Goal: Task Accomplishment & Management: Manage account settings

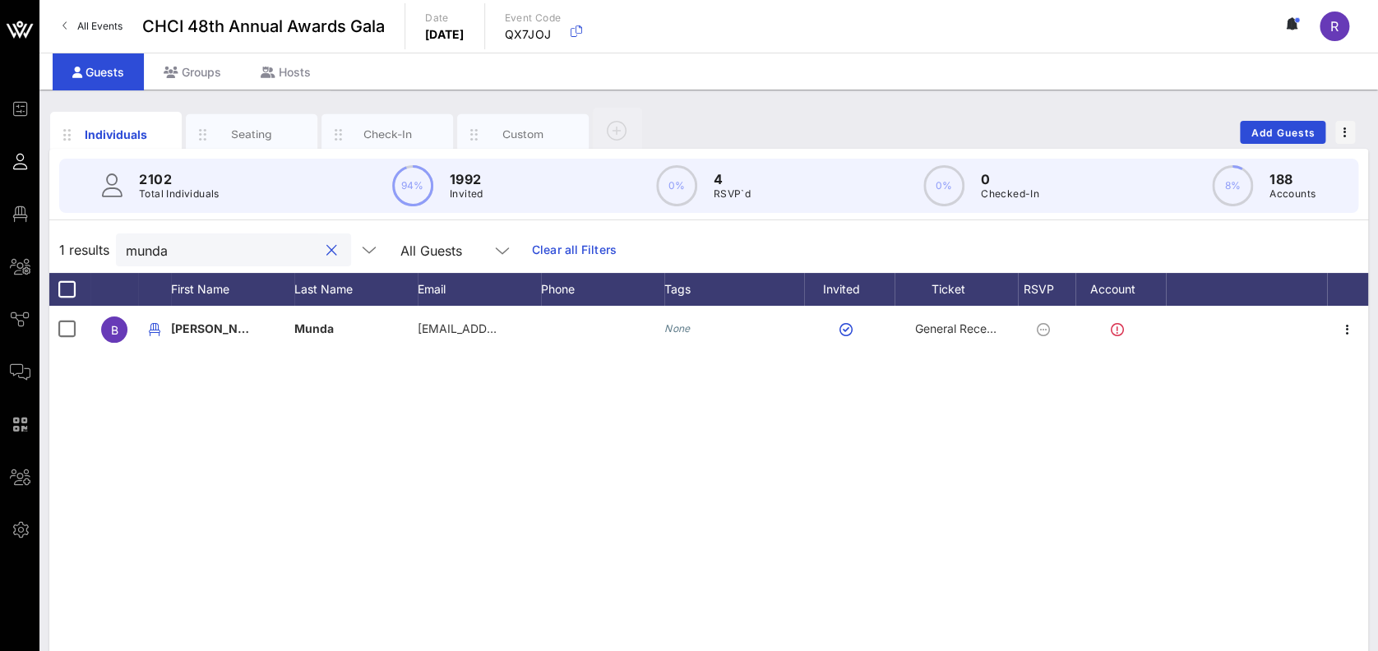
drag, startPoint x: 203, startPoint y: 250, endPoint x: 72, endPoint y: 229, distance: 133.3
click at [72, 229] on div "1 results munda All Guests Clear all Filters" at bounding box center [708, 250] width 1319 height 46
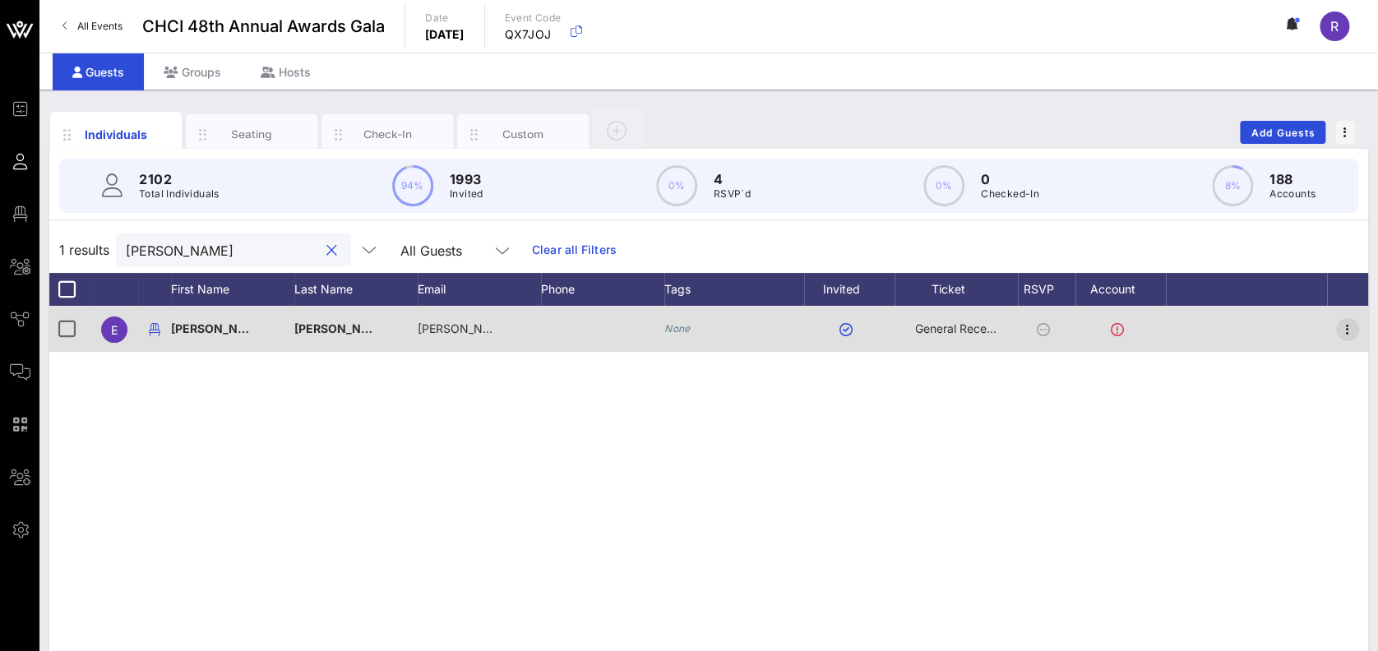
type input "[PERSON_NAME]"
click at [1352, 326] on icon "button" at bounding box center [1348, 330] width 20 height 20
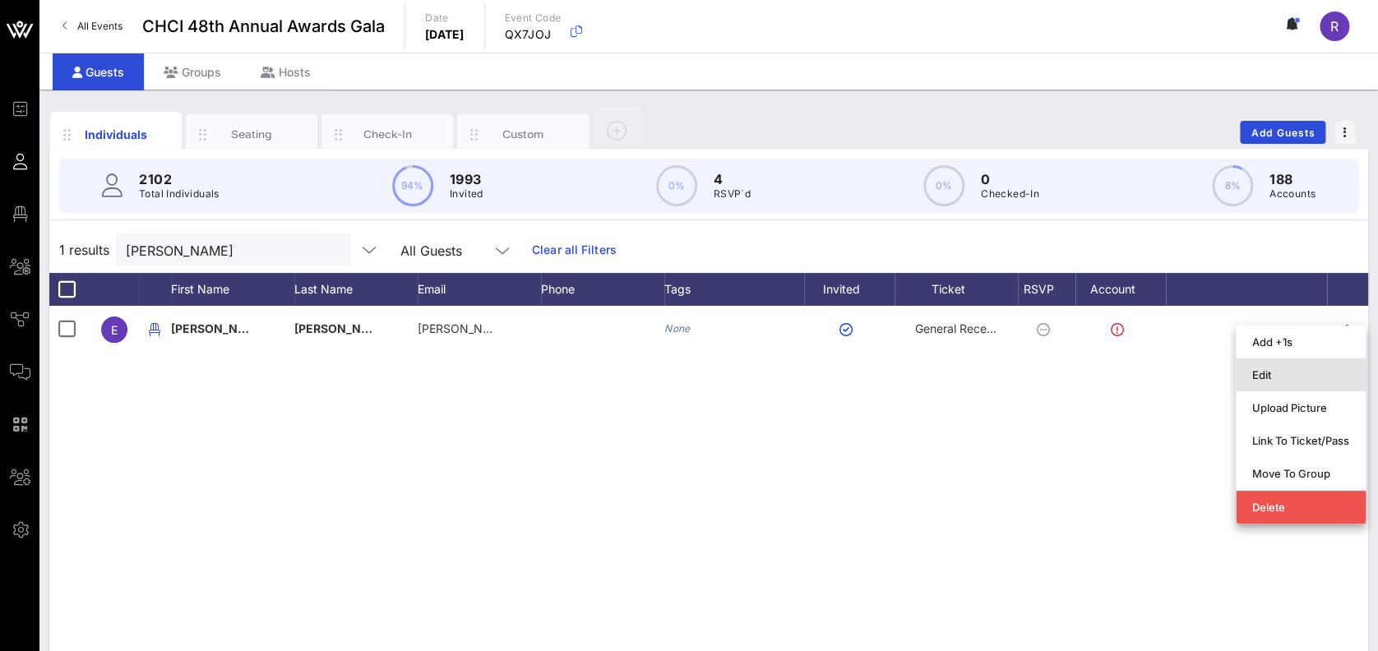
click at [1310, 373] on div "Edit" at bounding box center [1300, 374] width 97 height 13
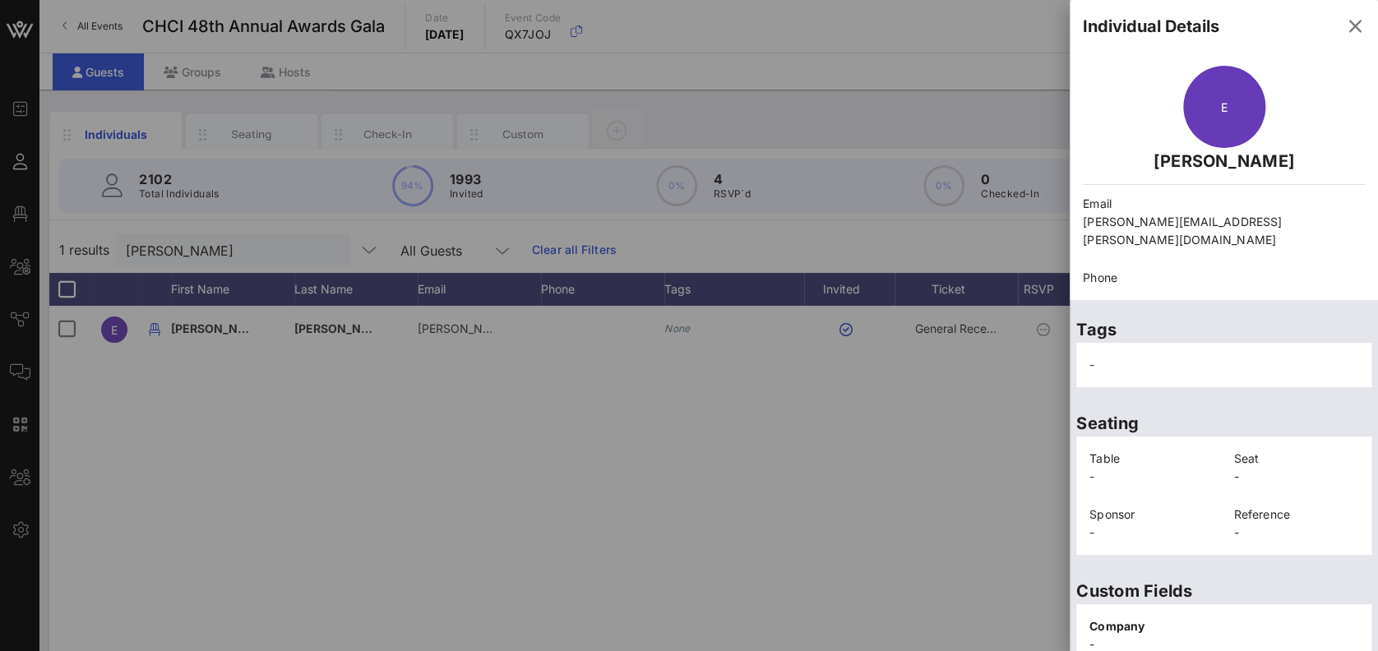
scroll to position [329, 0]
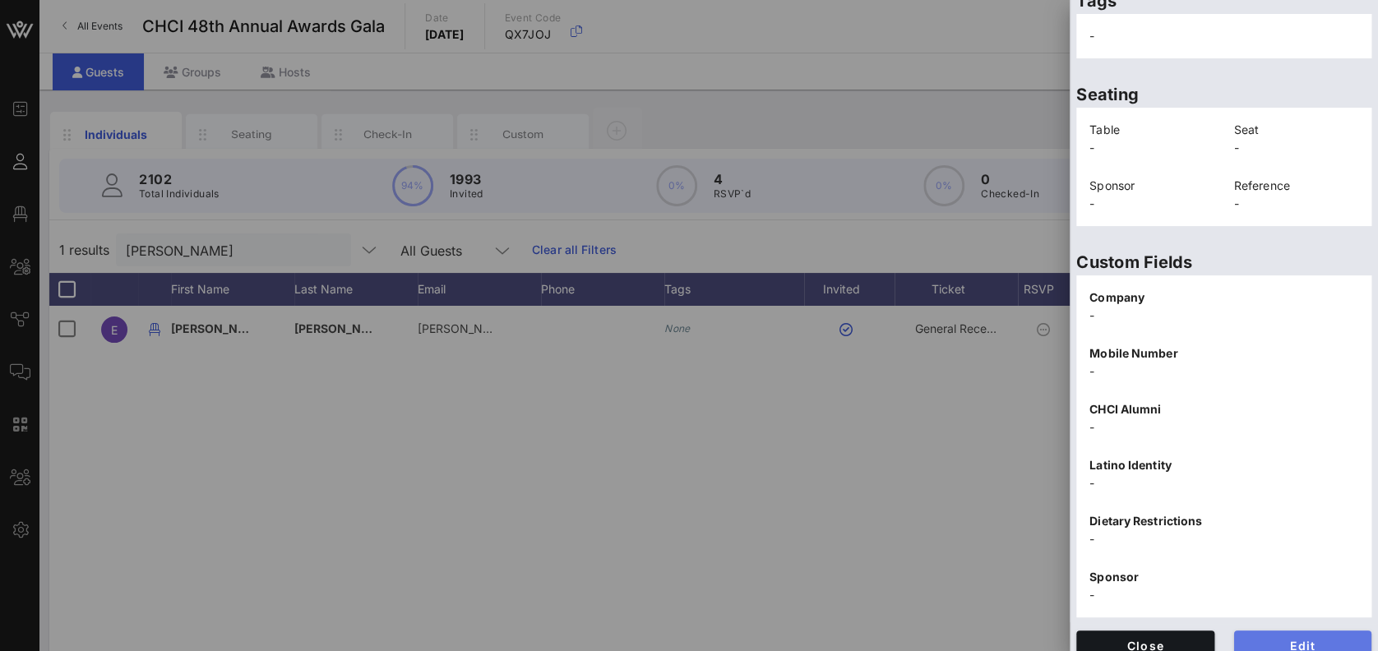
click at [1274, 631] on button "Edit" at bounding box center [1303, 646] width 138 height 30
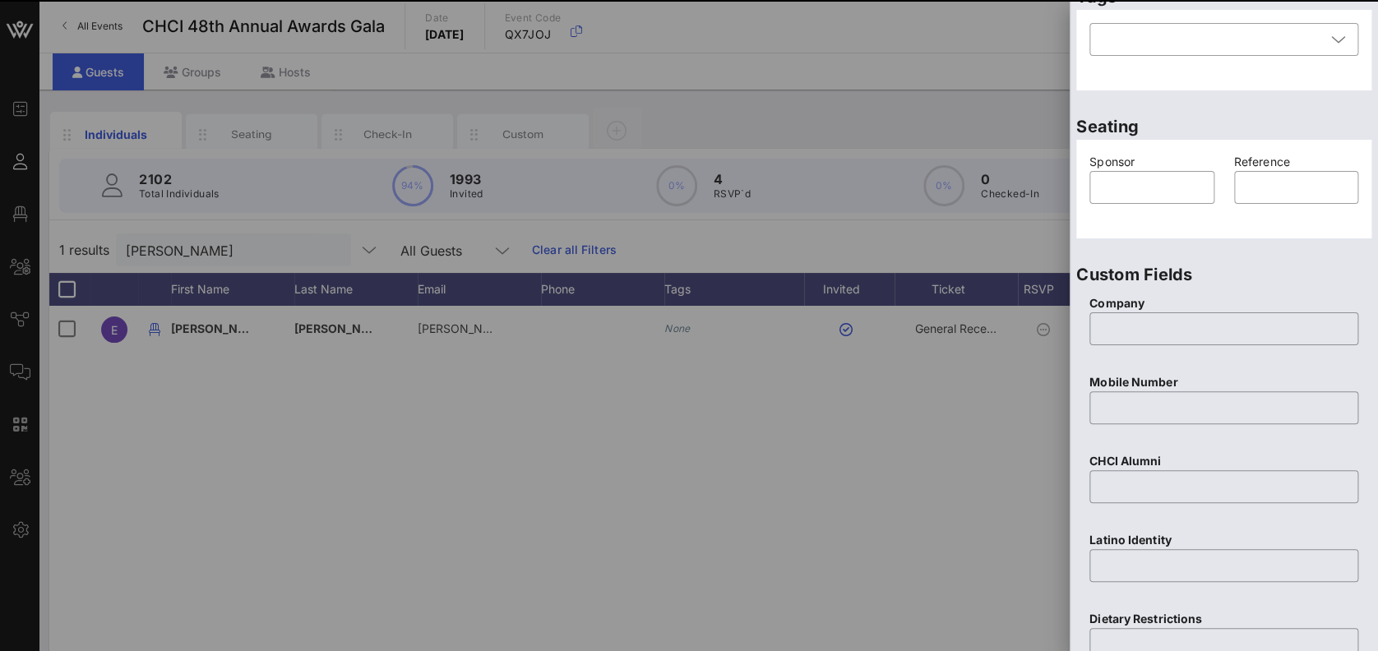
scroll to position [0, 0]
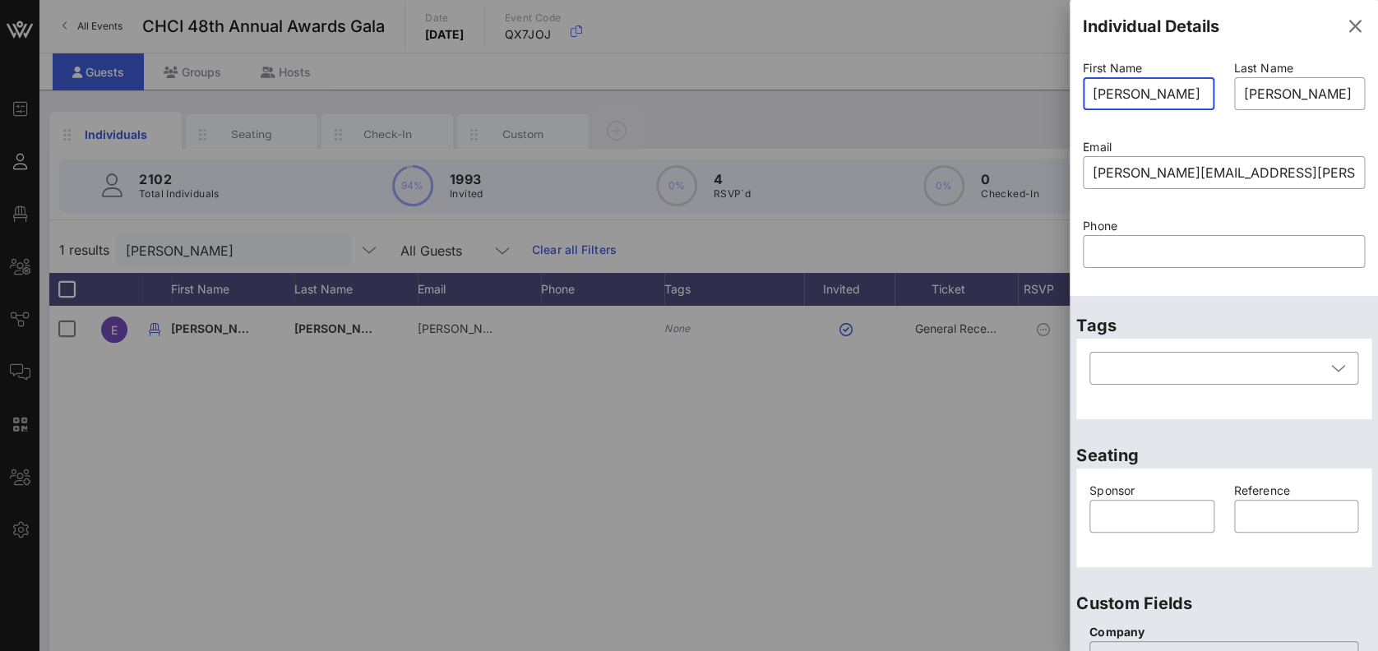
click at [1119, 95] on input "[PERSON_NAME]" at bounding box center [1149, 94] width 112 height 26
type input "[PERSON_NAME]"
click at [1359, 558] on div "Seating Sponsor ​ Reference ​" at bounding box center [1224, 500] width 308 height 148
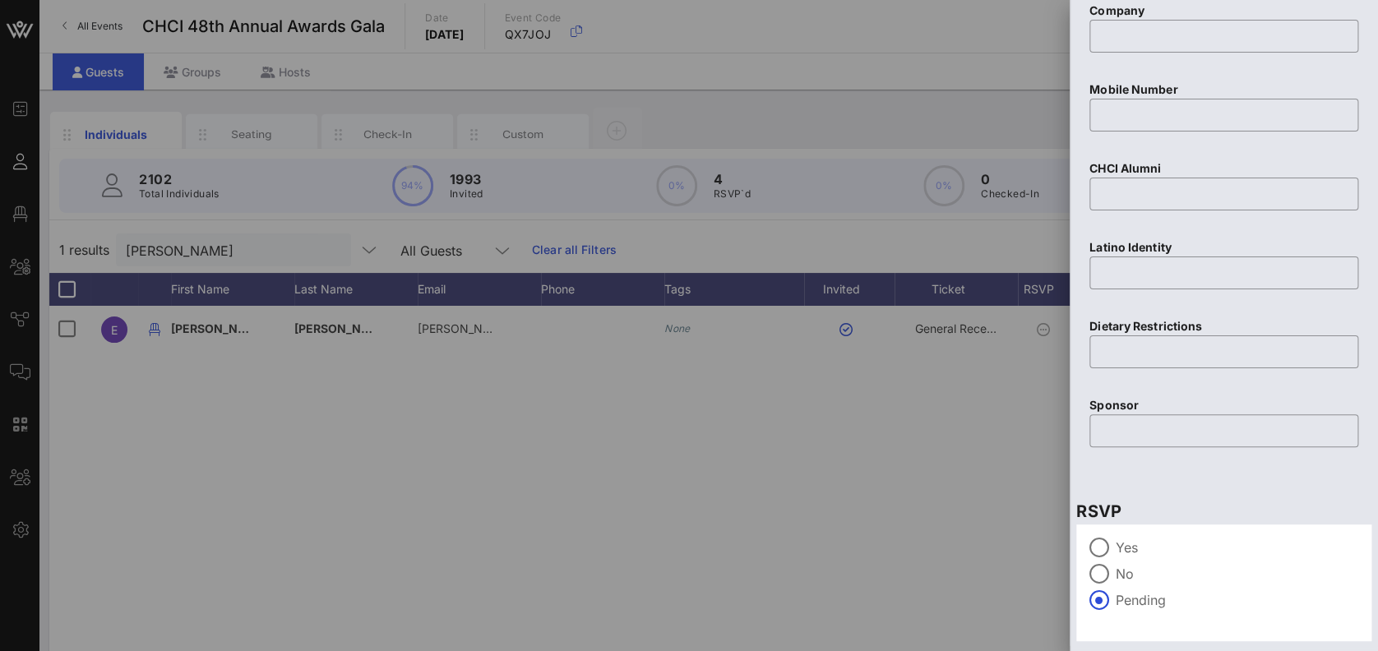
scroll to position [664, 0]
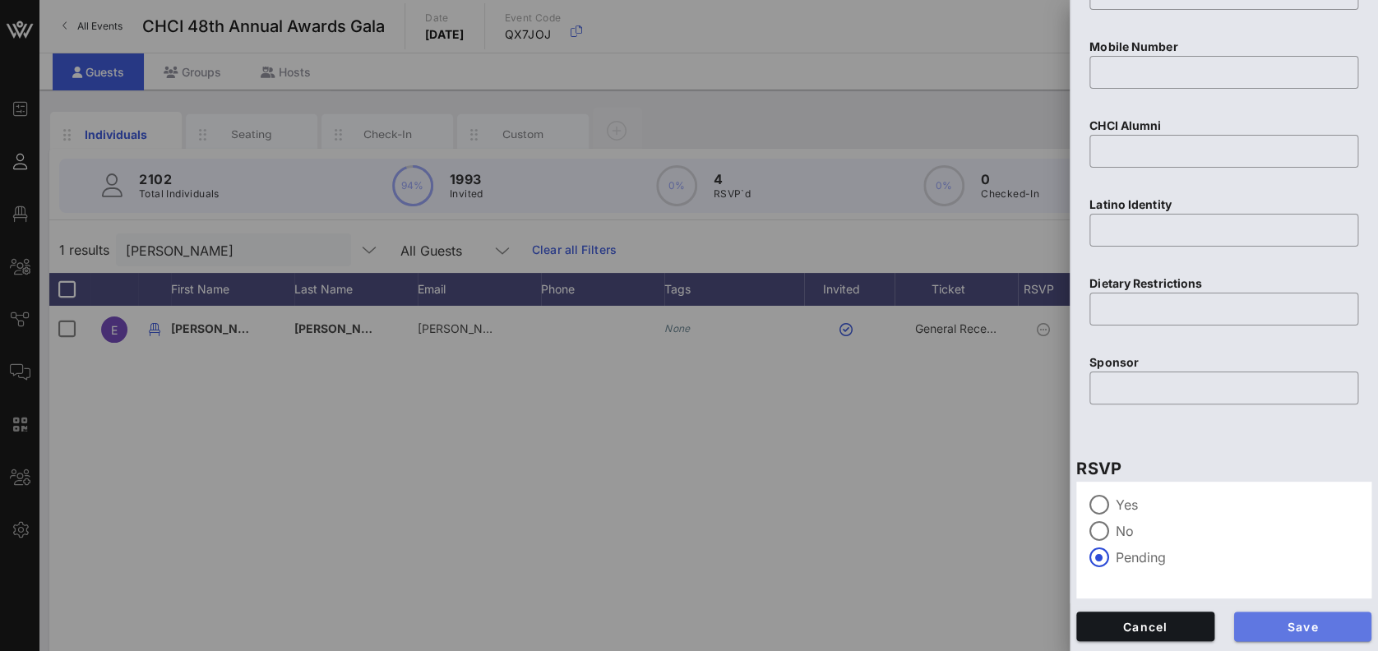
click at [1307, 614] on button "Save" at bounding box center [1303, 627] width 138 height 30
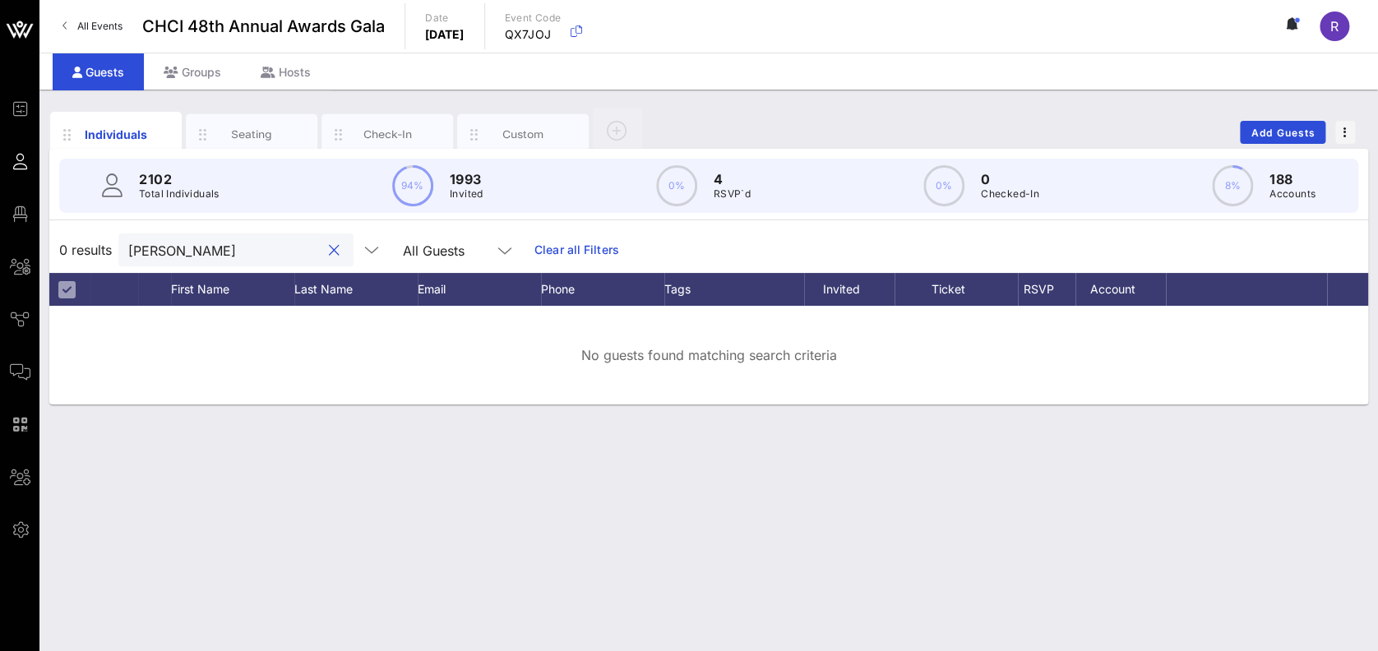
click at [156, 243] on input "[PERSON_NAME]" at bounding box center [224, 249] width 192 height 21
click at [329, 249] on button "clear icon" at bounding box center [334, 251] width 11 height 16
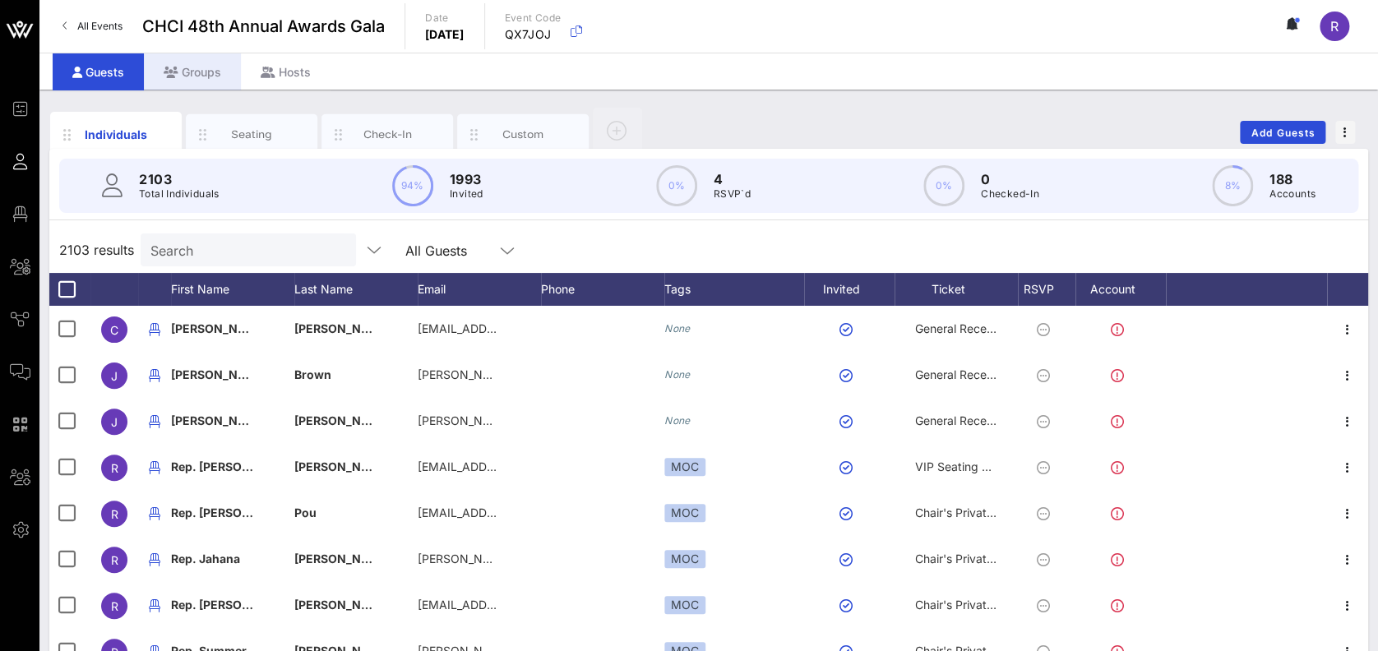
click at [224, 63] on div "Groups" at bounding box center [192, 71] width 97 height 37
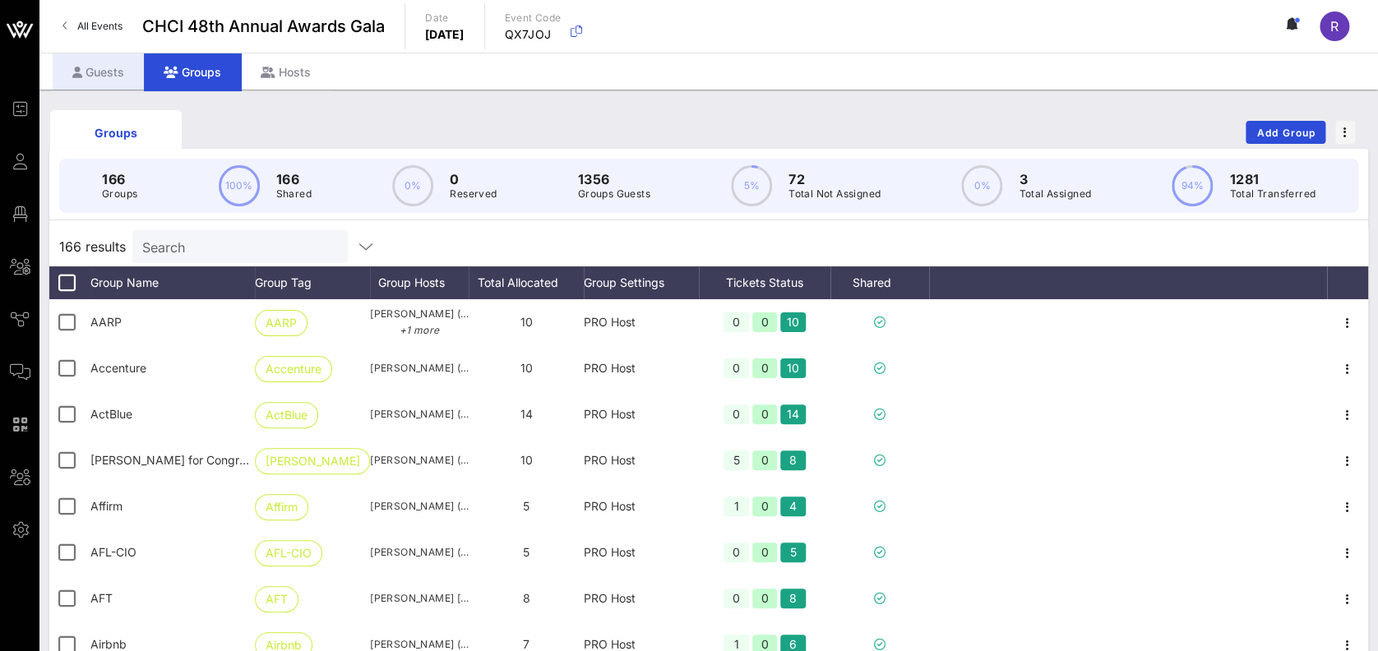
click at [86, 58] on div "Guests" at bounding box center [98, 71] width 91 height 37
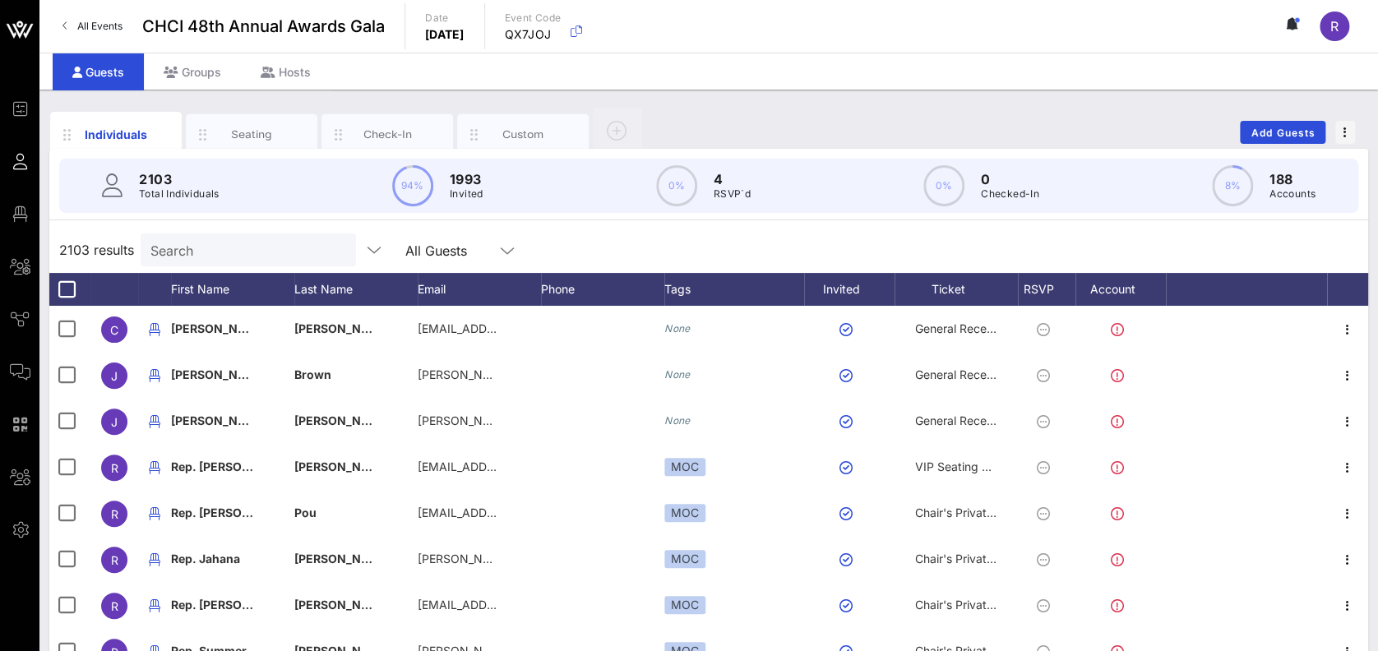
click at [225, 250] on input "Search" at bounding box center [246, 249] width 192 height 21
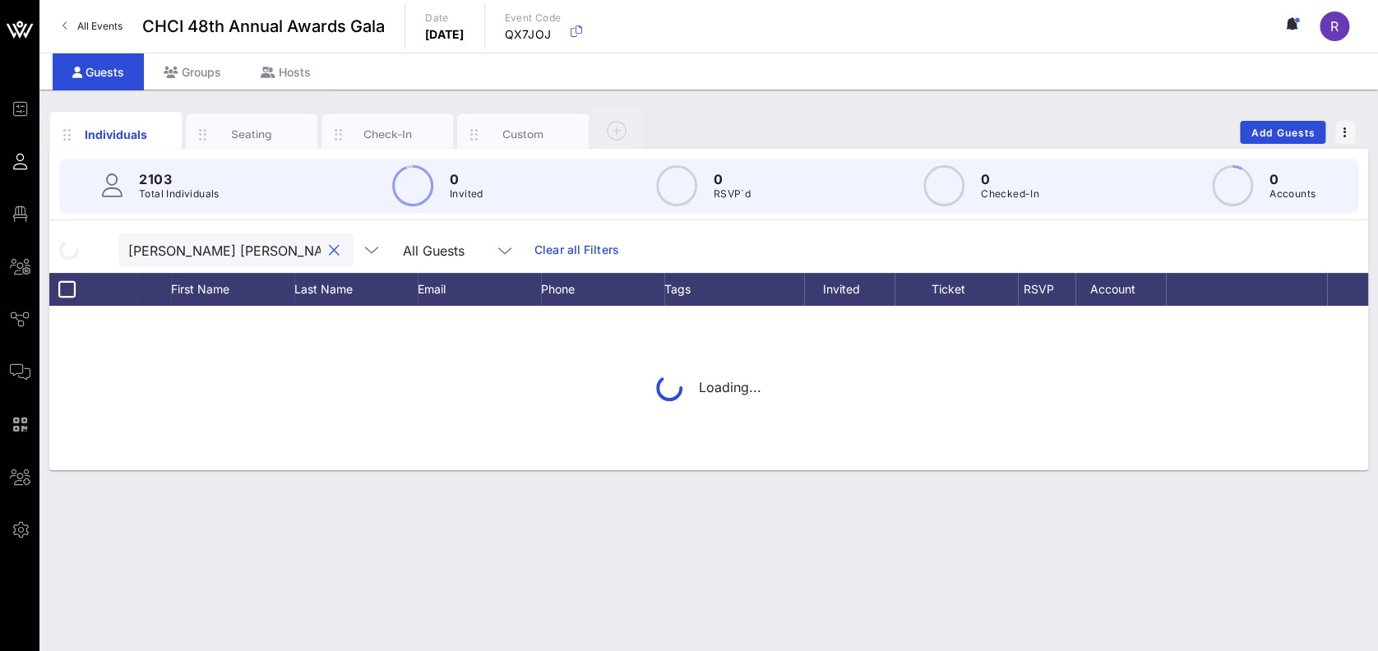
type input "[PERSON_NAME]"
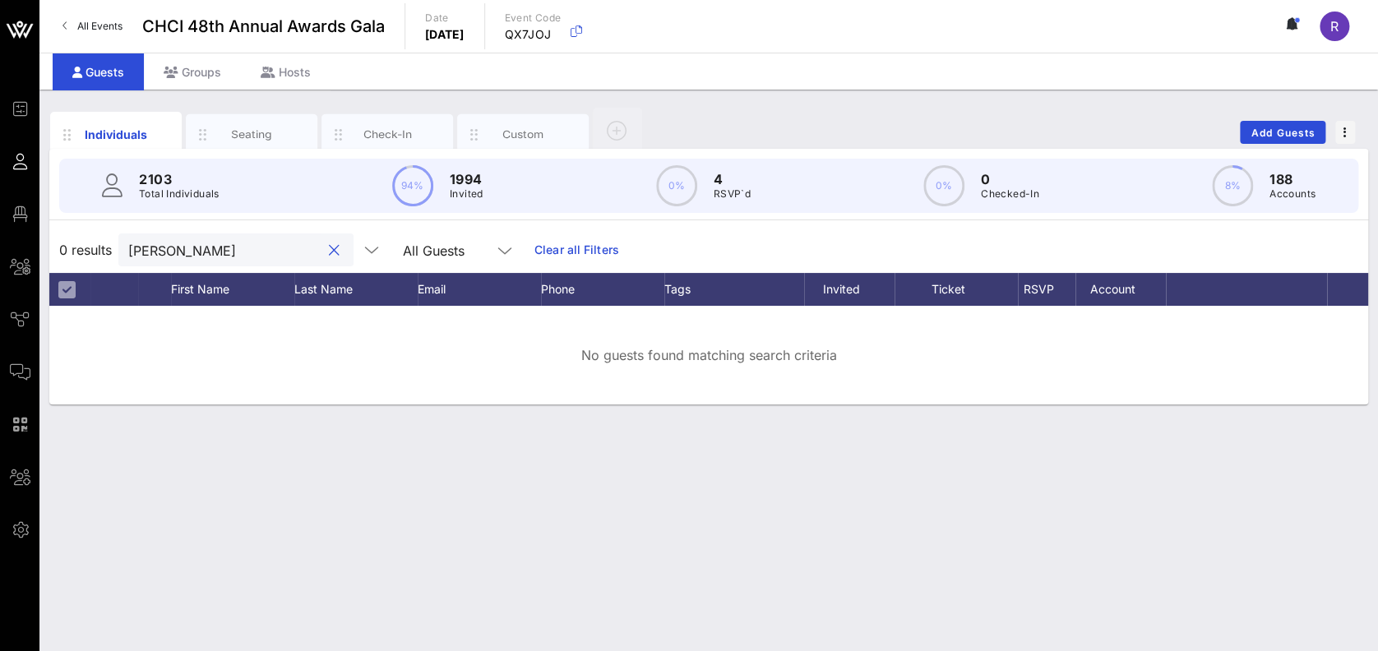
drag, startPoint x: 270, startPoint y: 256, endPoint x: 111, endPoint y: 248, distance: 158.9
click at [111, 248] on div "0 results [PERSON_NAME] All Guests Clear all Filters" at bounding box center [708, 250] width 1319 height 46
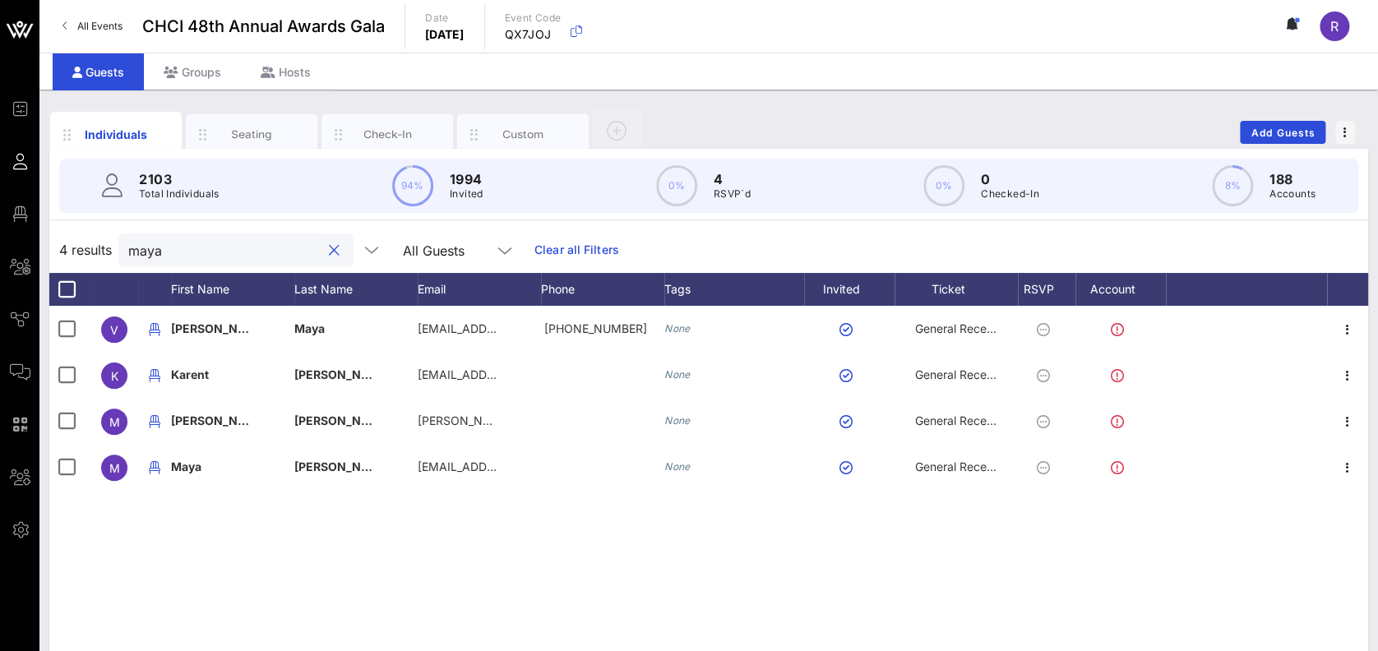
drag, startPoint x: 193, startPoint y: 234, endPoint x: 103, endPoint y: 257, distance: 93.3
click at [103, 257] on div "4 results [PERSON_NAME] All Guests Clear all Filters" at bounding box center [708, 250] width 1319 height 46
drag, startPoint x: 176, startPoint y: 239, endPoint x: 95, endPoint y: 257, distance: 82.6
click at [95, 257] on div "4 results [PERSON_NAME] All Guests Clear all Filters" at bounding box center [708, 250] width 1319 height 46
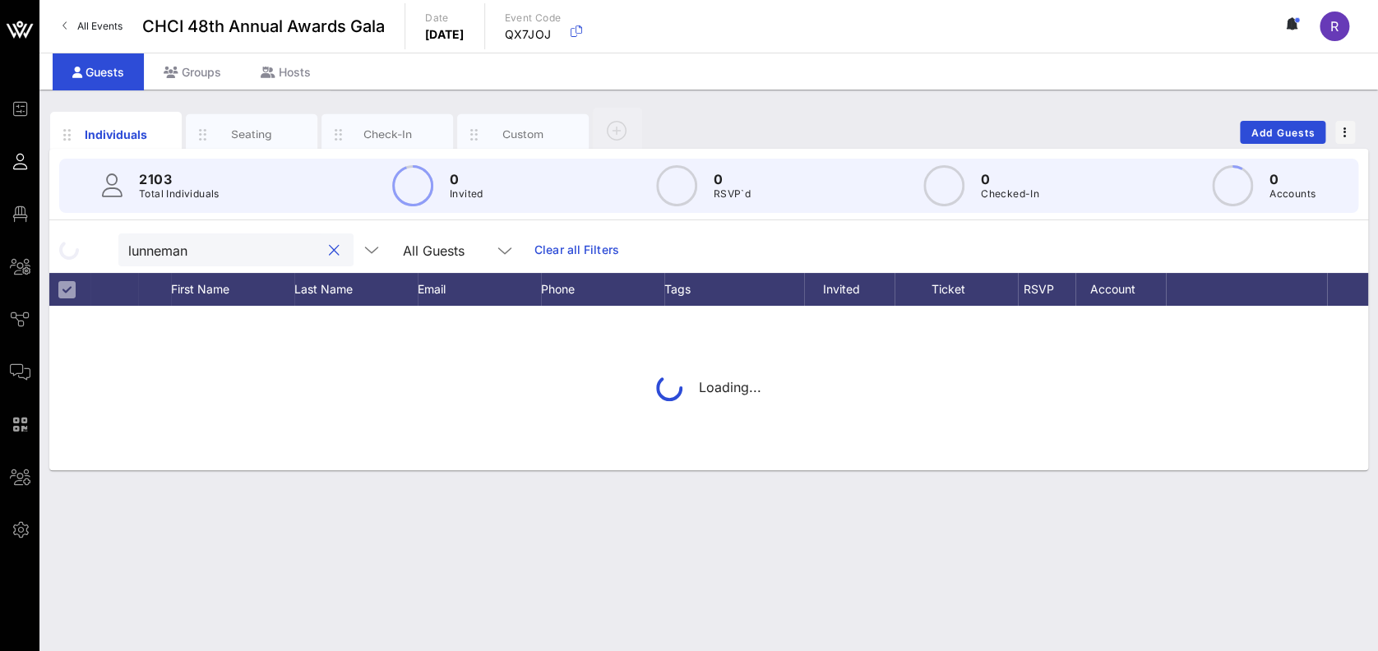
type input "[PERSON_NAME]"
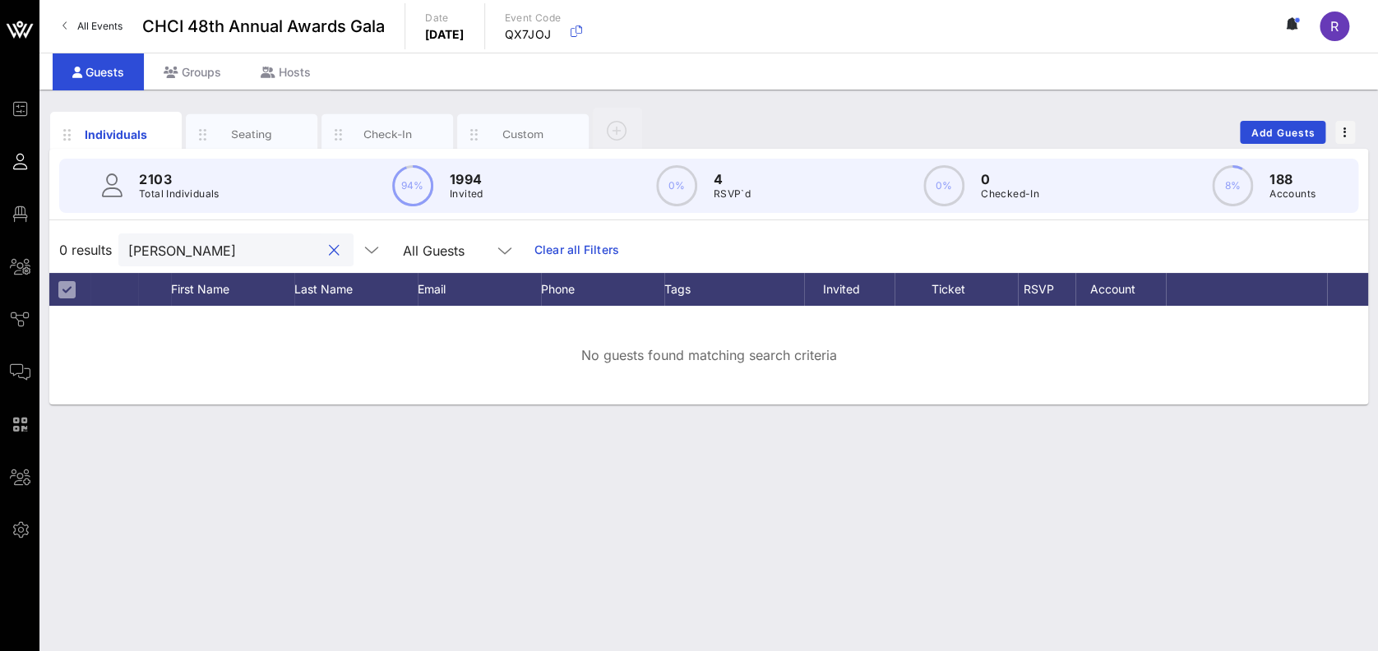
click at [329, 255] on button "clear icon" at bounding box center [334, 251] width 11 height 16
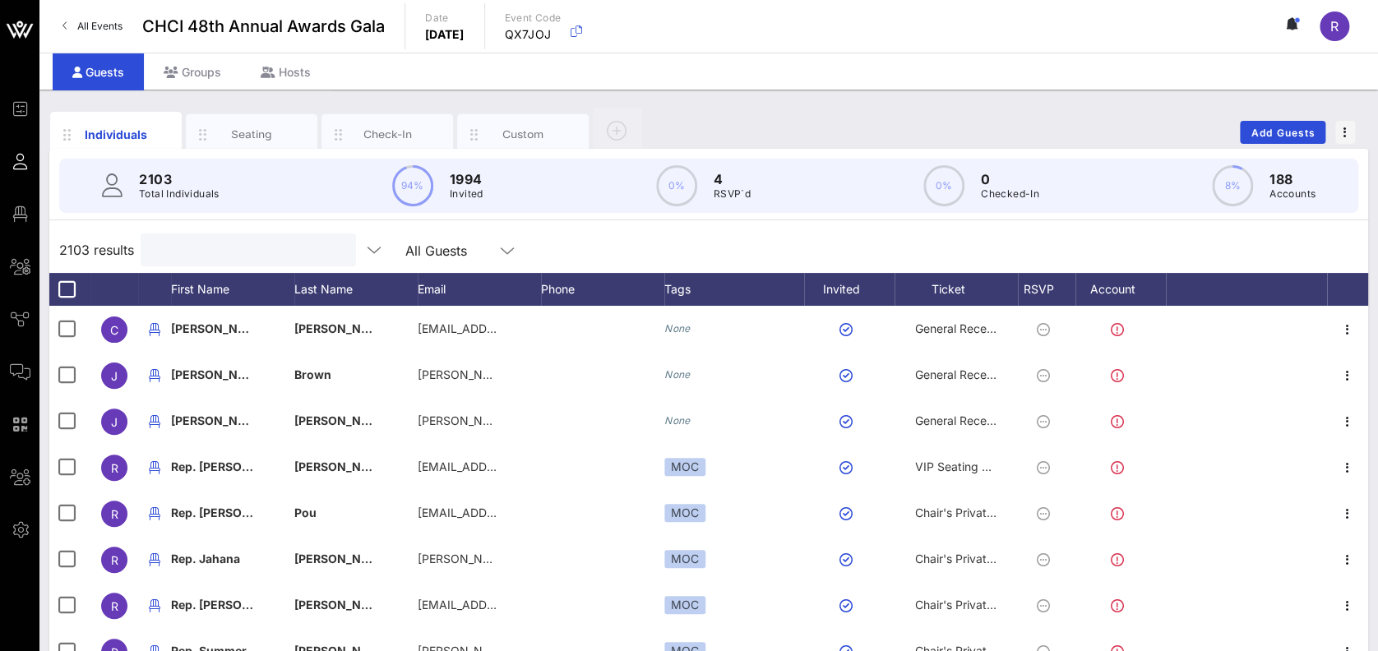
click at [190, 257] on input "text" at bounding box center [246, 249] width 192 height 21
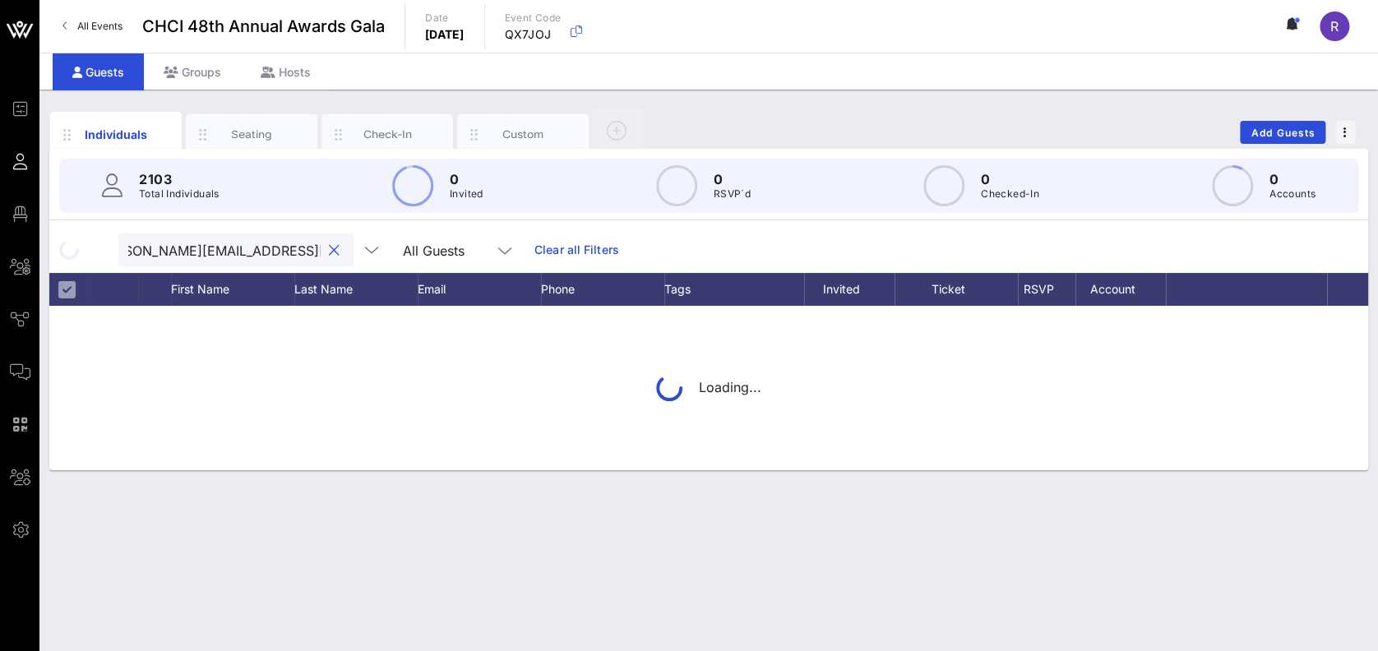
scroll to position [0, 53]
type input "maya.lunnemann@edwardjones.com"
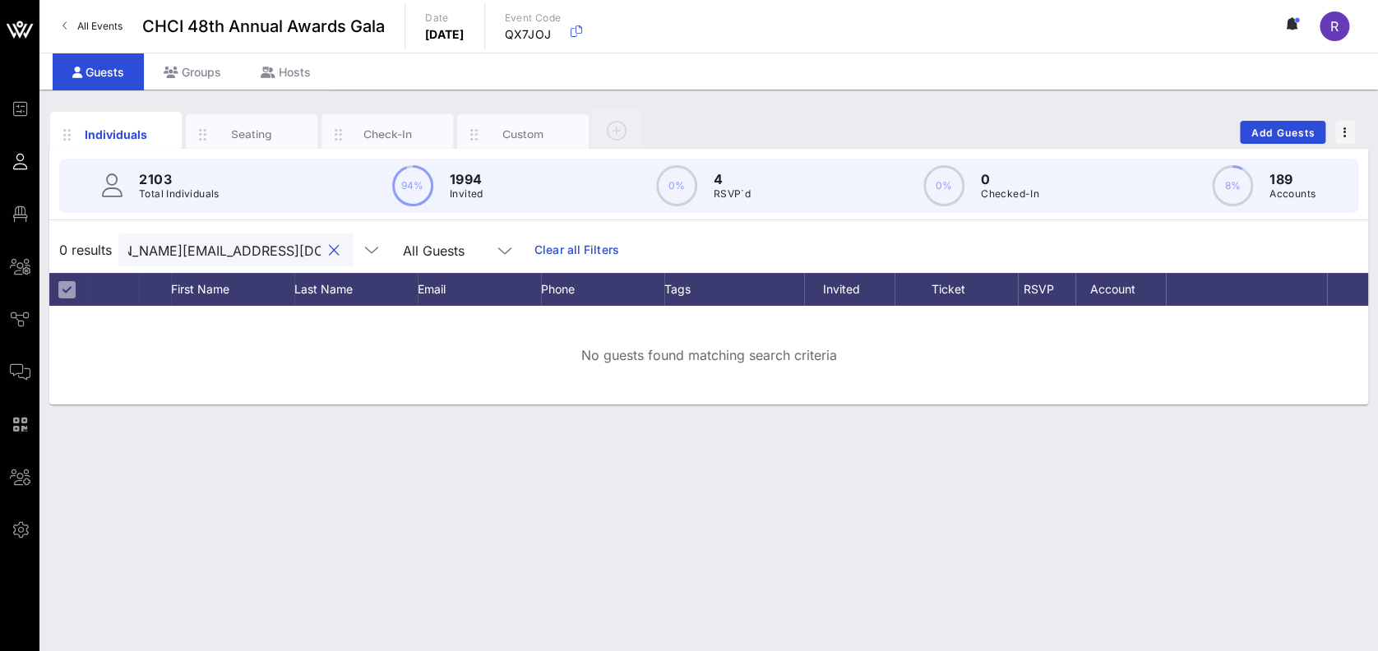
scroll to position [0, 0]
click at [329, 249] on button "clear icon" at bounding box center [334, 251] width 11 height 16
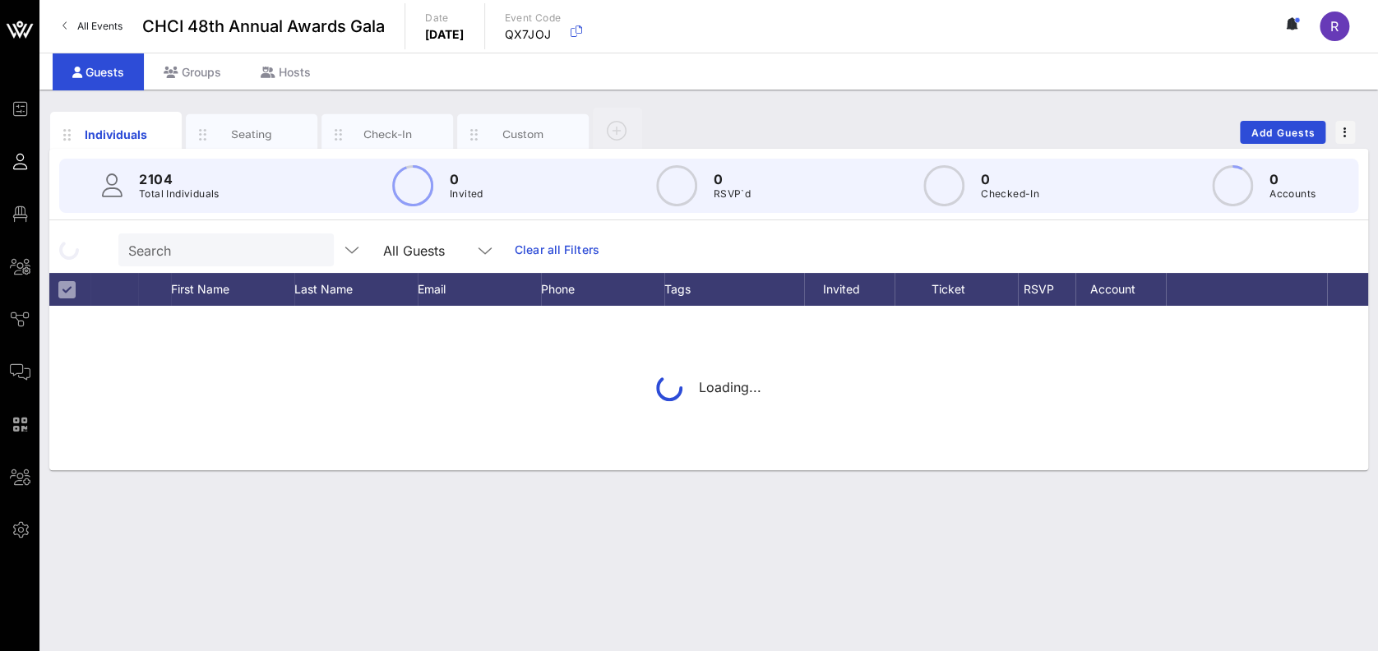
click at [317, 249] on div "Search All Guests" at bounding box center [311, 250] width 386 height 33
type input "e"
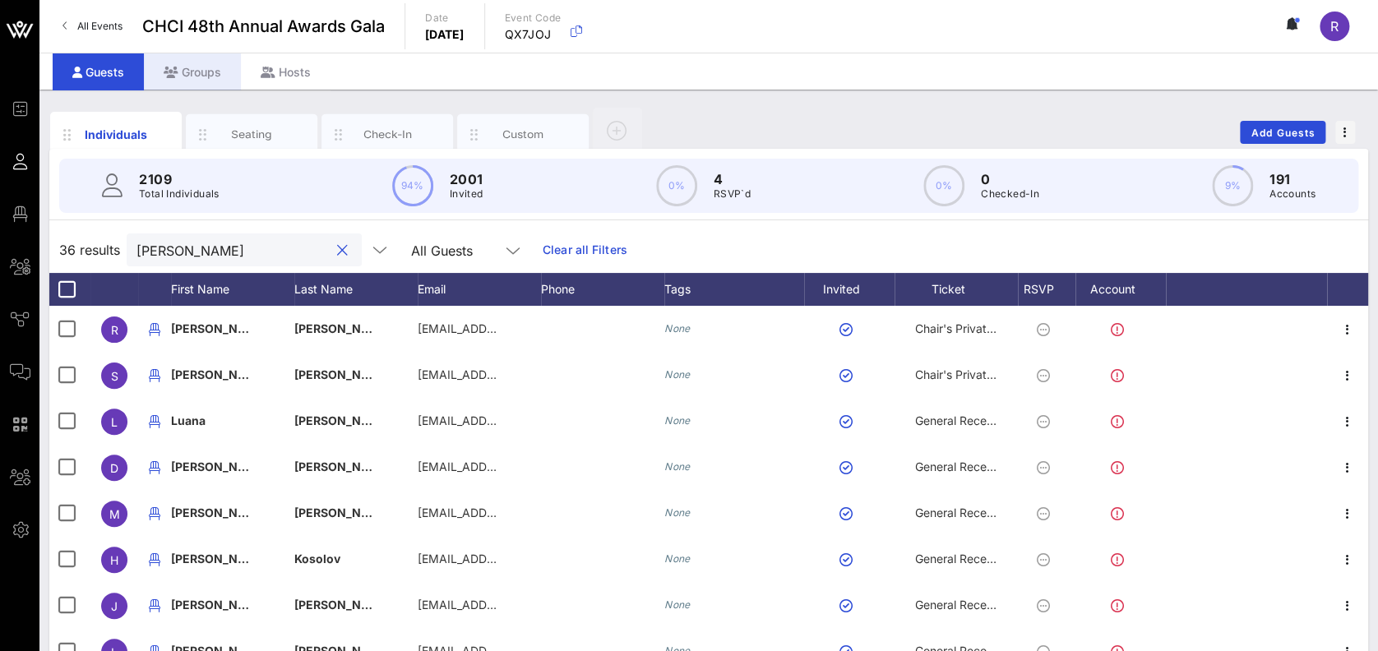
type input "jones"
click at [202, 62] on div "Groups" at bounding box center [192, 71] width 97 height 37
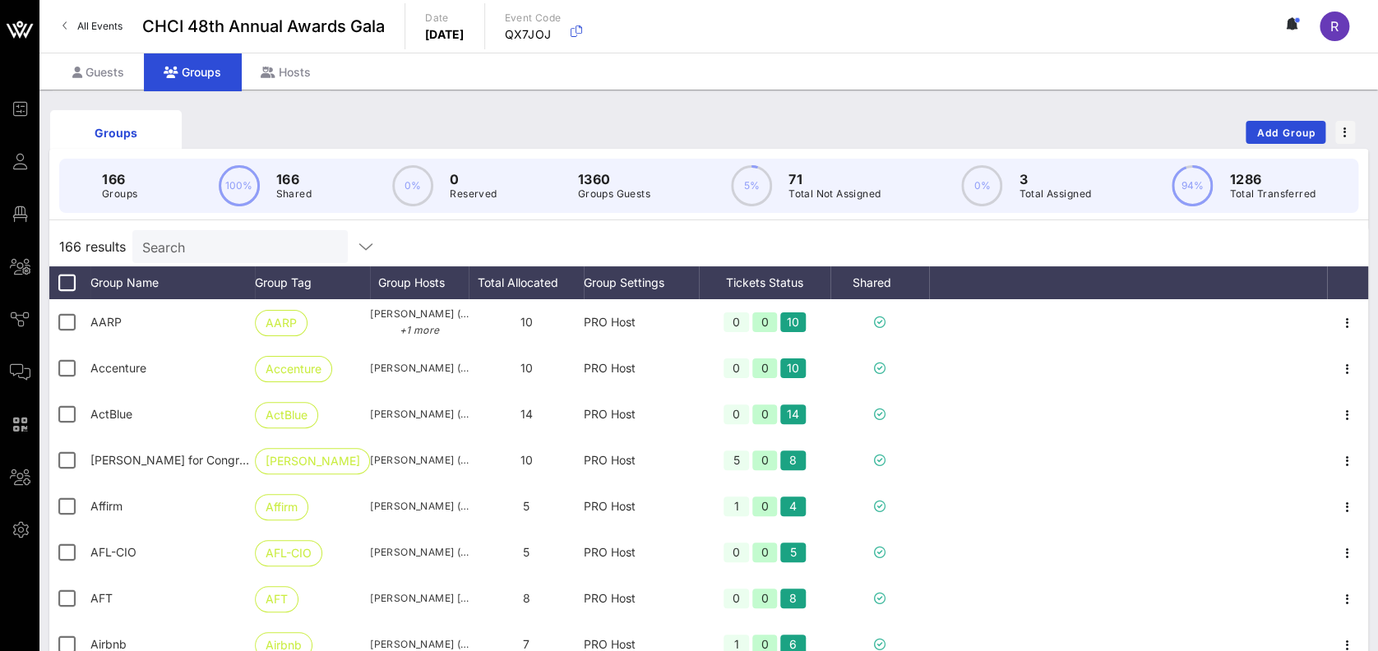
click at [200, 260] on div "Search" at bounding box center [238, 246] width 192 height 33
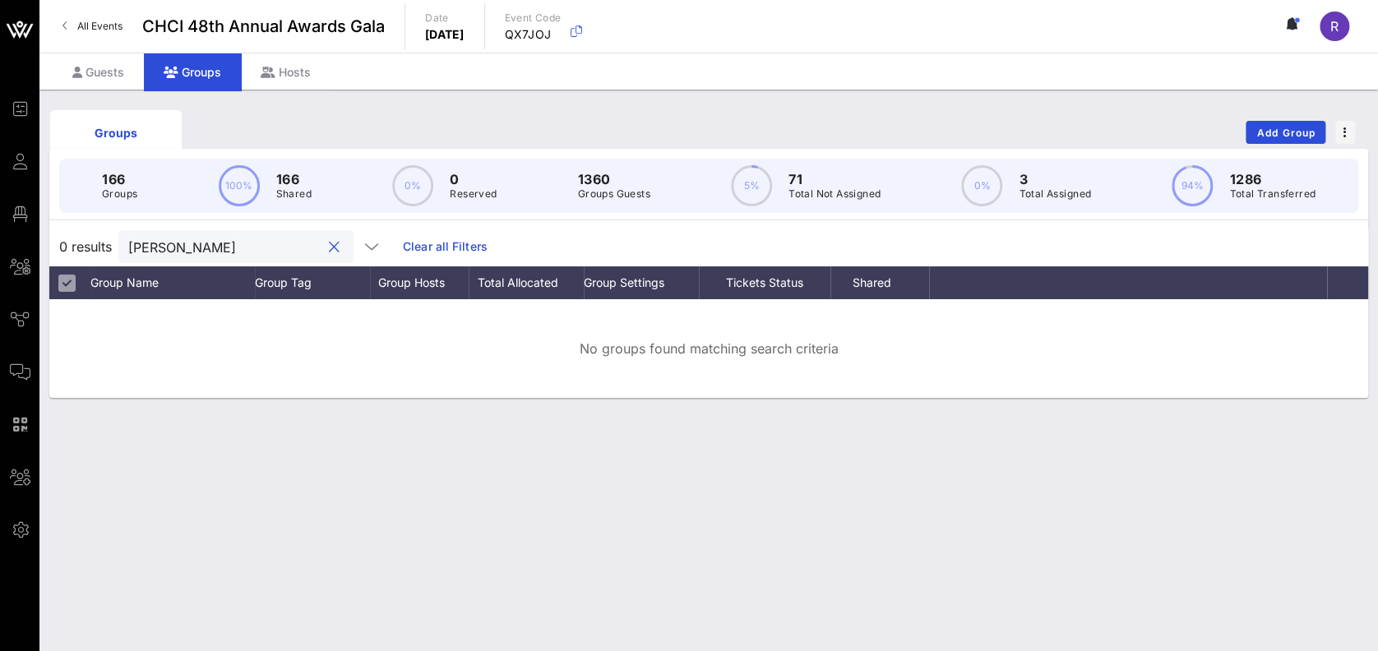
type input "edward"
click at [109, 72] on div "Guests" at bounding box center [98, 71] width 91 height 37
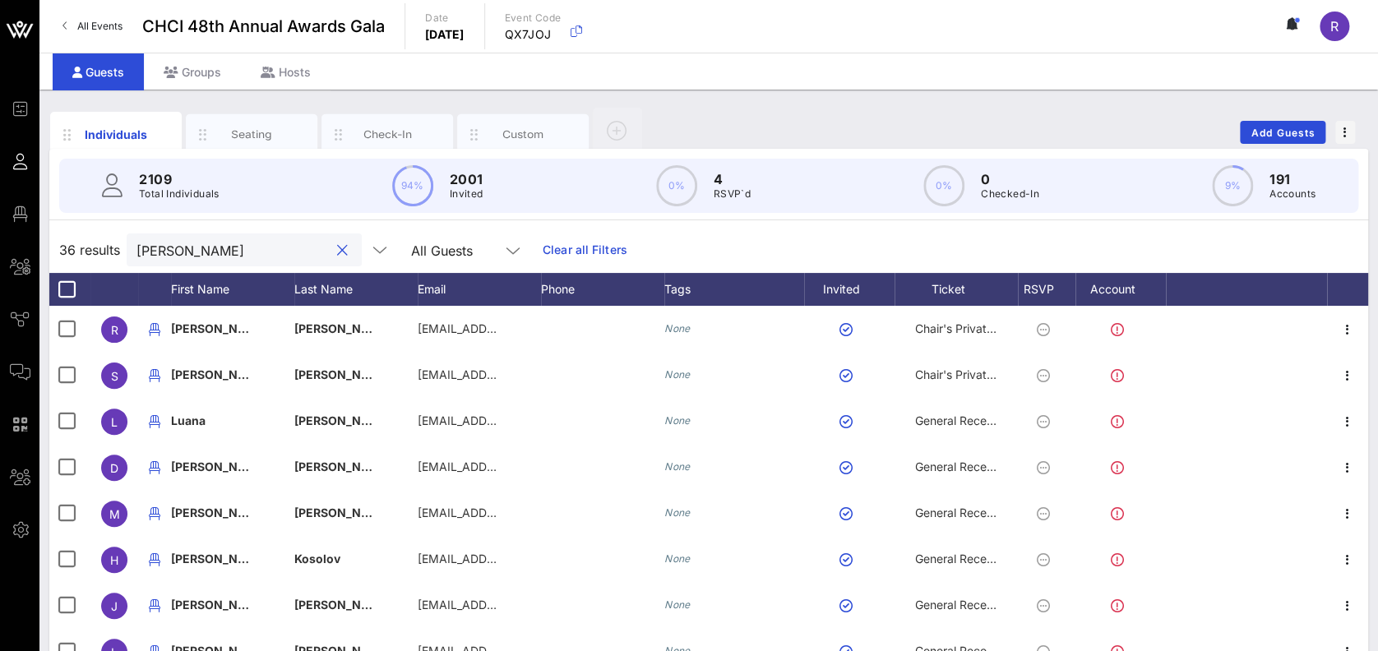
click at [210, 256] on input "jones" at bounding box center [232, 249] width 192 height 21
click at [337, 249] on button "clear icon" at bounding box center [342, 251] width 11 height 16
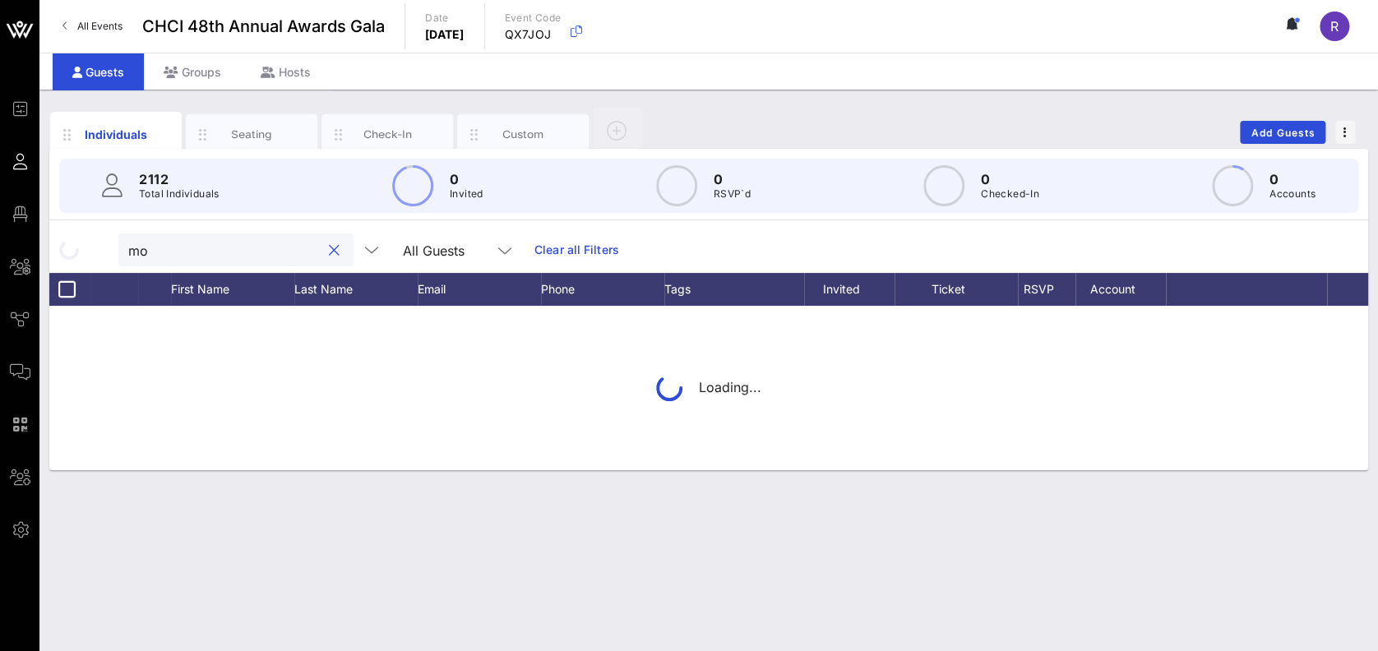
type input "m"
type input "marquez"
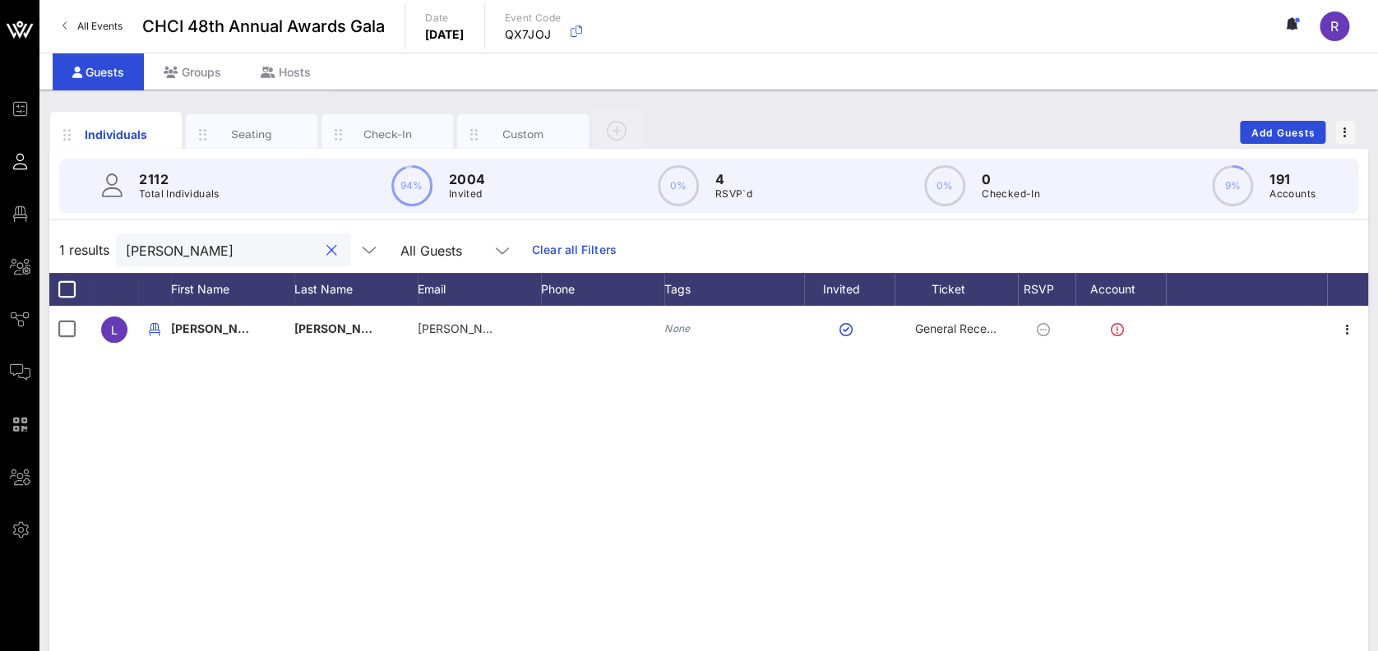
click at [326, 251] on button "clear icon" at bounding box center [331, 251] width 11 height 16
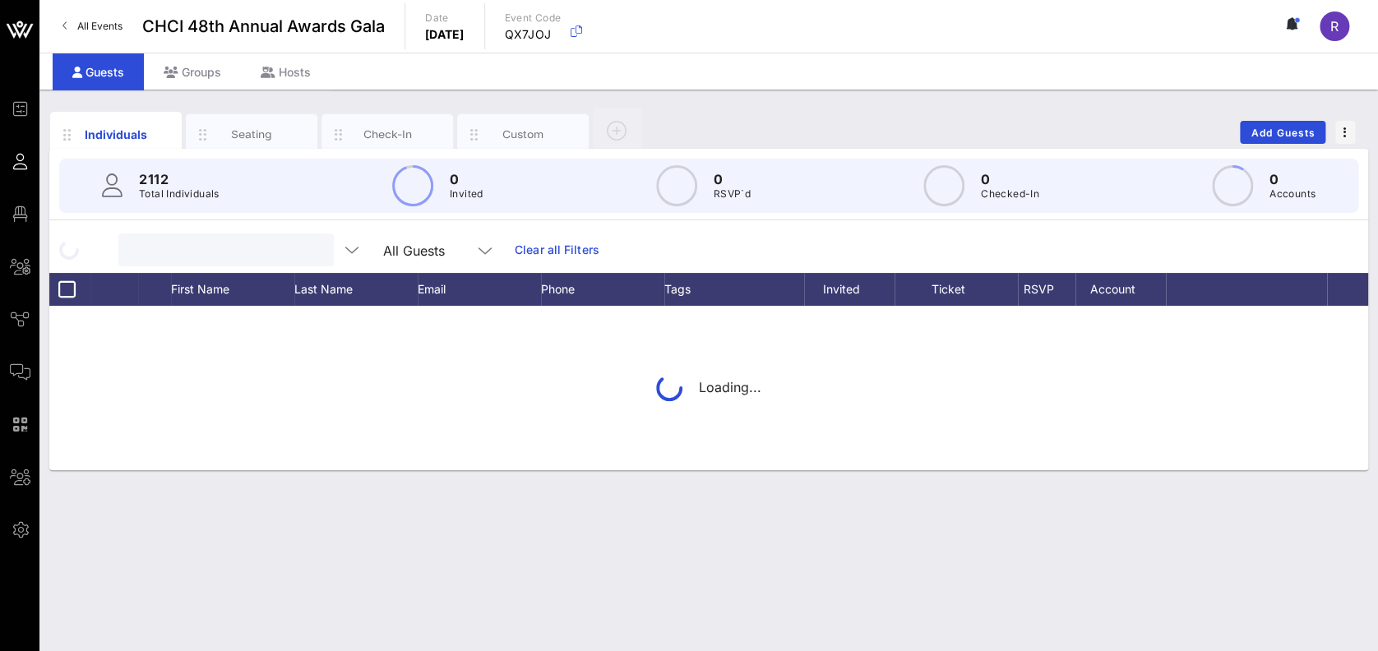
click at [224, 246] on input "text" at bounding box center [224, 249] width 192 height 21
type input "arroyos"
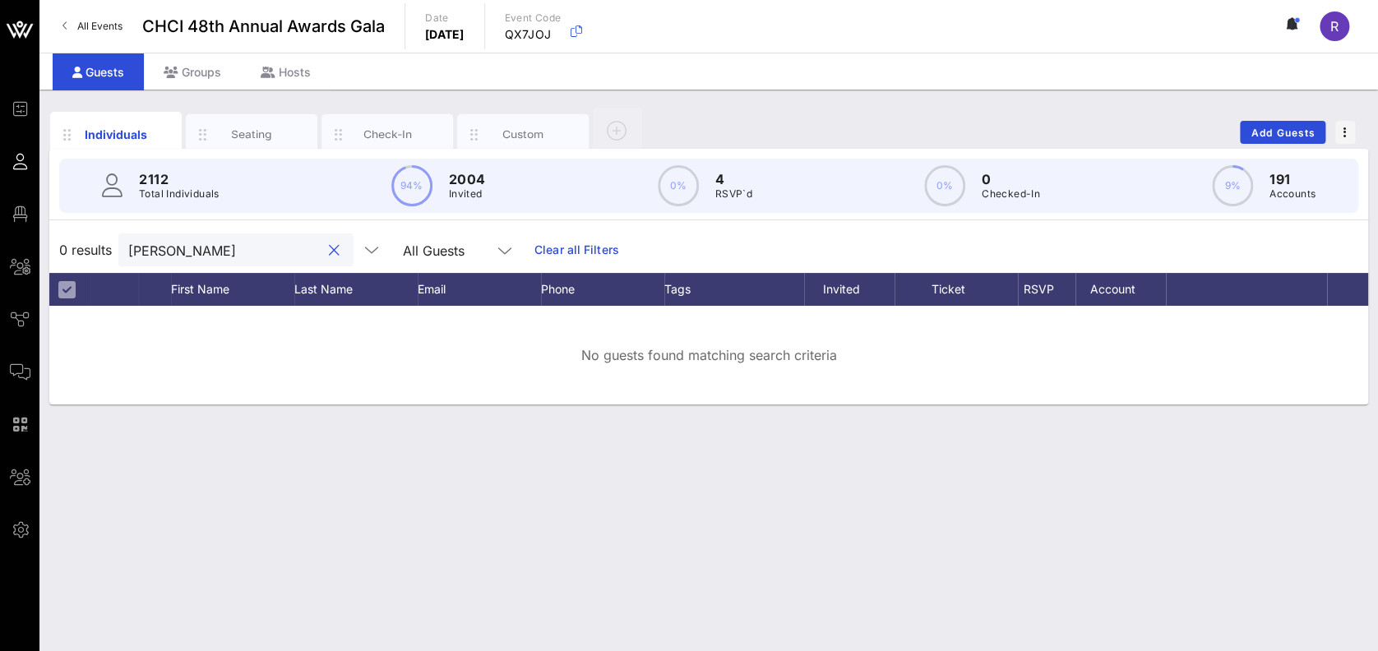
click at [329, 247] on button "clear icon" at bounding box center [334, 251] width 11 height 16
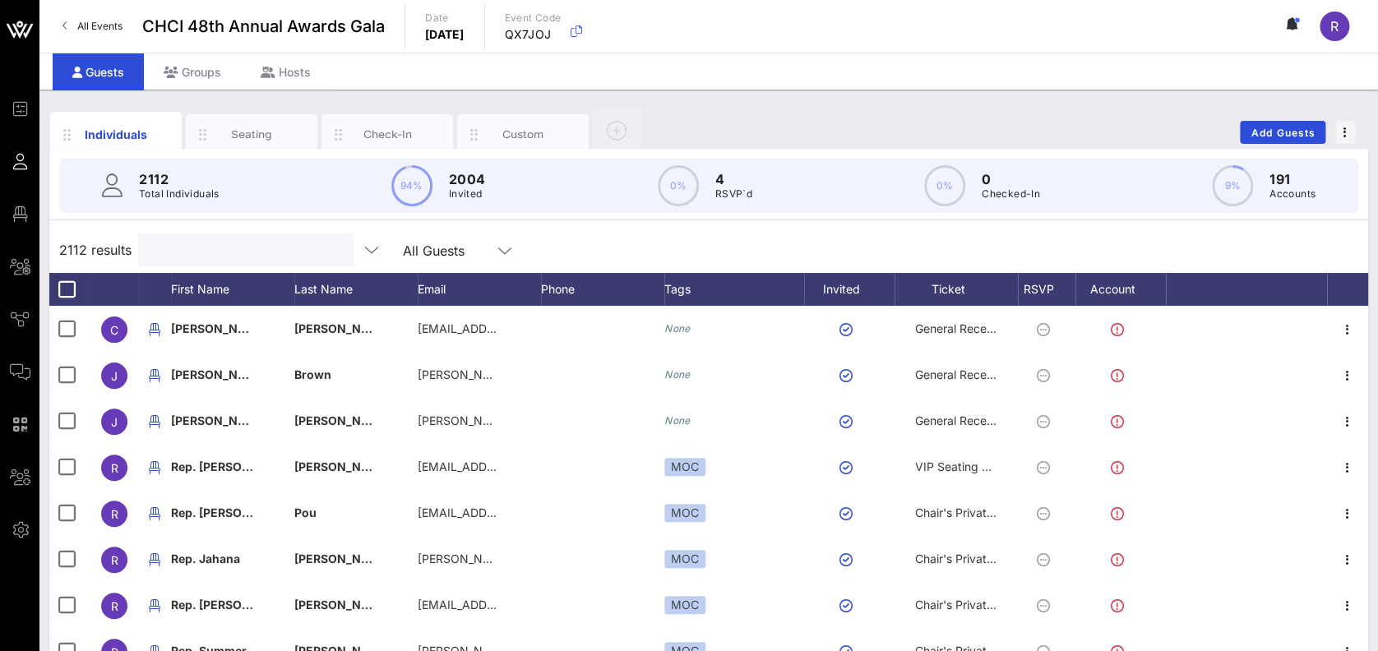
click at [321, 247] on input "text" at bounding box center [244, 249] width 192 height 21
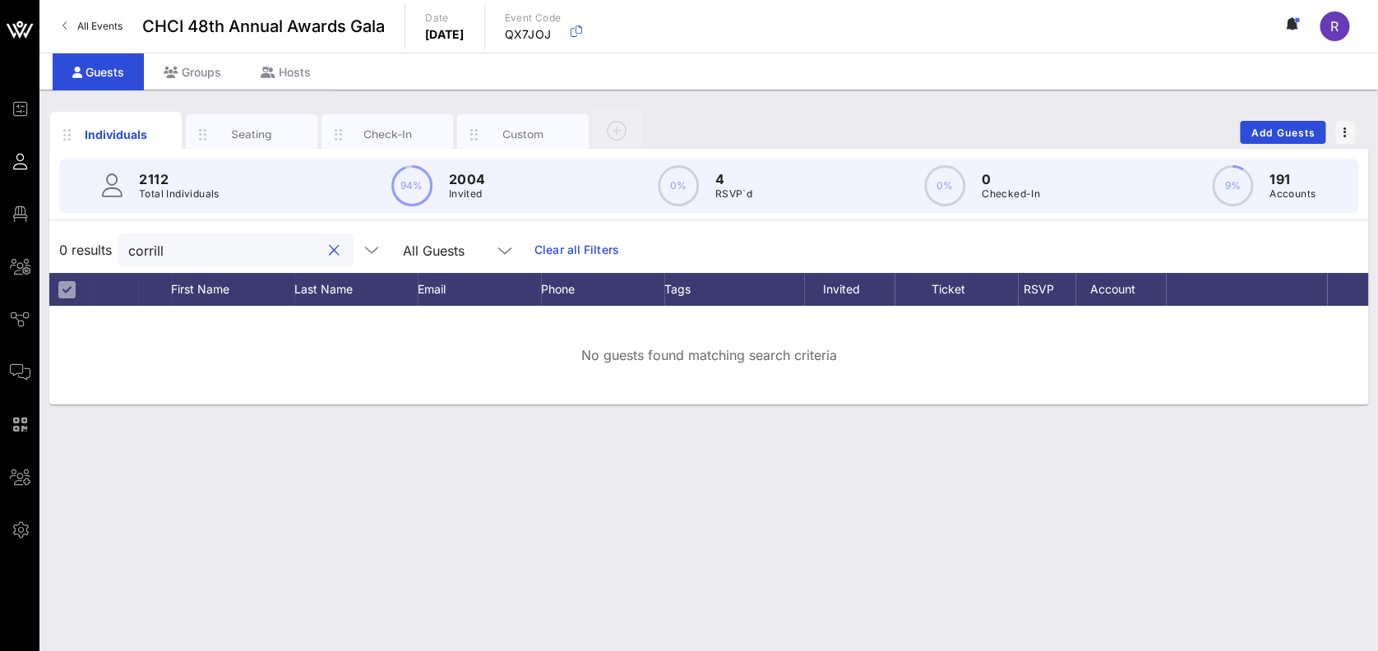
type input "corrillo"
click at [329, 246] on button "clear icon" at bounding box center [334, 251] width 11 height 16
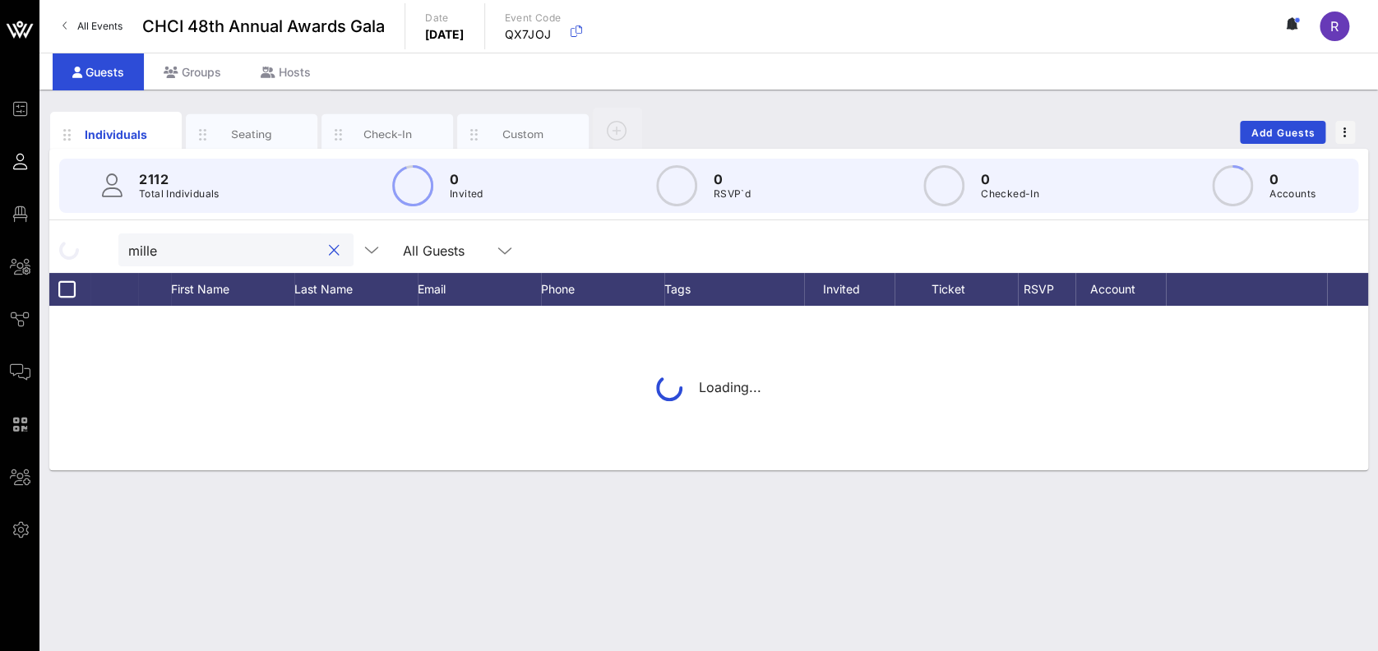
type input "millet"
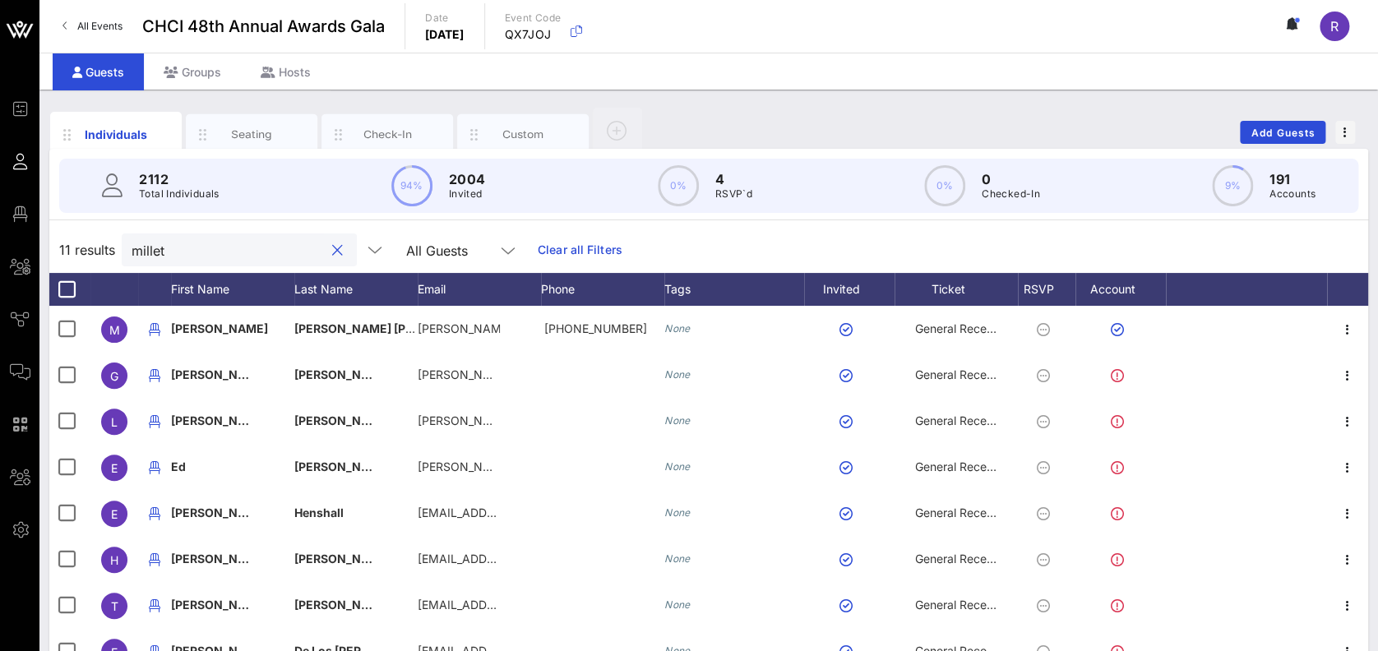
click at [332, 248] on button "clear icon" at bounding box center [337, 251] width 11 height 16
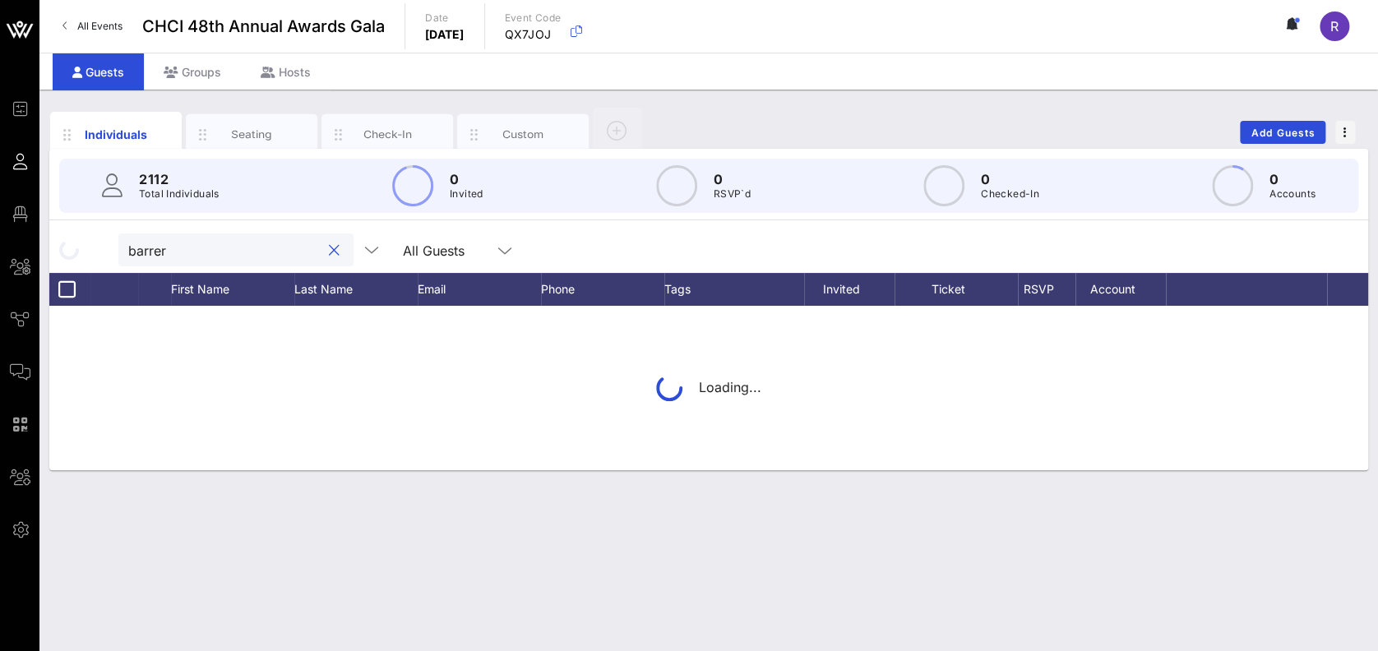
type input "barrera"
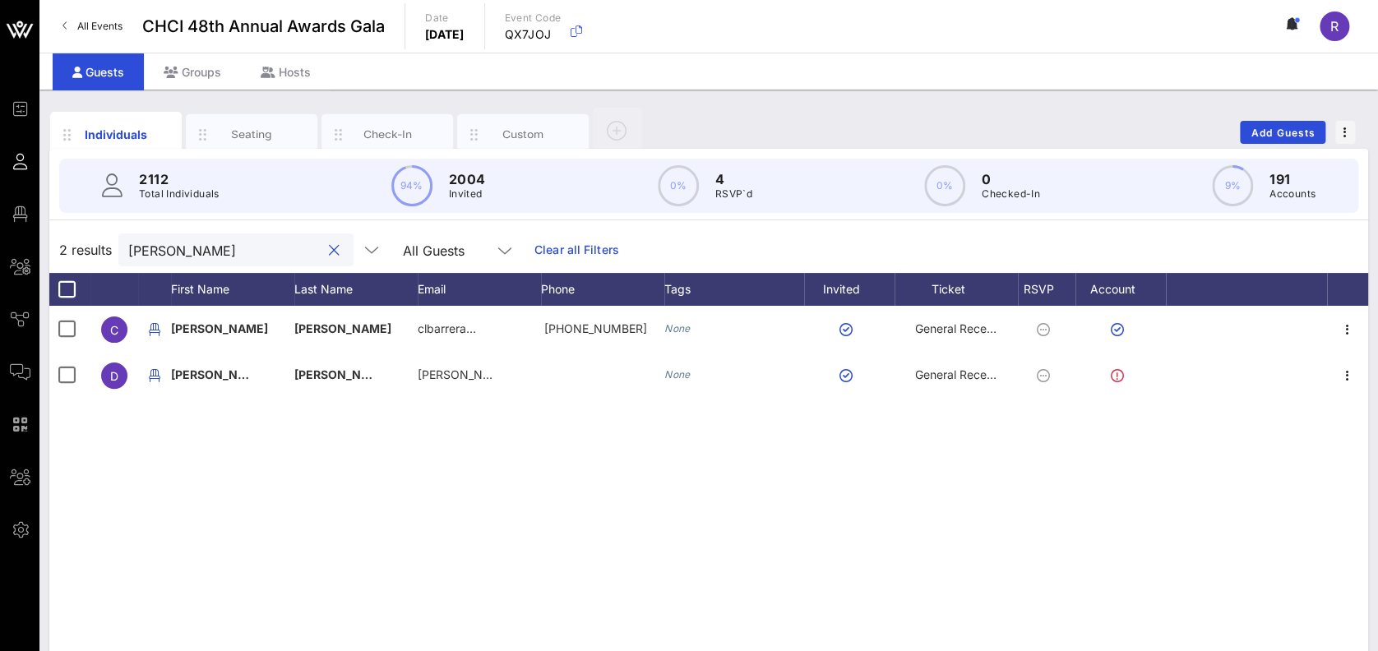
click at [329, 250] on button "clear icon" at bounding box center [334, 251] width 11 height 16
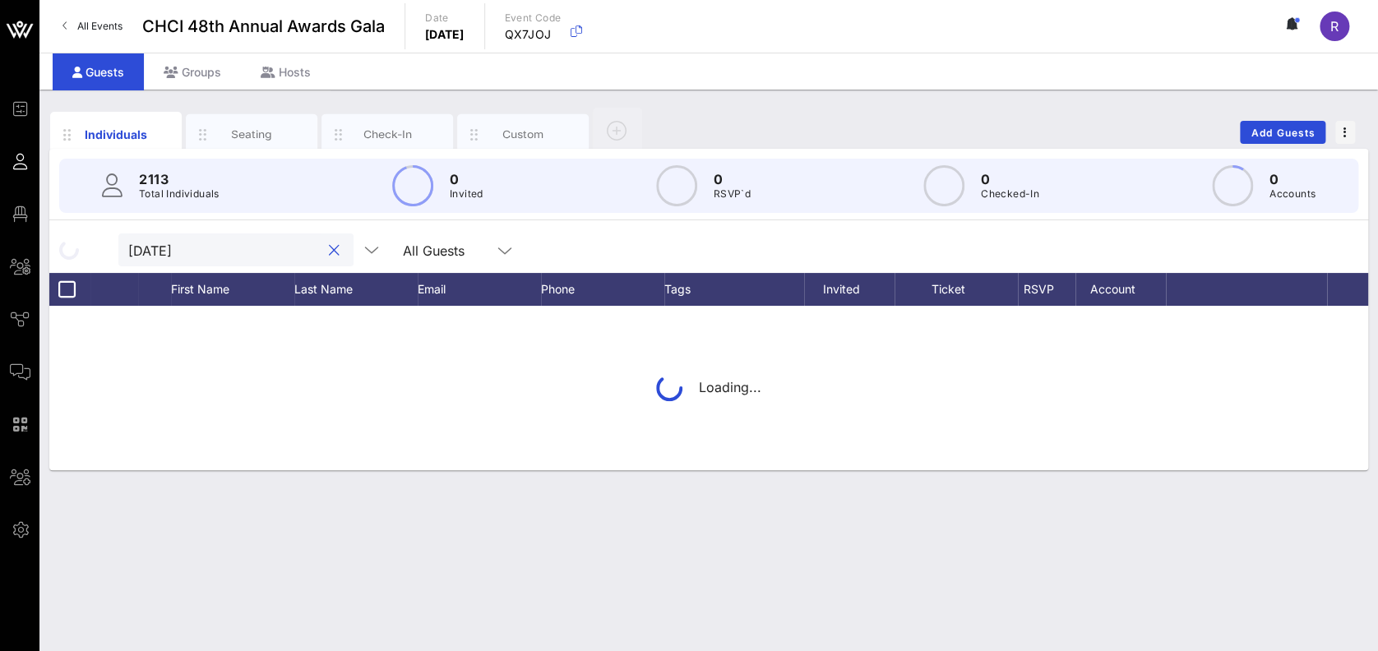
type input "juli"
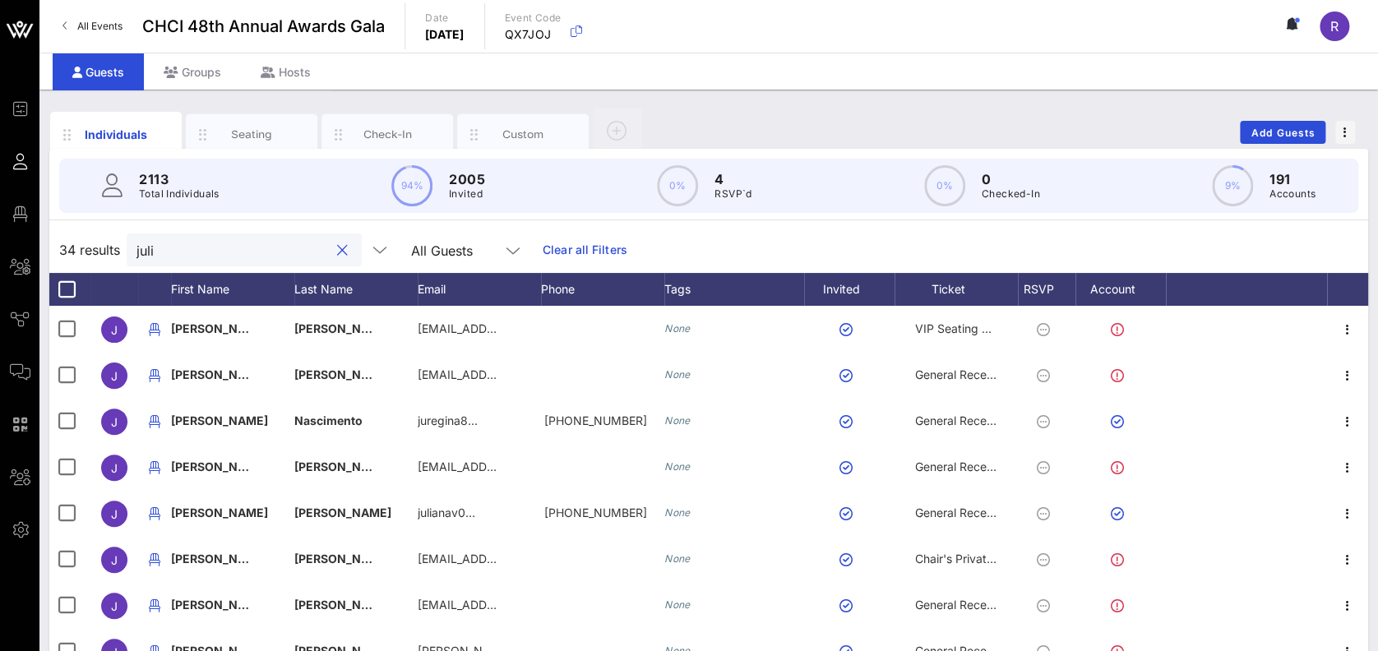
click at [337, 251] on button "clear icon" at bounding box center [342, 251] width 11 height 16
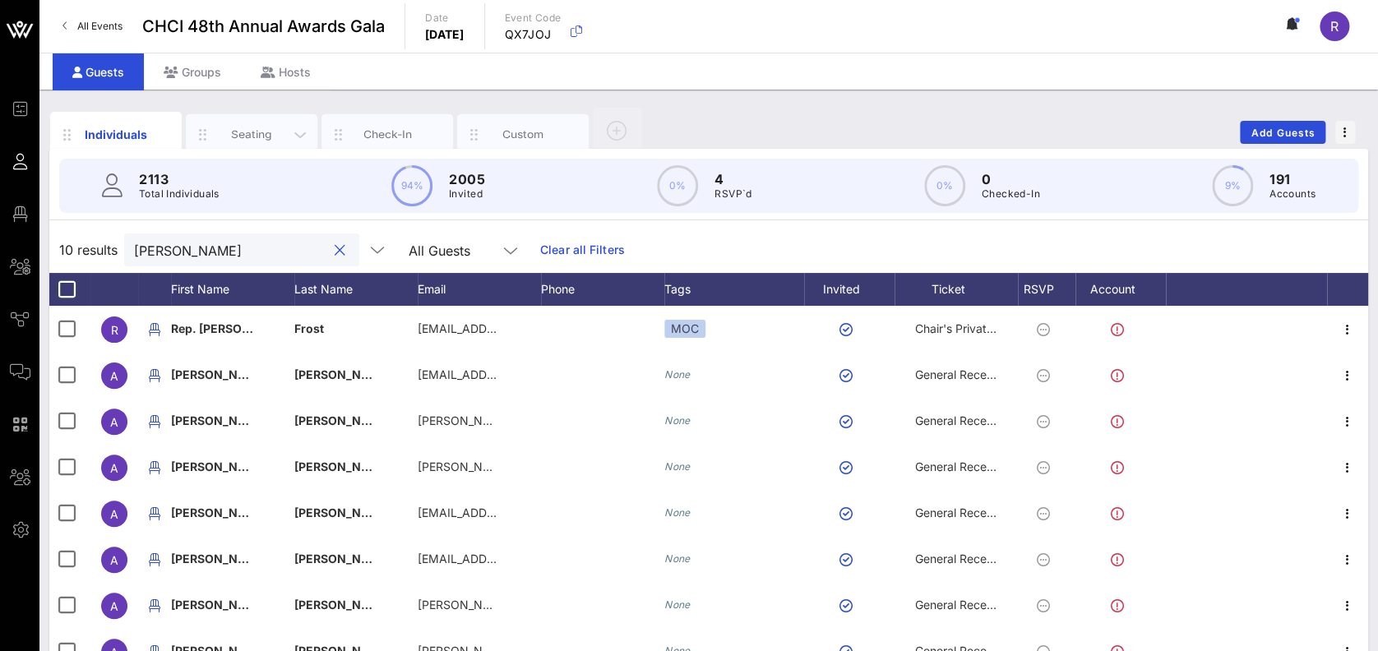
type input "alejandro"
click at [260, 131] on div "Seating" at bounding box center [251, 135] width 73 height 16
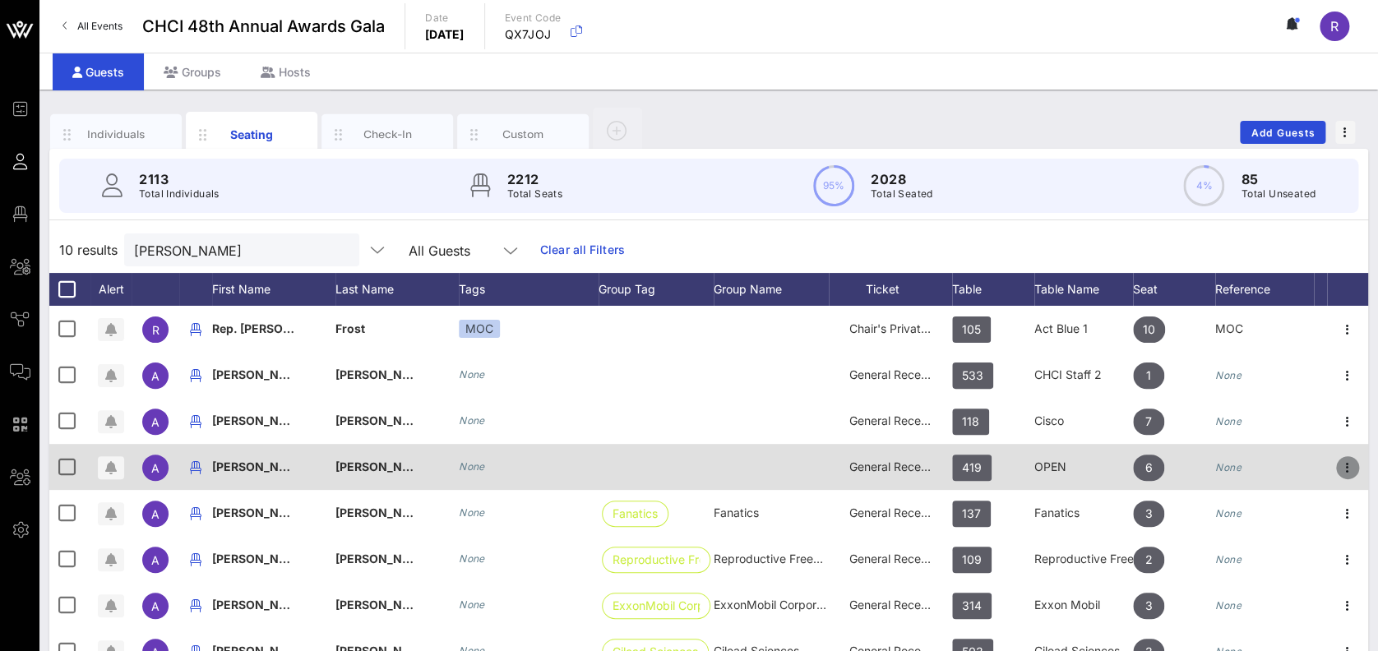
click at [1347, 465] on icon "button" at bounding box center [1348, 468] width 20 height 20
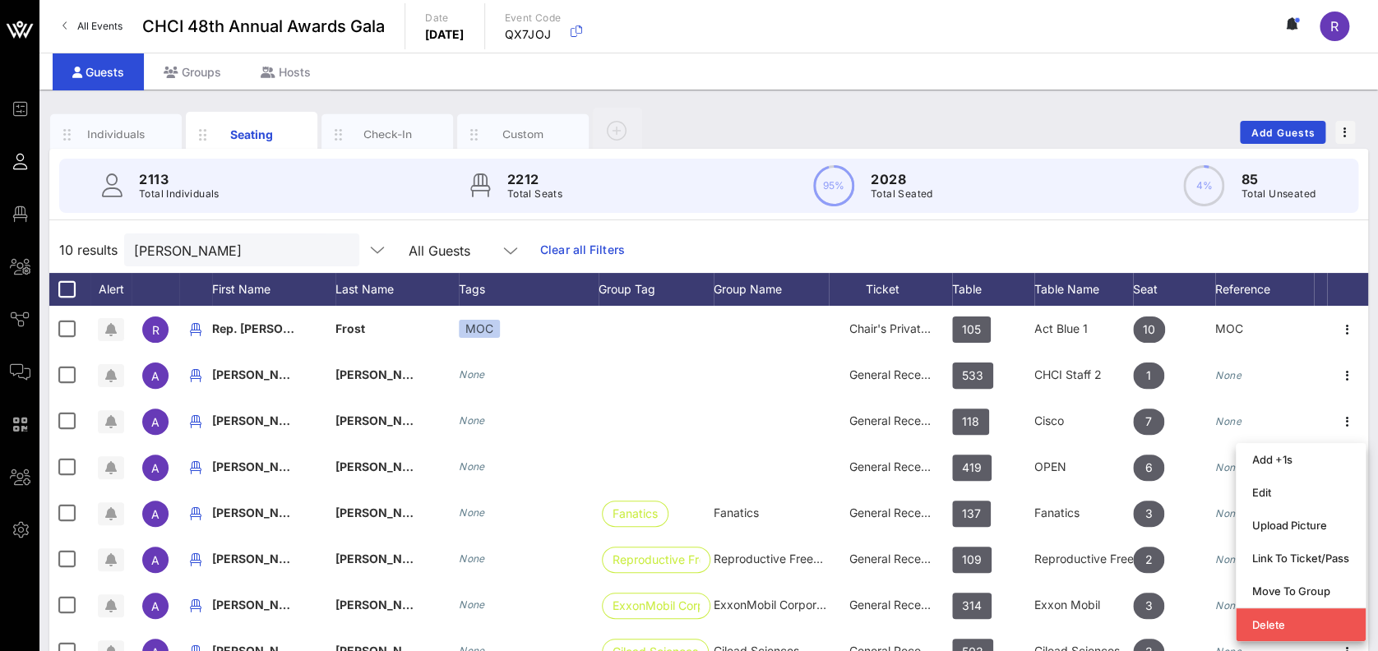
click at [335, 250] on button "clear icon" at bounding box center [340, 251] width 11 height 16
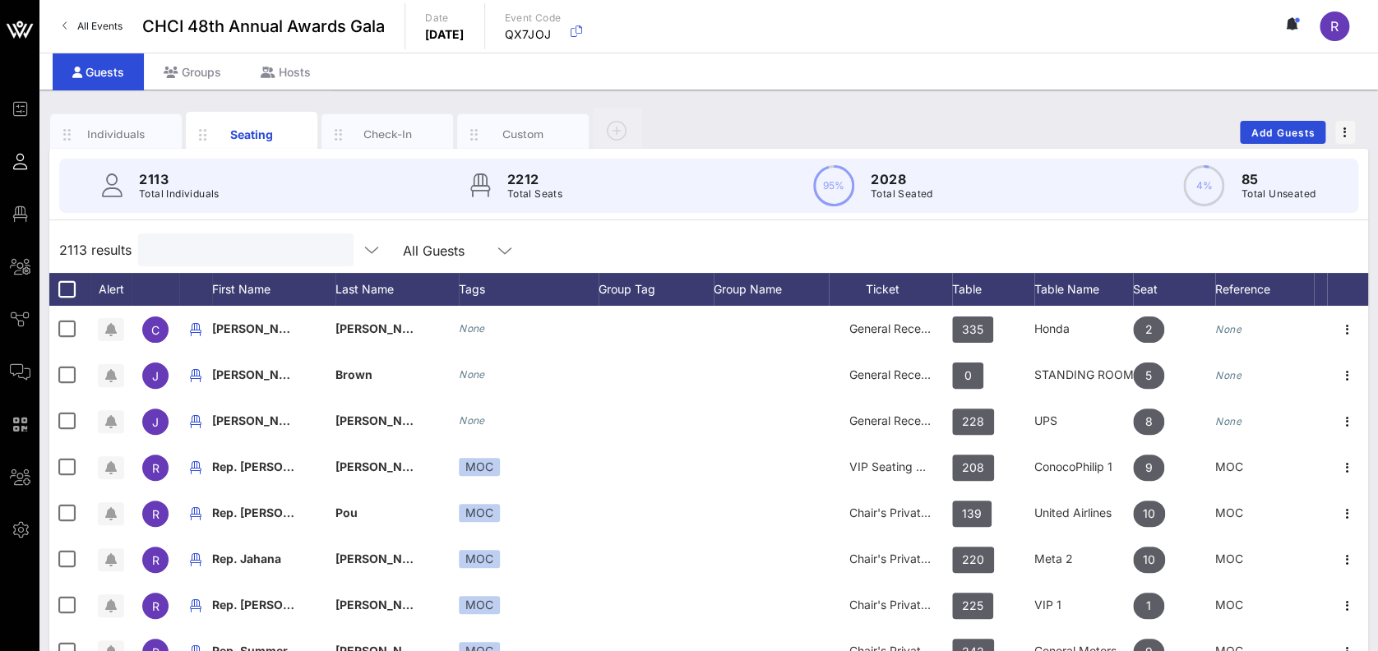
click at [249, 245] on input "text" at bounding box center [244, 249] width 192 height 21
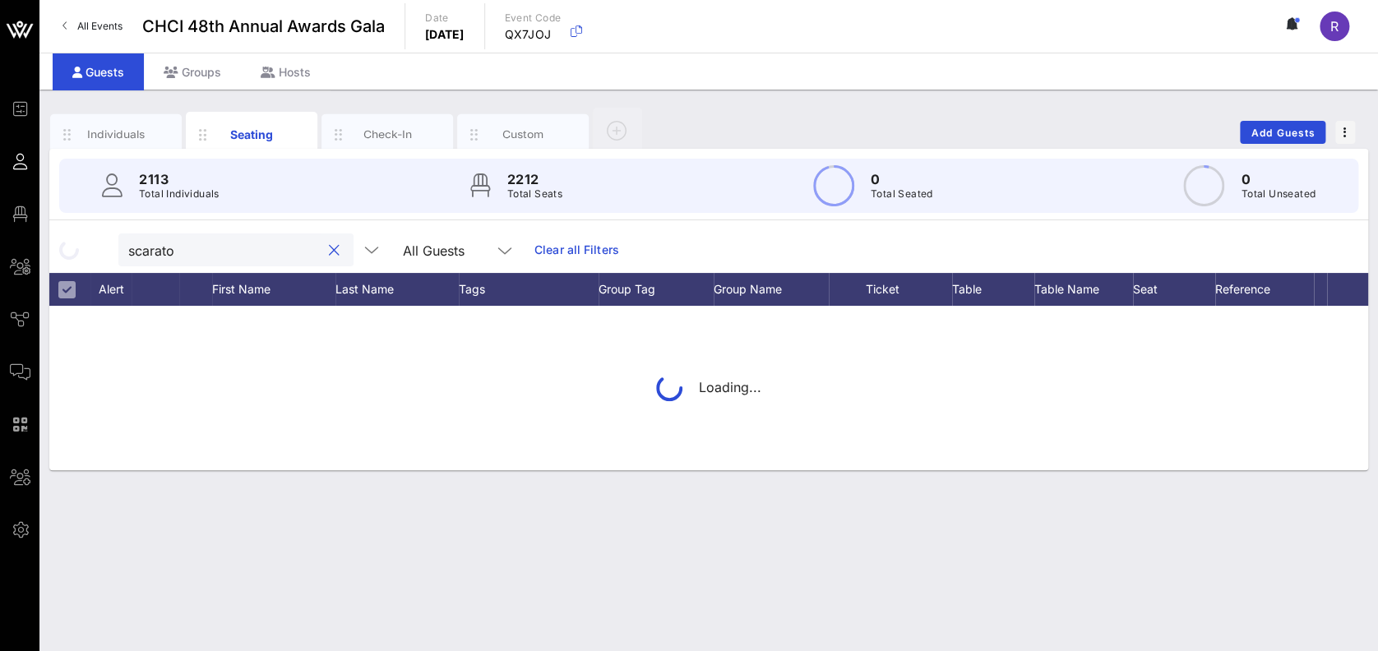
type input "scaratos"
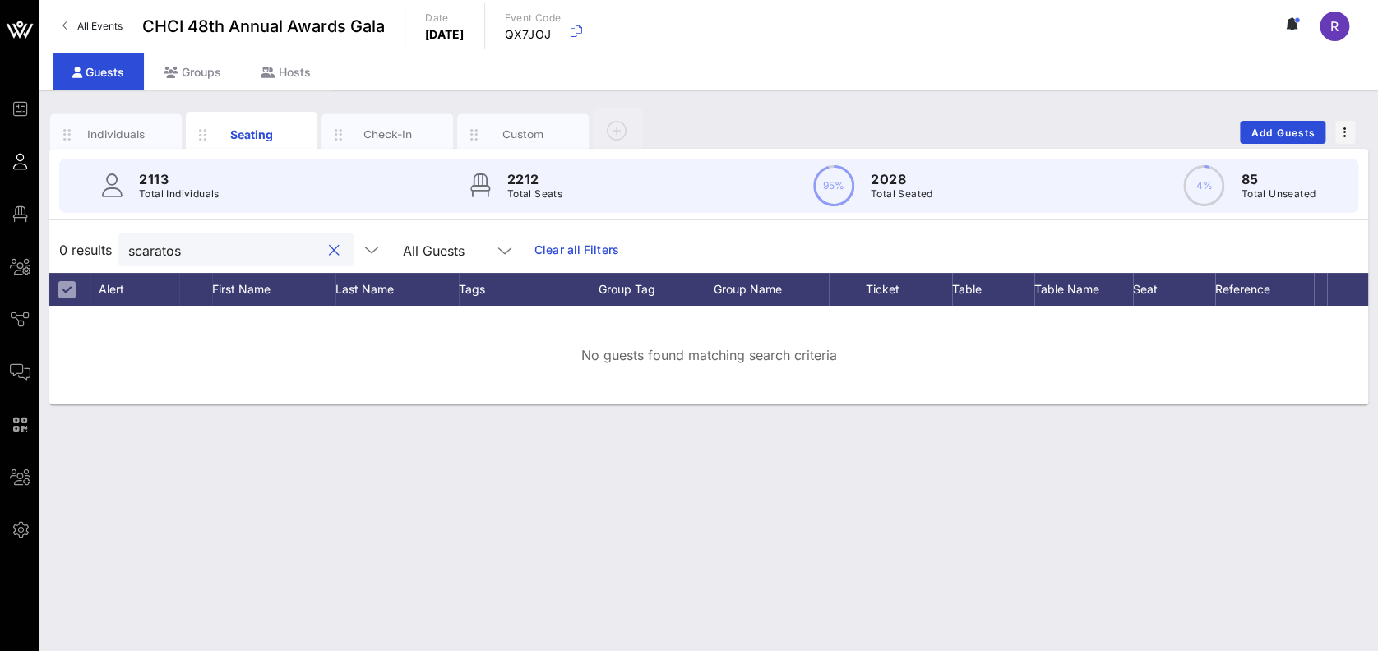
click at [329, 250] on button "clear icon" at bounding box center [334, 251] width 11 height 16
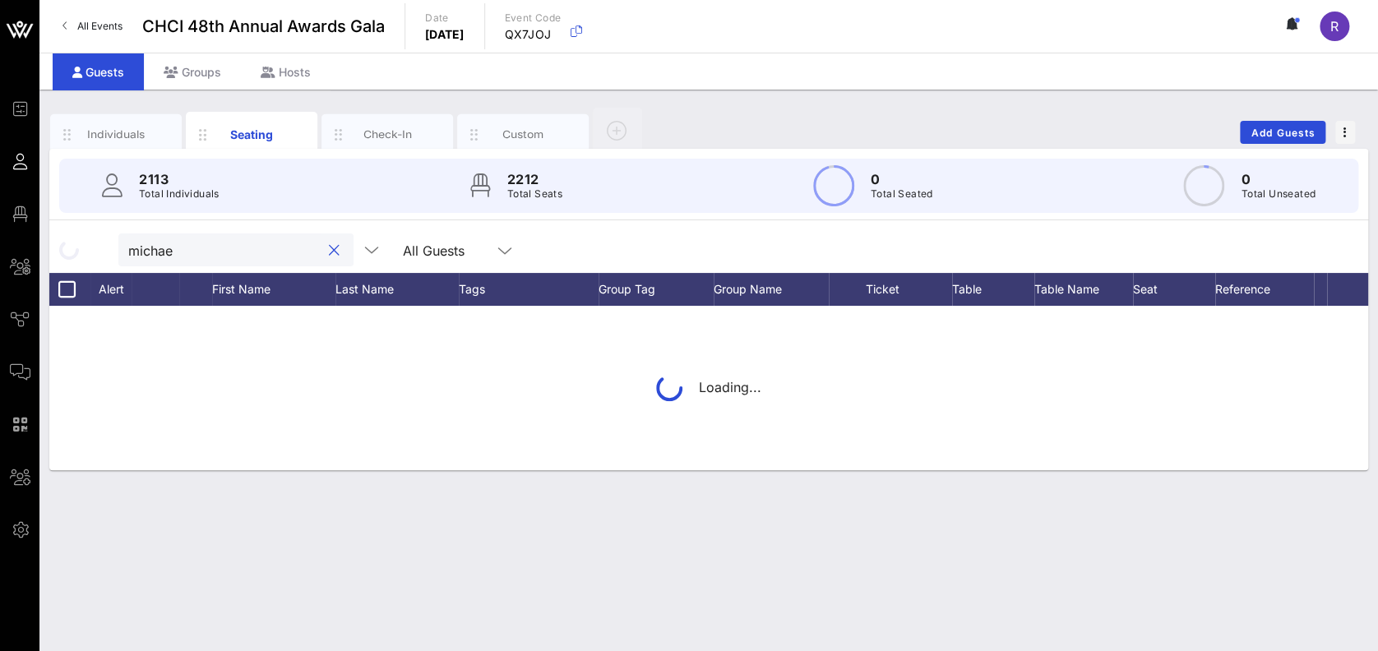
type input "michael"
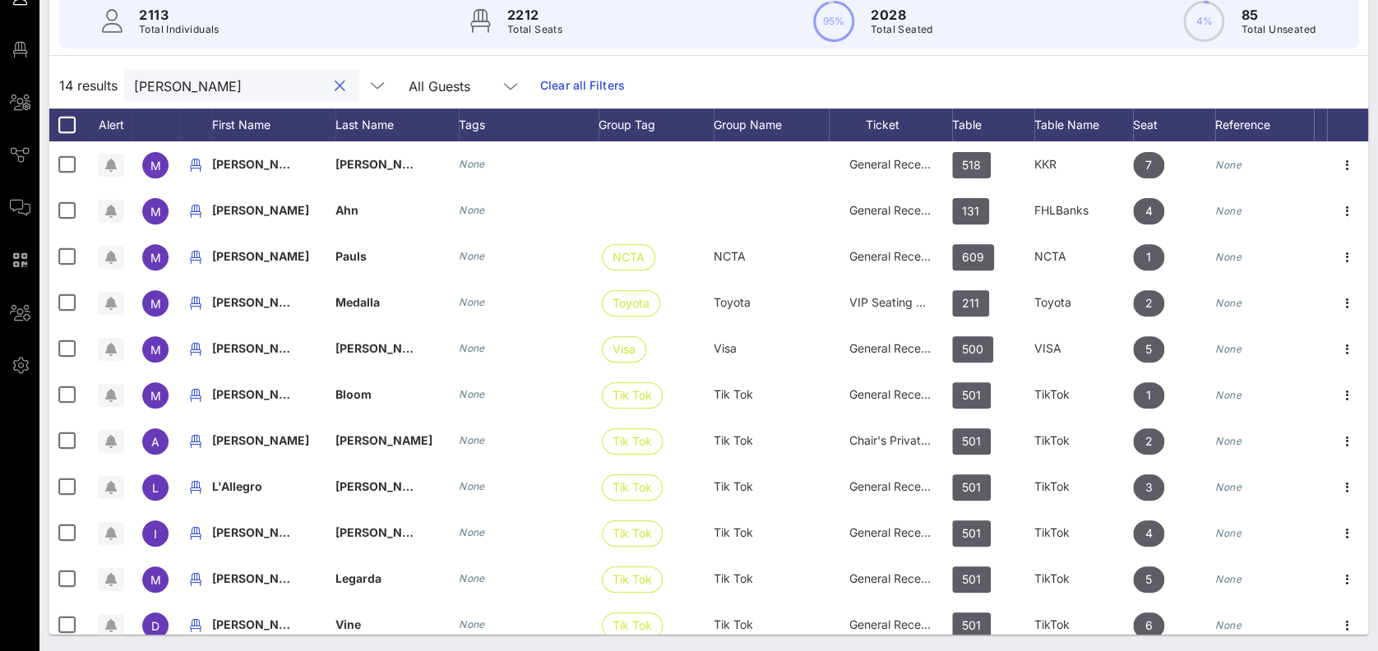
click at [335, 82] on button "clear icon" at bounding box center [340, 86] width 11 height 16
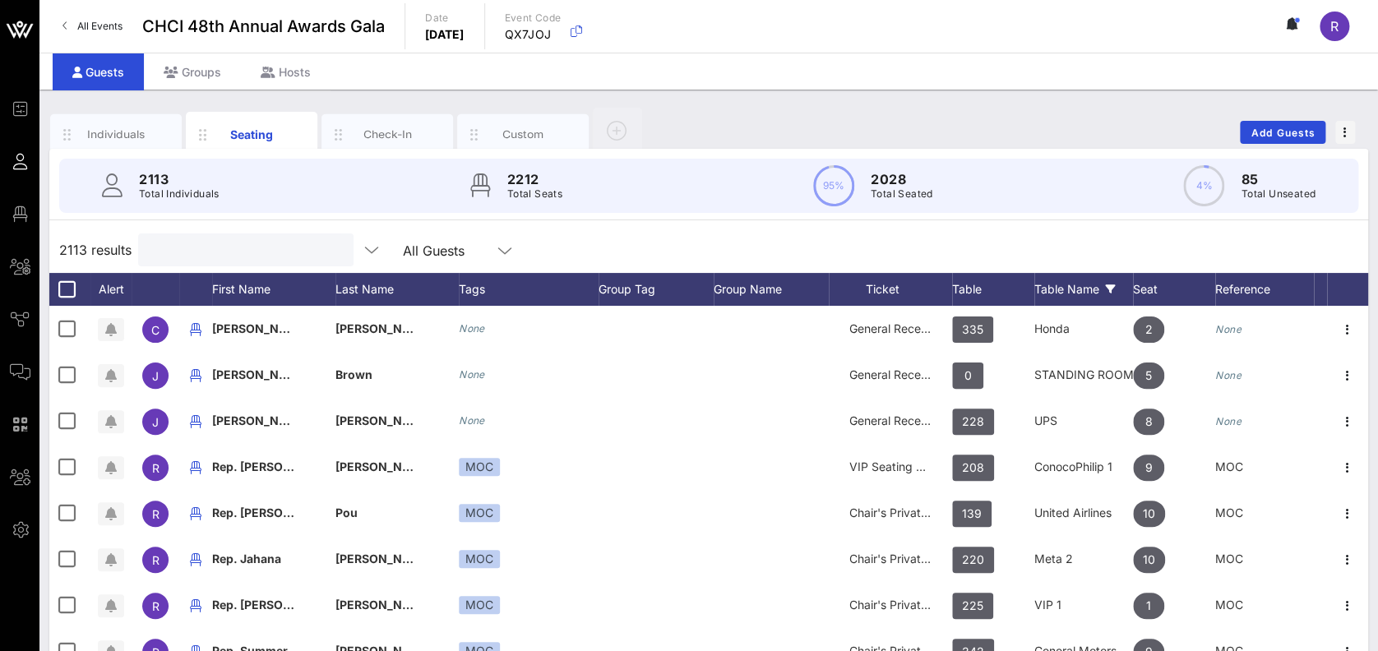
click at [1067, 282] on div "Table Name" at bounding box center [1083, 289] width 99 height 33
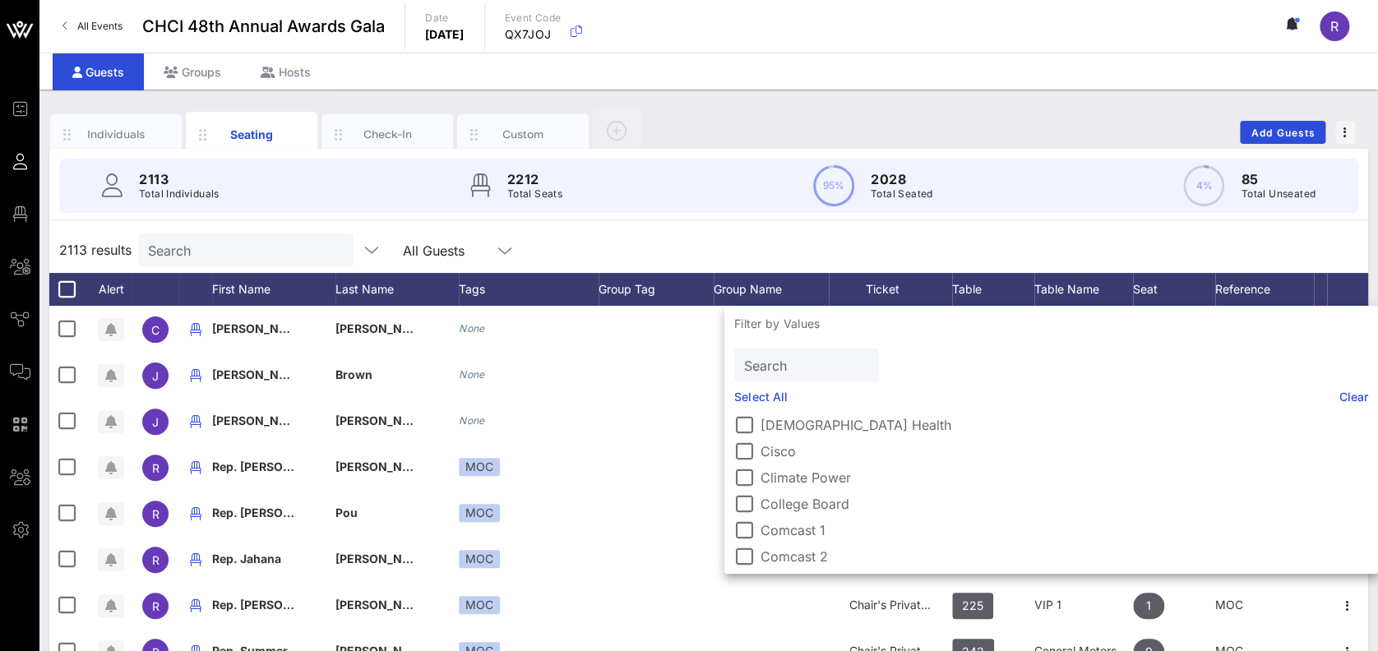
scroll to position [1718, 0]
click at [796, 498] on label "Comcast 1" at bounding box center [1065, 496] width 608 height 16
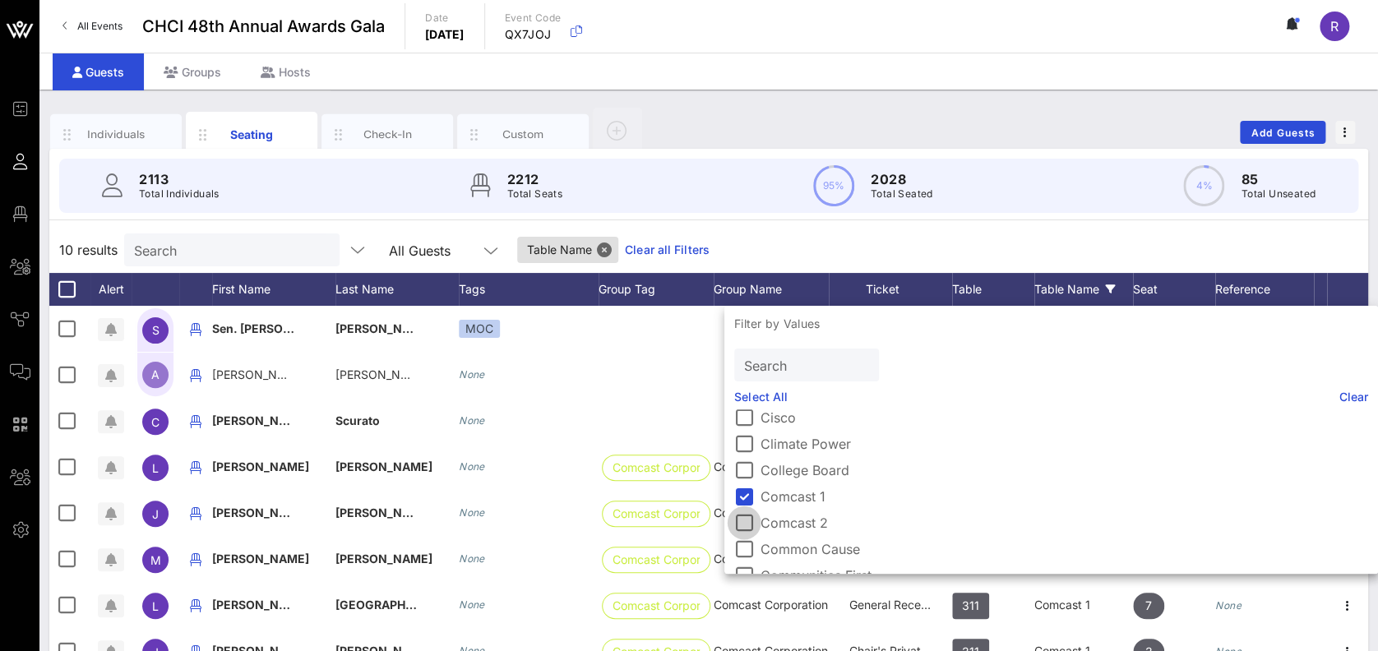
click at [753, 523] on div at bounding box center [744, 523] width 28 height 28
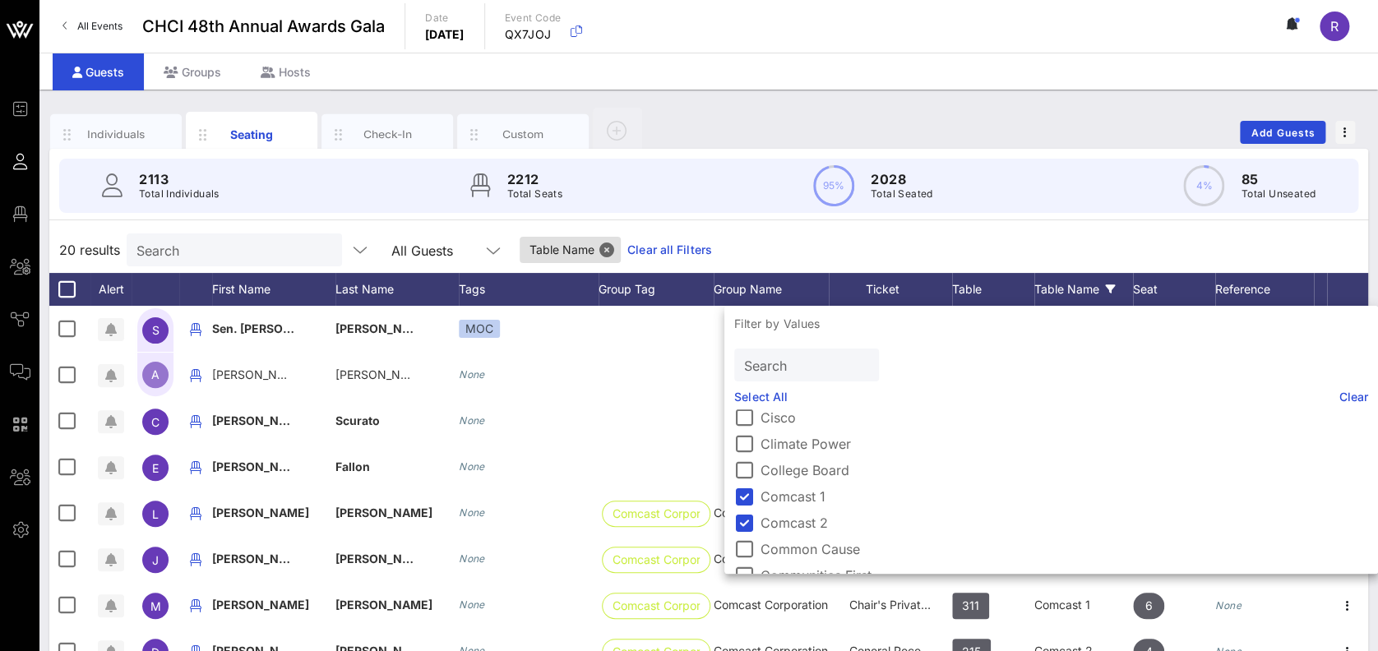
click at [1311, 229] on div "20 results Search All Guests Table Name Clear all Filters" at bounding box center [708, 250] width 1319 height 46
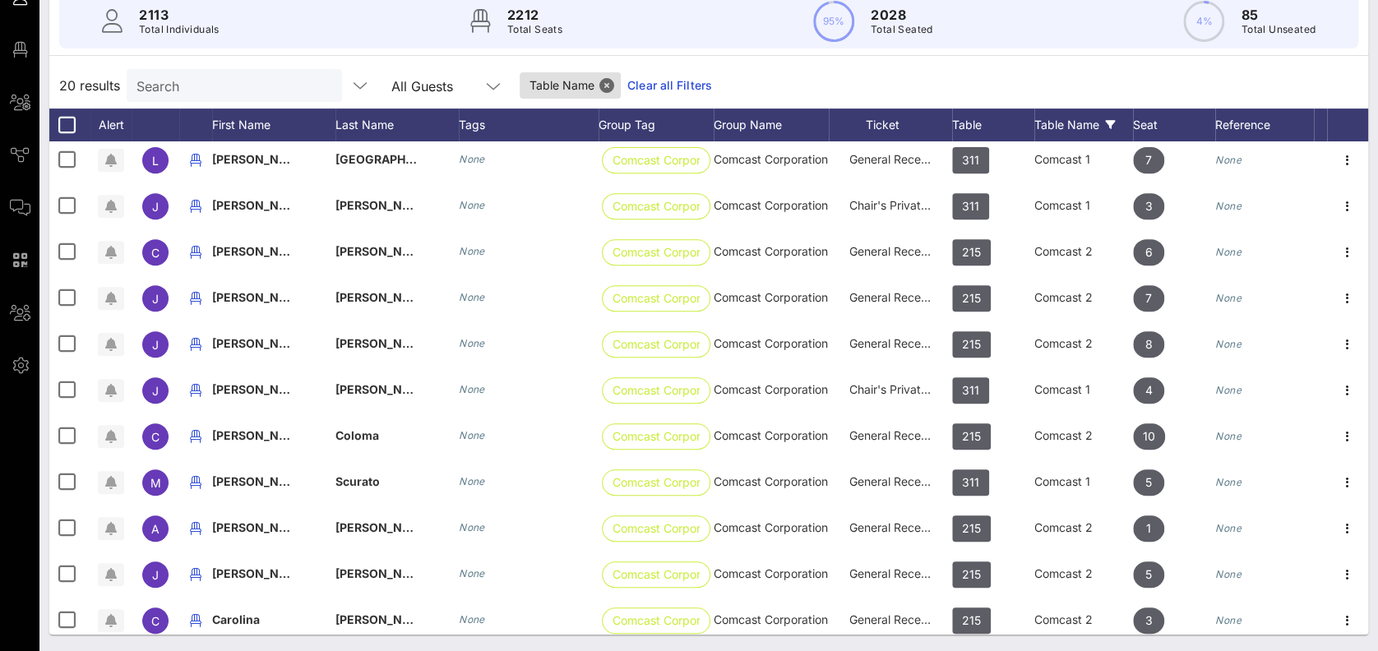
scroll to position [376, 0]
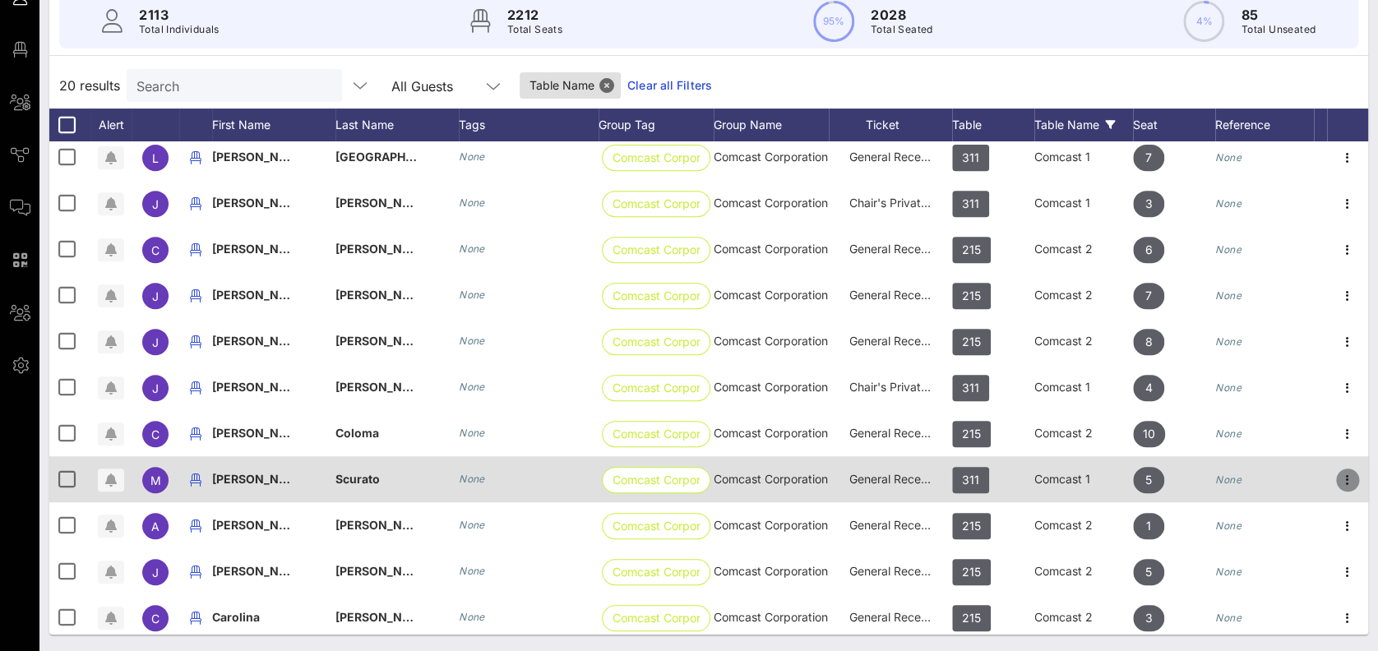
click at [1338, 474] on icon "button" at bounding box center [1348, 480] width 20 height 20
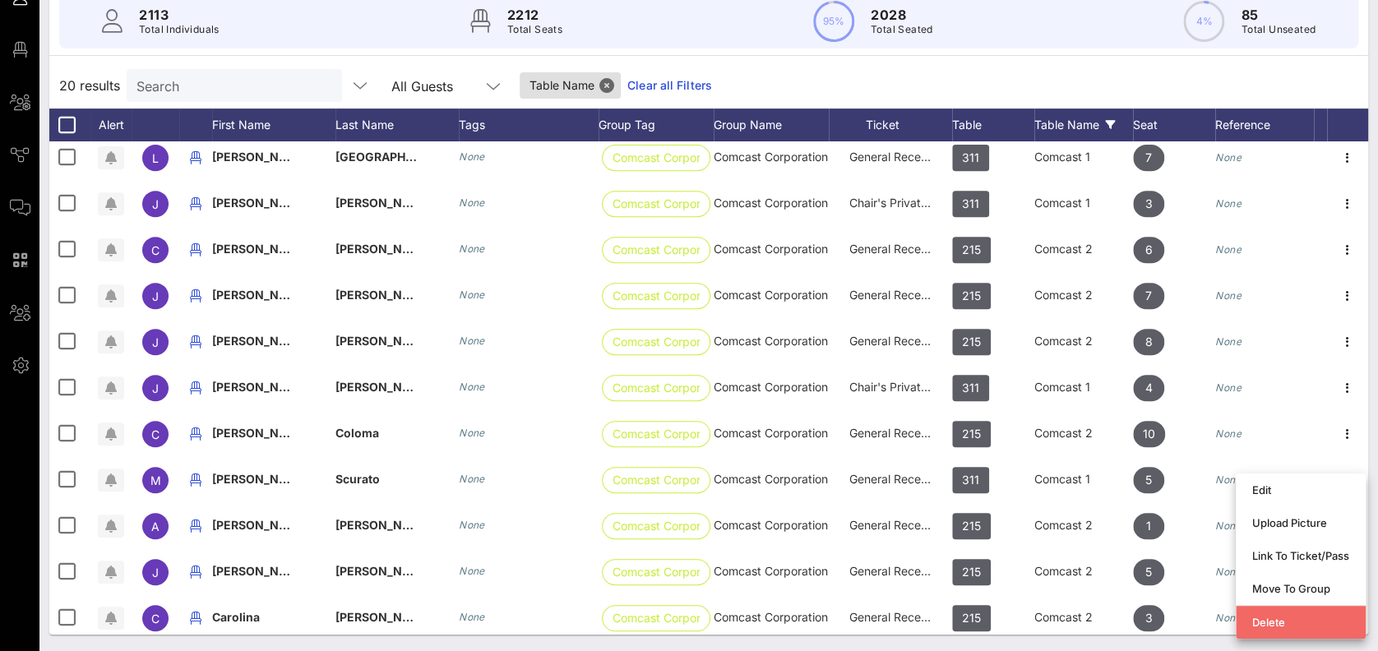
click at [1274, 620] on div "Delete" at bounding box center [1300, 622] width 97 height 13
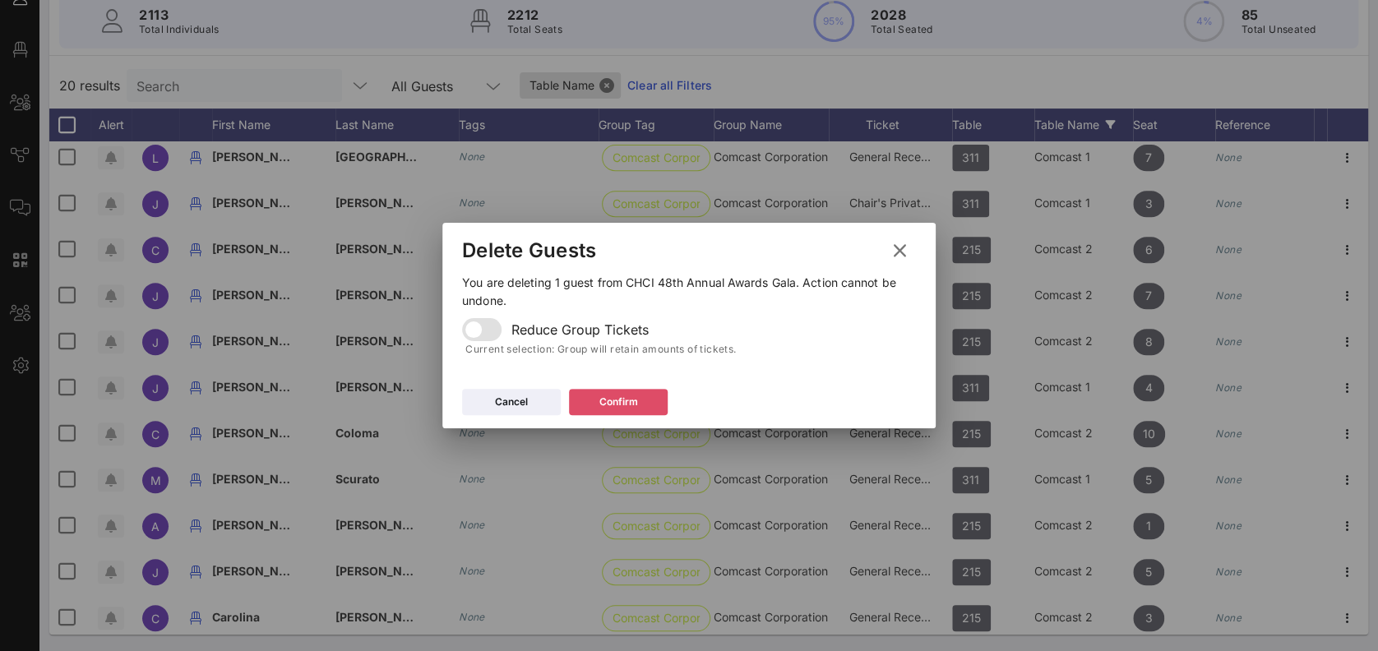
click at [598, 397] on button "Confirm" at bounding box center [618, 402] width 99 height 26
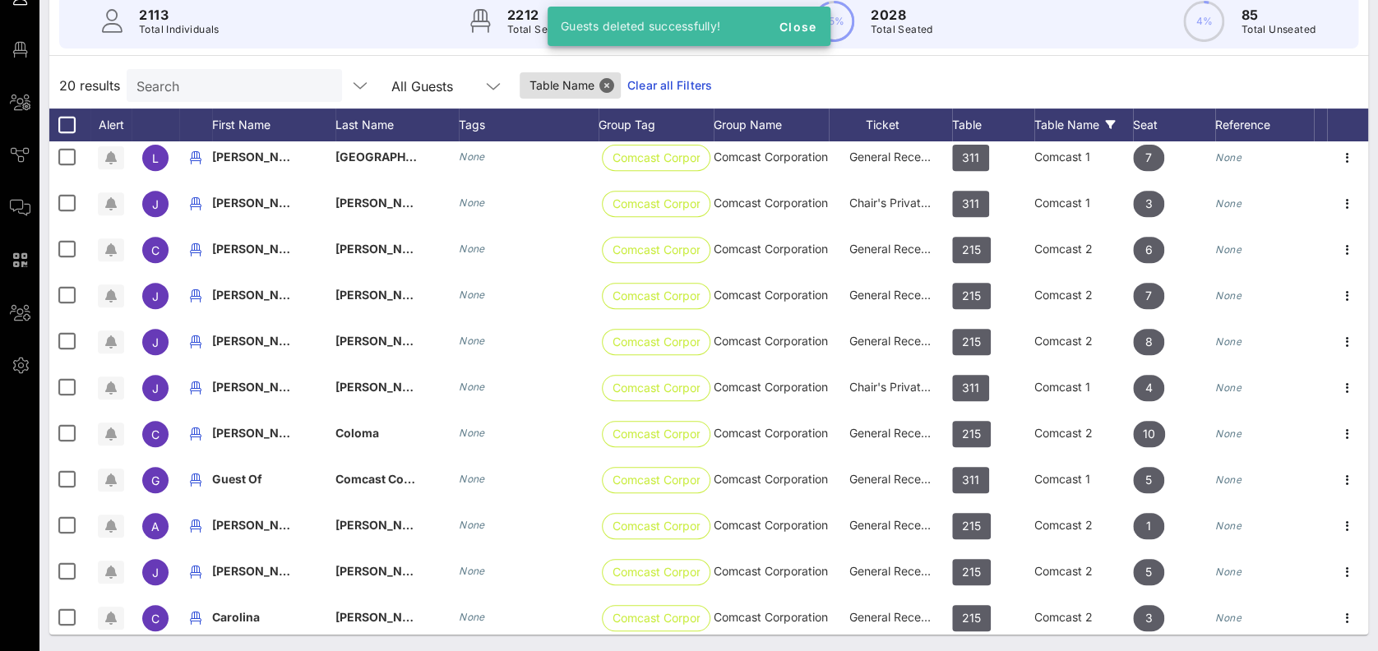
click at [210, 86] on input "Search" at bounding box center [232, 85] width 192 height 21
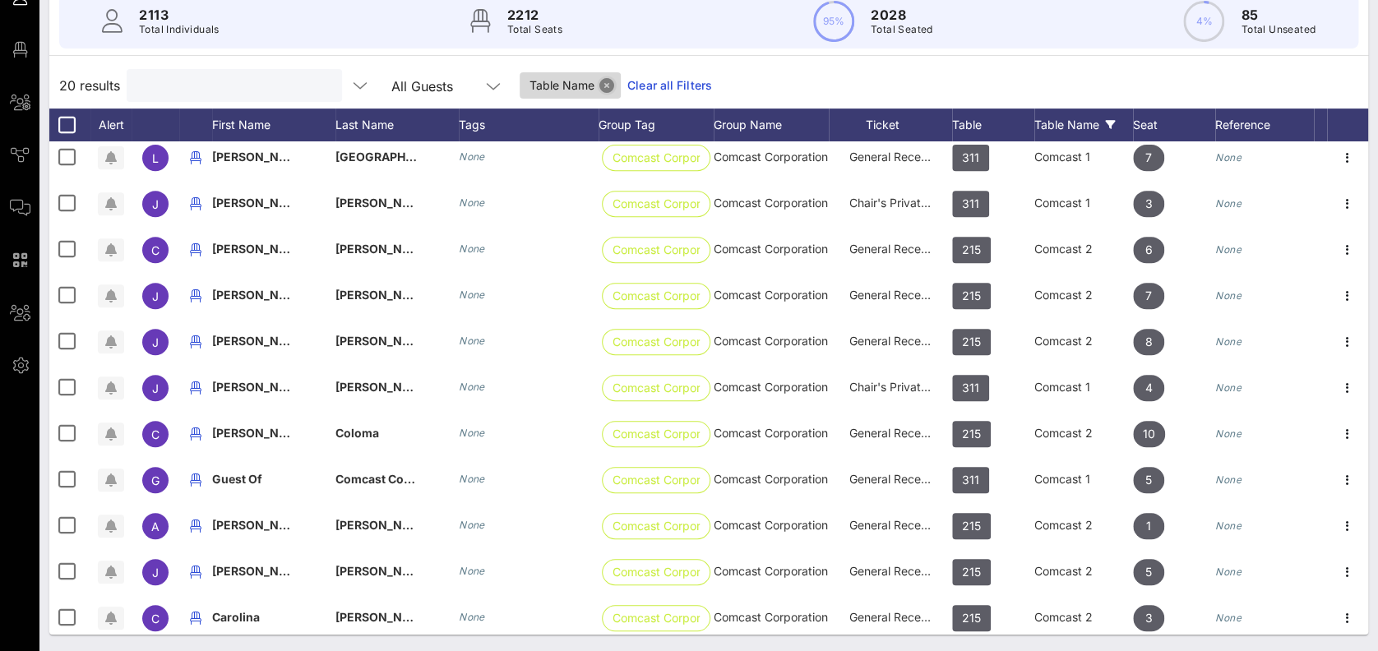
click at [599, 85] on button "Close" at bounding box center [606, 85] width 15 height 15
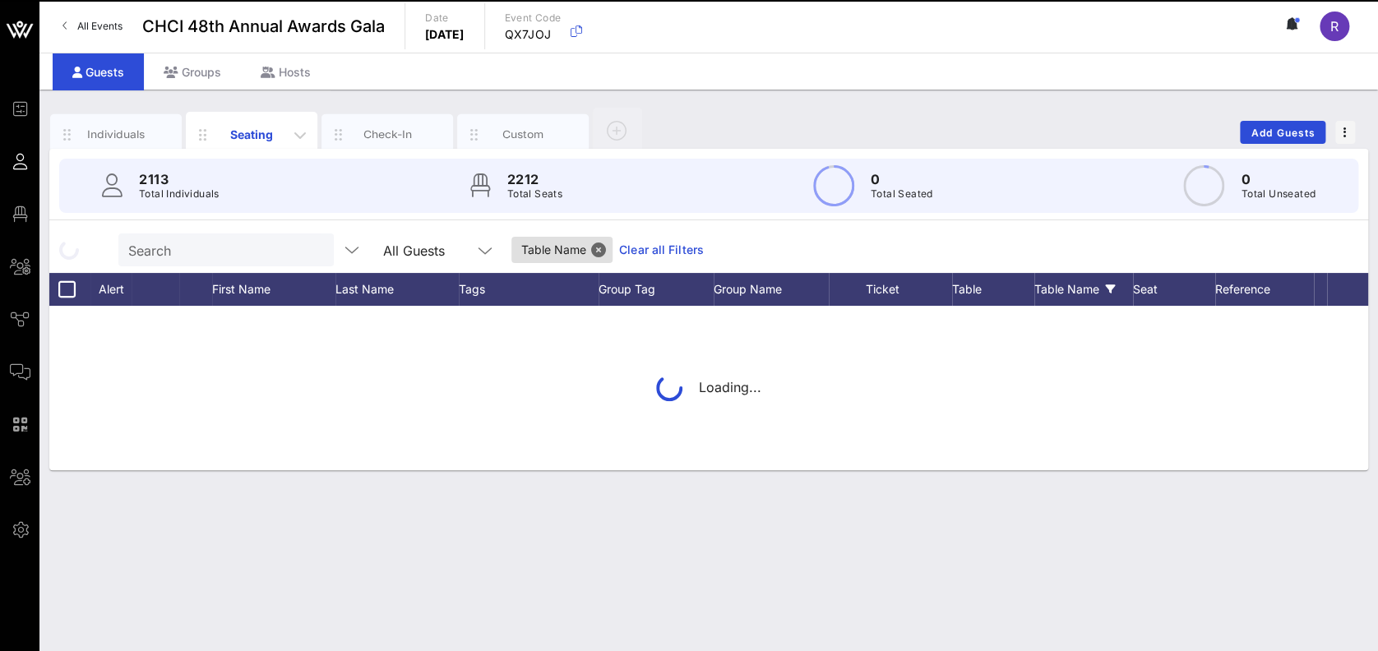
scroll to position [0, 0]
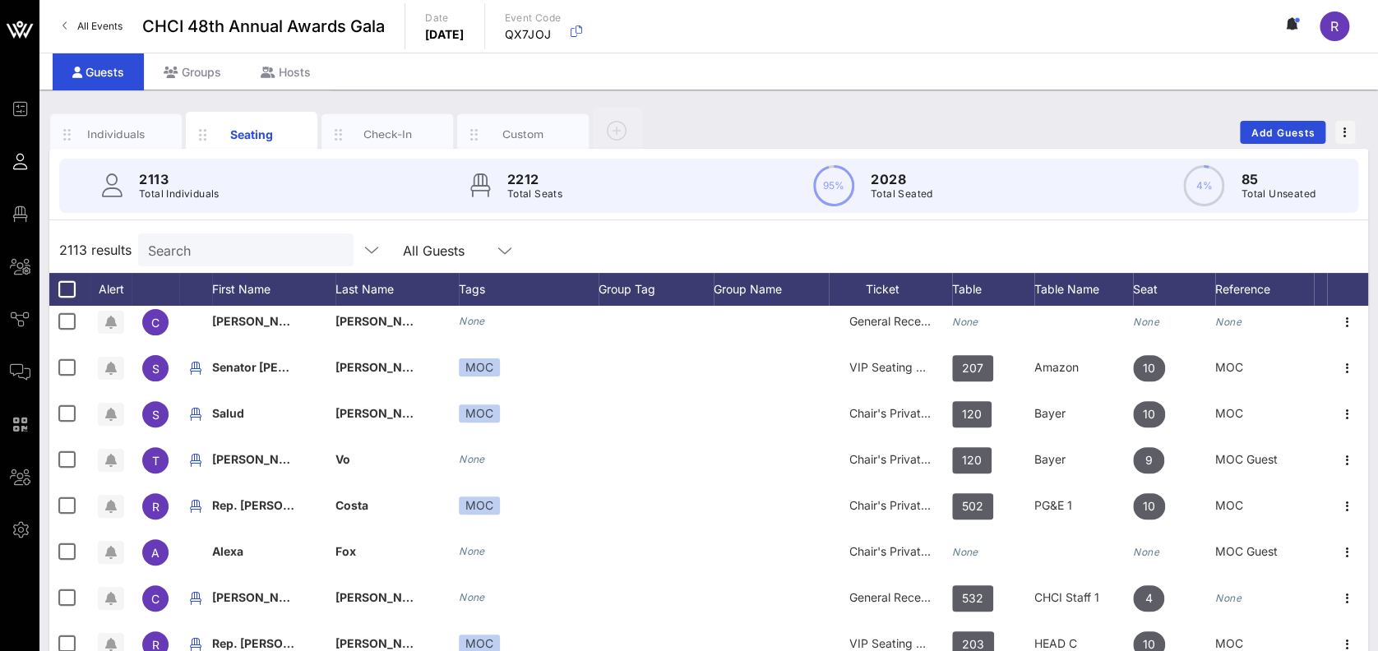
click at [197, 239] on input "Search" at bounding box center [244, 249] width 192 height 21
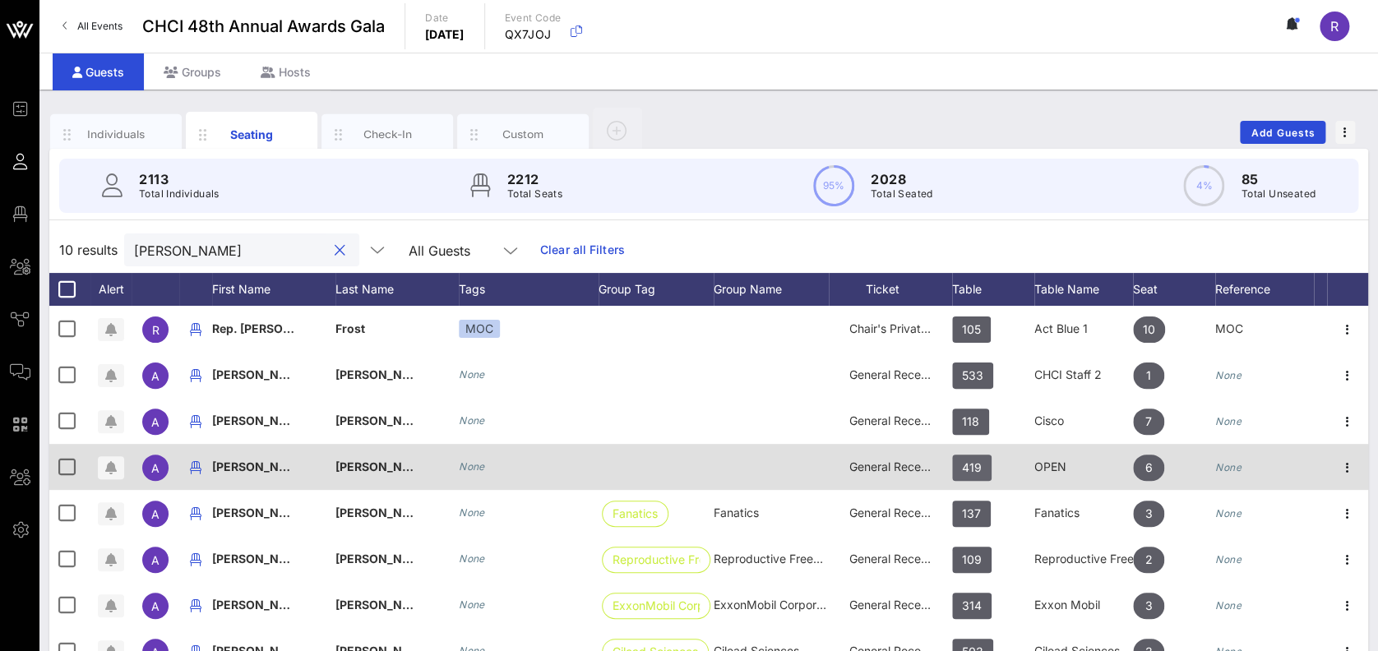
type input "alejandro"
click at [981, 470] on span "419" at bounding box center [971, 468] width 39 height 26
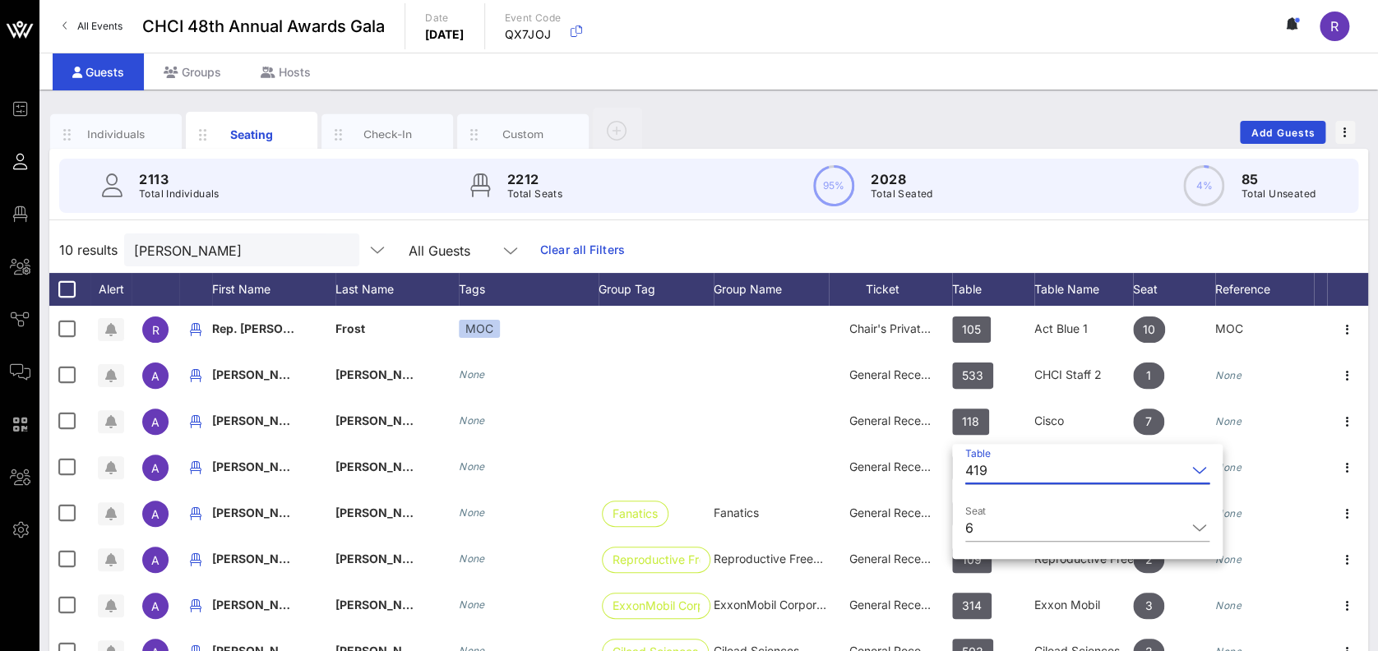
click at [997, 469] on input "Table" at bounding box center [1090, 470] width 192 height 26
click at [1190, 532] on icon at bounding box center [1197, 528] width 15 height 20
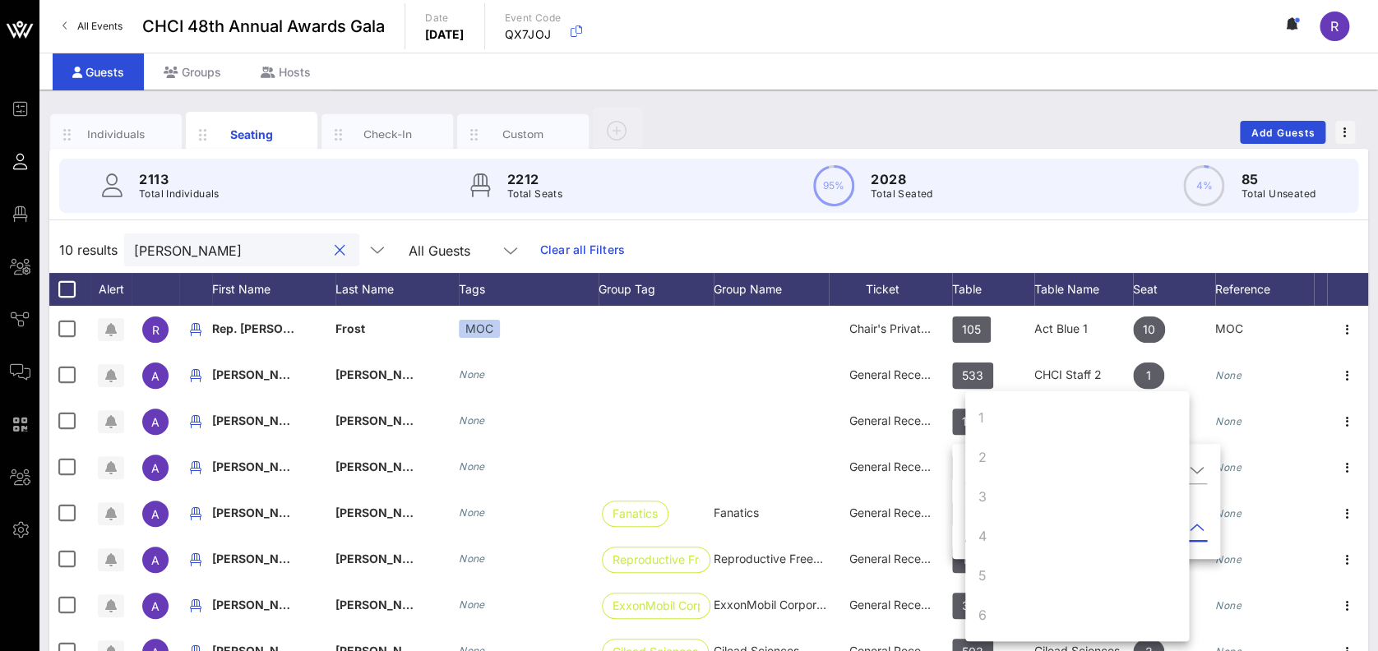
click at [247, 256] on input "alejandro" at bounding box center [230, 249] width 192 height 21
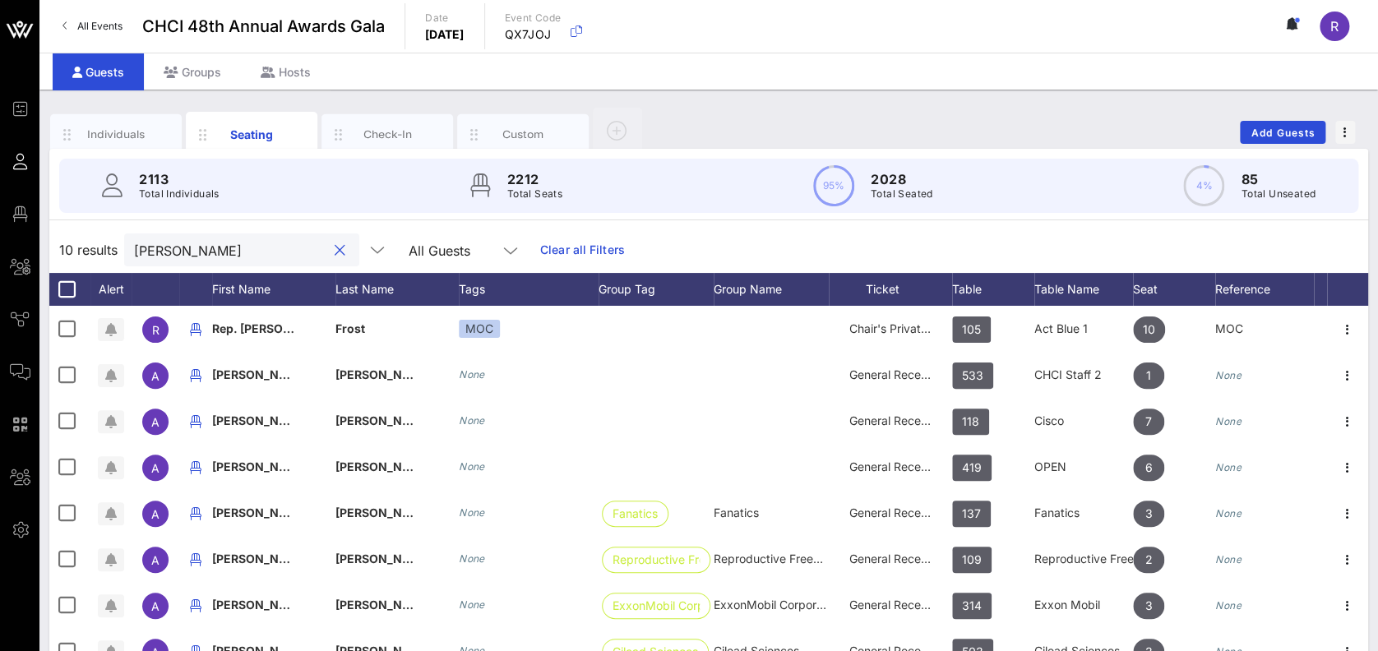
click at [335, 249] on button "clear icon" at bounding box center [340, 251] width 11 height 16
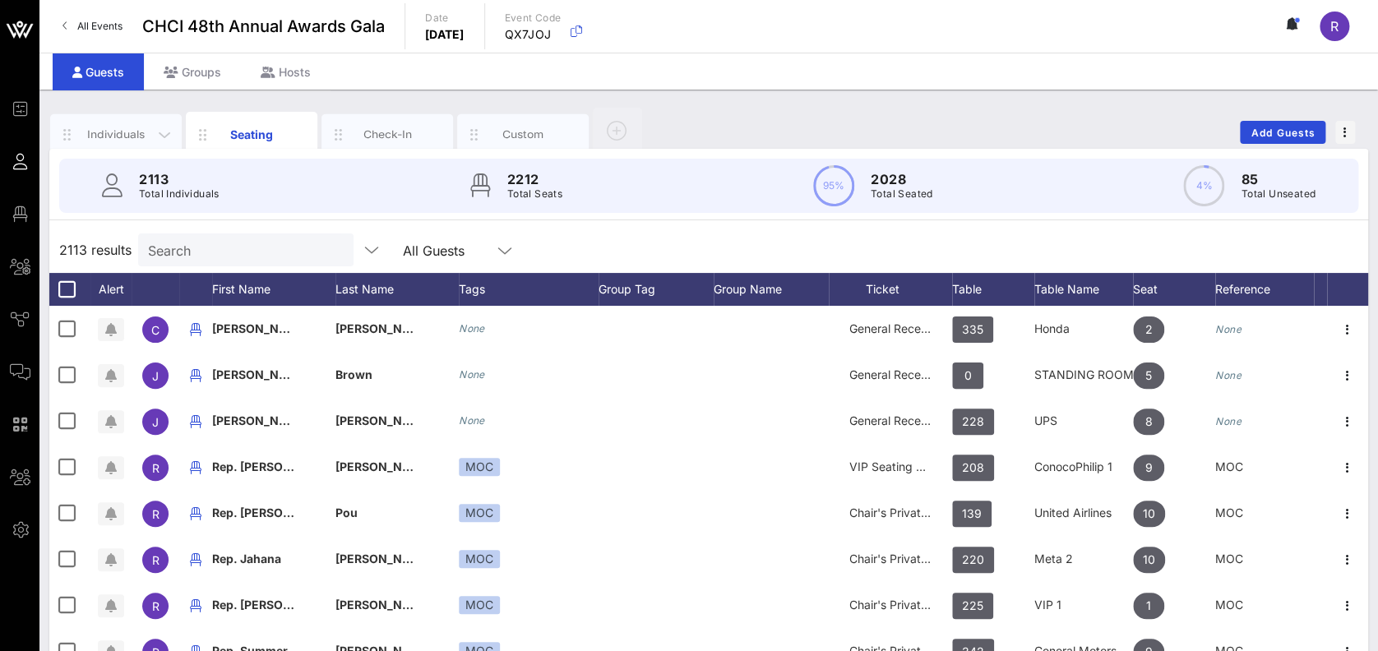
click at [118, 136] on div "Individuals" at bounding box center [116, 135] width 73 height 16
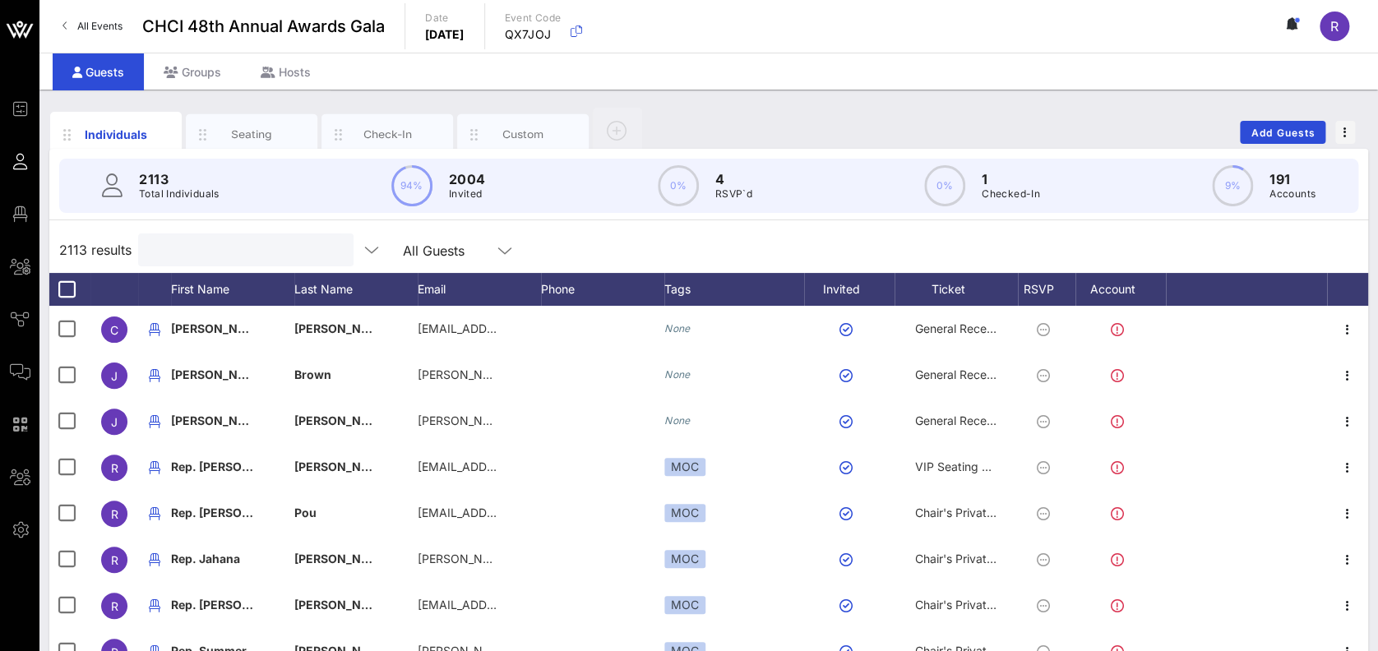
click at [210, 247] on input "text" at bounding box center [244, 249] width 192 height 21
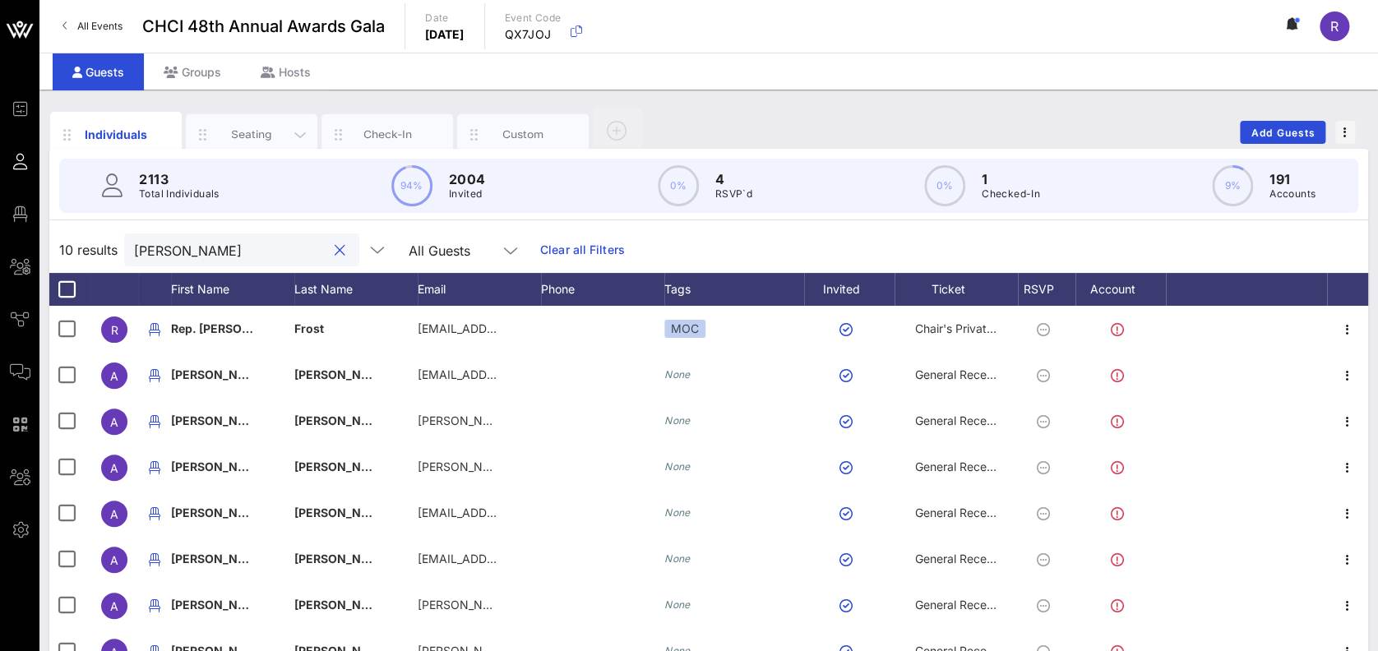
type input "alejandro"
click at [243, 130] on div "Seating" at bounding box center [251, 135] width 73 height 16
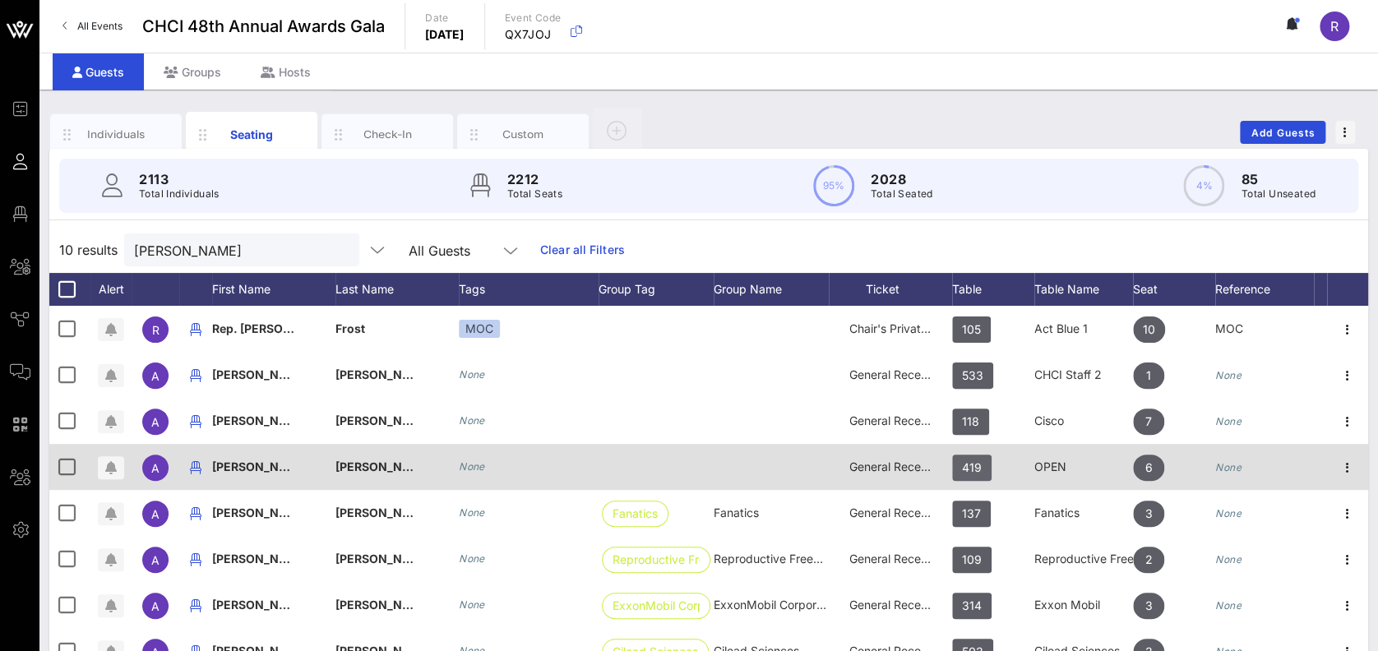
click at [976, 467] on span "419" at bounding box center [972, 468] width 20 height 26
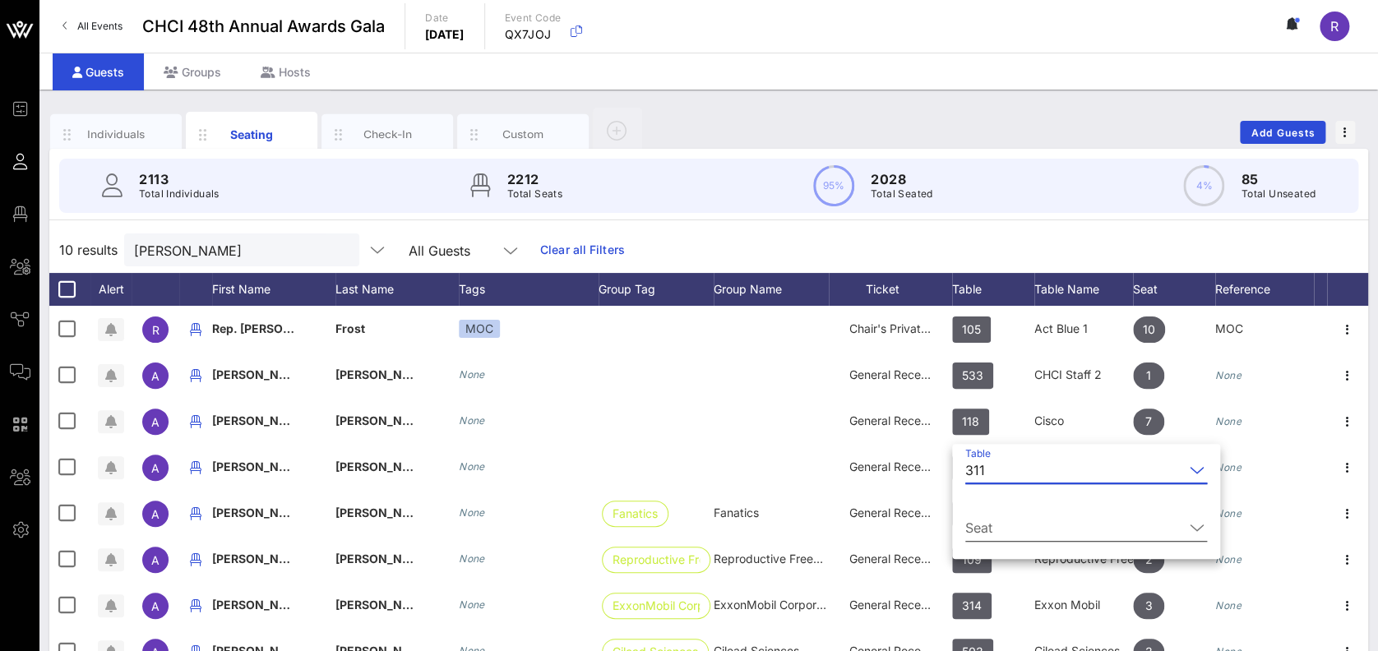
click at [1190, 528] on icon at bounding box center [1197, 528] width 15 height 20
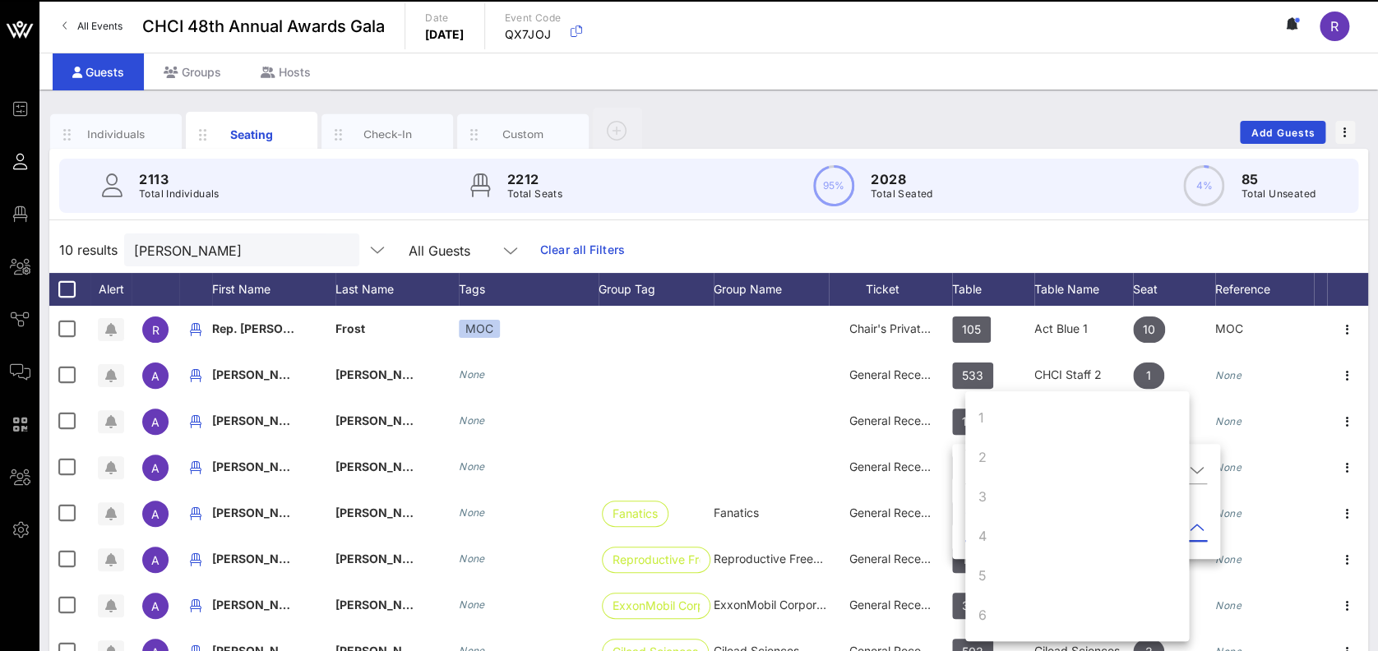
scroll to position [158, 0]
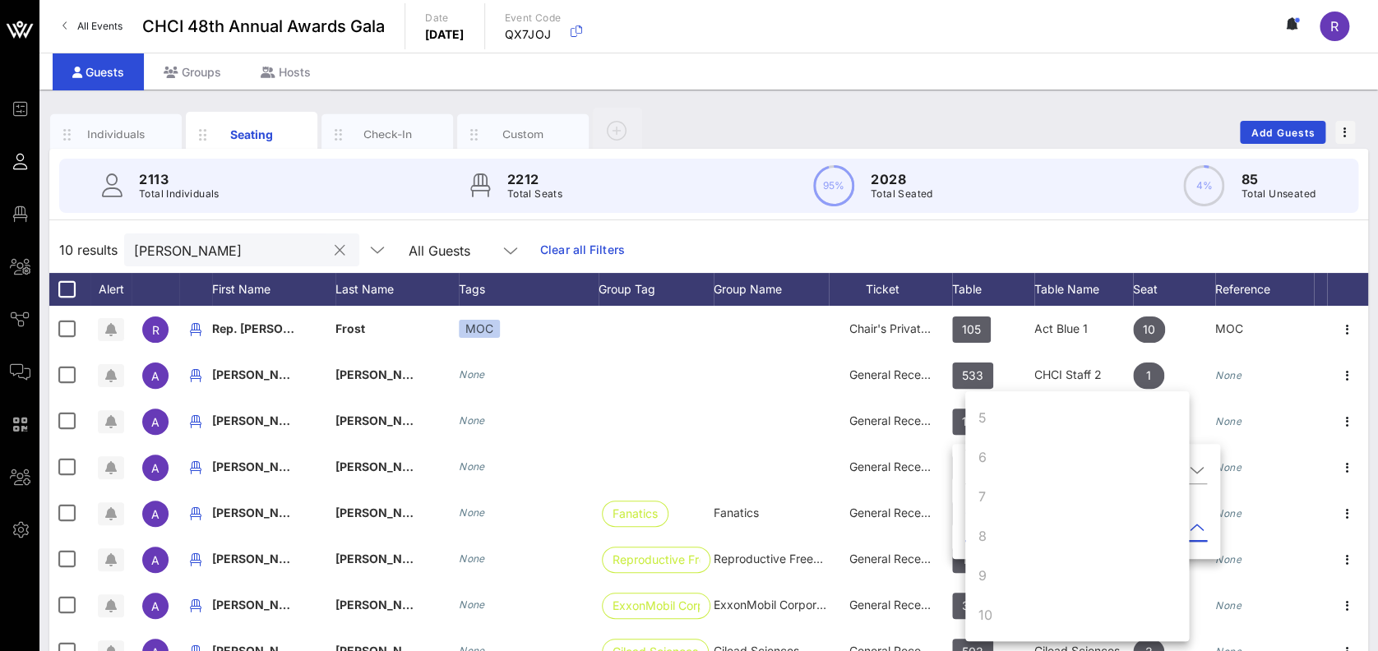
click at [249, 252] on input "alejandro" at bounding box center [230, 249] width 192 height 21
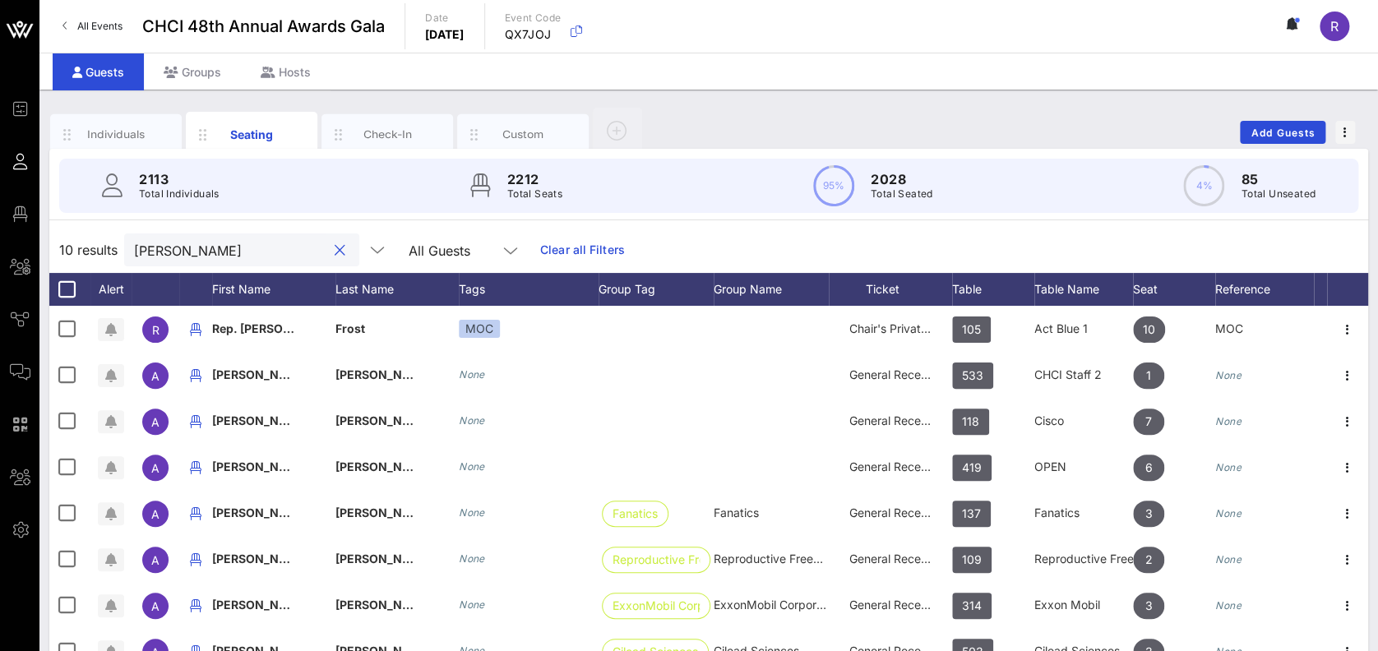
click at [335, 246] on button "clear icon" at bounding box center [340, 251] width 11 height 16
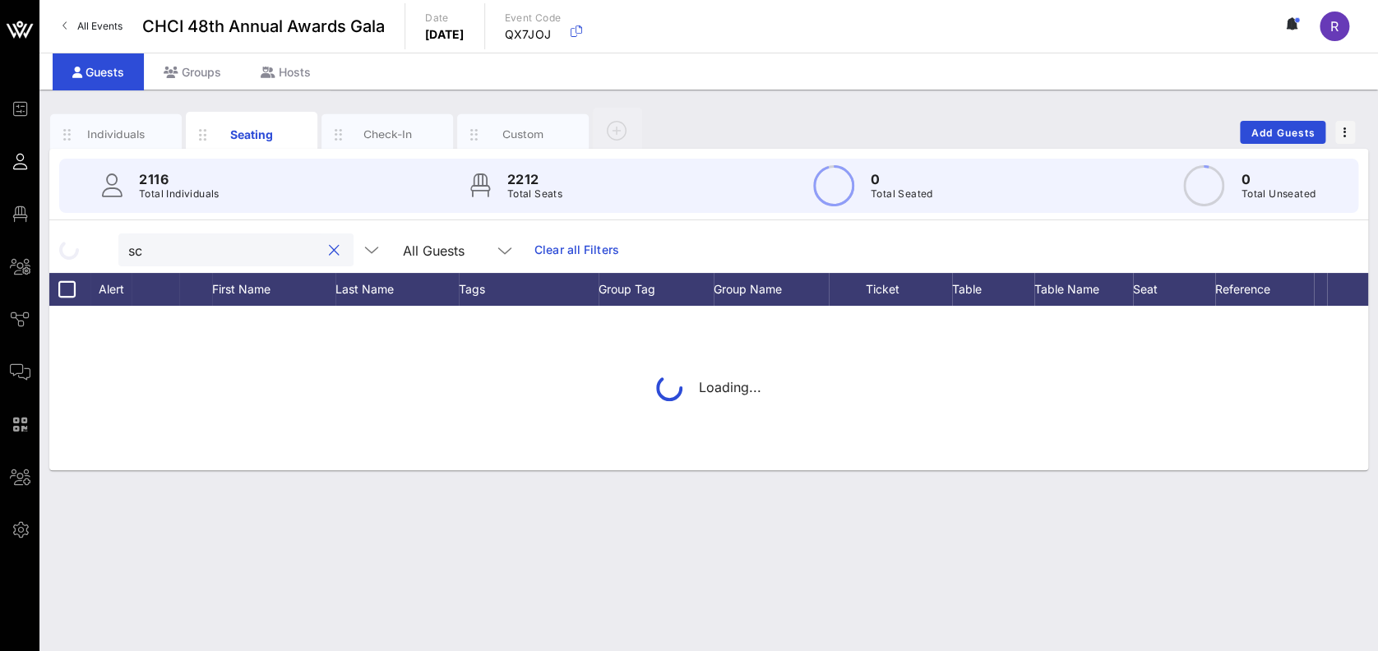
type input "s"
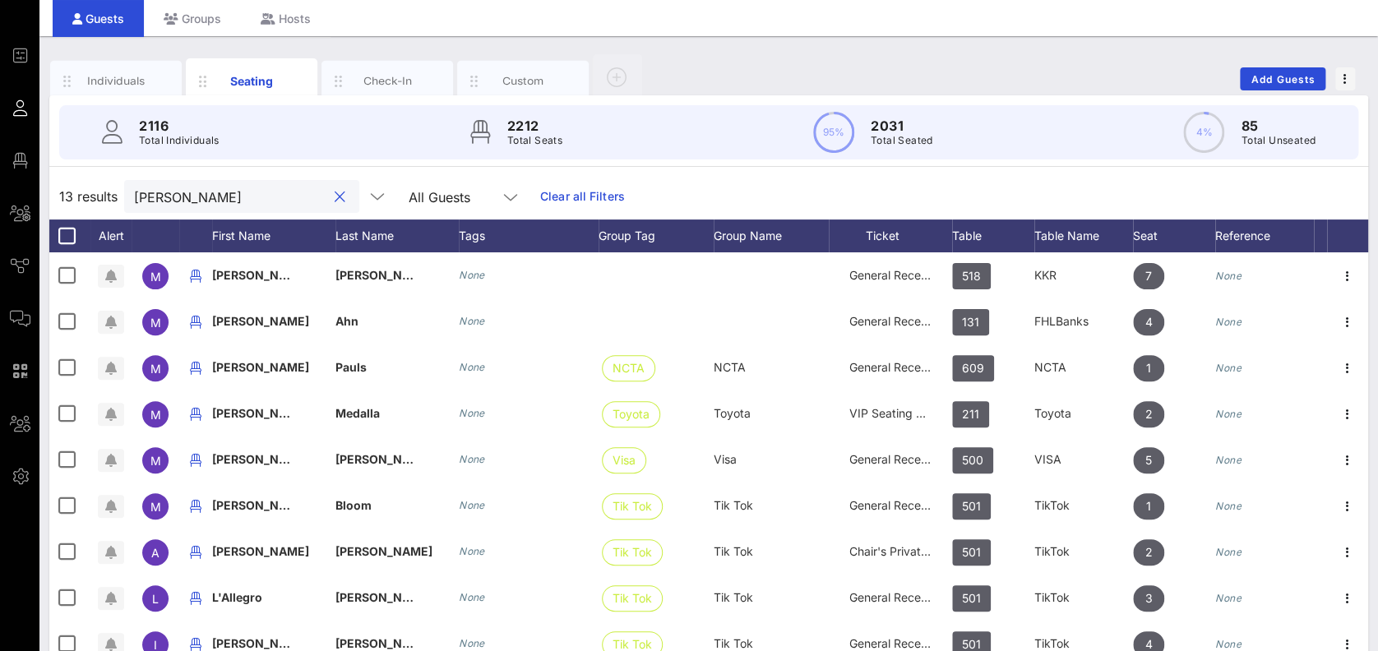
scroll to position [0, 0]
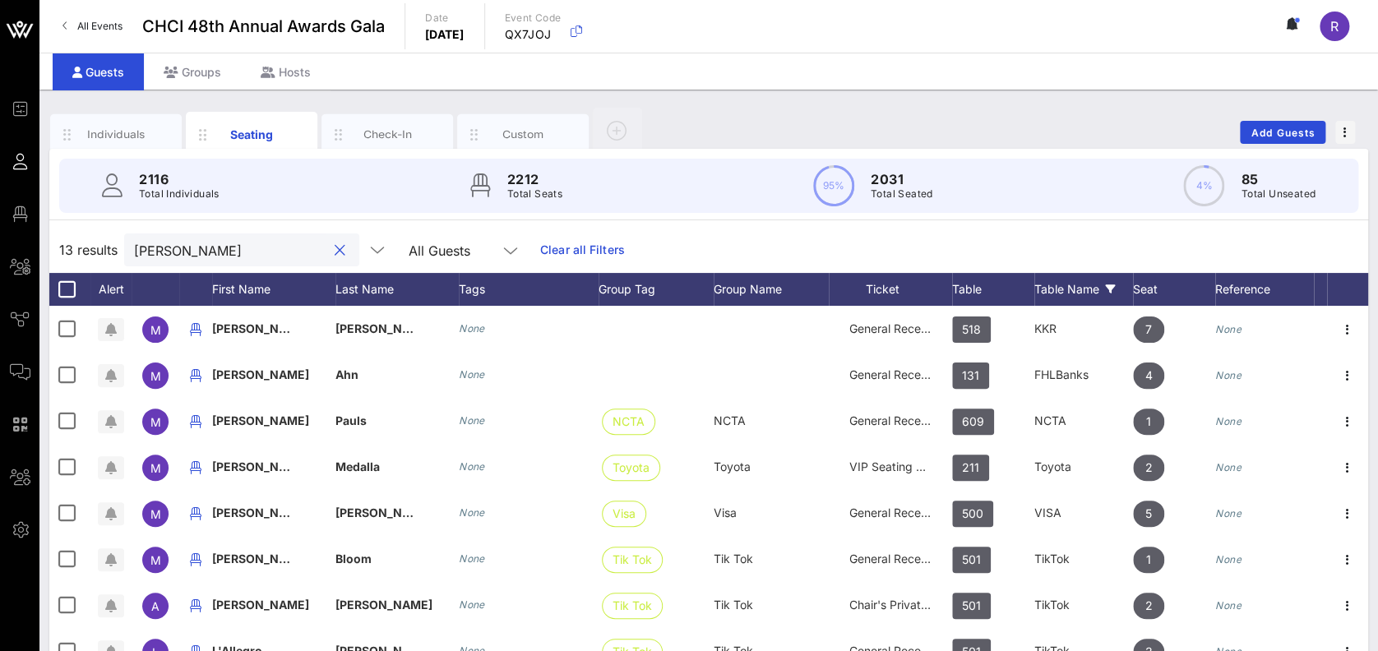
type input "michael"
click at [1056, 282] on div "Table Name" at bounding box center [1083, 289] width 99 height 33
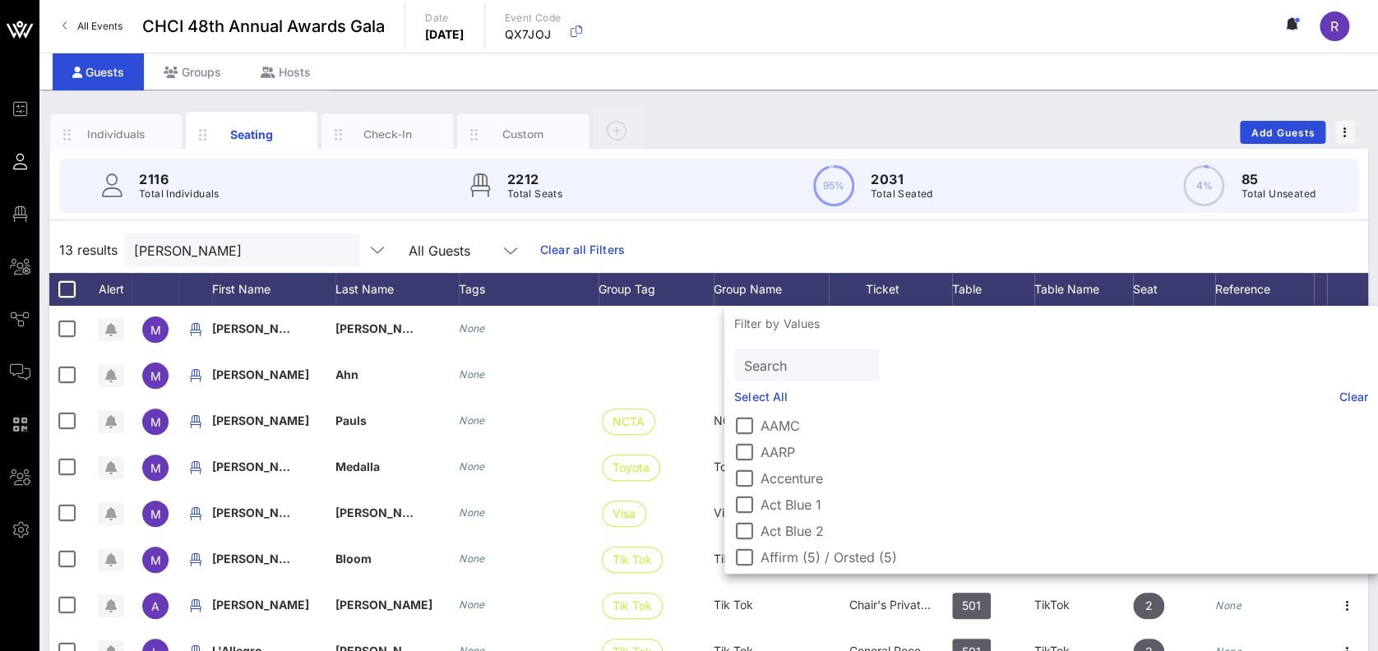
click at [810, 368] on input "Search" at bounding box center [805, 364] width 122 height 21
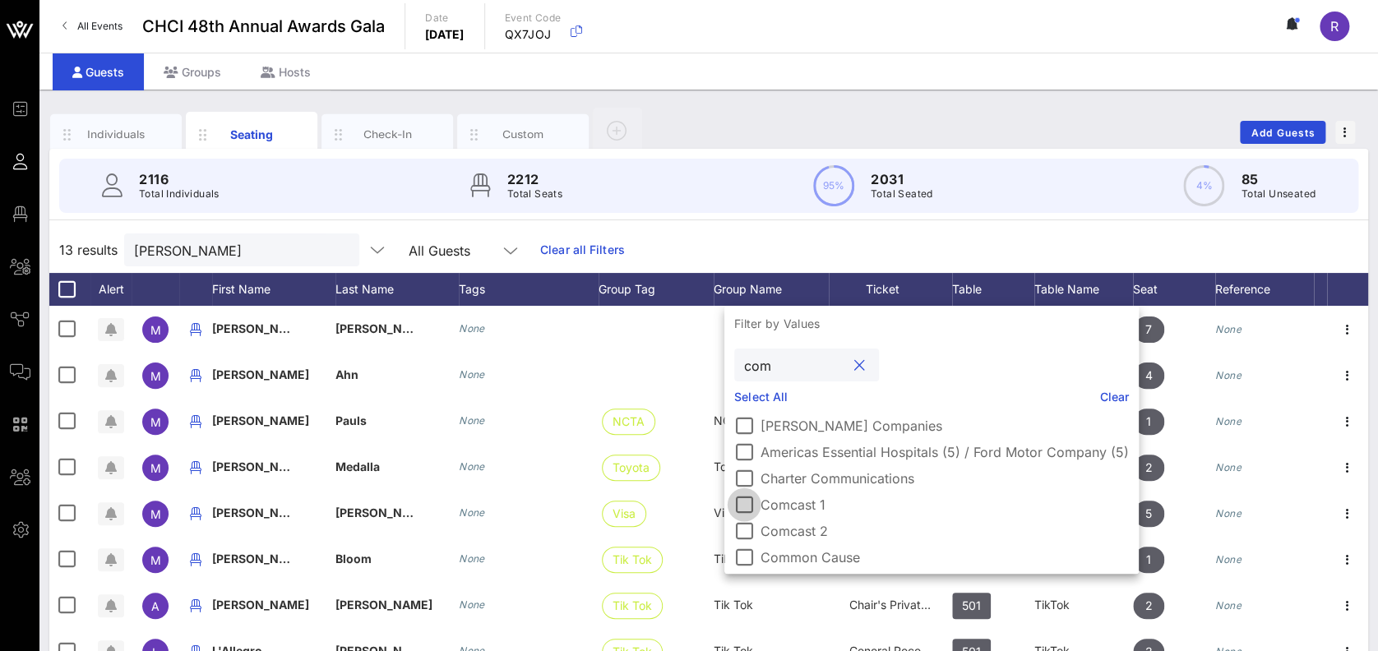
type input "com"
click at [740, 516] on div at bounding box center [744, 505] width 28 height 28
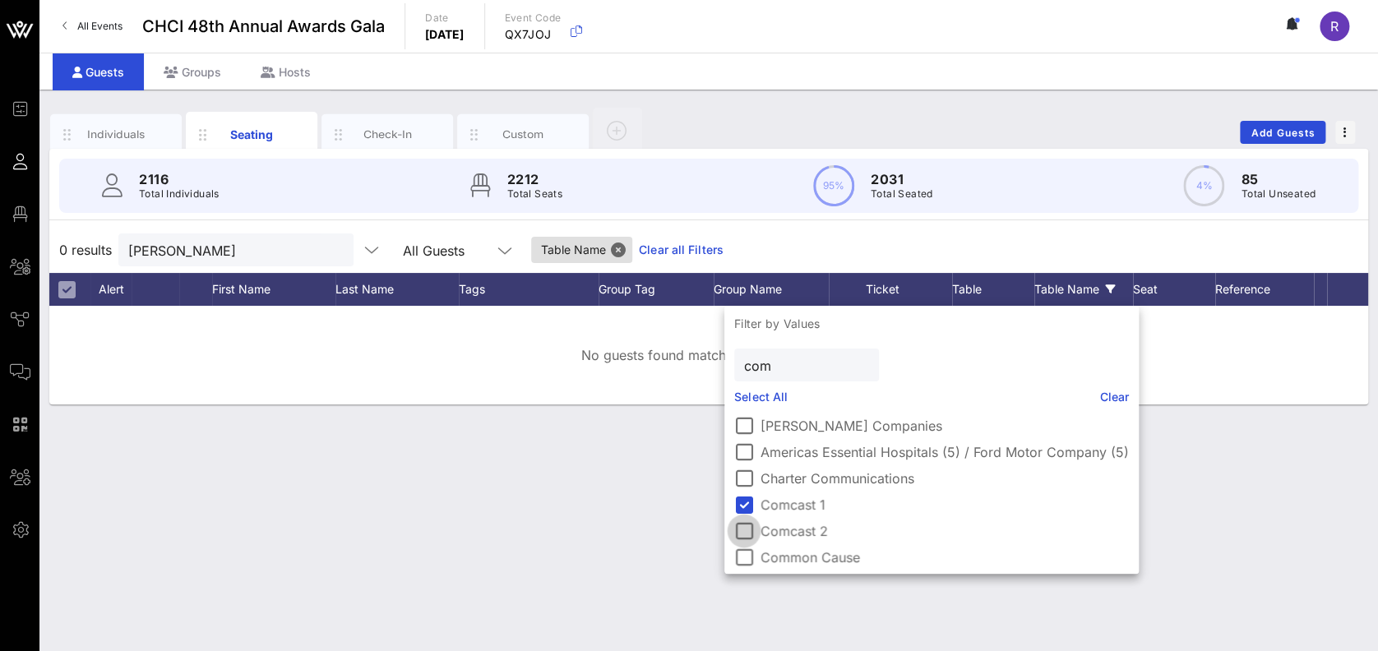
click at [745, 526] on div at bounding box center [744, 531] width 28 height 28
click at [1262, 362] on div "No guests found matching search criteria" at bounding box center [708, 355] width 1319 height 99
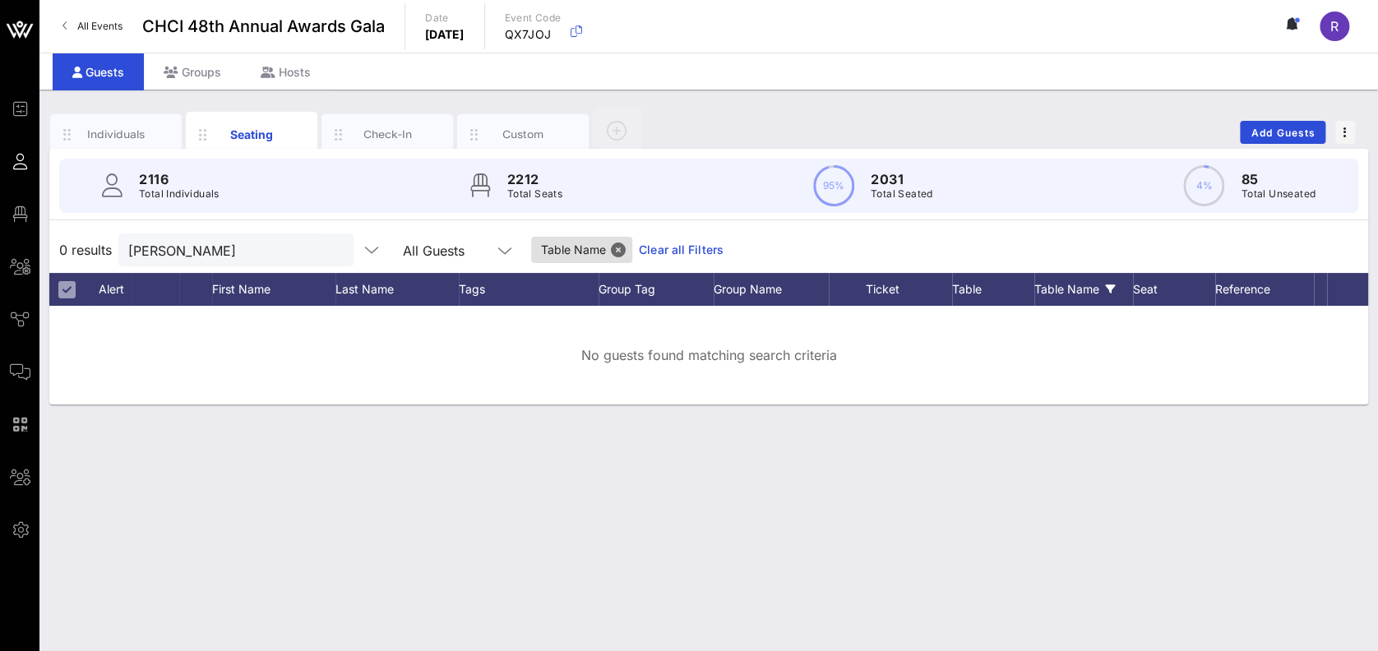
click at [329, 247] on button "clear icon" at bounding box center [334, 251] width 11 height 16
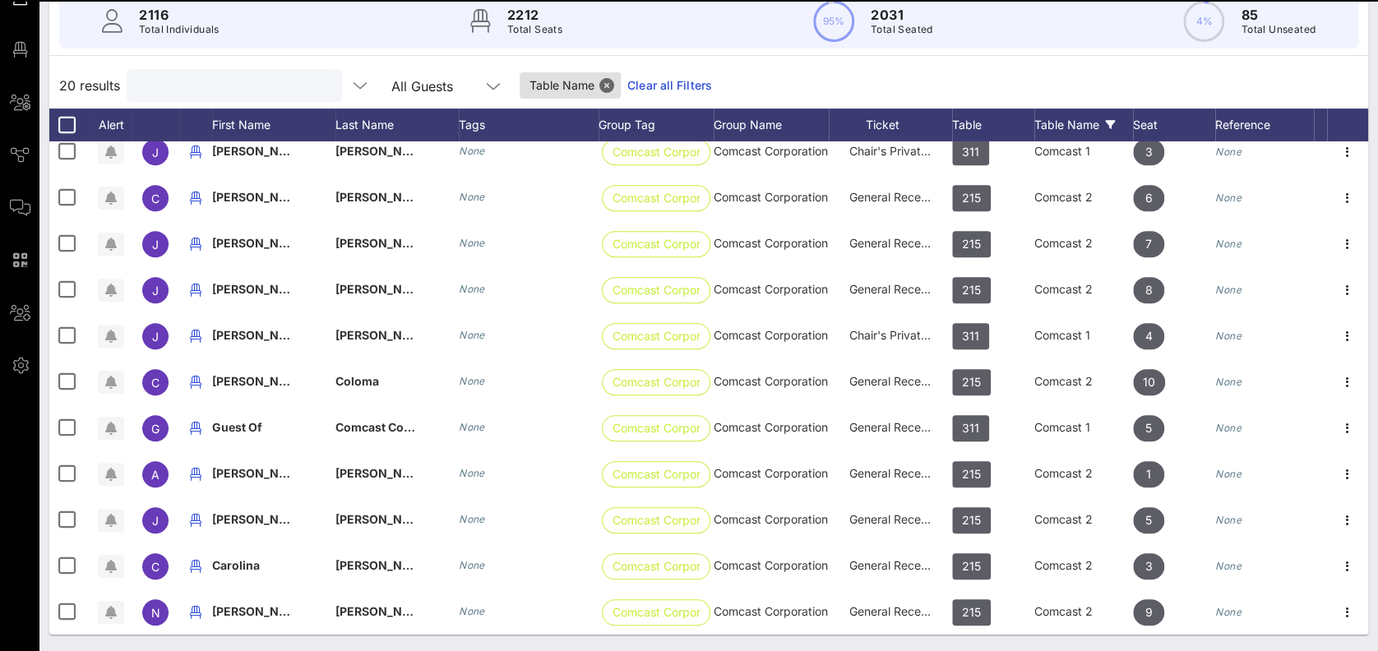
scroll to position [444, 0]
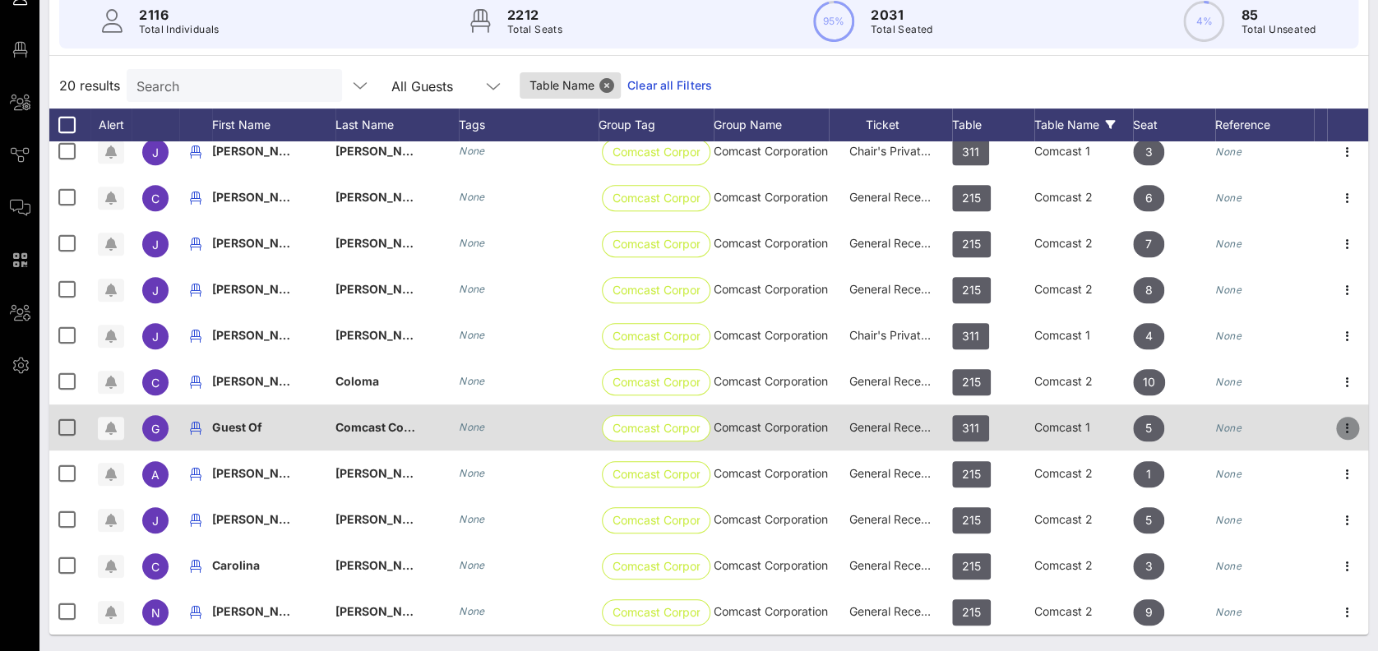
click at [1340, 420] on icon "button" at bounding box center [1348, 428] width 20 height 20
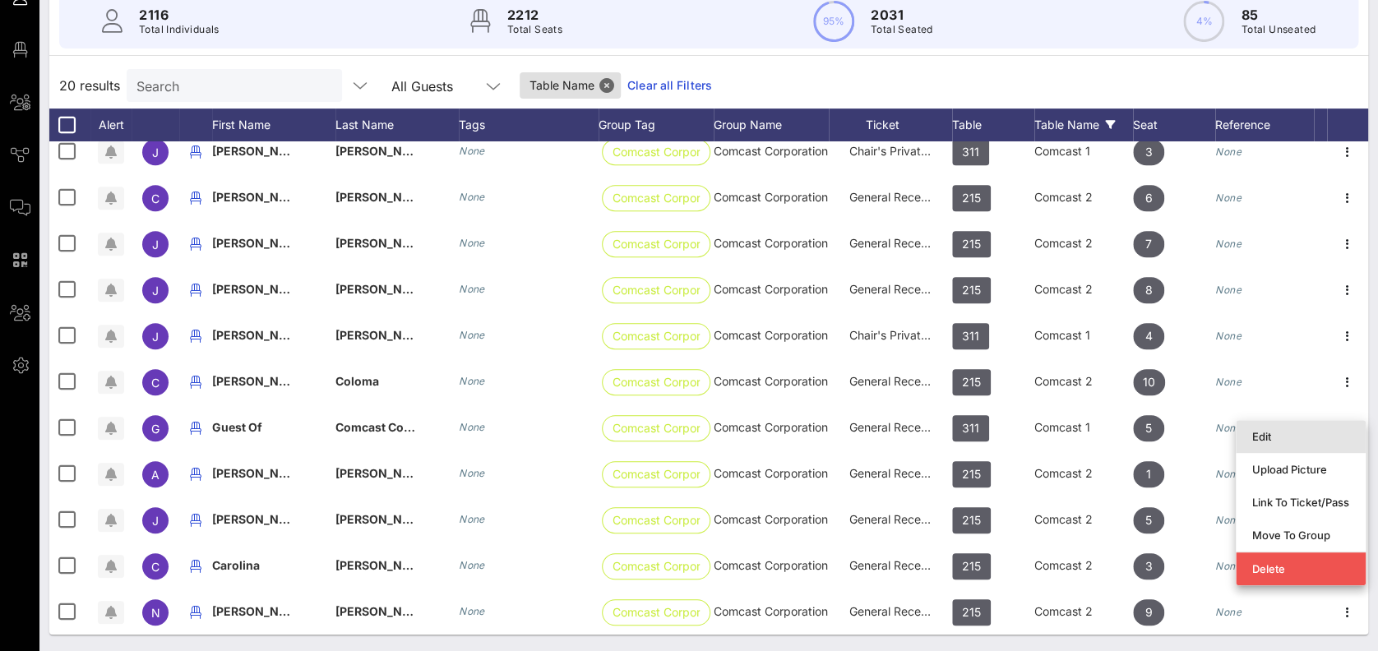
click at [1276, 432] on div "Edit" at bounding box center [1300, 436] width 97 height 13
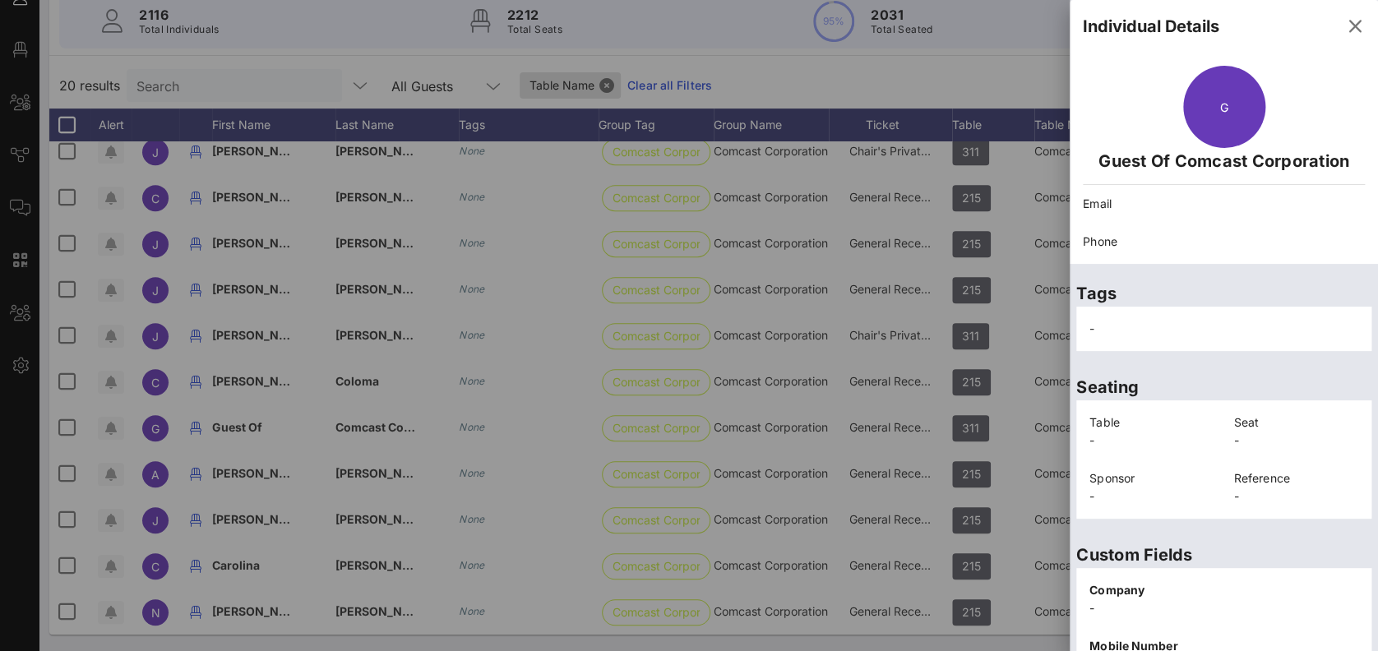
click at [827, 64] on div at bounding box center [689, 325] width 1378 height 651
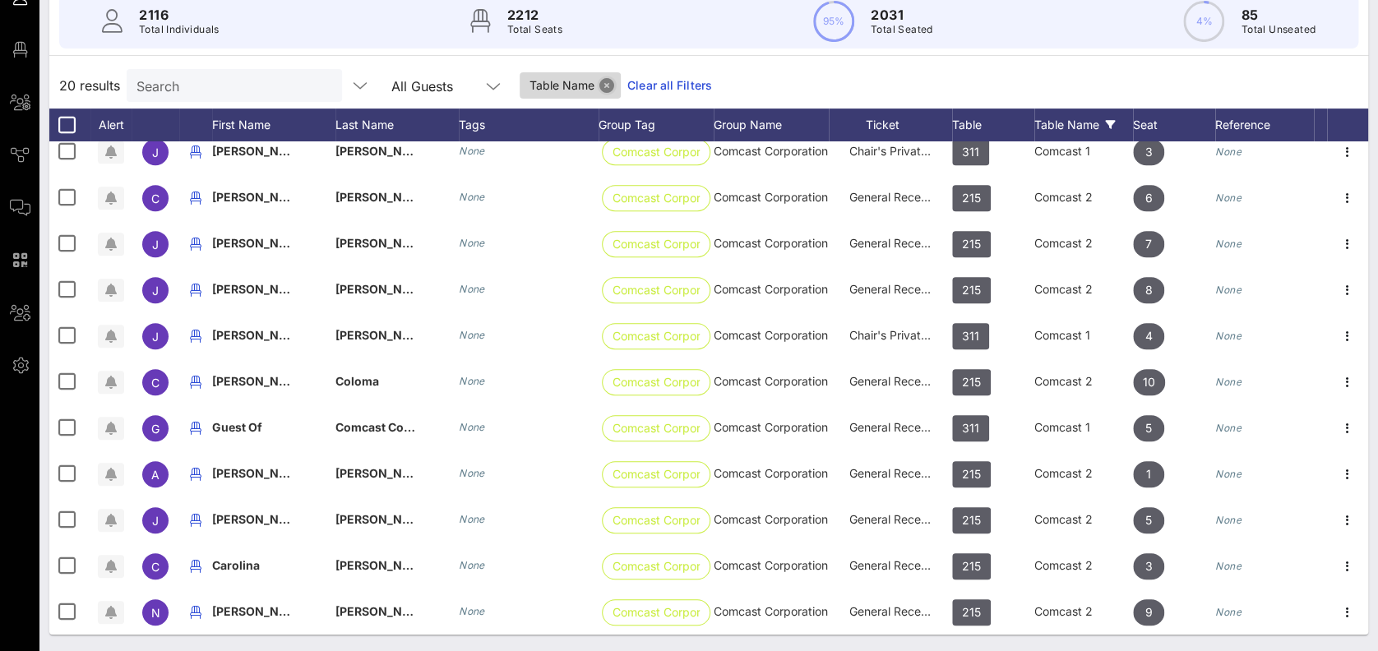
click at [599, 80] on button "Close" at bounding box center [606, 85] width 15 height 15
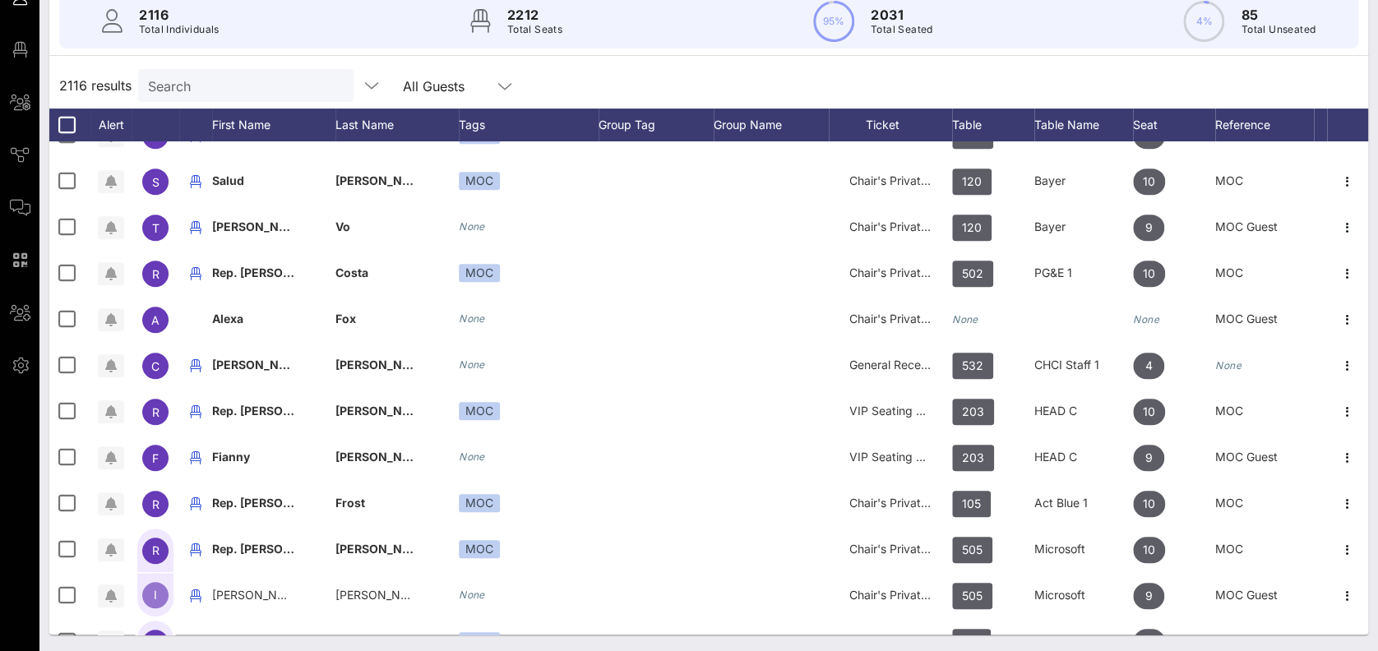
scroll to position [0, 0]
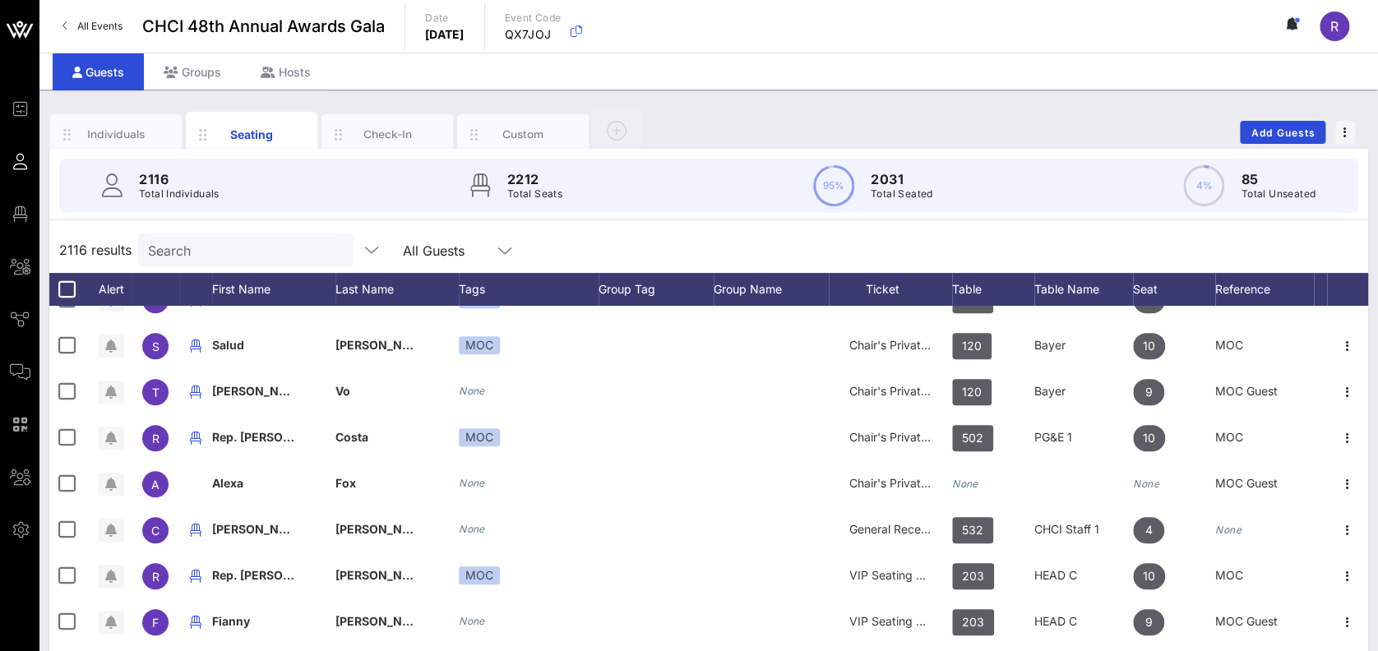
click at [179, 252] on input "Search" at bounding box center [244, 249] width 192 height 21
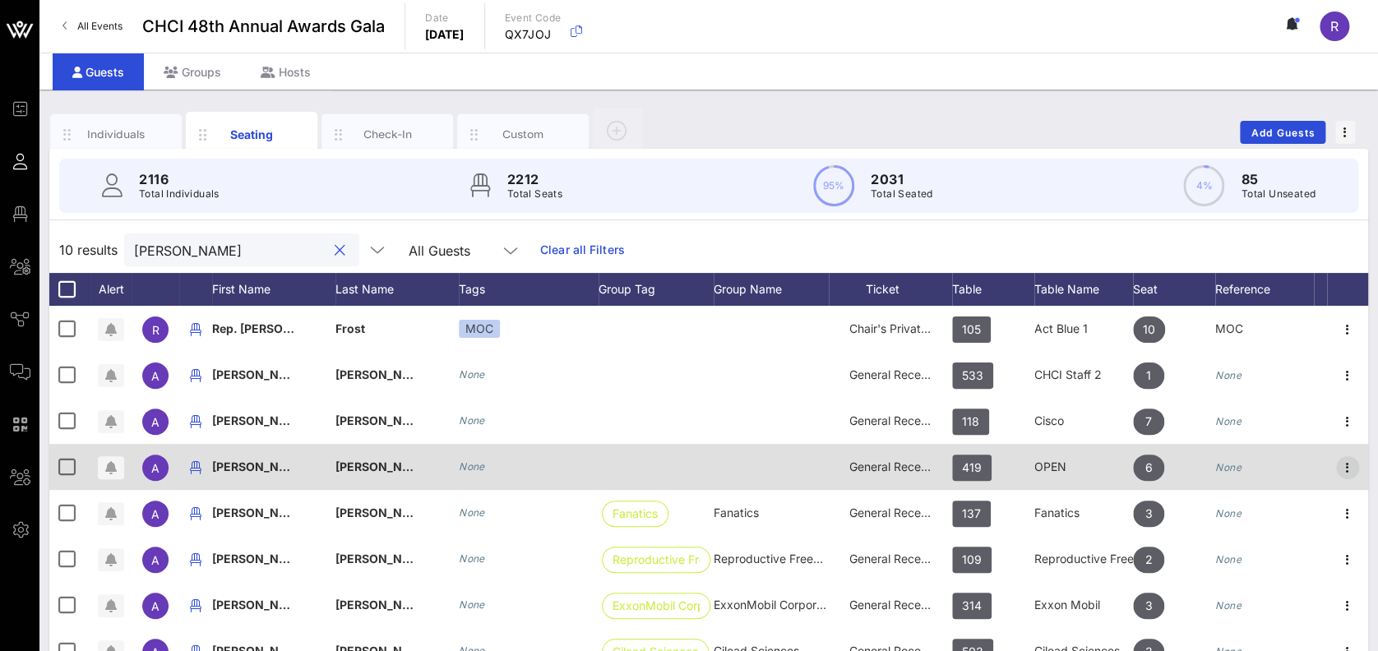
type input "alejandro"
click at [1343, 466] on icon "button" at bounding box center [1348, 468] width 20 height 20
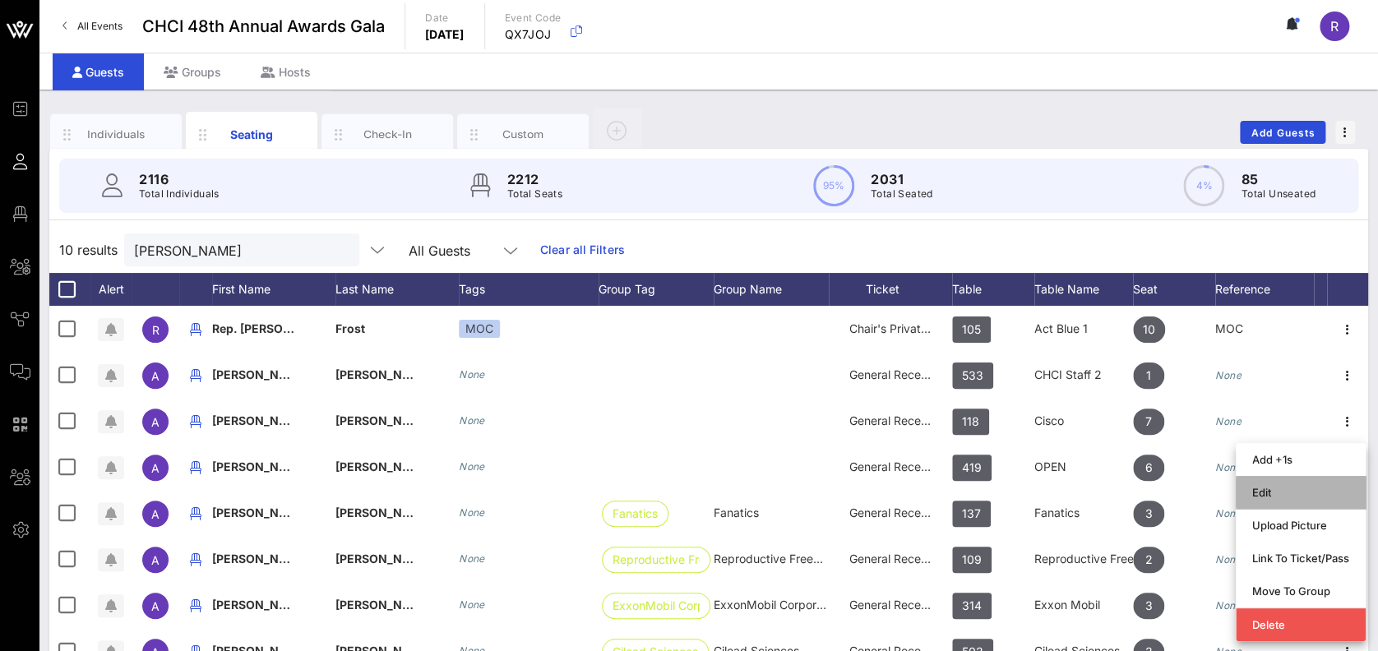
click at [1314, 495] on div "Edit" at bounding box center [1300, 492] width 97 height 13
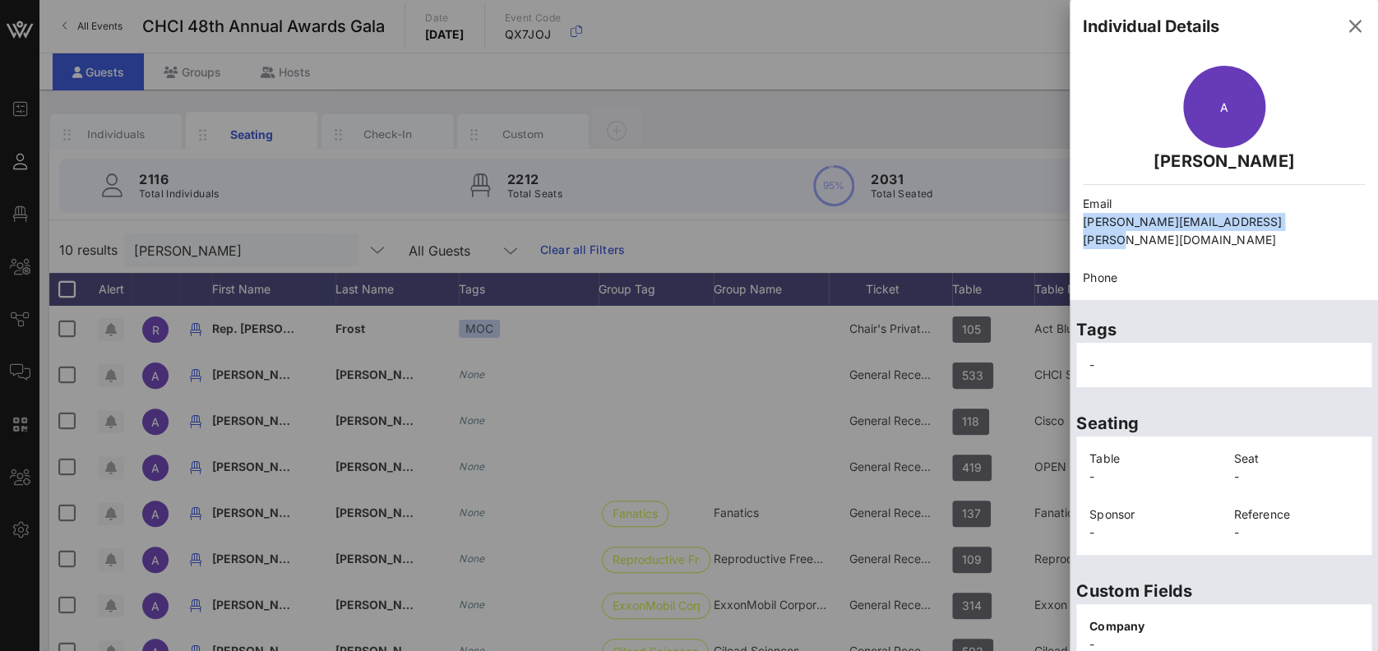
drag, startPoint x: 1296, startPoint y: 220, endPoint x: 1078, endPoint y: 223, distance: 217.9
click at [1078, 223] on div "Email alejandro_gomez@padilla.senate.gov" at bounding box center [1224, 222] width 302 height 74
copy p "alejandro_gomez@padilla.senate.gov"
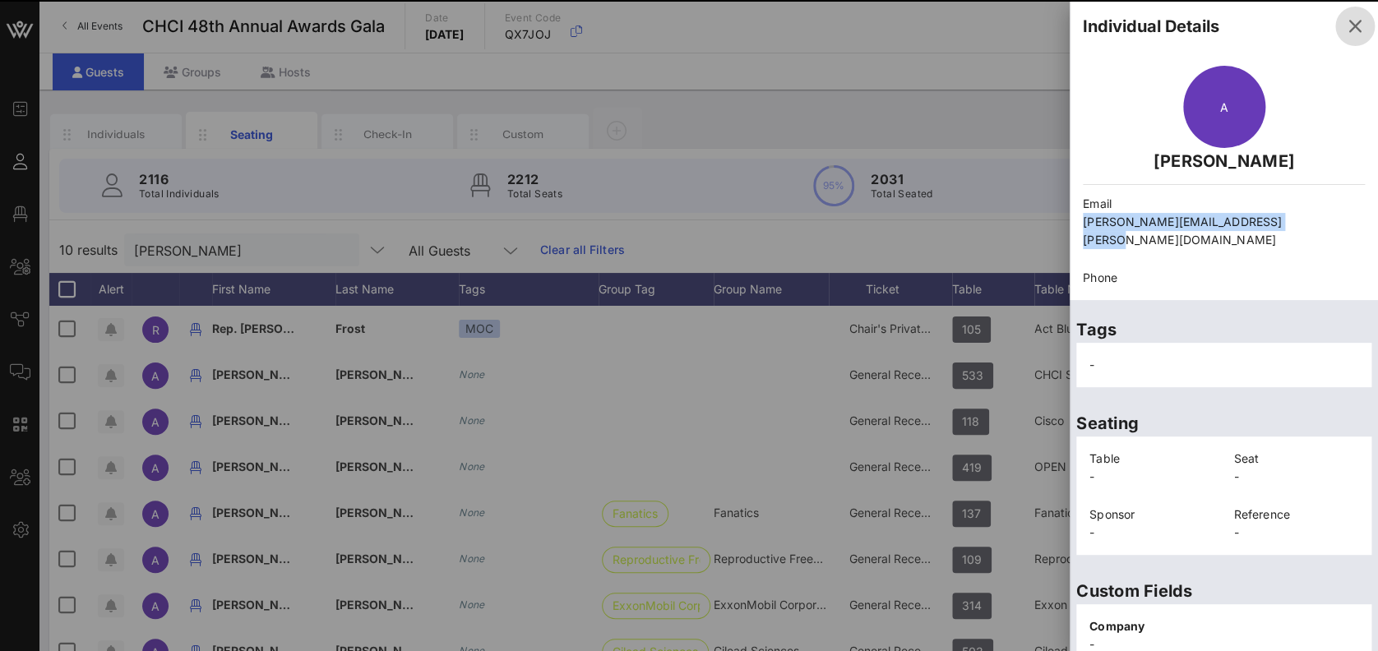
click at [1345, 29] on icon "button" at bounding box center [1355, 26] width 20 height 20
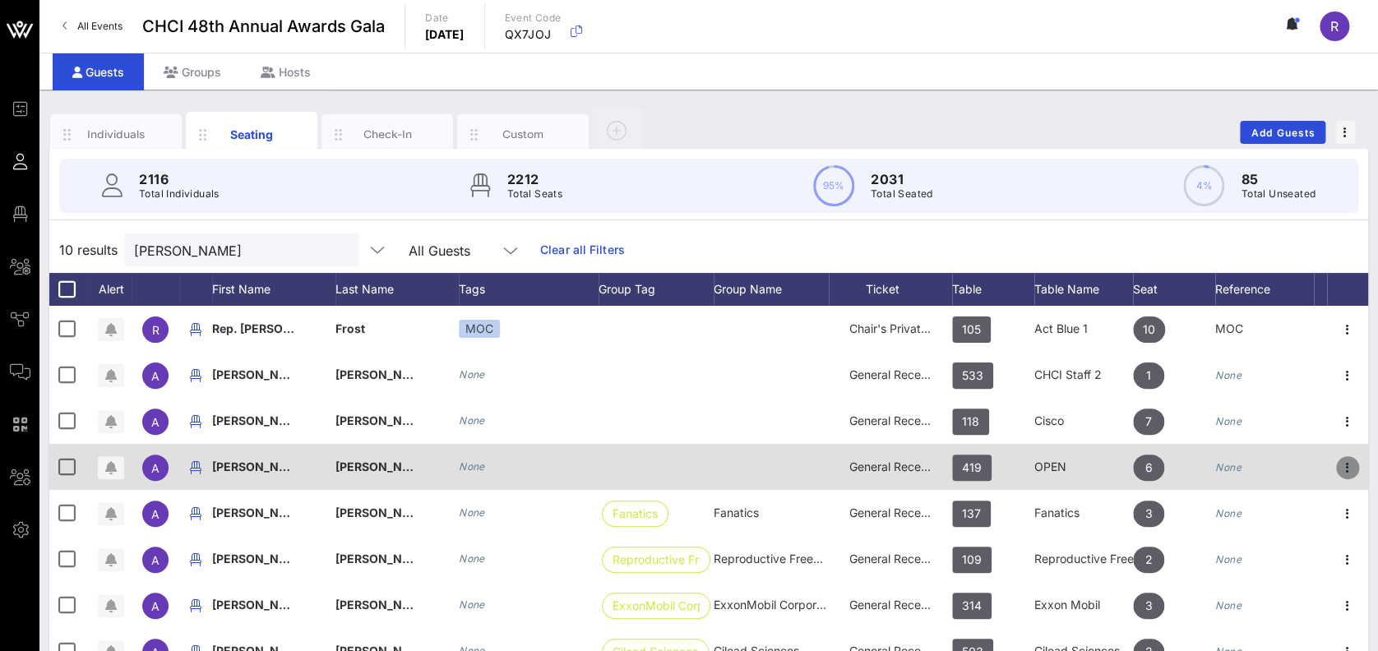
click at [1343, 465] on icon "button" at bounding box center [1348, 468] width 20 height 20
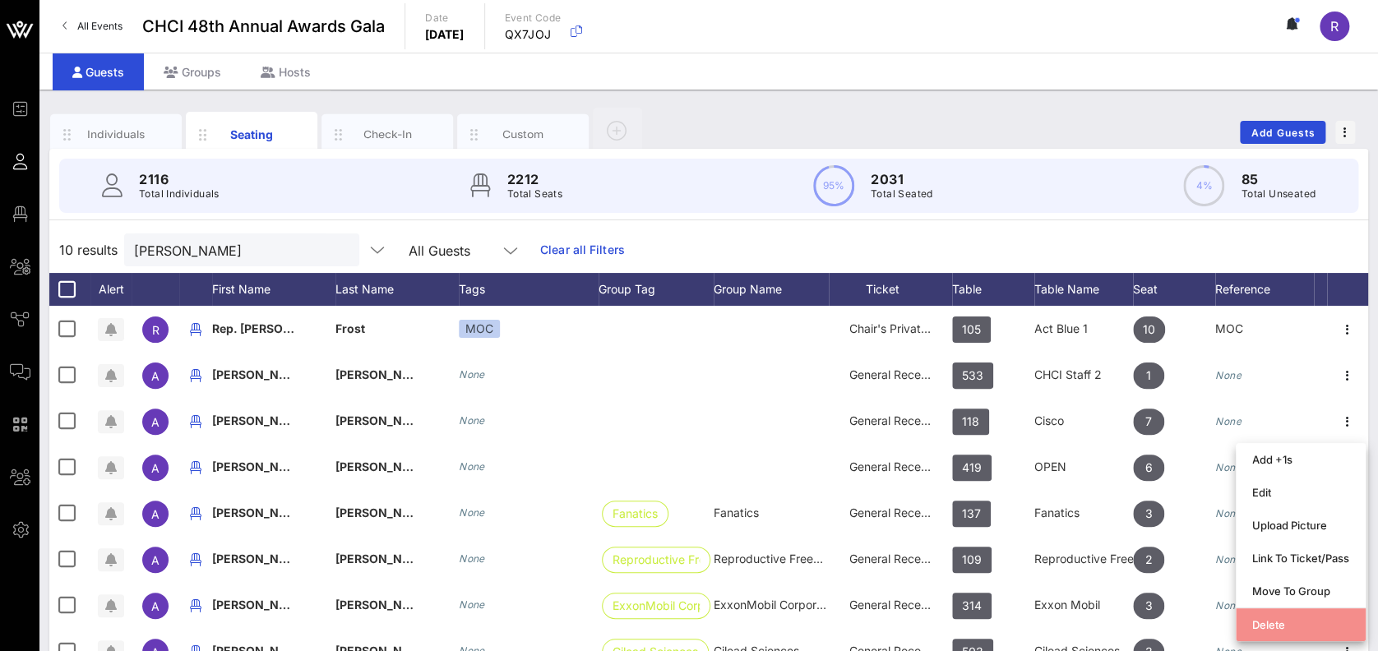
click at [1285, 625] on div "Delete" at bounding box center [1300, 624] width 97 height 13
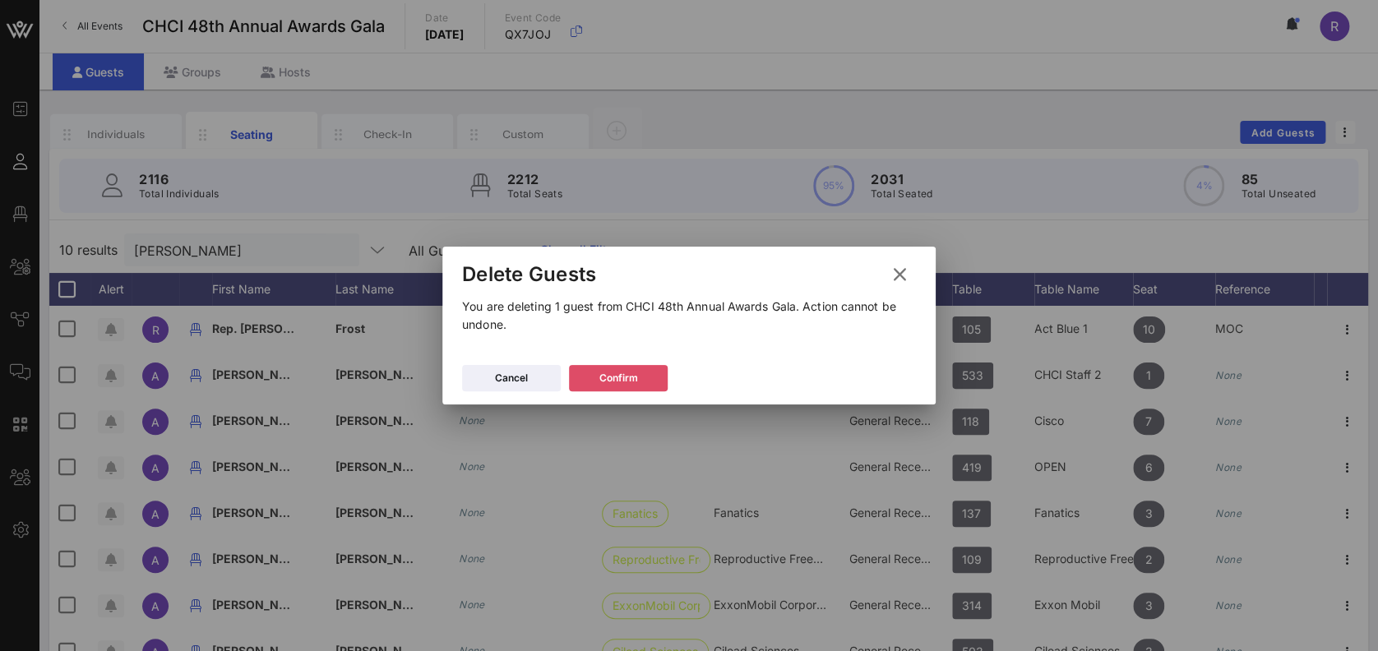
click at [621, 379] on icon at bounding box center [619, 378] width 12 height 10
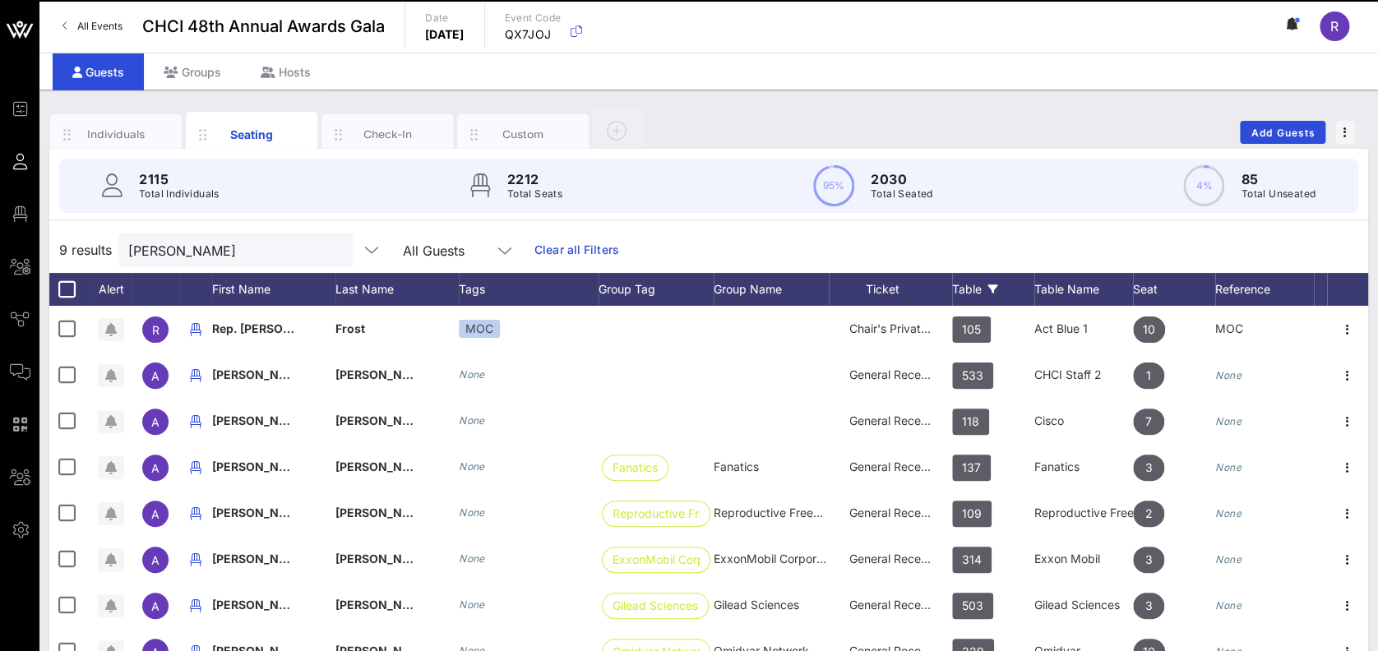
click at [988, 289] on icon at bounding box center [993, 289] width 10 height 10
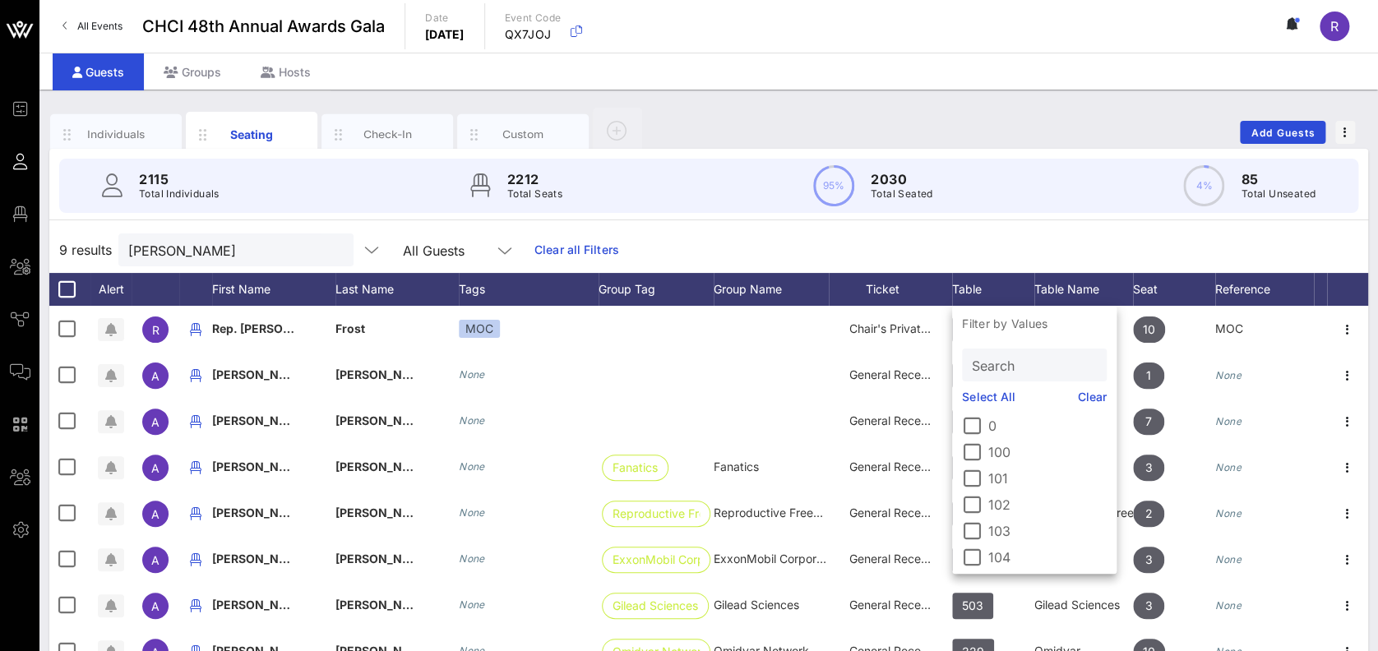
click at [1061, 368] on input "Search" at bounding box center [1033, 364] width 122 height 21
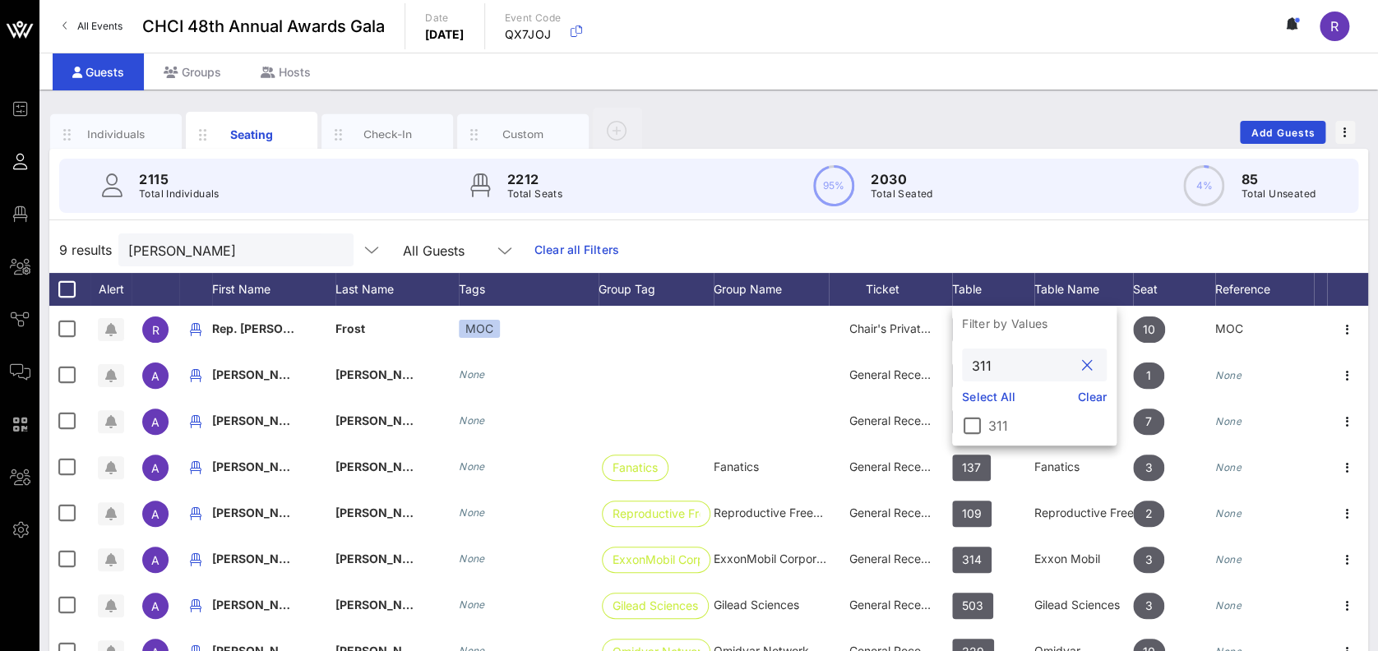
type input "311"
click at [974, 428] on div at bounding box center [972, 426] width 28 height 28
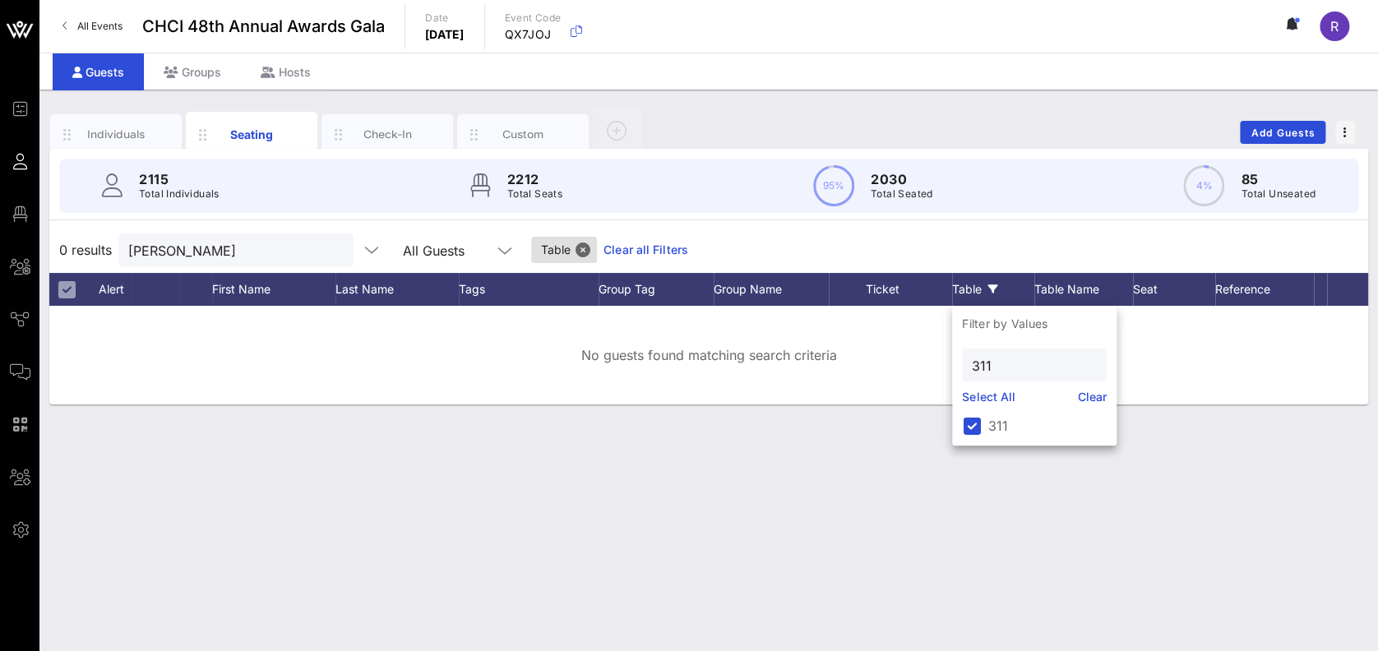
click at [324, 248] on div at bounding box center [334, 251] width 20 height 20
click at [329, 247] on button "clear icon" at bounding box center [334, 251] width 11 height 16
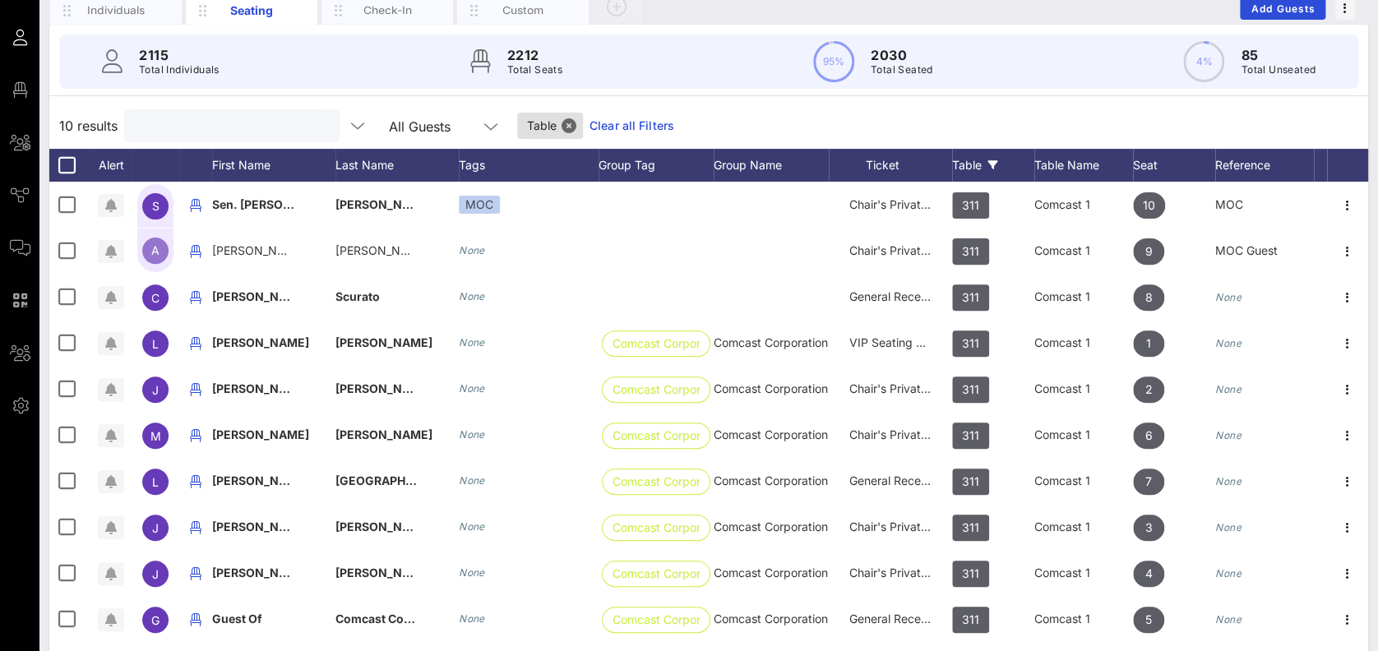
scroll to position [164, 0]
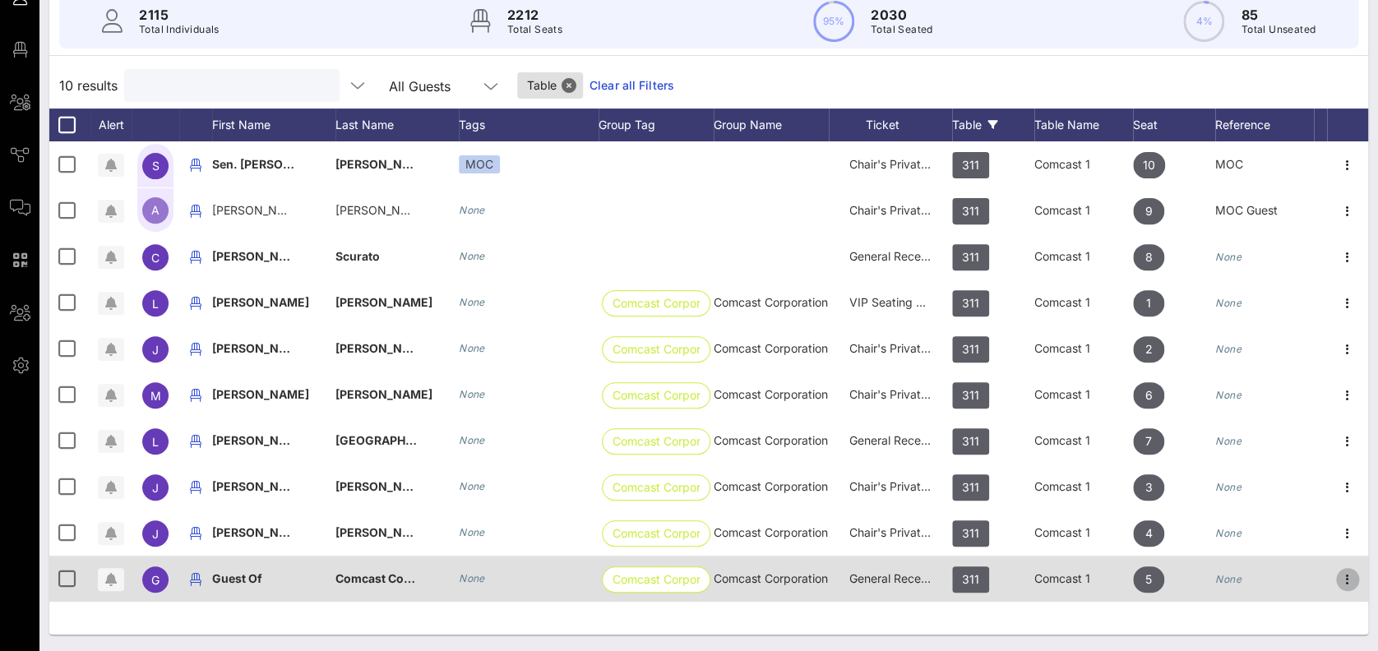
click at [1352, 584] on icon "button" at bounding box center [1348, 580] width 20 height 20
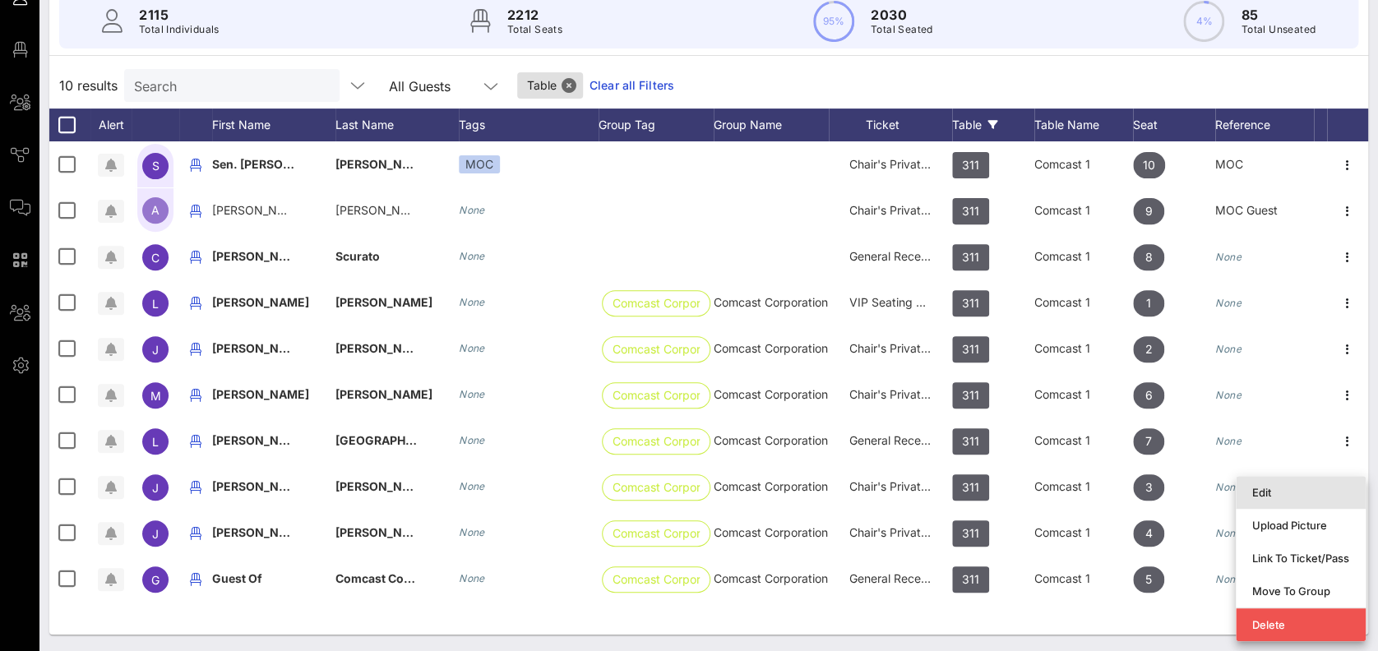
click at [1284, 492] on div "Edit" at bounding box center [1300, 492] width 97 height 13
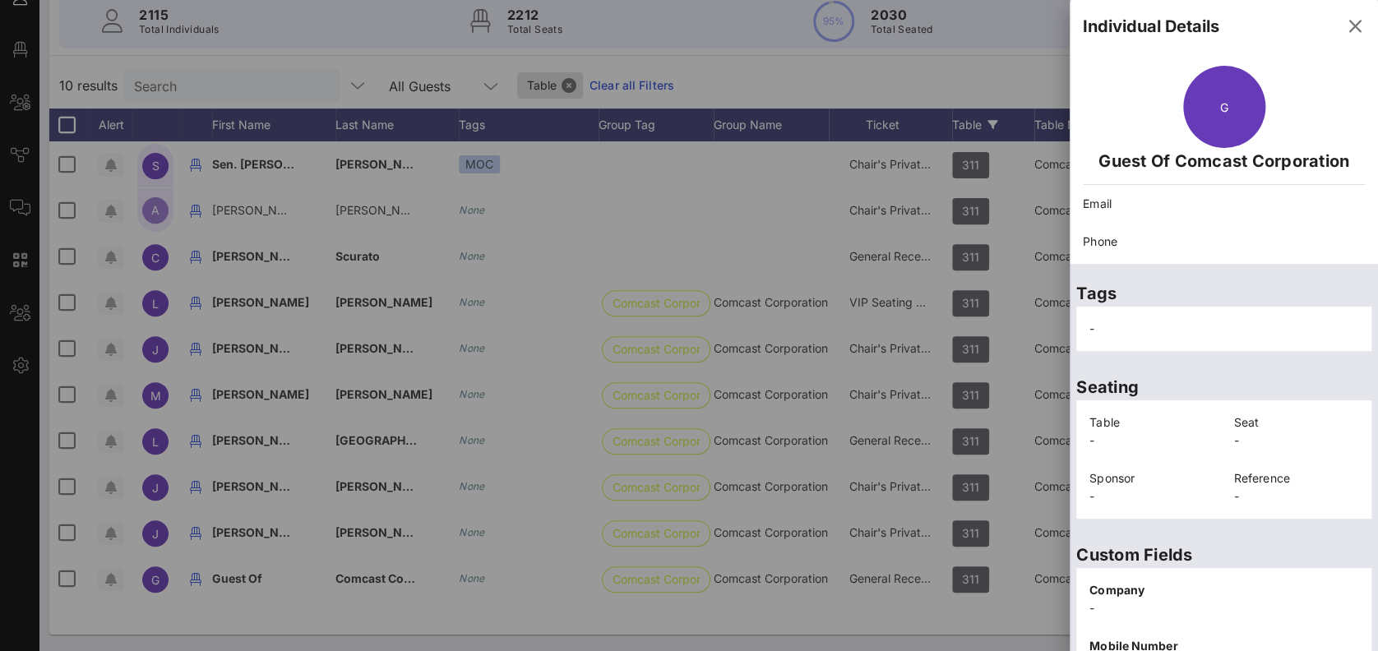
scroll to position [311, 0]
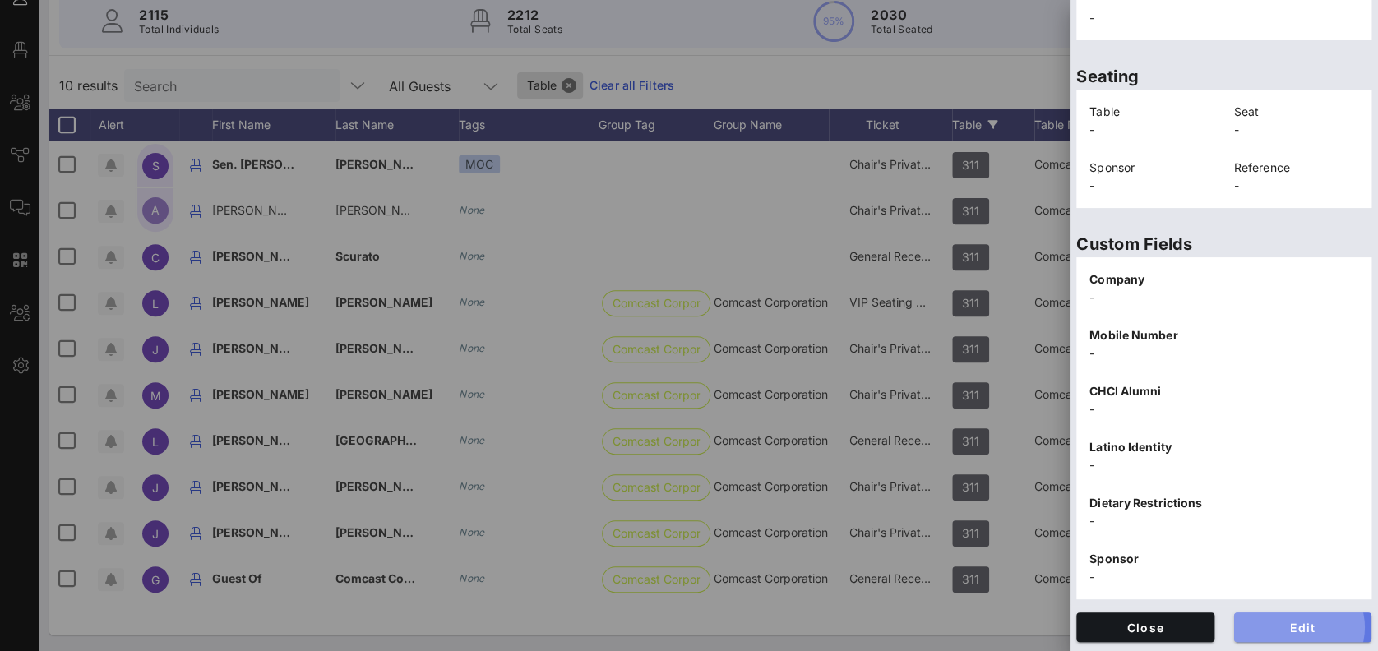
click at [1309, 626] on span "Edit" at bounding box center [1303, 628] width 112 height 14
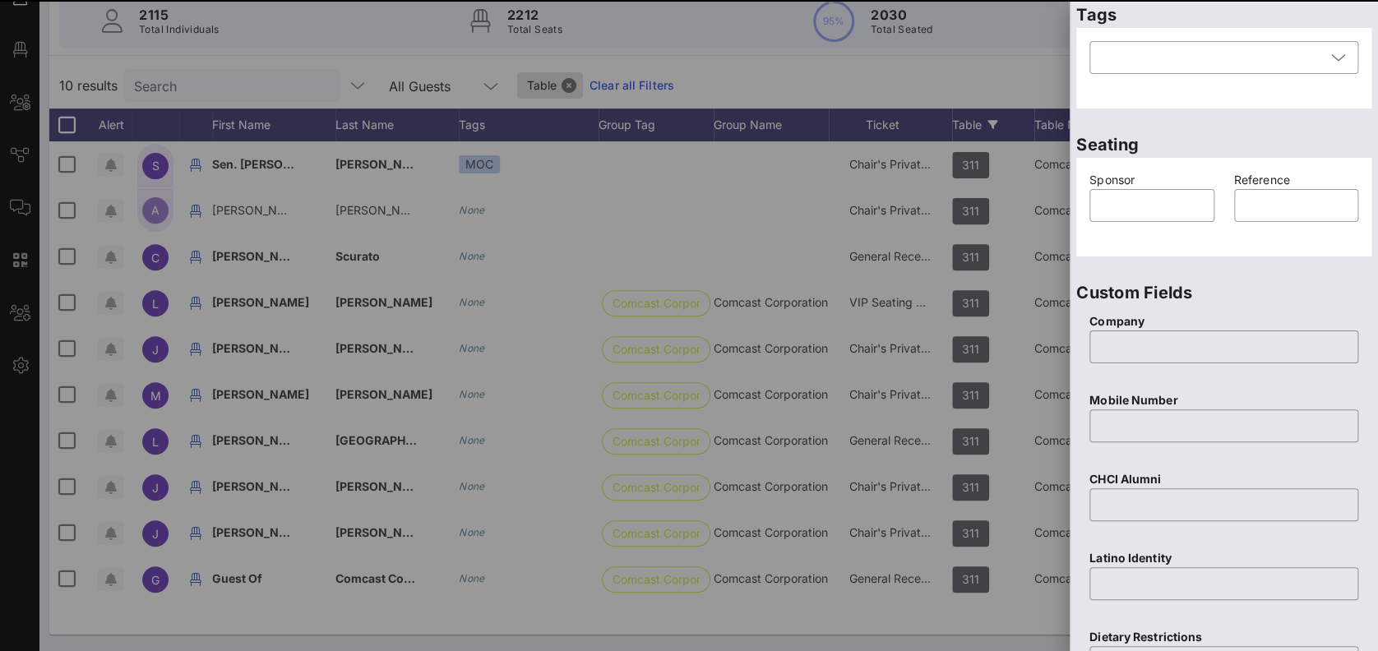
scroll to position [0, 0]
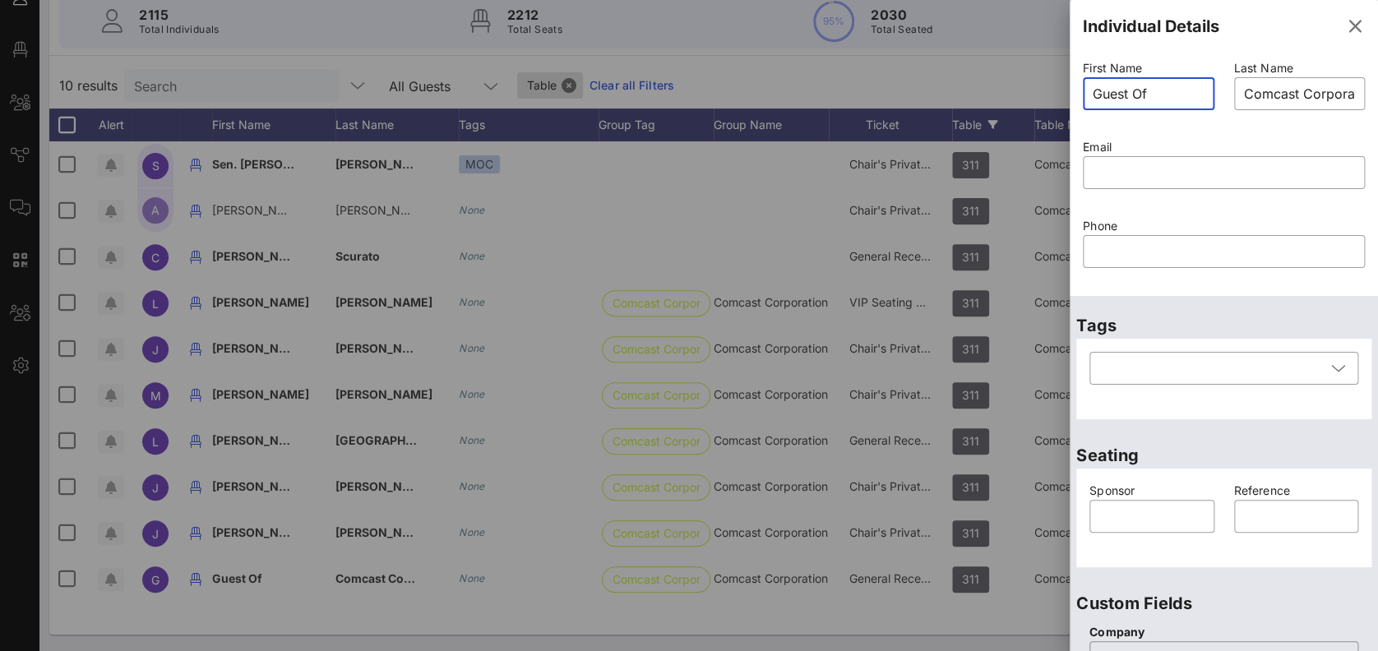
drag, startPoint x: 1158, startPoint y: 91, endPoint x: 1059, endPoint y: 88, distance: 99.5
click at [1059, 88] on div "Event Builder Guests Floor Plan All Groups Journeys Comms QR Scanner Team Setti…" at bounding box center [689, 244] width 1378 height 816
type input "Alejandro"
type input "F"
type input "Gomez"
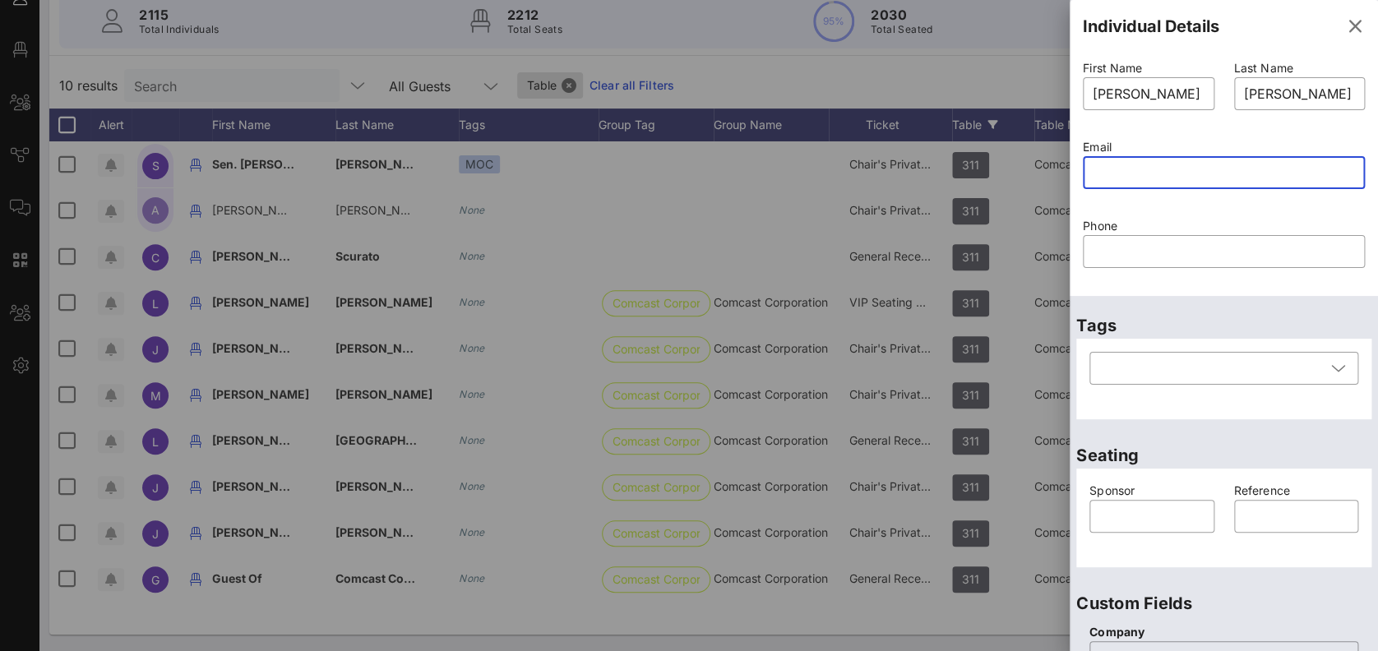
paste input "alejandro_gomez@padilla.senate.gov"
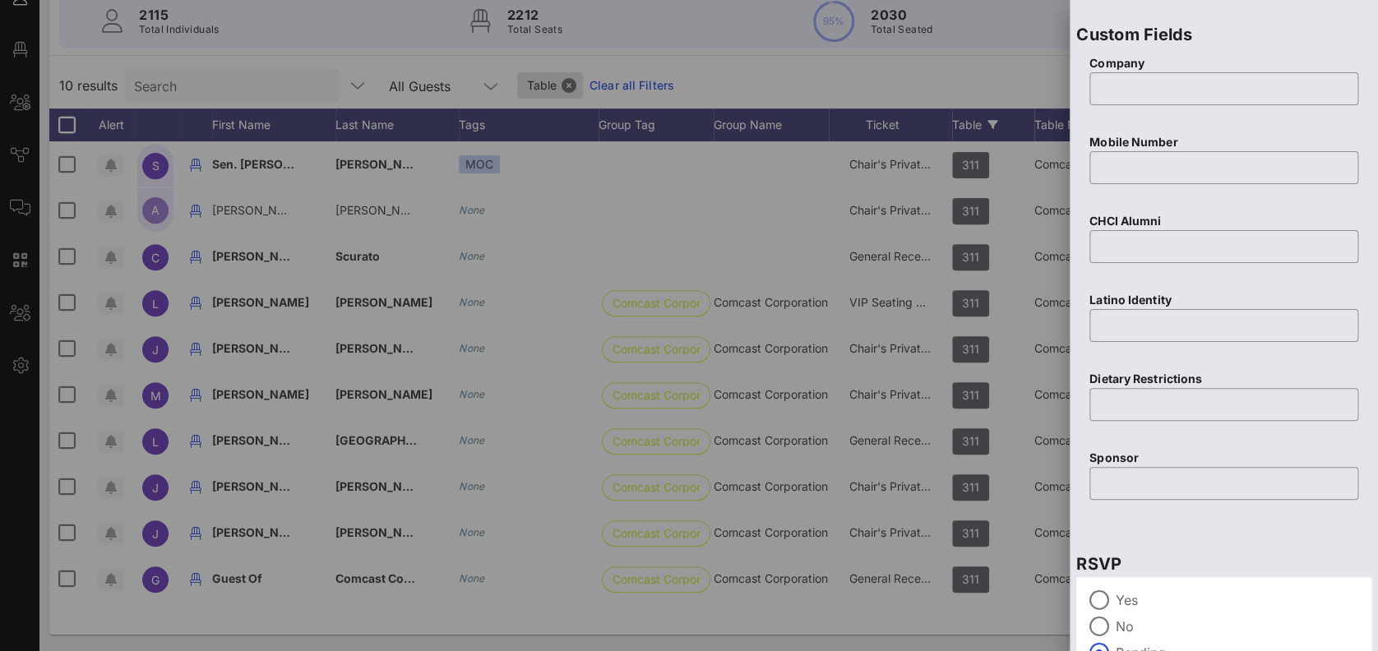
scroll to position [664, 0]
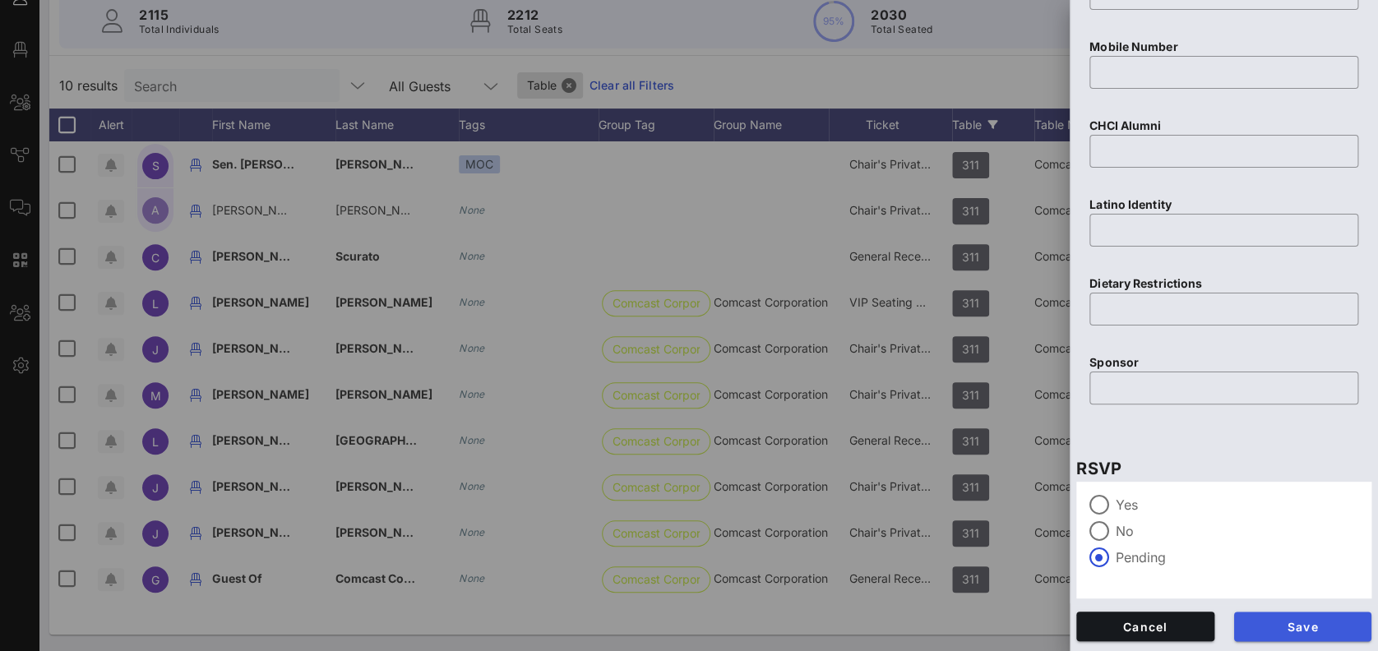
type input "alejandro_gomez@padilla.senate.gov"
click at [1320, 624] on span "Save" at bounding box center [1303, 627] width 112 height 14
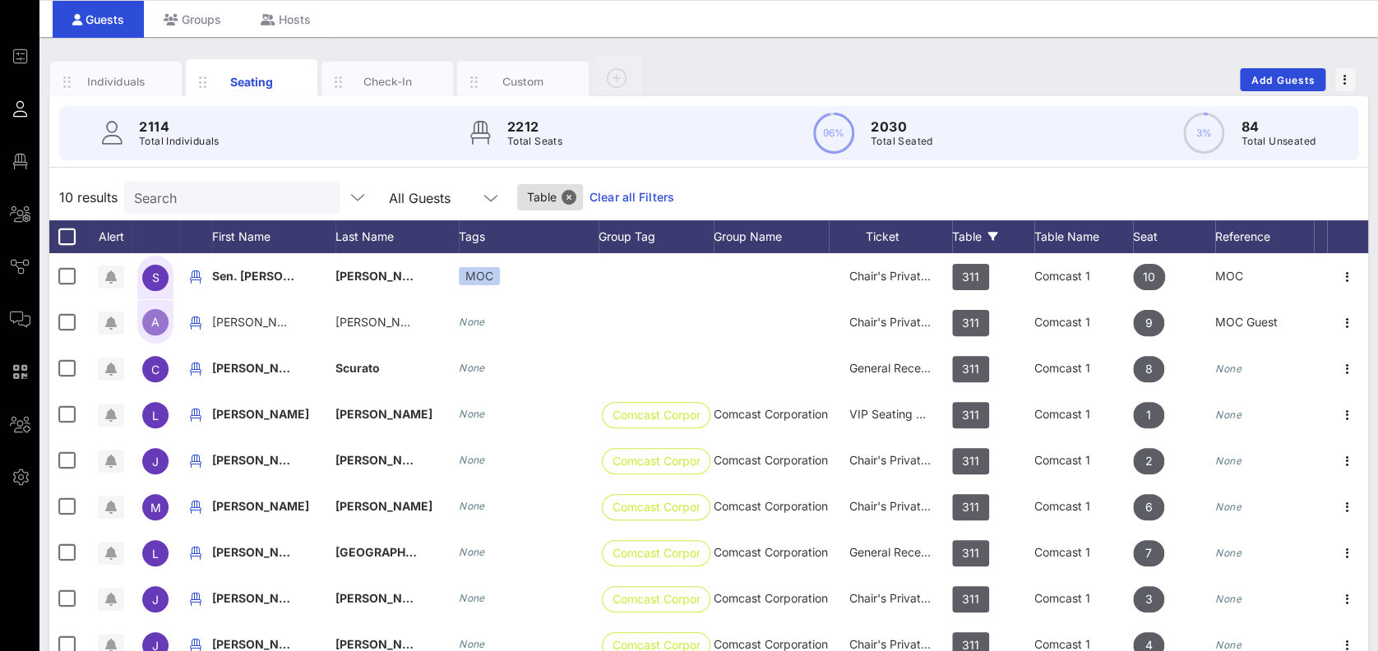
scroll to position [0, 0]
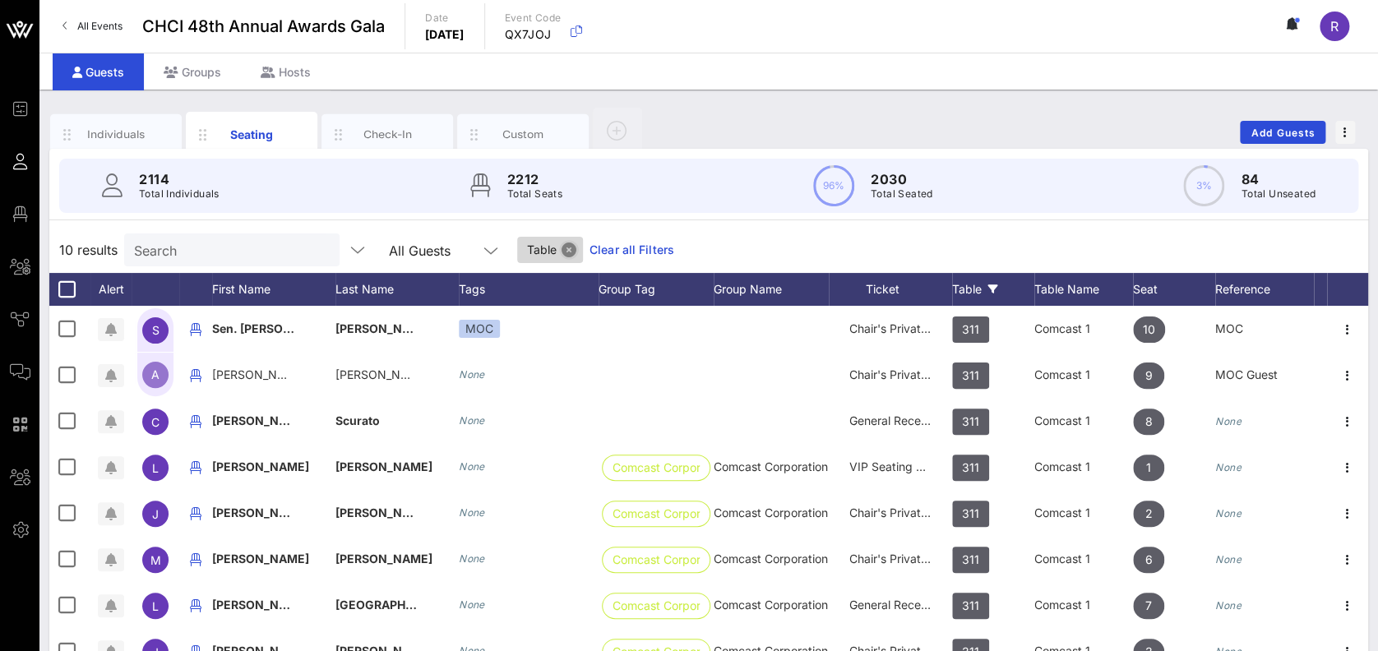
click at [562, 246] on button "Close" at bounding box center [569, 250] width 15 height 15
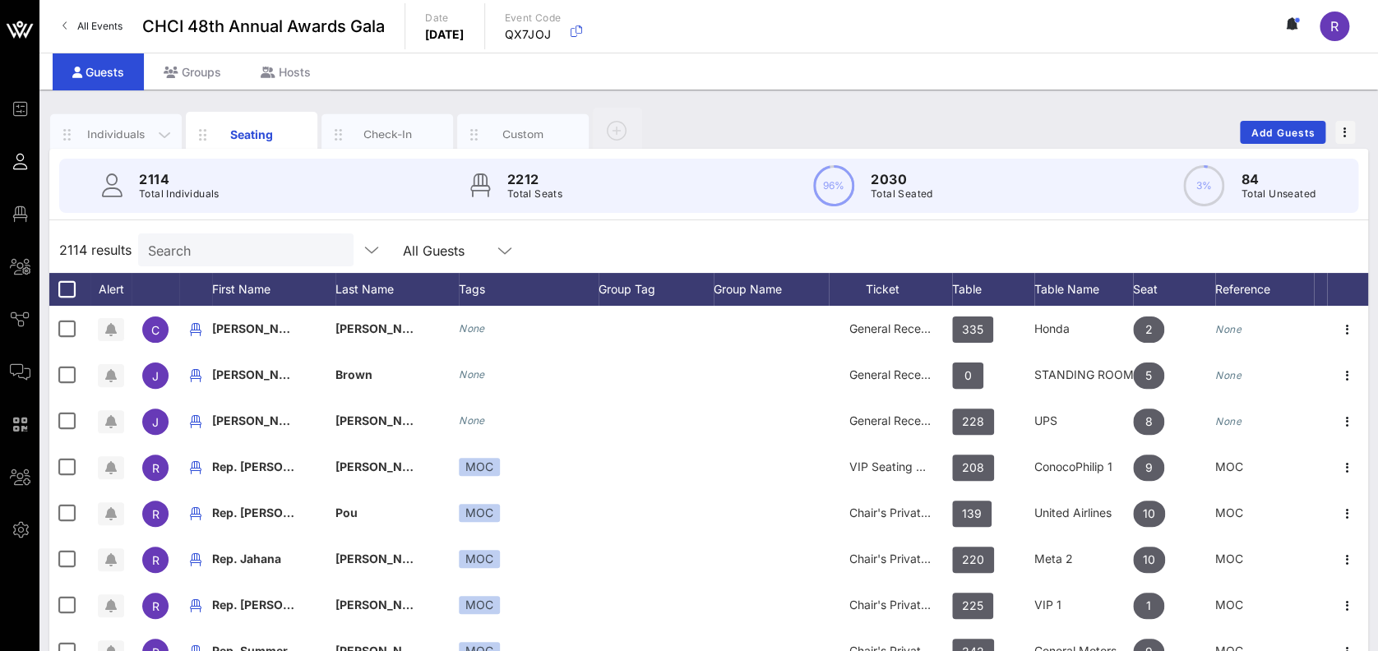
click at [115, 133] on div "Individuals" at bounding box center [116, 135] width 73 height 16
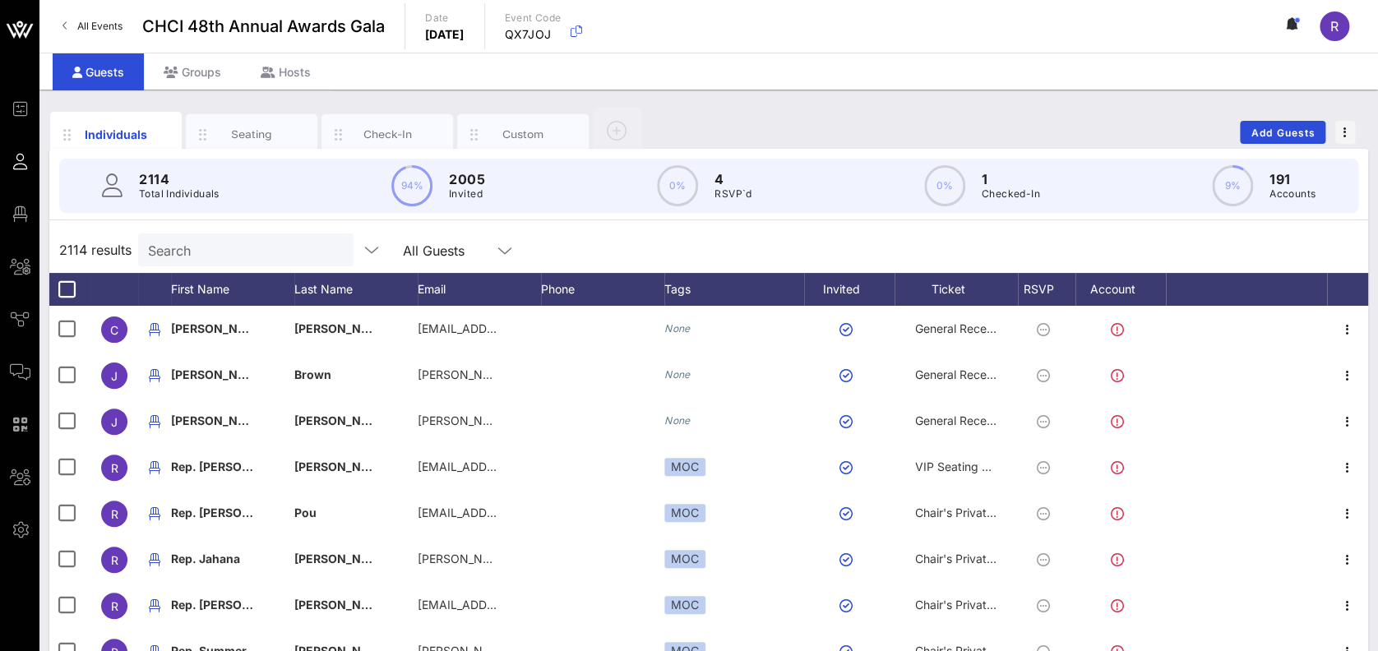
click at [187, 247] on input "Search" at bounding box center [244, 249] width 192 height 21
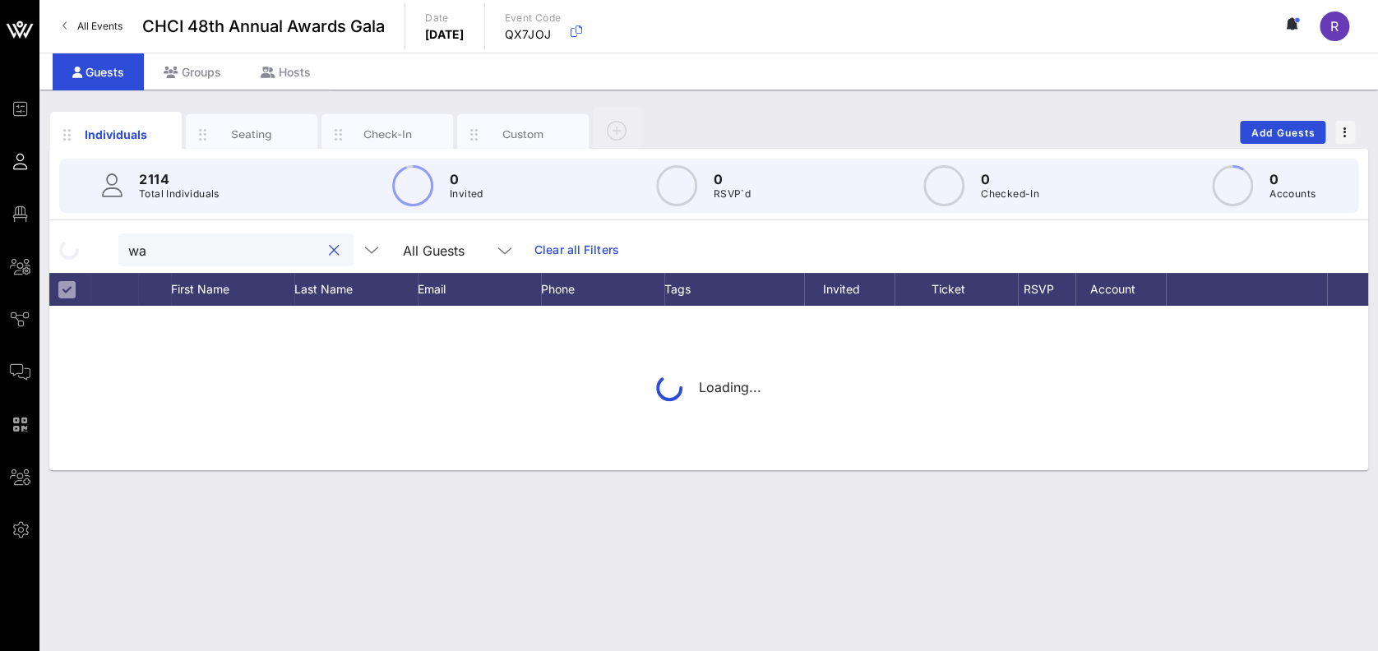
type input "w"
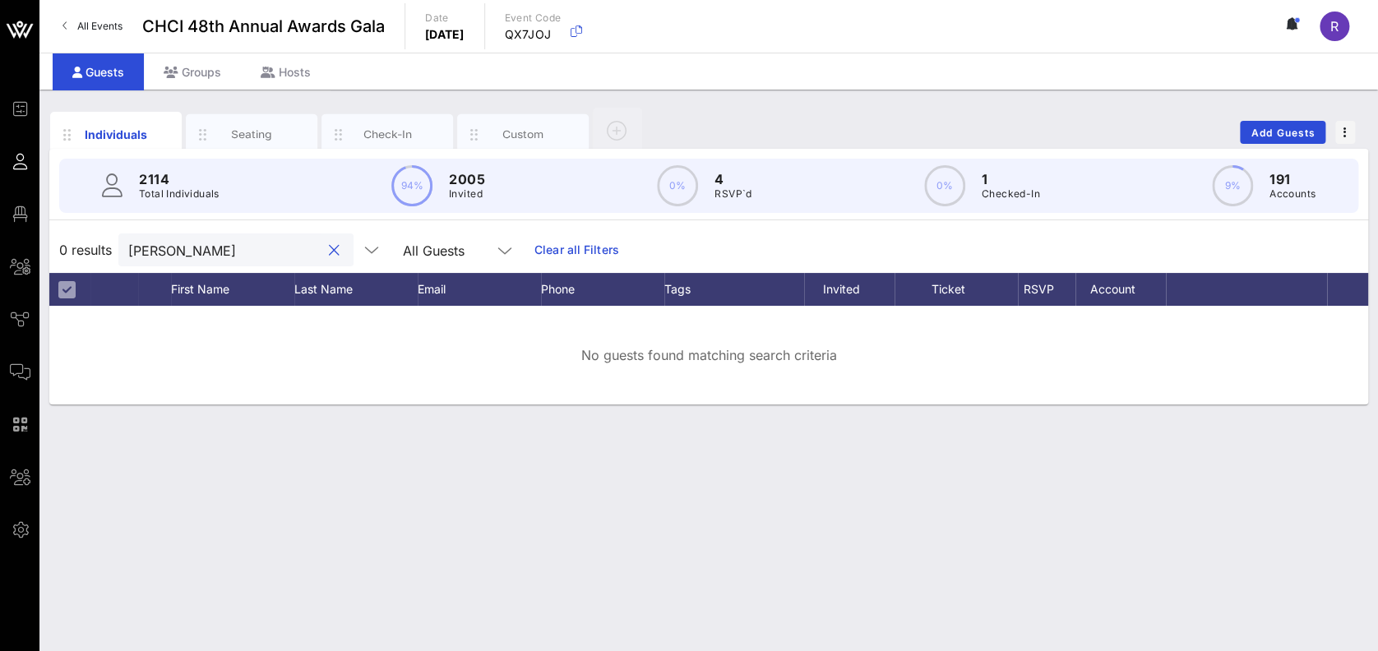
drag, startPoint x: 201, startPoint y: 261, endPoint x: 93, endPoint y: 249, distance: 108.4
click at [93, 249] on div "0 results walsh All Guests Clear all Filters" at bounding box center [708, 250] width 1319 height 46
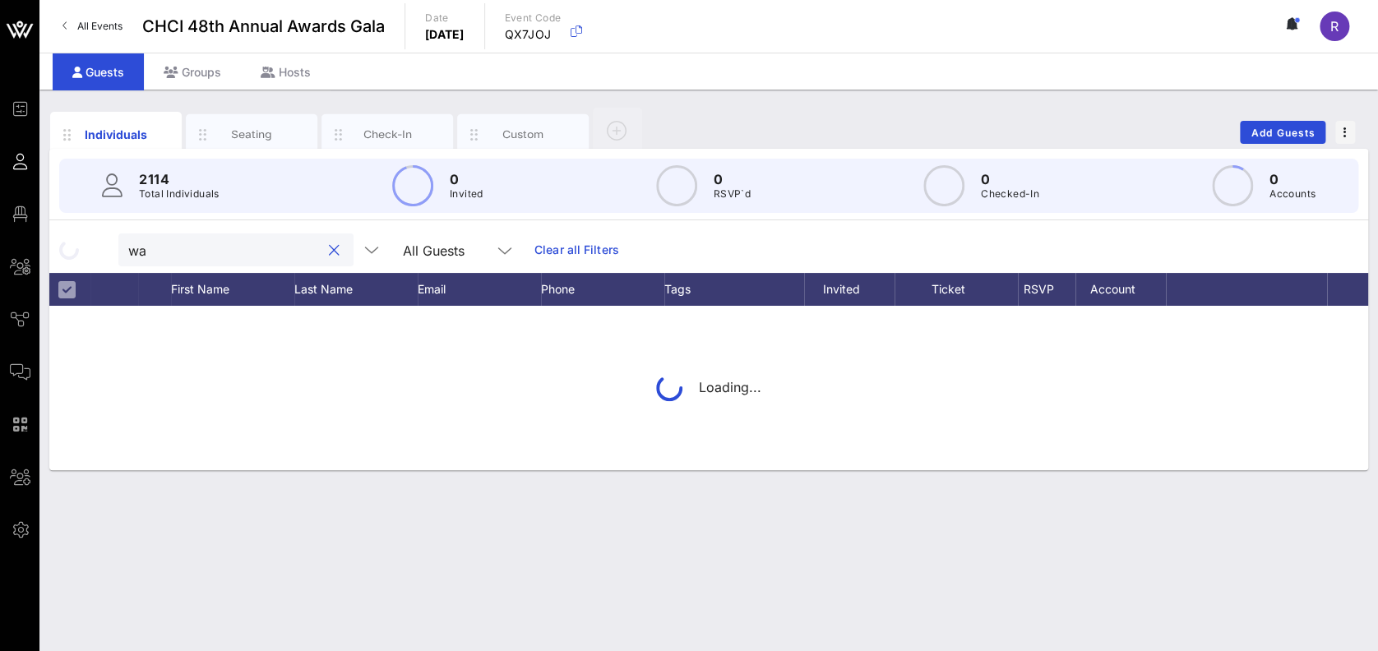
type input "w"
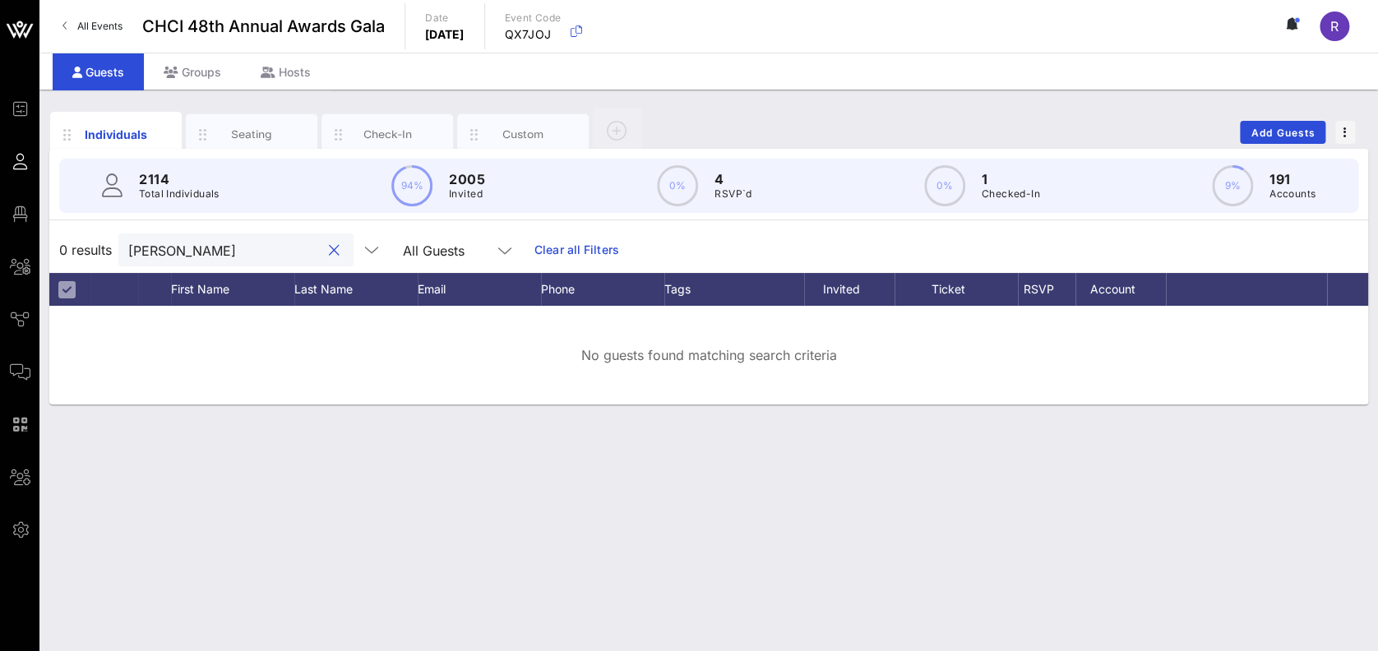
type input "bridget"
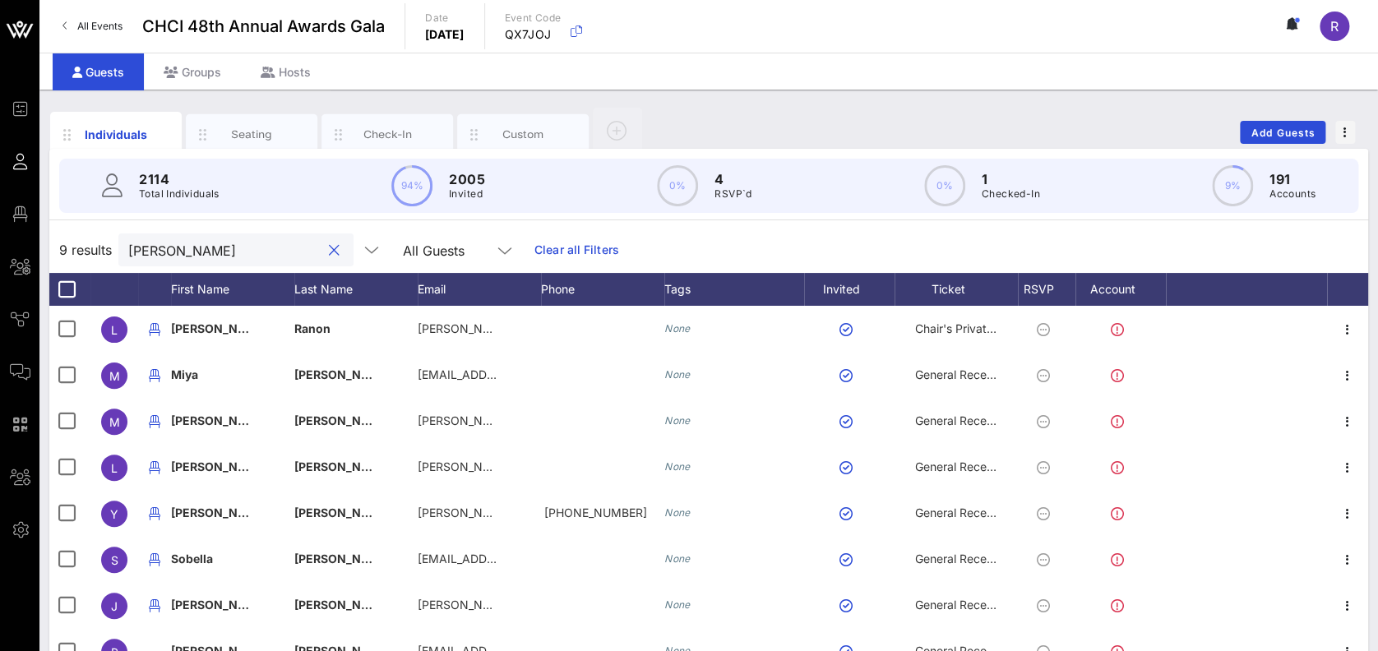
click at [324, 247] on div at bounding box center [334, 251] width 20 height 20
click at [329, 249] on button "clear icon" at bounding box center [334, 251] width 11 height 16
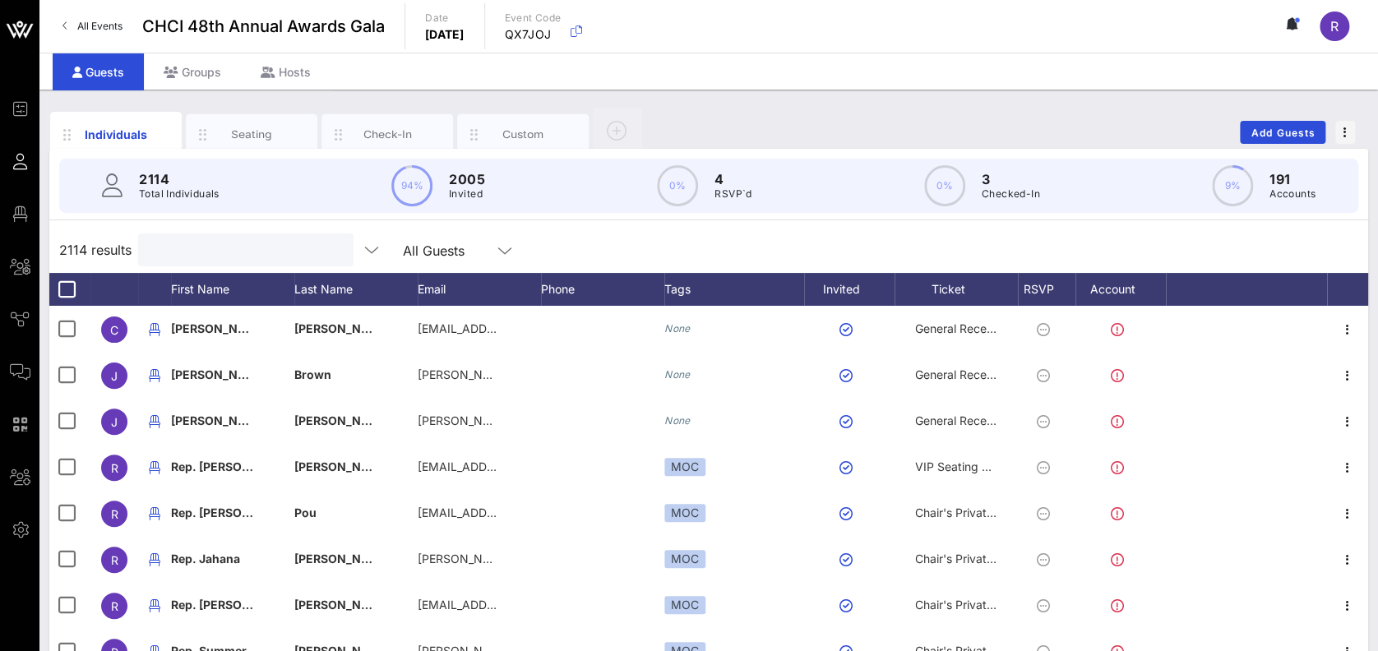
type input "n"
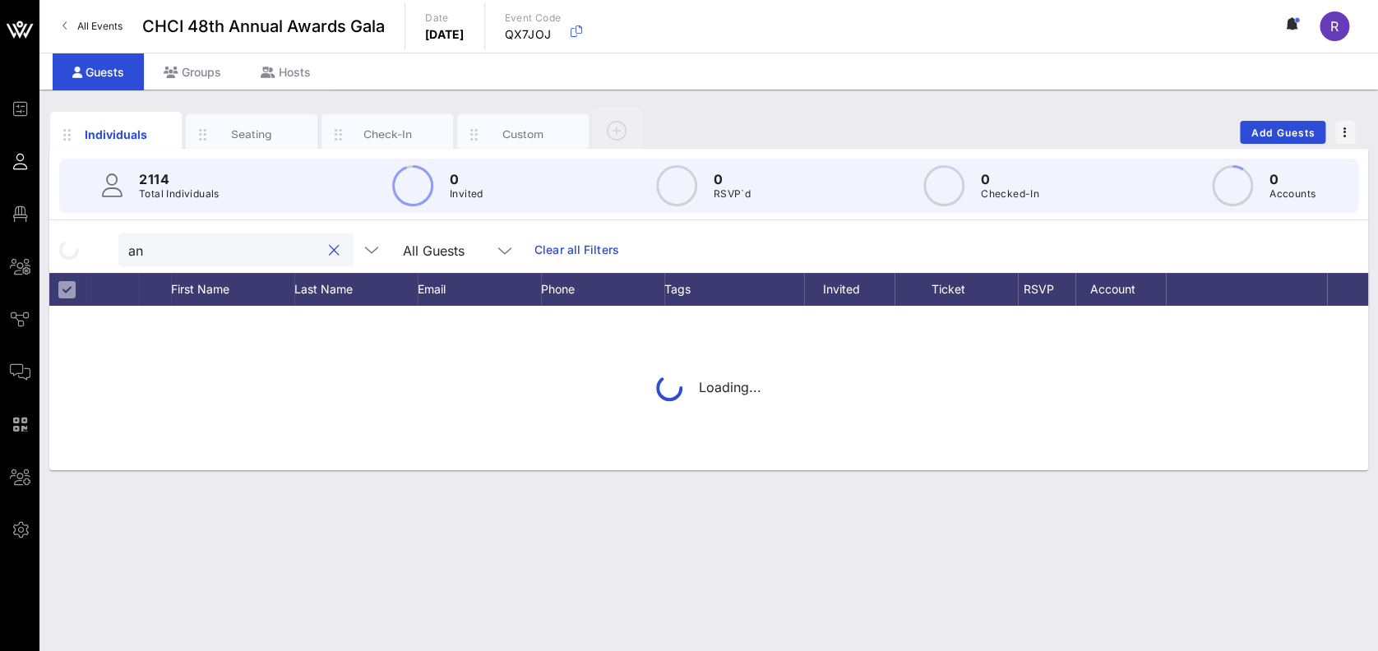
type input "a"
type input "y"
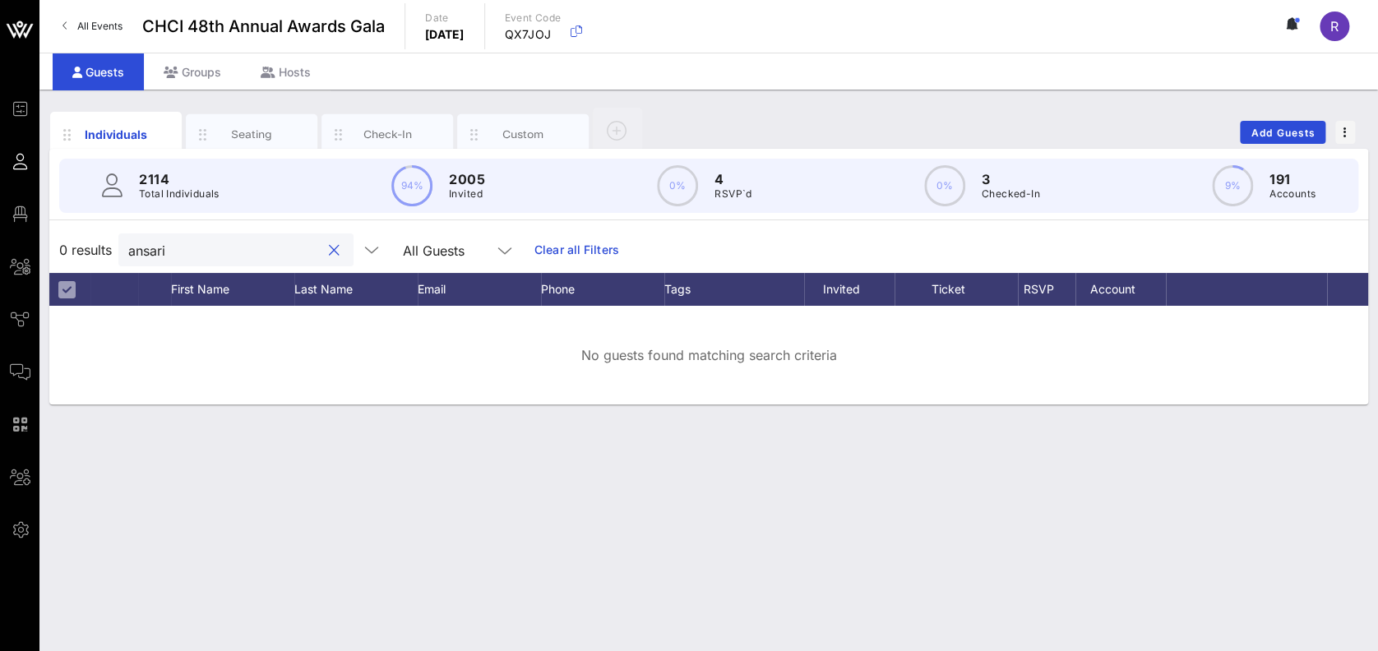
drag, startPoint x: 177, startPoint y: 251, endPoint x: 114, endPoint y: 241, distance: 63.3
click at [114, 241] on div "0 results ansari All Guests Clear all Filters" at bounding box center [708, 250] width 1319 height 46
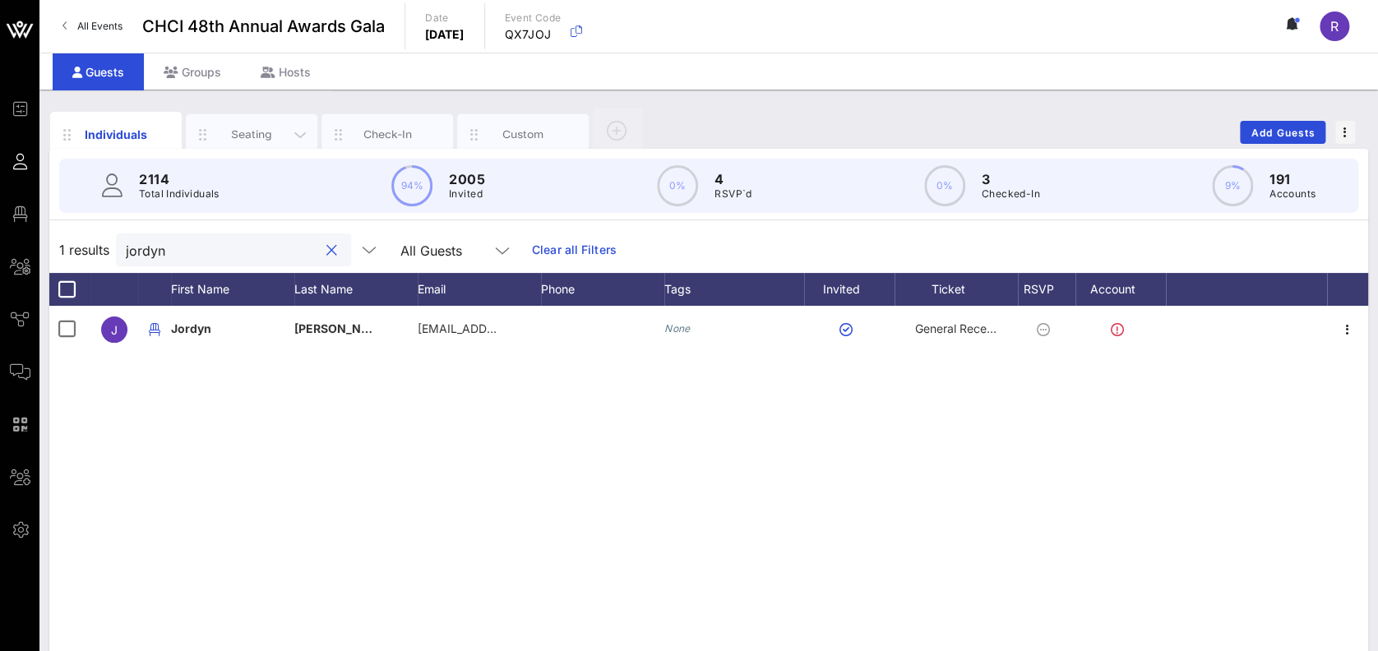
type input "jordyn"
click at [232, 133] on div "Seating" at bounding box center [251, 135] width 73 height 16
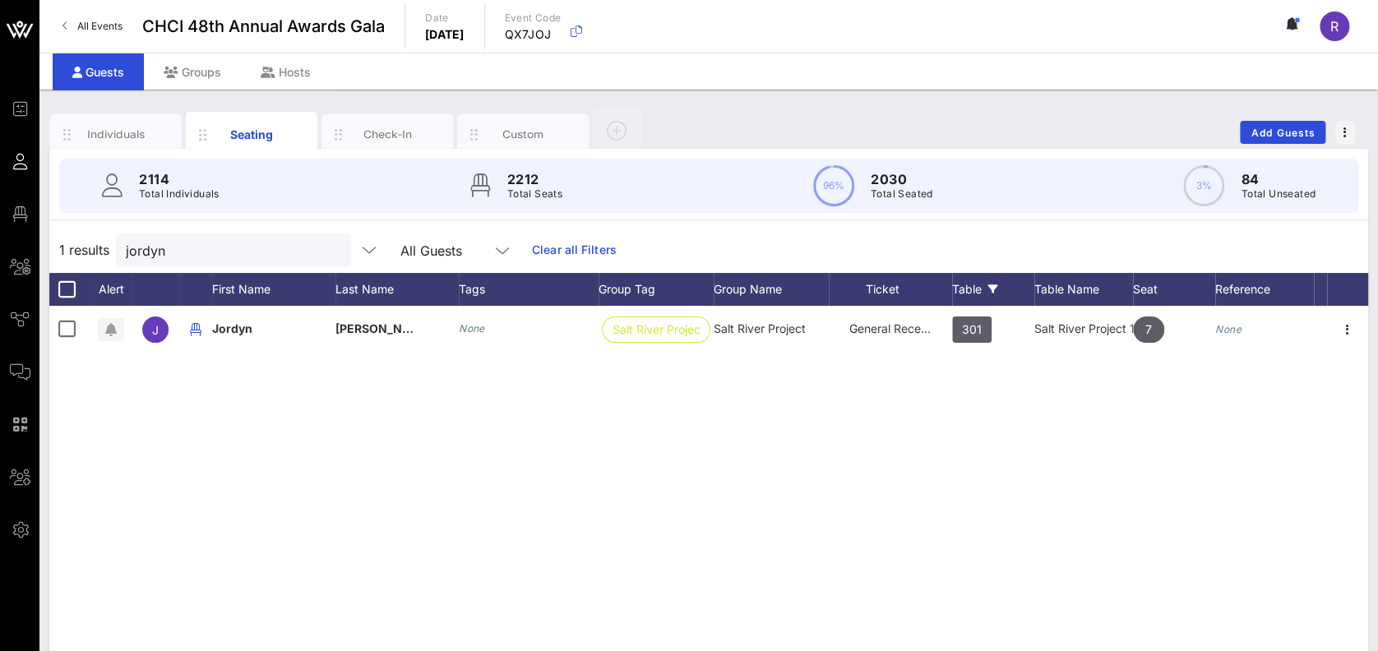
click at [979, 280] on div "Table" at bounding box center [993, 289] width 82 height 33
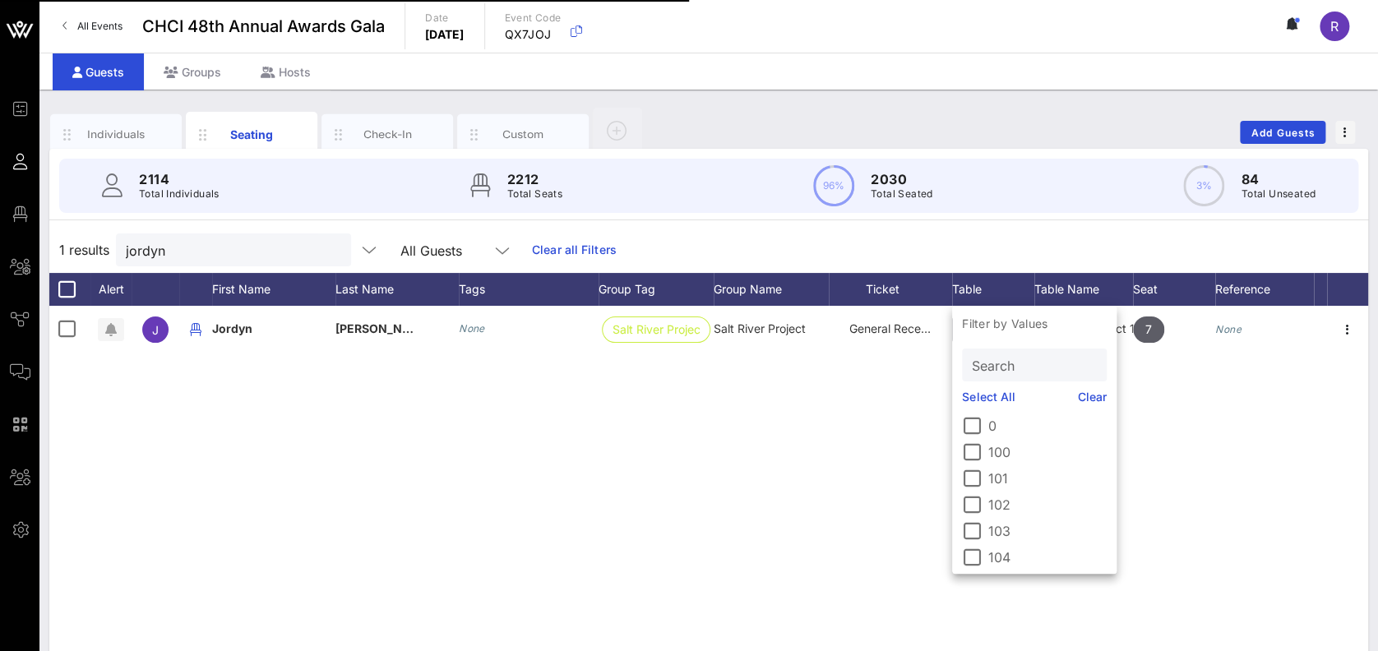
click at [1032, 361] on input "Search" at bounding box center [1033, 364] width 122 height 21
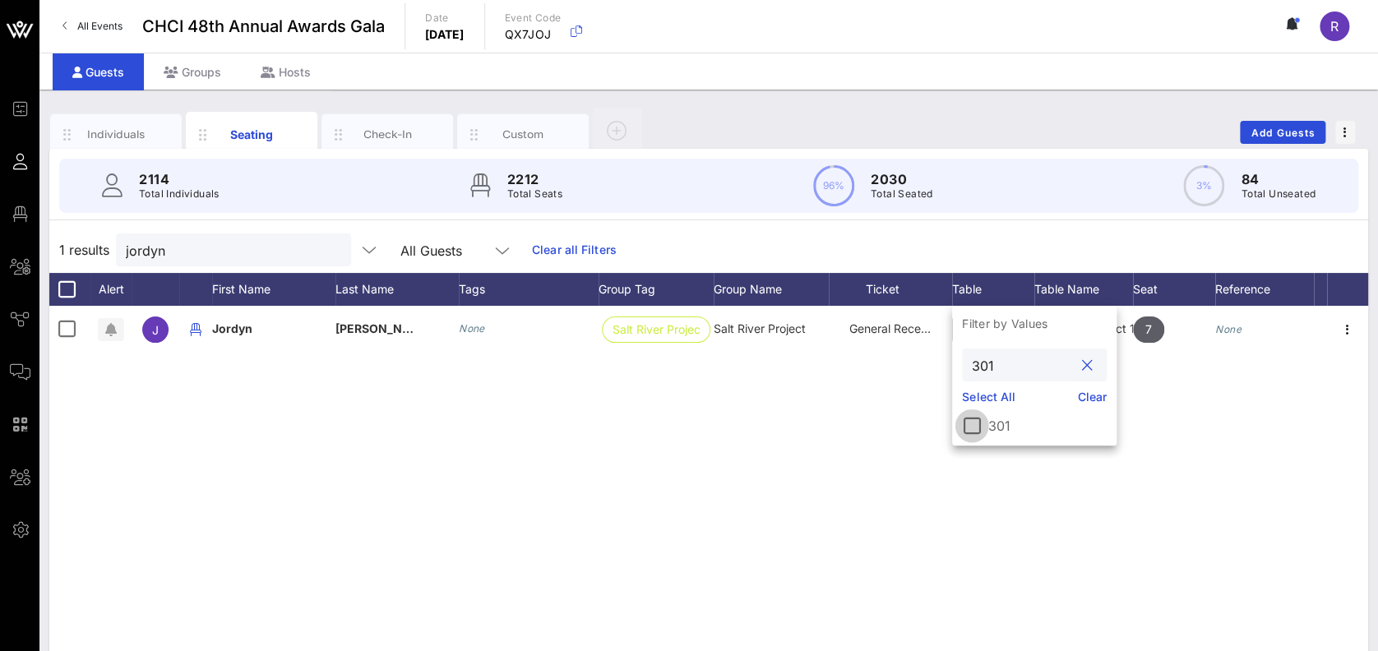
type input "301"
click at [975, 424] on div at bounding box center [972, 426] width 28 height 28
click at [326, 247] on button "clear icon" at bounding box center [331, 251] width 11 height 16
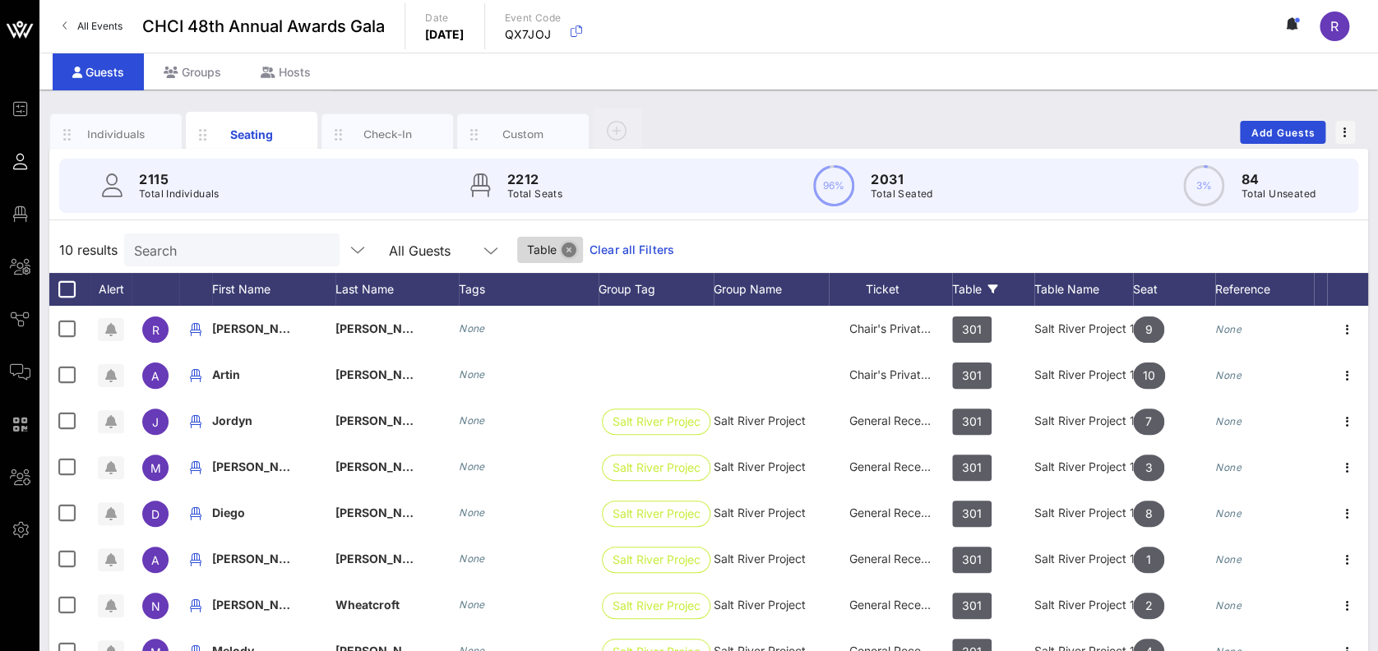
click at [562, 243] on button "Close" at bounding box center [569, 250] width 15 height 15
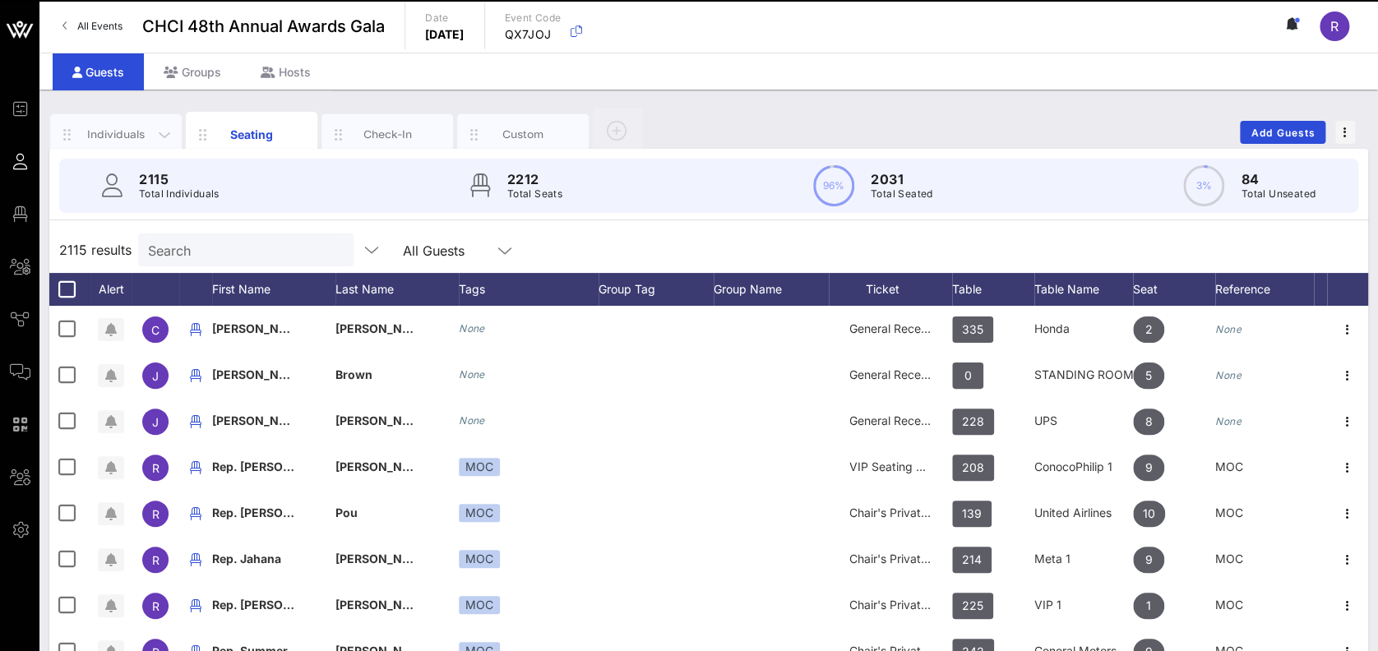
click at [117, 127] on div "Individuals" at bounding box center [116, 135] width 73 height 16
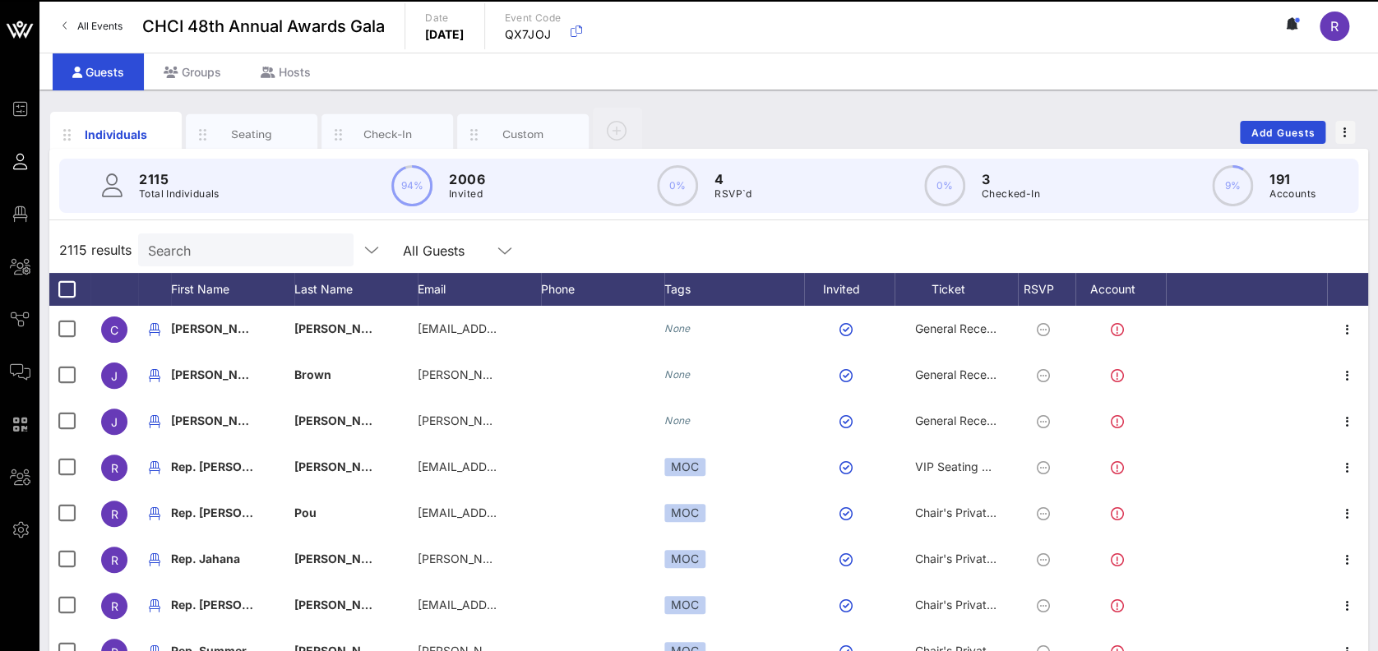
click at [200, 257] on input "Search" at bounding box center [244, 249] width 192 height 21
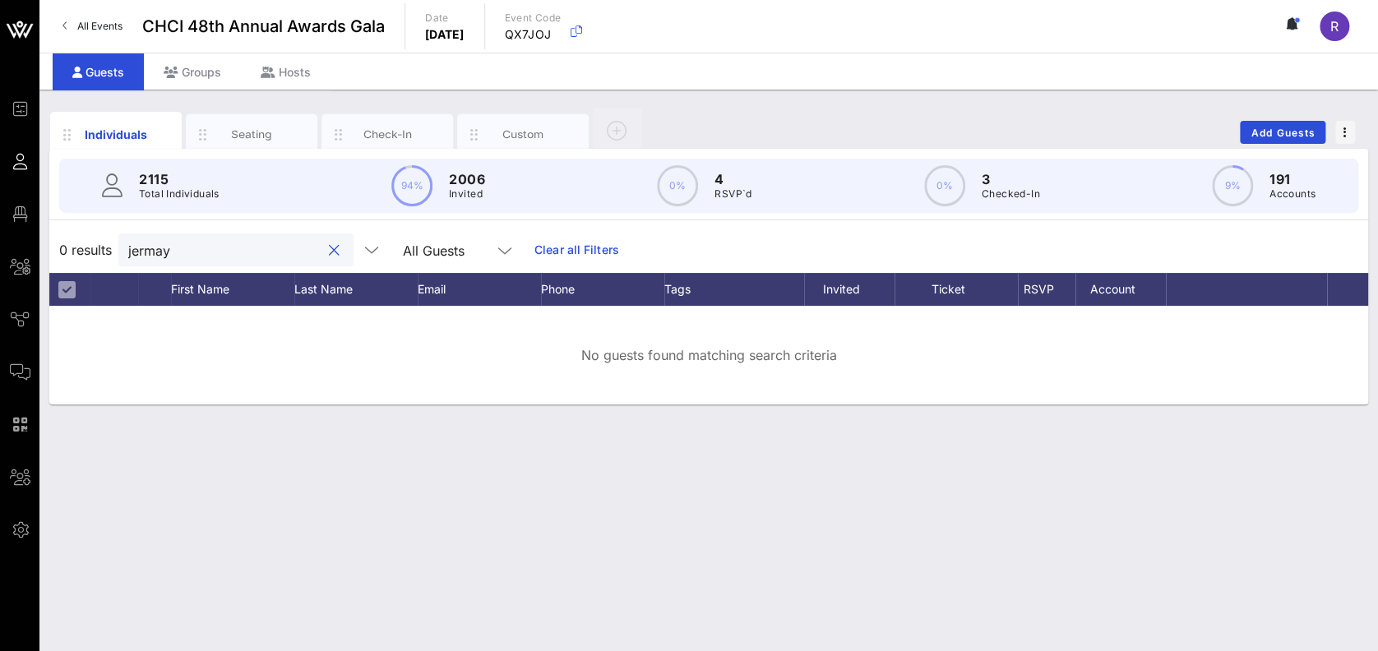
drag, startPoint x: 176, startPoint y: 243, endPoint x: 90, endPoint y: 254, distance: 86.3
click at [90, 254] on div "0 results jermay All Guests Clear all Filters" at bounding box center [708, 250] width 1319 height 46
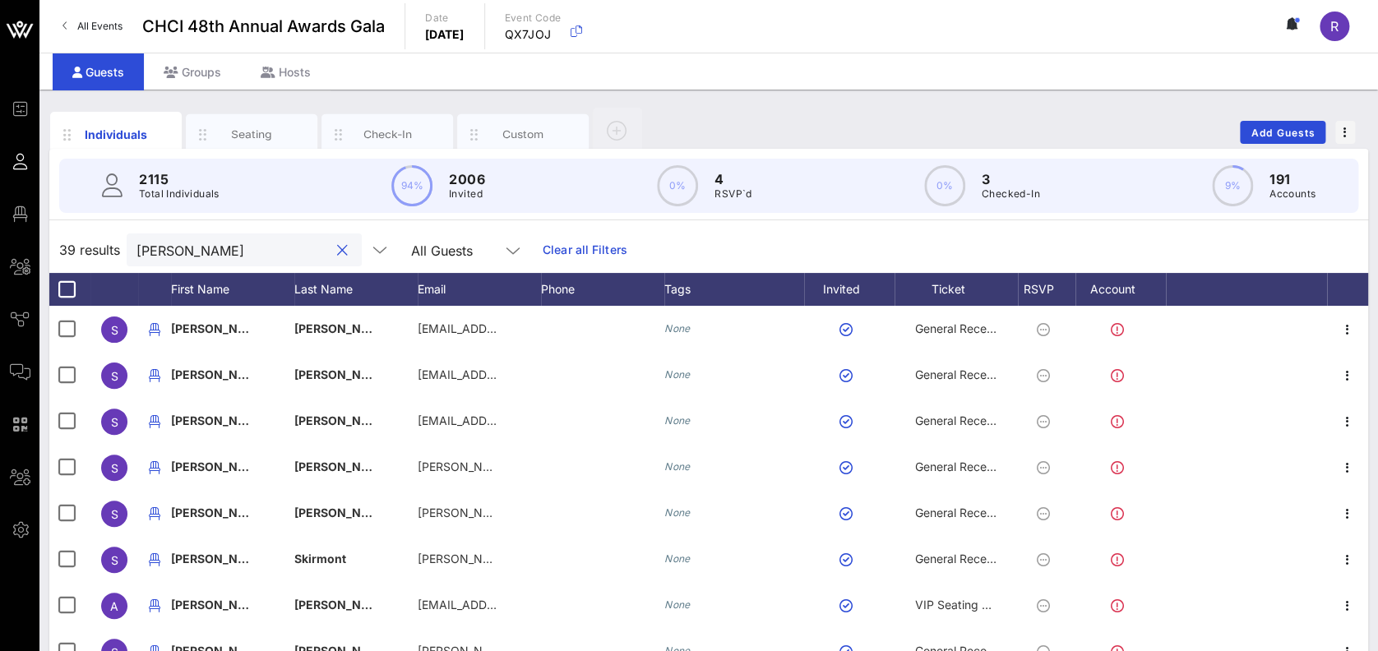
type input "sarah"
click at [337, 249] on button "clear icon" at bounding box center [342, 251] width 11 height 16
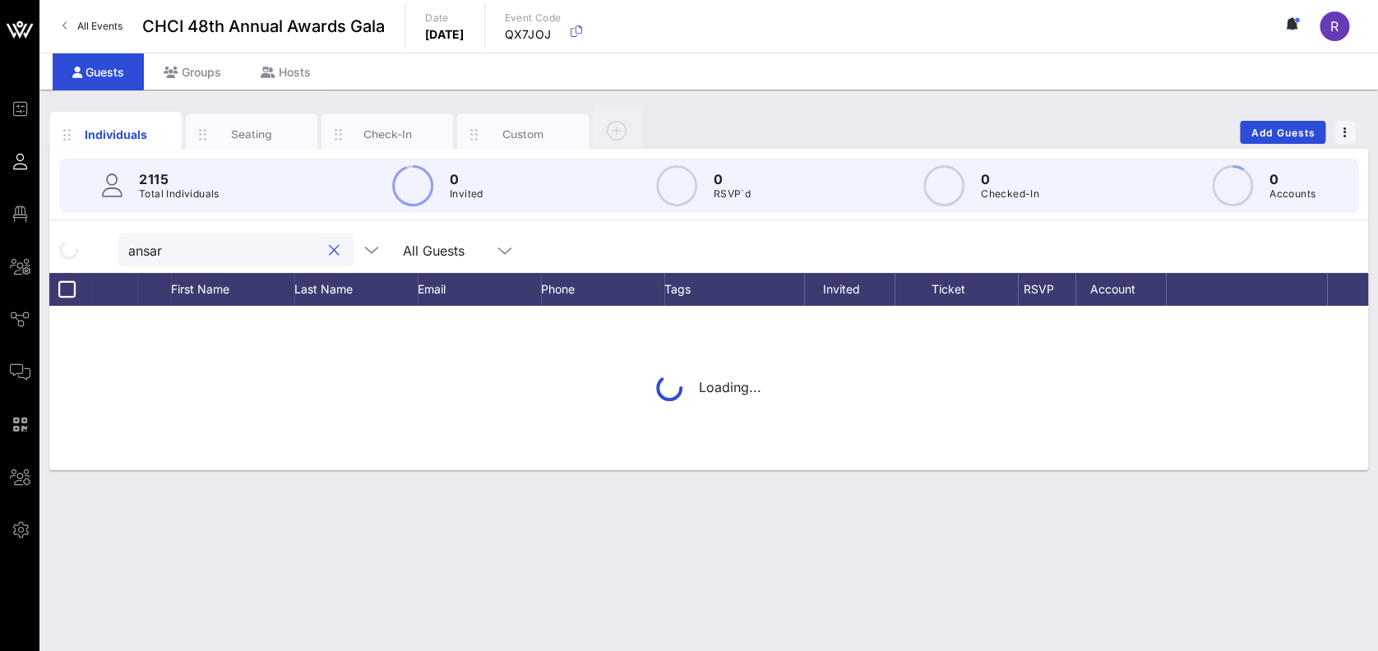
type input "ansari"
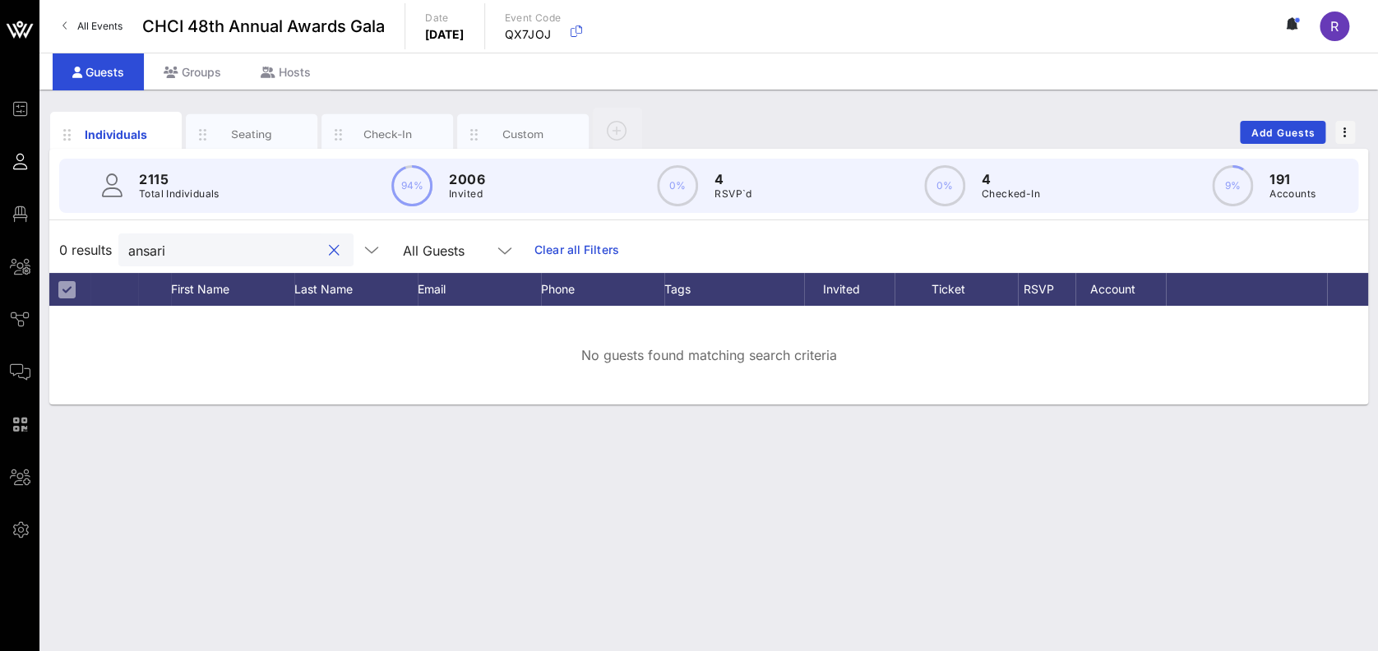
click at [329, 248] on button "clear icon" at bounding box center [334, 251] width 11 height 16
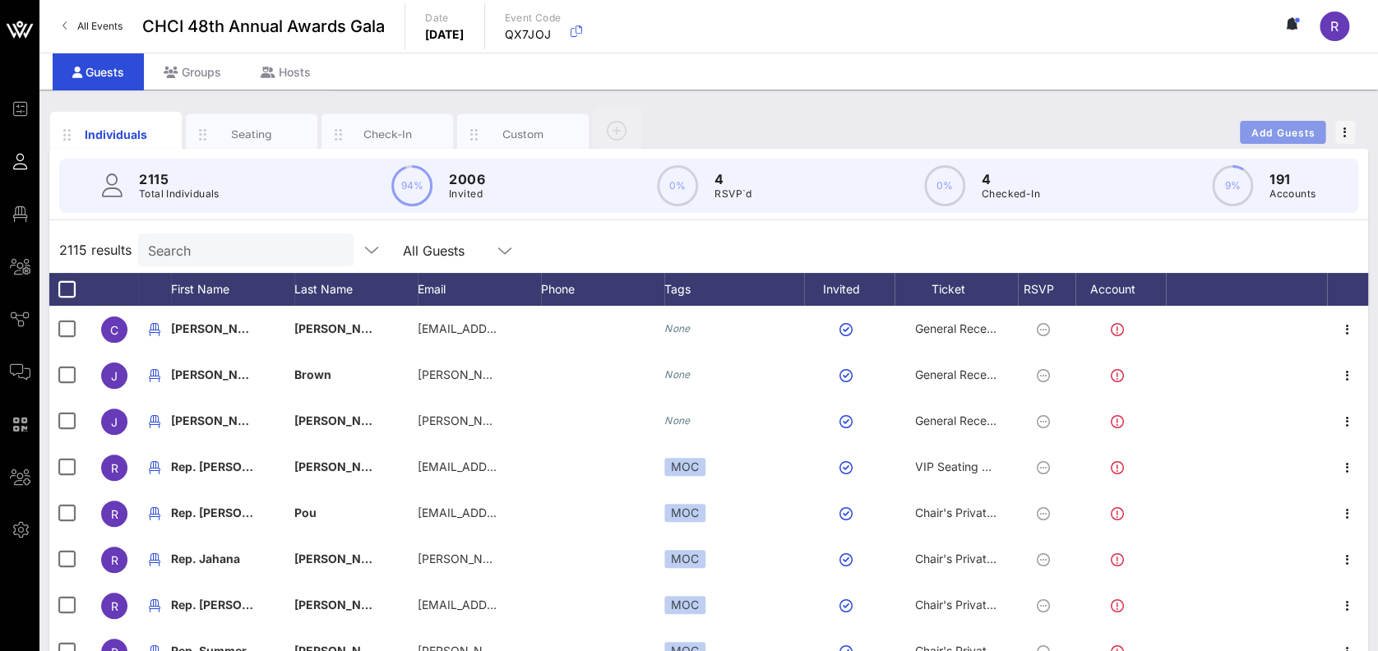
click at [1257, 136] on span "Add Guests" at bounding box center [1283, 133] width 65 height 12
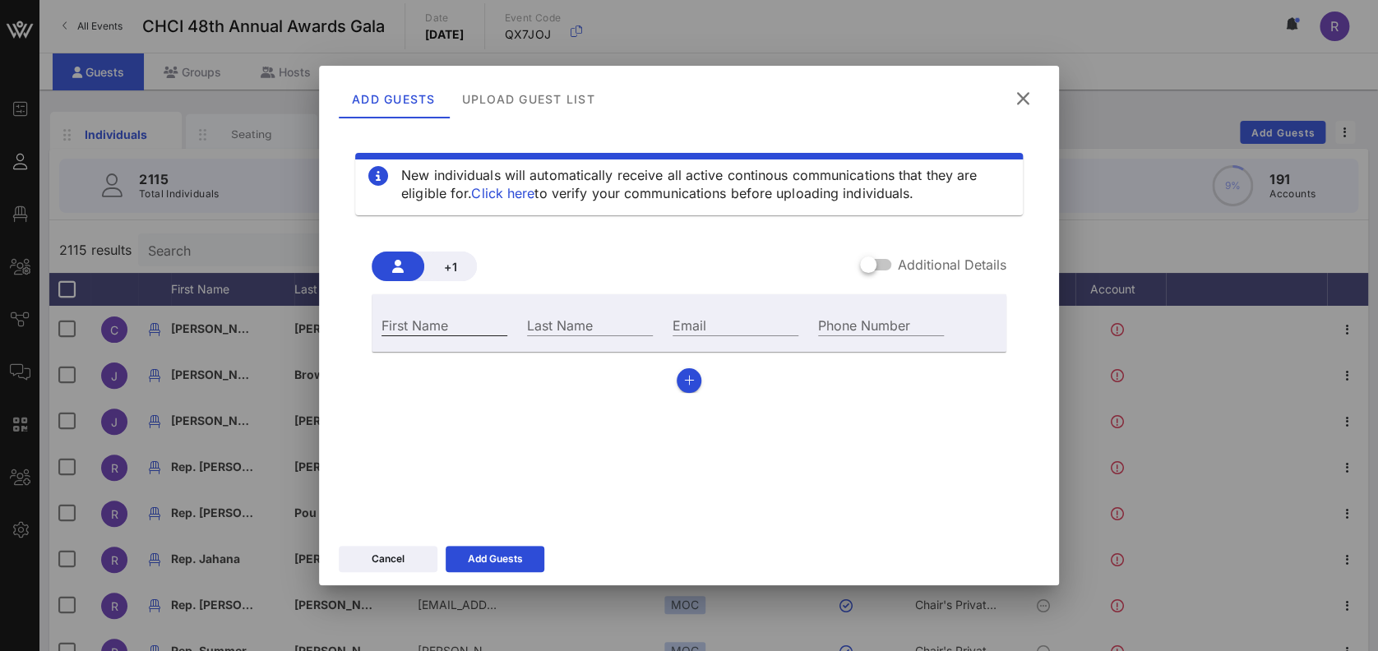
click at [422, 321] on input "First Name" at bounding box center [444, 324] width 126 height 21
type input "Yassmin"
type input "Ansari"
click at [711, 328] on input "Email" at bounding box center [736, 324] width 126 height 21
click at [386, 568] on button "Cancel" at bounding box center [388, 559] width 99 height 26
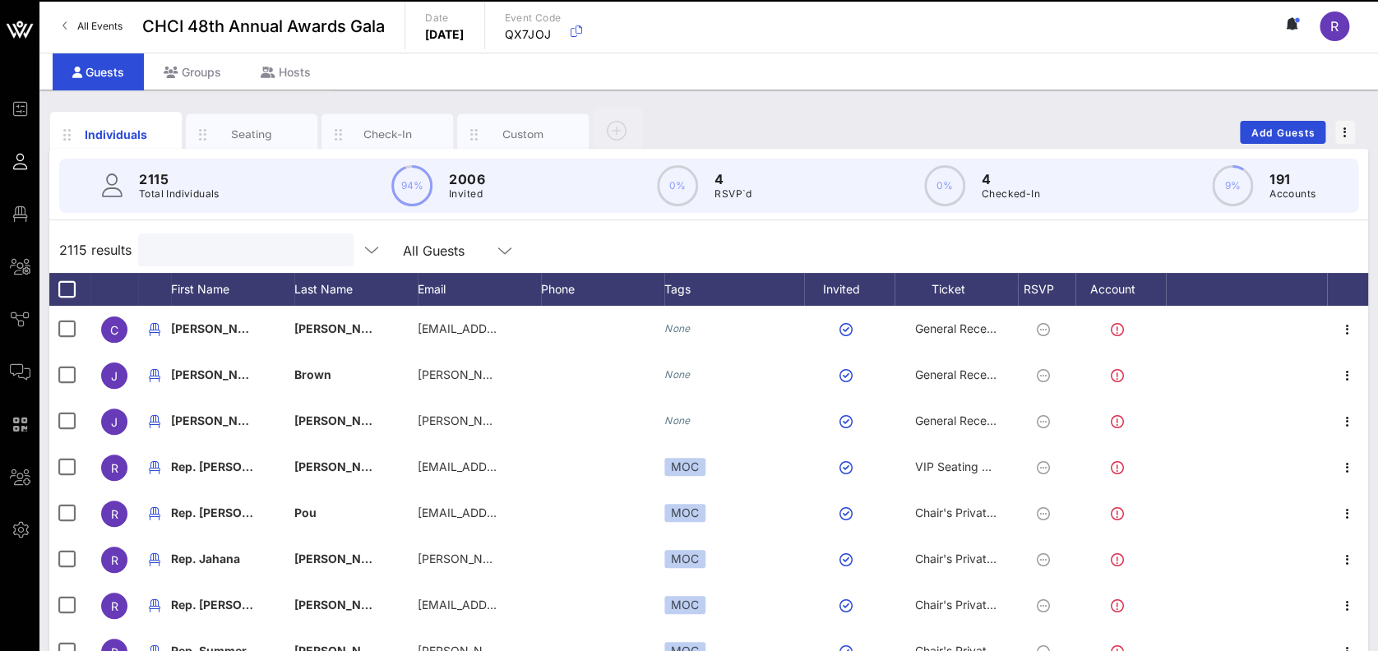
click at [244, 252] on input "text" at bounding box center [244, 249] width 192 height 21
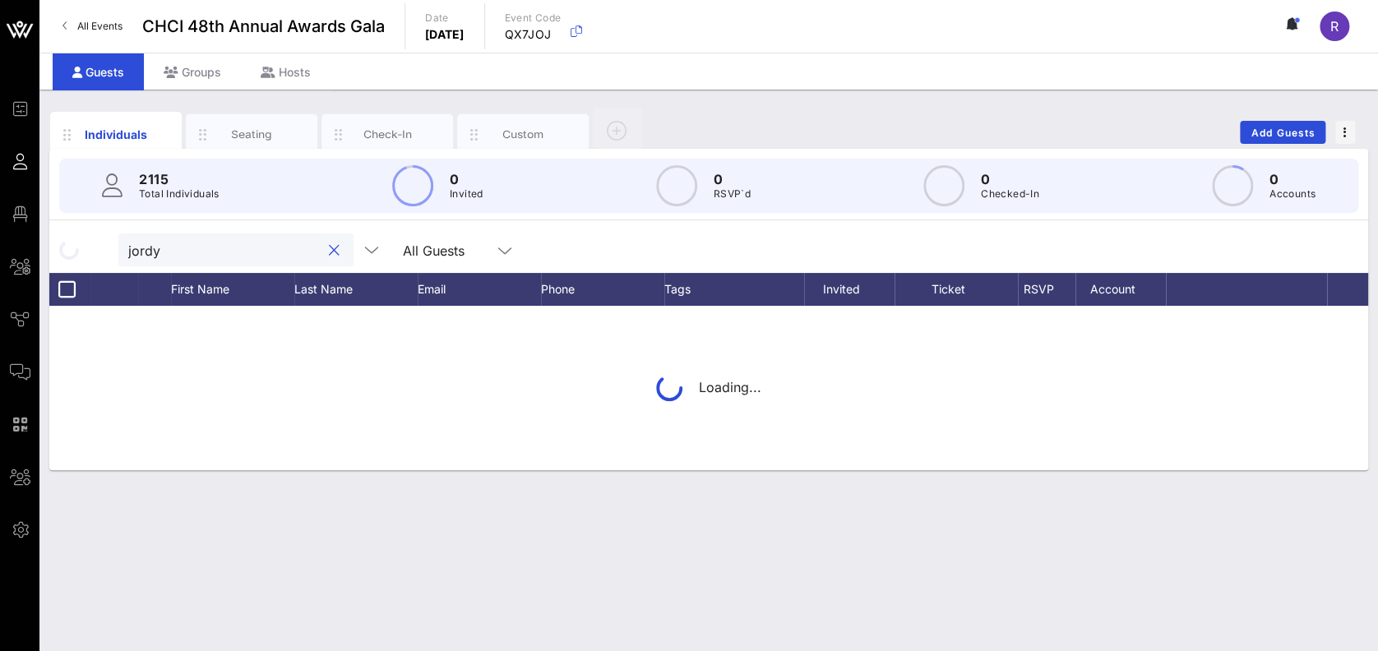
type input "jordyn"
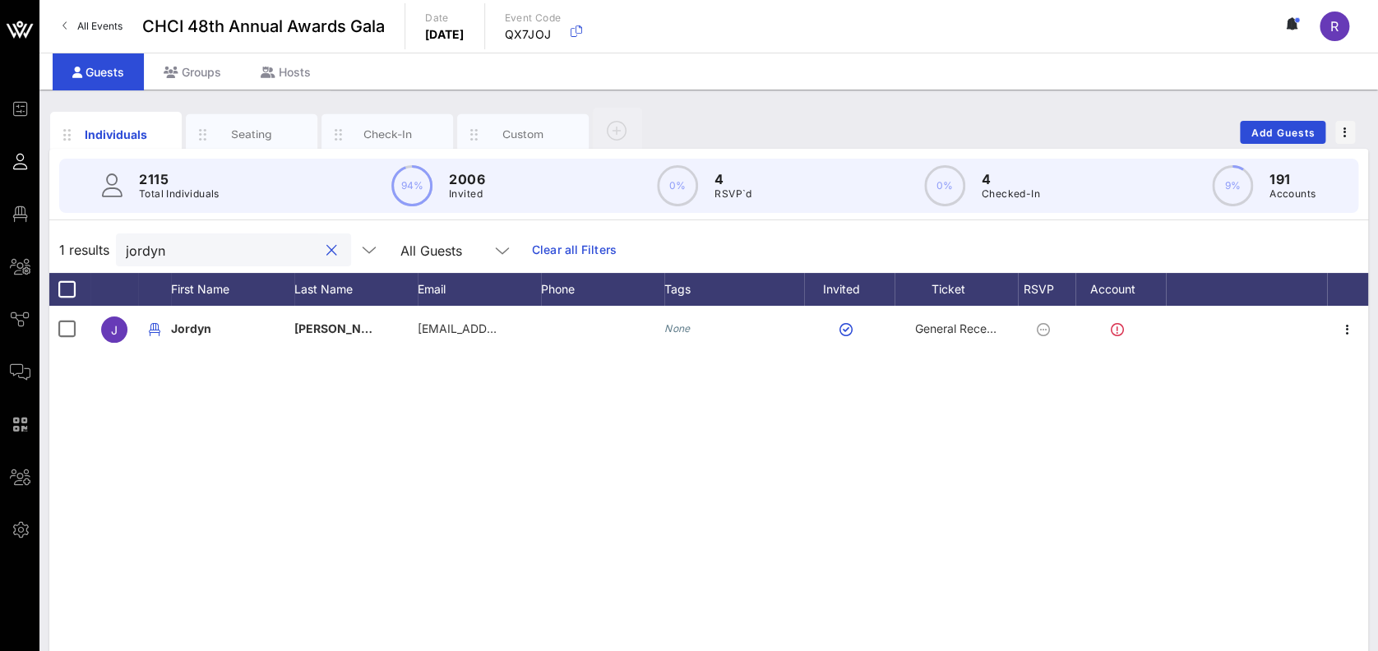
click at [321, 247] on div at bounding box center [331, 251] width 20 height 20
click at [326, 247] on button "clear icon" at bounding box center [331, 251] width 11 height 16
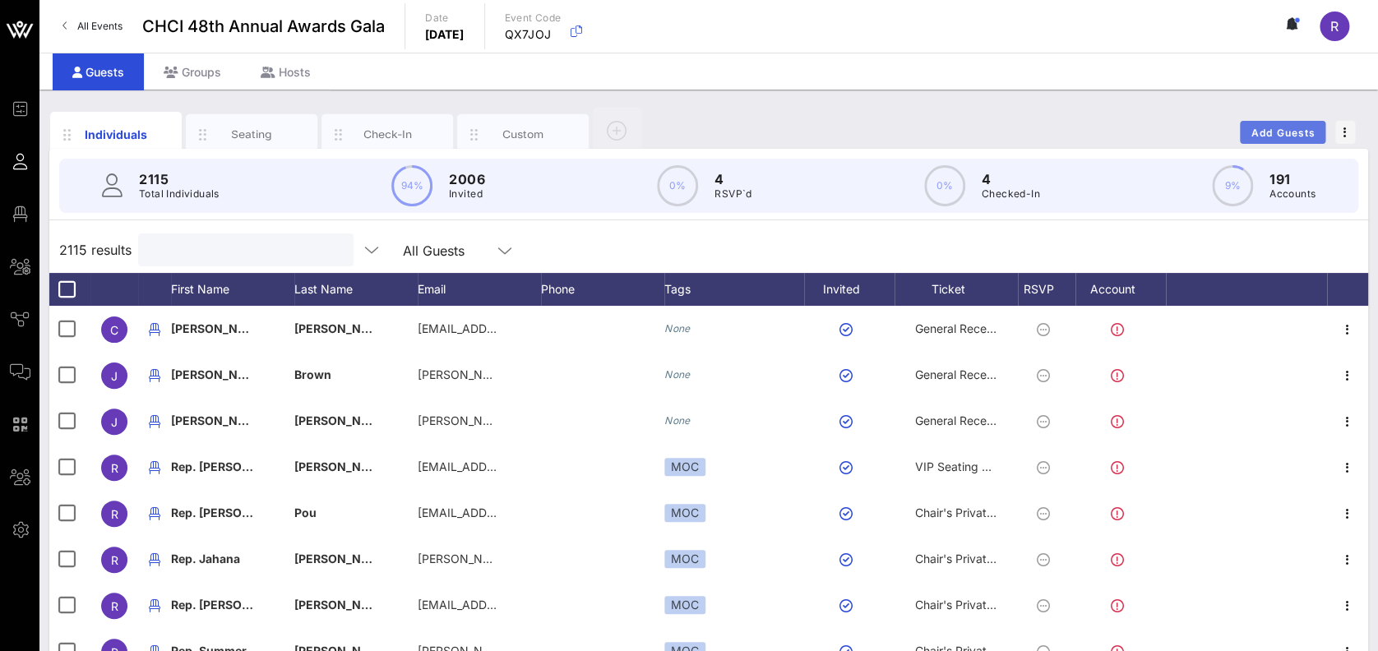
click at [1275, 131] on span "Add Guests" at bounding box center [1283, 133] width 65 height 12
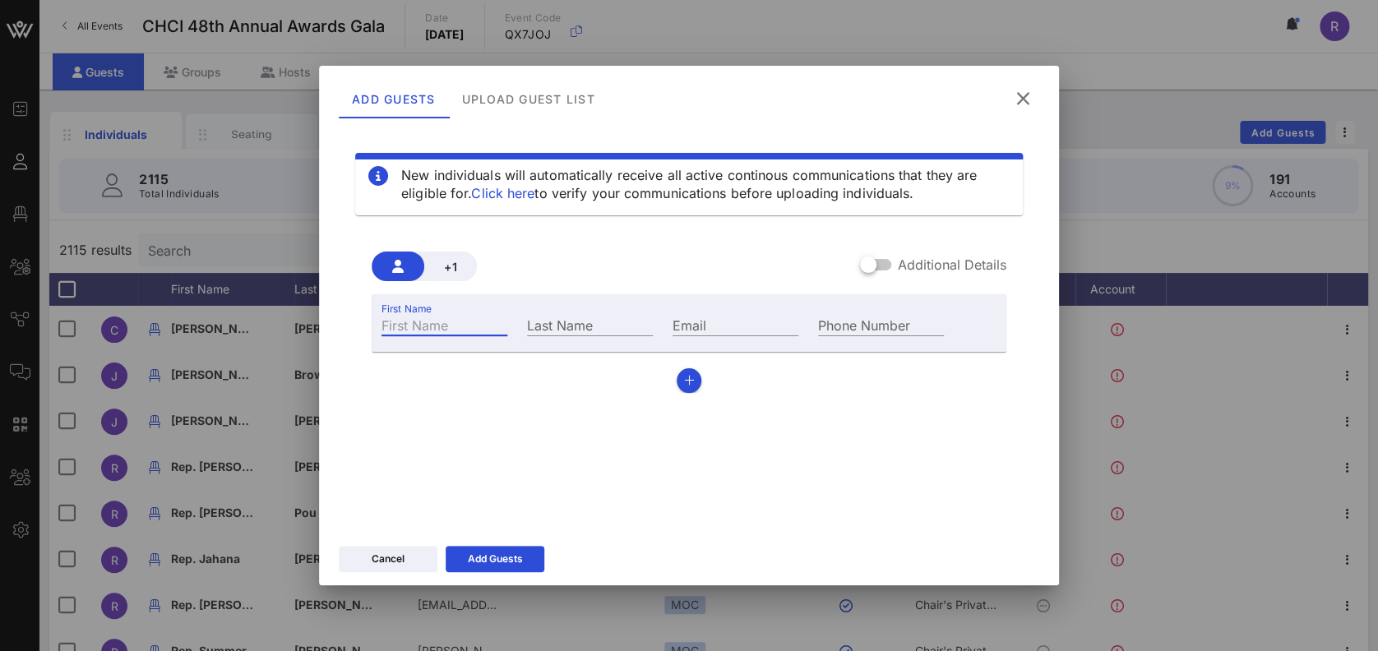
click at [469, 325] on input "First Name" at bounding box center [444, 324] width 126 height 21
type input "Yassmin"
type input "Ansari"
type input "jordyn@yassaminfor-"
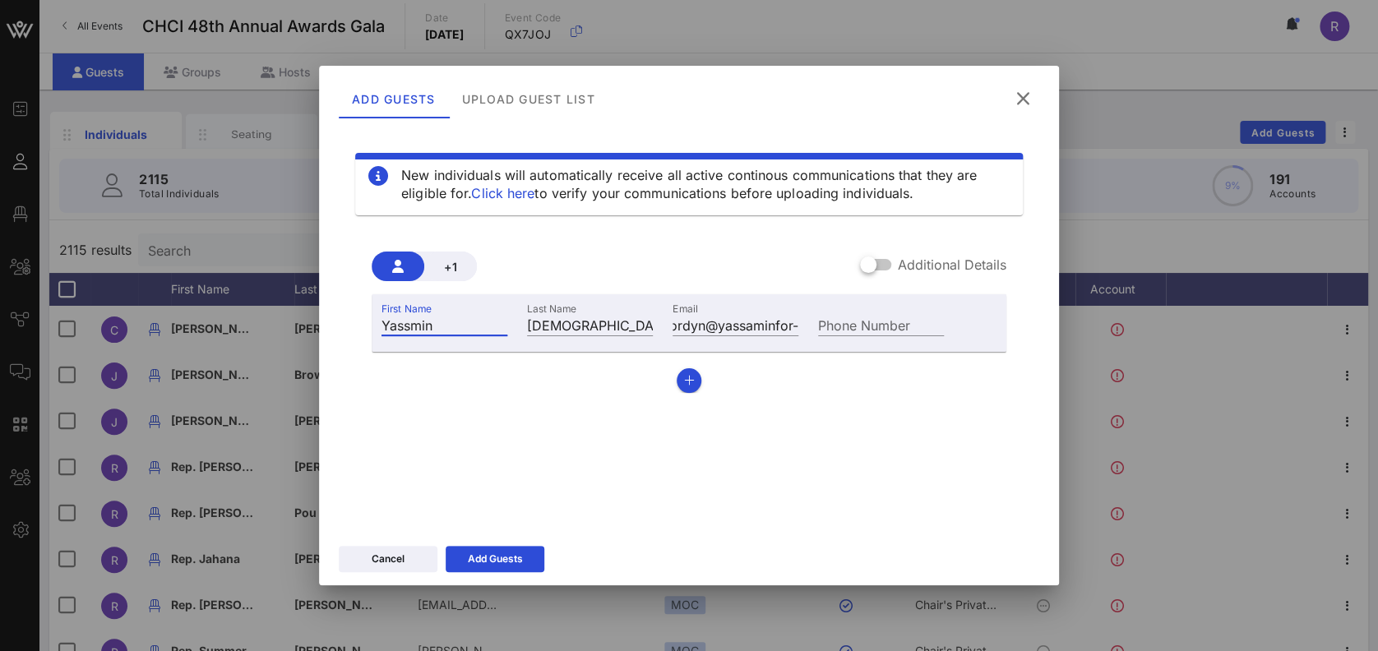
scroll to position [0, 0]
click at [408, 324] on input "Yassmin" at bounding box center [444, 324] width 126 height 21
type input "Yassamin"
click at [761, 328] on input "jordyn@yassaminfor-" at bounding box center [736, 324] width 126 height 21
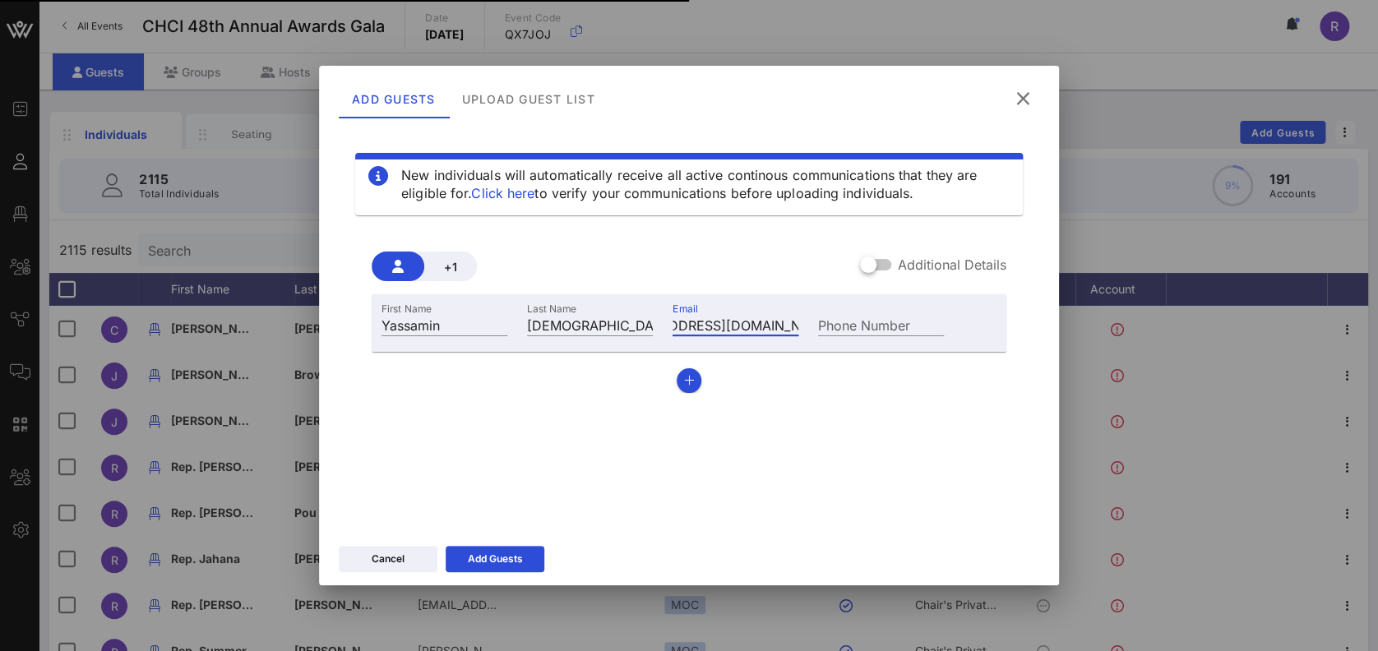
scroll to position [0, 90]
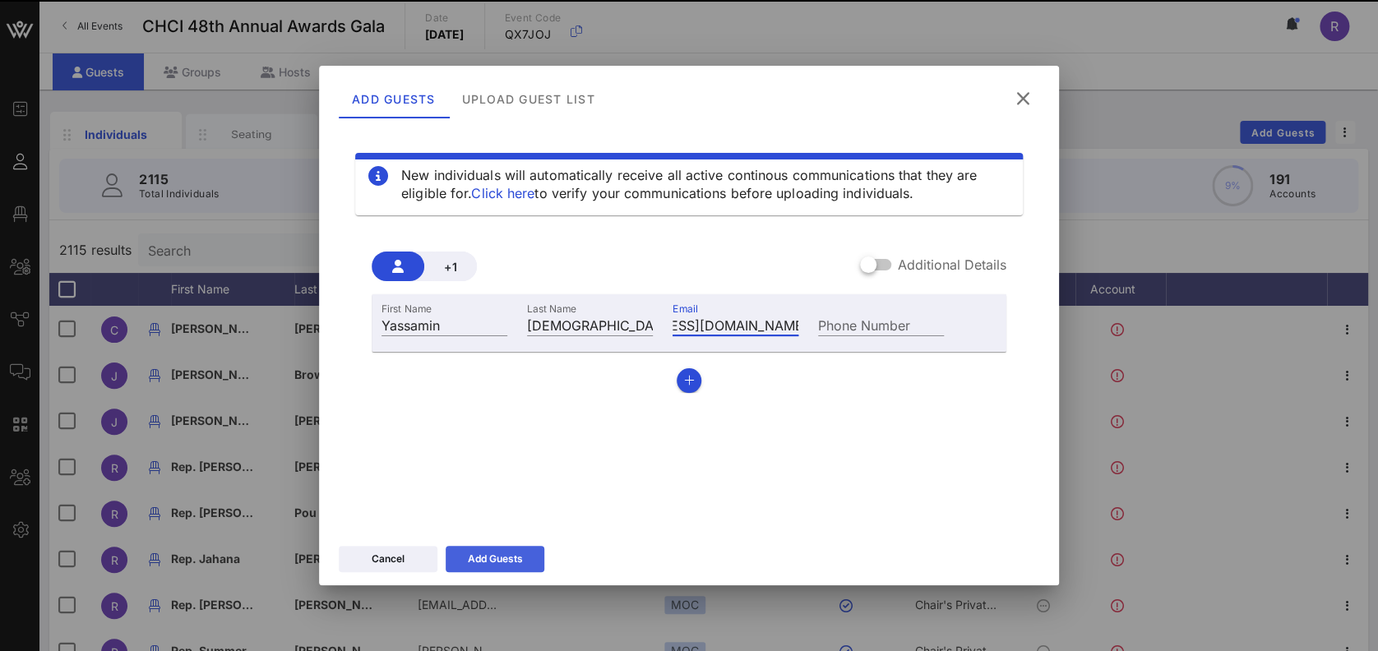
type input "jordyn@yassaminforcongress.com"
click at [511, 560] on div "Add Guests" at bounding box center [495, 559] width 55 height 16
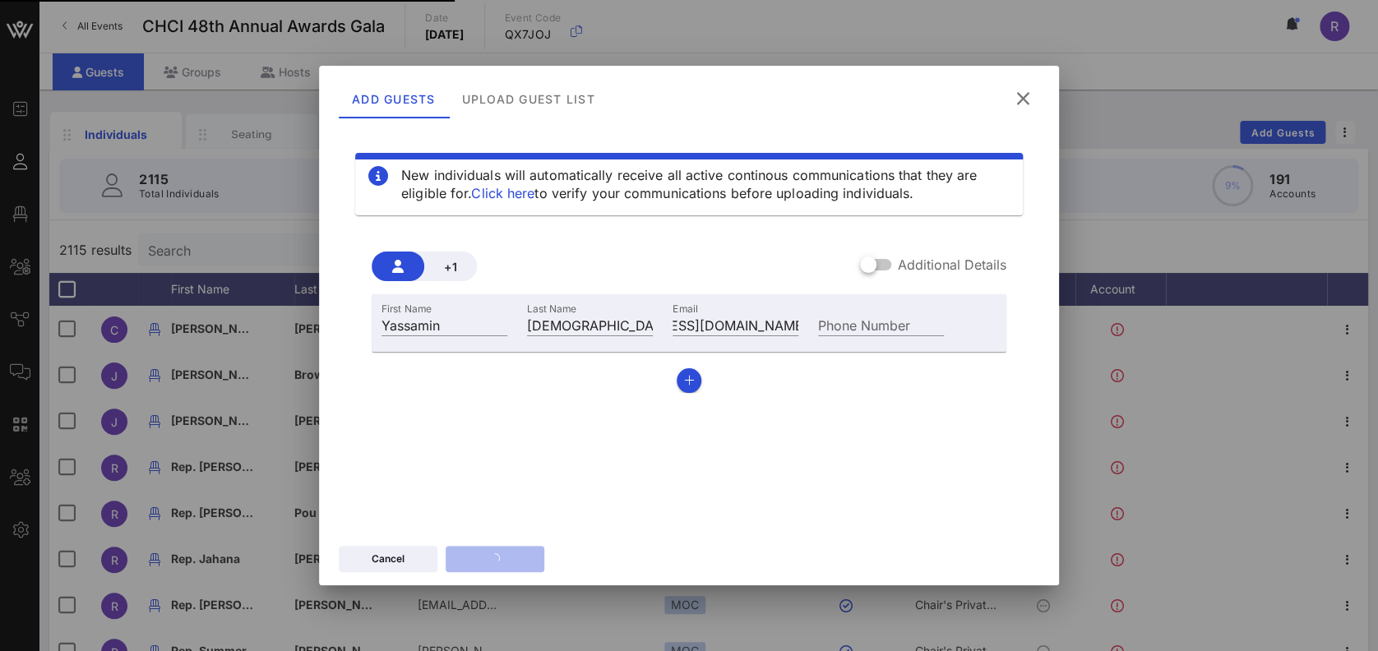
scroll to position [0, 0]
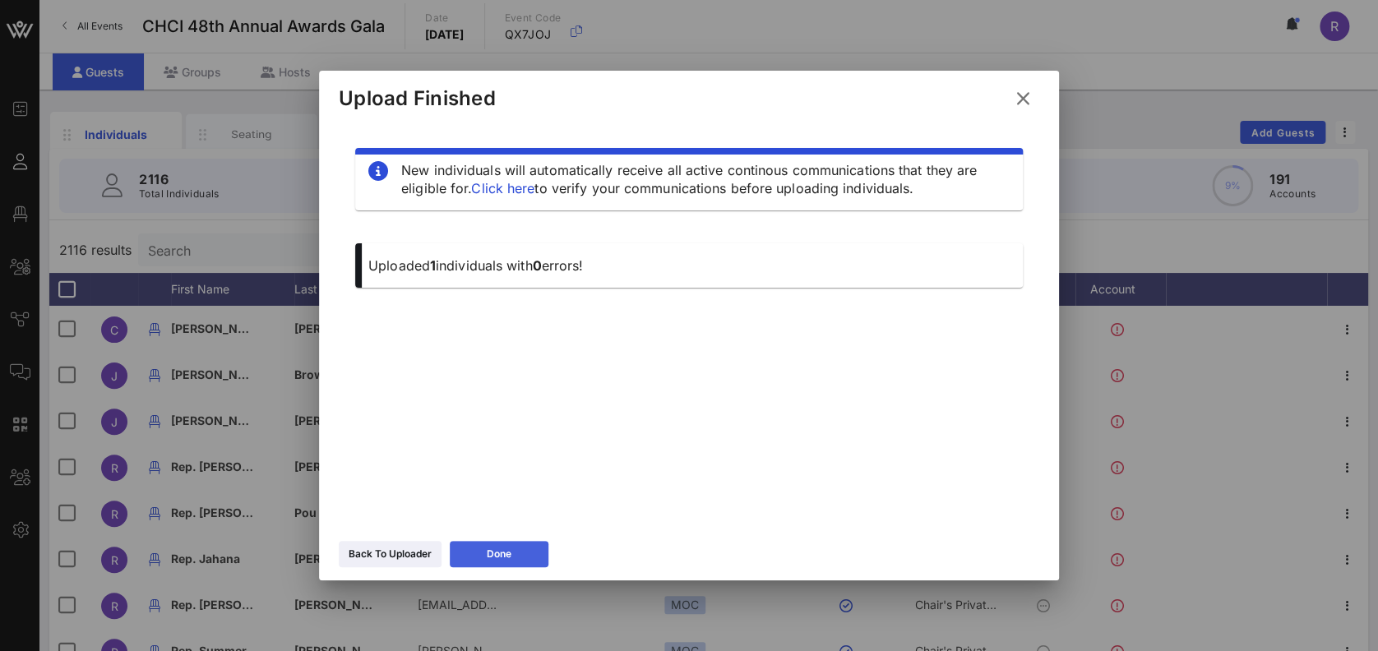
click at [491, 548] on div "Done" at bounding box center [499, 554] width 25 height 16
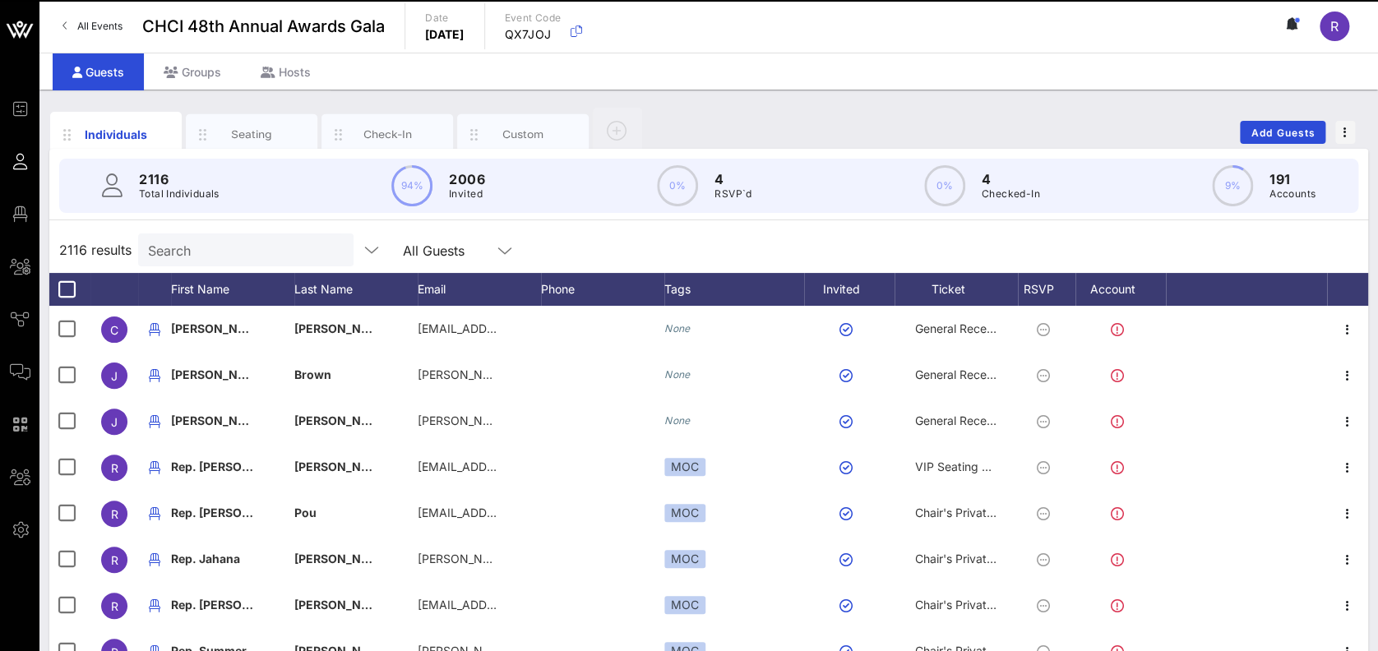
click at [247, 247] on input "Search" at bounding box center [244, 249] width 192 height 21
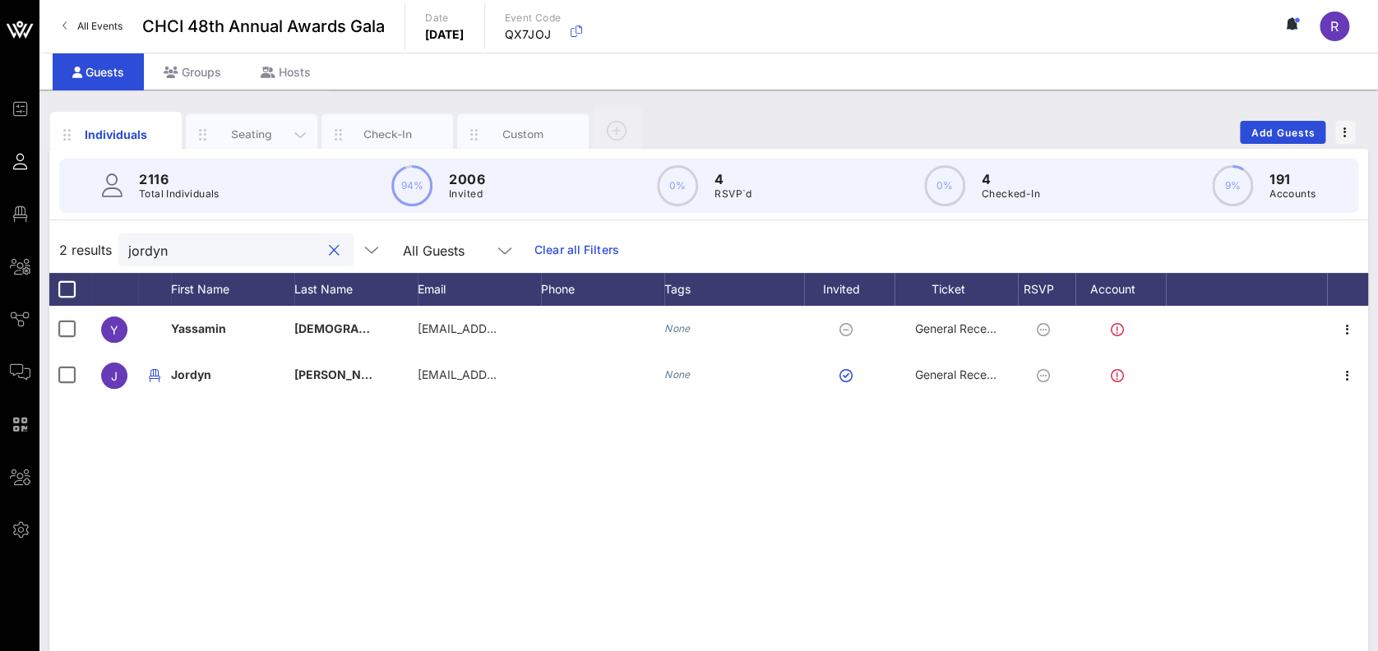
type input "jordyn"
click at [259, 136] on div "Seating" at bounding box center [251, 135] width 73 height 16
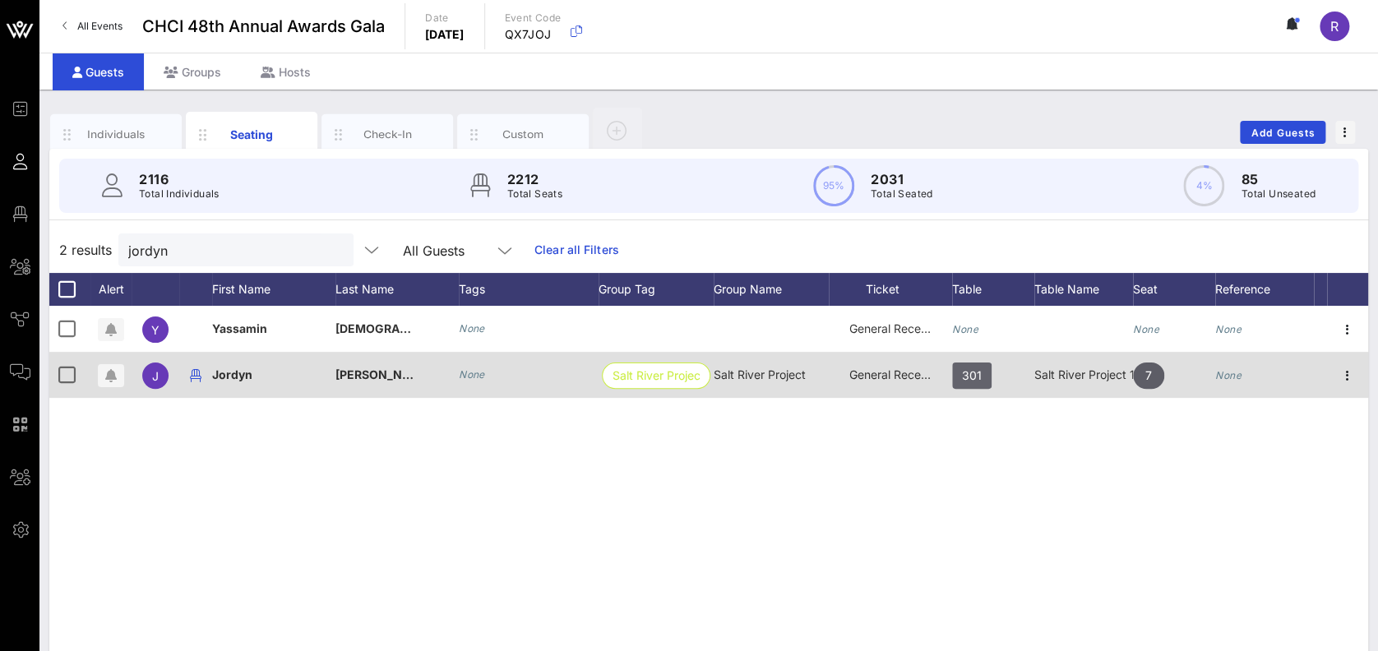
click at [972, 374] on span "301" at bounding box center [972, 376] width 20 height 26
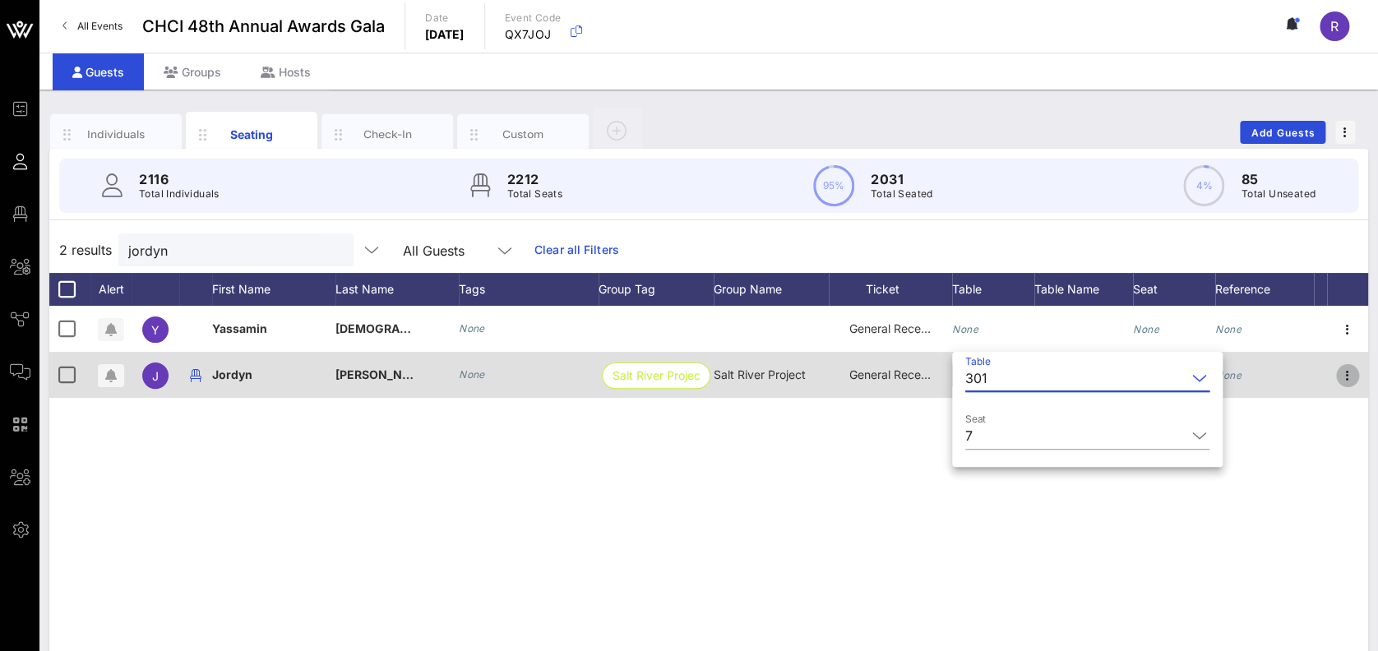
click at [1345, 372] on icon "button" at bounding box center [1348, 376] width 20 height 20
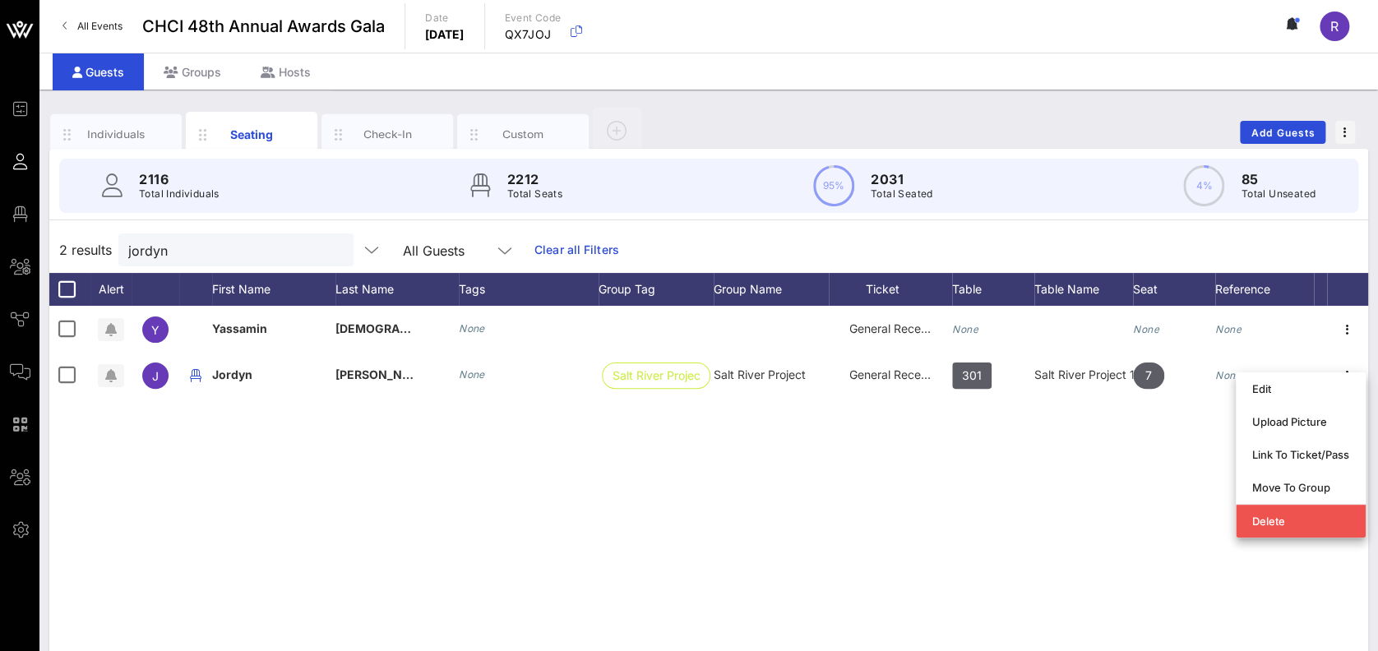
click at [188, 432] on div "Y Yassamin Ansari None General Reception None None None J Jordyn Hodges None Sa…" at bounding box center [708, 552] width 1319 height 493
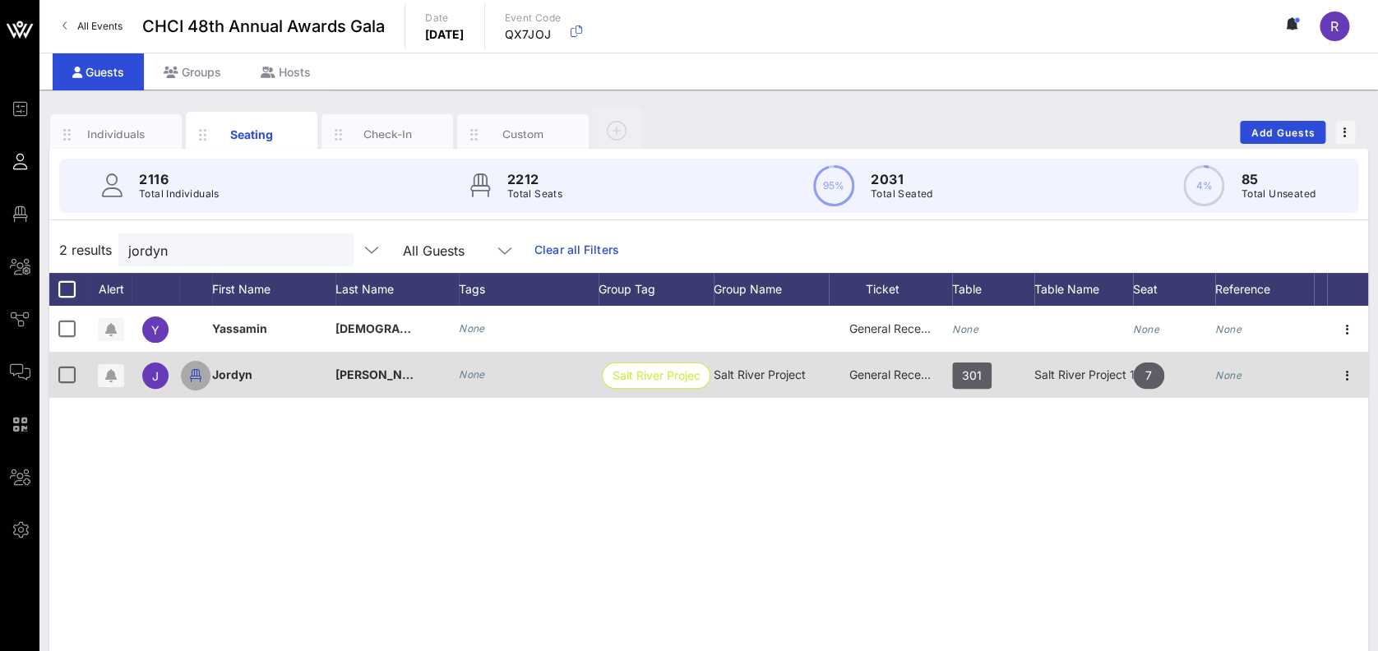
click at [194, 380] on icon "button" at bounding box center [196, 376] width 20 height 20
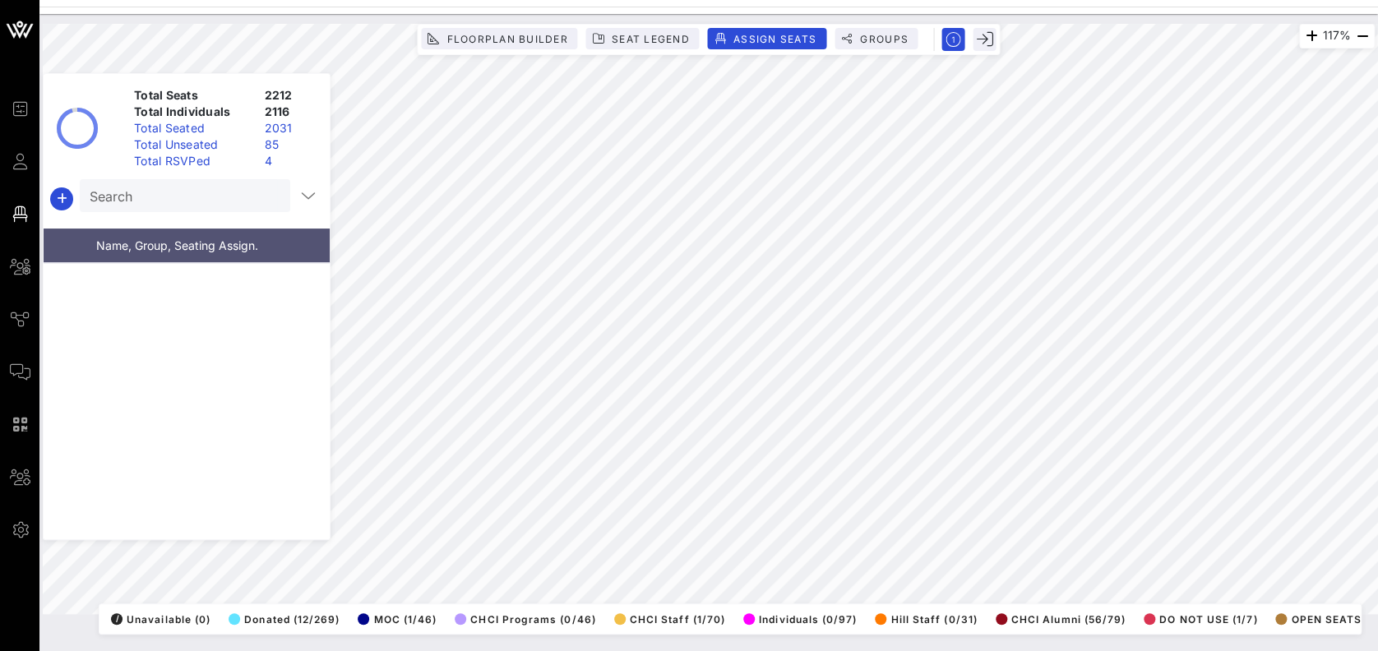
scroll to position [61754, 0]
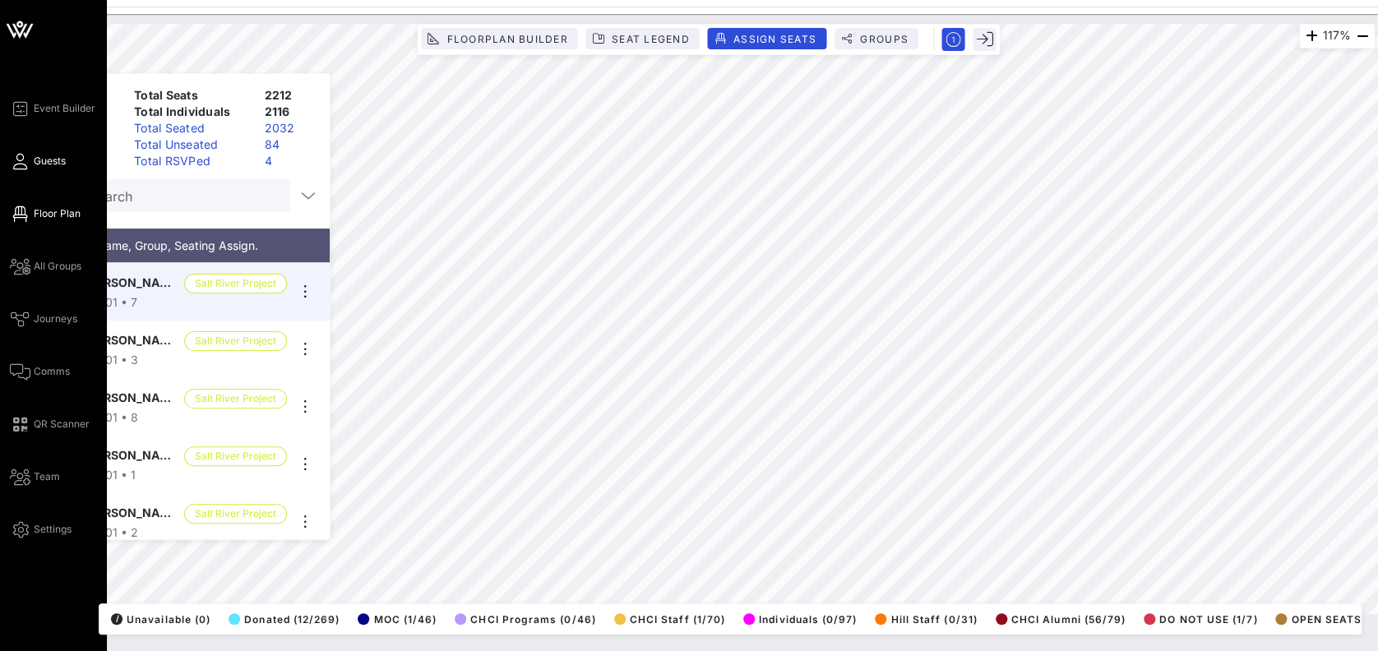
click at [35, 160] on span "Guests" at bounding box center [50, 161] width 32 height 15
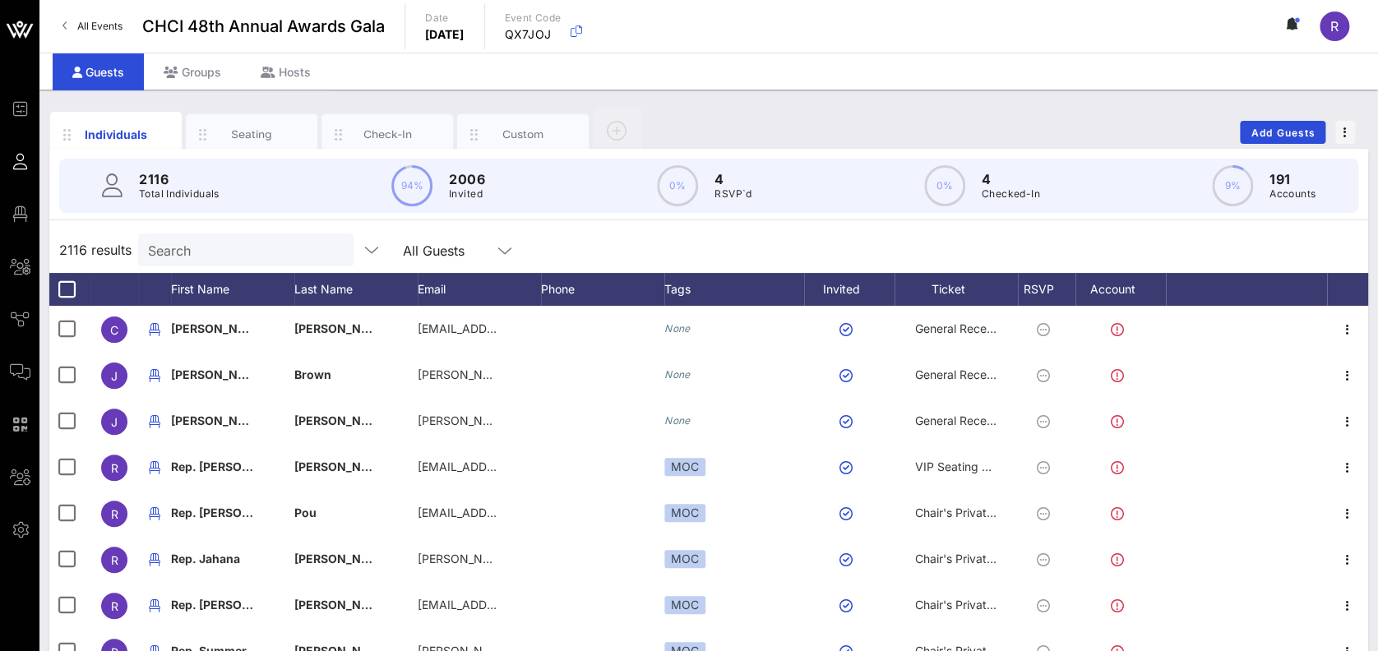
click at [234, 254] on input "Search" at bounding box center [244, 249] width 192 height 21
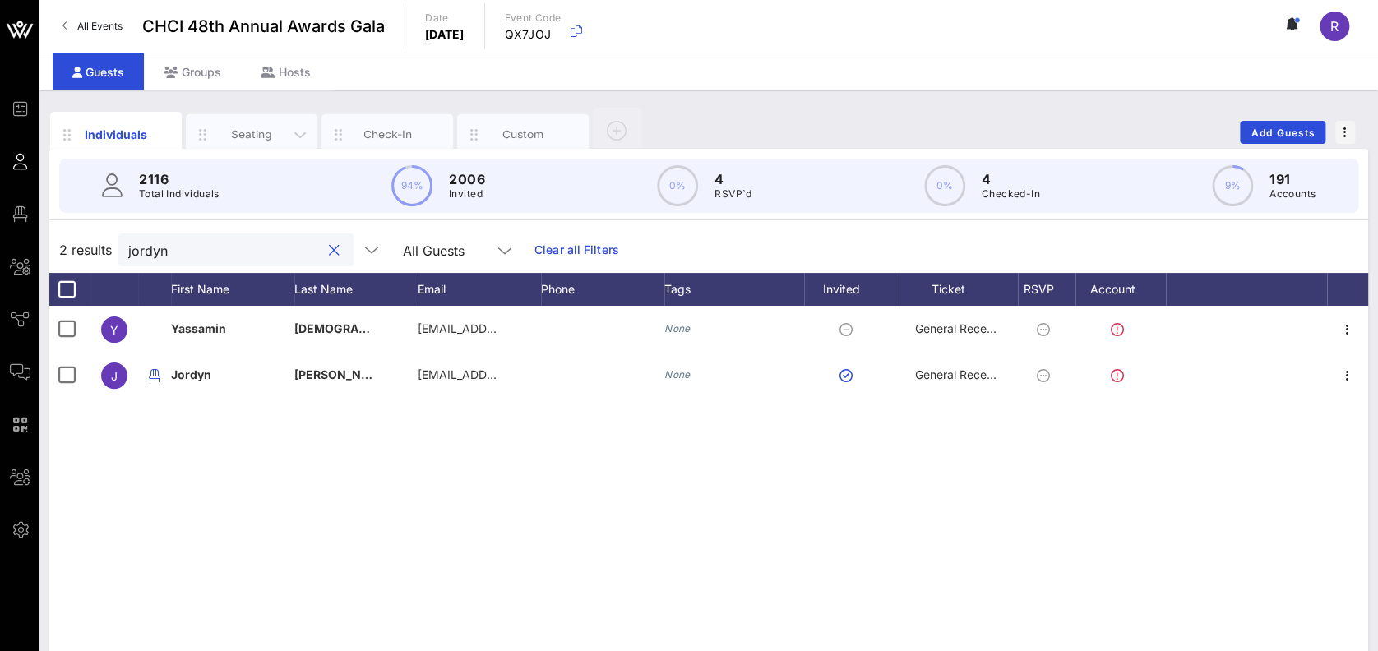
type input "jordyn"
click at [254, 136] on div "Seating" at bounding box center [251, 135] width 73 height 16
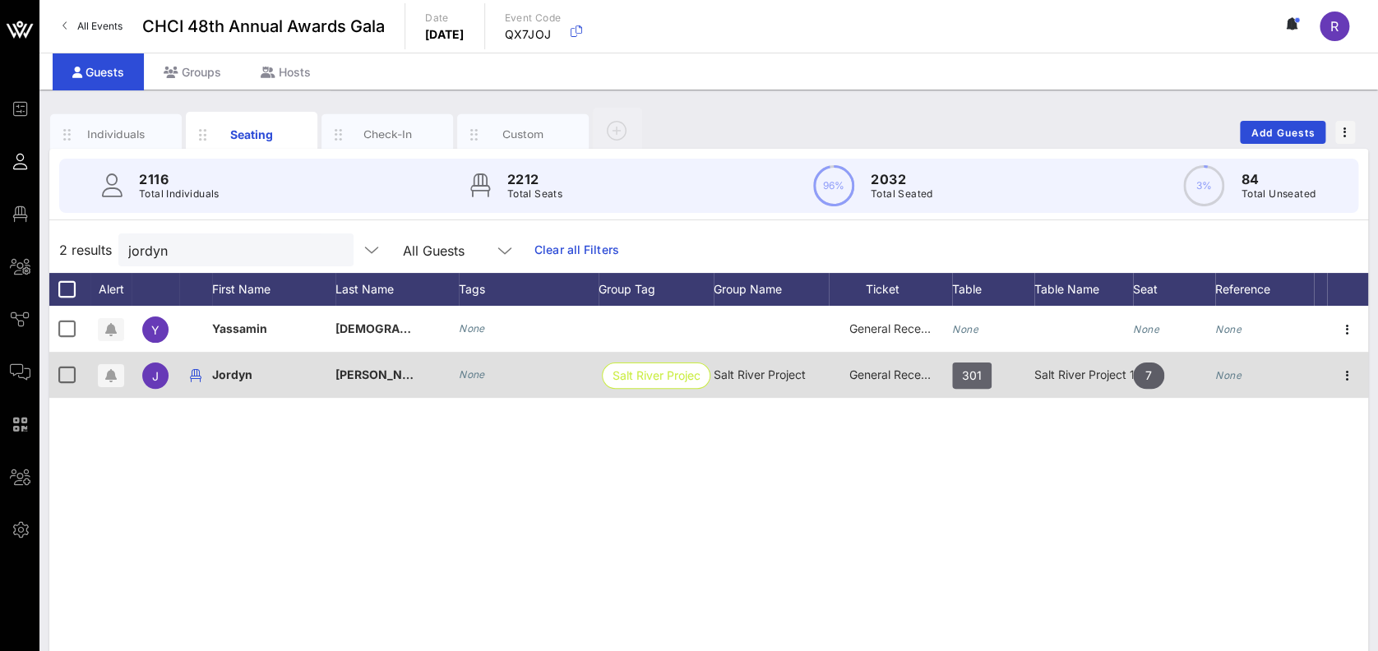
click at [971, 368] on span "301" at bounding box center [972, 376] width 20 height 26
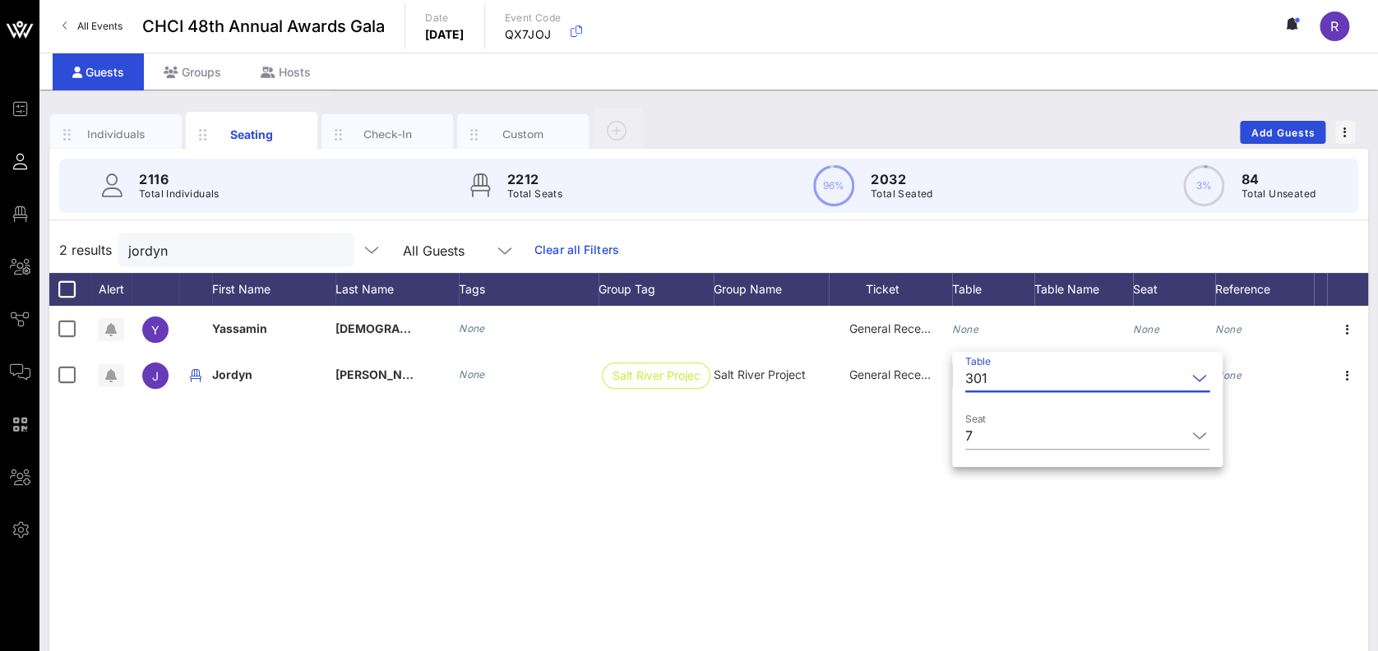
click at [1192, 377] on icon at bounding box center [1199, 378] width 15 height 20
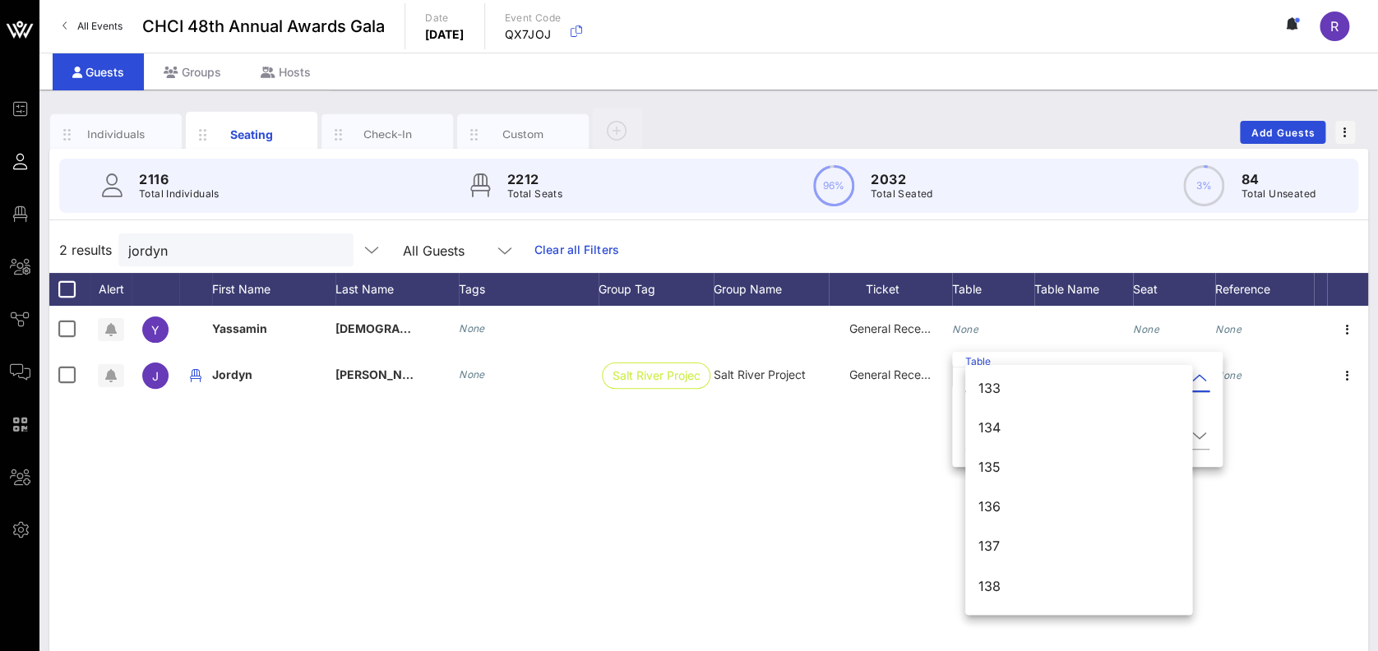
scroll to position [1423, 0]
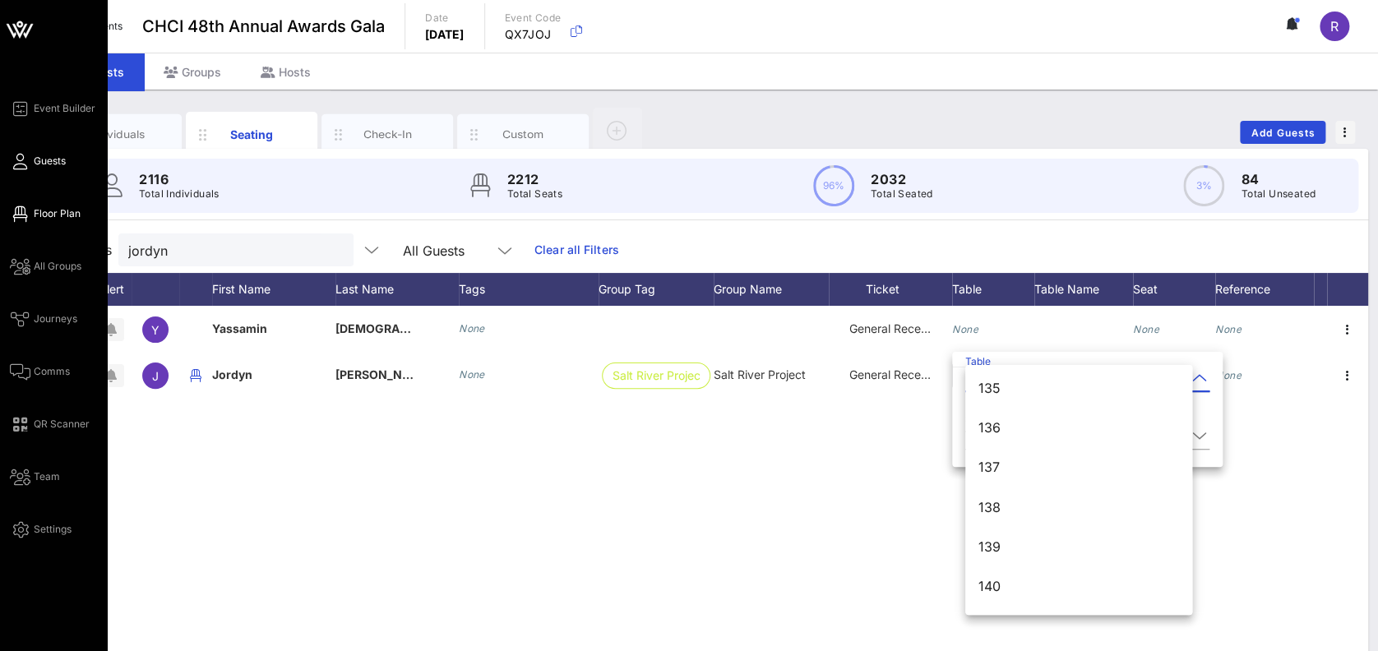
click at [31, 206] on link "Floor Plan" at bounding box center [45, 214] width 71 height 20
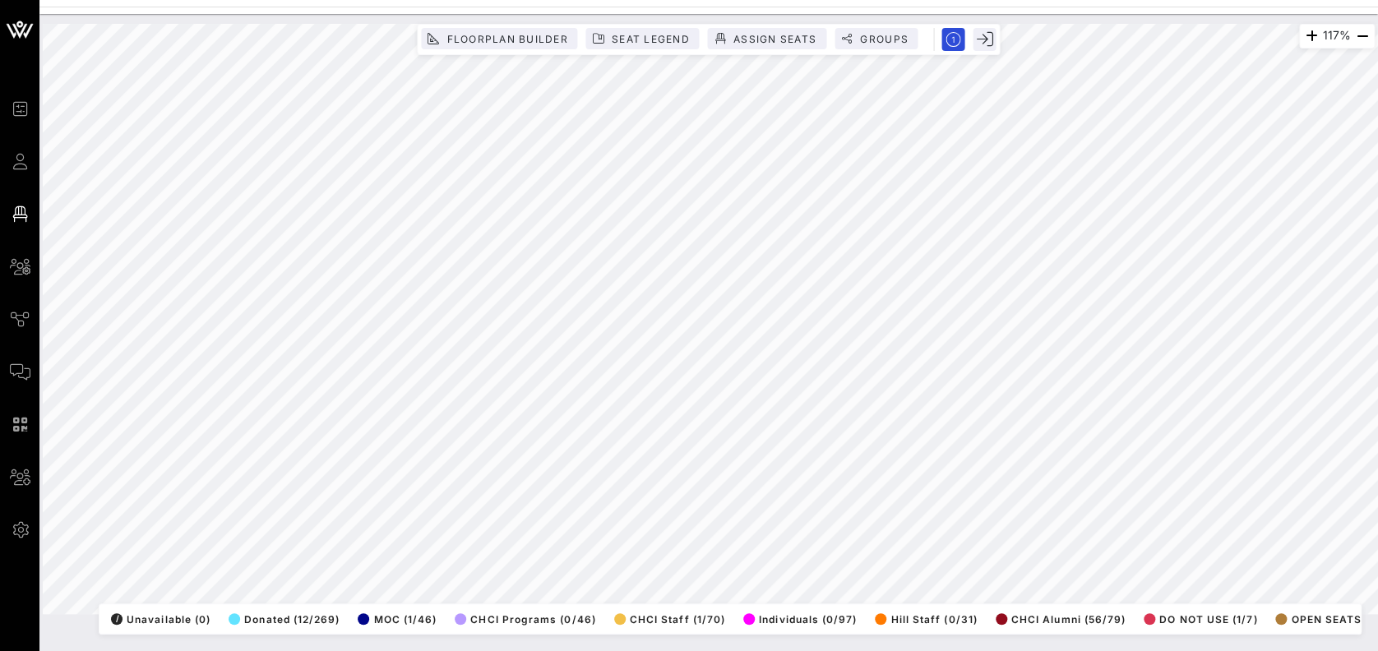
click at [1377, 0] on html "Event Builder Guests Floor Plan All Groups Journeys Comms QR Scanner Team Setti…" at bounding box center [689, 325] width 1378 height 651
click at [1259, 0] on html "Event Builder Guests Floor Plan All Groups Journeys Comms QR Scanner Team Setti…" at bounding box center [689, 325] width 1378 height 651
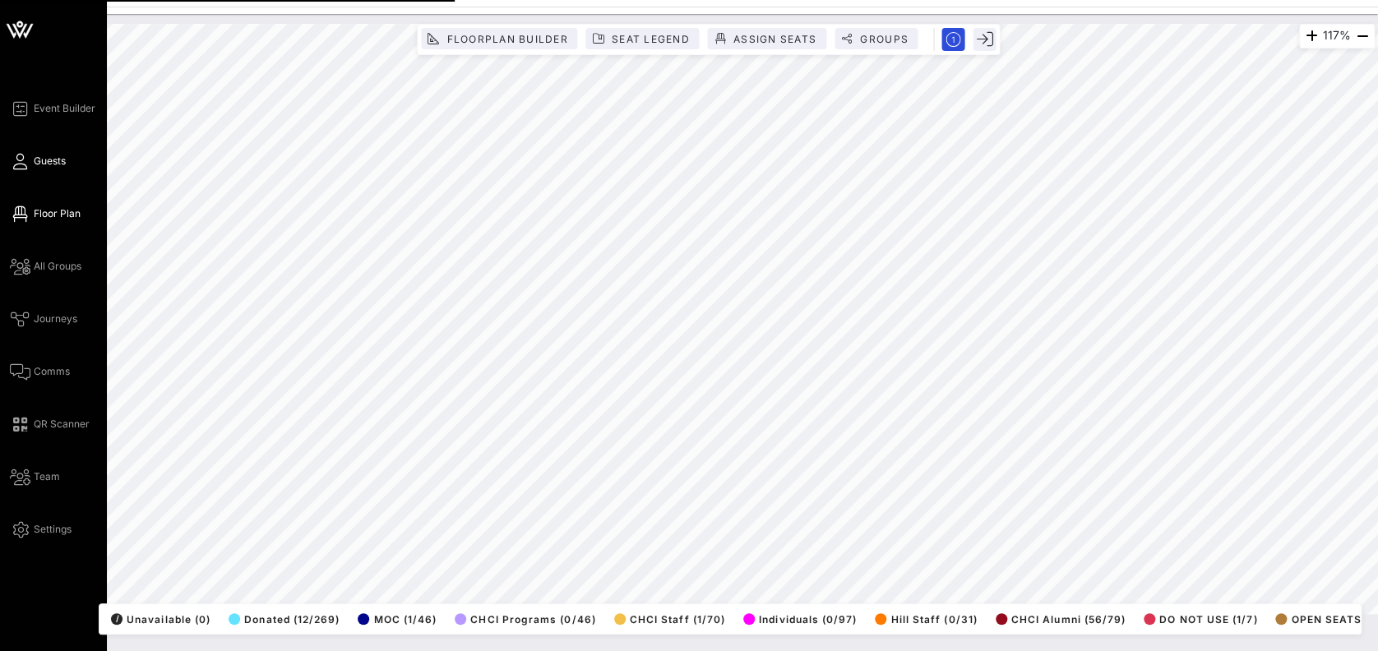
click at [20, 160] on icon at bounding box center [20, 161] width 21 height 2
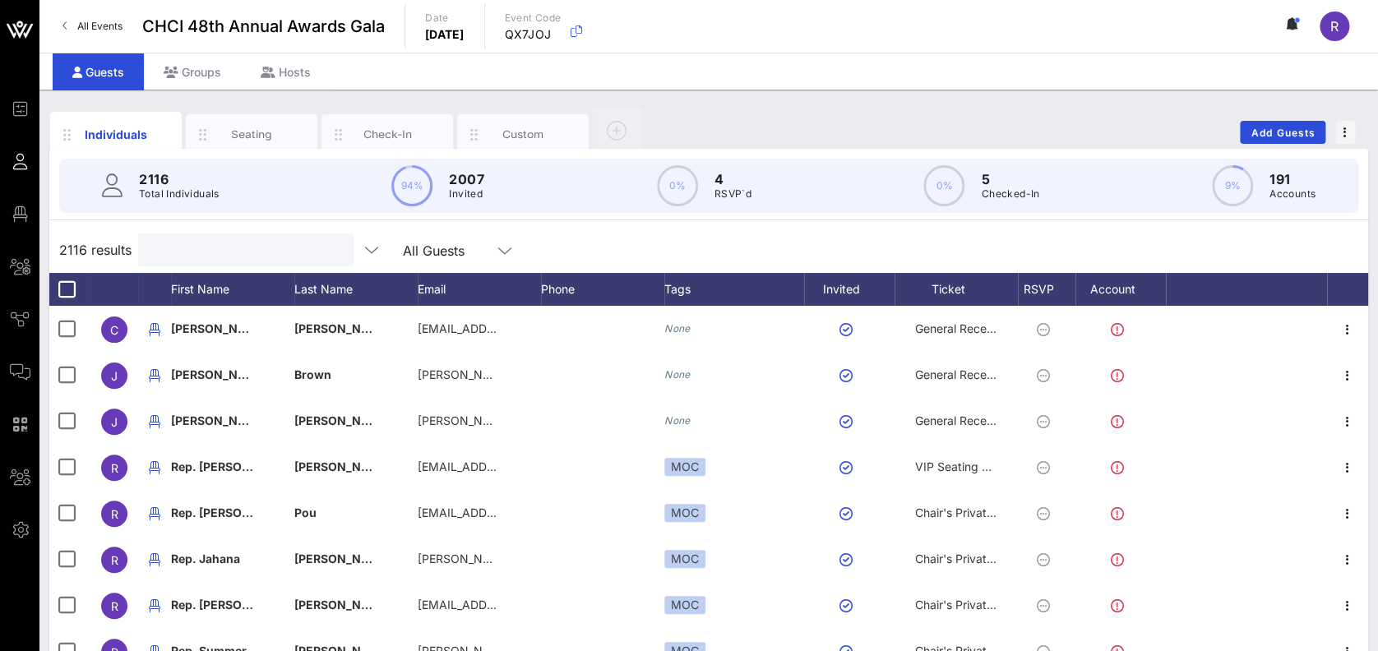
click at [237, 243] on input "text" at bounding box center [244, 249] width 192 height 21
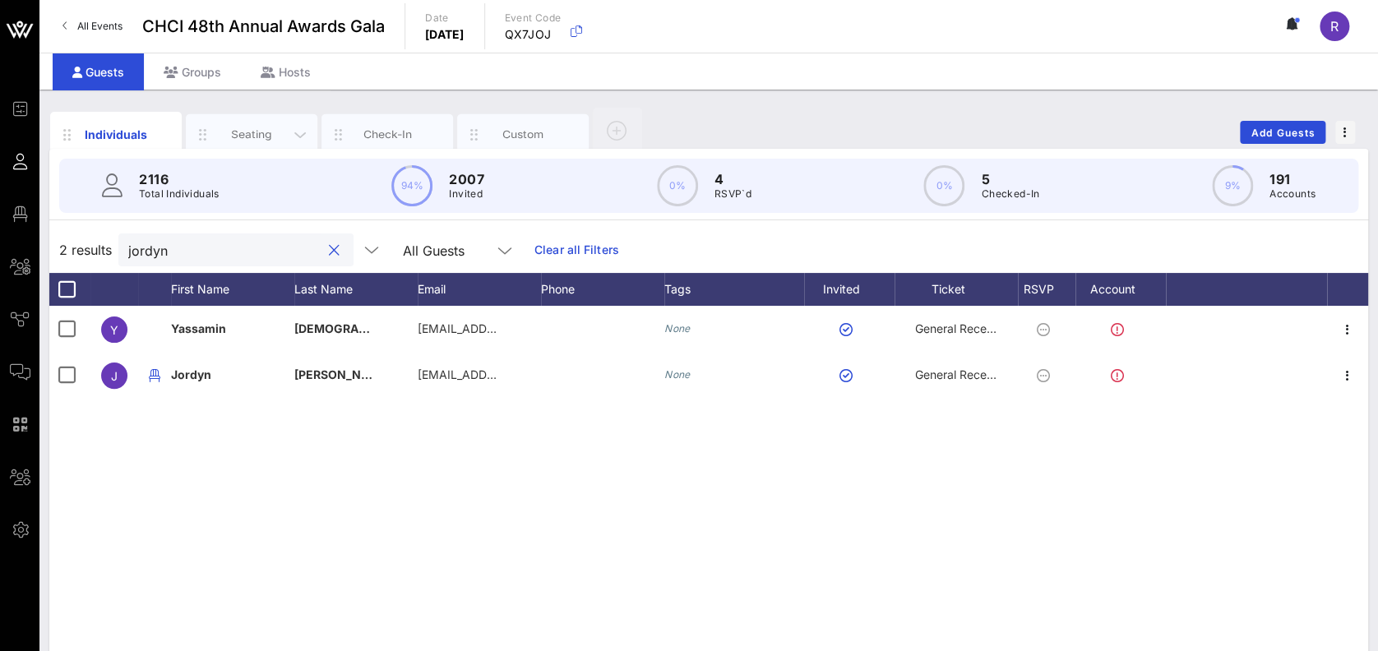
type input "jordyn"
click at [247, 132] on div "Seating" at bounding box center [251, 135] width 73 height 16
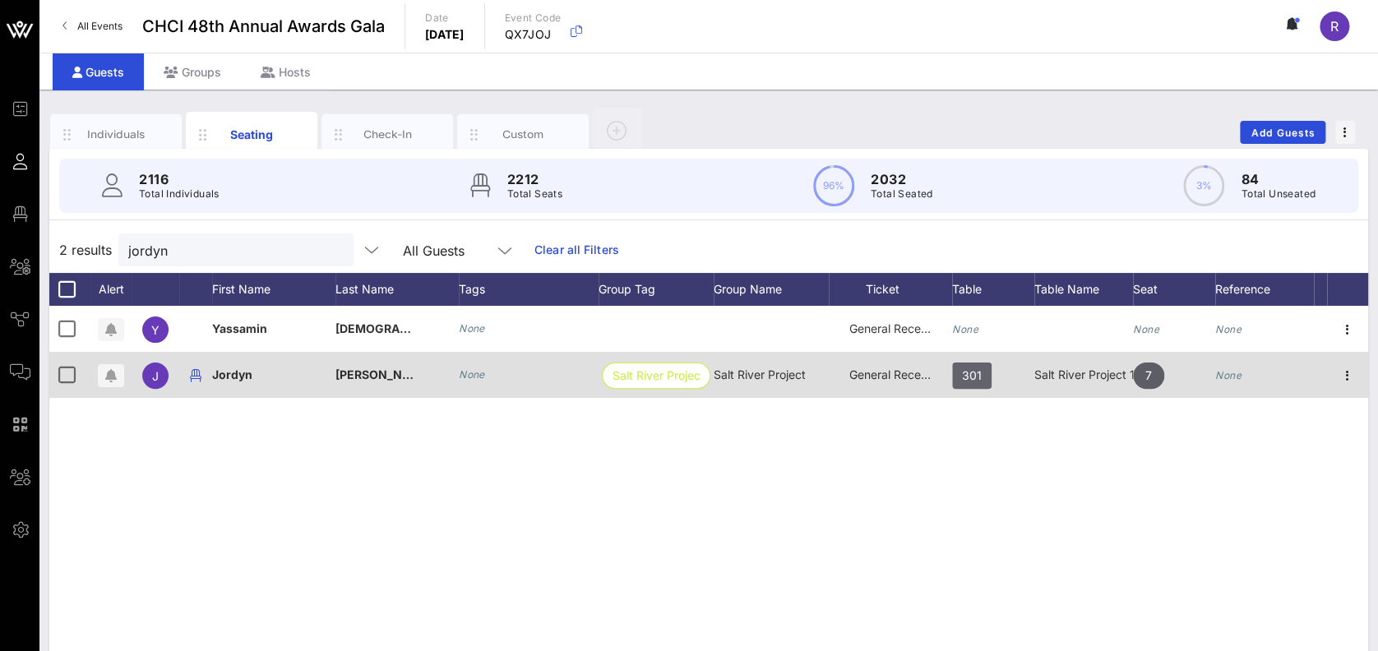
click at [986, 371] on span "301" at bounding box center [971, 376] width 39 height 26
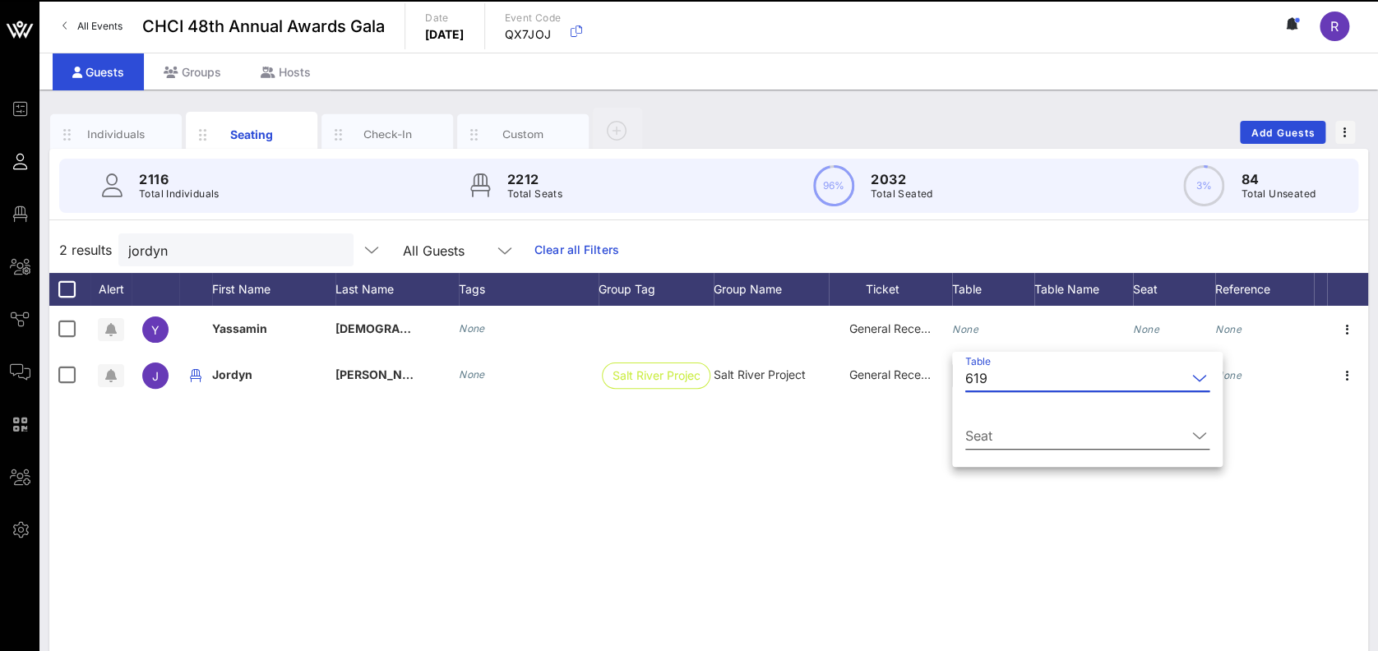
click at [1192, 437] on icon at bounding box center [1199, 436] width 15 height 20
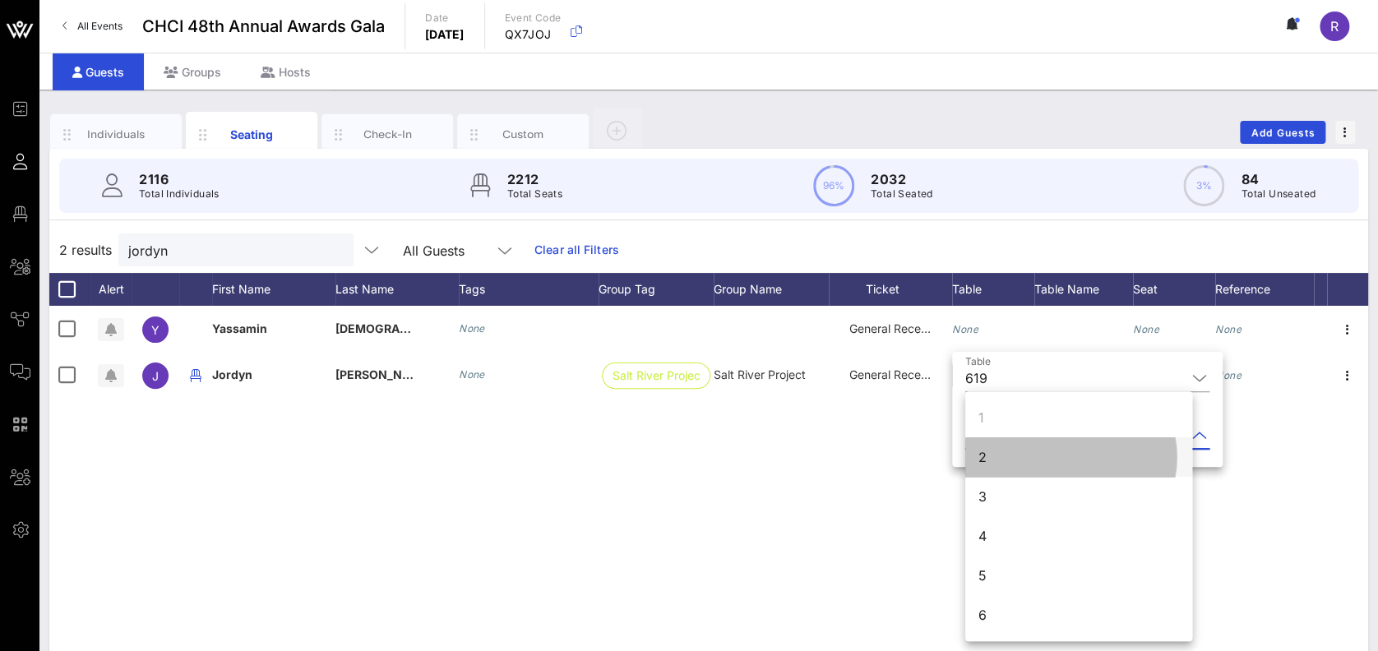
click at [1028, 452] on div "2" at bounding box center [1078, 456] width 227 height 39
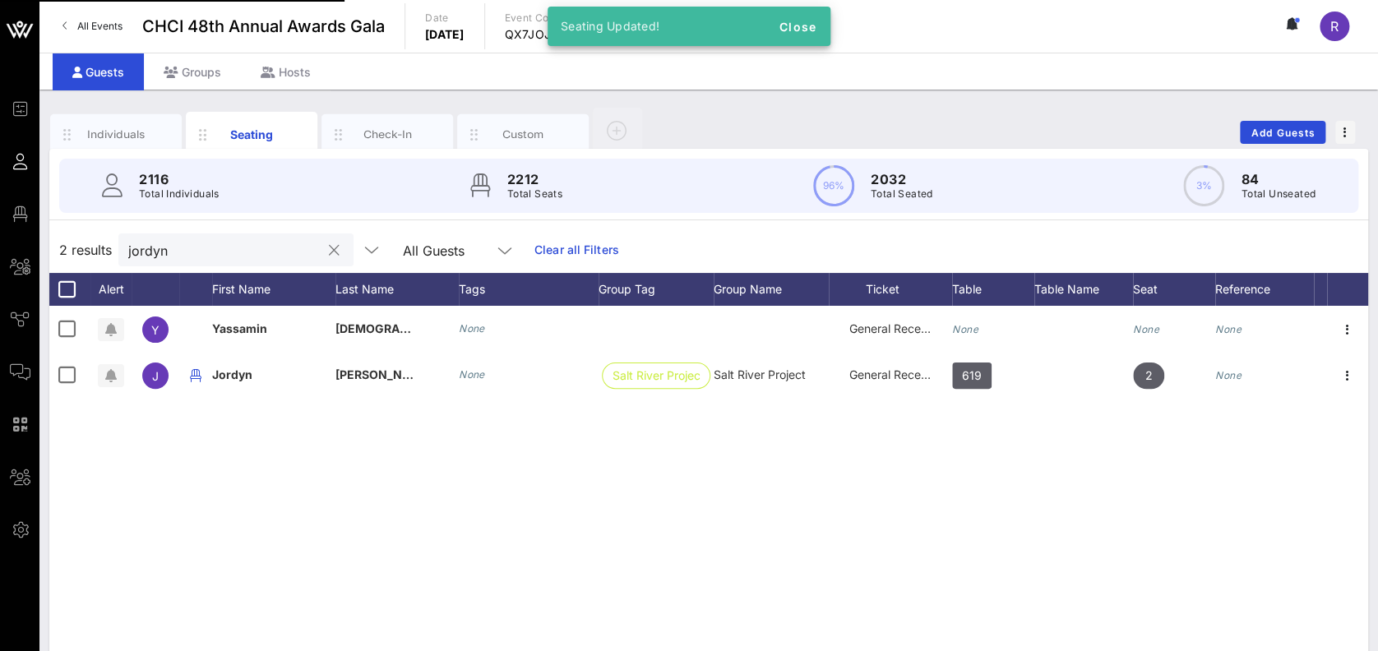
click at [329, 251] on button "clear icon" at bounding box center [334, 251] width 11 height 16
click at [201, 249] on input "text" at bounding box center [224, 249] width 192 height 21
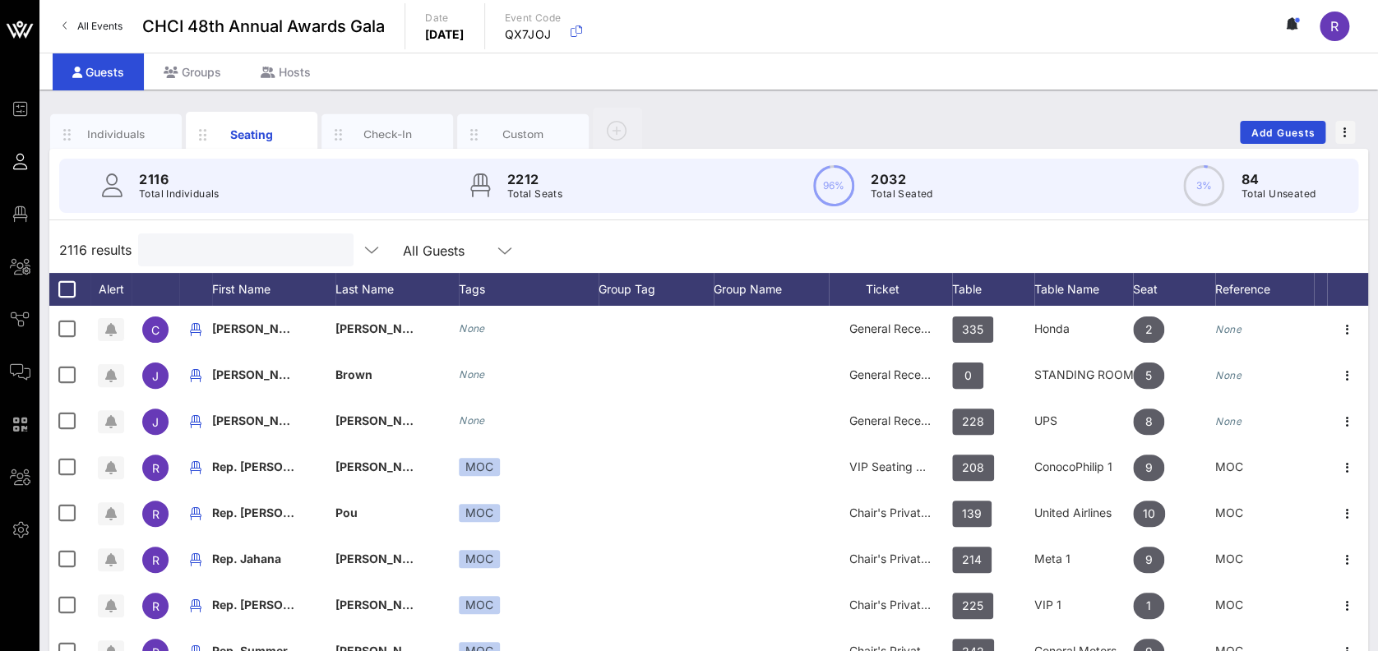
click at [201, 249] on input "text" at bounding box center [244, 249] width 192 height 21
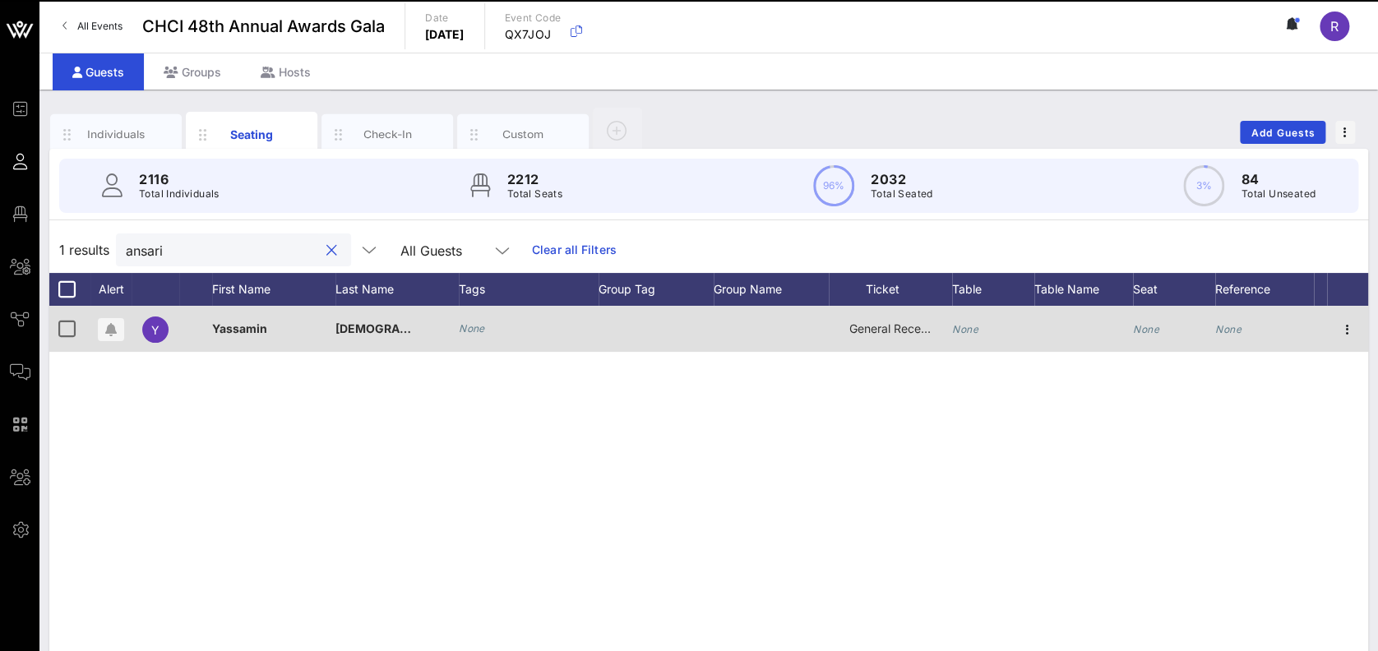
type input "ansari"
click at [966, 332] on icon "None" at bounding box center [965, 329] width 26 height 12
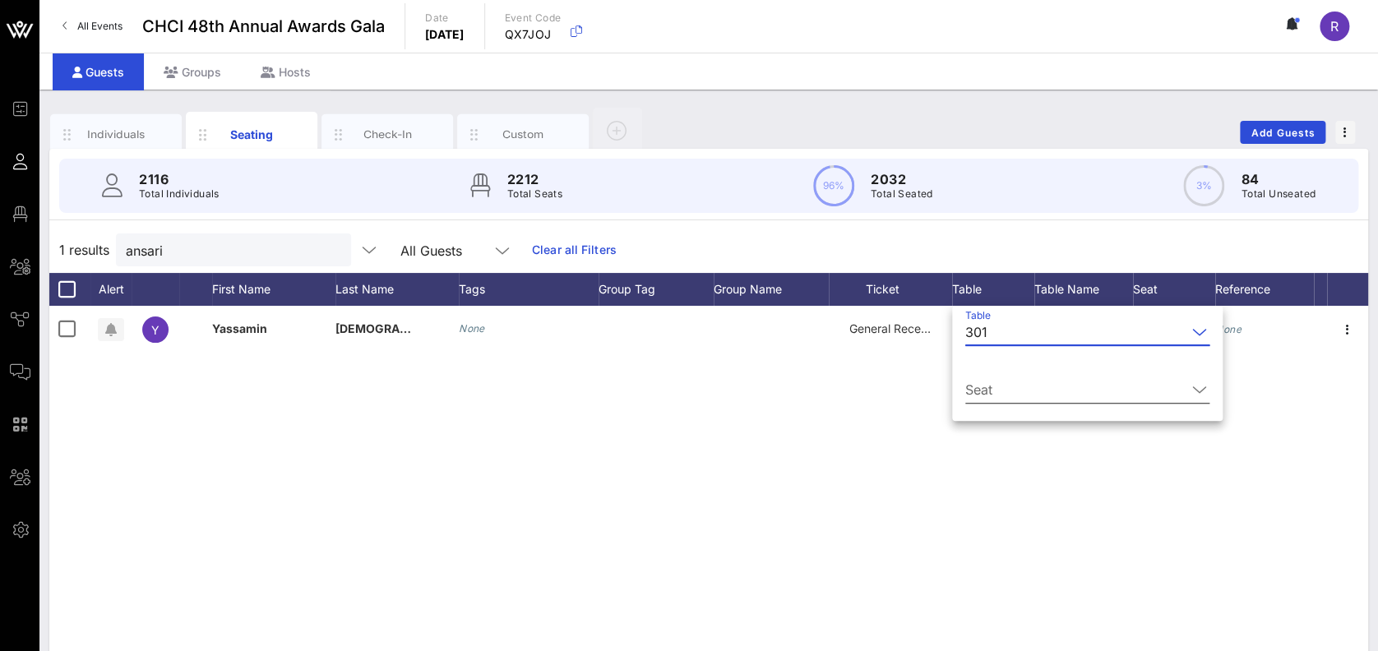
click at [1192, 393] on icon at bounding box center [1199, 390] width 15 height 20
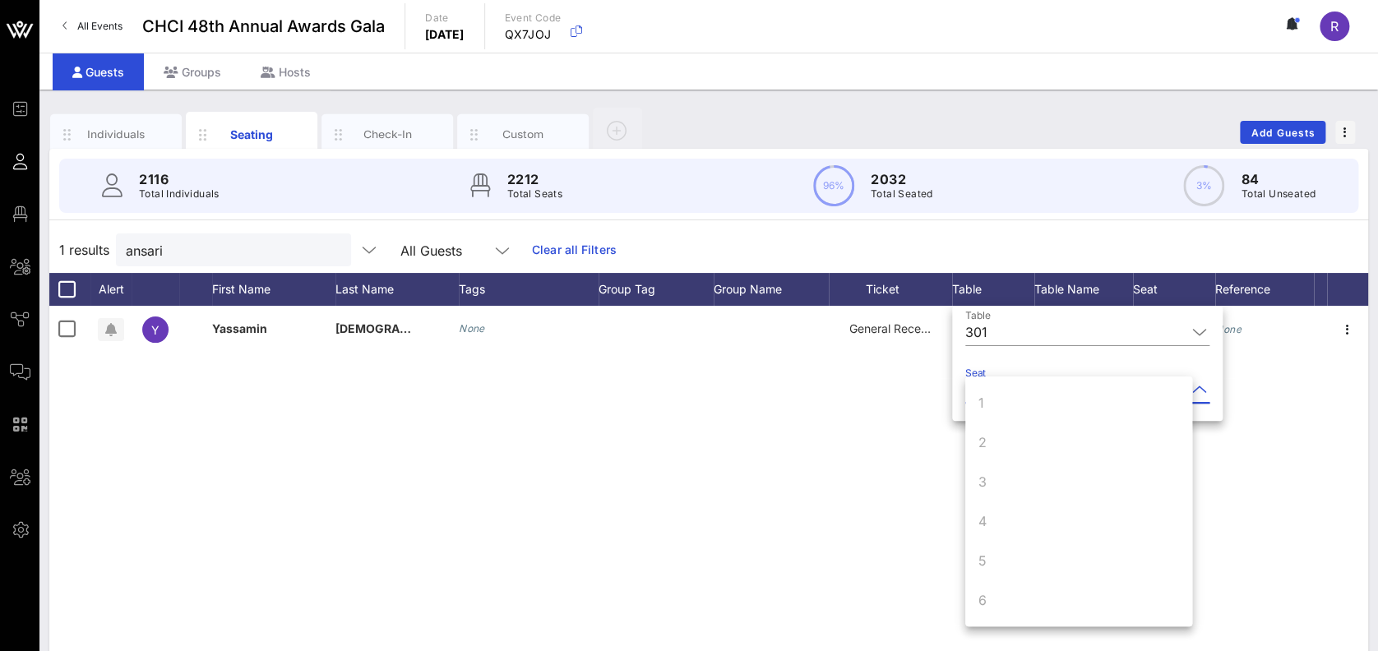
scroll to position [158, 0]
click at [1070, 488] on div "7" at bounding box center [1078, 481] width 227 height 39
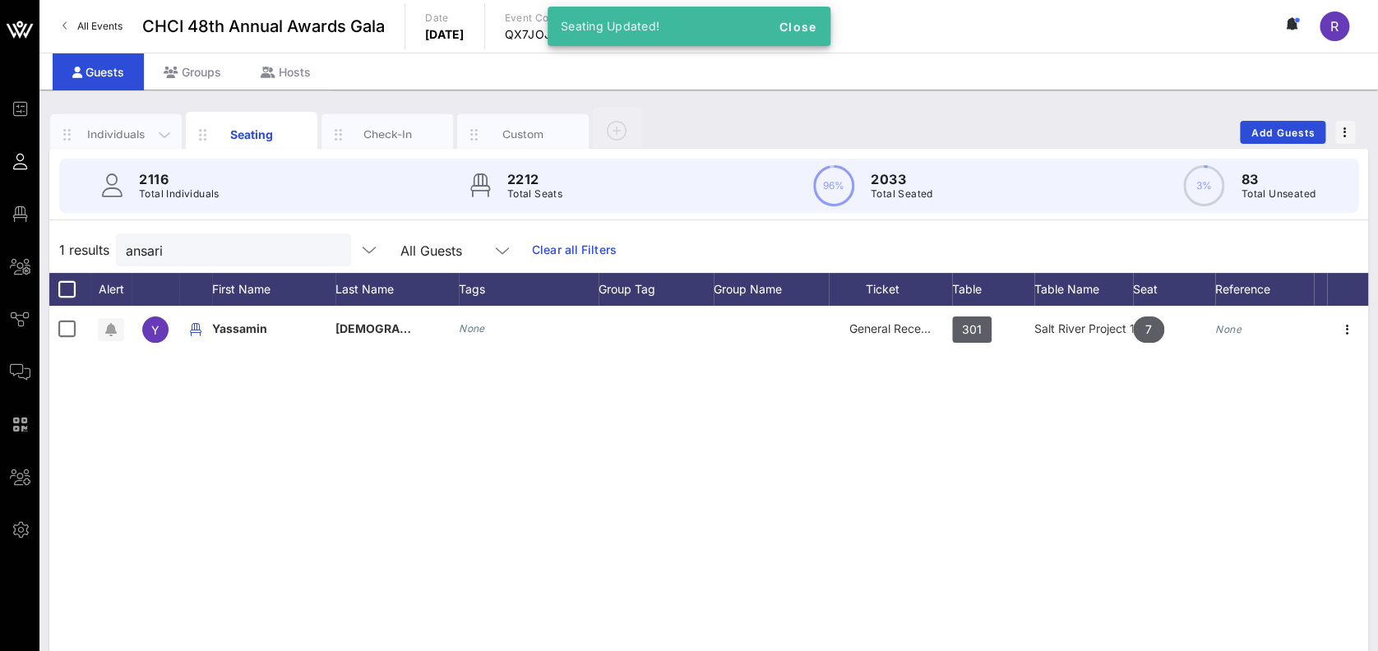
click at [118, 127] on div "Individuals" at bounding box center [116, 135] width 73 height 16
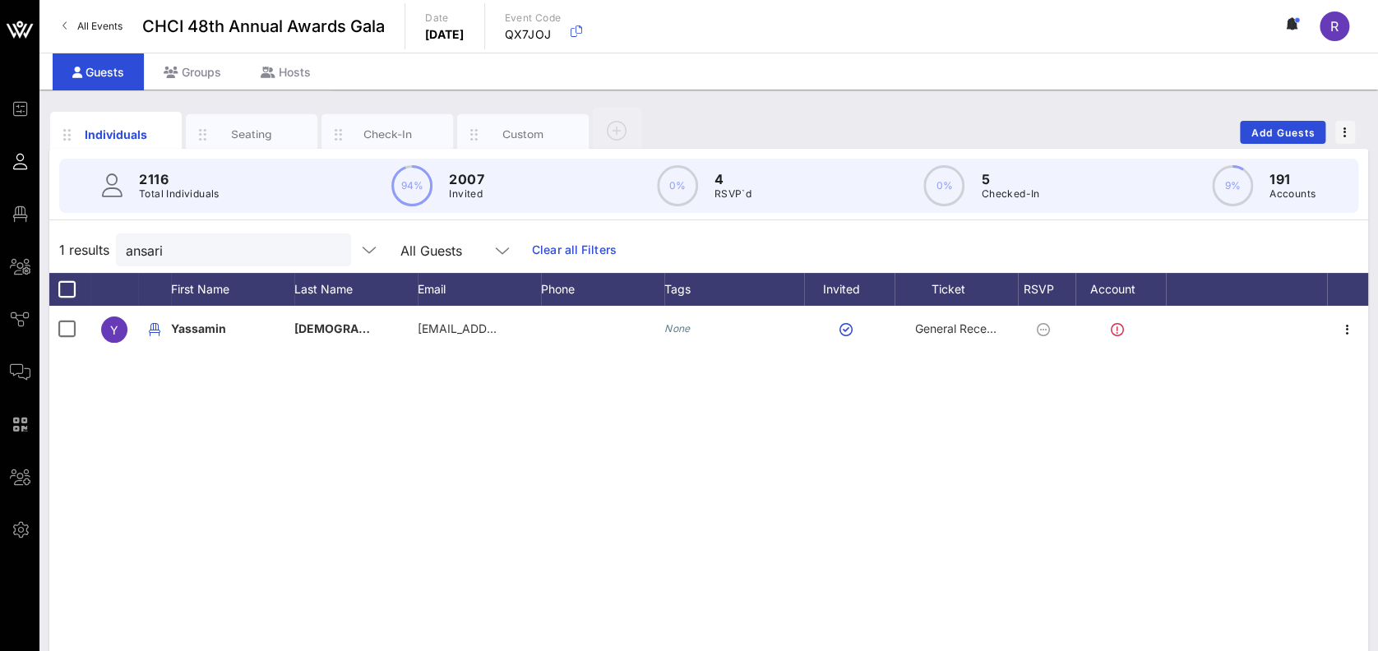
click at [326, 247] on button "clear icon" at bounding box center [331, 251] width 11 height 16
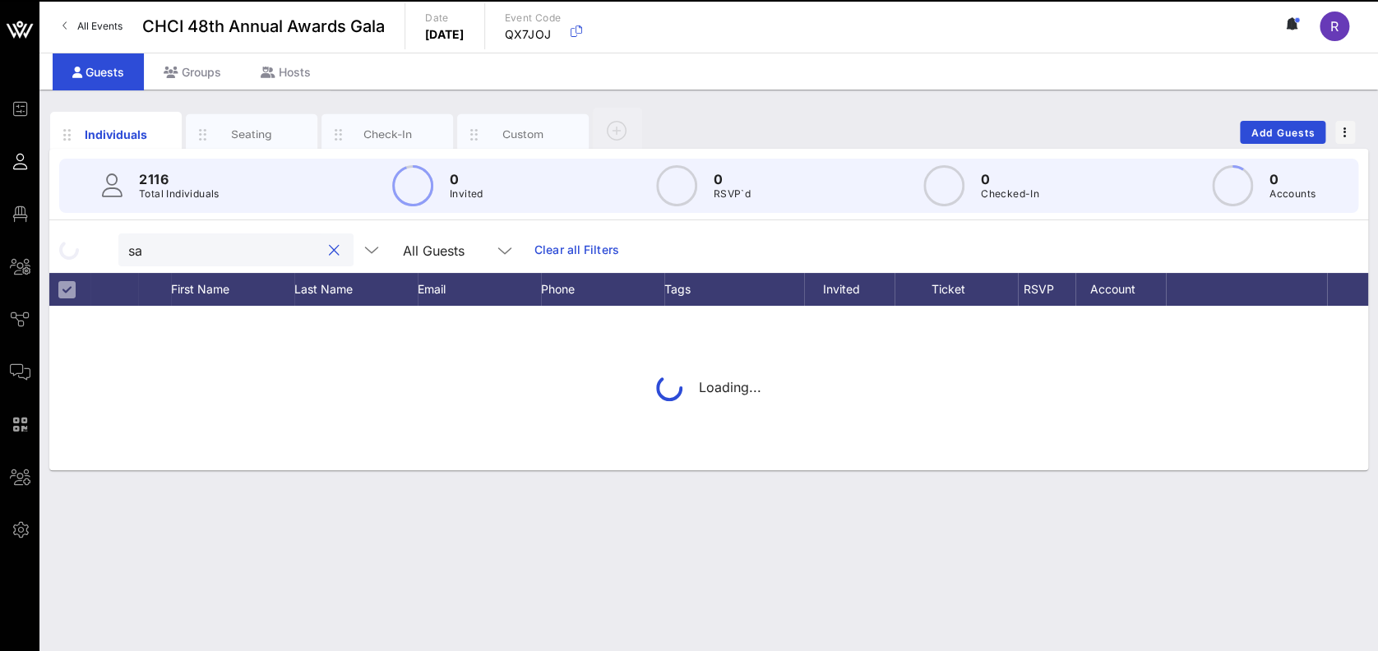
type input "s"
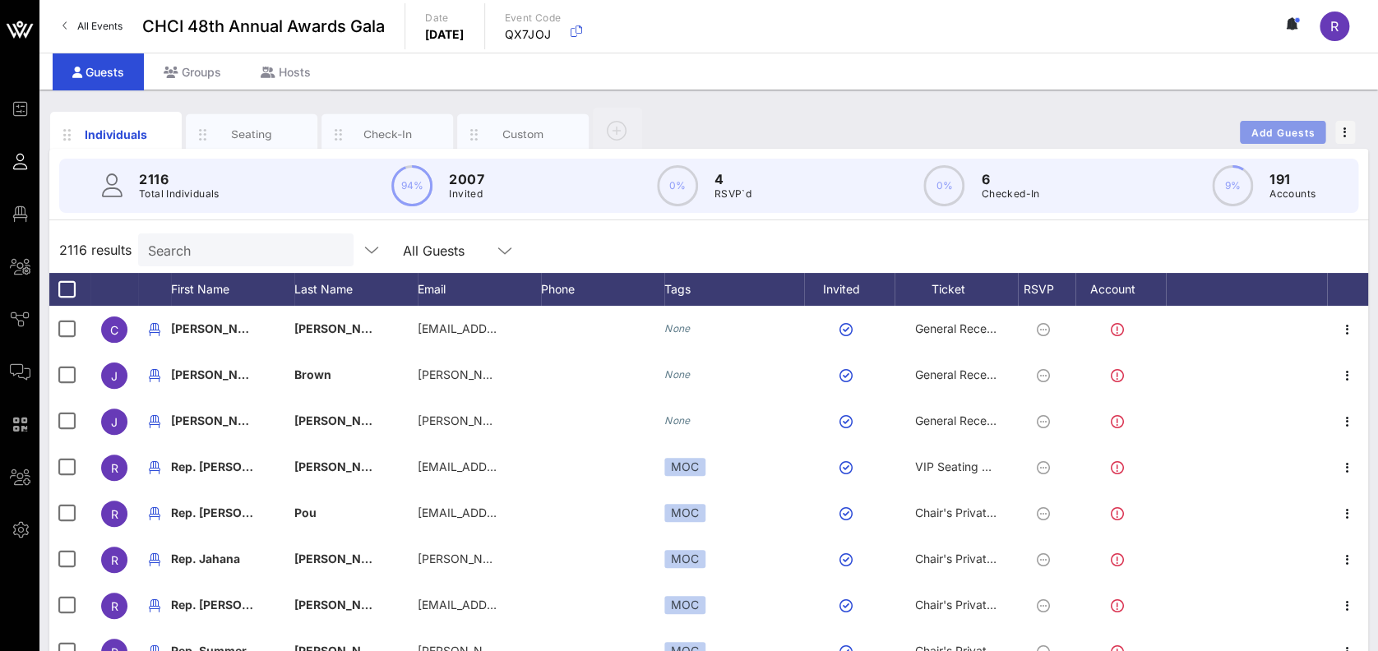
click at [1288, 135] on span "Add Guests" at bounding box center [1283, 133] width 65 height 12
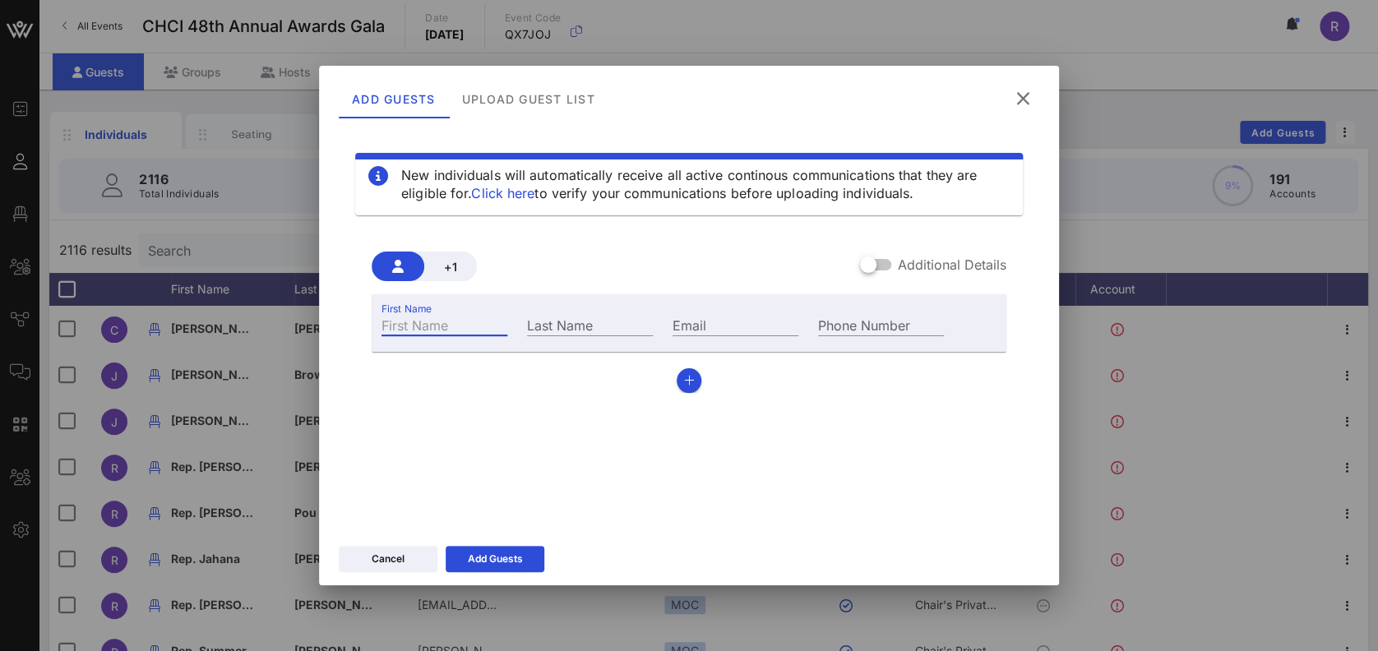
click at [442, 321] on input "First Name" at bounding box center [444, 324] width 126 height 21
type input "Sarah"
type input "Jermay"
drag, startPoint x: 465, startPoint y: 323, endPoint x: 457, endPoint y: 347, distance: 25.2
click at [457, 347] on div "First Name Sarahsara Last Name Jermay Email Phone Number" at bounding box center [689, 323] width 635 height 58
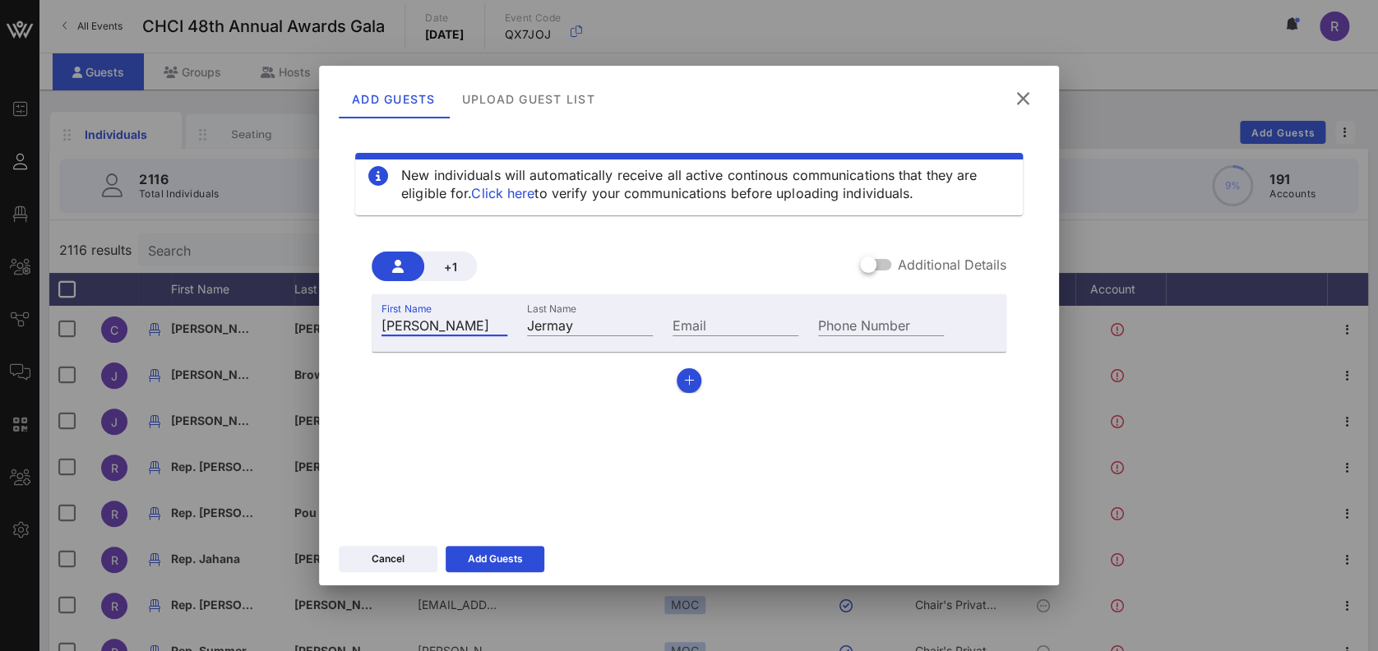
type input "Sarah"
type input "sarah@yassaminforcongress.com"
click at [497, 565] on div "Add Guests" at bounding box center [495, 559] width 55 height 16
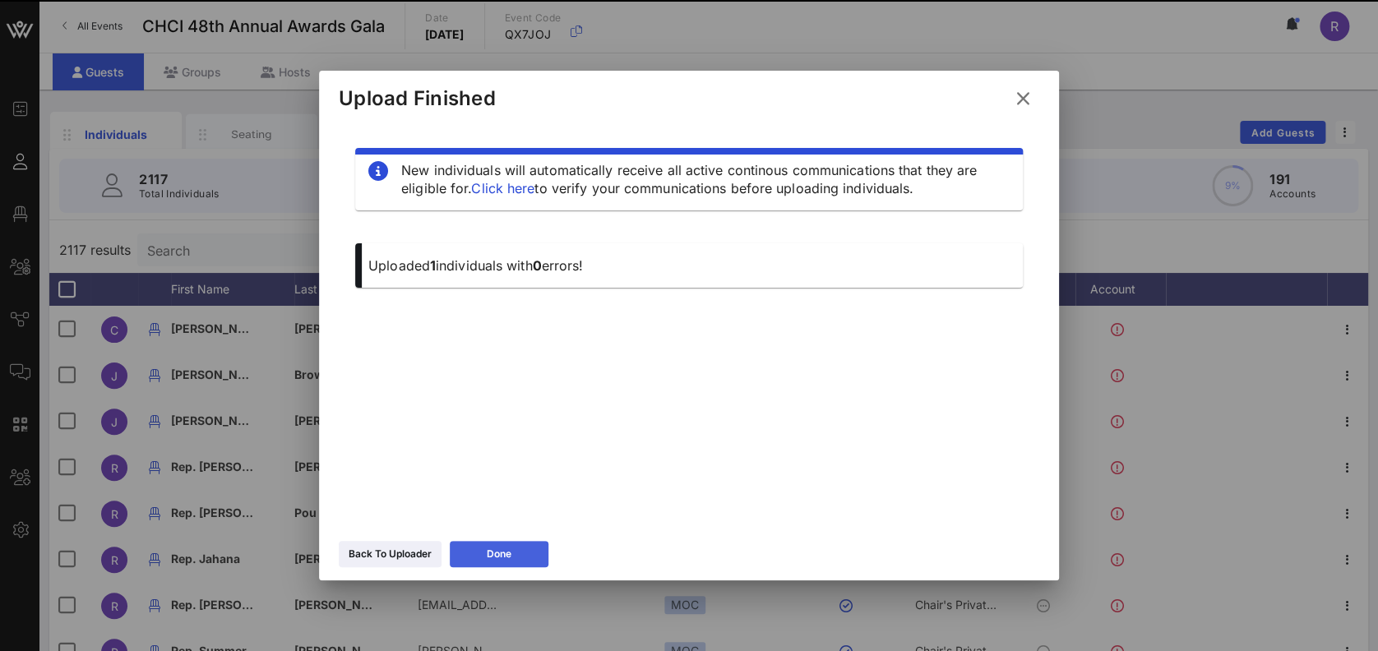
click at [521, 554] on button "Done" at bounding box center [499, 554] width 99 height 26
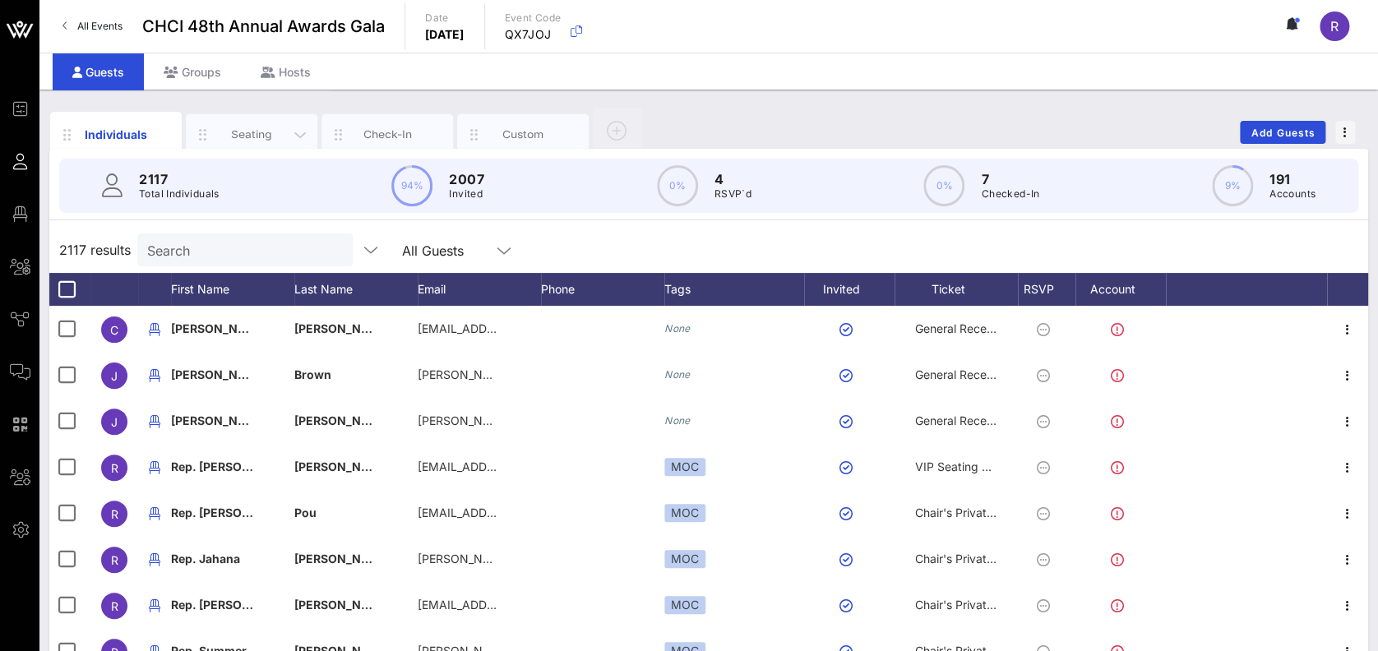
click at [231, 136] on div "Seating" at bounding box center [251, 135] width 73 height 16
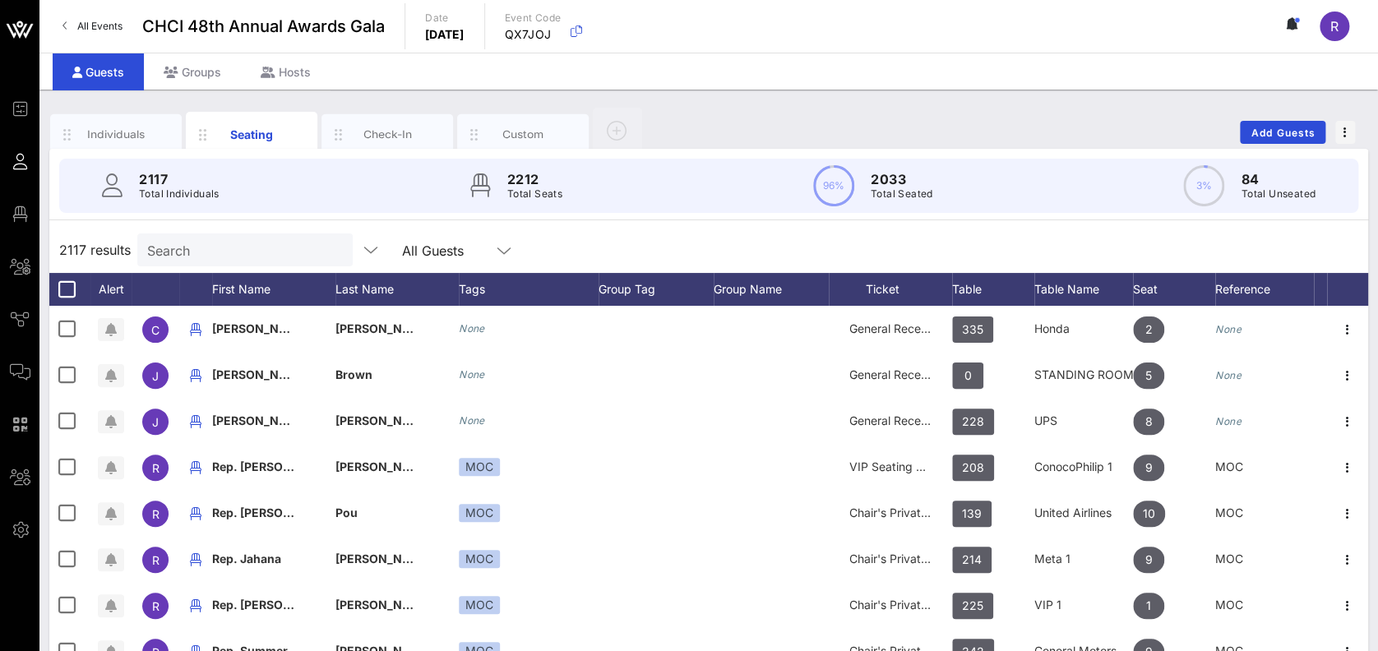
click at [228, 249] on input "Search" at bounding box center [243, 249] width 192 height 21
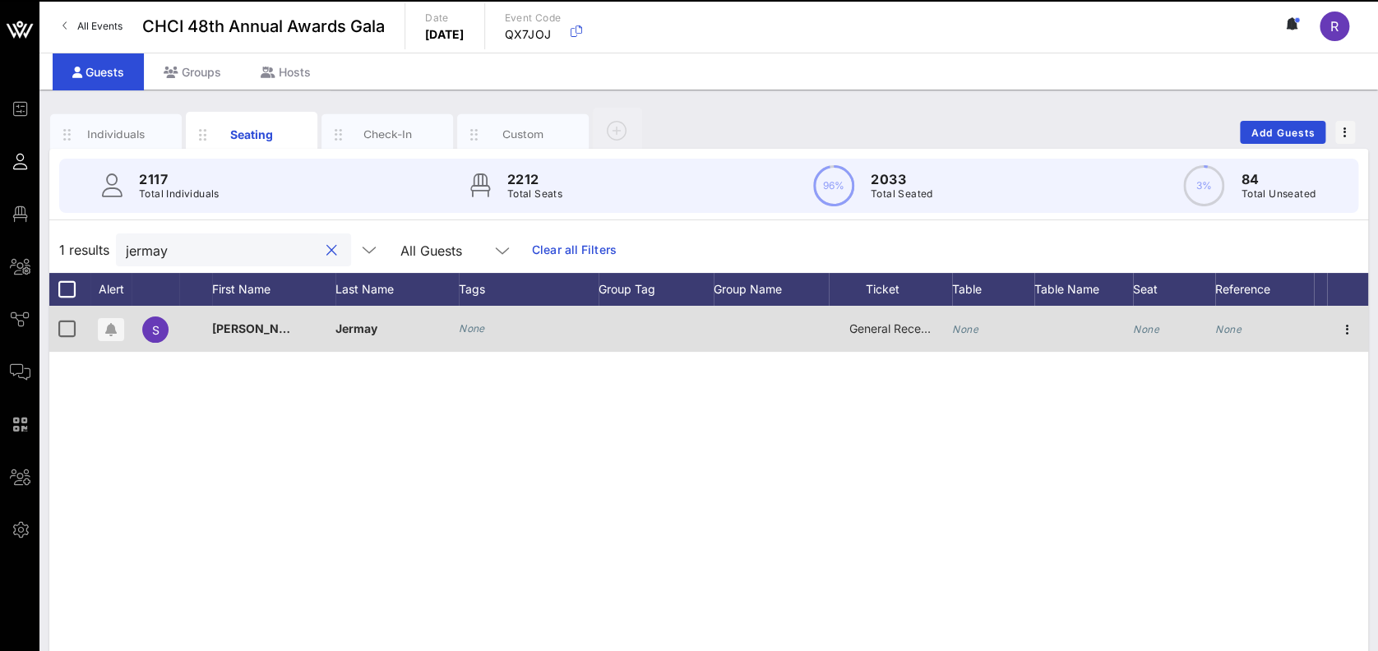
type input "jermay"
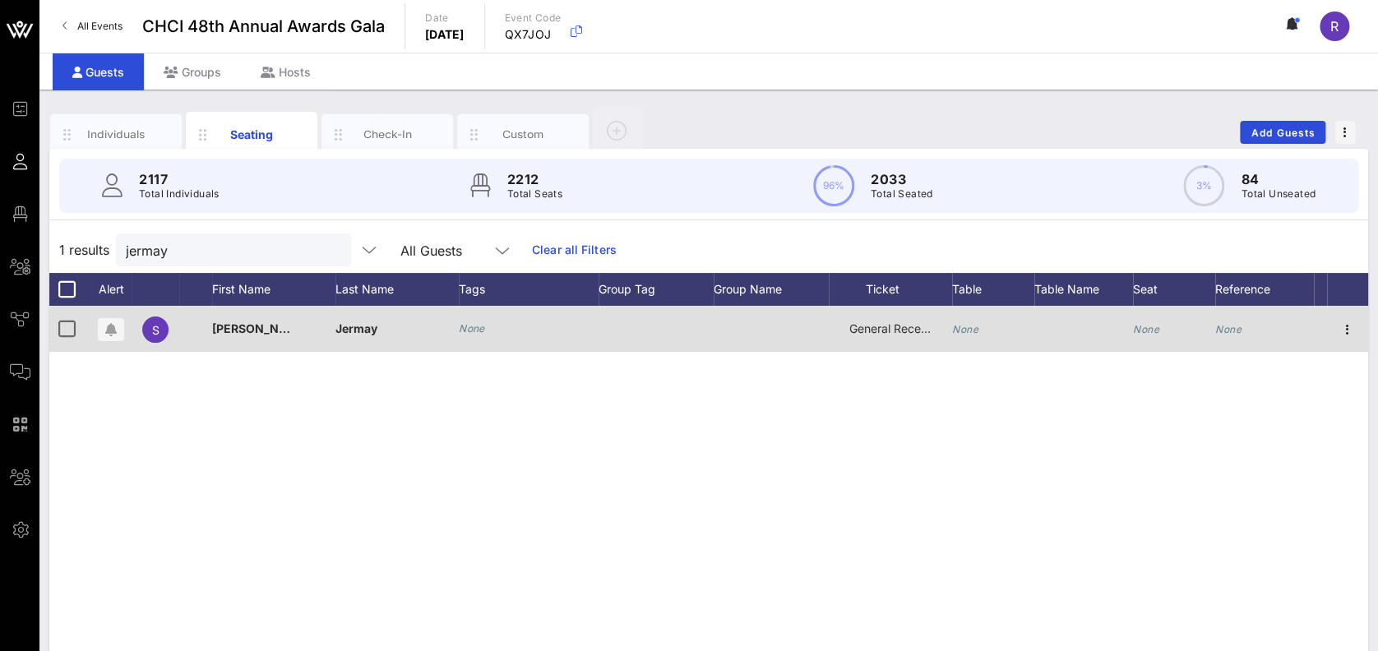
click at [968, 331] on icon "None" at bounding box center [965, 329] width 26 height 12
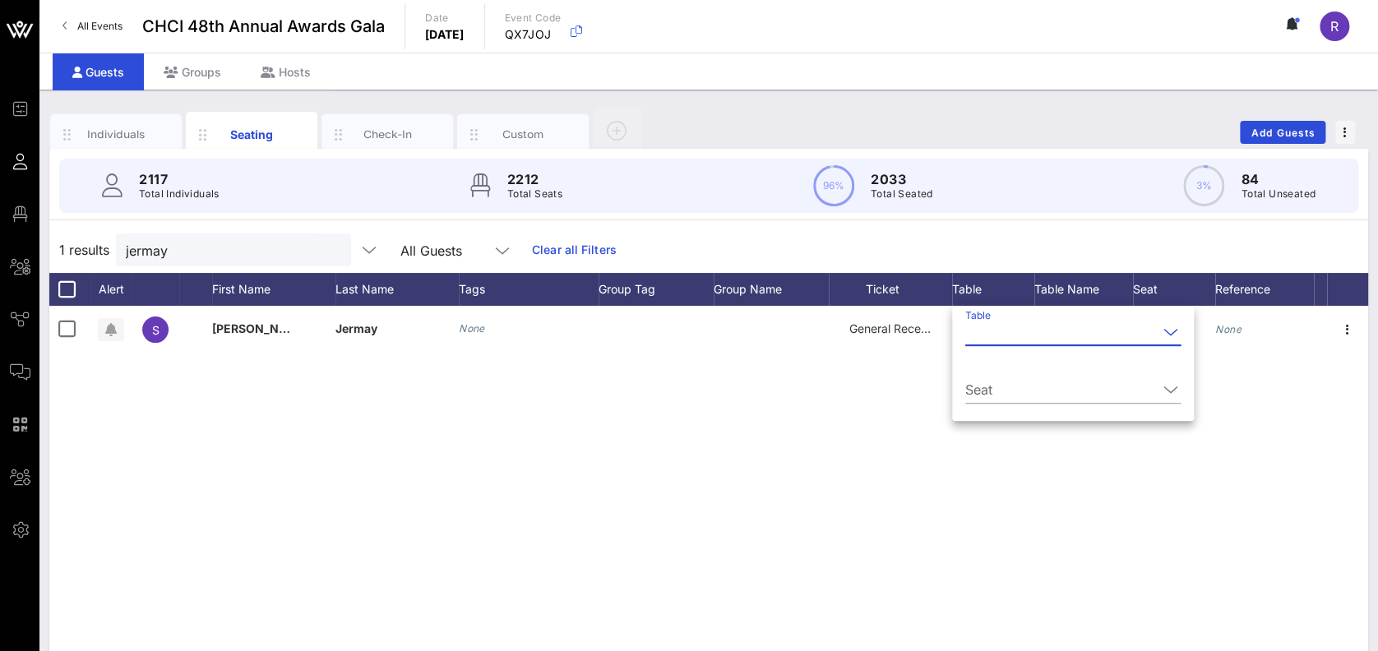
click at [1163, 326] on icon at bounding box center [1170, 332] width 15 height 20
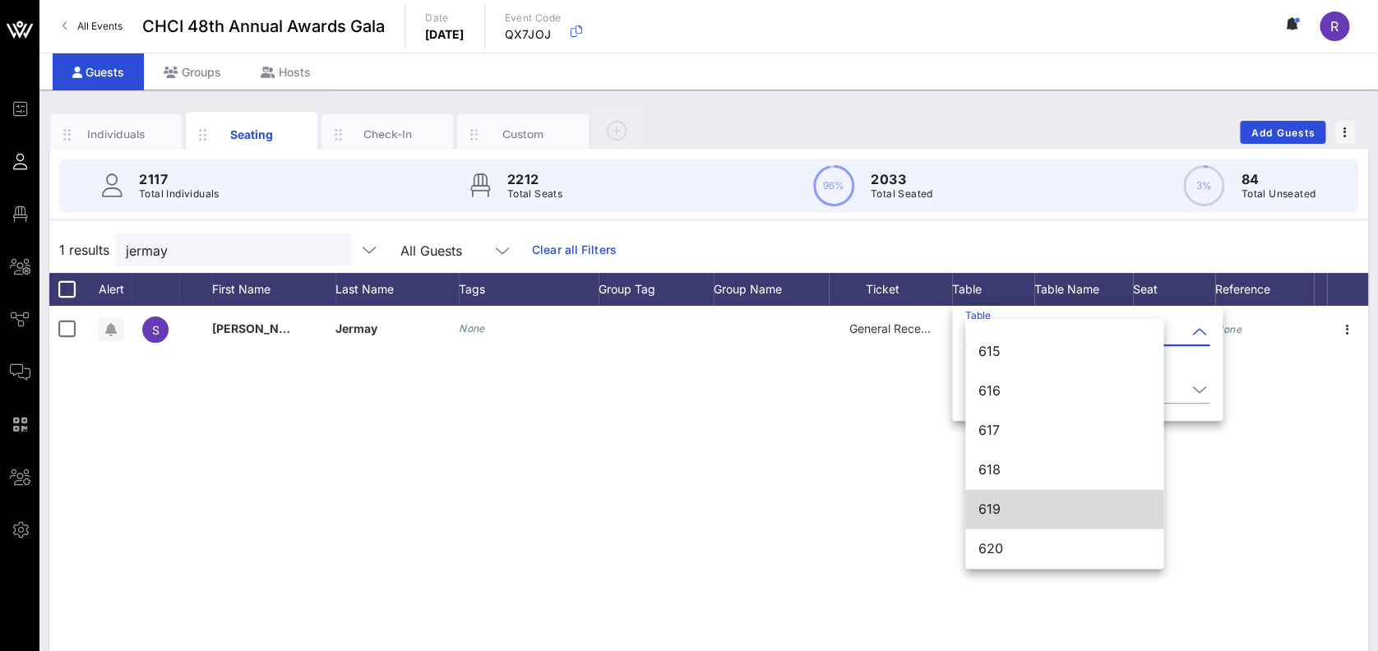
scroll to position [8202, 0]
click at [1082, 503] on div "619" at bounding box center [1064, 510] width 172 height 16
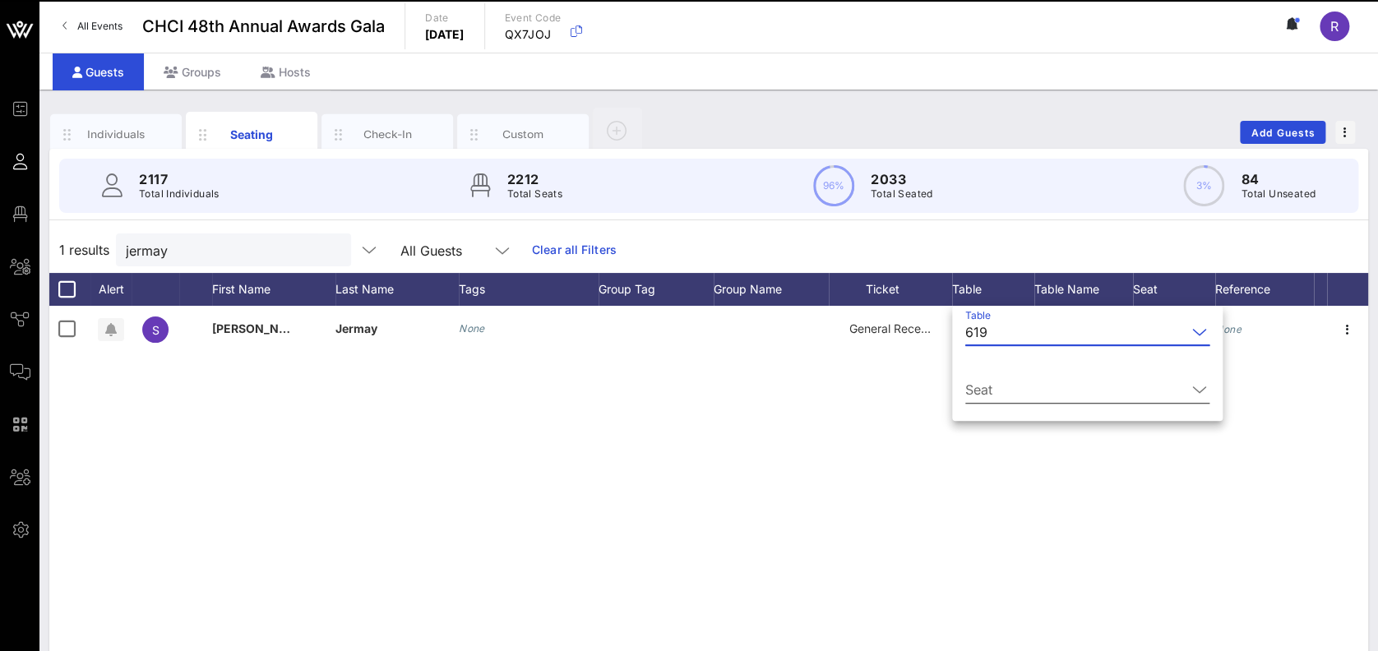
click at [1192, 387] on icon at bounding box center [1199, 390] width 15 height 20
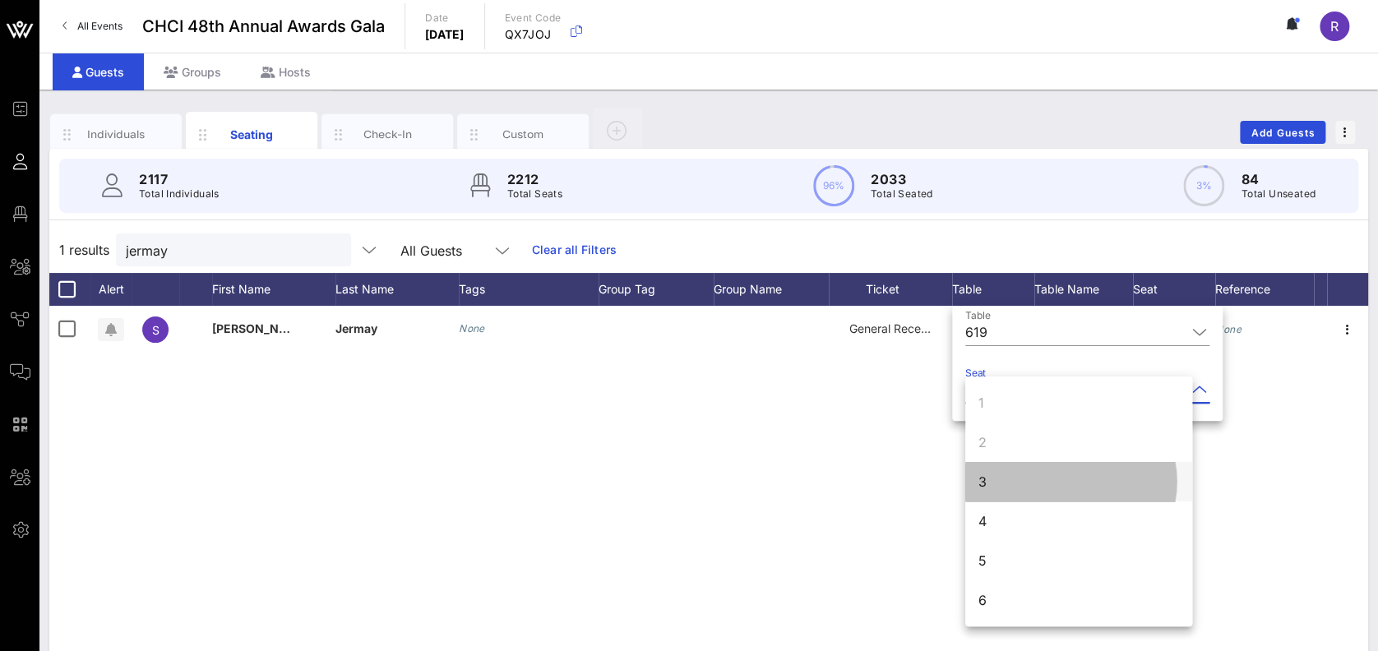
click at [1067, 484] on div "3" at bounding box center [1078, 481] width 227 height 39
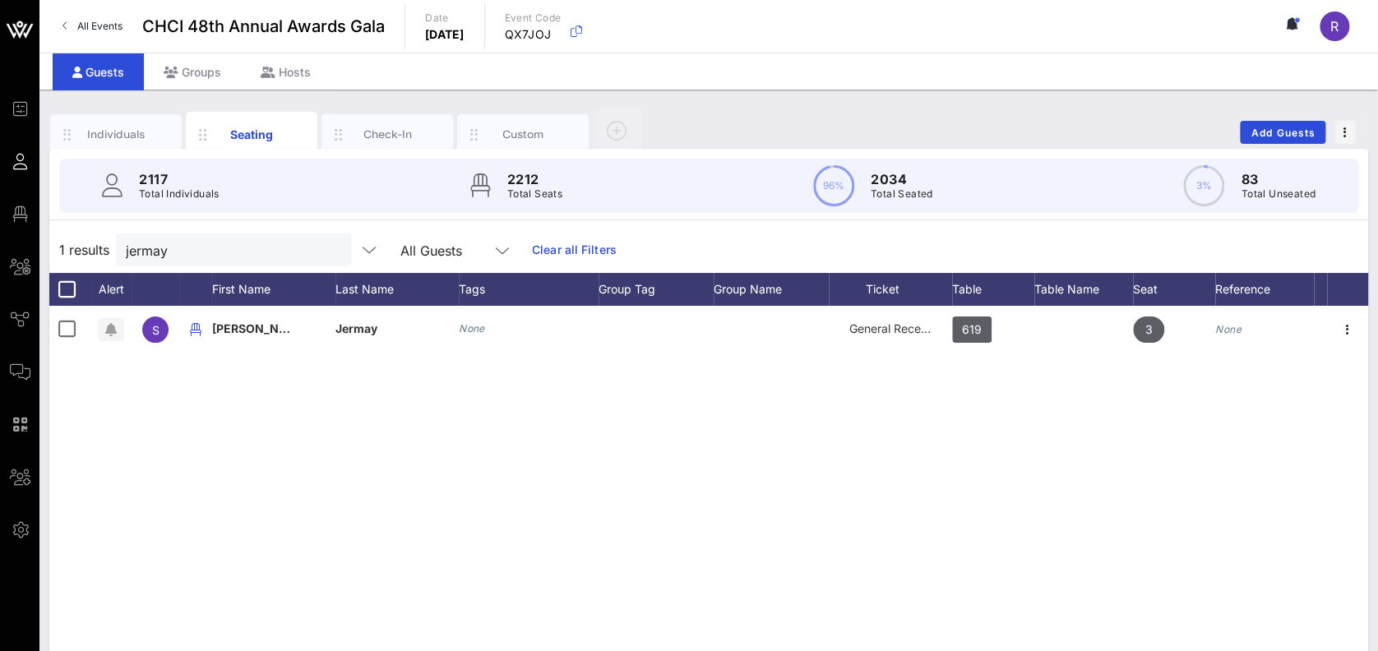
click at [326, 247] on button "clear icon" at bounding box center [331, 251] width 11 height 16
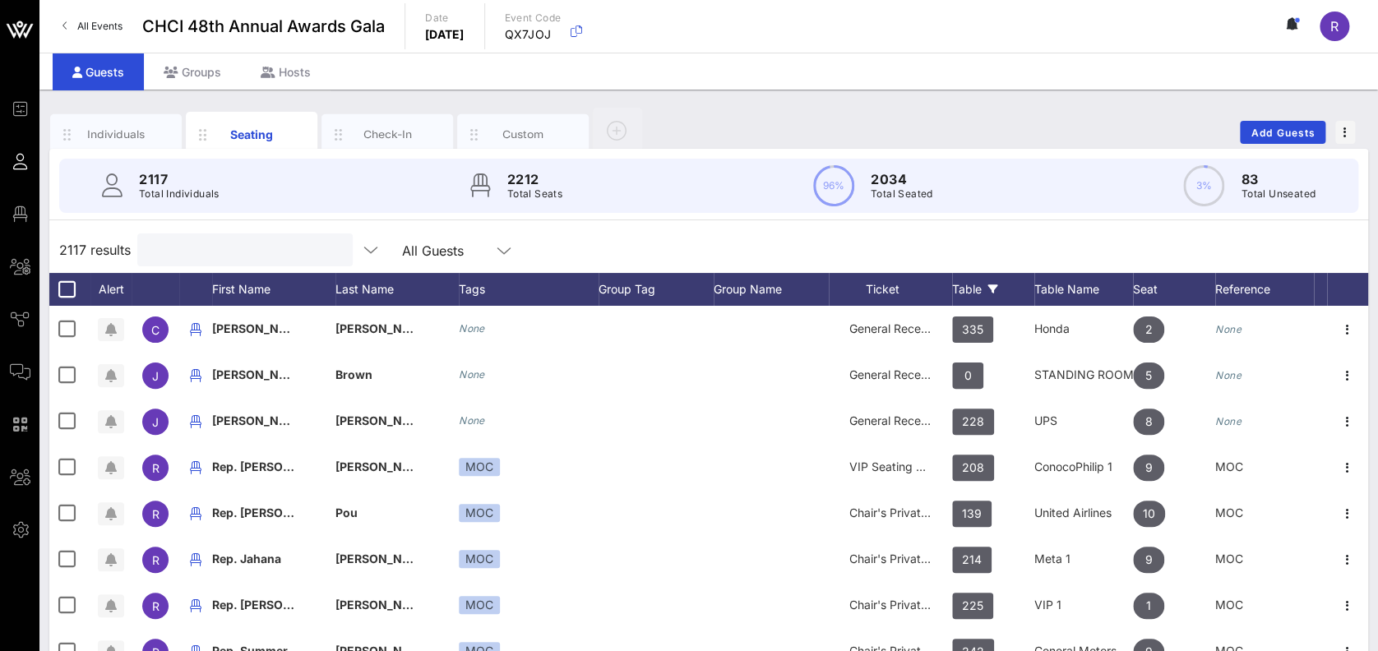
click at [966, 276] on div "Table" at bounding box center [993, 289] width 82 height 33
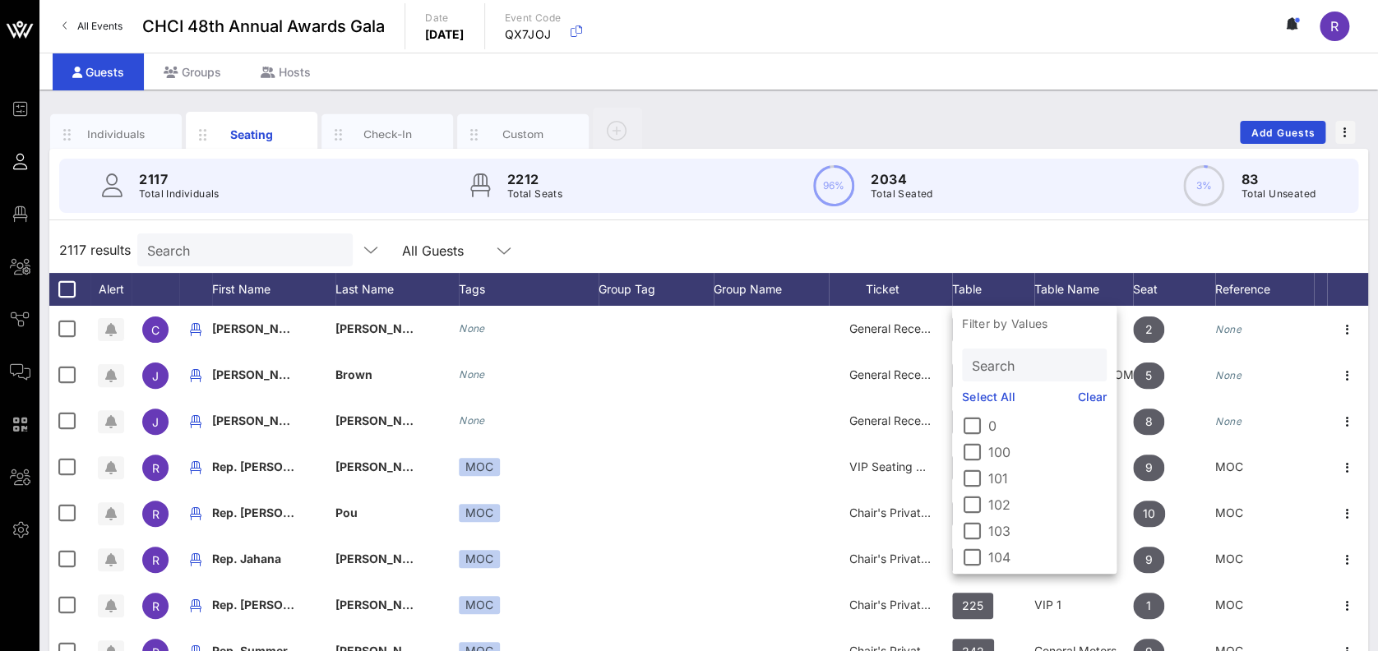
click at [1025, 368] on input "Search" at bounding box center [1033, 364] width 122 height 21
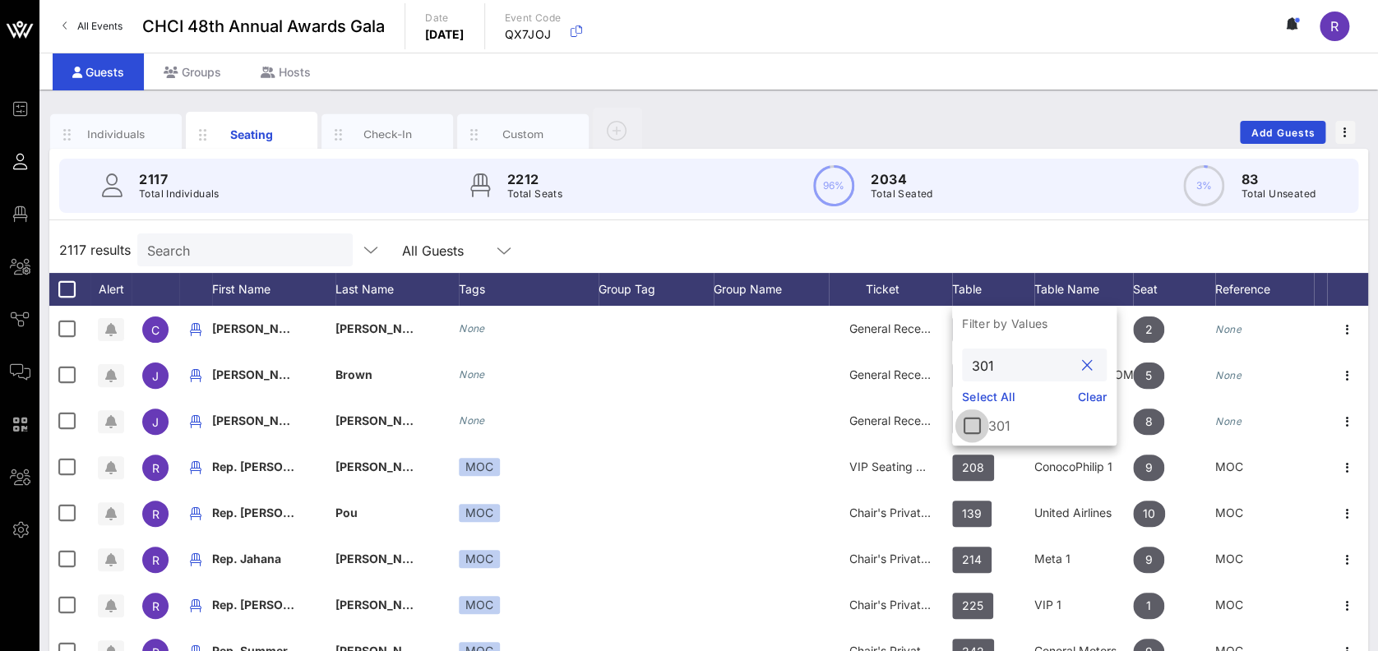
type input "301"
click at [972, 428] on div at bounding box center [972, 426] width 28 height 28
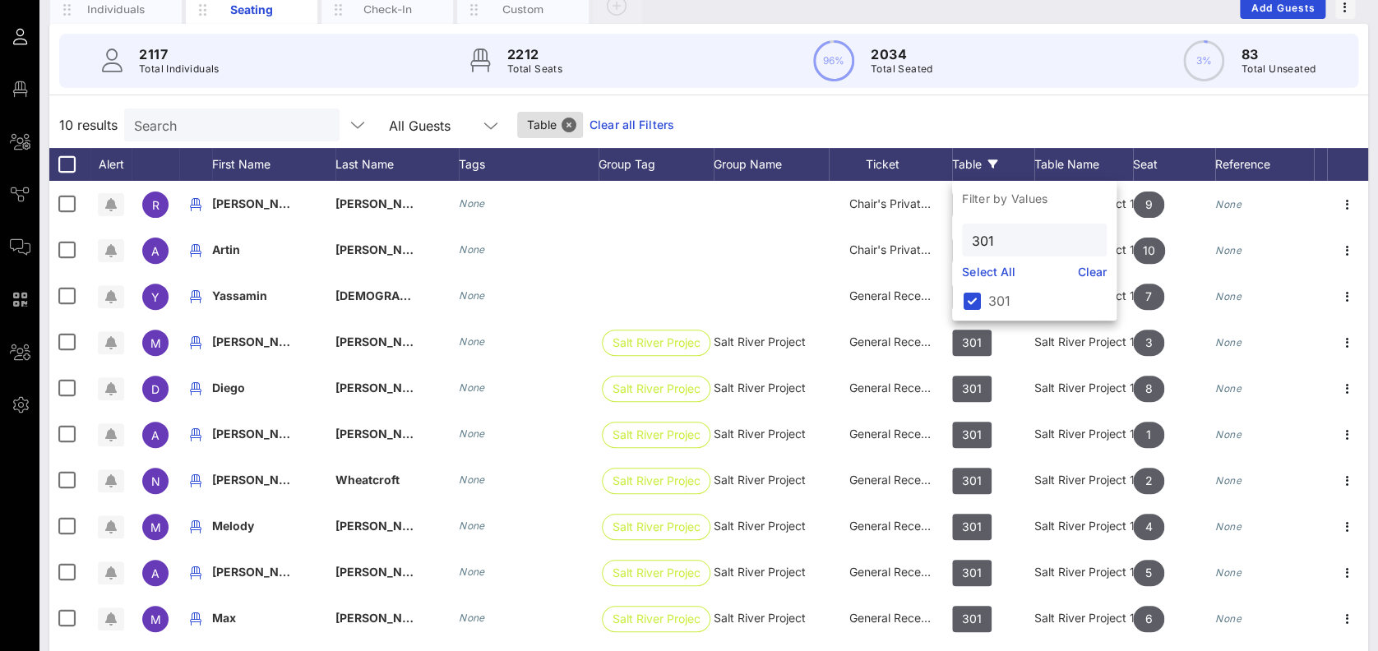
scroll to position [164, 0]
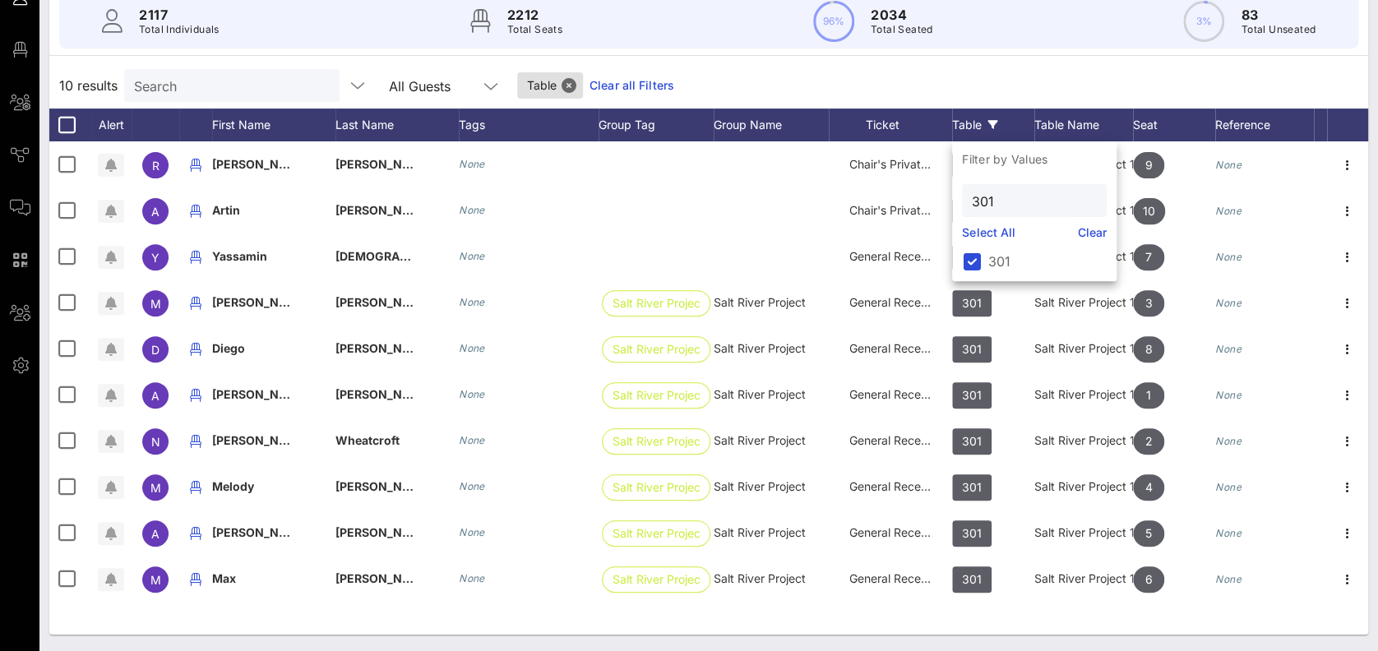
click at [1024, 67] on div "10 results Search All Guests Table Clear all Filters" at bounding box center [708, 85] width 1319 height 46
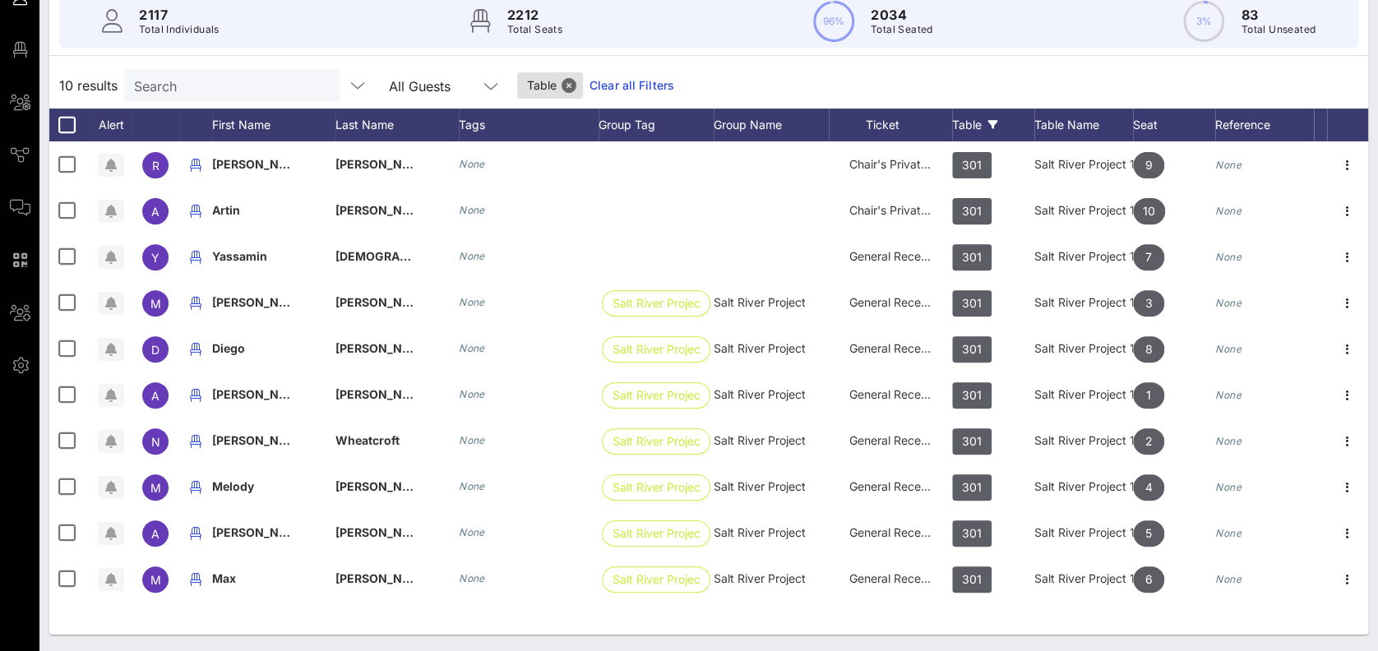
scroll to position [0, 0]
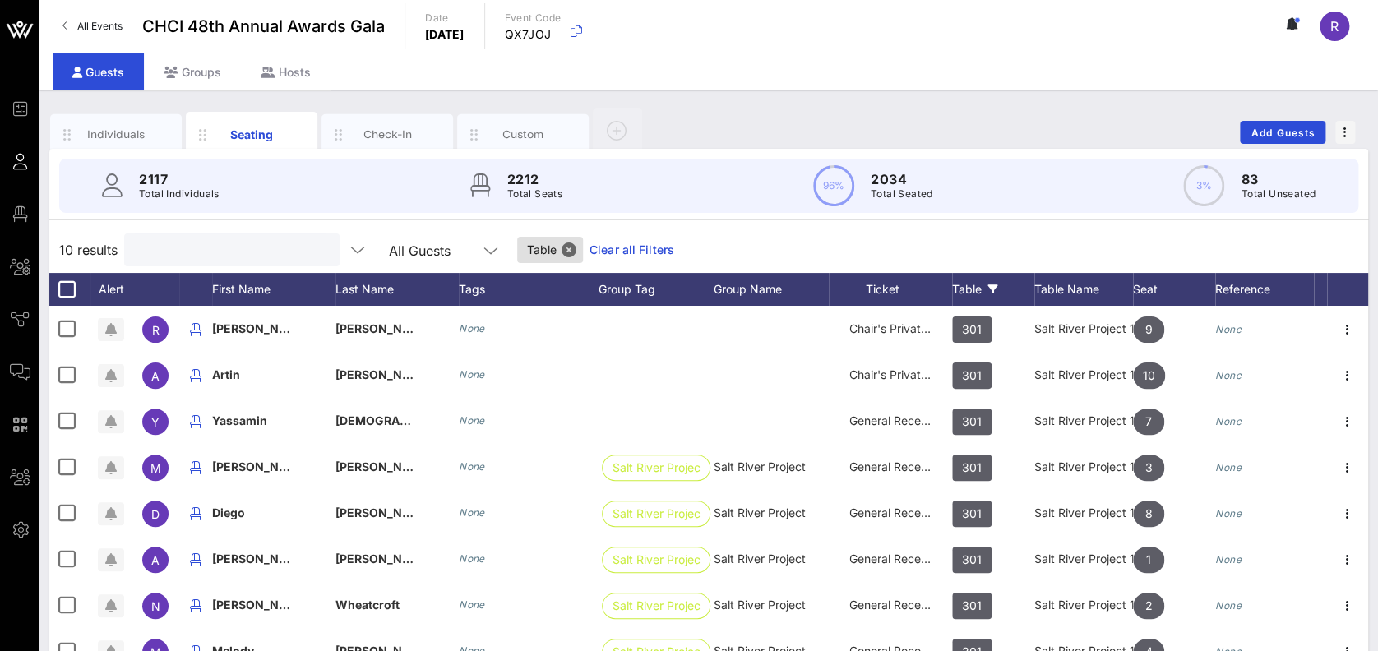
click at [300, 248] on input "text" at bounding box center [230, 249] width 192 height 21
drag, startPoint x: 251, startPoint y: 260, endPoint x: 244, endPoint y: 274, distance: 15.4
click at [244, 274] on div "10 results All Guests Table Clear all Filters Alert First Name Last Name Tags G…" at bounding box center [708, 513] width 1319 height 572
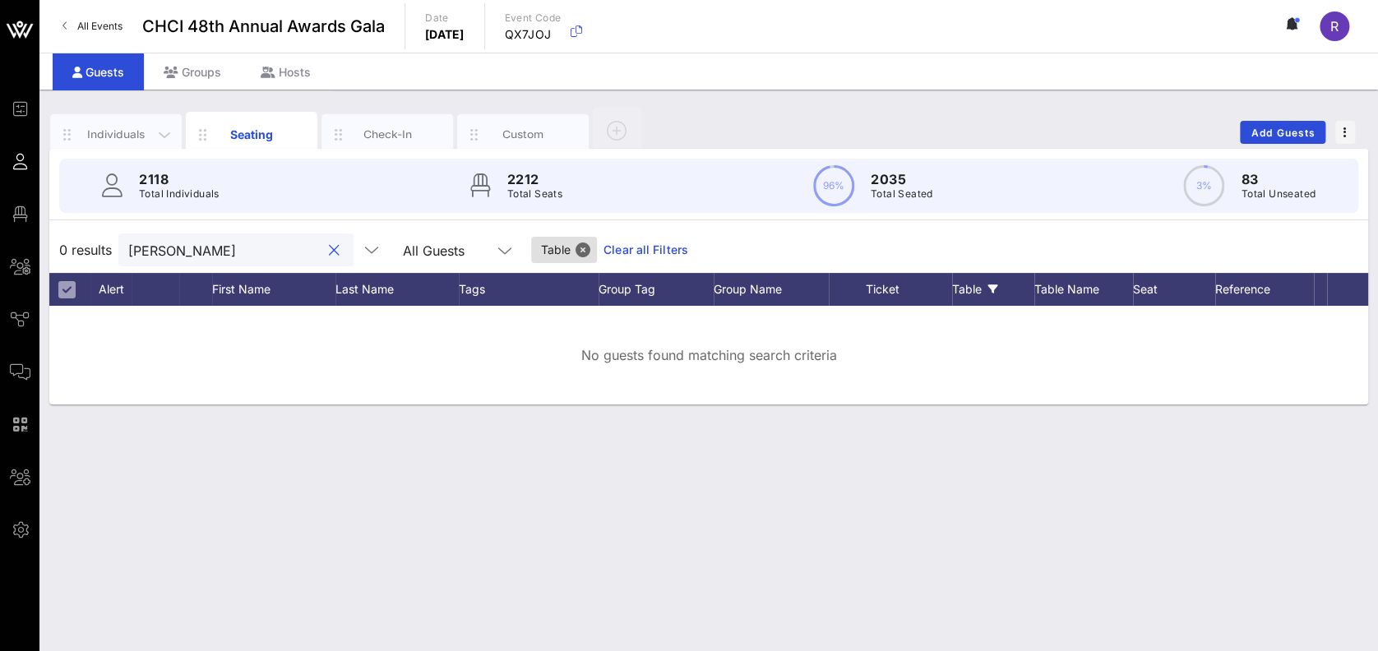
drag, startPoint x: 289, startPoint y: 255, endPoint x: 105, endPoint y: 124, distance: 225.8
click at [105, 124] on div "Individuals Seating Check-In Custom Add Guests 2118 Total Individuals 2212 Tota…" at bounding box center [708, 255] width 1319 height 298
click at [131, 140] on div "Individuals" at bounding box center [116, 135] width 73 height 16
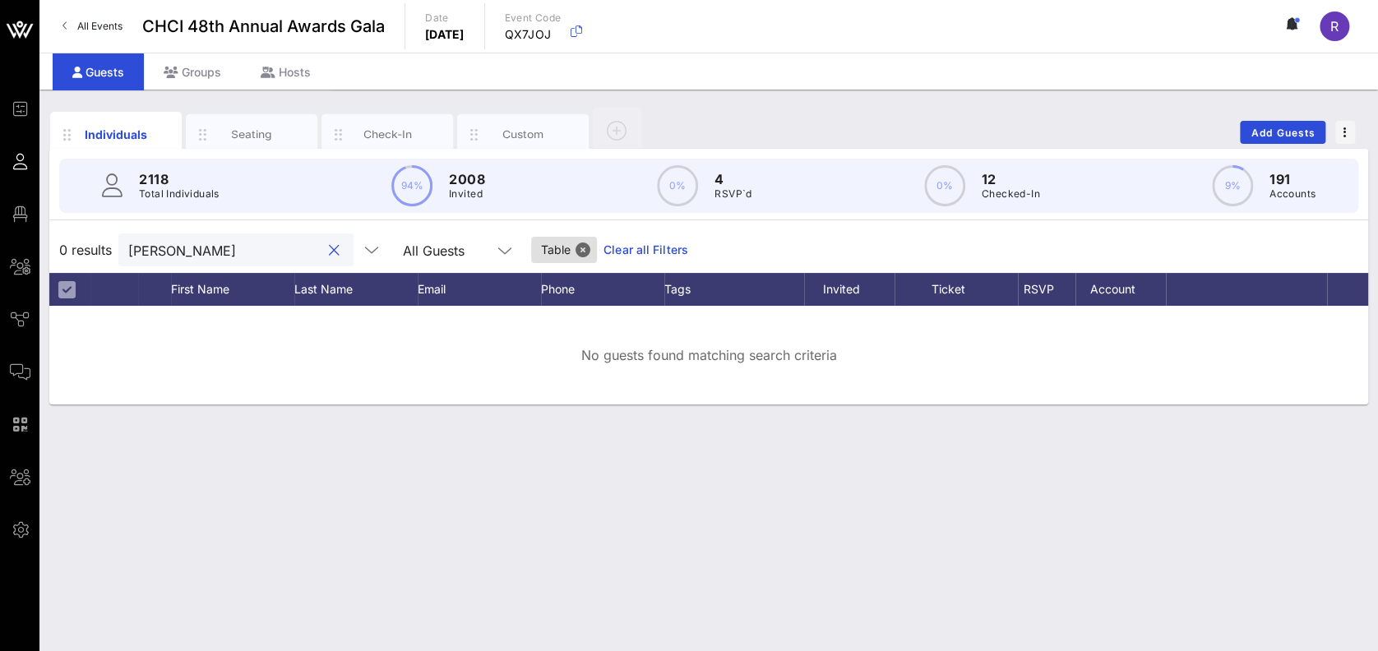
click at [194, 244] on input "weiss" at bounding box center [224, 249] width 192 height 21
drag, startPoint x: 194, startPoint y: 244, endPoint x: 118, endPoint y: 243, distance: 76.5
click at [118, 243] on div "0 results weiss All Guests Table Clear all Filters" at bounding box center [708, 250] width 1319 height 46
type input "matthew"
click at [576, 252] on button "Close" at bounding box center [583, 250] width 15 height 15
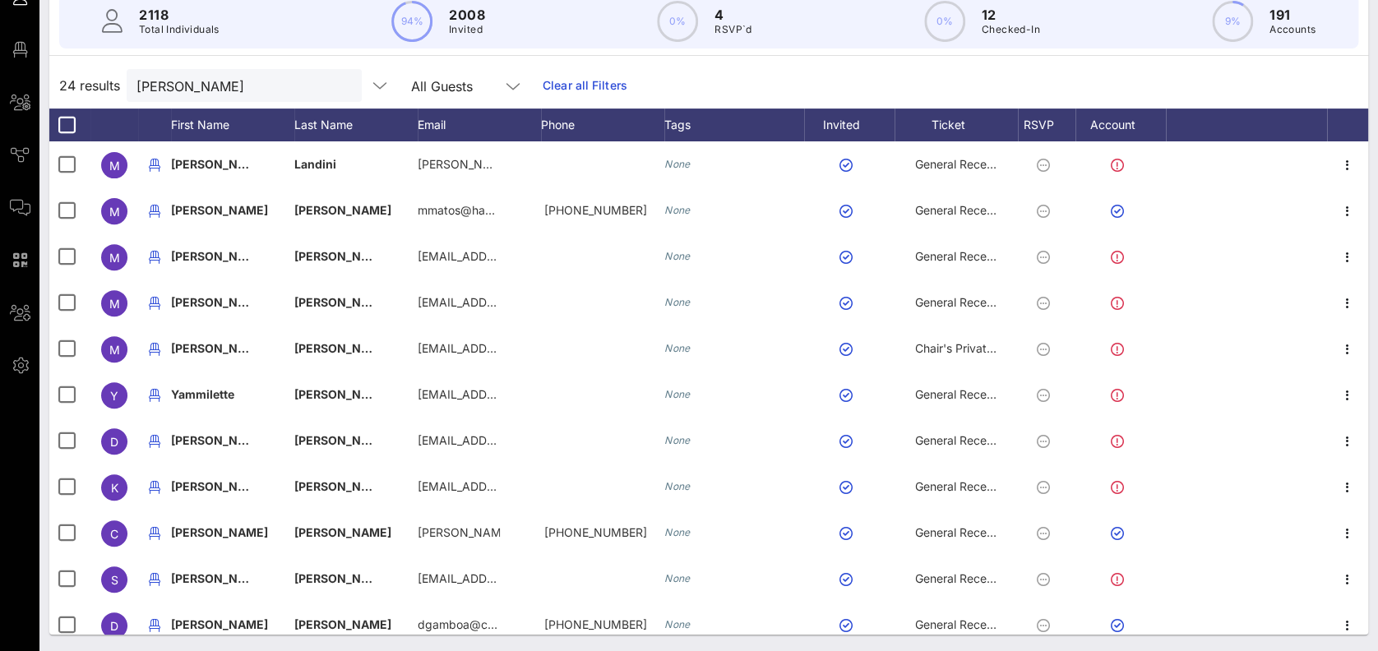
click at [337, 82] on button "clear icon" at bounding box center [342, 86] width 11 height 16
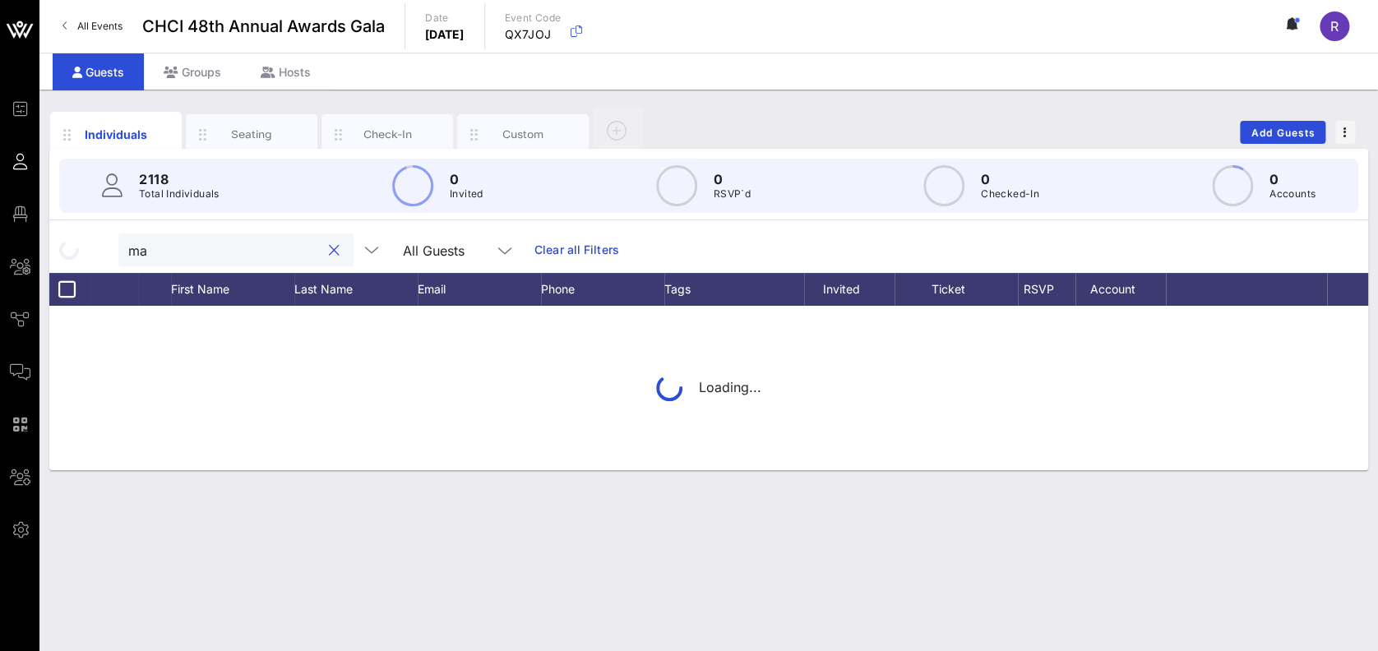
type input "m"
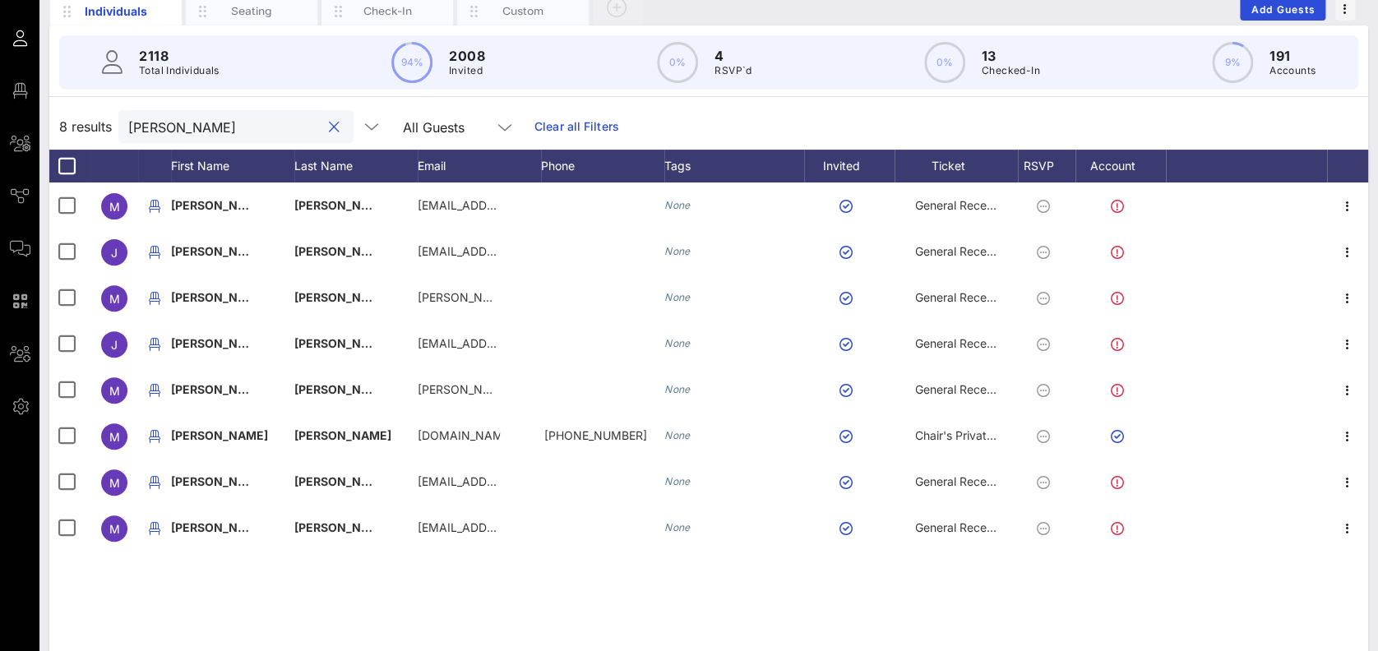
scroll to position [122, 0]
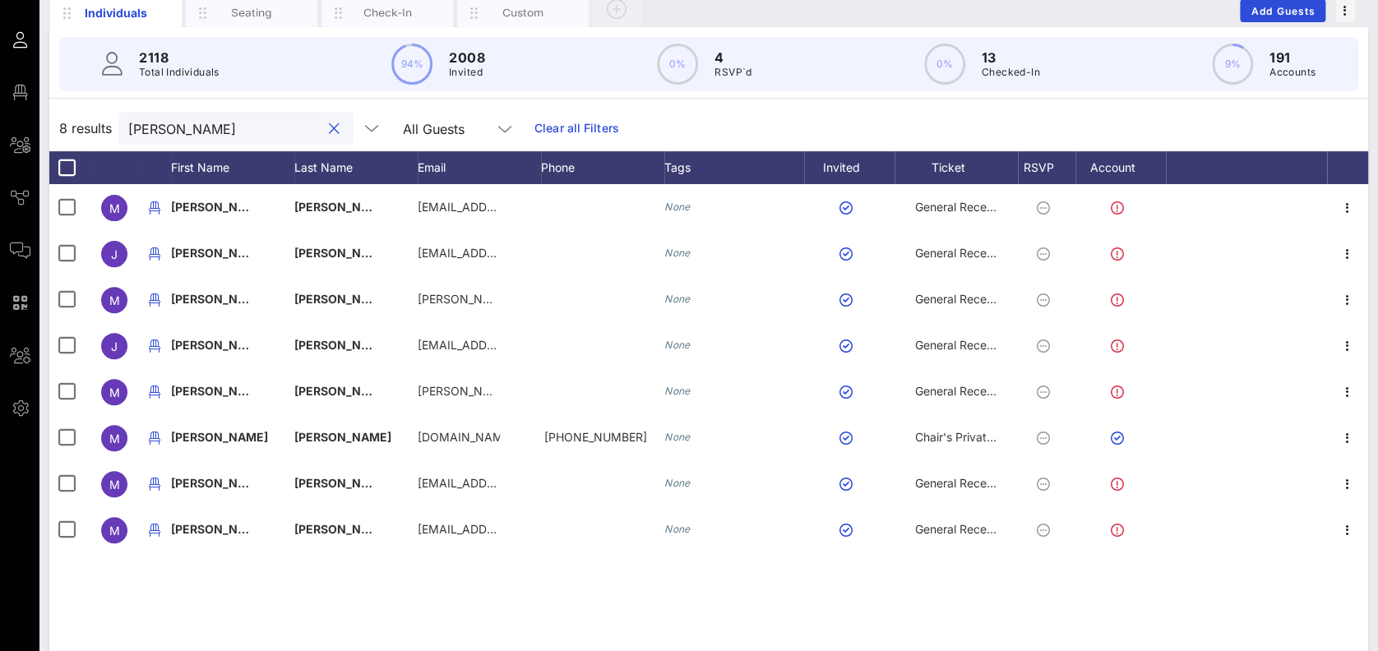
type input "miguel"
click at [329, 125] on button "clear icon" at bounding box center [334, 129] width 11 height 16
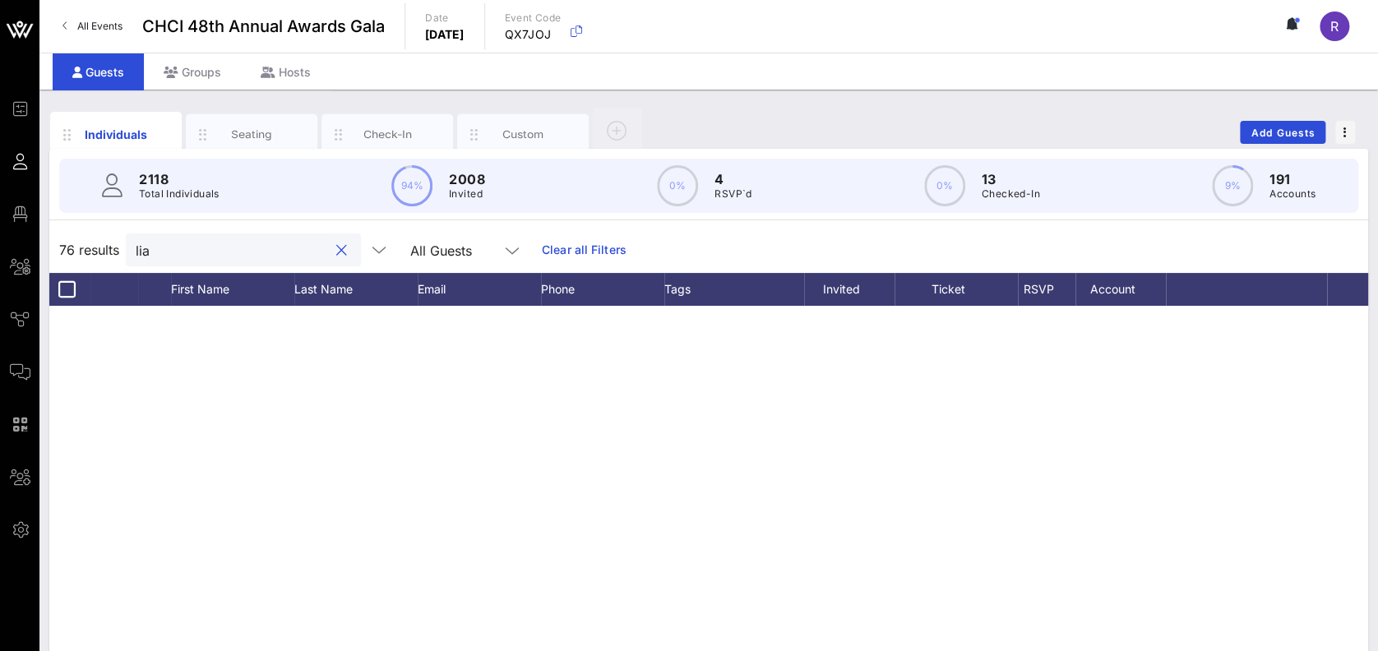
scroll to position [2696, 0]
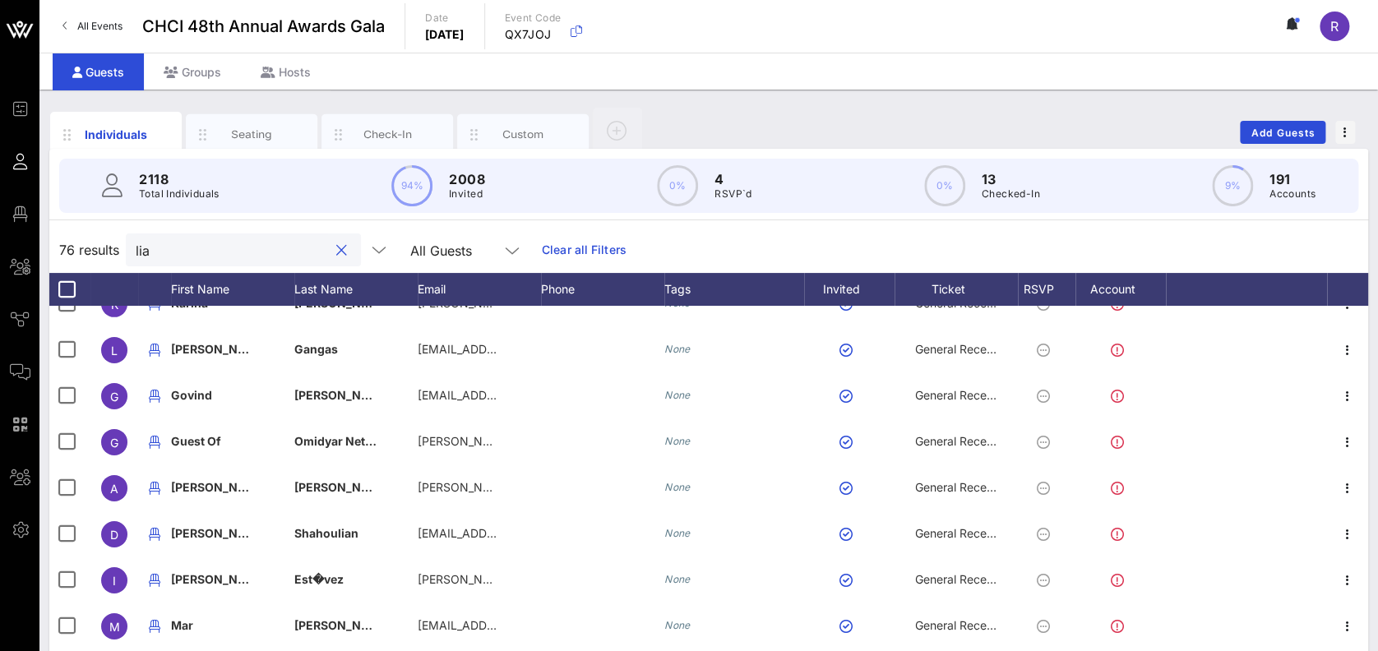
drag, startPoint x: 159, startPoint y: 261, endPoint x: 104, endPoint y: 233, distance: 61.0
click at [104, 233] on div "76 results lia All Guests Clear all Filters" at bounding box center [708, 250] width 1319 height 46
type input "l"
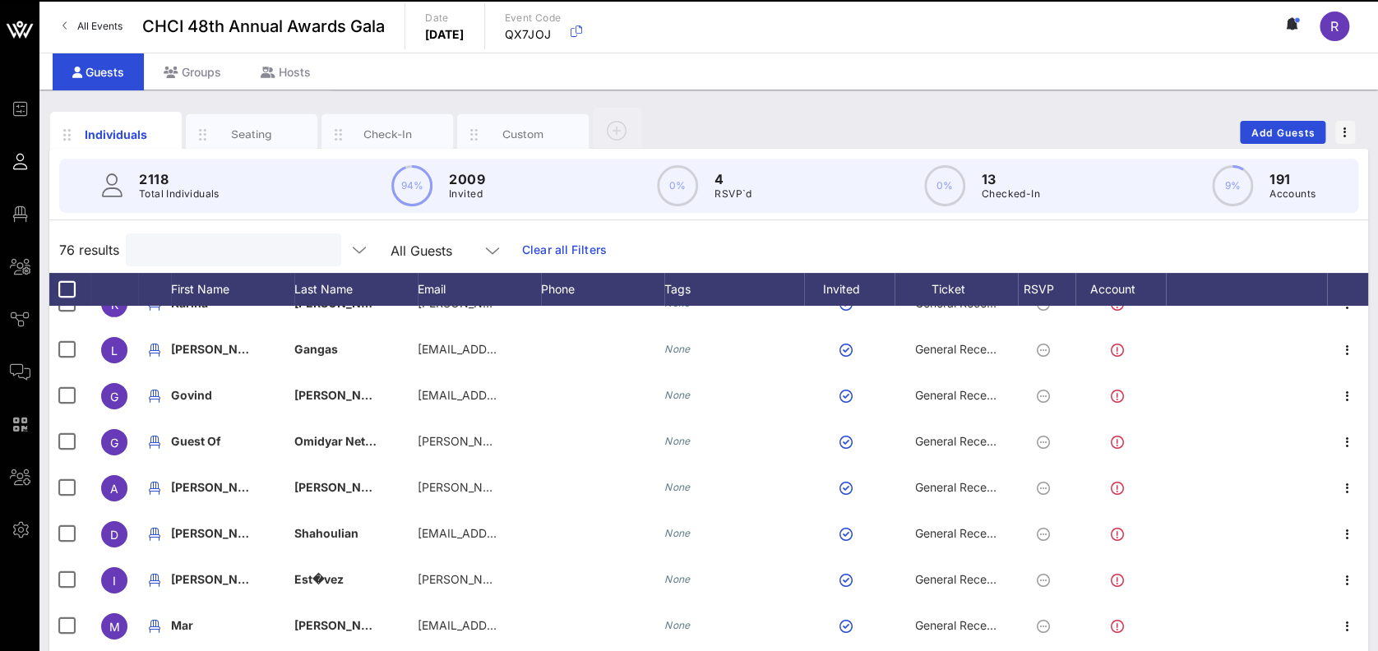
click at [171, 248] on input "text" at bounding box center [232, 249] width 192 height 21
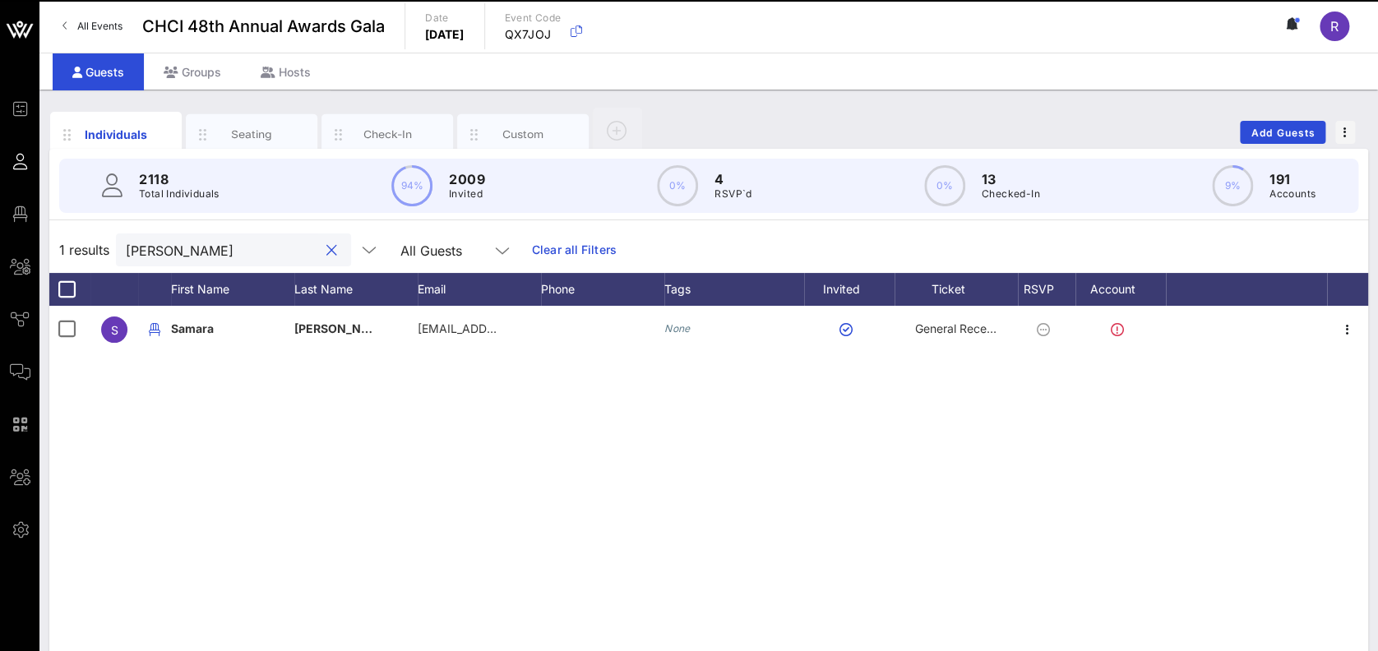
scroll to position [0, 0]
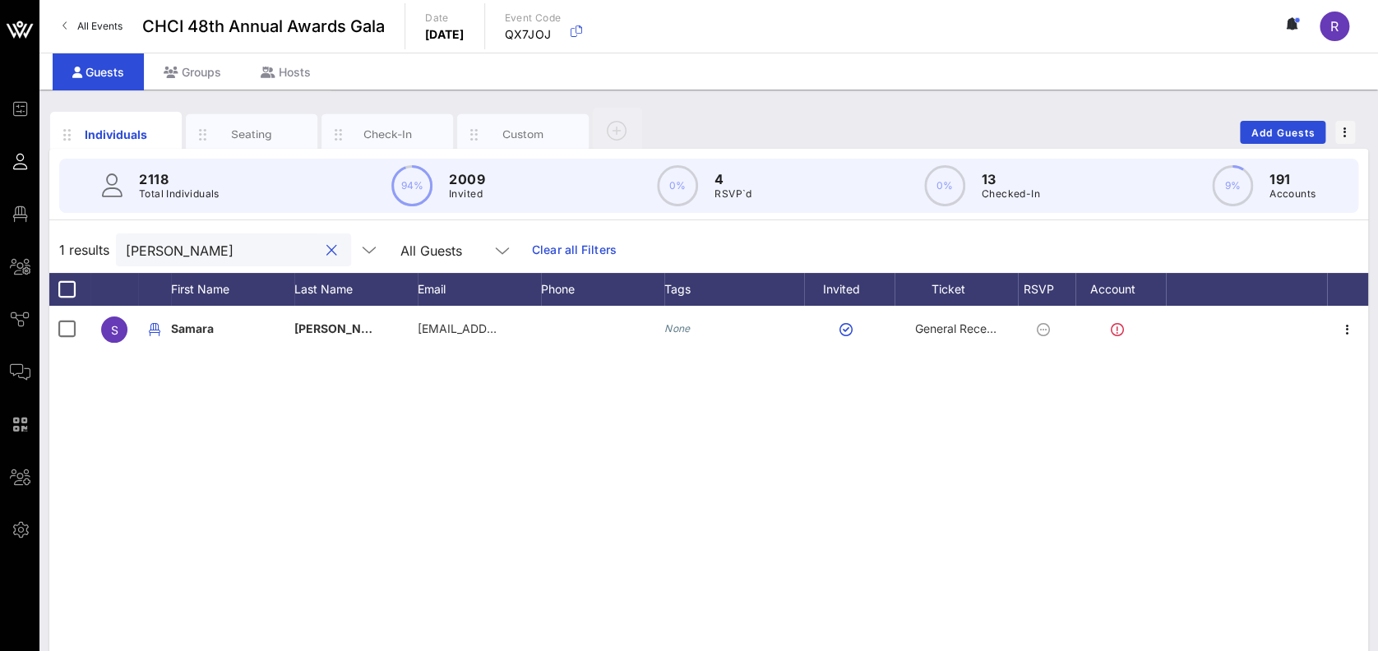
type input "parrada"
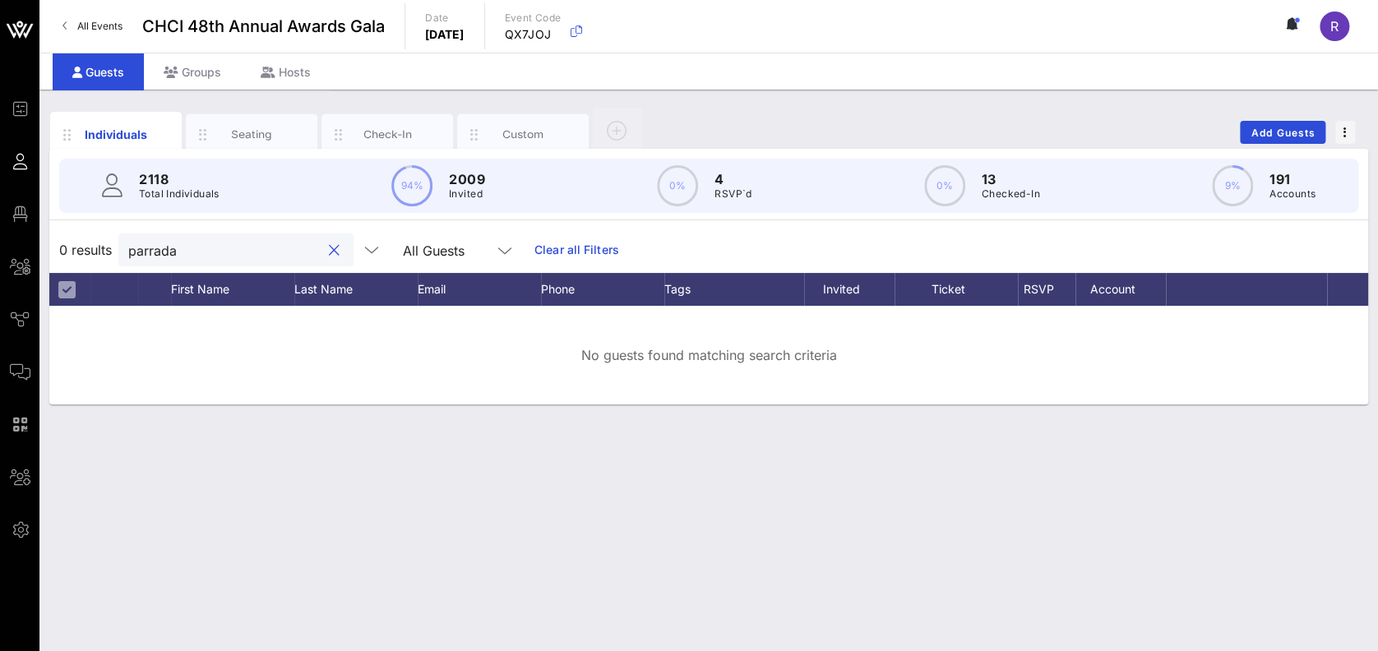
click at [329, 247] on button "clear icon" at bounding box center [334, 251] width 11 height 16
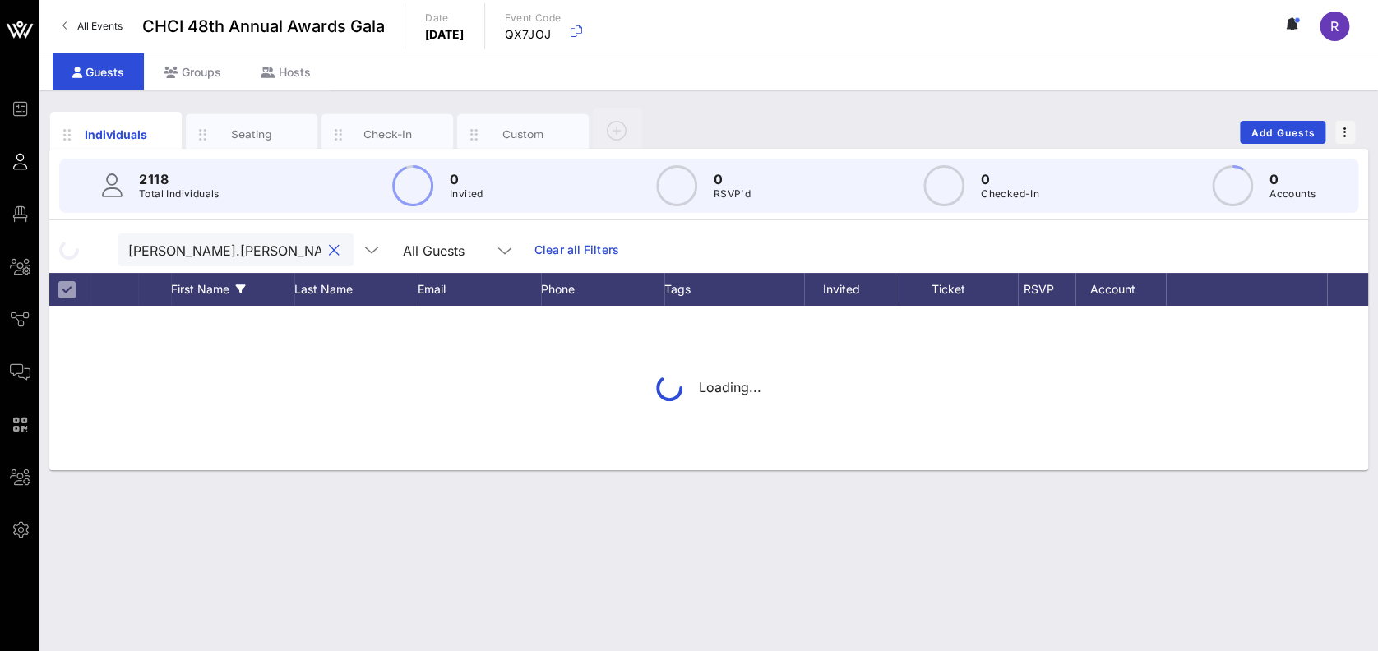
scroll to position [0, 4]
type input "lizet.ocampo@mycodemedia.com"
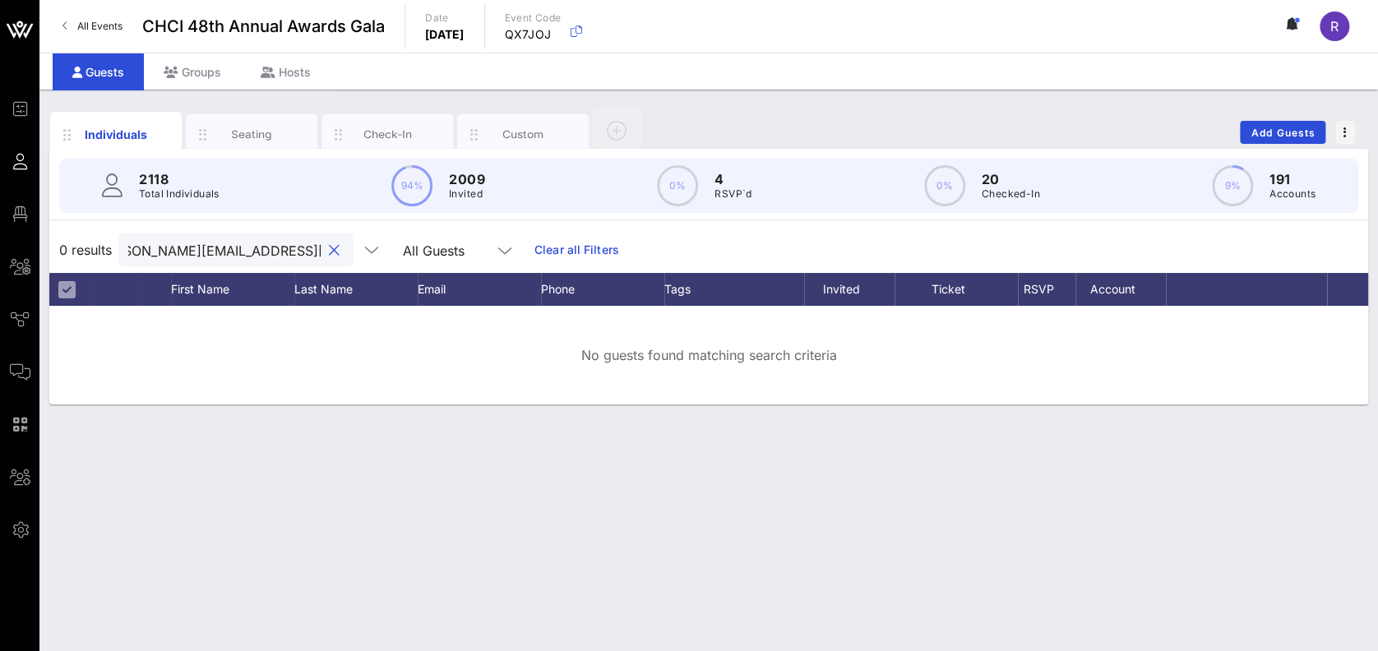
click at [329, 247] on button "clear icon" at bounding box center [334, 251] width 11 height 16
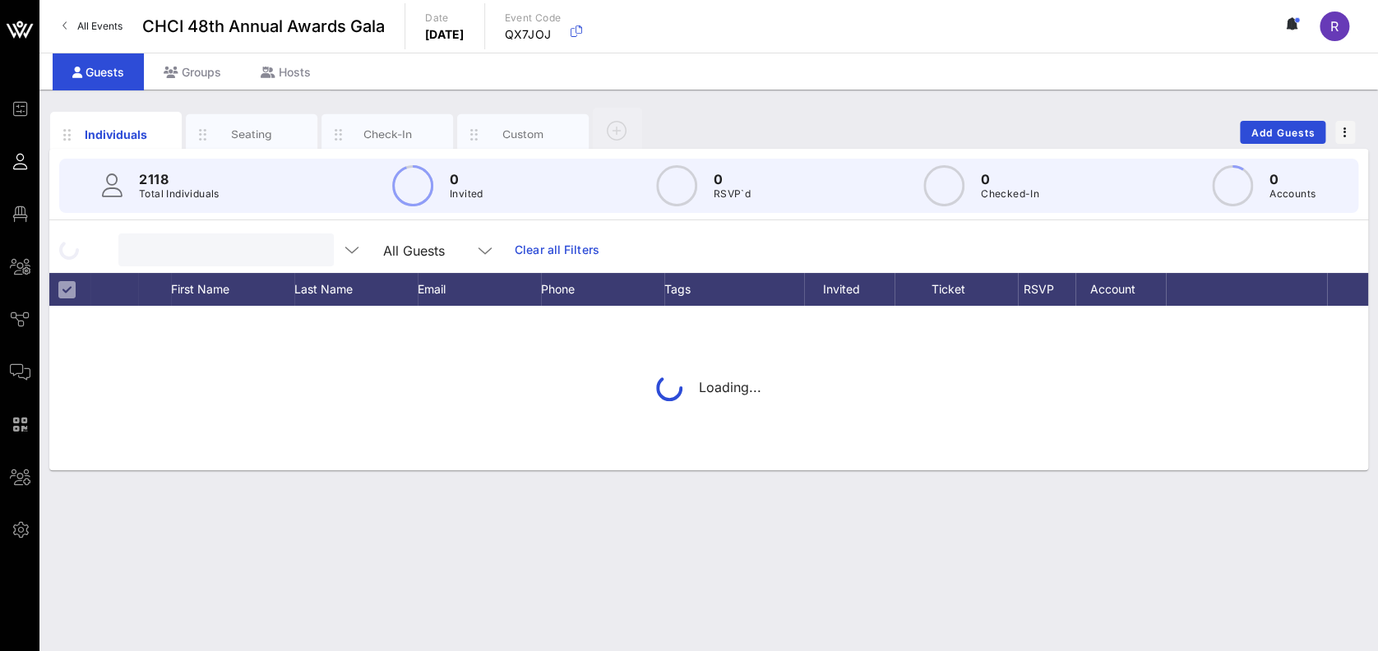
scroll to position [0, 0]
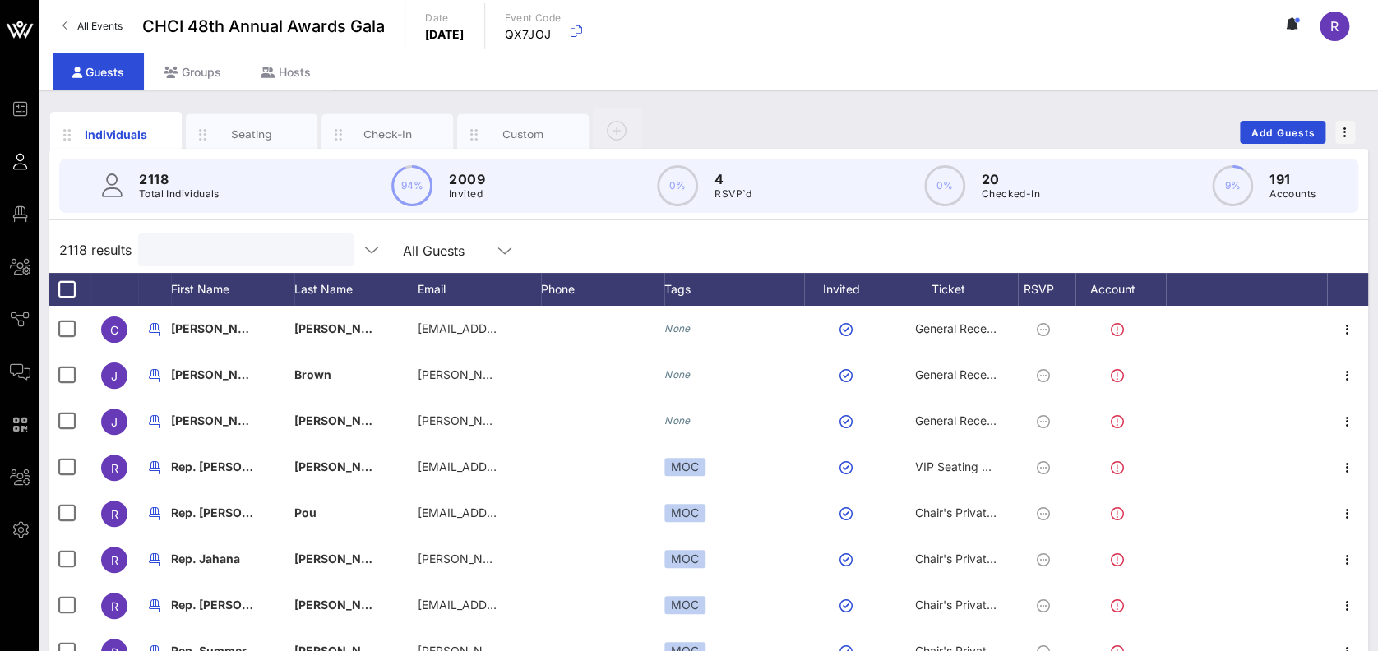
click at [243, 253] on input "text" at bounding box center [244, 249] width 192 height 21
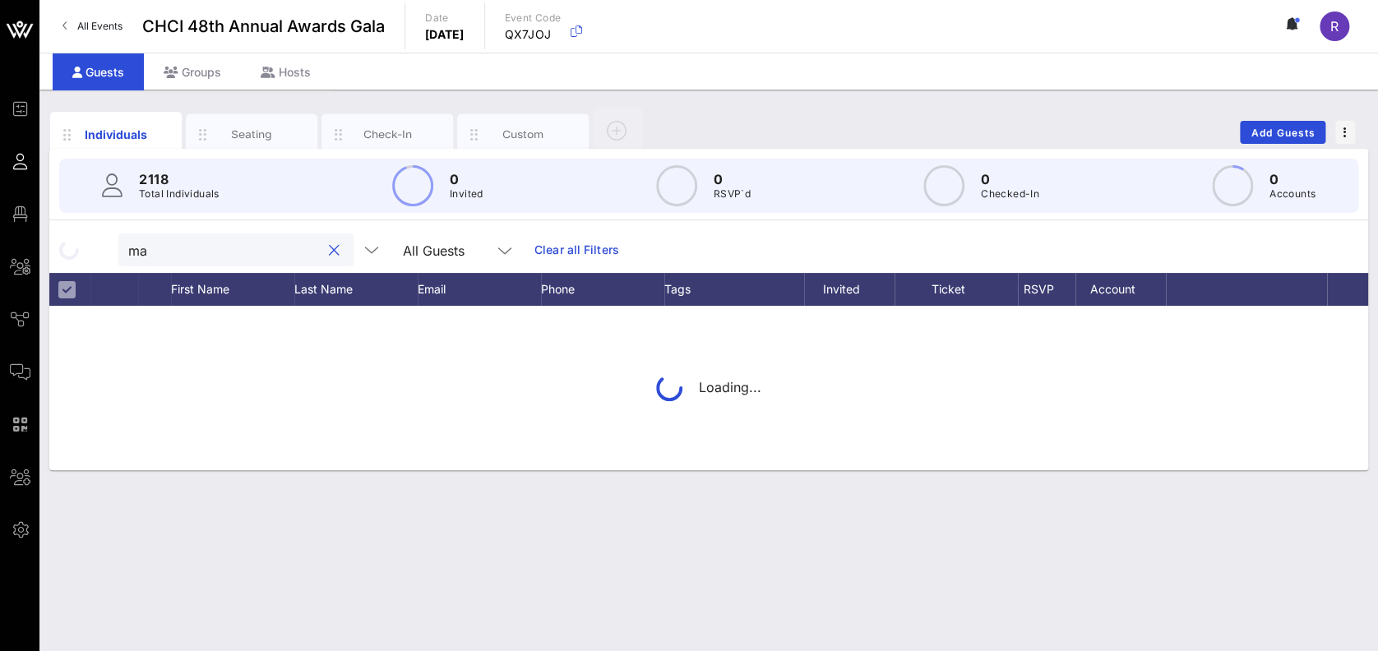
type input "m"
type input "parada"
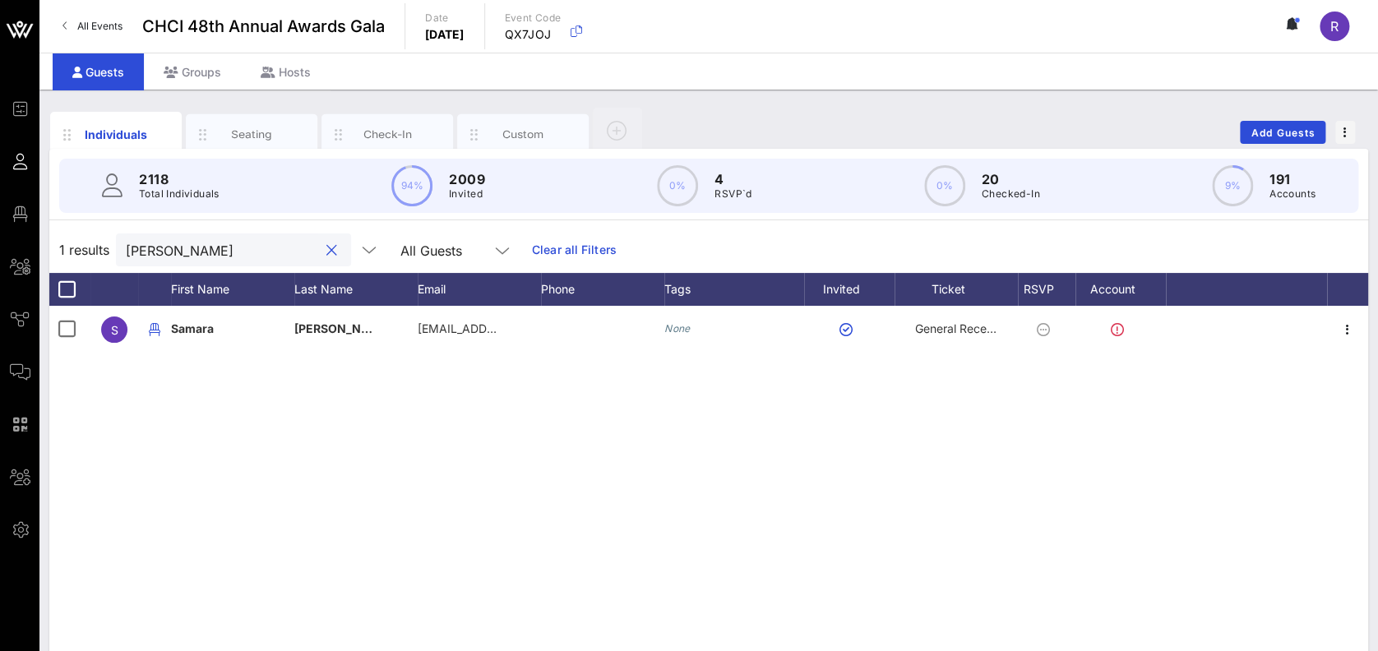
click at [326, 243] on button "clear icon" at bounding box center [331, 251] width 11 height 16
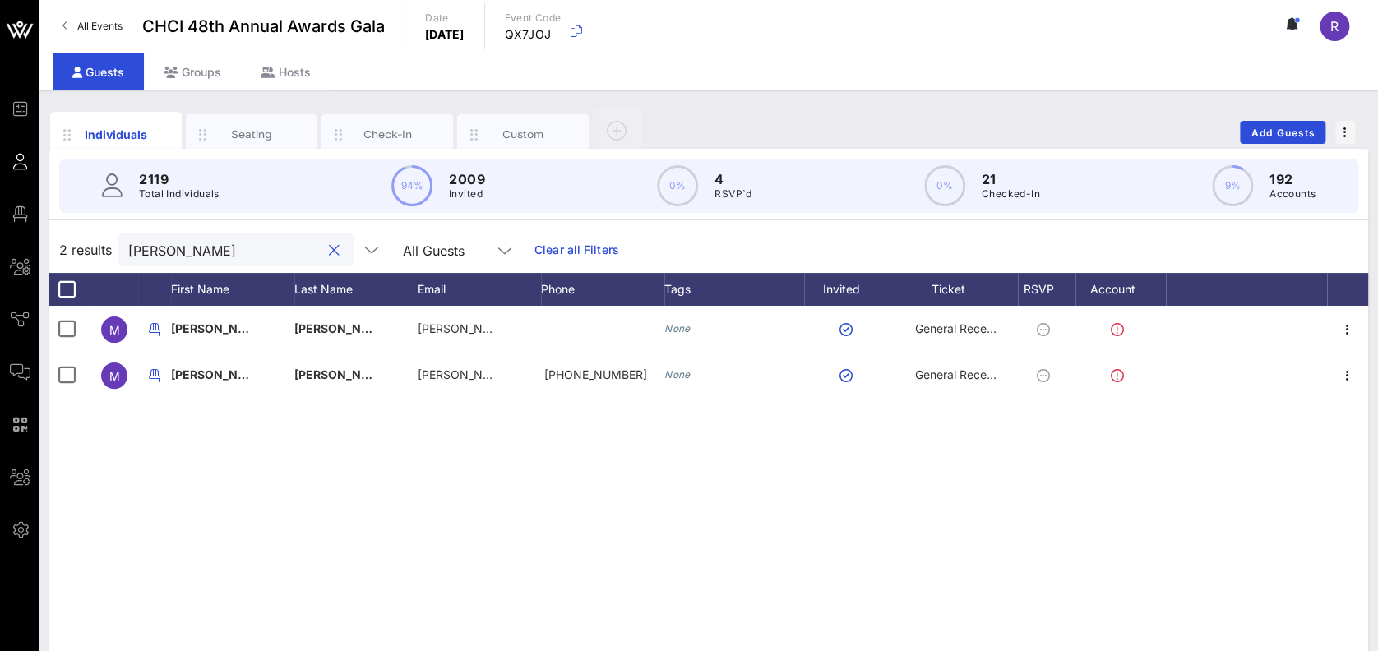
type input "medrano"
click at [329, 248] on button "clear icon" at bounding box center [334, 251] width 11 height 16
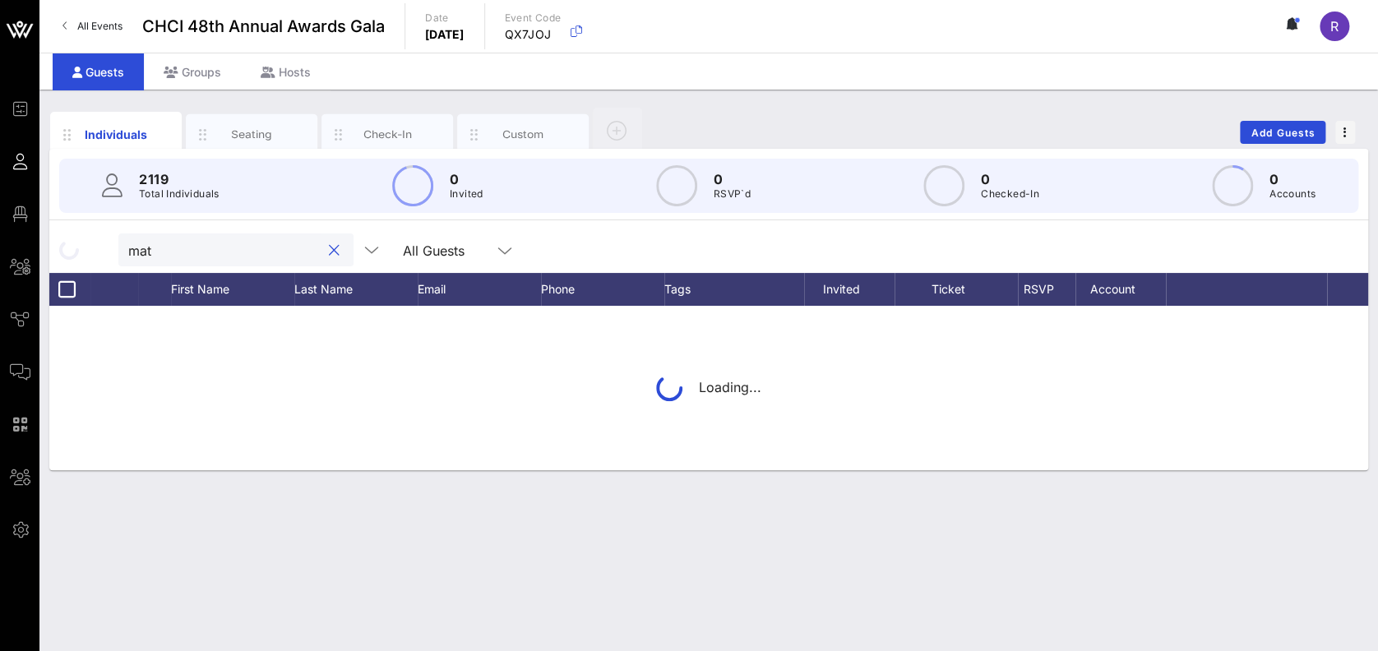
type input "matt"
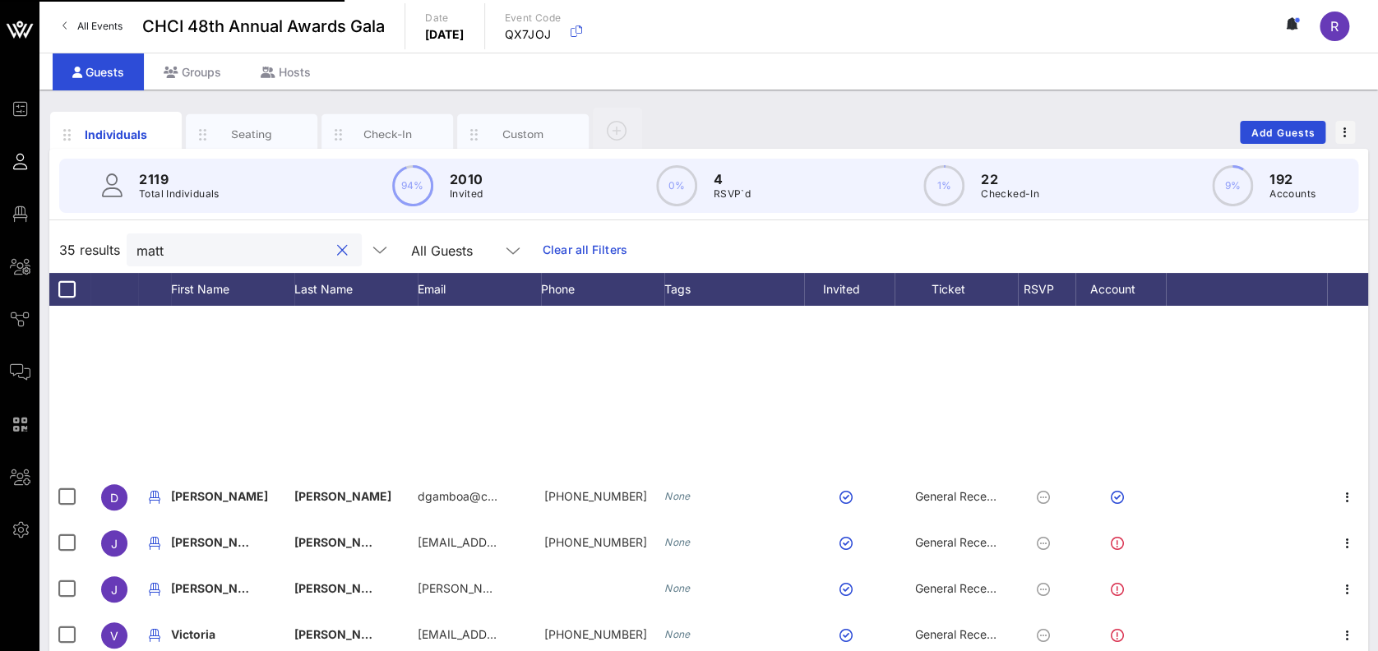
scroll to position [862, 0]
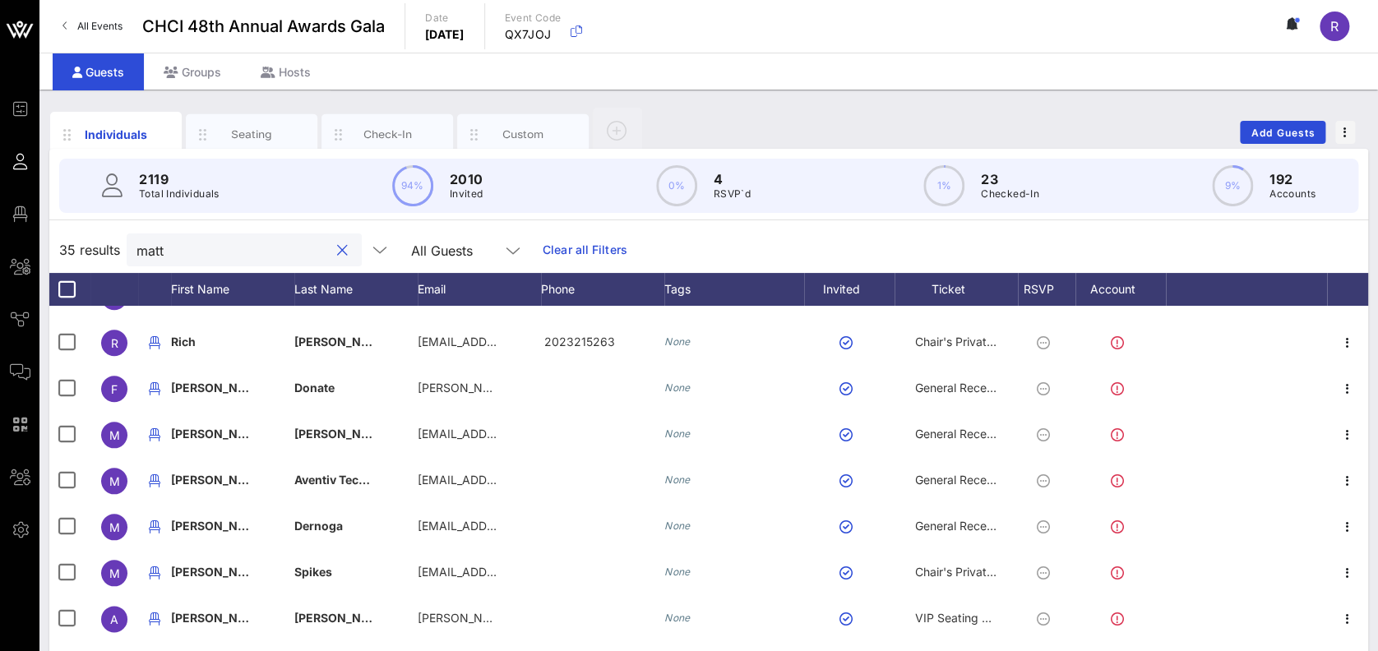
click at [337, 245] on button "clear icon" at bounding box center [342, 251] width 11 height 16
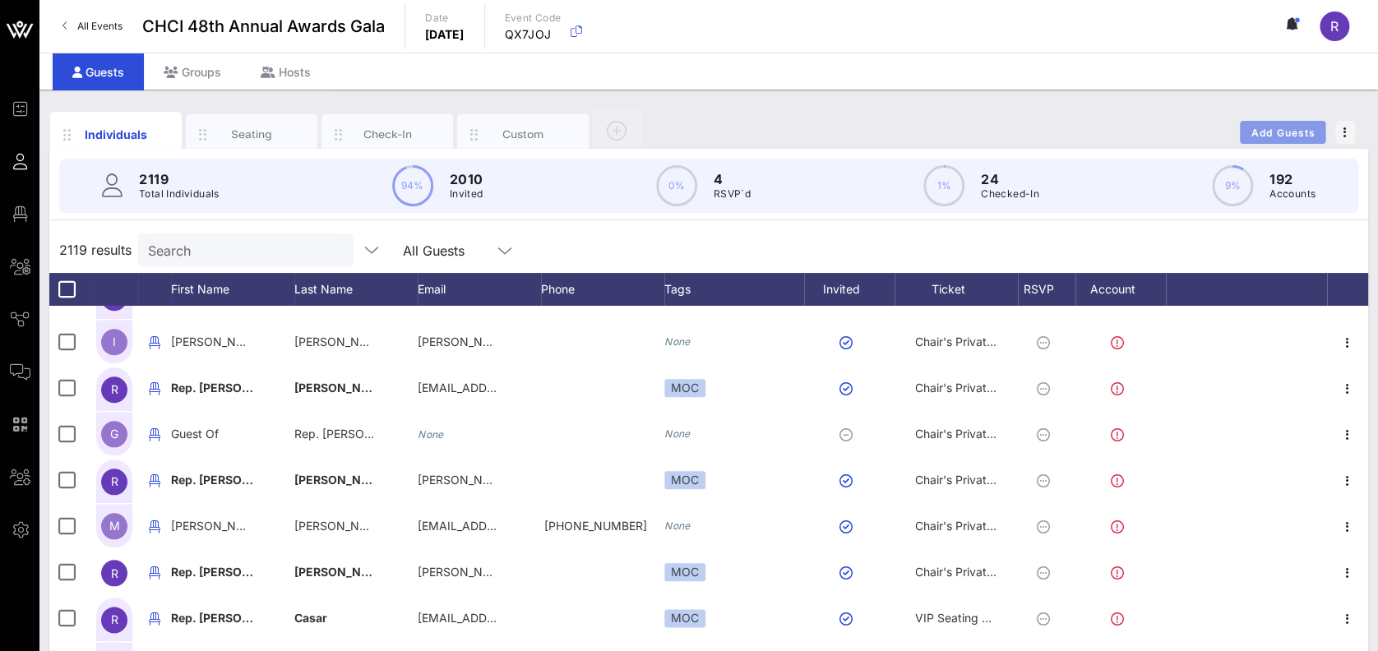
click at [1288, 130] on span "Add Guests" at bounding box center [1283, 133] width 65 height 12
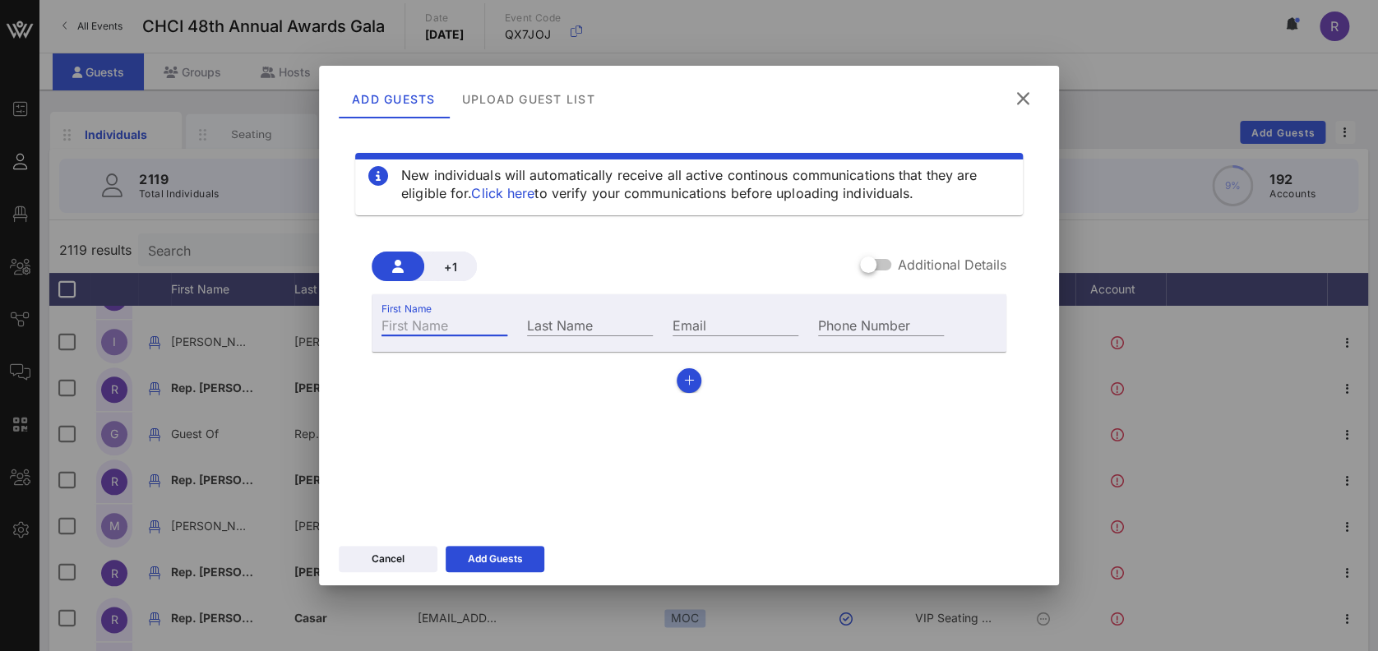
click at [420, 321] on input "First Name" at bounding box center [444, 324] width 126 height 21
type input "Lia"
type input "Parada"
type input "lia.parada@gmail.com"
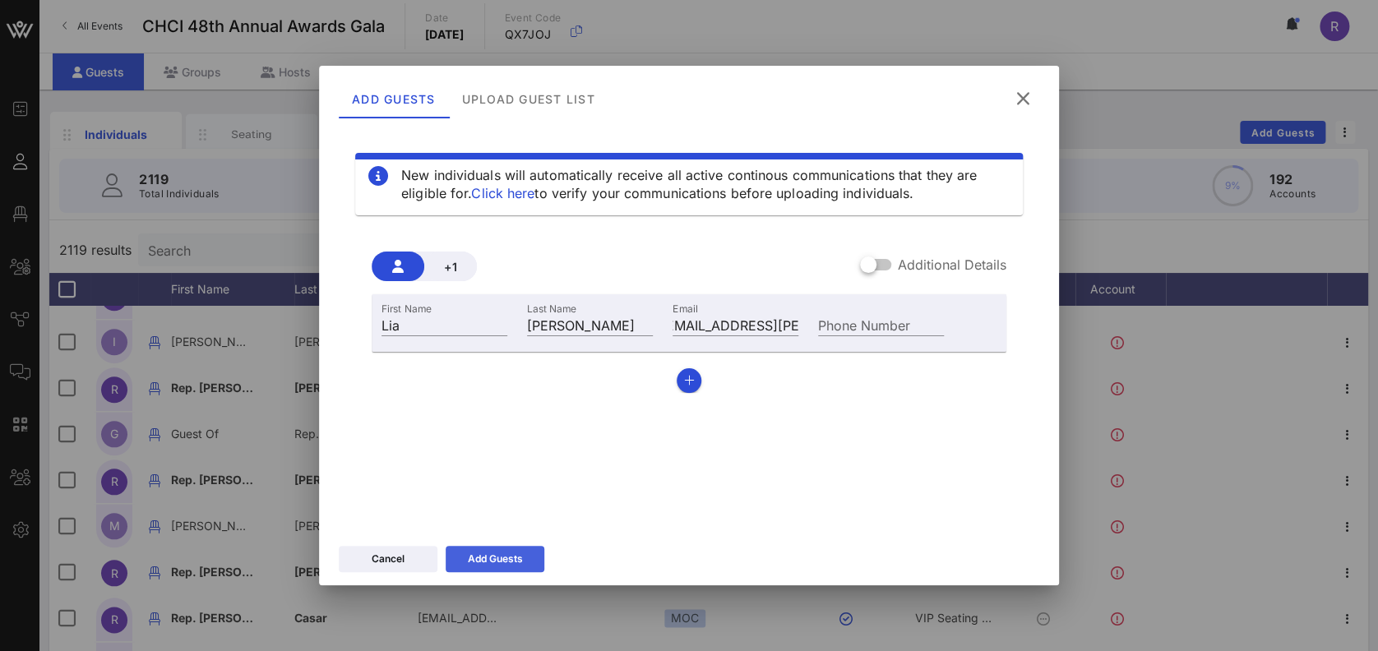
scroll to position [0, 0]
click at [486, 552] on div "Add Guests" at bounding box center [495, 559] width 55 height 16
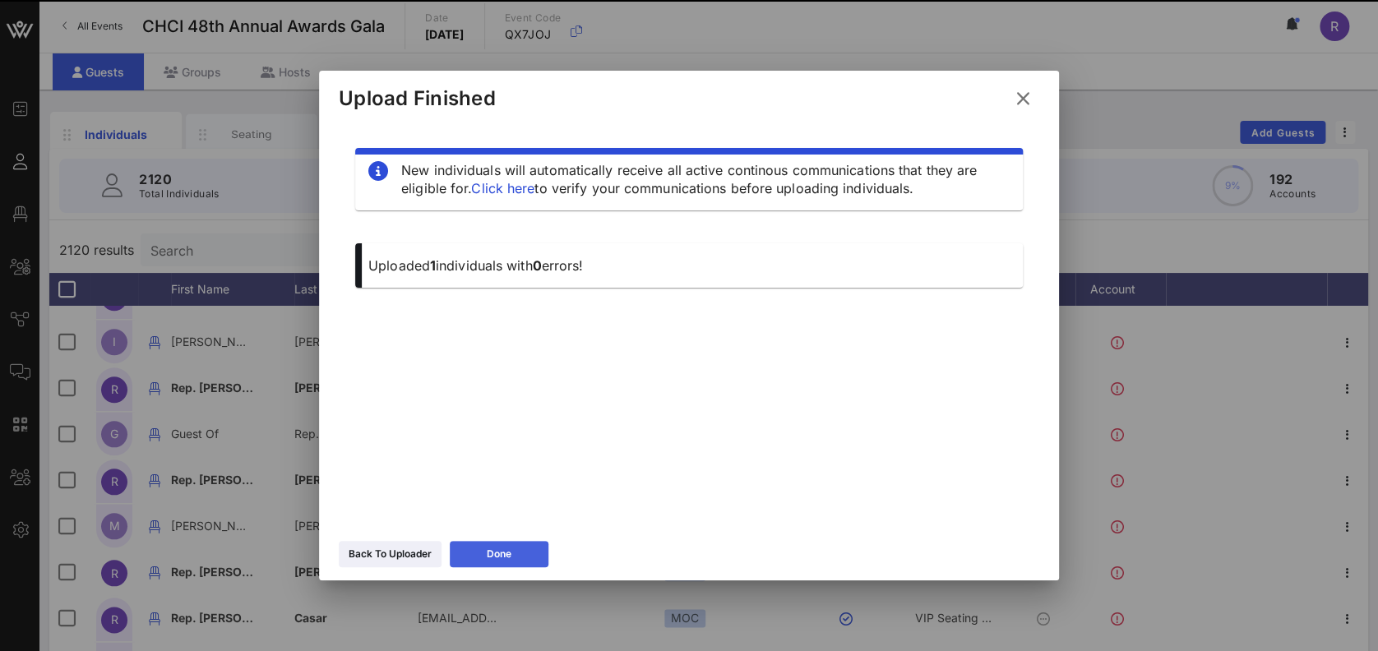
click at [490, 553] on div "Done" at bounding box center [499, 554] width 25 height 16
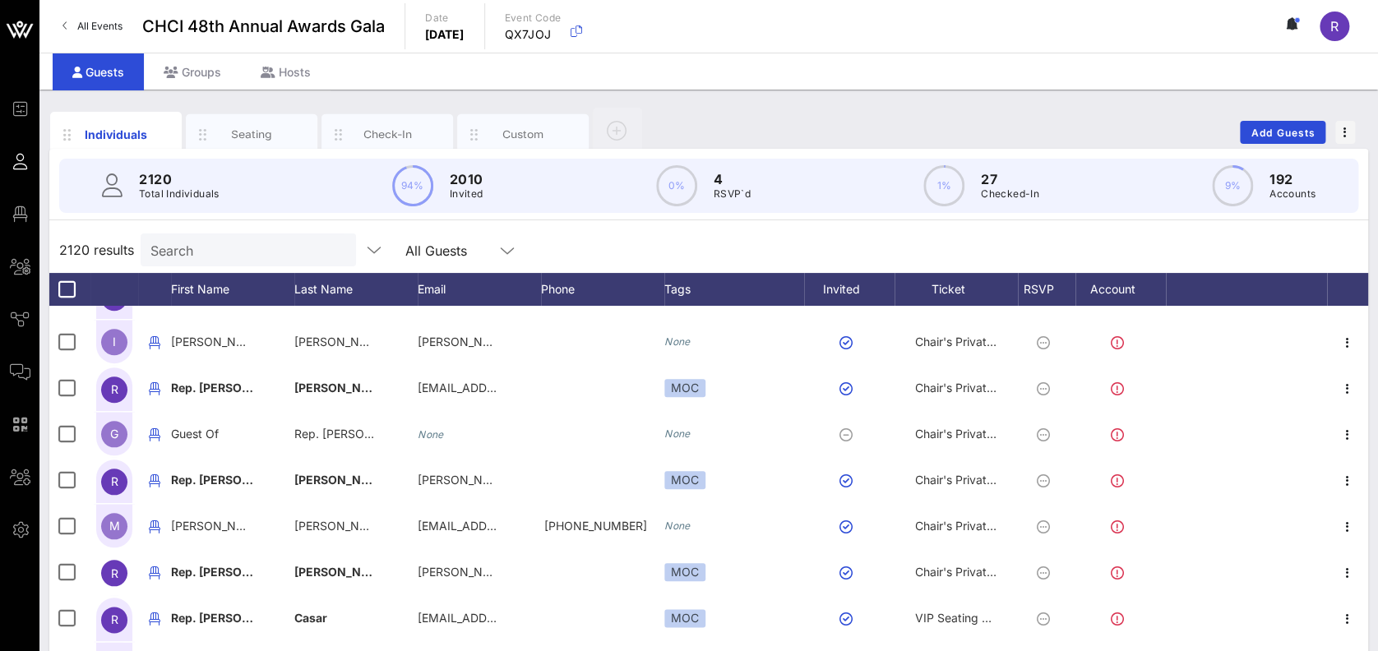
click at [197, 239] on input "Search" at bounding box center [246, 249] width 192 height 21
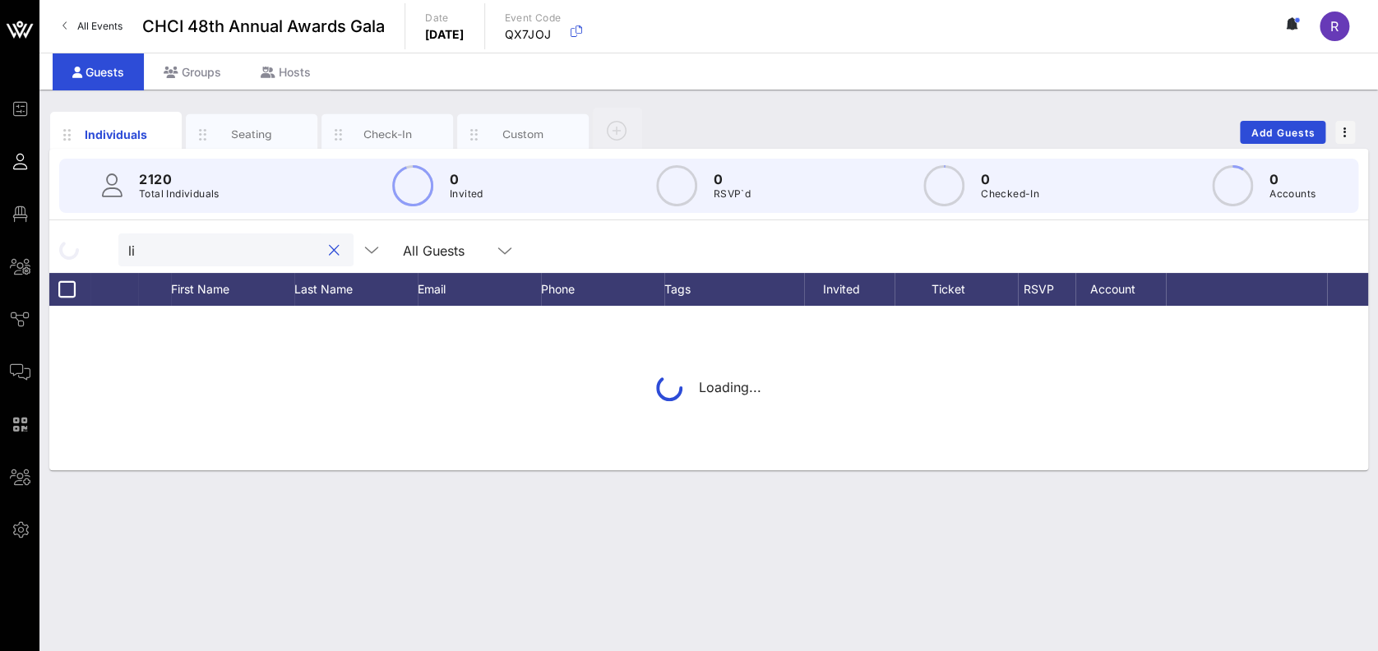
type input "lia"
click at [208, 243] on input "text" at bounding box center [224, 249] width 192 height 21
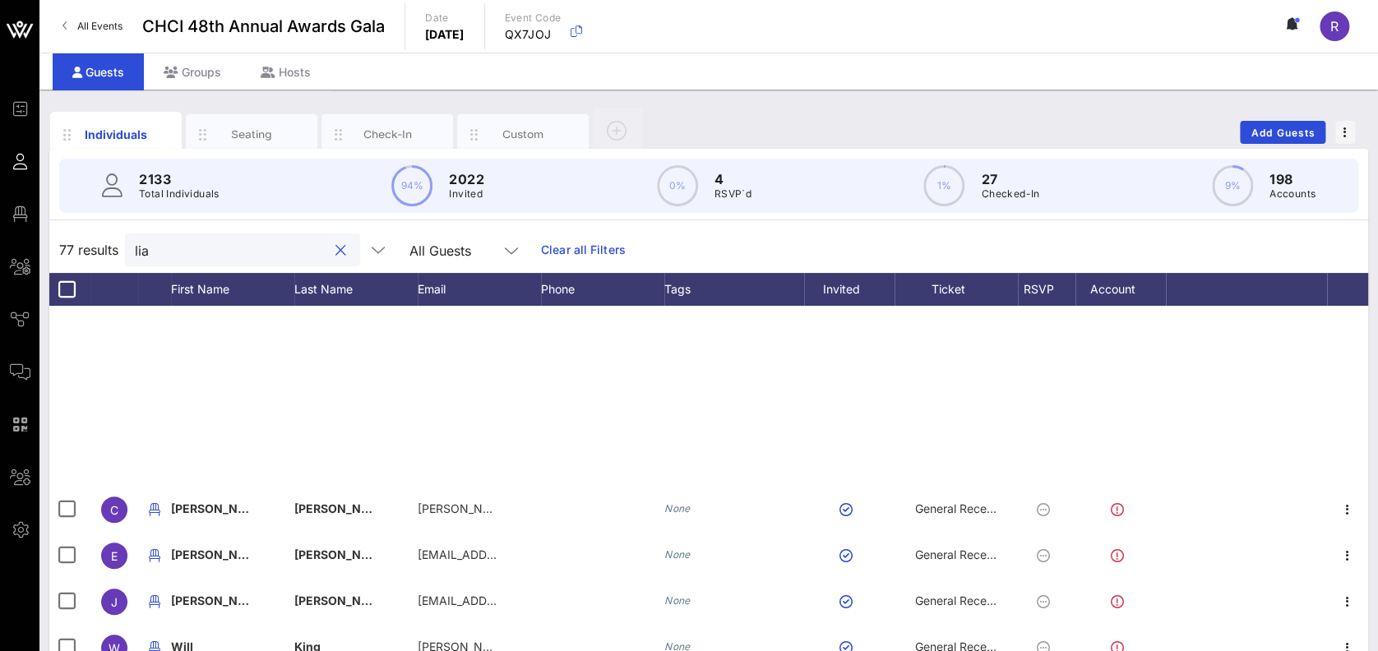
scroll to position [1724, 0]
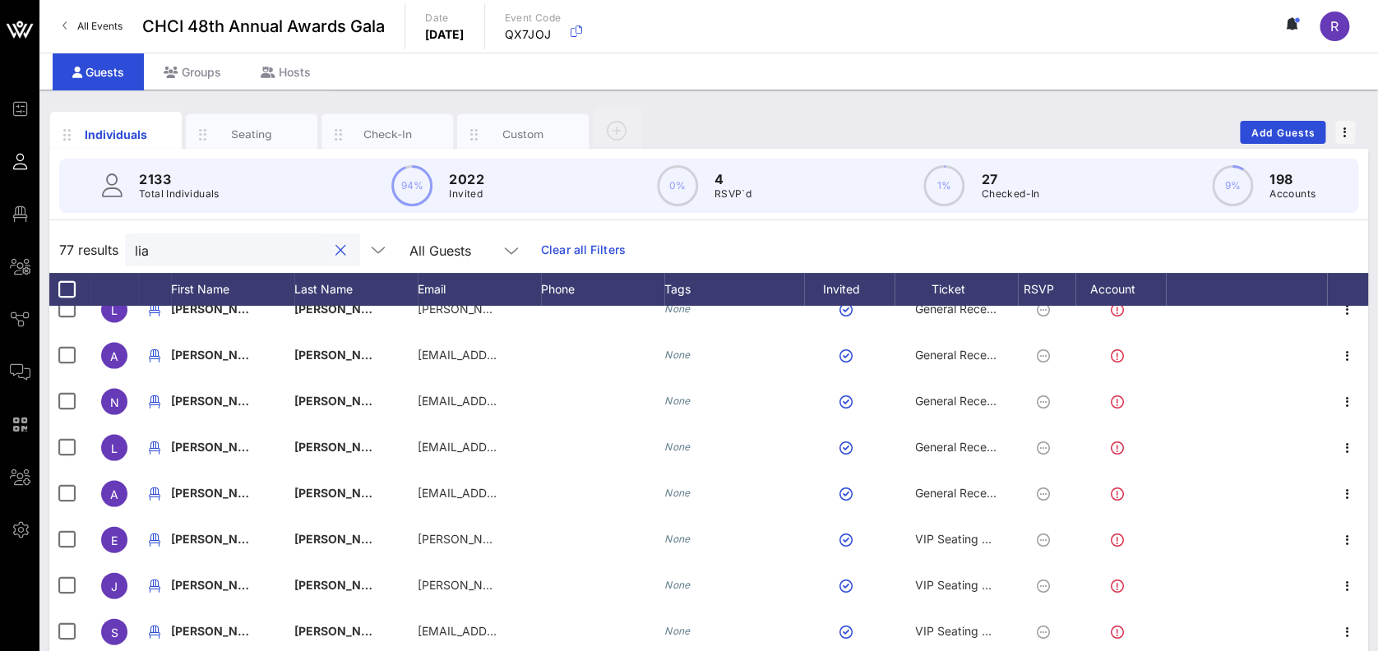
drag, startPoint x: 184, startPoint y: 256, endPoint x: 118, endPoint y: 248, distance: 67.0
click at [118, 248] on div "77 results lia All Guests Clear all Filters" at bounding box center [708, 250] width 1319 height 46
type input "[PERSON_NAME]"
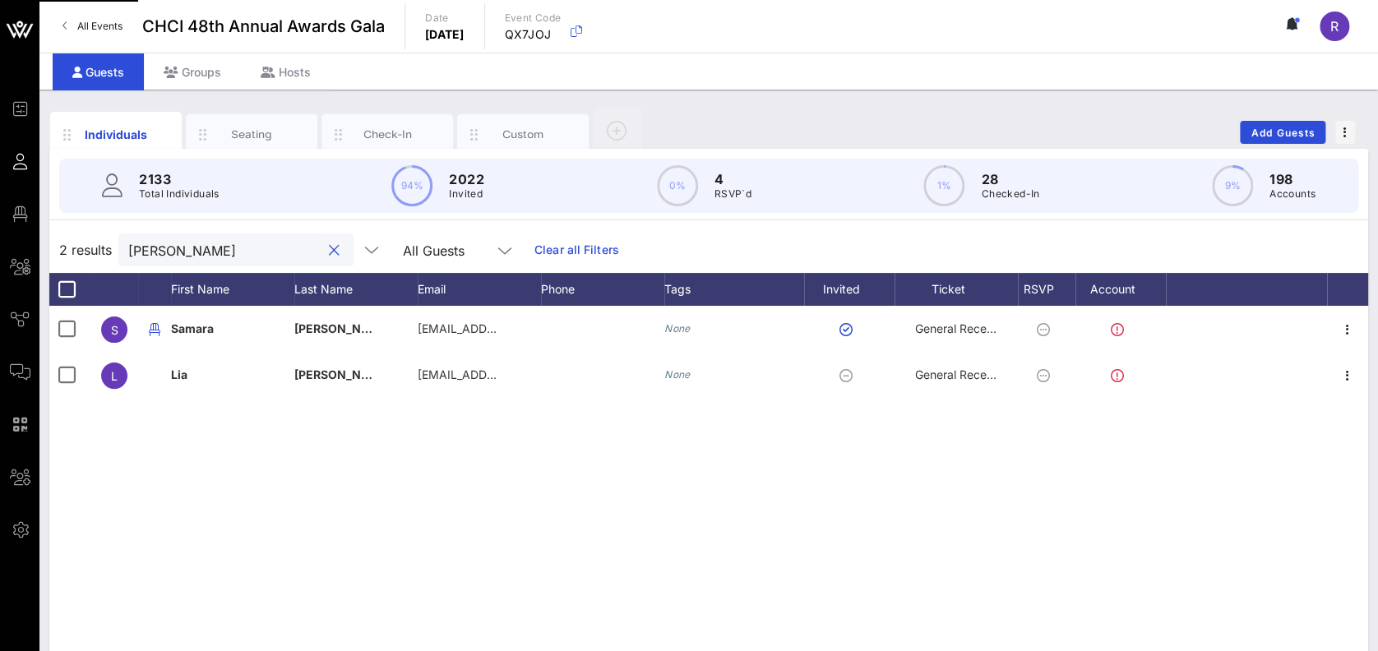
scroll to position [0, 0]
click at [254, 120] on div "Seating" at bounding box center [252, 134] width 132 height 41
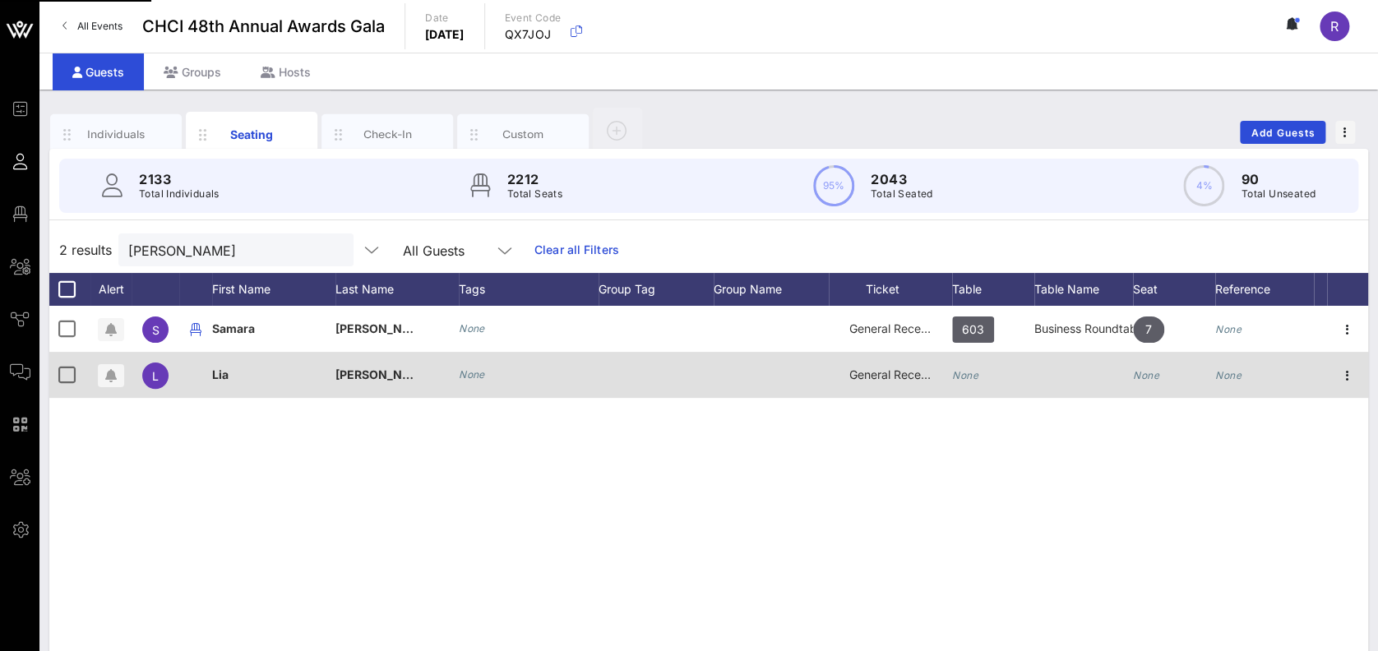
click at [965, 368] on div "None" at bounding box center [965, 375] width 26 height 46
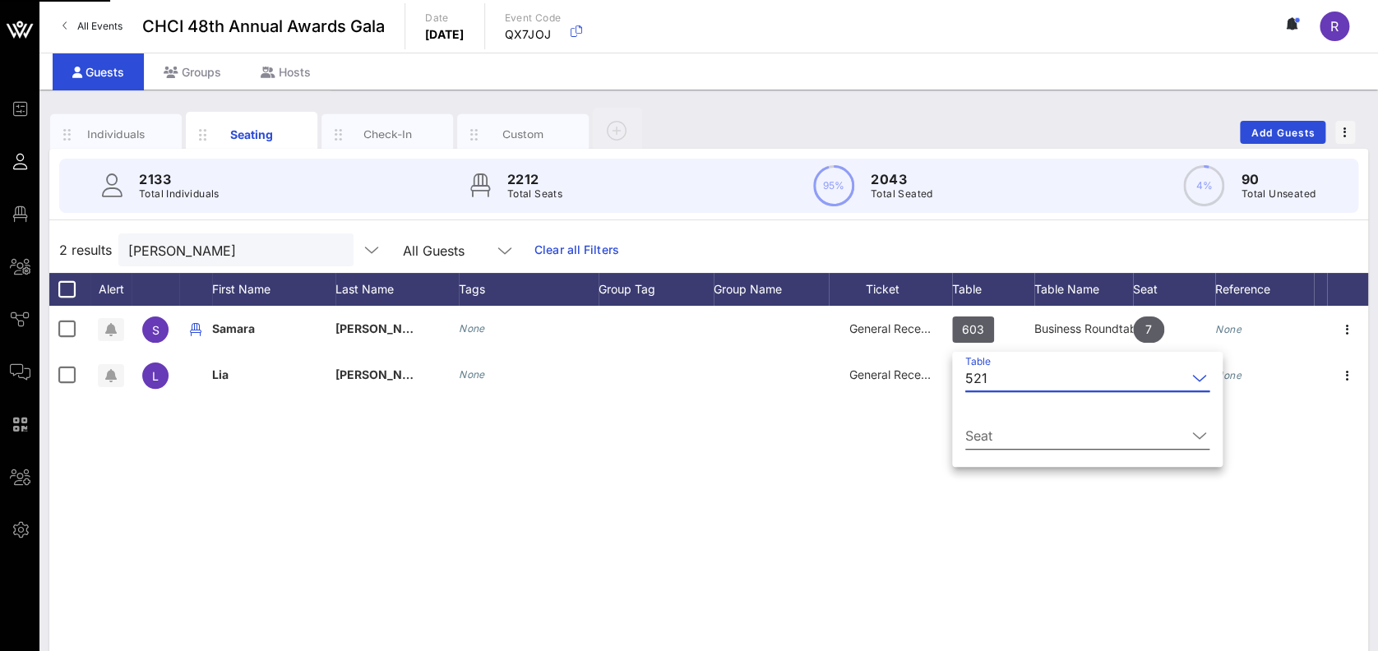
click at [1192, 433] on icon at bounding box center [1199, 436] width 15 height 20
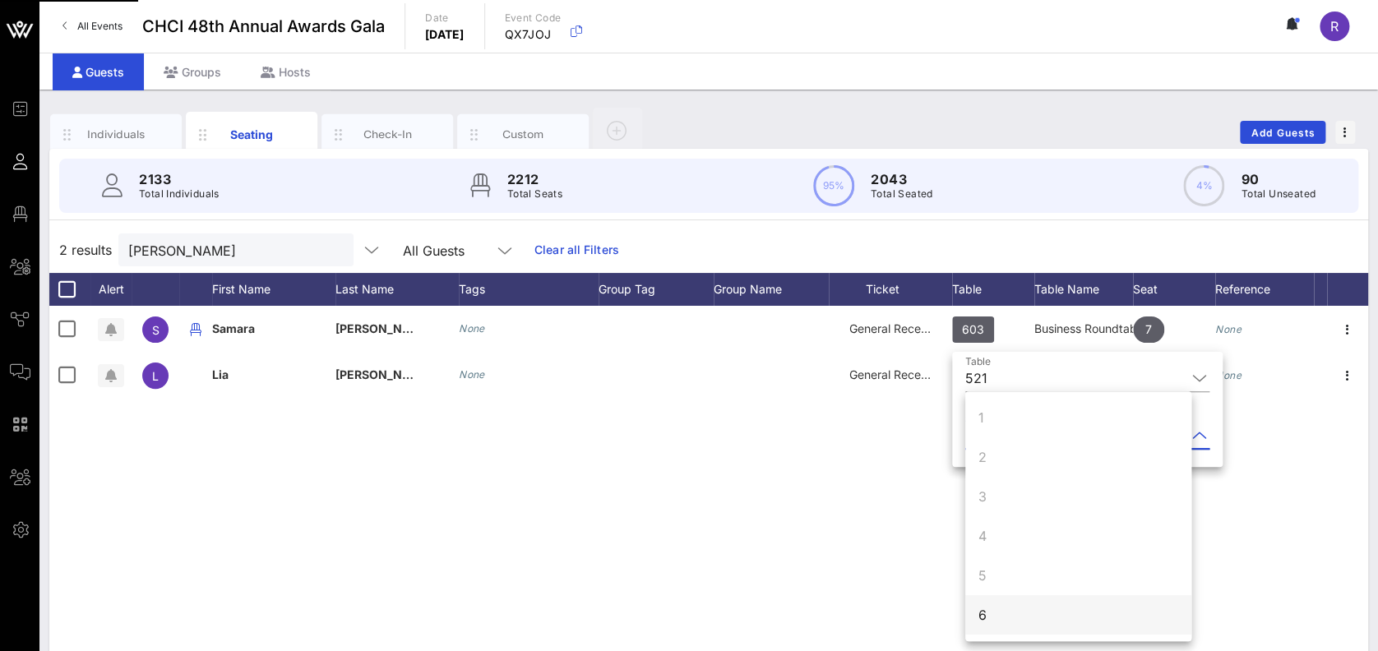
click at [1109, 622] on div "6" at bounding box center [1078, 614] width 226 height 39
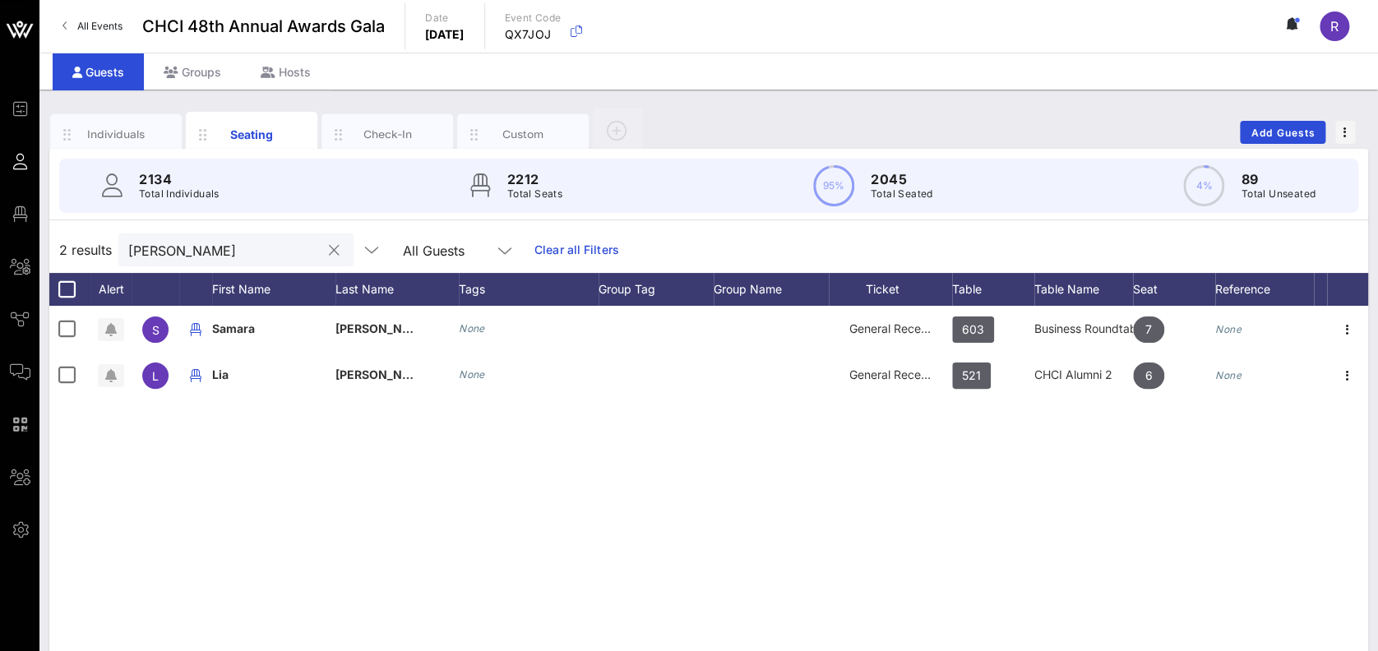
click at [329, 250] on button "clear icon" at bounding box center [334, 251] width 11 height 16
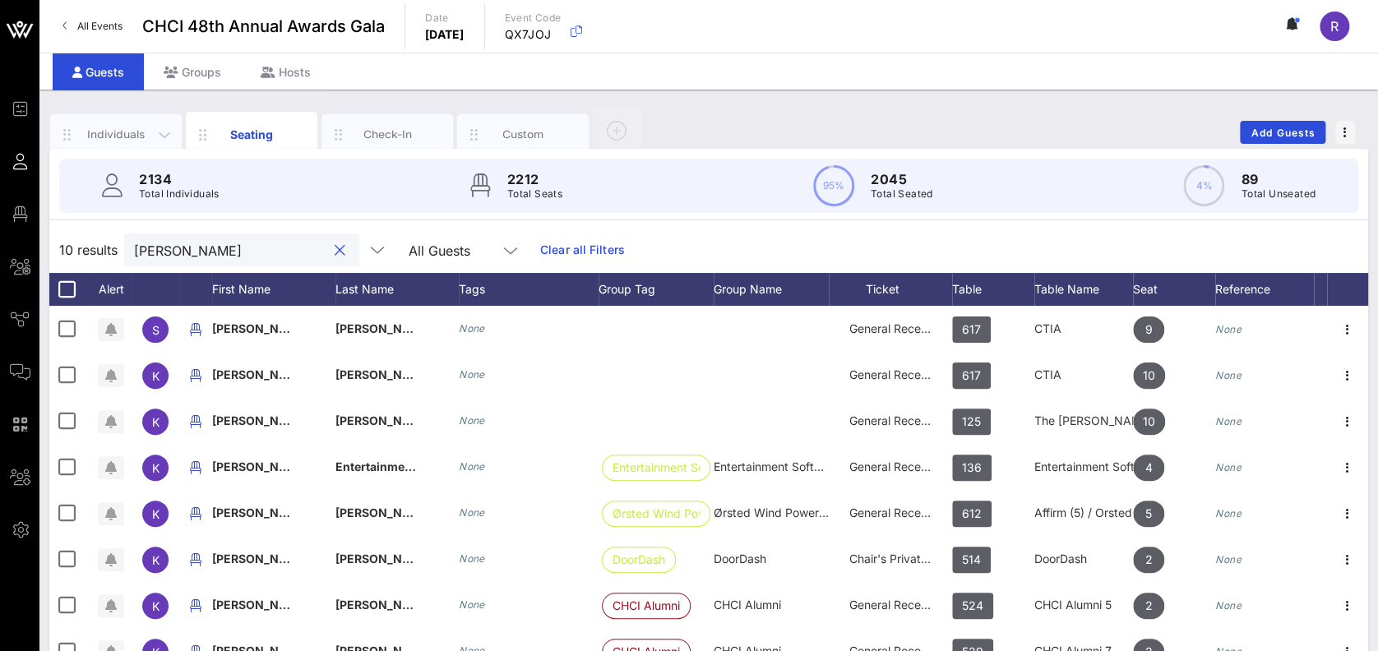
click at [119, 141] on div "Individuals" at bounding box center [116, 135] width 73 height 16
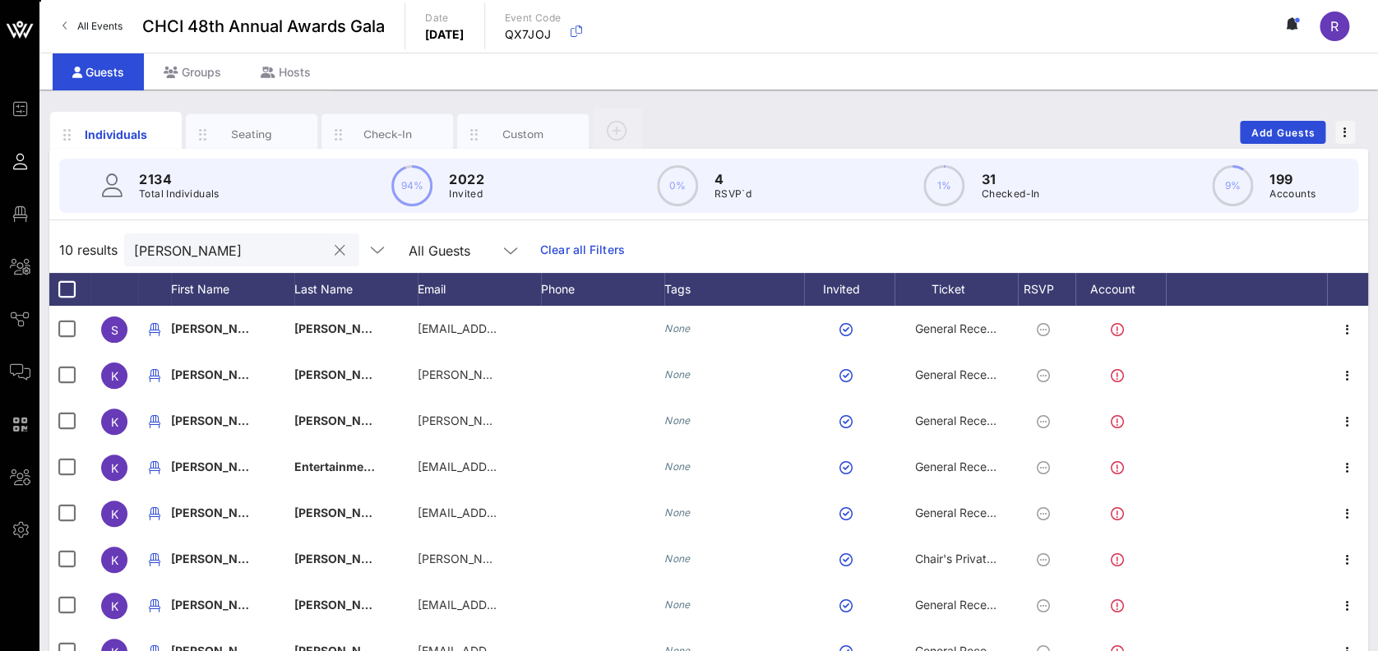
scroll to position [164, 0]
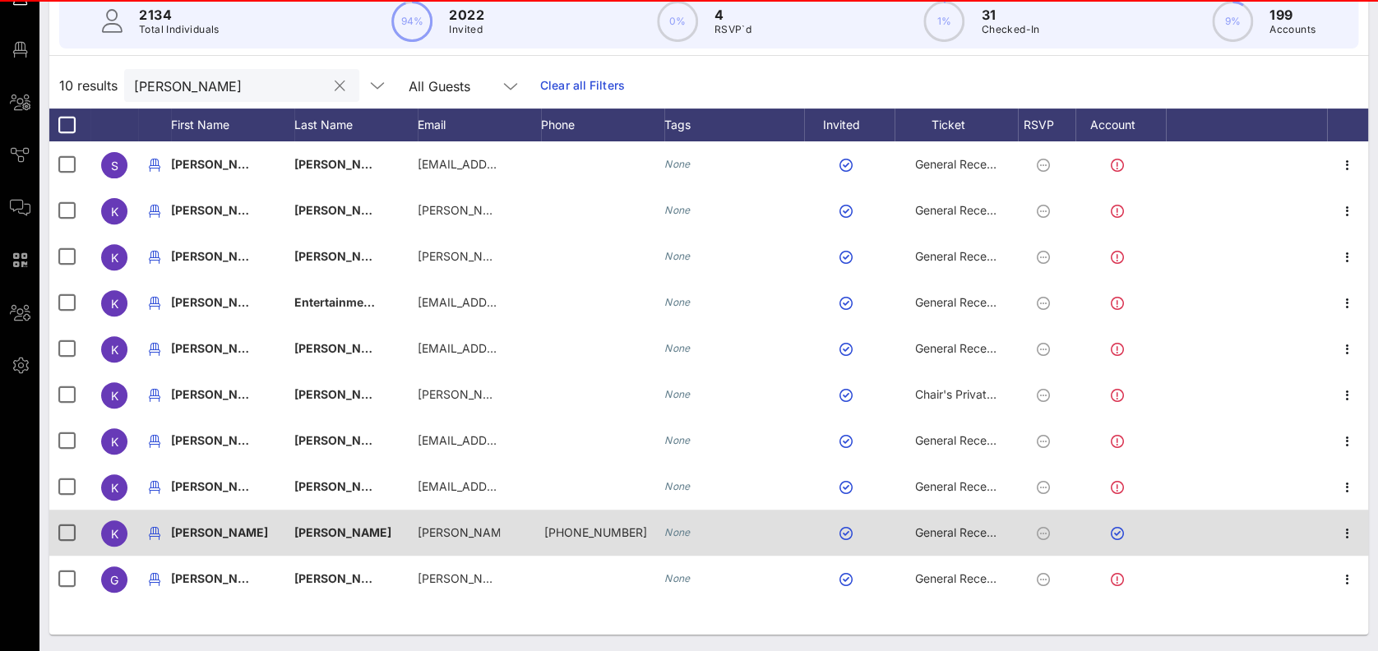
click at [959, 533] on span "General Reception" at bounding box center [964, 532] width 99 height 14
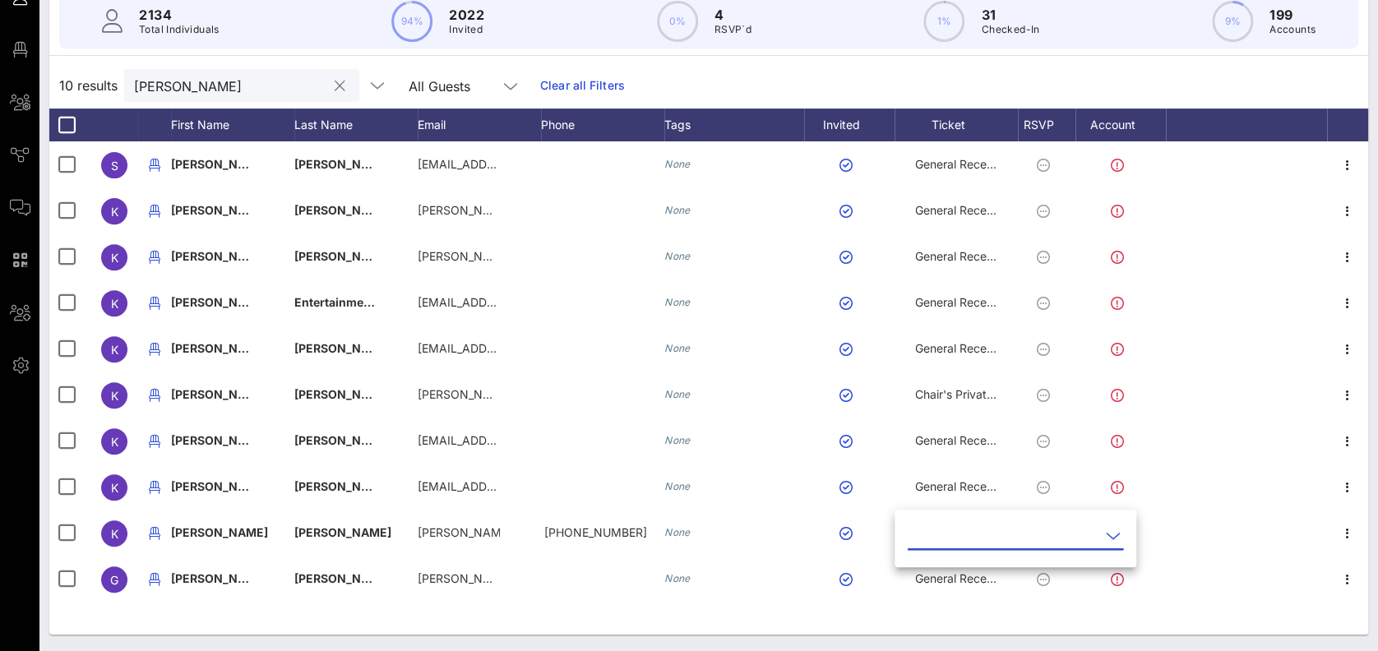
click at [1106, 535] on icon at bounding box center [1113, 536] width 15 height 20
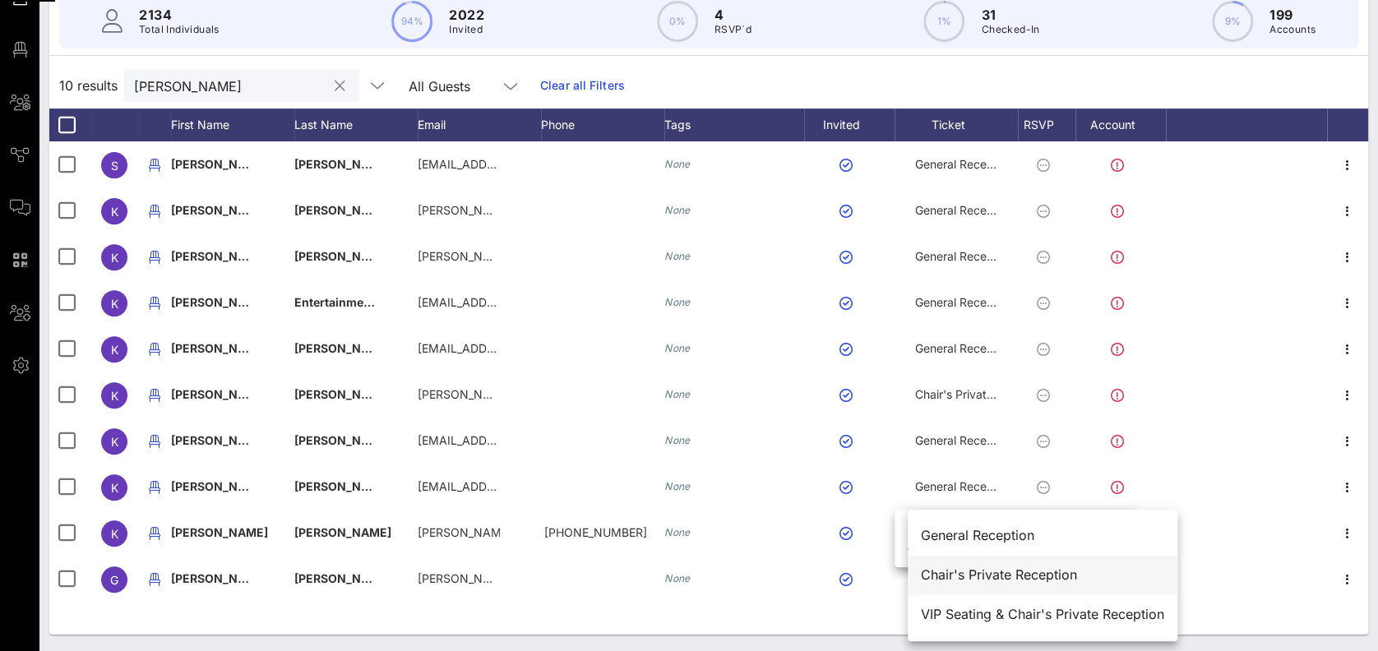
click at [973, 565] on div "Chair's Private Reception" at bounding box center [1042, 574] width 243 height 35
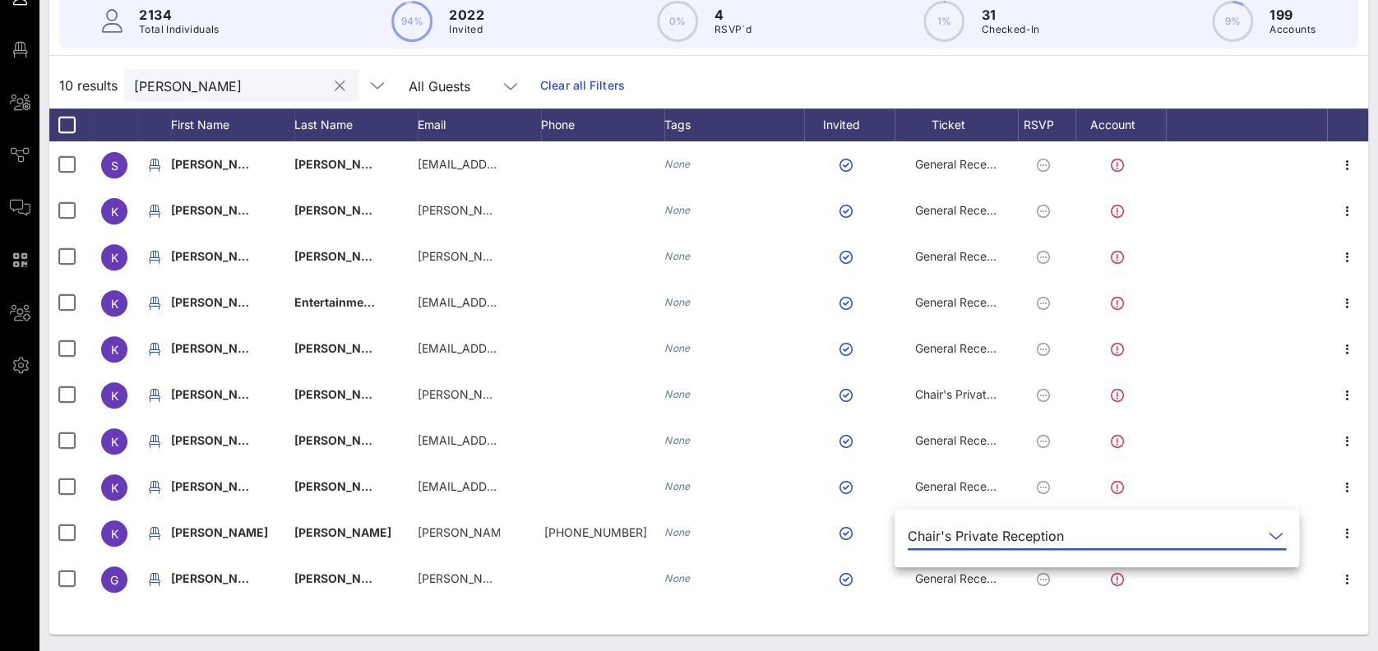
click at [1070, 84] on div "10 results katherine All Guests Clear all Filters" at bounding box center [708, 85] width 1319 height 46
click at [969, 85] on div "10 results katherine All Guests Clear all Filters" at bounding box center [708, 85] width 1319 height 46
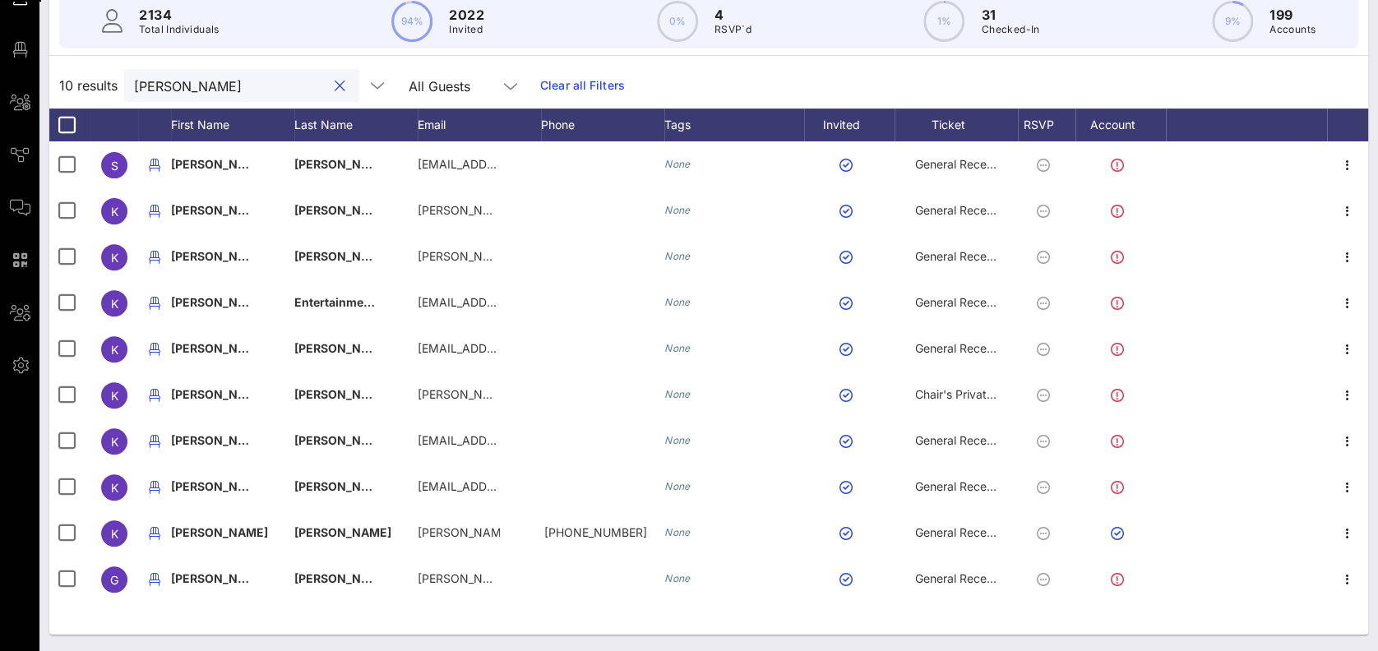
click at [229, 80] on input "katherine" at bounding box center [230, 85] width 192 height 21
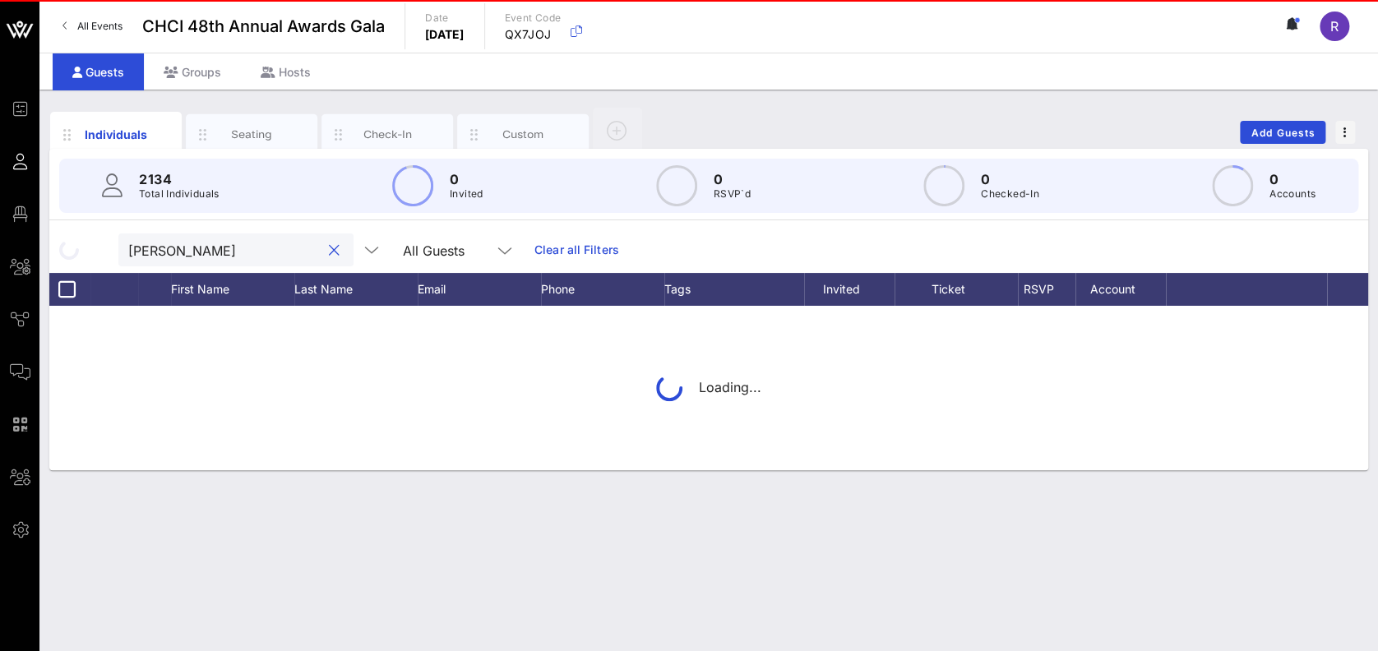
scroll to position [0, 0]
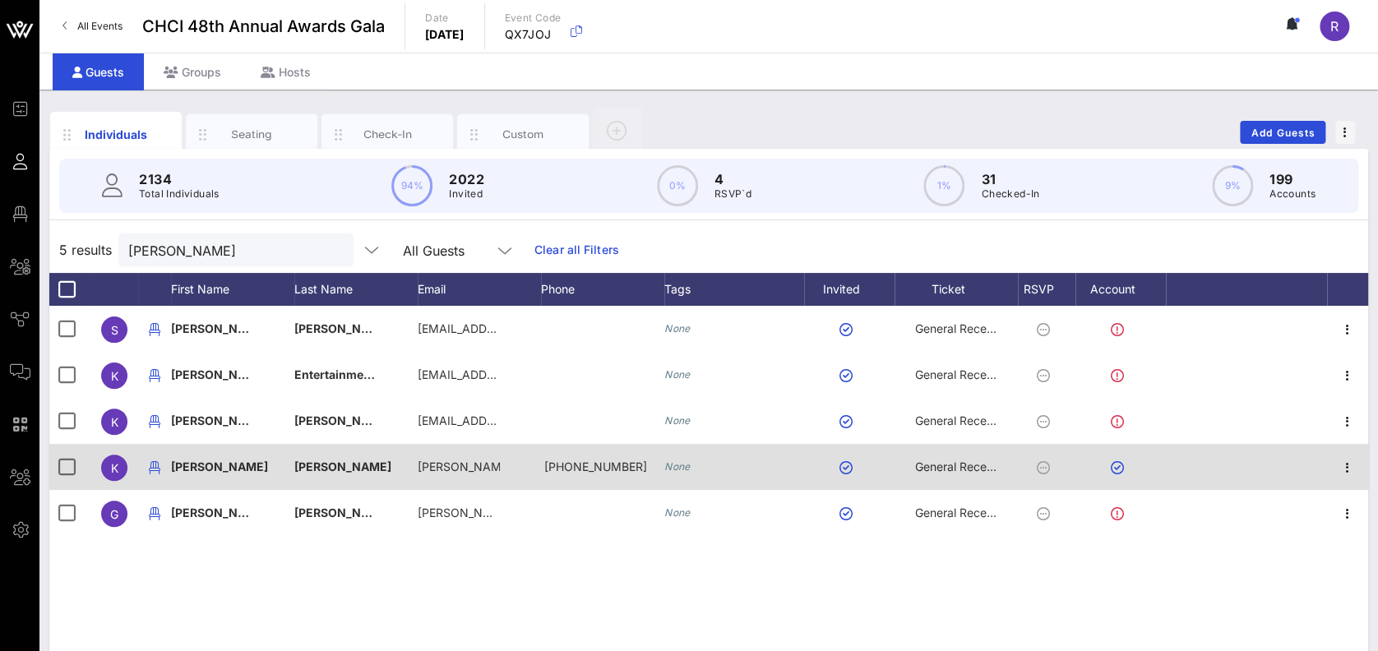
click at [972, 479] on div "General Reception" at bounding box center [956, 467] width 82 height 46
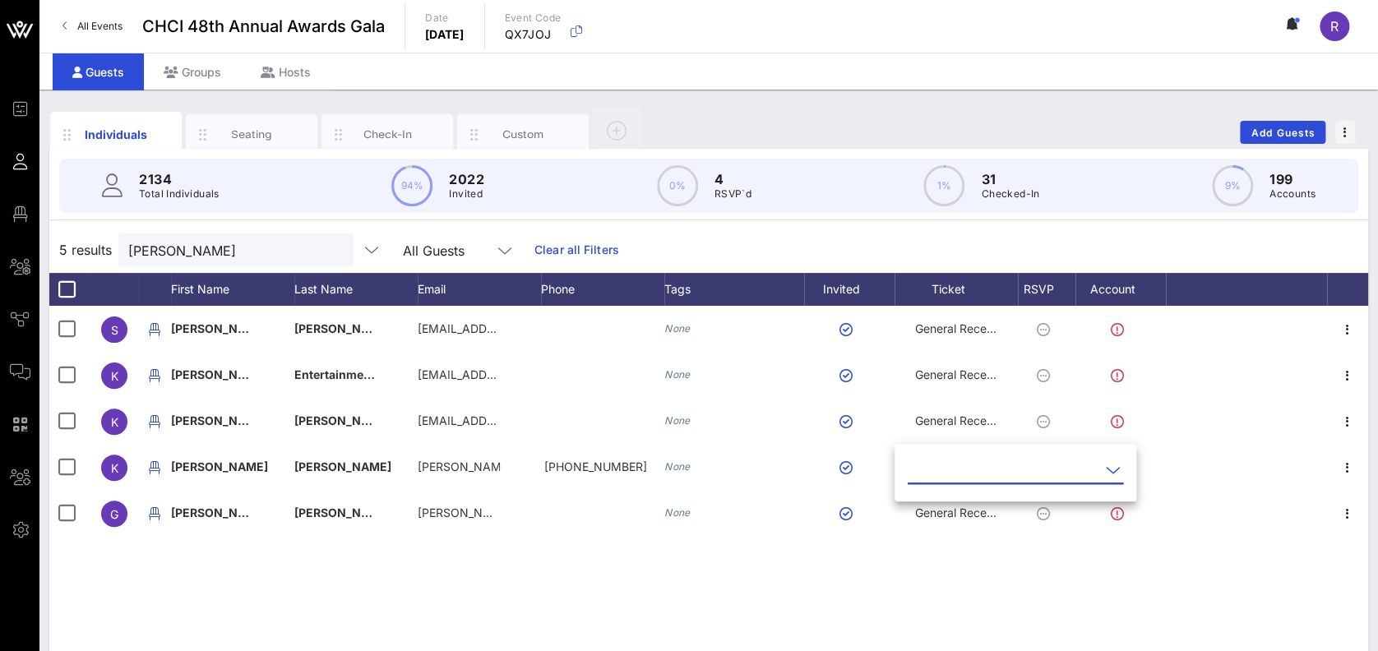
click at [1106, 473] on icon at bounding box center [1113, 470] width 15 height 20
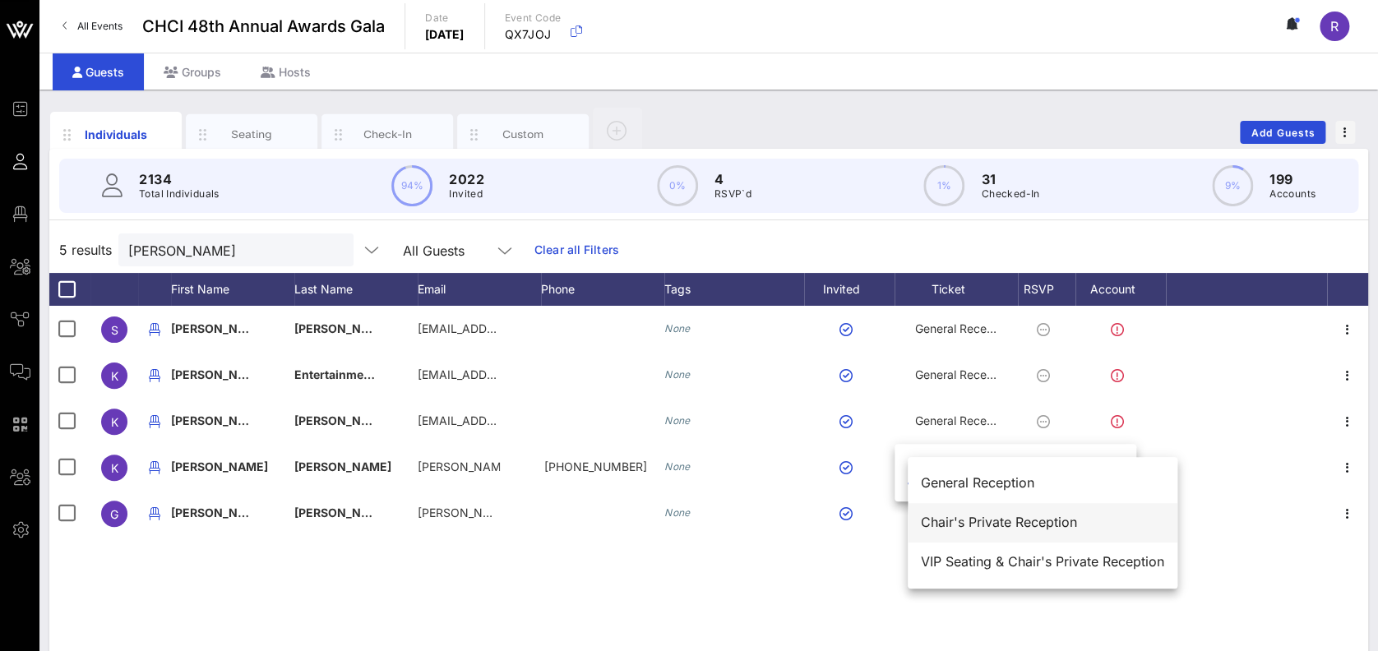
click at [953, 521] on div "Chair's Private Reception" at bounding box center [1042, 523] width 243 height 16
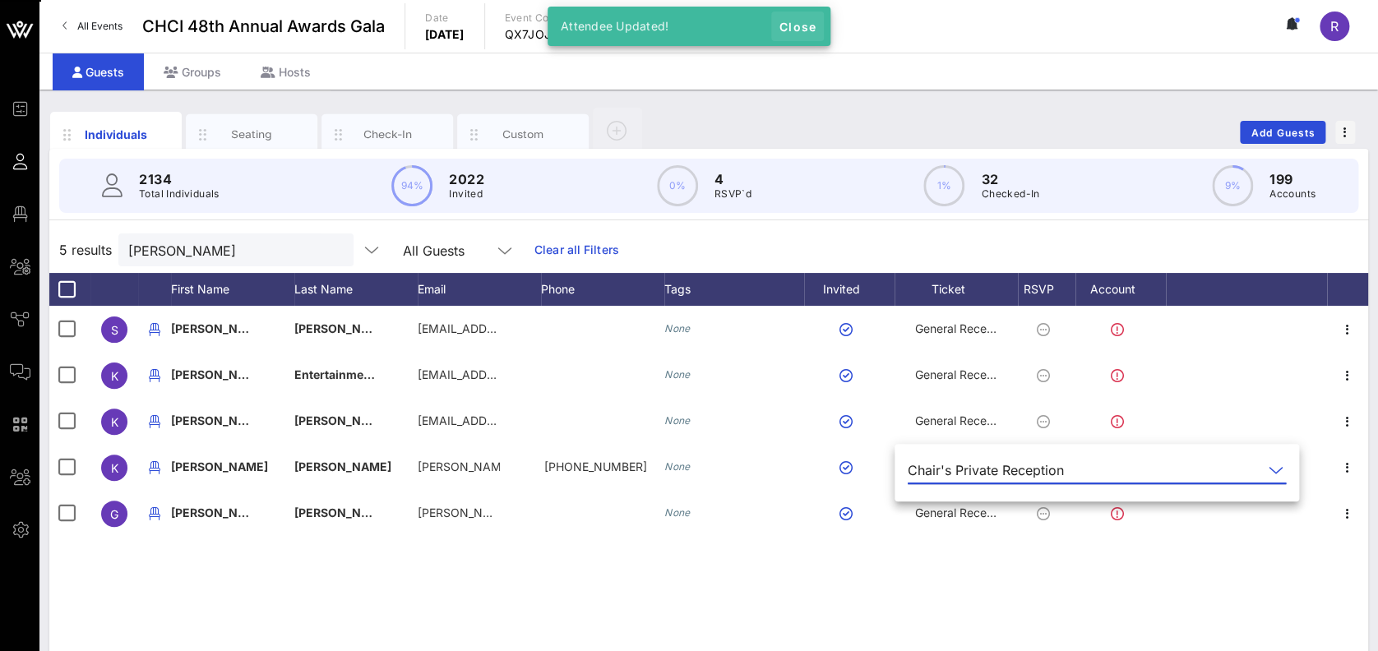
click at [800, 18] on button "Close" at bounding box center [797, 27] width 53 height 30
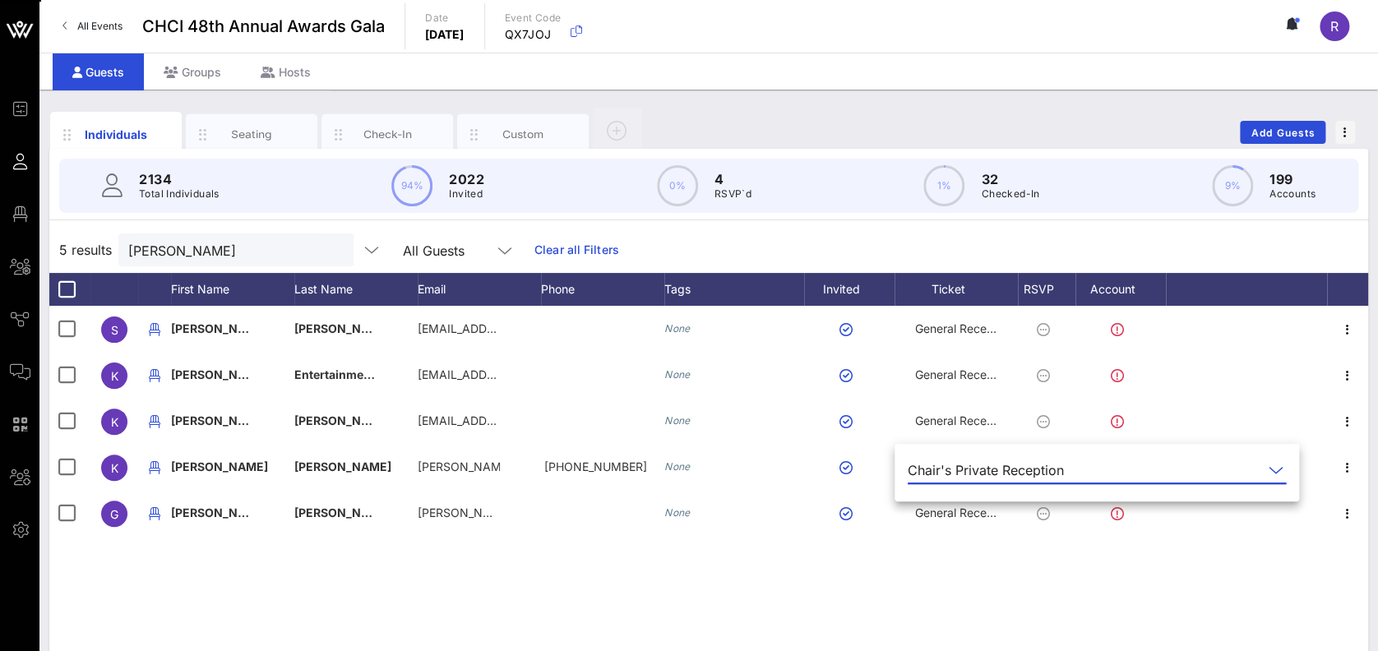
click at [1084, 52] on div "All Events CHCI 48th Annual Awards Gala Date Thursday, Sep. 18, 2025 Event Code…" at bounding box center [708, 26] width 1339 height 53
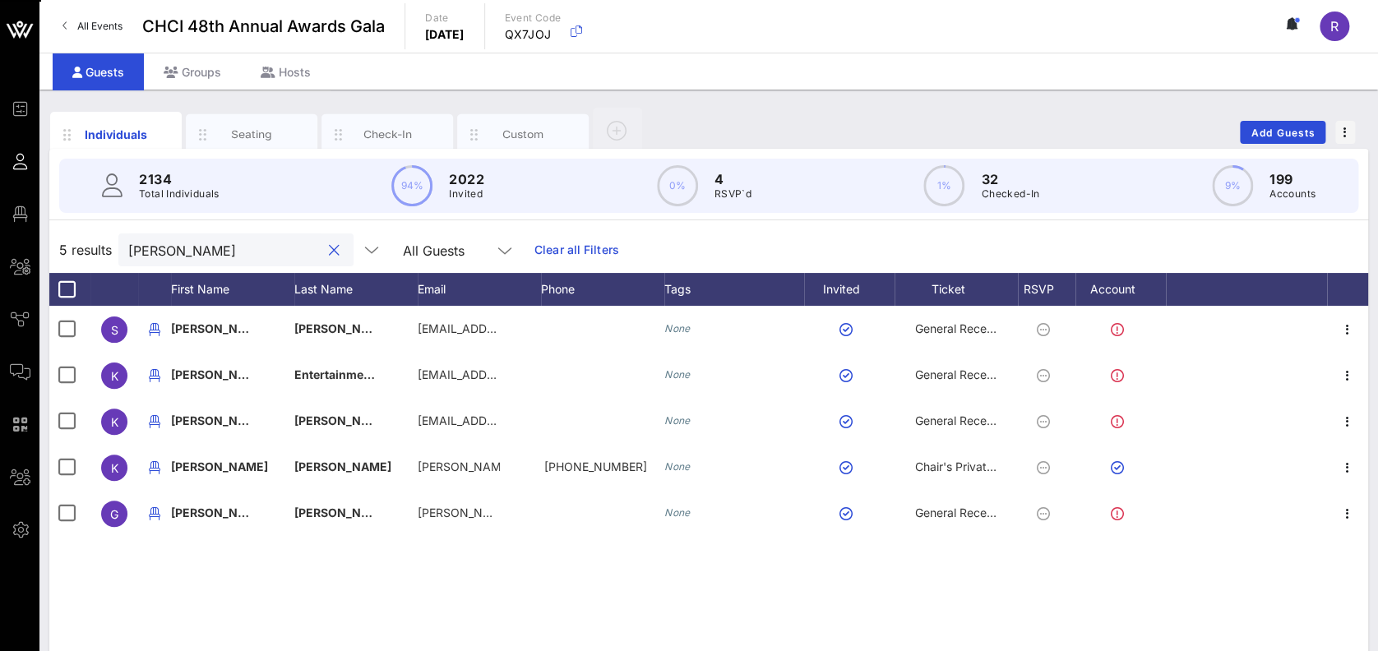
drag, startPoint x: 227, startPoint y: 247, endPoint x: 112, endPoint y: 252, distance: 115.2
click at [112, 252] on div "5 results katherine c All Guests Clear all Filters" at bounding box center [708, 250] width 1319 height 46
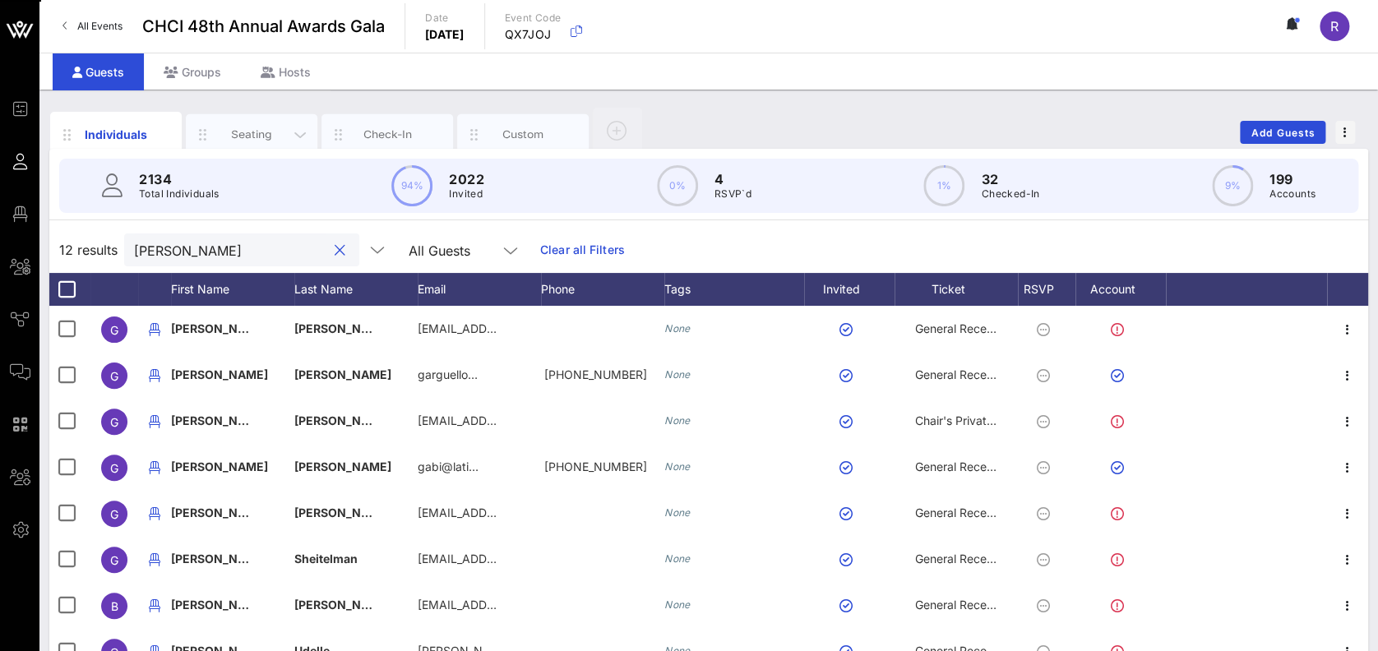
type input "gabriel"
click at [252, 138] on div "Seating" at bounding box center [251, 135] width 73 height 16
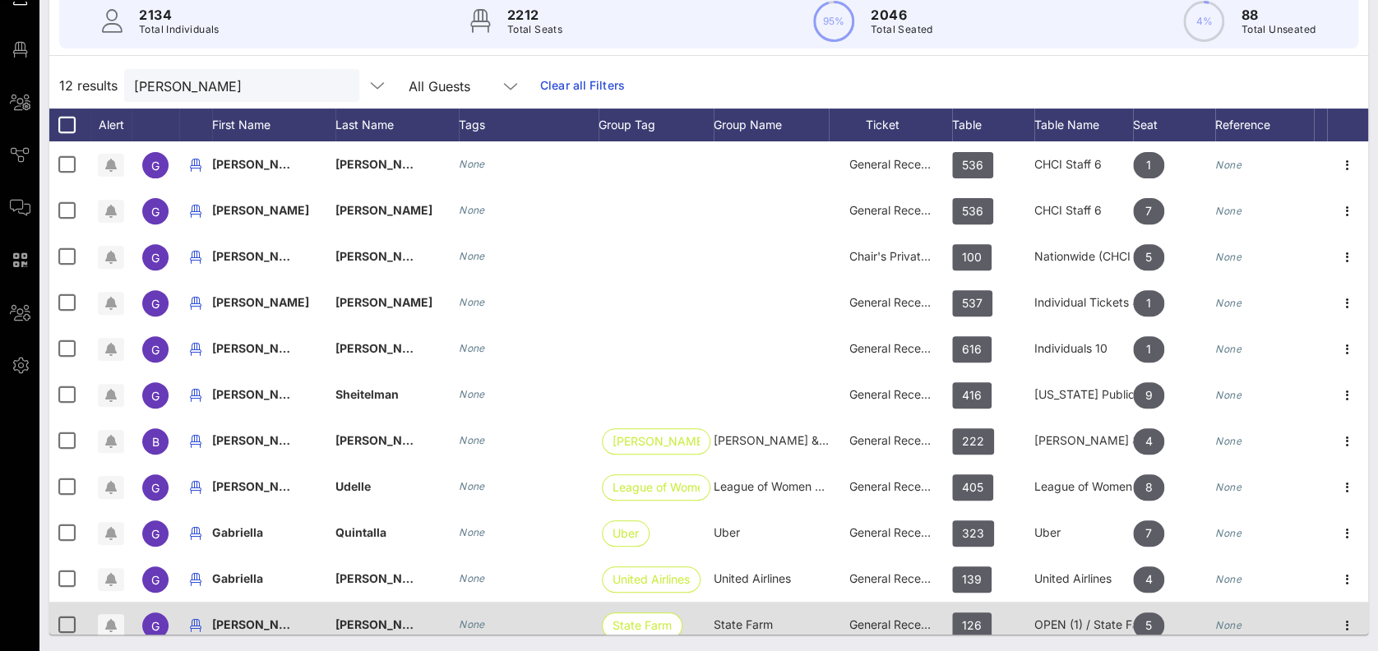
scroll to position [76, 0]
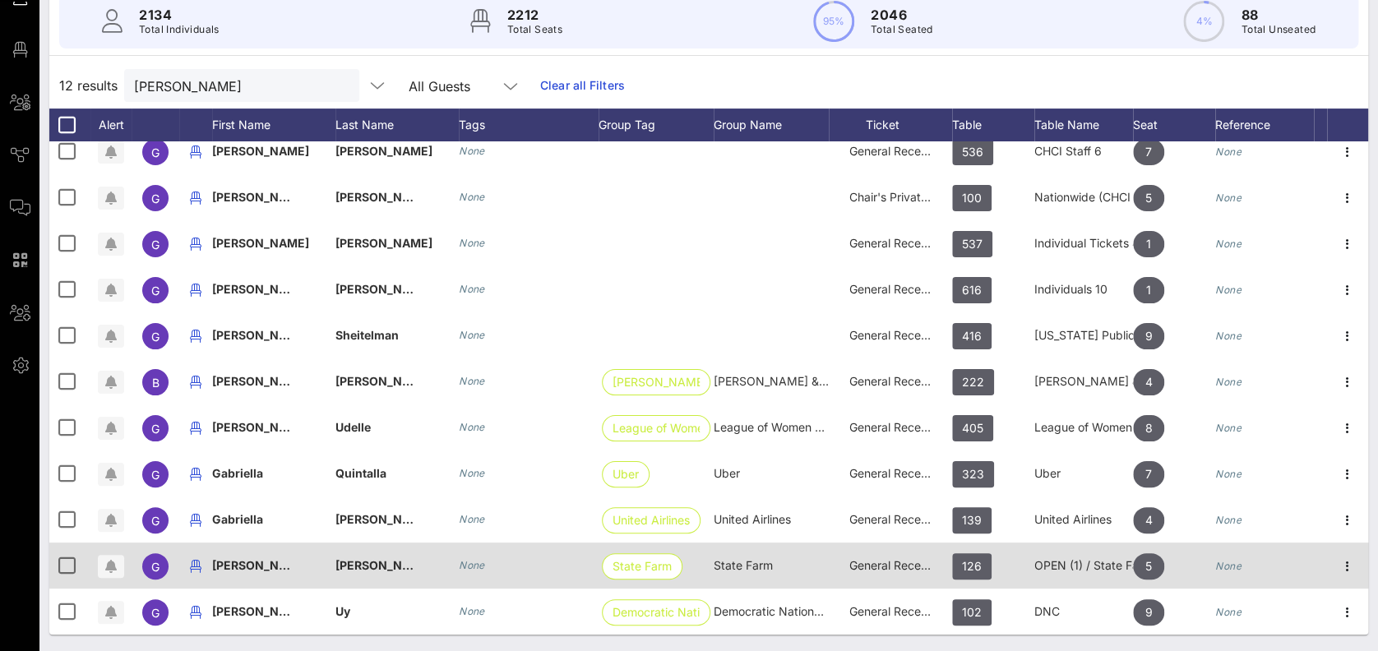
click at [867, 558] on span "General Reception" at bounding box center [898, 565] width 99 height 14
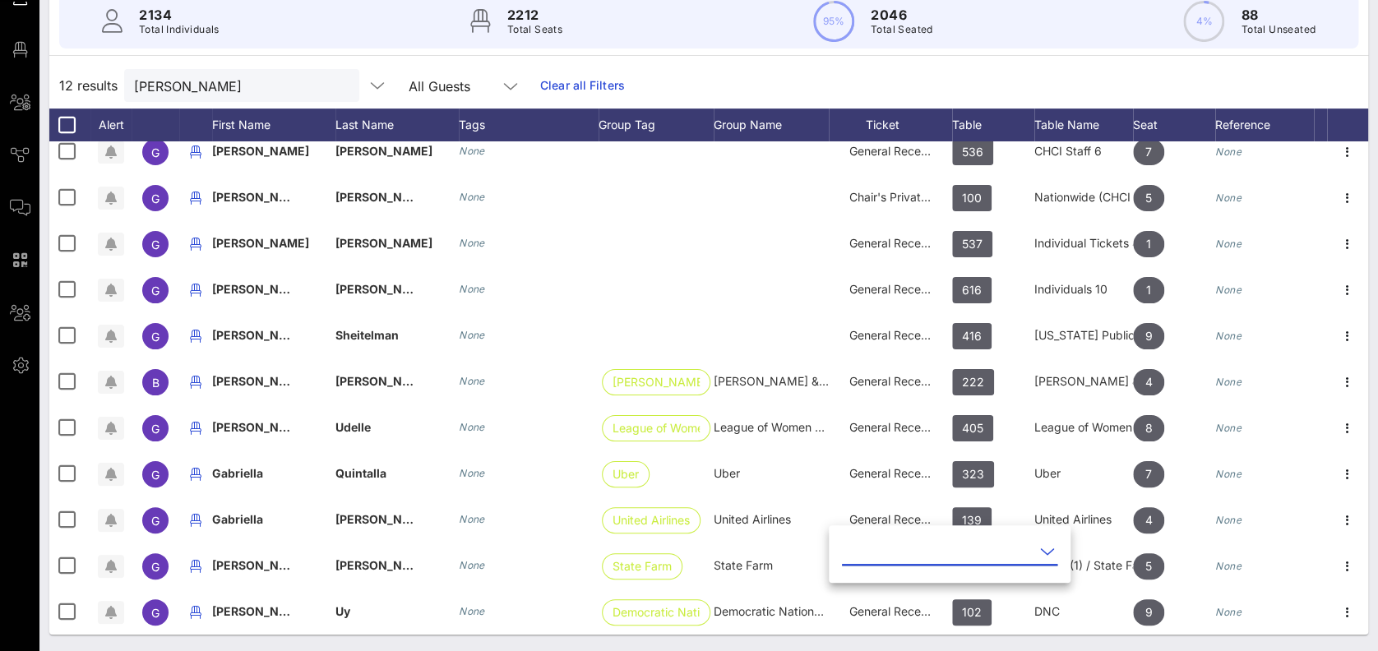
click at [1040, 549] on icon at bounding box center [1047, 552] width 15 height 20
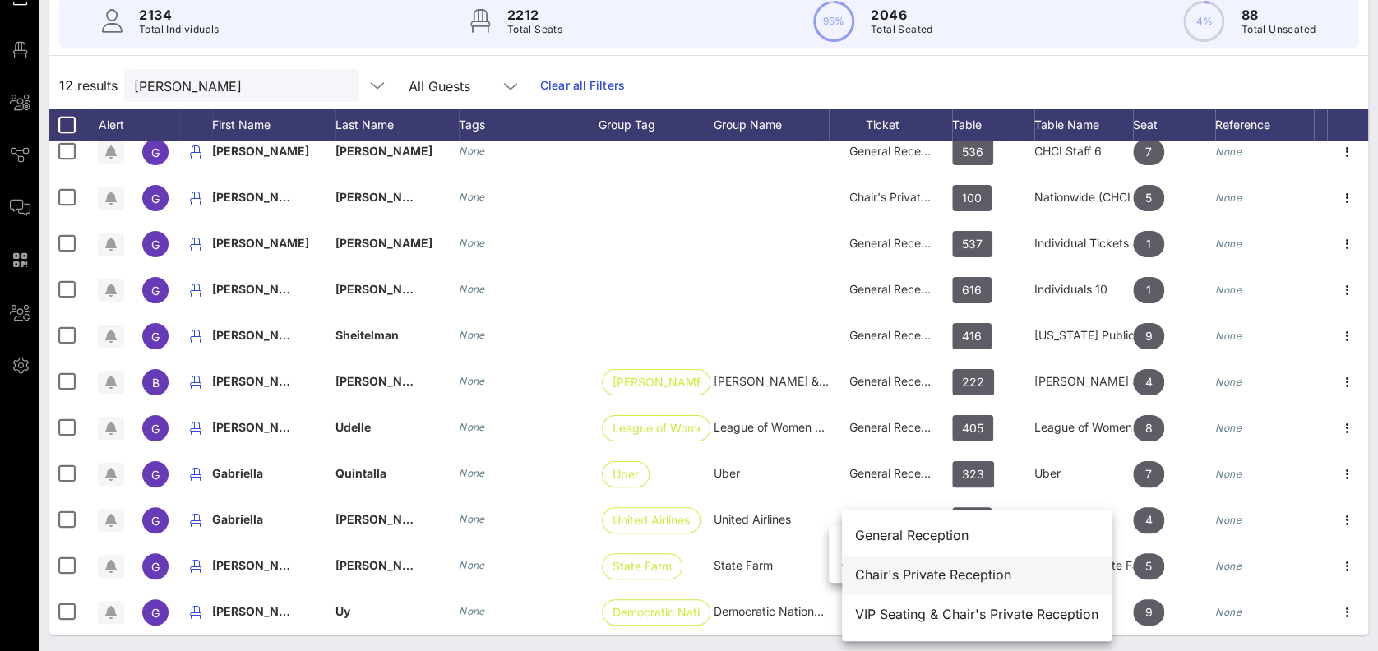
drag, startPoint x: 911, startPoint y: 572, endPoint x: 861, endPoint y: 543, distance: 57.8
click at [861, 543] on div "General Reception Chair's Private Reception VIP Seating & Chair's Private Recep…" at bounding box center [977, 576] width 270 height 132
click at [866, 565] on div "Chair's Private Reception" at bounding box center [976, 574] width 243 height 35
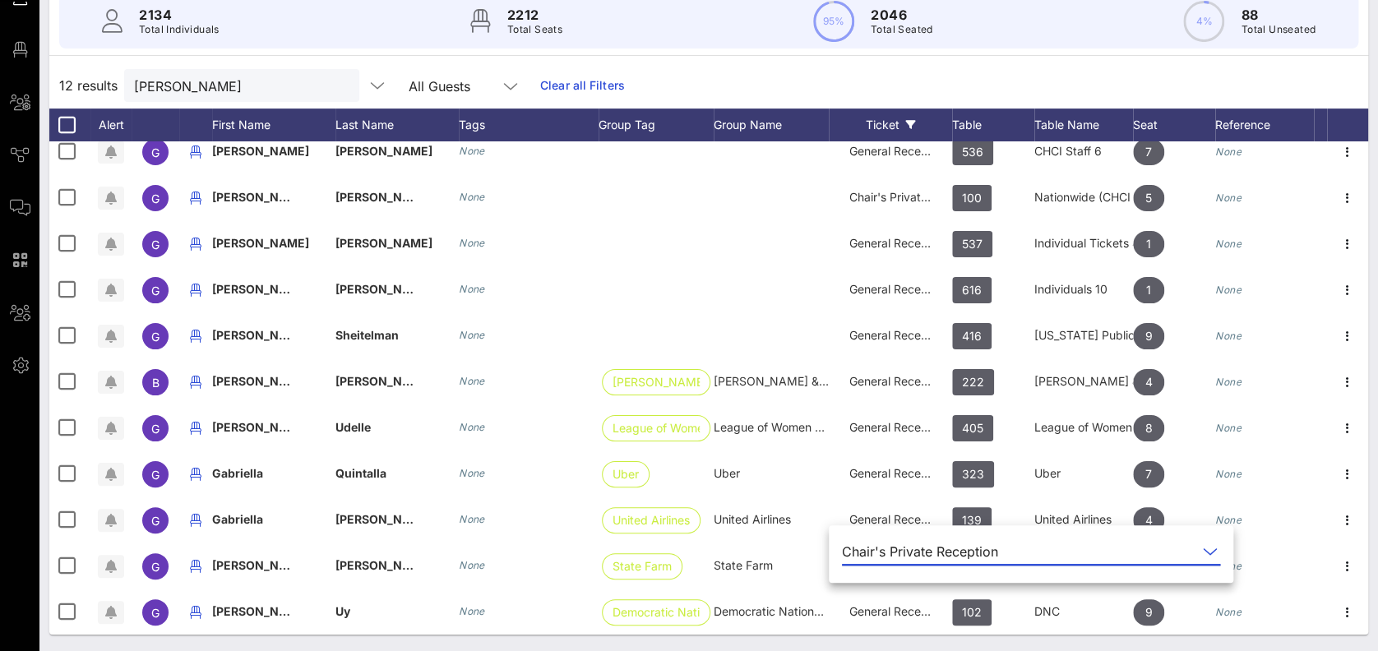
click at [798, 25] on span "Close" at bounding box center [797, 27] width 39 height 14
click at [1057, 78] on div "12 results gabriel All Guests Clear all Filters" at bounding box center [708, 85] width 1319 height 46
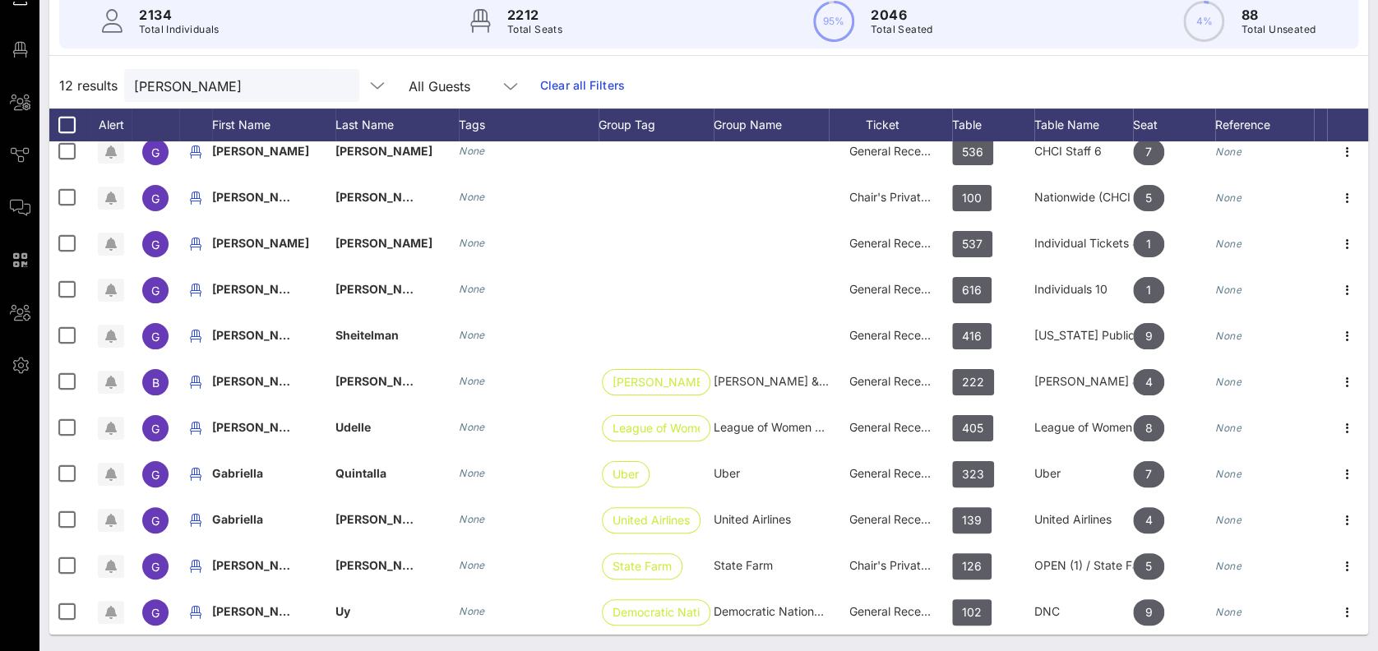
click at [335, 79] on button "clear icon" at bounding box center [340, 86] width 11 height 16
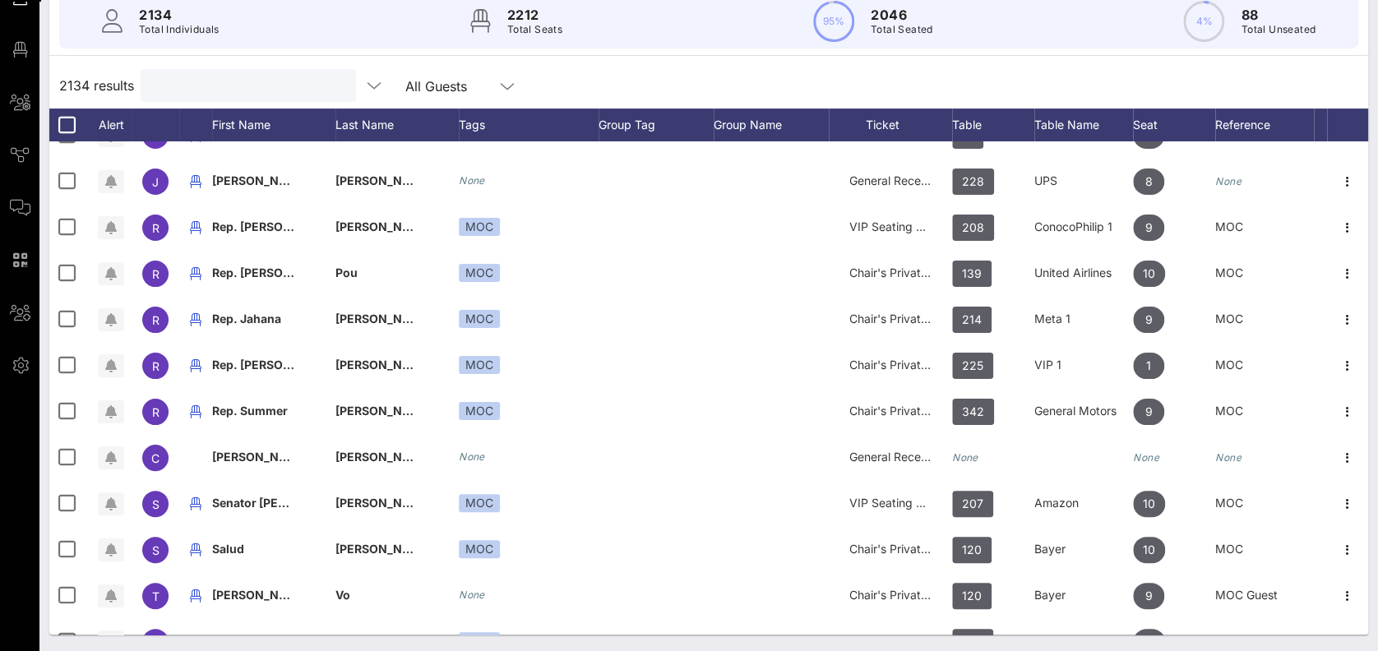
scroll to position [0, 0]
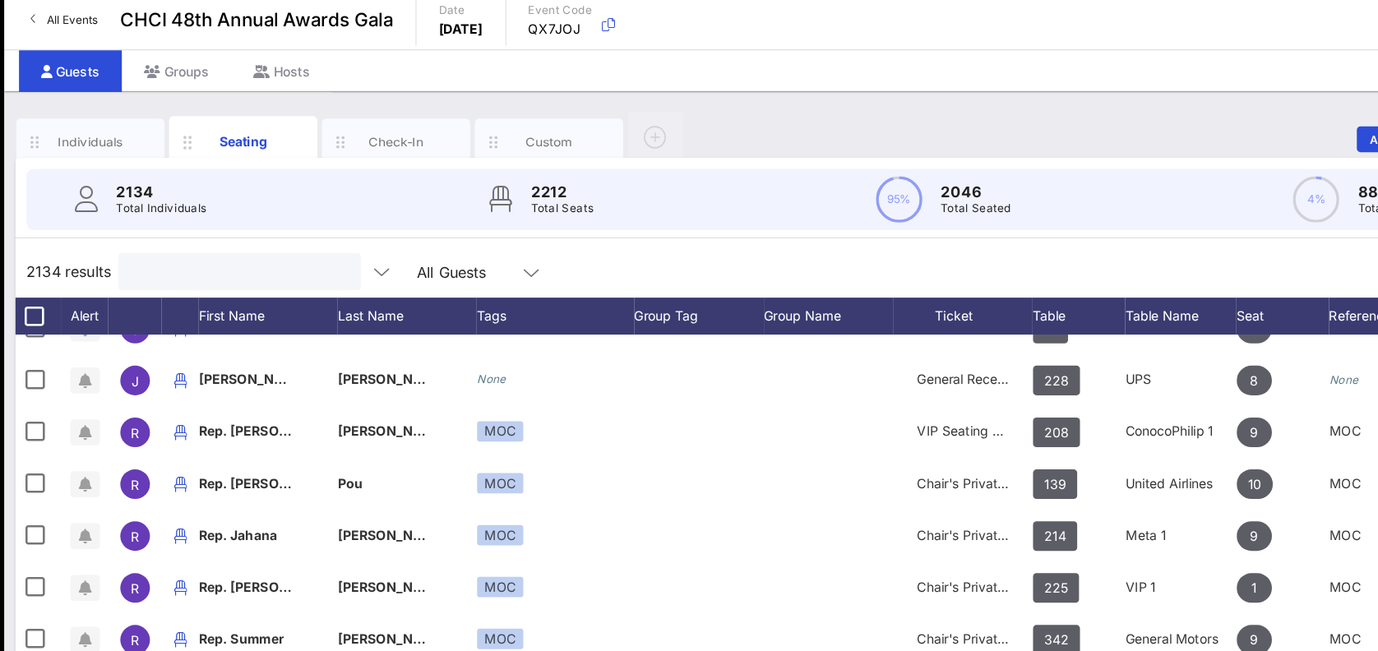
click at [317, 79] on div "Hosts" at bounding box center [286, 71] width 90 height 37
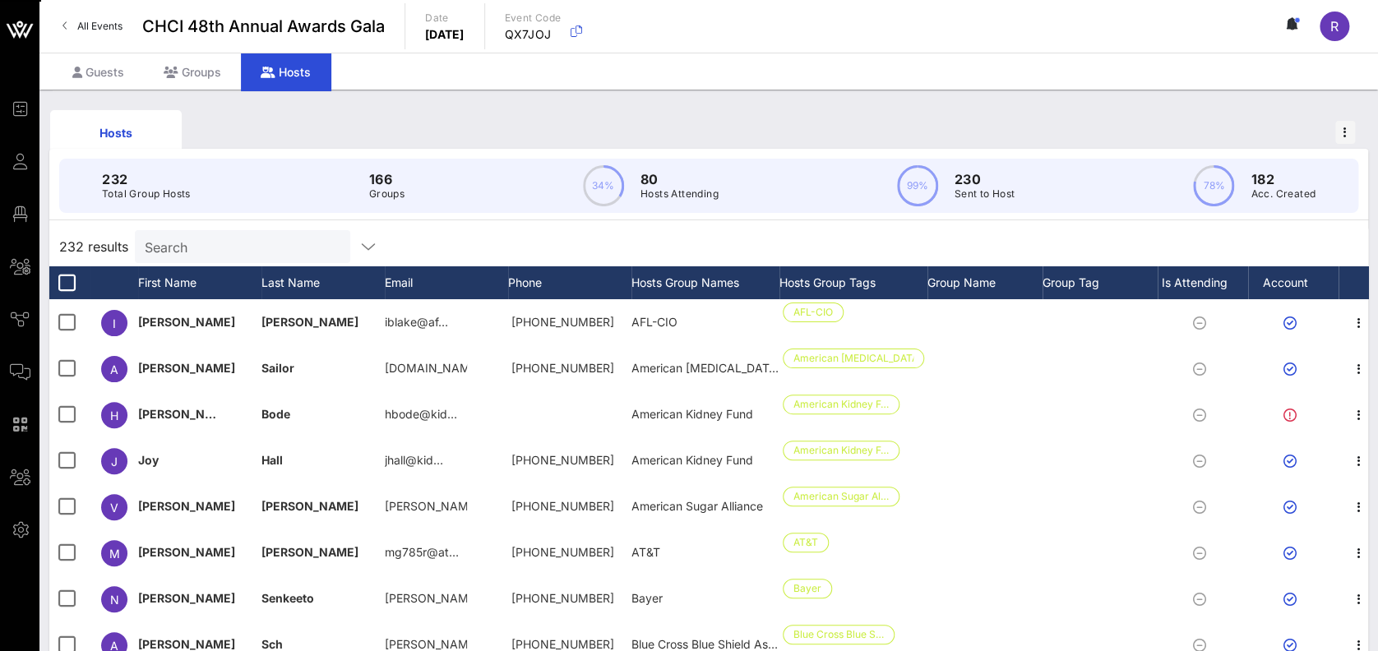
click at [257, 249] on input "Search" at bounding box center [241, 246] width 192 height 21
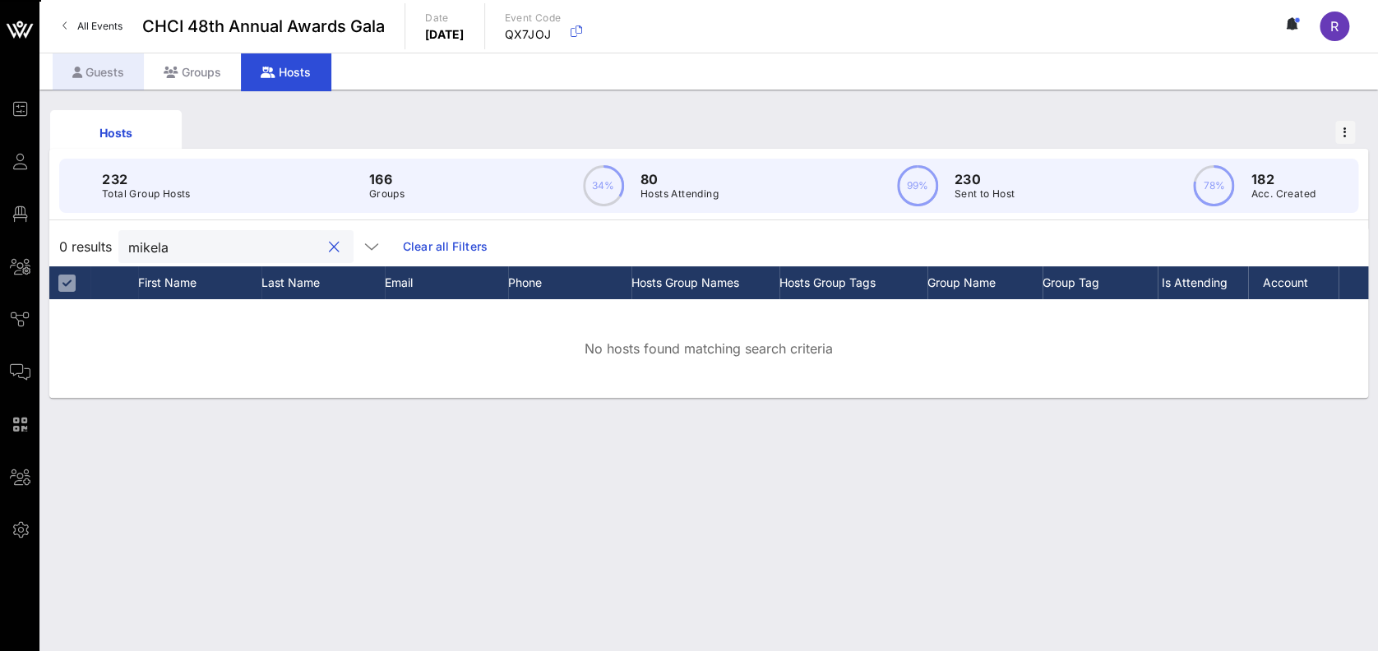
type input "mikela"
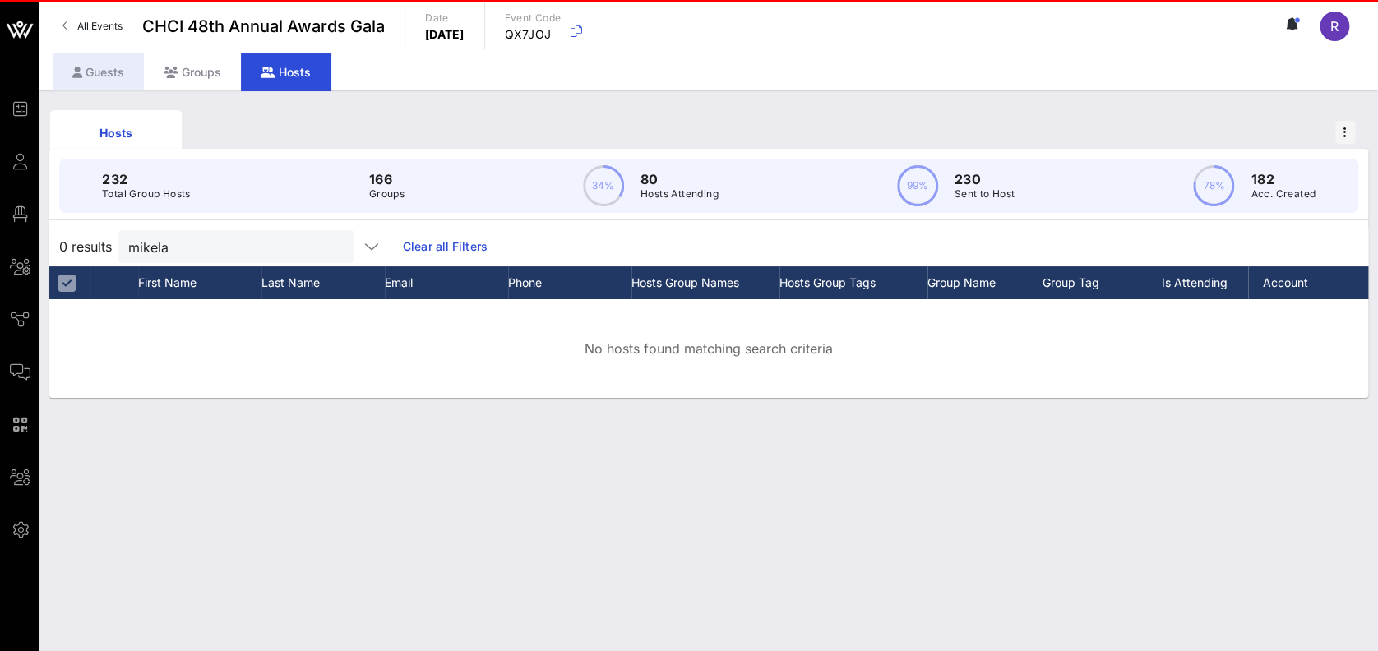
click at [92, 62] on div "Guests" at bounding box center [98, 71] width 91 height 37
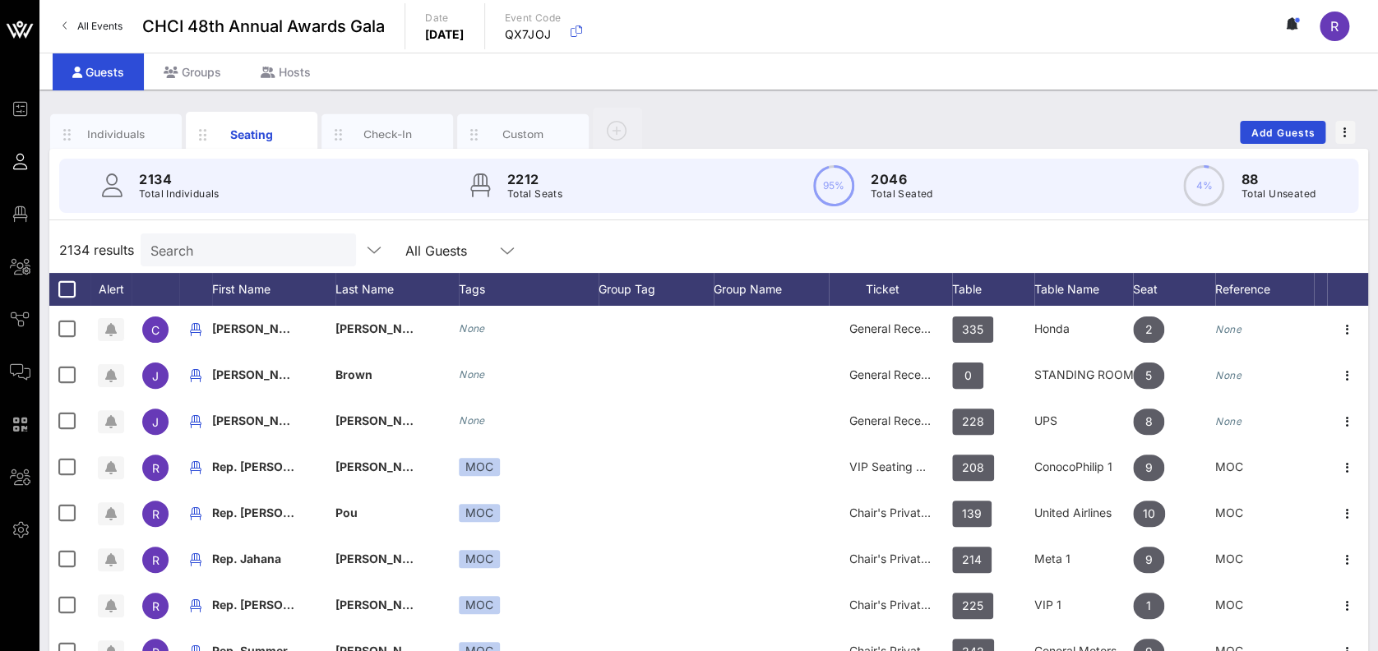
scroll to position [76, 0]
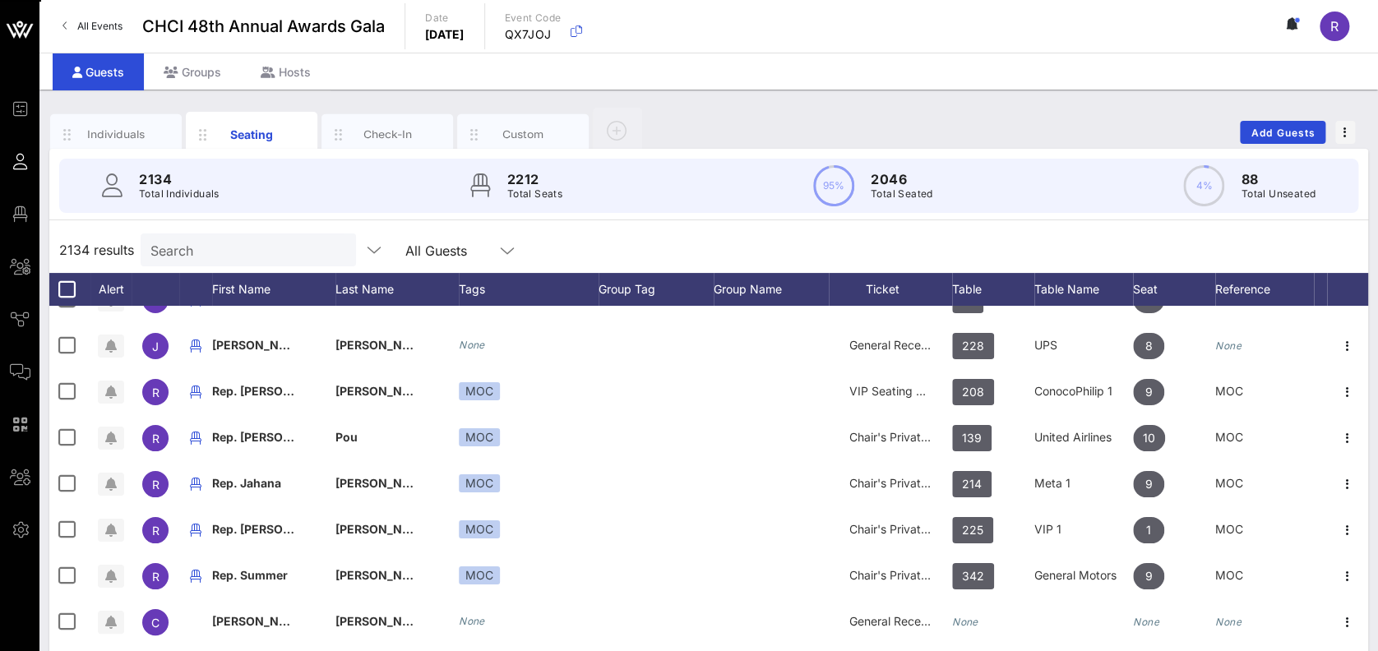
click at [200, 240] on input "Search" at bounding box center [246, 249] width 192 height 21
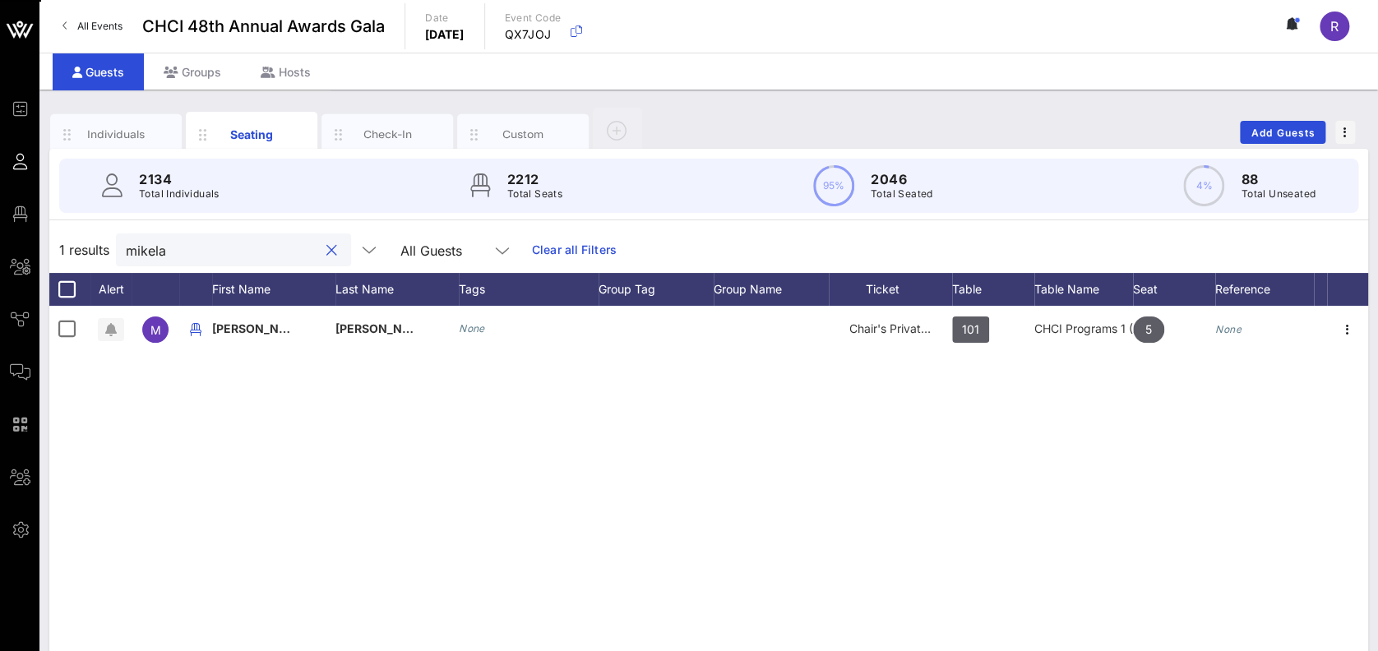
scroll to position [0, 0]
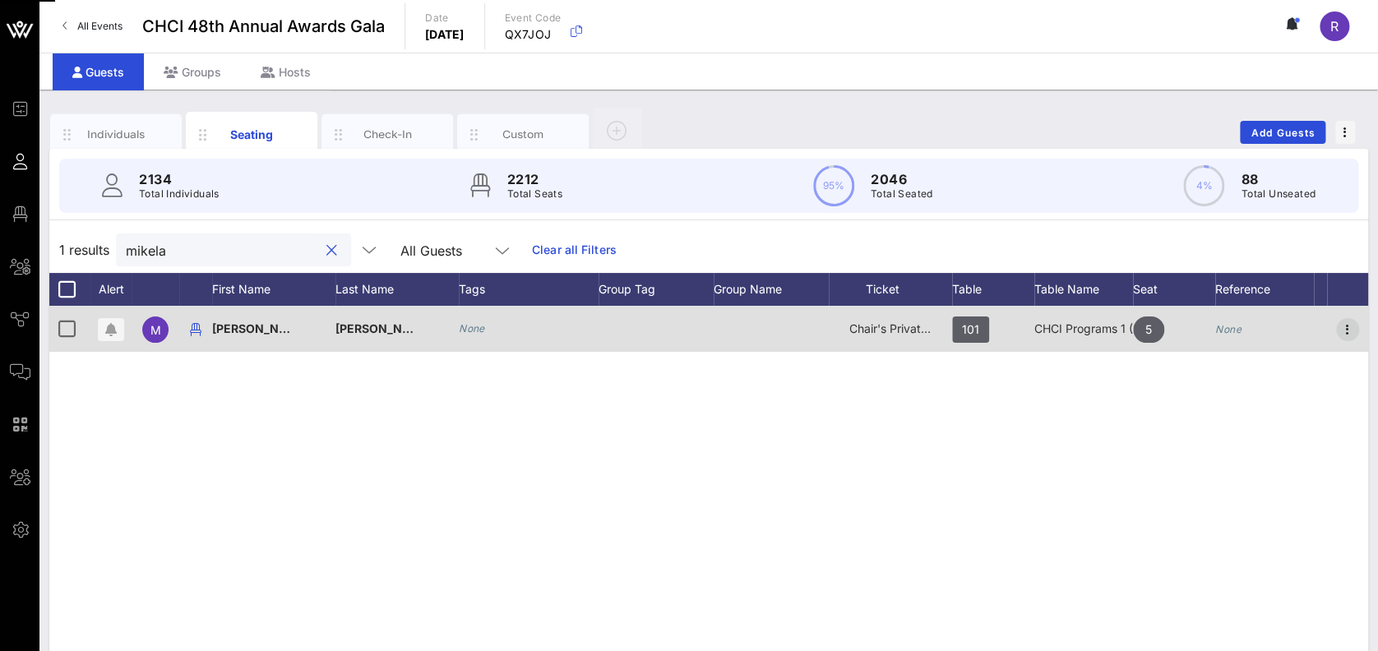
type input "mikela"
click at [1342, 325] on icon "button" at bounding box center [1348, 330] width 20 height 20
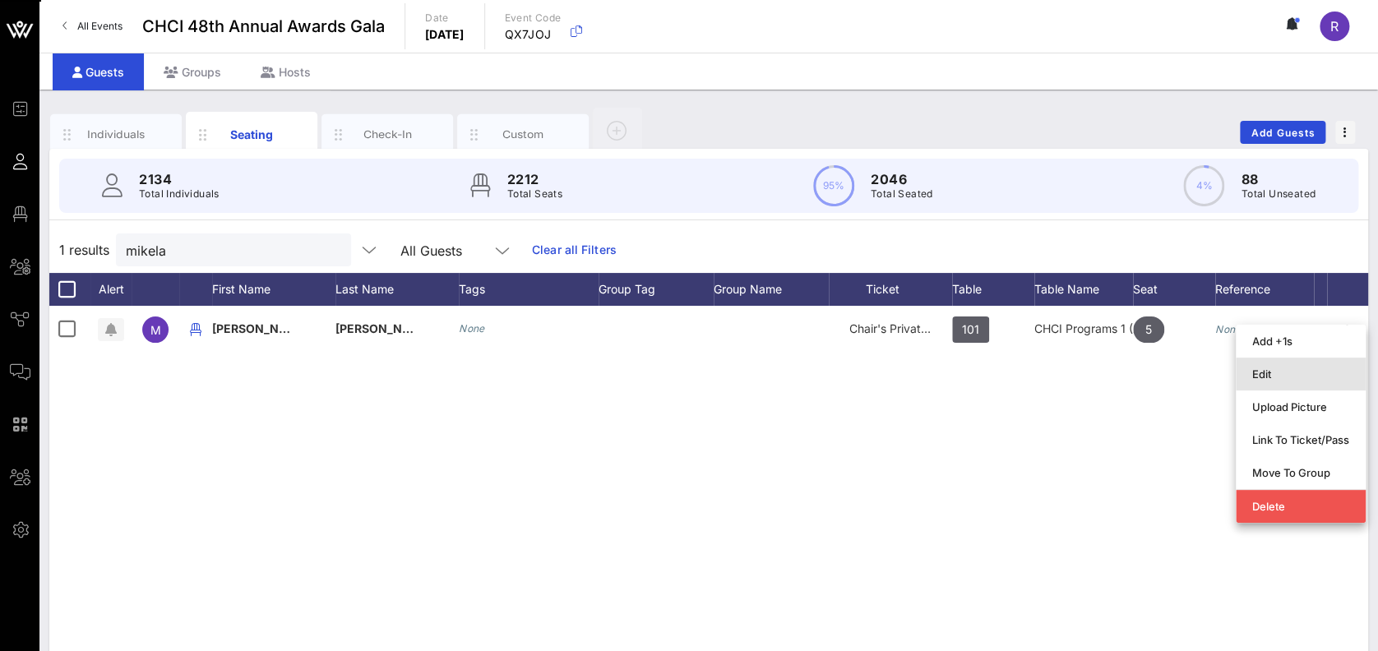
click at [1305, 378] on div "Edit" at bounding box center [1300, 374] width 97 height 13
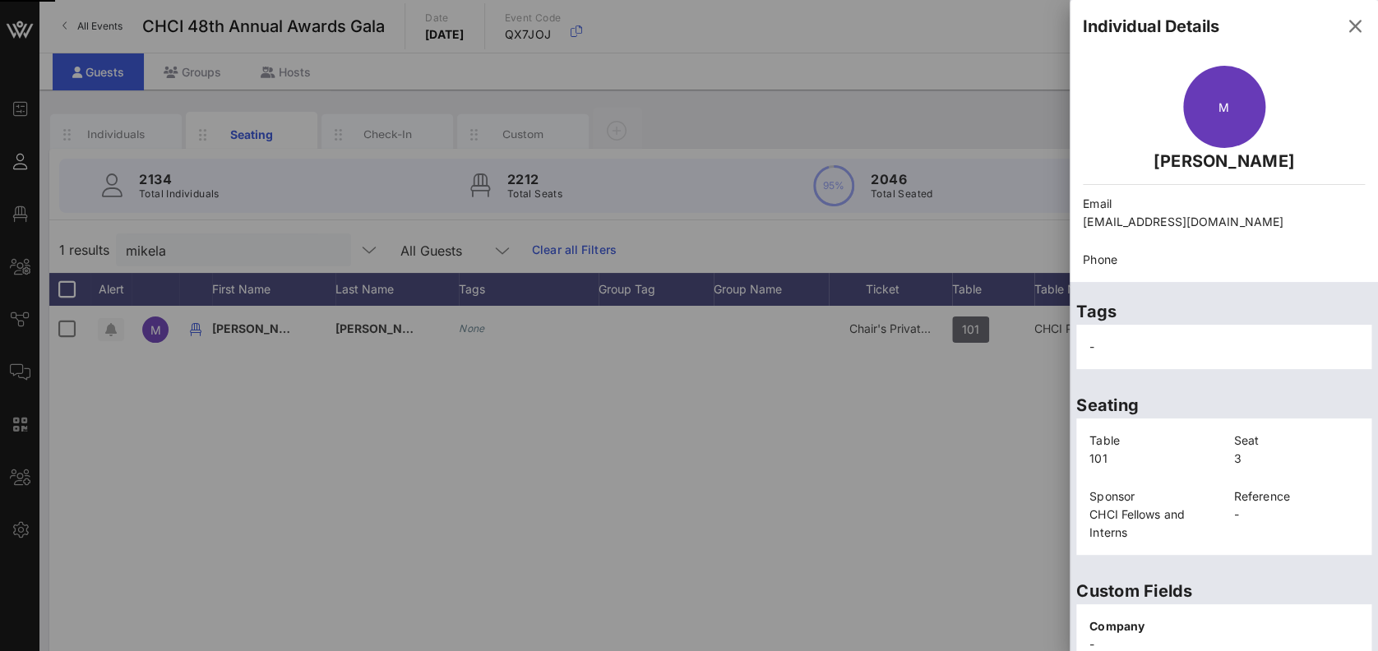
scroll to position [348, 0]
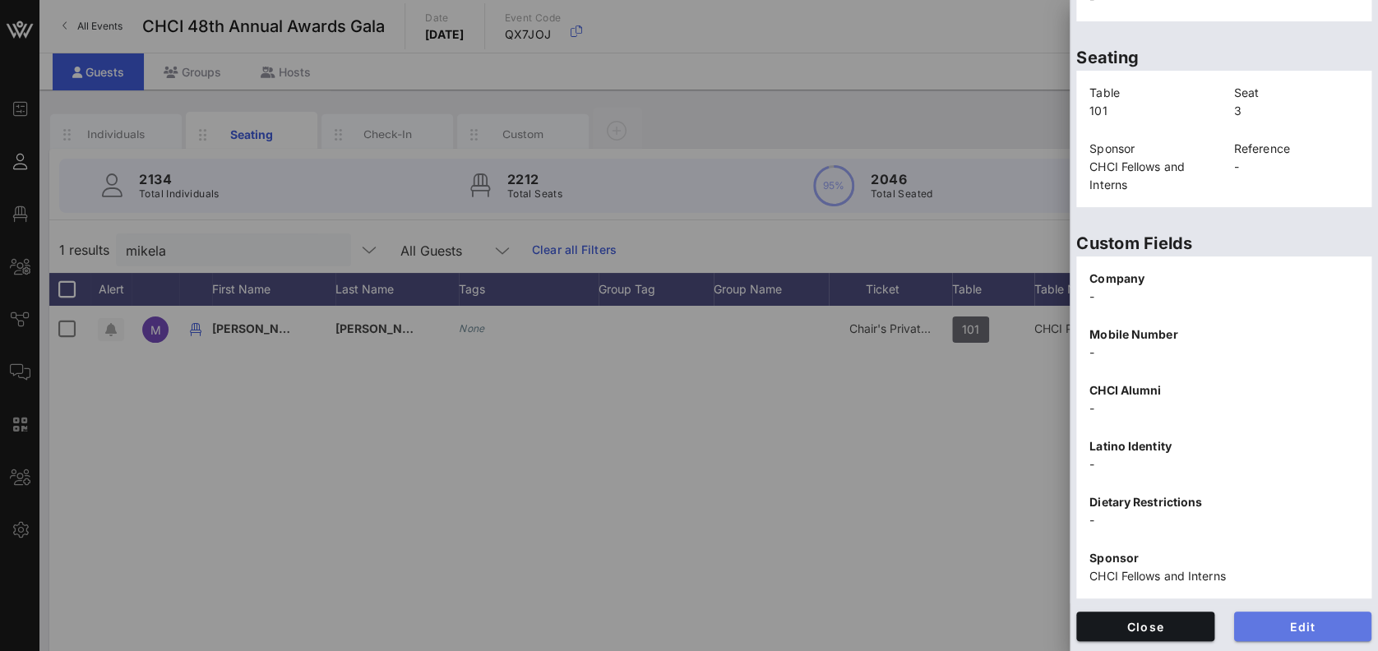
click at [1298, 621] on span "Edit" at bounding box center [1303, 627] width 112 height 14
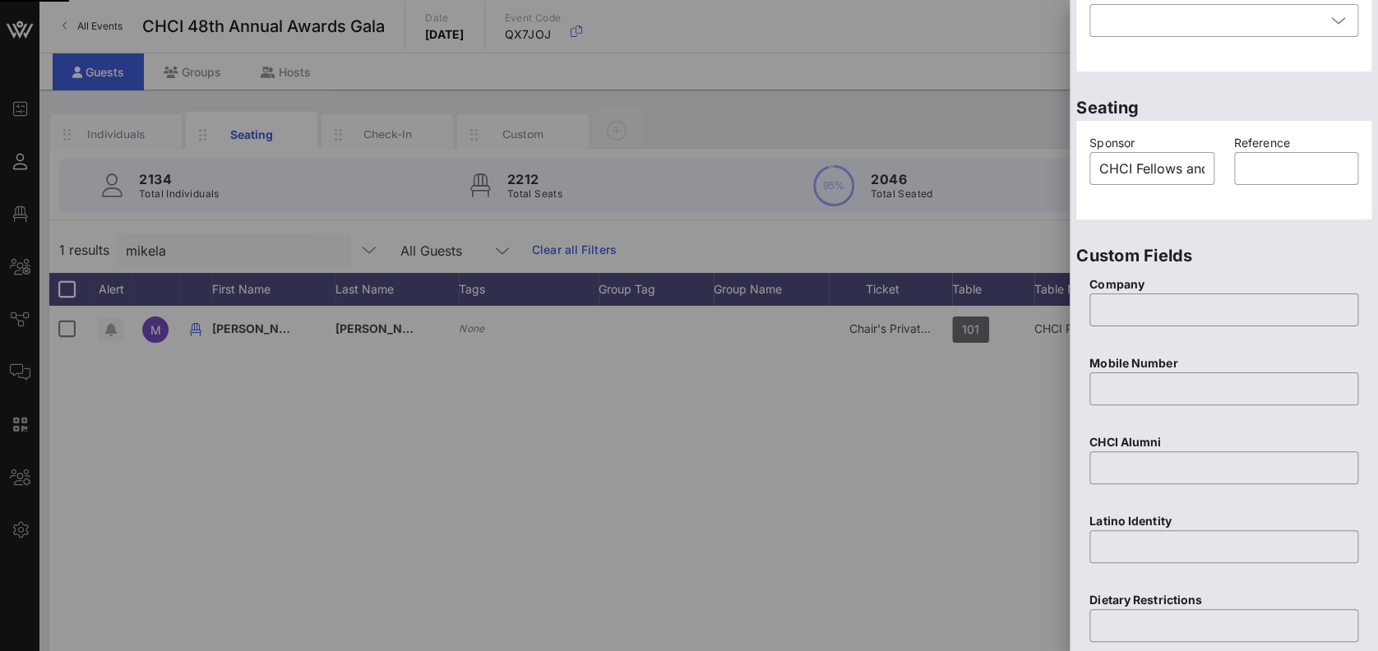
scroll to position [0, 0]
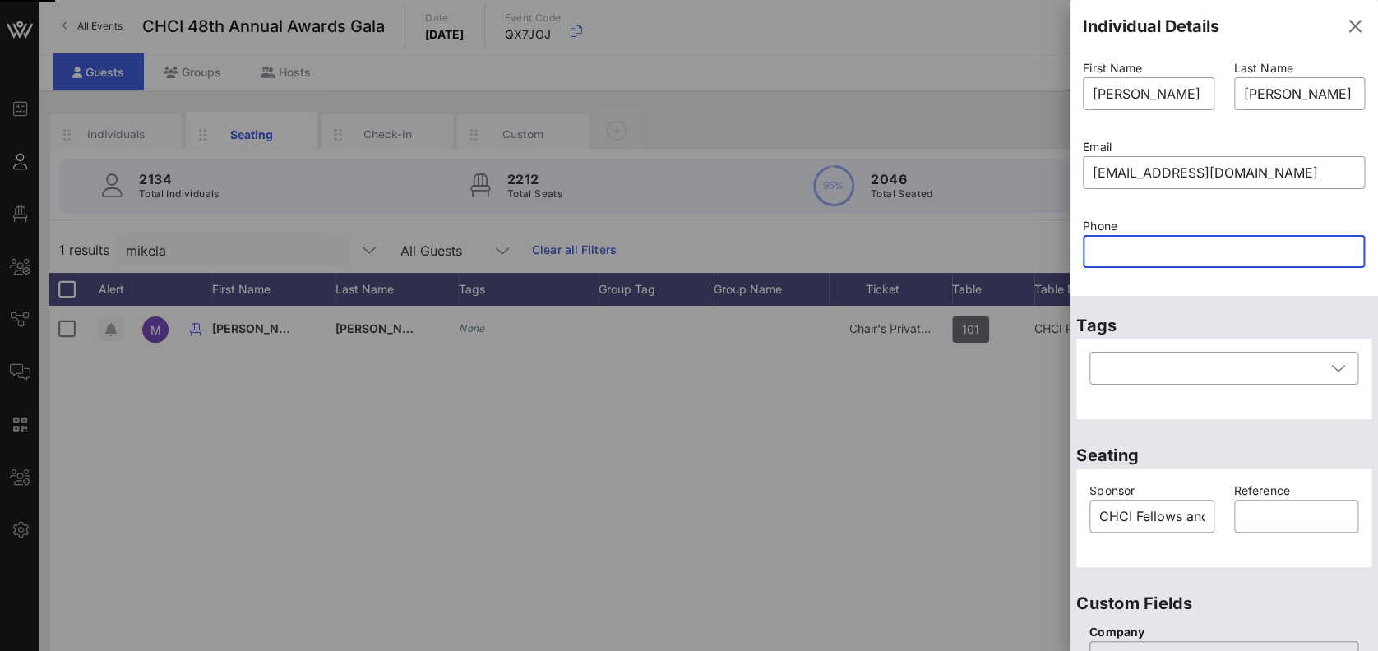
click at [1219, 257] on input "text" at bounding box center [1224, 251] width 262 height 26
type input "7"
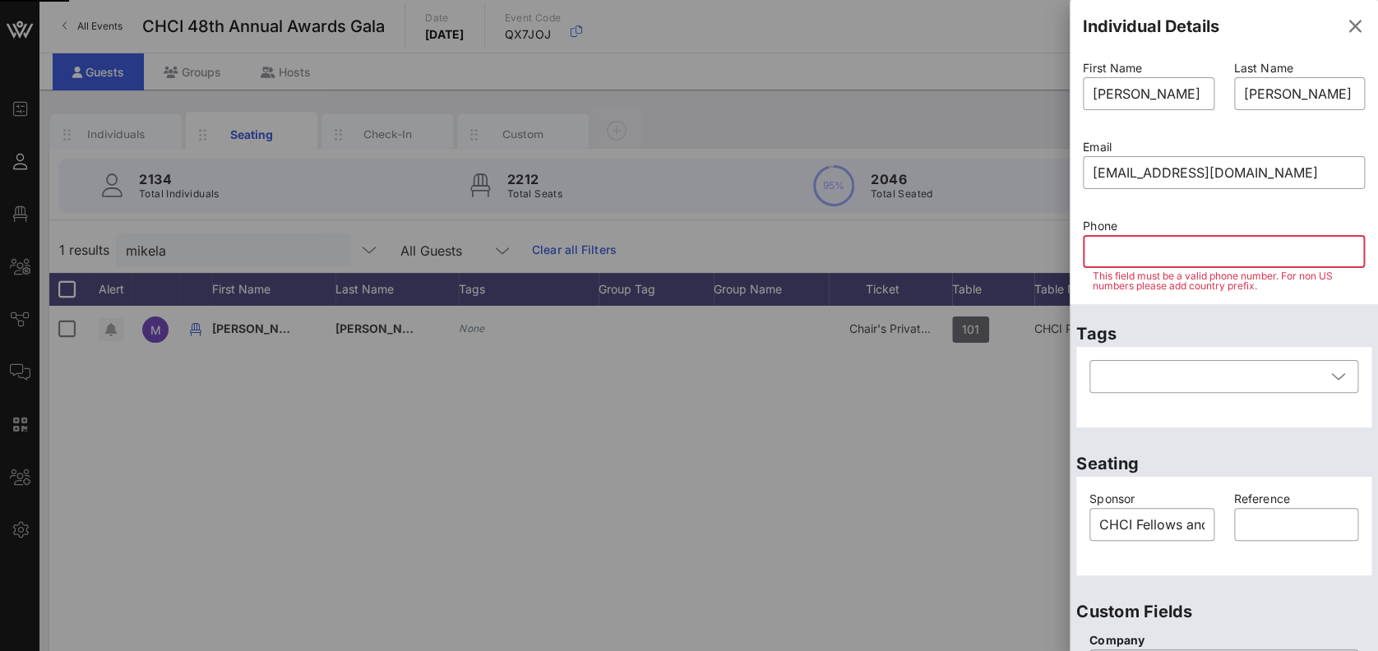
type input "5"
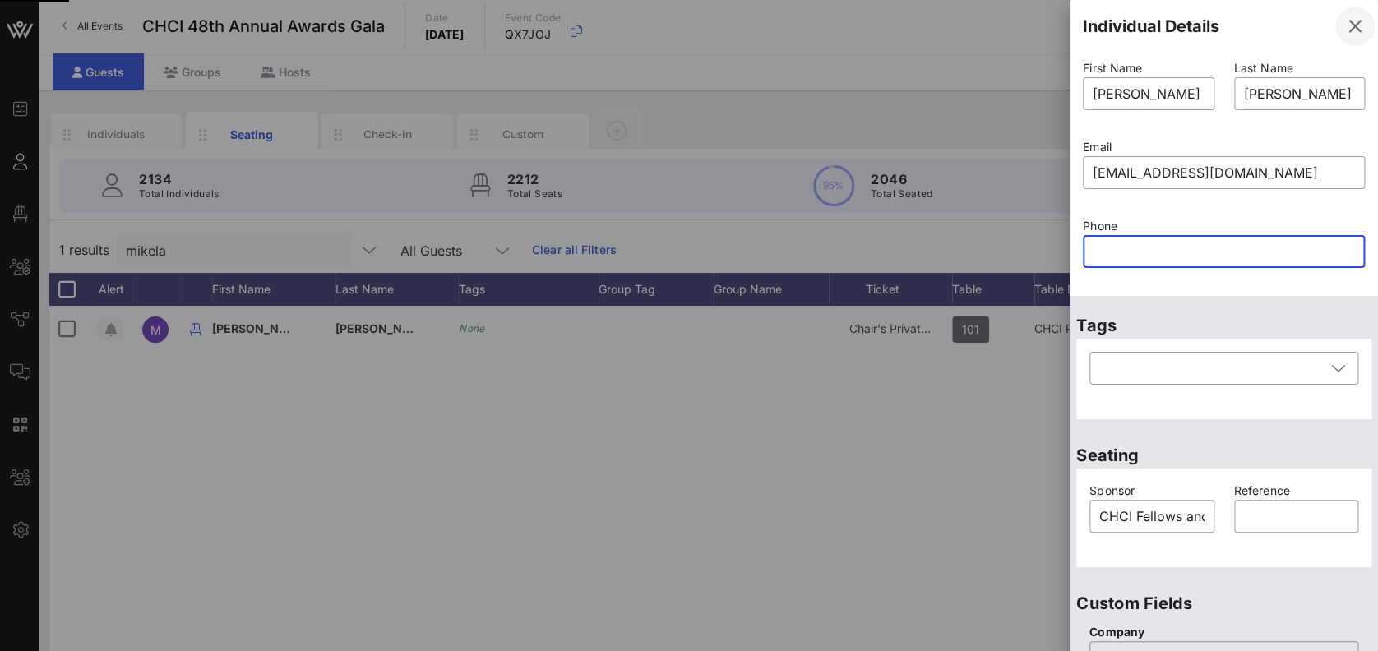
click at [1345, 29] on icon "button" at bounding box center [1355, 26] width 20 height 20
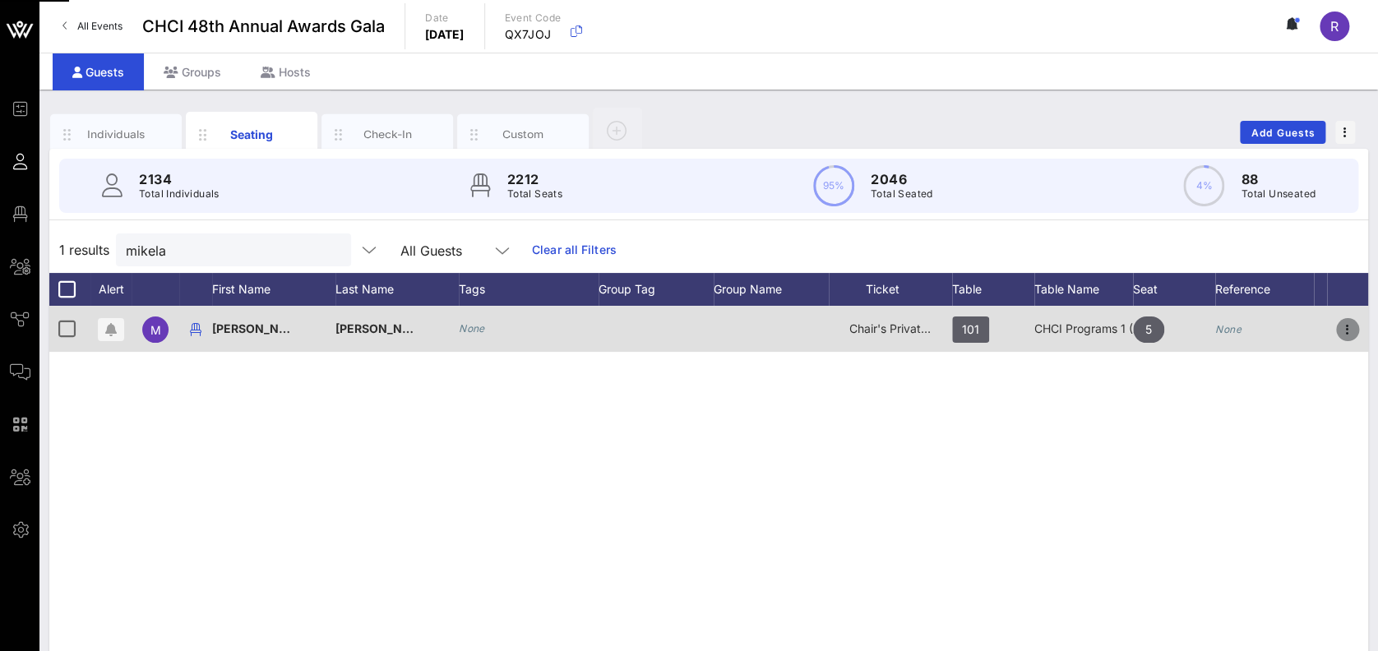
click at [1338, 332] on icon "button" at bounding box center [1348, 330] width 20 height 20
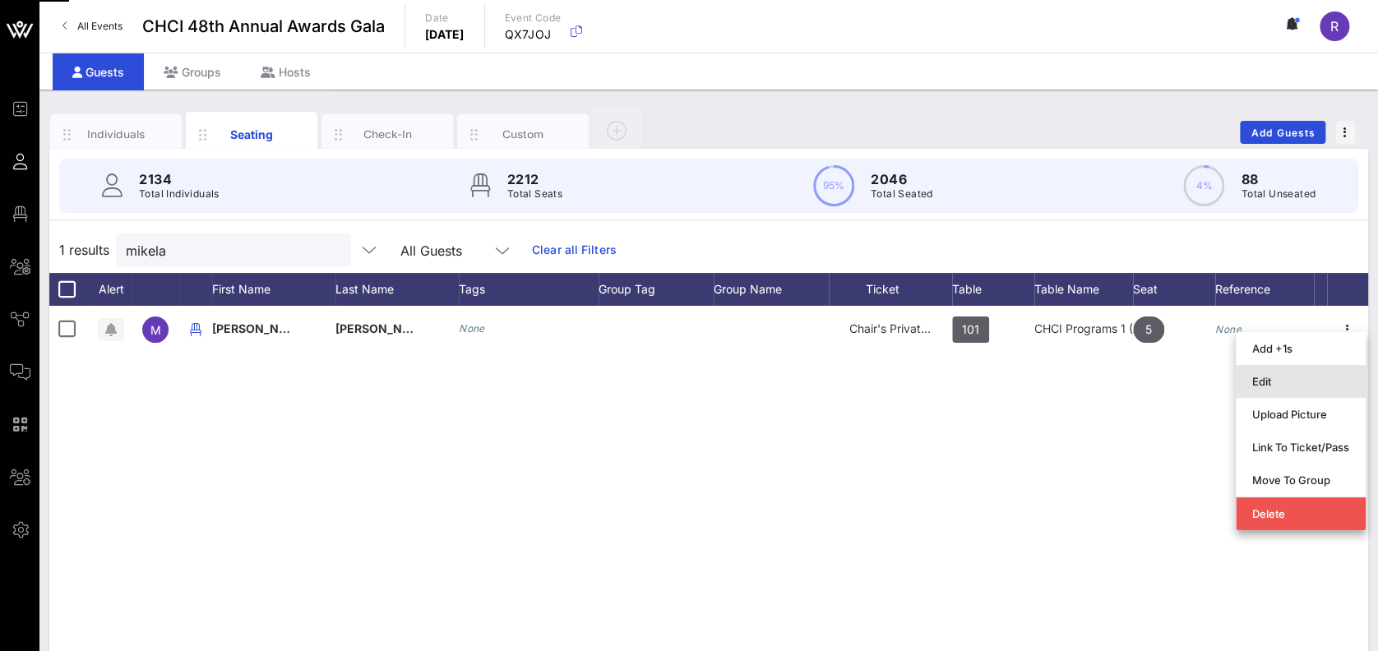
click at [1283, 383] on div "Edit" at bounding box center [1300, 381] width 97 height 13
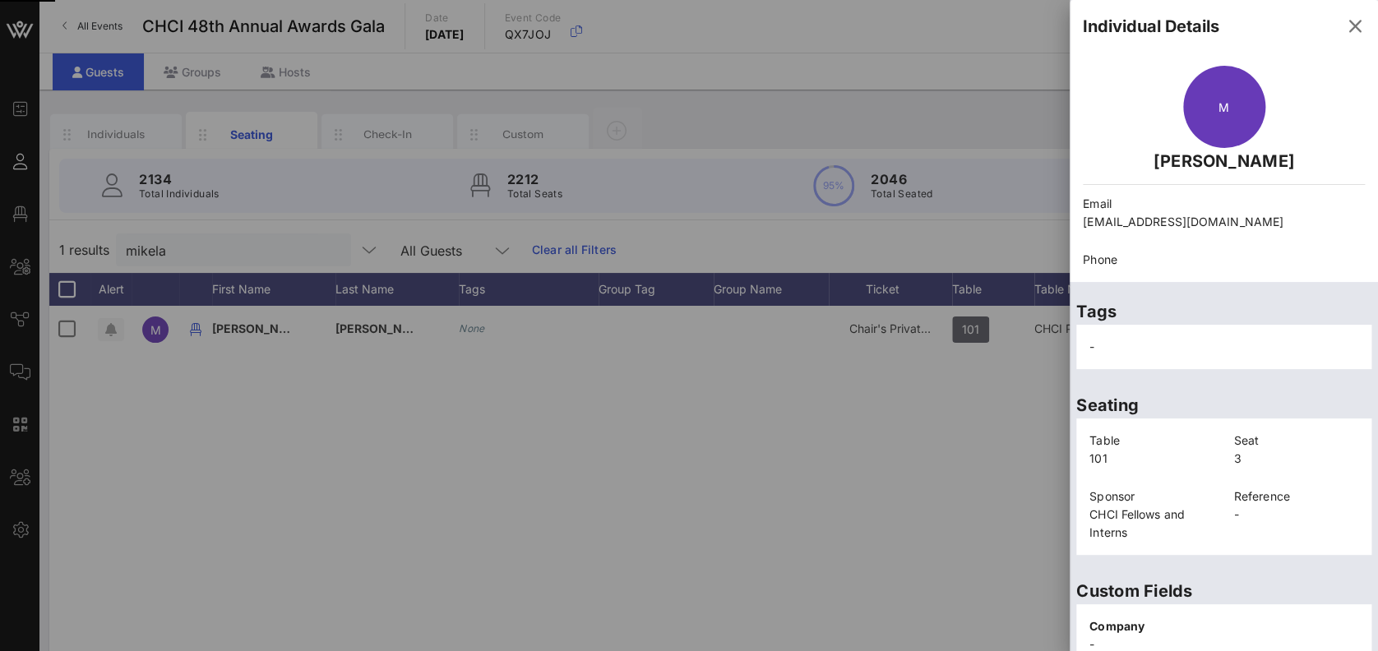
scroll to position [348, 0]
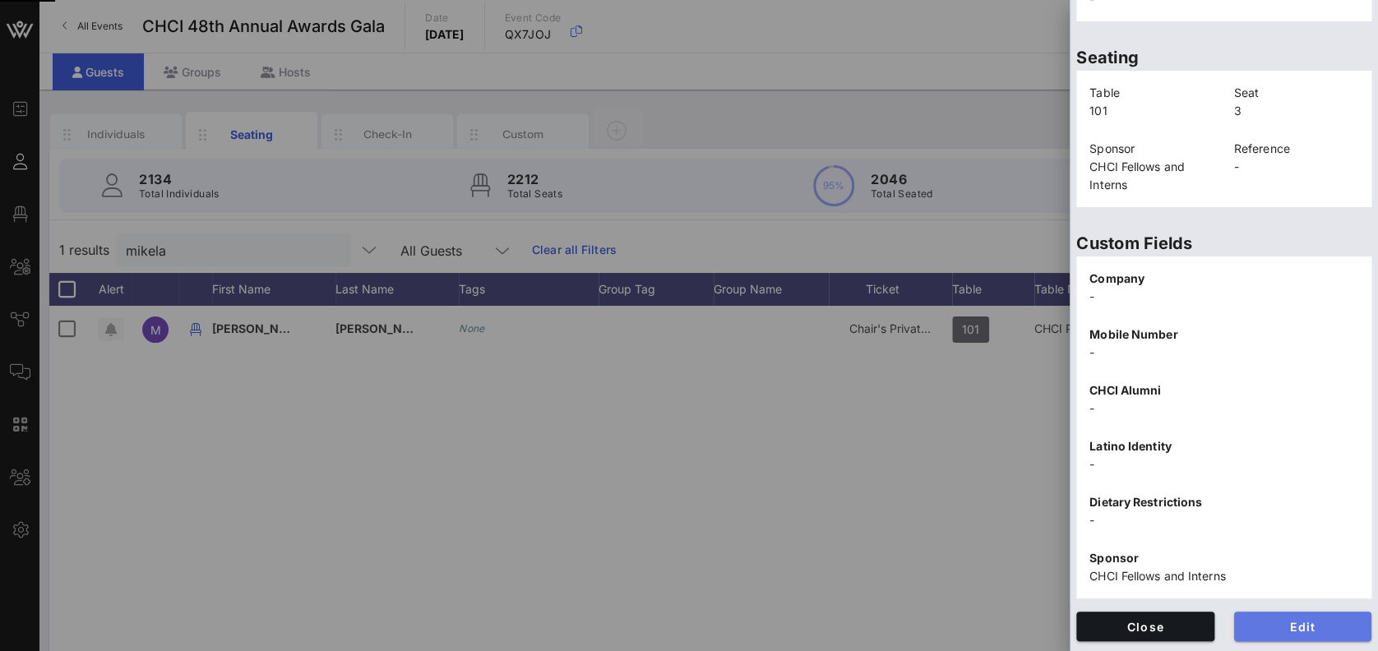
click at [1304, 620] on span "Edit" at bounding box center [1303, 627] width 112 height 14
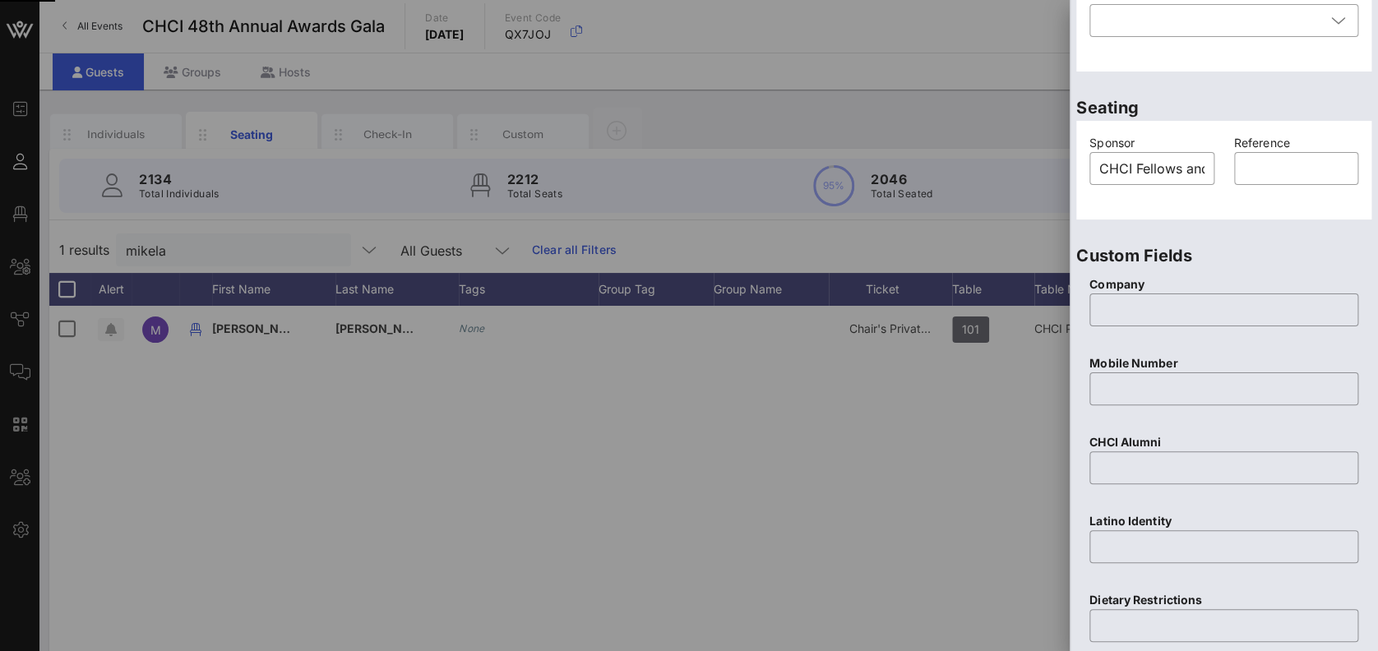
scroll to position [0, 0]
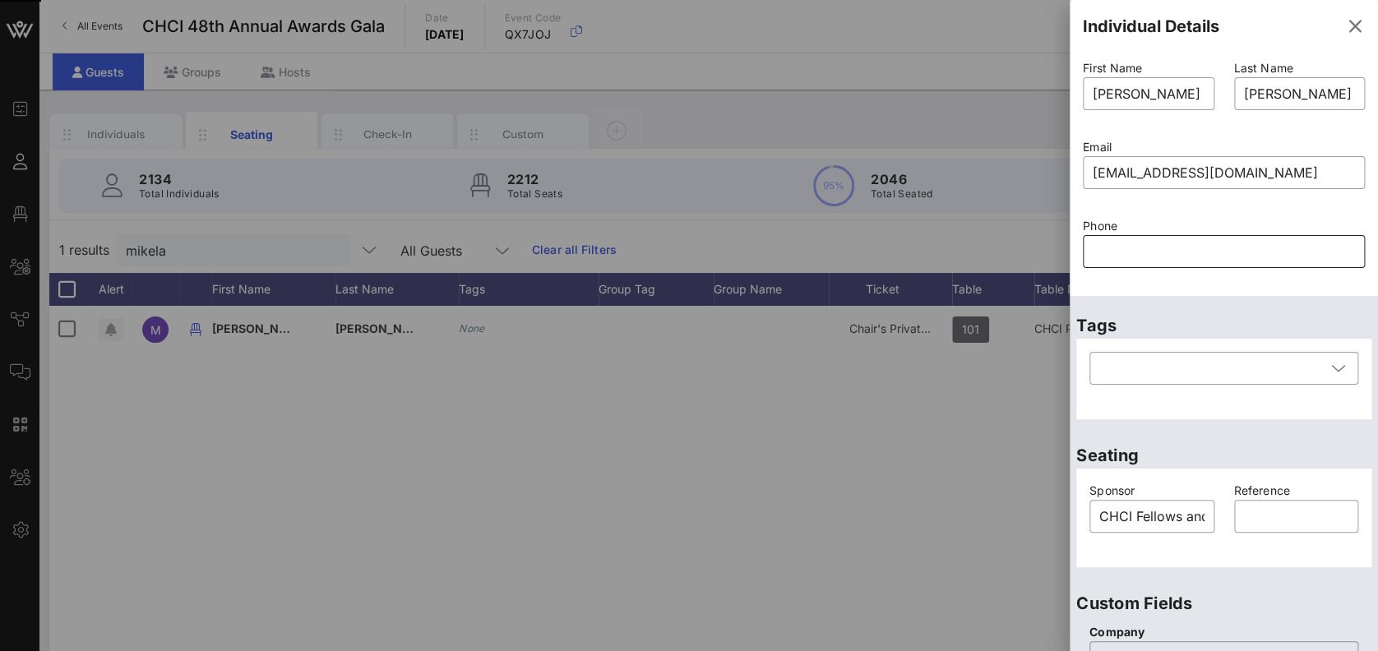
click at [1139, 261] on input "text" at bounding box center [1224, 251] width 262 height 26
type input "7"
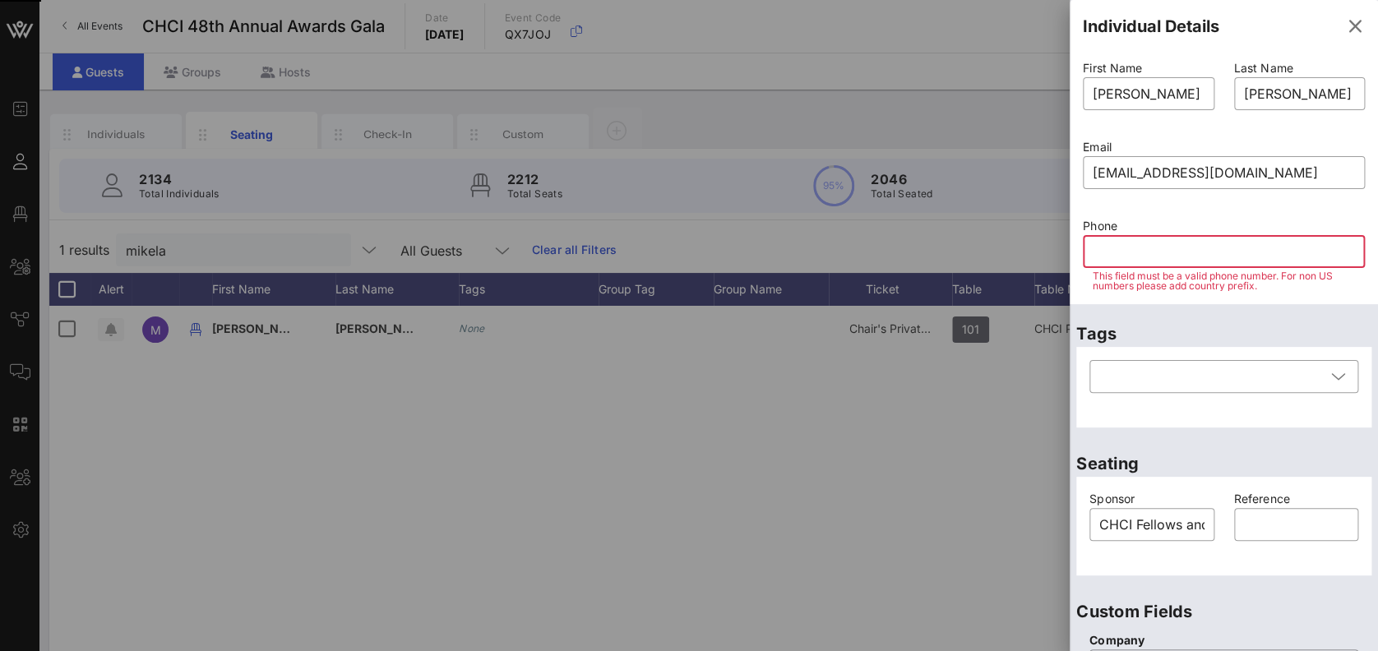
type input "5"
type input "4"
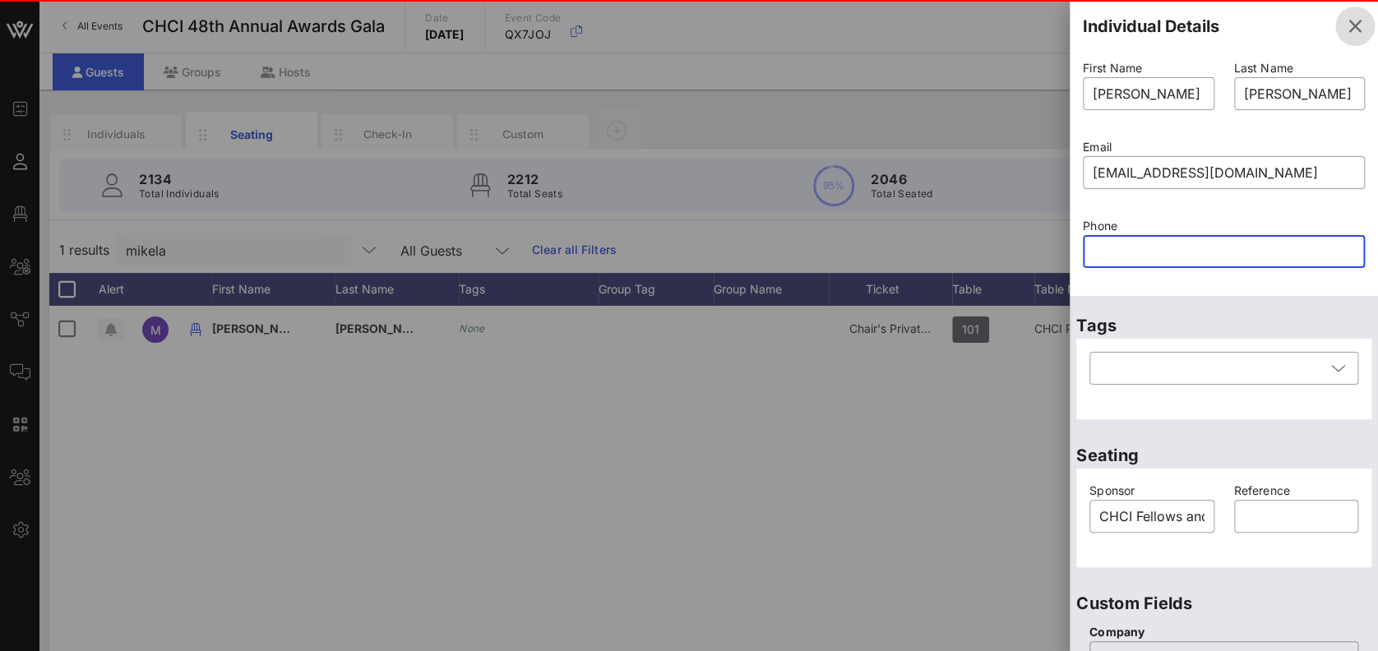
click at [1345, 26] on icon "button" at bounding box center [1355, 26] width 20 height 20
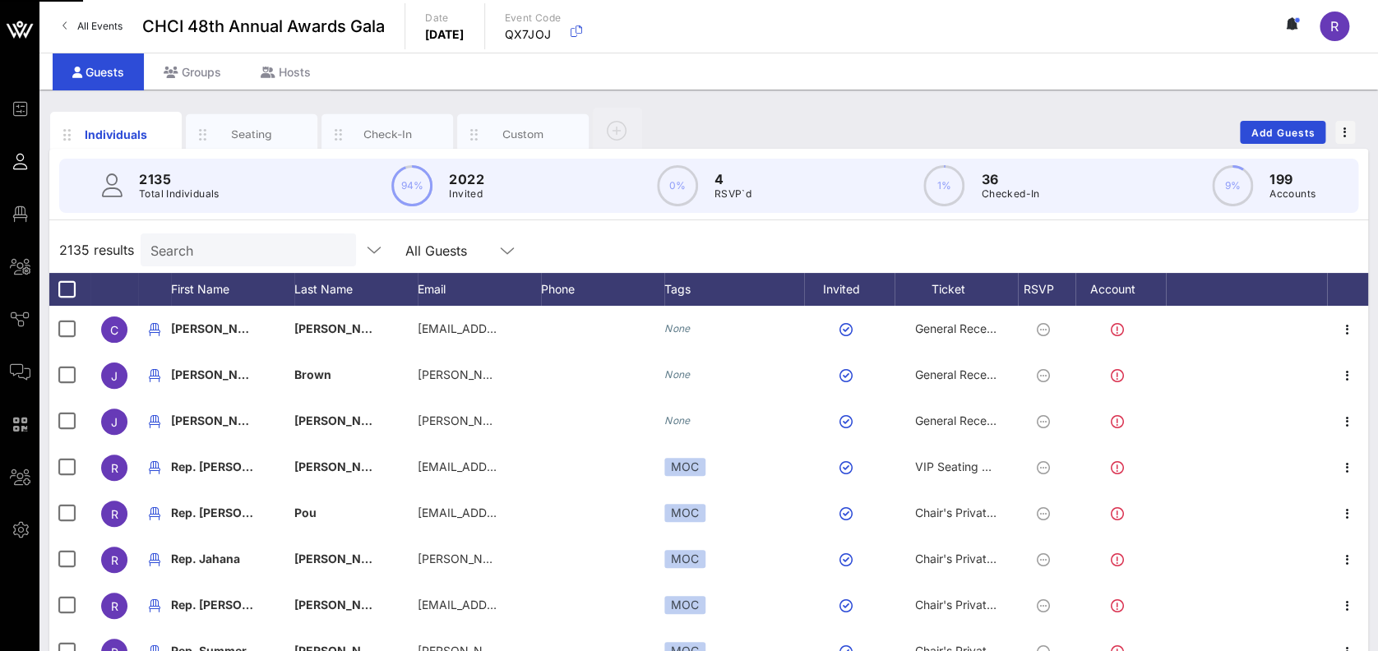
click at [205, 250] on input "Search" at bounding box center [246, 249] width 192 height 21
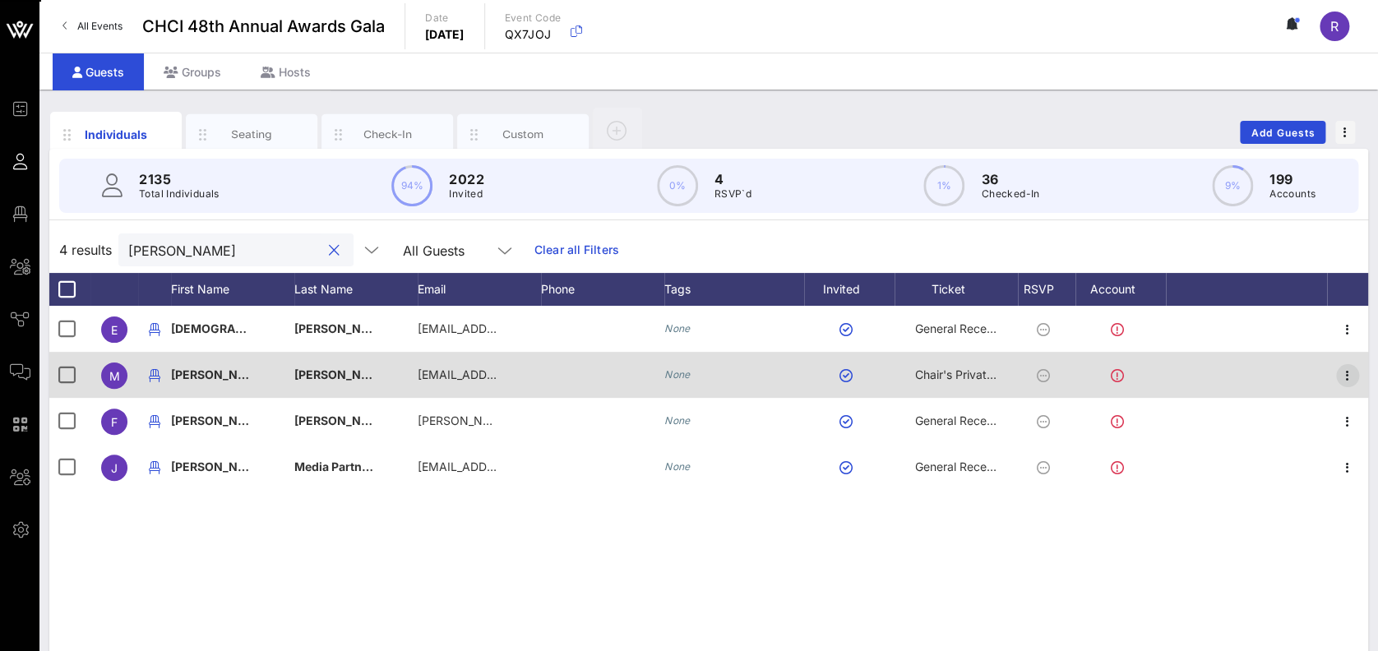
type input "lazo"
click at [1348, 373] on icon "button" at bounding box center [1348, 376] width 20 height 20
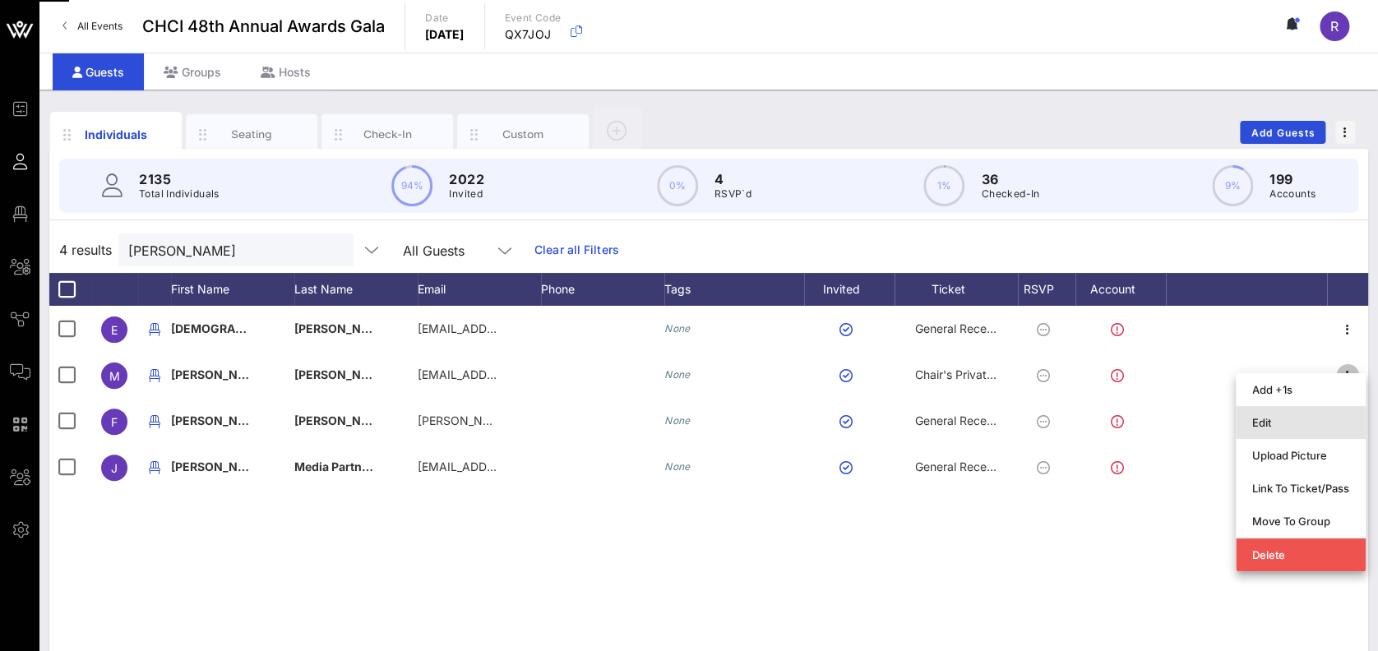
click at [1301, 432] on div "Edit" at bounding box center [1300, 422] width 97 height 26
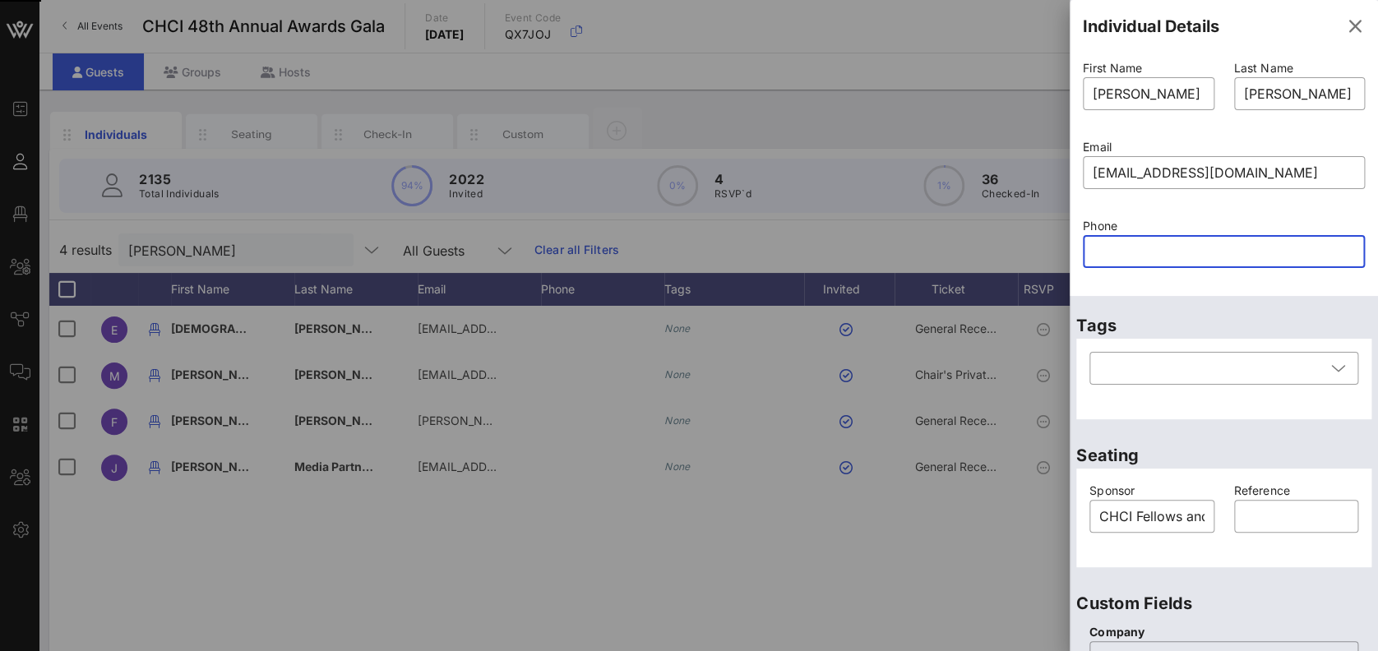
click at [1174, 252] on input "text" at bounding box center [1224, 251] width 262 height 26
type input "7"
type input "4"
type input "7"
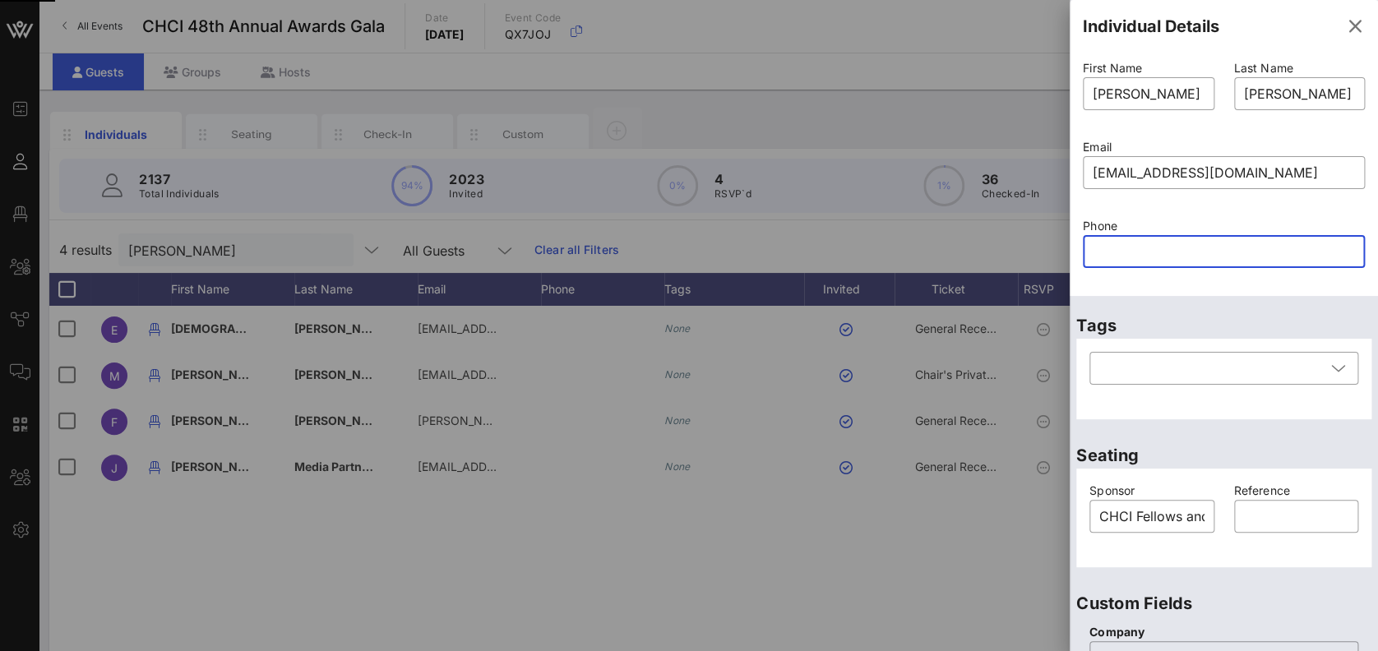
type input "5"
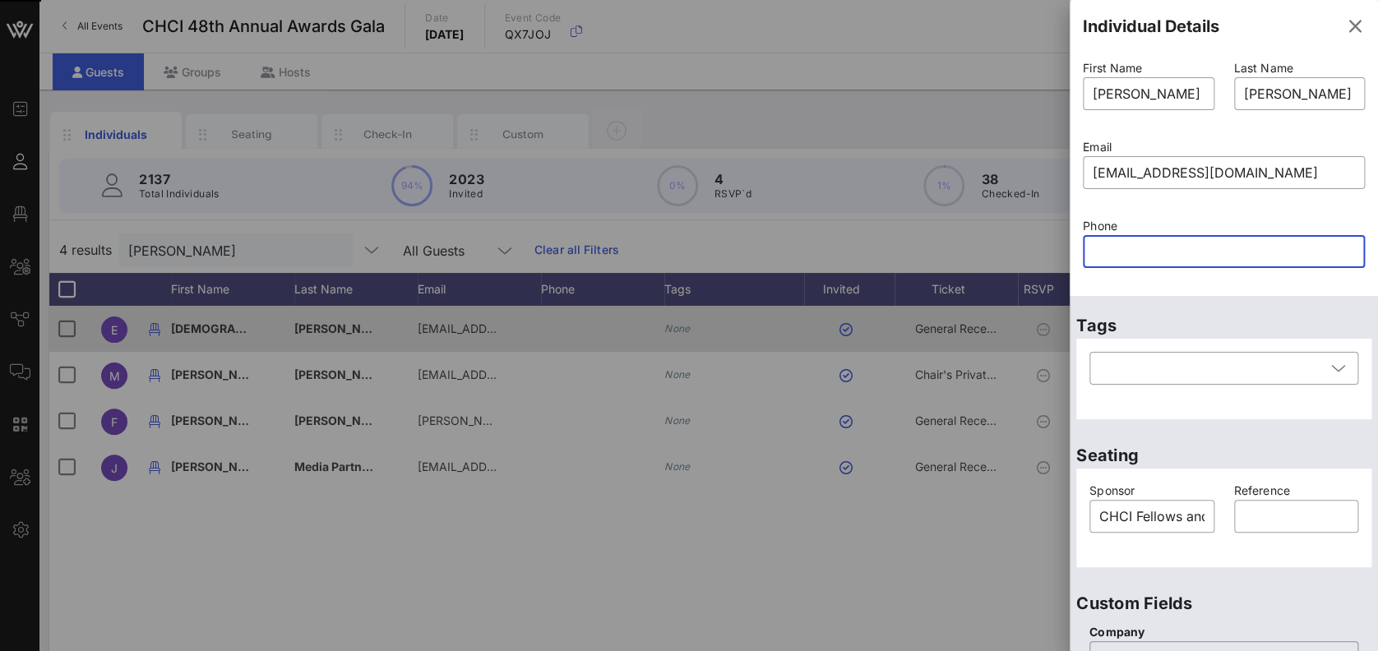
click at [1335, 14] on button "button" at bounding box center [1354, 26] width 39 height 39
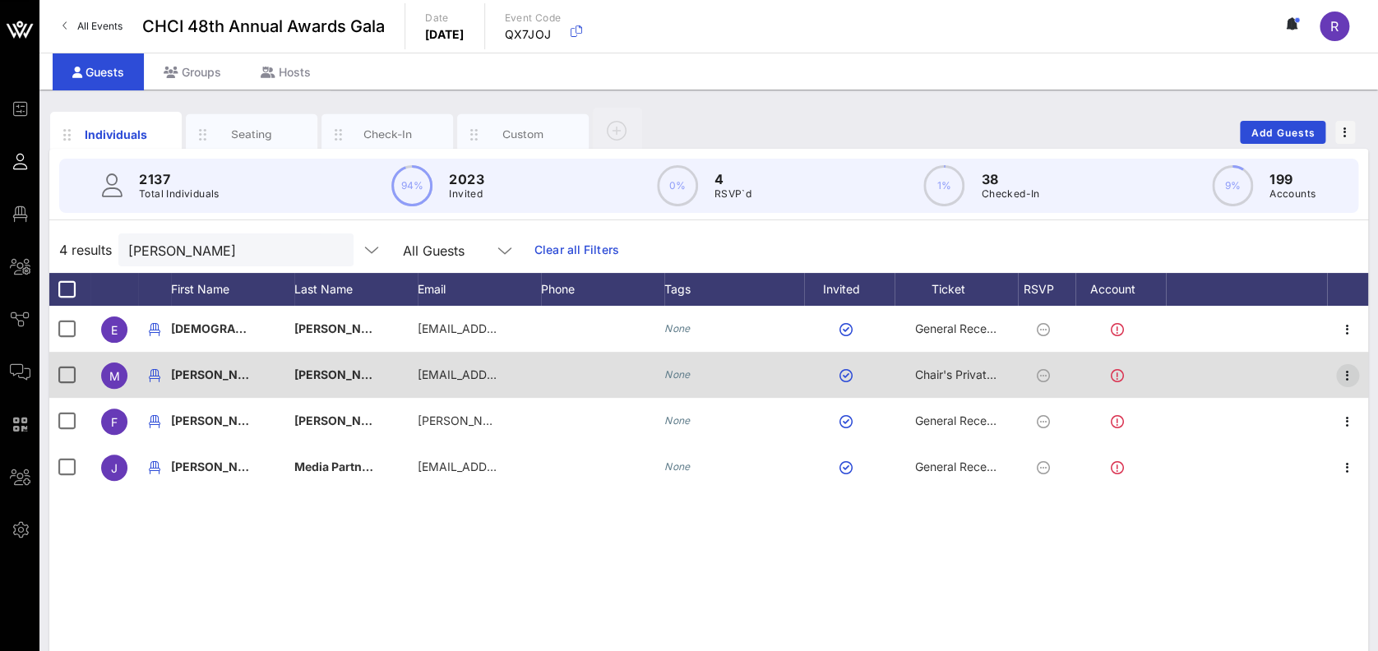
click at [1346, 371] on icon "button" at bounding box center [1348, 376] width 20 height 20
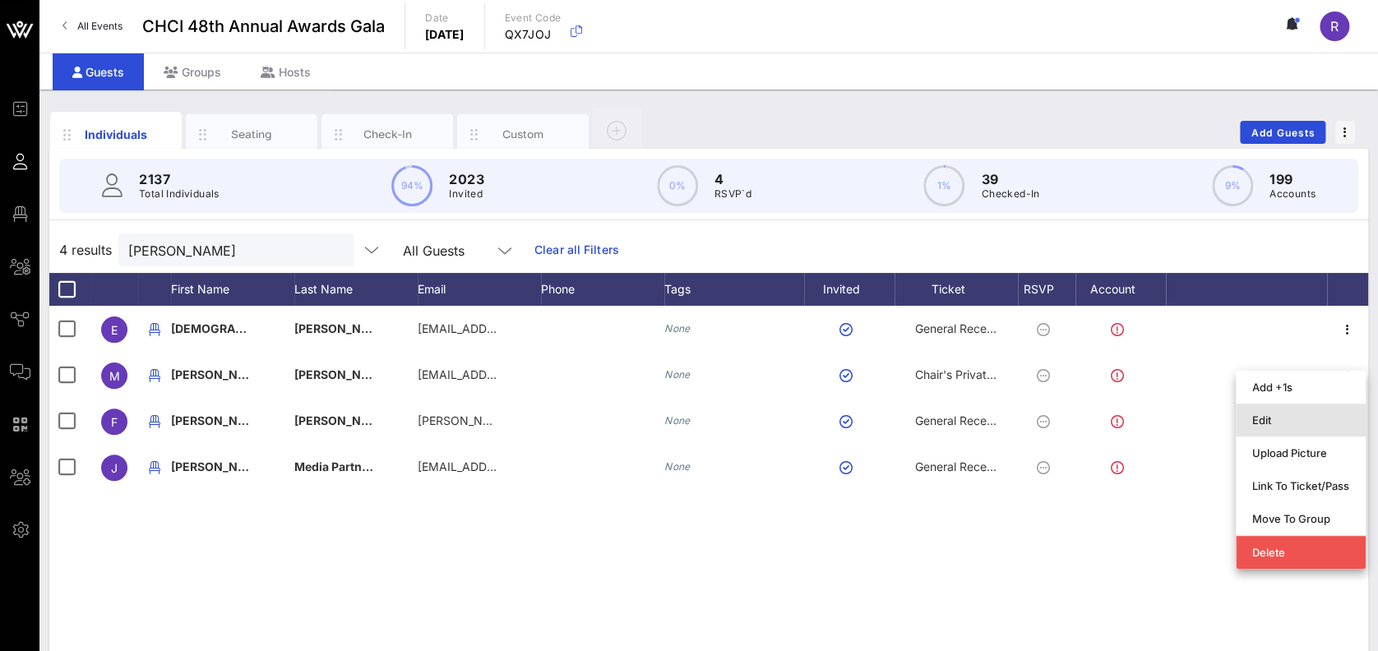
click at [1302, 414] on div "Edit" at bounding box center [1300, 420] width 97 height 13
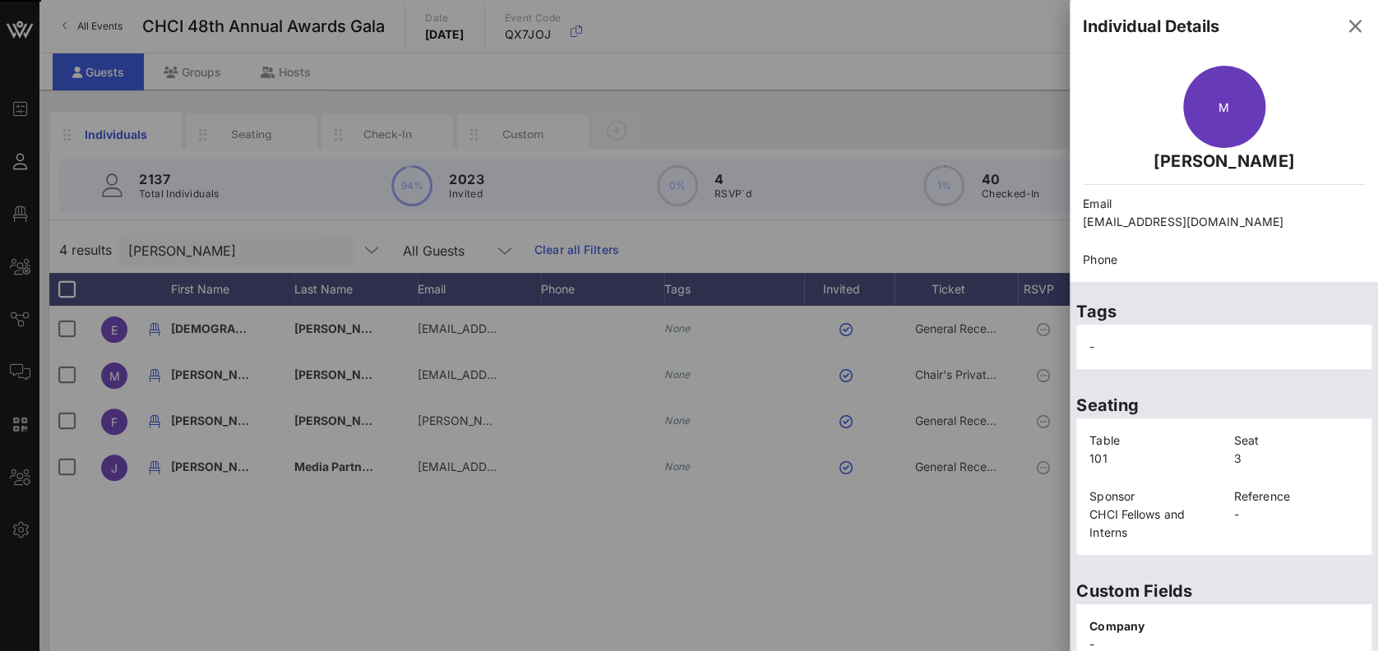
drag, startPoint x: 1197, startPoint y: 224, endPoint x: 1078, endPoint y: 221, distance: 119.2
click at [1078, 221] on div "Email lazom@purdue.edu" at bounding box center [1224, 213] width 302 height 56
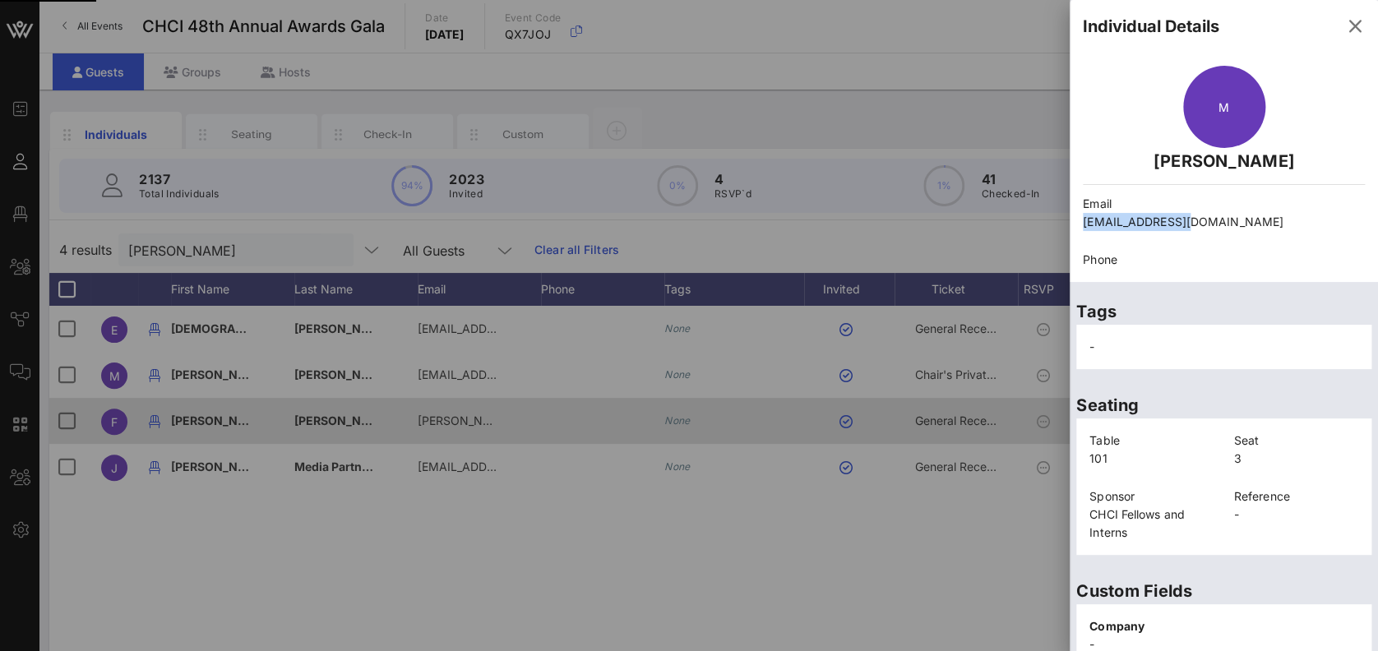
click at [1345, 30] on icon "button" at bounding box center [1355, 26] width 20 height 20
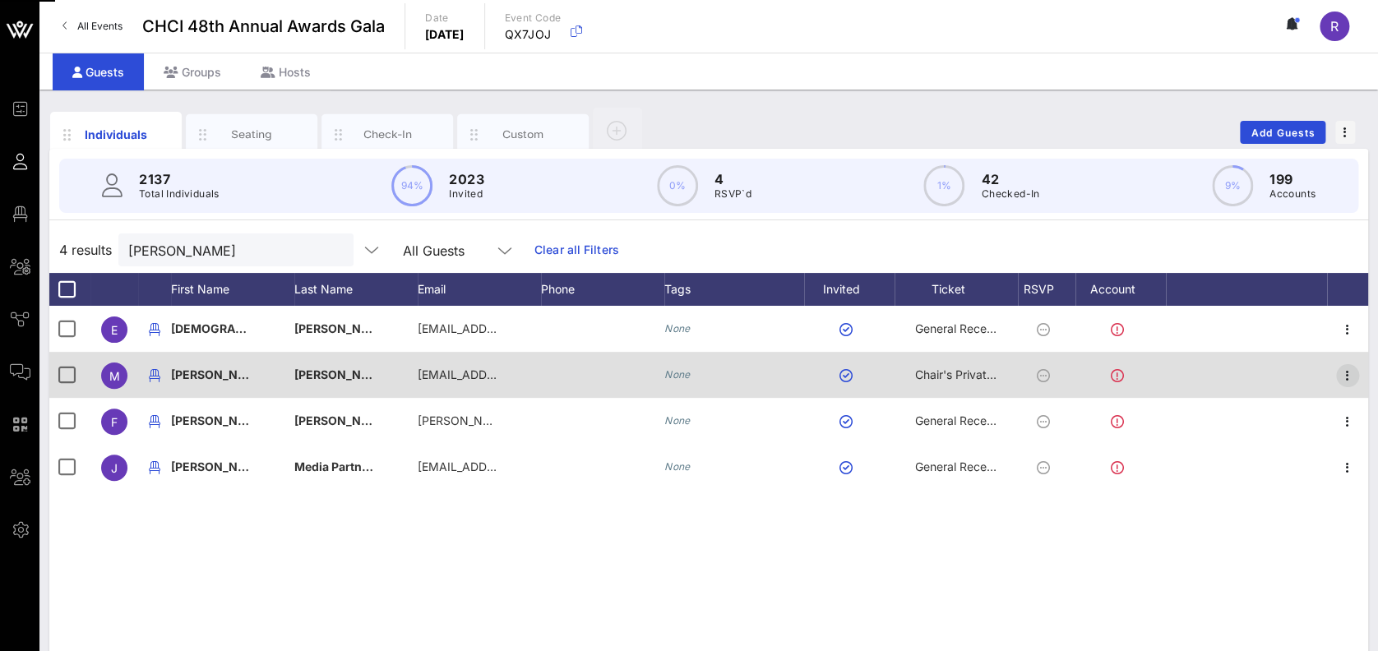
click at [1352, 375] on icon "button" at bounding box center [1348, 376] width 20 height 20
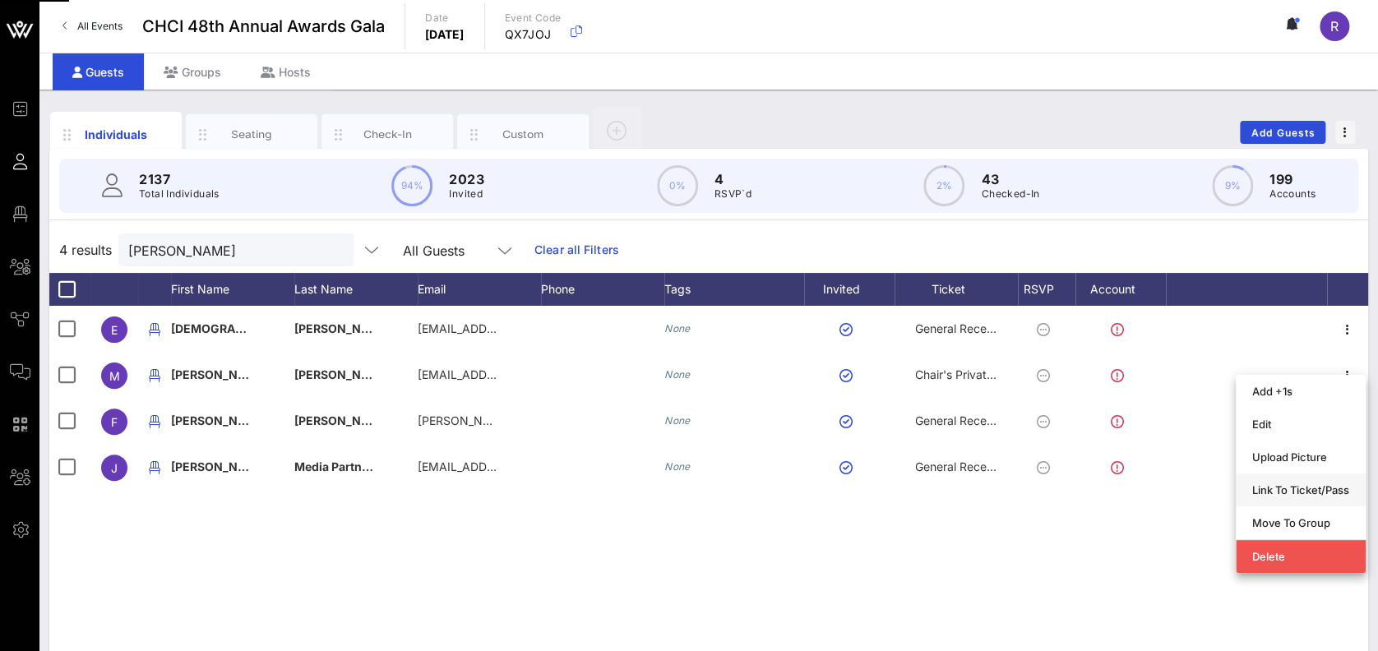
click at [1313, 479] on div "Link To Ticket/Pass" at bounding box center [1300, 490] width 97 height 26
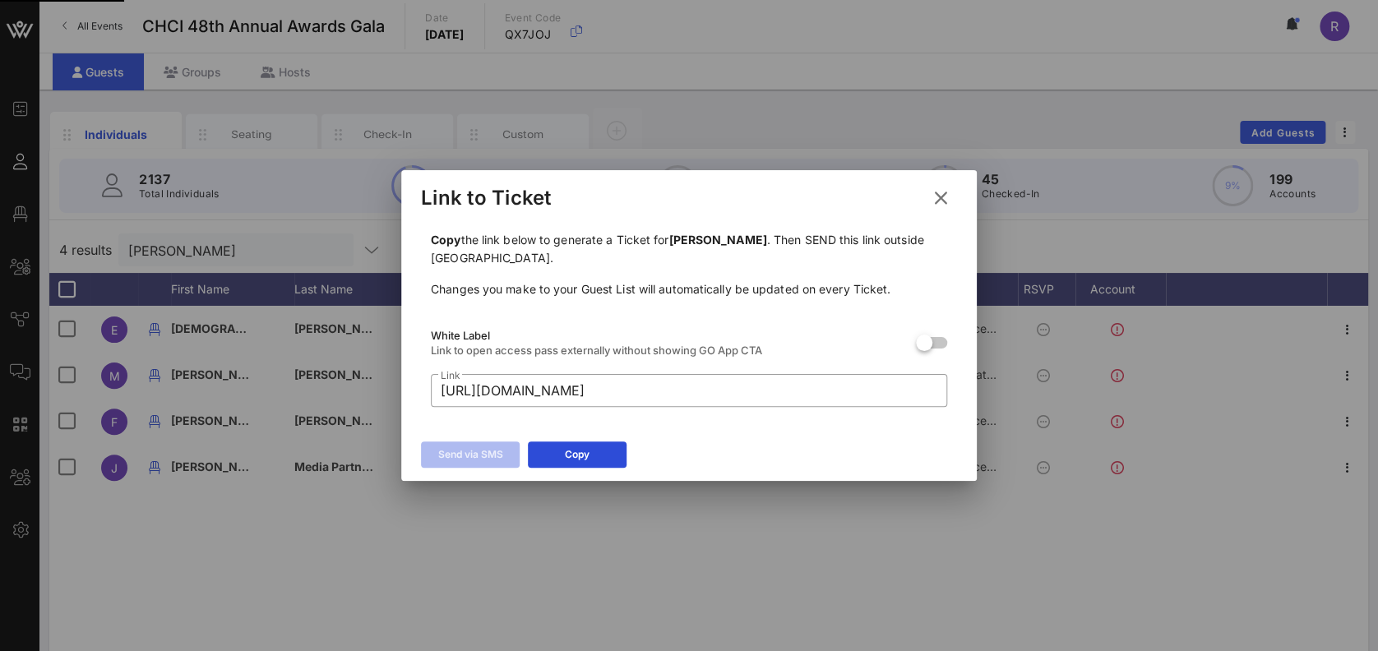
click at [606, 454] on button "Copy" at bounding box center [577, 455] width 99 height 26
click at [937, 201] on icon at bounding box center [941, 198] width 22 height 20
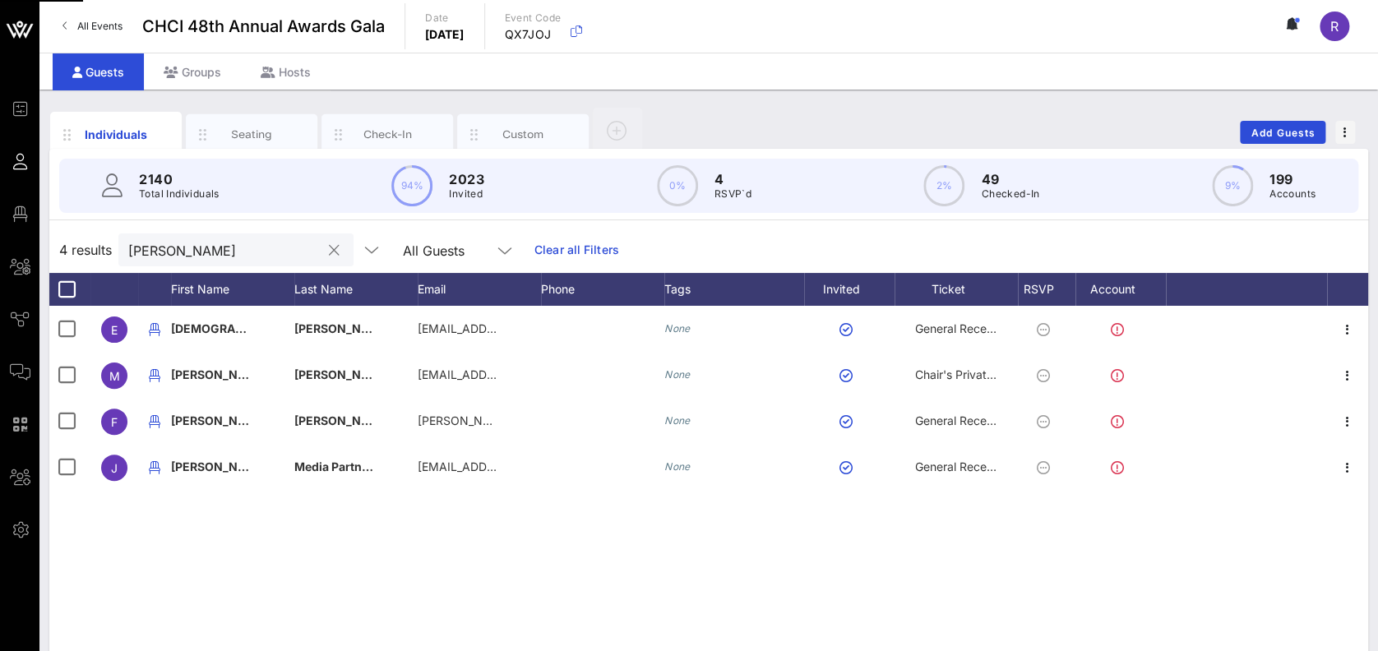
click at [329, 246] on button "clear icon" at bounding box center [334, 251] width 11 height 16
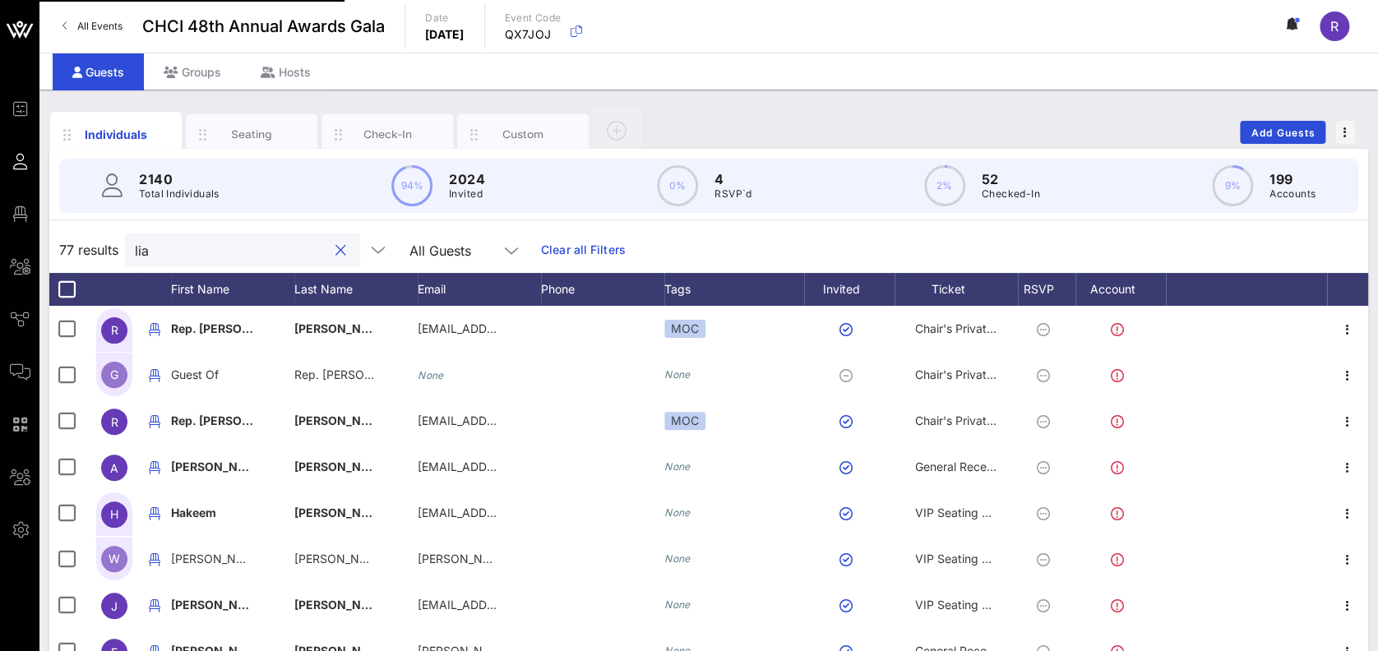
type input "lia"
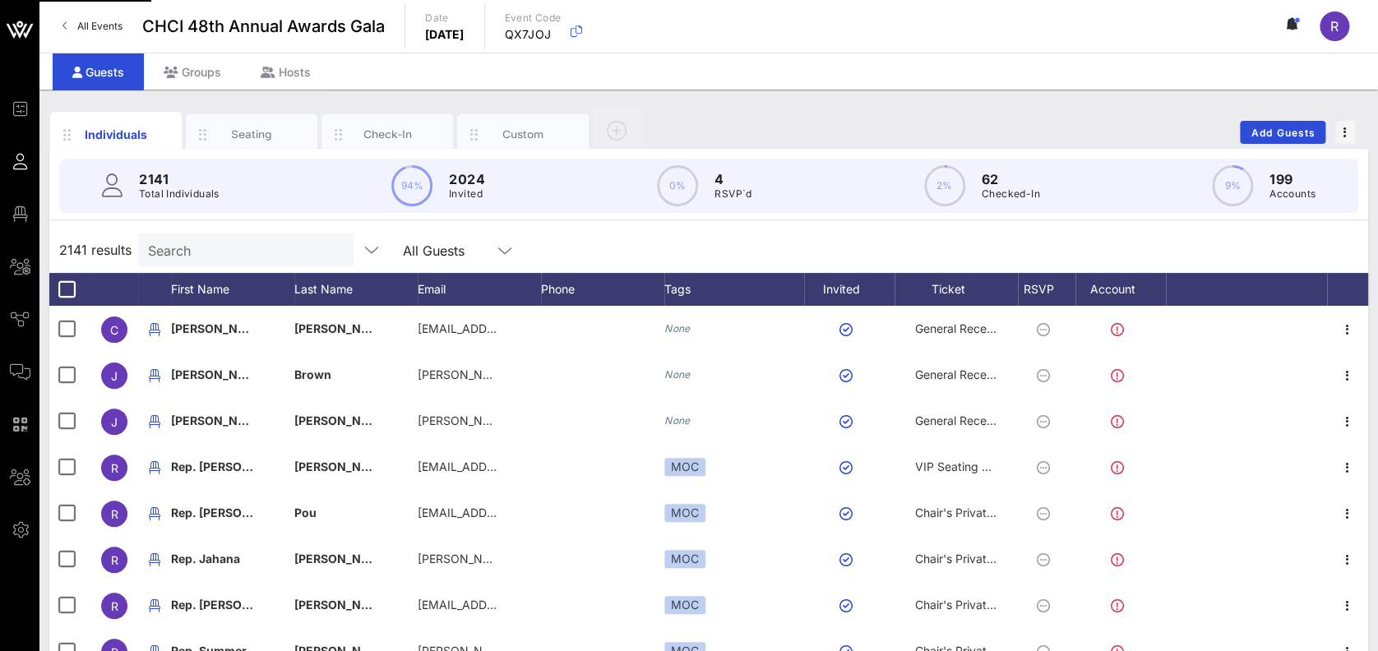
click at [234, 257] on input "Search" at bounding box center [244, 249] width 192 height 21
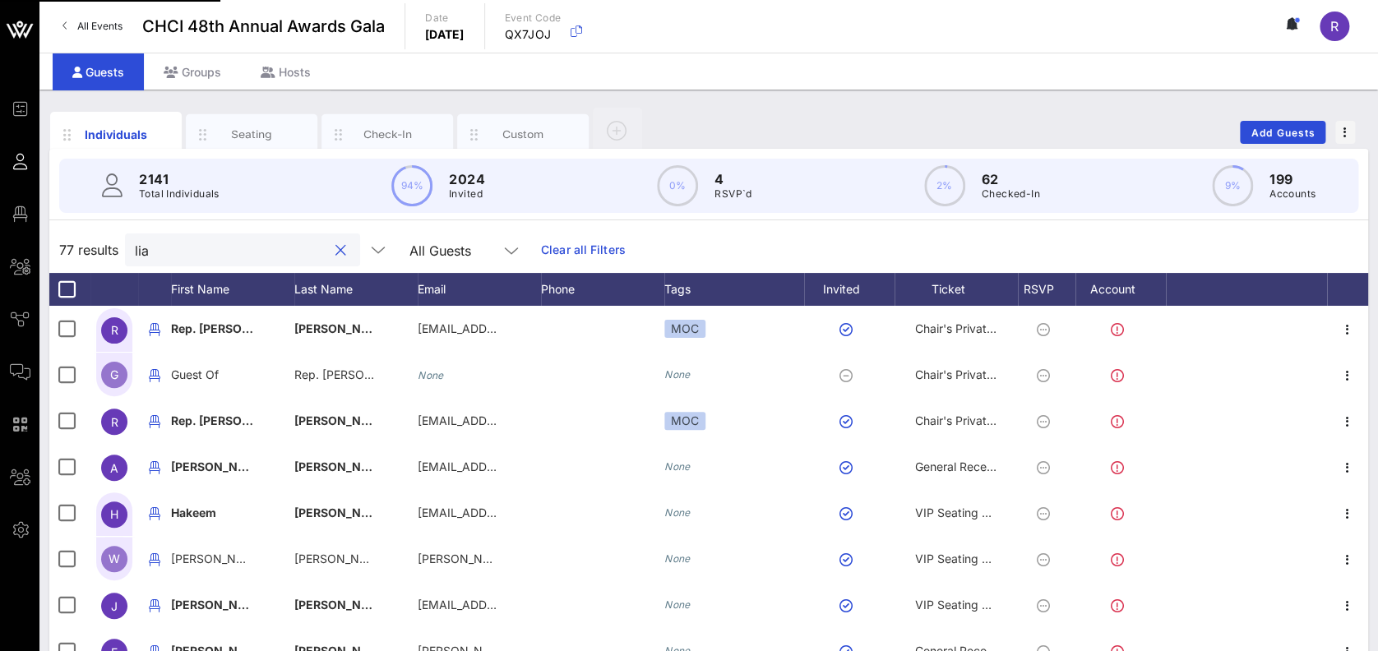
type input "lia"
click at [335, 243] on button "clear icon" at bounding box center [340, 251] width 11 height 16
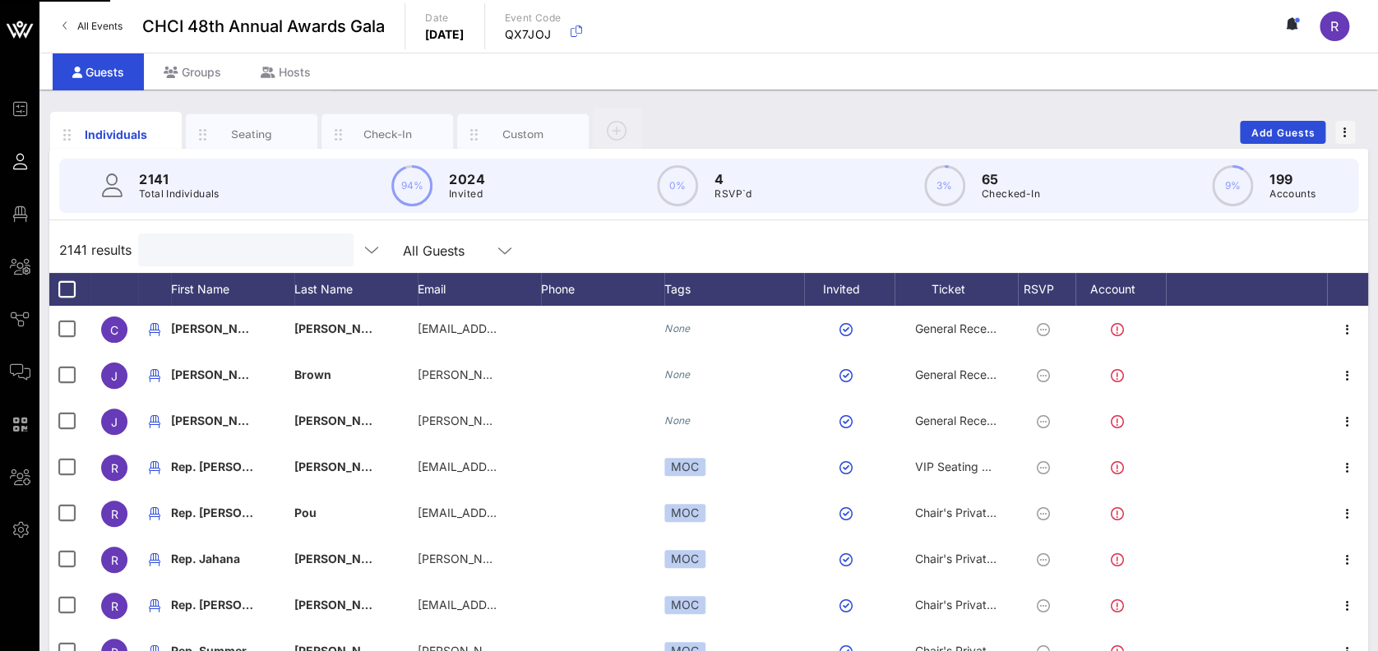
click at [225, 250] on input "text" at bounding box center [244, 249] width 192 height 21
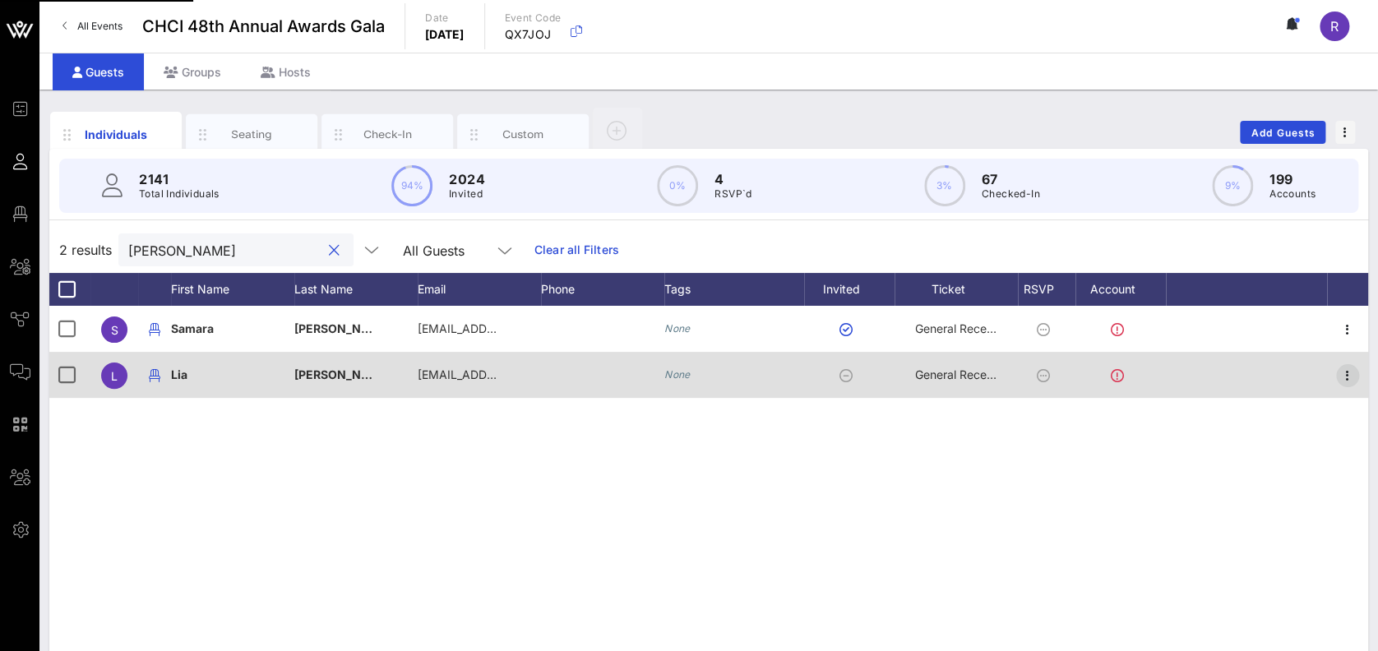
type input "[PERSON_NAME]"
click at [1350, 379] on icon "button" at bounding box center [1348, 376] width 20 height 20
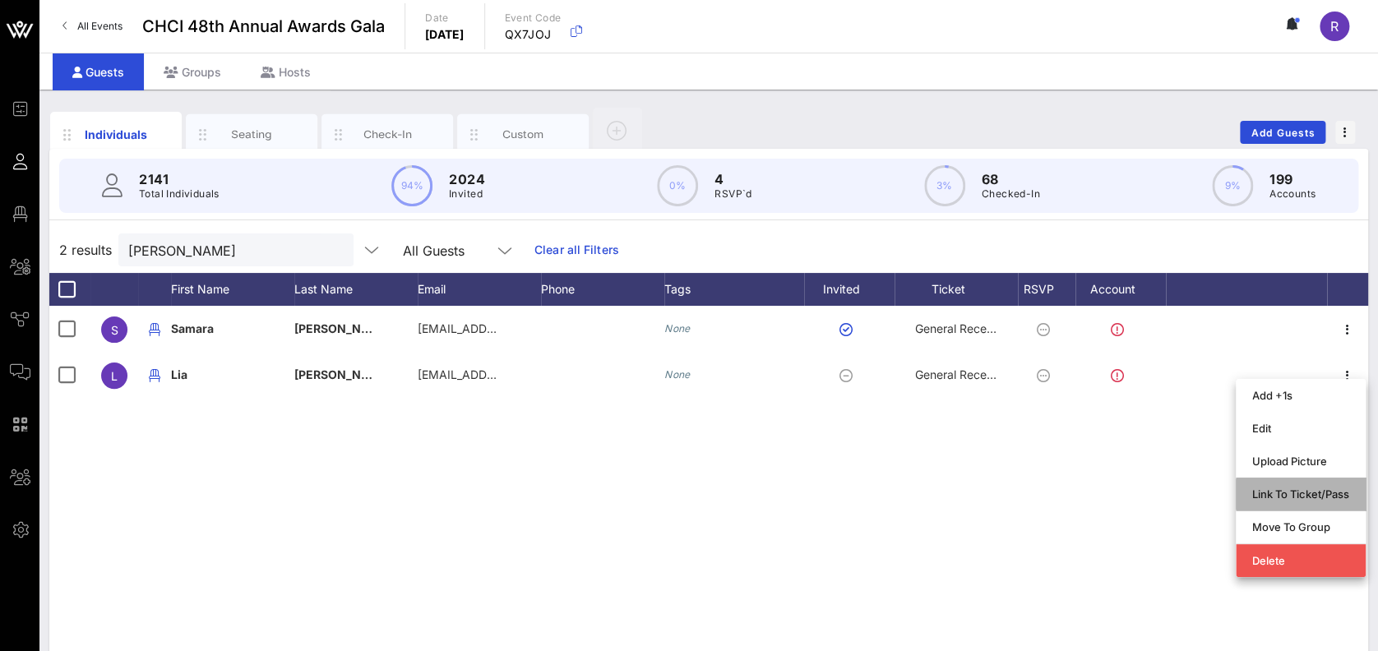
click at [1276, 500] on div "Link To Ticket/Pass" at bounding box center [1300, 494] width 97 height 13
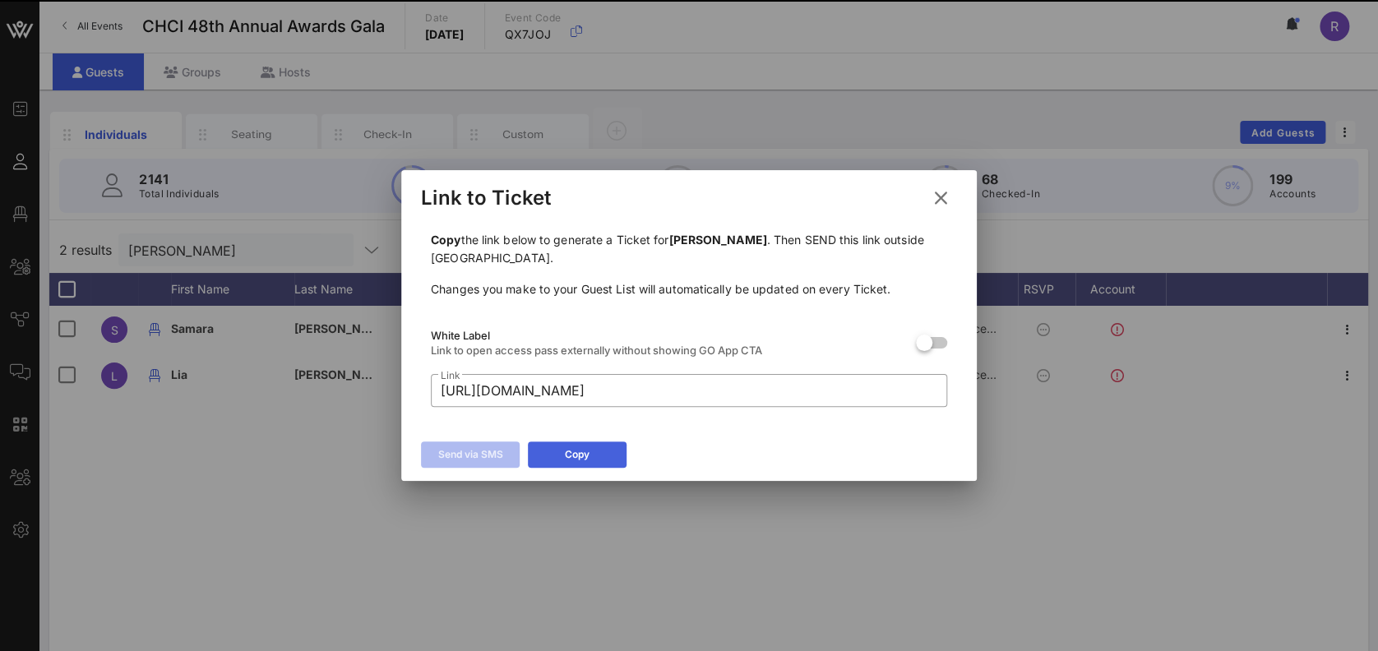
click at [590, 455] on button "Copy" at bounding box center [577, 455] width 99 height 26
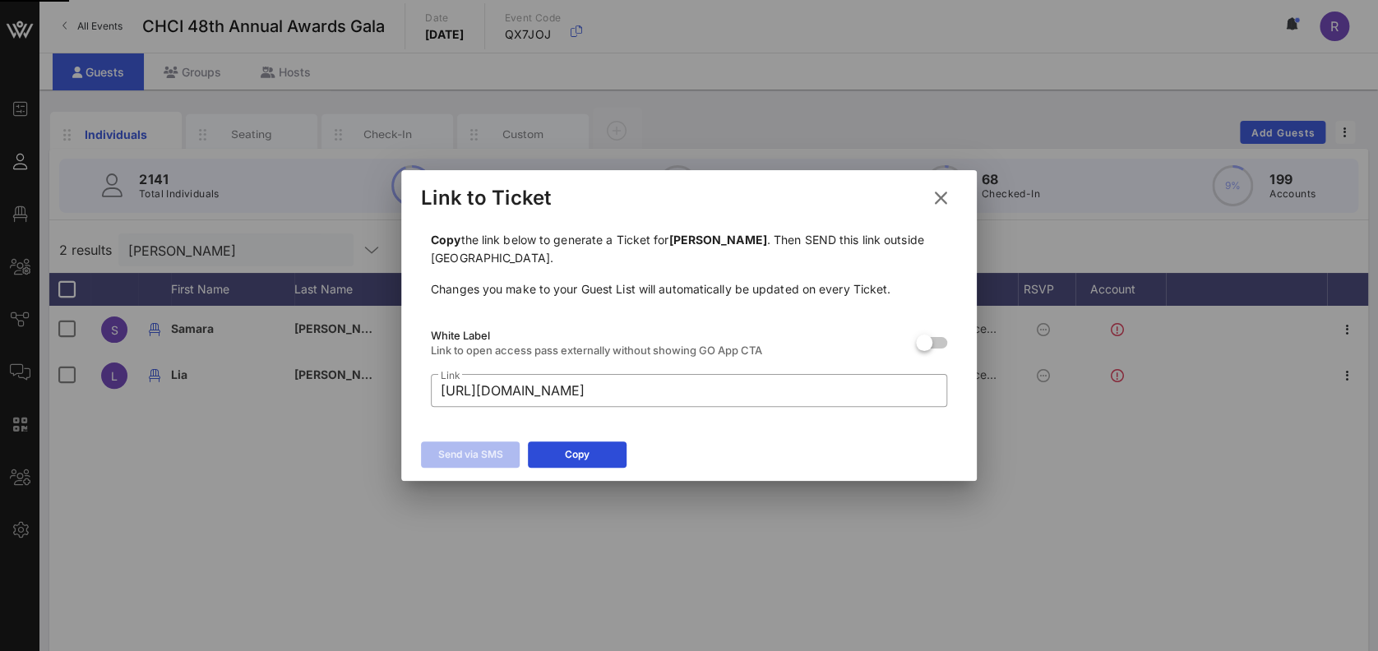
click at [943, 197] on icon at bounding box center [940, 198] width 25 height 24
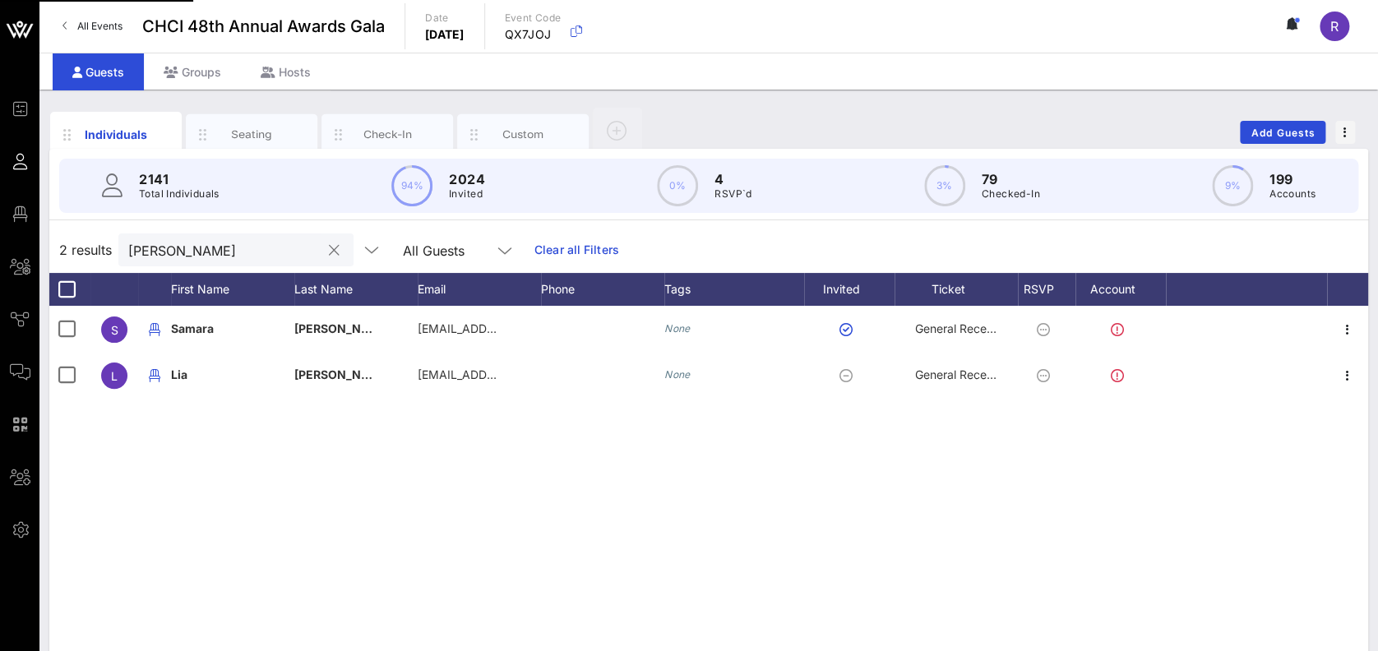
click at [329, 243] on button "clear icon" at bounding box center [334, 251] width 11 height 16
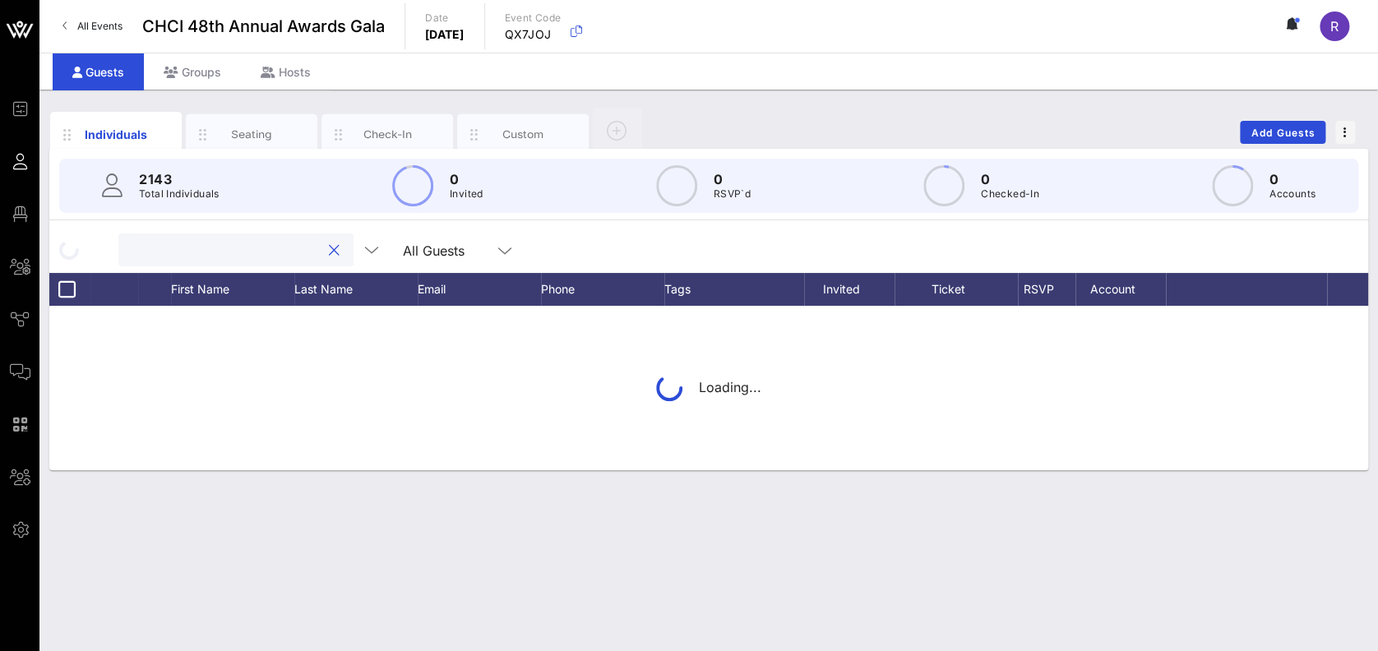
type input "s"
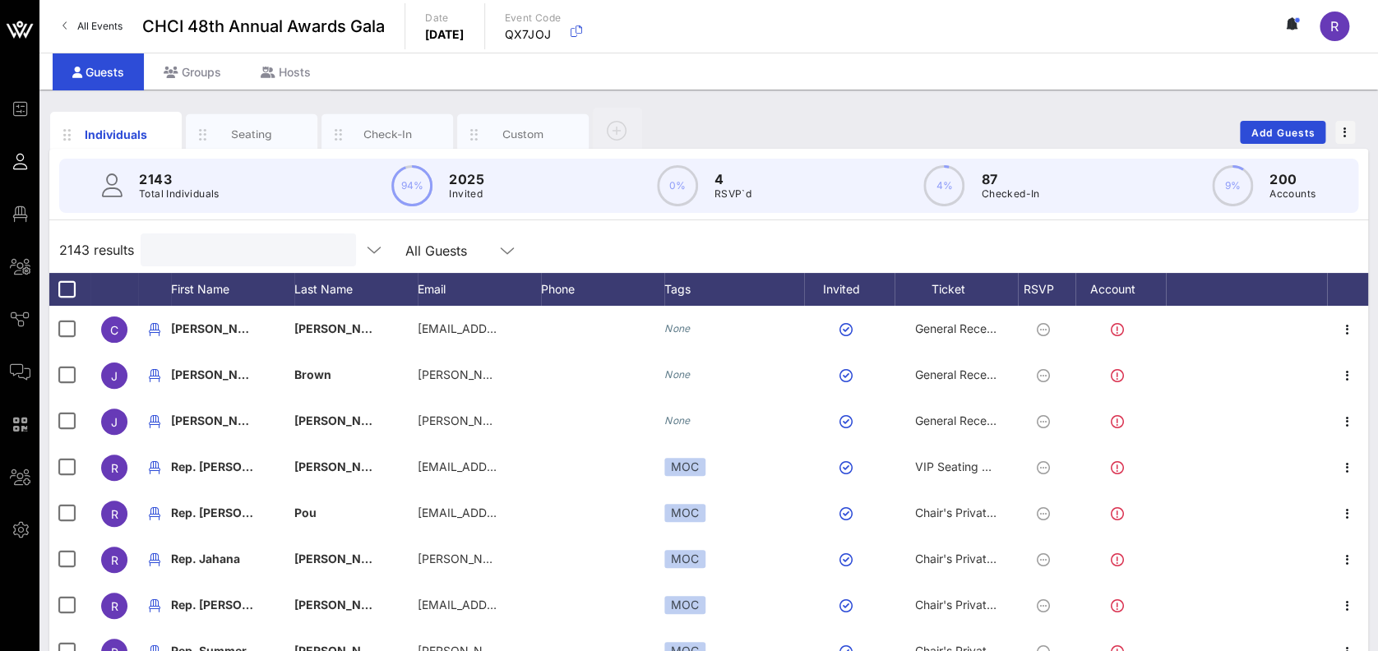
type input "m"
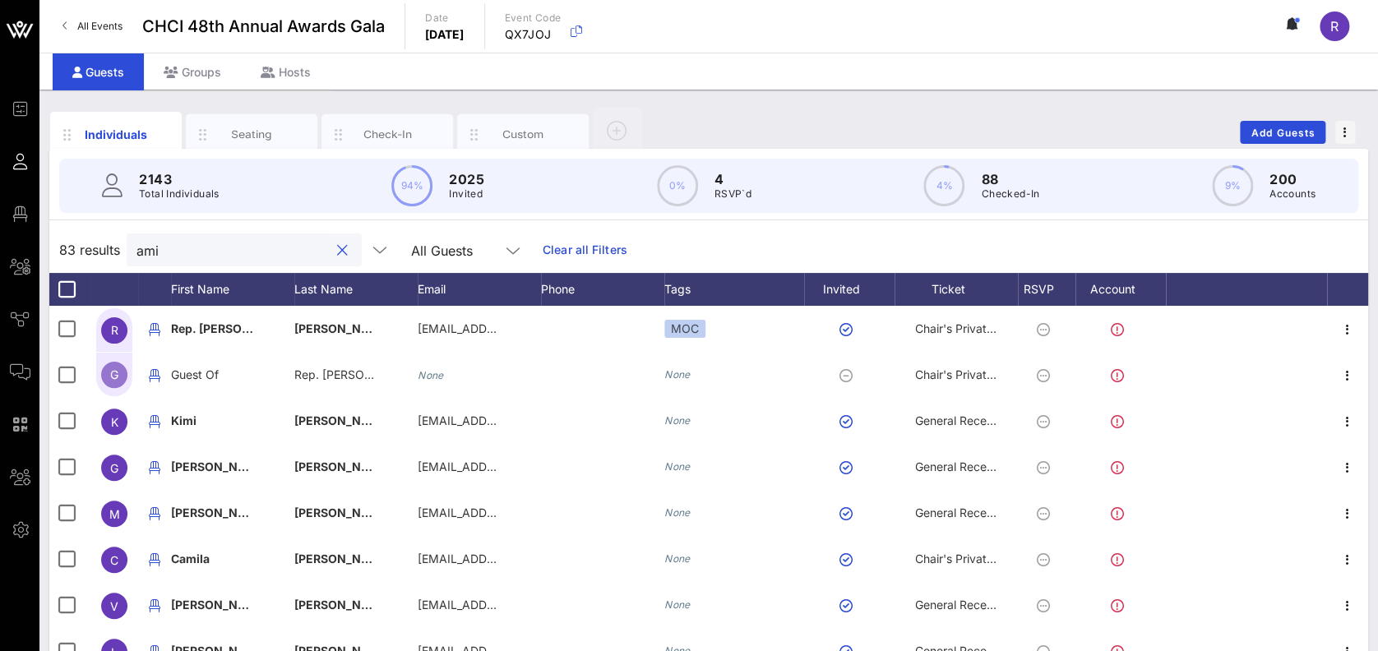
type input "ami"
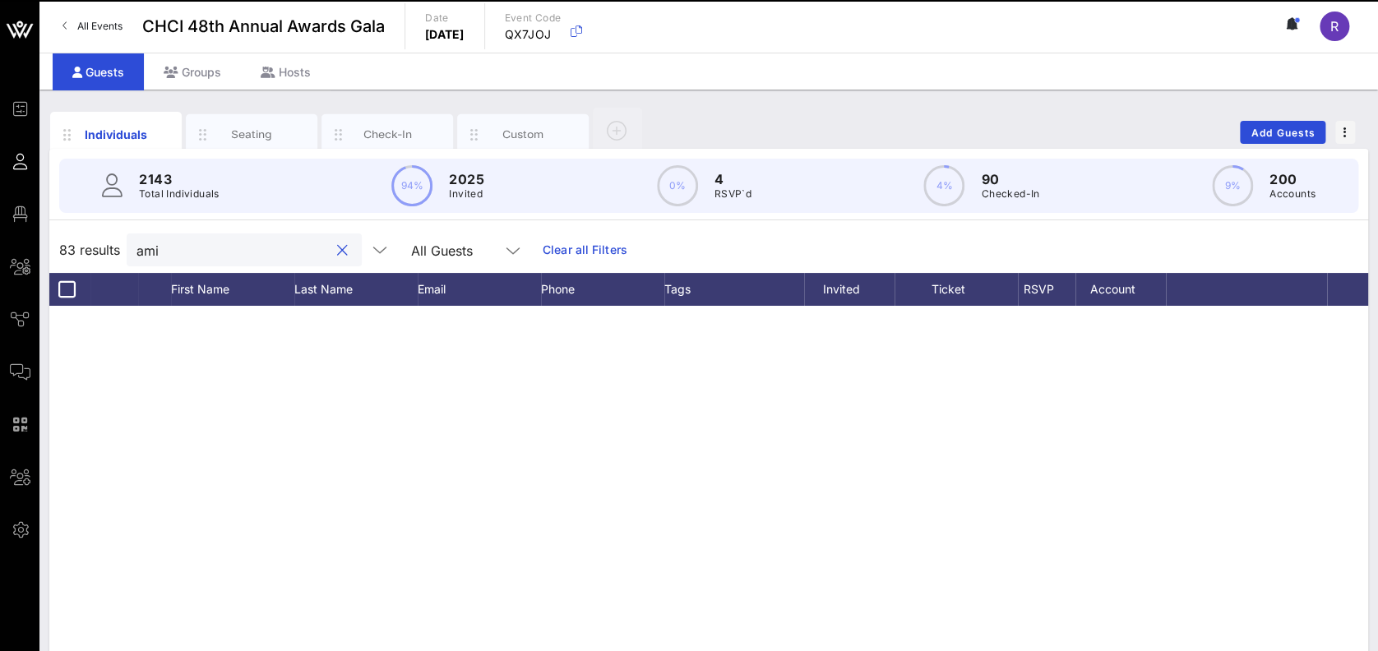
scroll to position [2804, 0]
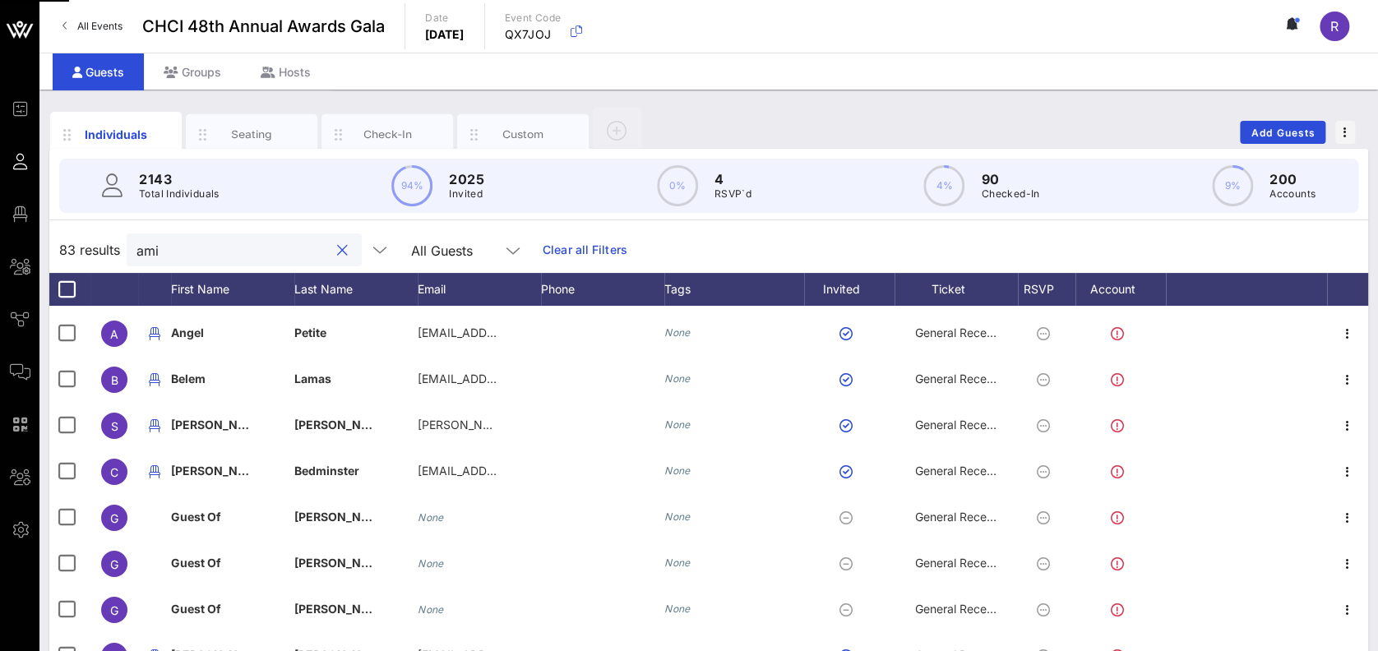
drag, startPoint x: 187, startPoint y: 256, endPoint x: 111, endPoint y: 250, distance: 76.7
click at [111, 250] on div "83 results ami All Guests Clear all Filters" at bounding box center [708, 250] width 1319 height 46
click at [111, 250] on span "83 results" at bounding box center [89, 250] width 61 height 20
drag, startPoint x: 183, startPoint y: 245, endPoint x: 111, endPoint y: 239, distance: 72.6
click at [111, 239] on div "83 results ami All Guests Clear all Filters" at bounding box center [708, 250] width 1319 height 46
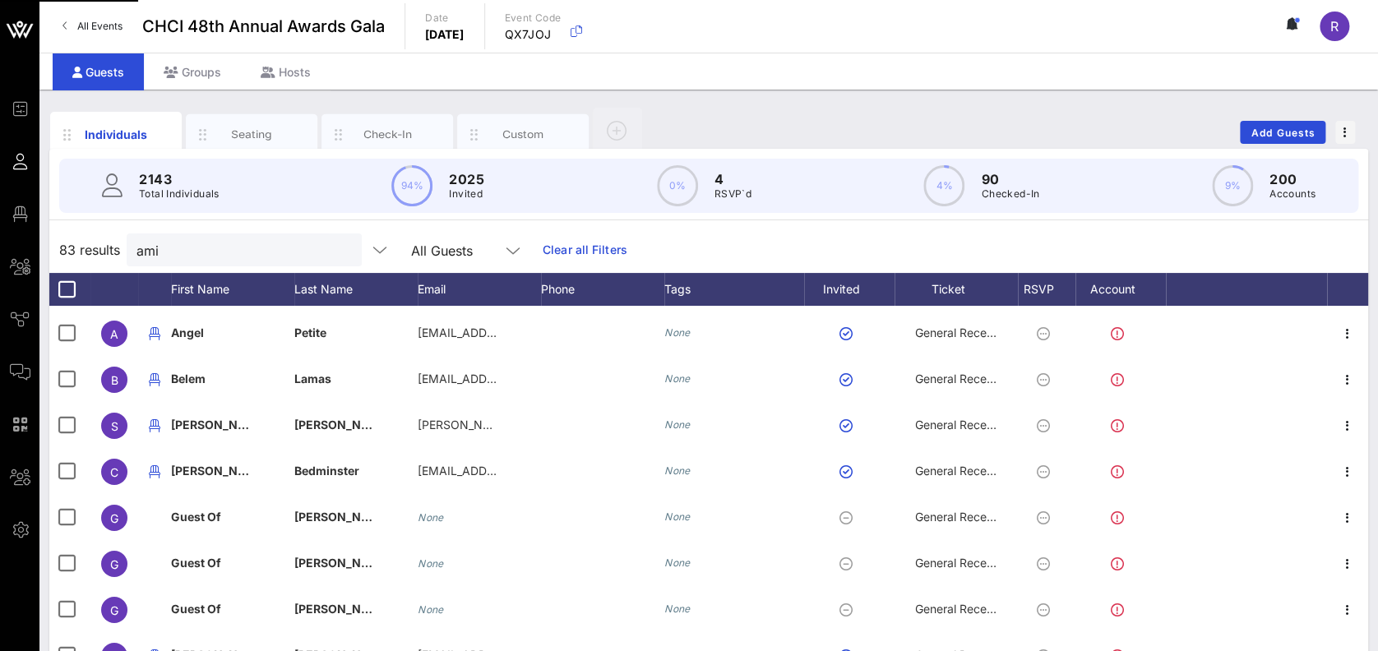
click at [111, 240] on span "83 results" at bounding box center [89, 250] width 61 height 20
click at [337, 251] on button "clear icon" at bounding box center [342, 251] width 11 height 16
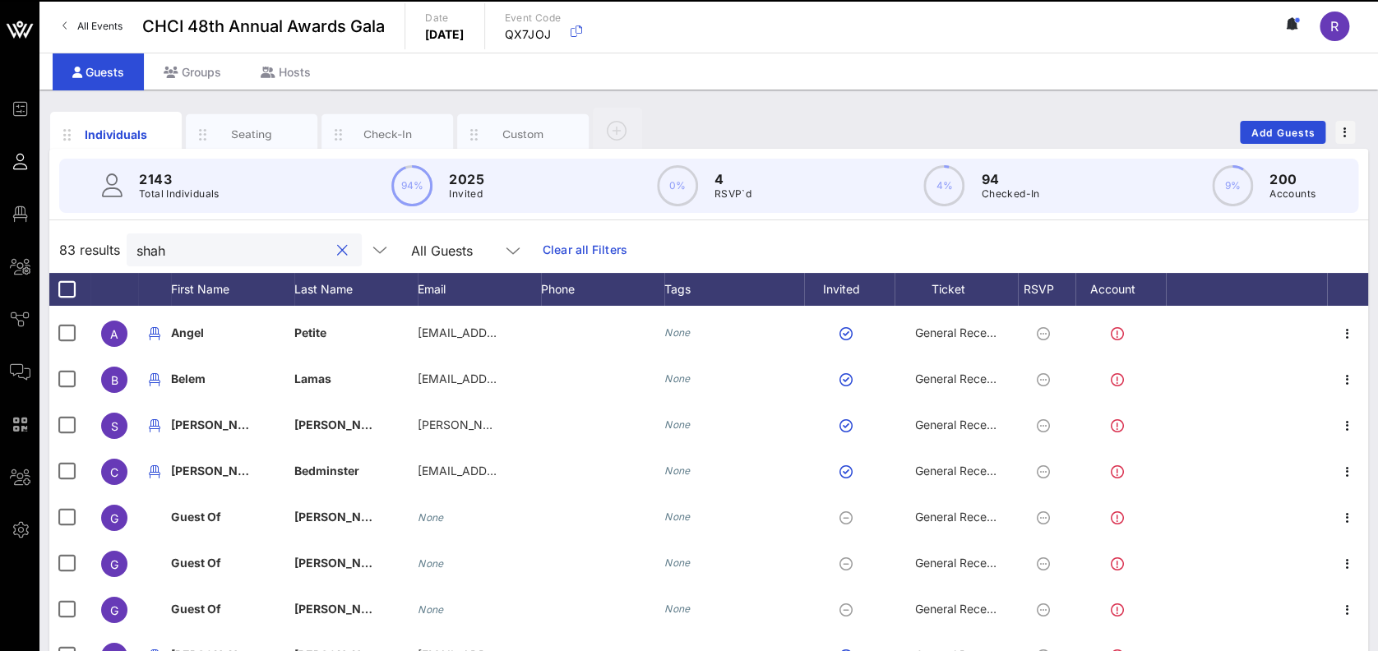
type input "shah"
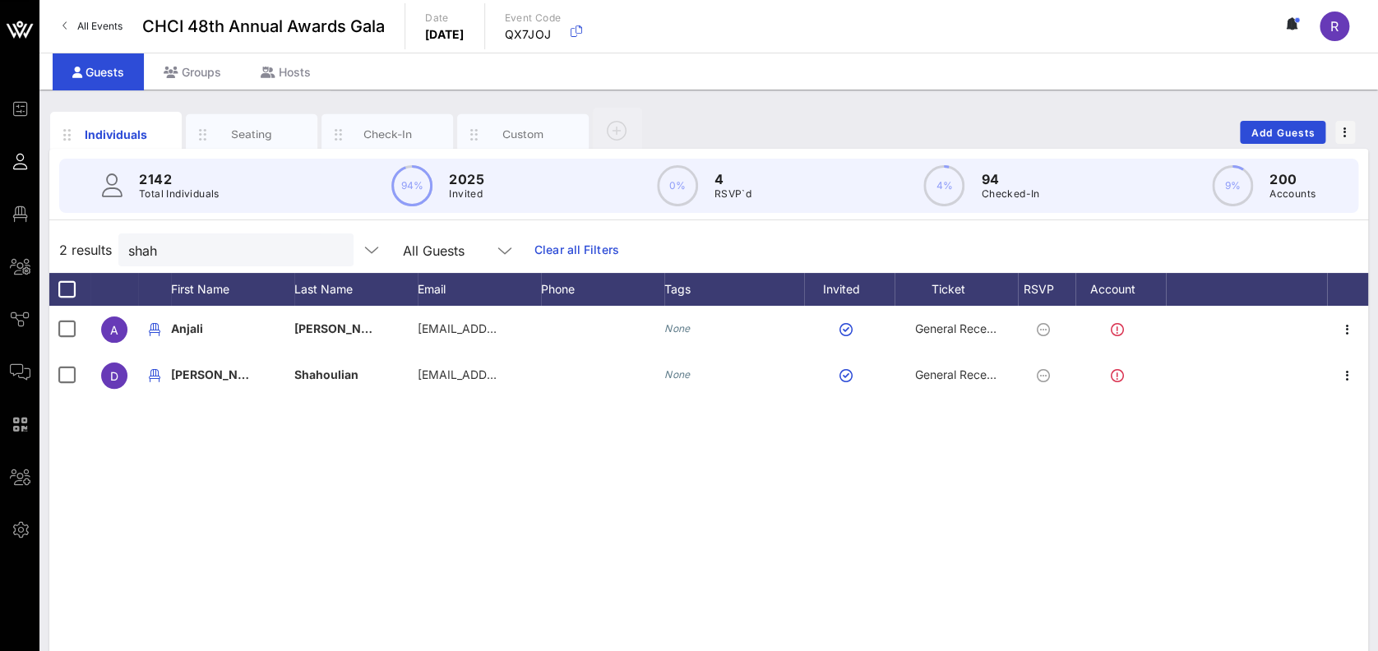
click at [1088, 650] on html "Event Builder Guests Floor Plan All Groups Journeys Comms QR Scanner Team Setti…" at bounding box center [689, 325] width 1378 height 651
click at [585, 557] on div "A Anjali Shah anjali.shah@mail.house.gov None General Reception D David Shahoul…" at bounding box center [708, 552] width 1319 height 493
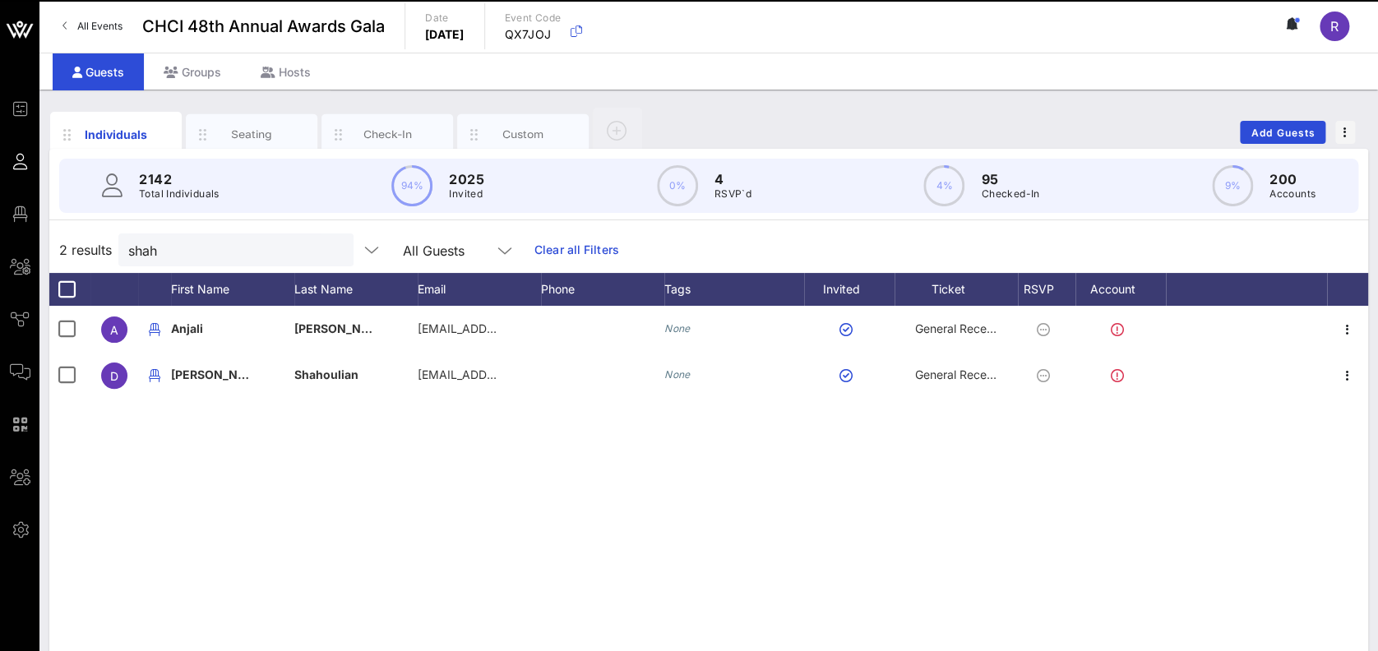
scroll to position [0, 0]
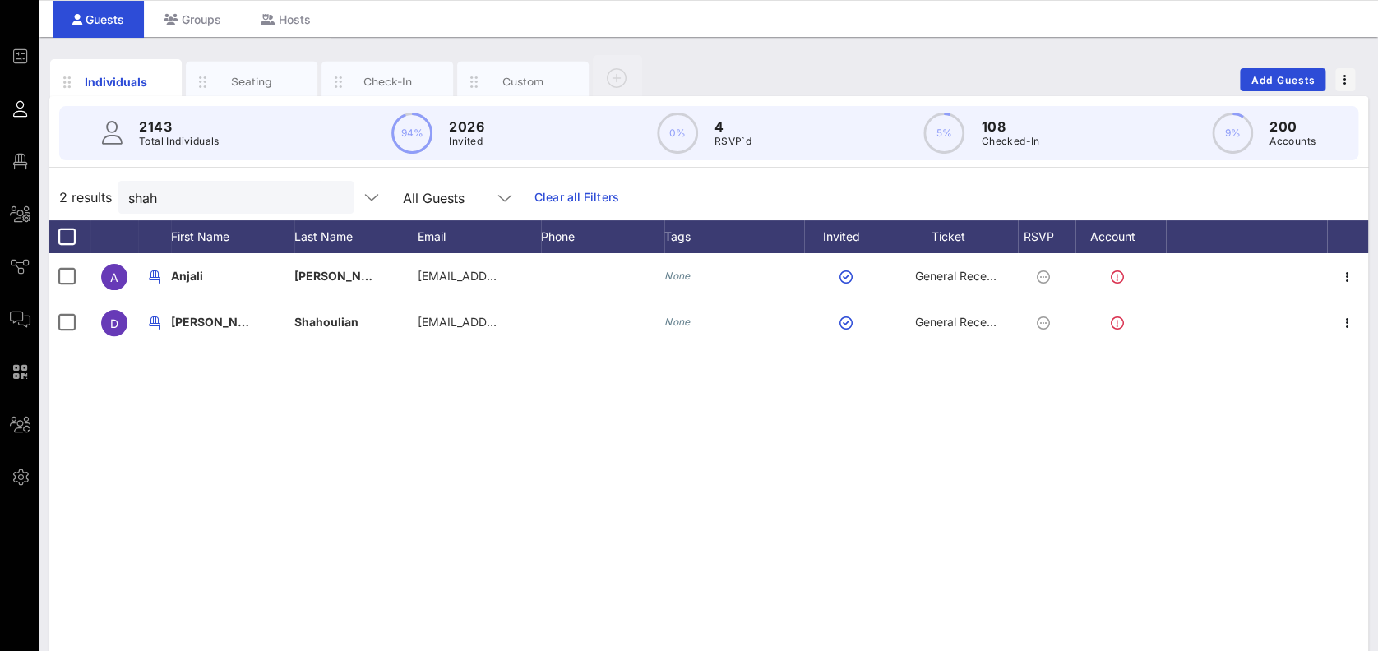
click at [329, 196] on button "clear icon" at bounding box center [334, 198] width 11 height 16
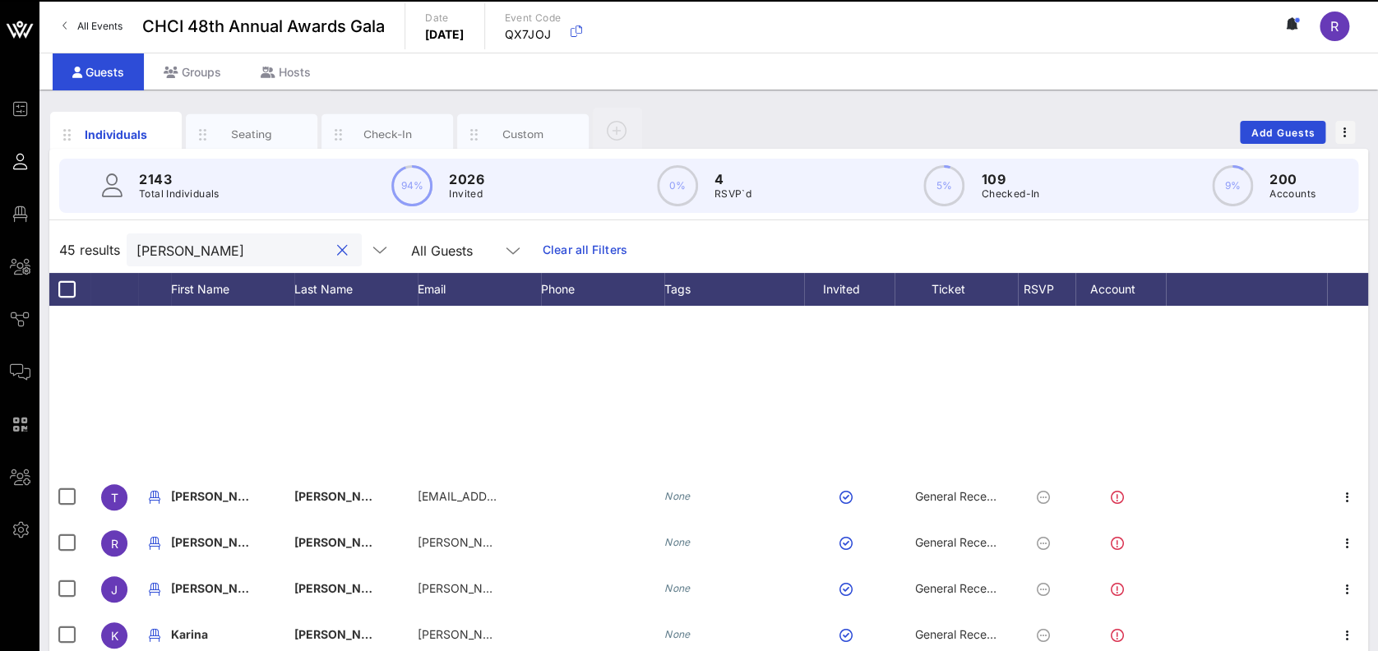
scroll to position [862, 0]
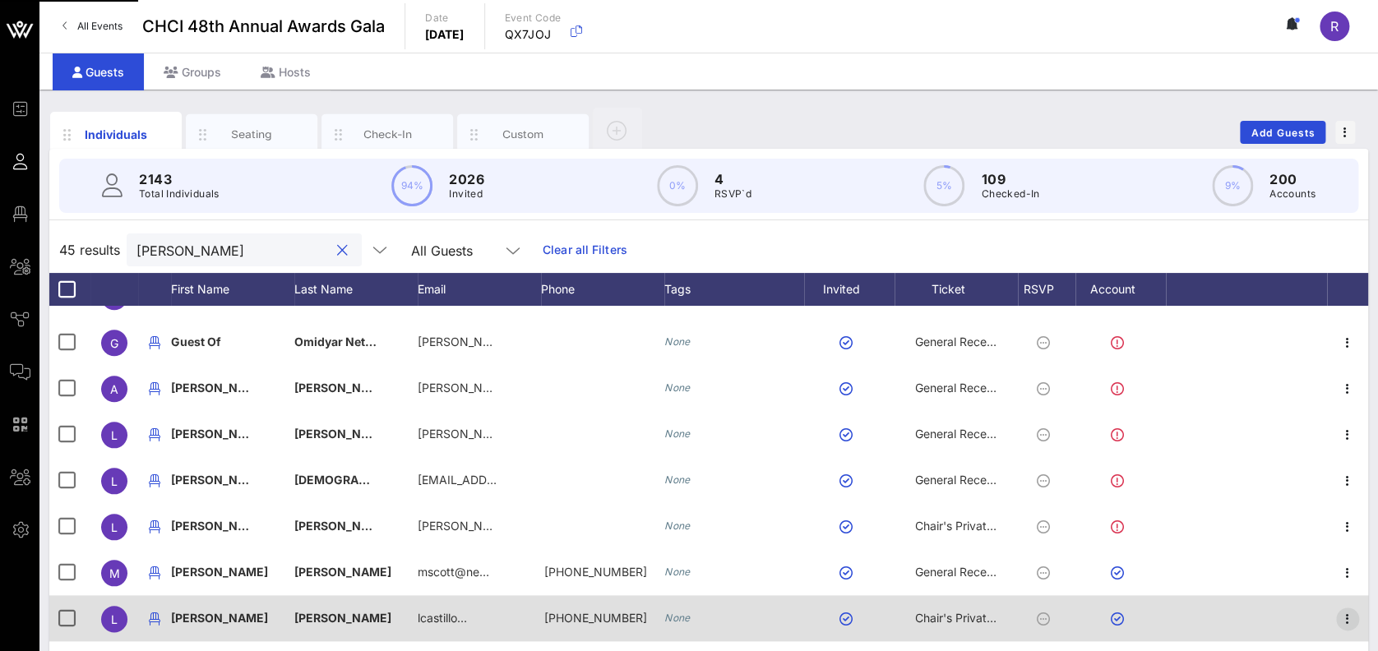
type input "laura"
click at [1338, 618] on icon "button" at bounding box center [1348, 619] width 20 height 20
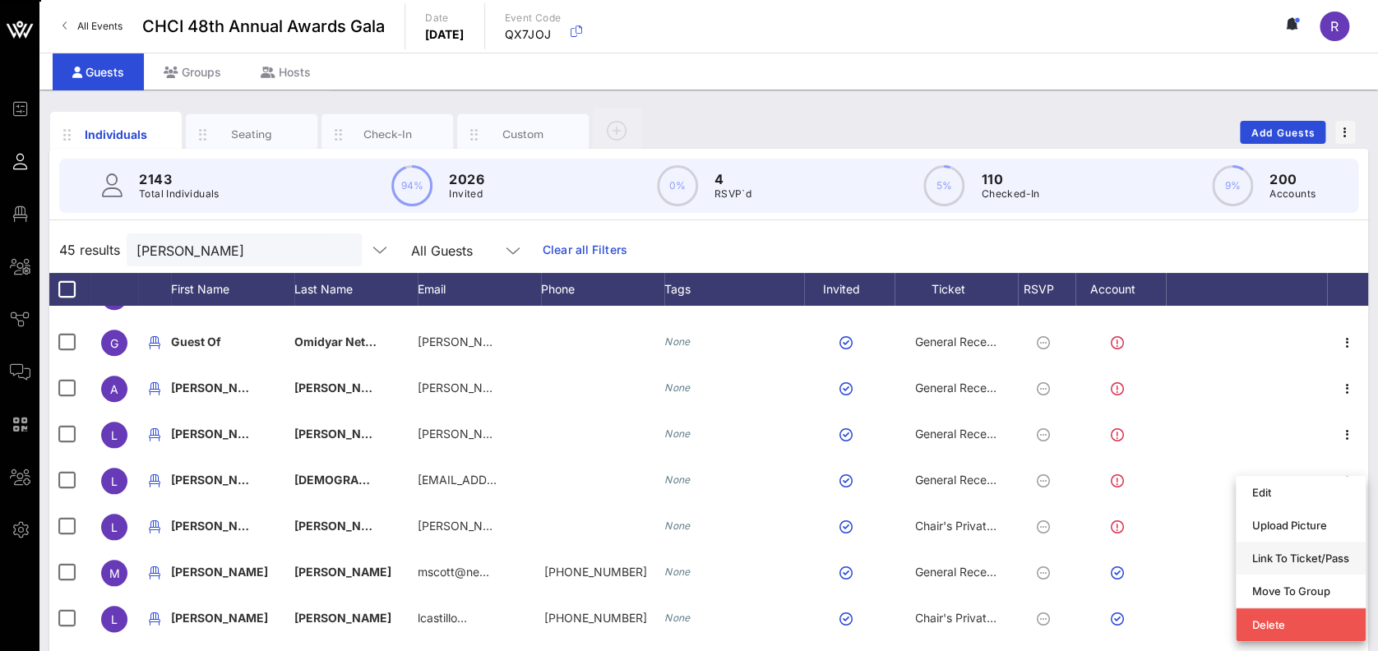
scroll to position [148, 0]
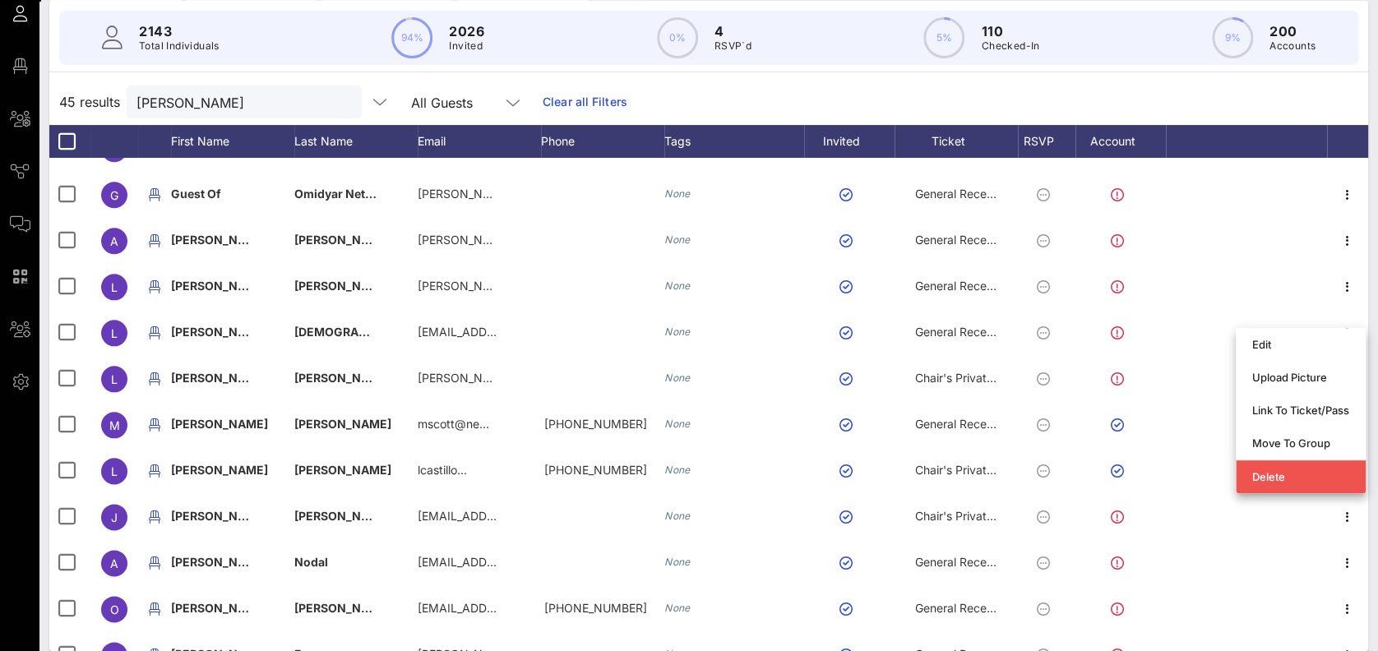
click at [1299, 411] on div "Link To Ticket/Pass" at bounding box center [1300, 410] width 97 height 13
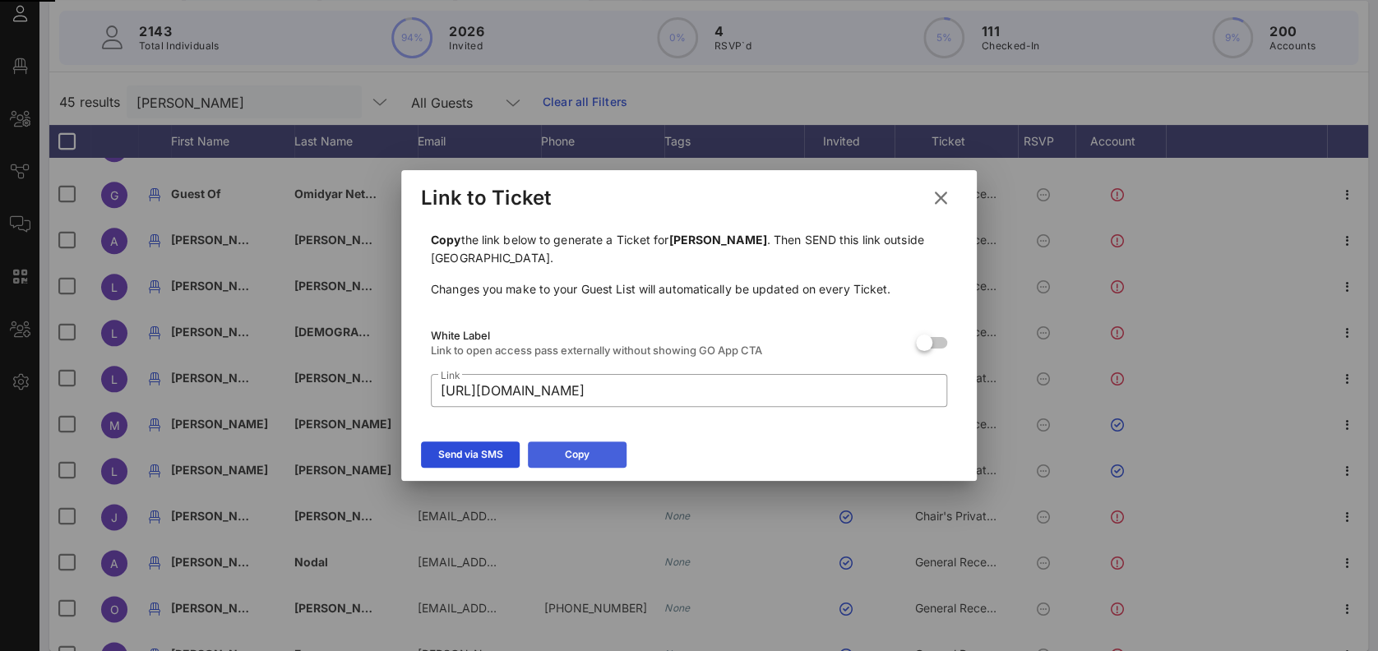
click at [571, 454] on icon at bounding box center [577, 455] width 15 height 14
click at [946, 196] on icon at bounding box center [940, 197] width 23 height 21
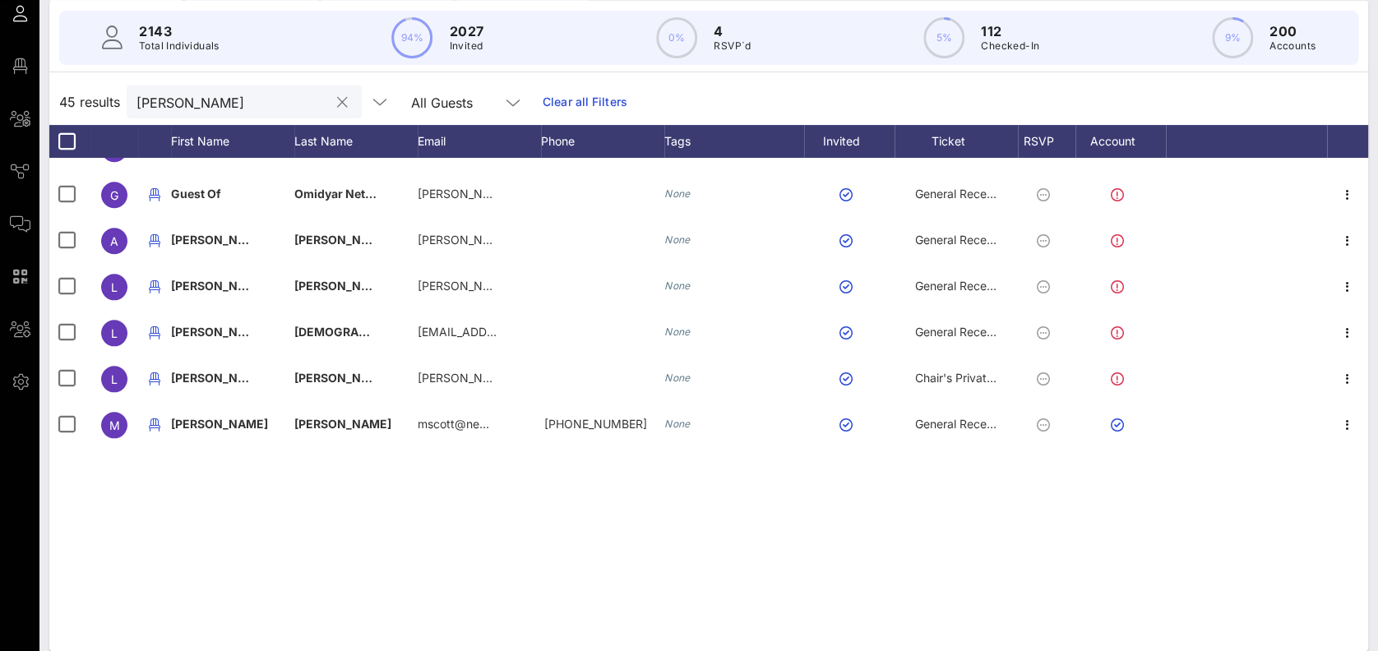
click at [337, 111] on button "clear icon" at bounding box center [342, 103] width 11 height 16
drag, startPoint x: 187, startPoint y: 247, endPoint x: 97, endPoint y: 257, distance: 90.2
click at [97, 125] on div "45 results velez All Guests Clear all Filters" at bounding box center [708, 102] width 1319 height 46
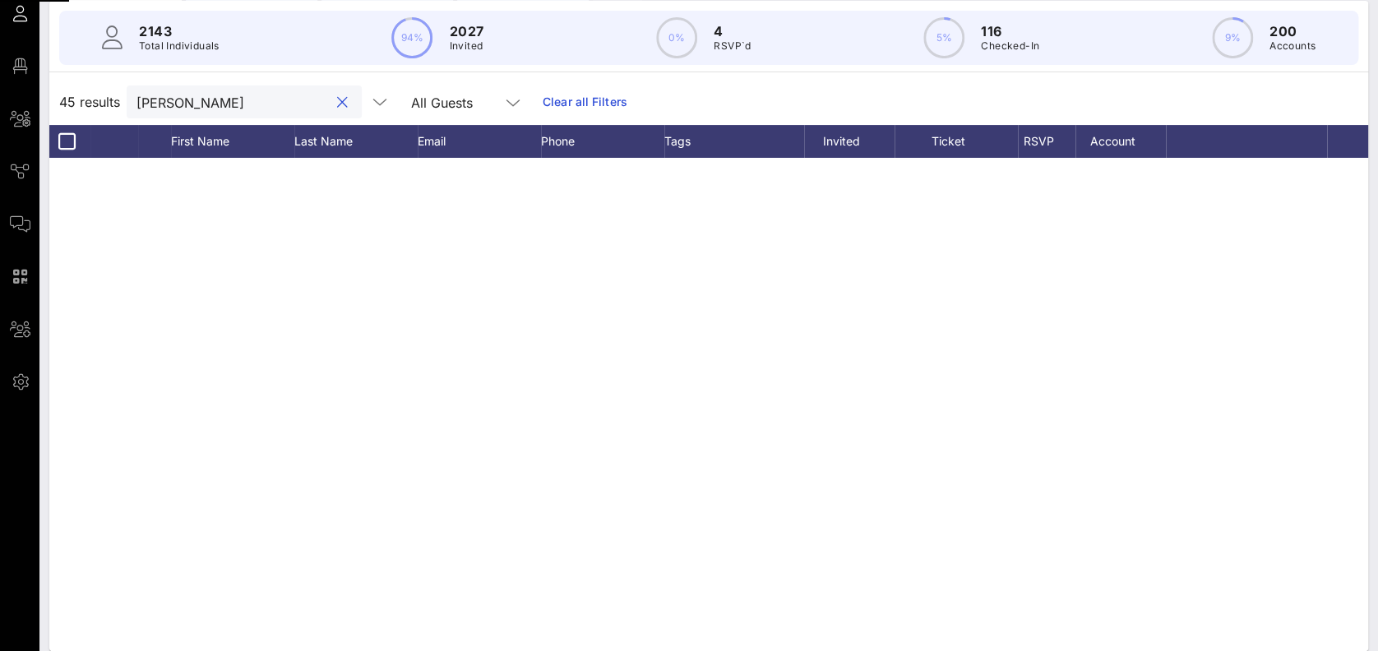
scroll to position [0, 0]
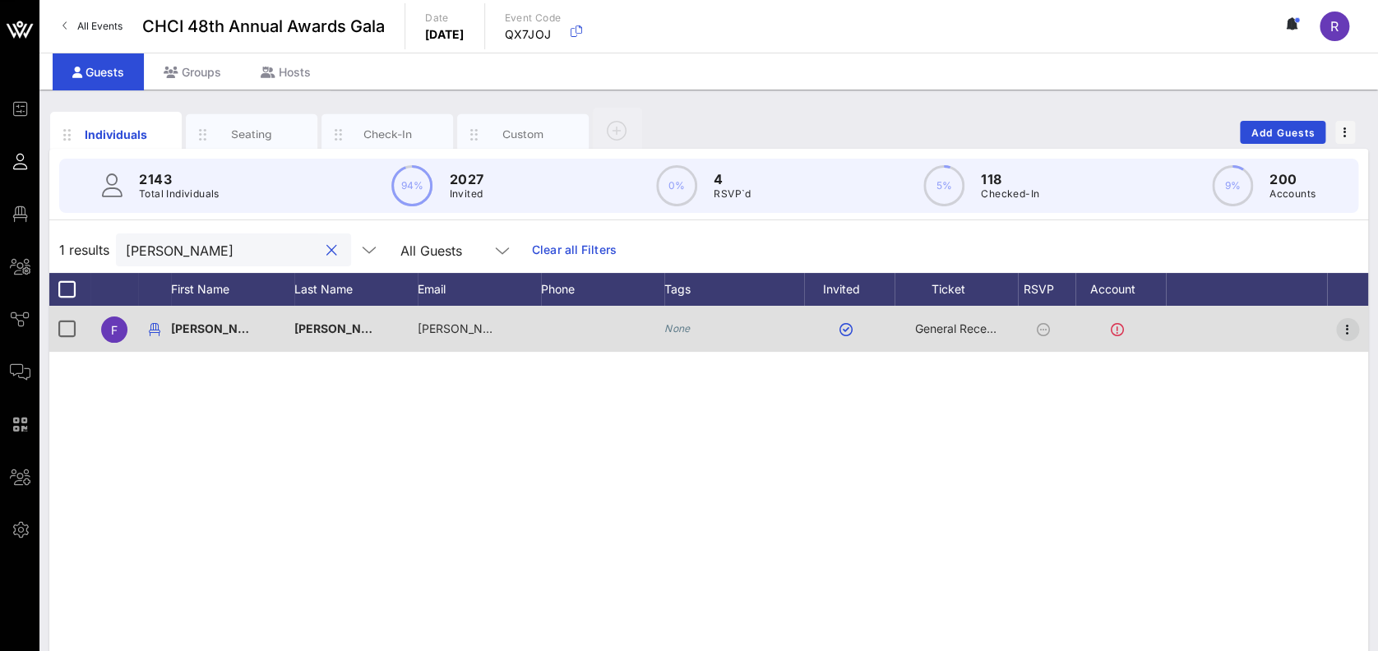
type input "frederick"
click at [1345, 326] on icon "button" at bounding box center [1348, 330] width 20 height 20
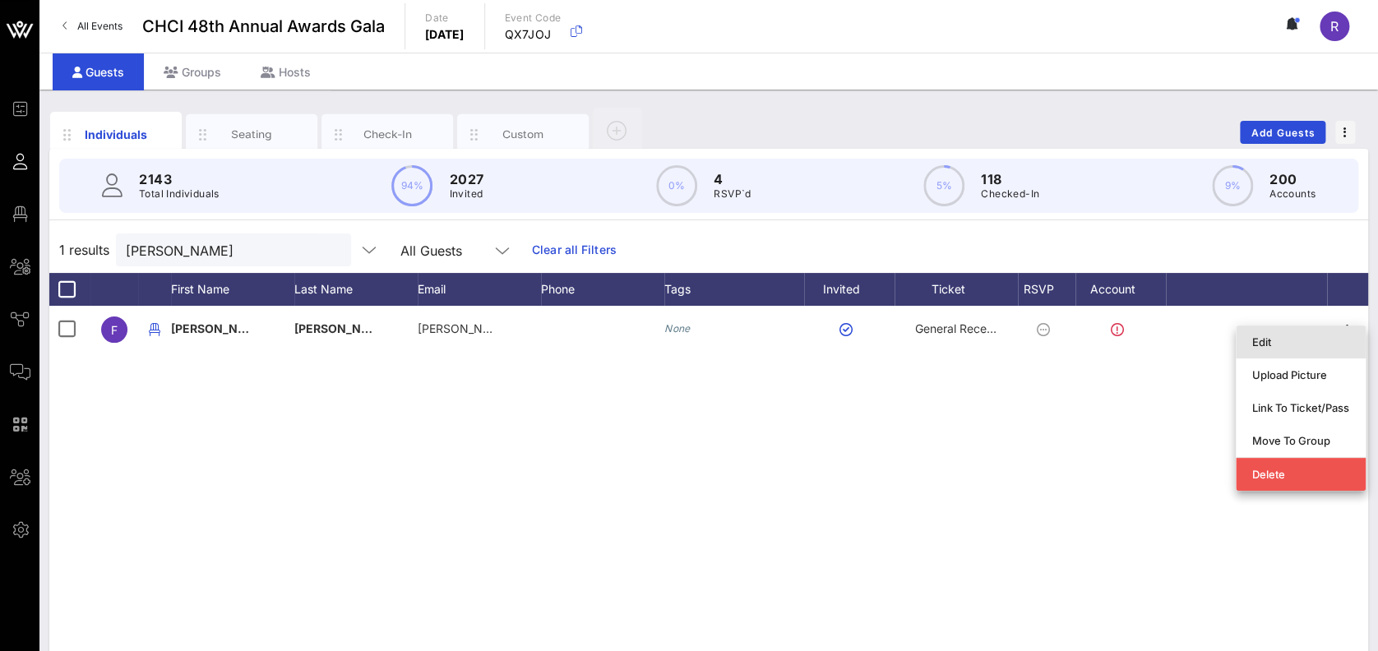
click at [1276, 340] on div "Edit" at bounding box center [1300, 341] width 97 height 13
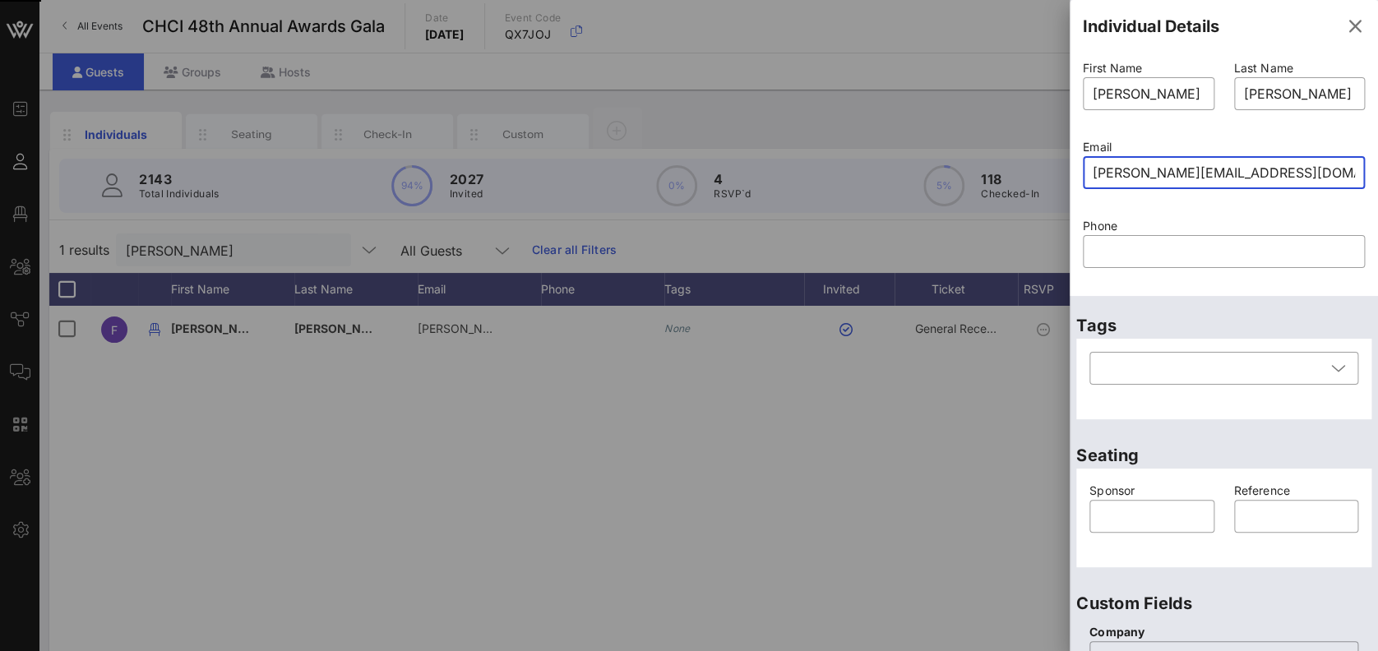
click at [1097, 171] on input "velez@hispanicfederation.org" at bounding box center [1224, 173] width 262 height 26
click at [1093, 168] on input "velez@hispanicfederation.org" at bounding box center [1224, 173] width 262 height 26
type input "velez@hispanicfederation.org"
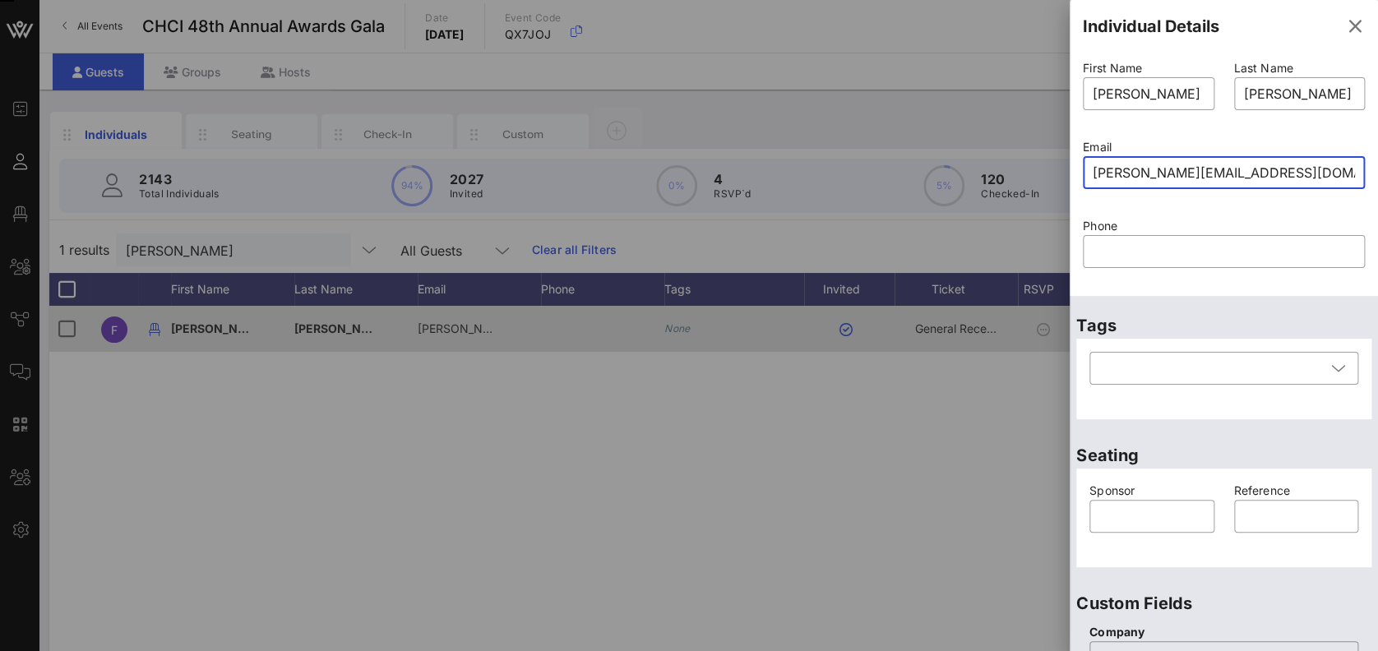
click at [1345, 26] on icon "button" at bounding box center [1355, 26] width 20 height 20
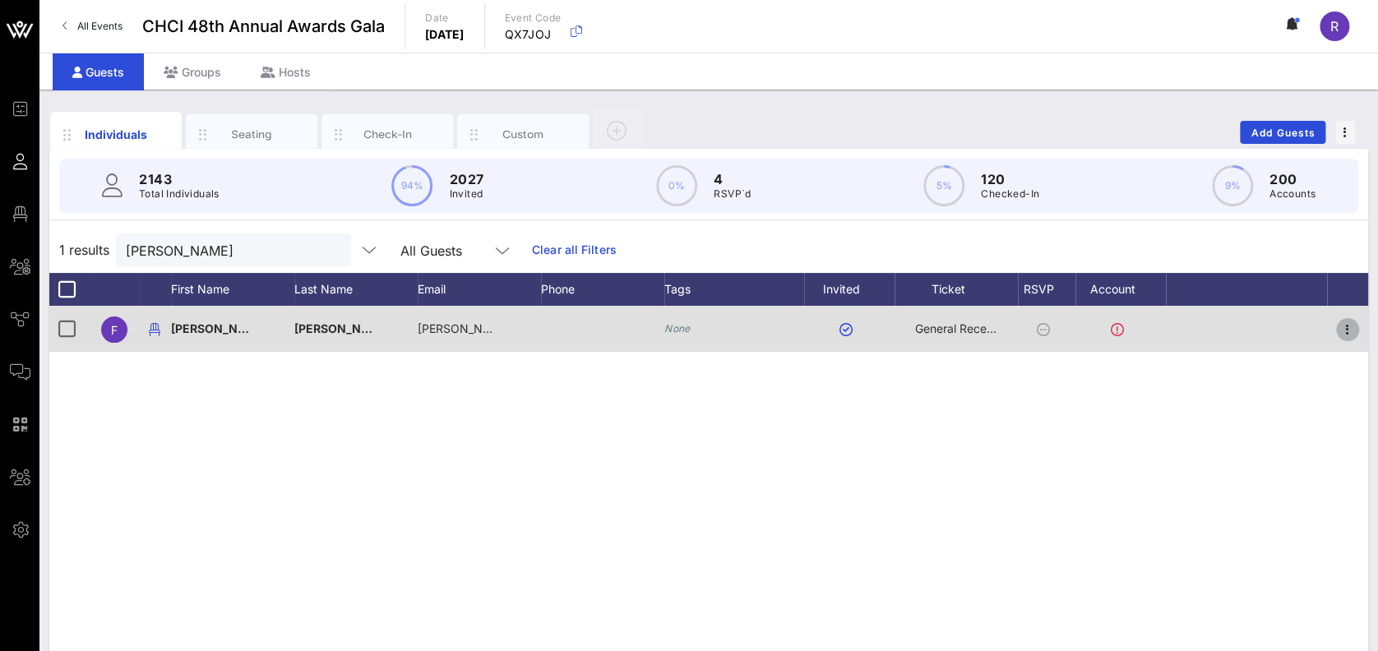
click at [1352, 329] on icon "button" at bounding box center [1348, 330] width 20 height 20
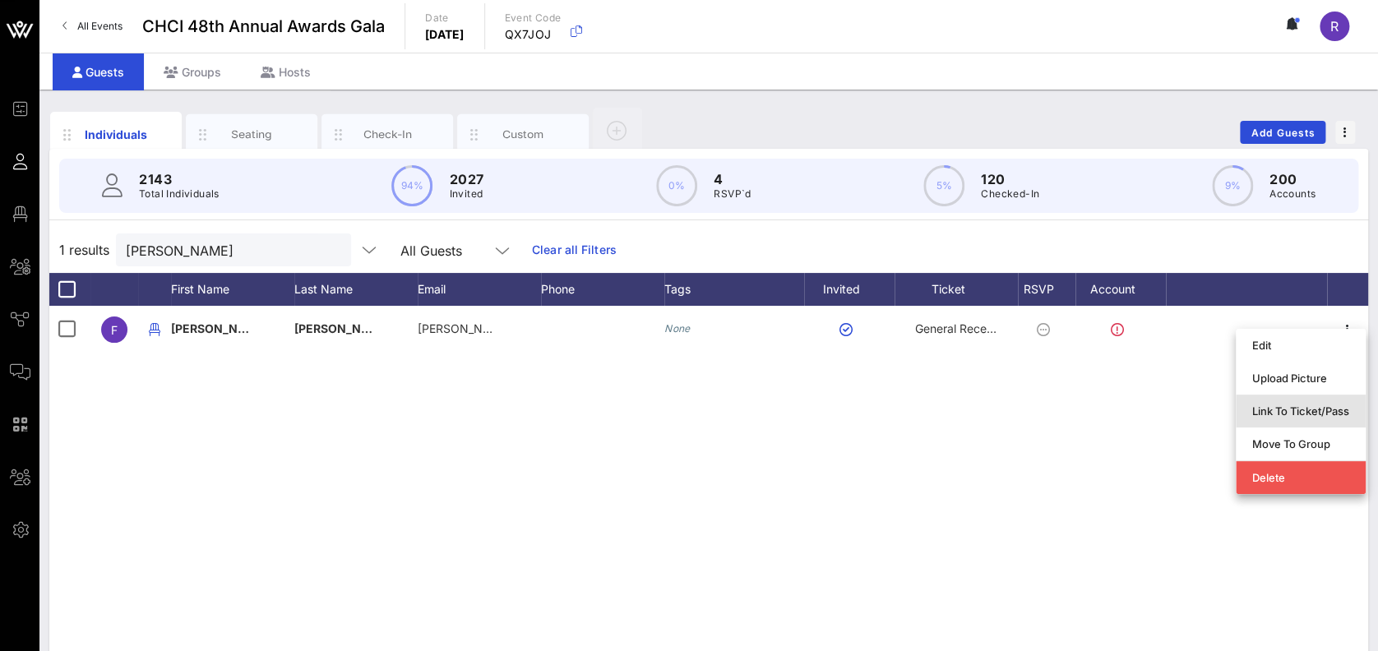
click at [1317, 413] on div "Link To Ticket/Pass" at bounding box center [1300, 411] width 97 height 13
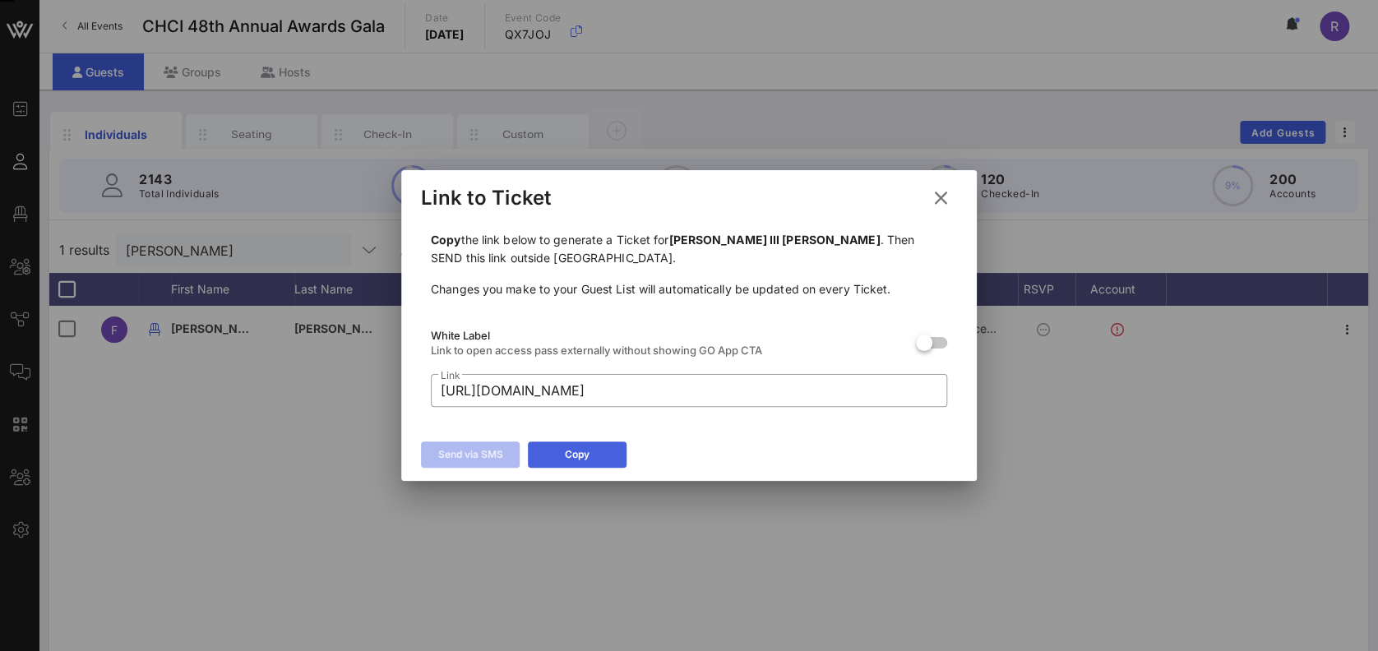
click at [568, 454] on div "Copy" at bounding box center [577, 454] width 25 height 16
click at [941, 193] on icon at bounding box center [940, 197] width 23 height 21
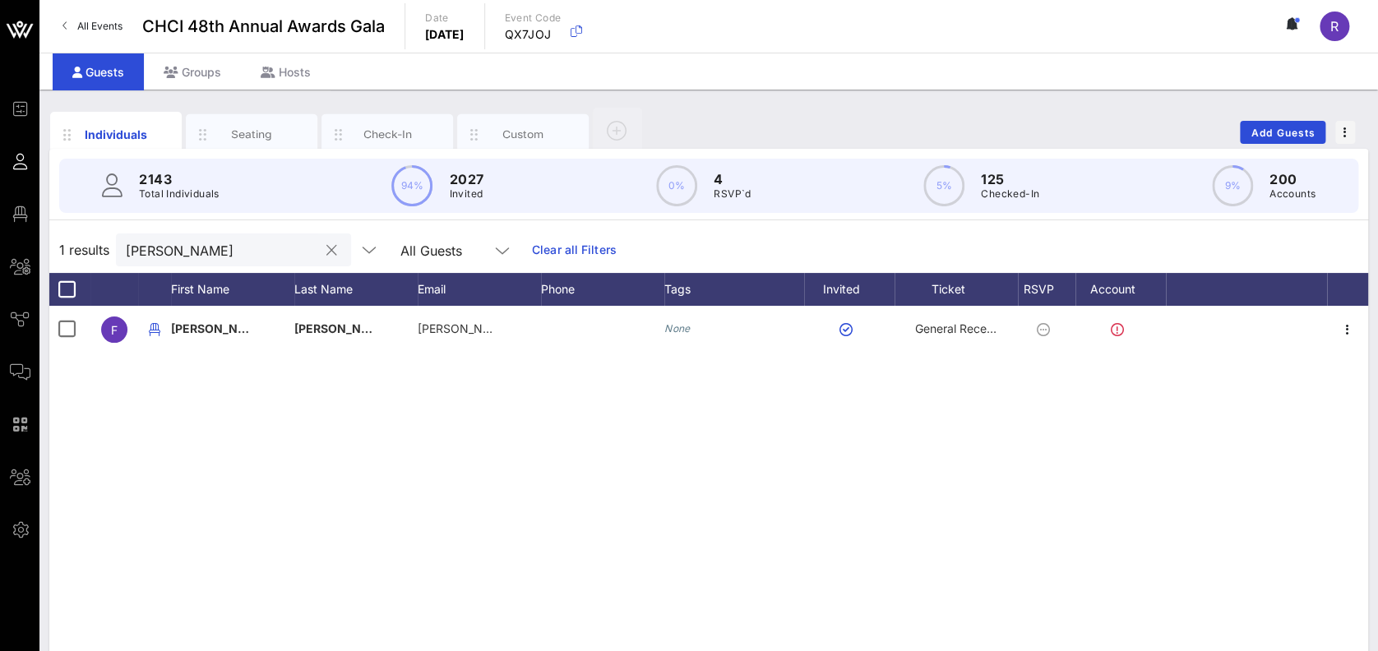
click at [326, 255] on button "clear icon" at bounding box center [331, 251] width 11 height 16
click at [229, 245] on input "text" at bounding box center [222, 249] width 192 height 21
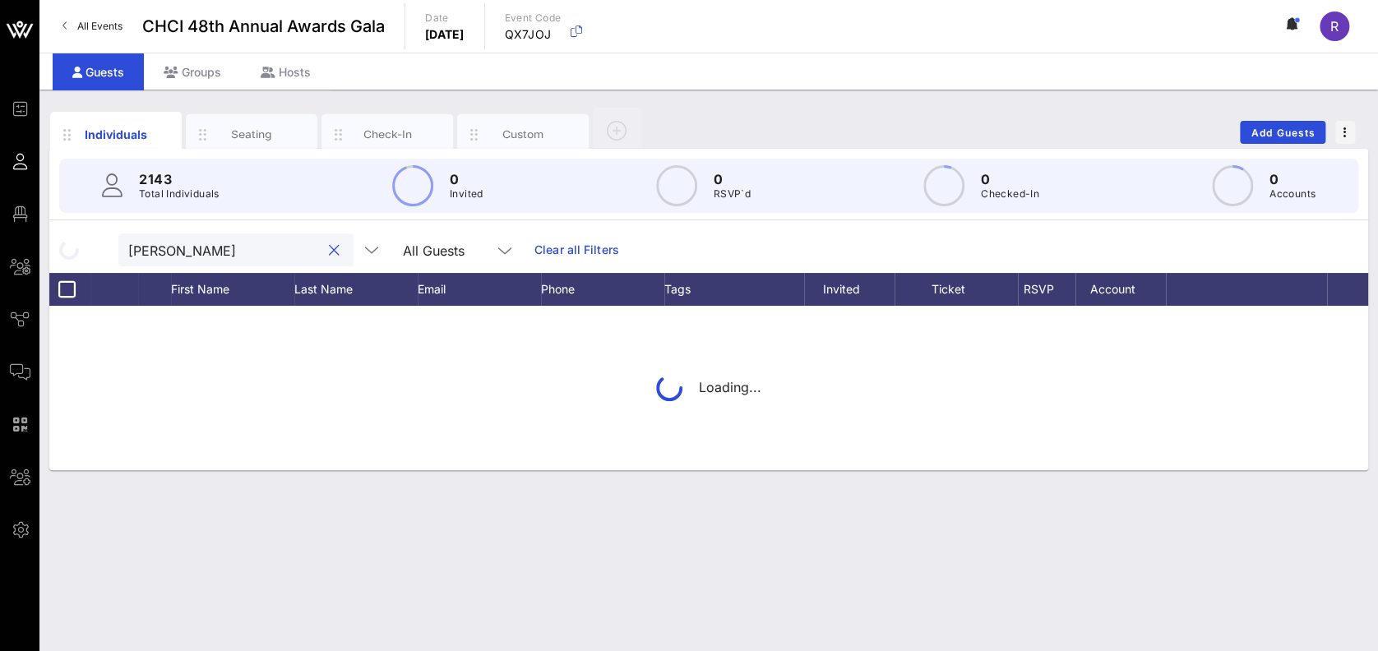
type input "rincon"
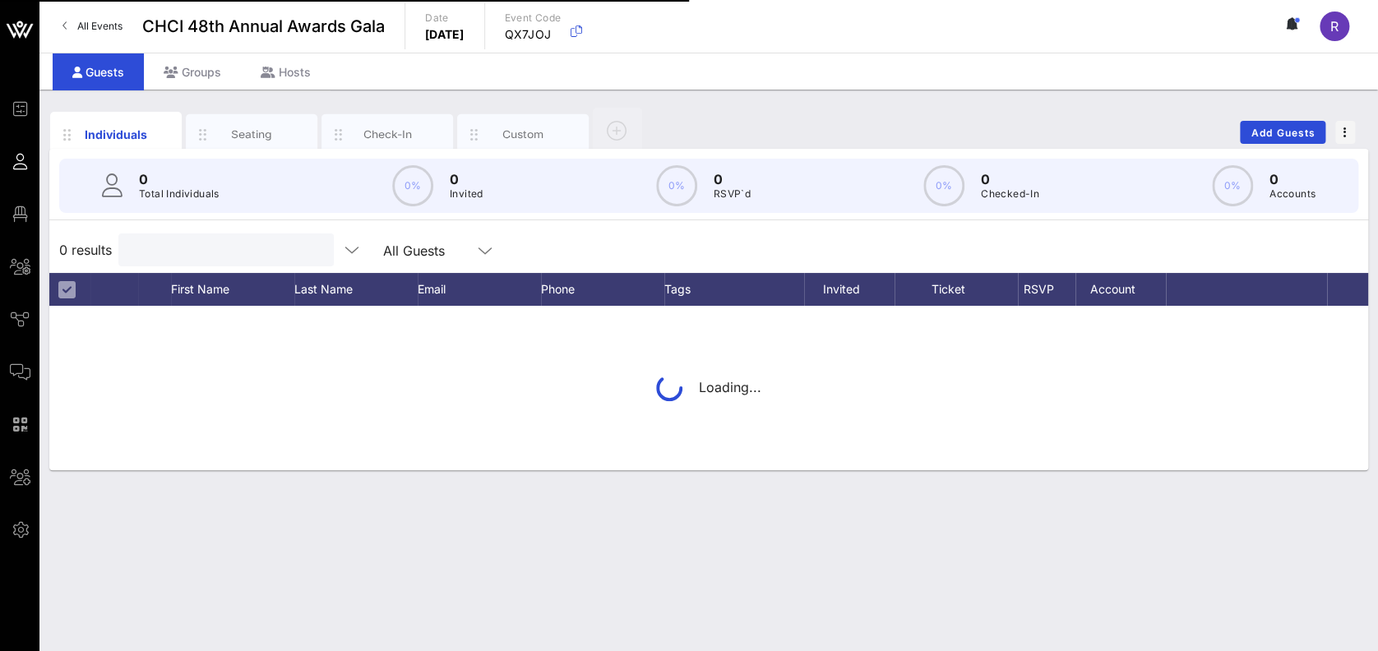
click at [210, 252] on input "text" at bounding box center [224, 249] width 192 height 21
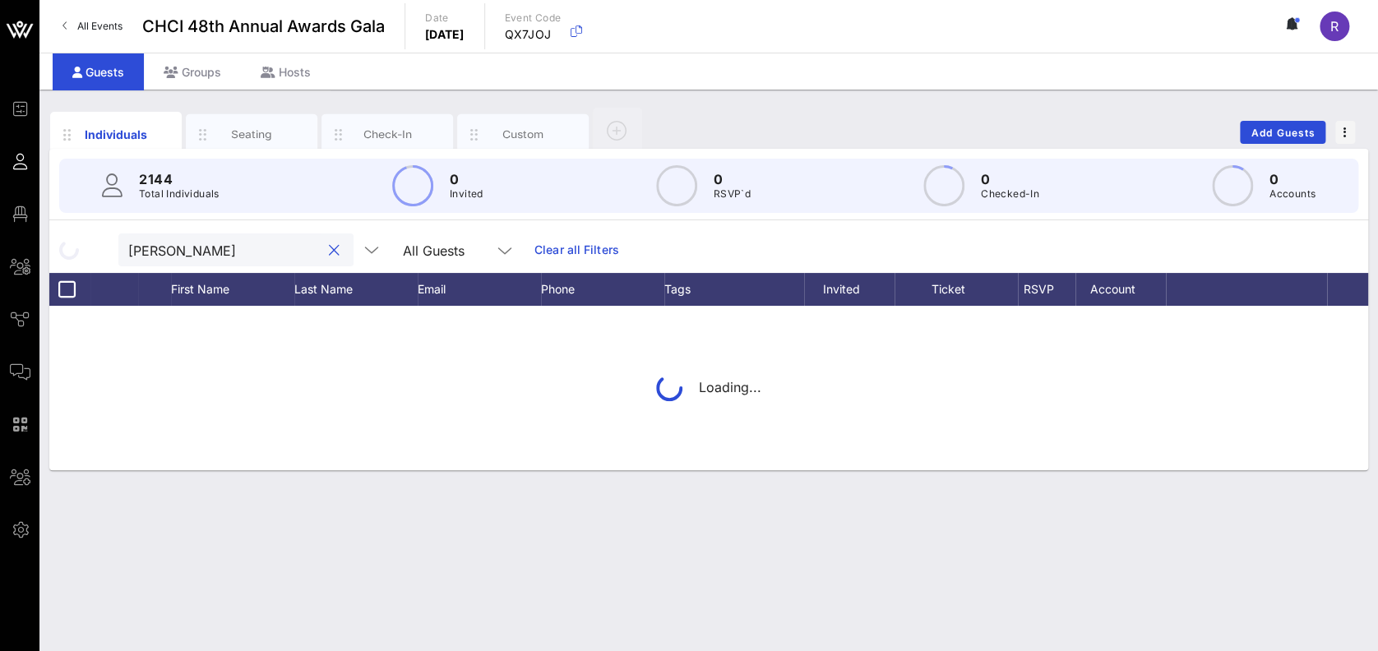
type input "[PERSON_NAME]"
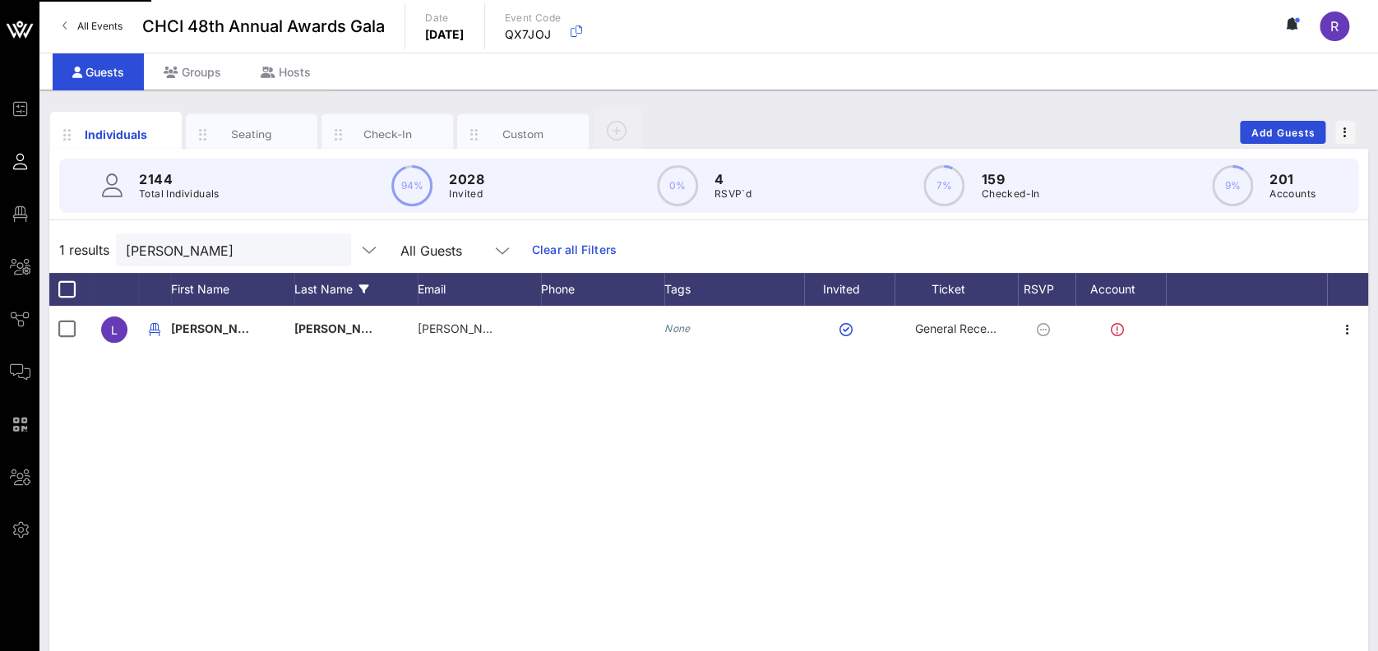
click at [331, 275] on div "Last Name" at bounding box center [355, 289] width 123 height 33
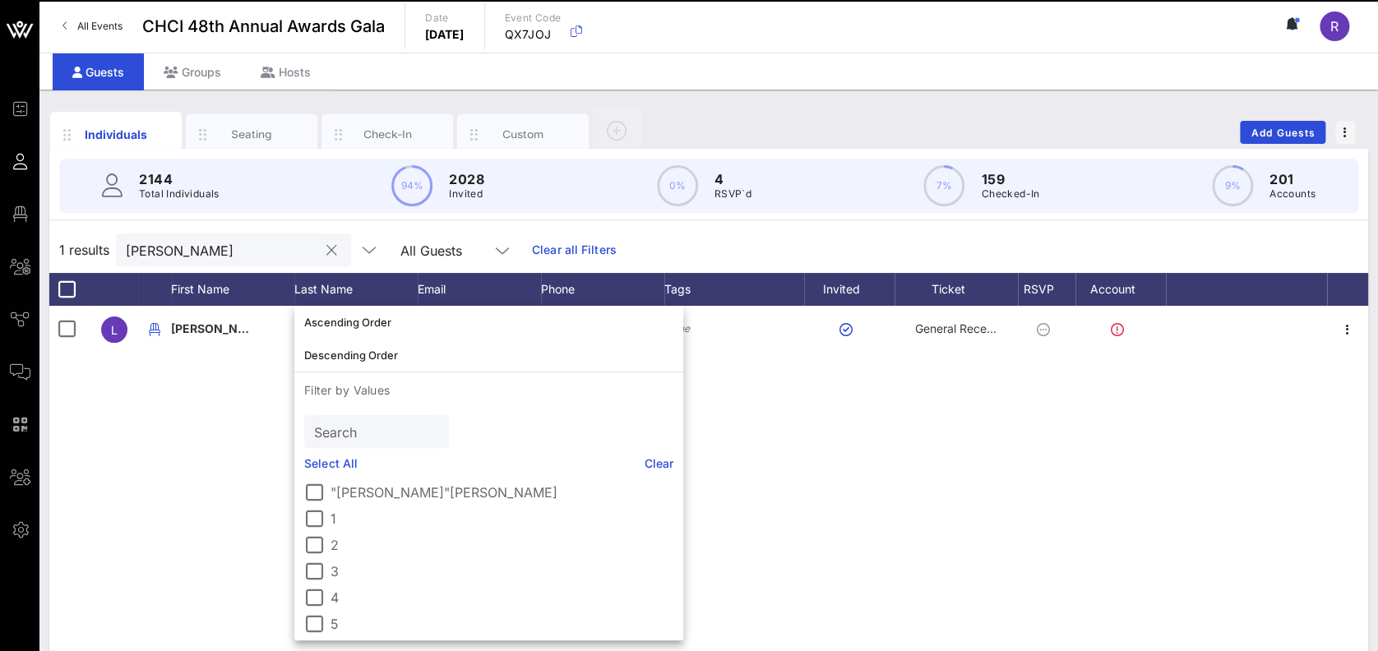
click at [326, 247] on button "clear icon" at bounding box center [331, 251] width 11 height 16
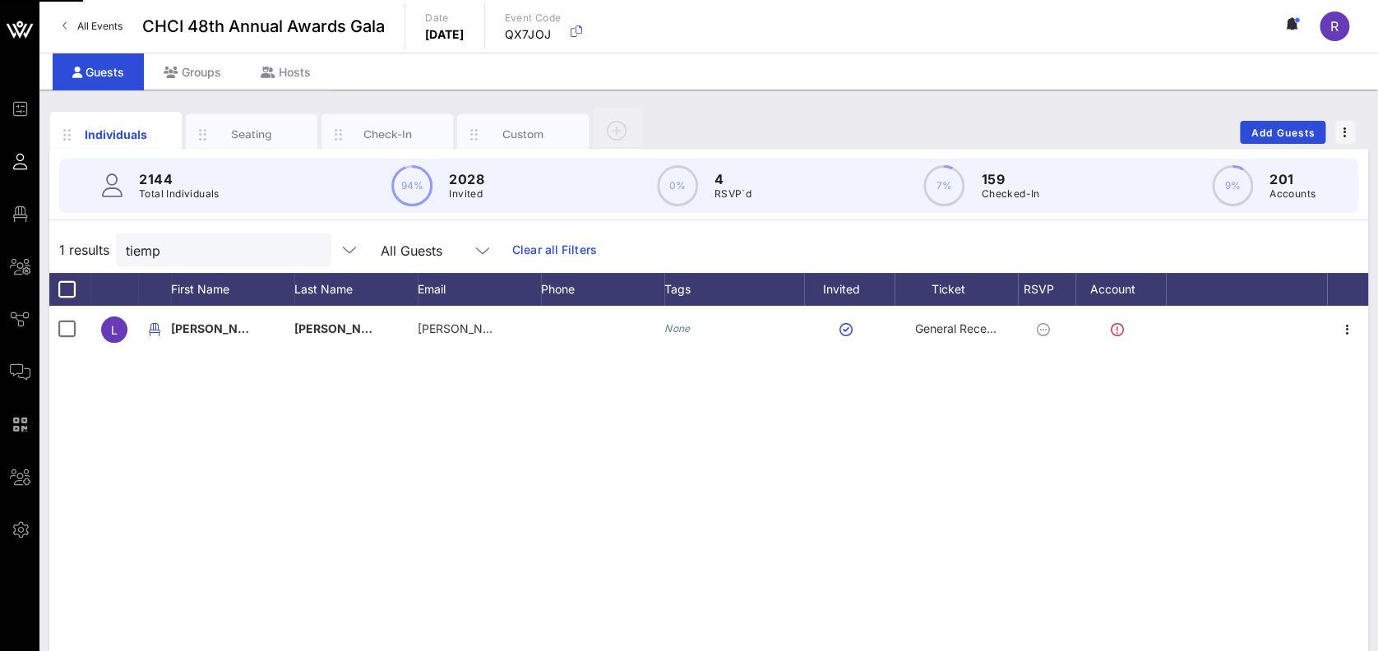
type input "tiempo"
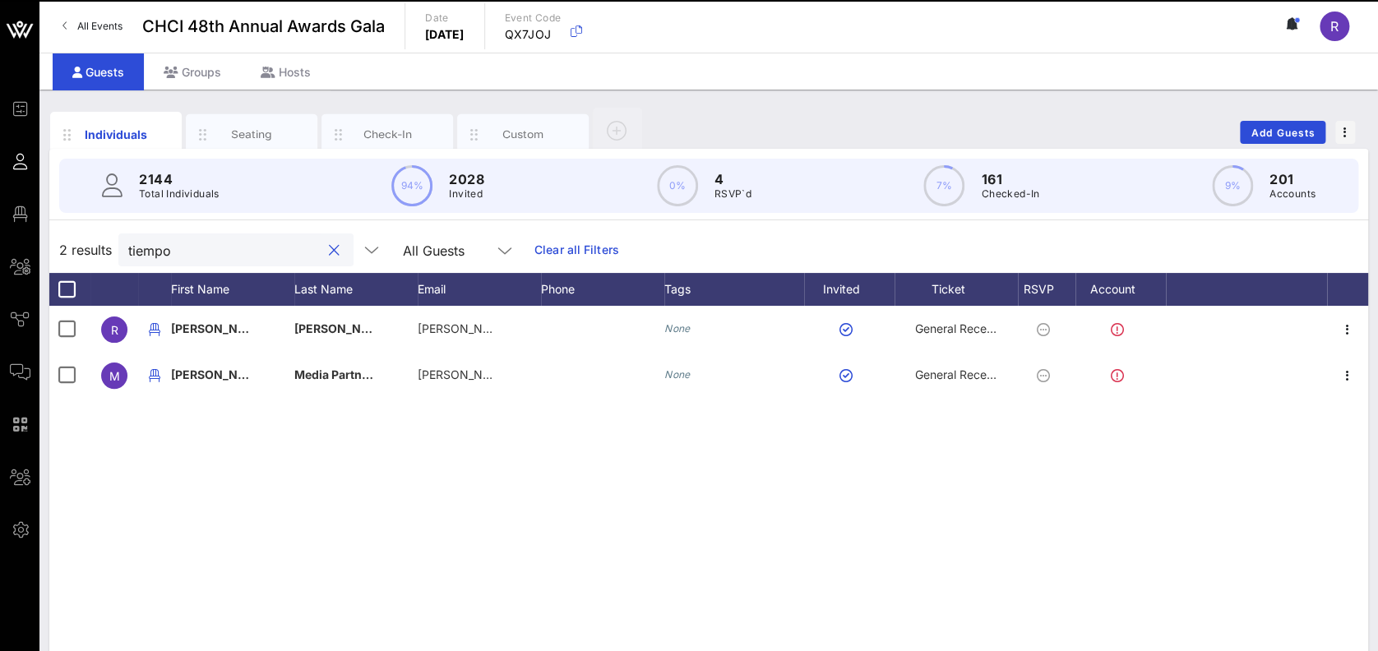
click at [329, 248] on button "clear icon" at bounding box center [334, 251] width 11 height 16
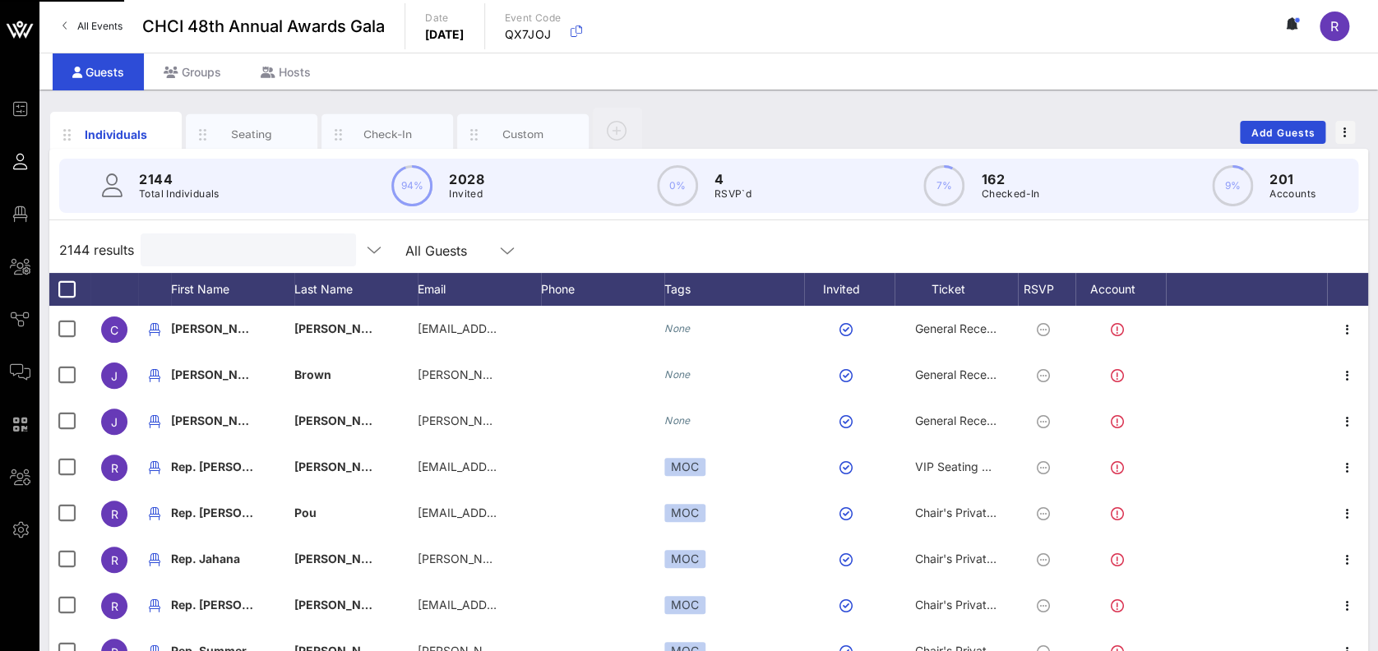
click at [1336, 22] on span "R" at bounding box center [1334, 26] width 8 height 16
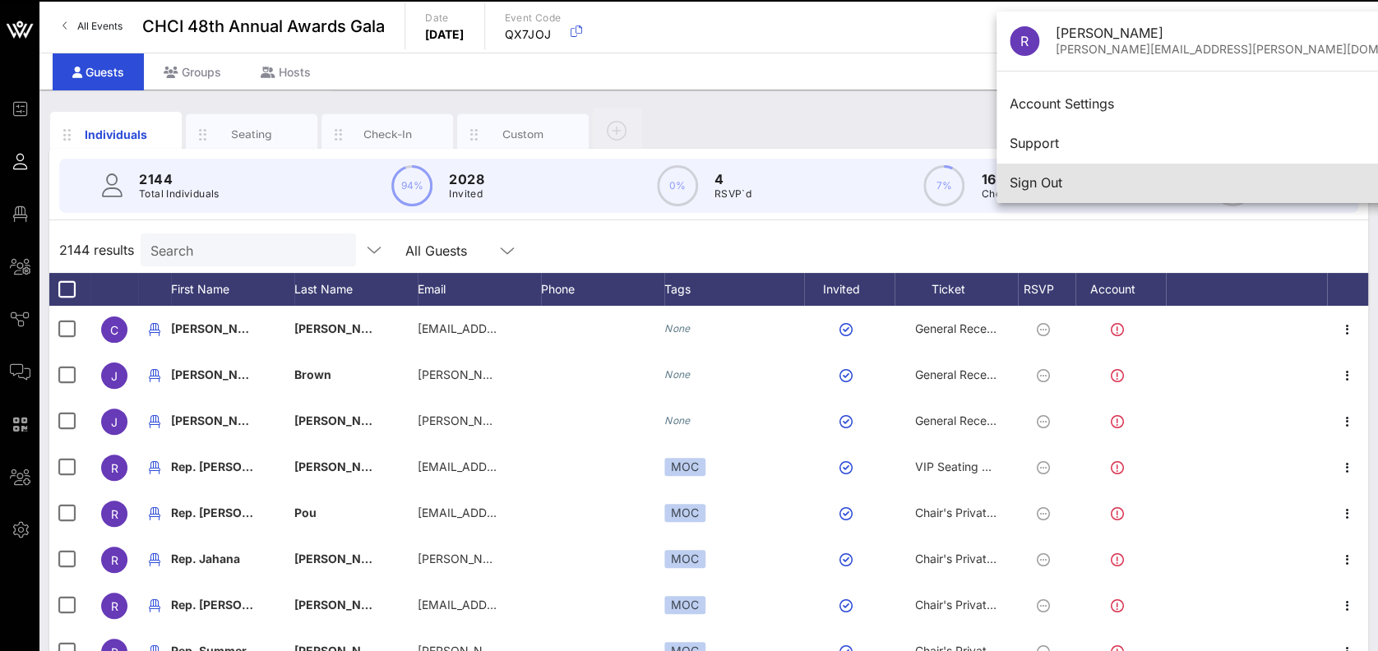
click at [1093, 185] on div "Sign Out" at bounding box center [1226, 183] width 433 height 16
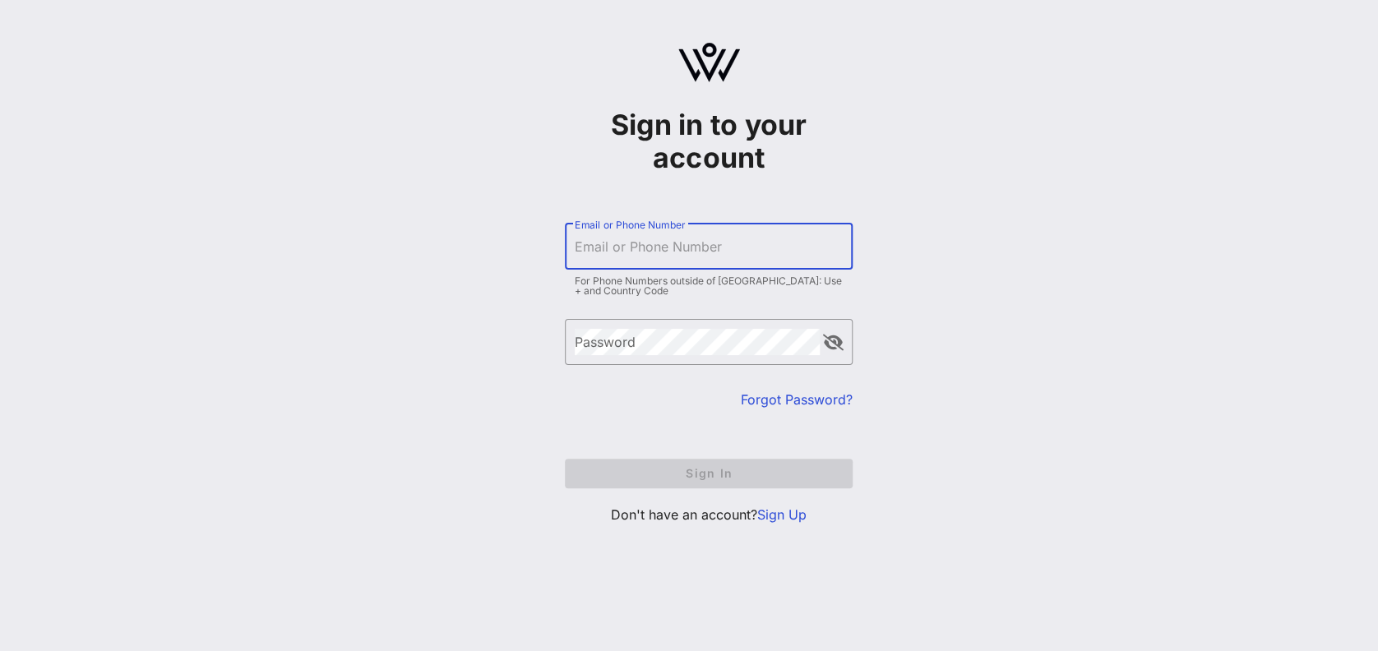
click at [599, 239] on input "Email or Phone Number" at bounding box center [709, 247] width 268 height 26
type input "[PERSON_NAME][EMAIL_ADDRESS][PERSON_NAME][DOMAIN_NAME]"
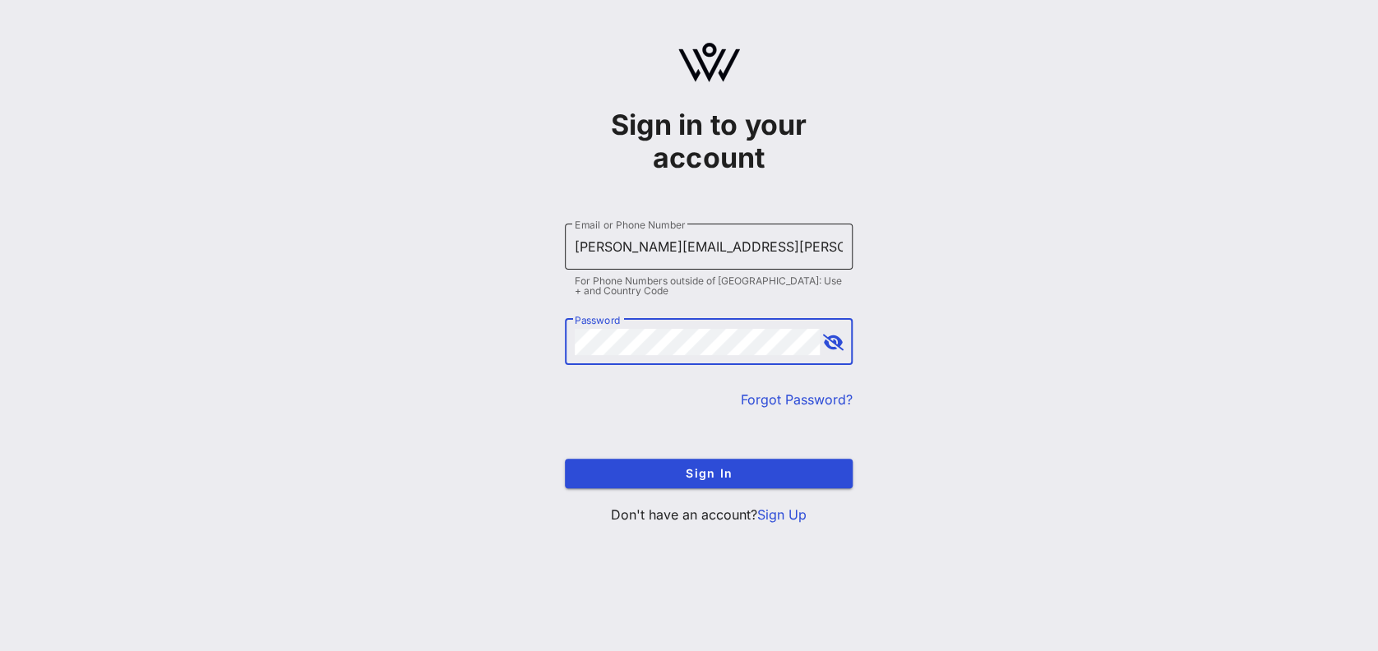
click at [565, 459] on button "Sign In" at bounding box center [709, 474] width 288 height 30
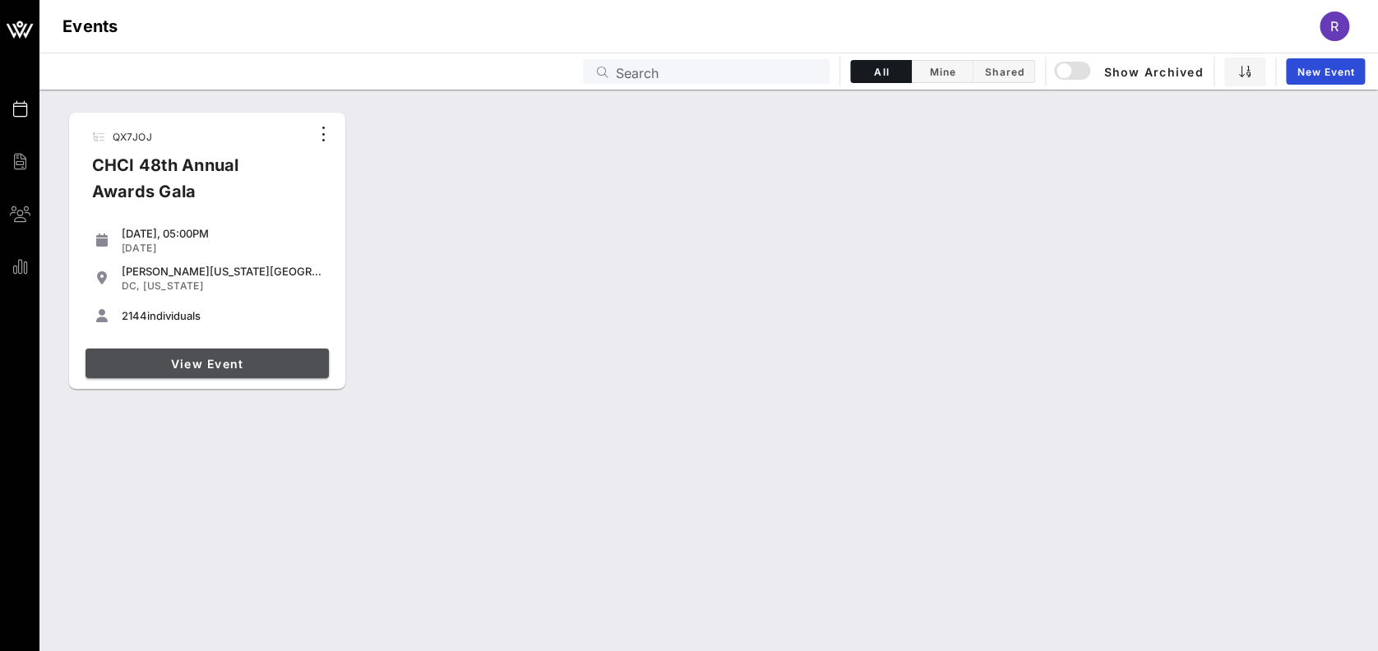
click at [222, 357] on span "View Event" at bounding box center [207, 364] width 230 height 14
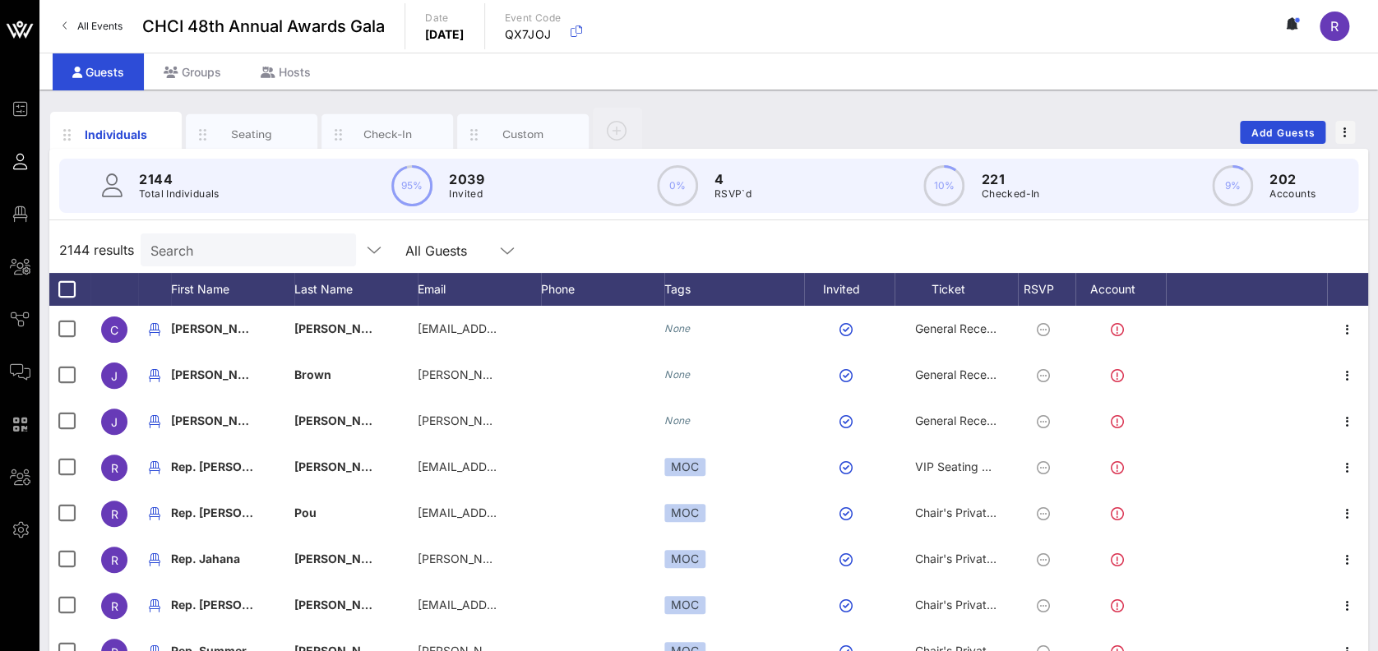
click at [270, 237] on div "Search" at bounding box center [246, 250] width 192 height 33
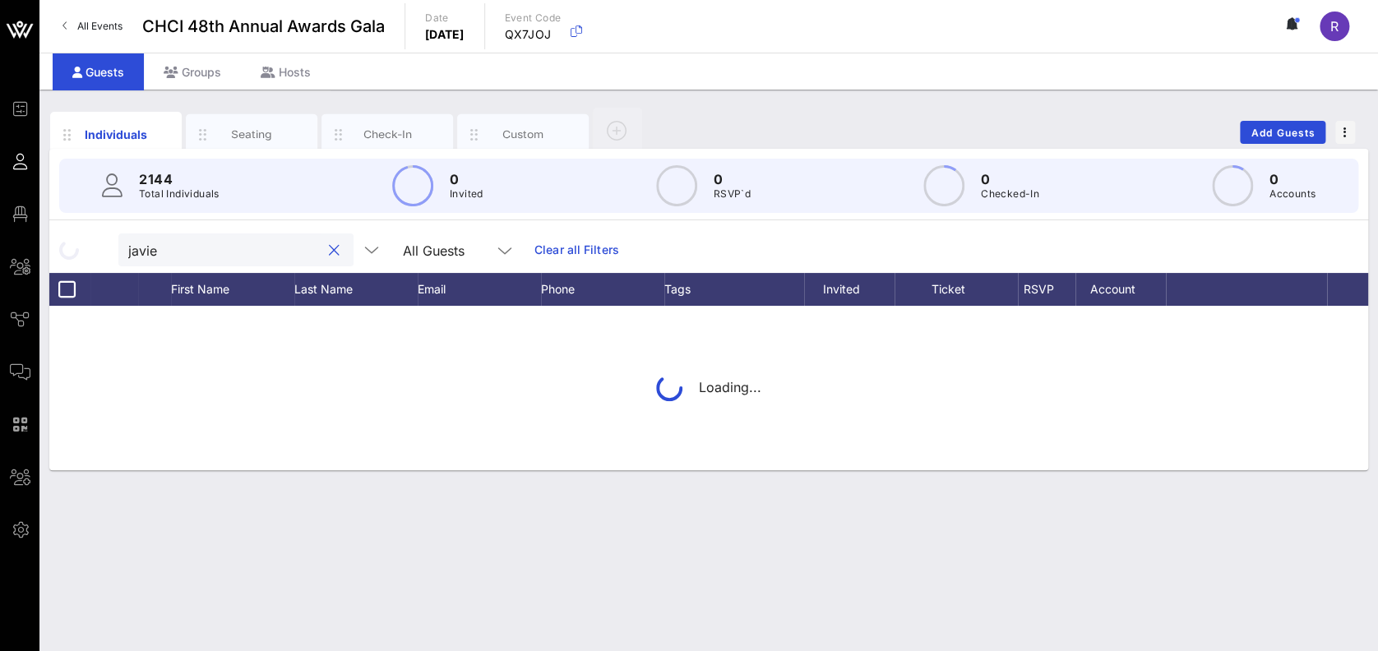
type input "[PERSON_NAME]"
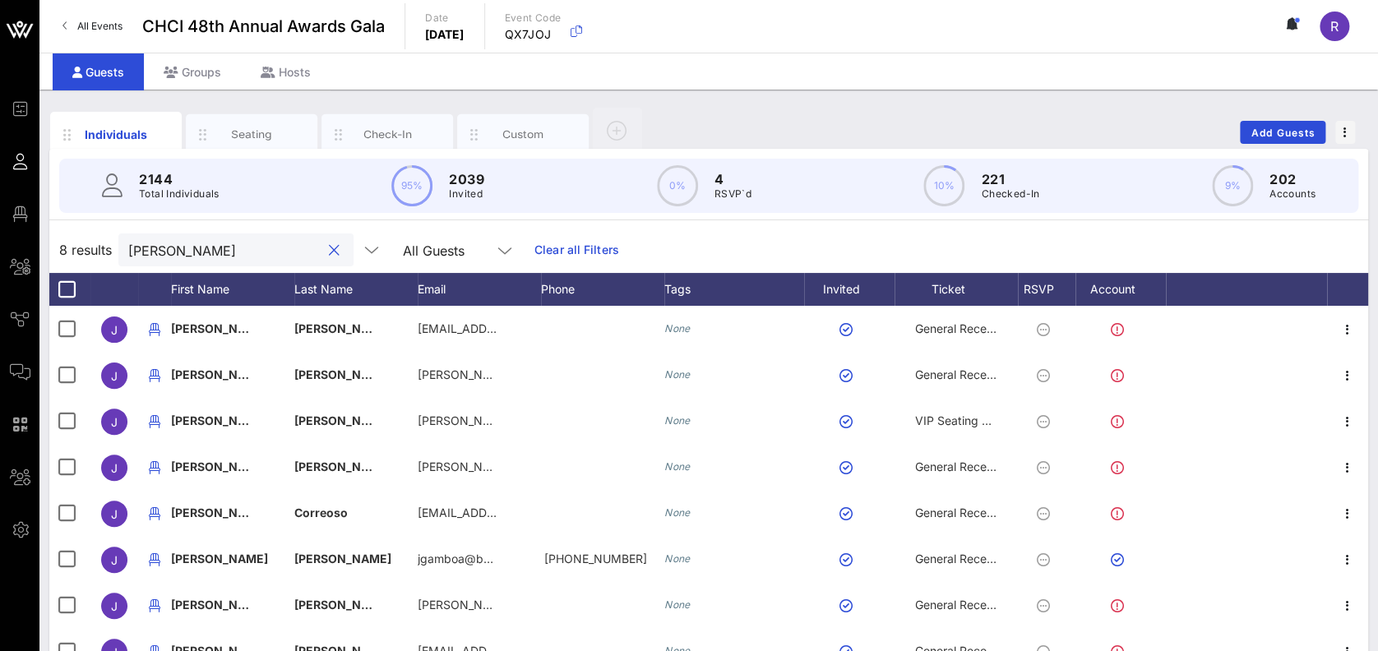
click at [329, 245] on button "clear icon" at bounding box center [334, 251] width 11 height 16
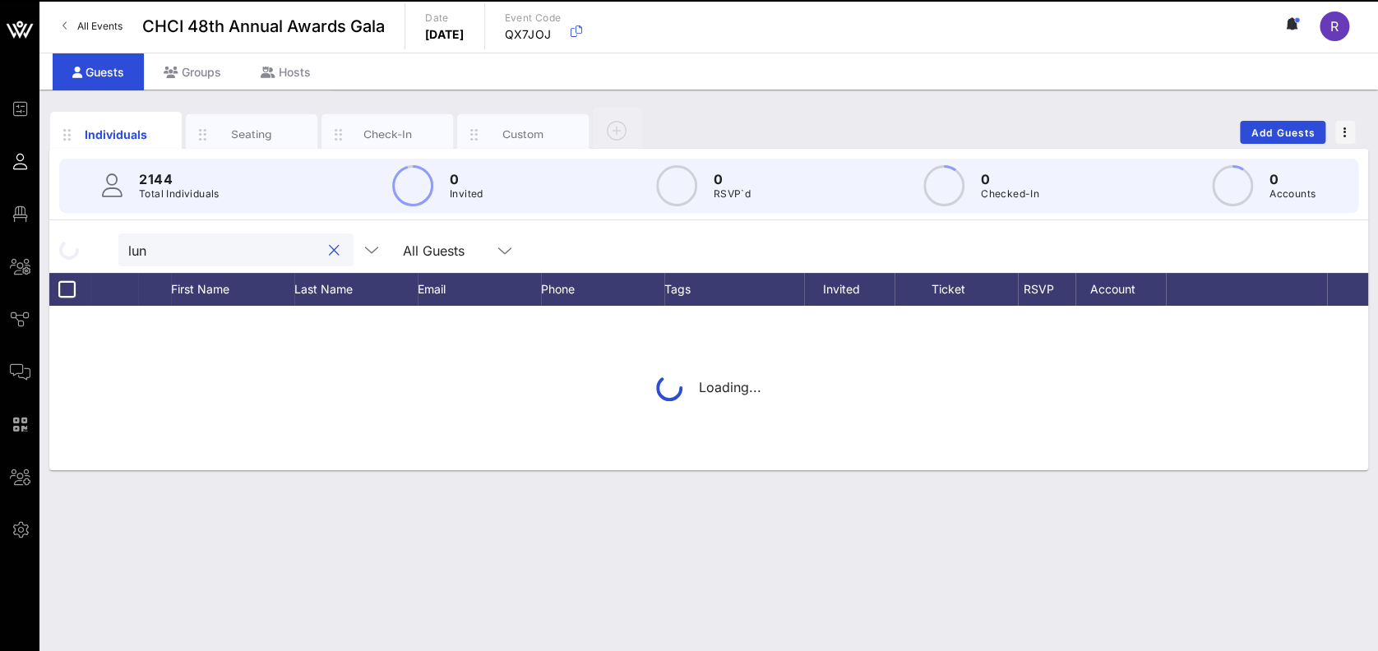
type input "[PERSON_NAME]"
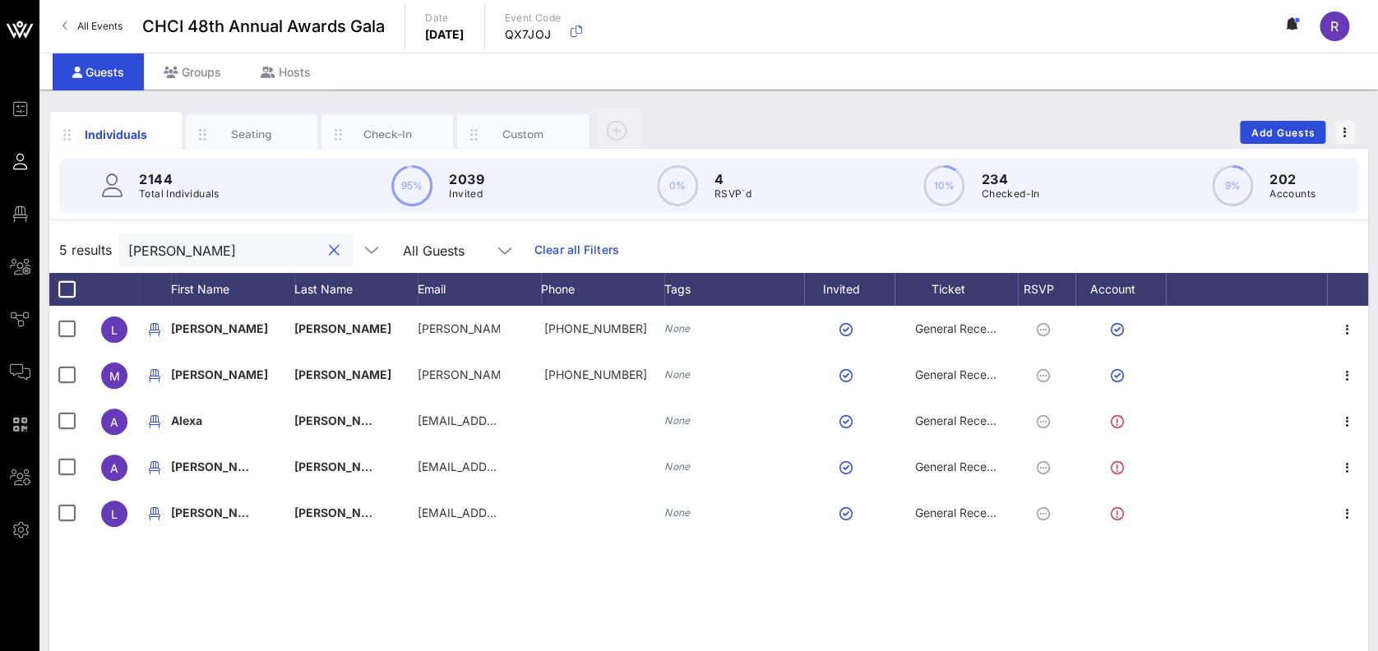
click at [329, 243] on button "clear icon" at bounding box center [334, 251] width 11 height 16
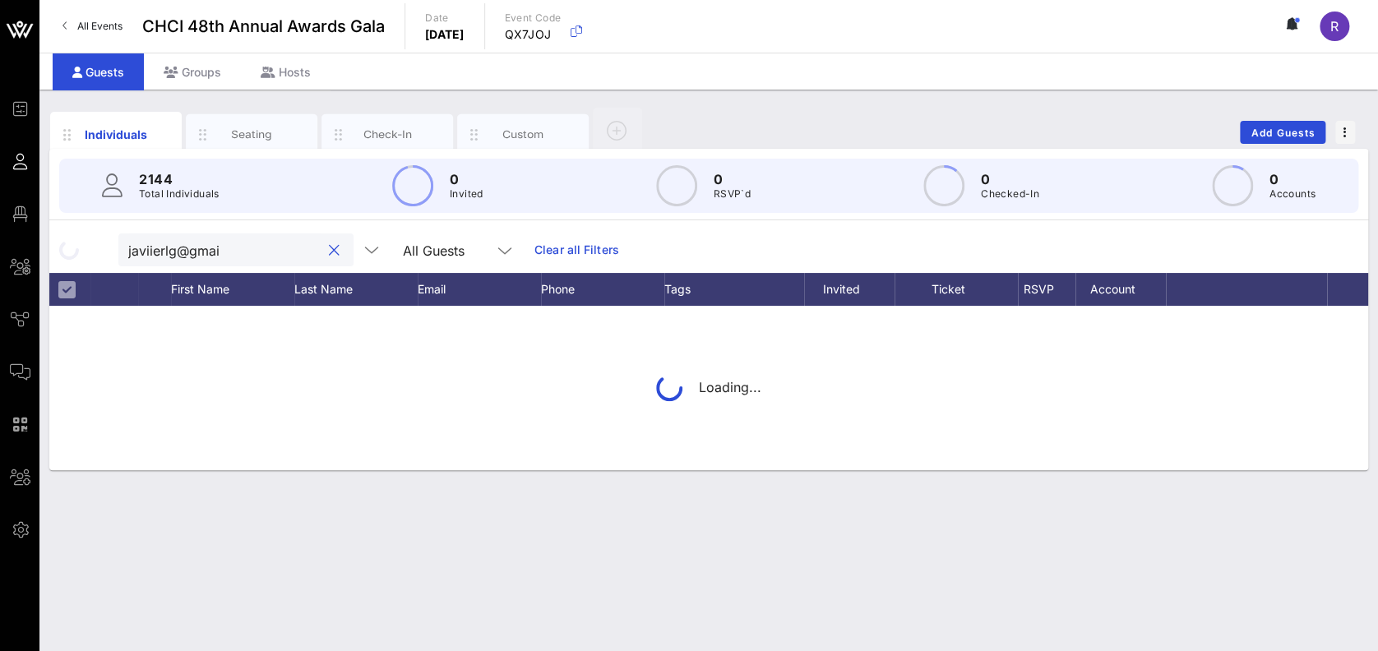
type input "[EMAIL_ADDRESS]"
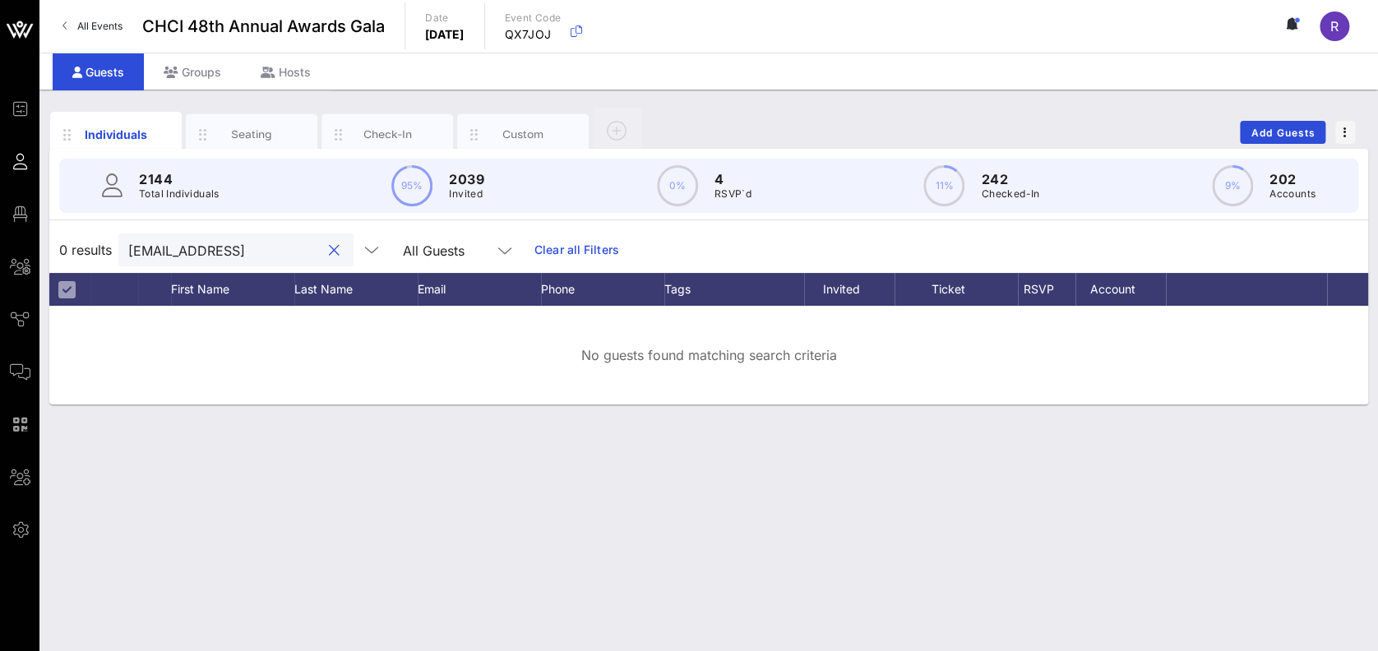
click at [329, 248] on button "clear icon" at bounding box center [334, 251] width 11 height 16
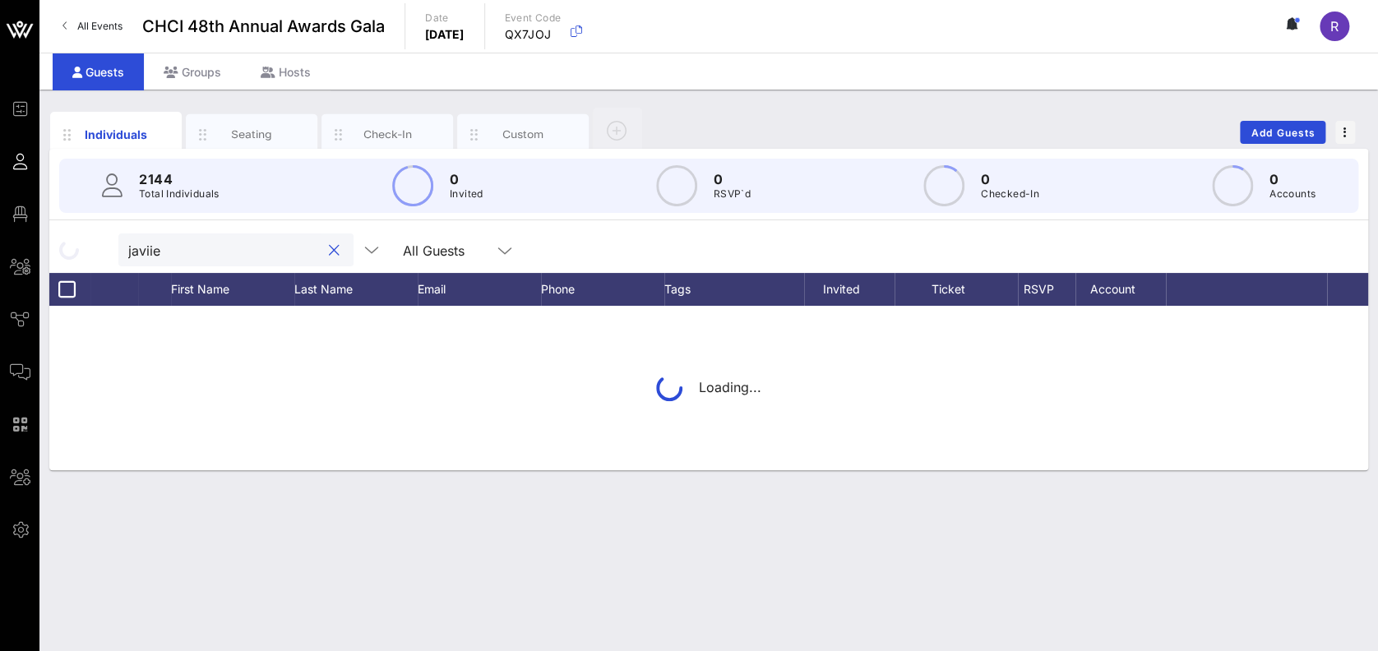
type input "javiier"
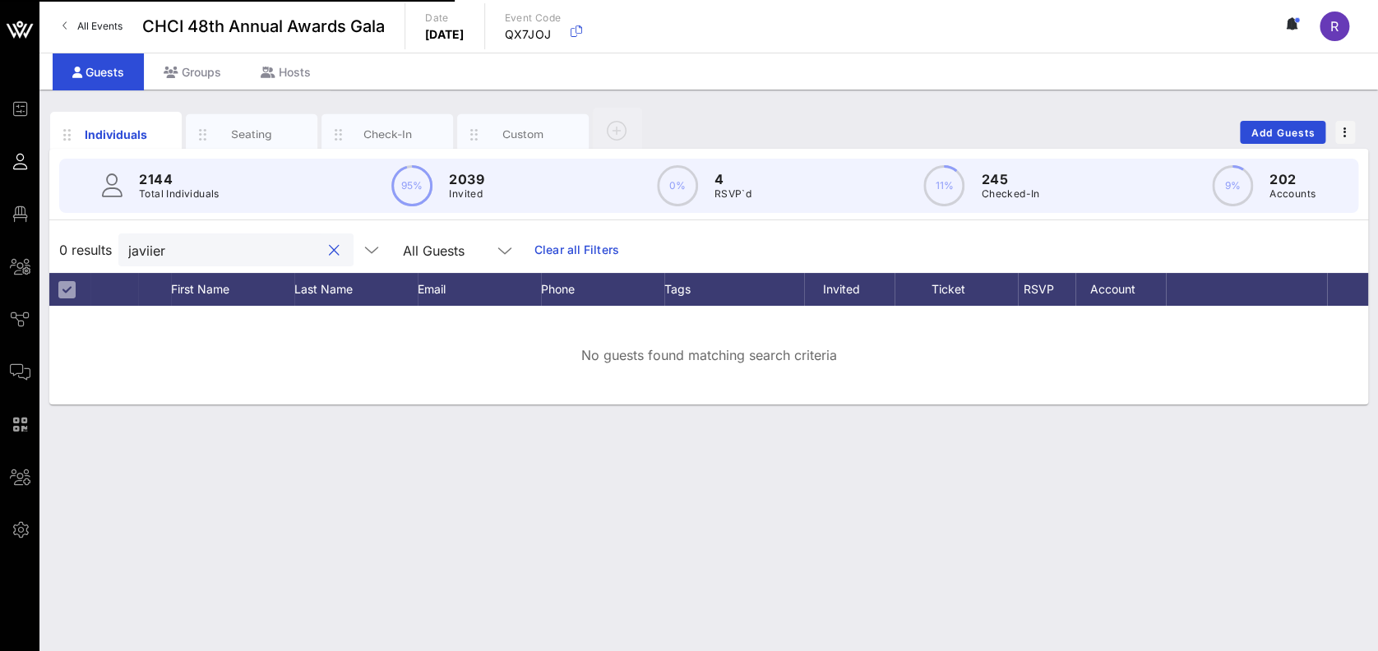
click at [329, 254] on button "clear icon" at bounding box center [334, 251] width 11 height 16
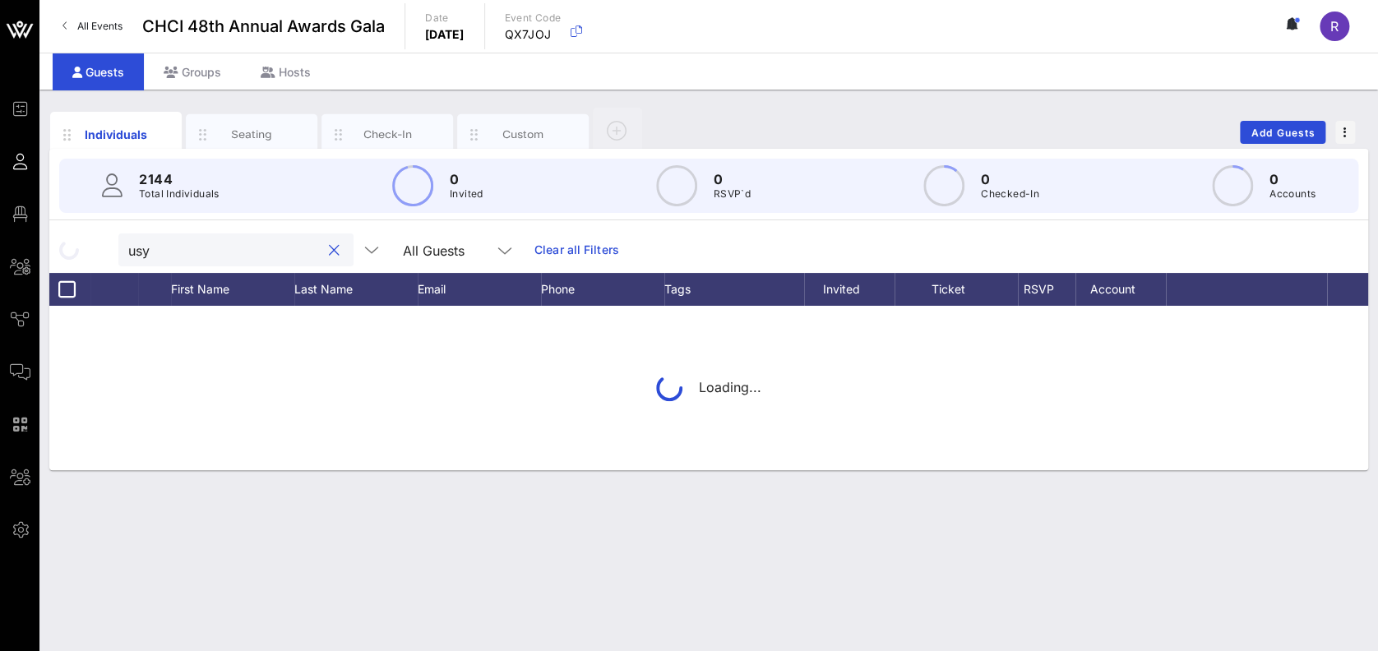
type input "[PERSON_NAME]"
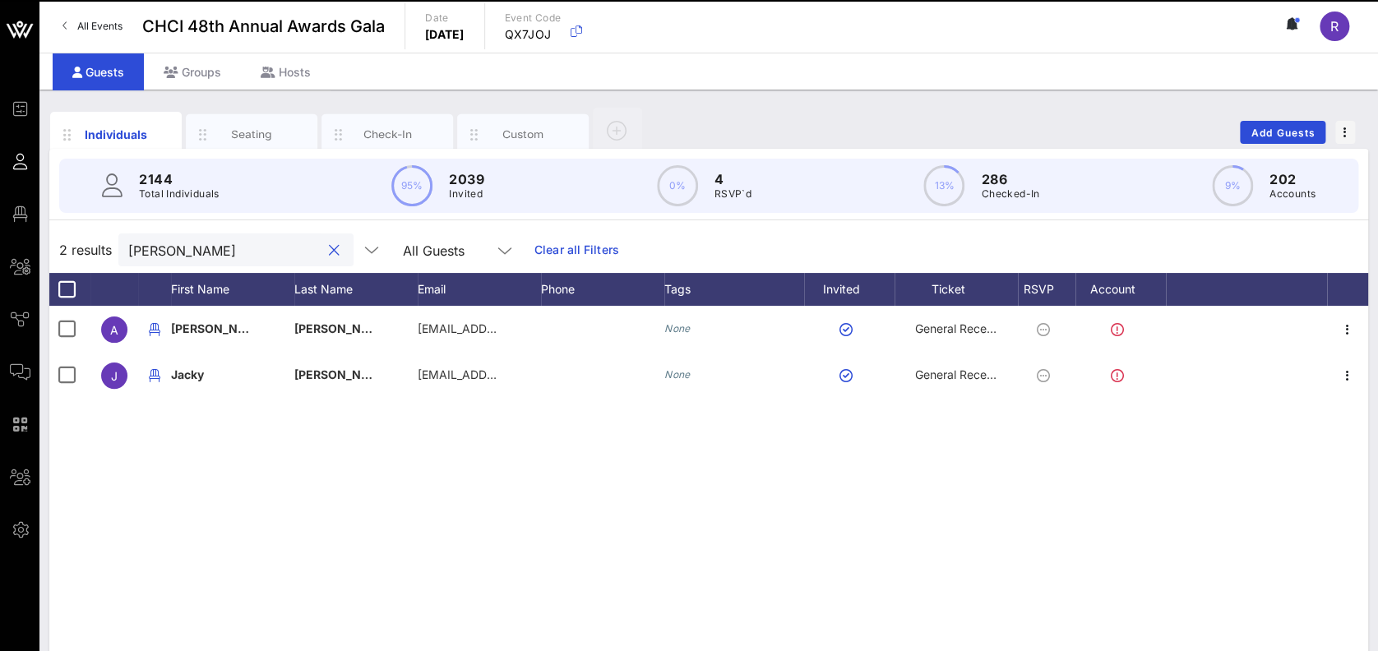
click at [329, 250] on button "clear icon" at bounding box center [334, 251] width 11 height 16
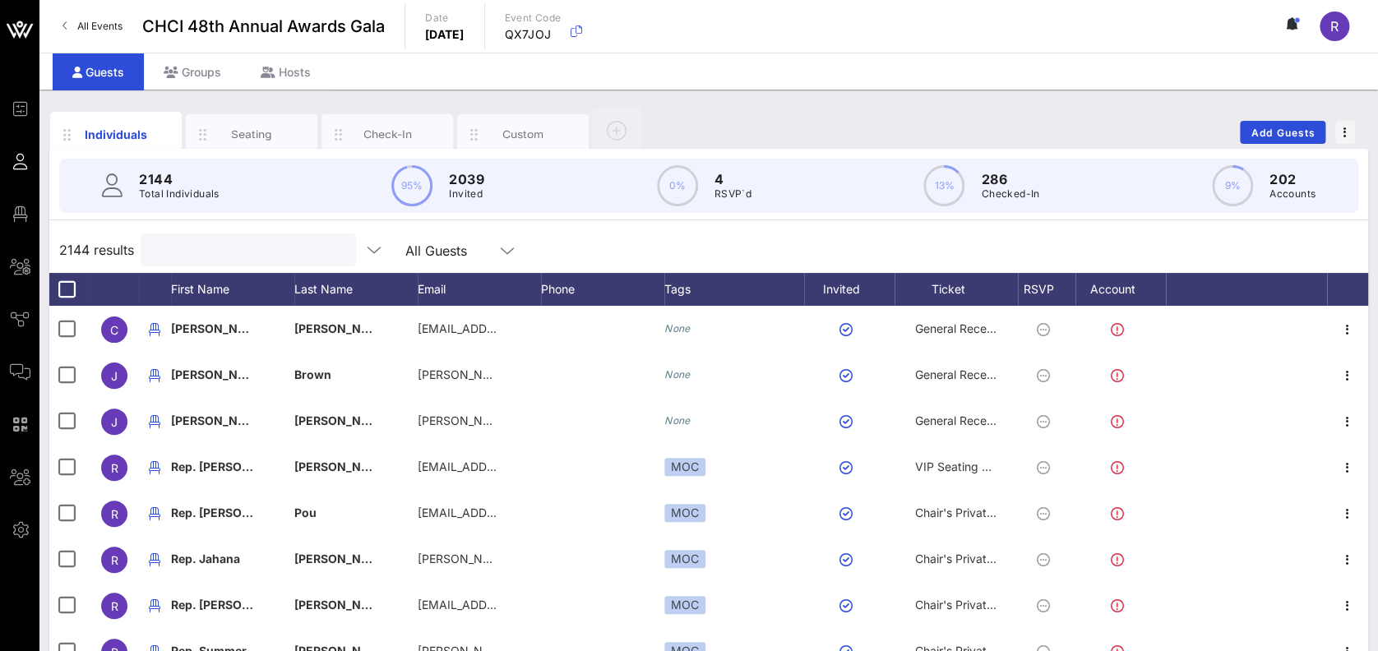
click at [316, 250] on input "text" at bounding box center [246, 249] width 192 height 21
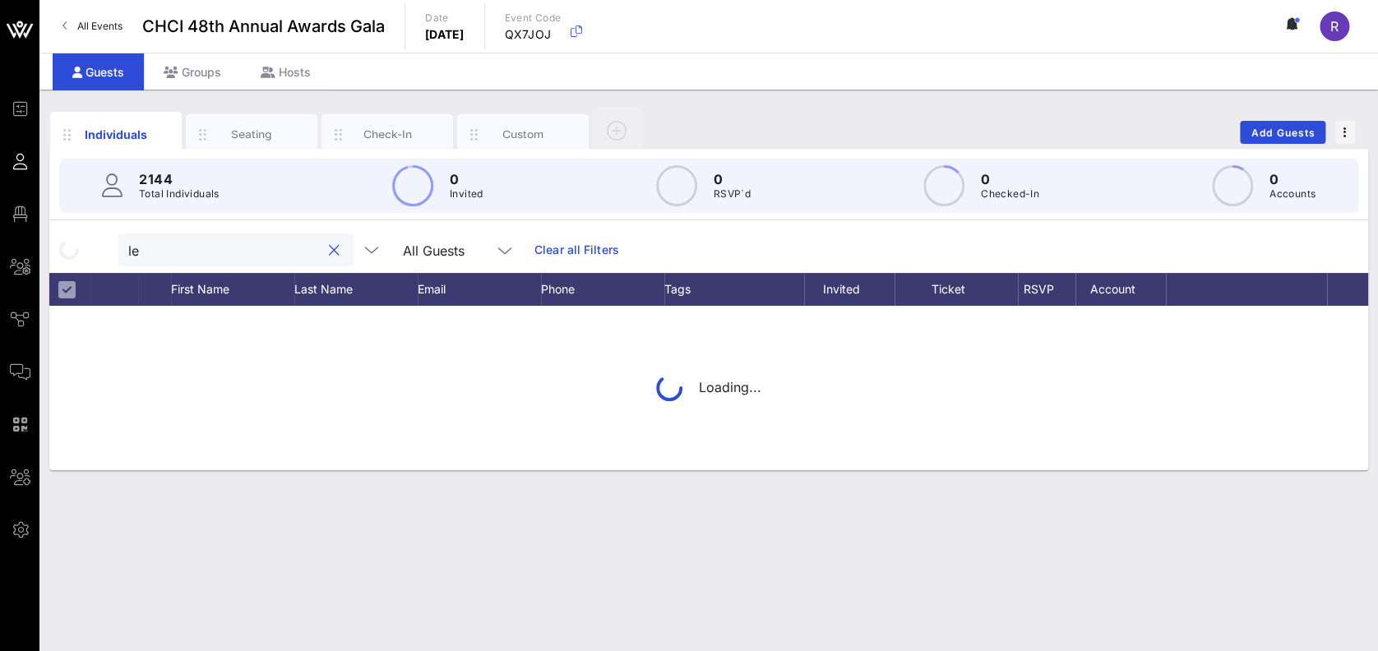
type input "l"
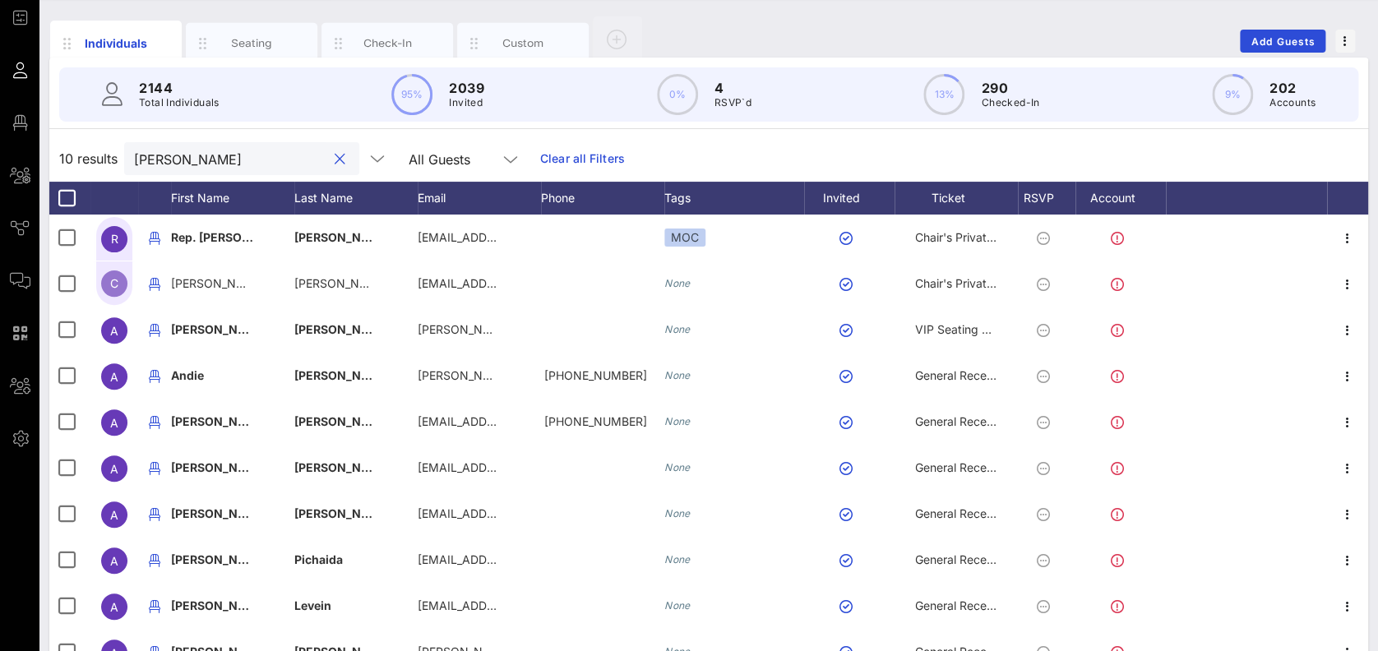
scroll to position [164, 0]
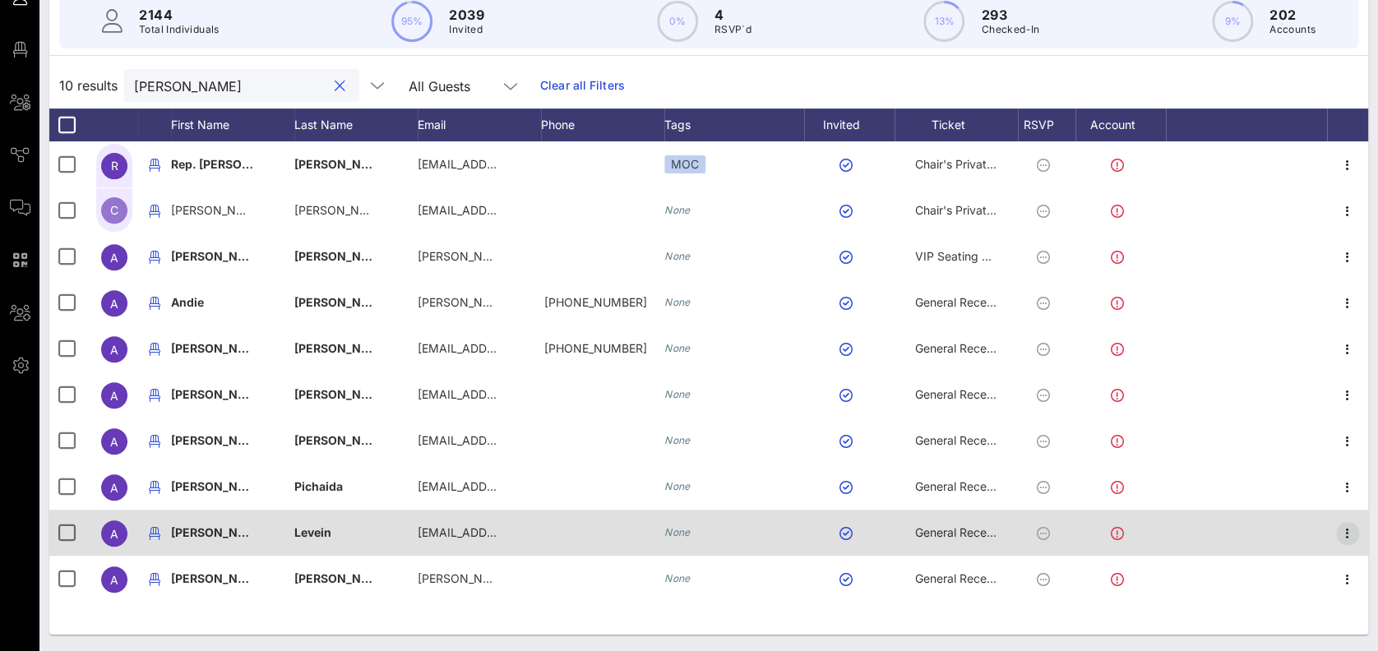
type input "[PERSON_NAME]"
click at [1355, 528] on icon "button" at bounding box center [1348, 534] width 20 height 20
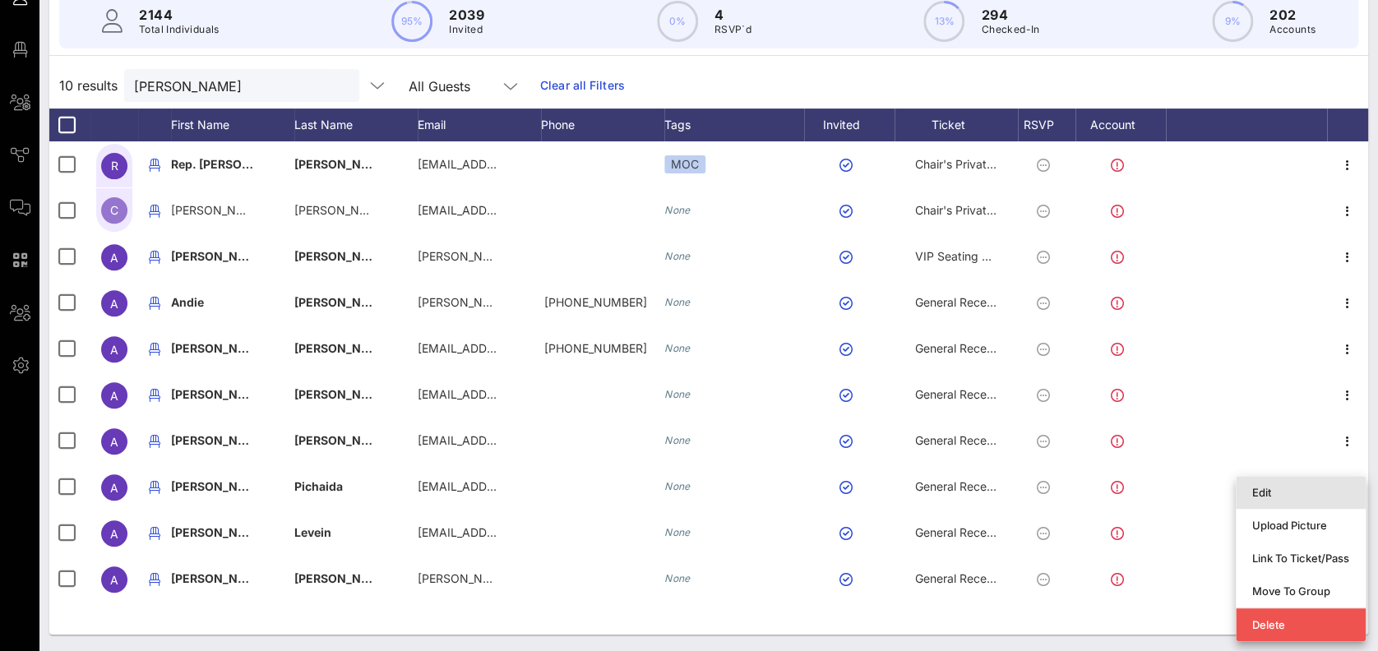
click at [1278, 497] on div "Edit" at bounding box center [1300, 492] width 97 height 13
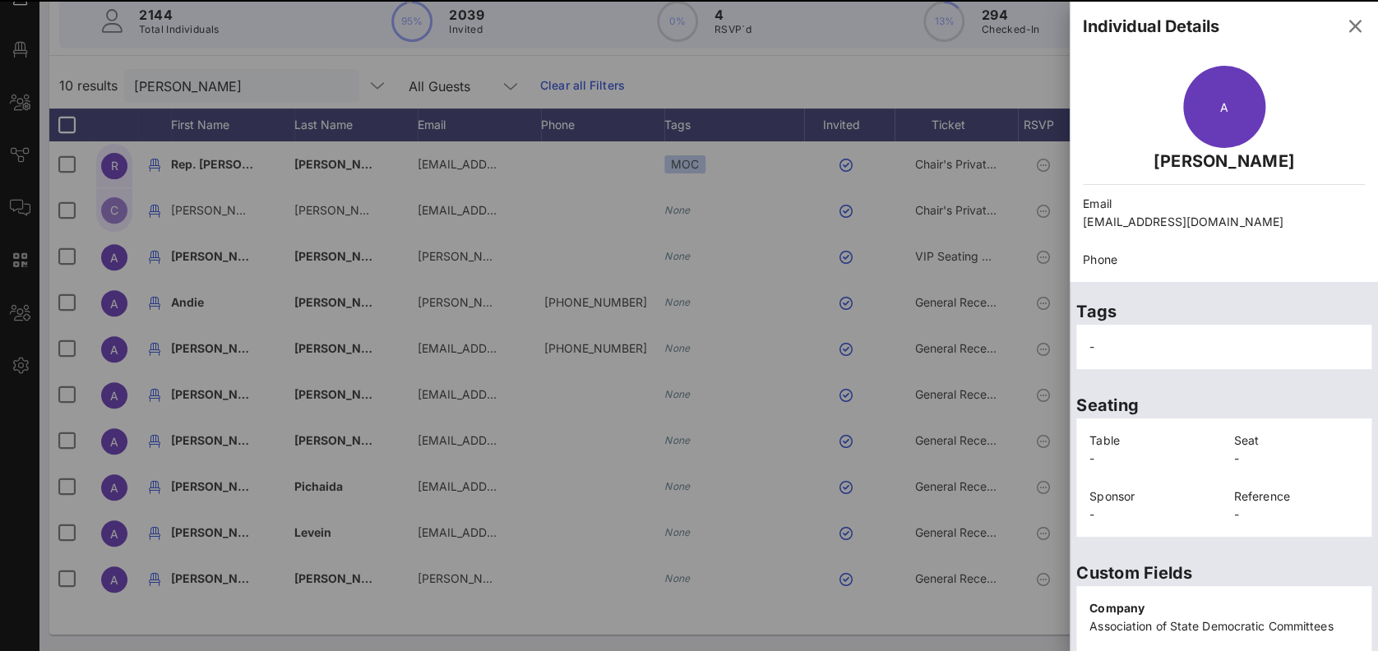
scroll to position [329, 0]
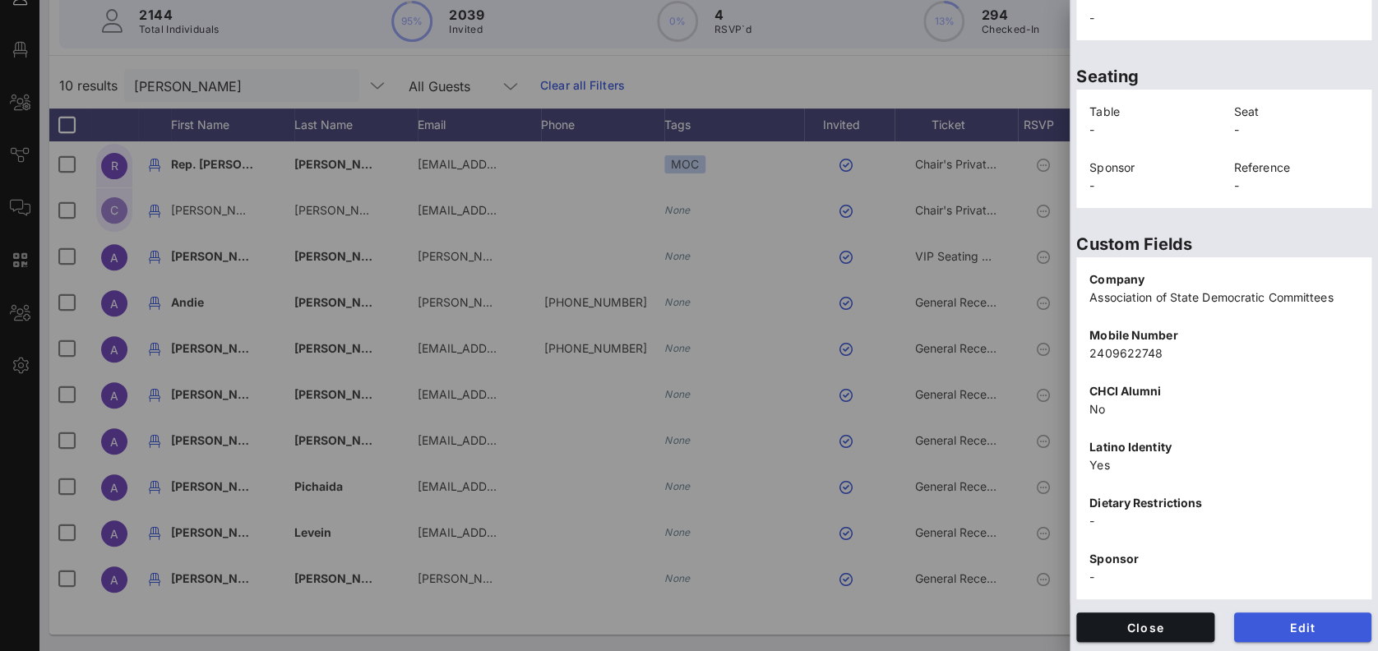
click at [1299, 622] on span "Edit" at bounding box center [1303, 628] width 112 height 14
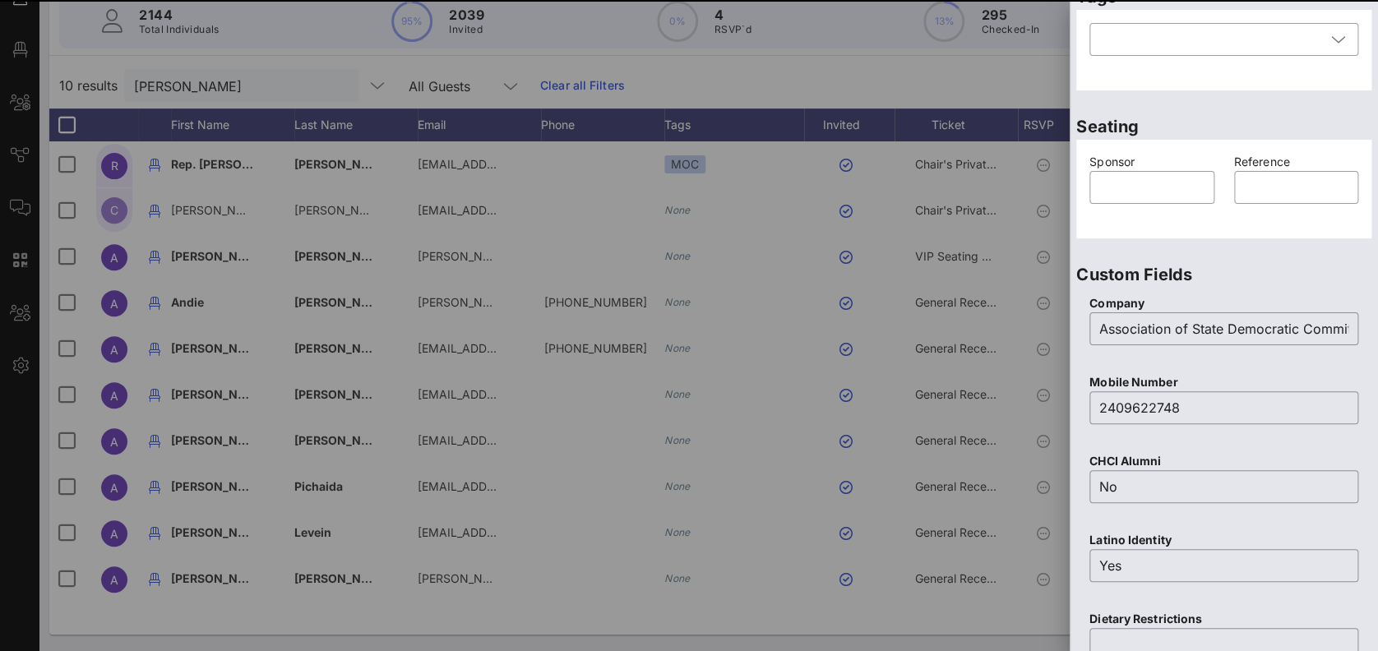
scroll to position [0, 0]
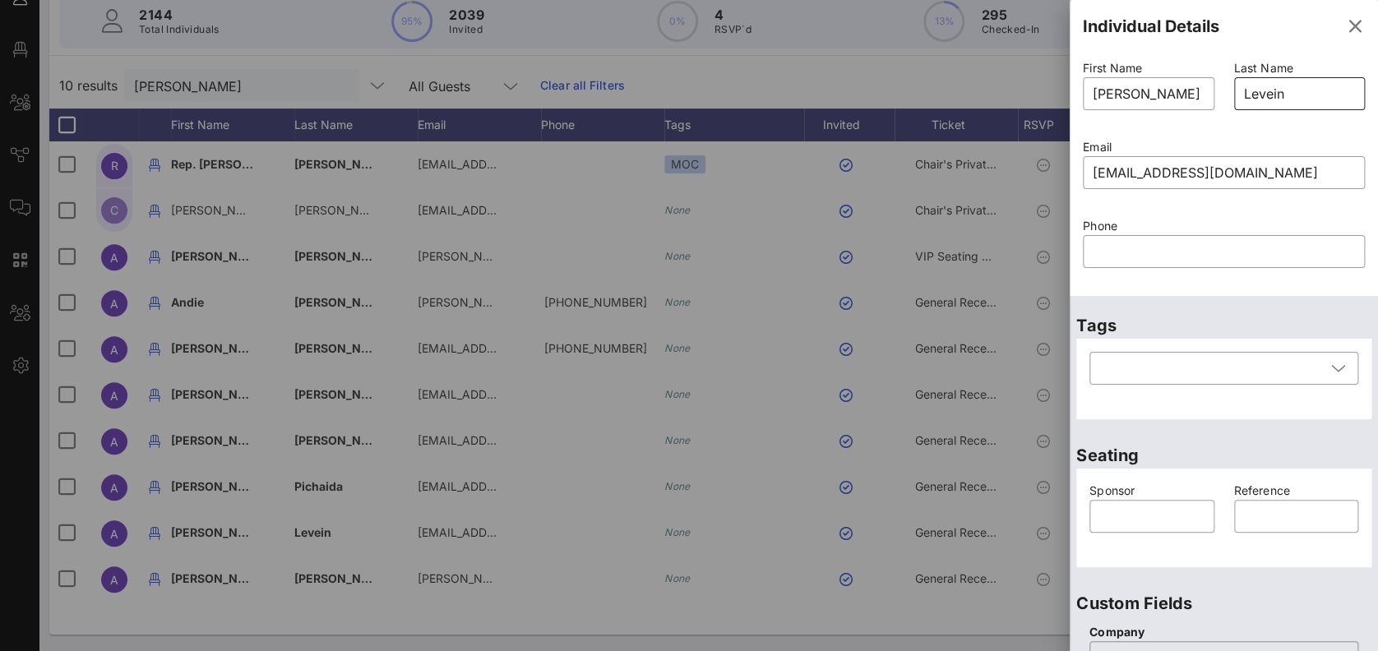
click at [1254, 93] on input "Levein" at bounding box center [1300, 94] width 112 height 26
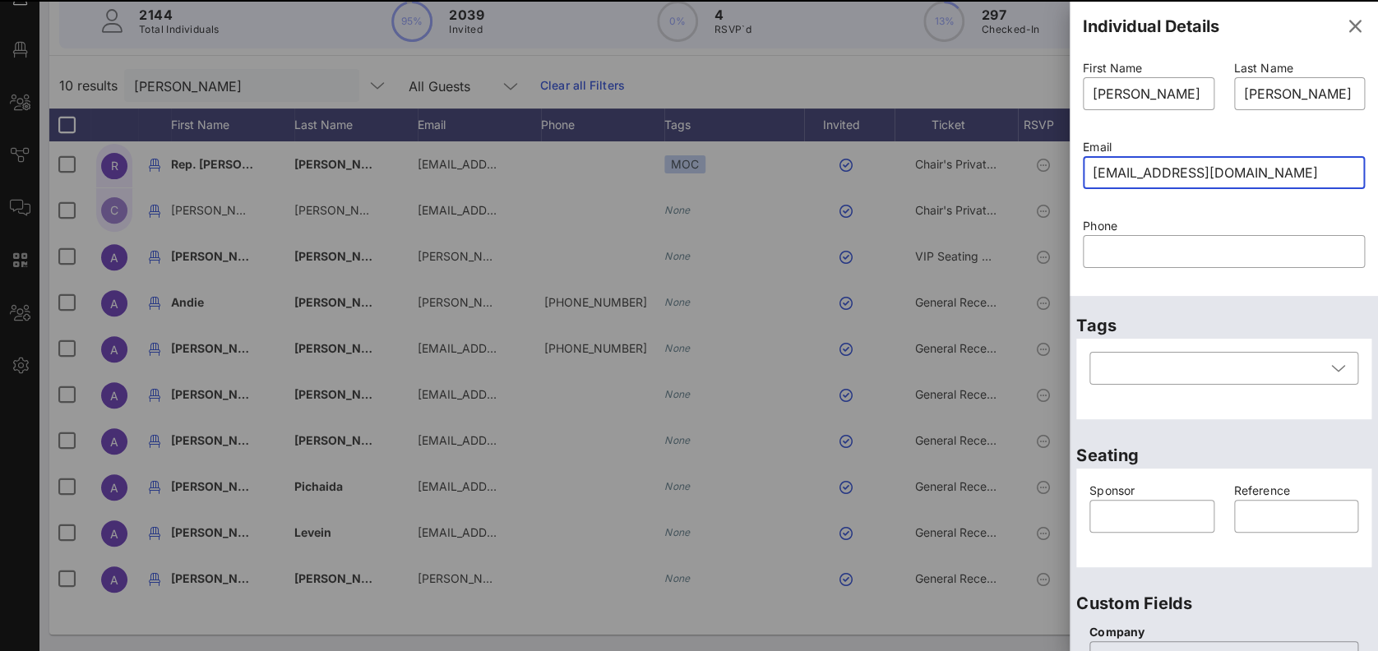
type input "Levein"
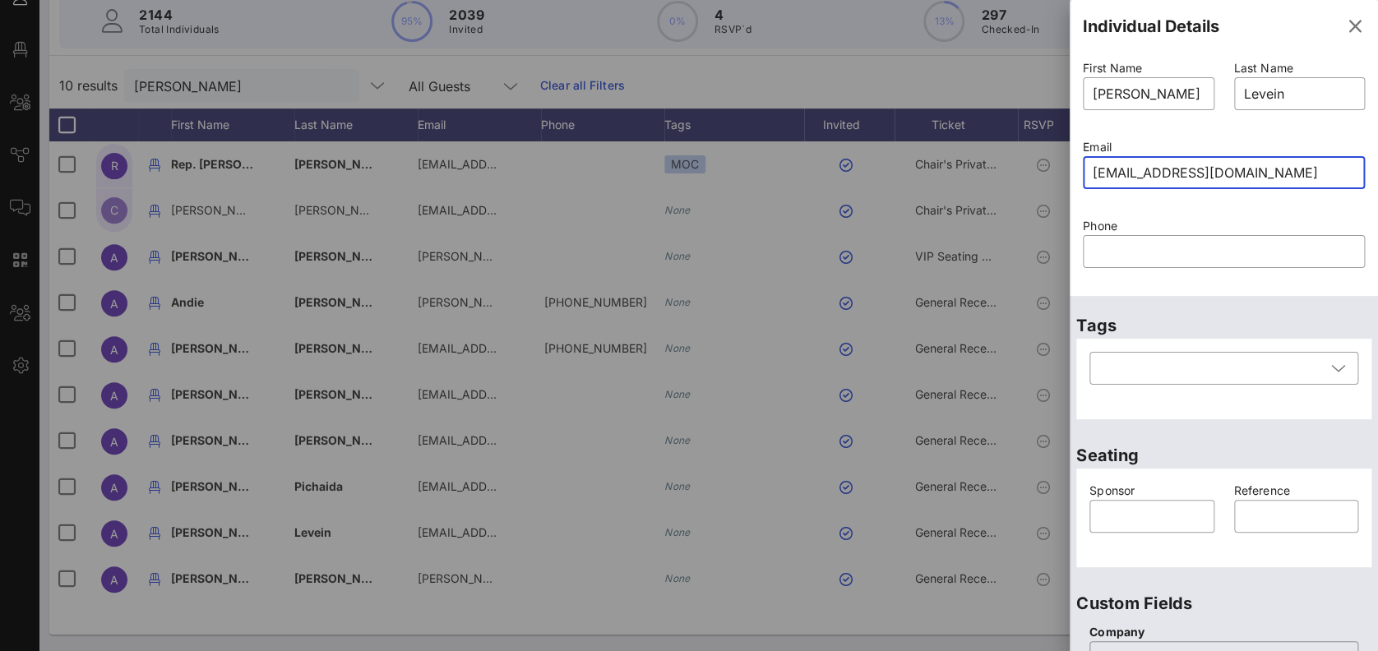
click at [1214, 172] on input "[EMAIL_ADDRESS][DOMAIN_NAME]" at bounding box center [1224, 173] width 262 height 26
click at [1119, 174] on input "[EMAIL_ADDRESS][DOMAIN_NAME]" at bounding box center [1224, 173] width 262 height 26
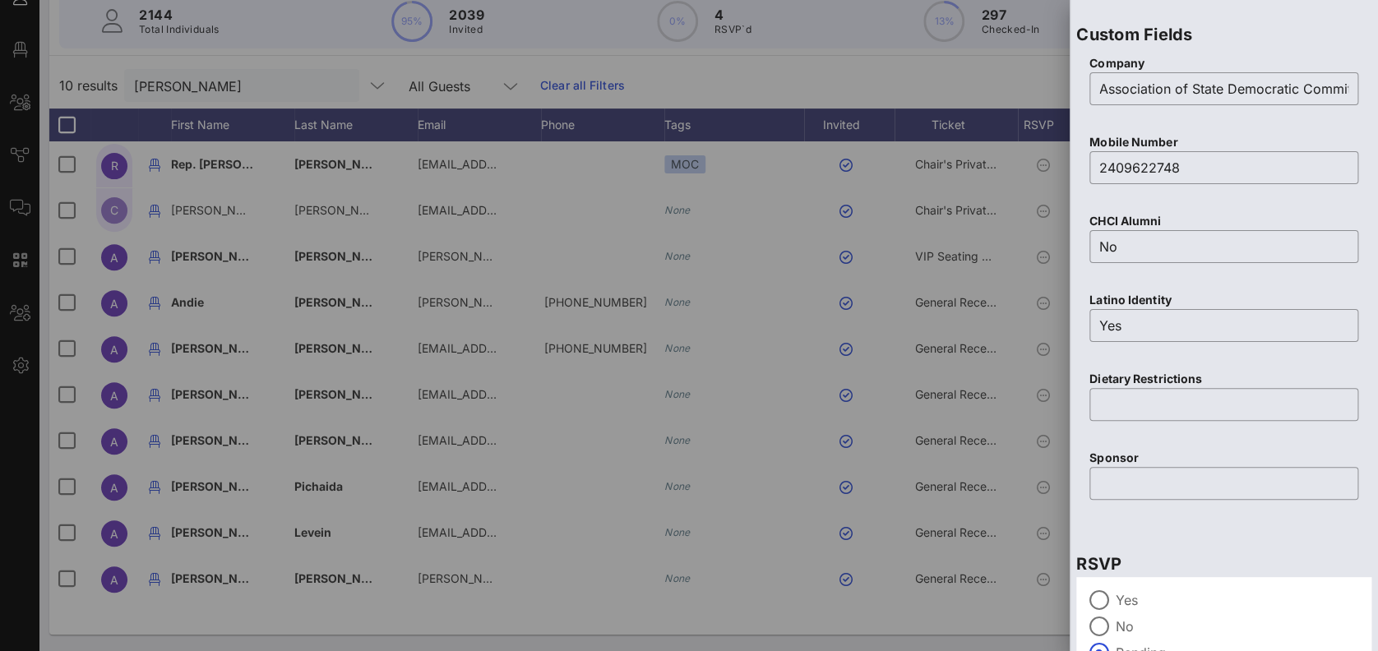
scroll to position [664, 0]
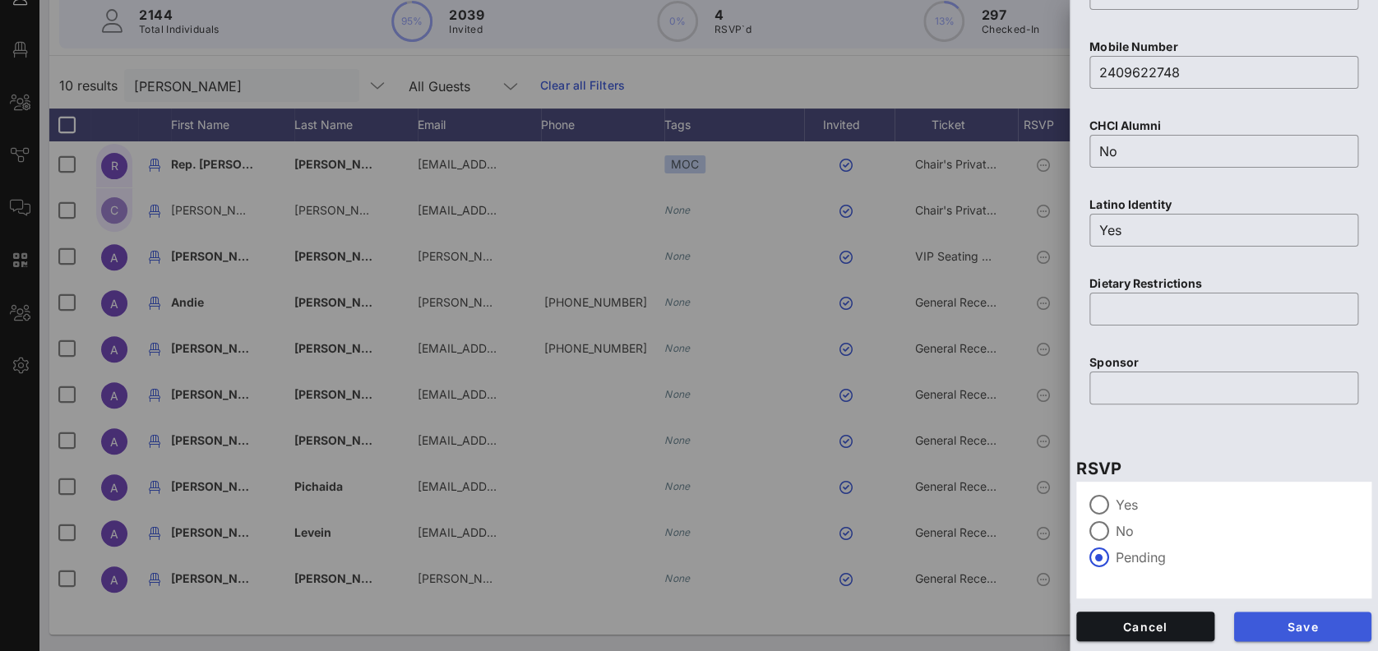
type input "[EMAIL_ADDRESS][DOMAIN_NAME]"
click at [1276, 627] on span "Save" at bounding box center [1303, 627] width 112 height 14
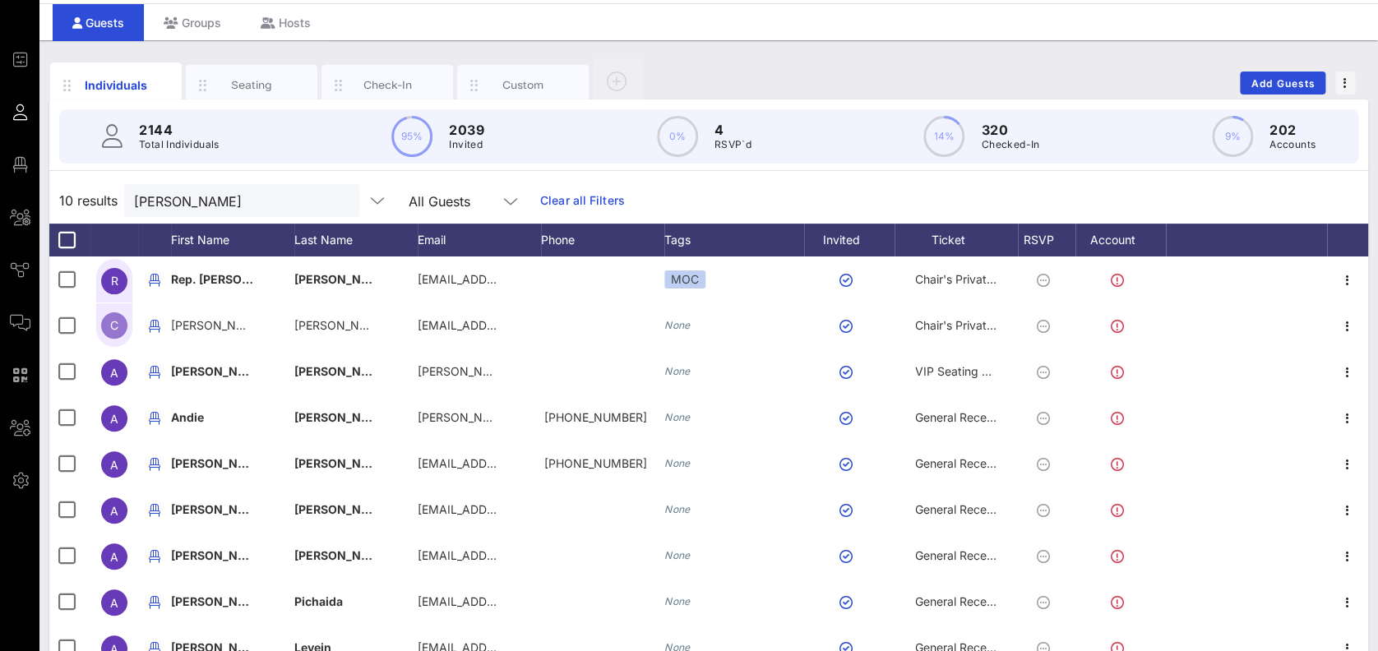
scroll to position [0, 0]
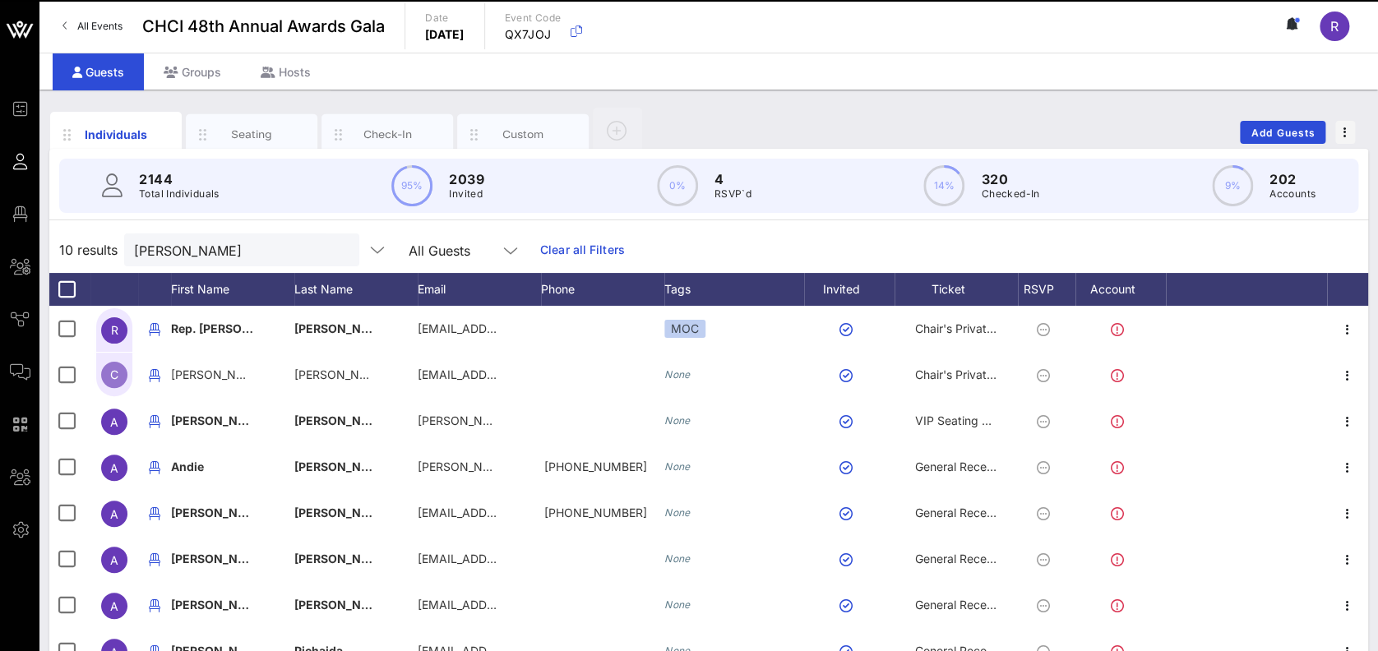
click at [335, 251] on button "clear icon" at bounding box center [340, 251] width 11 height 16
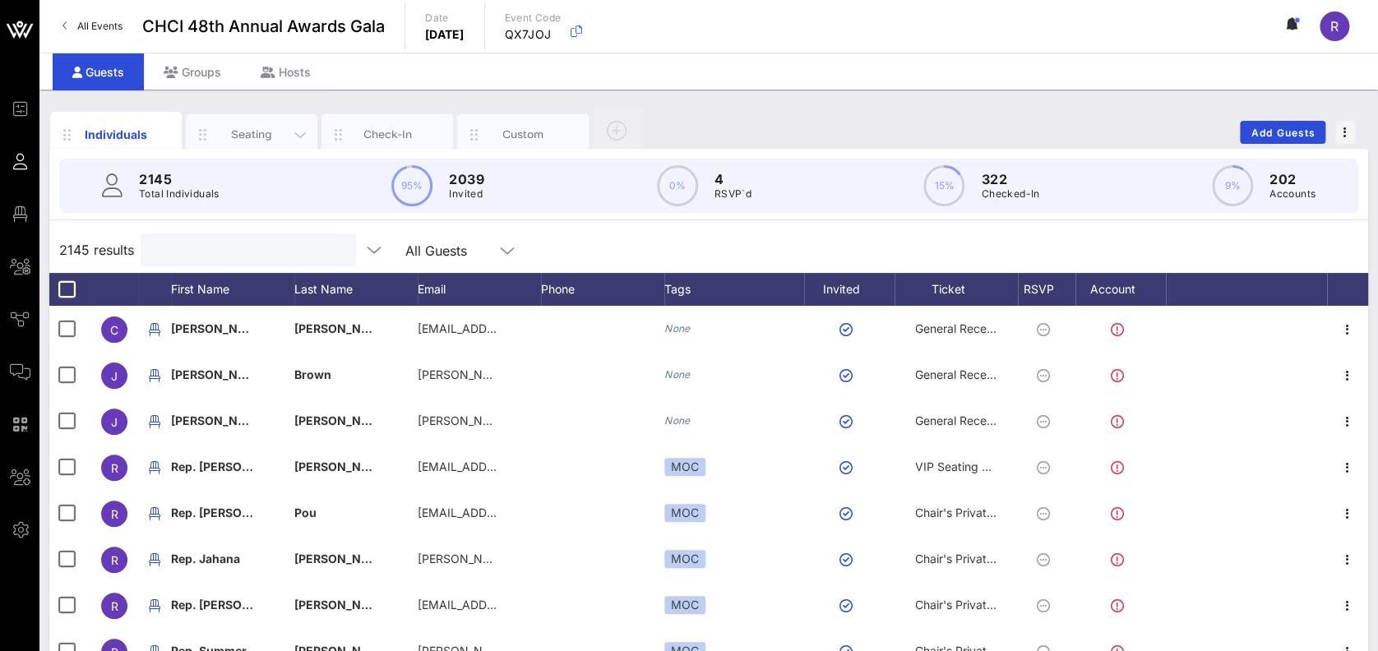
click at [232, 127] on div "Seating" at bounding box center [251, 135] width 73 height 16
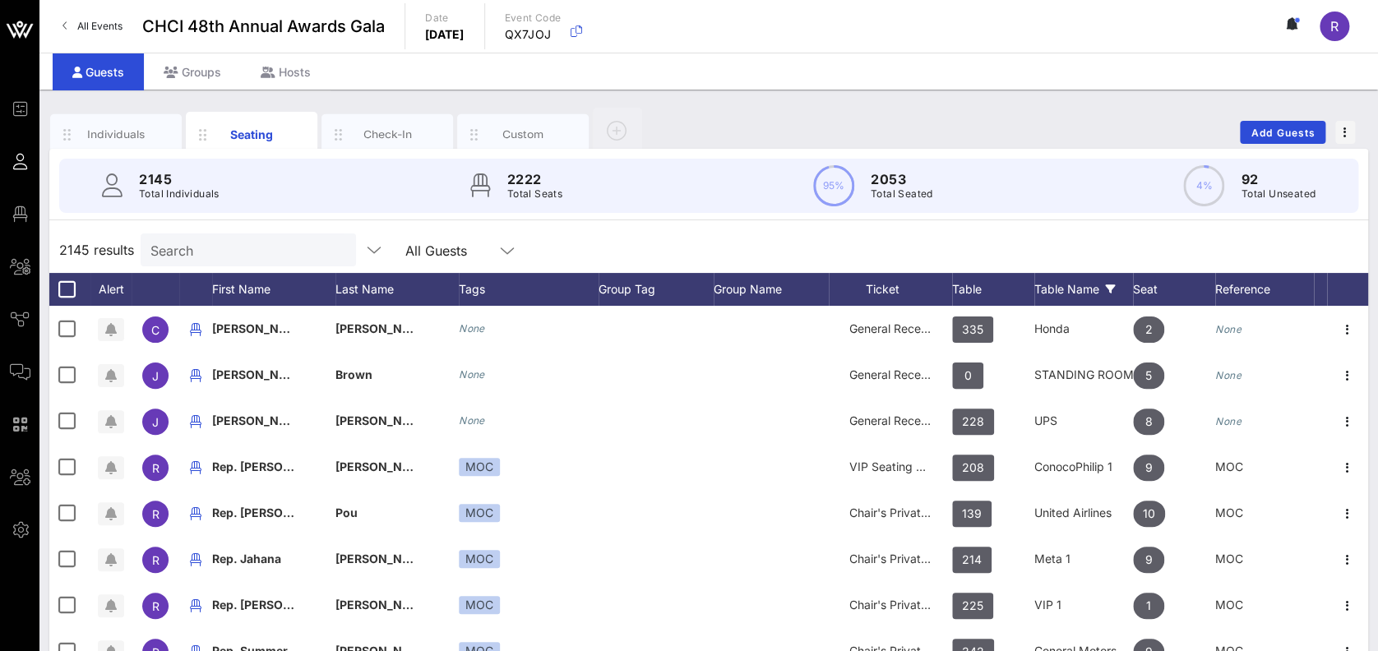
click at [1093, 294] on div "Table Name" at bounding box center [1083, 289] width 99 height 33
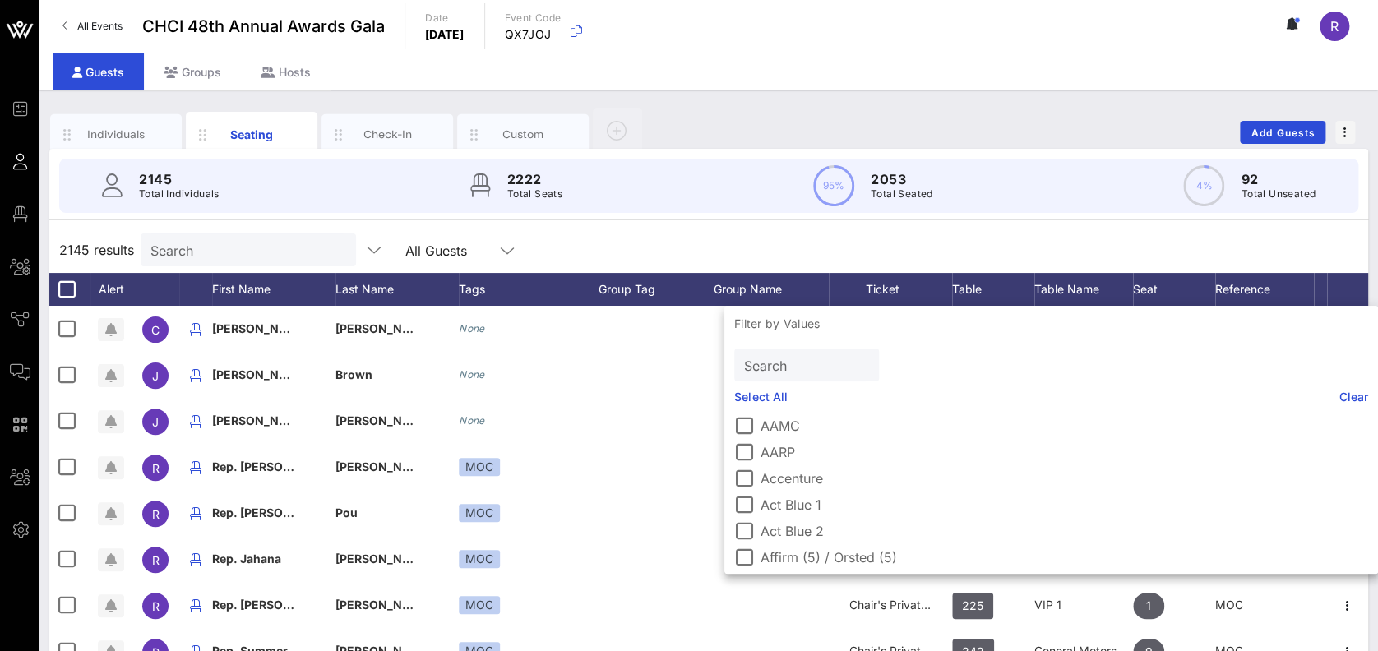
click at [788, 359] on input "Search" at bounding box center [805, 364] width 122 height 21
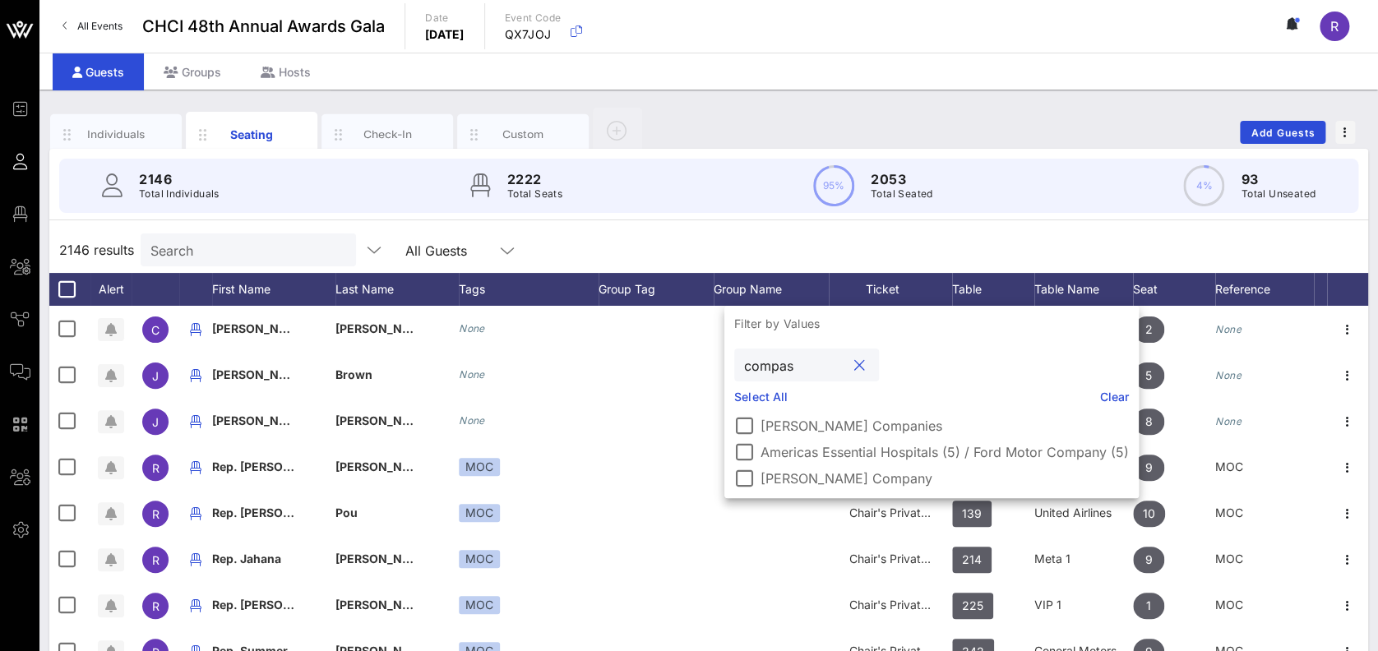
type input "compass"
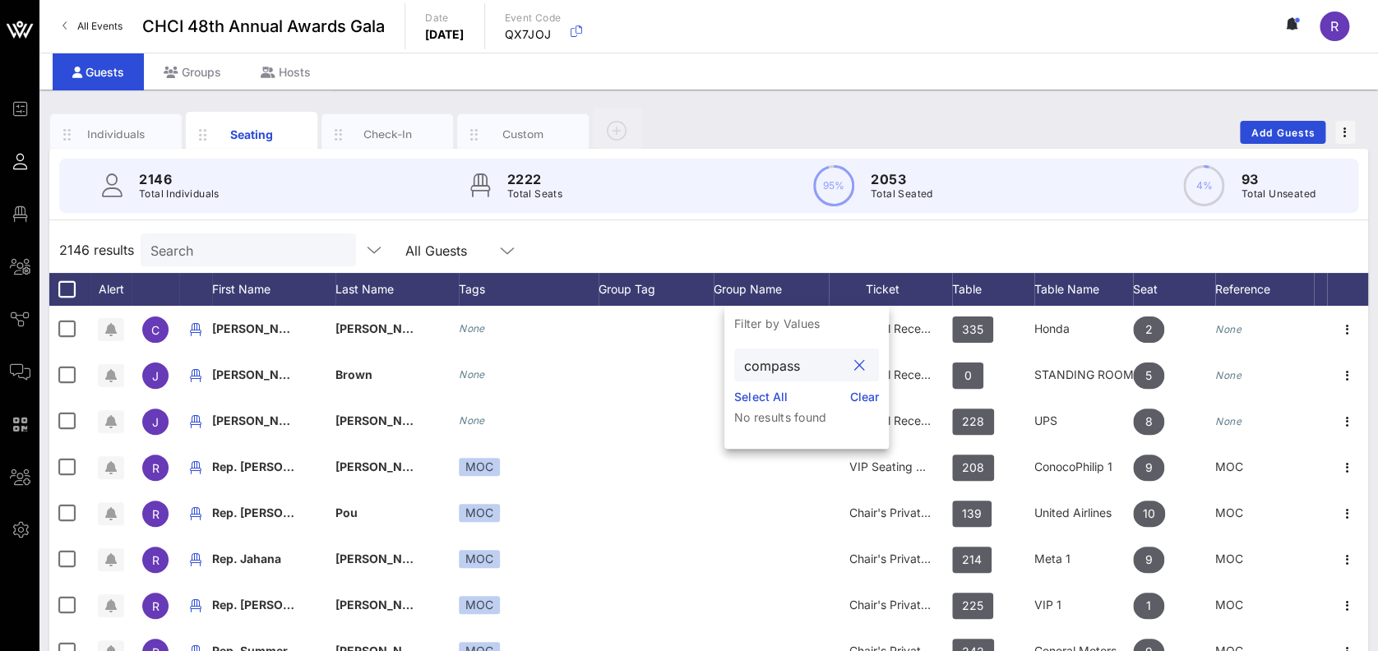
click at [859, 362] on button "clear icon" at bounding box center [859, 366] width 11 height 16
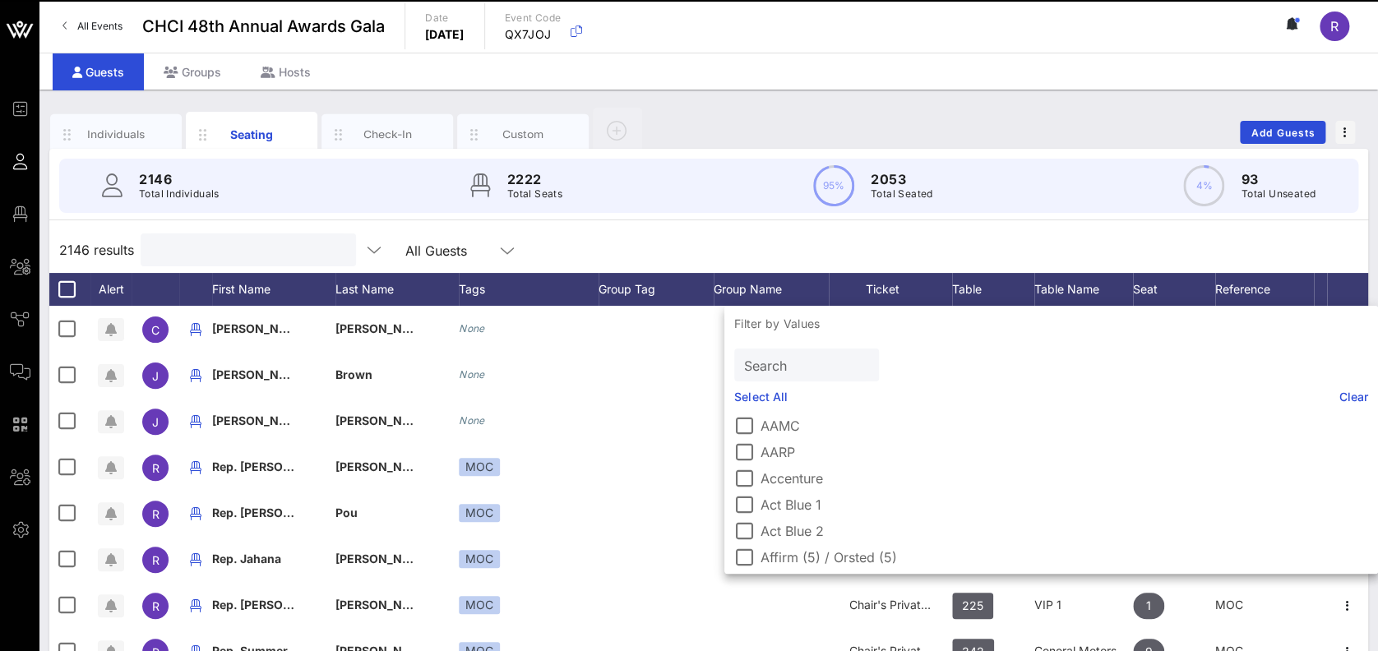
click at [298, 239] on input "text" at bounding box center [246, 249] width 192 height 21
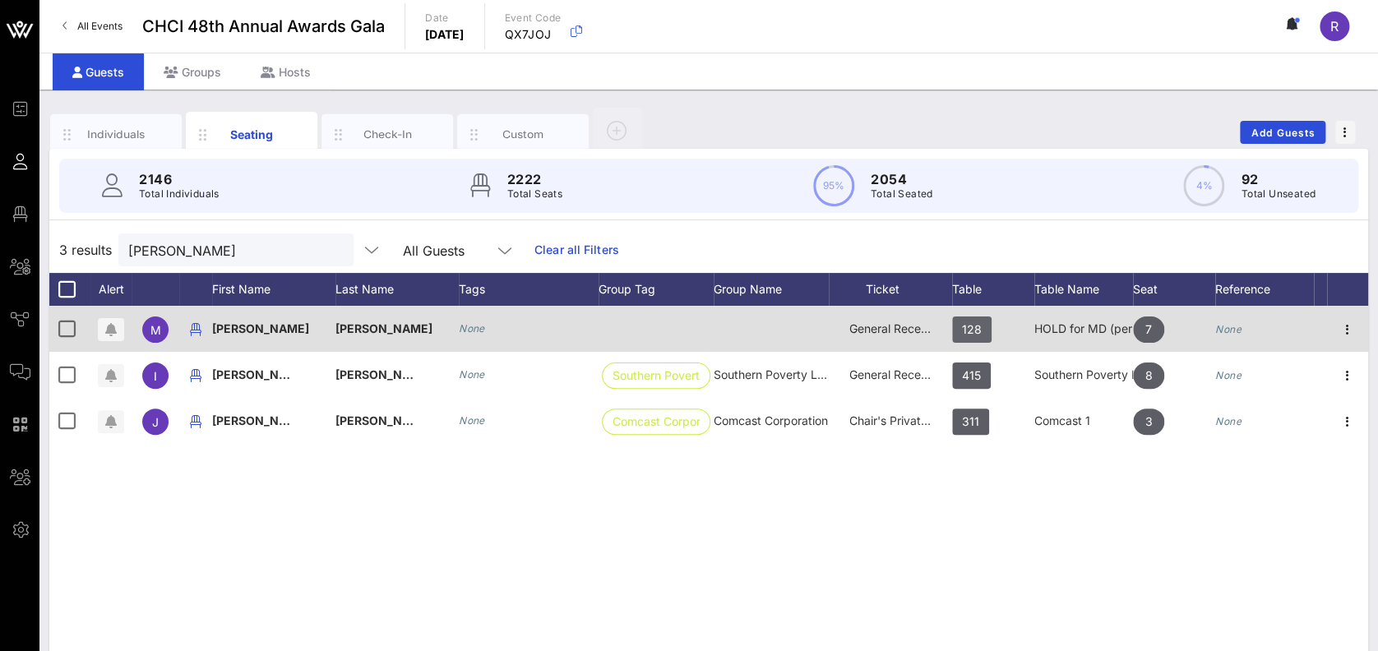
click at [986, 331] on span "128" at bounding box center [971, 330] width 39 height 26
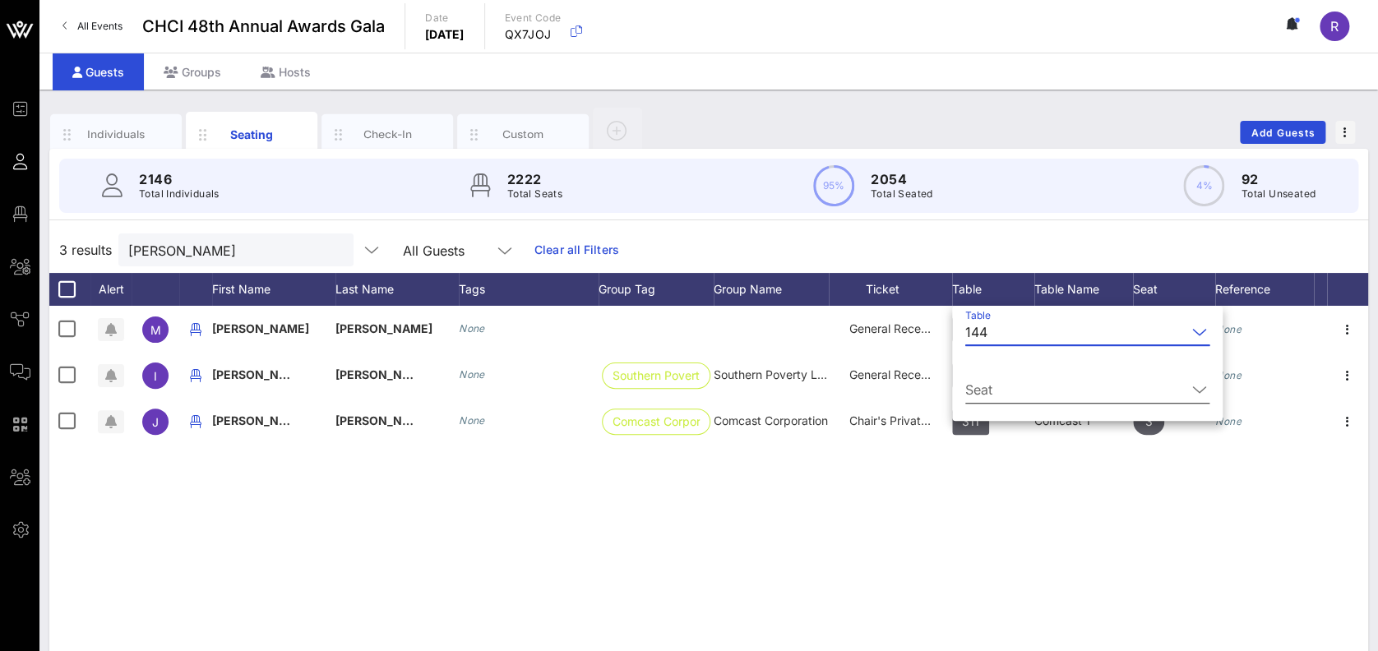
click at [1192, 383] on icon at bounding box center [1199, 390] width 15 height 20
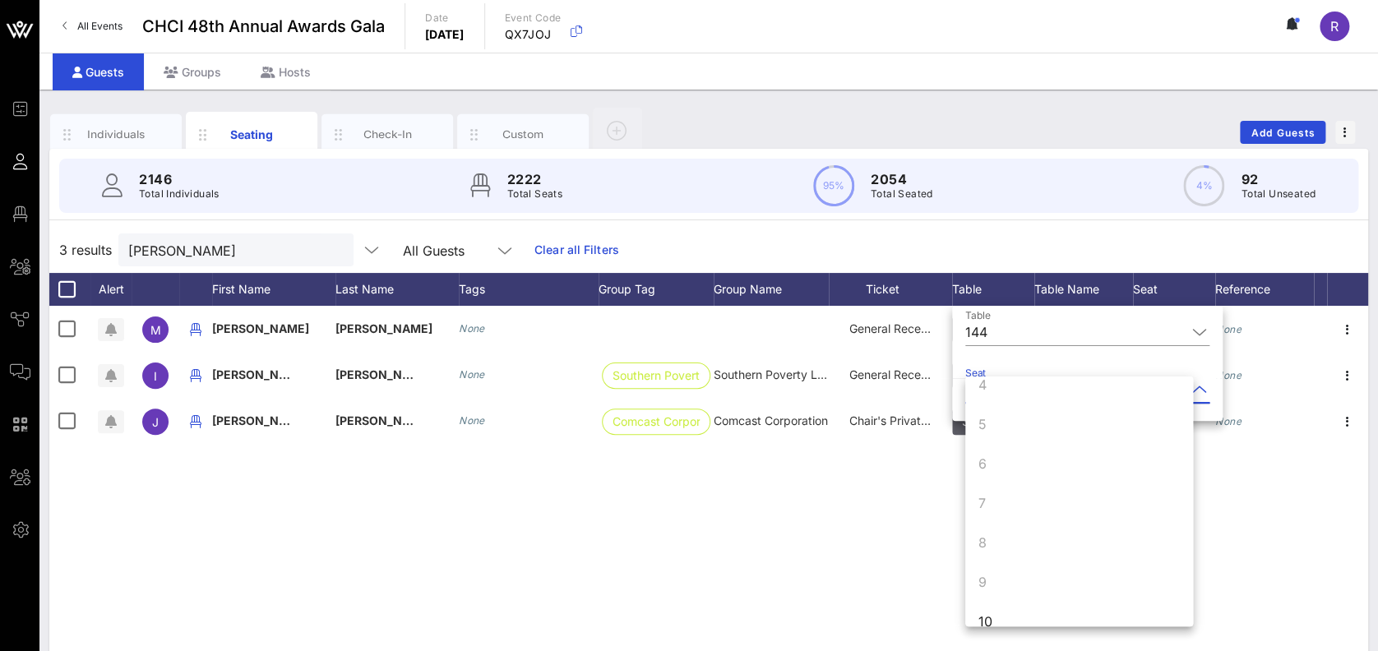
scroll to position [158, 0]
click at [999, 596] on div "10" at bounding box center [1079, 599] width 228 height 39
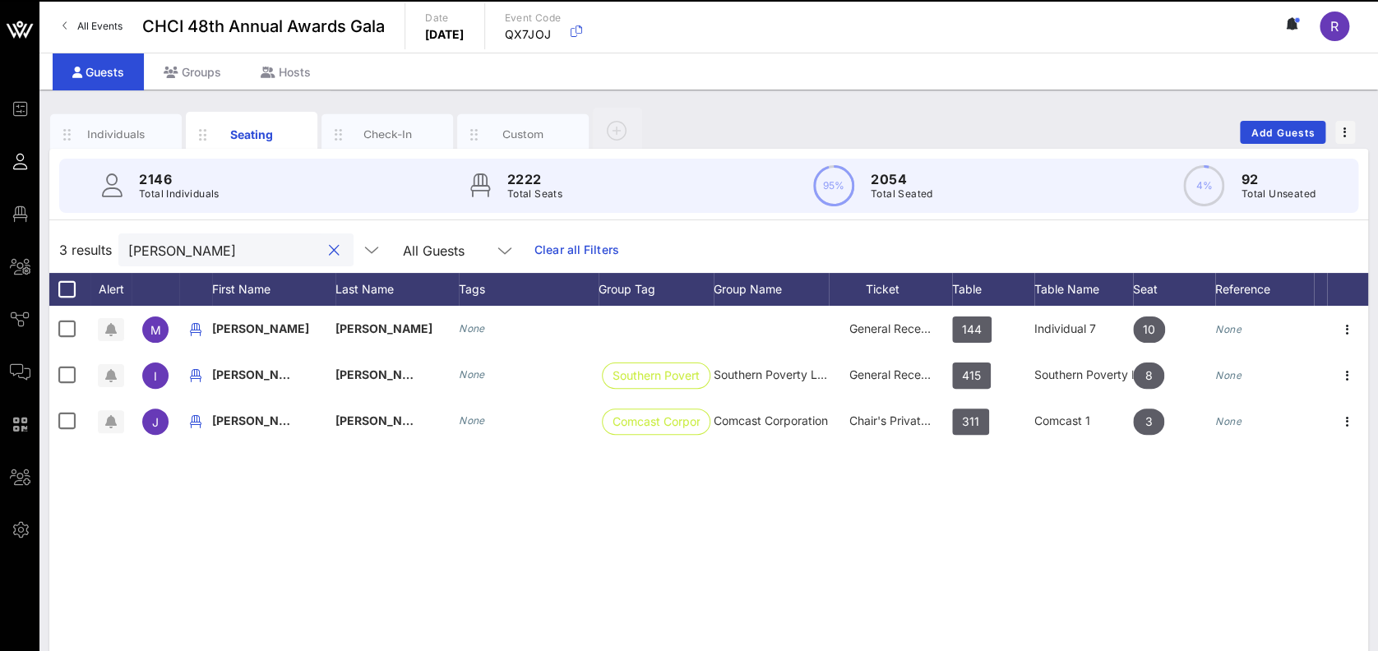
drag, startPoint x: 142, startPoint y: 252, endPoint x: 118, endPoint y: 248, distance: 24.9
click at [118, 248] on div "3 results [PERSON_NAME] All Guests Clear all Filters" at bounding box center [708, 250] width 1319 height 46
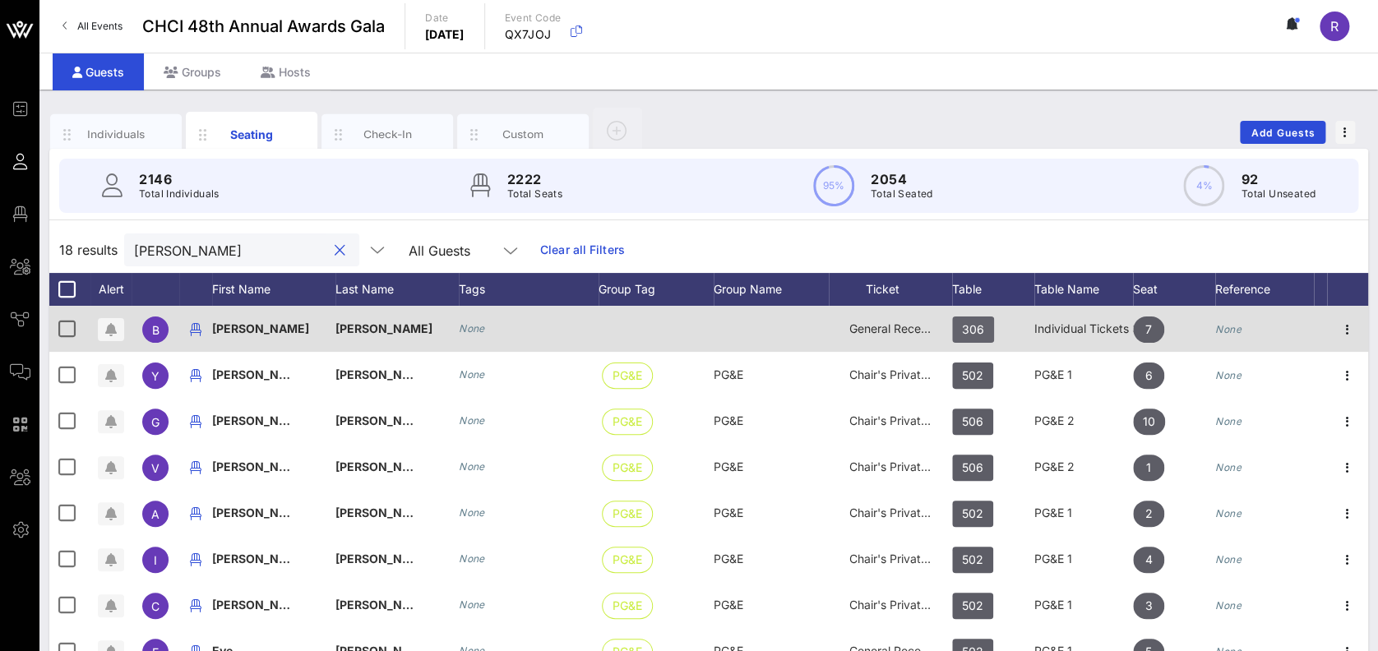
click at [970, 338] on span "306" at bounding box center [973, 330] width 22 height 26
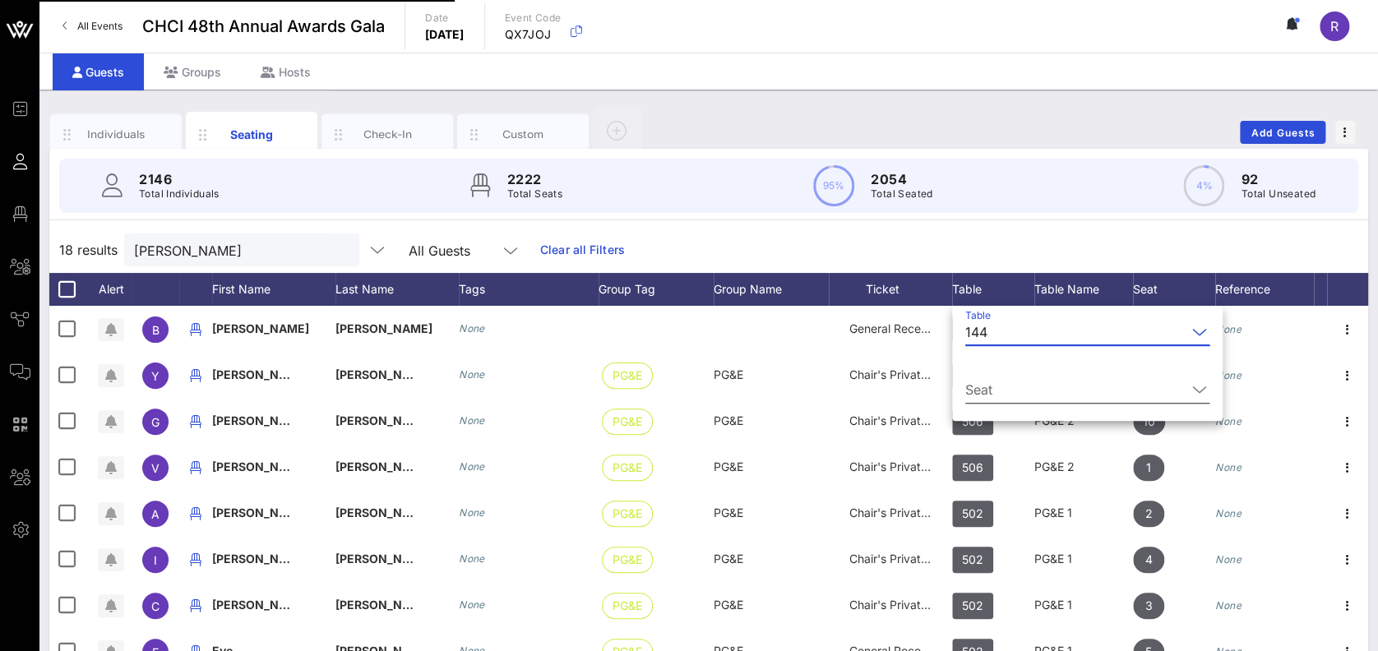
click at [1192, 386] on icon at bounding box center [1199, 390] width 15 height 20
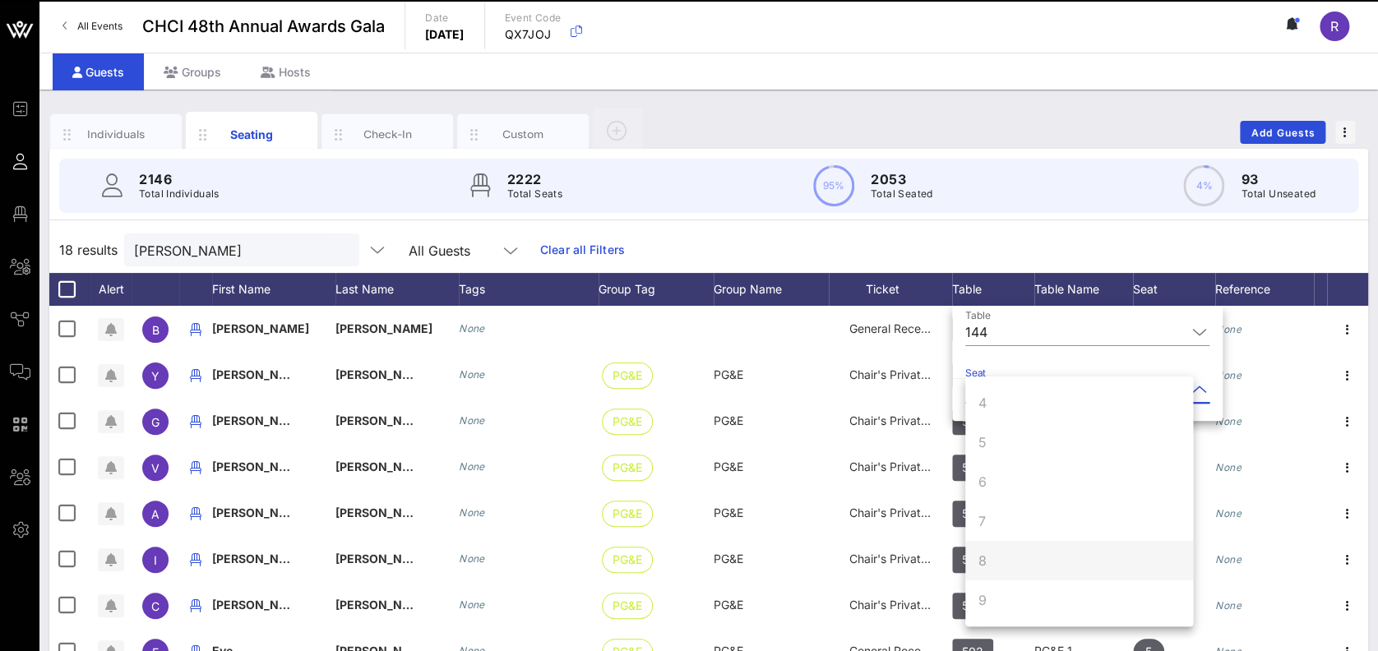
scroll to position [158, 0]
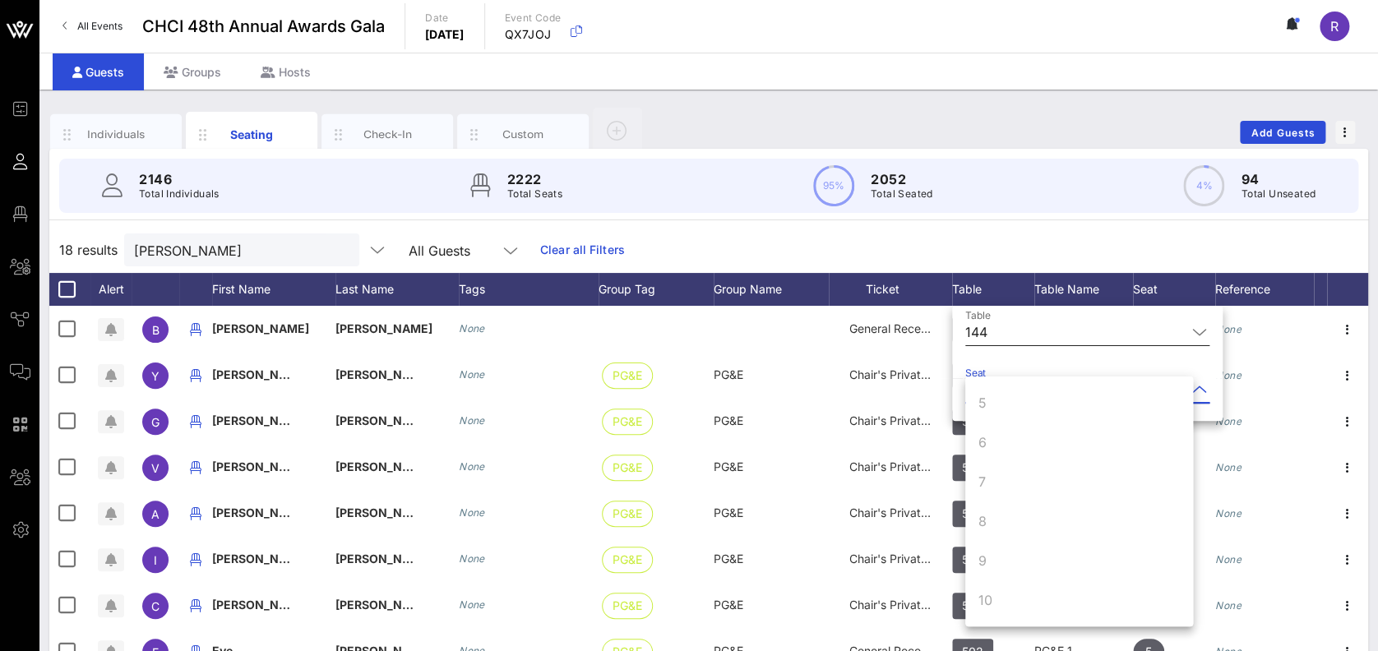
click at [1048, 335] on input "Table" at bounding box center [1090, 332] width 192 height 26
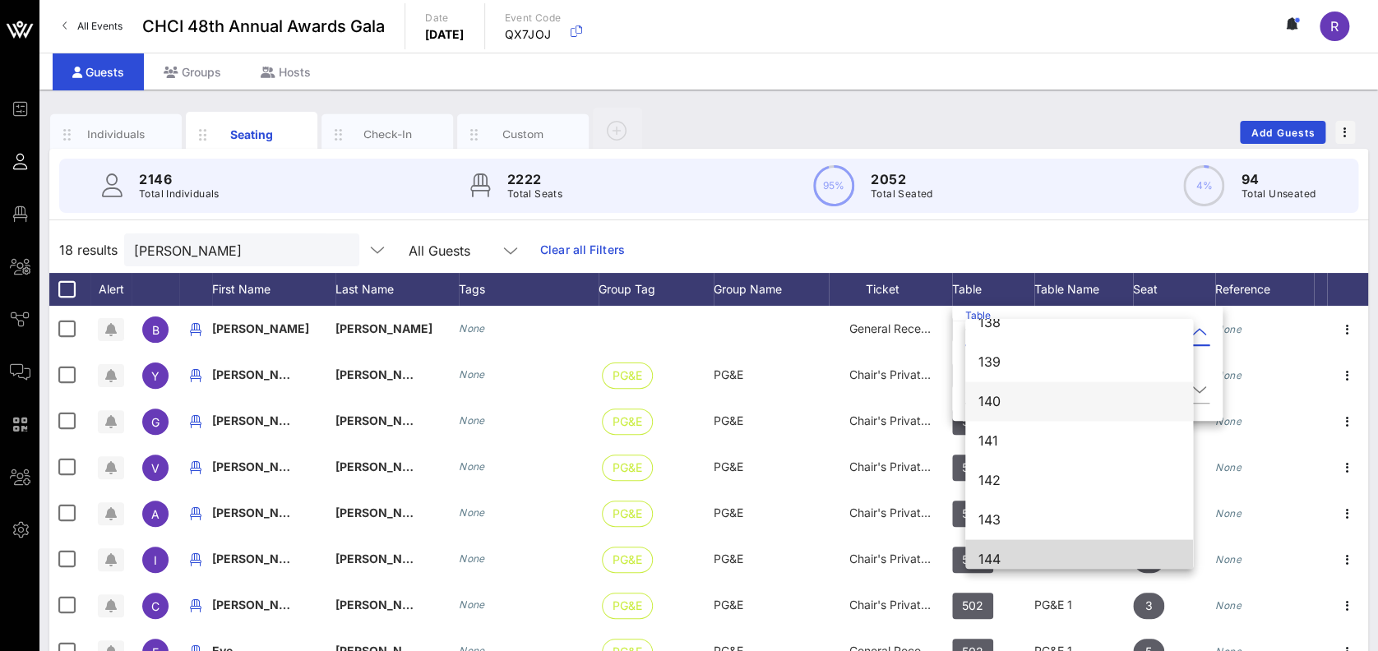
scroll to position [1611, 0]
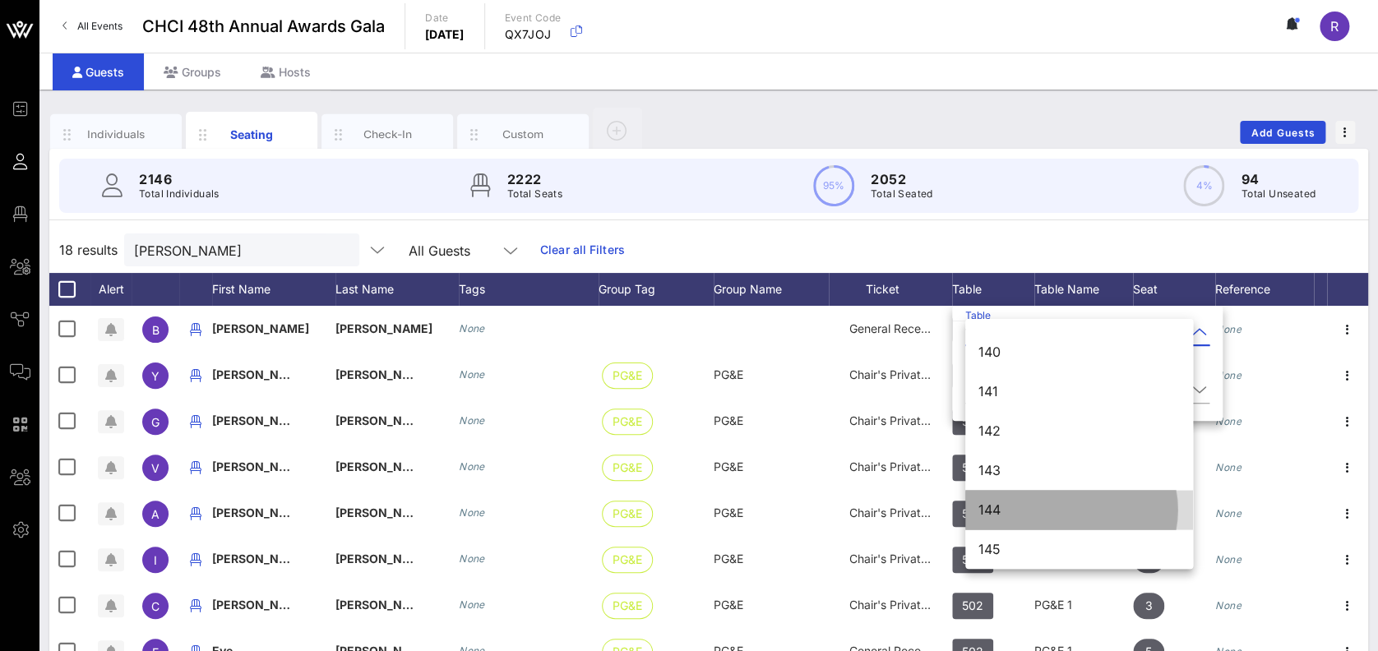
click at [1033, 513] on div "144" at bounding box center [1078, 510] width 201 height 16
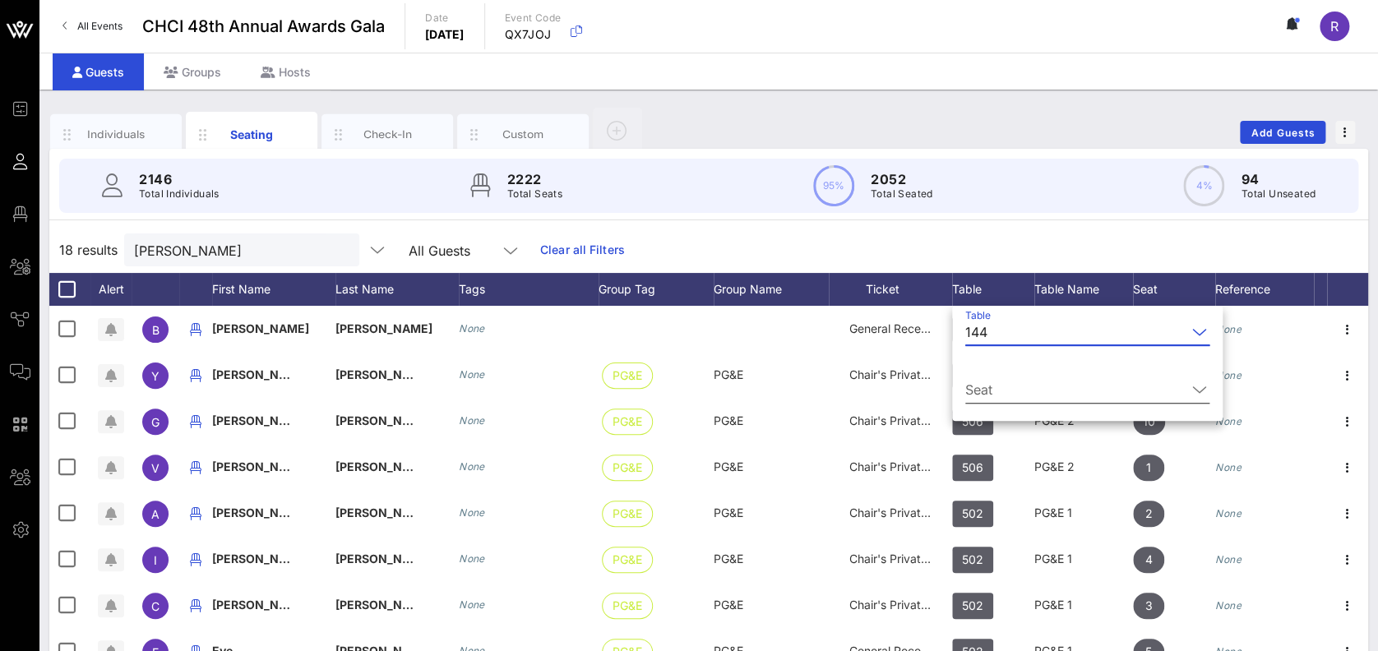
click at [1192, 385] on icon at bounding box center [1199, 390] width 15 height 20
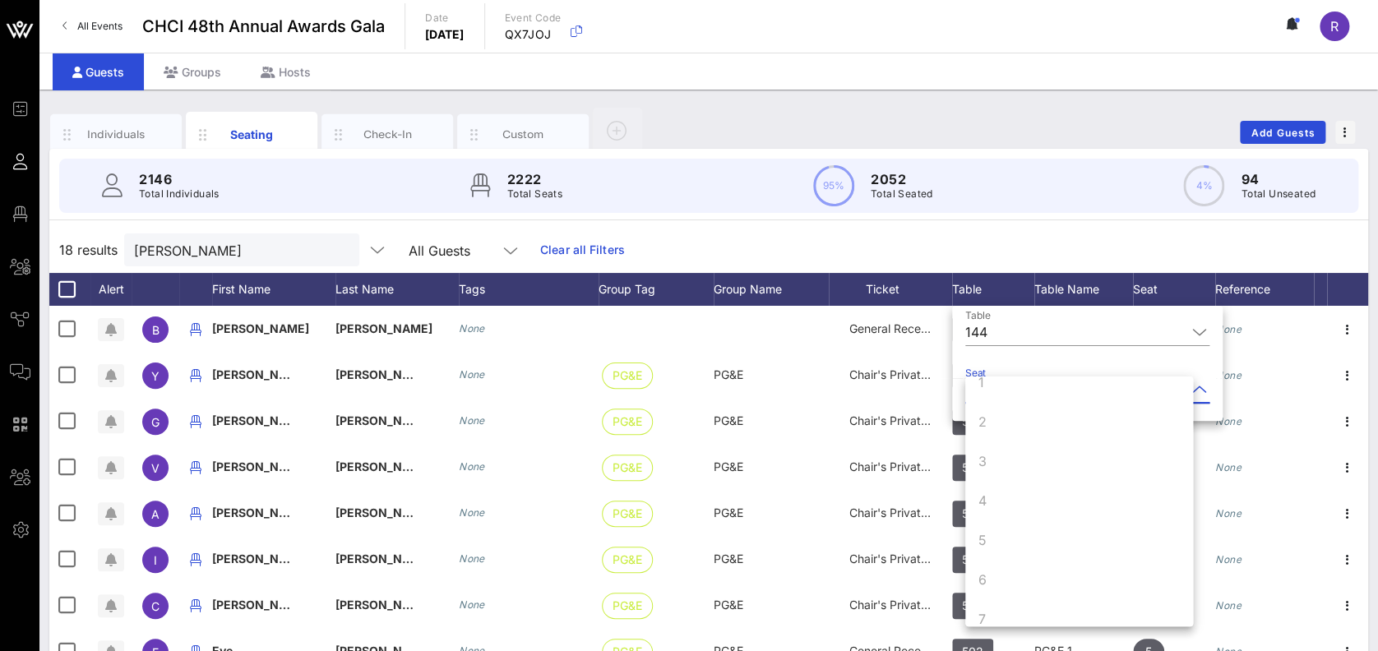
scroll to position [0, 0]
click at [221, 243] on input "[PERSON_NAME]" at bounding box center [230, 249] width 192 height 21
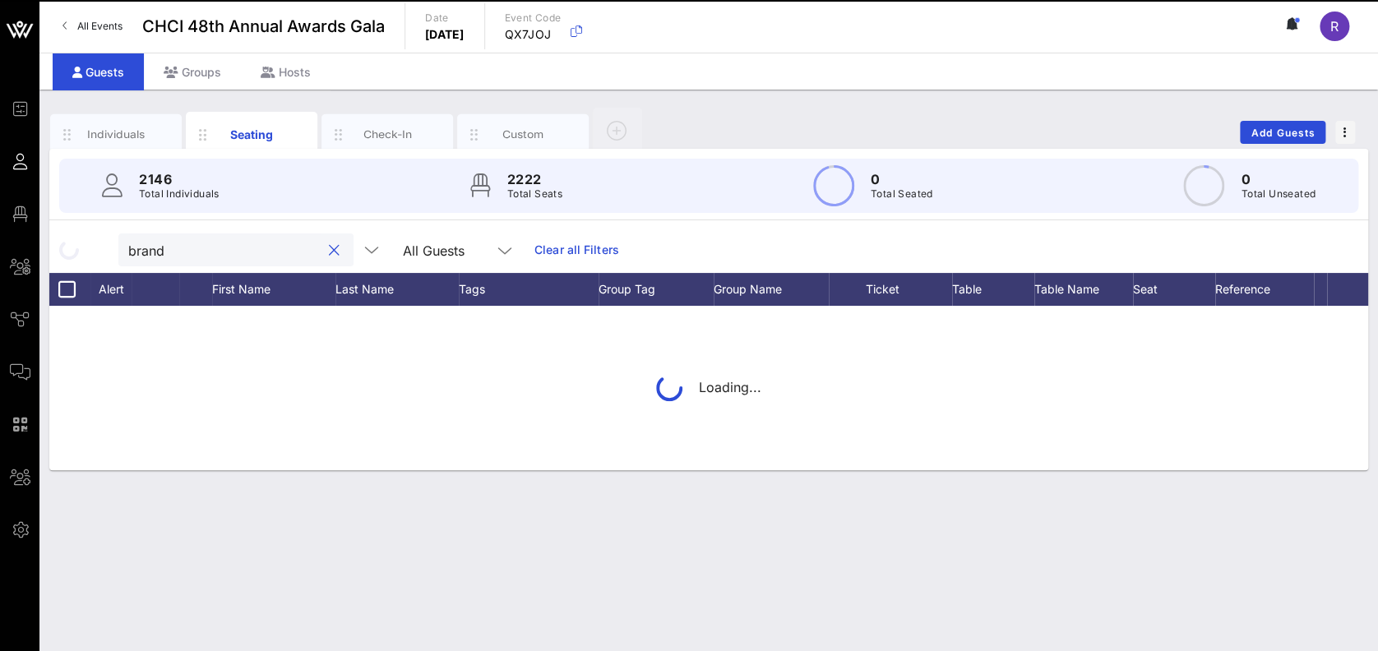
type input "[PERSON_NAME]"
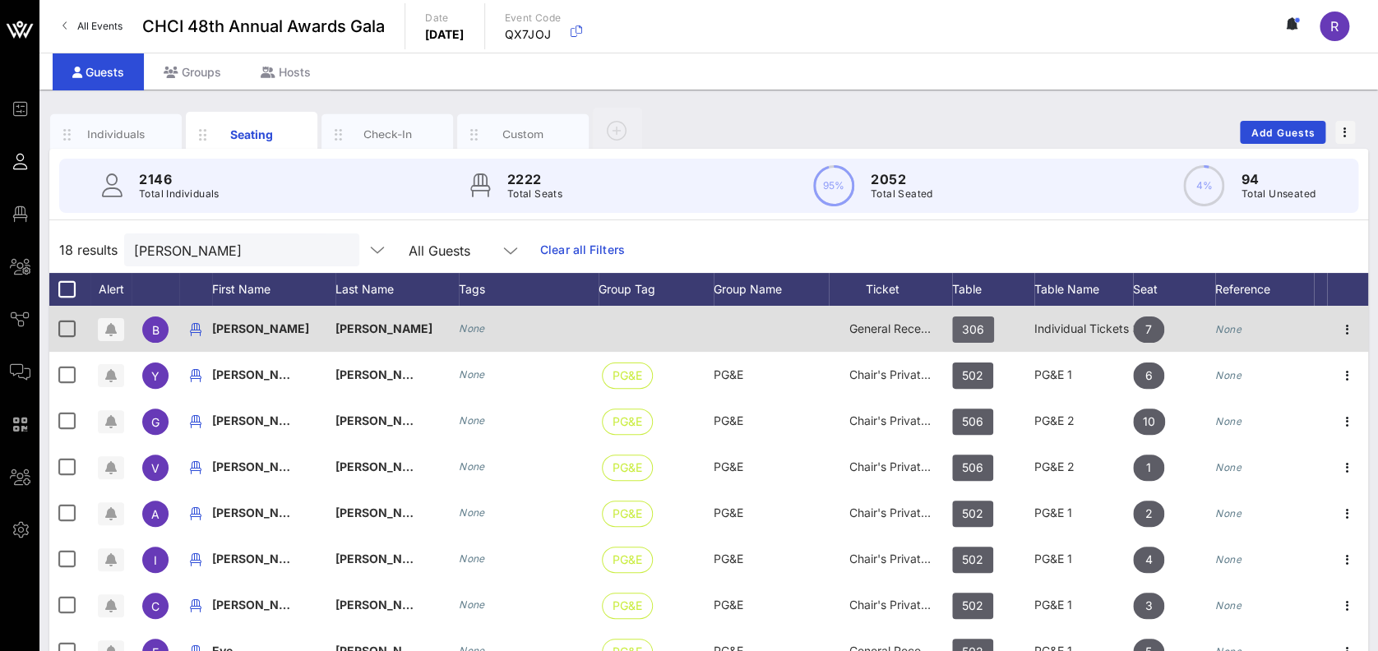
click at [986, 328] on span "306" at bounding box center [973, 330] width 42 height 26
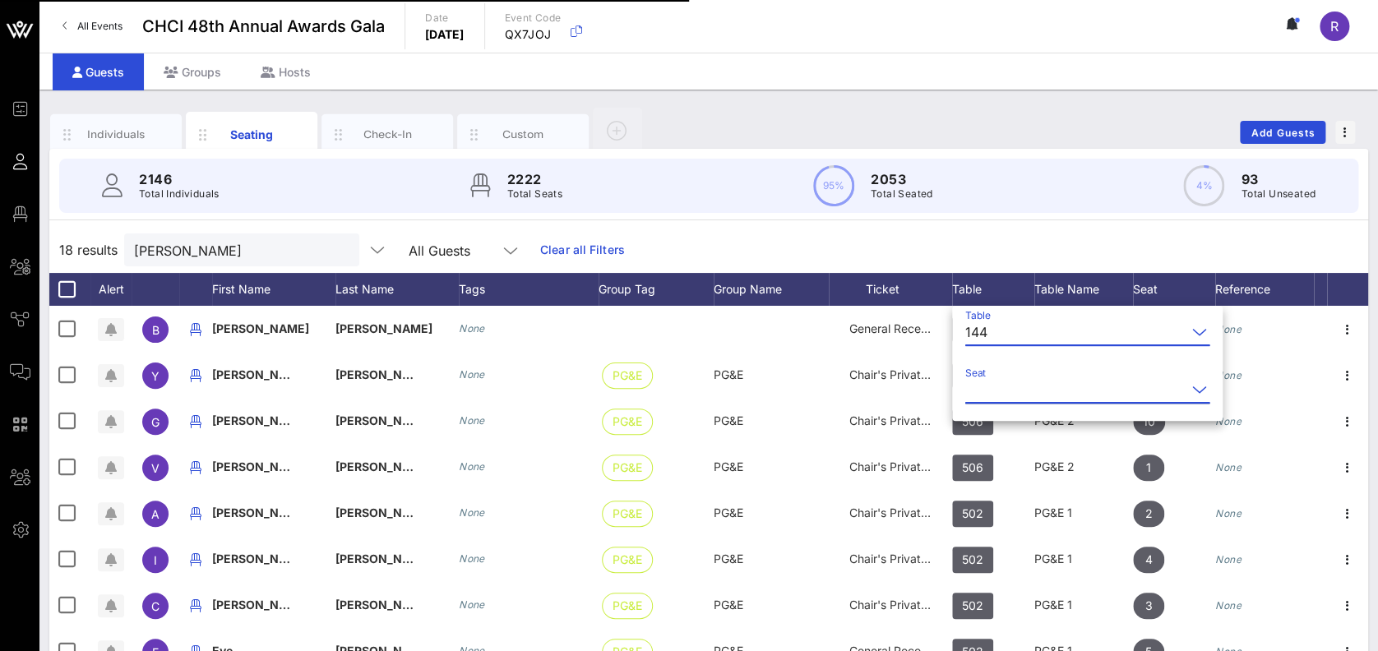
click at [1004, 387] on input "Seat" at bounding box center [1075, 390] width 221 height 26
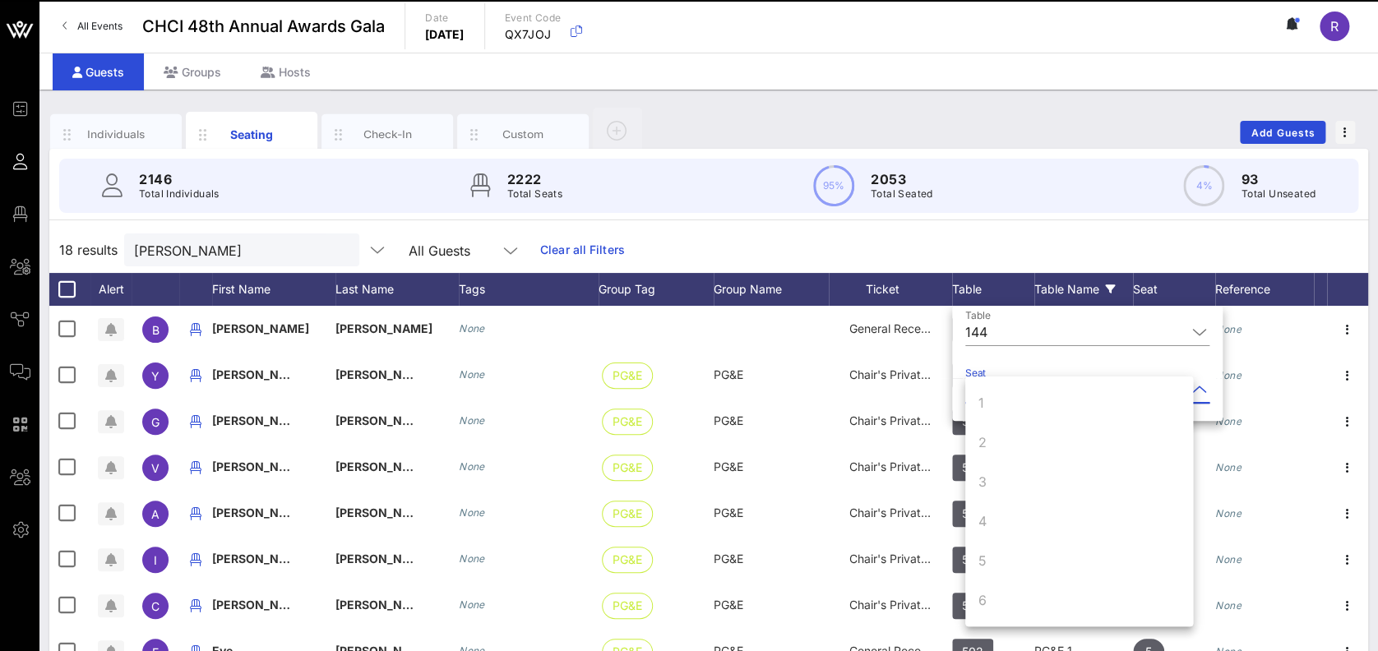
scroll to position [158, 0]
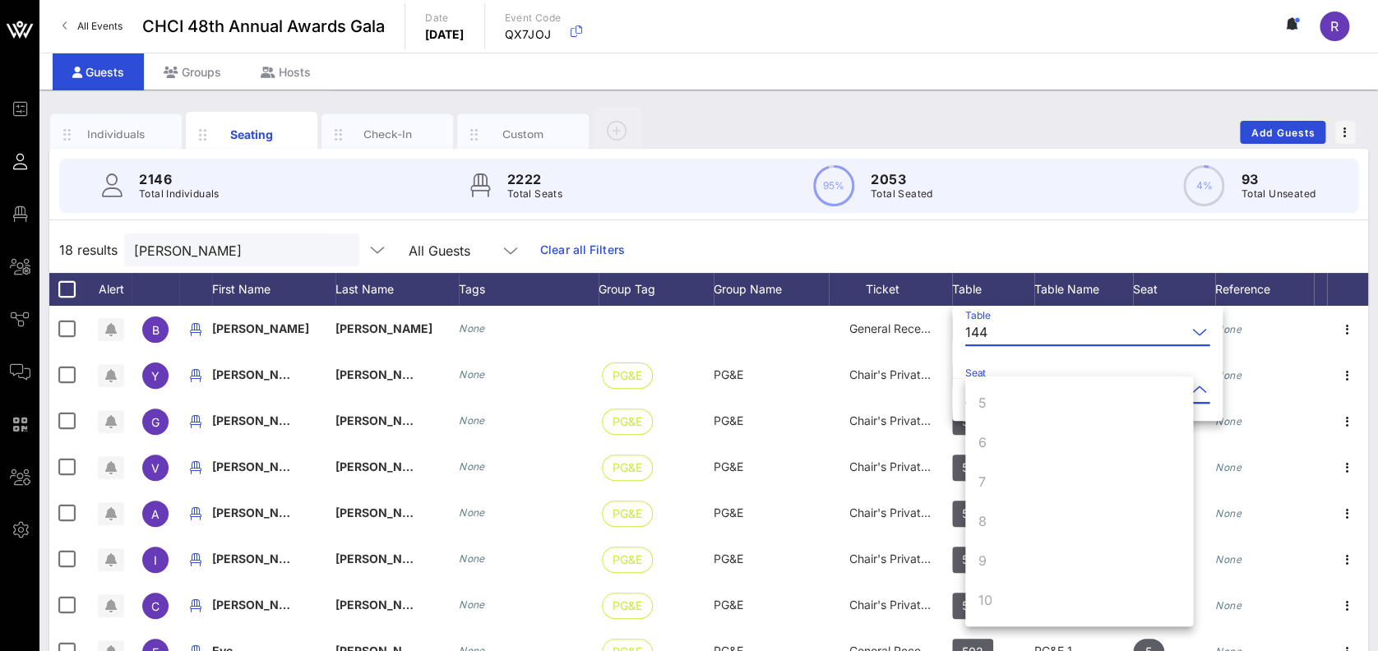
click at [1074, 328] on input "Table" at bounding box center [1090, 332] width 192 height 26
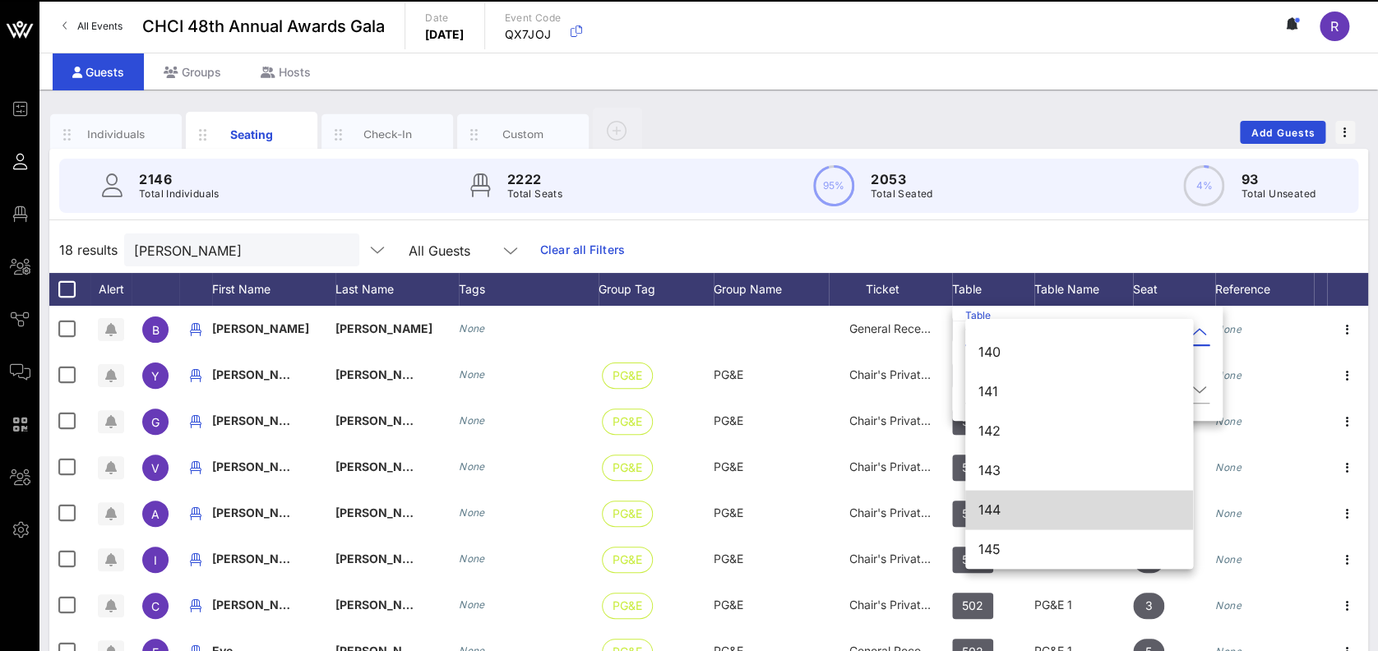
click at [1050, 507] on div "144" at bounding box center [1078, 510] width 201 height 16
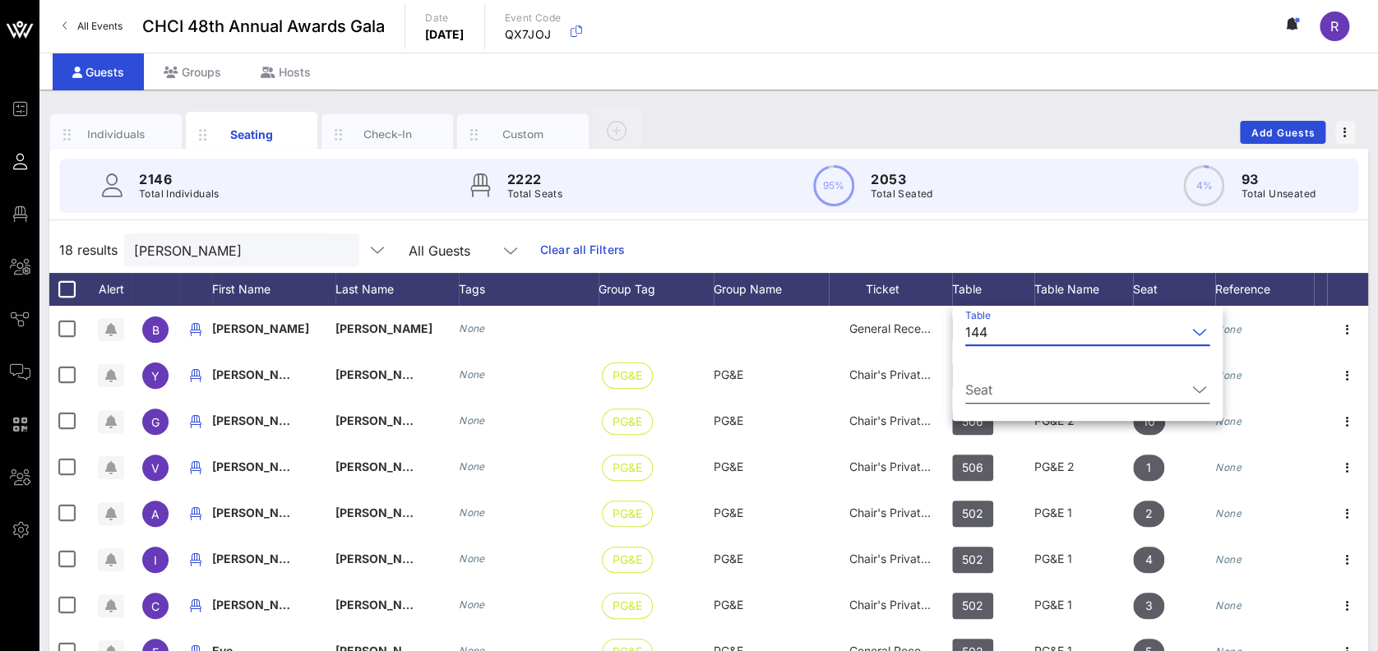
click at [1192, 388] on icon at bounding box center [1199, 390] width 15 height 20
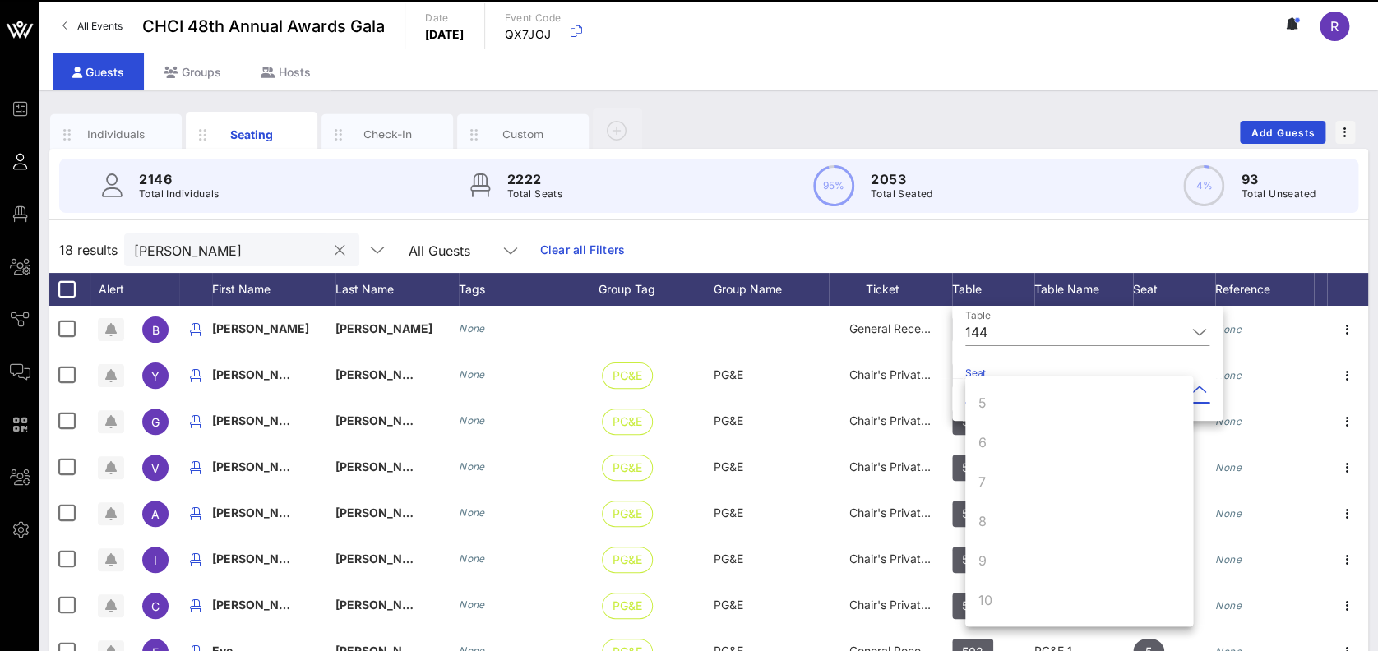
scroll to position [0, 0]
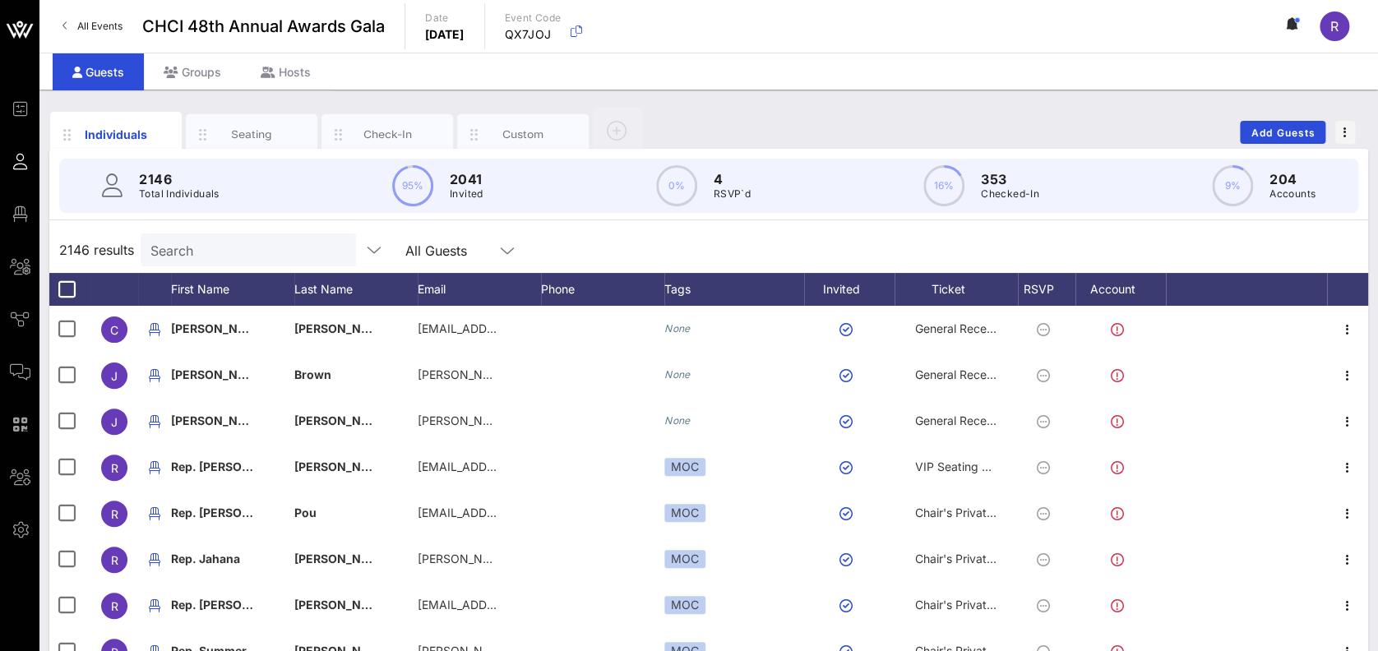
click at [284, 243] on input "Search" at bounding box center [246, 249] width 192 height 21
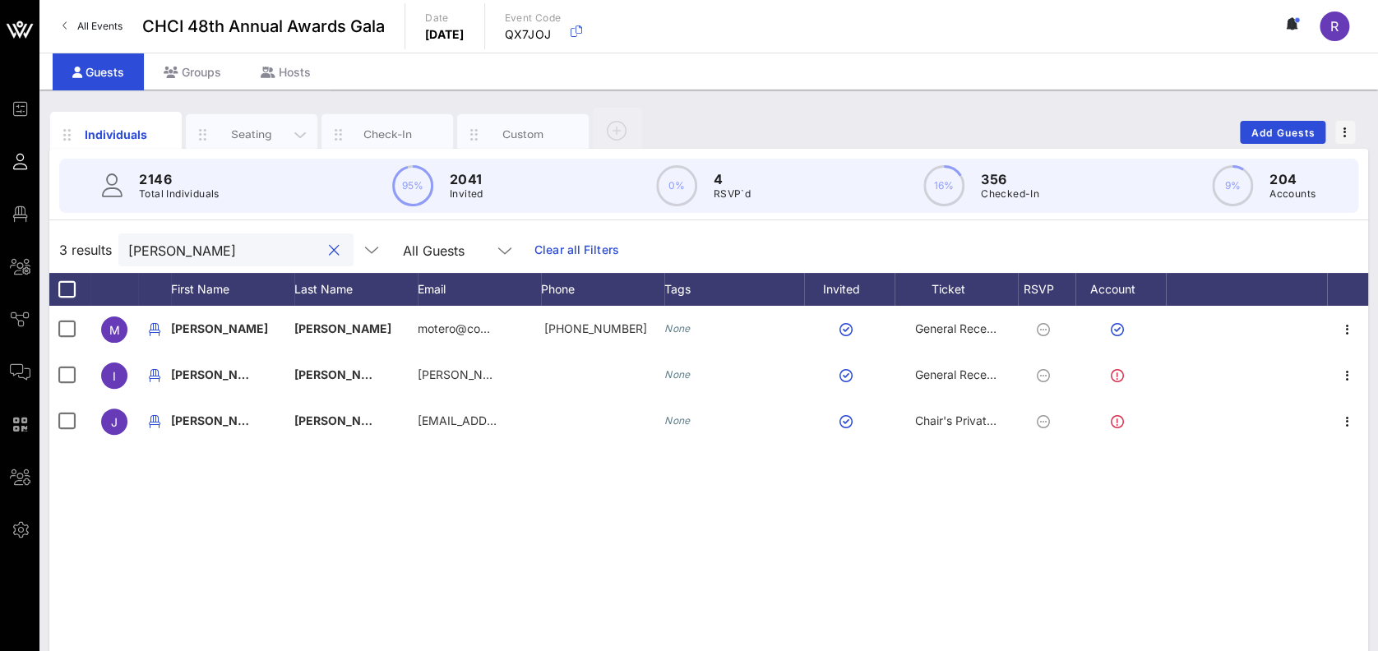
type input "otero"
click at [231, 143] on div "Seating" at bounding box center [252, 134] width 132 height 41
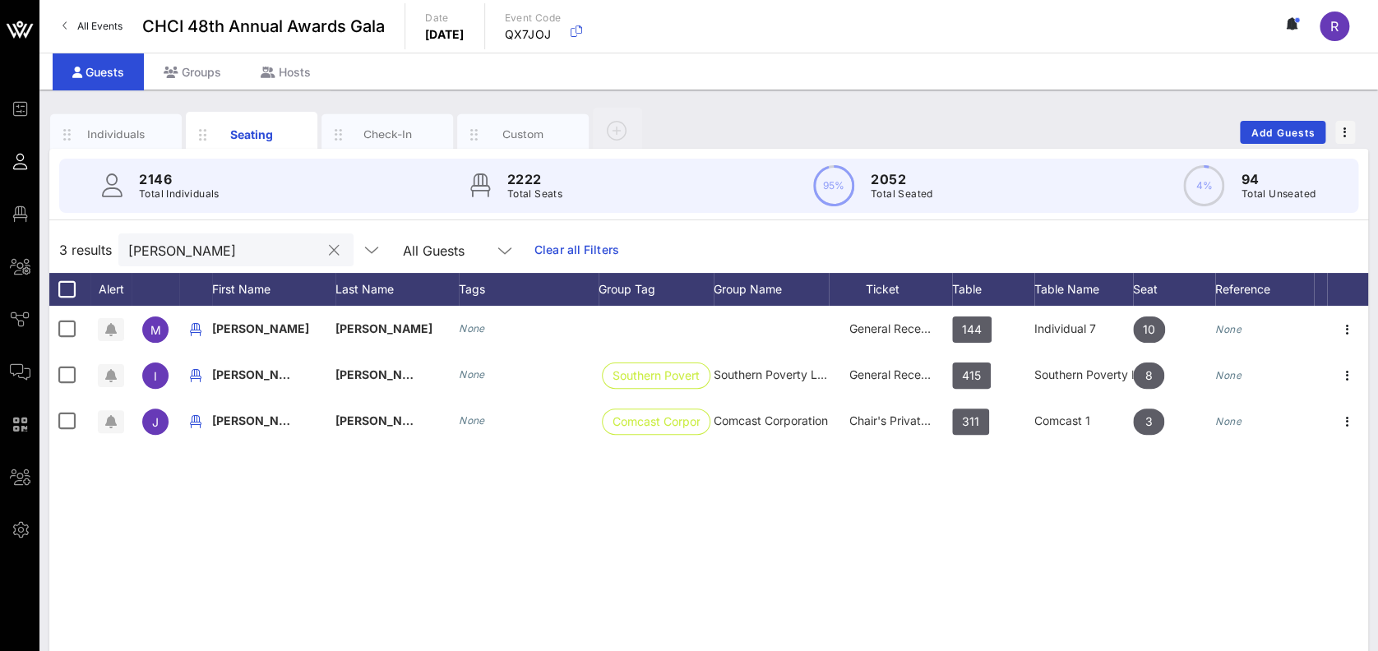
click at [329, 253] on button "clear icon" at bounding box center [334, 251] width 11 height 16
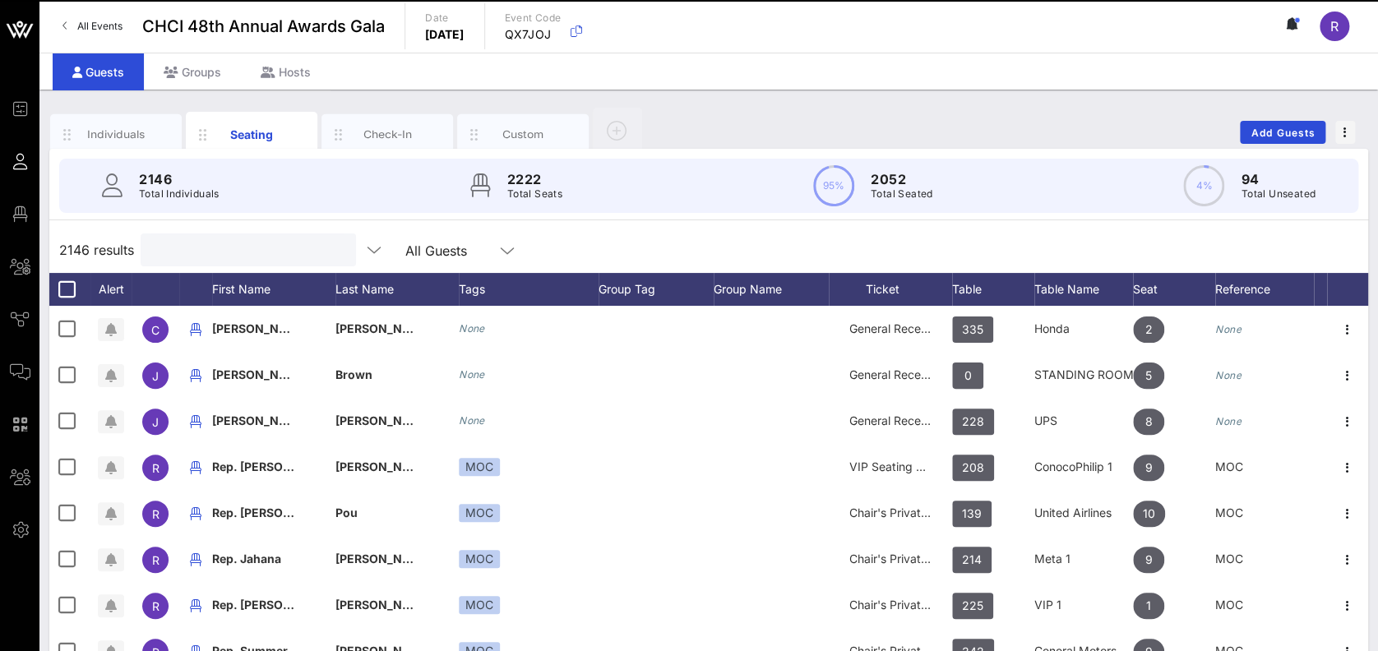
type input "b"
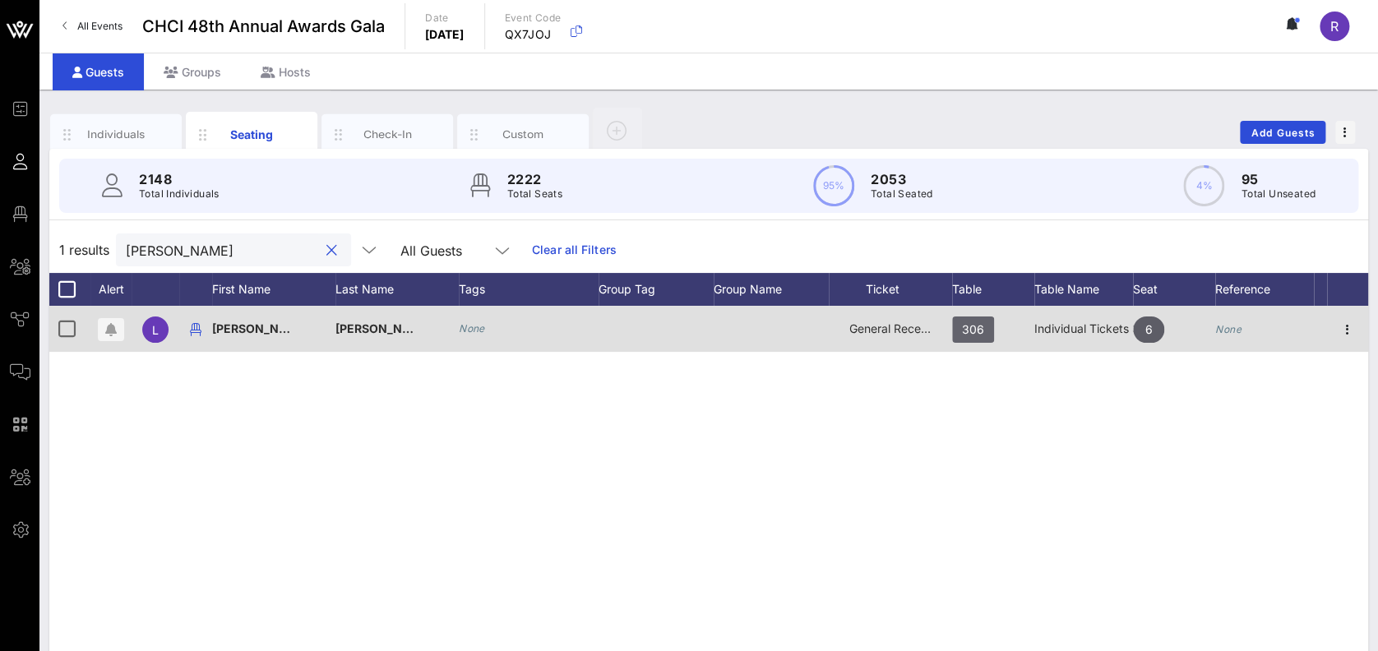
type input "leslie m"
click at [976, 321] on span "306" at bounding box center [973, 330] width 22 height 26
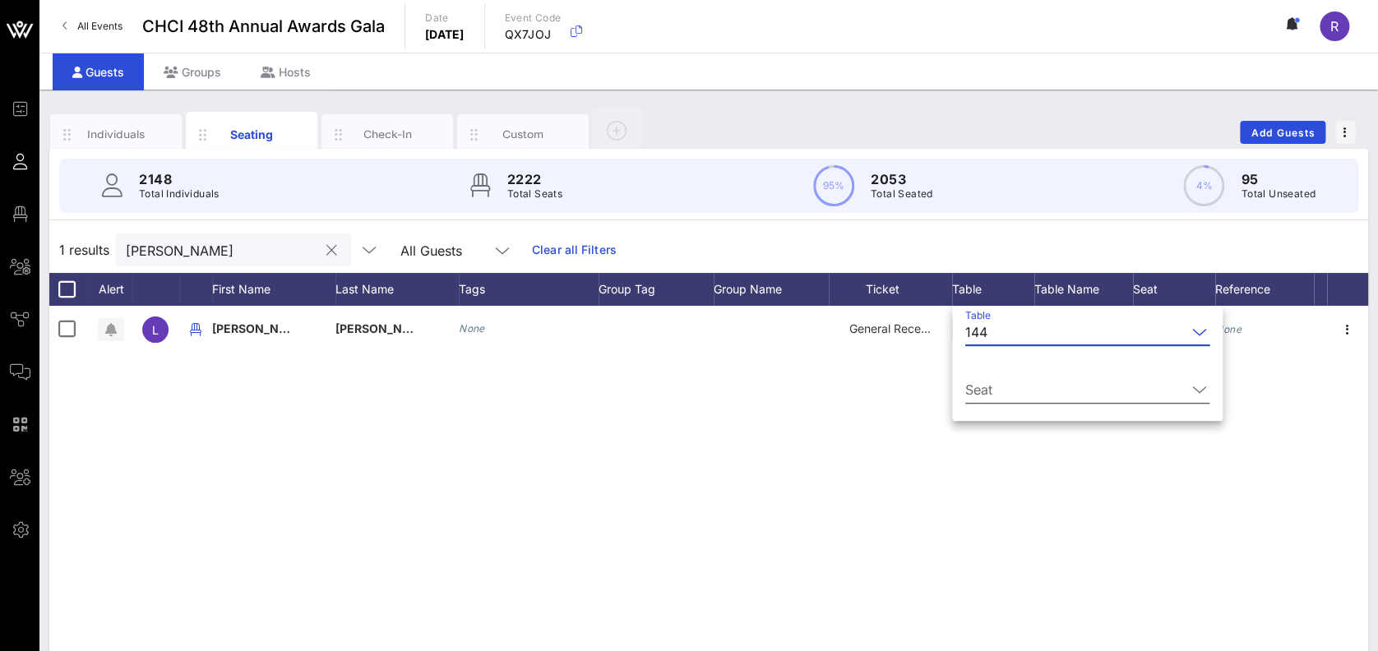
click at [1192, 389] on icon at bounding box center [1199, 390] width 15 height 20
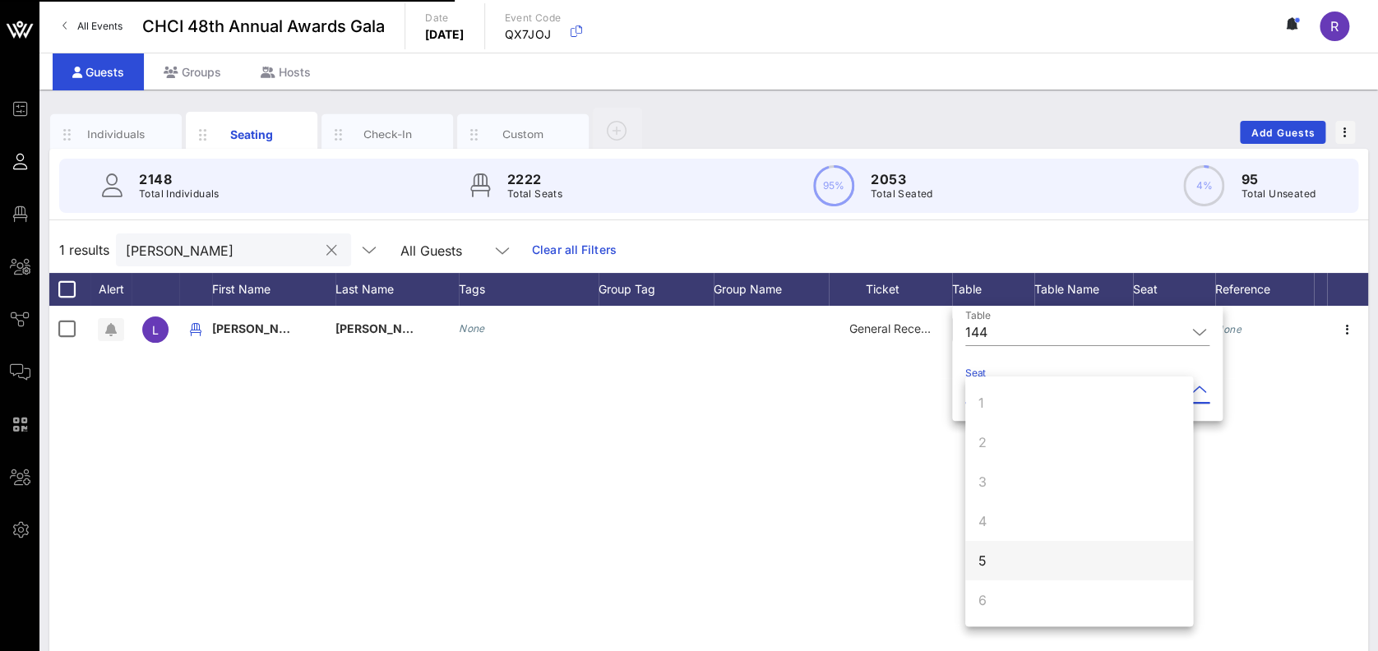
click at [1063, 558] on div "5" at bounding box center [1079, 560] width 228 height 39
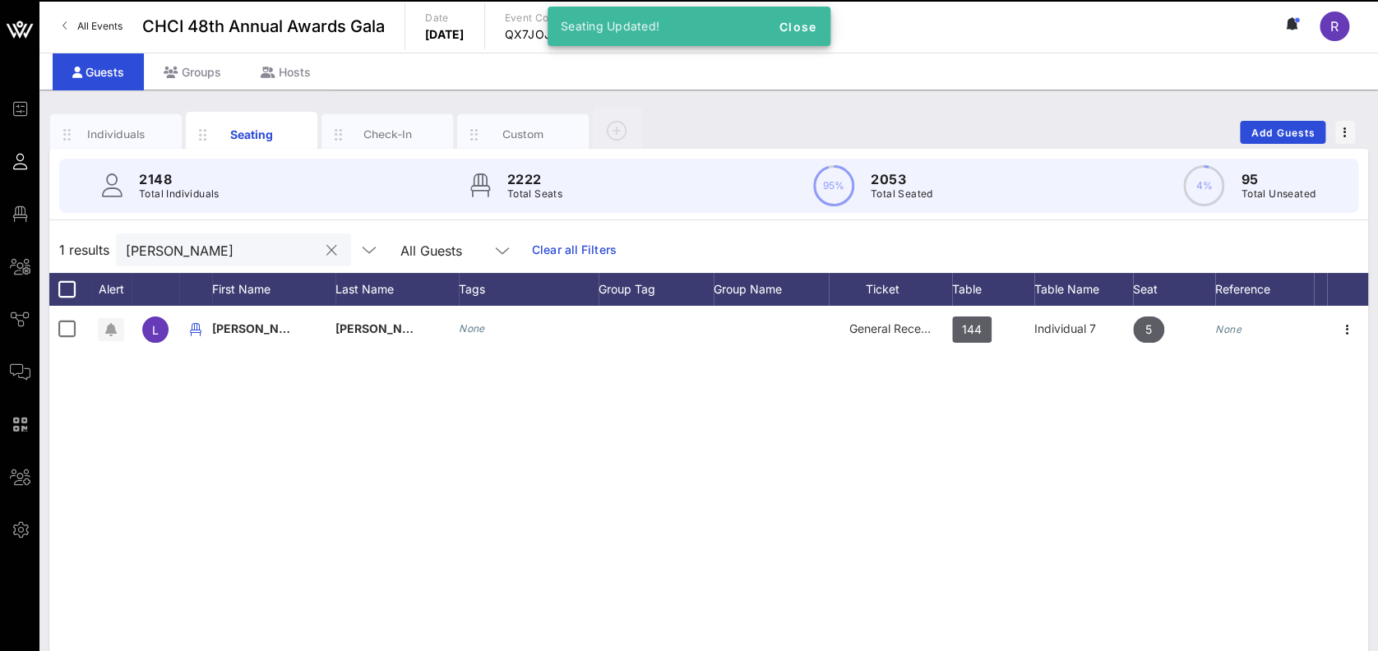
click at [326, 246] on button "clear icon" at bounding box center [331, 251] width 11 height 16
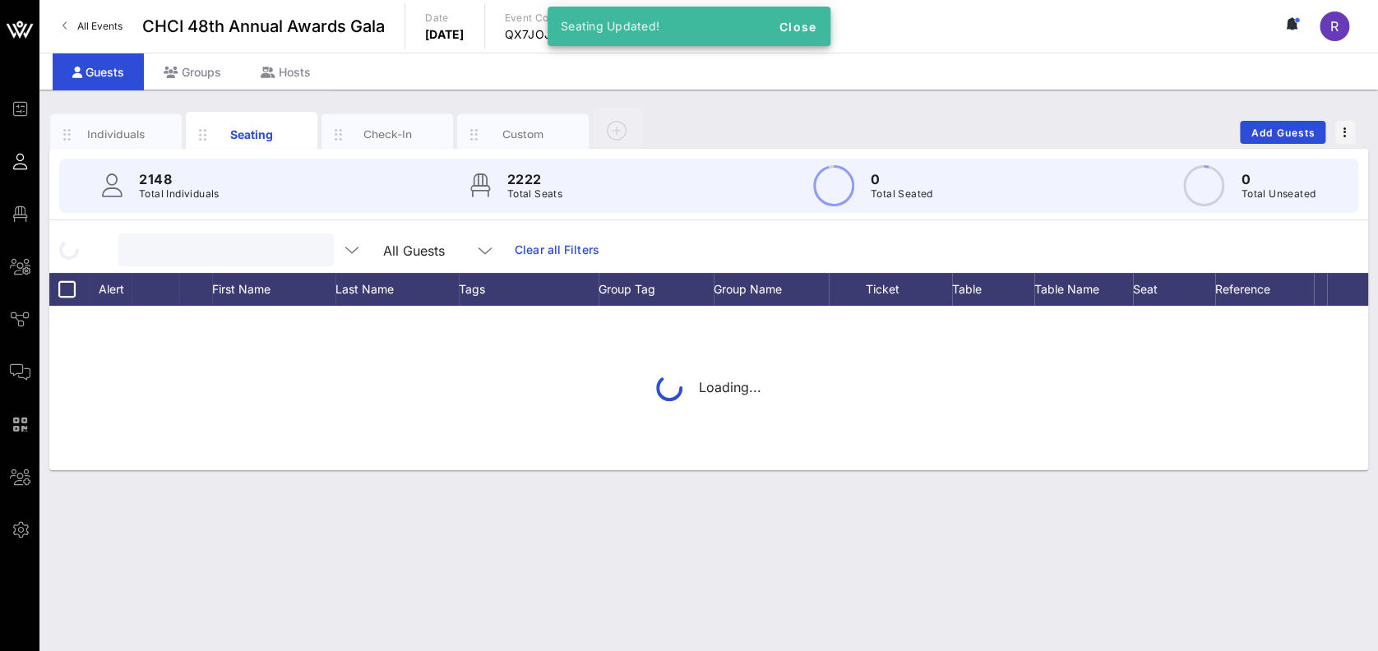
click at [319, 246] on input "text" at bounding box center [224, 249] width 192 height 21
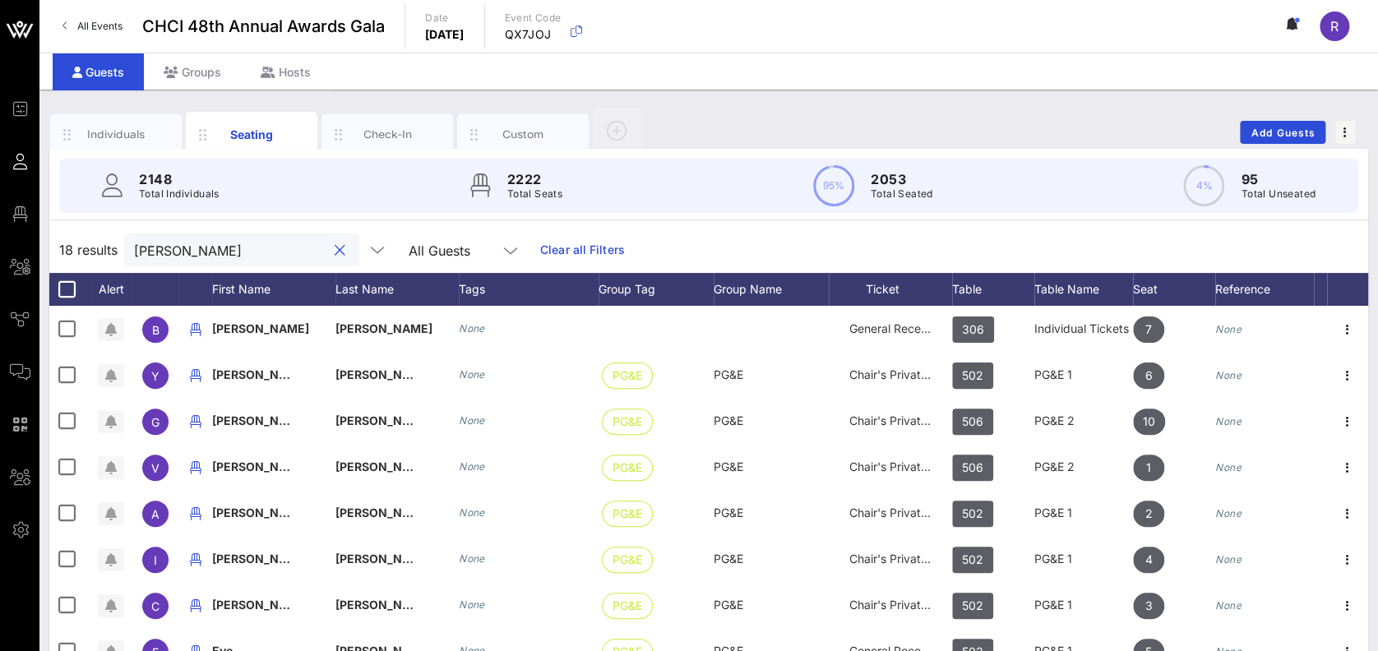
type input "brandi"
click at [969, 335] on span "306" at bounding box center [973, 330] width 22 height 26
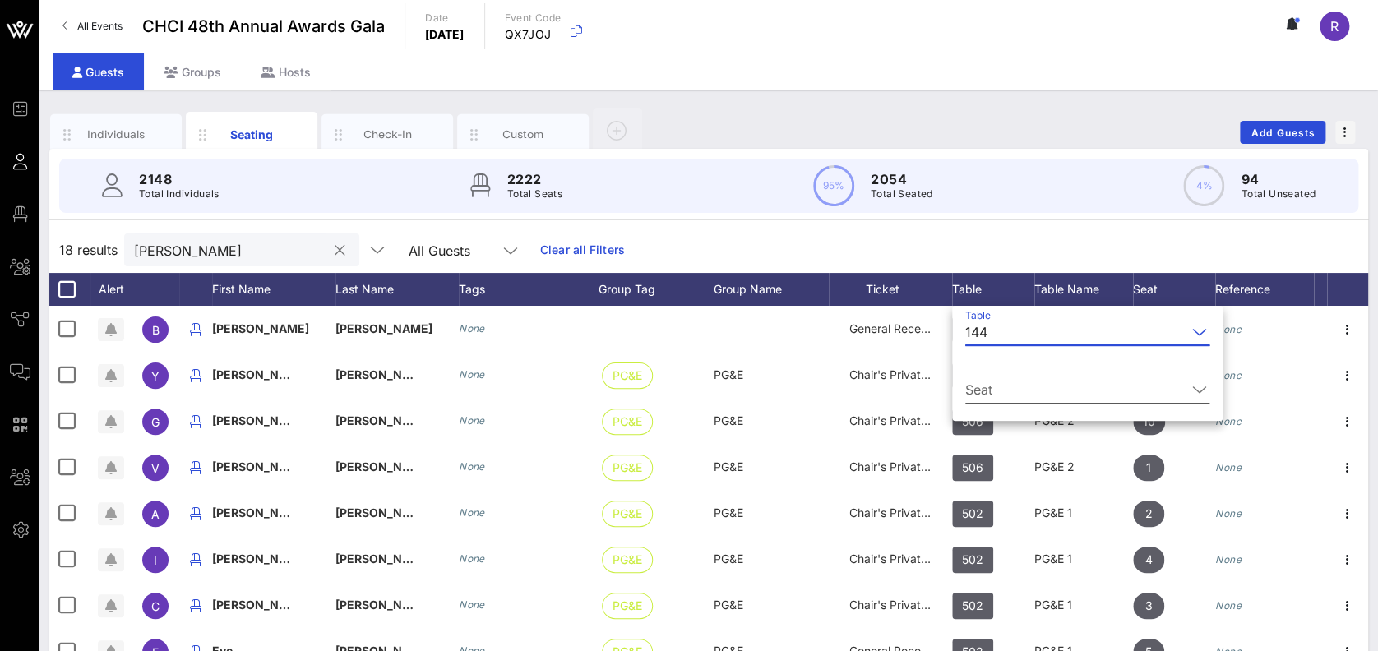
click at [1192, 388] on icon at bounding box center [1199, 390] width 15 height 20
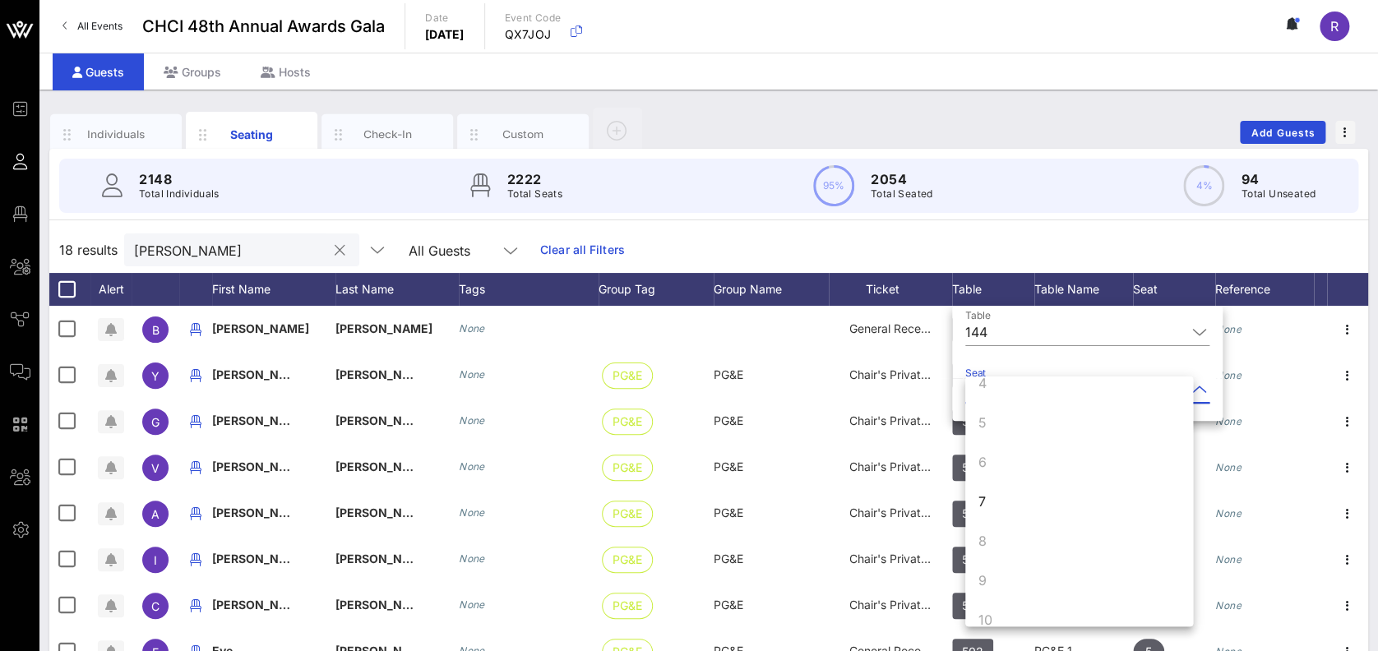
scroll to position [158, 0]
click at [1036, 482] on div "7" at bounding box center [1079, 481] width 228 height 39
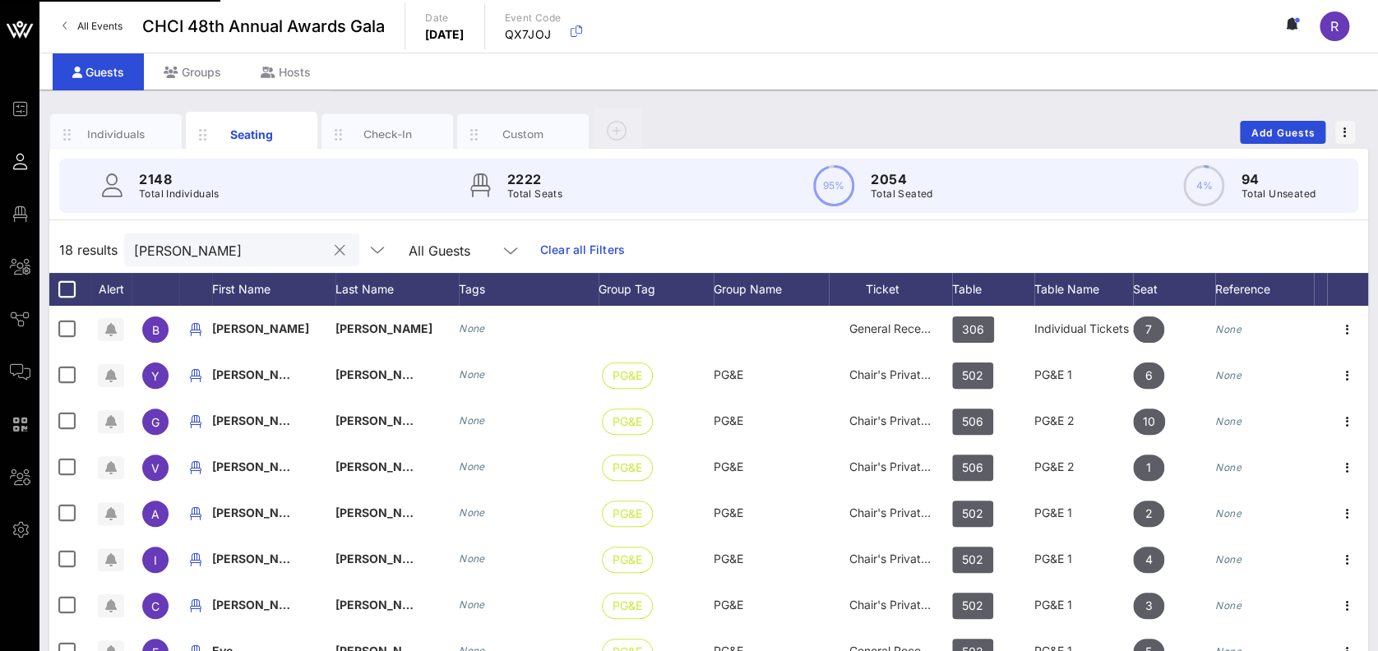
scroll to position [0, 0]
click at [335, 247] on button "clear icon" at bounding box center [340, 251] width 11 height 16
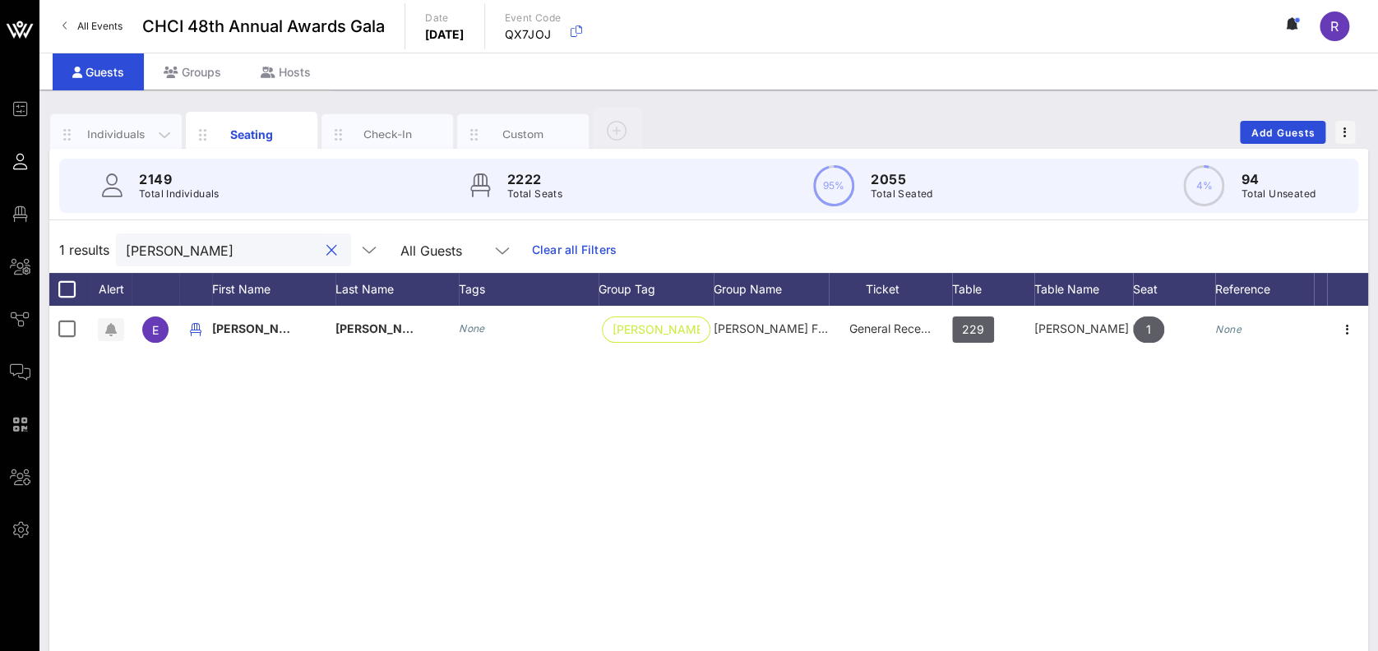
type input "eduardo g"
click at [99, 119] on div "Individuals" at bounding box center [116, 134] width 132 height 41
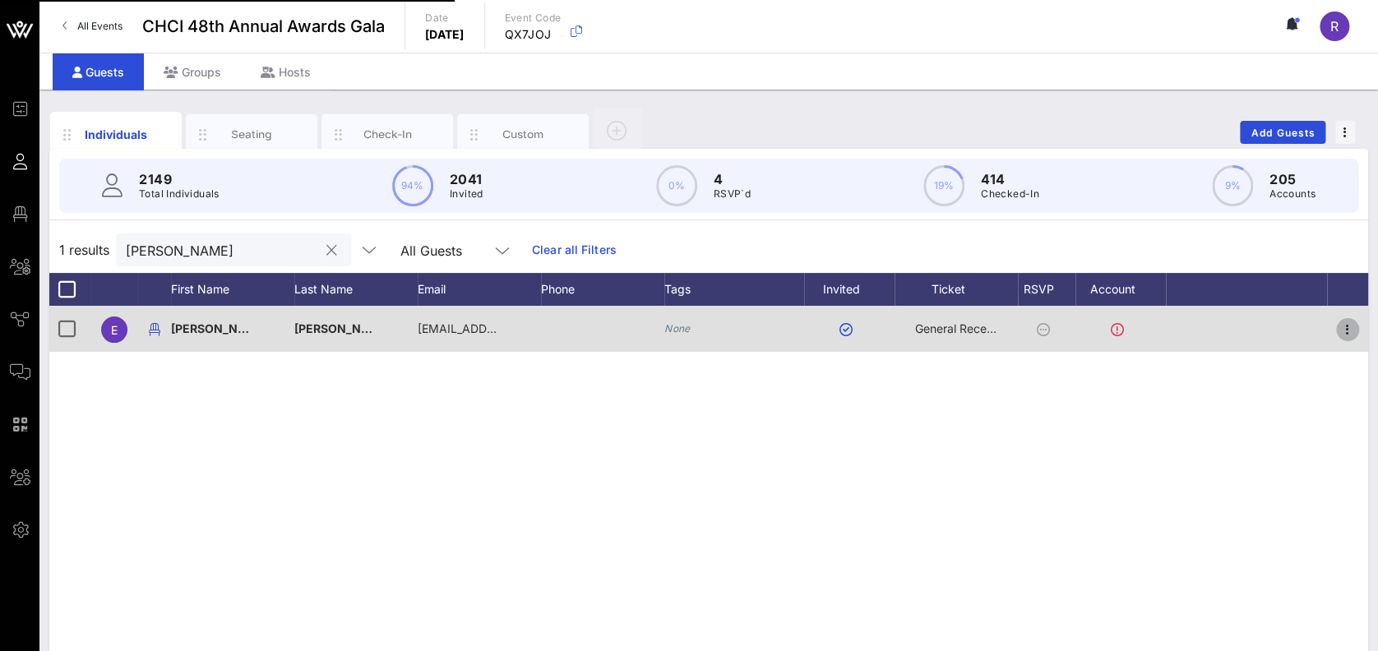
click at [1355, 328] on icon "button" at bounding box center [1348, 330] width 20 height 20
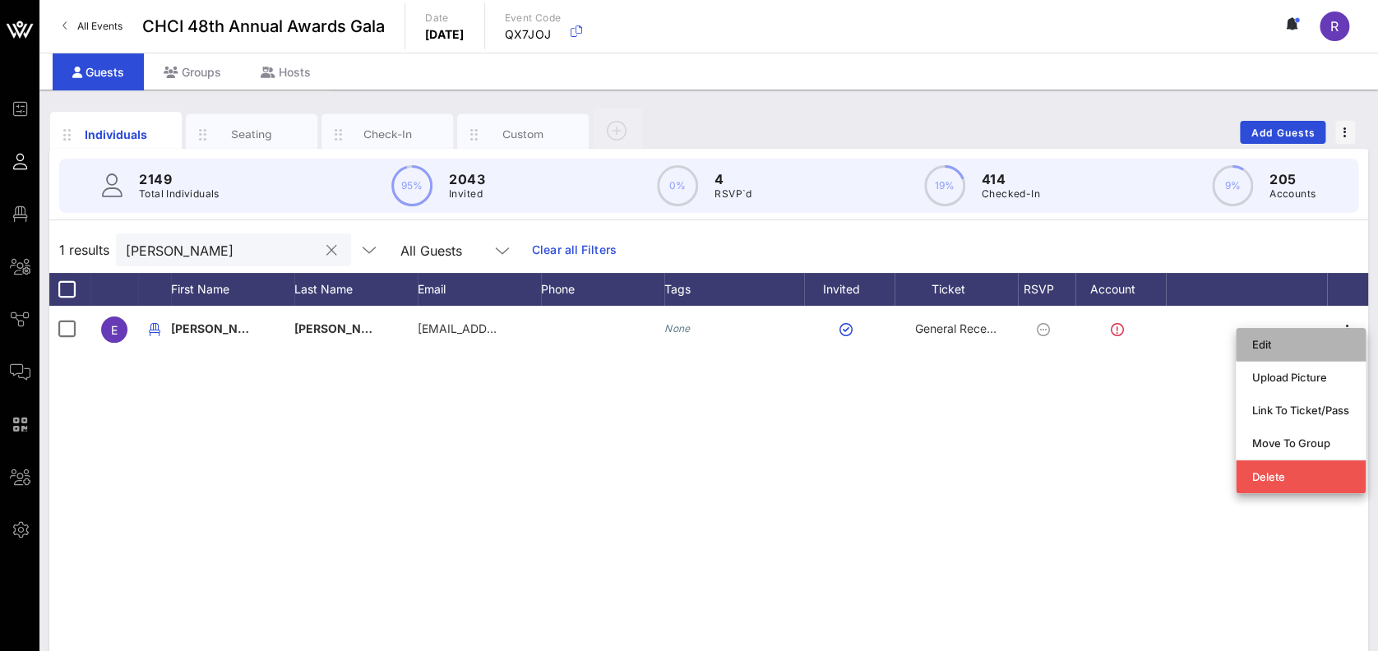
click at [1302, 345] on div "Edit" at bounding box center [1300, 344] width 97 height 13
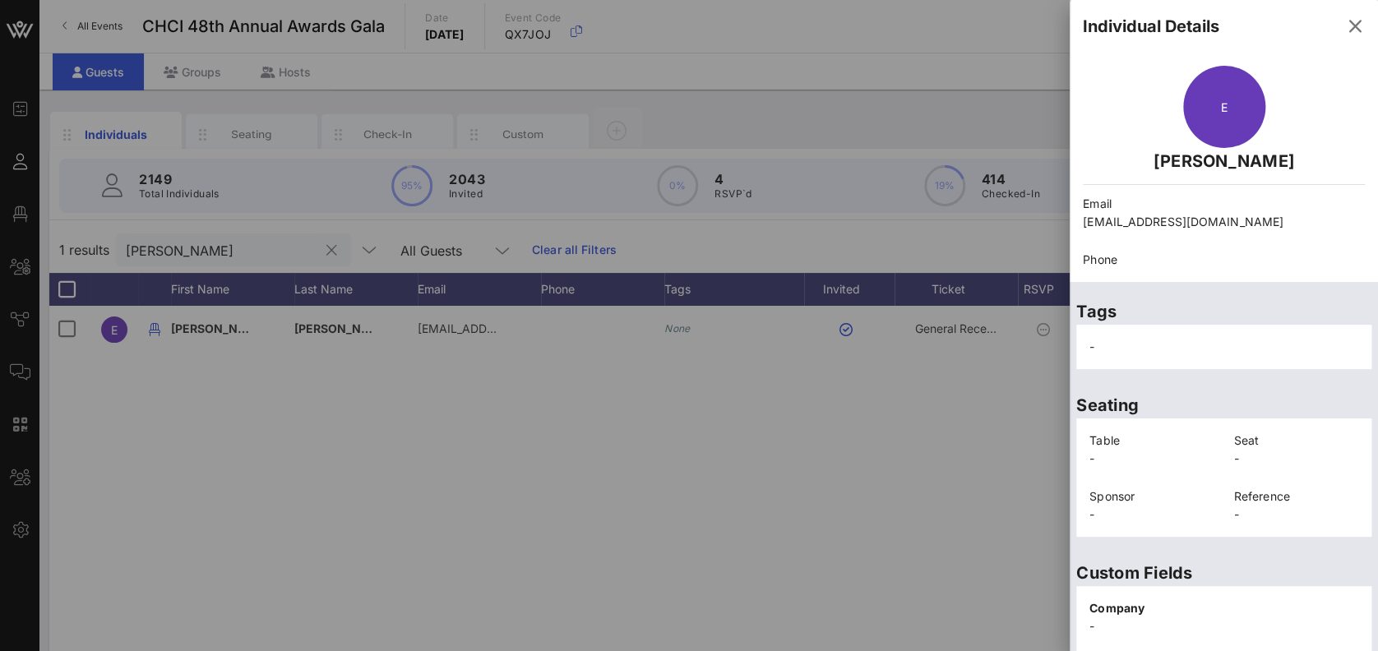
click at [1302, 345] on div "-" at bounding box center [1224, 347] width 289 height 38
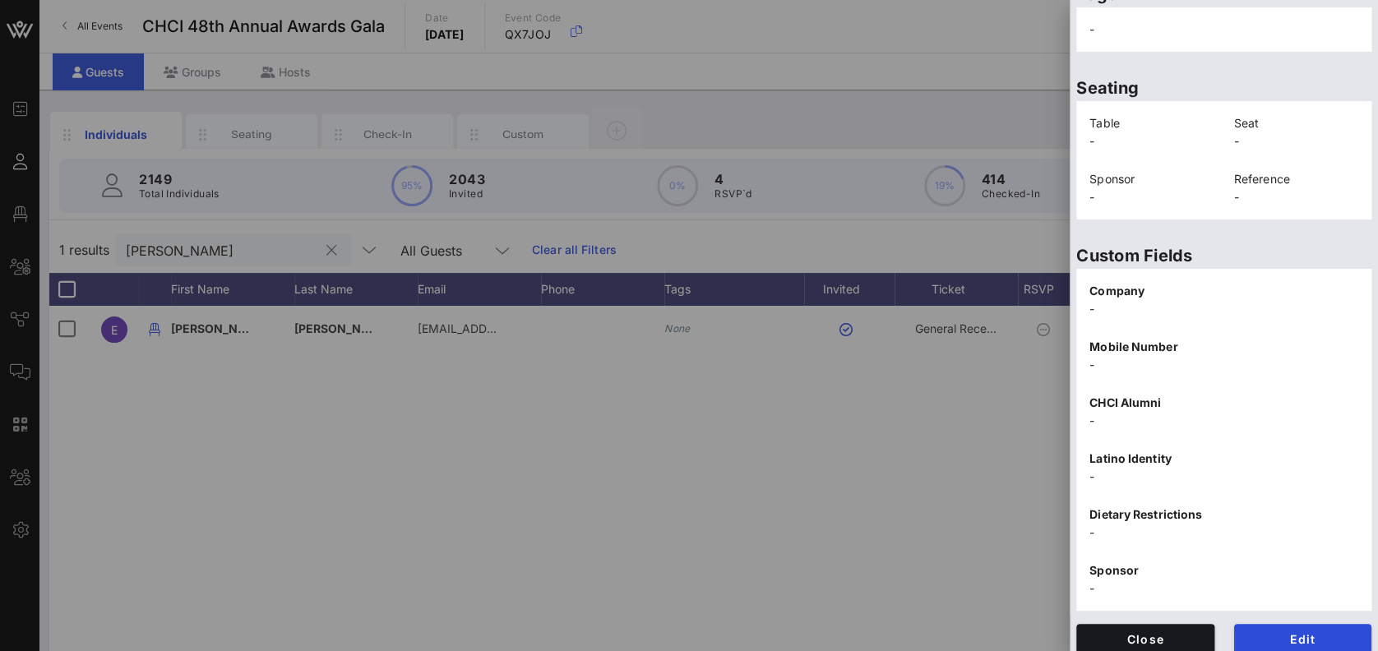
scroll to position [329, 0]
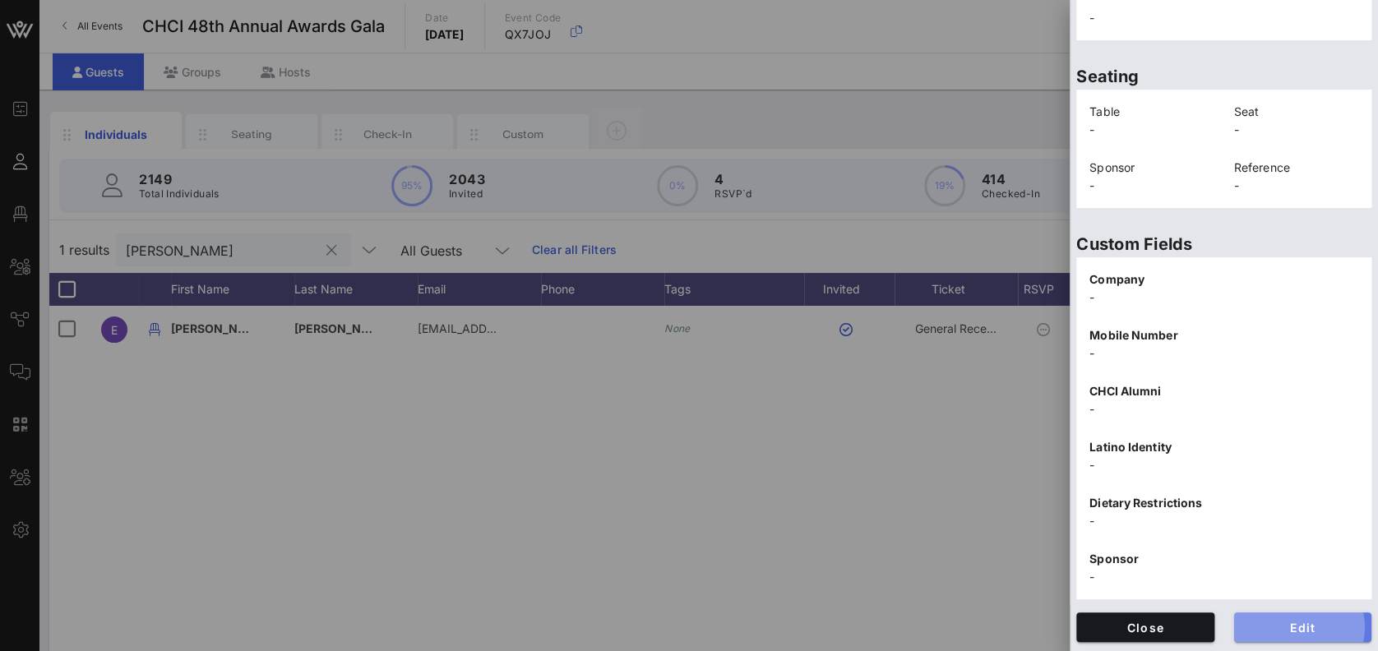
click at [1290, 625] on span "Edit" at bounding box center [1303, 628] width 112 height 14
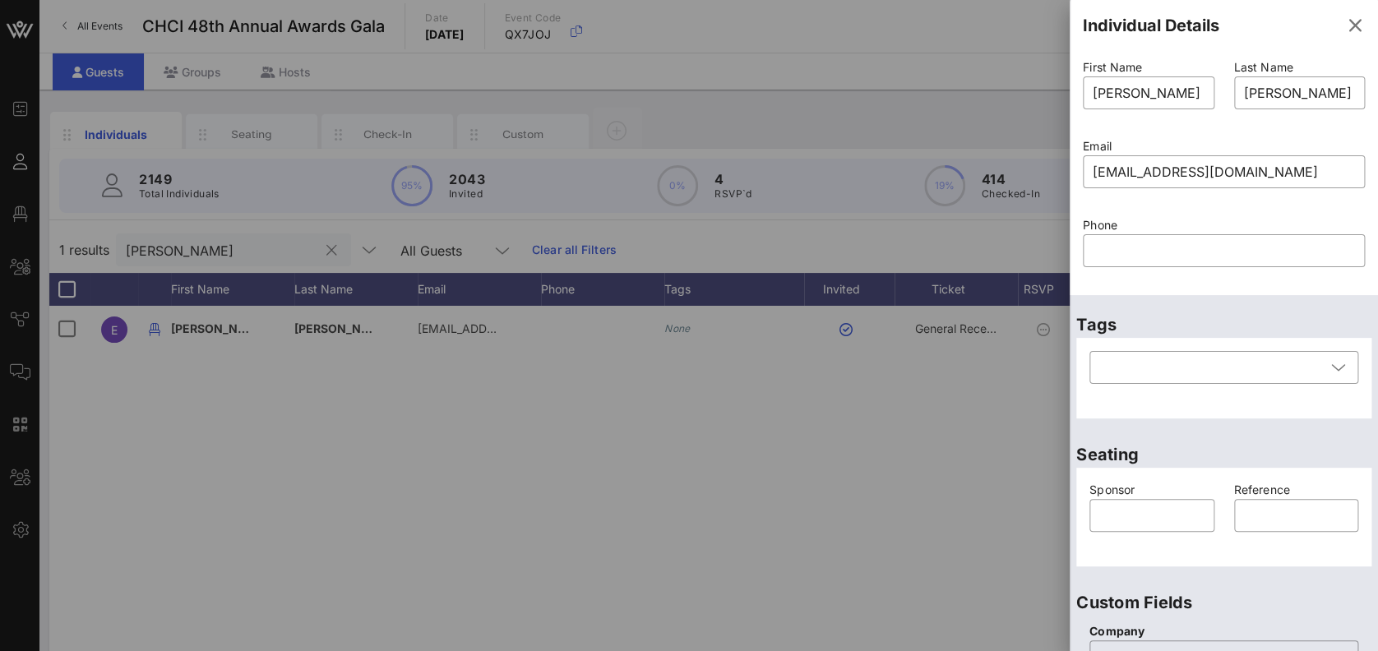
scroll to position [0, 0]
drag, startPoint x: 1250, startPoint y: 167, endPoint x: 1063, endPoint y: 188, distance: 187.9
click at [1063, 188] on div "Event Builder Guests Floor Plan All Groups Journeys Comms QR Scanner Team Setti…" at bounding box center [689, 408] width 1378 height 816
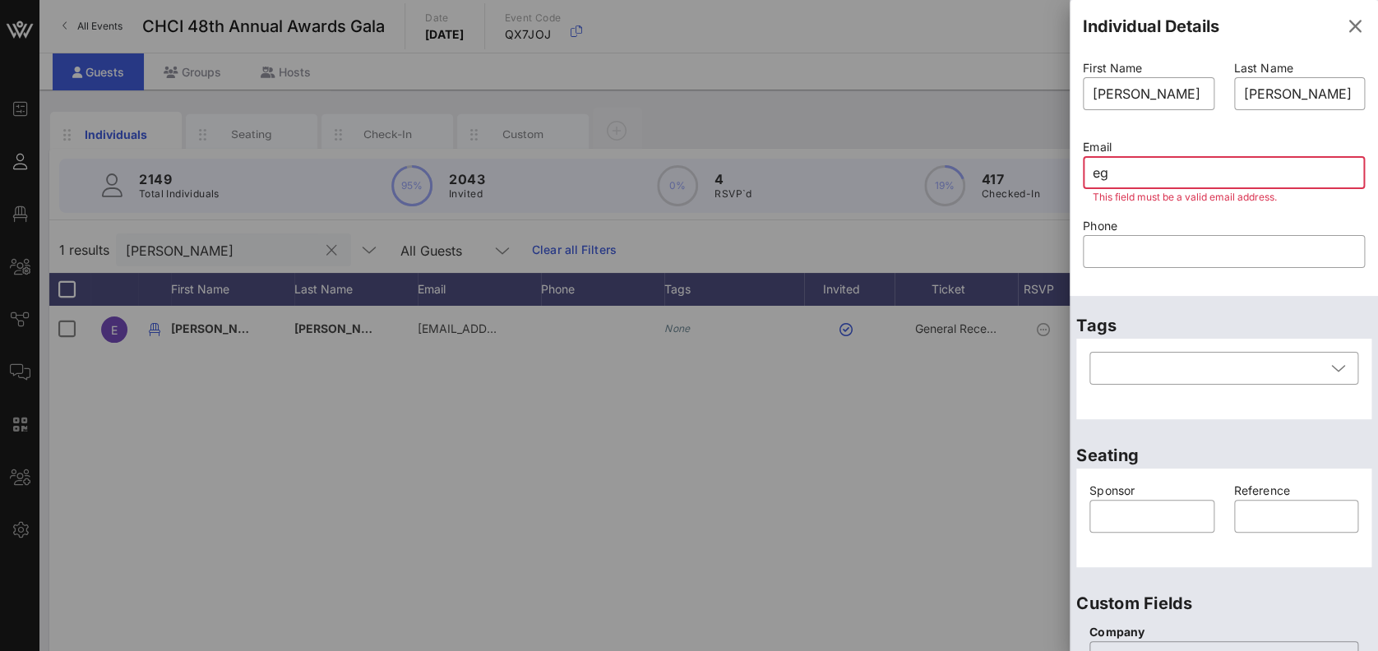
type input "e"
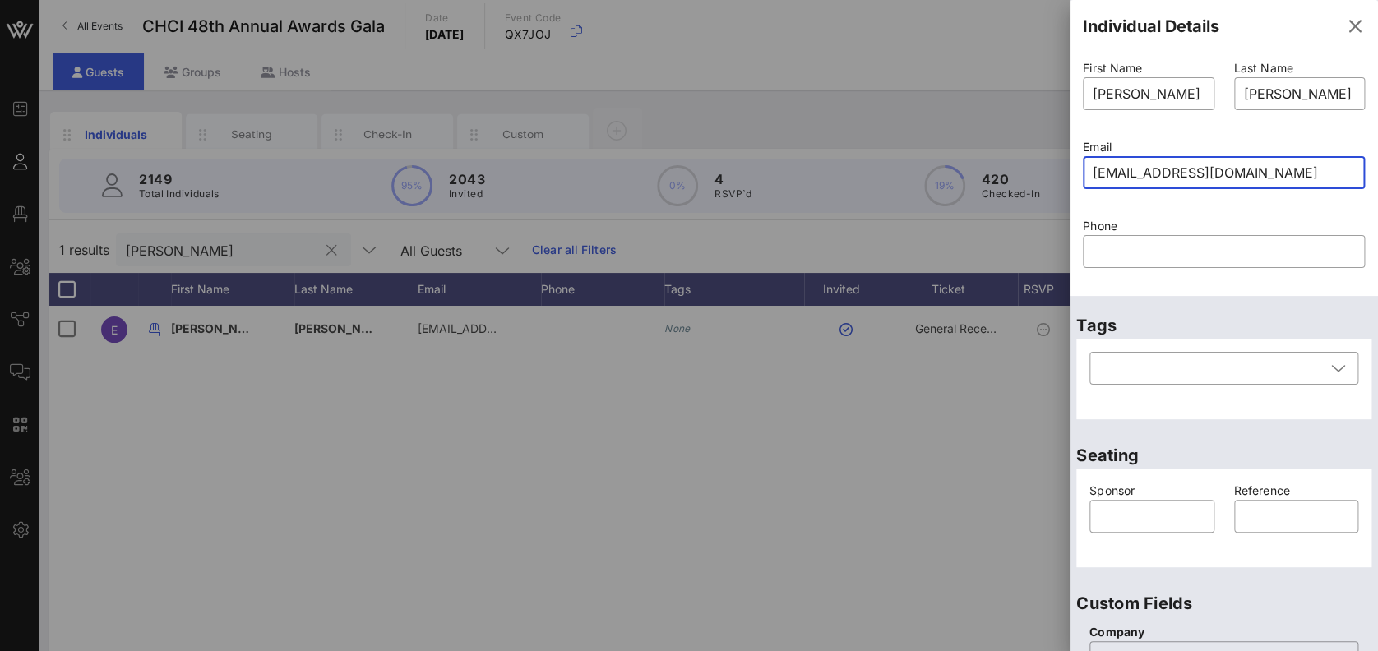
drag, startPoint x: 1269, startPoint y: 171, endPoint x: 1071, endPoint y: 170, distance: 198.1
click at [1071, 170] on div "First Name ​ Eduardo Last Name ​ Garcia Email ​ egarcia@luskin.ucla.edu Phone ​" at bounding box center [1224, 174] width 308 height 243
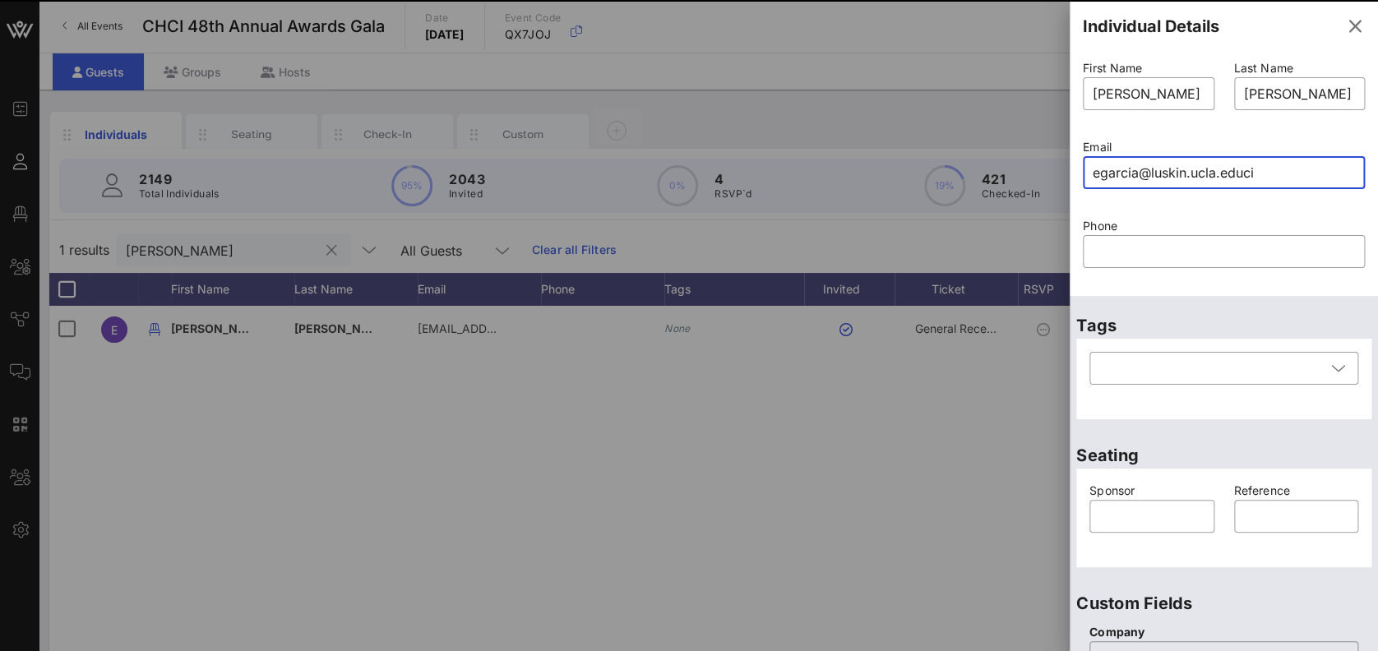
type input "egarcia@luskin.ucla.edu"
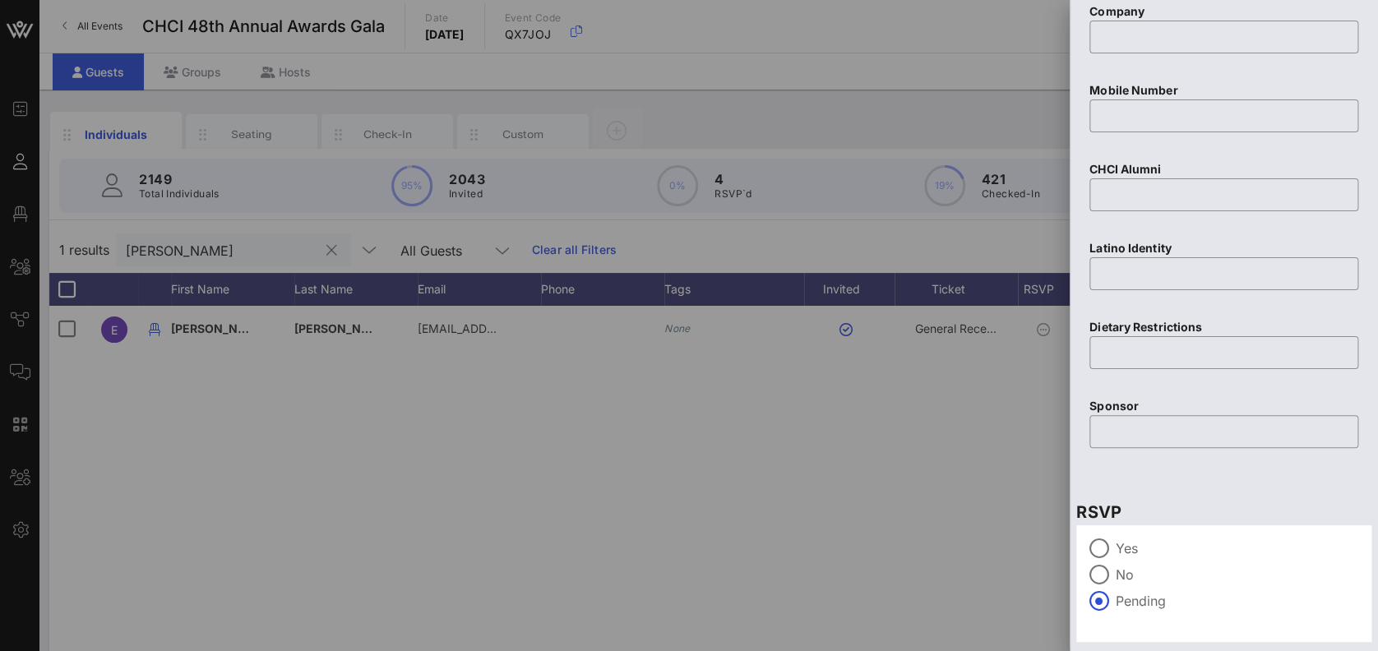
scroll to position [664, 0]
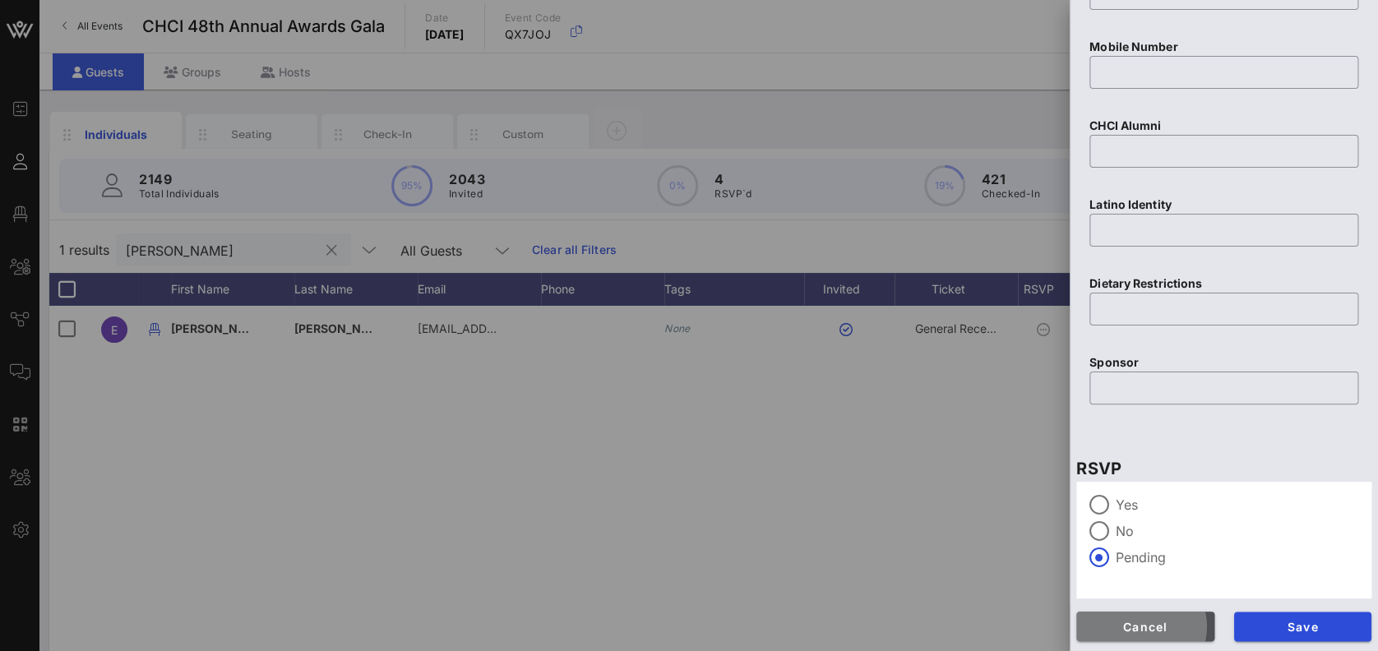
click at [1143, 628] on span "Cancel" at bounding box center [1145, 627] width 112 height 14
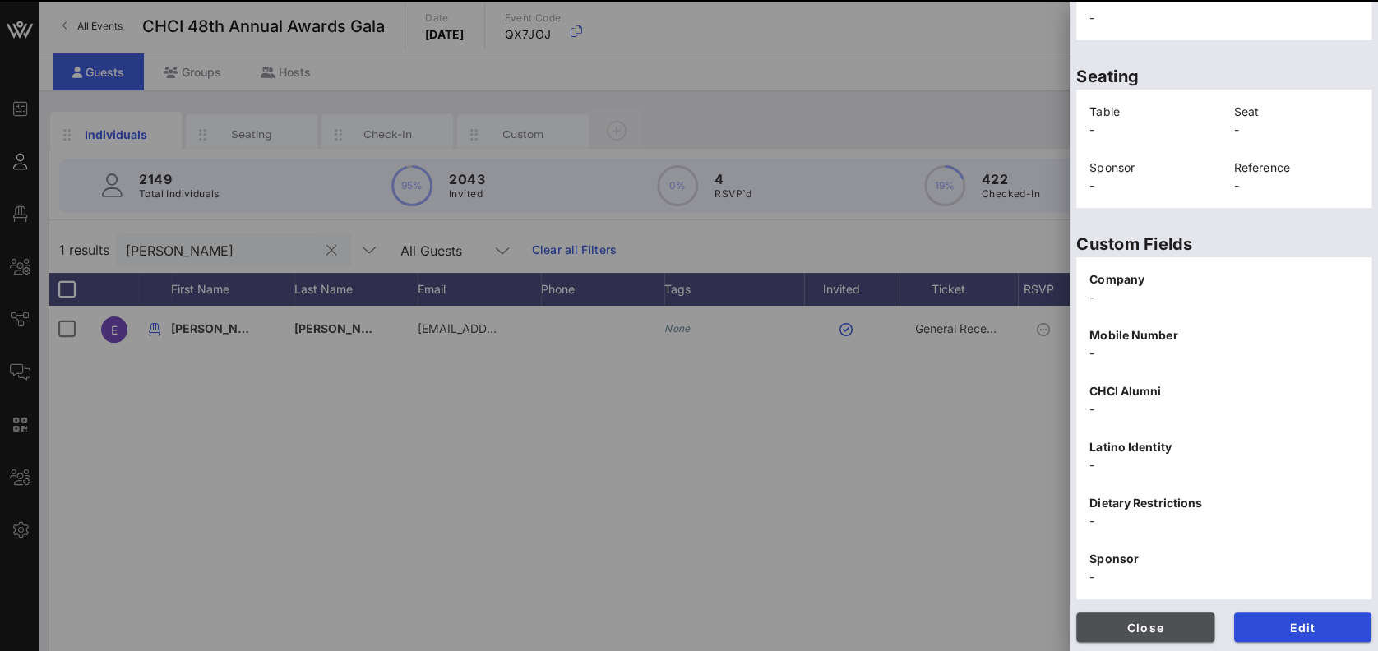
click at [1174, 621] on span "Close" at bounding box center [1145, 628] width 112 height 14
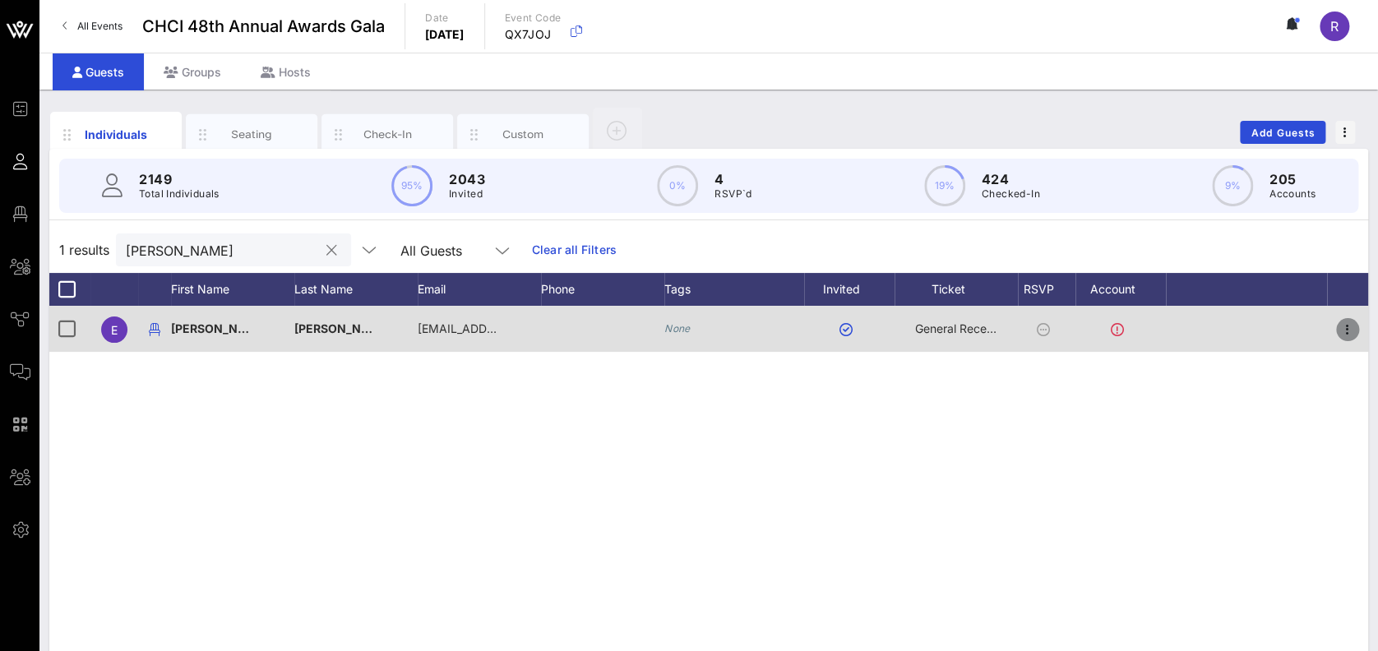
click at [1350, 335] on icon "button" at bounding box center [1348, 330] width 20 height 20
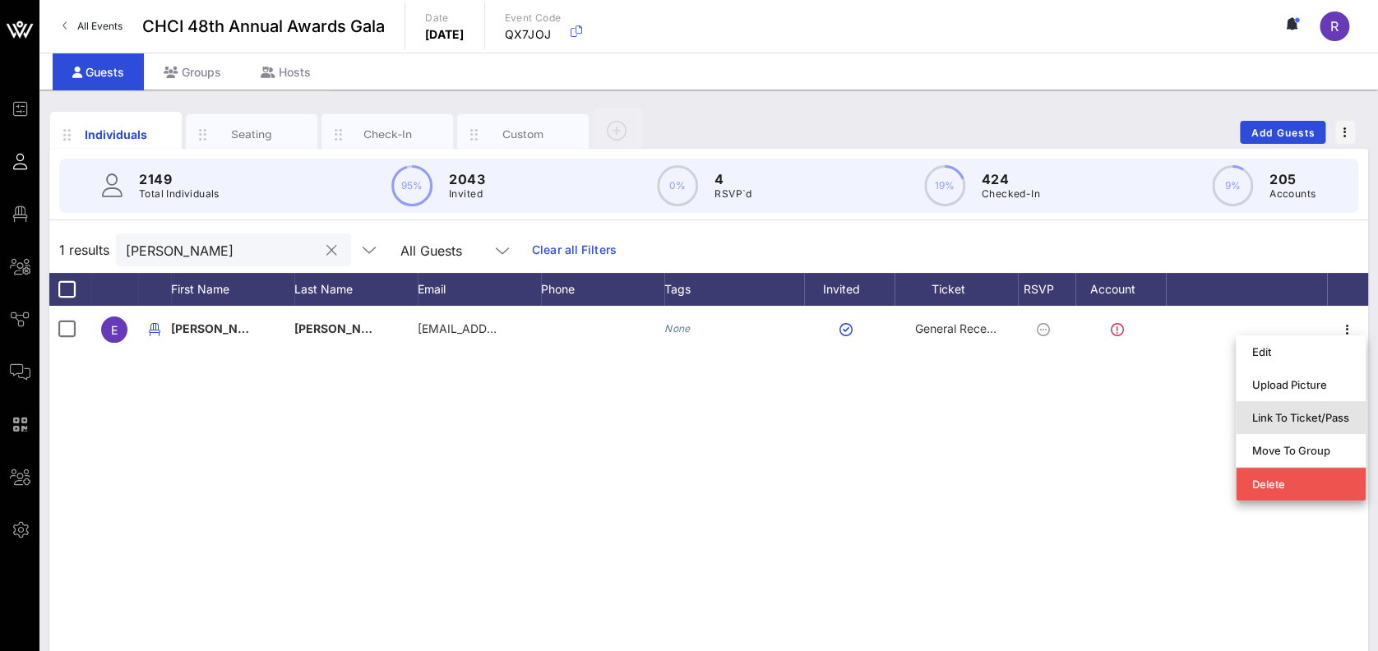
click at [1325, 421] on div "Link To Ticket/Pass" at bounding box center [1300, 417] width 97 height 13
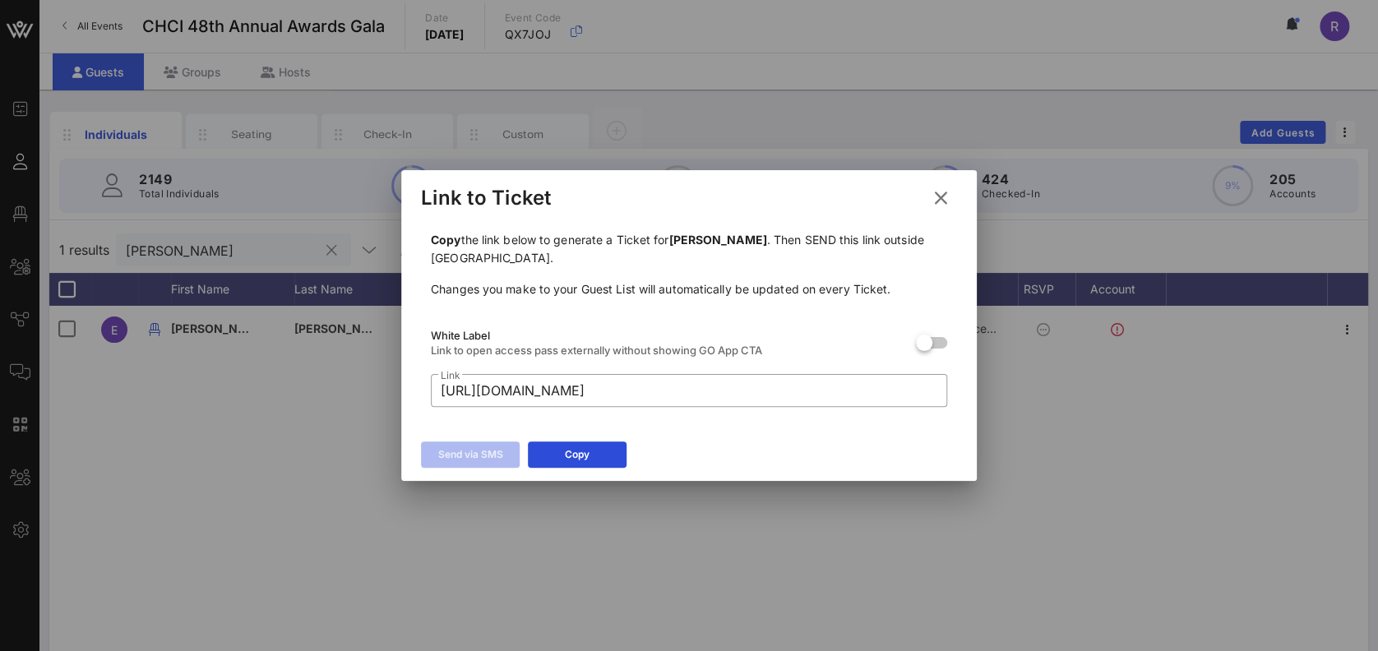
click at [941, 182] on div "Link to Ticket" at bounding box center [689, 195] width 576 height 51
click at [933, 194] on icon at bounding box center [941, 198] width 22 height 20
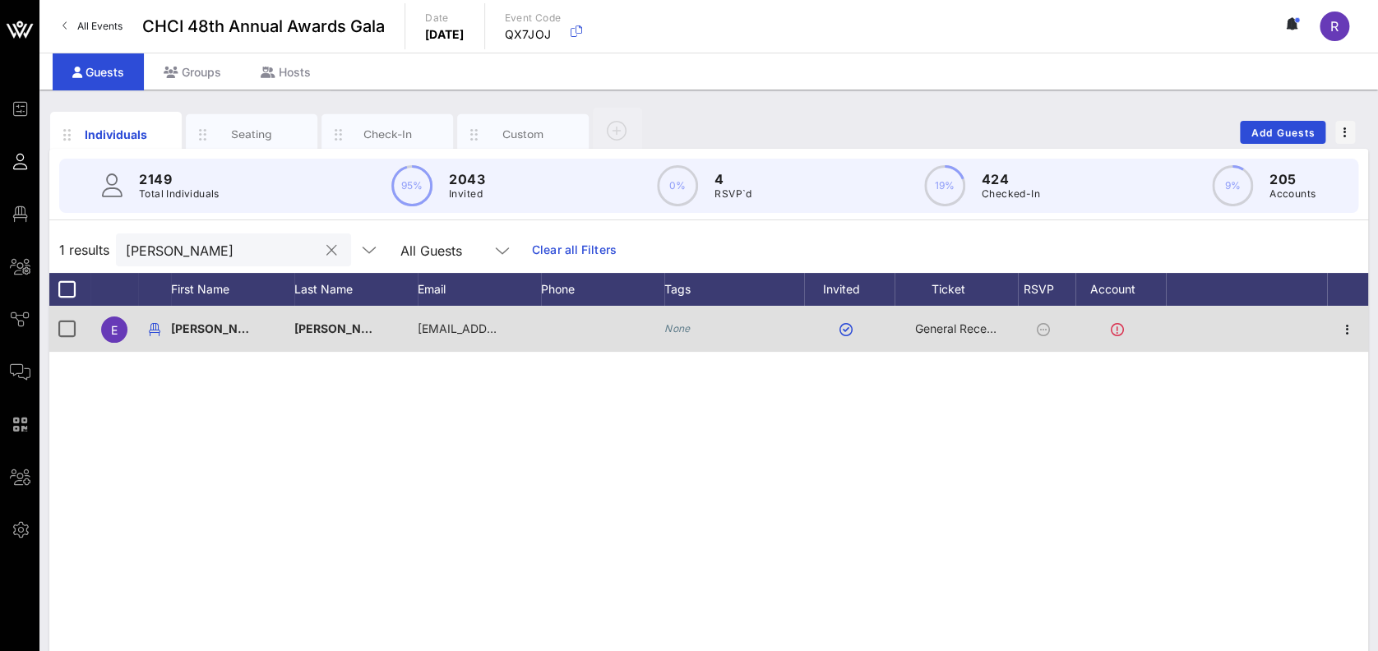
click at [1334, 326] on div at bounding box center [1347, 329] width 41 height 46
click at [1346, 336] on icon "button" at bounding box center [1348, 330] width 20 height 20
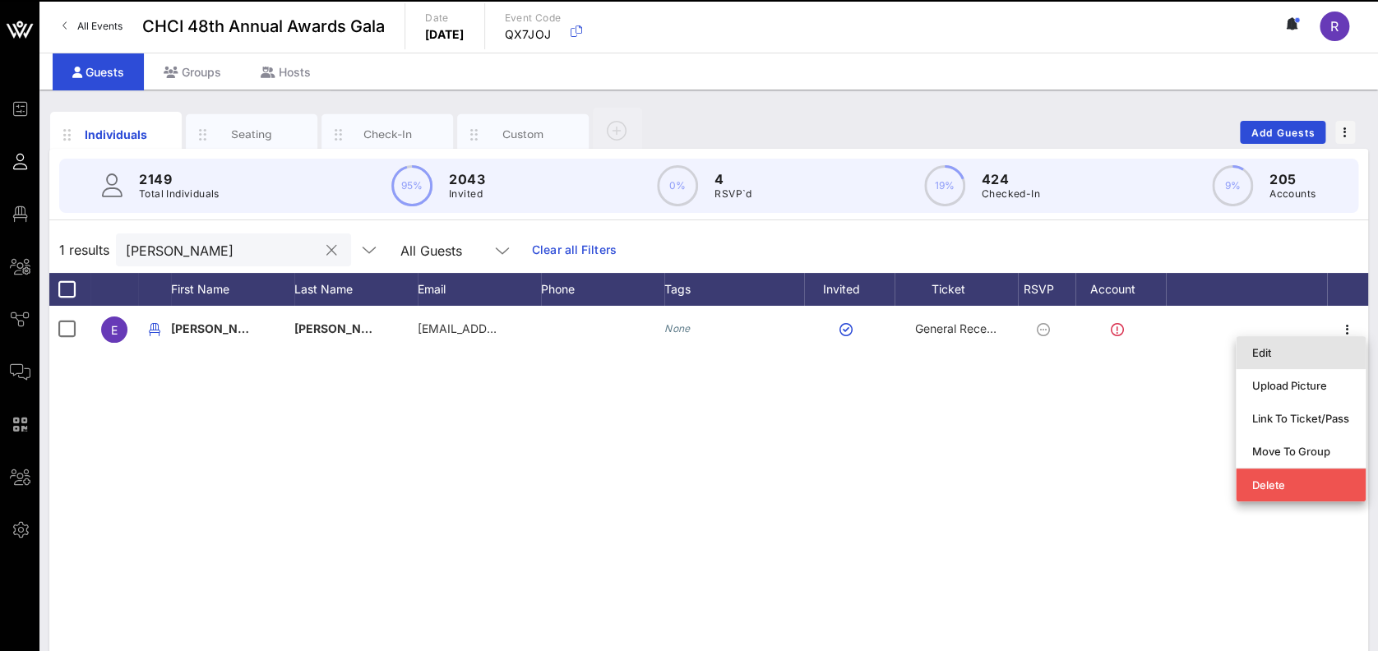
click at [1308, 359] on div "Edit" at bounding box center [1300, 353] width 97 height 26
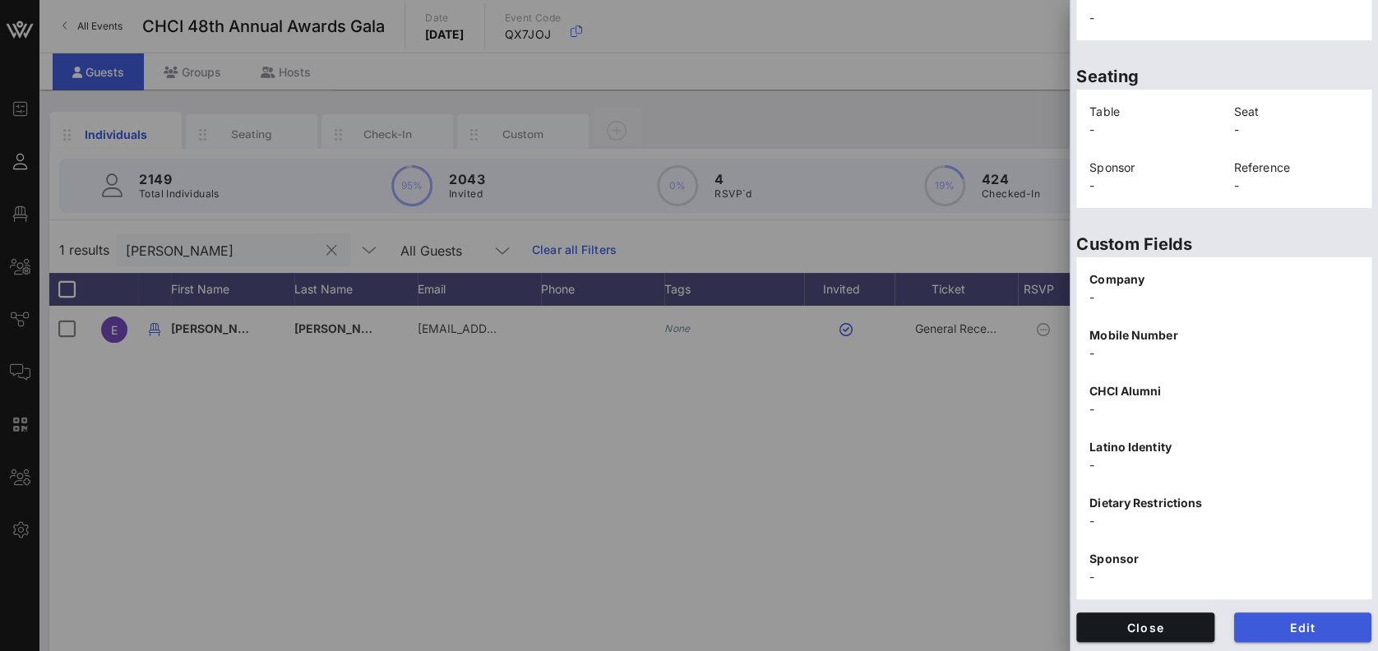
click at [1295, 627] on span "Edit" at bounding box center [1303, 628] width 112 height 14
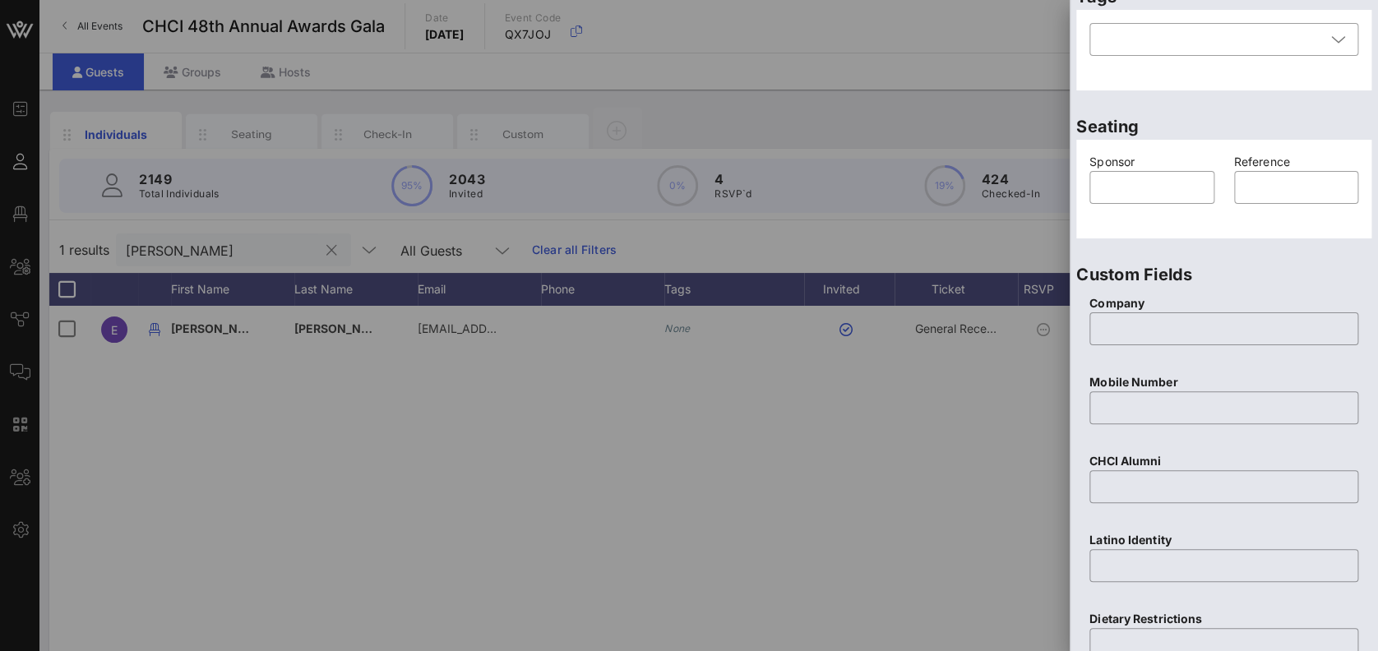
scroll to position [0, 0]
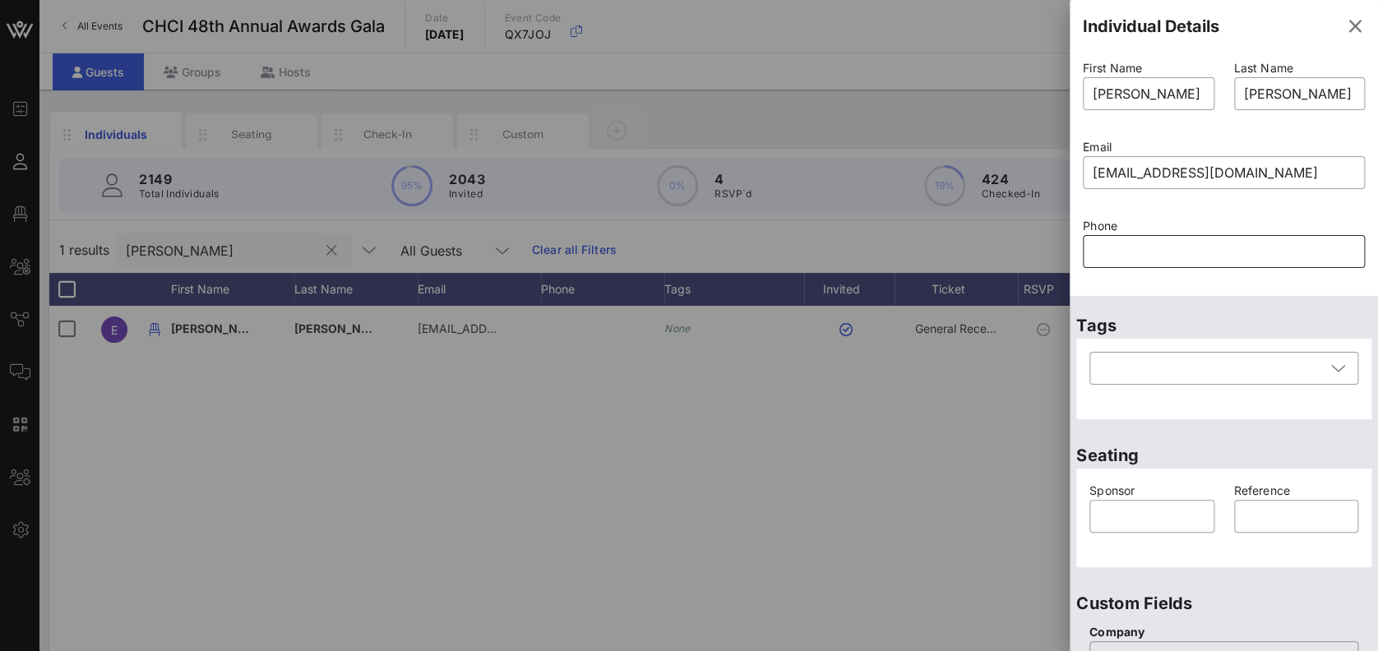
click at [1163, 250] on input "text" at bounding box center [1224, 251] width 262 height 26
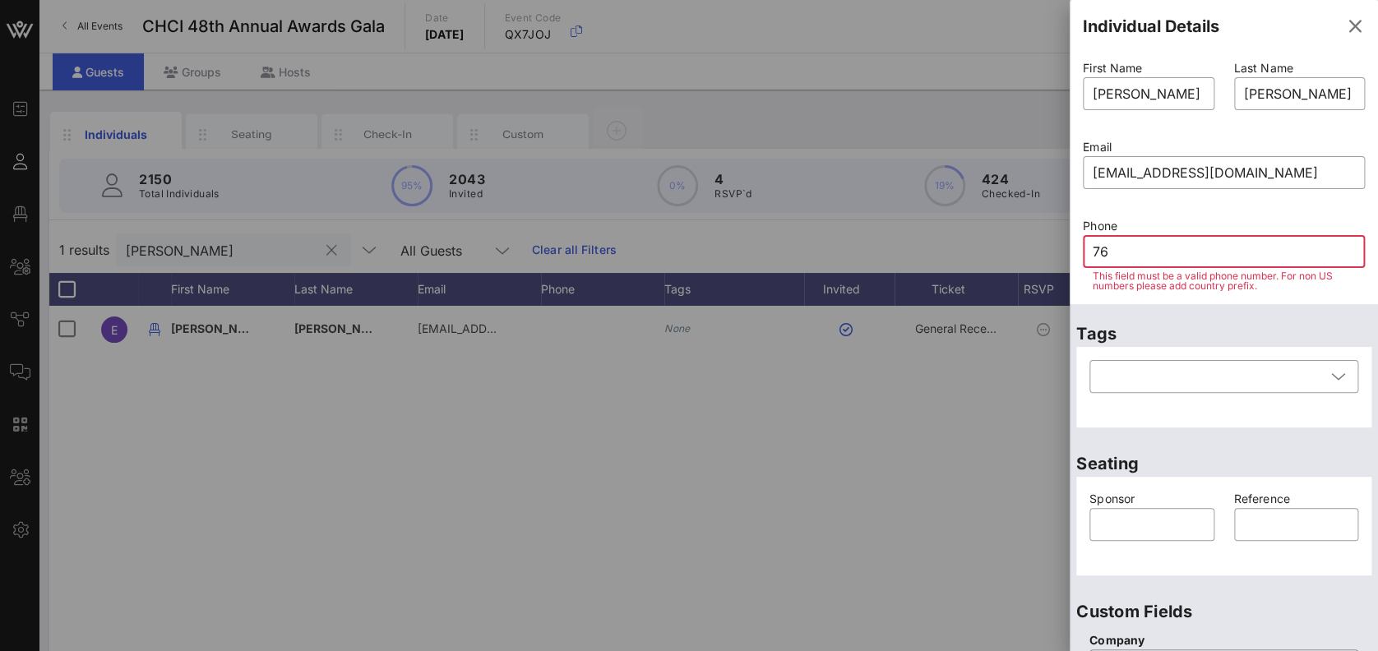
type input "760"
type input "272"
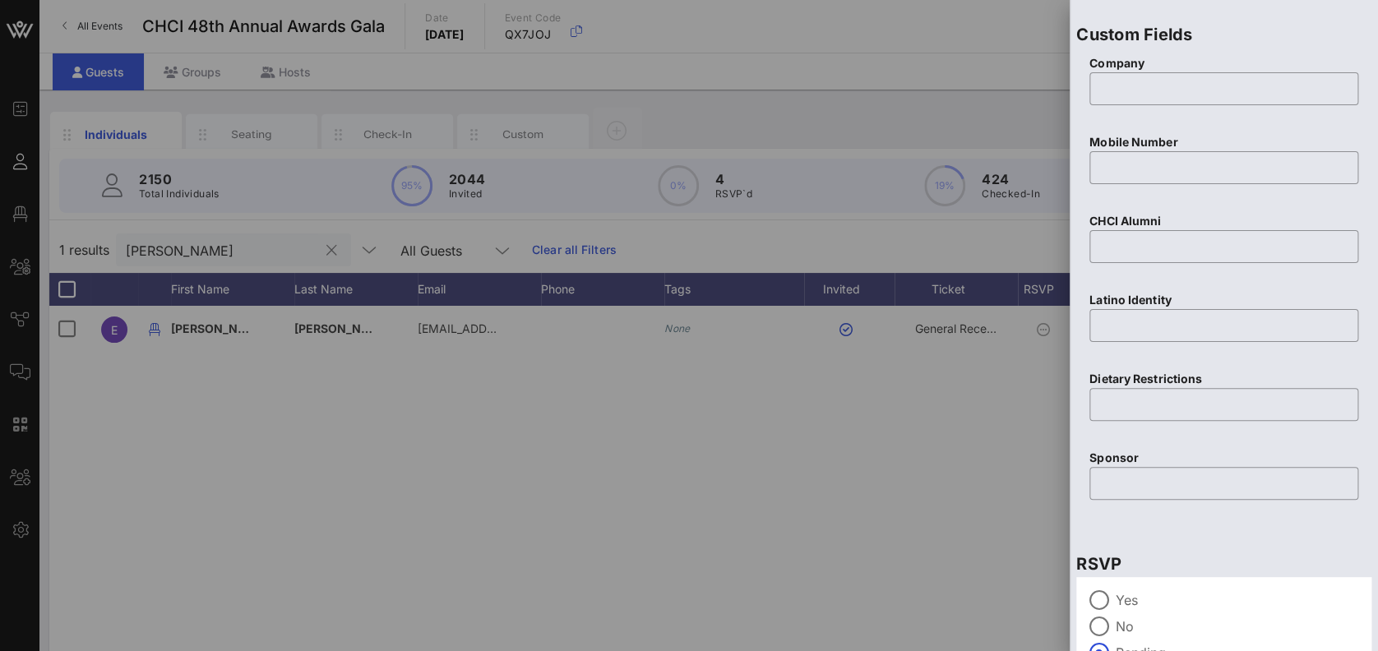
scroll to position [664, 0]
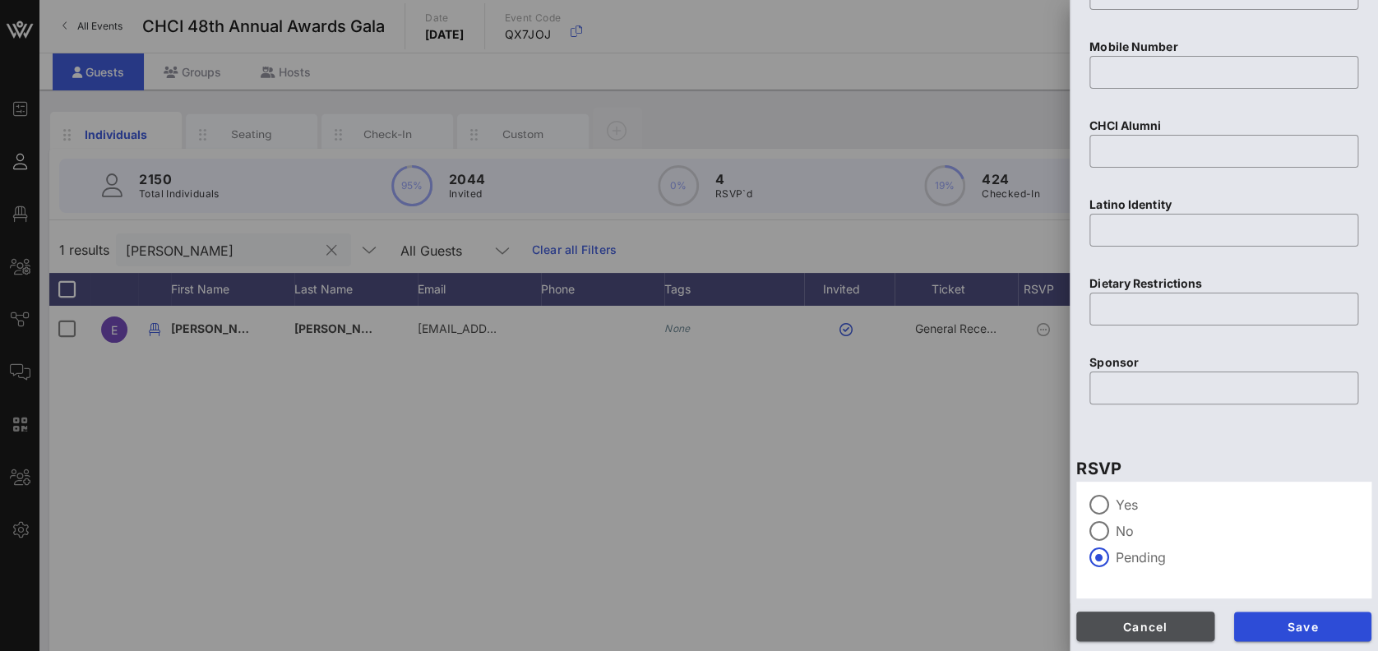
click at [1117, 628] on span "Cancel" at bounding box center [1145, 627] width 112 height 14
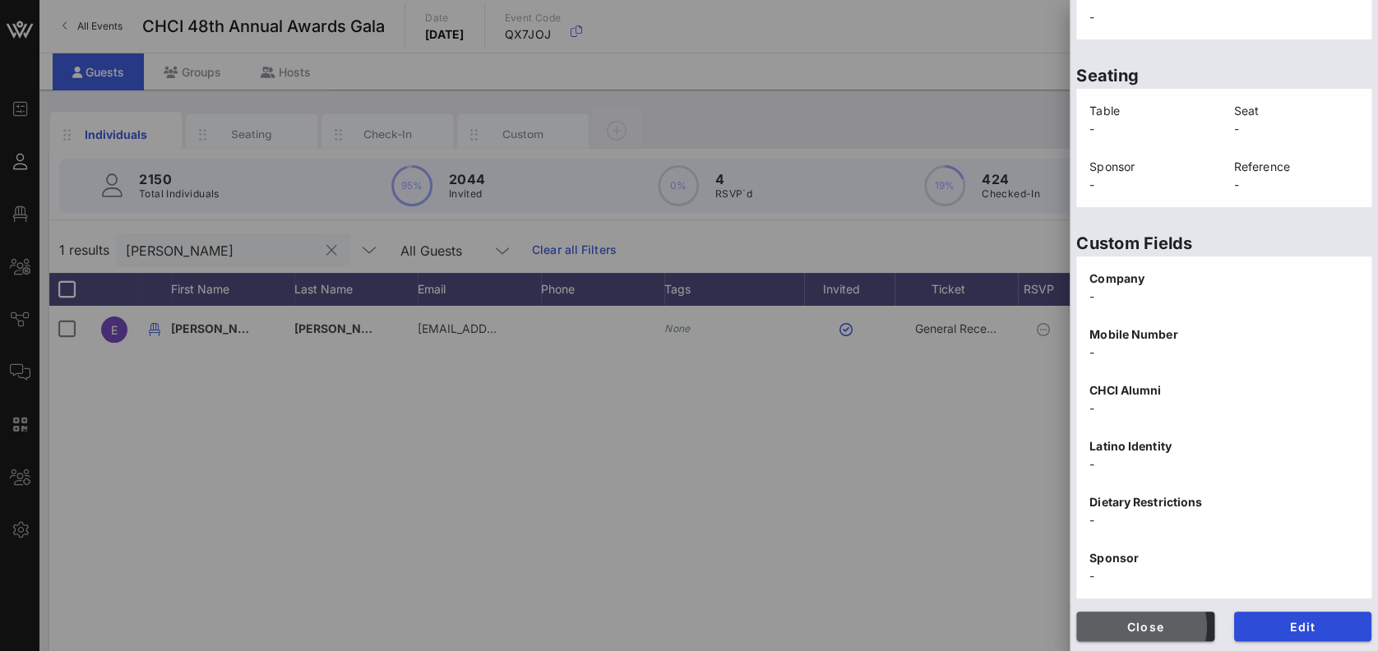
scroll to position [329, 0]
click at [1181, 626] on span "Close" at bounding box center [1145, 628] width 112 height 14
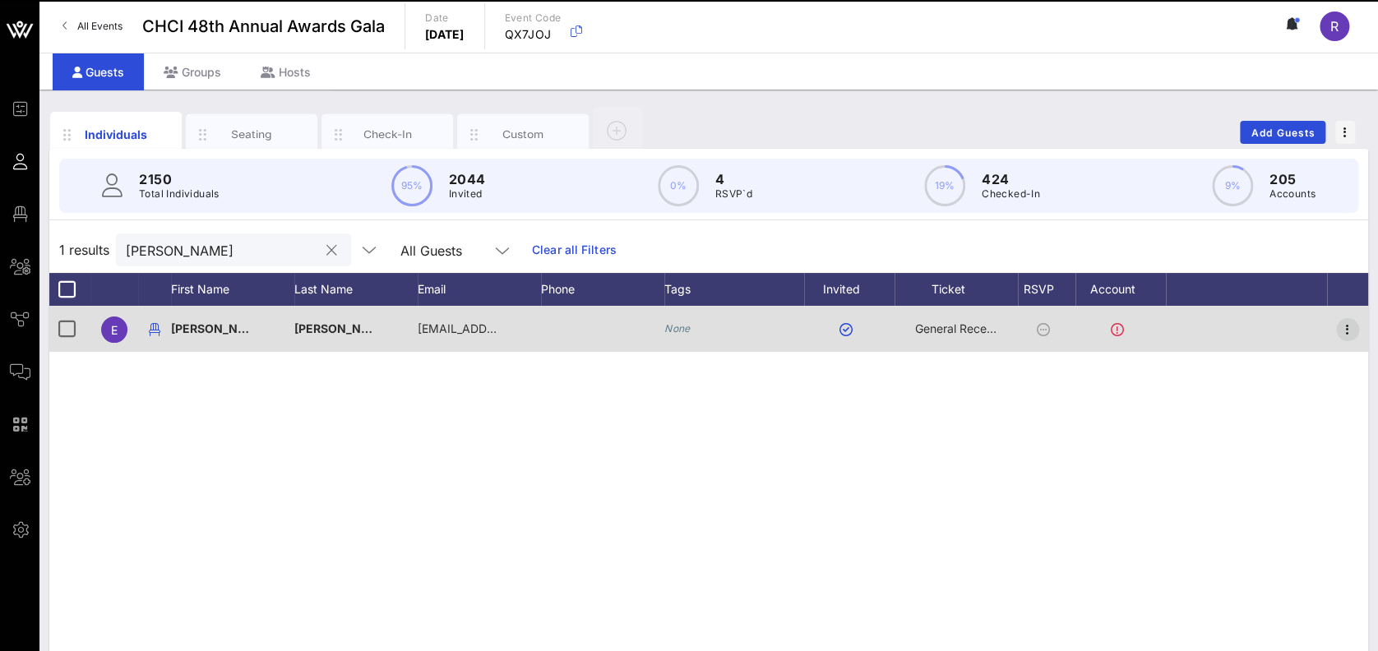
click at [1345, 329] on icon "button" at bounding box center [1348, 330] width 20 height 20
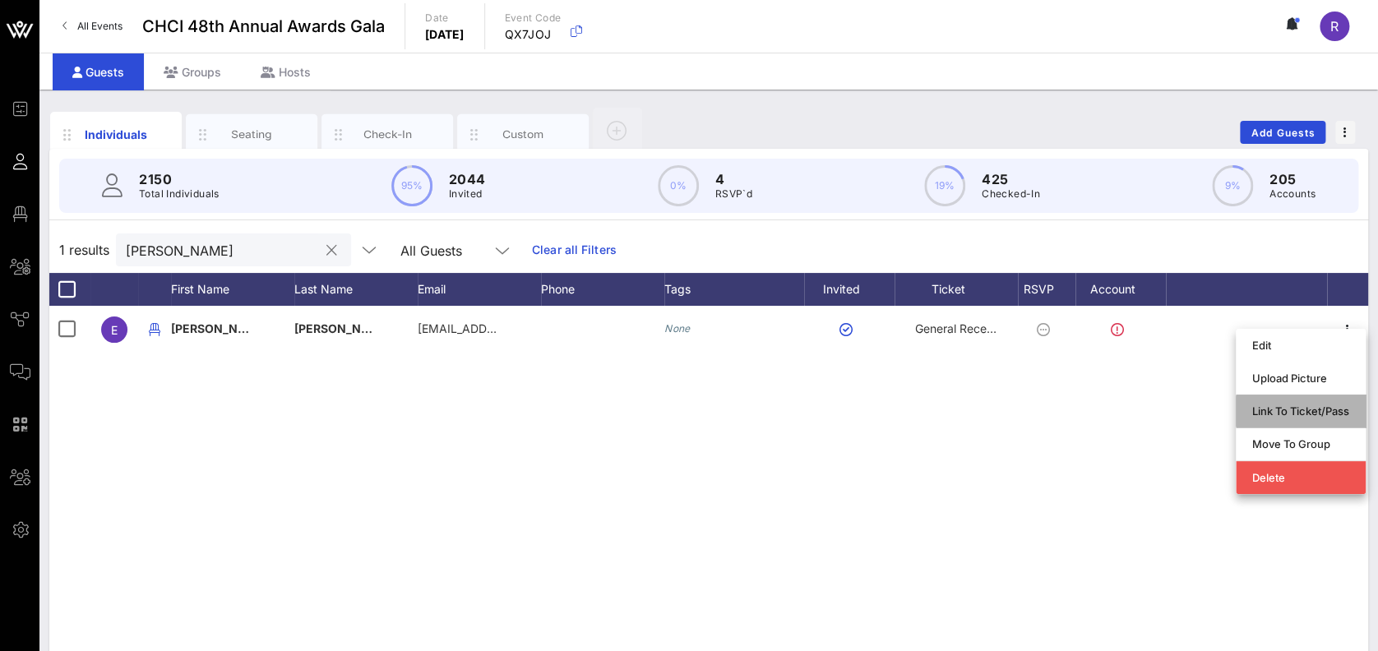
click at [1297, 401] on div "Link To Ticket/Pass" at bounding box center [1300, 411] width 97 height 26
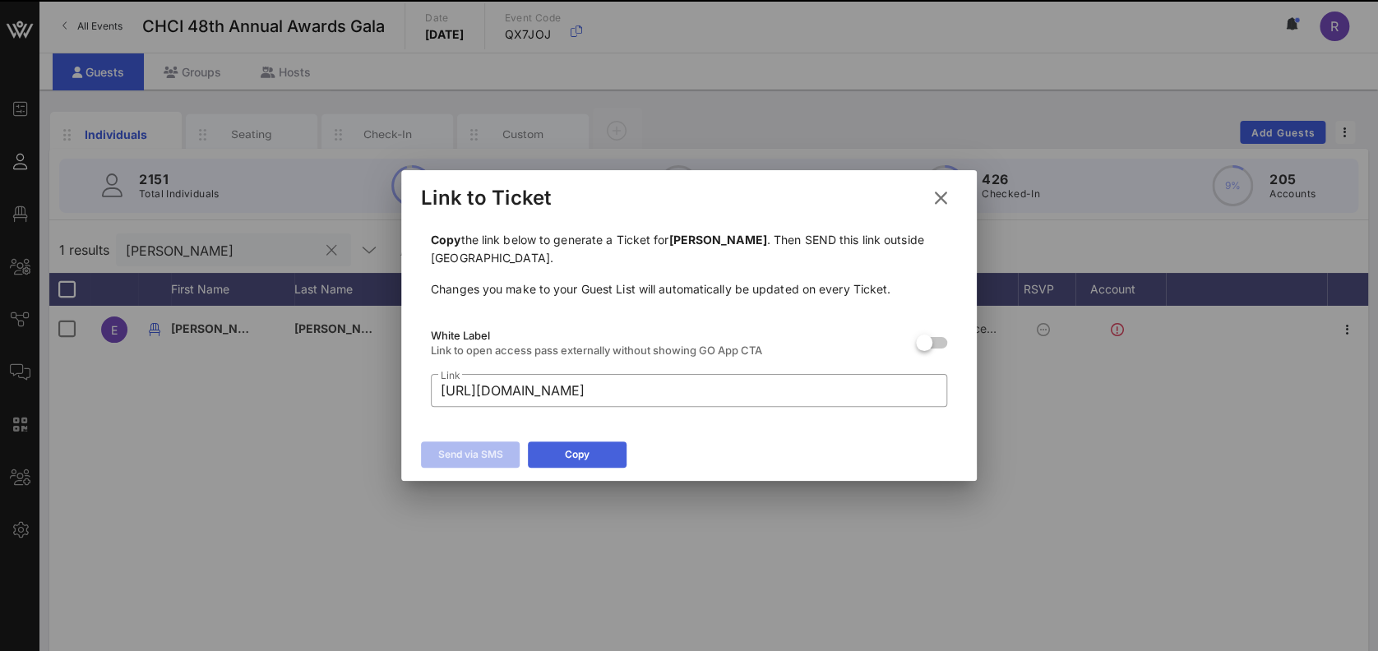
click at [572, 450] on icon at bounding box center [578, 454] width 14 height 12
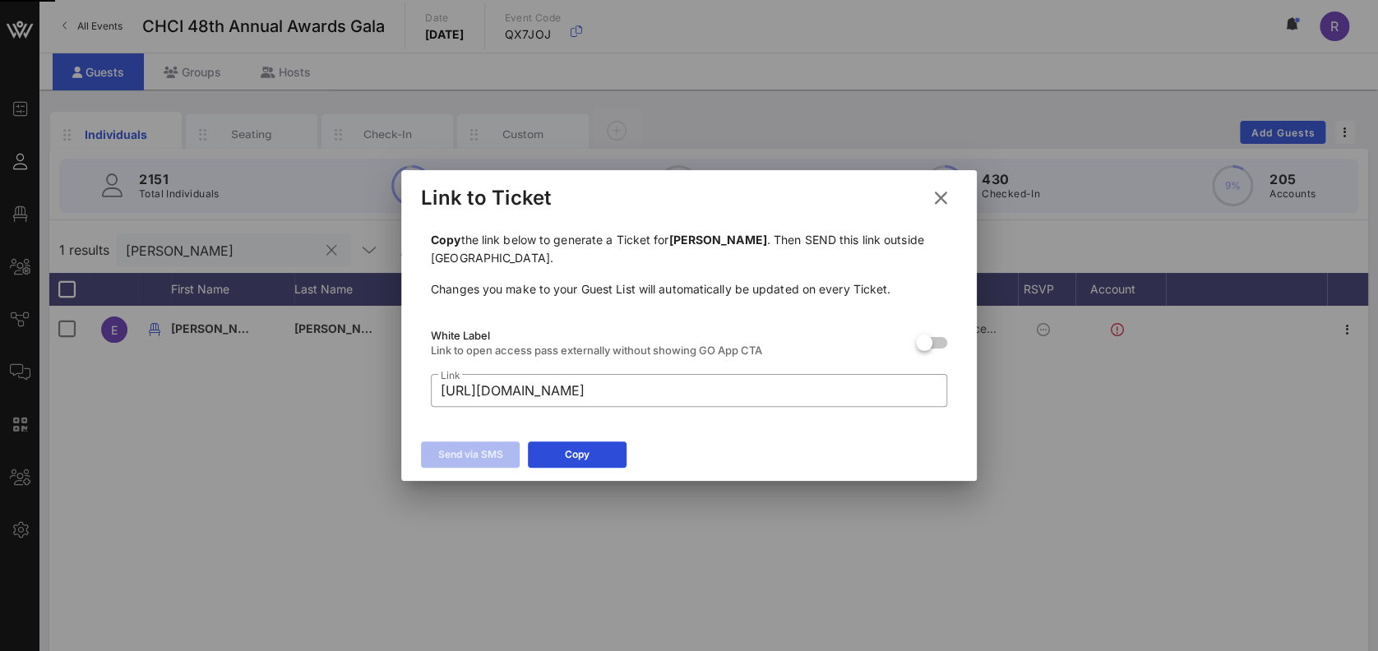
click at [940, 198] on icon at bounding box center [941, 198] width 22 height 20
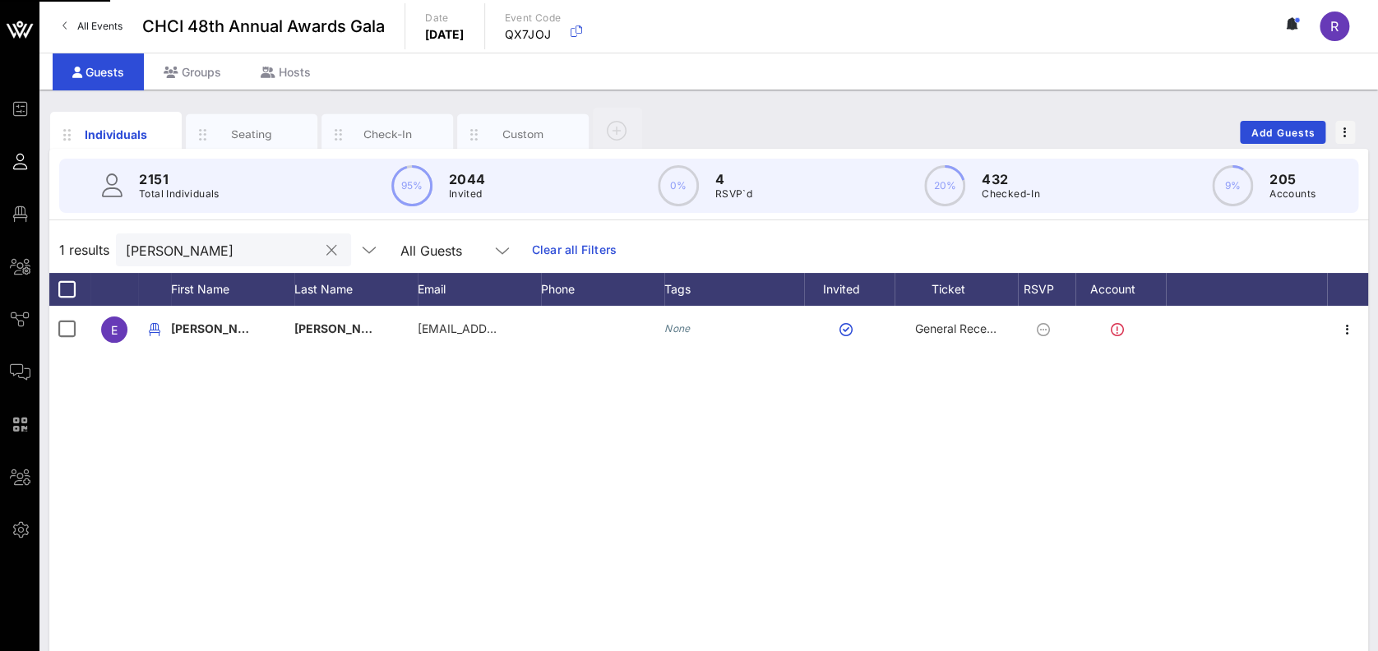
click at [326, 250] on button "clear icon" at bounding box center [331, 251] width 11 height 16
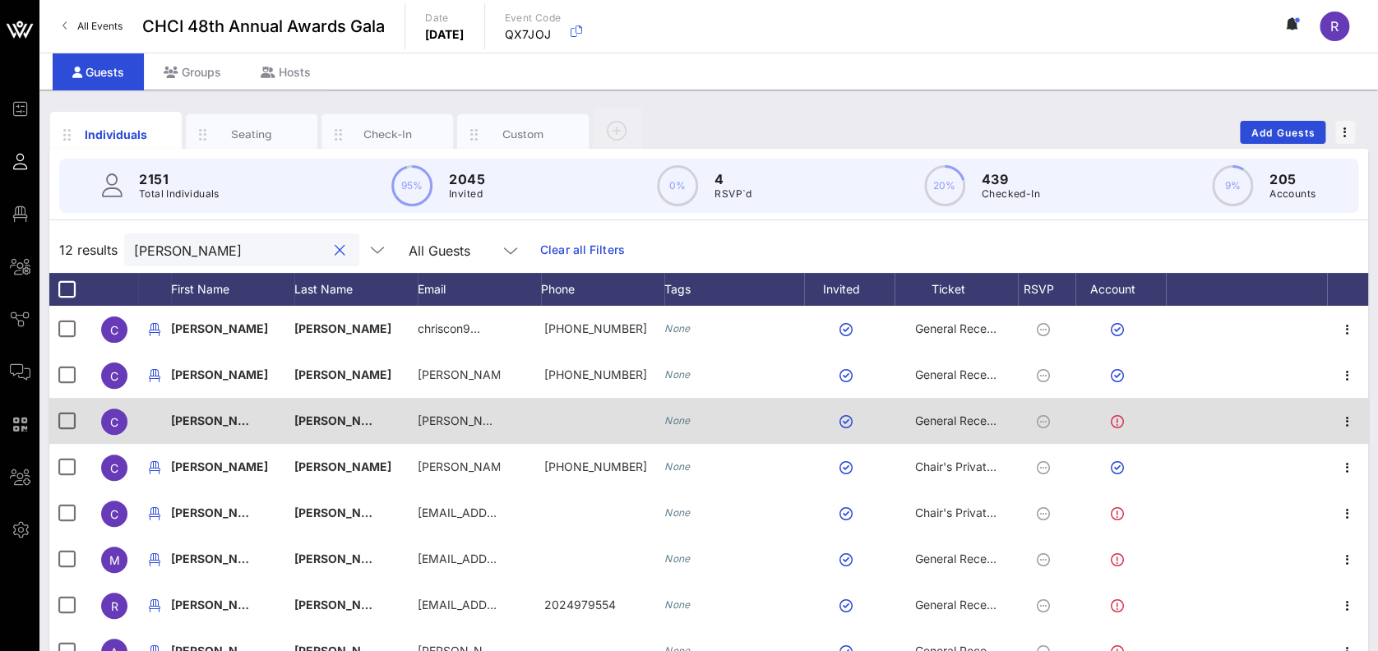
type input "christopher"
click at [263, 428] on div "Christopher" at bounding box center [232, 430] width 123 height 65
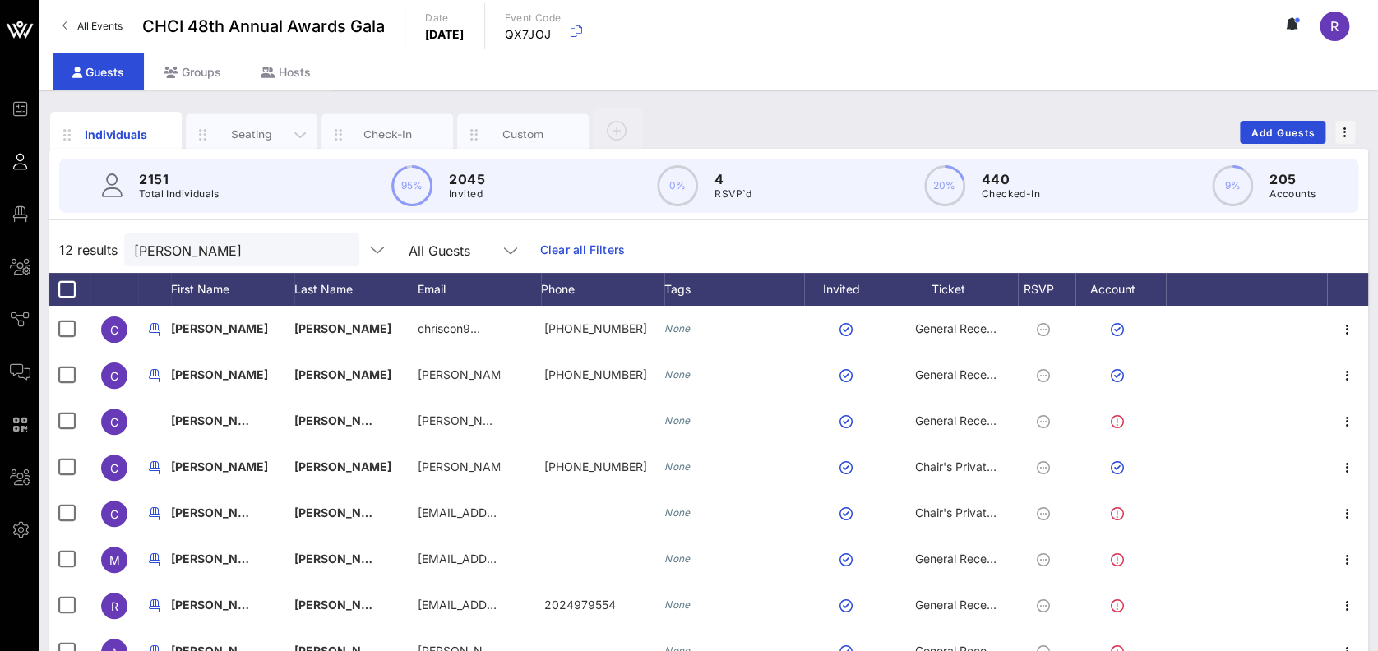
click at [261, 138] on div "Seating" at bounding box center [251, 135] width 73 height 16
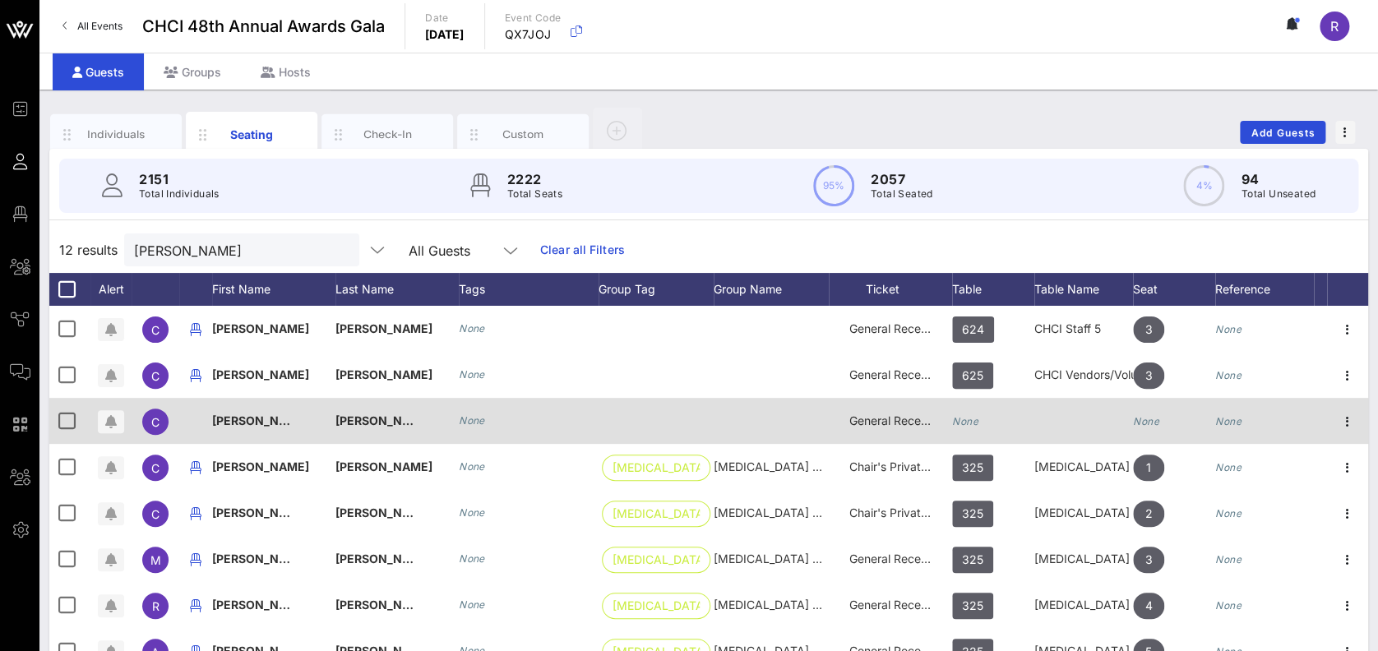
click at [979, 421] on div "None" at bounding box center [993, 430] width 82 height 65
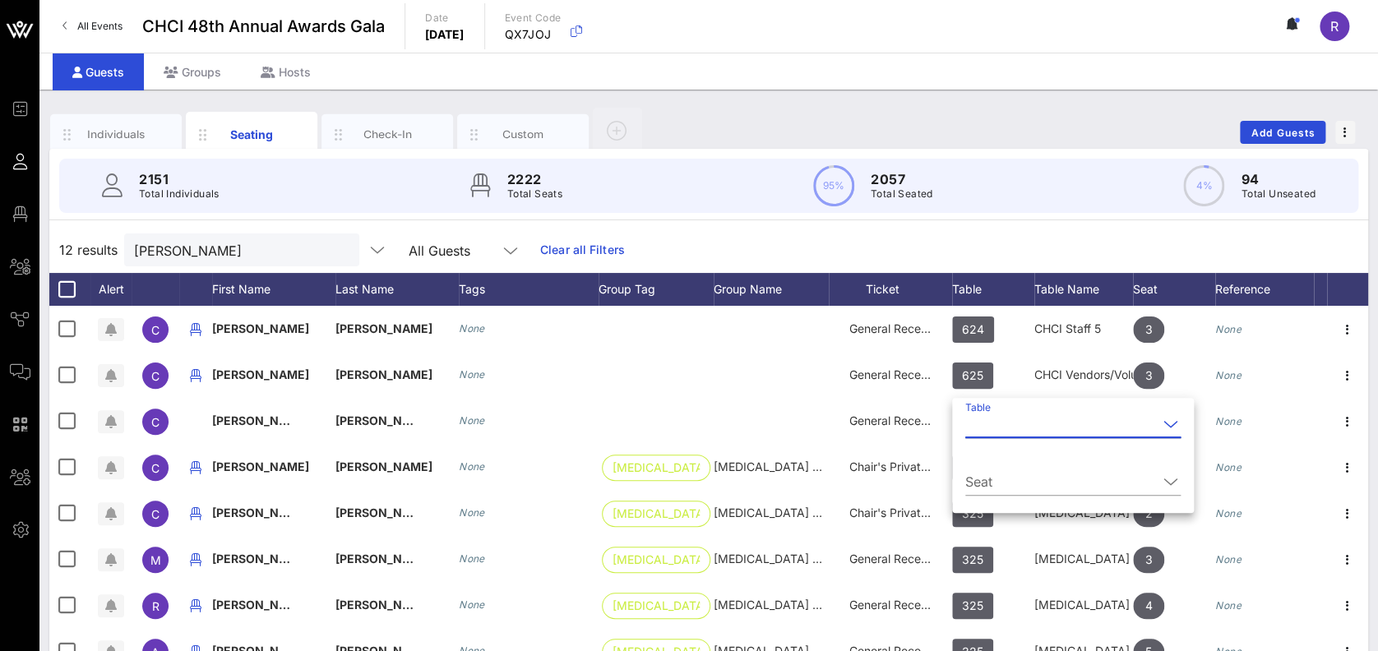
click at [1163, 419] on icon at bounding box center [1170, 424] width 15 height 20
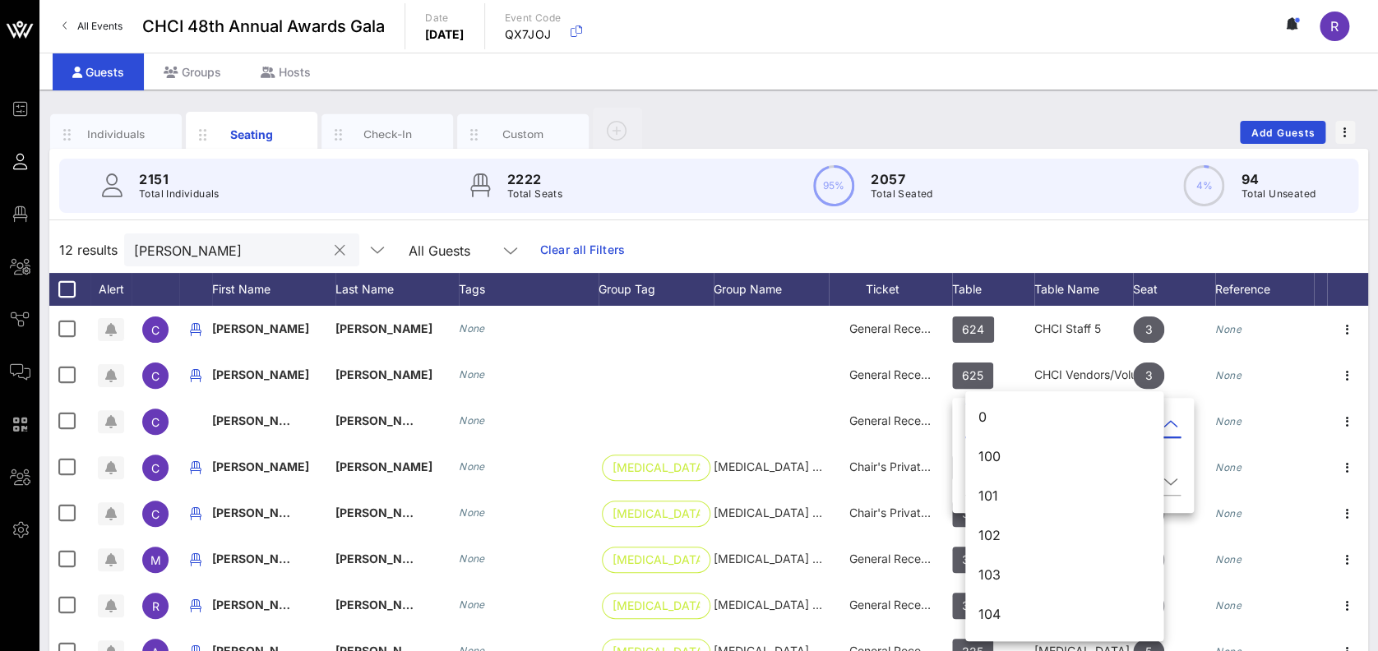
click at [224, 237] on div "christopher" at bounding box center [230, 250] width 192 height 33
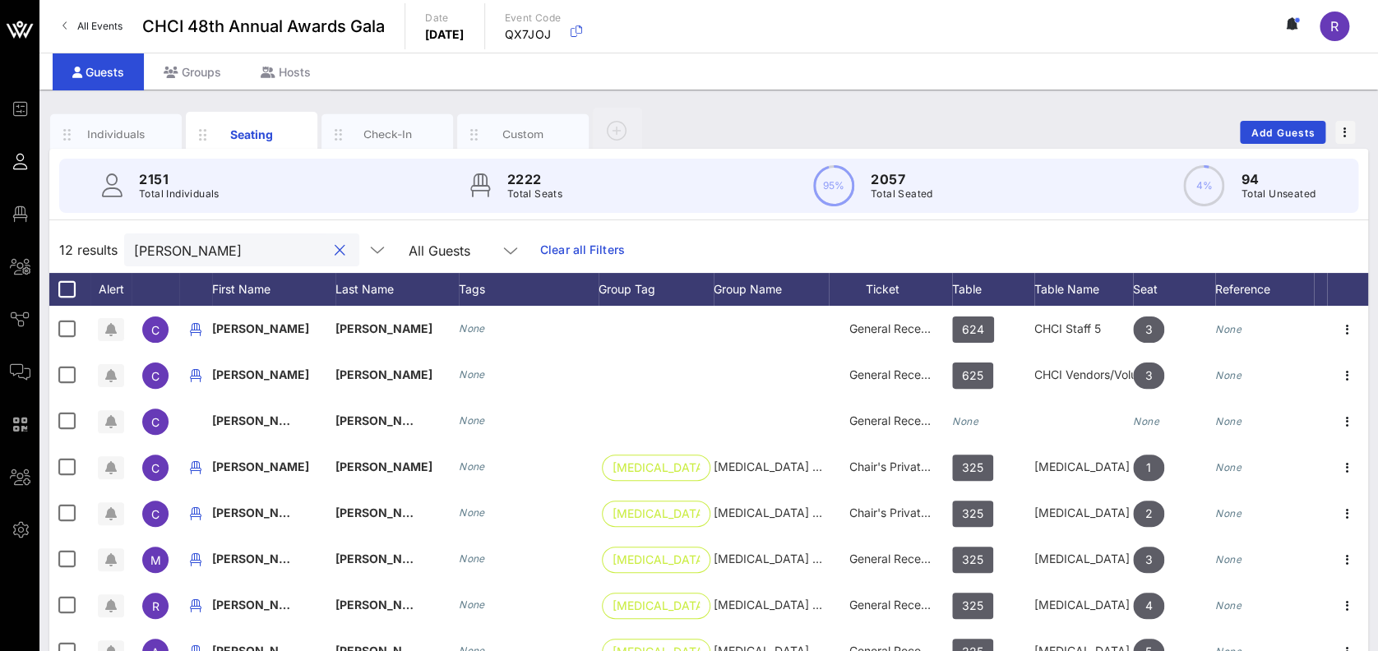
click at [335, 252] on button "clear icon" at bounding box center [340, 251] width 11 height 16
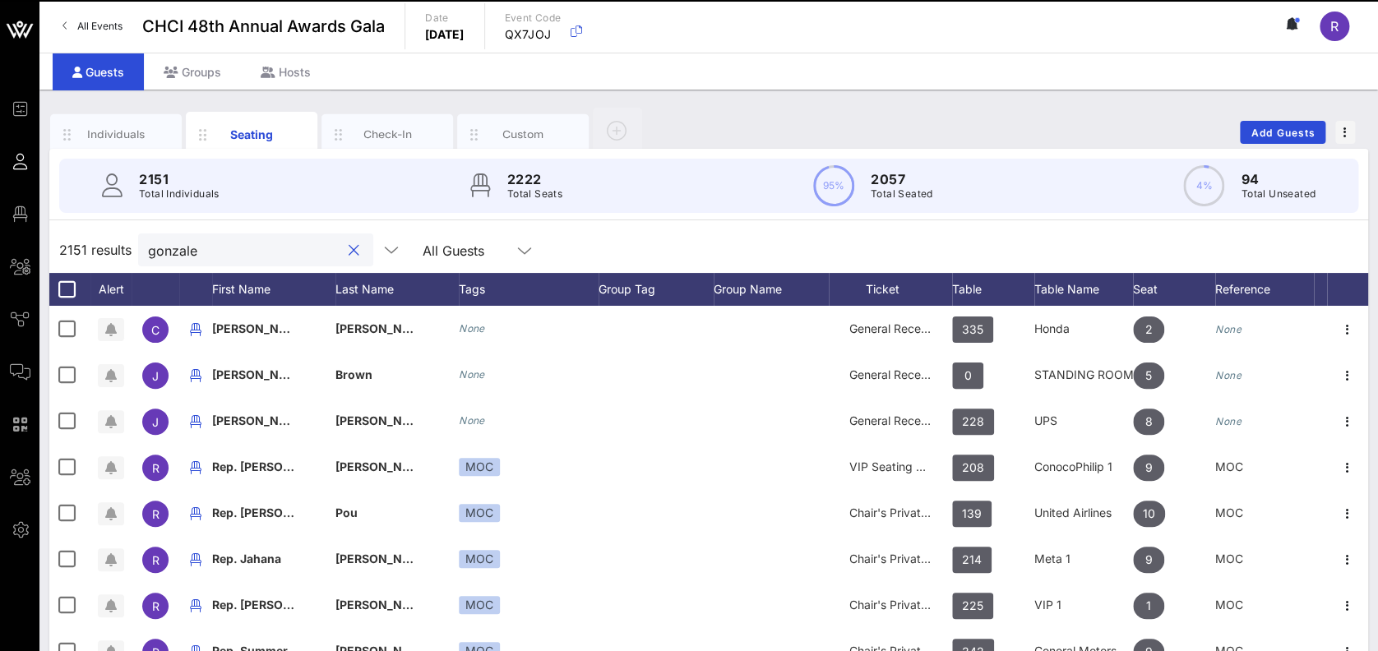
type input "gonzalez"
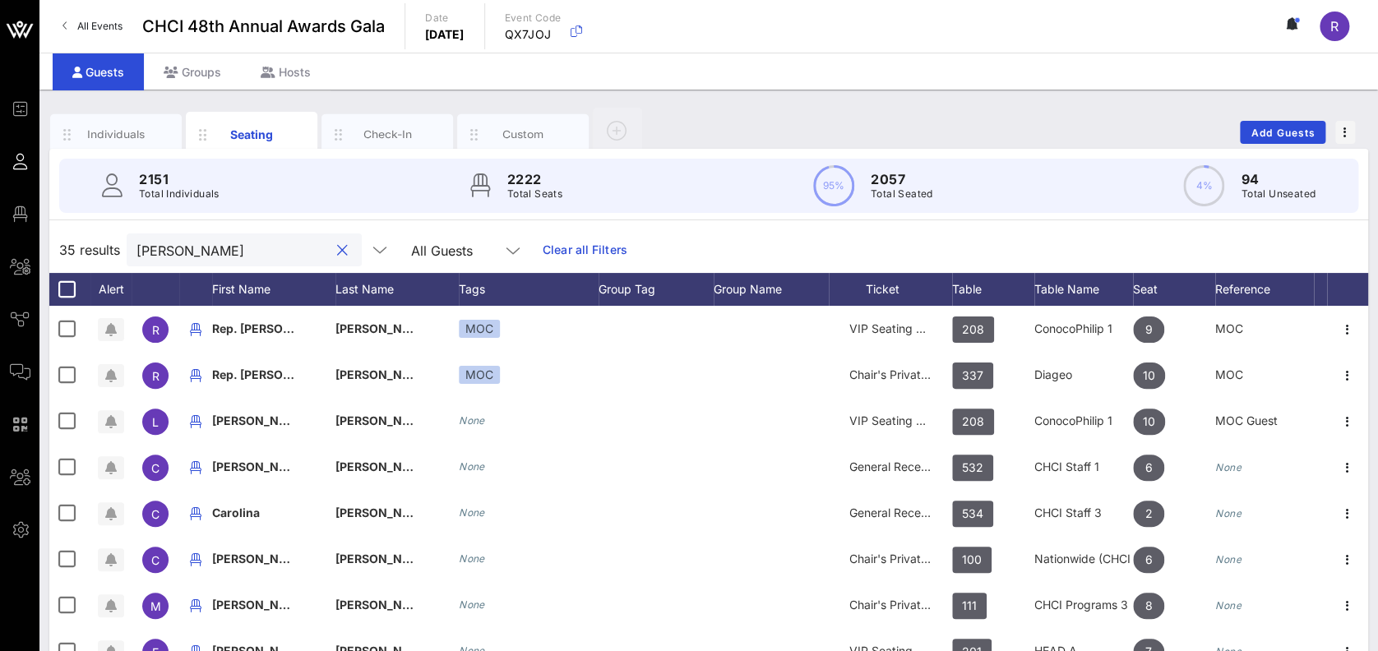
click at [337, 245] on button "clear icon" at bounding box center [342, 251] width 11 height 16
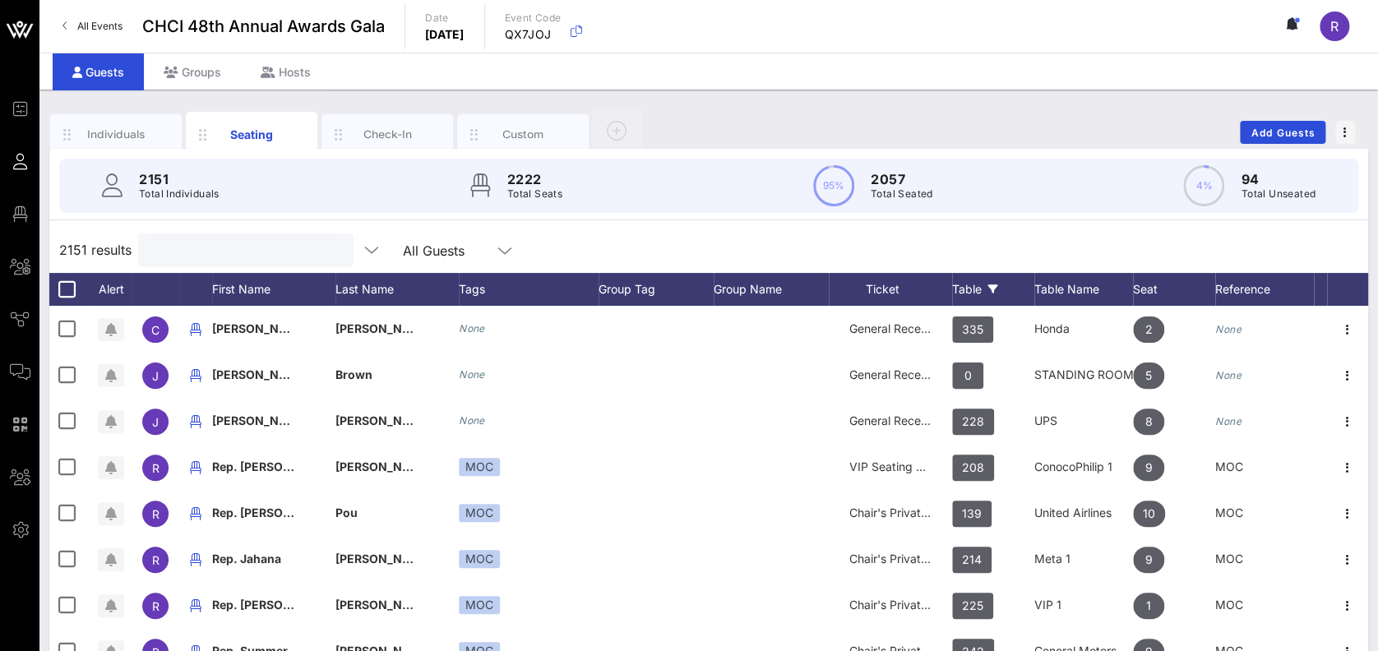
click at [973, 283] on div "Table" at bounding box center [993, 289] width 82 height 33
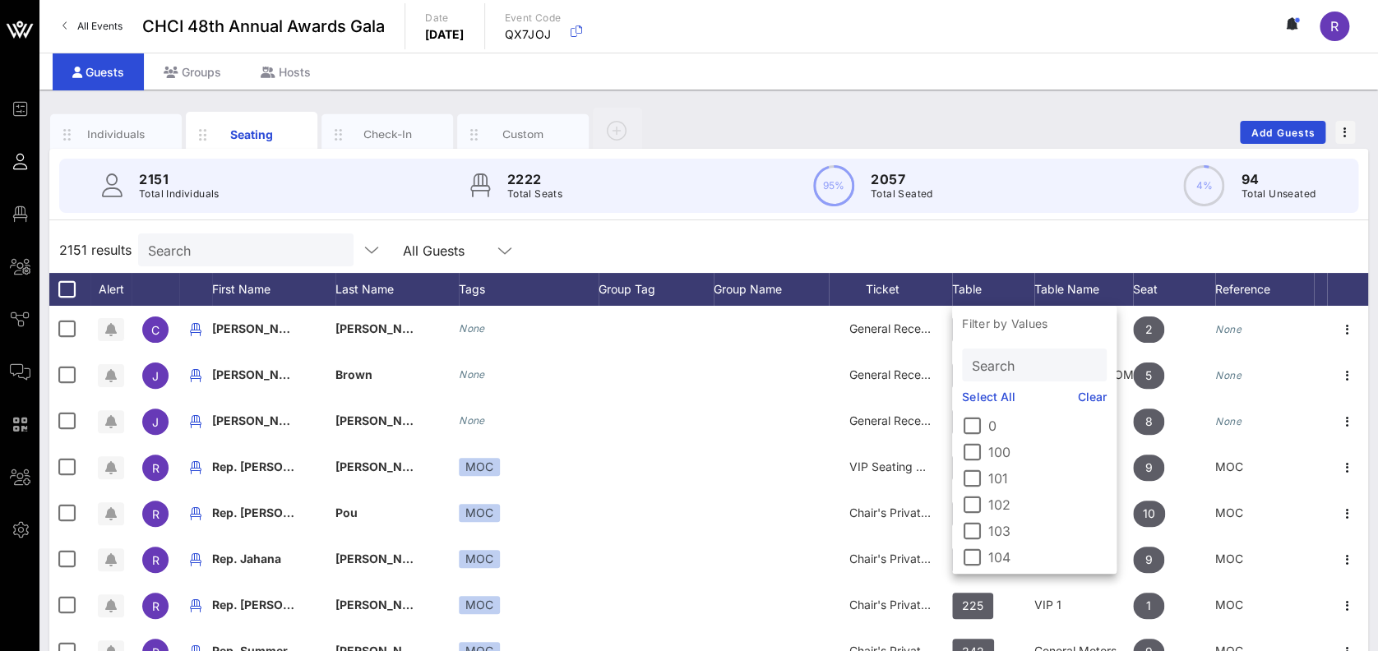
click at [1005, 366] on input "Search" at bounding box center [1033, 364] width 122 height 21
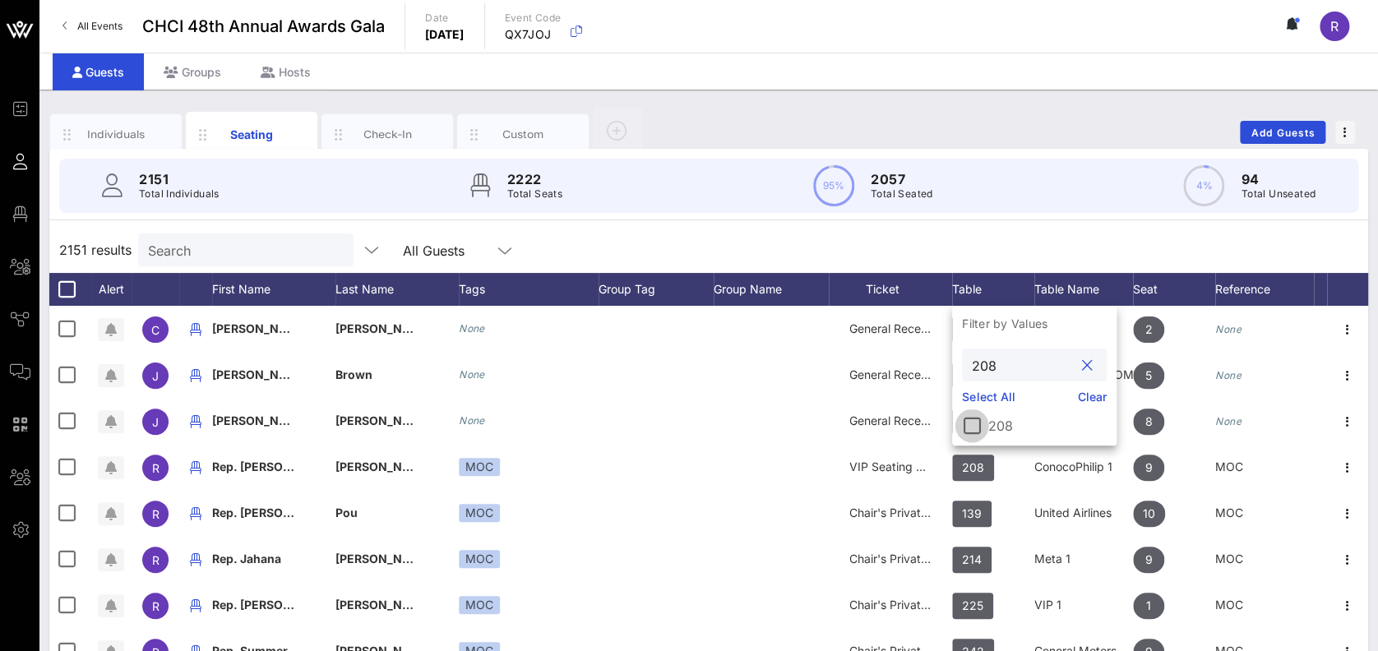
type input "208"
click at [973, 431] on div at bounding box center [972, 426] width 28 height 28
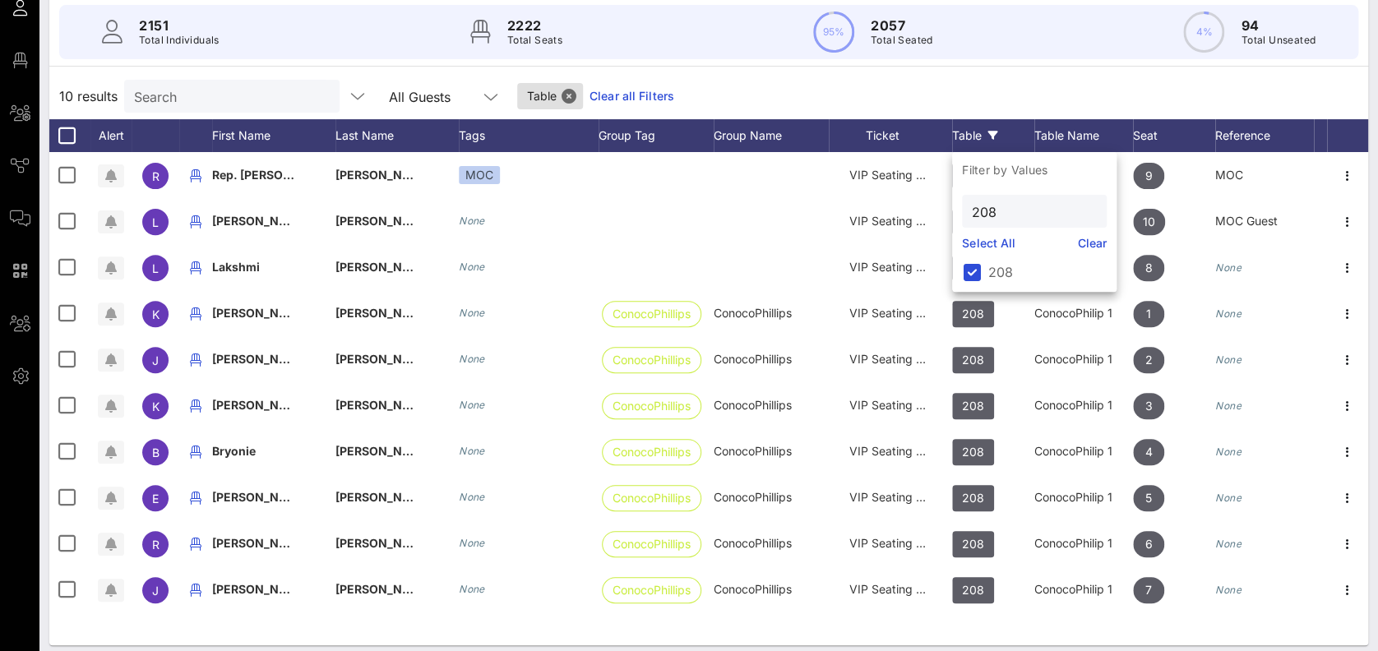
scroll to position [164, 0]
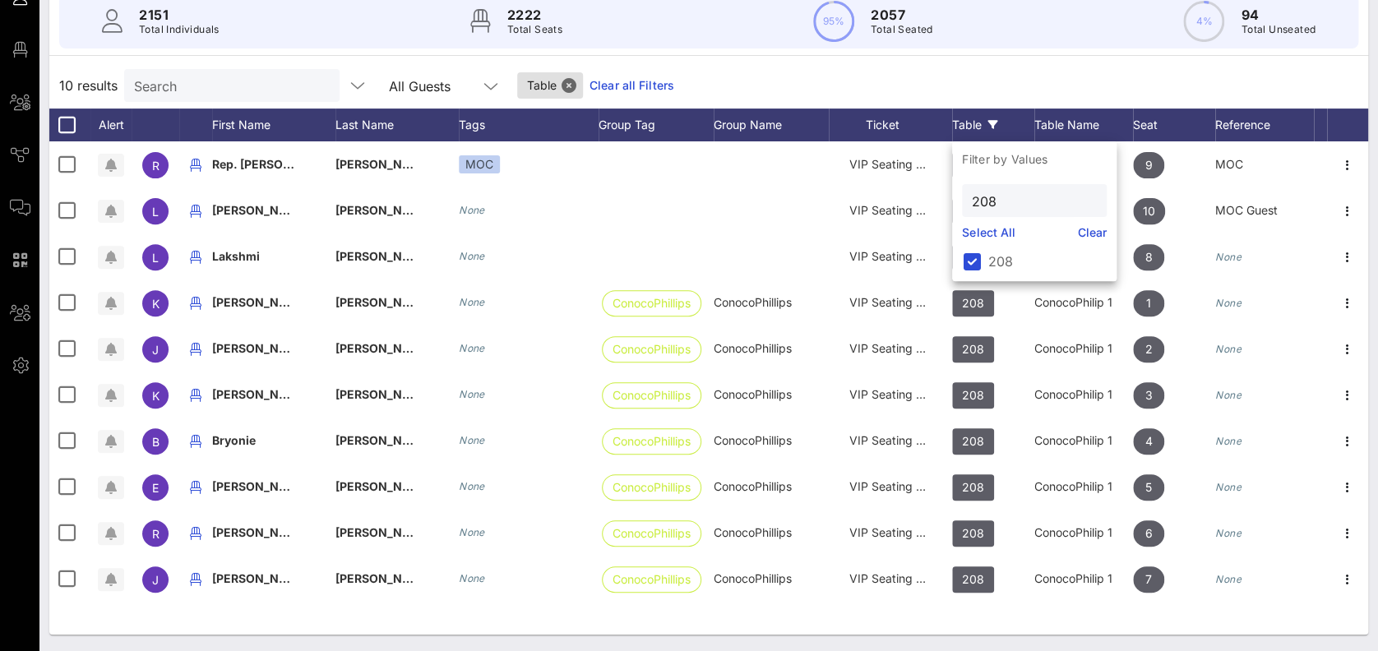
click at [1032, 91] on div "10 results Search All Guests Table Clear all Filters" at bounding box center [708, 85] width 1319 height 46
click at [929, 67] on div "10 results Search All Guests Table Clear all Filters" at bounding box center [708, 85] width 1319 height 46
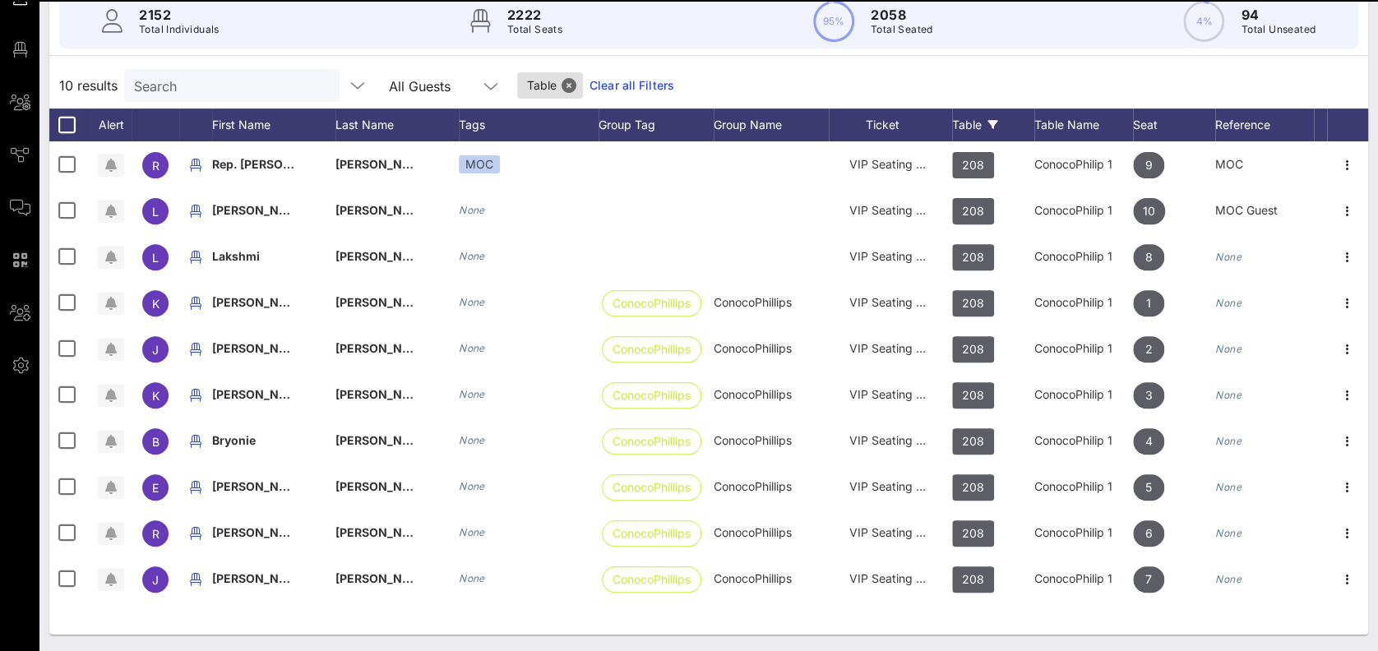
scroll to position [0, 0]
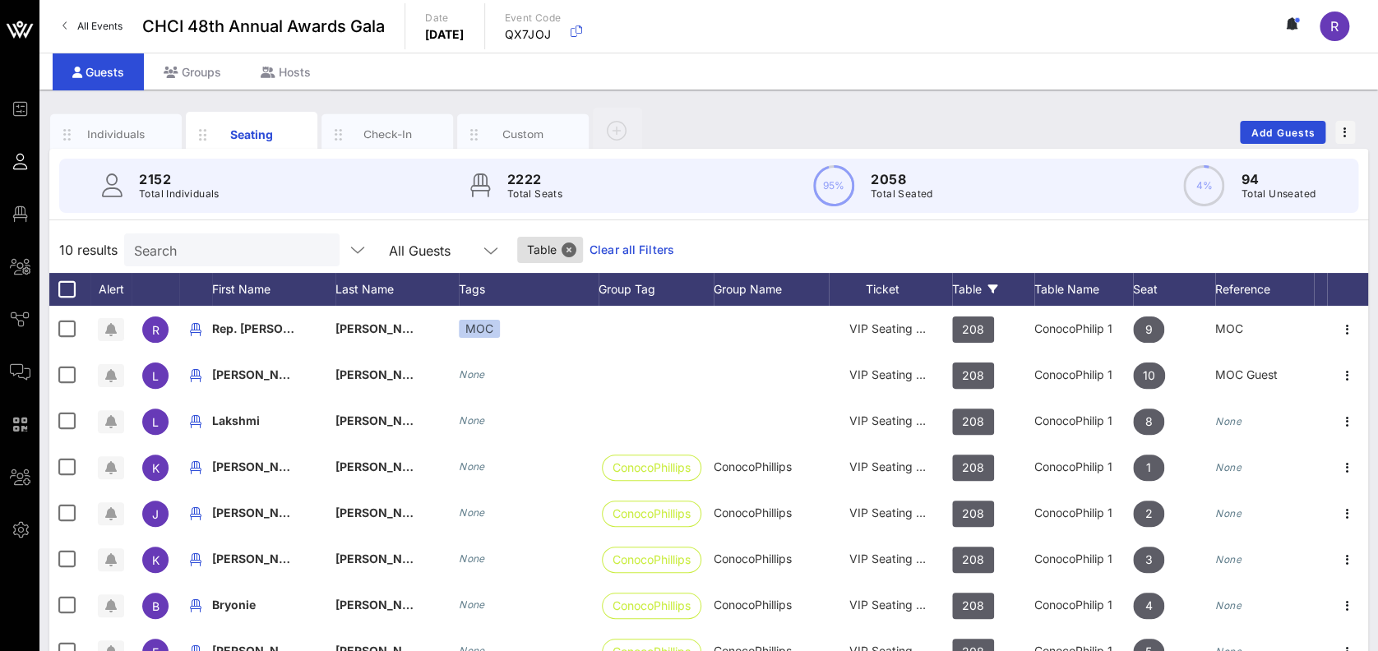
click at [608, 245] on link "Clear all Filters" at bounding box center [632, 250] width 85 height 18
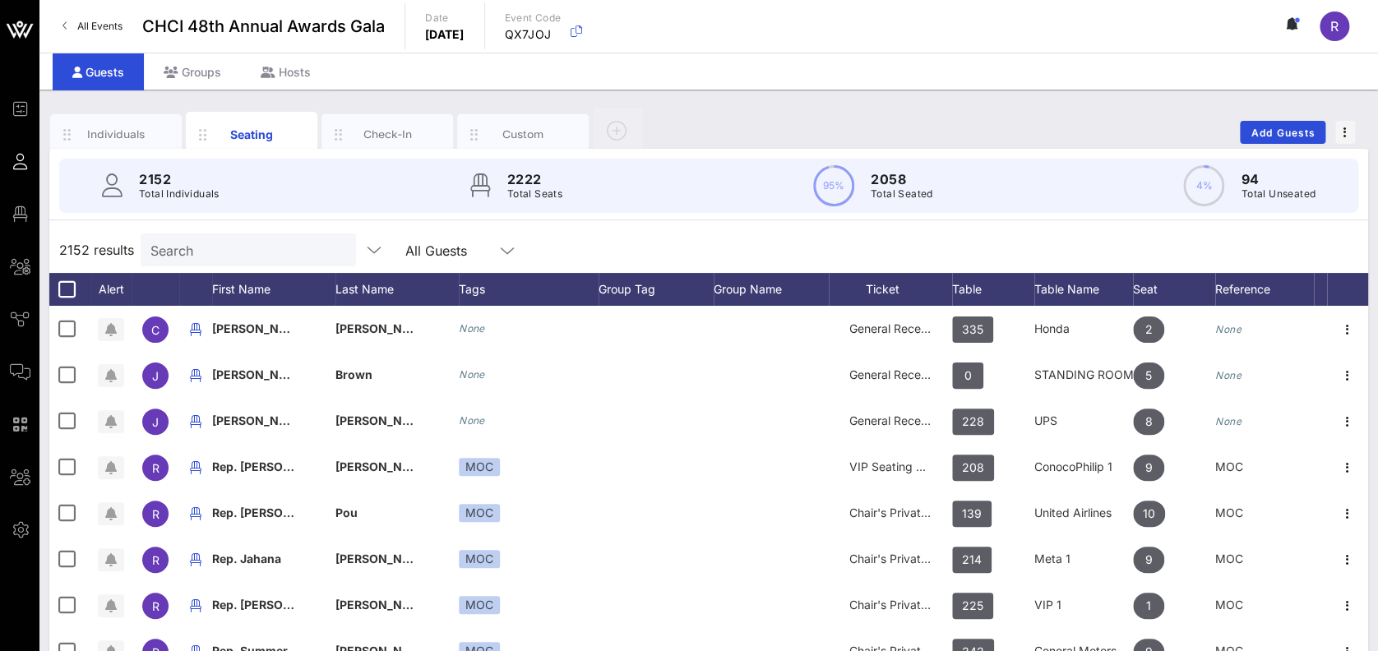
click at [227, 252] on input "Search" at bounding box center [246, 249] width 192 height 21
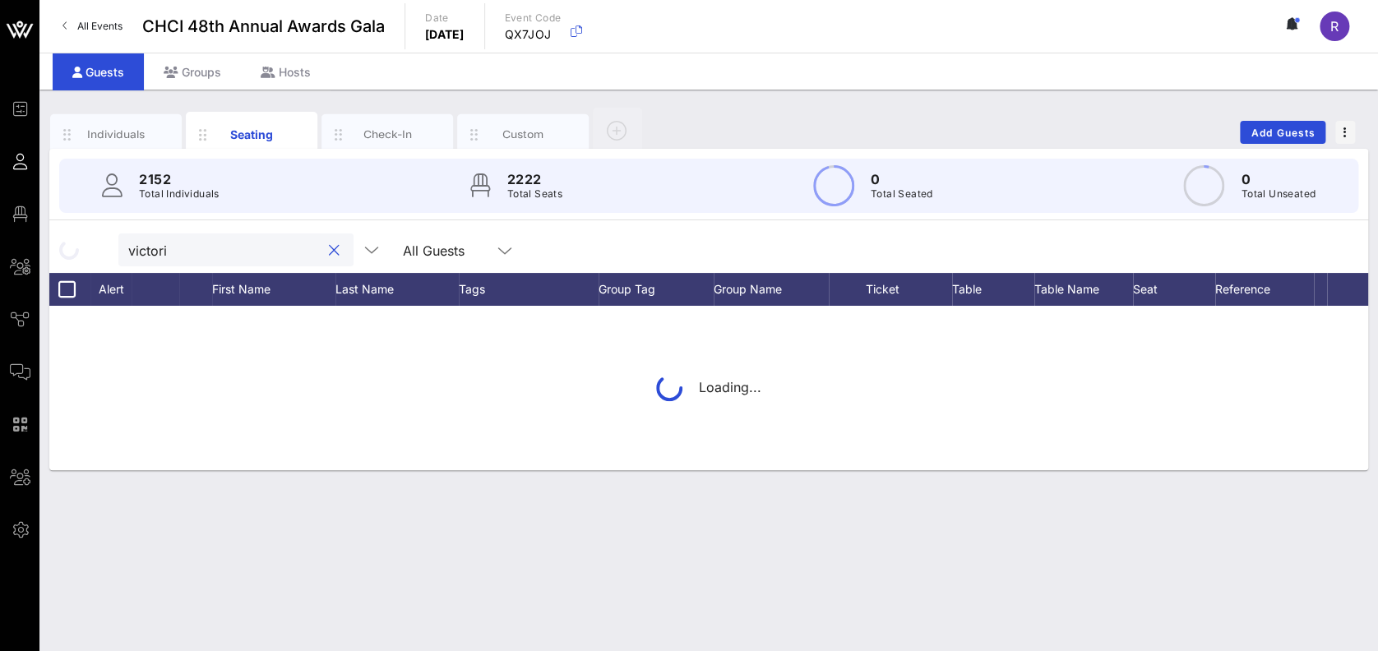
type input "victoria"
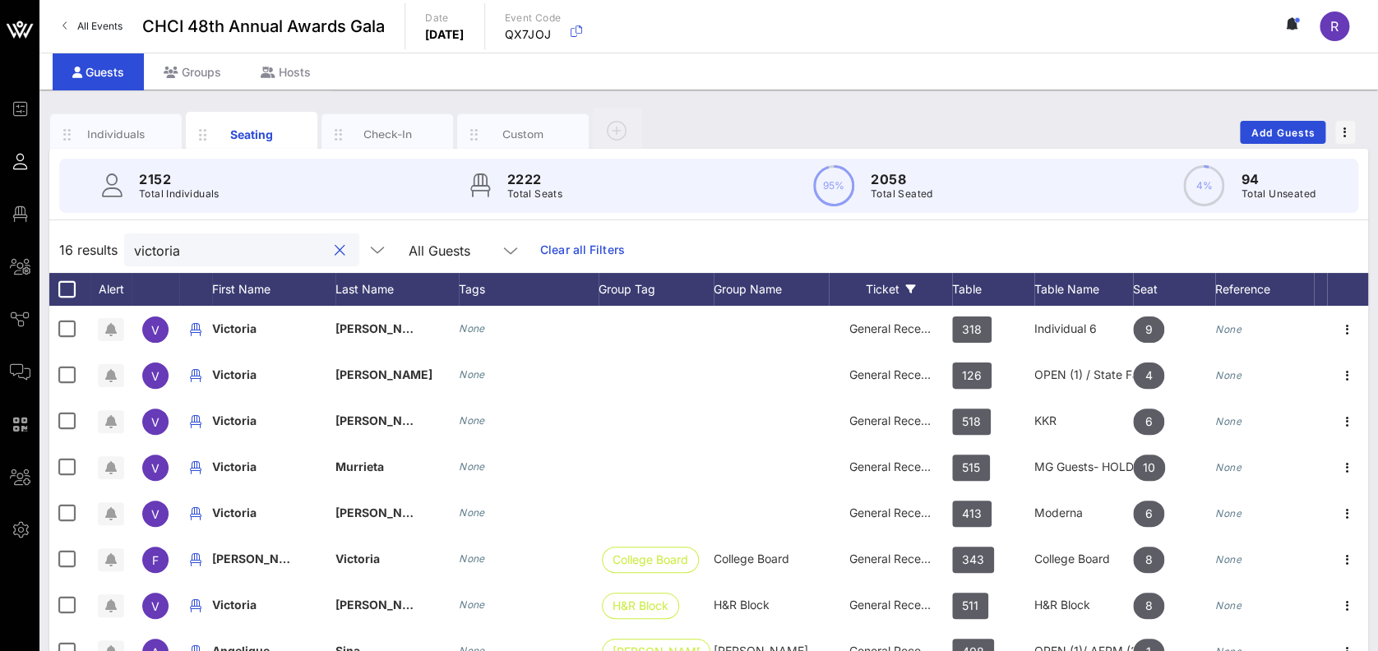
click at [335, 247] on button "clear icon" at bounding box center [340, 251] width 11 height 16
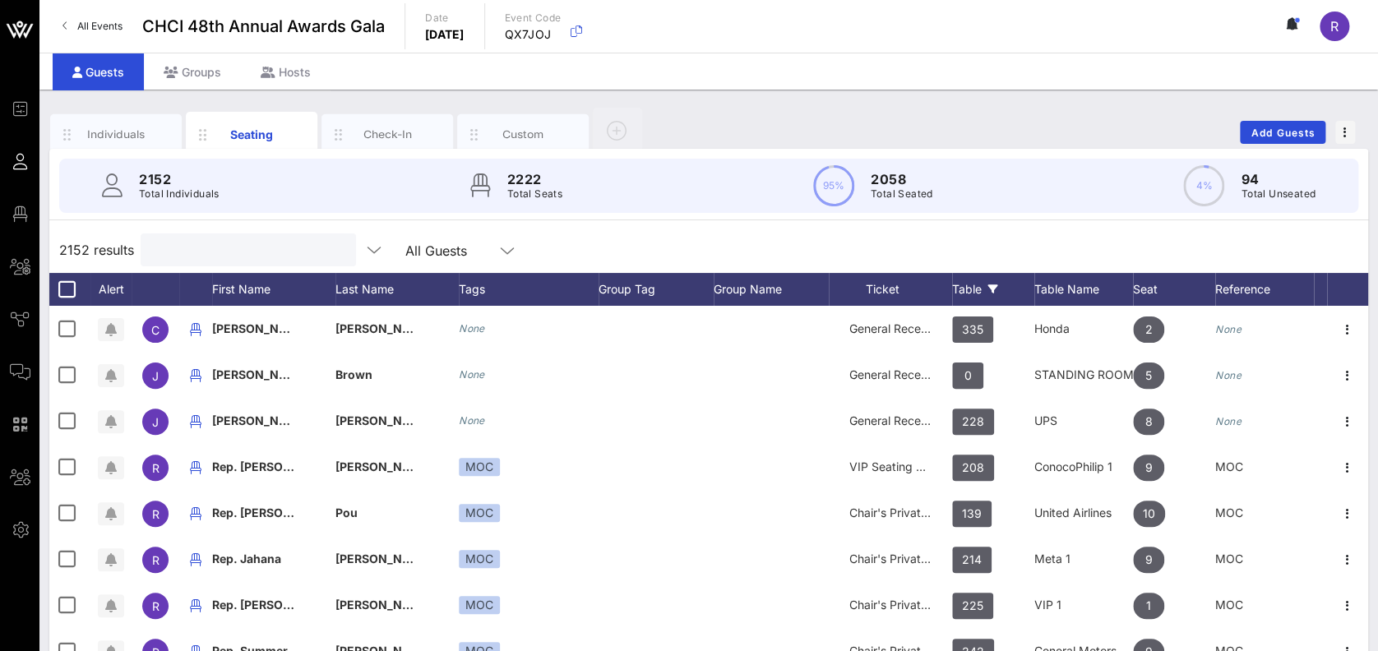
click at [979, 284] on div "Table" at bounding box center [993, 289] width 82 height 33
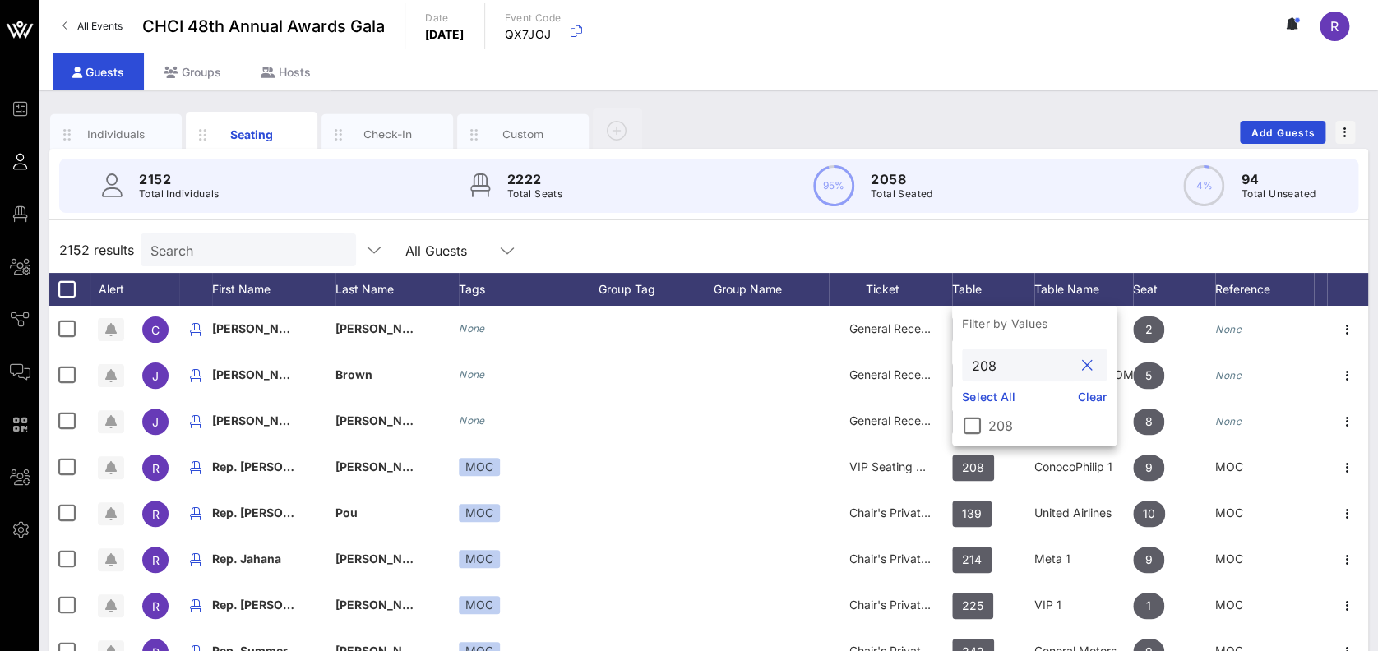
drag, startPoint x: 1003, startPoint y: 368, endPoint x: 959, endPoint y: 368, distance: 44.4
click at [959, 368] on div "208" at bounding box center [1034, 365] width 164 height 33
type input "518"
click at [977, 419] on div at bounding box center [972, 426] width 28 height 28
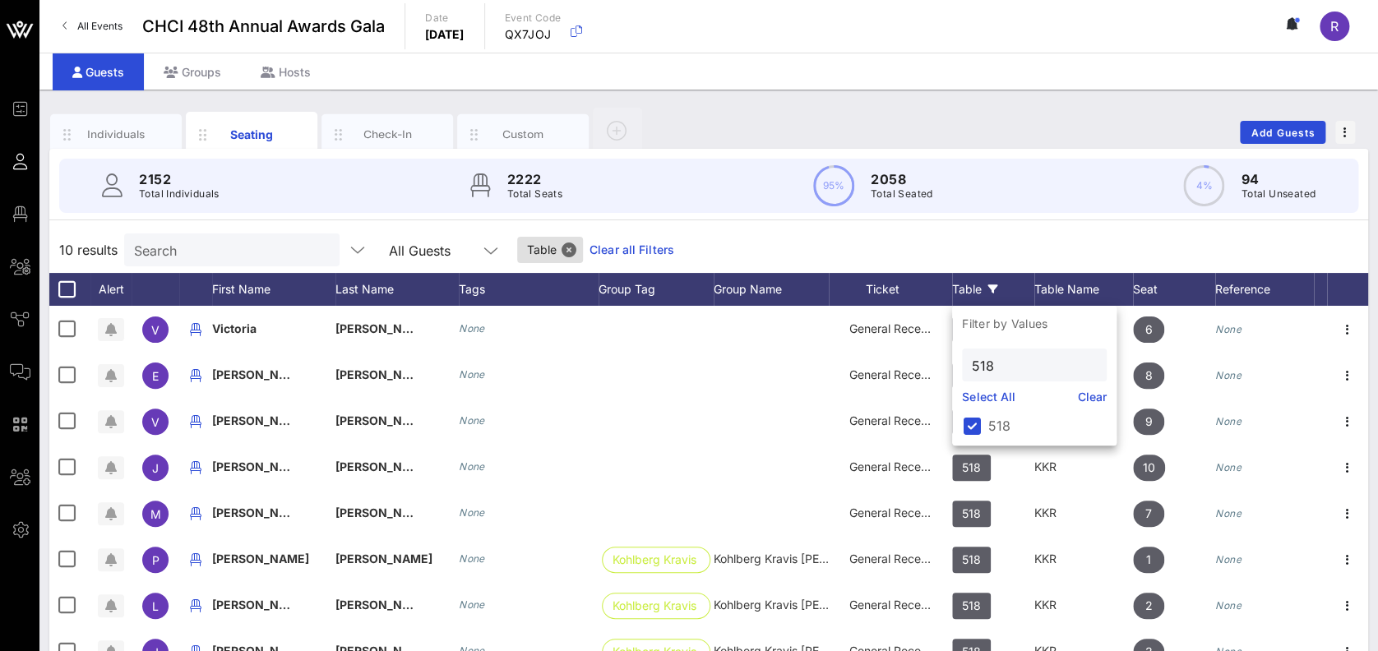
click at [1060, 250] on div "10 results Search All Guests Table Clear all Filters" at bounding box center [708, 250] width 1319 height 46
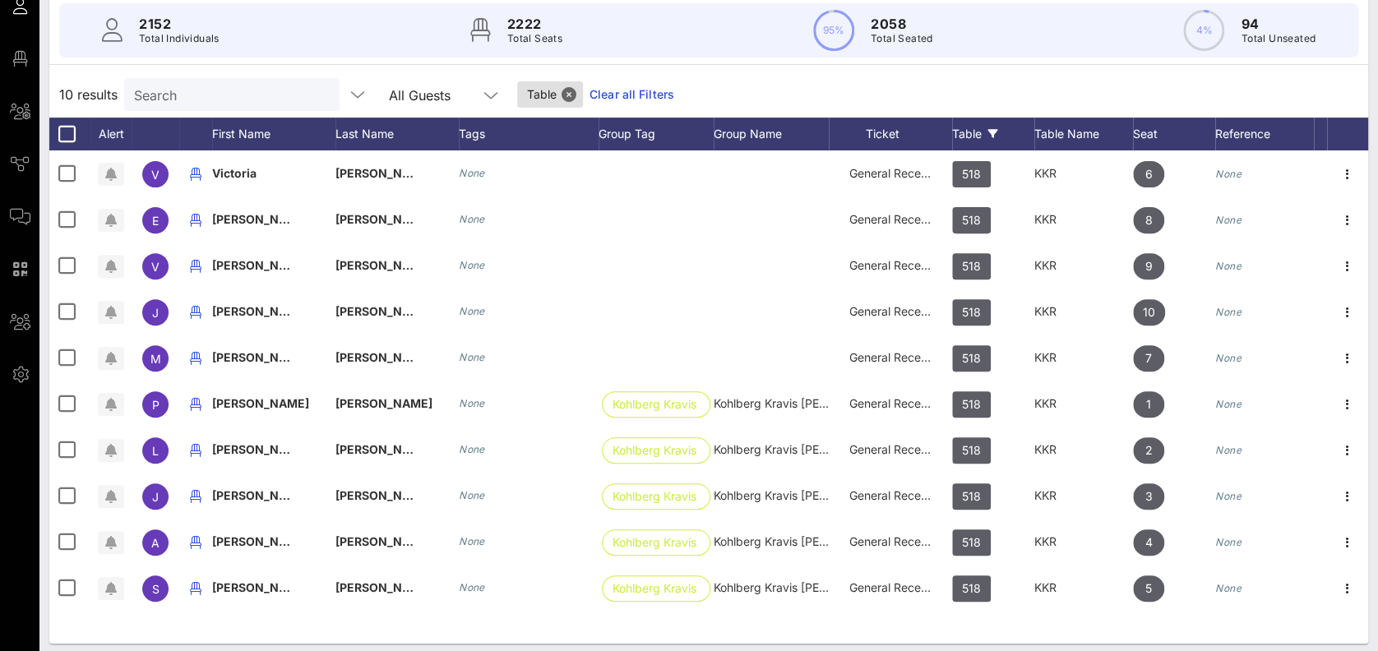
scroll to position [164, 0]
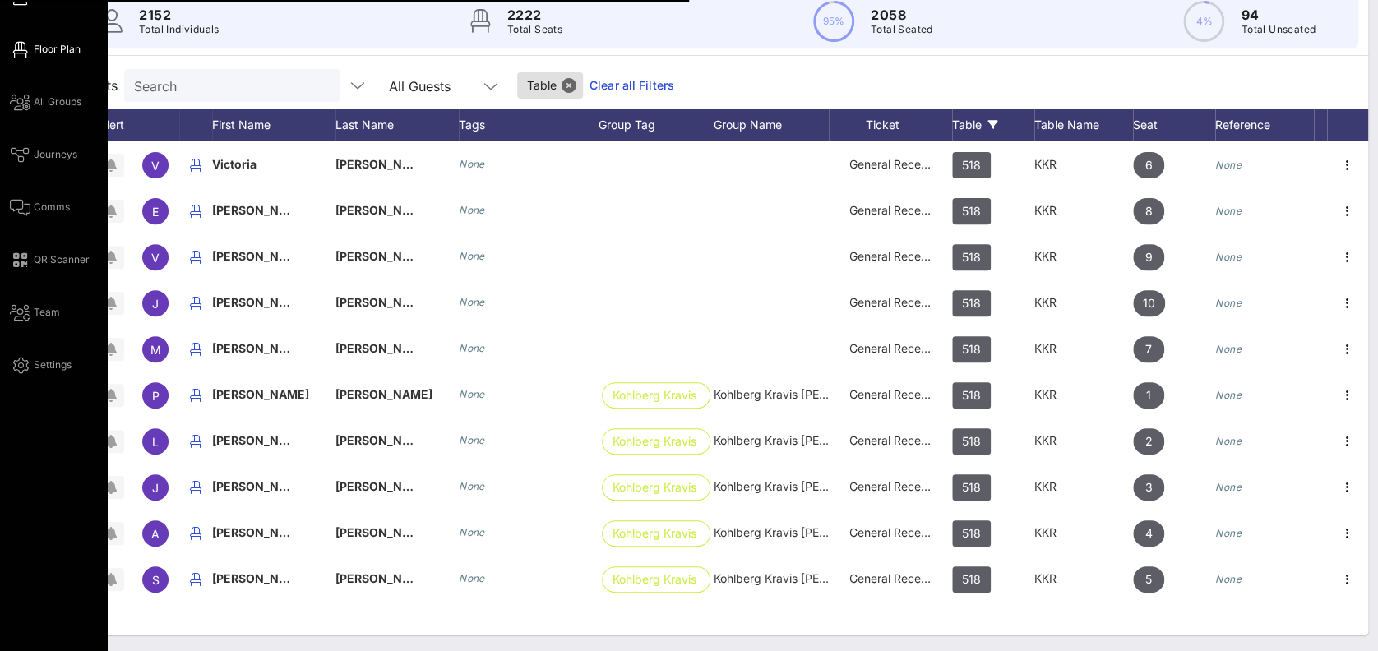
click at [58, 50] on span "Floor Plan" at bounding box center [57, 49] width 47 height 15
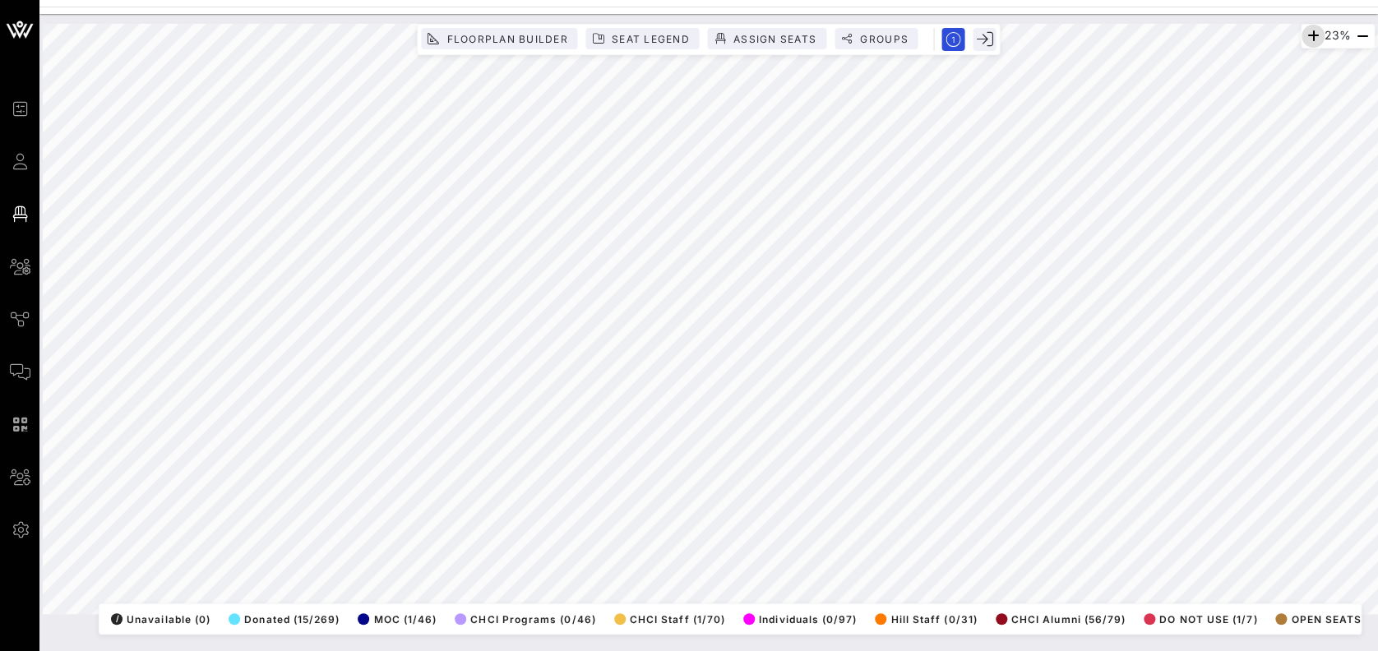
click at [1308, 34] on icon "button" at bounding box center [1313, 36] width 20 height 20
click at [1308, 34] on icon "button" at bounding box center [1314, 36] width 20 height 20
click at [1308, 34] on icon "button" at bounding box center [1313, 36] width 20 height 20
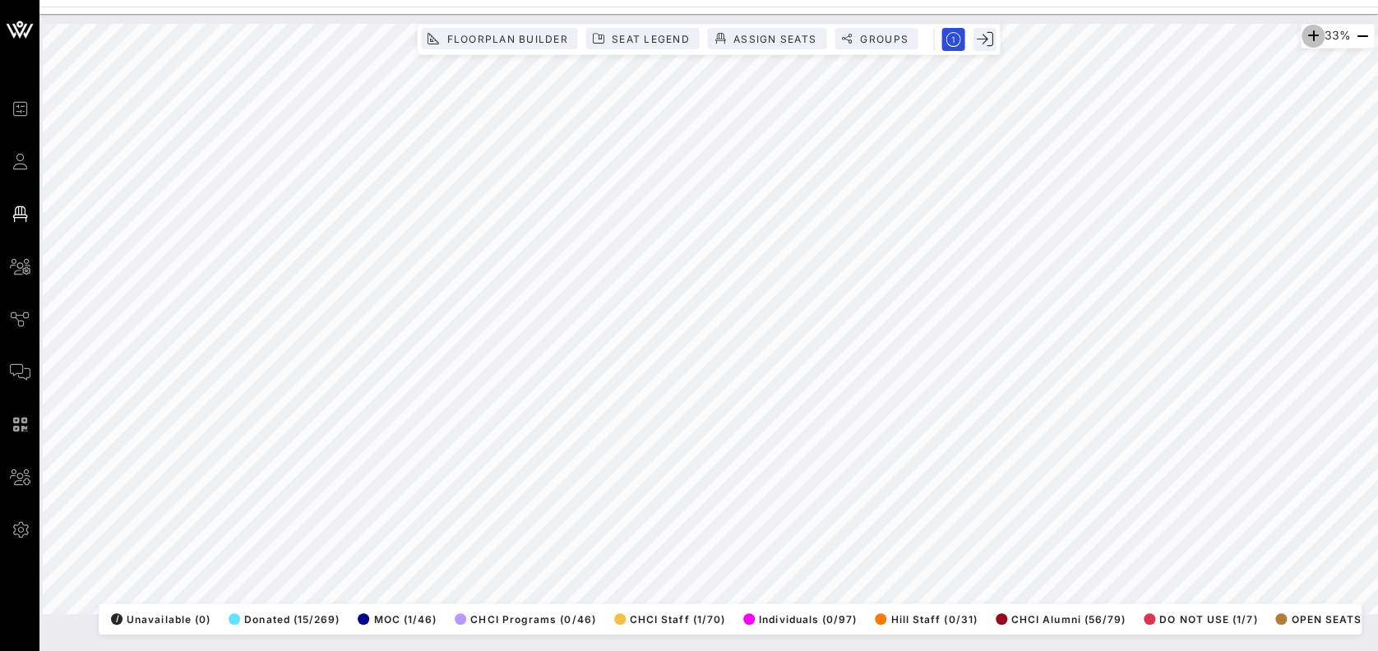
click at [1308, 34] on icon "button" at bounding box center [1313, 36] width 20 height 20
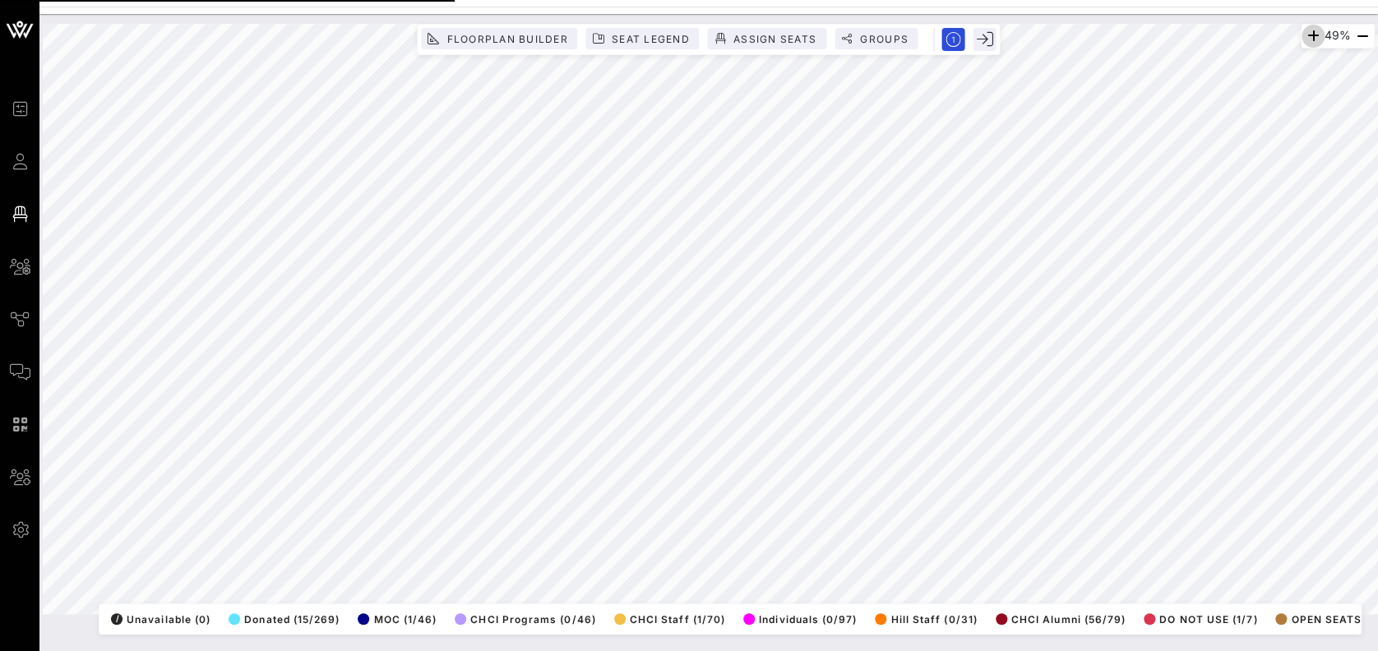
click at [1308, 34] on icon "button" at bounding box center [1313, 36] width 20 height 20
click at [1307, 32] on icon "button" at bounding box center [1313, 36] width 20 height 20
click at [1307, 32] on icon "button" at bounding box center [1314, 36] width 20 height 20
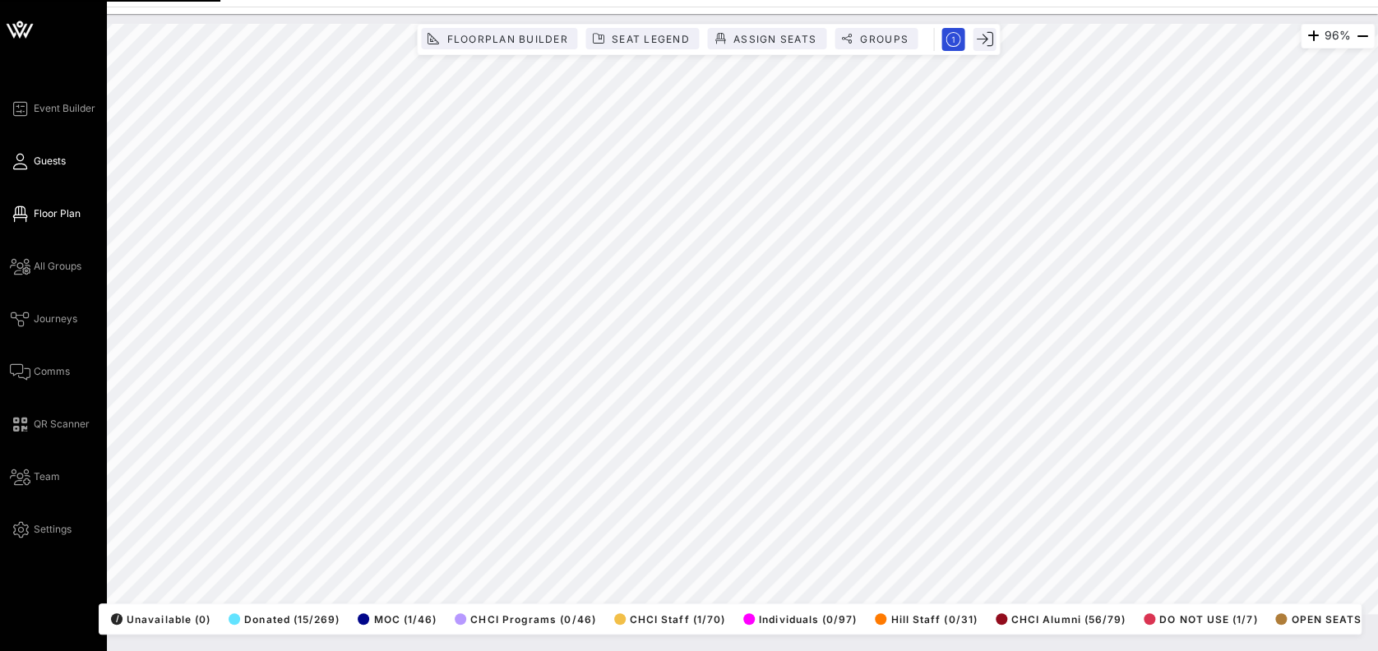
click at [46, 159] on span "Guests" at bounding box center [50, 161] width 32 height 15
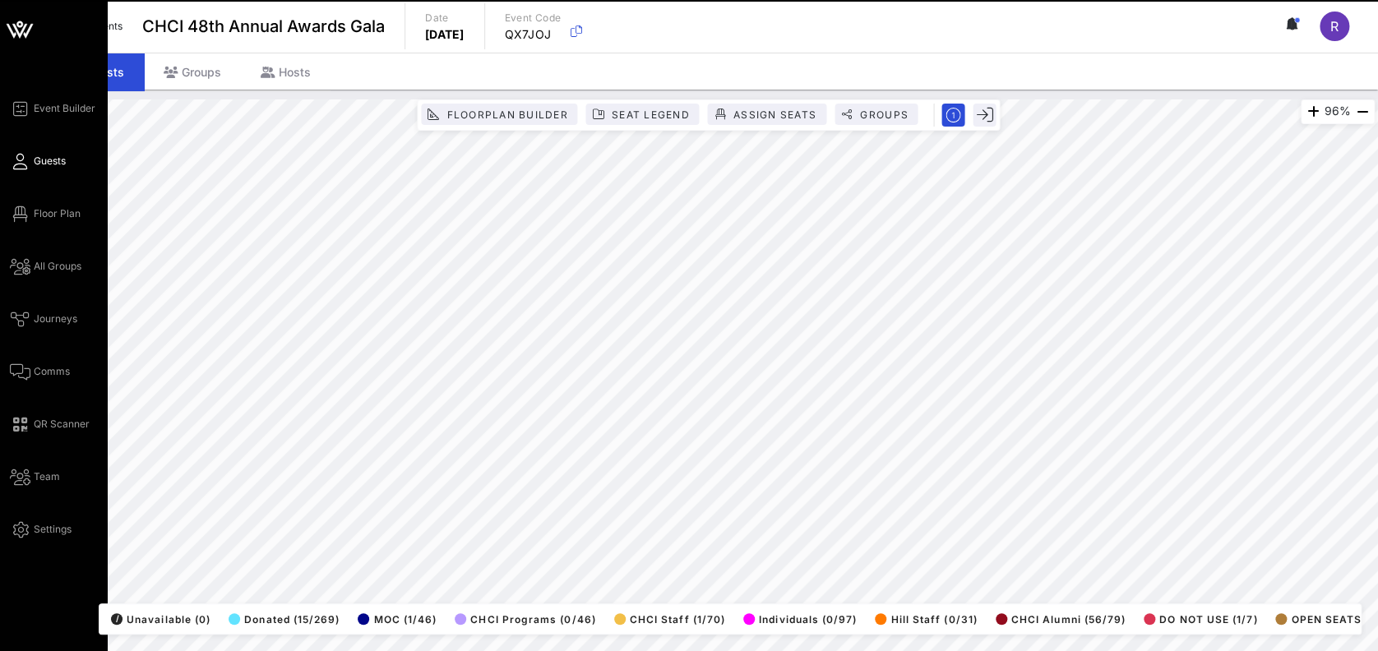
click at [30, 160] on link "Guests" at bounding box center [38, 161] width 56 height 20
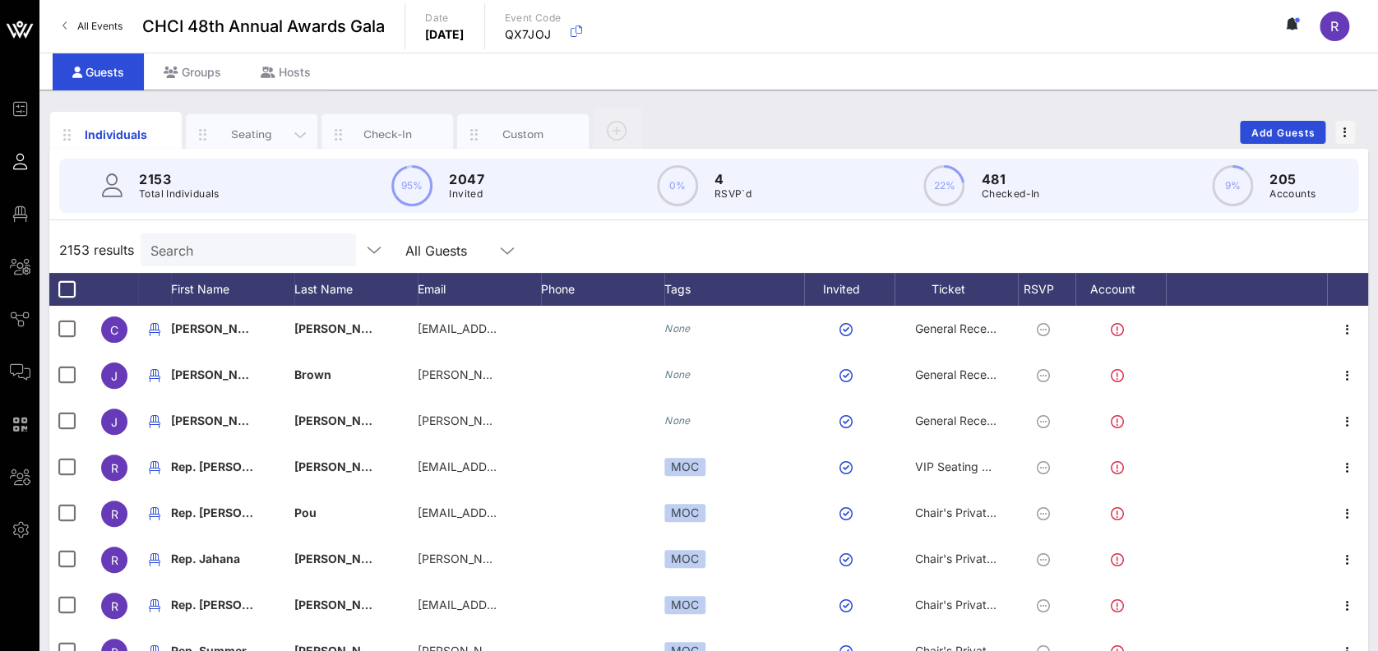
click at [263, 132] on div "Seating" at bounding box center [251, 135] width 73 height 16
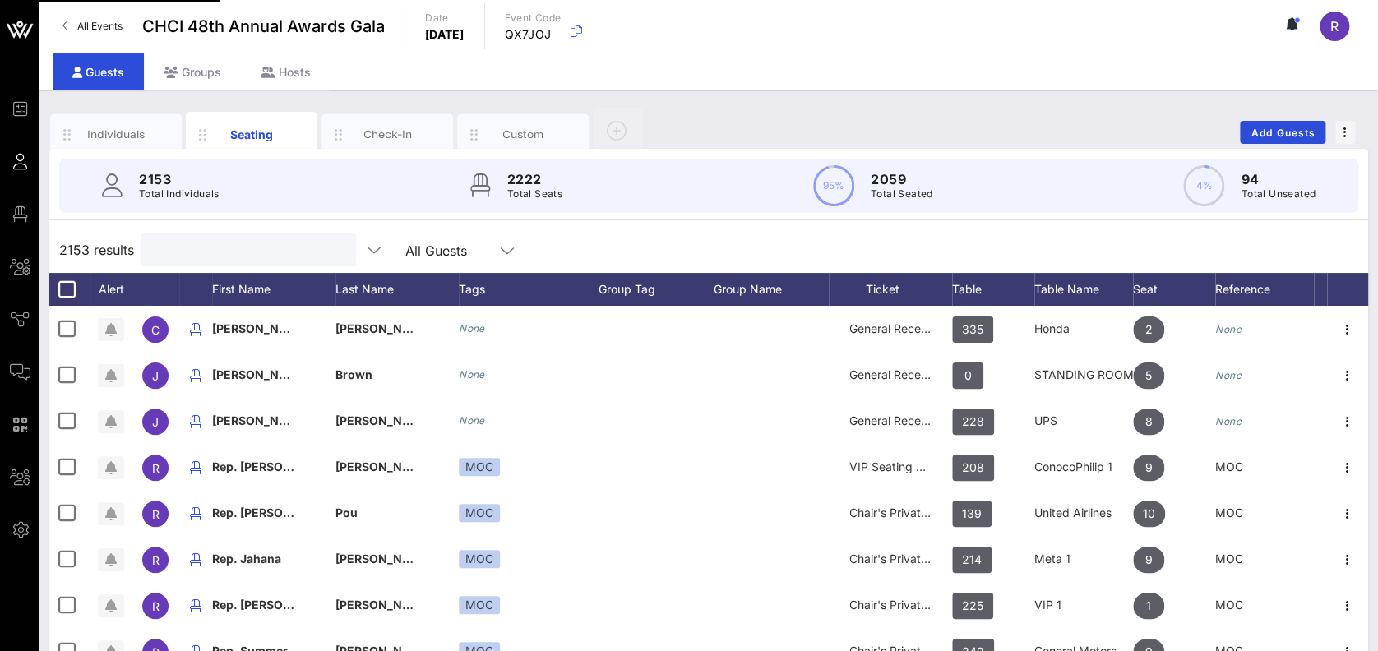
click at [191, 246] on input "text" at bounding box center [246, 249] width 192 height 21
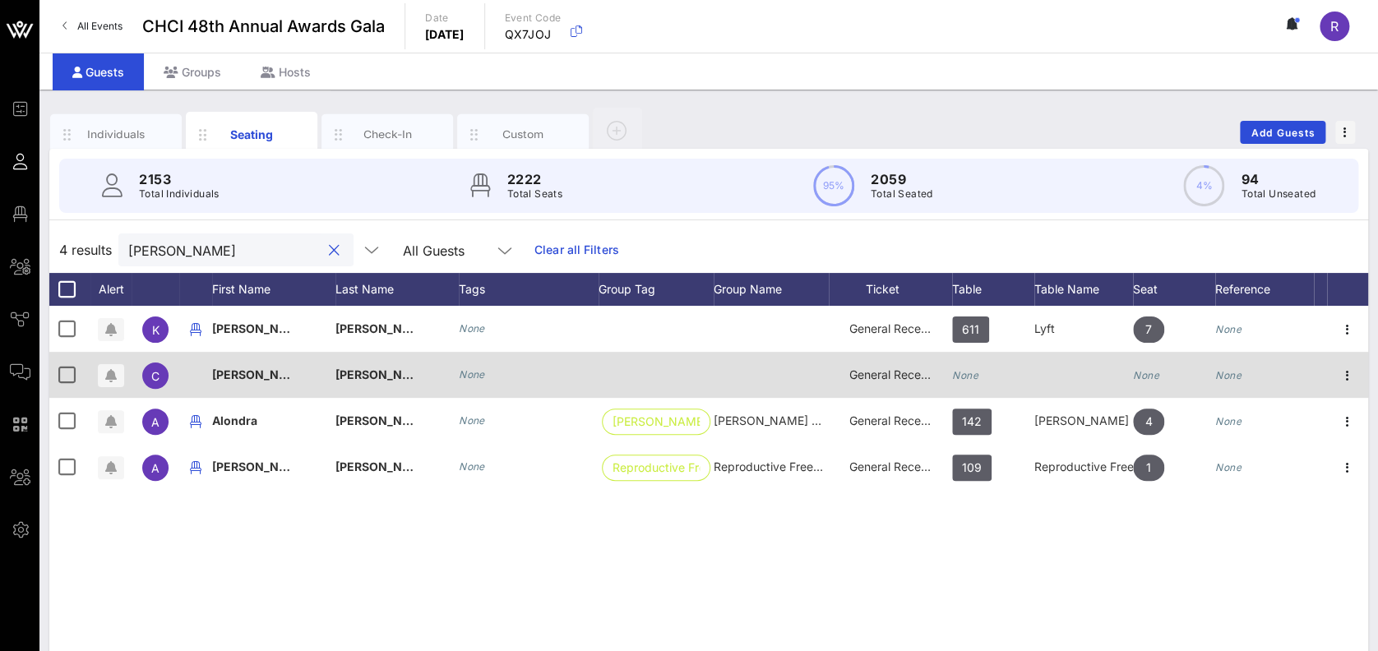
type input "navarro"
click at [964, 375] on icon "None" at bounding box center [965, 375] width 26 height 12
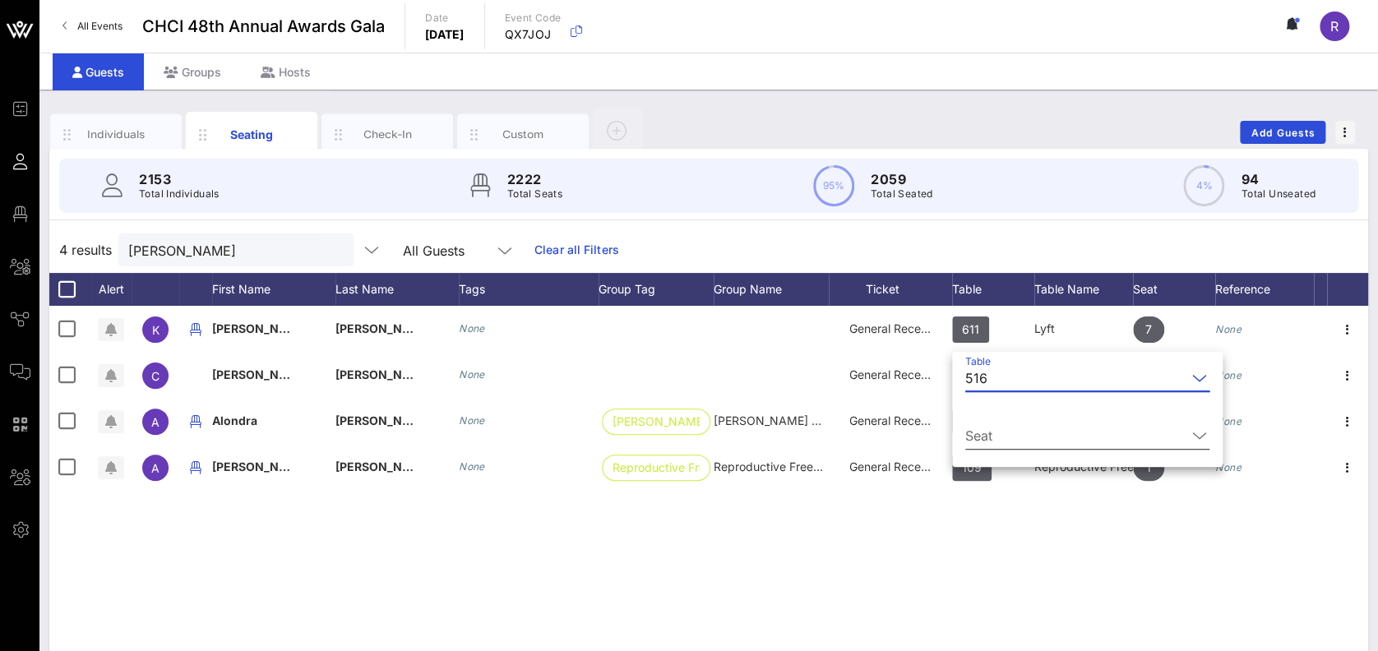
click at [1192, 433] on icon at bounding box center [1199, 436] width 15 height 20
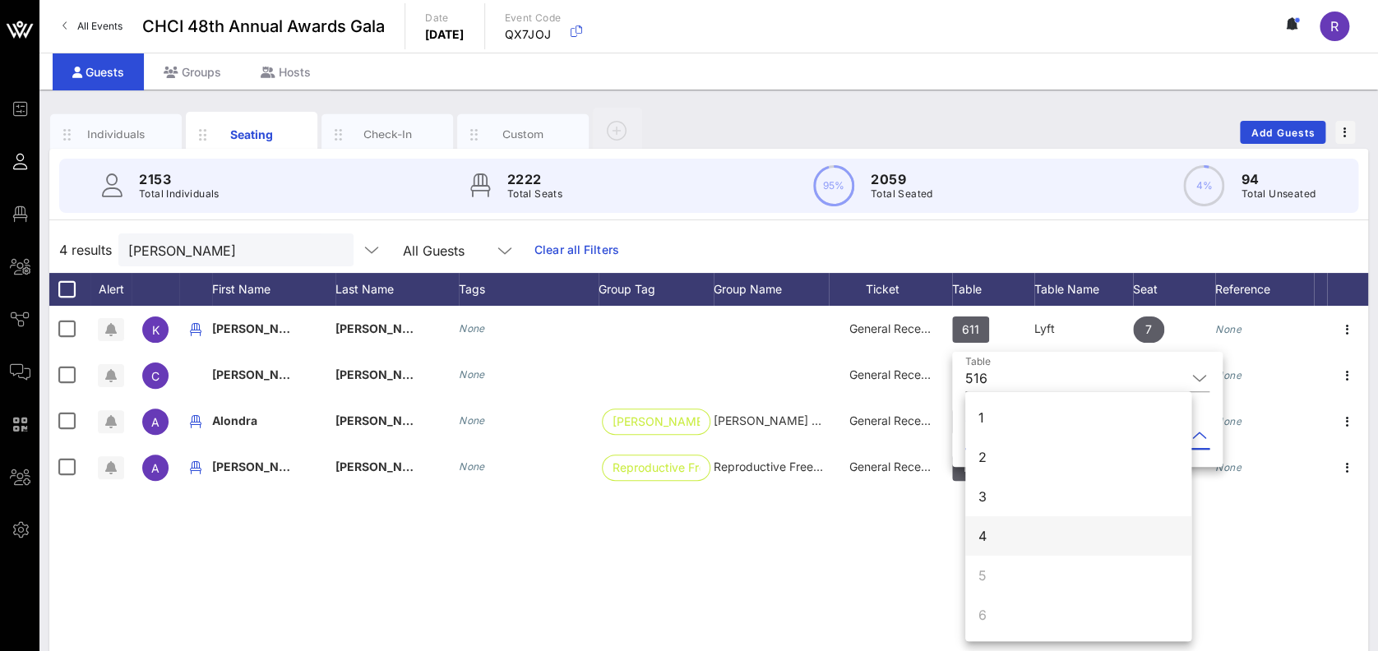
click at [1011, 533] on div "4" at bounding box center [1078, 535] width 226 height 39
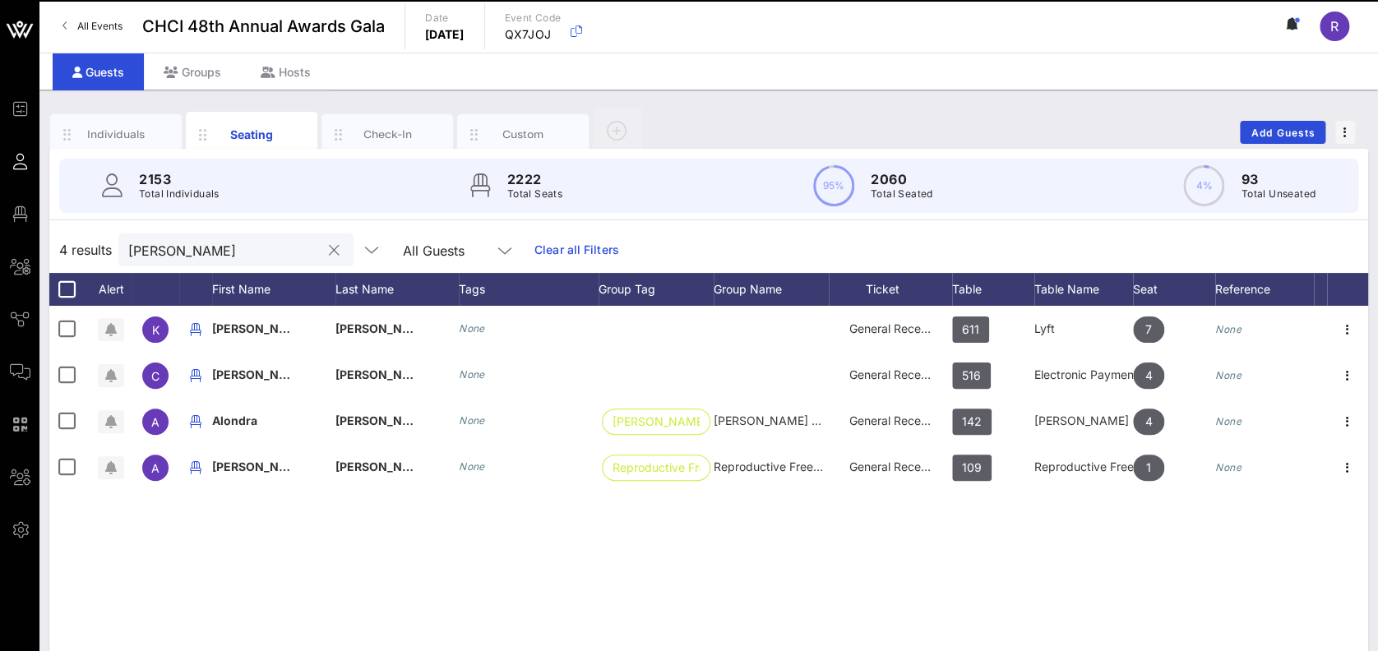
click at [329, 247] on button "clear icon" at bounding box center [334, 251] width 11 height 16
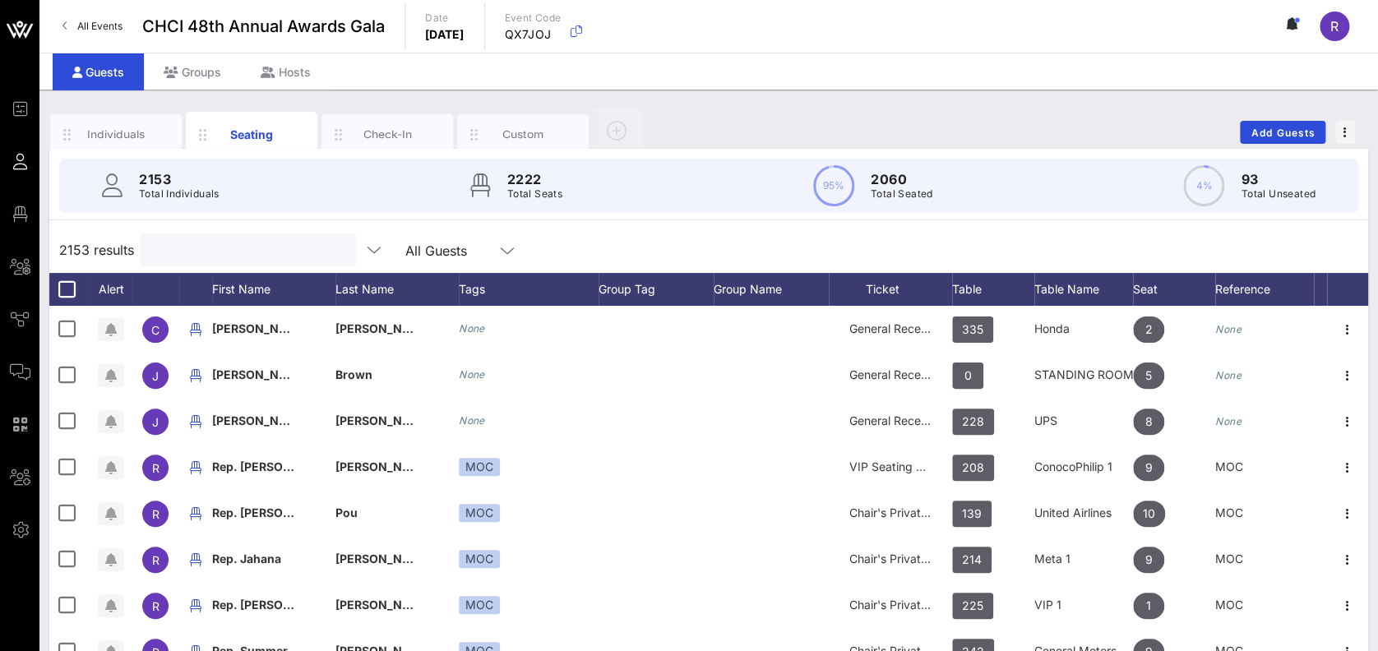
click at [234, 257] on input "text" at bounding box center [246, 249] width 192 height 21
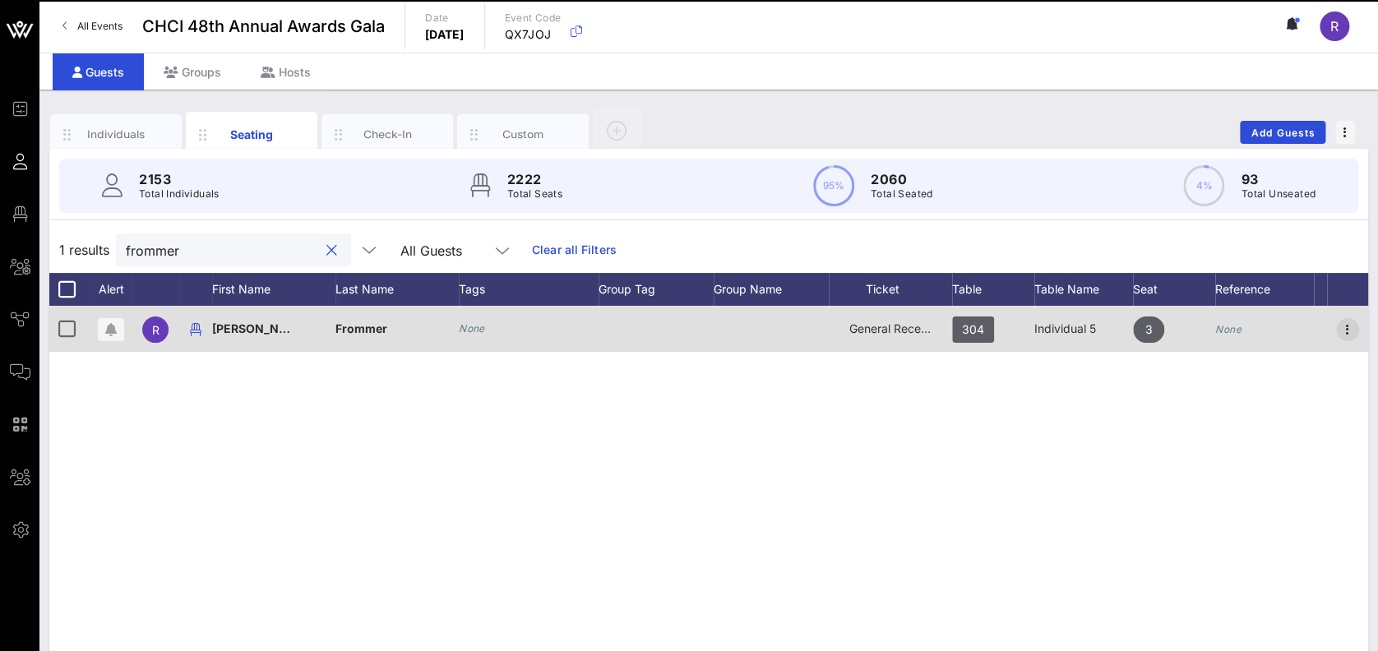
type input "frommer"
click at [1350, 324] on icon "button" at bounding box center [1348, 330] width 20 height 20
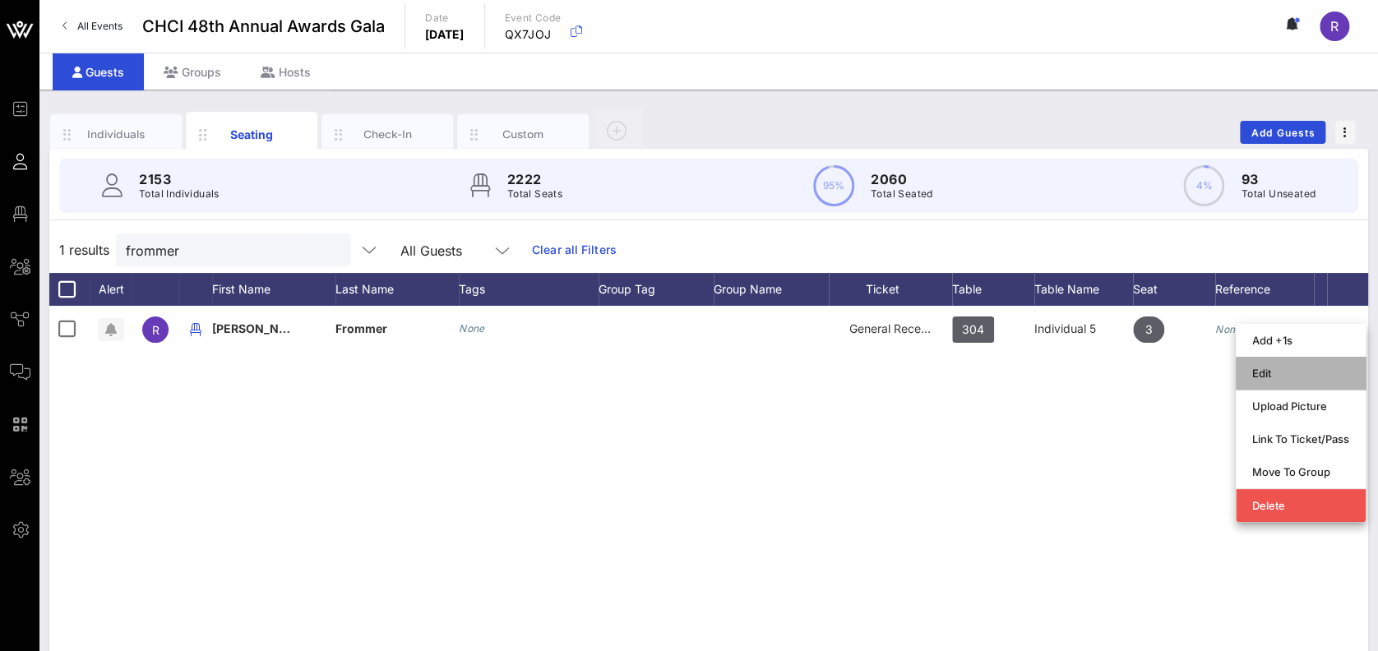
click at [1289, 368] on div "Edit" at bounding box center [1300, 373] width 97 height 13
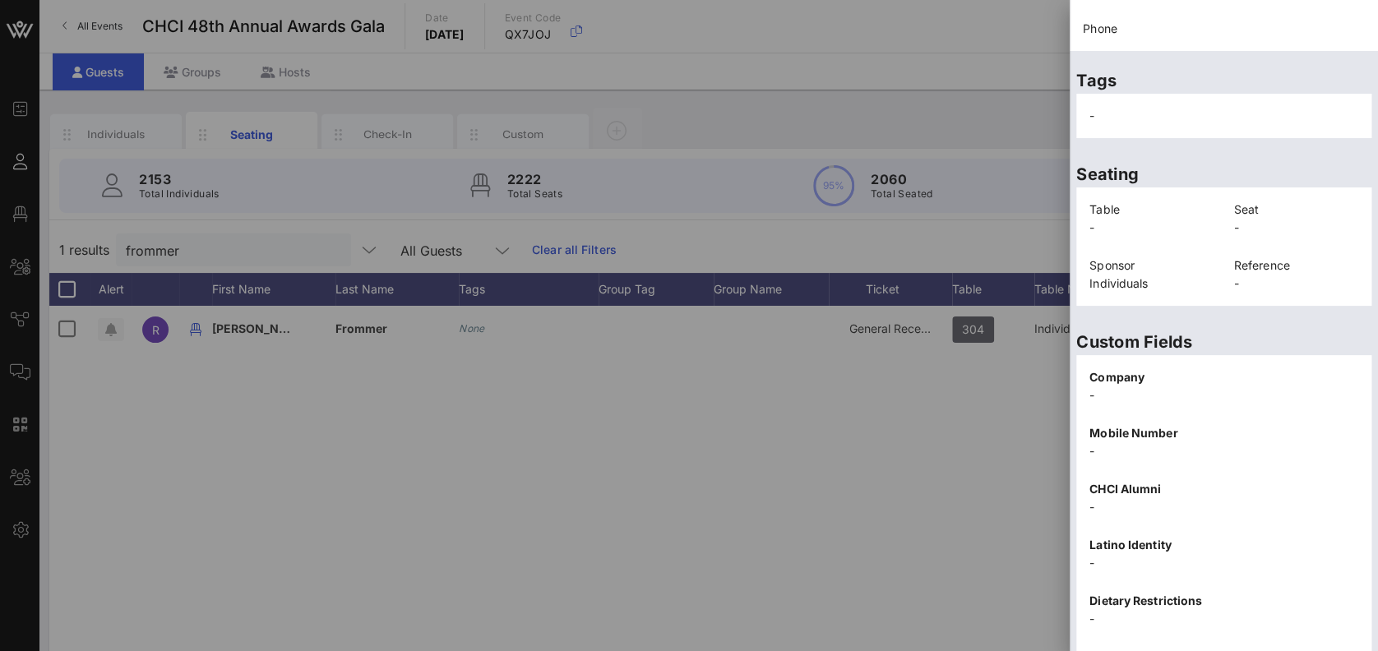
scroll to position [329, 0]
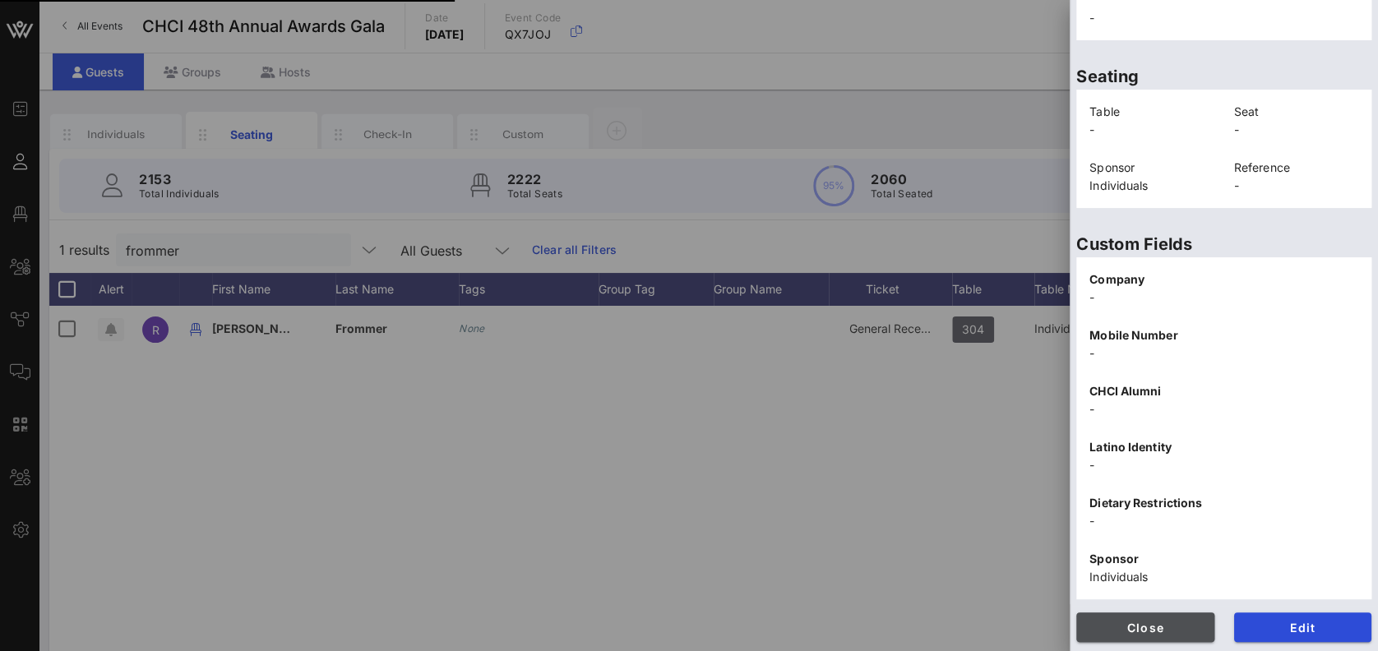
click at [1155, 621] on span "Close" at bounding box center [1145, 628] width 112 height 14
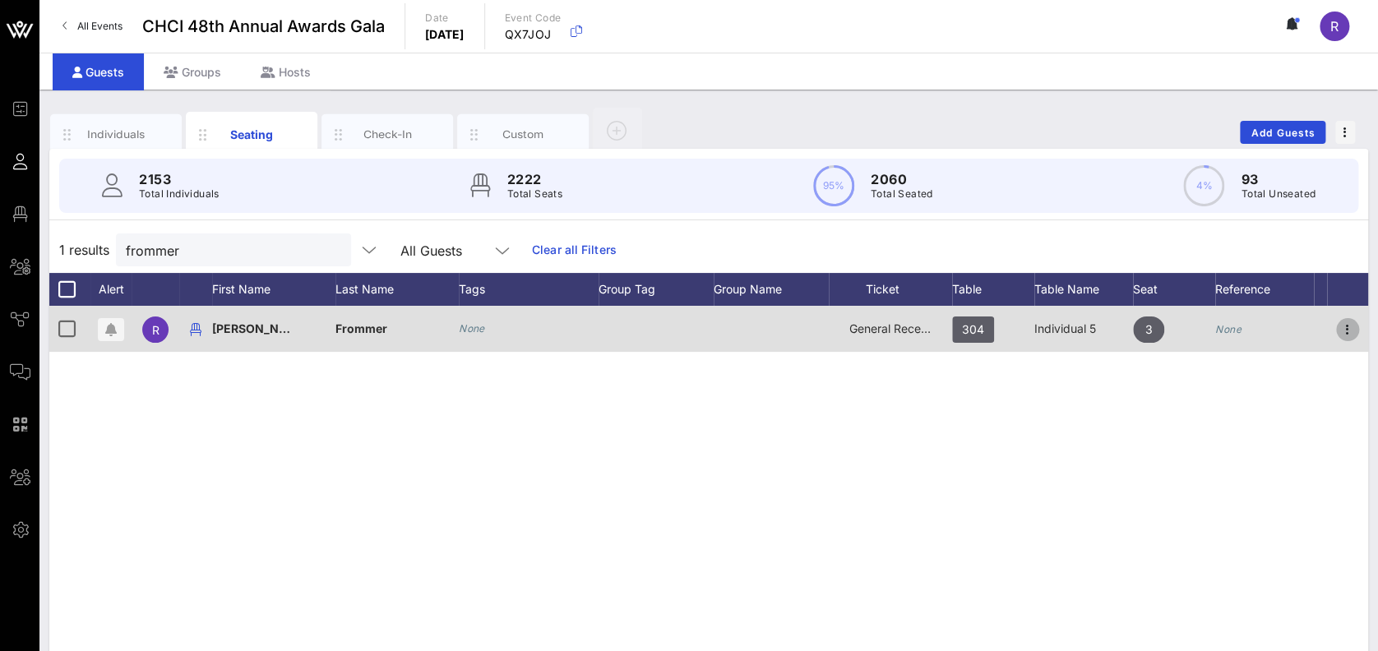
click at [1348, 326] on icon "button" at bounding box center [1348, 330] width 20 height 20
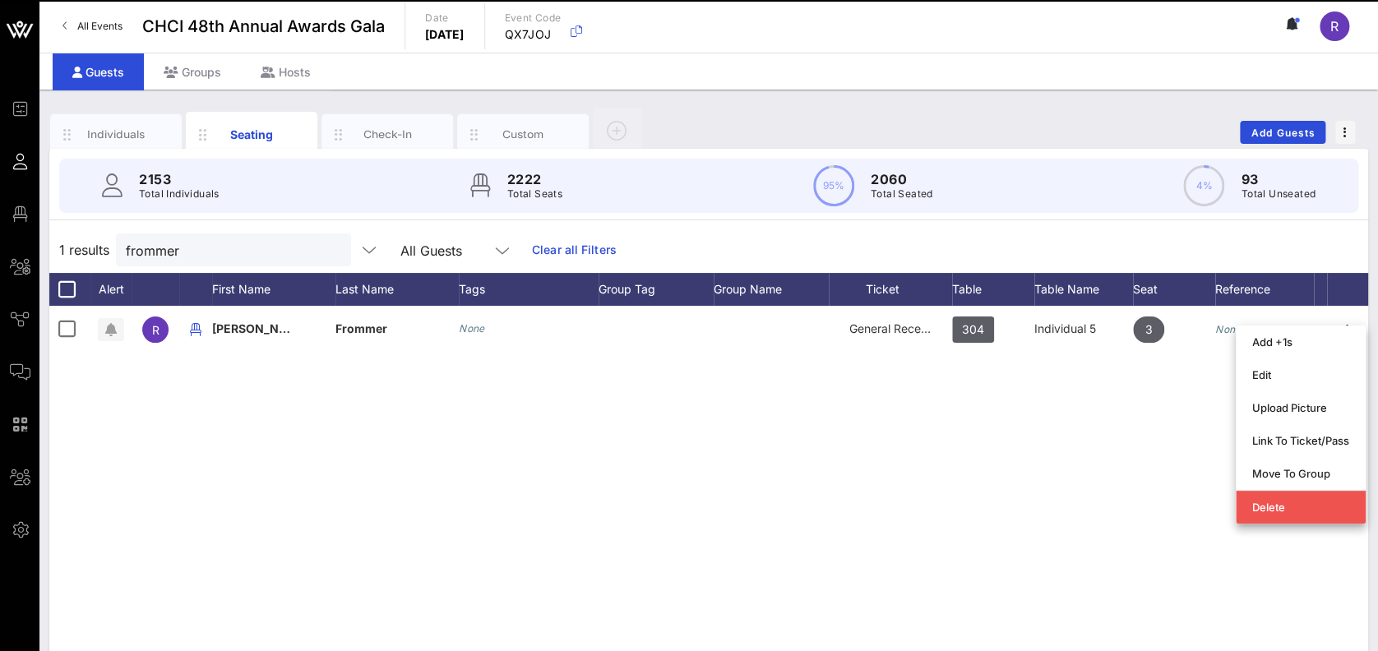
click at [1154, 368] on div "R Ross Frommer None General Reception 304 Individual 5 3 None" at bounding box center [708, 552] width 1319 height 493
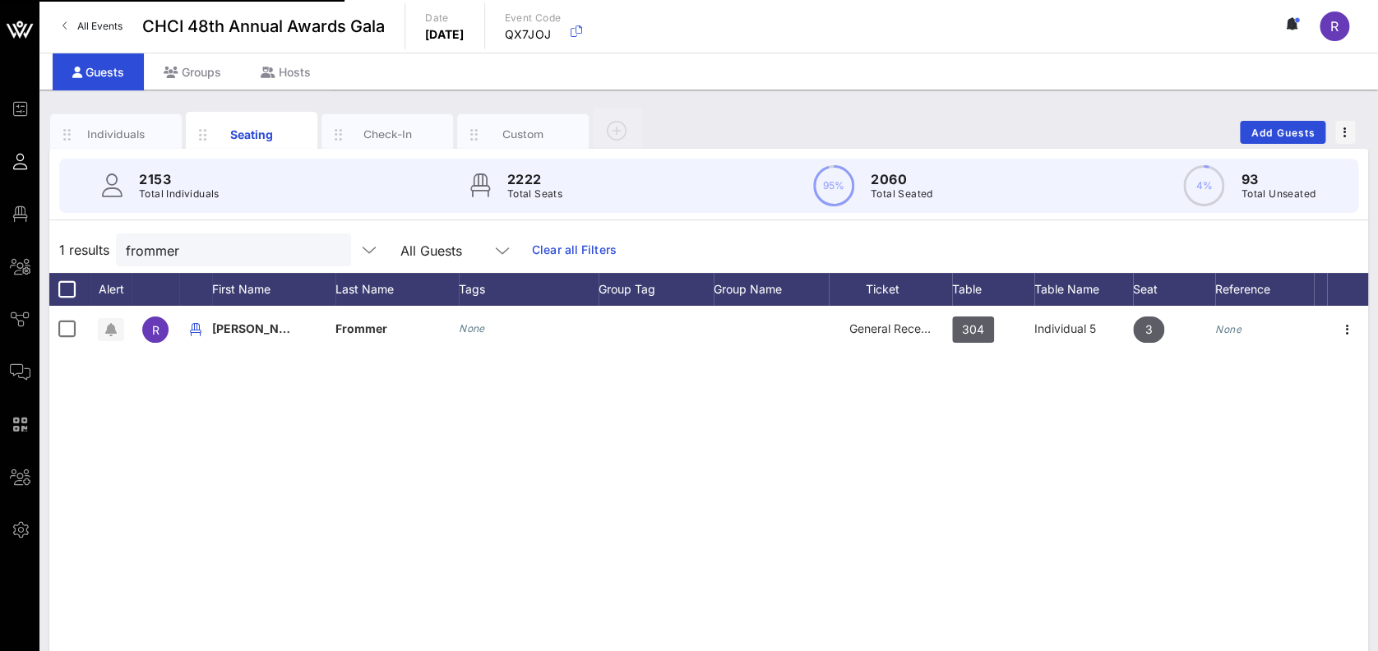
click at [1343, 322] on icon "button" at bounding box center [1348, 330] width 20 height 20
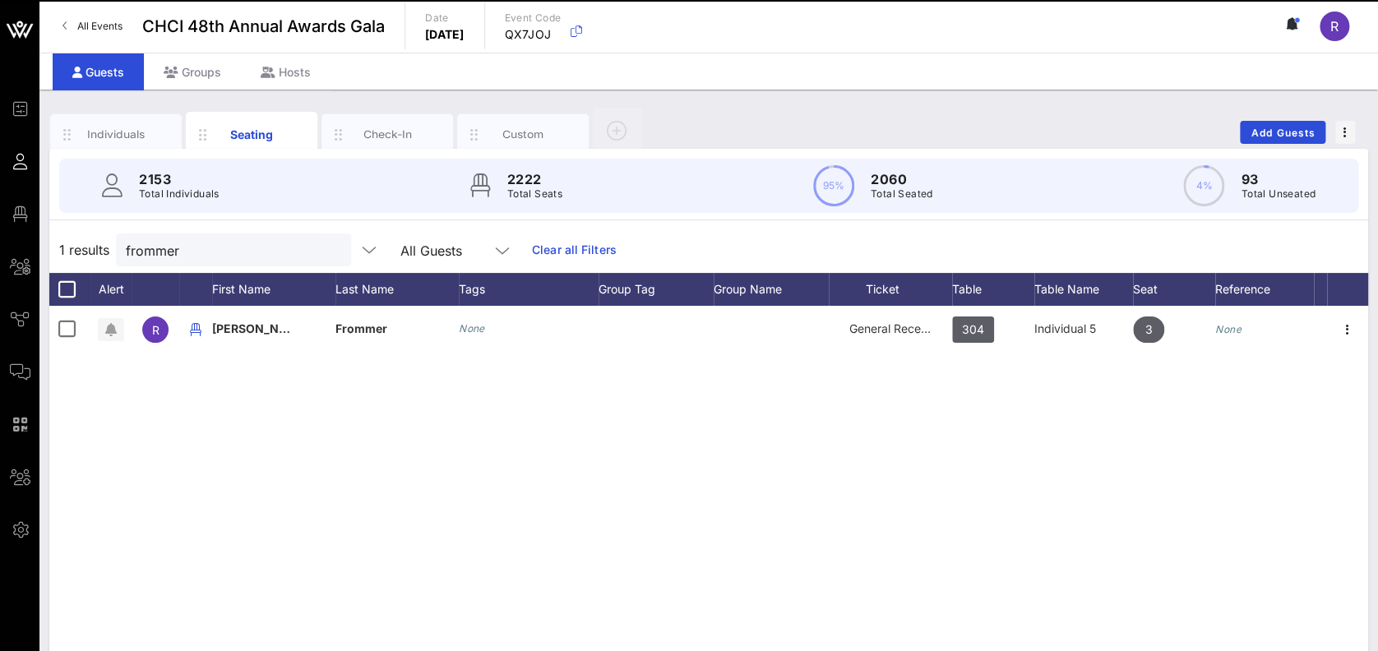
click at [1348, 330] on div "Add +1s" at bounding box center [1300, 339] width 97 height 26
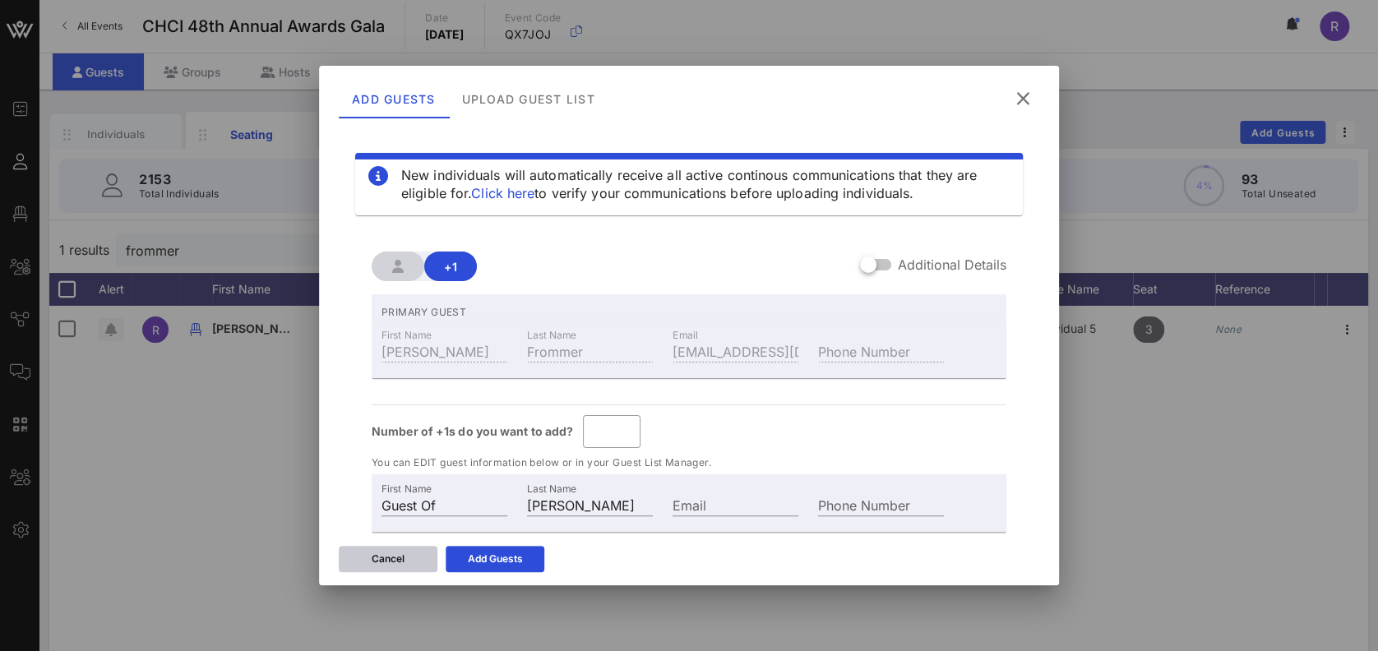
click at [400, 551] on div "Cancel" at bounding box center [388, 559] width 33 height 16
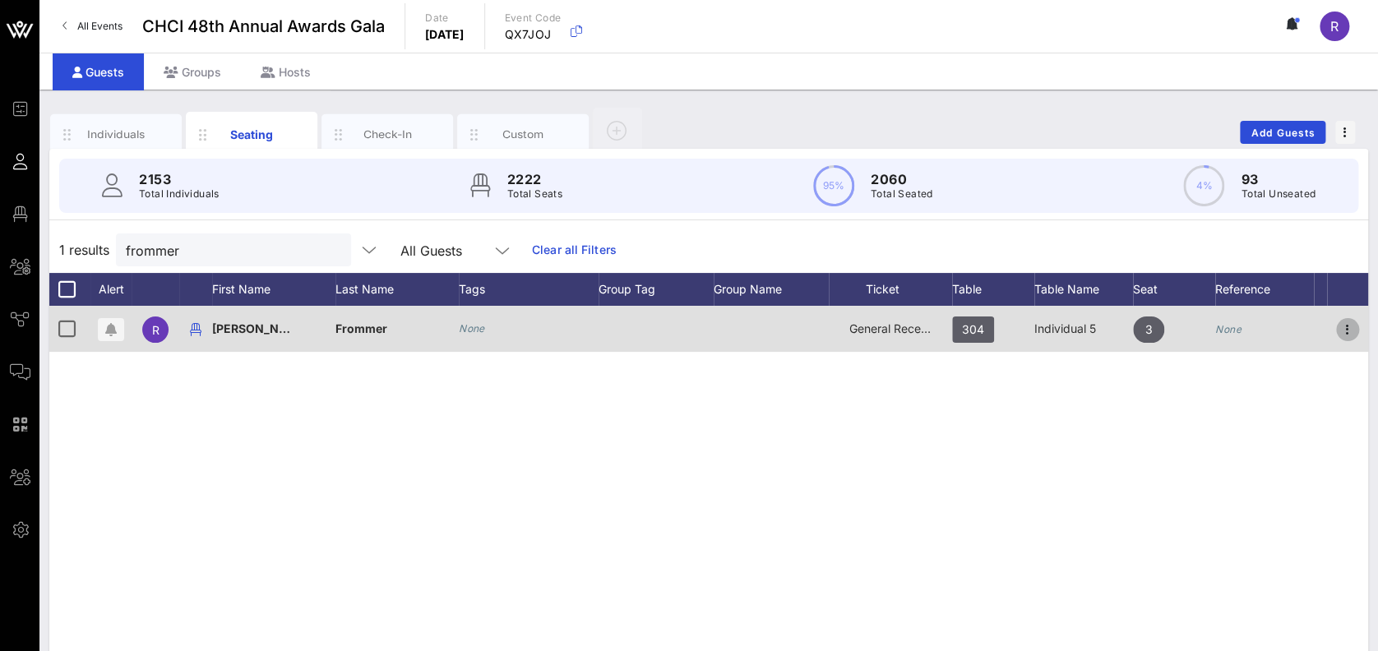
click at [1354, 335] on icon "button" at bounding box center [1348, 330] width 20 height 20
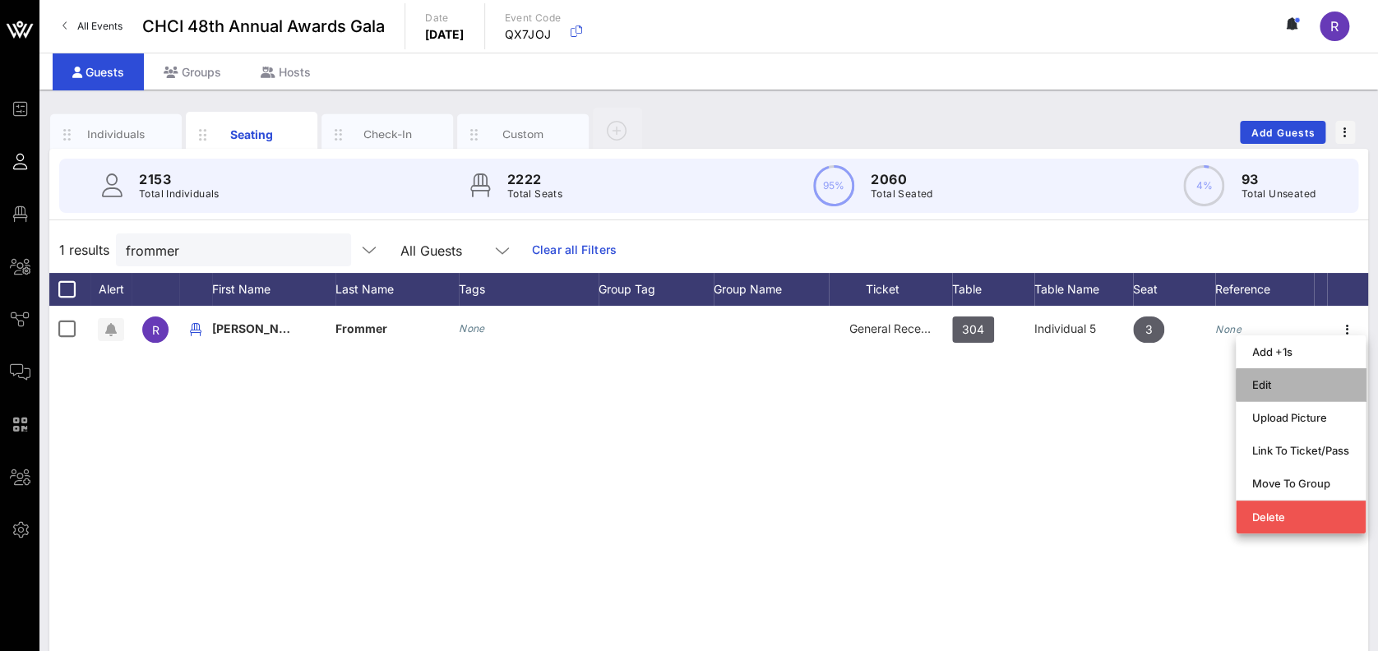
click at [1278, 382] on div "Edit" at bounding box center [1300, 384] width 97 height 13
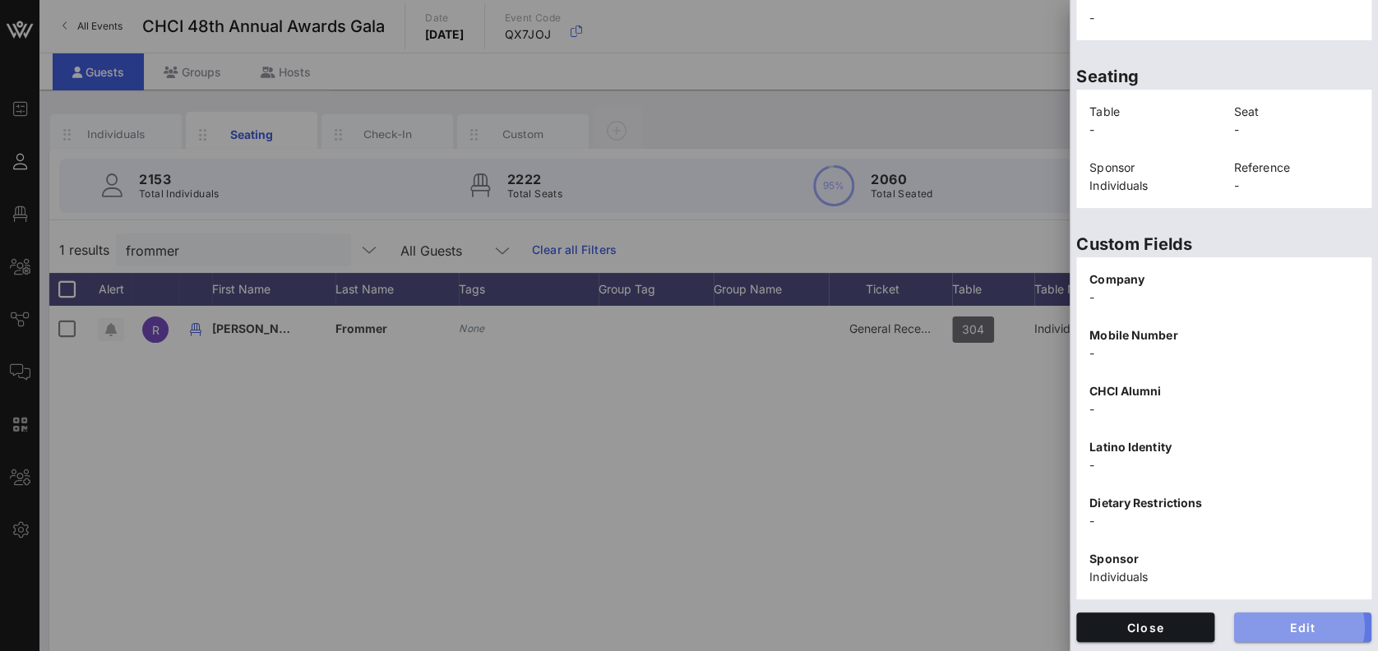
click at [1274, 613] on button "Edit" at bounding box center [1303, 628] width 138 height 30
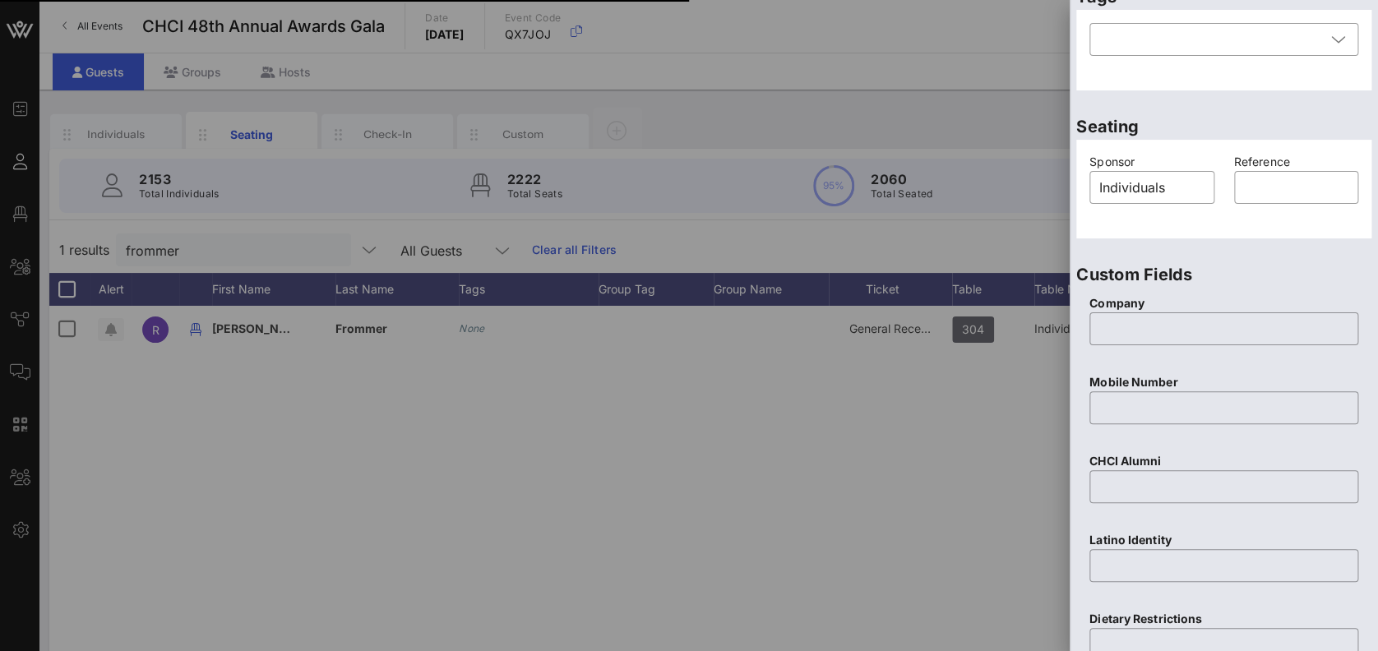
scroll to position [0, 0]
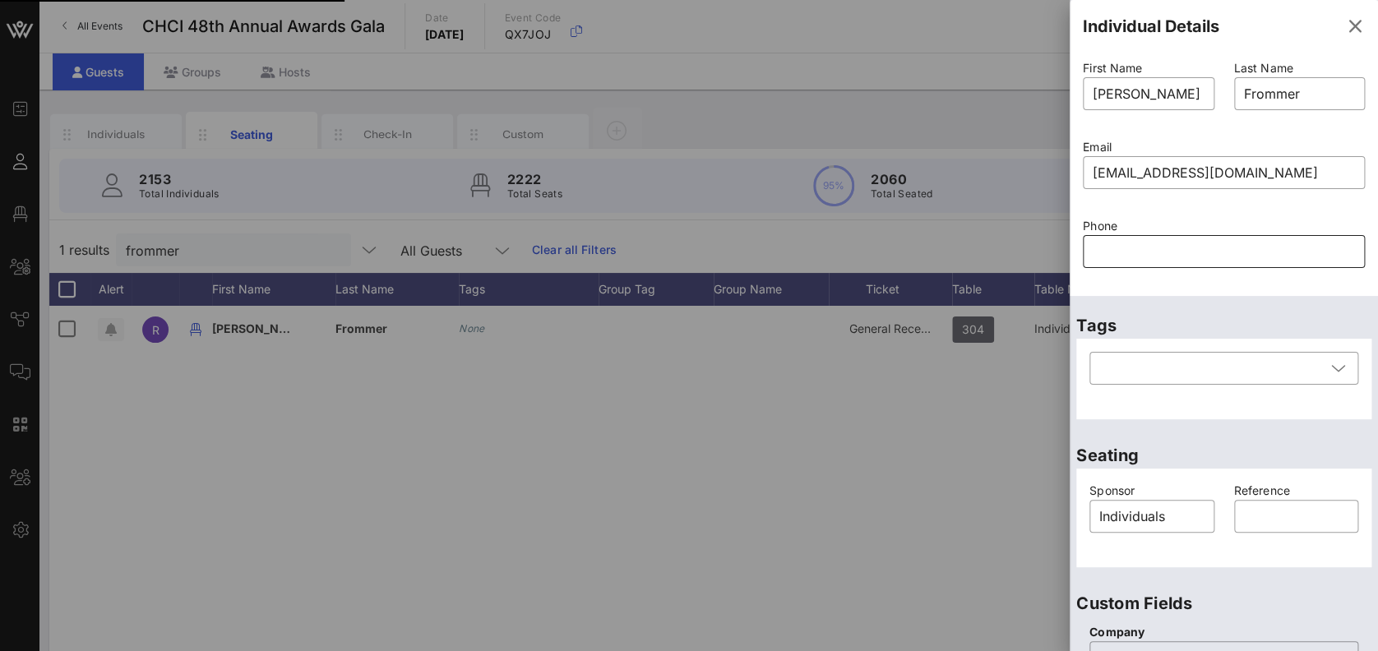
click at [1139, 252] on input "text" at bounding box center [1224, 251] width 262 height 26
type input "6"
type input "4"
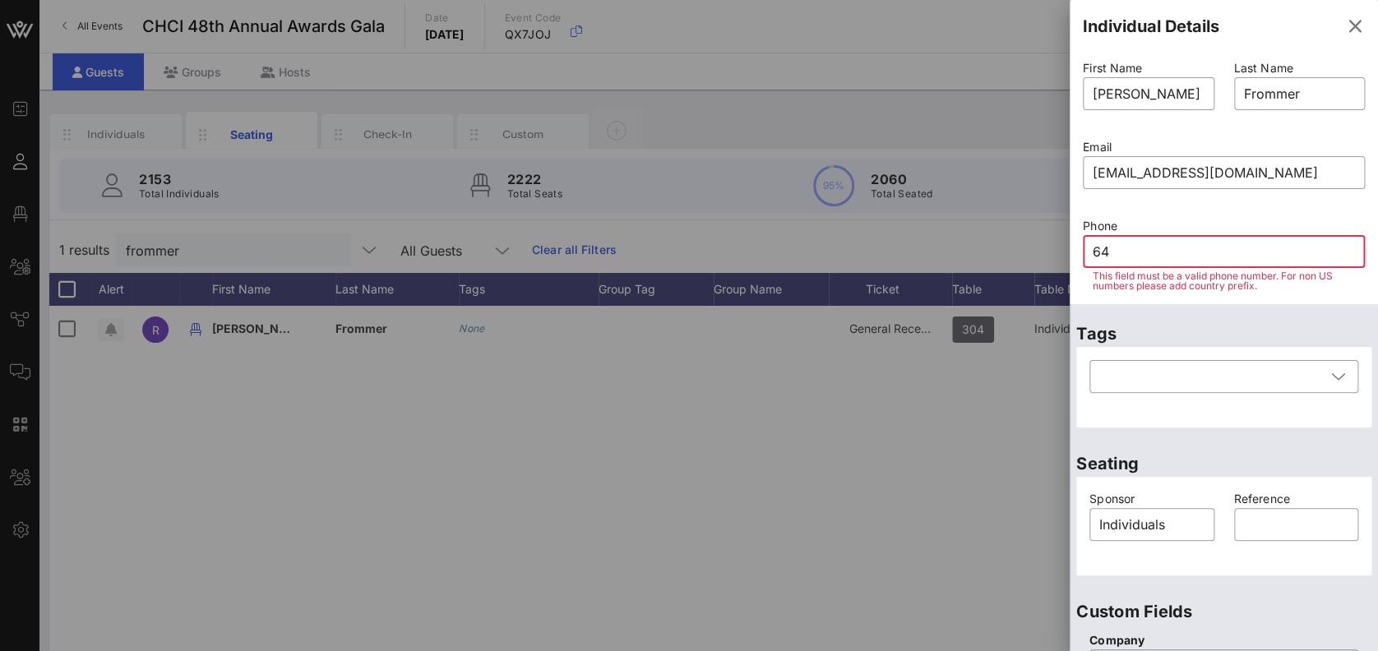
type input "646"
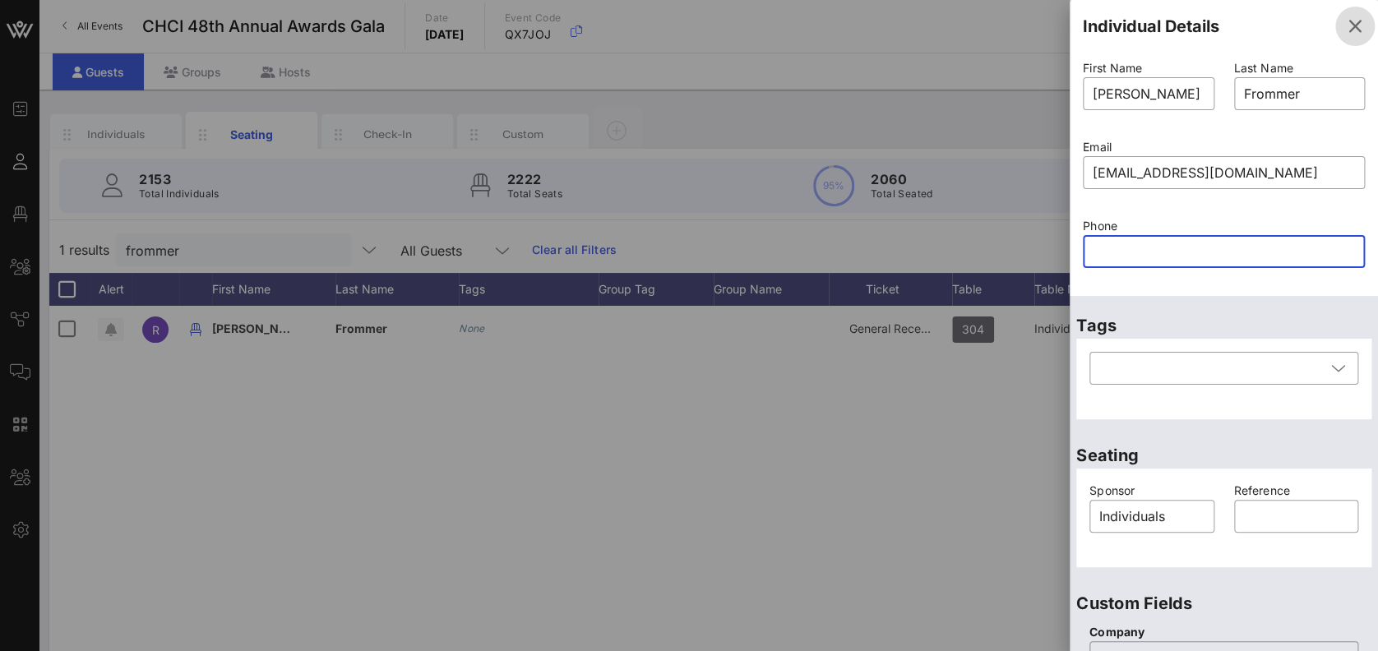
click at [1345, 20] on icon "button" at bounding box center [1355, 26] width 20 height 20
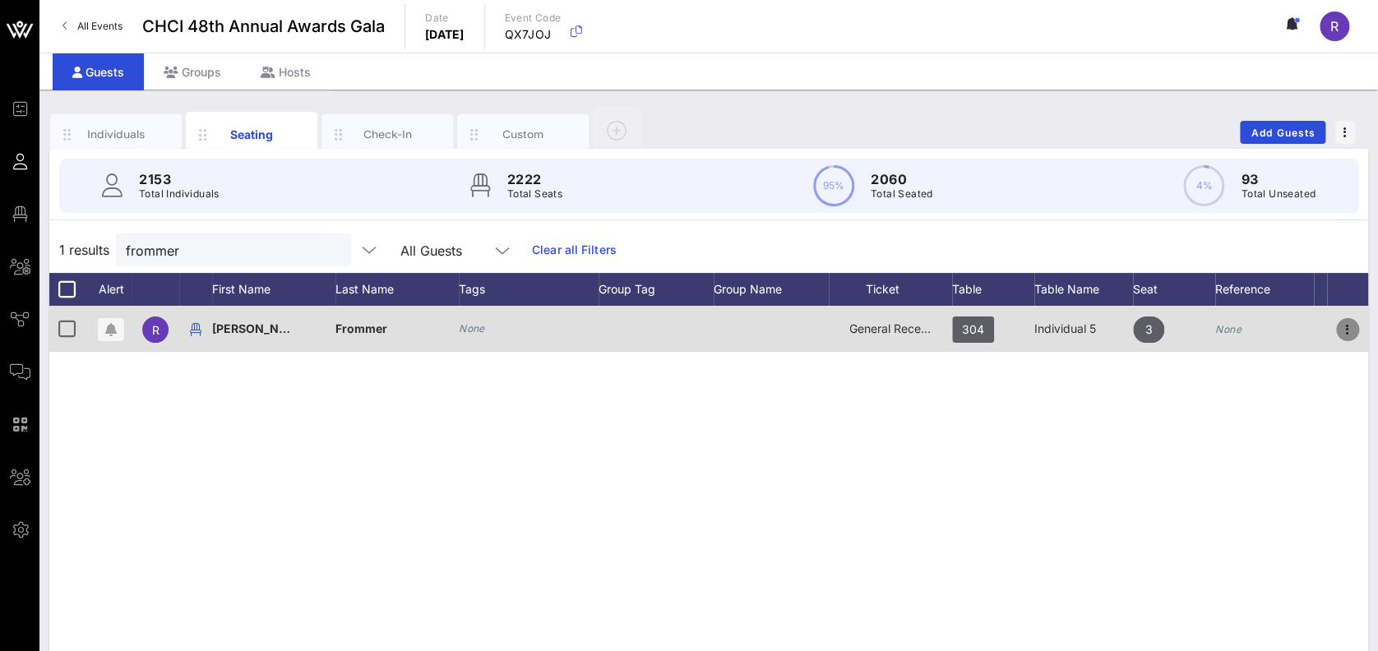
click at [1348, 326] on icon "button" at bounding box center [1348, 330] width 20 height 20
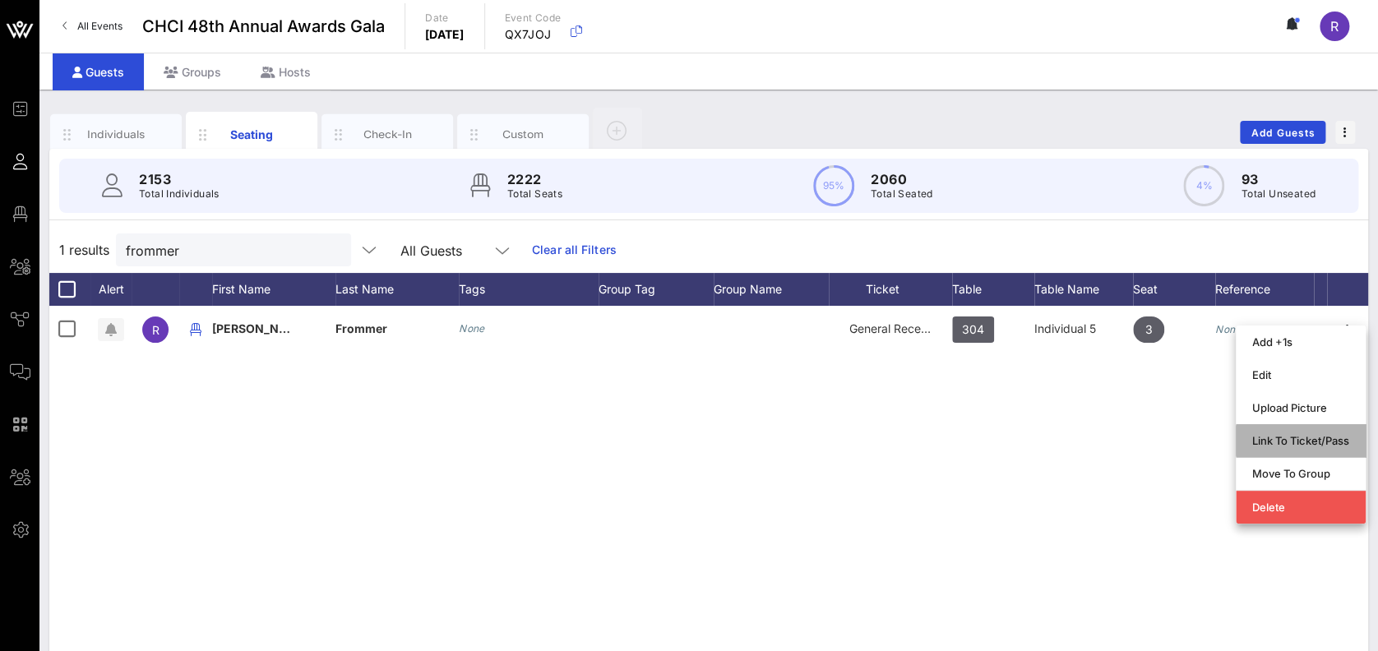
click at [1278, 433] on div "Link To Ticket/Pass" at bounding box center [1300, 441] width 97 height 26
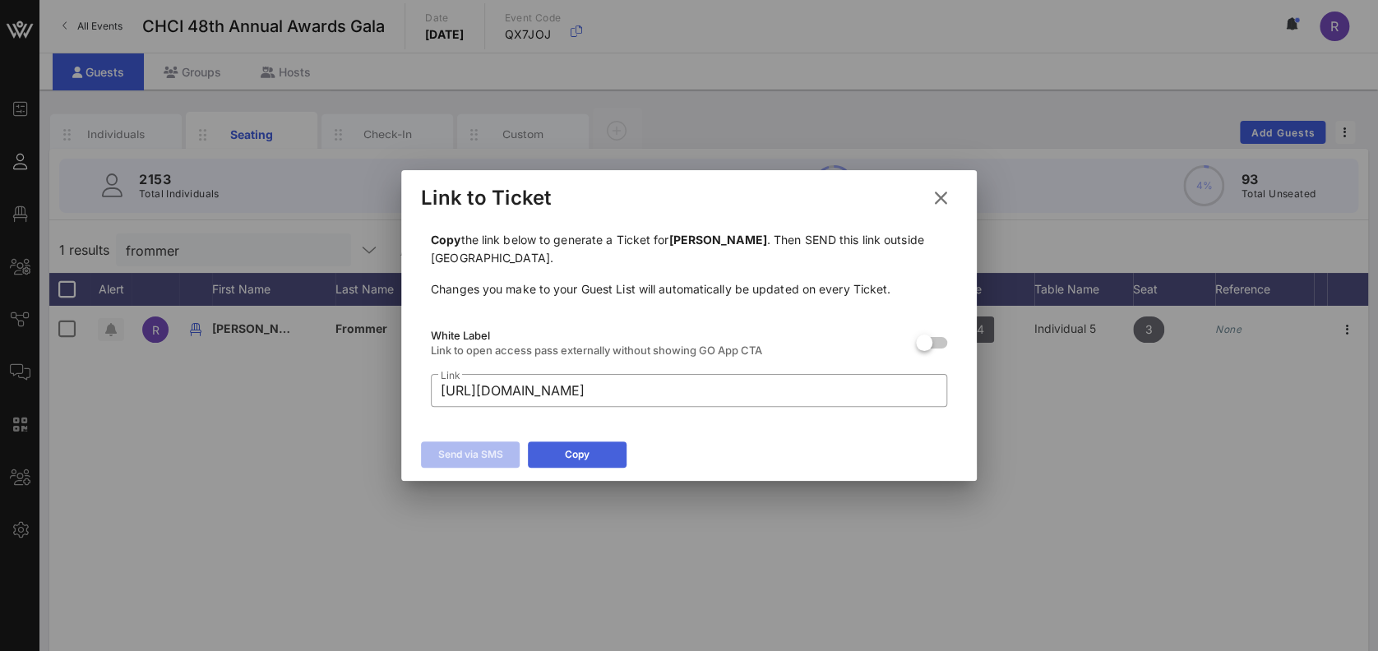
click at [566, 446] on div "Copy" at bounding box center [577, 454] width 25 height 16
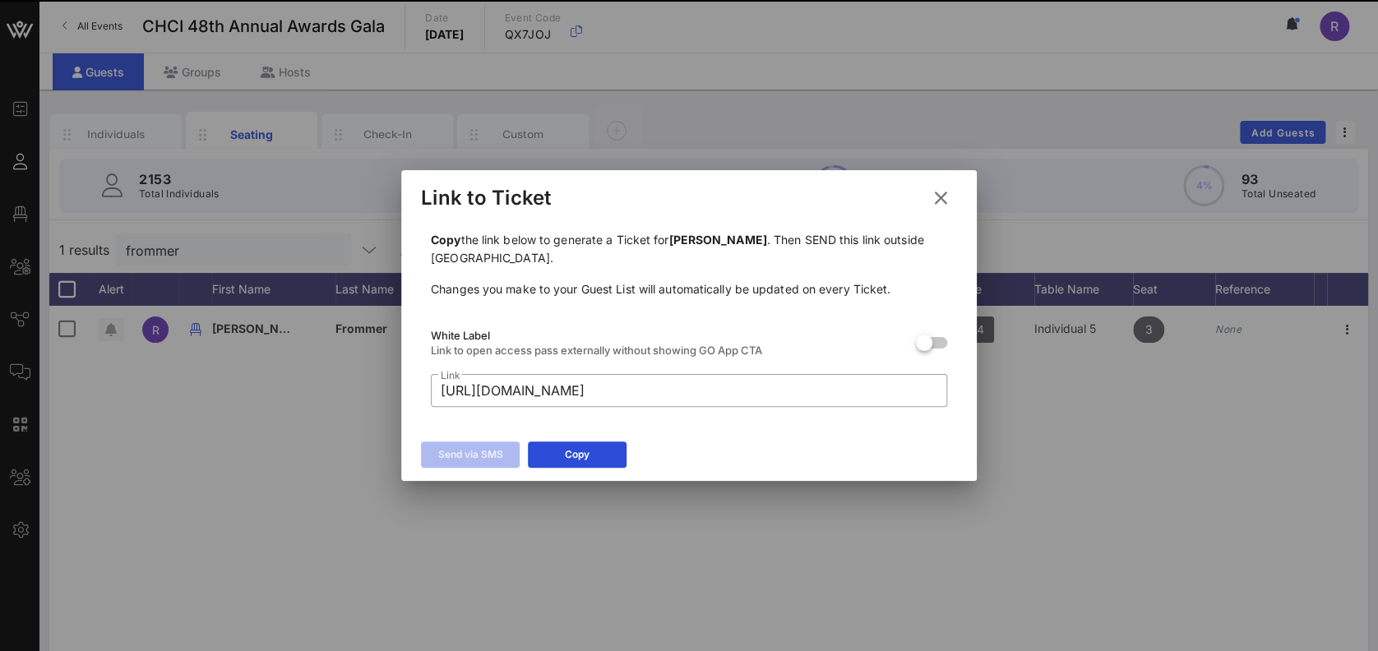
click at [941, 194] on icon at bounding box center [941, 198] width 22 height 20
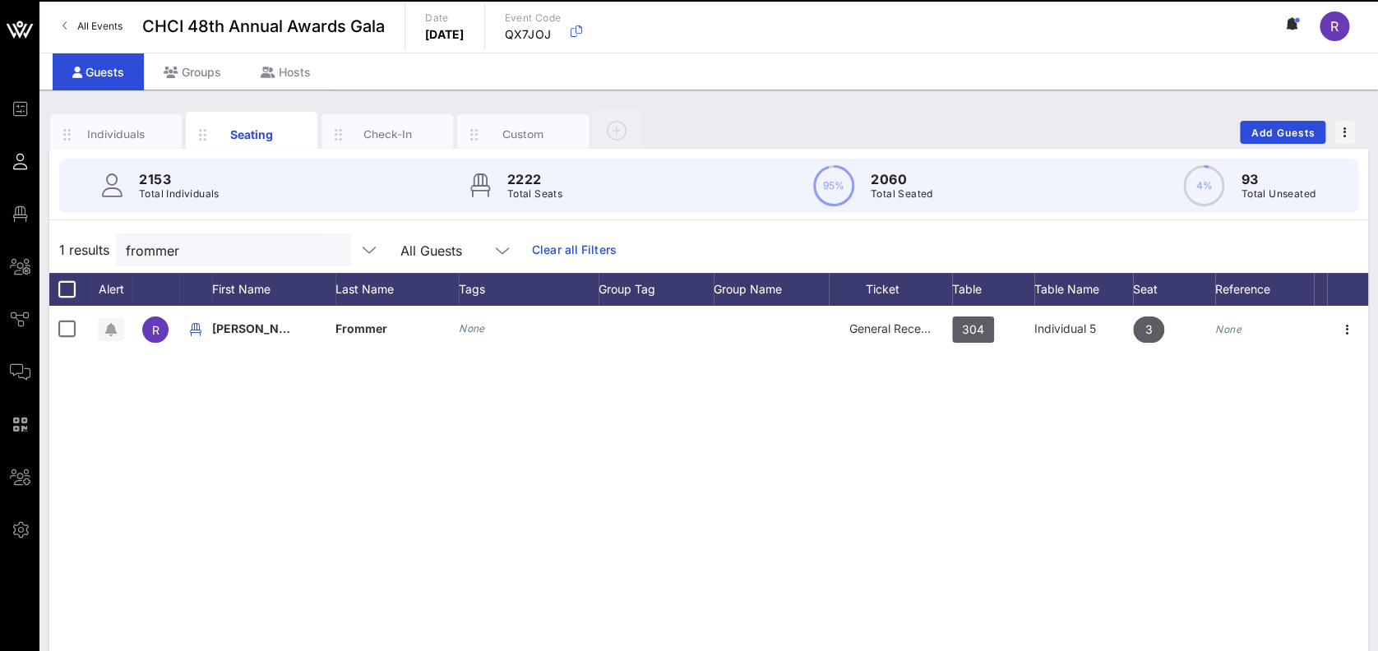
click at [326, 250] on button "clear icon" at bounding box center [331, 251] width 11 height 16
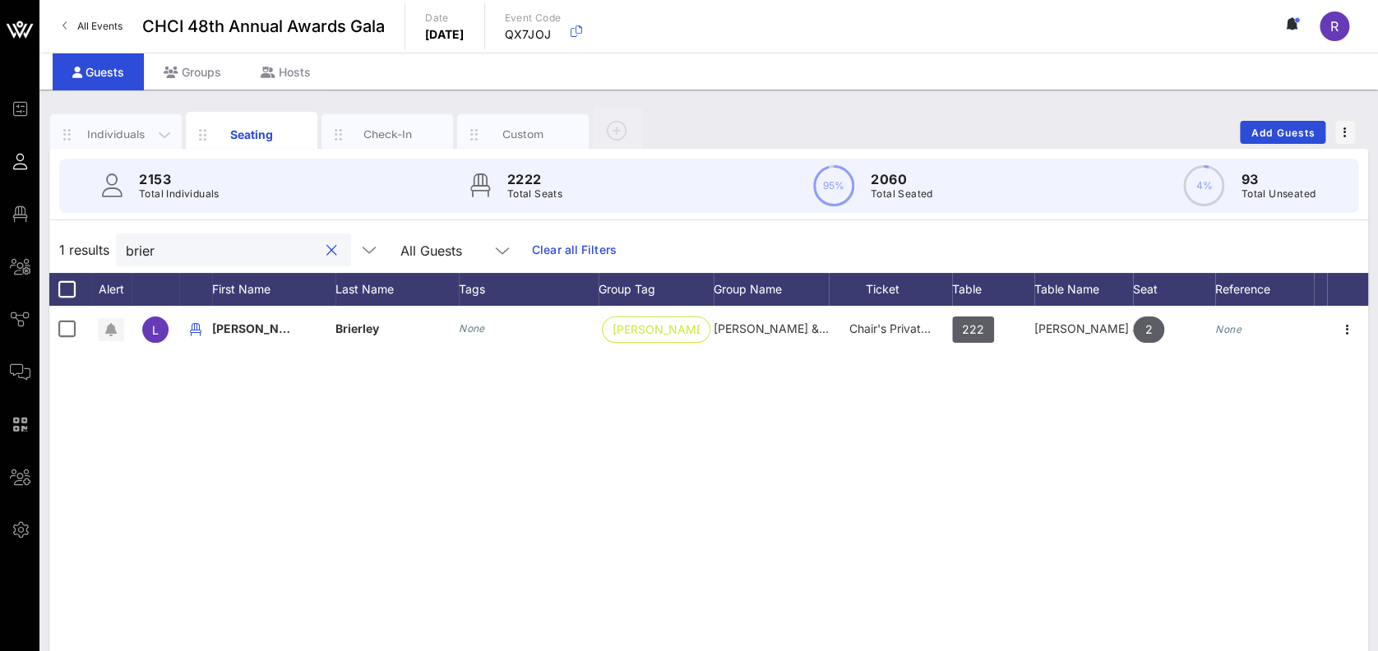
type input "brier"
click at [95, 132] on div "Individuals" at bounding box center [116, 135] width 73 height 16
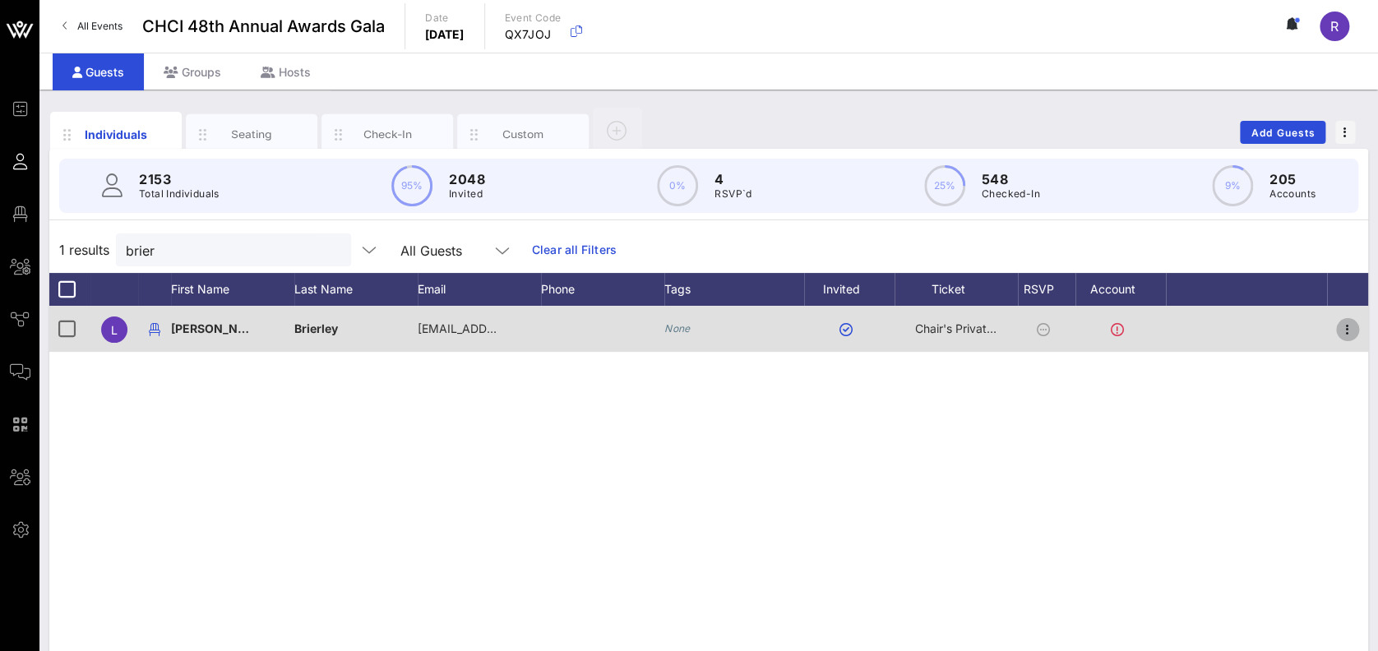
click at [1350, 329] on icon "button" at bounding box center [1348, 330] width 20 height 20
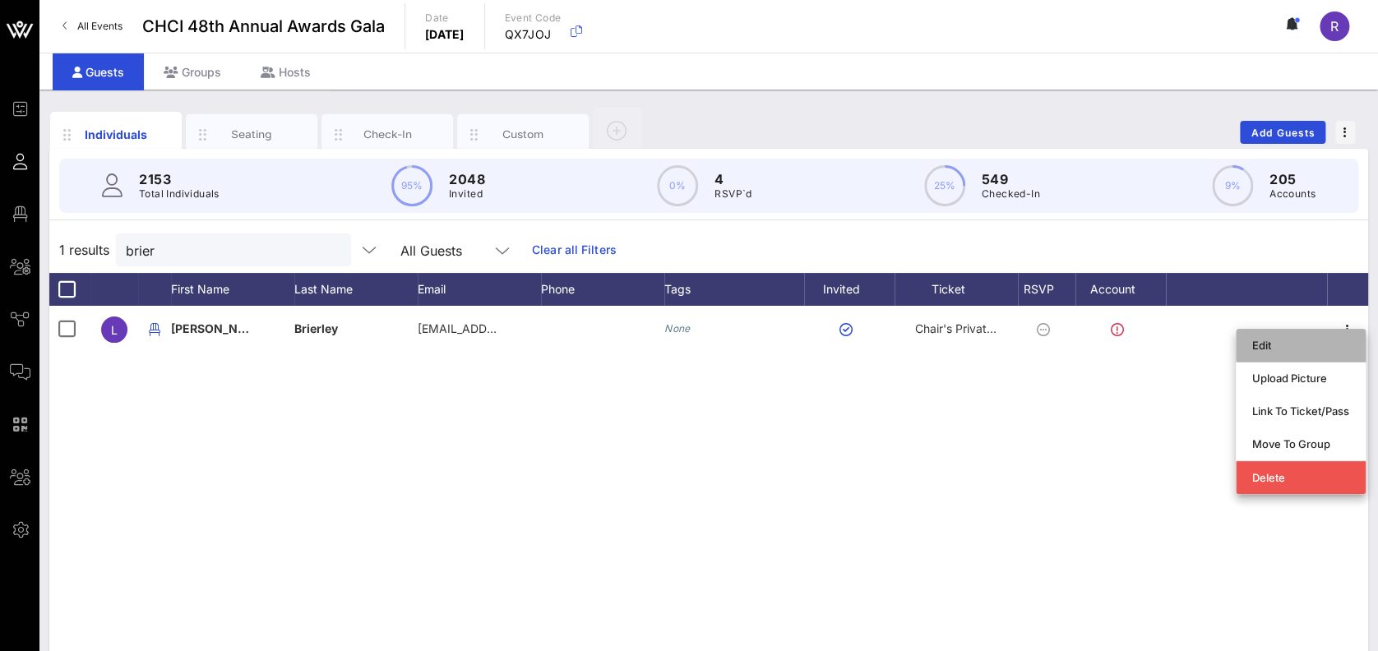
click at [1276, 340] on div "Edit" at bounding box center [1300, 345] width 97 height 13
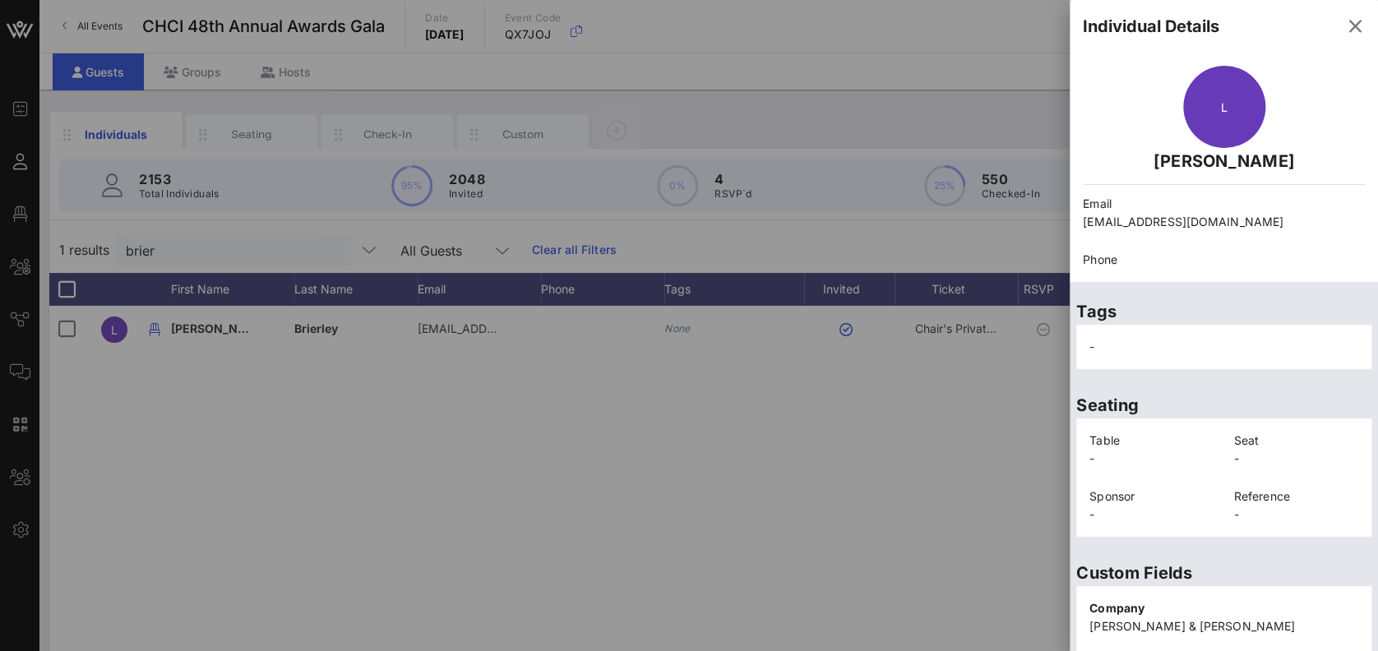
scroll to position [329, 0]
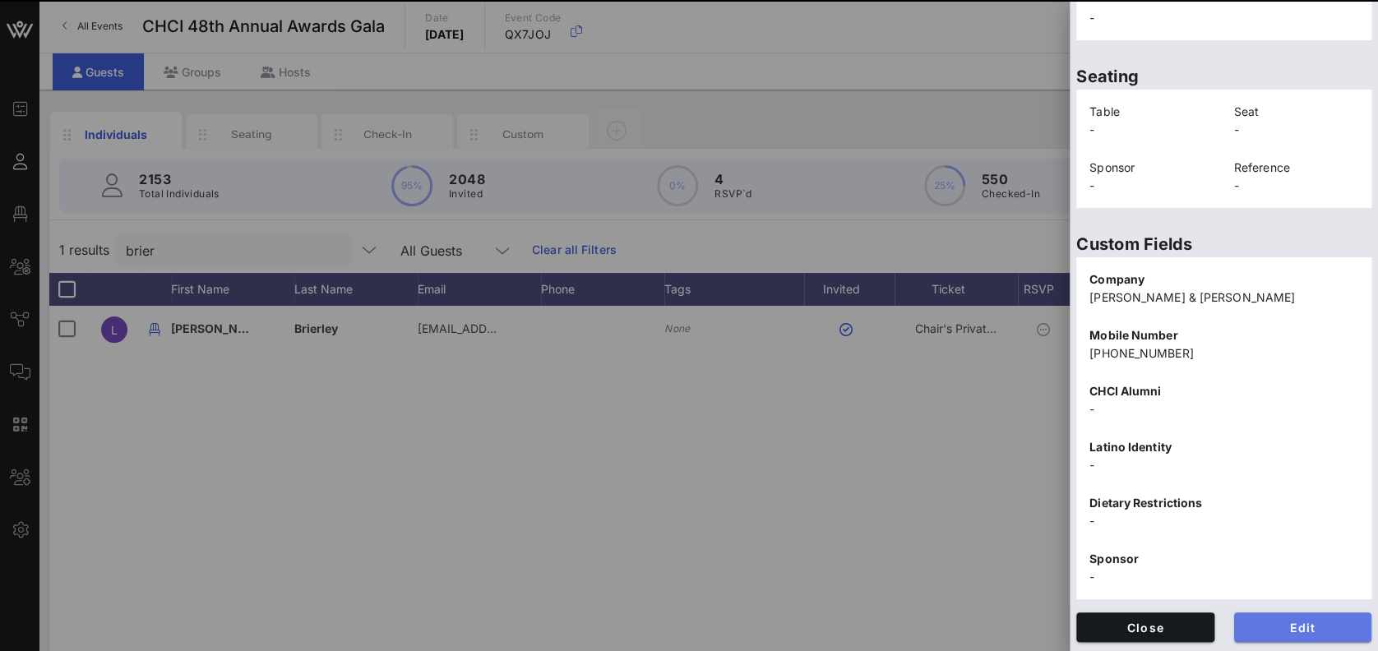
click at [1288, 622] on span "Edit" at bounding box center [1303, 628] width 112 height 14
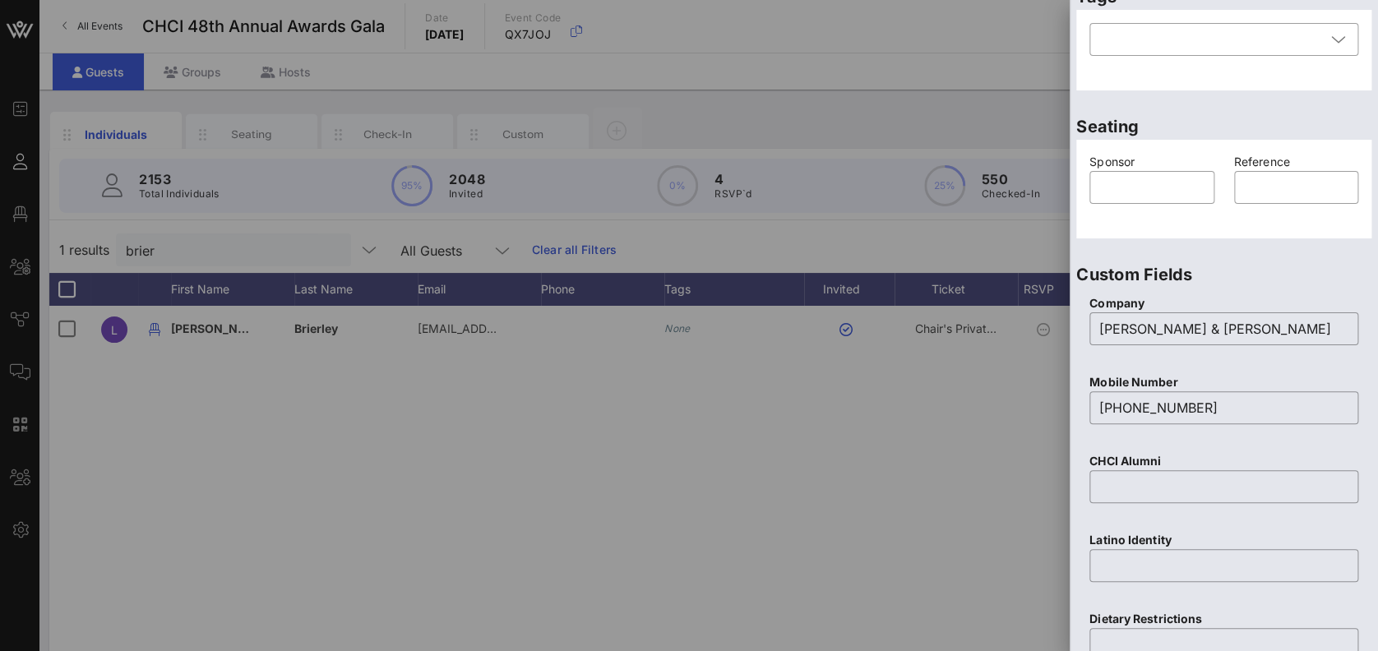
scroll to position [0, 0]
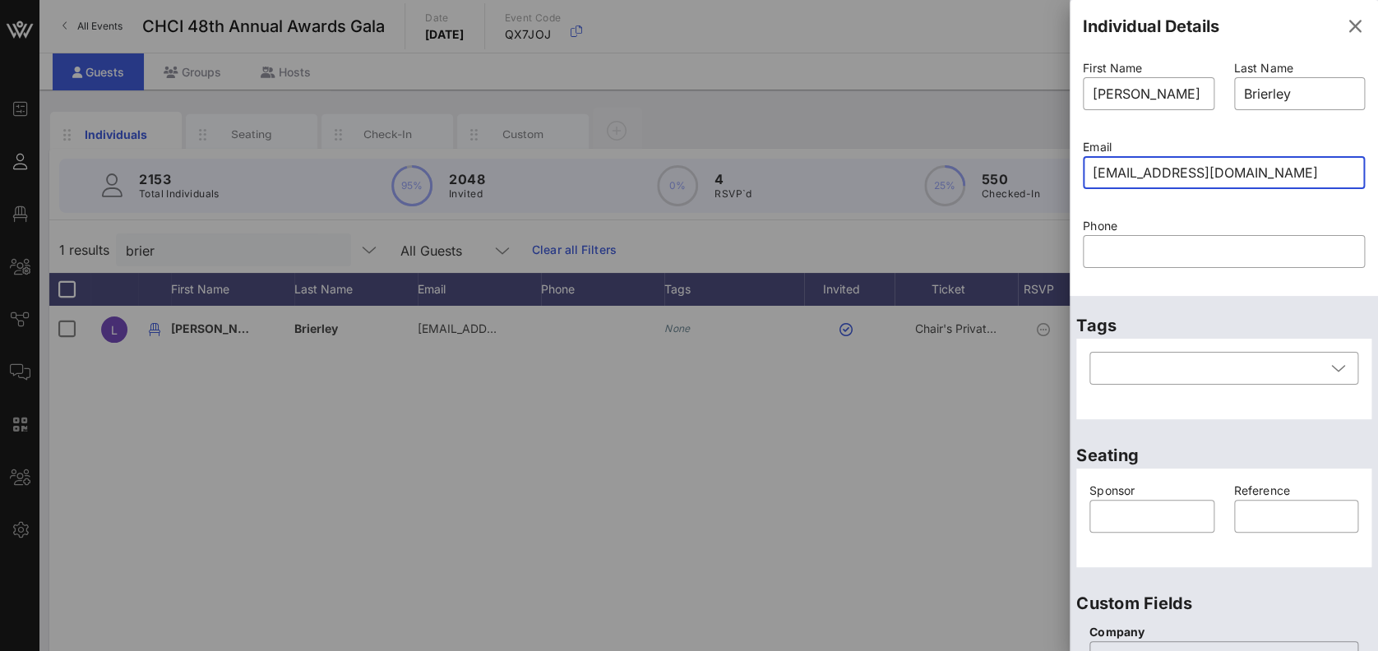
drag, startPoint x: 1212, startPoint y: 169, endPoint x: 1184, endPoint y: 164, distance: 28.4
click at [1184, 164] on input "lbrier1@its.jnj.com" at bounding box center [1224, 173] width 262 height 26
click at [1117, 177] on input "lbrier1@its.jnj.com" at bounding box center [1224, 173] width 262 height 26
click at [1121, 169] on input "lbrier1@its.jnj.com" at bounding box center [1224, 173] width 262 height 26
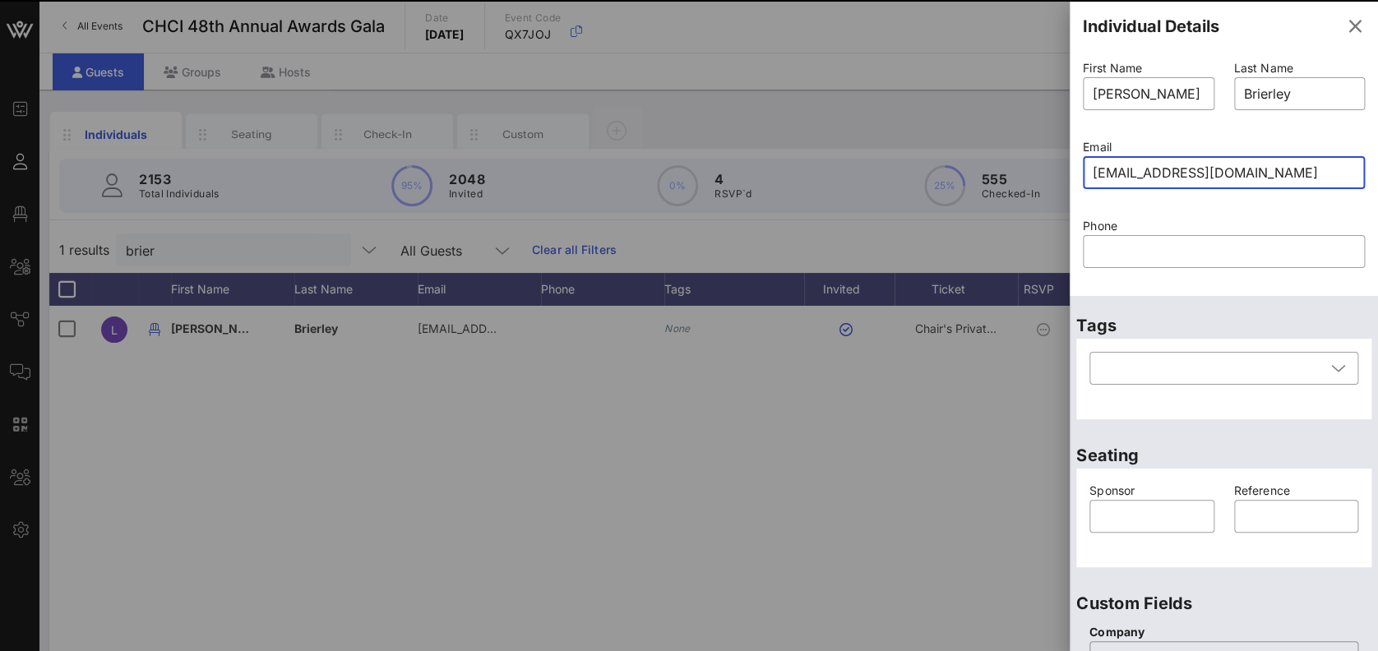
click at [1126, 169] on input "lbrier1@its.jnj.com" at bounding box center [1224, 173] width 262 height 26
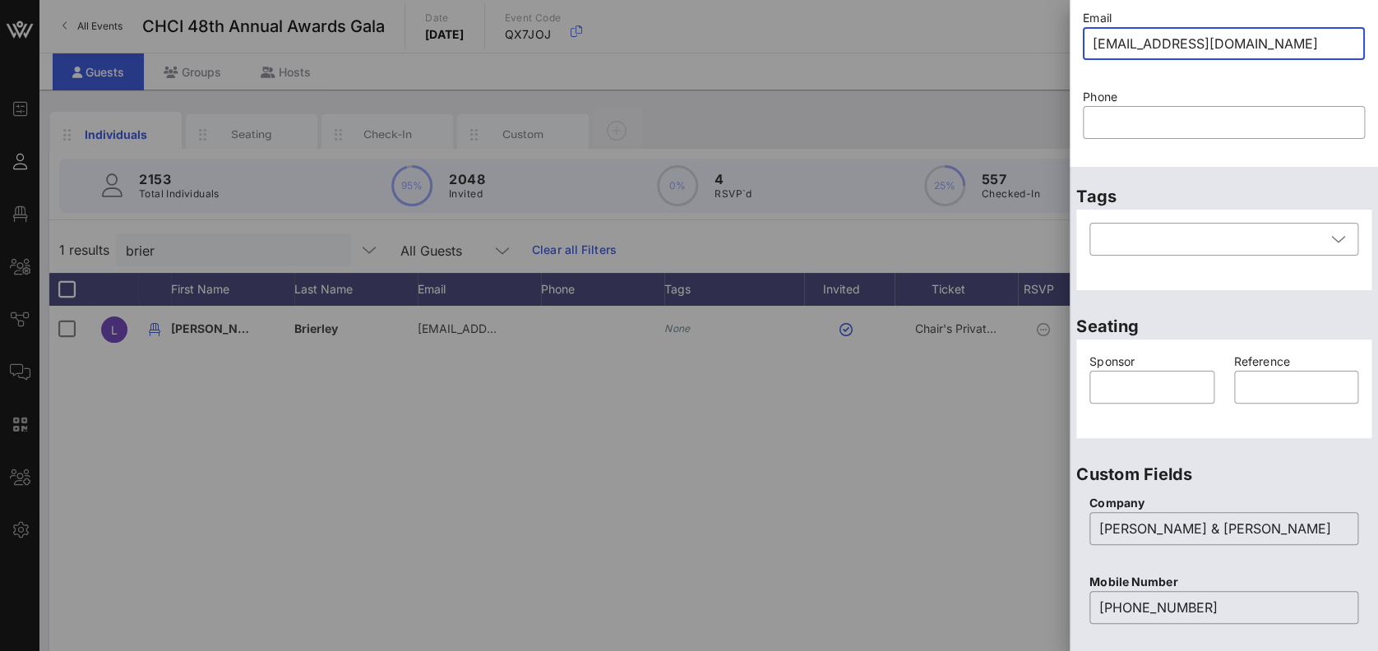
scroll to position [158, 0]
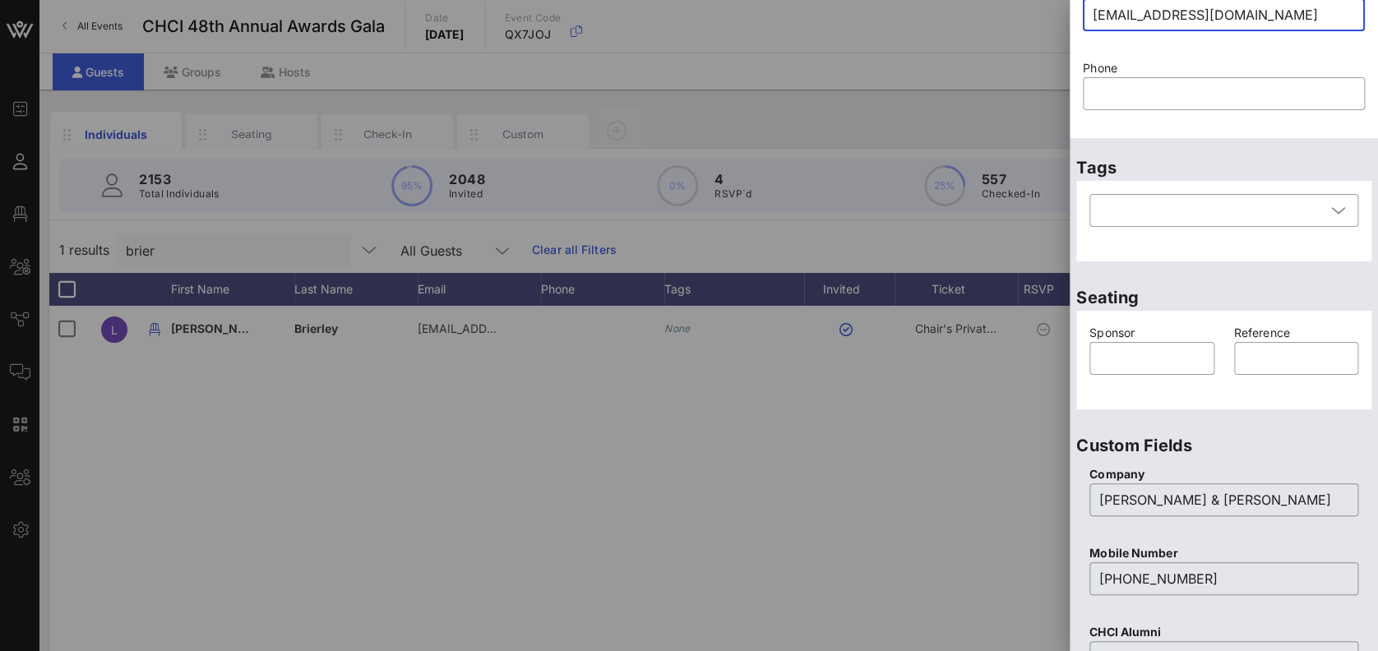
click at [1125, 12] on input "lbrier1@its.jnj.com" at bounding box center [1224, 15] width 262 height 26
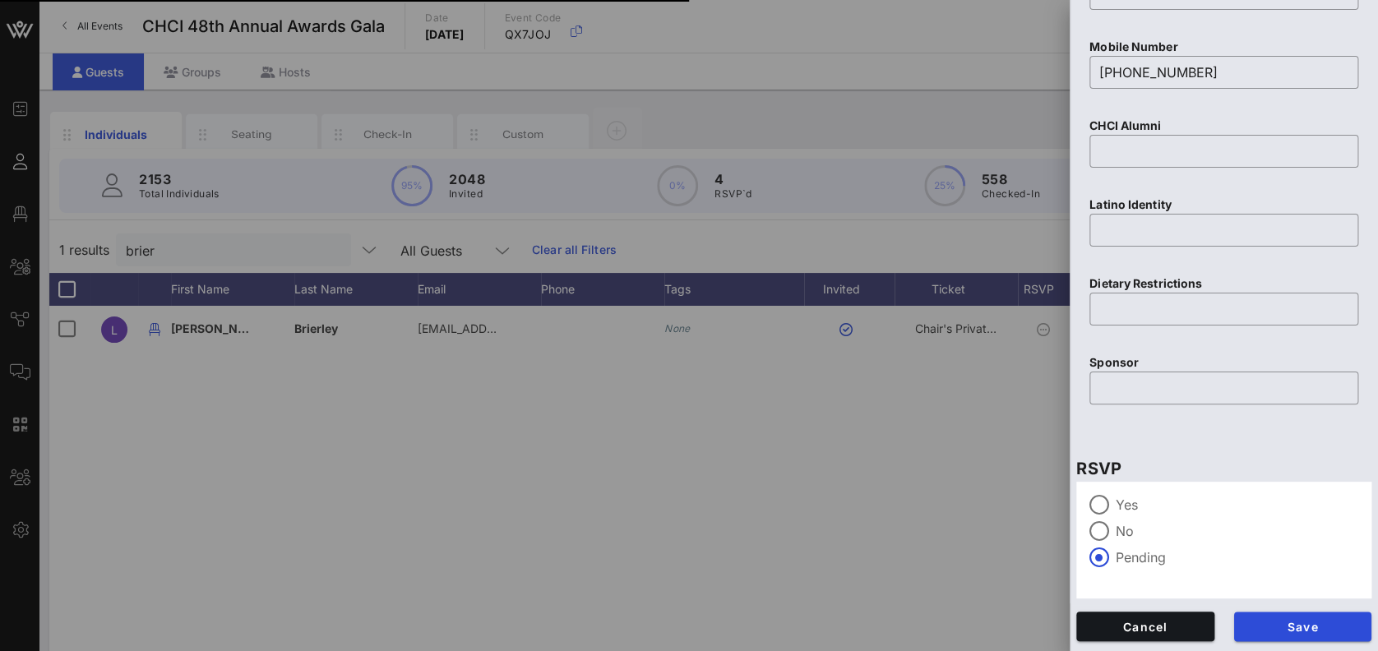
click at [1328, 644] on div "Save" at bounding box center [1303, 626] width 158 height 49
type input "lbrier1@its.jnj.com"
click at [1327, 641] on div "Save" at bounding box center [1303, 626] width 158 height 49
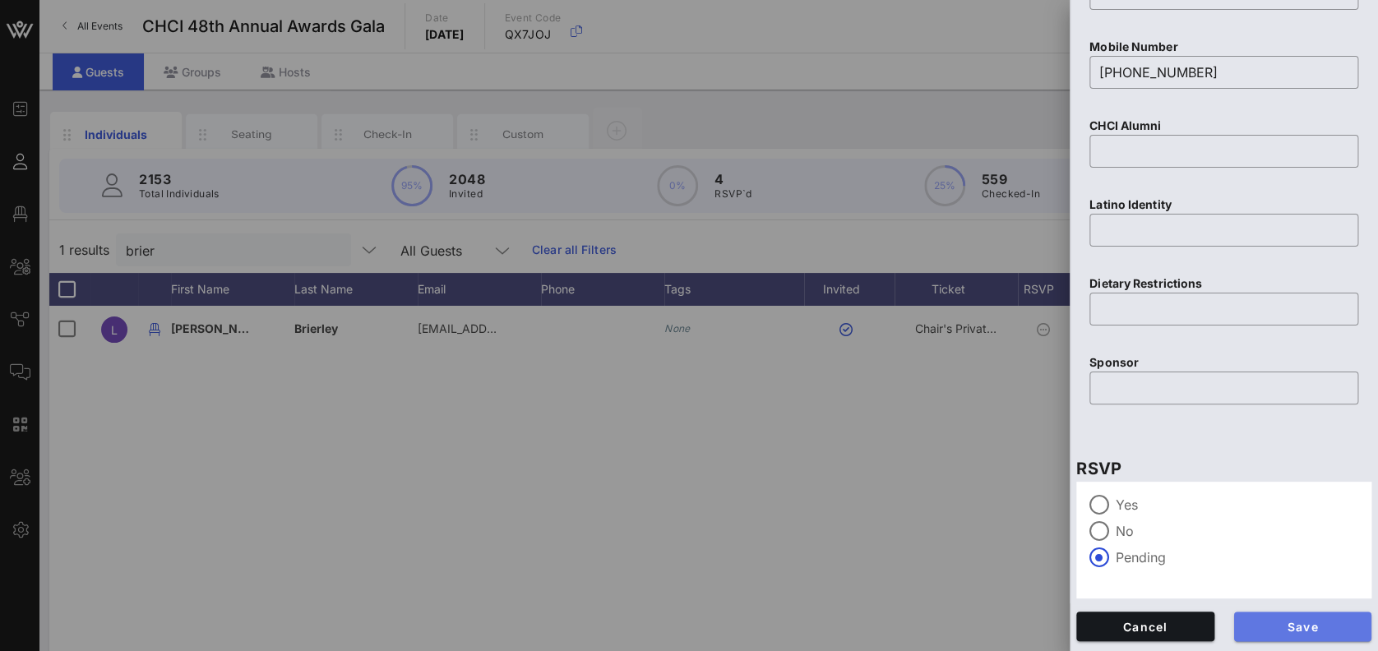
click at [1327, 622] on span "Save" at bounding box center [1303, 627] width 112 height 14
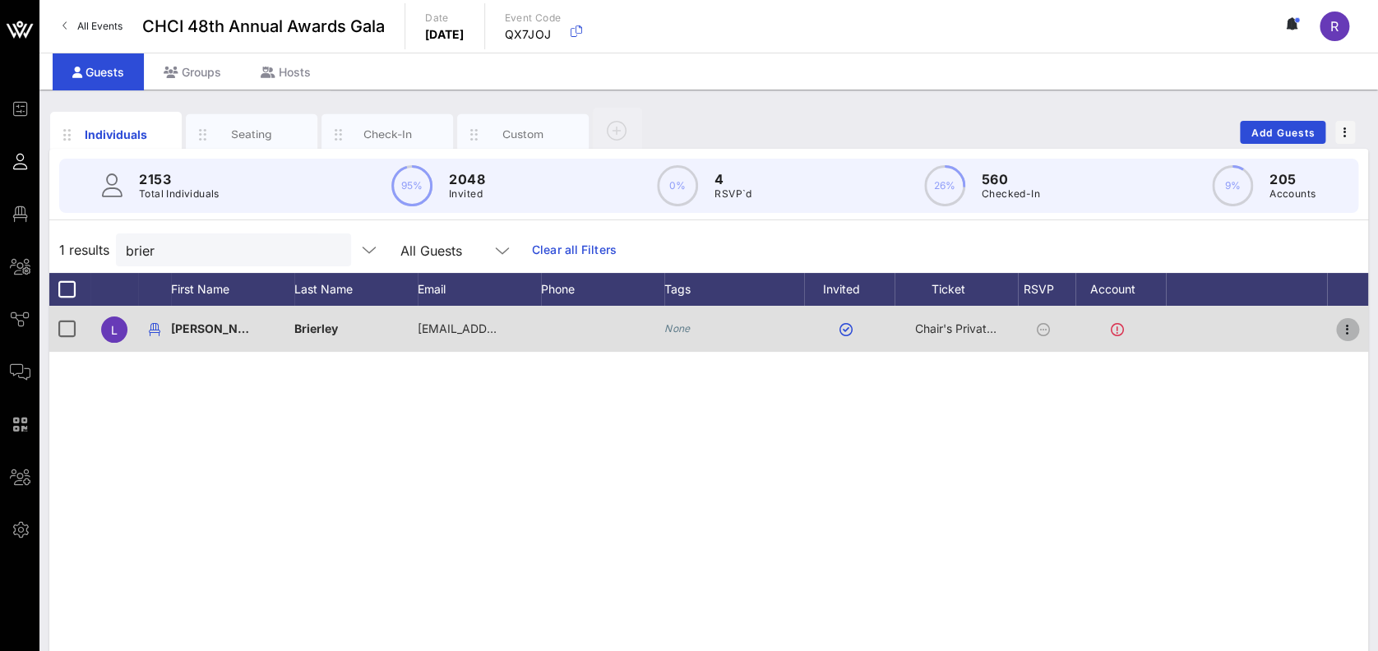
click at [1338, 335] on icon "button" at bounding box center [1348, 330] width 20 height 20
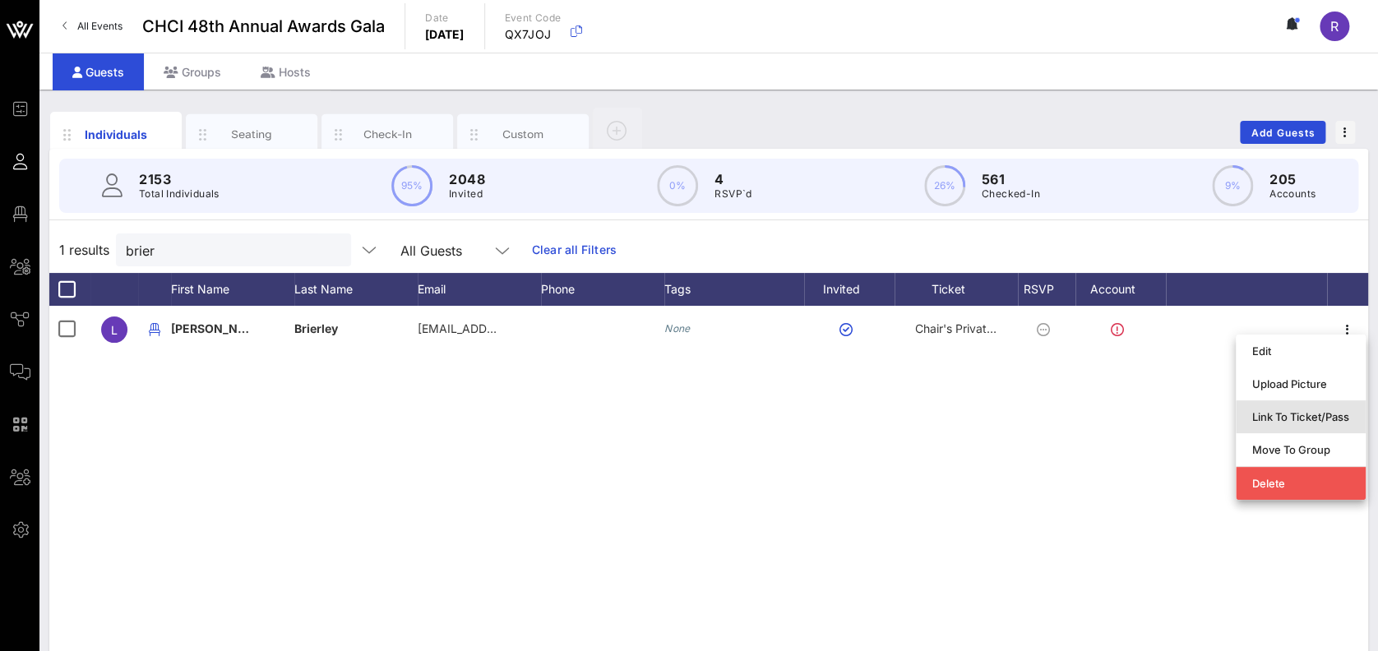
click at [1273, 414] on div "Link To Ticket/Pass" at bounding box center [1300, 416] width 97 height 13
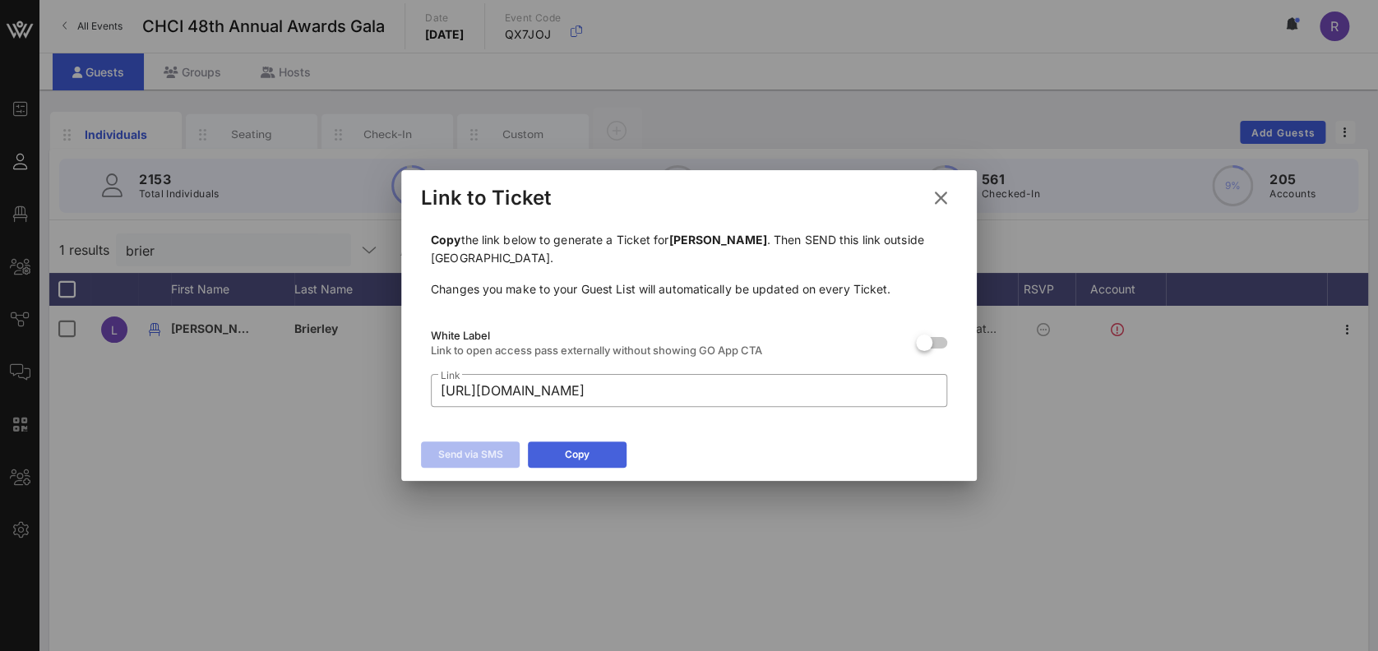
click at [580, 454] on icon at bounding box center [577, 455] width 12 height 11
copy div
click at [945, 184] on button at bounding box center [941, 198] width 32 height 30
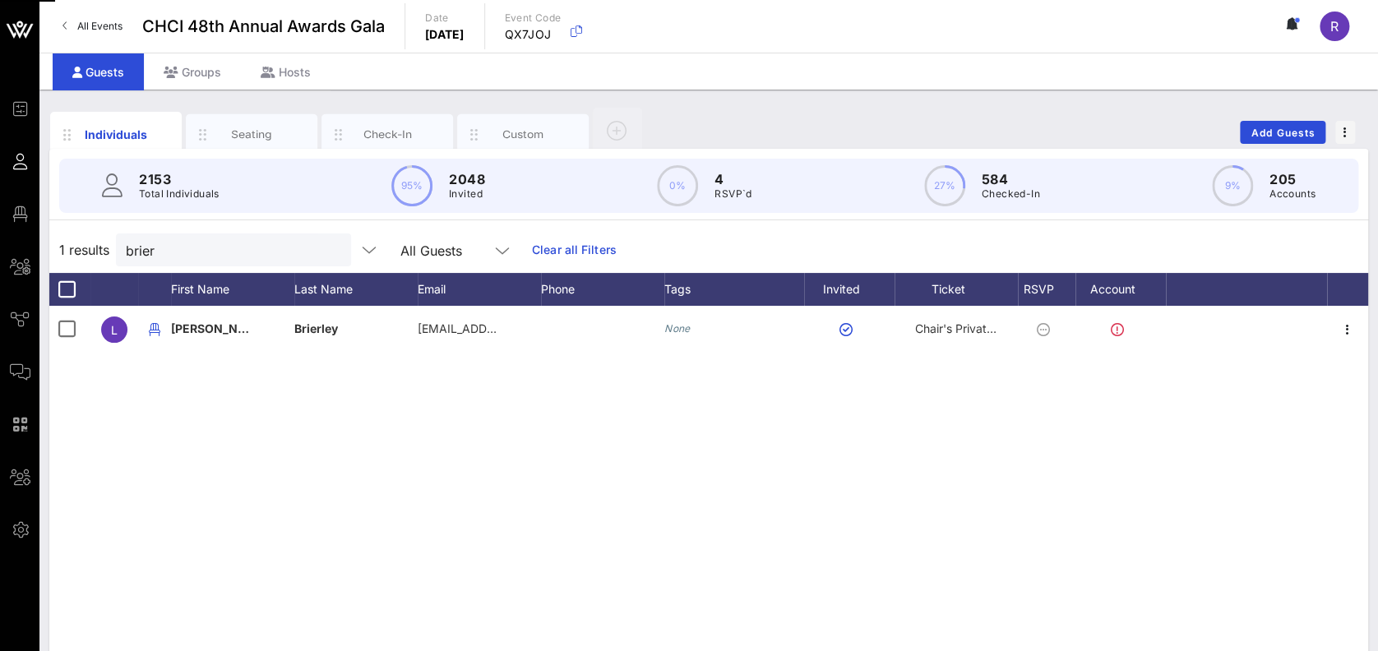
click at [326, 251] on button "clear icon" at bounding box center [331, 251] width 11 height 16
click at [164, 247] on input "text" at bounding box center [222, 249] width 192 height 21
type input "ambrose"
click at [326, 246] on button "clear icon" at bounding box center [331, 251] width 11 height 16
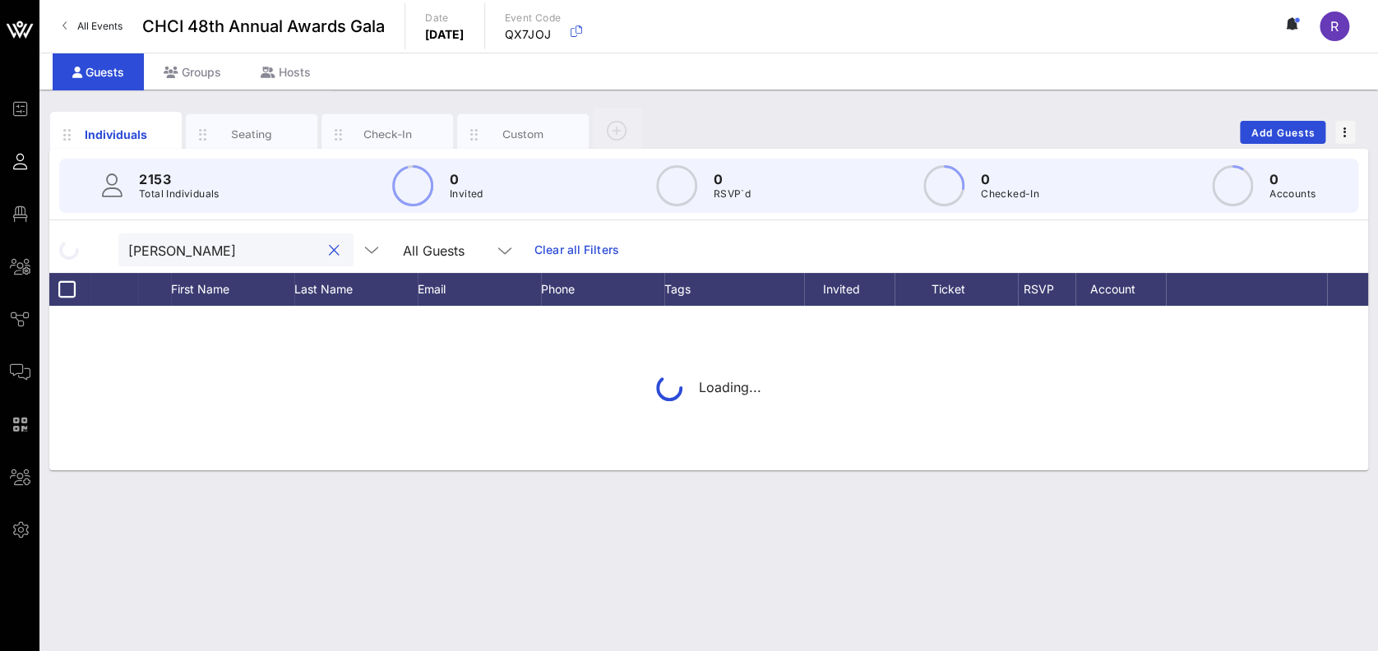
type input "juan ullo"
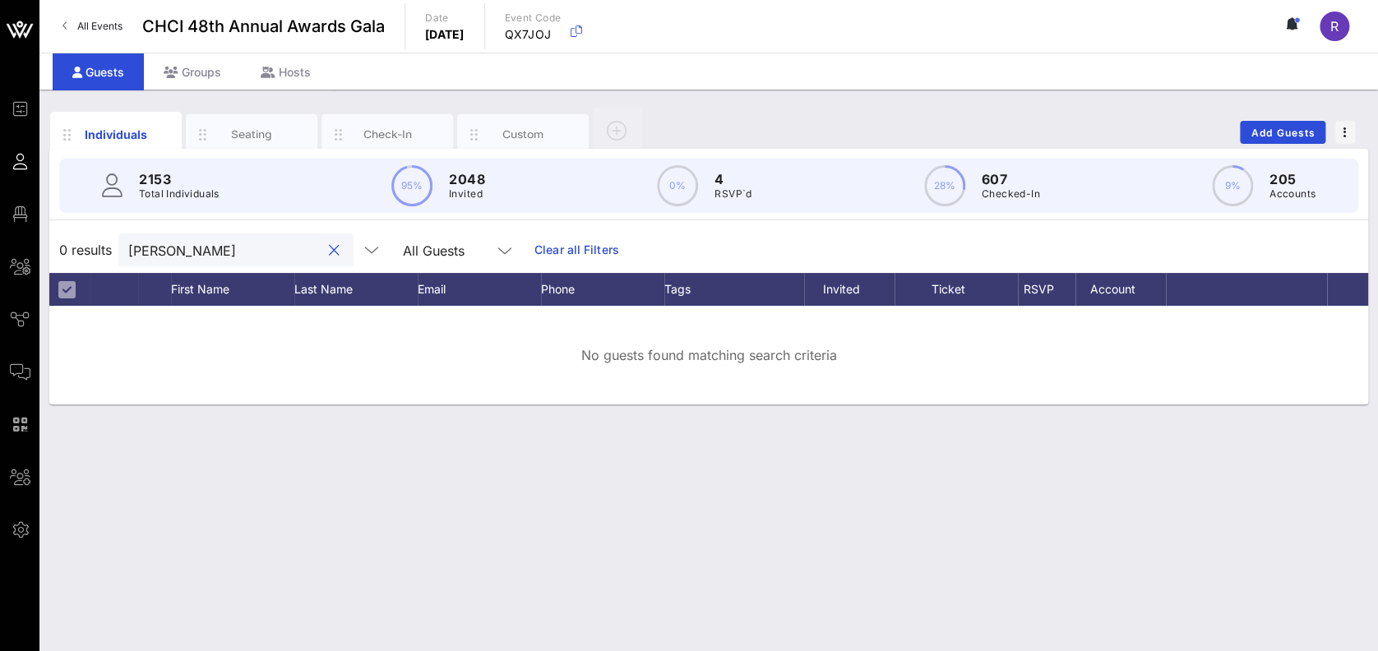
click at [329, 243] on button "clear icon" at bounding box center [334, 251] width 11 height 16
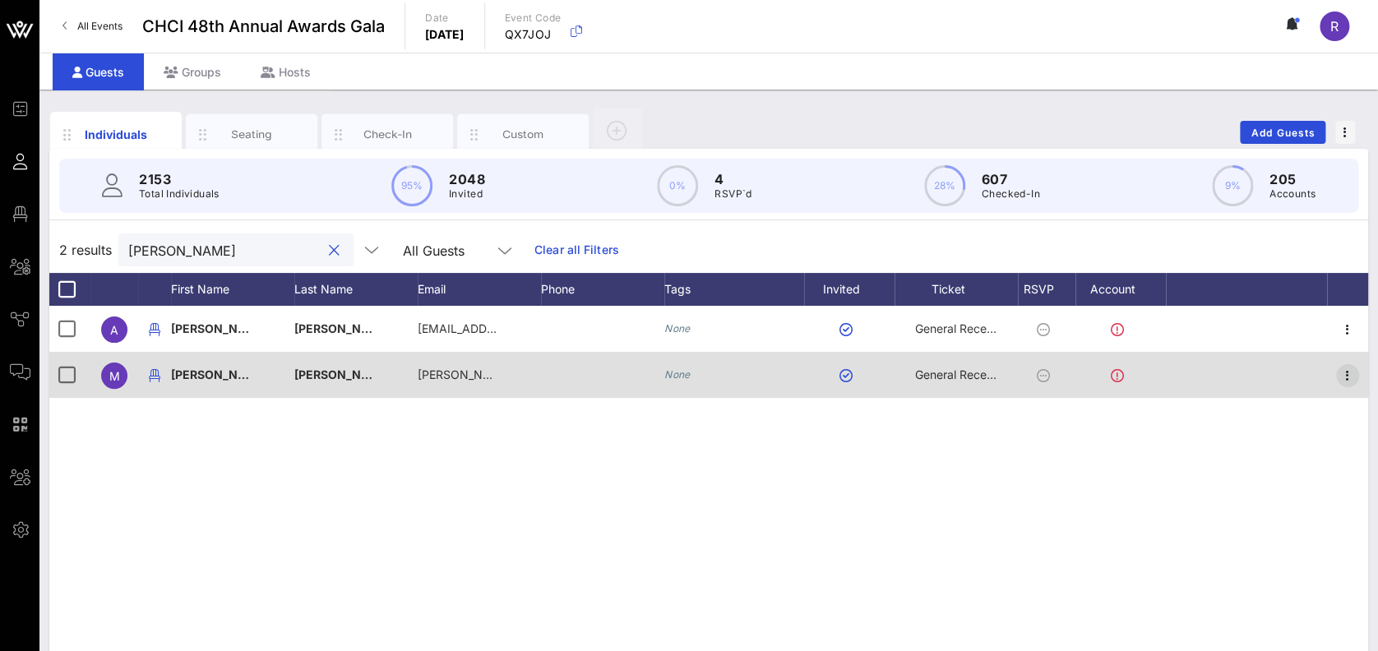
type input "mitch"
click at [1349, 380] on icon "button" at bounding box center [1348, 376] width 20 height 20
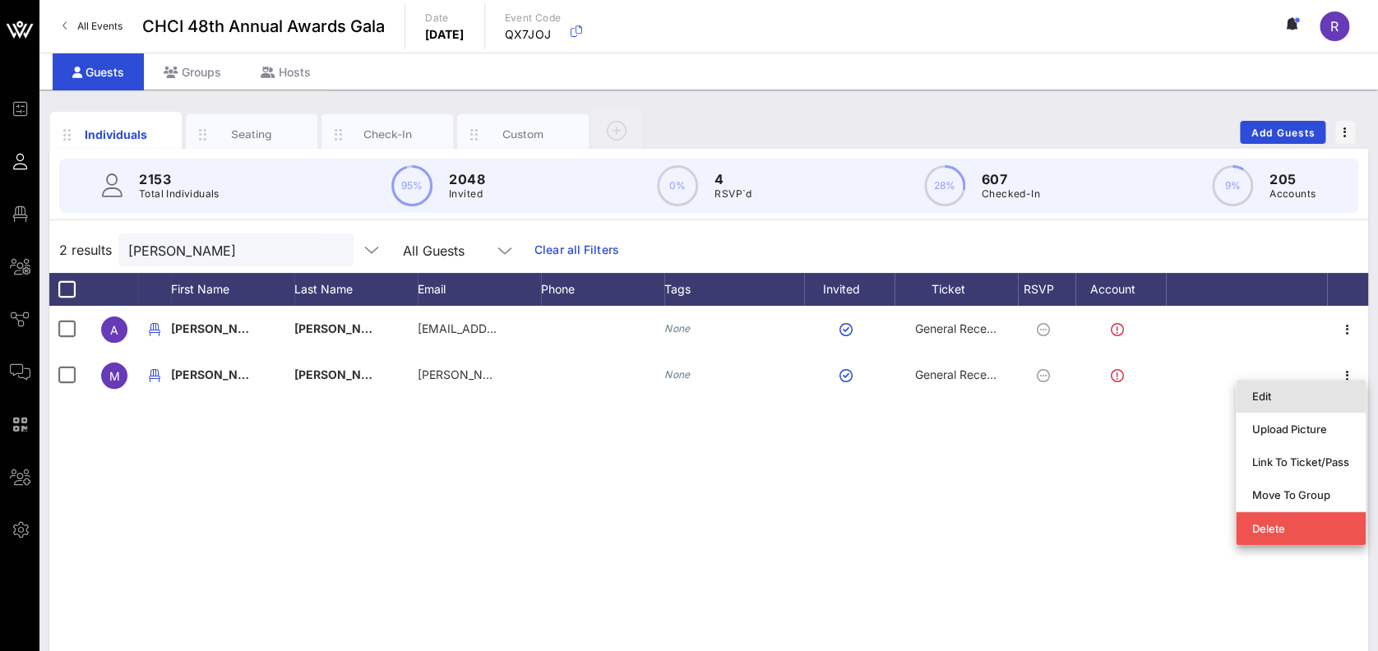
click at [1297, 405] on div "Edit" at bounding box center [1300, 396] width 97 height 26
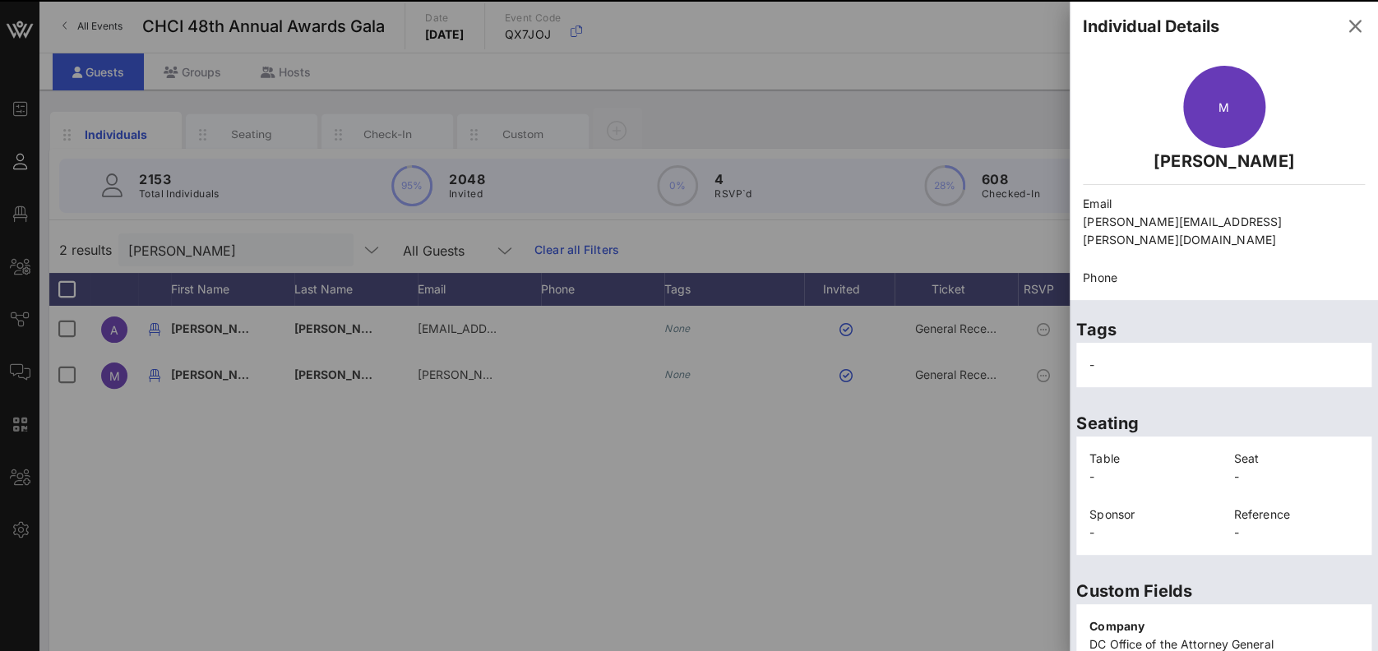
scroll to position [329, 0]
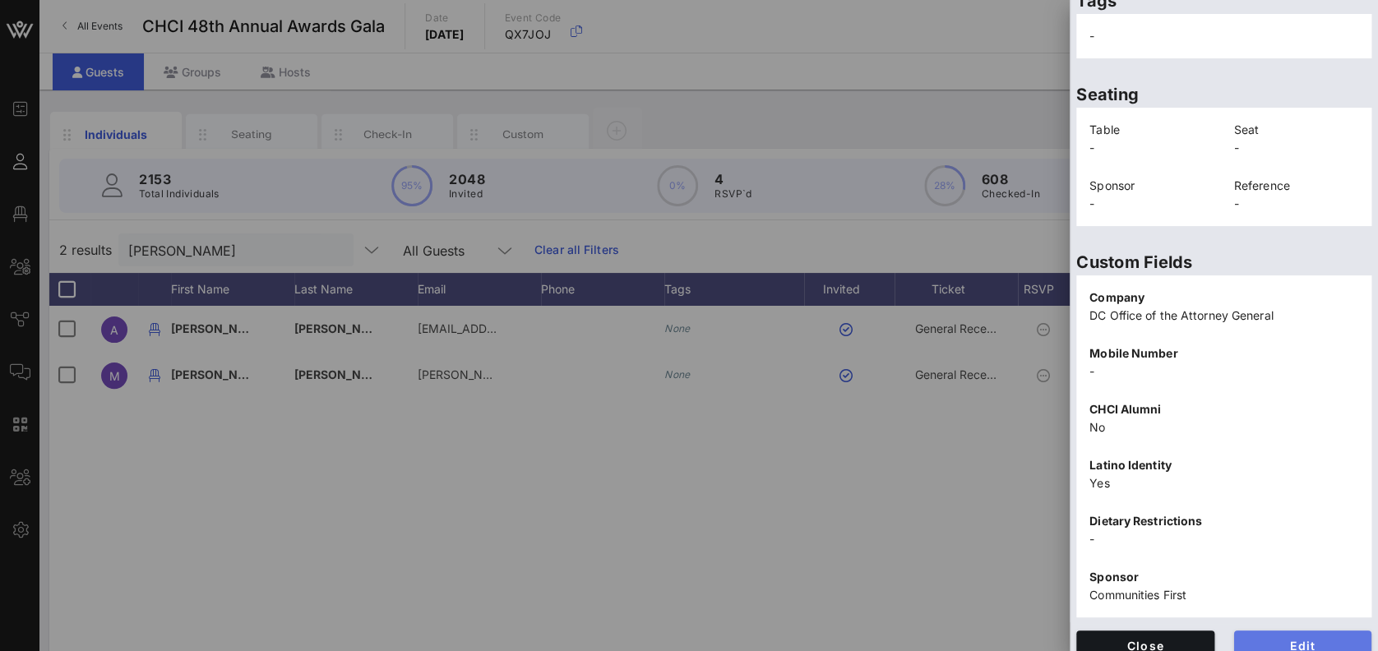
click at [1293, 639] on span "Edit" at bounding box center [1303, 646] width 112 height 14
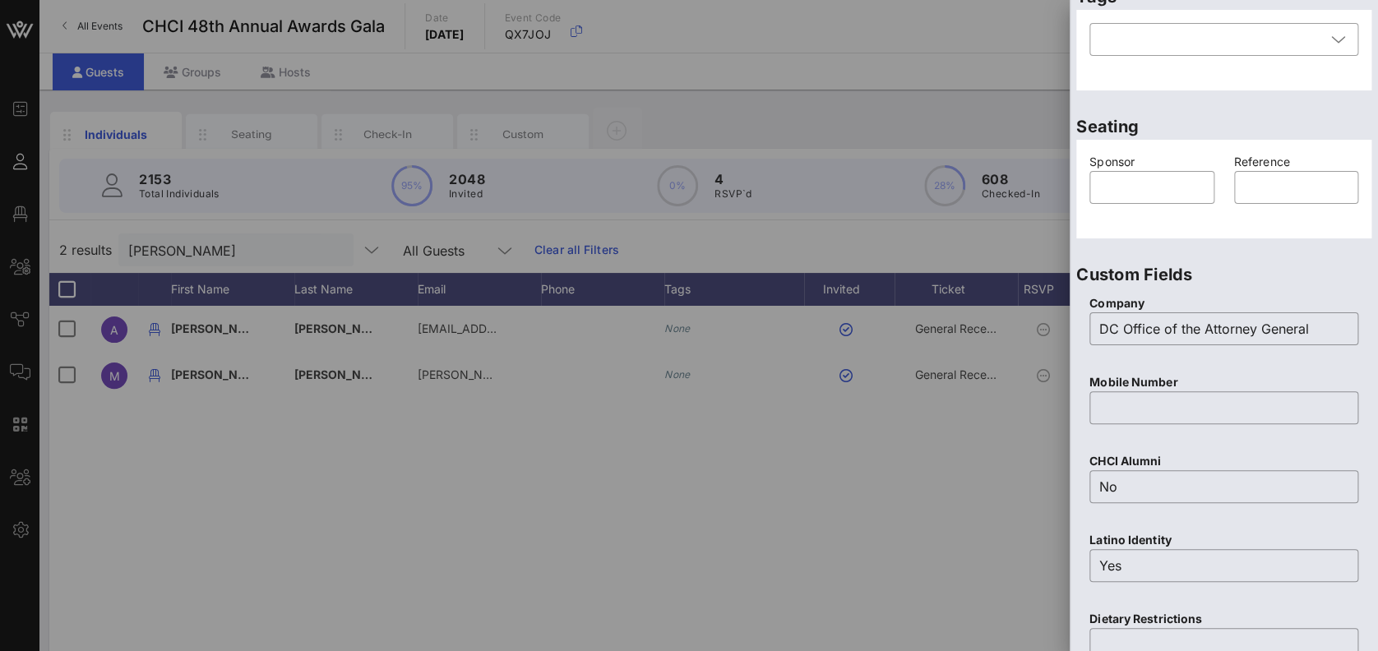
scroll to position [0, 0]
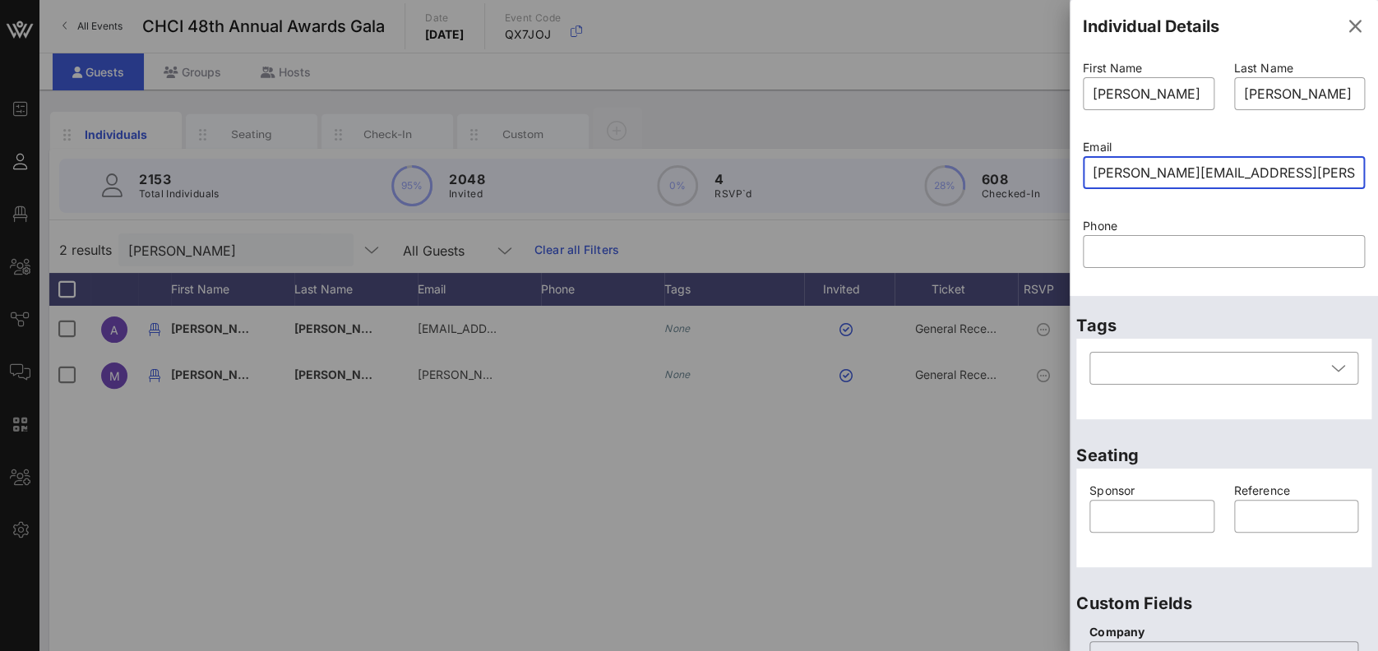
drag, startPoint x: 1250, startPoint y: 176, endPoint x: 1033, endPoint y: 168, distance: 216.4
click at [1033, 168] on div "Event Builder Guests Floor Plan All Groups Journeys Comms QR Scanner Team Setti…" at bounding box center [689, 408] width 1378 height 816
type input "juan.ulloa@gmail.com"
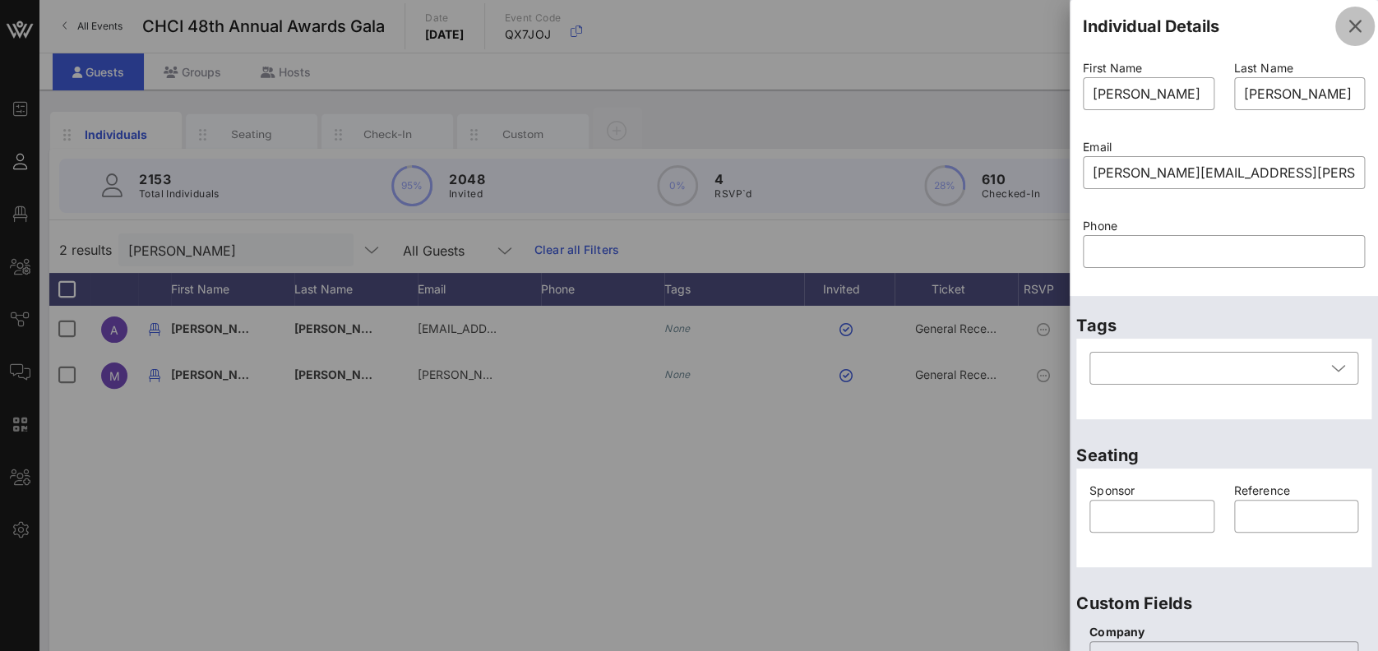
click at [1346, 33] on icon "button" at bounding box center [1355, 26] width 20 height 20
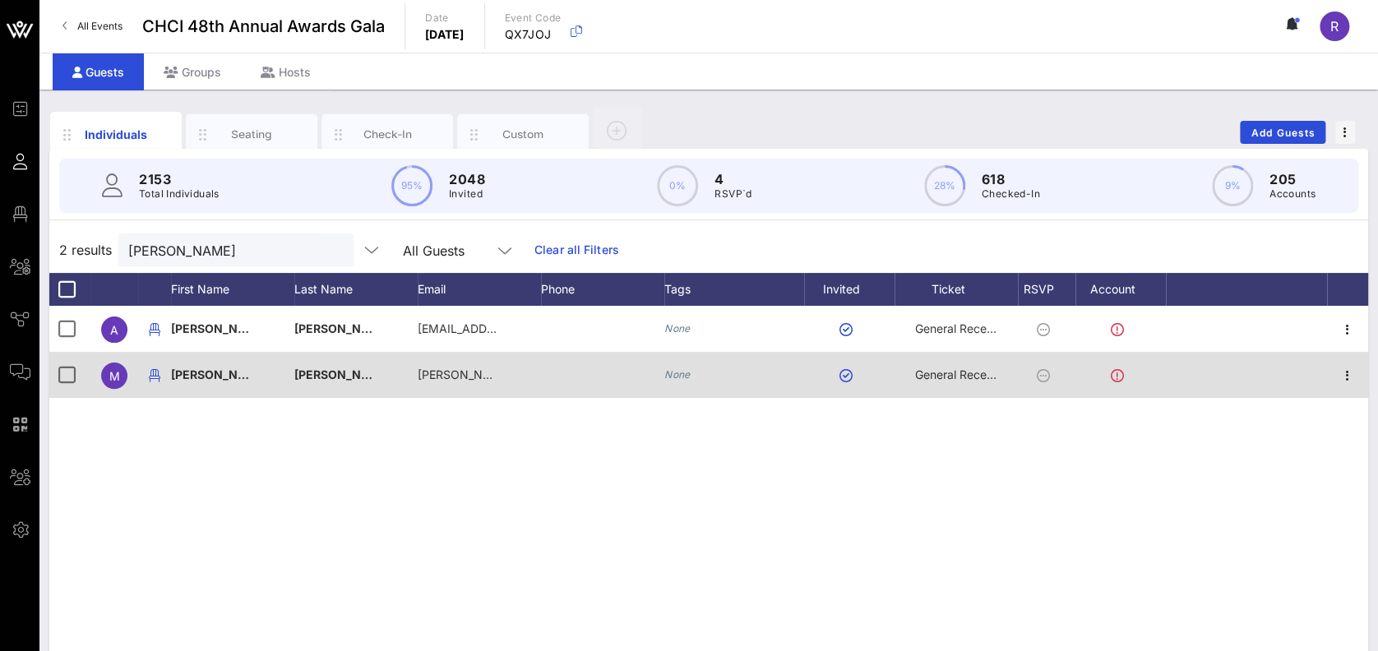
click at [1348, 362] on div at bounding box center [1347, 375] width 41 height 46
click at [1348, 368] on icon "button" at bounding box center [1348, 376] width 20 height 20
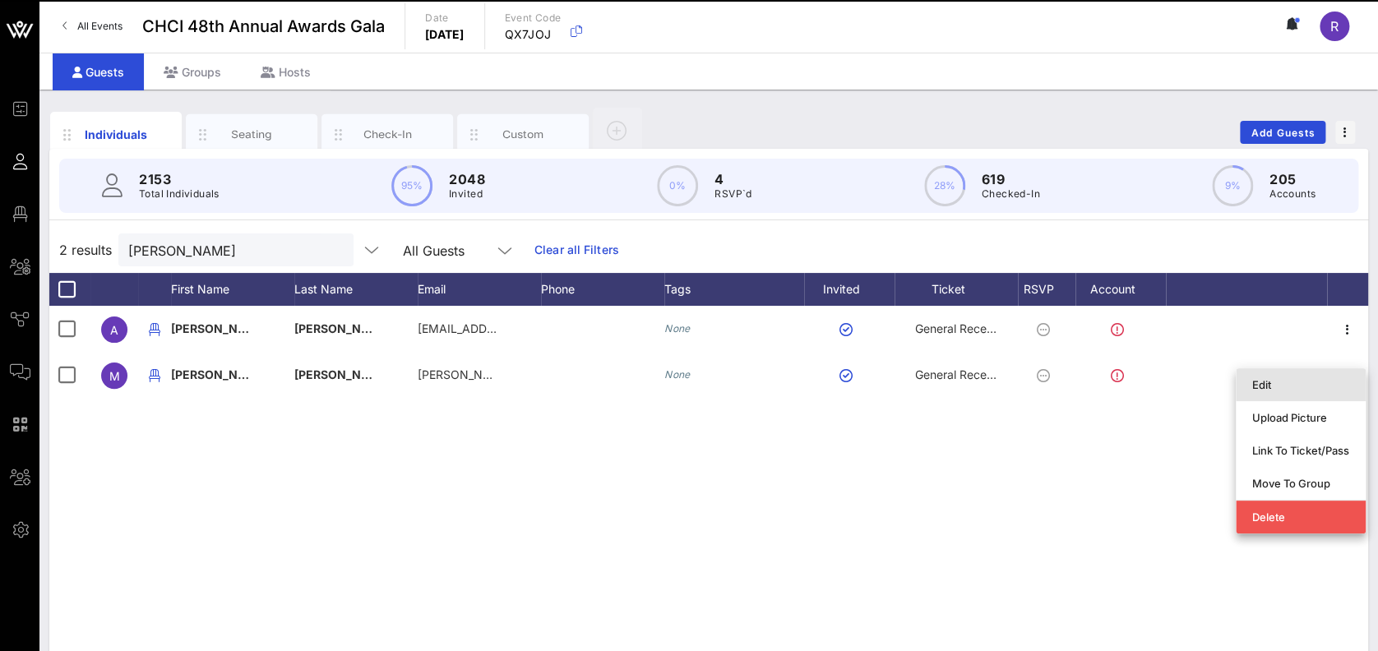
click at [1349, 376] on div "Edit" at bounding box center [1300, 385] width 97 height 26
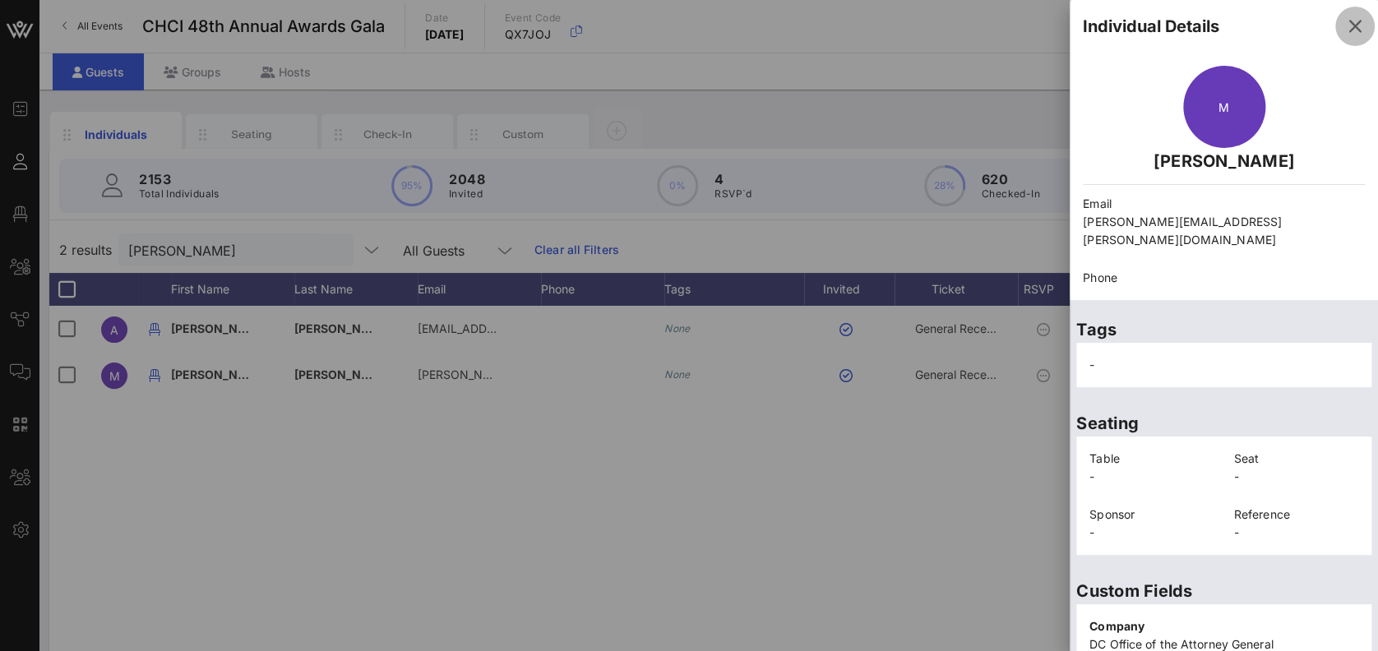
click at [1345, 26] on icon "button" at bounding box center [1355, 26] width 20 height 20
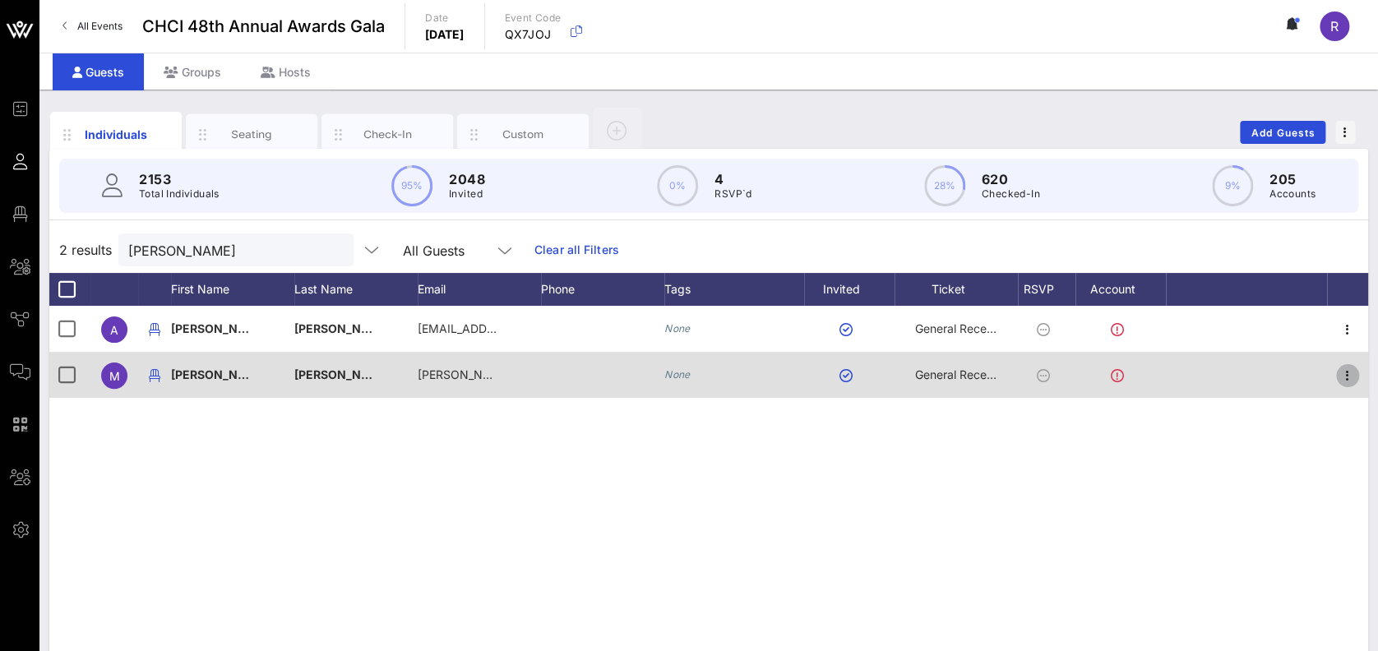
click at [1342, 381] on icon "button" at bounding box center [1348, 376] width 20 height 20
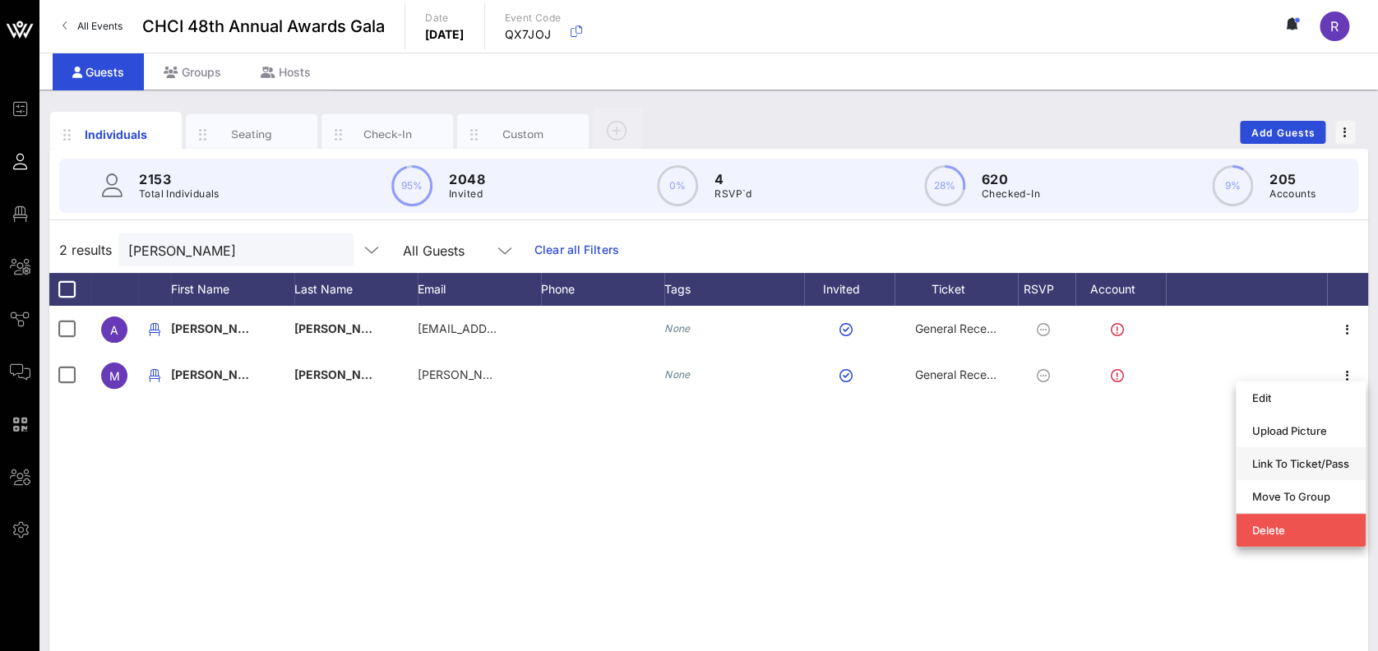
click at [1317, 459] on div "Link To Ticket/Pass" at bounding box center [1300, 463] width 97 height 13
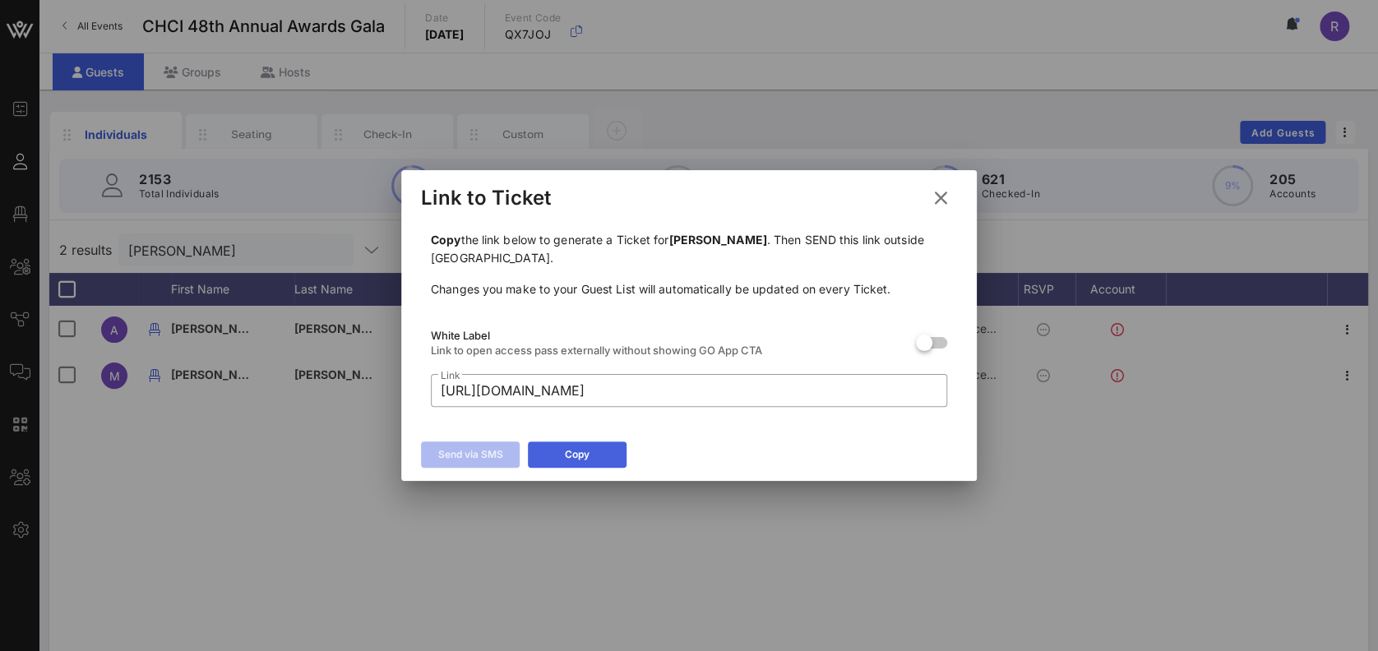
click at [593, 452] on button "Copy" at bounding box center [577, 455] width 99 height 26
click at [941, 201] on icon at bounding box center [940, 197] width 23 height 21
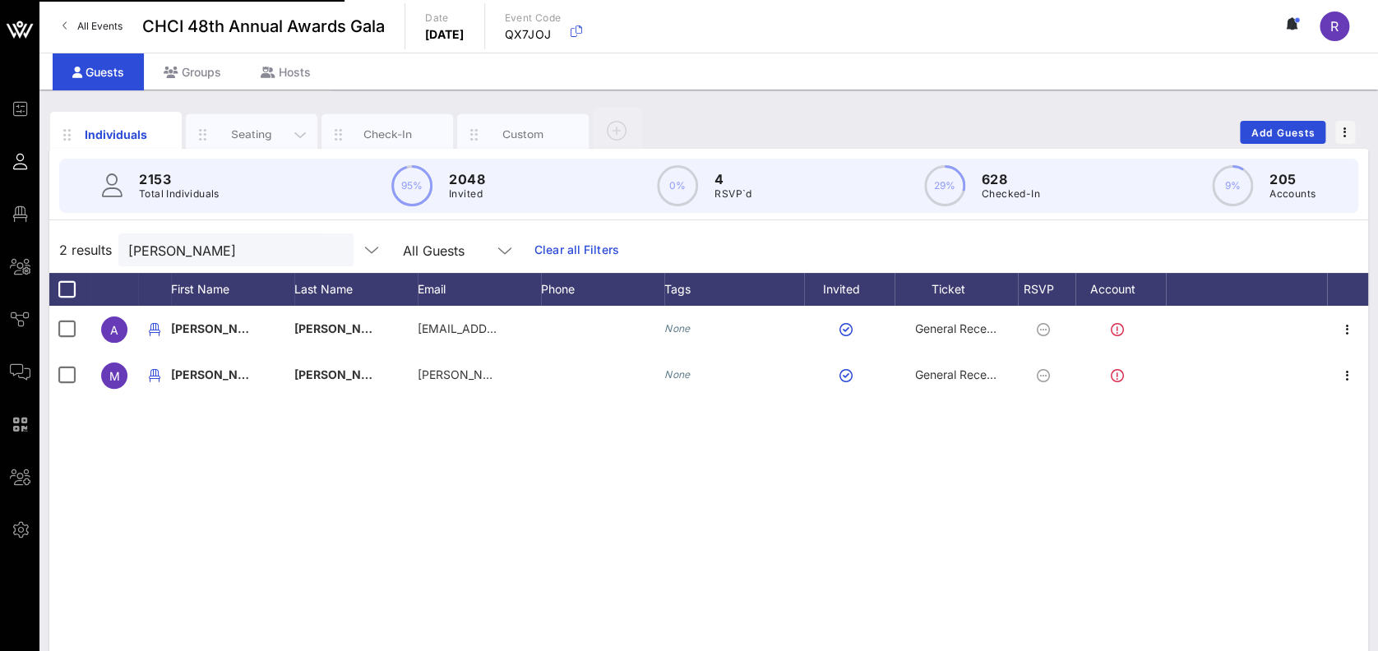
click at [252, 118] on div "Seating" at bounding box center [252, 134] width 132 height 41
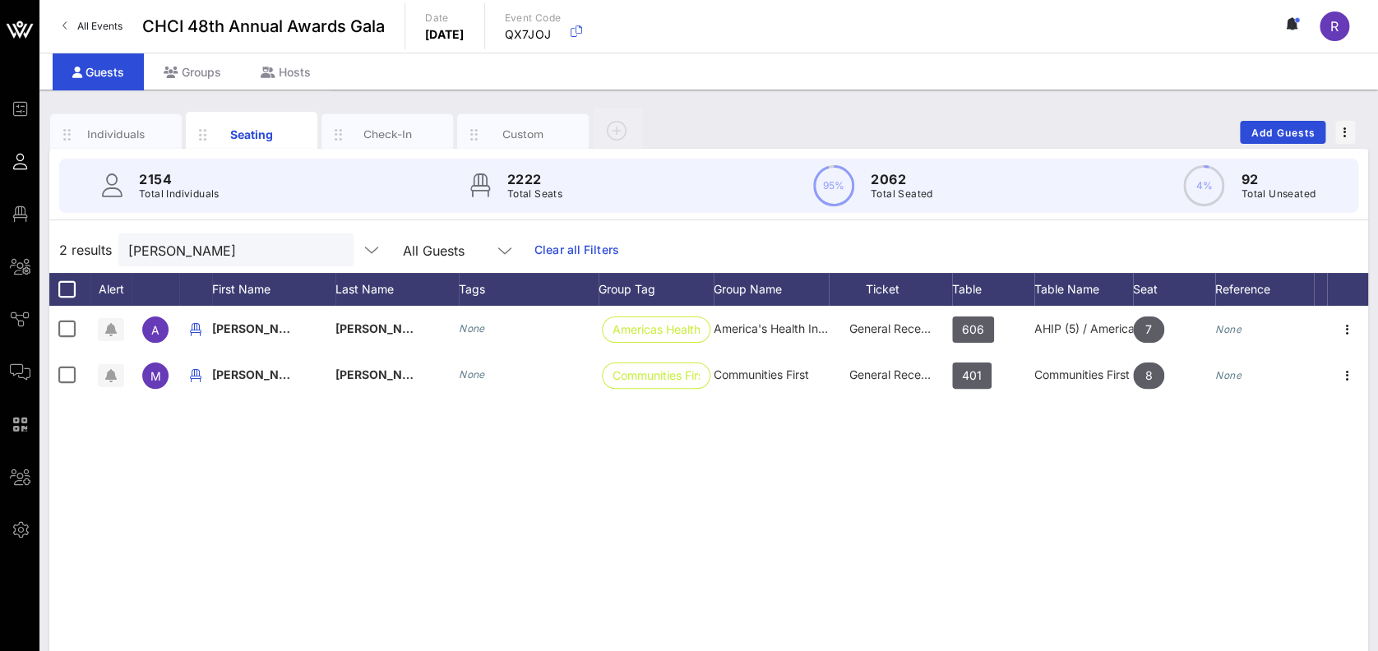
click at [114, 128] on div "Individuals" at bounding box center [116, 135] width 73 height 16
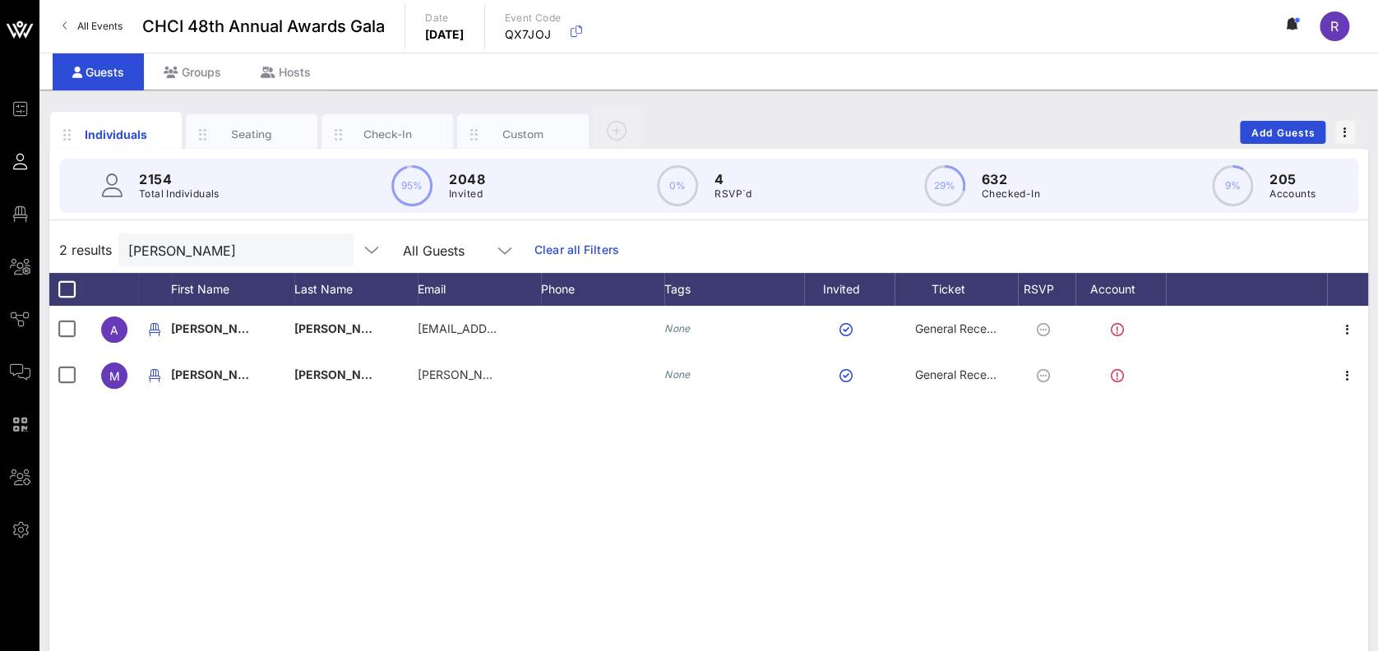
click at [329, 252] on button "clear icon" at bounding box center [334, 251] width 11 height 16
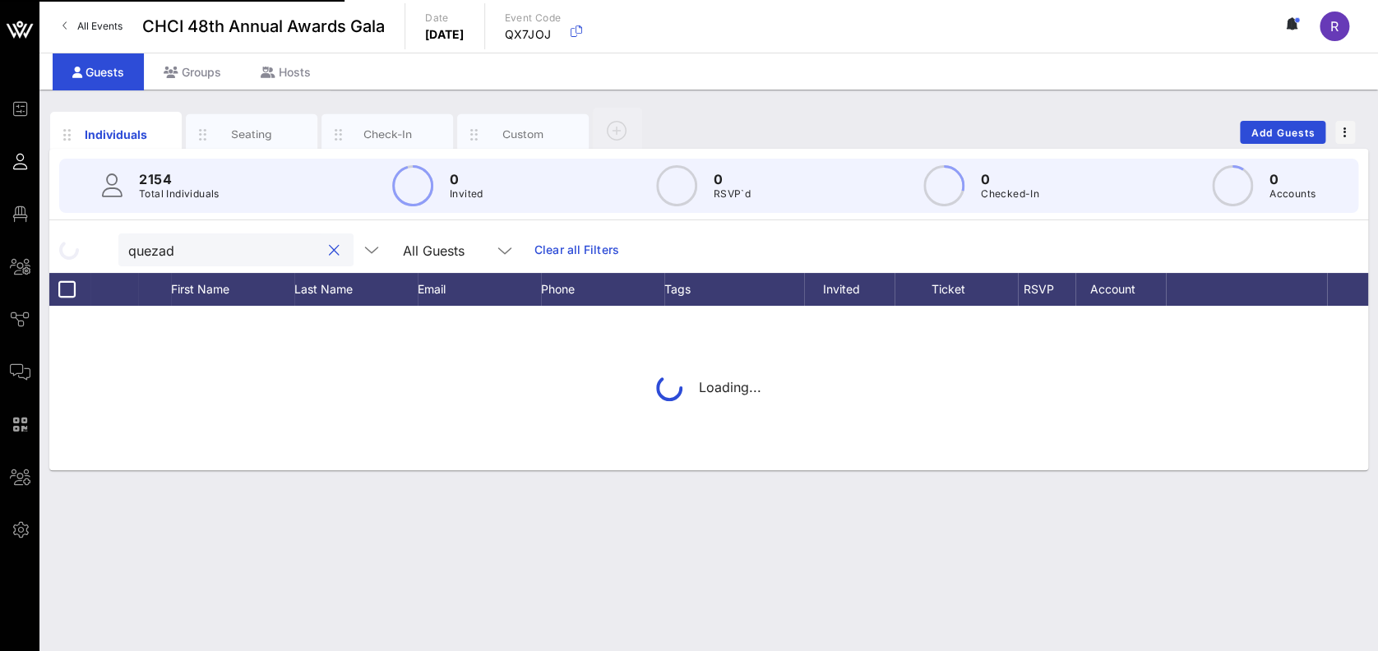
type input "quezada"
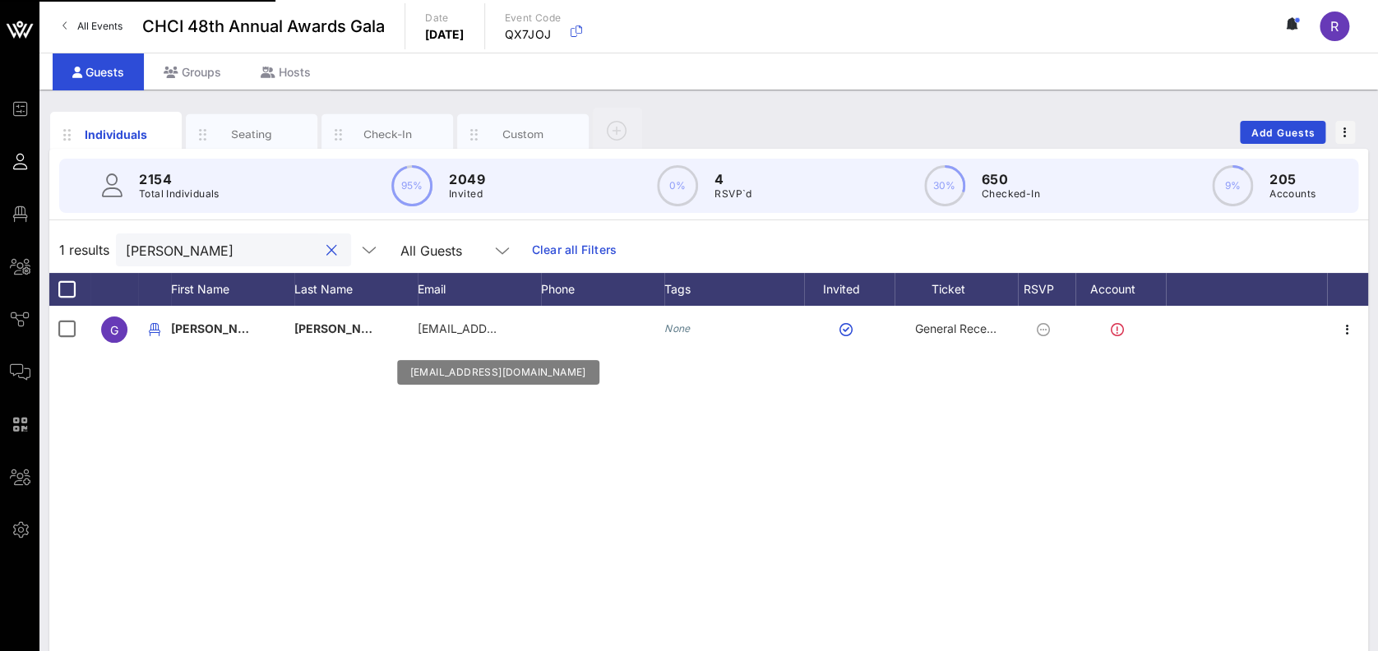
click at [326, 246] on button "clear icon" at bounding box center [331, 251] width 11 height 16
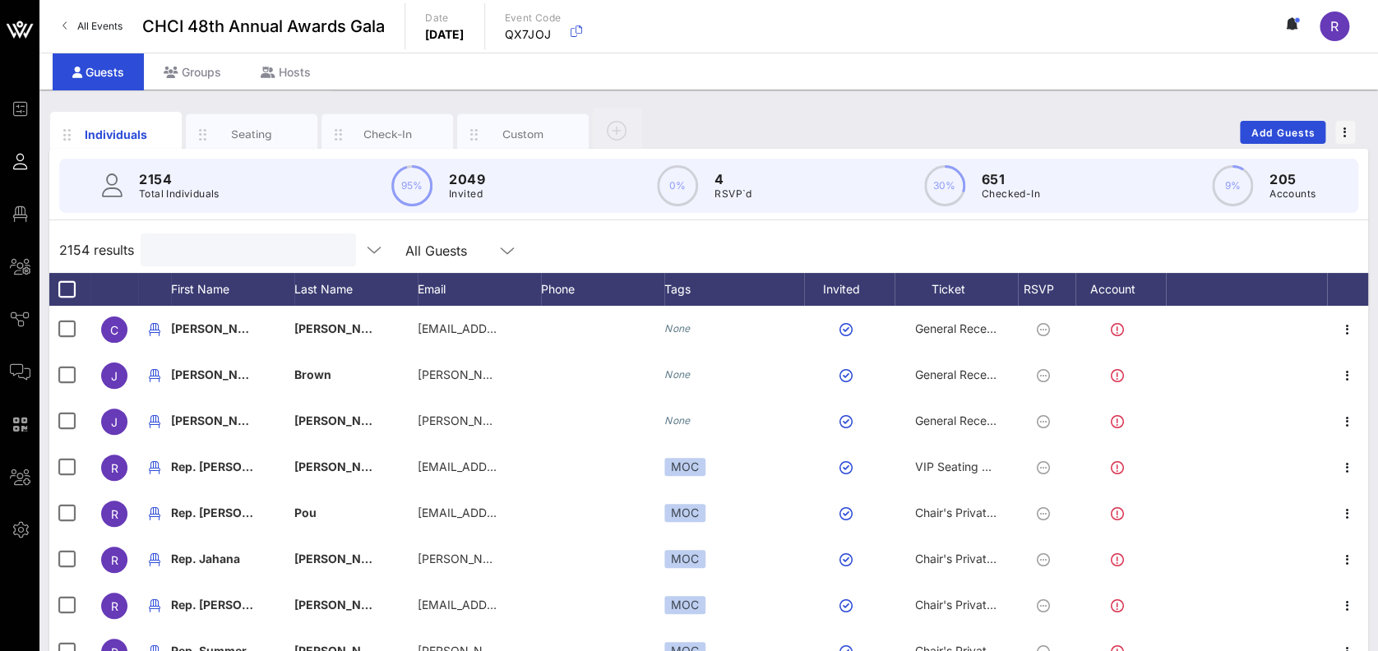
type input "h"
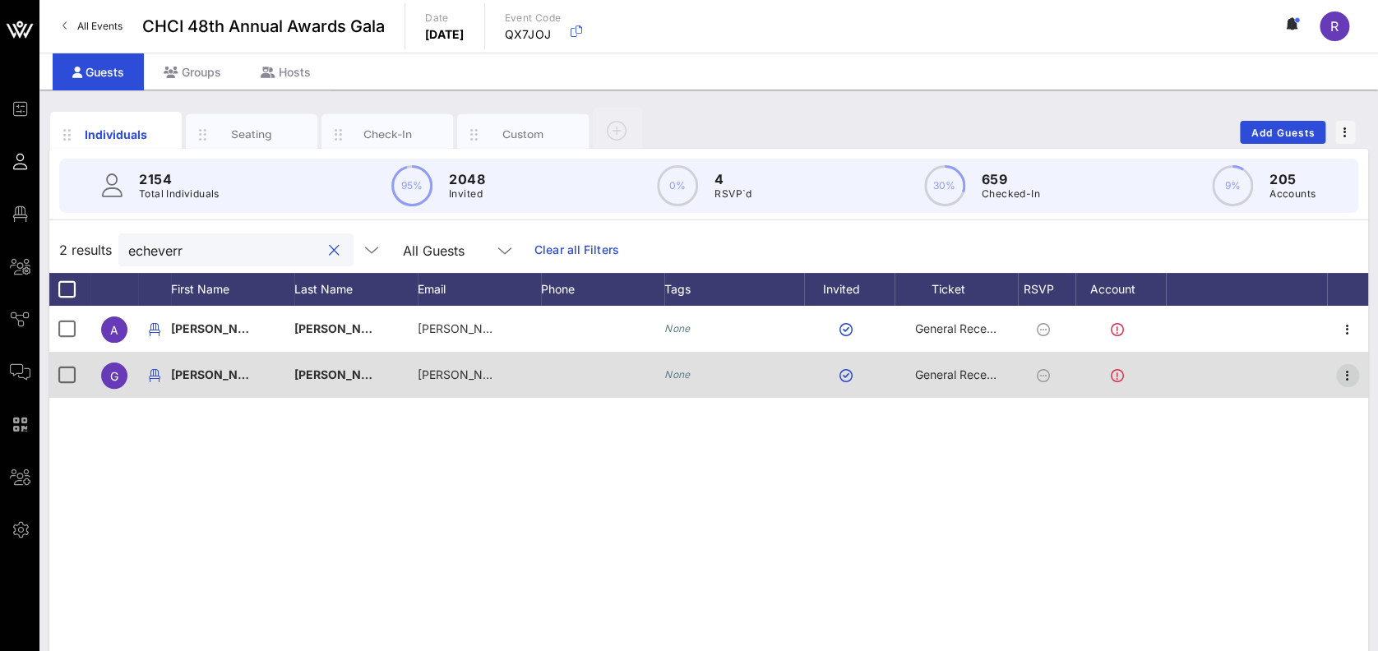
type input "echeverr"
click at [1344, 372] on icon "button" at bounding box center [1348, 376] width 20 height 20
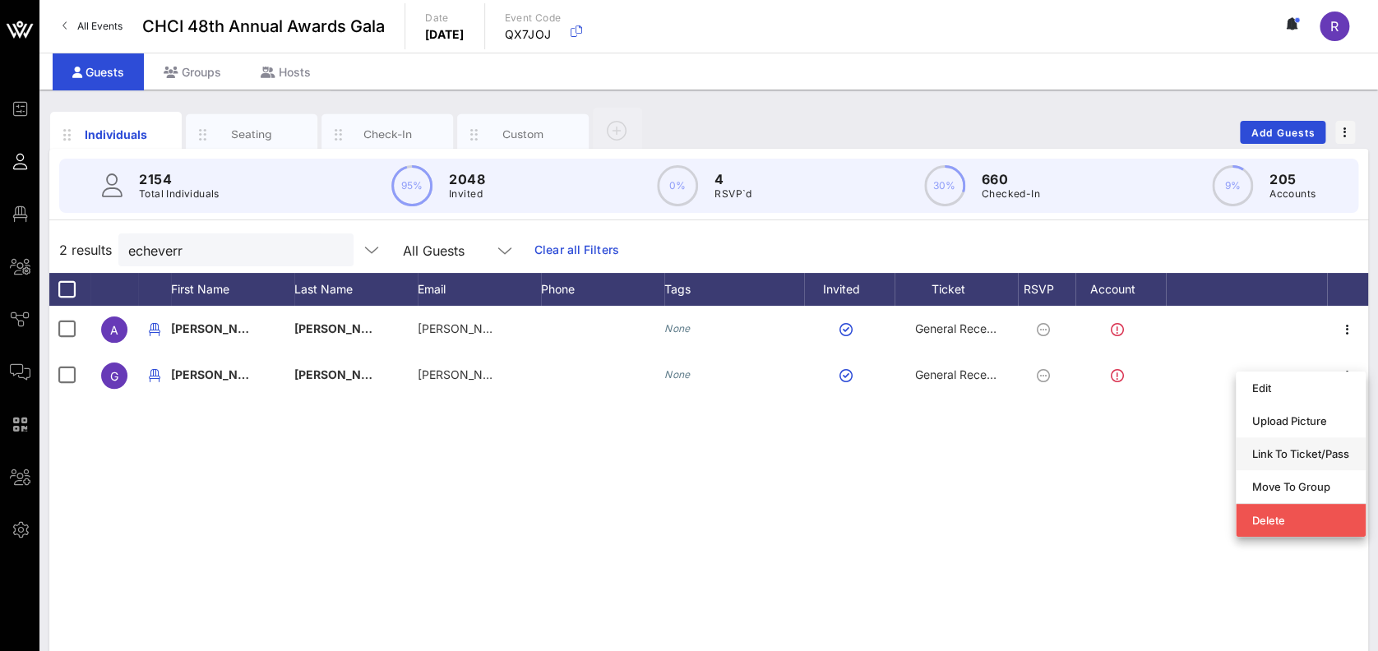
click at [1289, 459] on div "Link To Ticket/Pass" at bounding box center [1300, 453] width 97 height 13
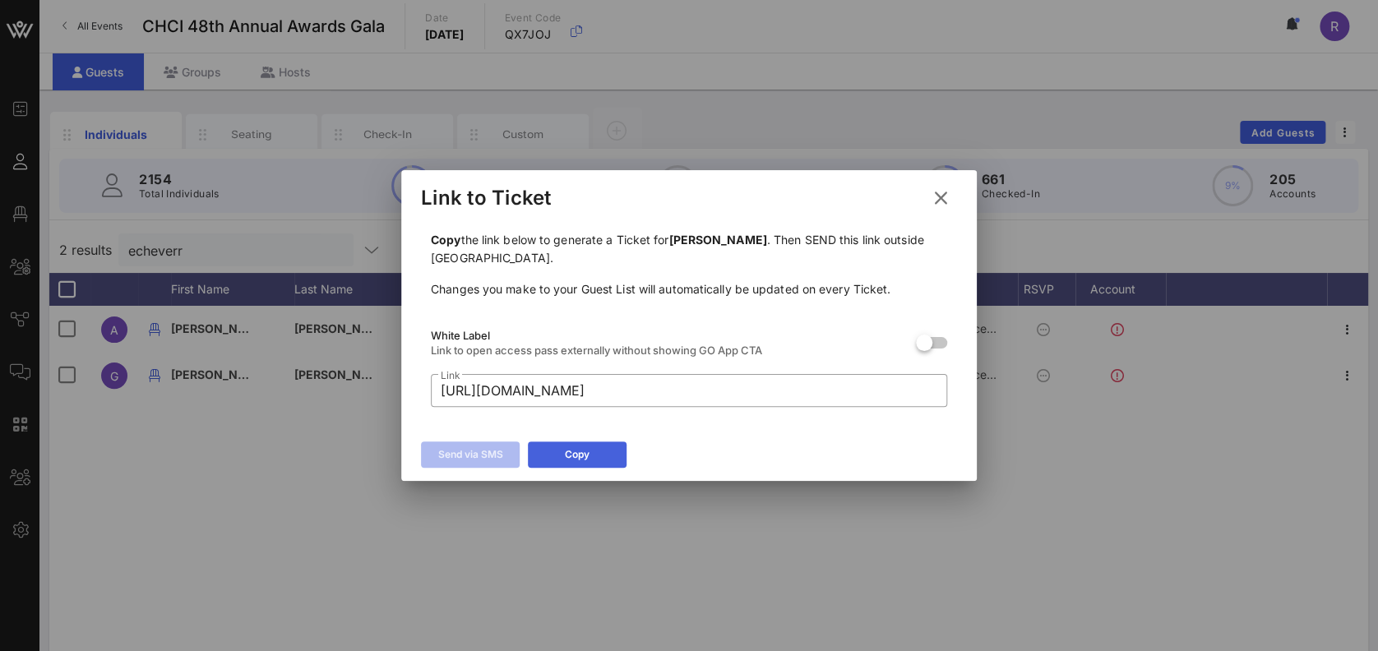
click at [586, 455] on div "Copy" at bounding box center [577, 454] width 25 height 16
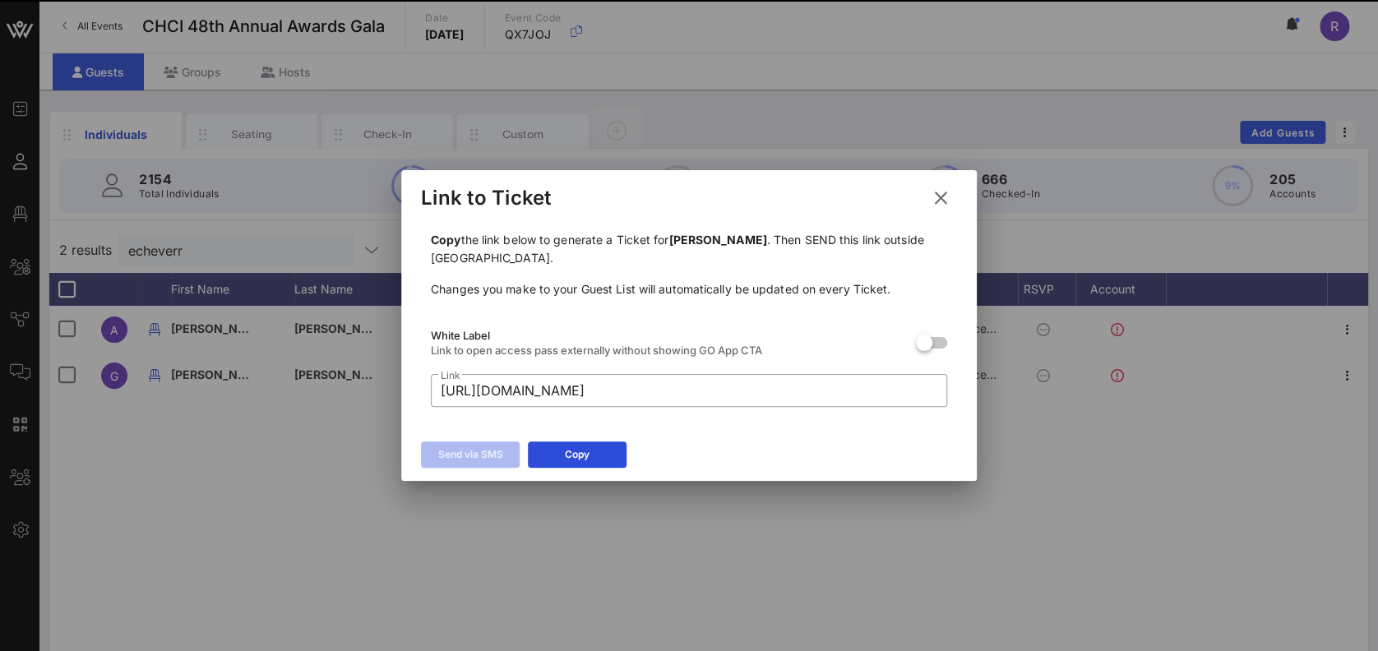
click at [947, 194] on icon at bounding box center [941, 198] width 24 height 22
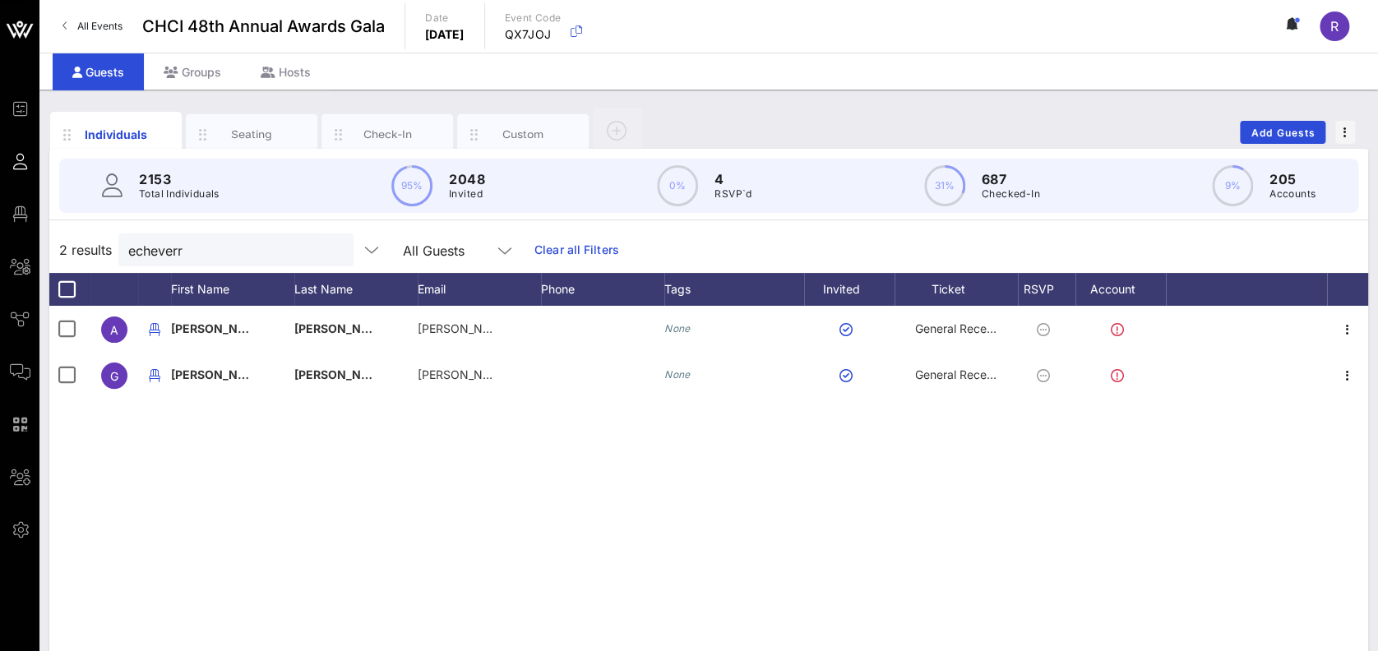
click at [329, 249] on button "clear icon" at bounding box center [334, 251] width 11 height 16
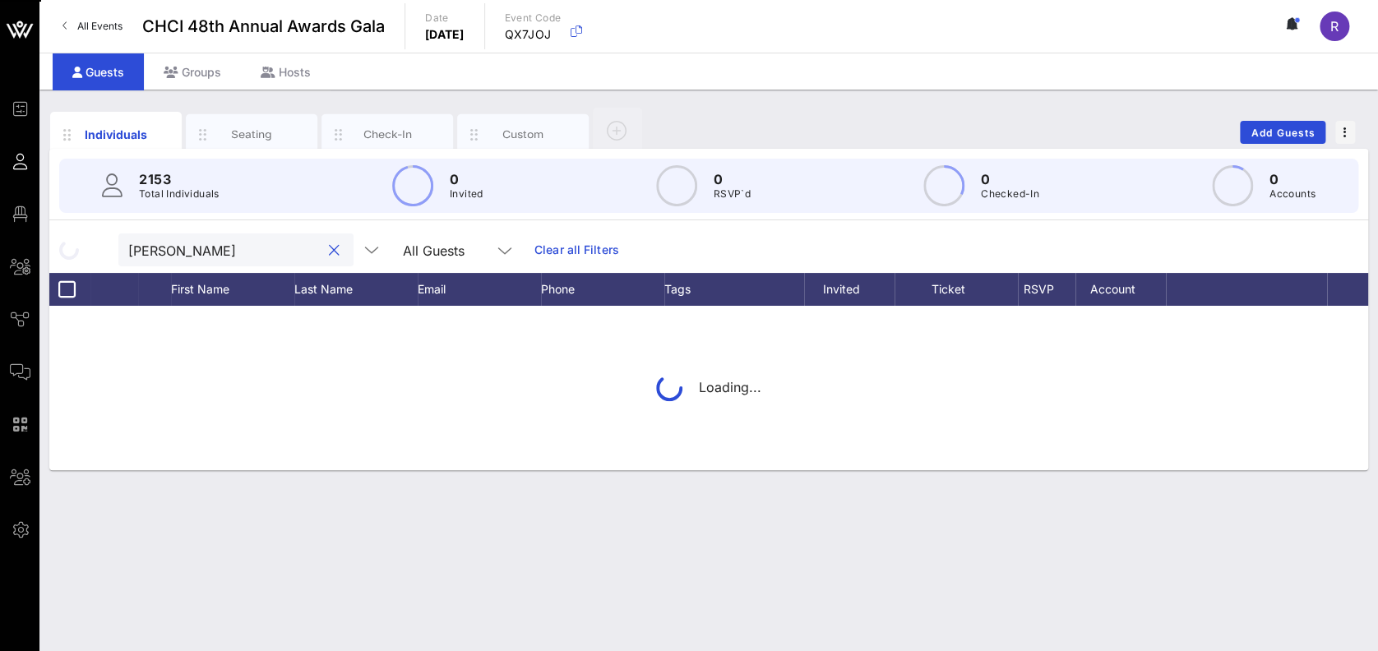
type input "towles"
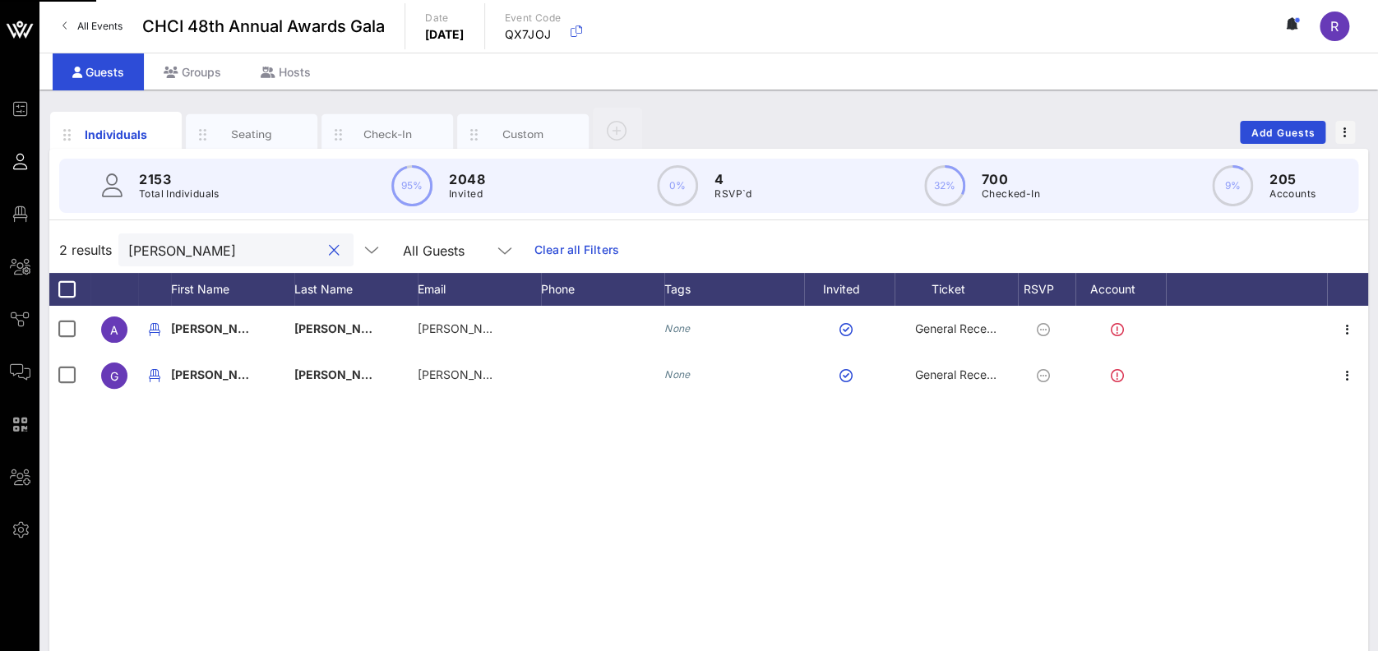
click at [329, 251] on button "clear icon" at bounding box center [334, 251] width 11 height 16
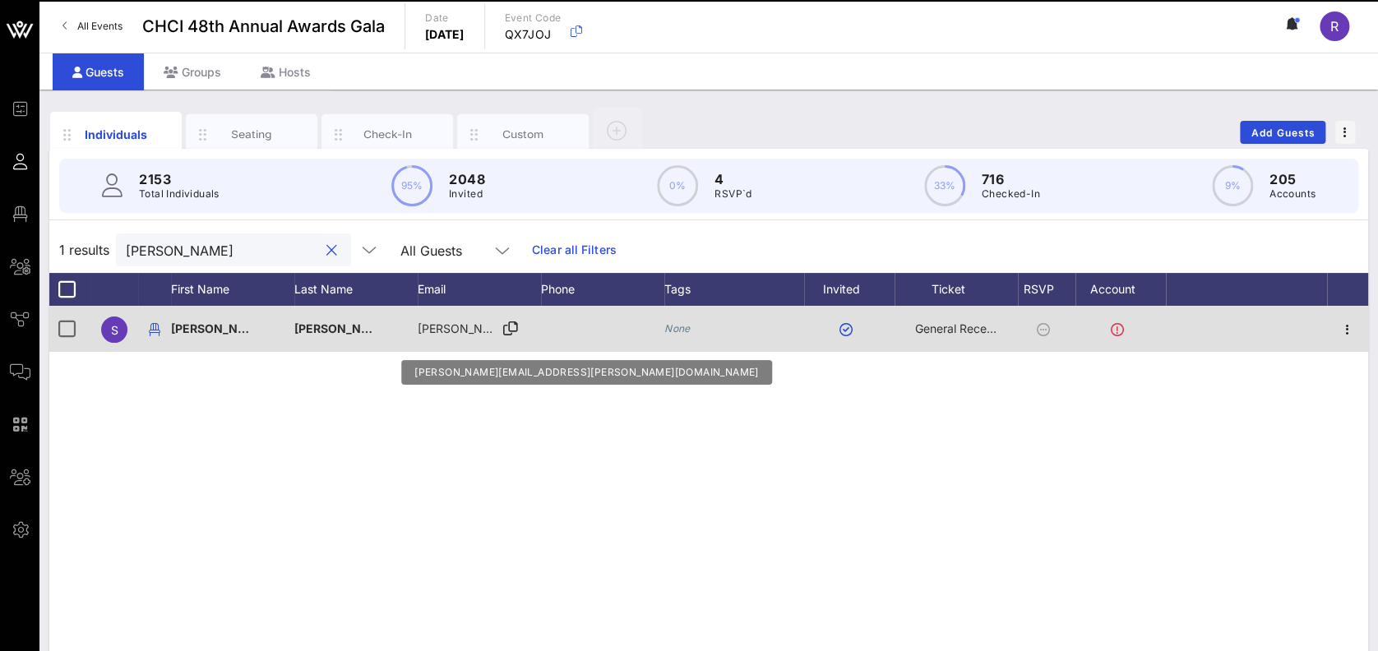
type input "sarah t"
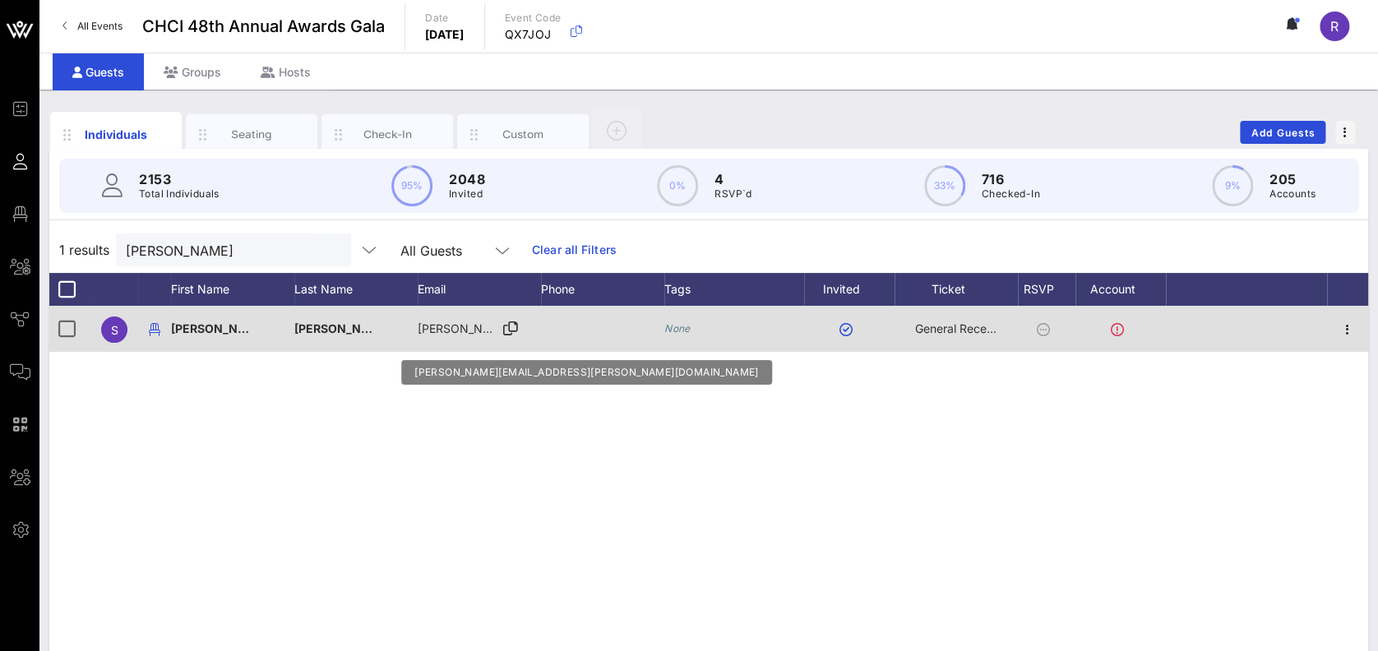
click at [515, 329] on icon at bounding box center [510, 329] width 15 height 2
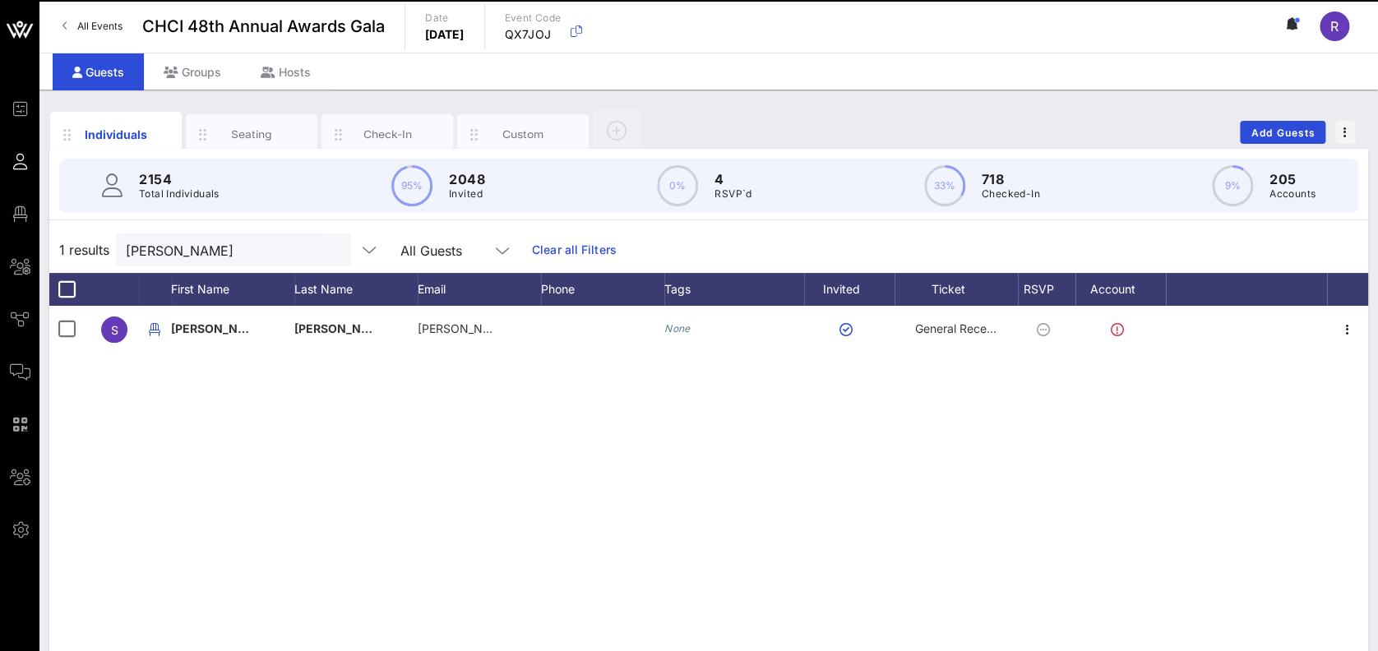
click at [1342, 331] on icon "button" at bounding box center [1348, 330] width 20 height 20
click at [1354, 324] on icon "button" at bounding box center [1348, 330] width 20 height 20
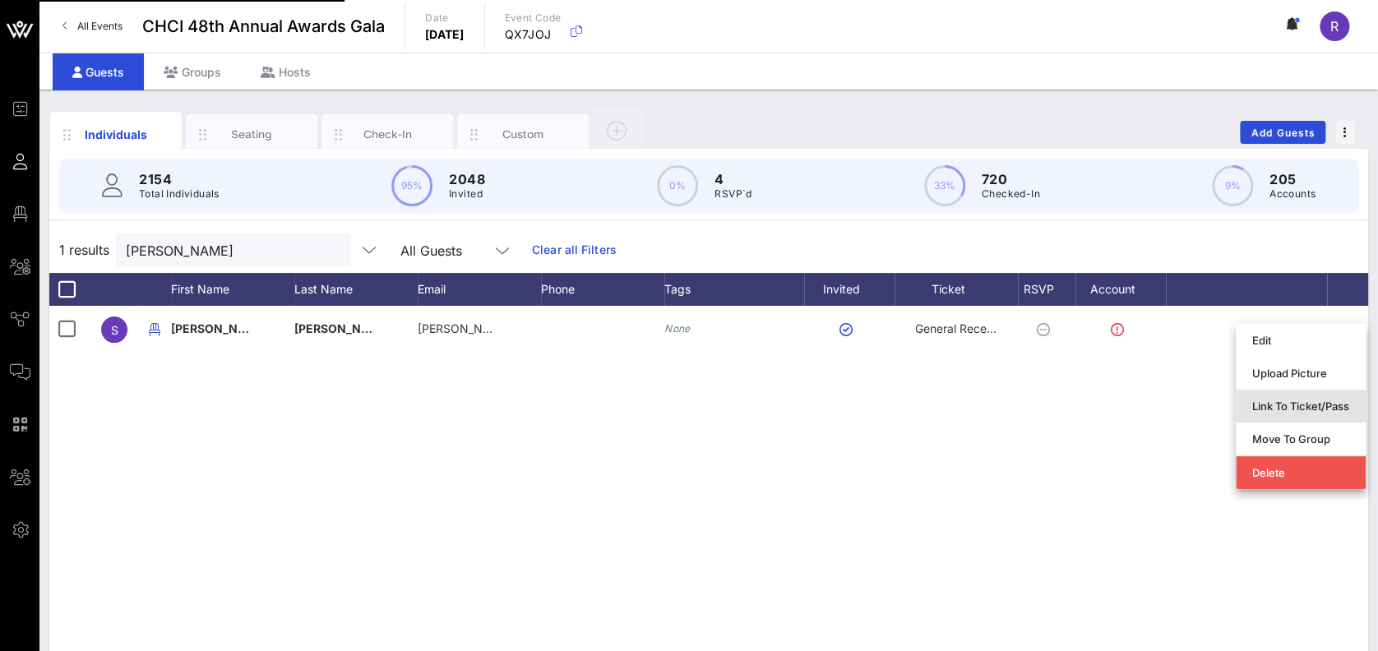
click at [1295, 400] on div "Link To Ticket/Pass" at bounding box center [1300, 406] width 97 height 13
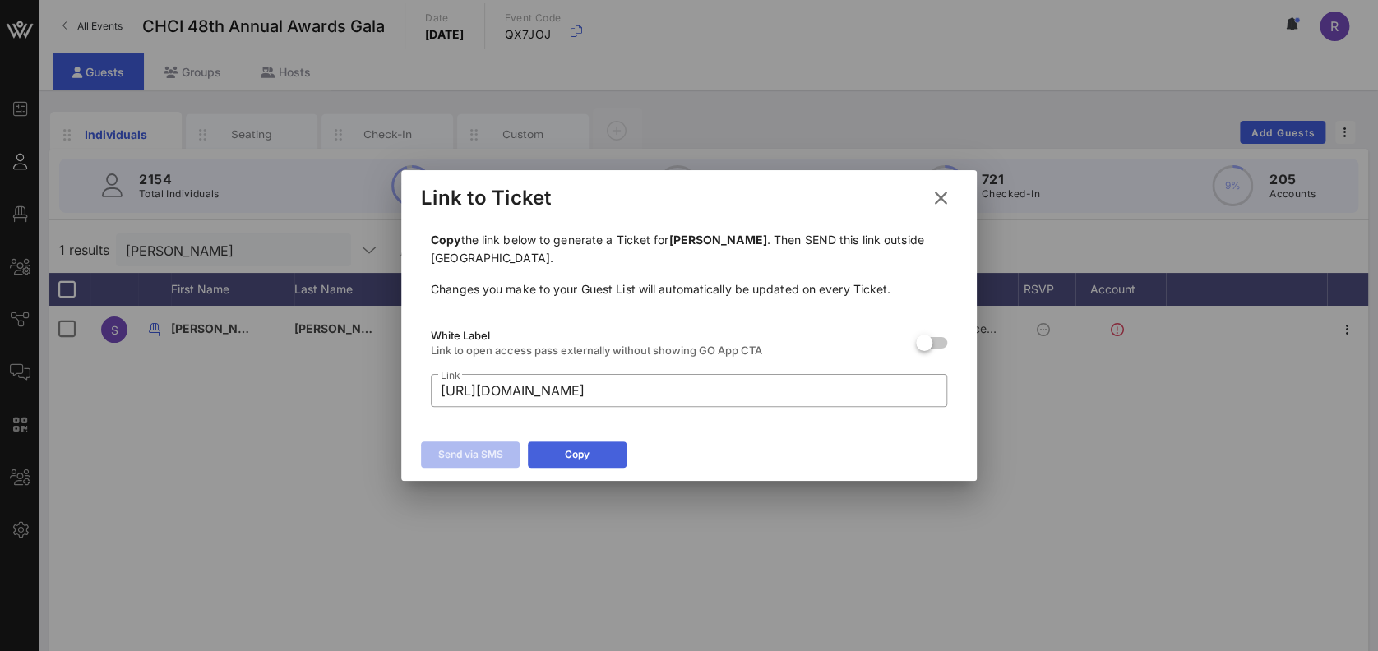
click at [561, 448] on button "Copy" at bounding box center [577, 455] width 99 height 26
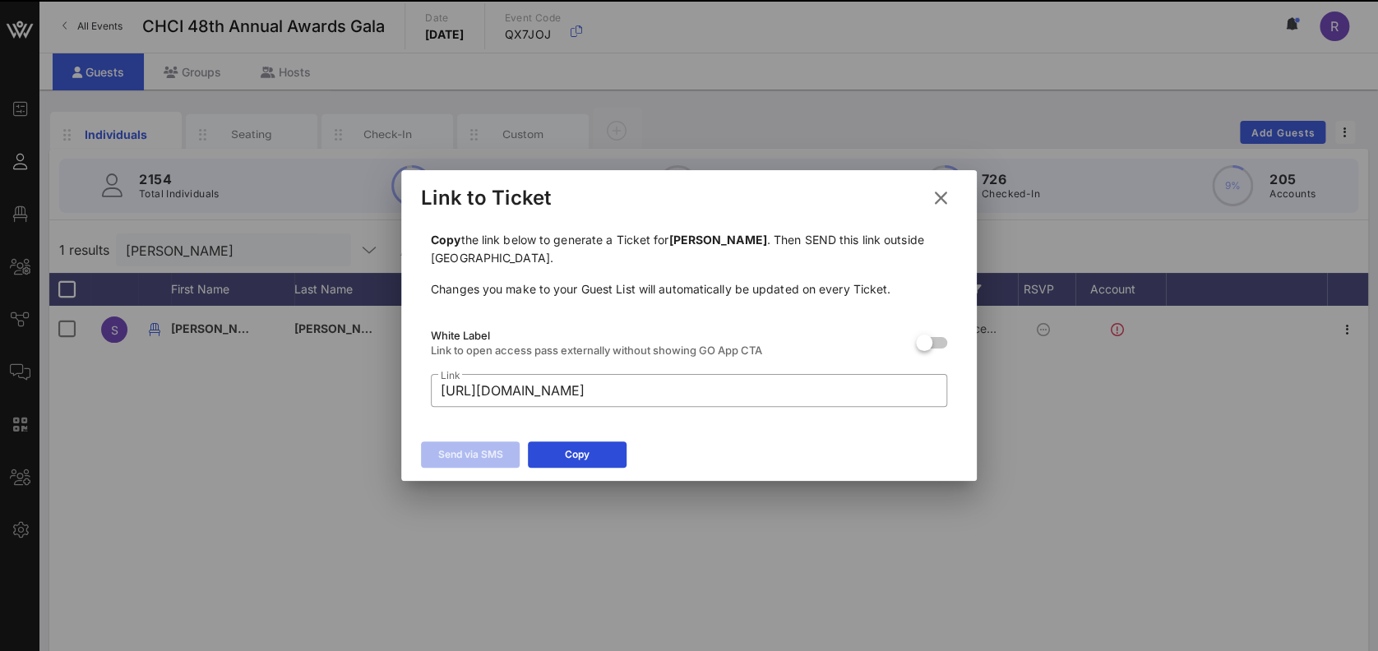
click at [936, 201] on icon at bounding box center [941, 198] width 22 height 20
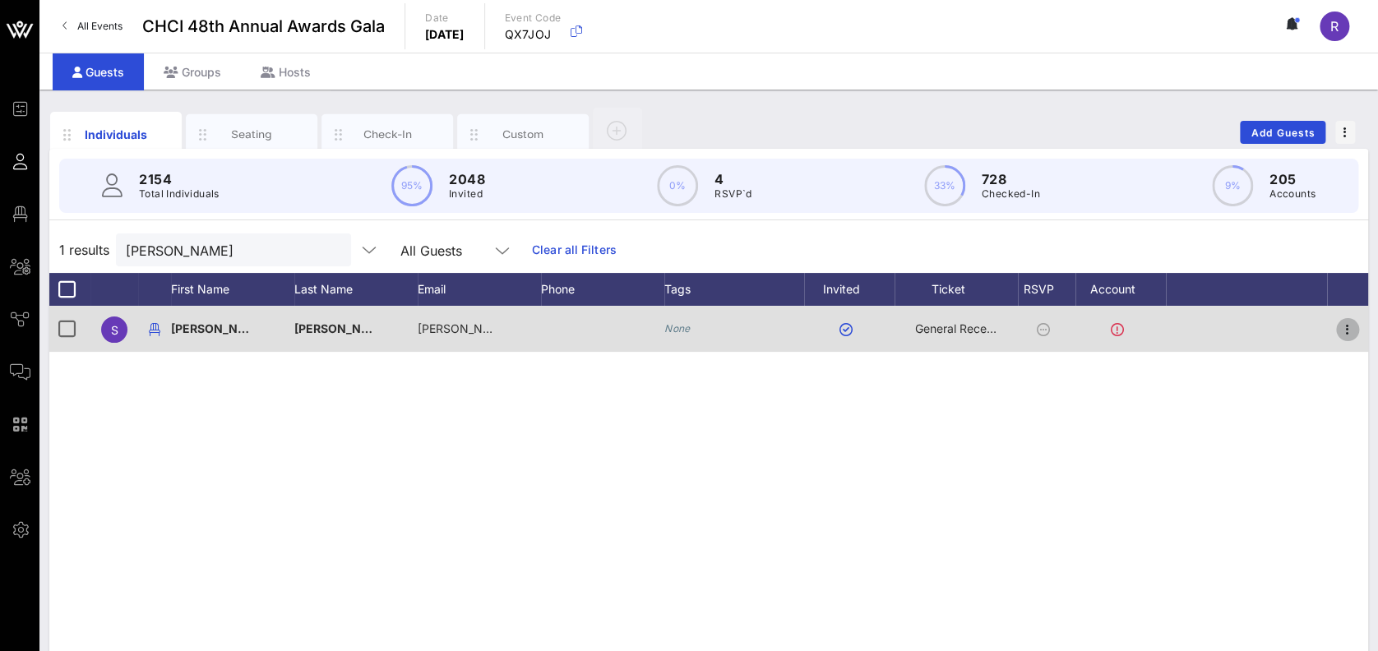
click at [1347, 331] on icon "button" at bounding box center [1348, 330] width 20 height 20
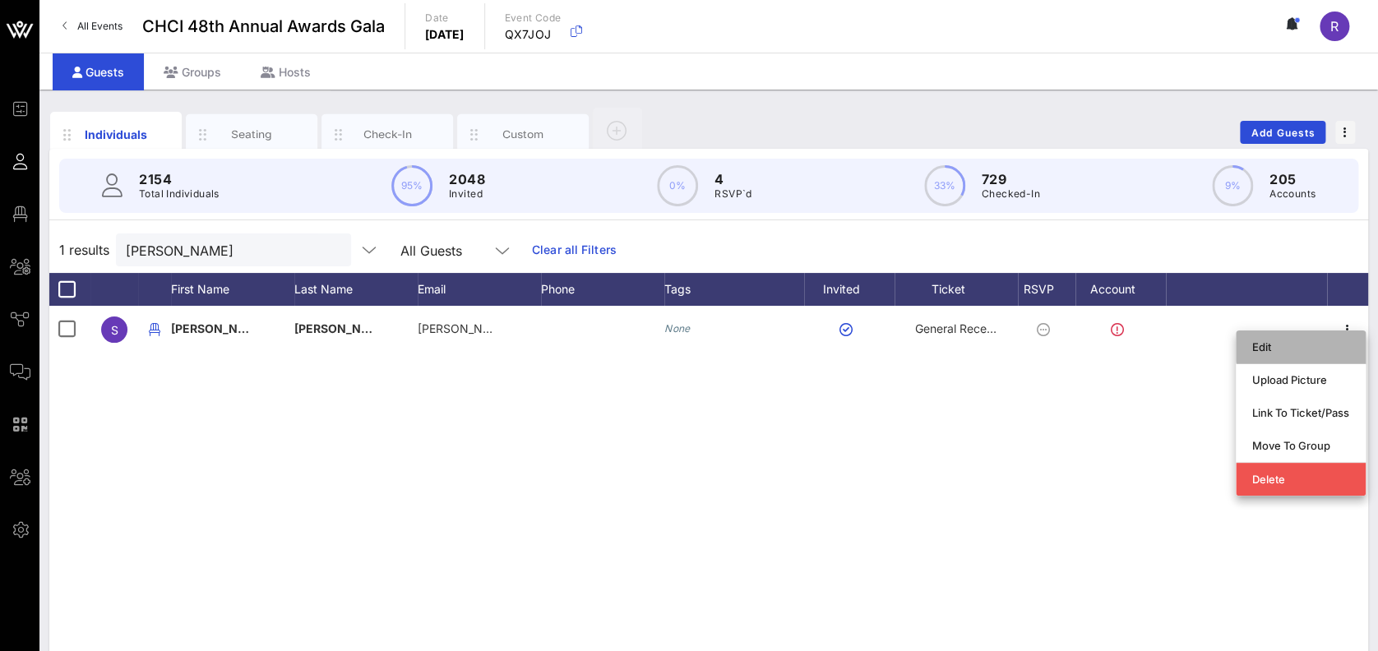
click at [1271, 348] on div "Edit" at bounding box center [1300, 346] width 97 height 13
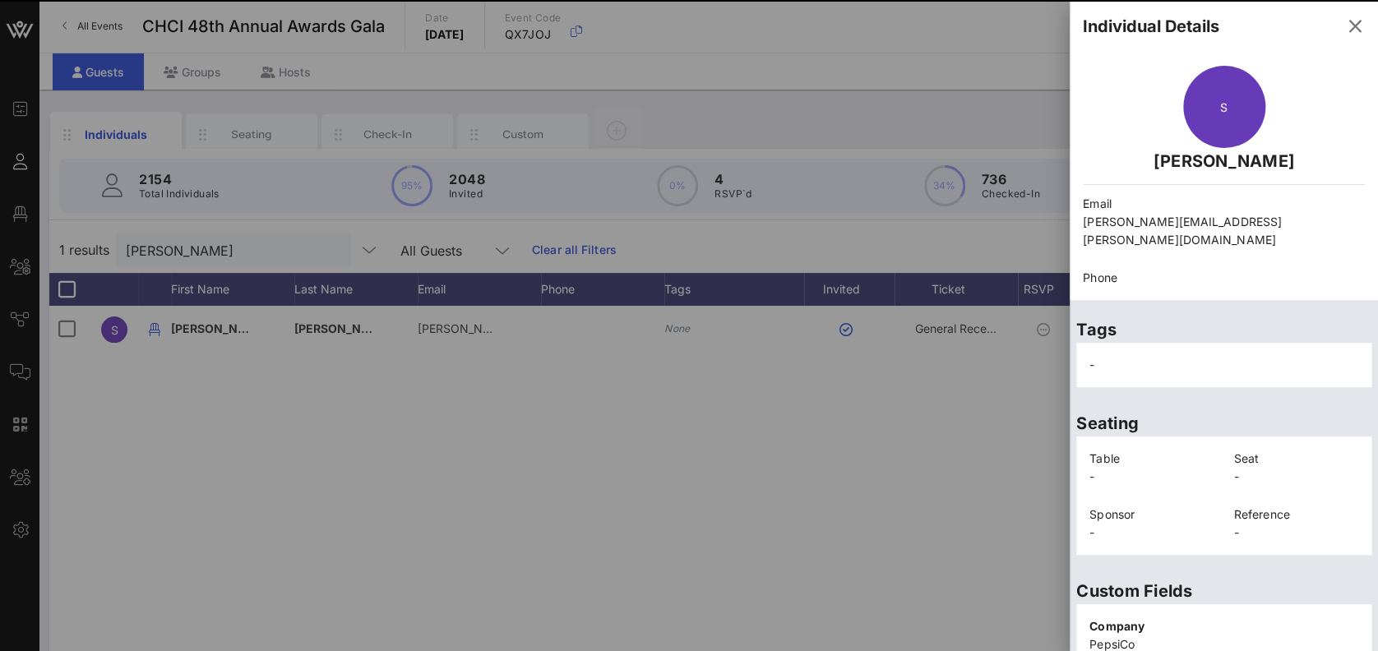
click at [1345, 26] on icon "button" at bounding box center [1355, 26] width 20 height 20
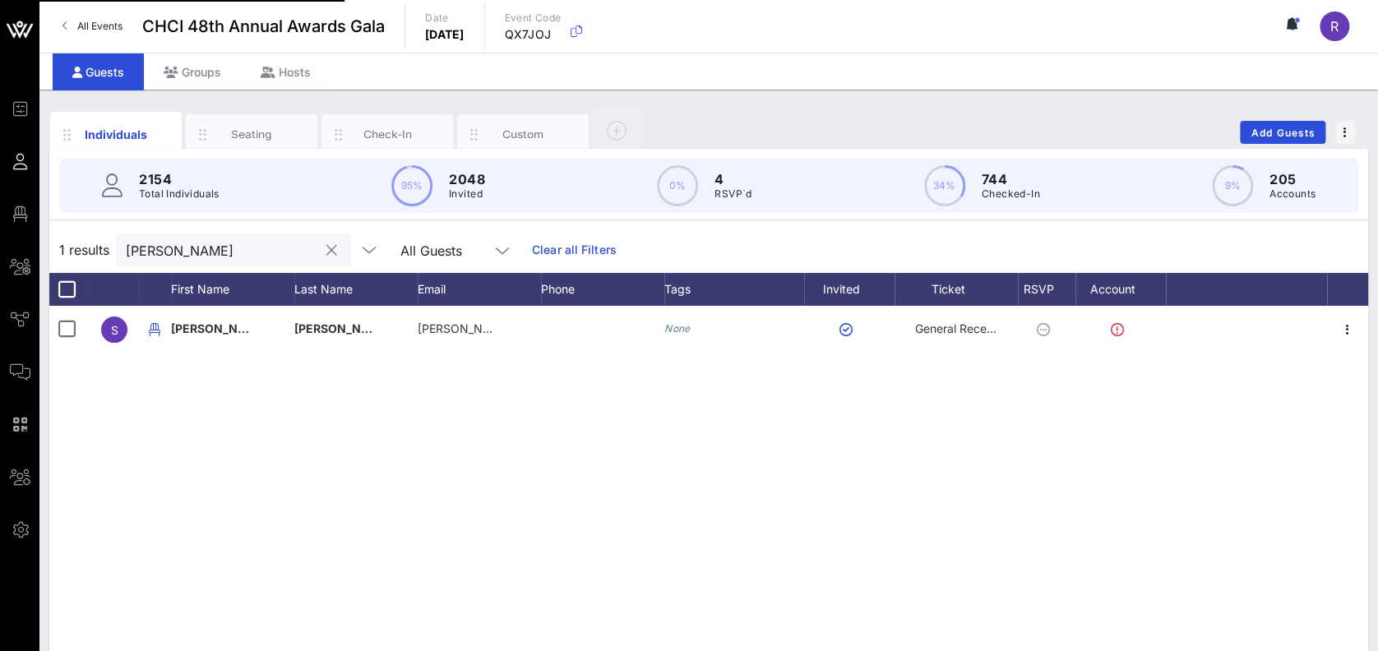
click at [326, 249] on button "clear icon" at bounding box center [331, 251] width 11 height 16
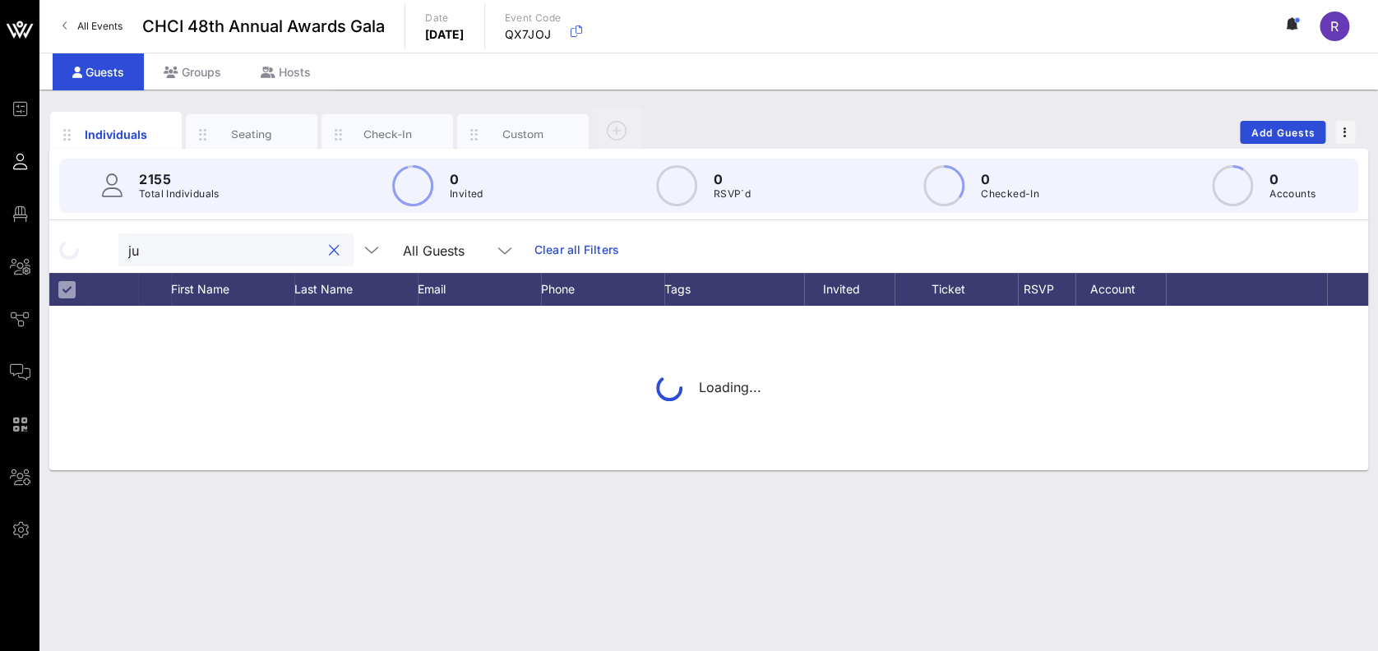
type input "j"
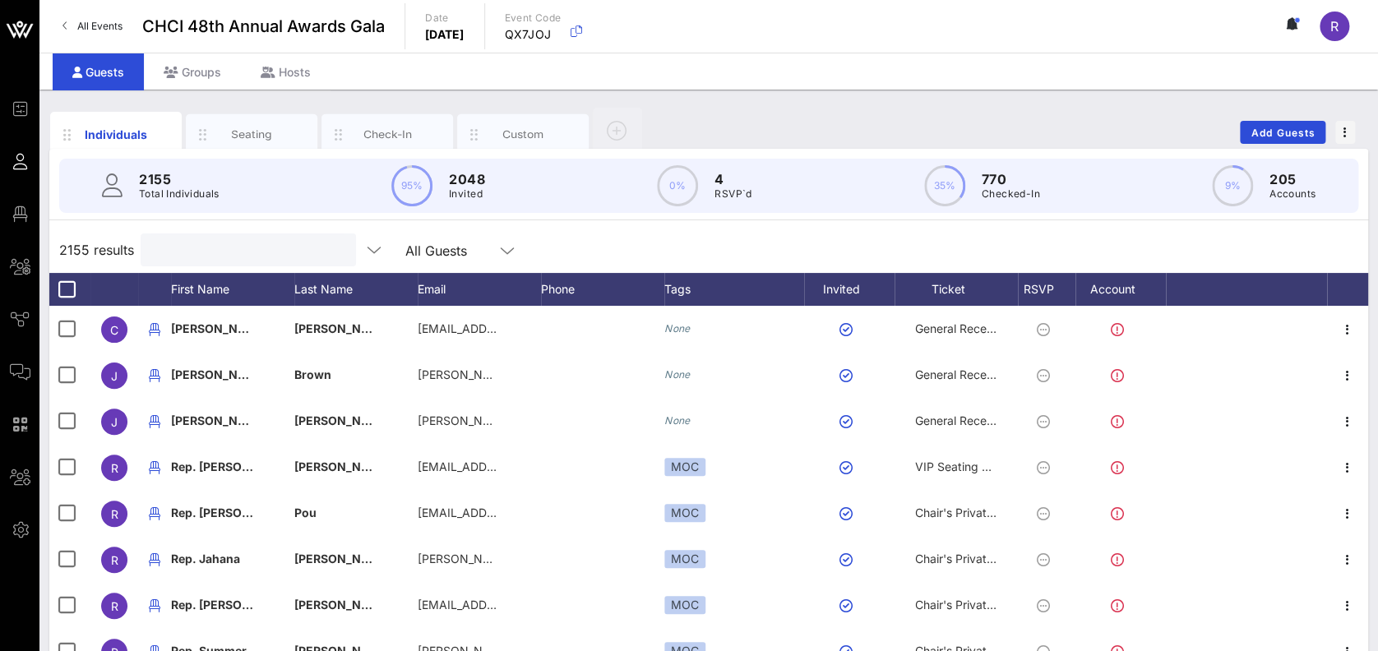
click at [257, 261] on div at bounding box center [246, 250] width 192 height 33
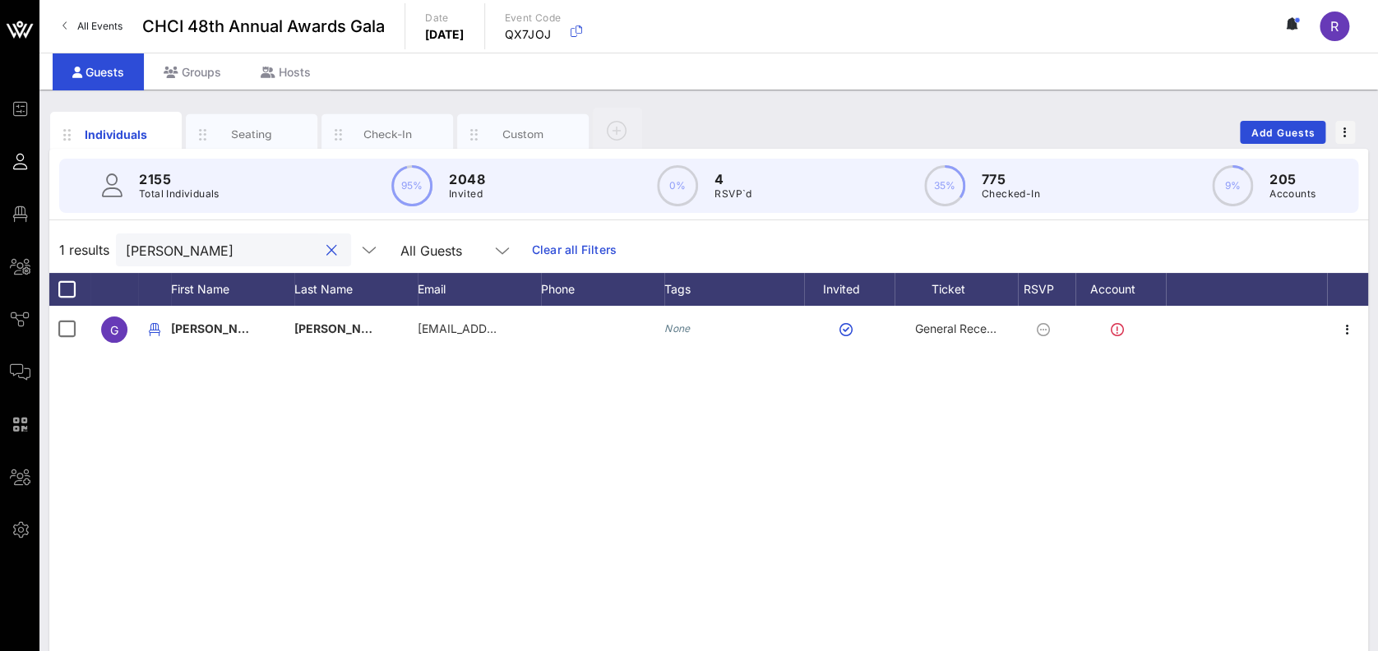
type input "jusino"
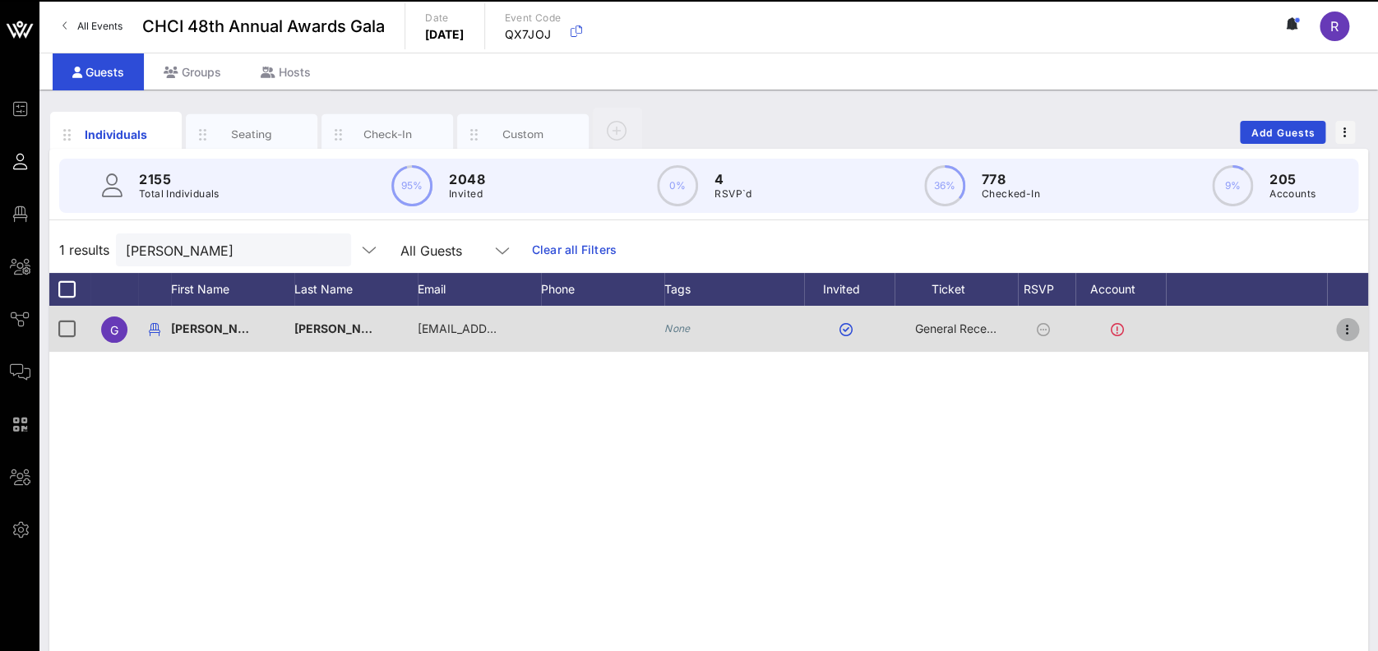
click at [1345, 335] on icon "button" at bounding box center [1348, 330] width 20 height 20
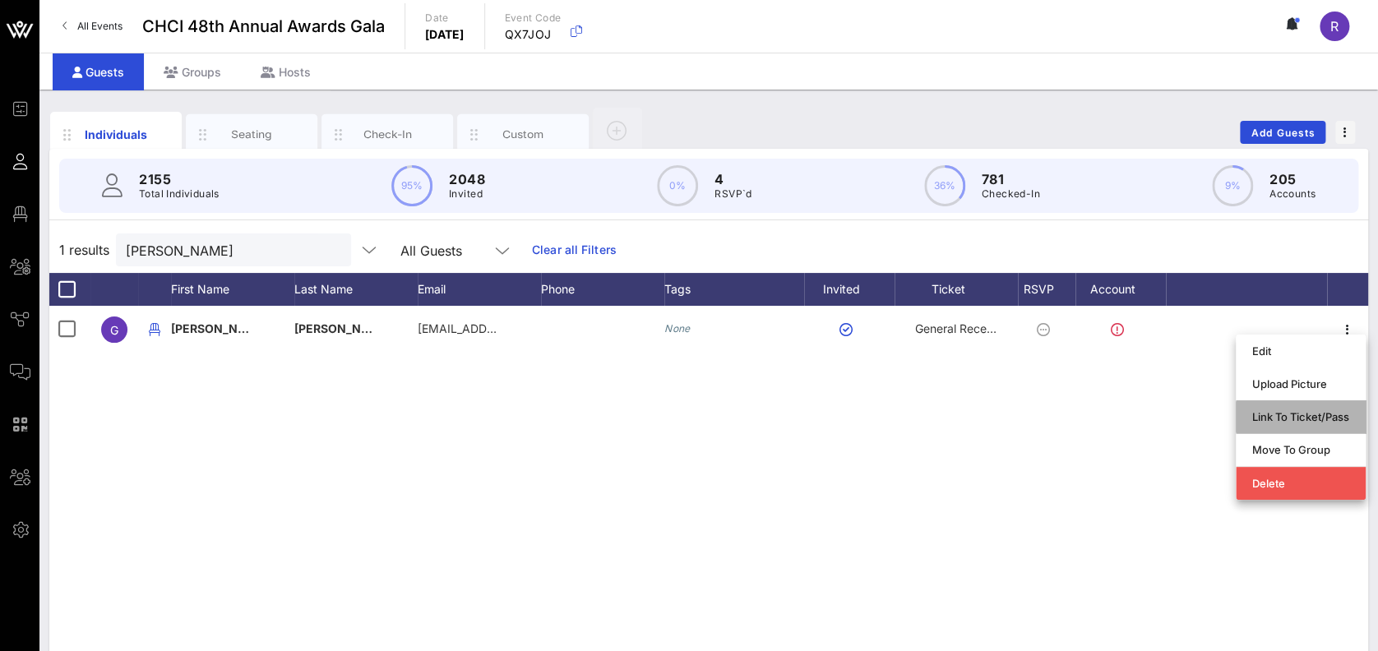
click at [1276, 414] on div "Link To Ticket/Pass" at bounding box center [1300, 416] width 97 height 13
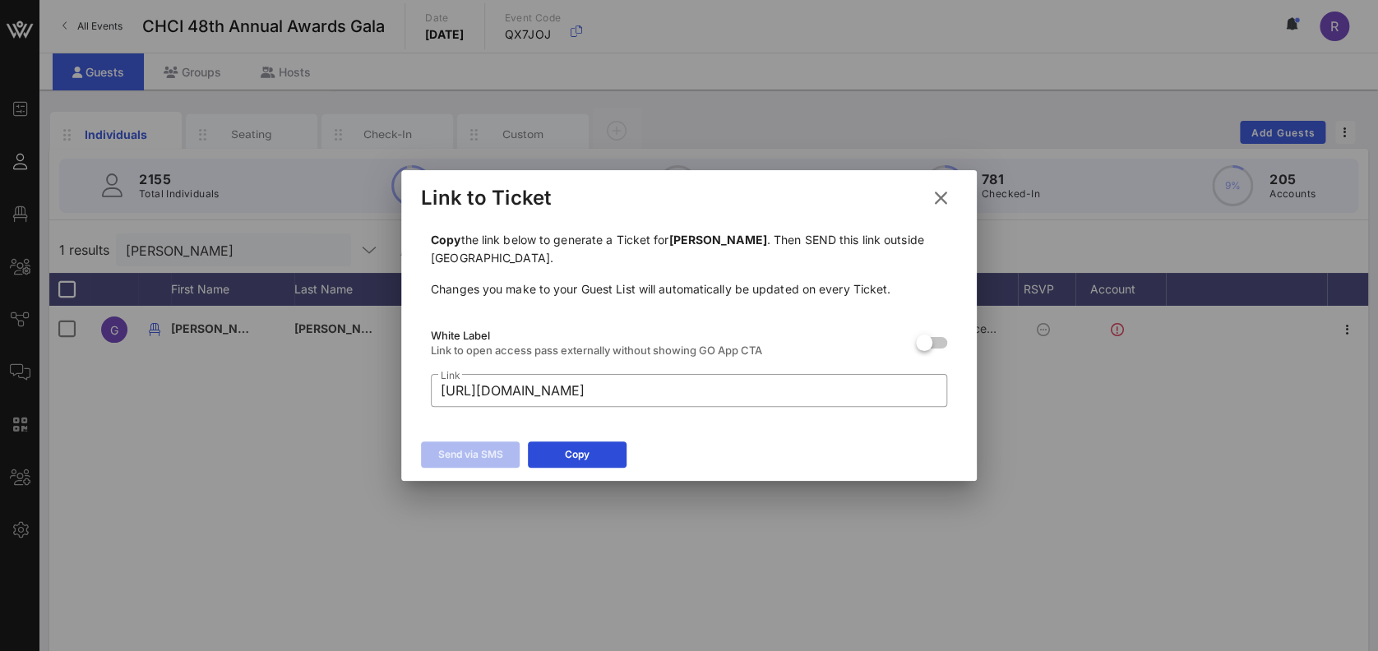
drag, startPoint x: 579, startPoint y: 445, endPoint x: 881, endPoint y: 631, distance: 355.5
click at [579, 446] on div "Copy" at bounding box center [577, 454] width 25 height 16
click at [932, 189] on icon at bounding box center [941, 198] width 28 height 27
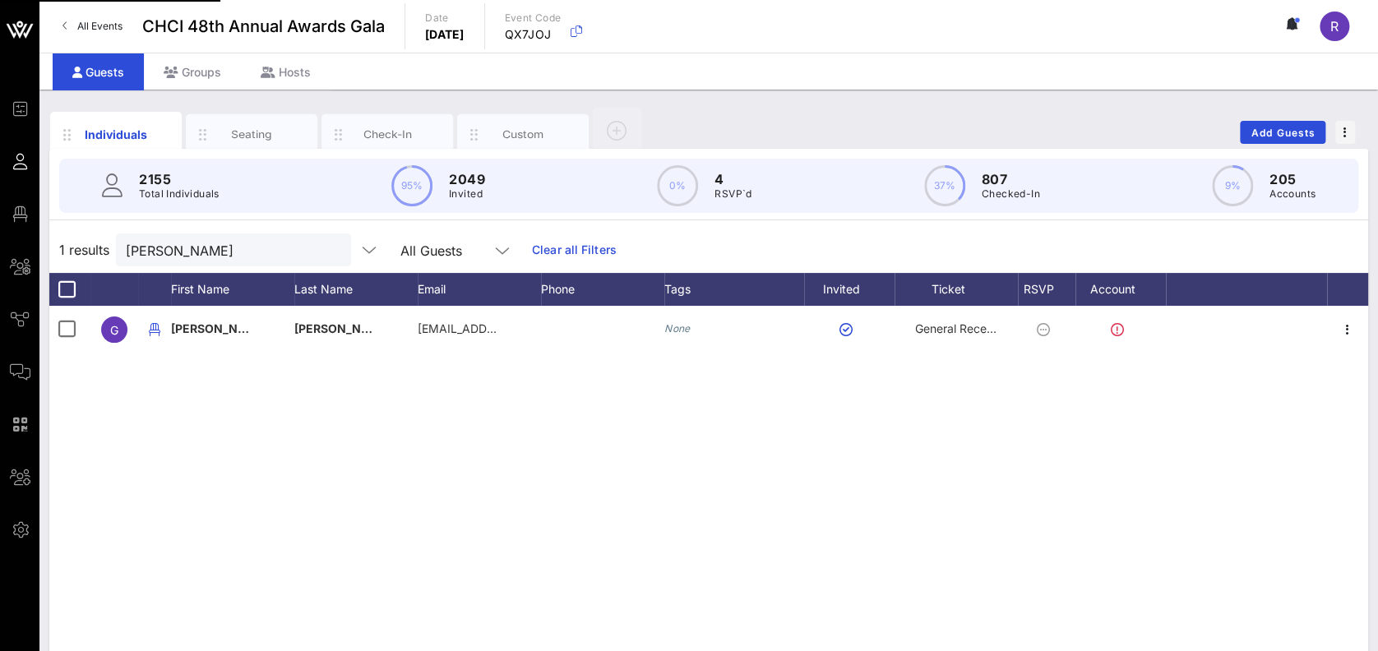
click at [326, 250] on button "clear icon" at bounding box center [331, 251] width 11 height 16
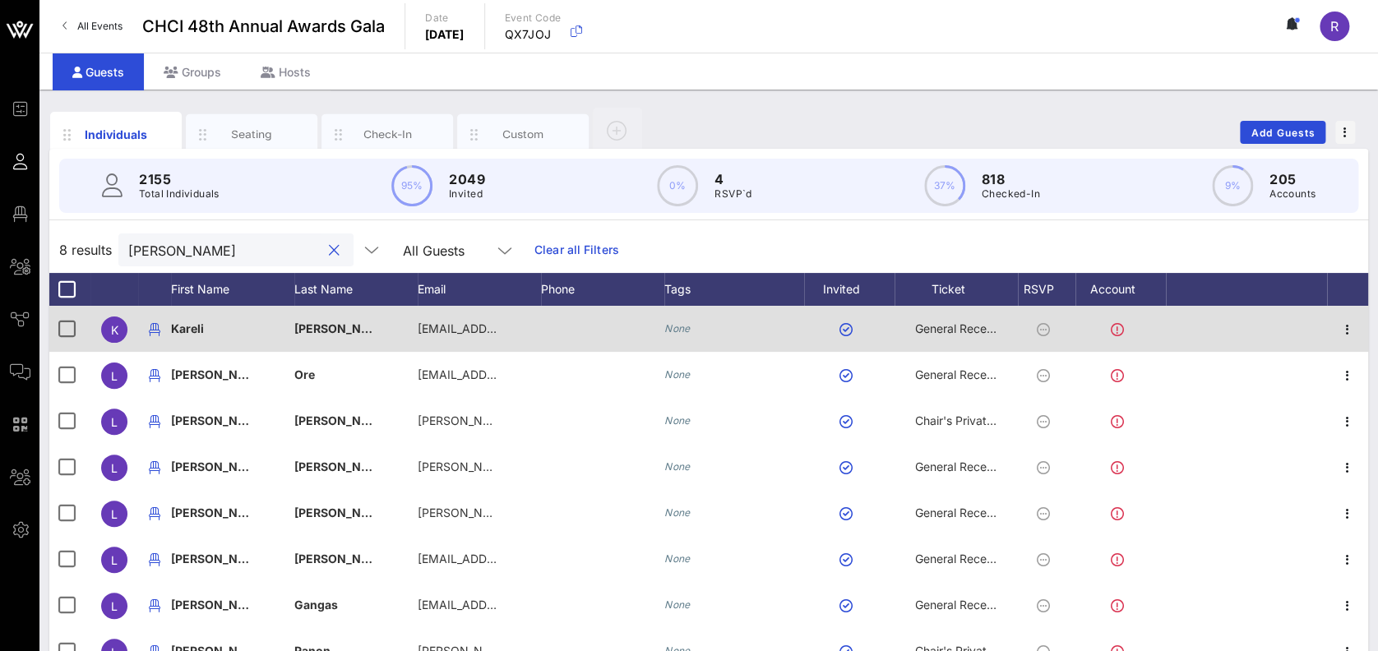
type input "lilian"
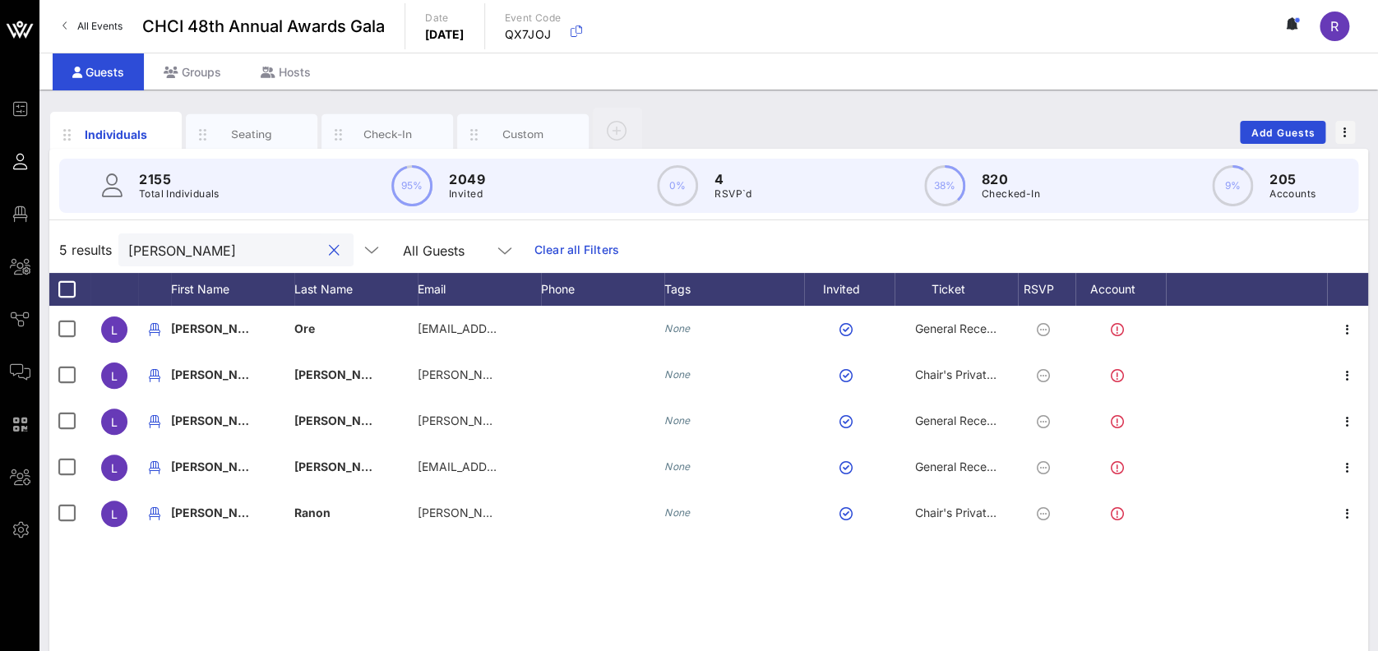
click at [329, 249] on button "clear icon" at bounding box center [334, 251] width 11 height 16
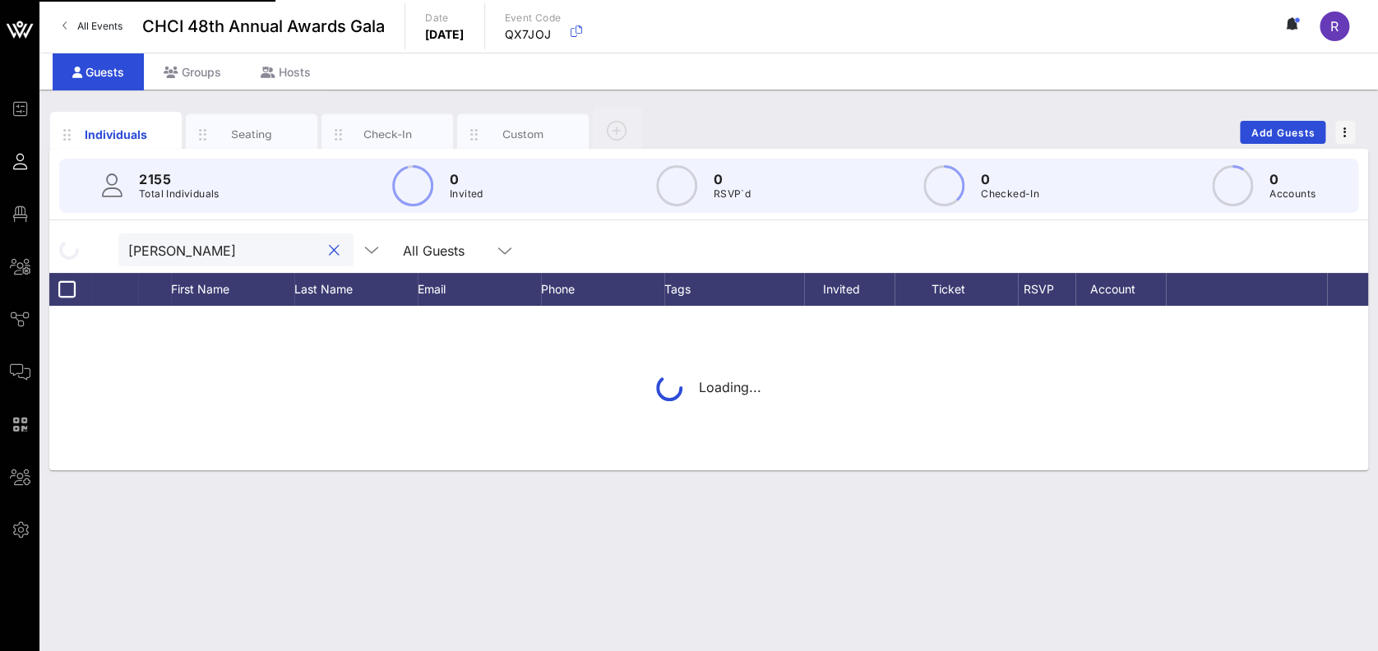
type input "martinez"
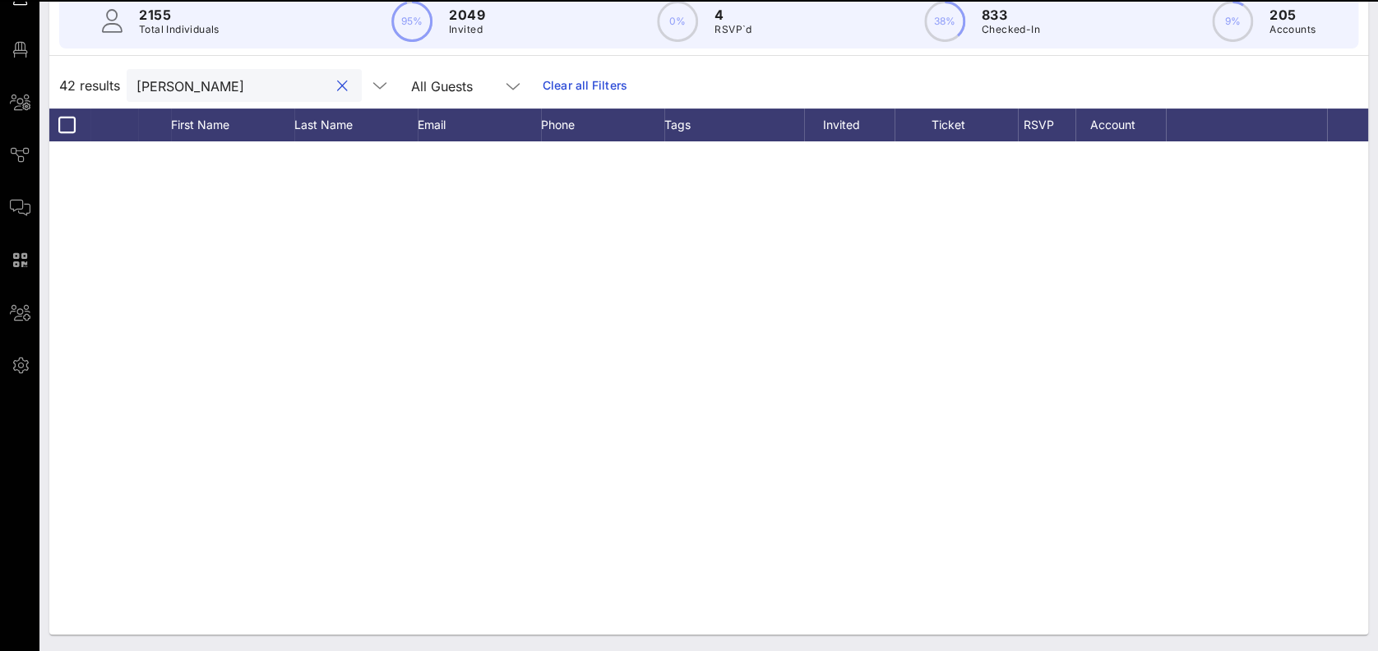
scroll to position [3, 0]
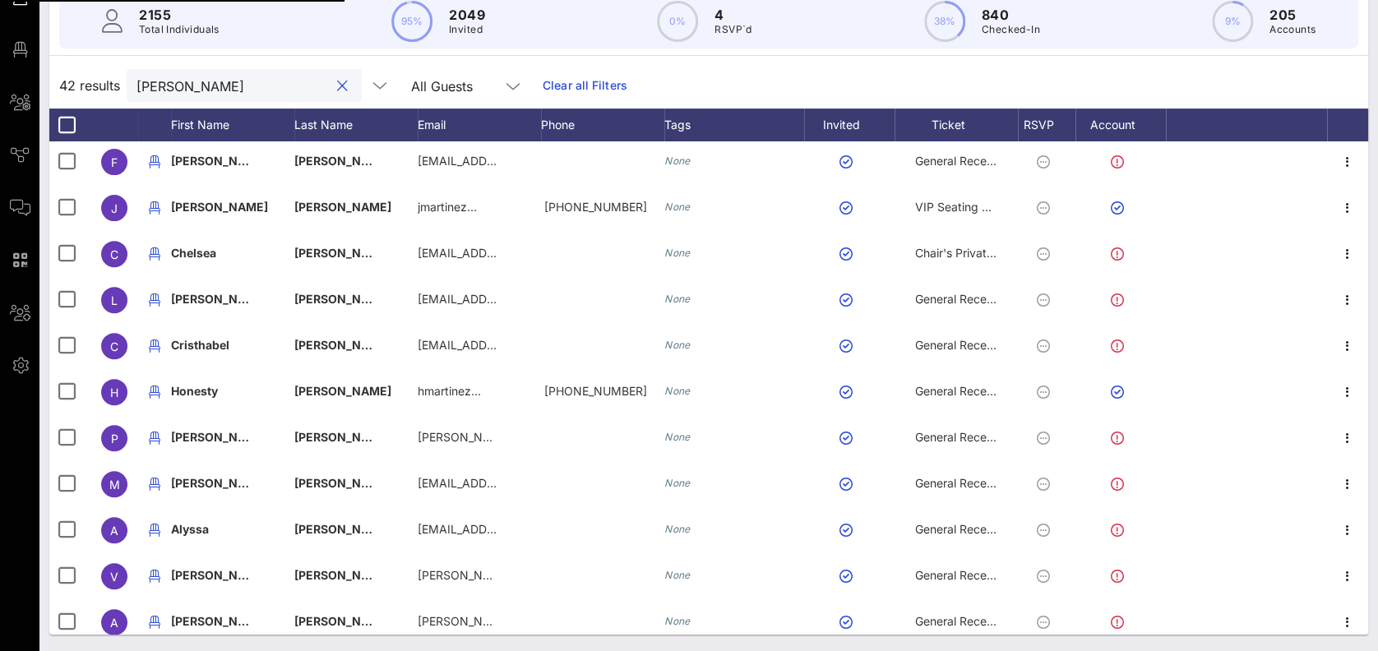
click at [337, 81] on button "clear icon" at bounding box center [342, 86] width 11 height 16
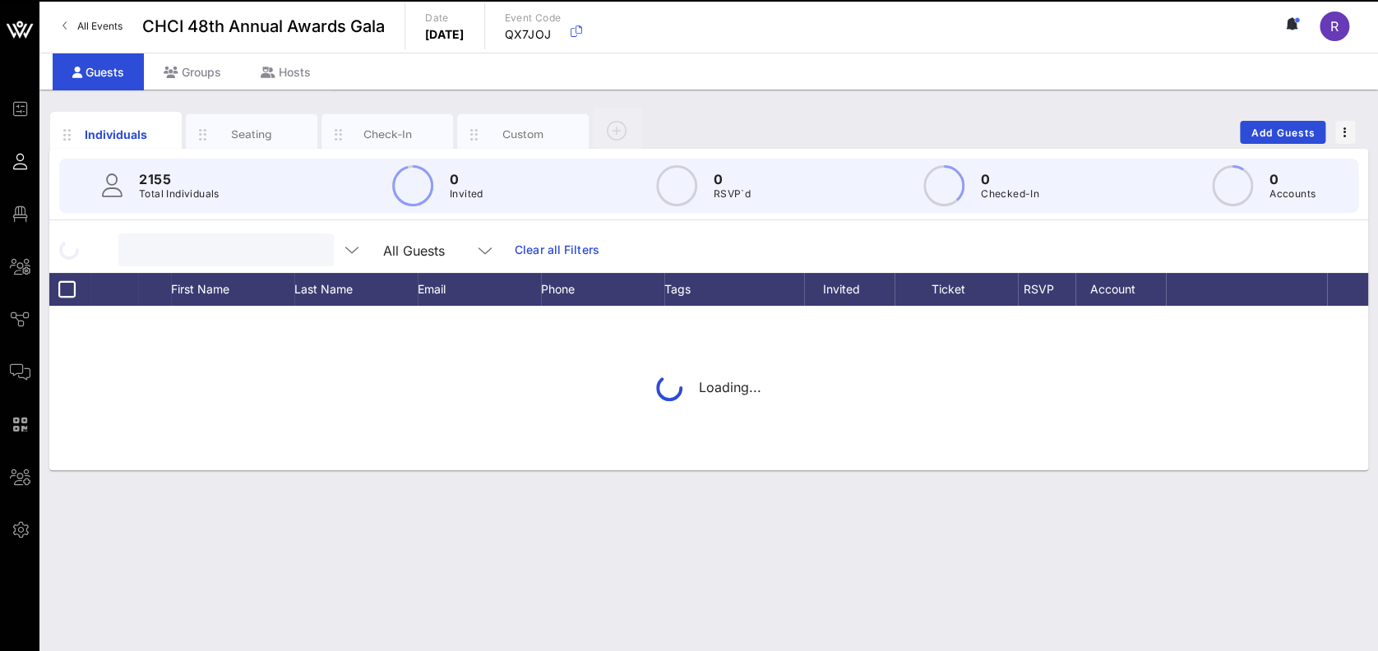
scroll to position [0, 0]
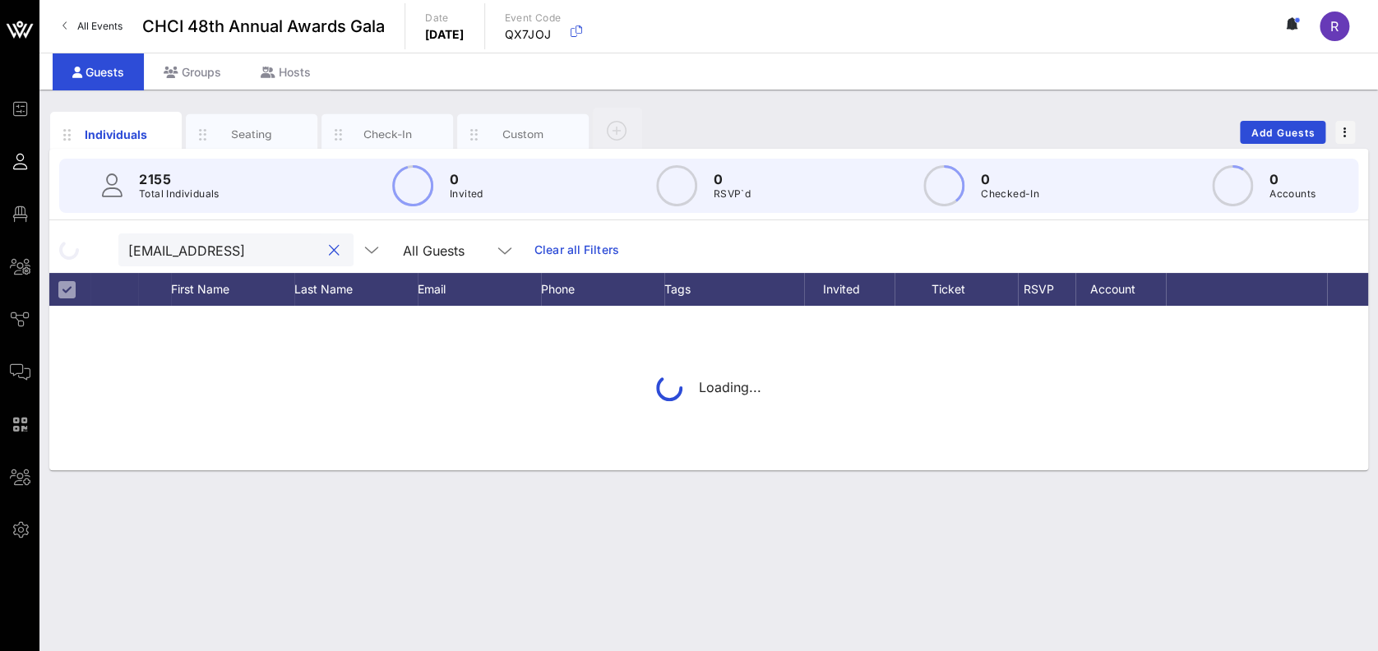
type input "lmartinez@nhhfx.org"
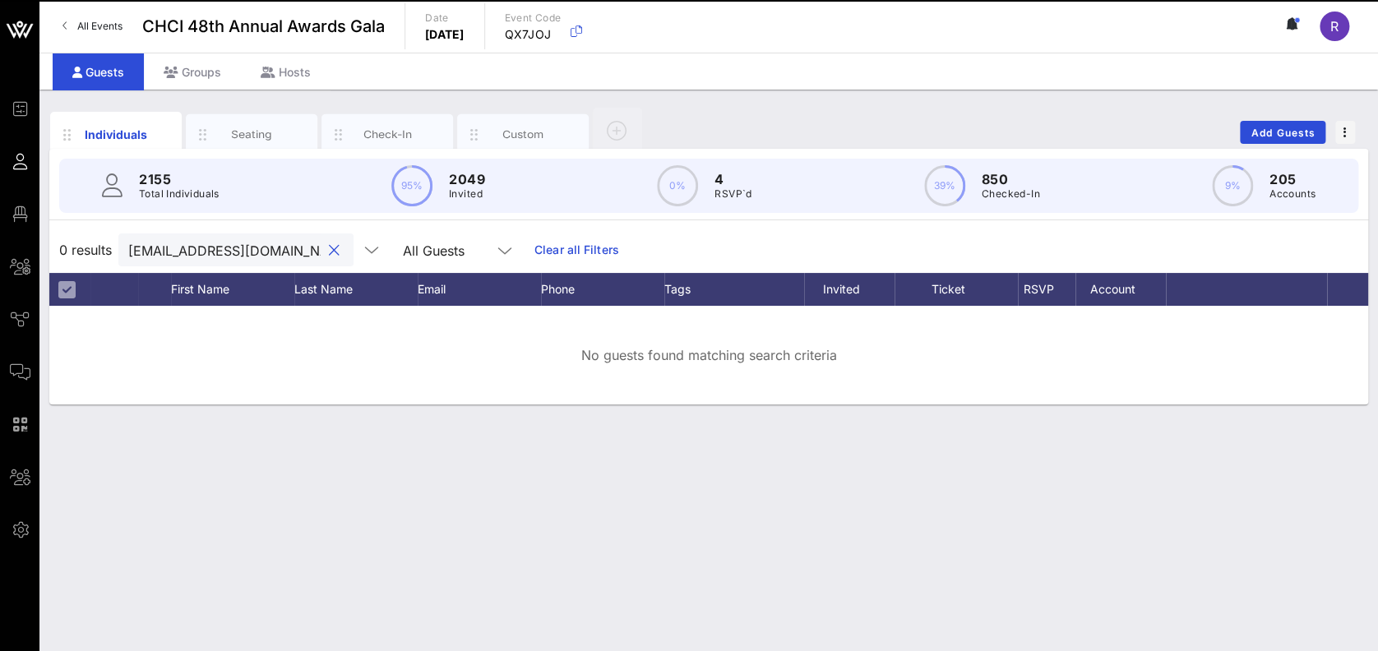
click at [329, 245] on button "clear icon" at bounding box center [334, 251] width 11 height 16
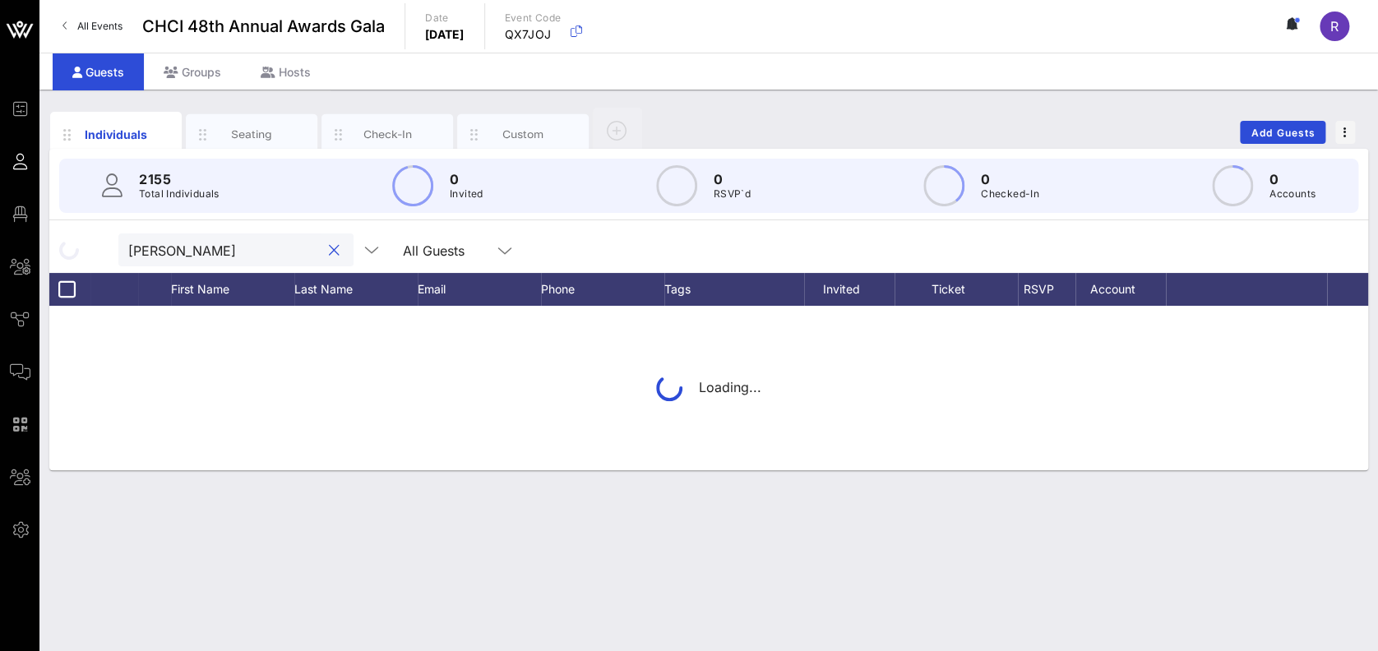
type input "lillian"
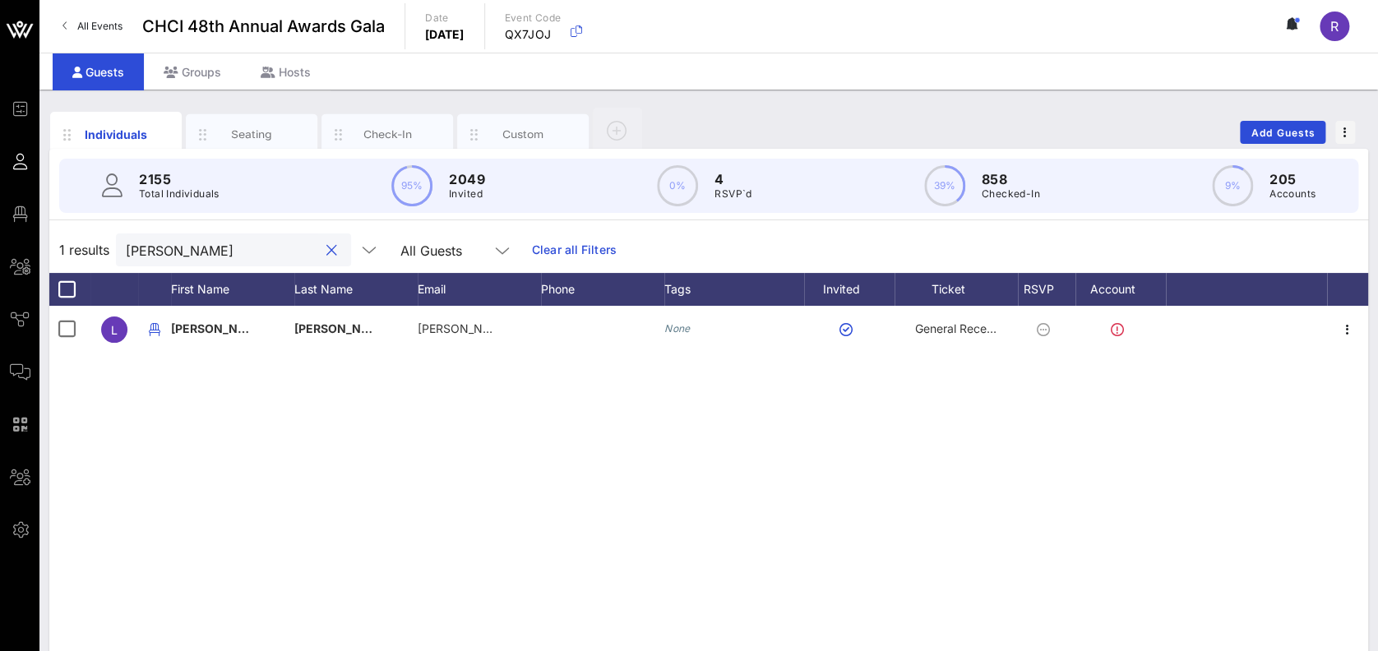
click at [326, 250] on button "clear icon" at bounding box center [331, 251] width 11 height 16
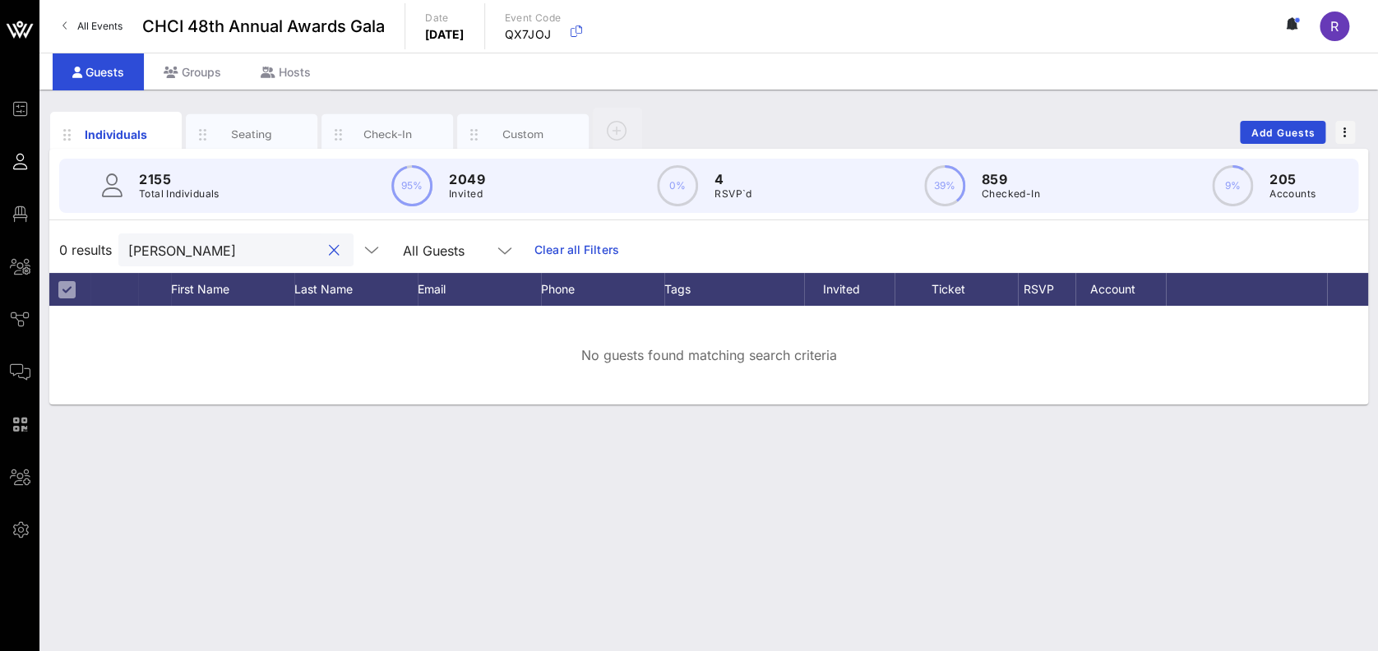
click at [191, 248] on input "orellana" at bounding box center [224, 249] width 192 height 21
type input "orellana"
click at [329, 252] on button "clear icon" at bounding box center [334, 251] width 11 height 16
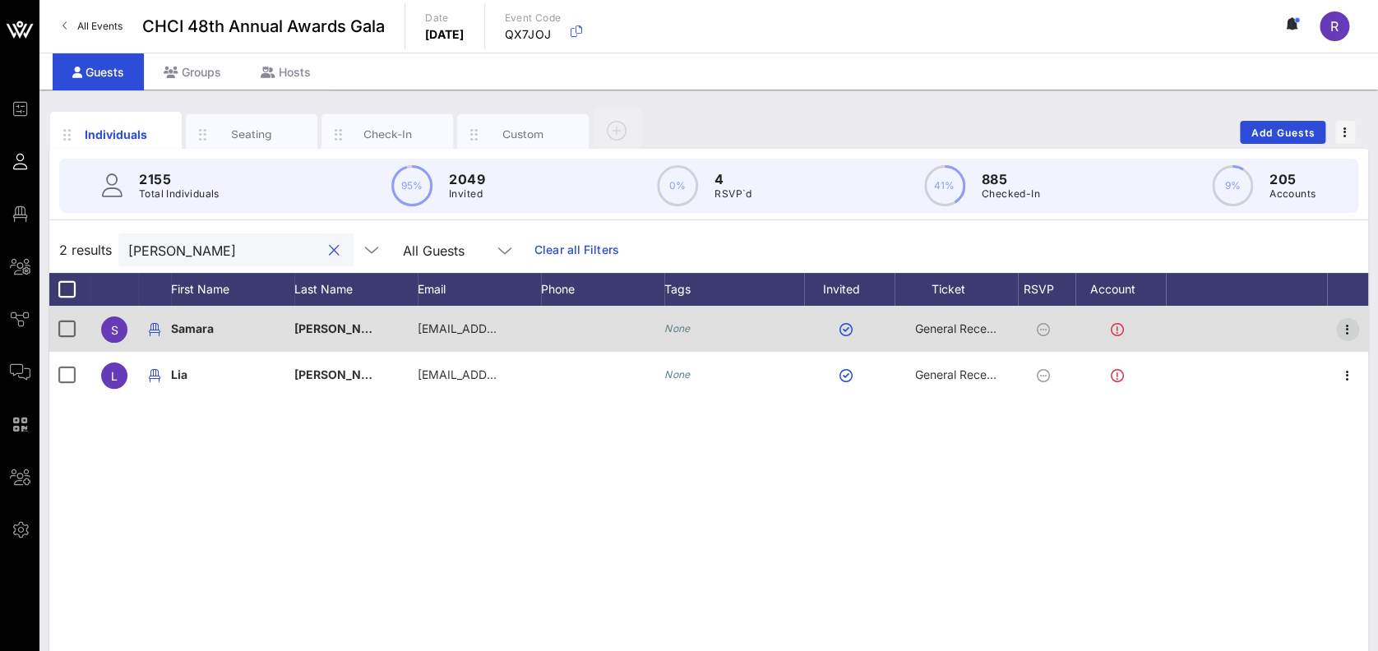
type input "parada"
click at [1348, 325] on icon "button" at bounding box center [1348, 330] width 20 height 20
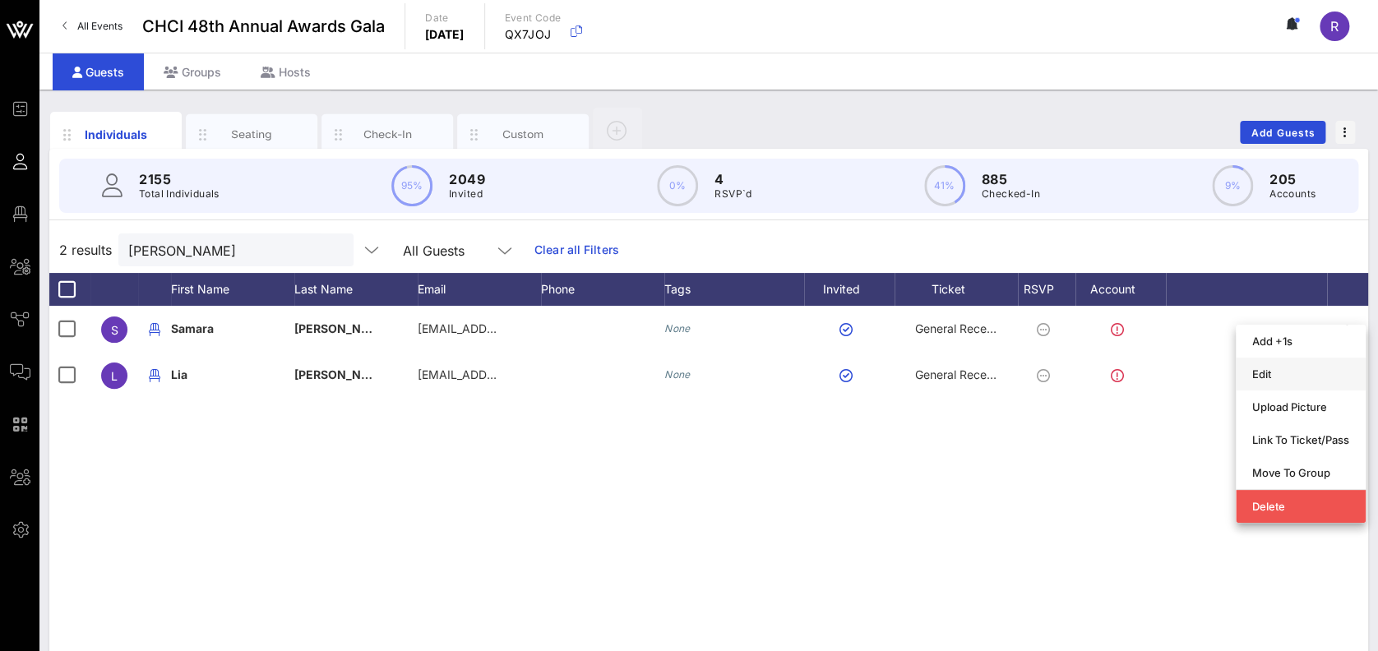
click at [1265, 377] on div "Edit" at bounding box center [1300, 374] width 97 height 13
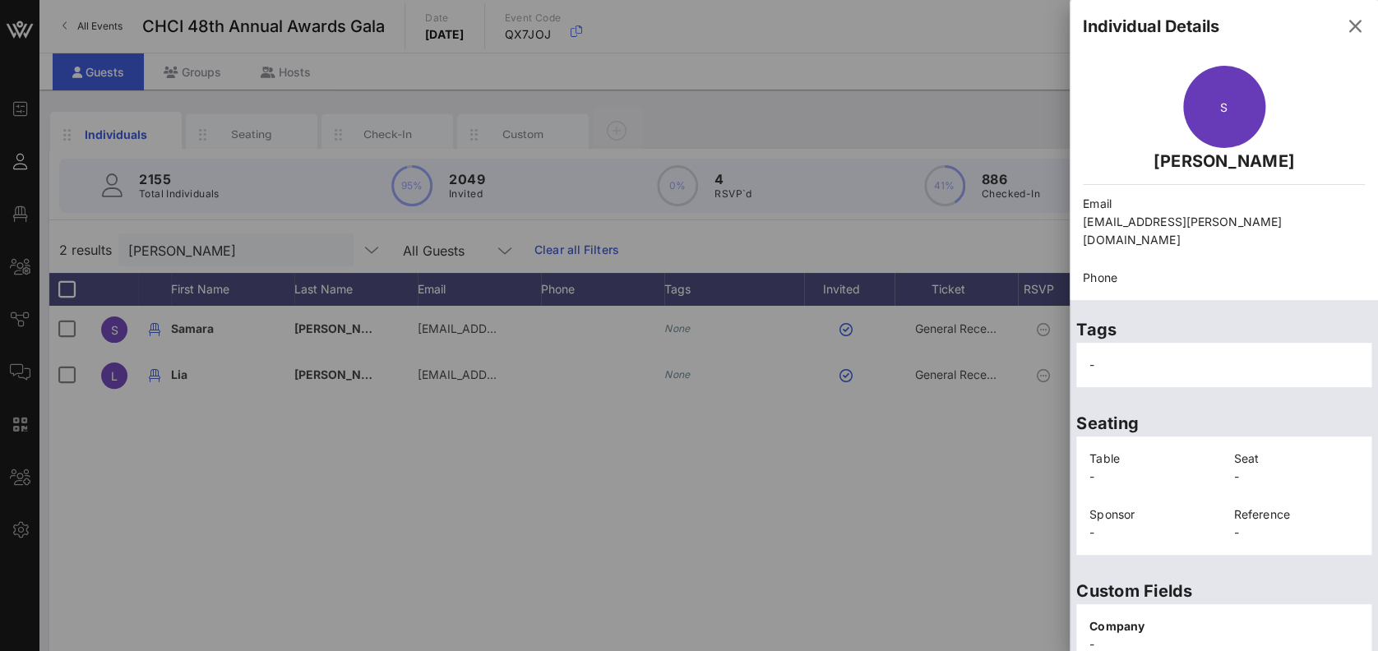
click at [934, 506] on div at bounding box center [689, 325] width 1378 height 651
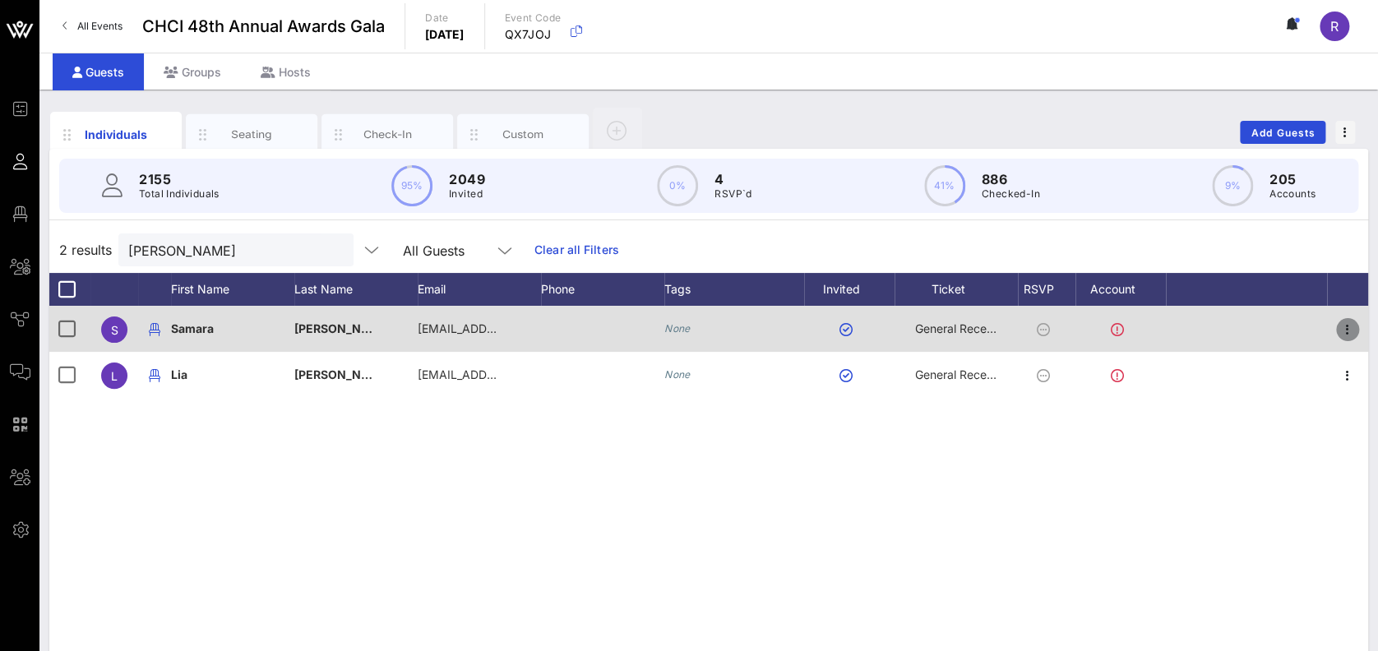
click at [1347, 331] on icon "button" at bounding box center [1348, 330] width 20 height 20
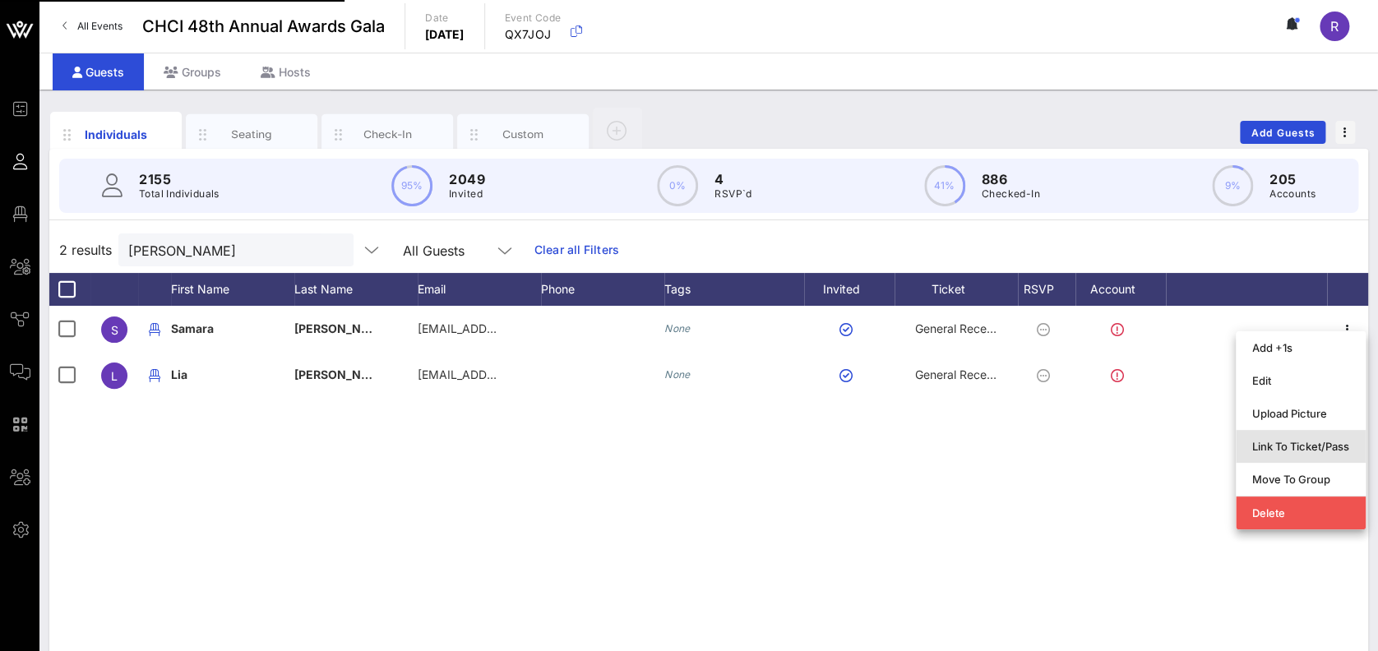
click at [1327, 441] on div "Link To Ticket/Pass" at bounding box center [1300, 446] width 97 height 13
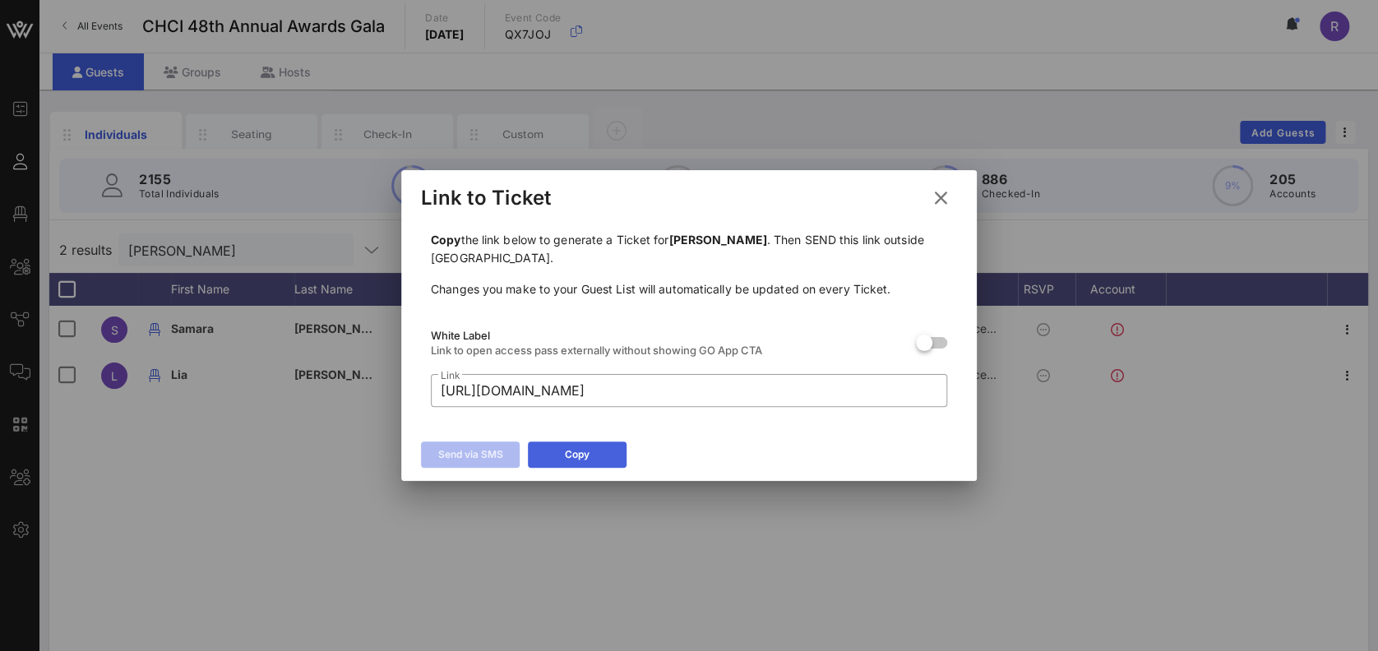
click at [559, 458] on button "Copy" at bounding box center [577, 455] width 99 height 26
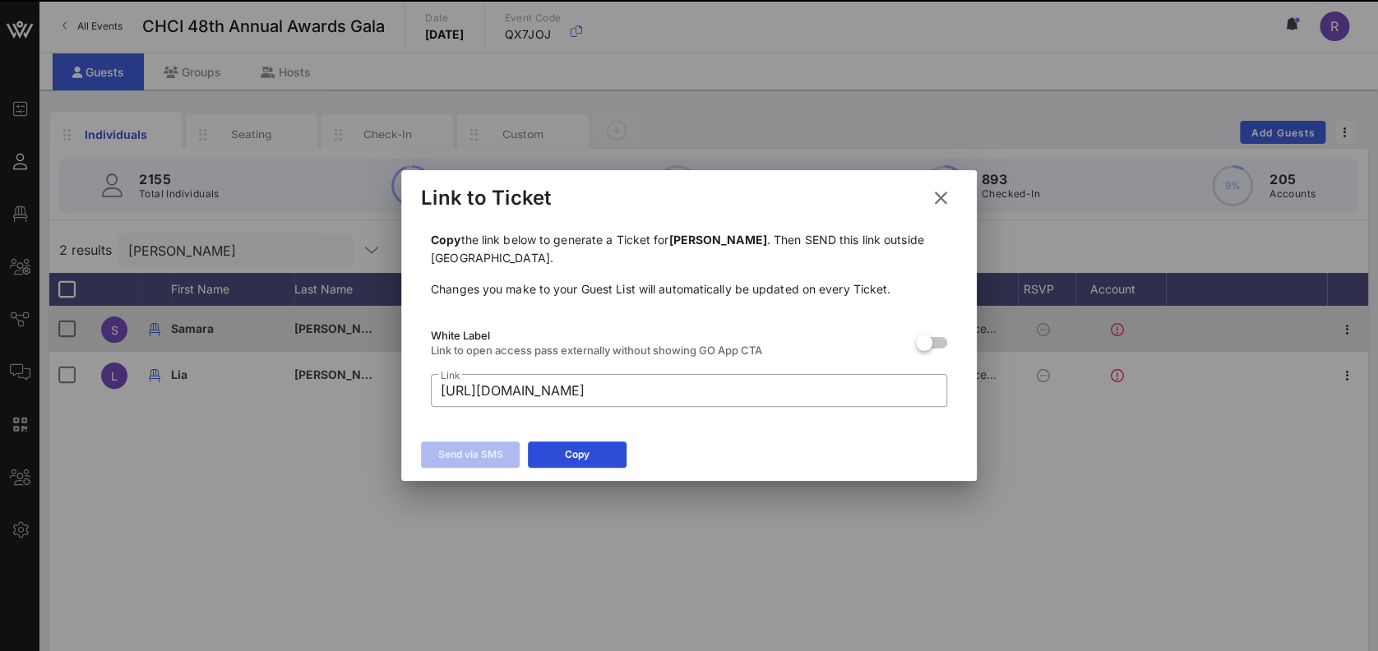
click at [944, 197] on icon at bounding box center [941, 198] width 22 height 20
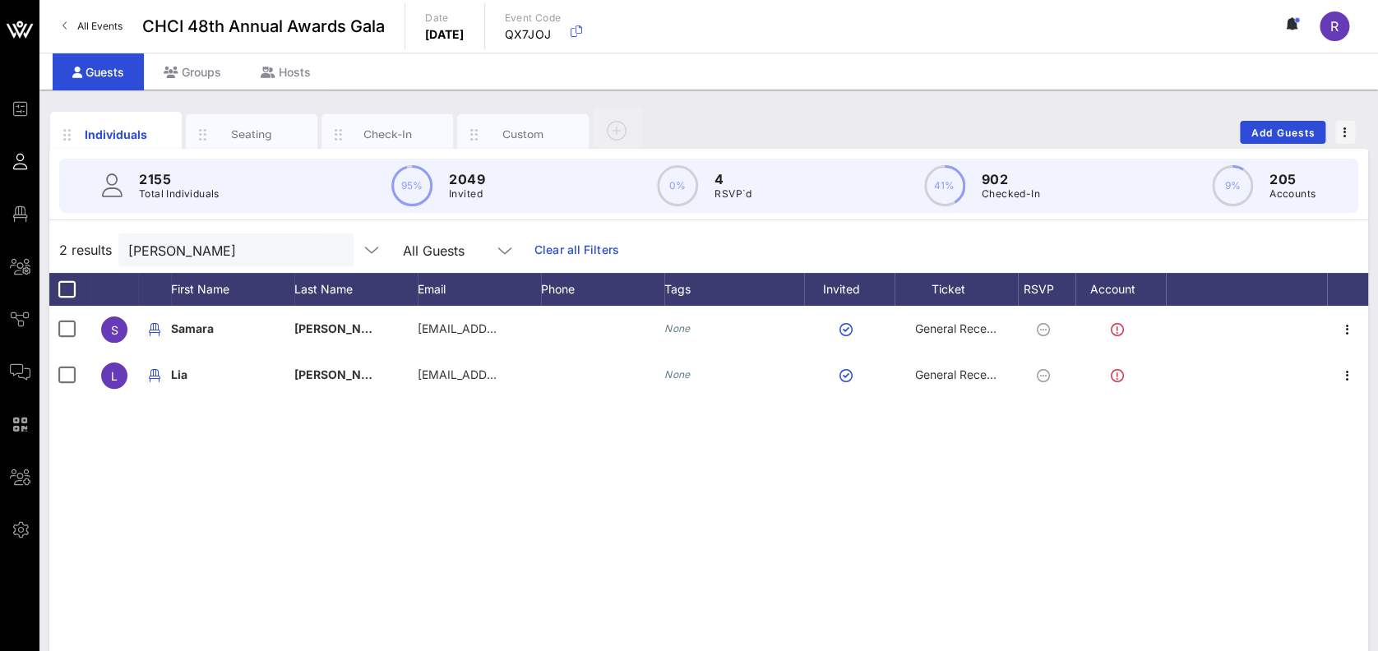
click at [329, 250] on button "clear icon" at bounding box center [334, 251] width 11 height 16
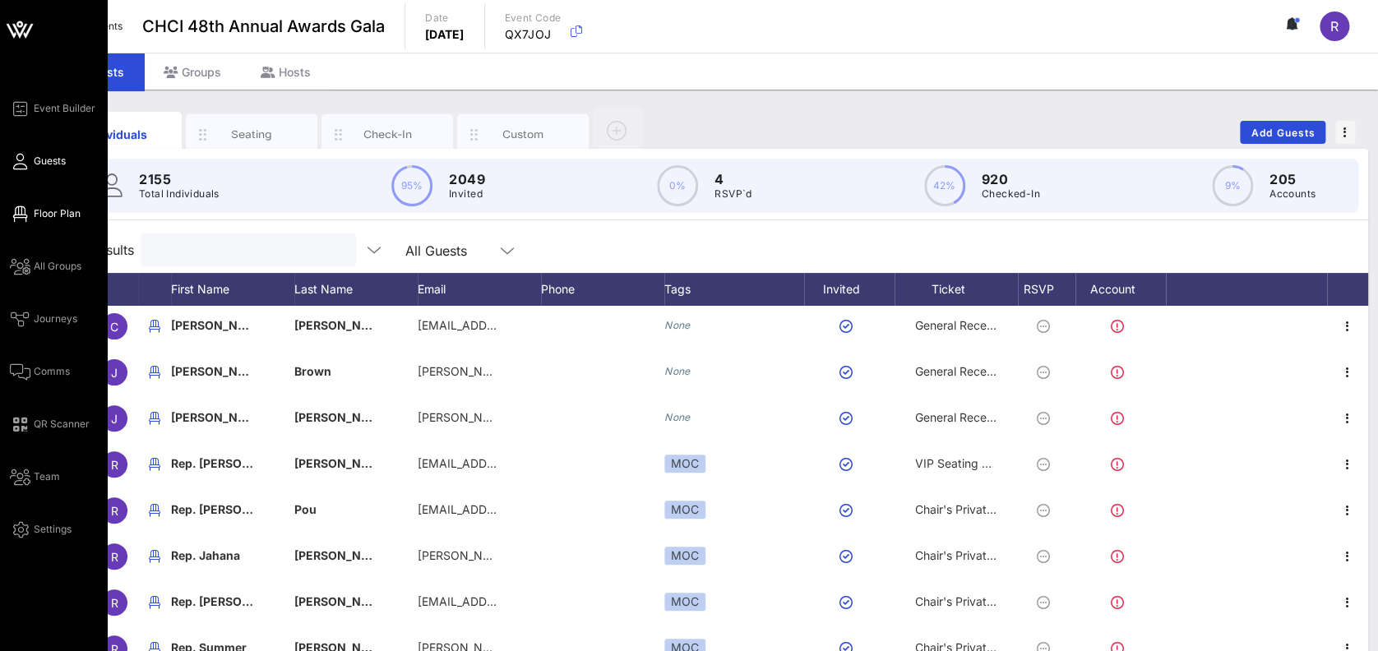
click at [54, 223] on link "Floor Plan" at bounding box center [45, 214] width 71 height 20
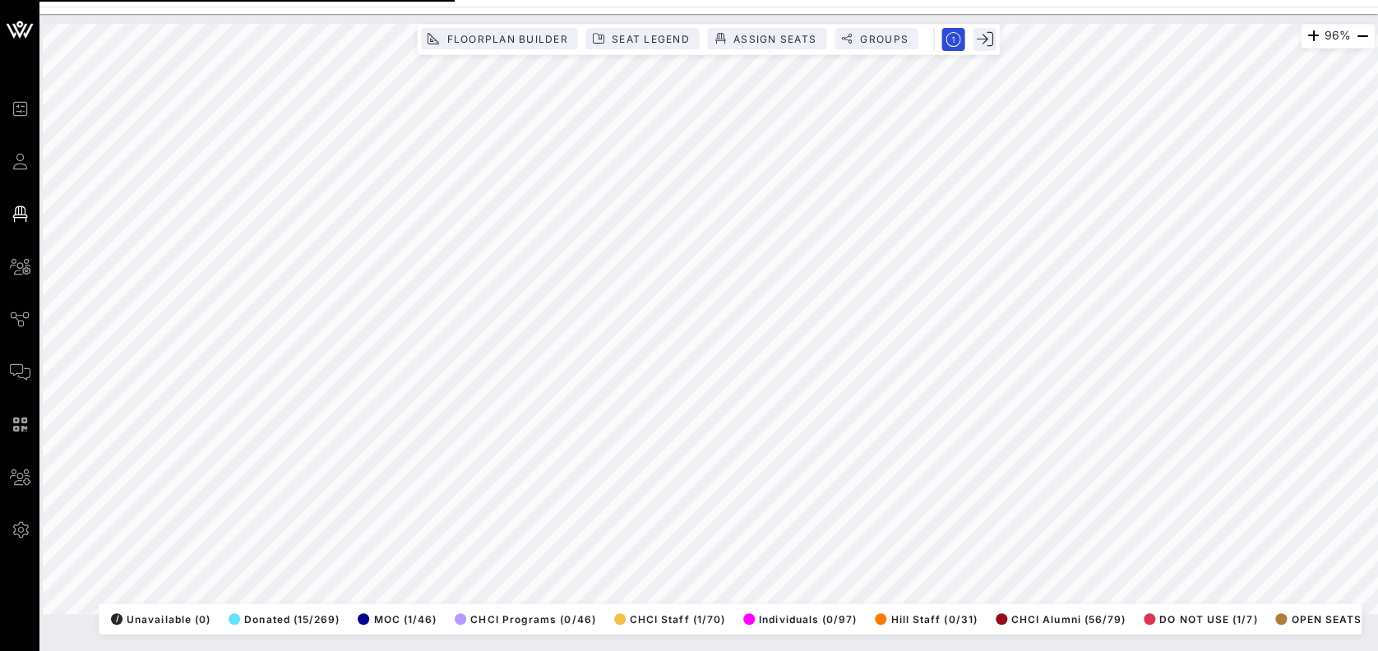
click at [1377, 650] on html "Event Builder Guests Floor Plan All Groups Journeys Comms QR Scanner Team Setti…" at bounding box center [689, 325] width 1378 height 651
click at [1112, 650] on html "Event Builder Guests Floor Plan All Groups Journeys Comms QR Scanner Team Setti…" at bounding box center [689, 325] width 1378 height 651
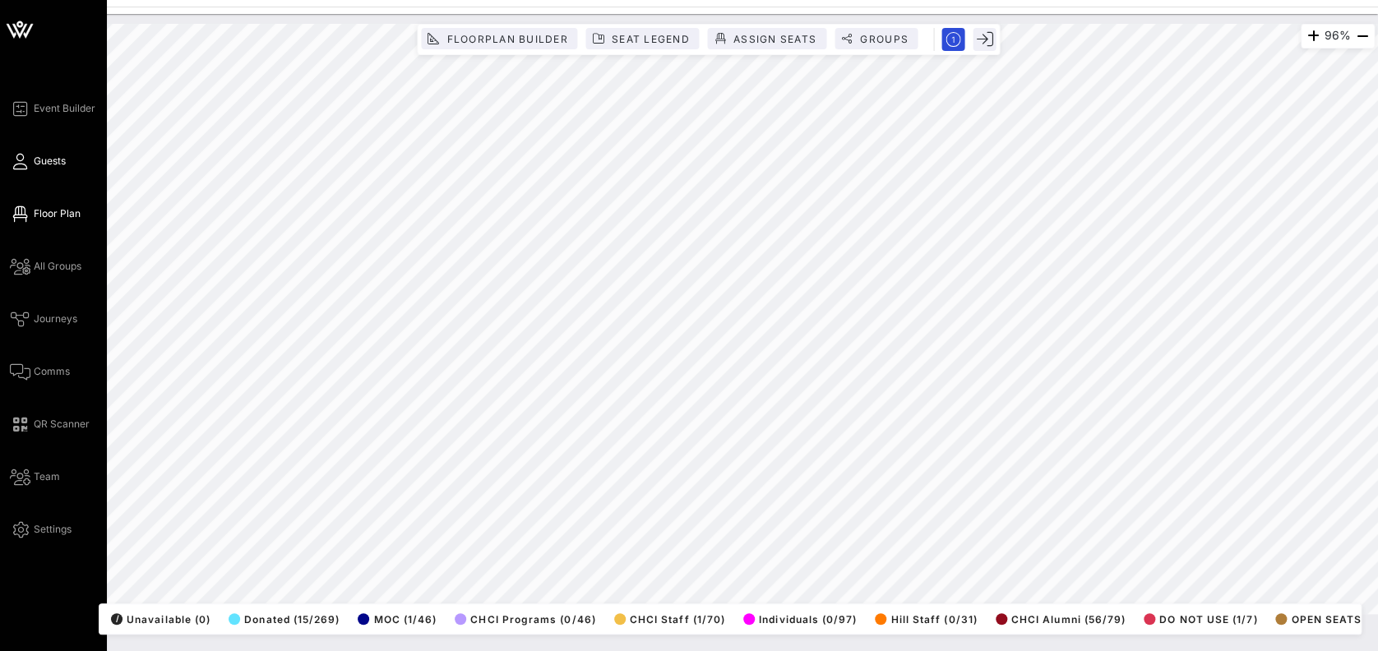
click at [17, 163] on icon at bounding box center [20, 161] width 21 height 2
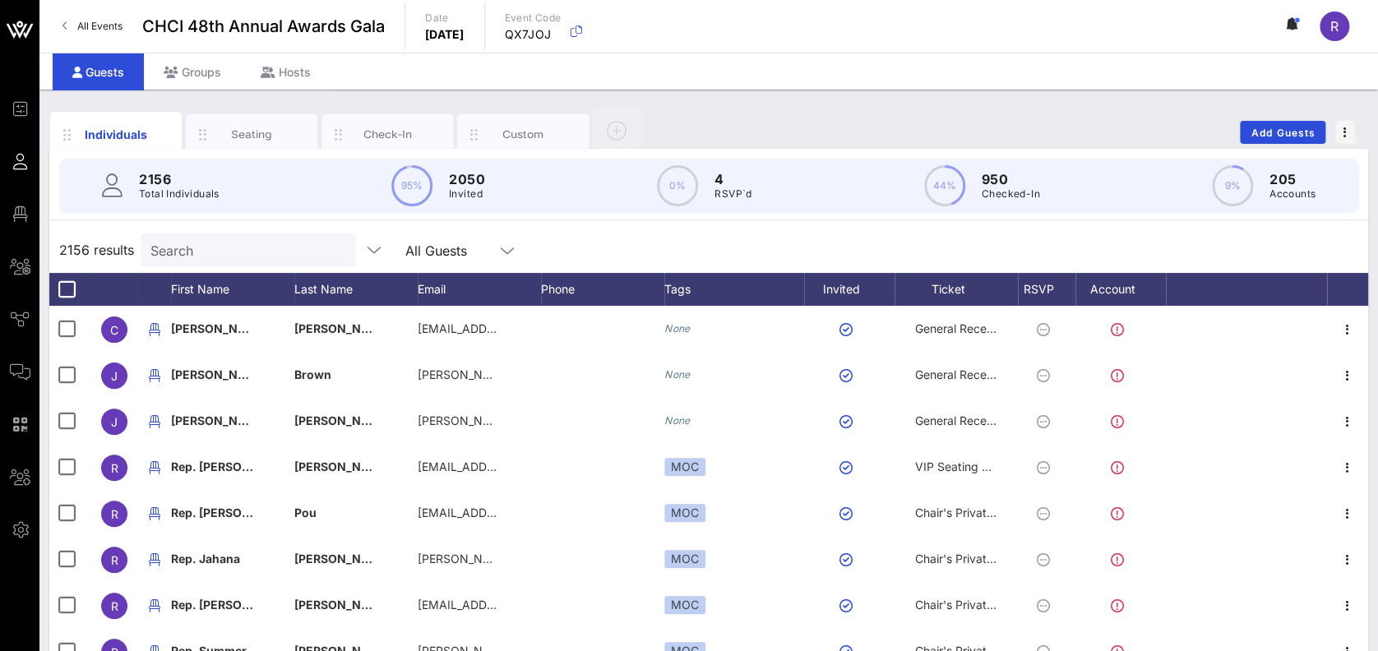
click at [317, 249] on input "Search" at bounding box center [246, 249] width 192 height 21
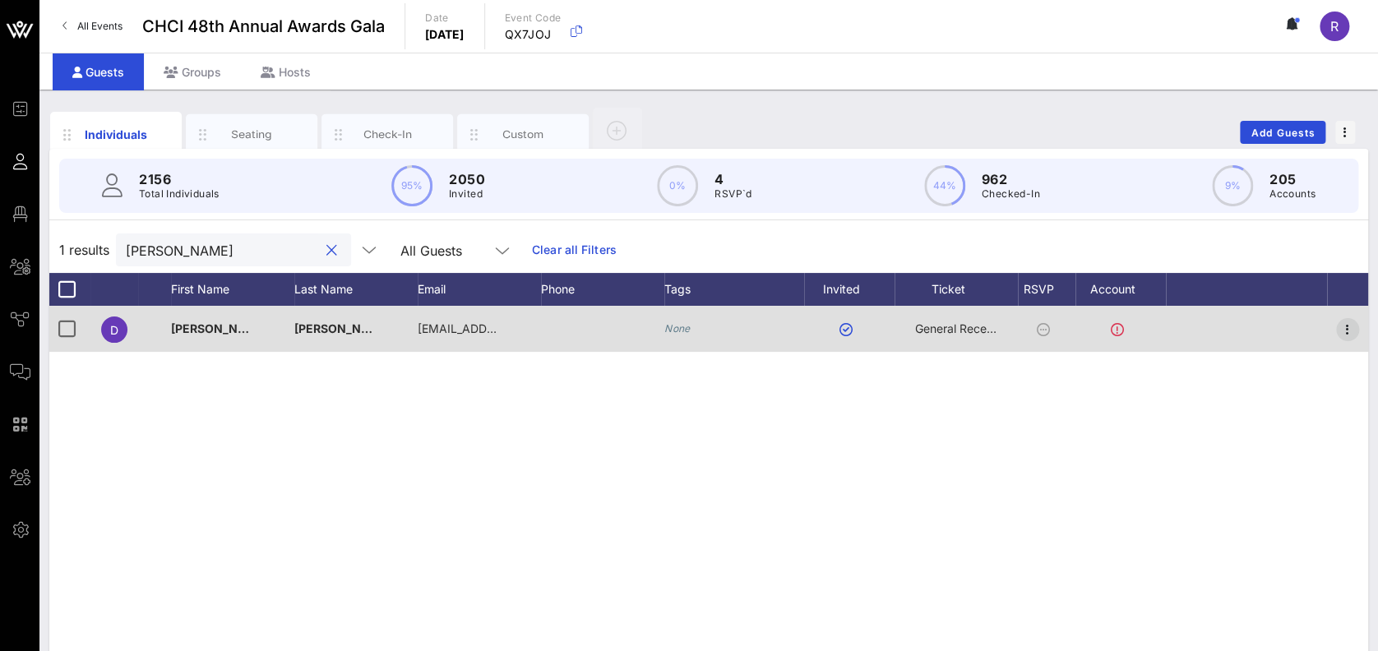
type input "reid"
click at [1349, 331] on icon "button" at bounding box center [1348, 330] width 20 height 20
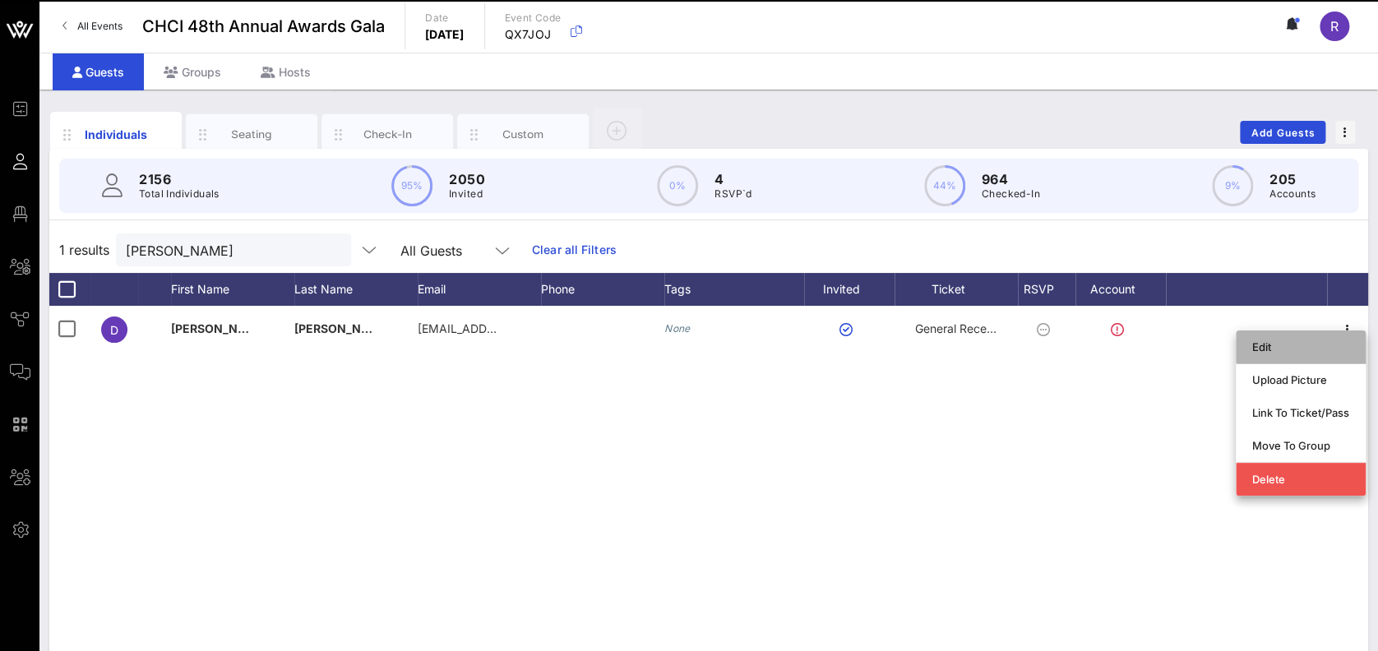
click at [1318, 345] on div "Edit" at bounding box center [1300, 346] width 97 height 13
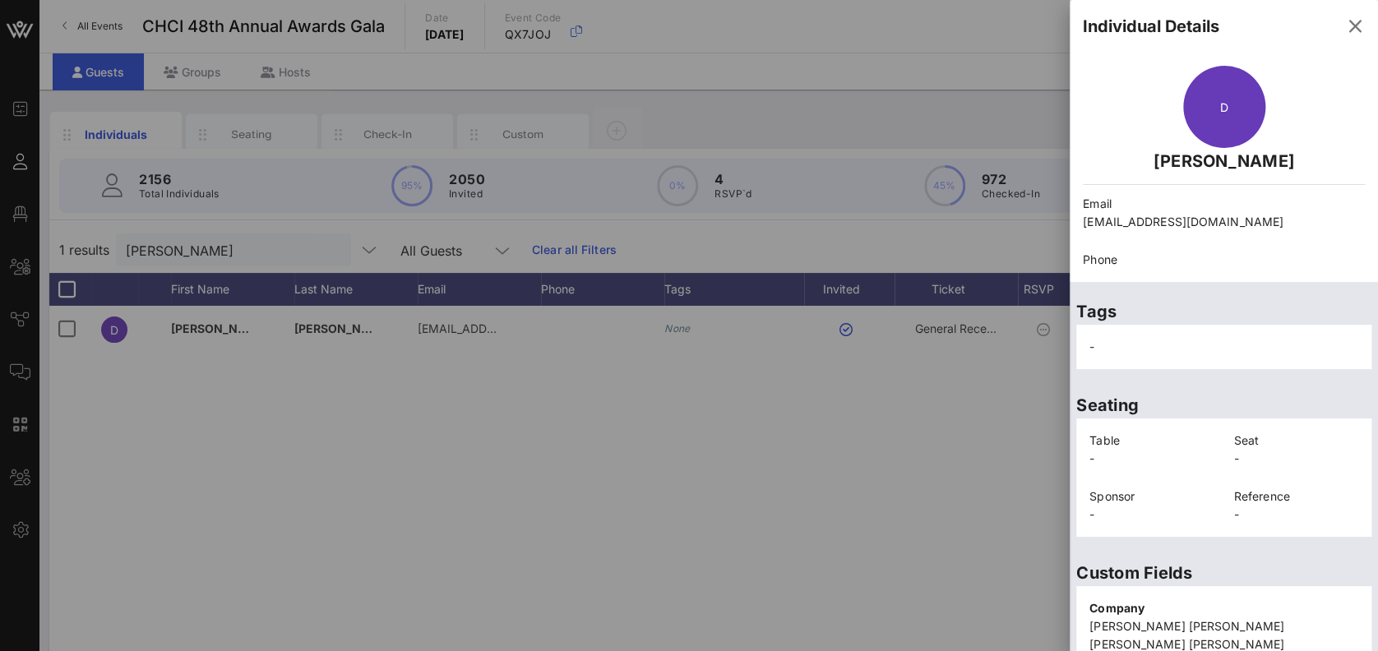
click at [245, 136] on div at bounding box center [689, 325] width 1378 height 651
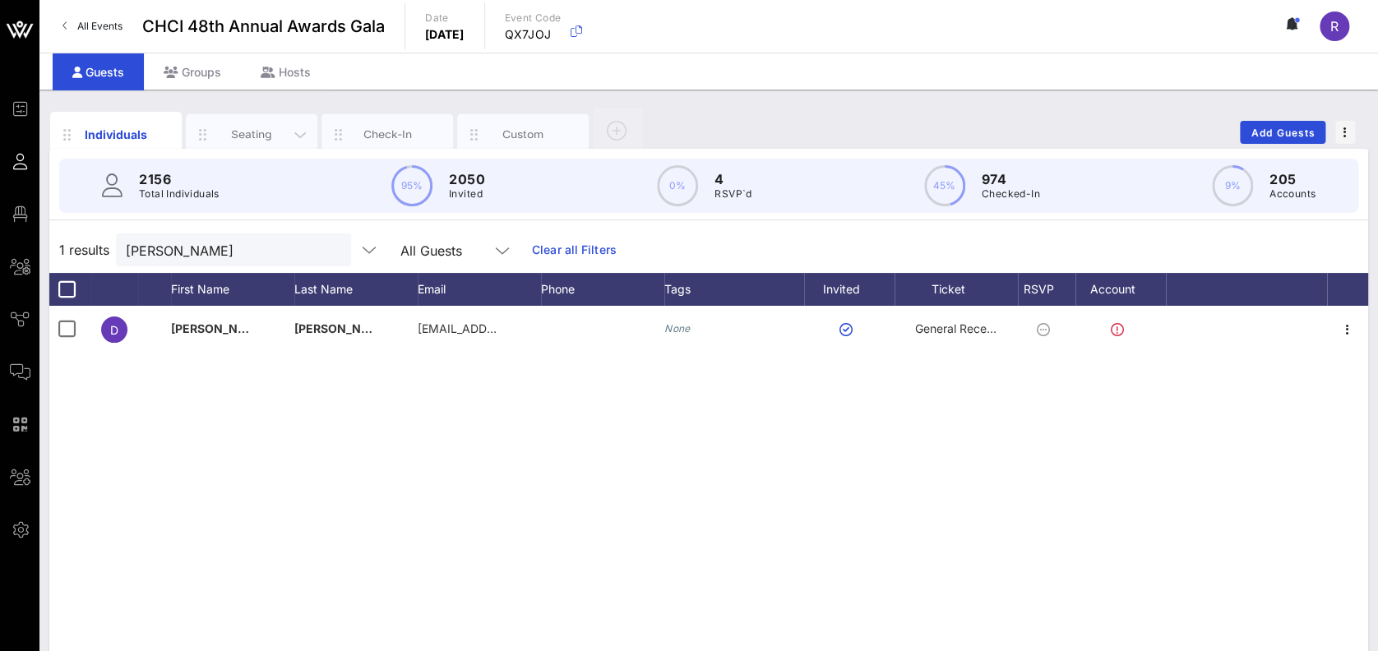
click at [242, 133] on div "Seating" at bounding box center [251, 135] width 73 height 16
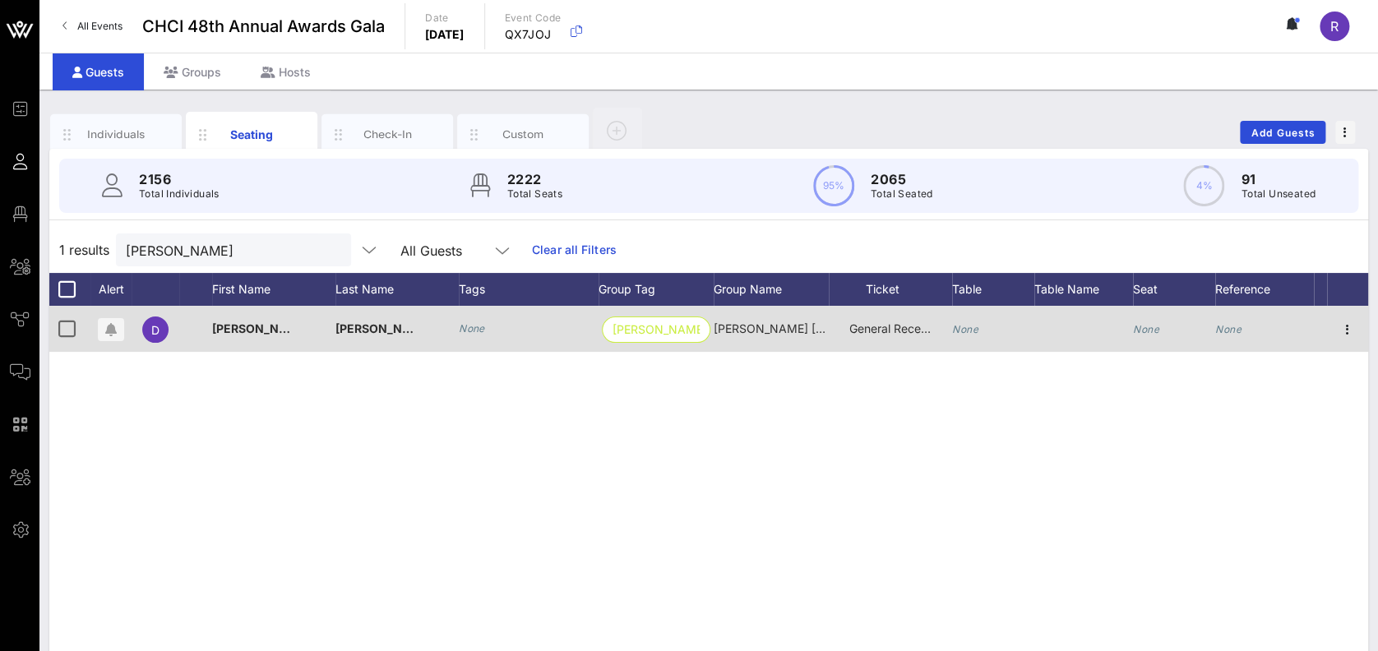
click at [966, 327] on icon "None" at bounding box center [965, 329] width 26 height 12
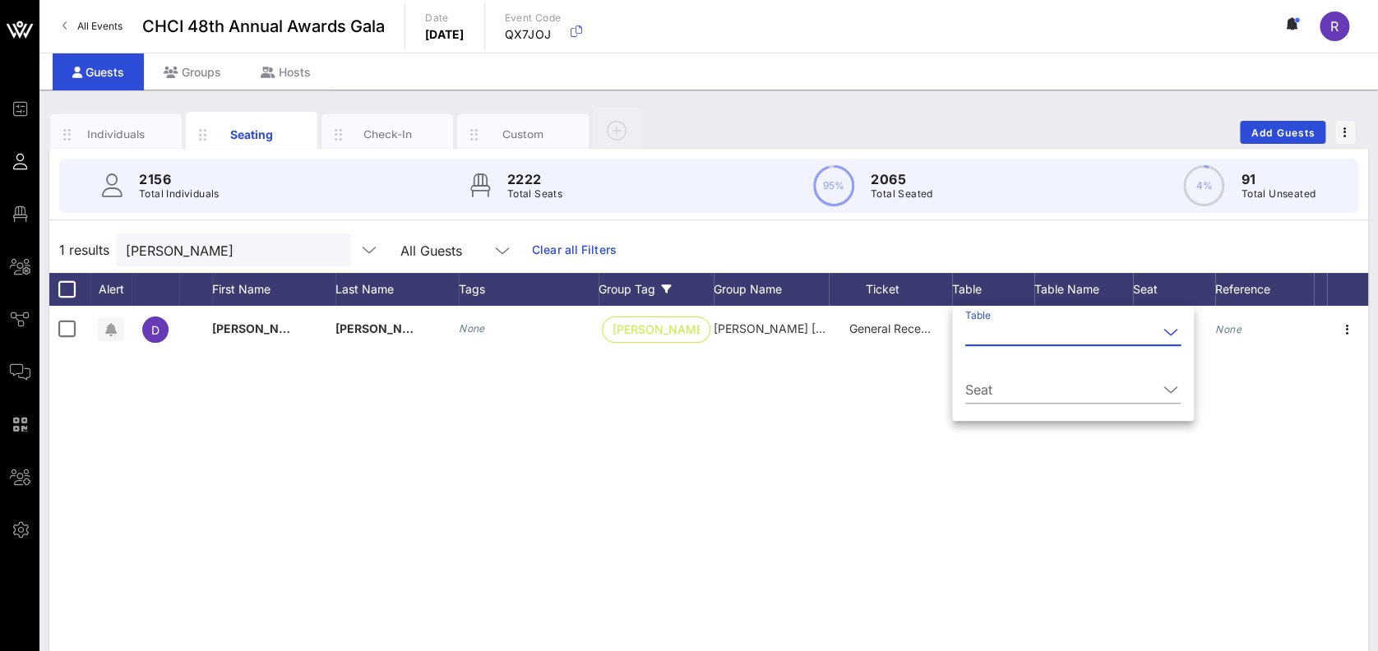
click at [326, 243] on button "clear icon" at bounding box center [331, 251] width 11 height 16
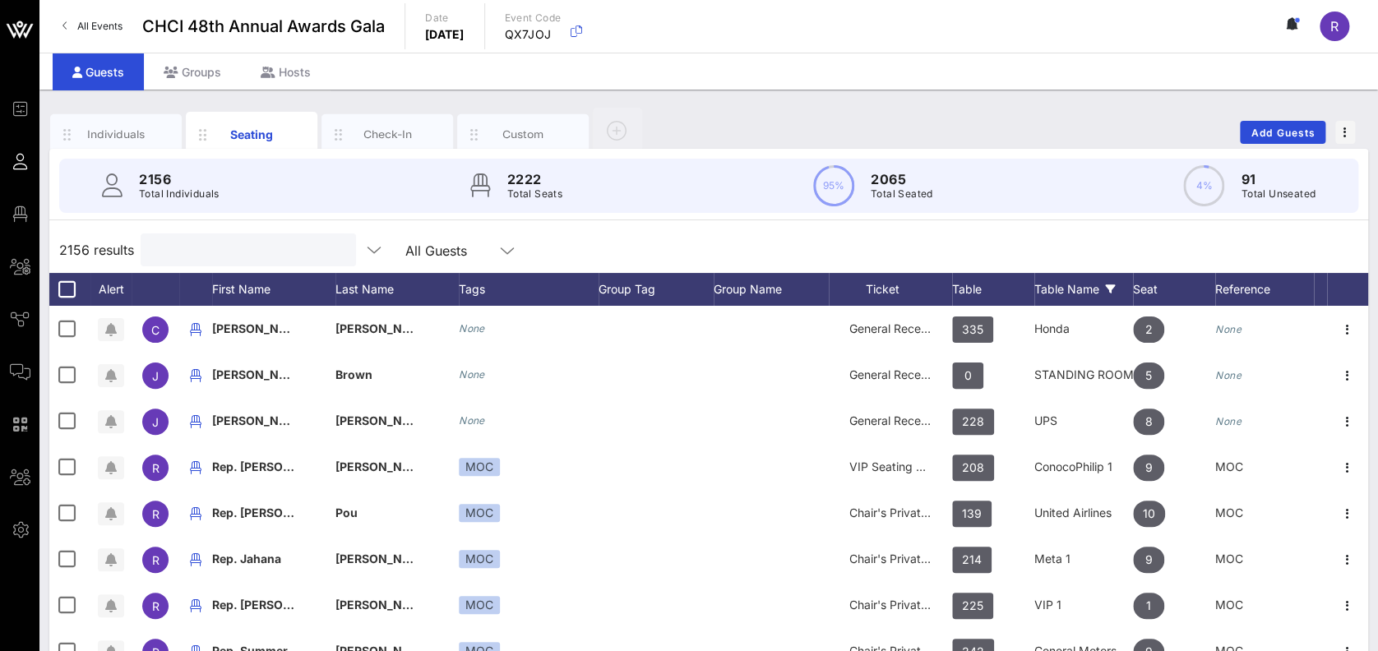
click at [1084, 300] on div "Table Name" at bounding box center [1083, 289] width 99 height 33
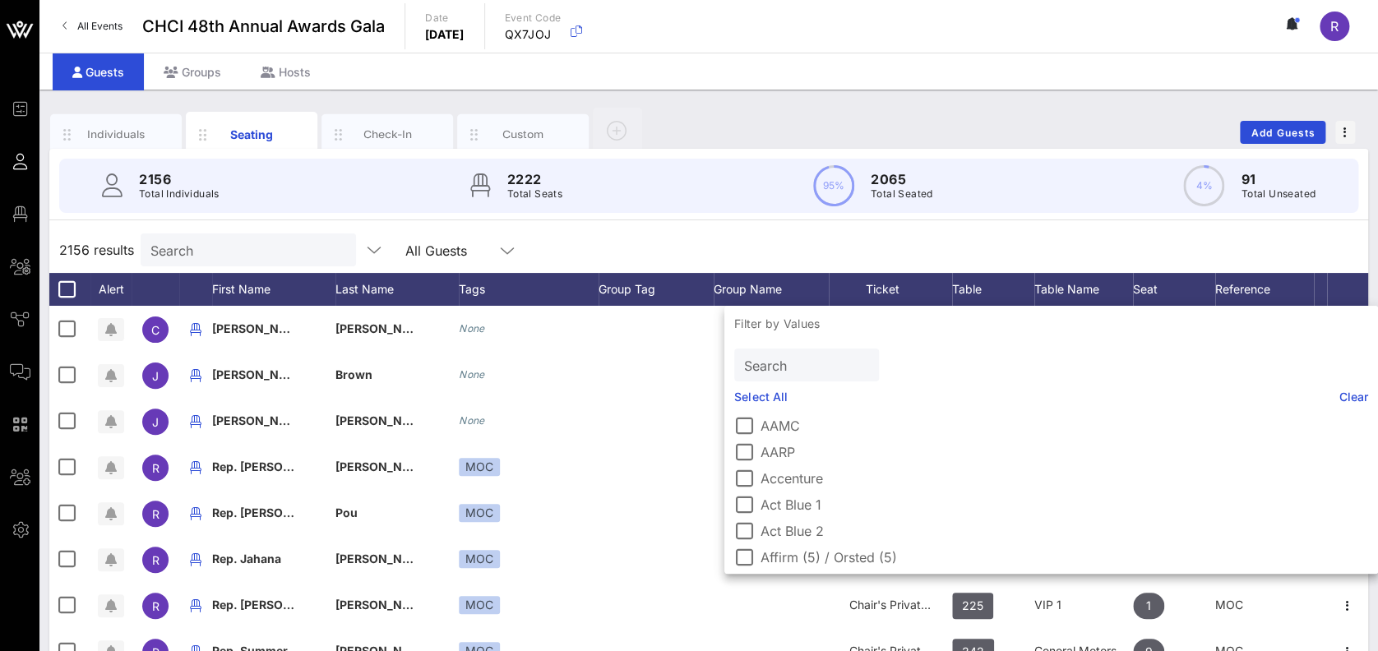
click at [795, 368] on input "Search" at bounding box center [805, 364] width 122 height 21
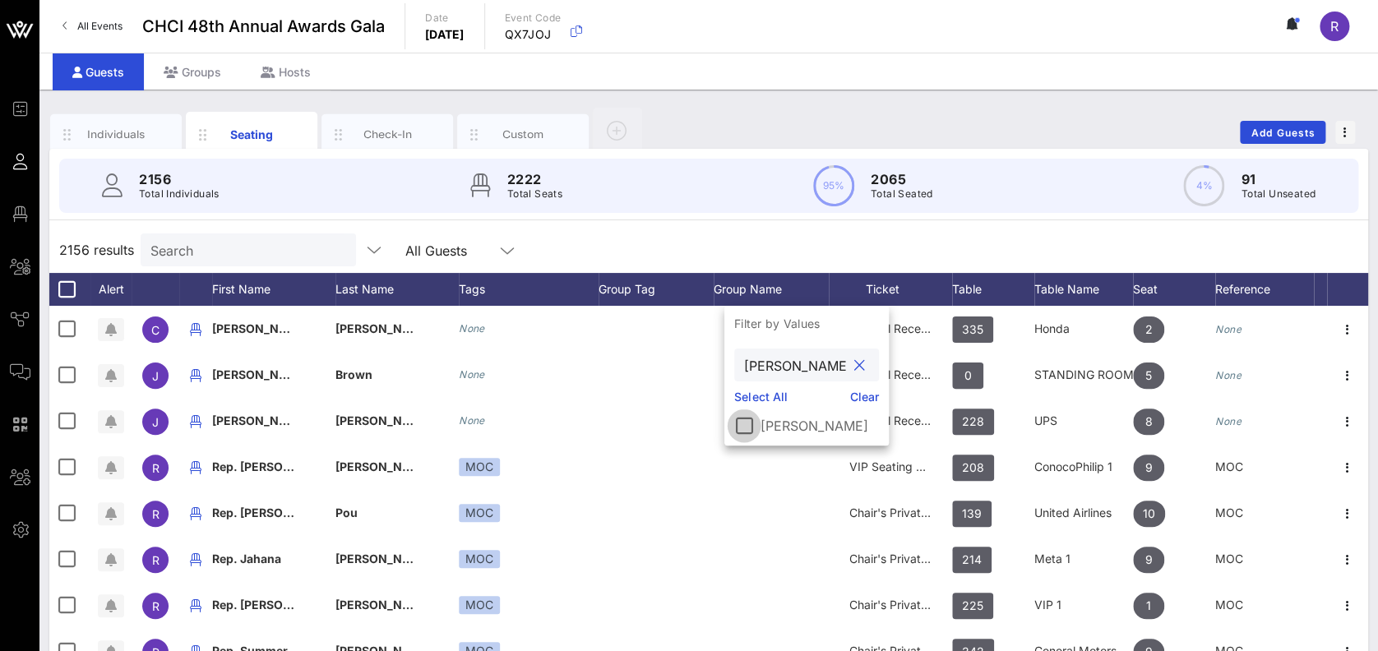
drag, startPoint x: 795, startPoint y: 368, endPoint x: 742, endPoint y: 432, distance: 83.5
click at [742, 432] on div "Filter by Values brownstein Select All Clear Brownstein" at bounding box center [806, 376] width 164 height 140
type input "brownstein"
click at [752, 416] on div at bounding box center [744, 426] width 28 height 28
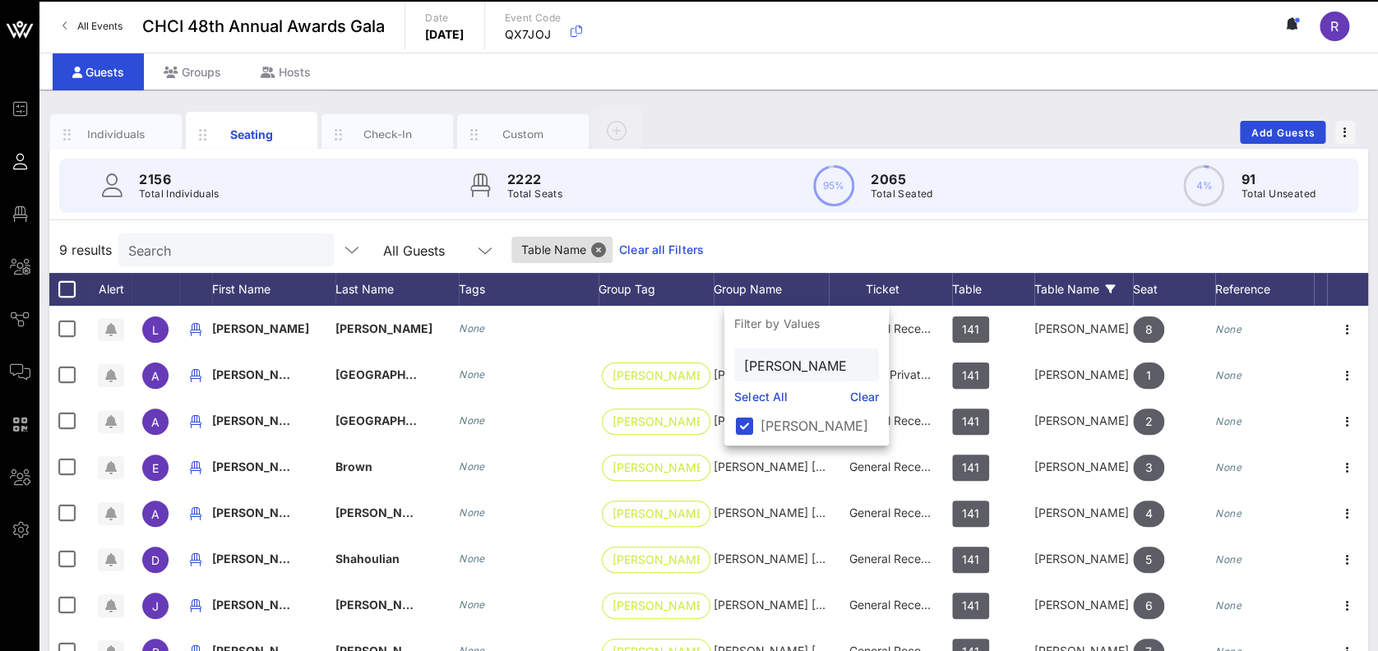
scroll to position [164, 0]
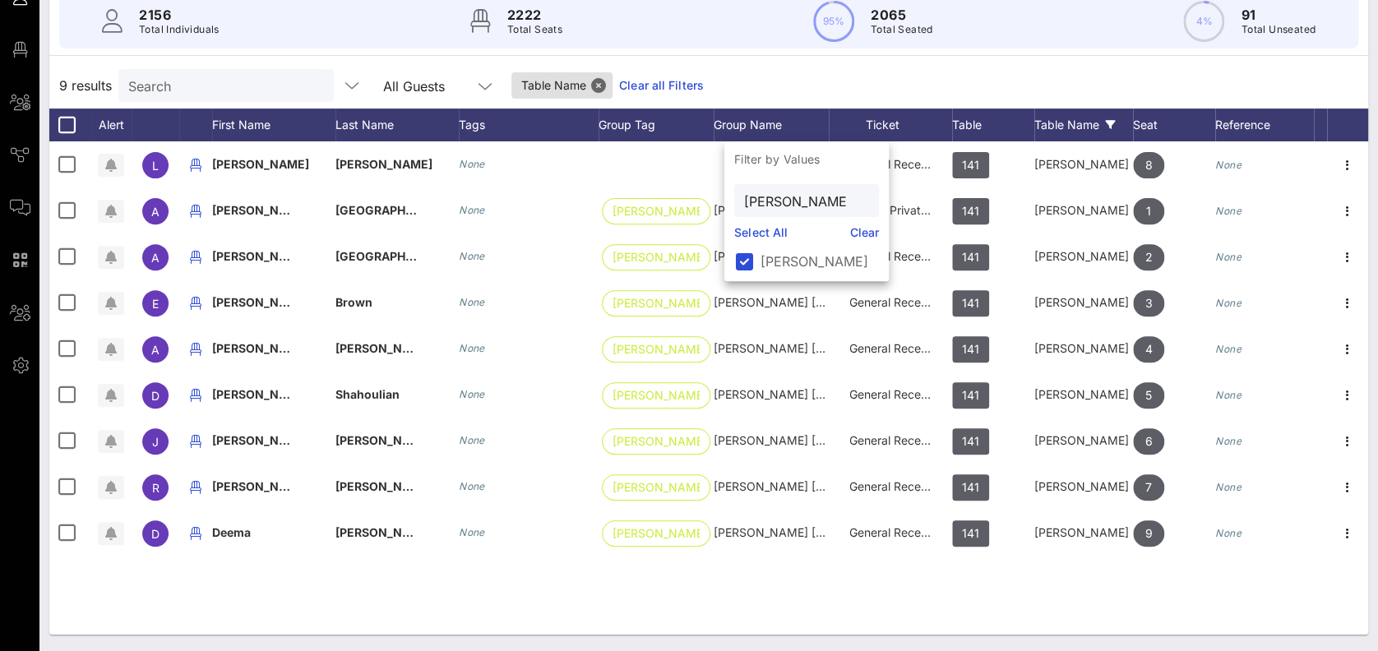
click at [1054, 79] on div "9 results Search All Guests Table Name Clear all Filters" at bounding box center [708, 85] width 1319 height 46
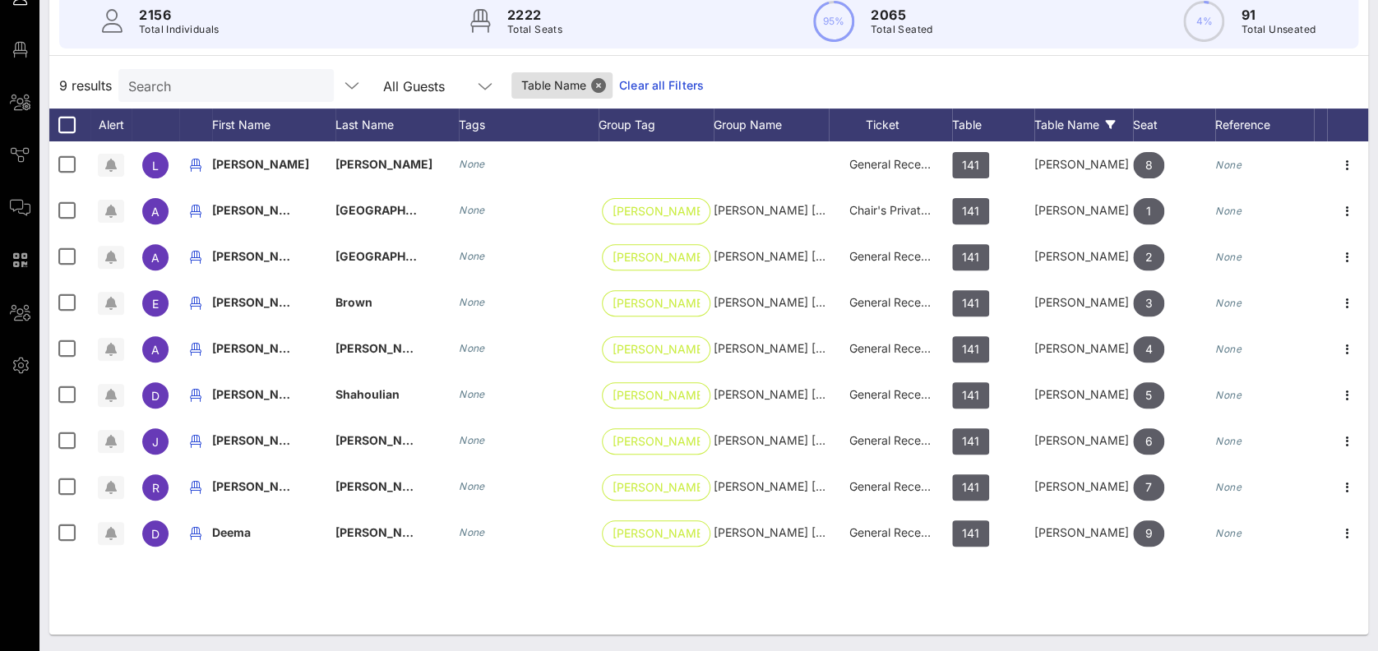
scroll to position [0, 0]
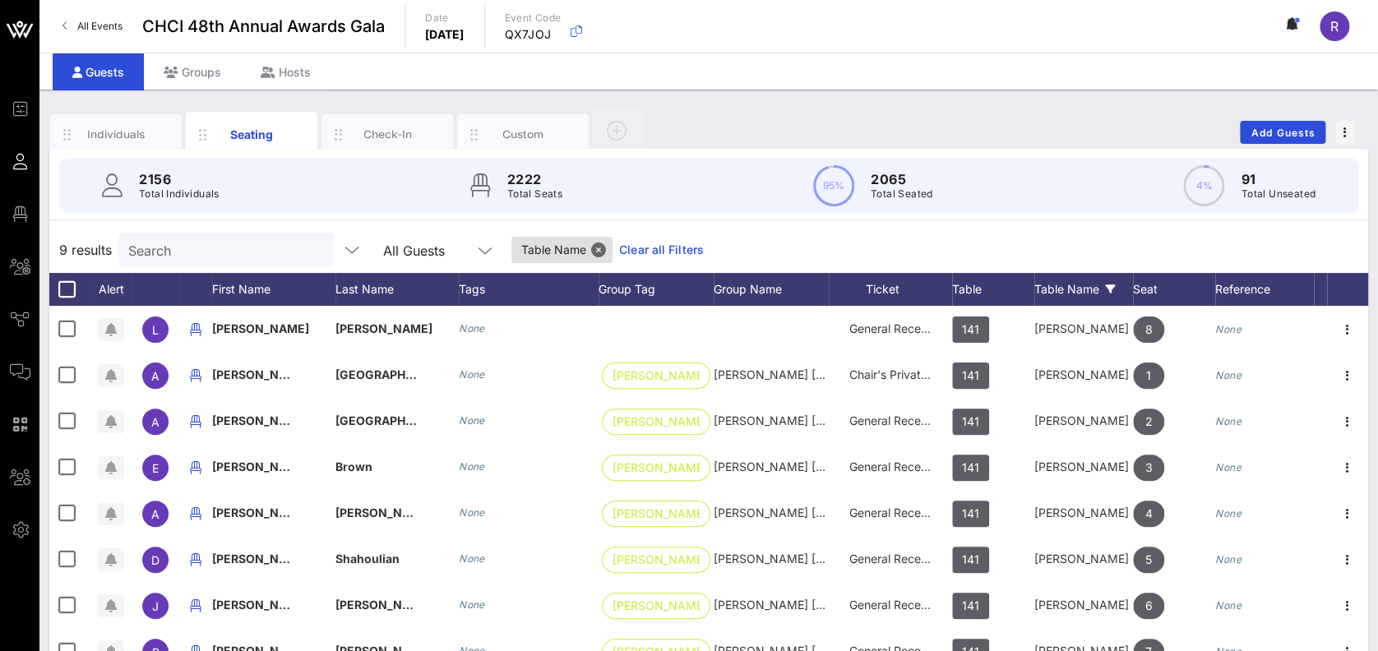
click at [257, 242] on input "Search" at bounding box center [224, 249] width 192 height 21
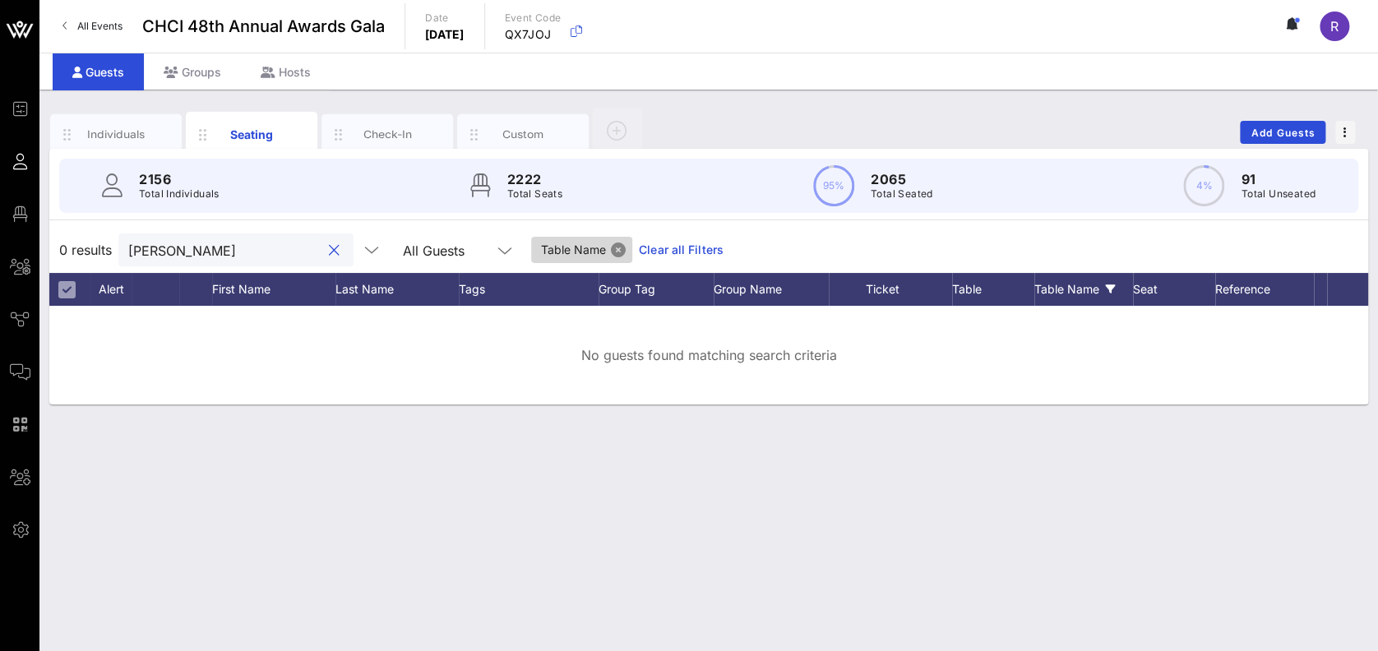
type input "reid"
click at [611, 249] on button "Close" at bounding box center [618, 250] width 15 height 15
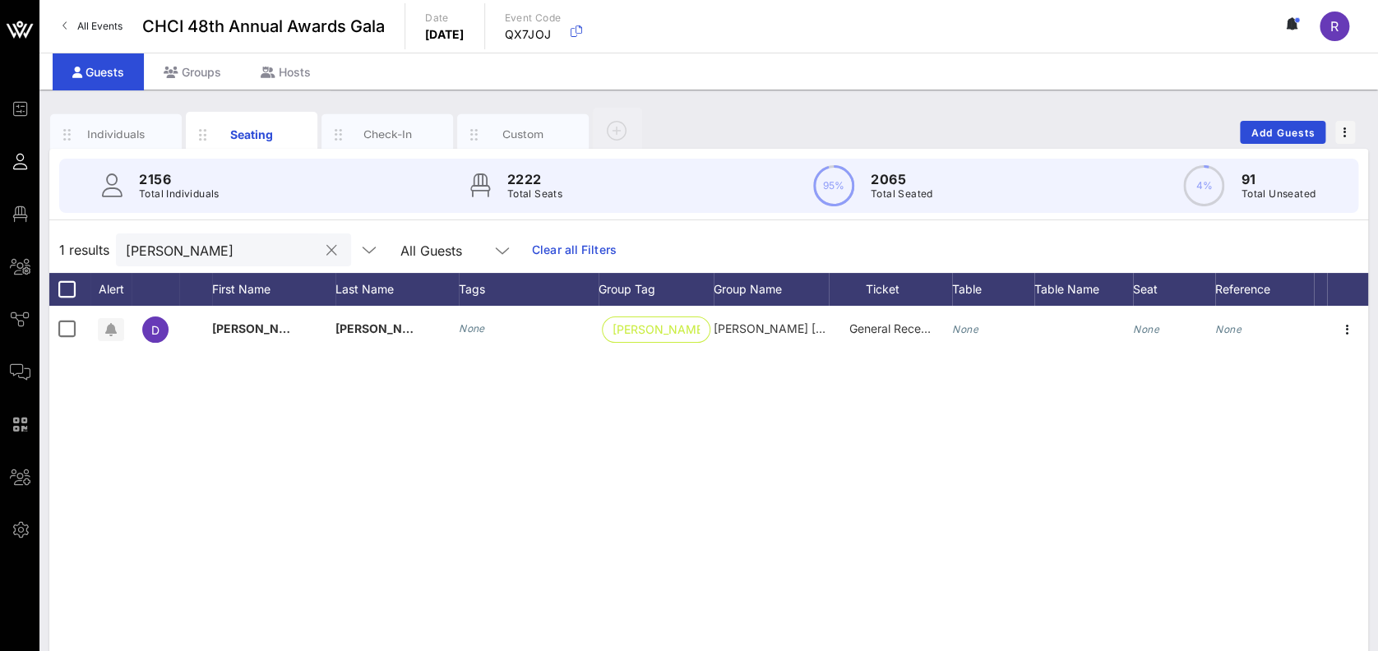
click at [326, 249] on button "clear icon" at bounding box center [331, 251] width 11 height 16
click at [973, 285] on div "Table" at bounding box center [993, 289] width 82 height 33
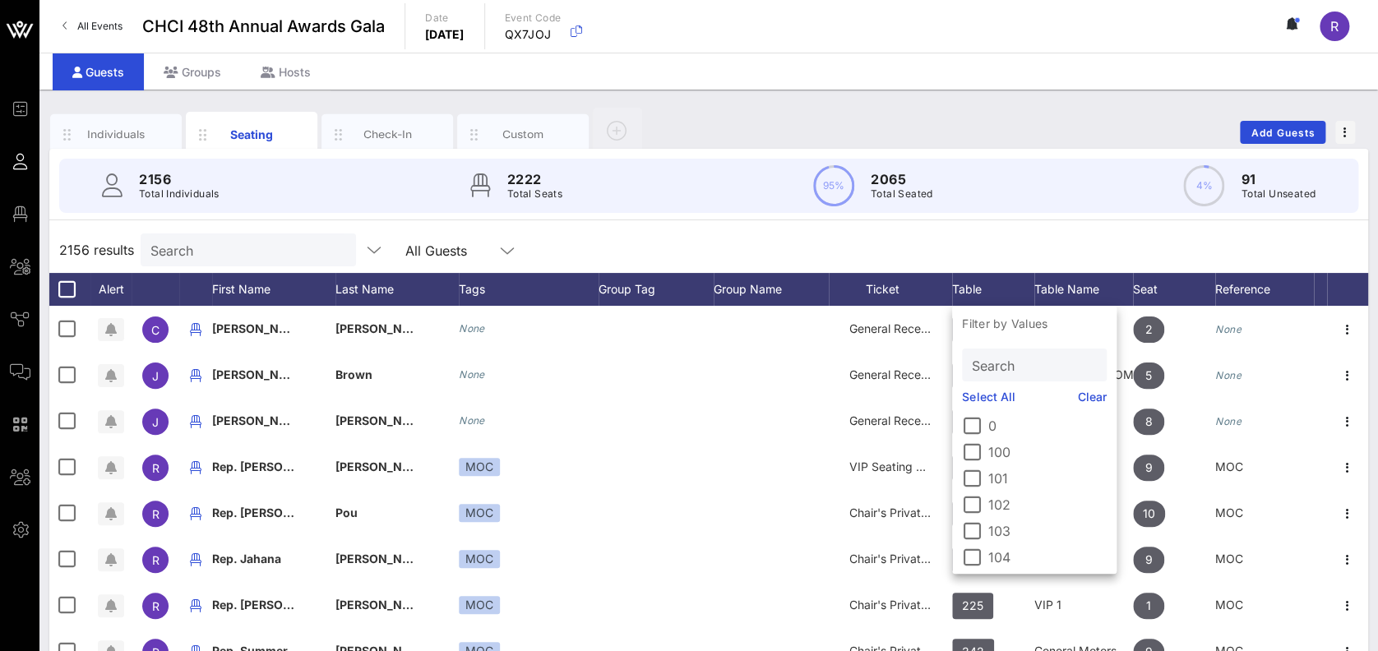
click at [1022, 367] on input "Search" at bounding box center [1033, 364] width 122 height 21
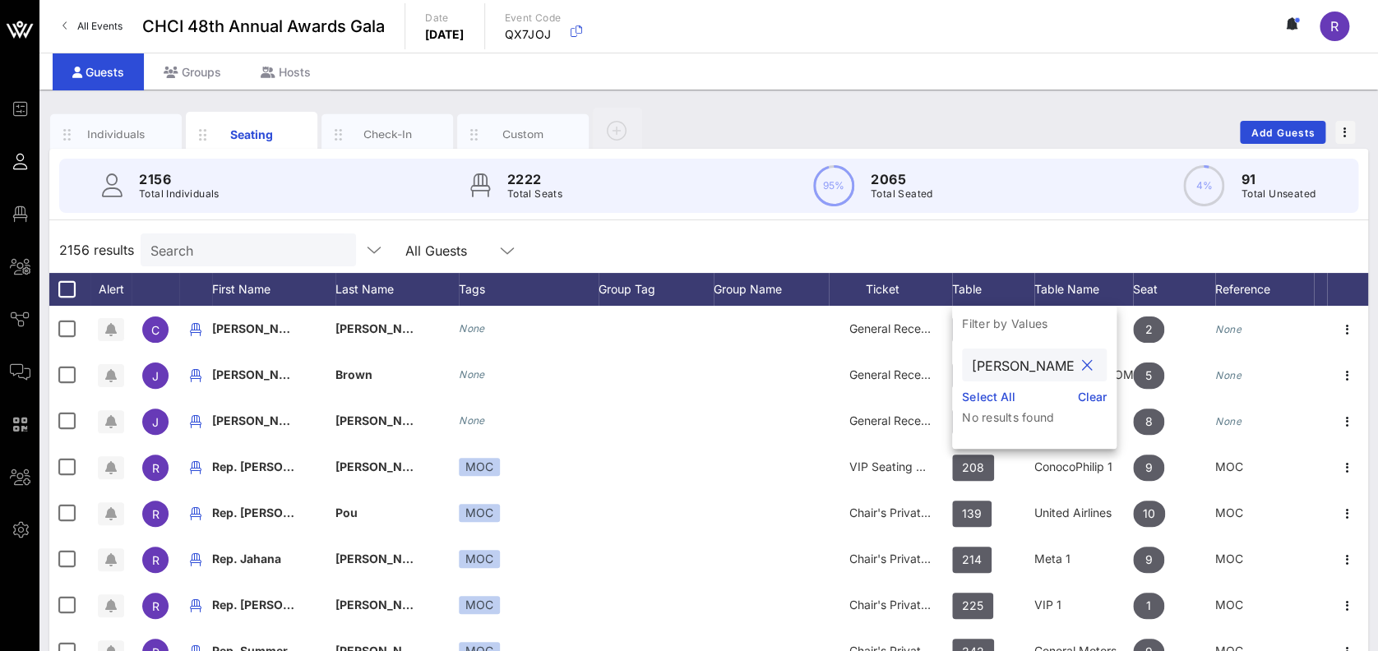
type input "brownstein"
click at [1084, 363] on button "clear icon" at bounding box center [1087, 366] width 11 height 16
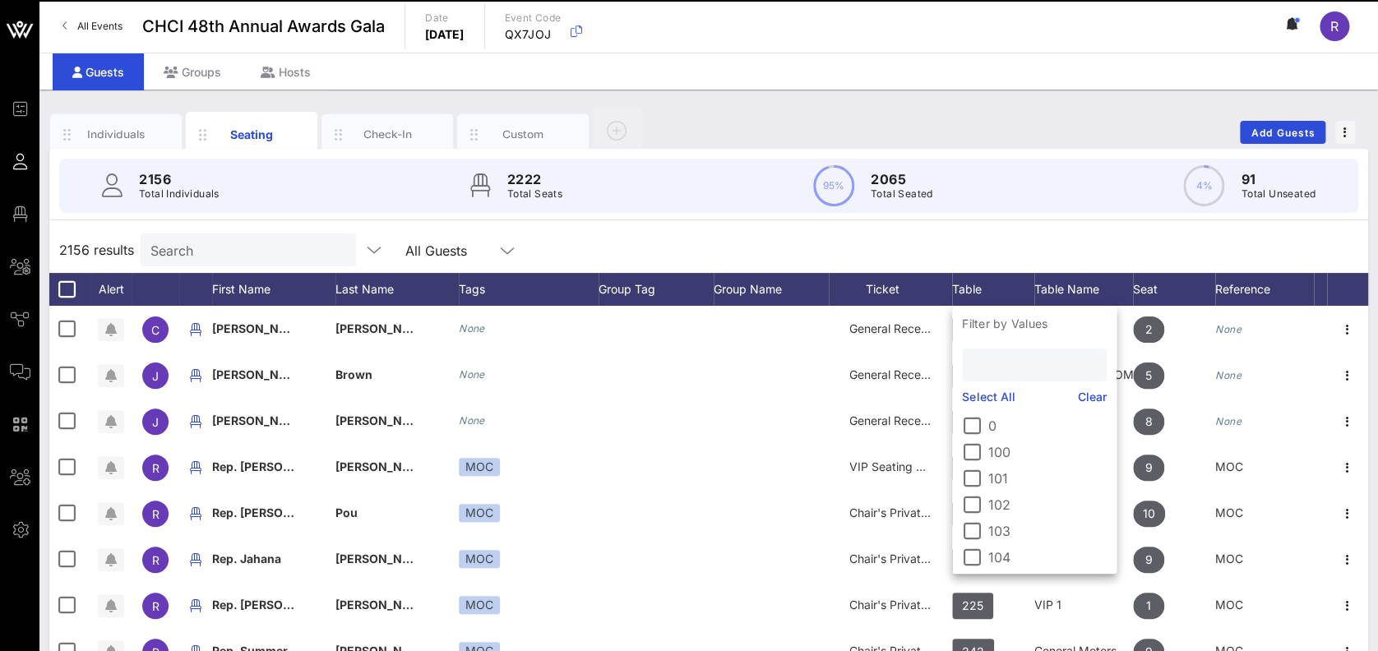
click at [987, 360] on input "text" at bounding box center [1033, 364] width 122 height 21
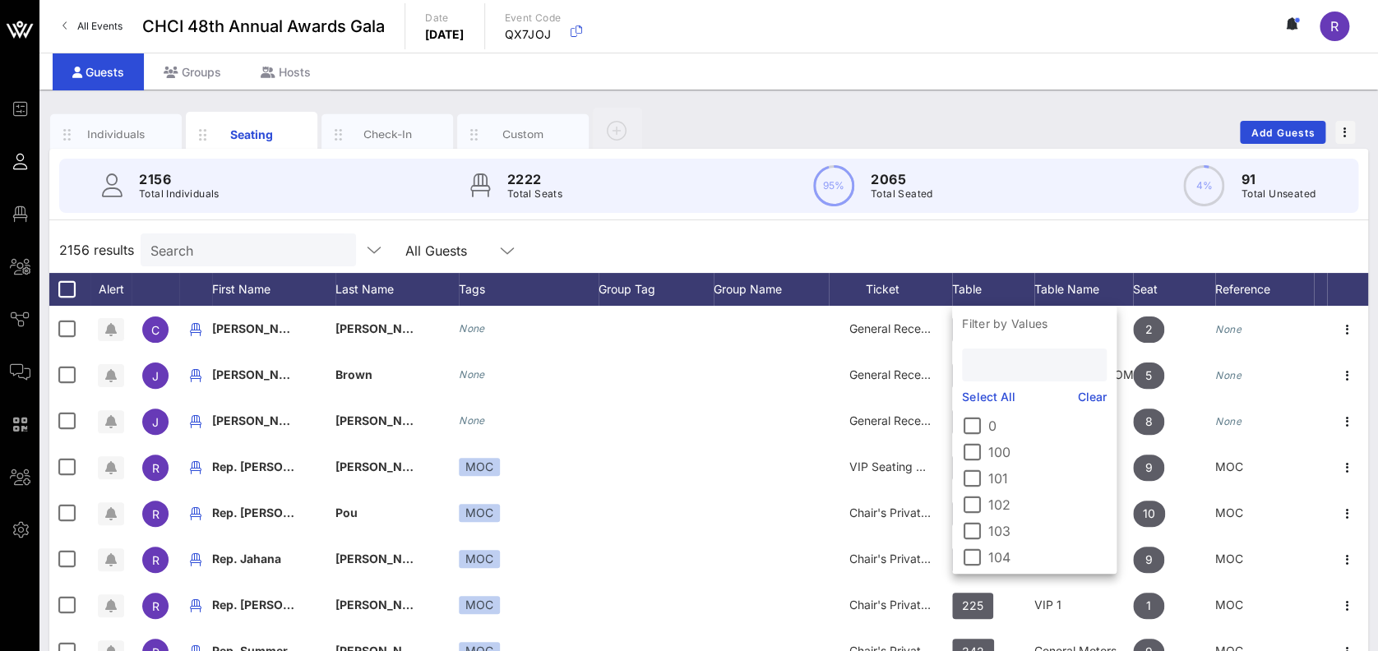
click at [1040, 228] on div "2156 results Search All Guests" at bounding box center [708, 250] width 1319 height 46
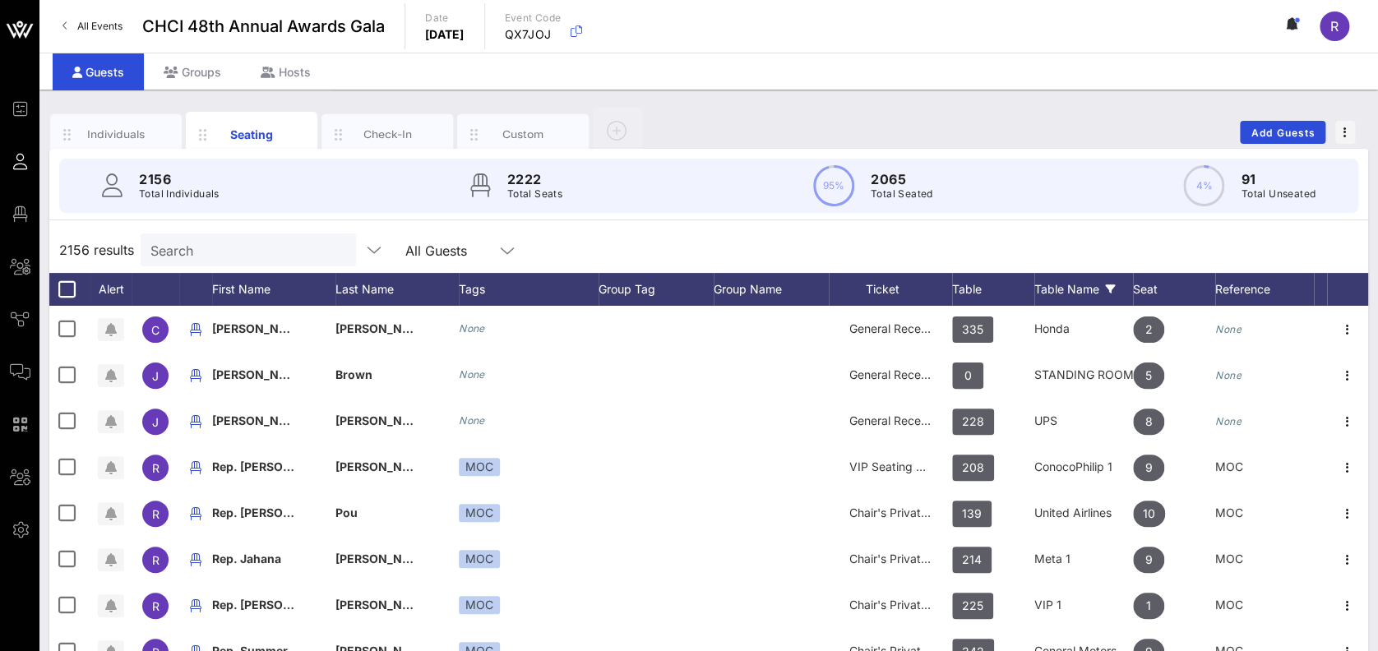
click at [1067, 287] on div "Table Name" at bounding box center [1083, 289] width 99 height 33
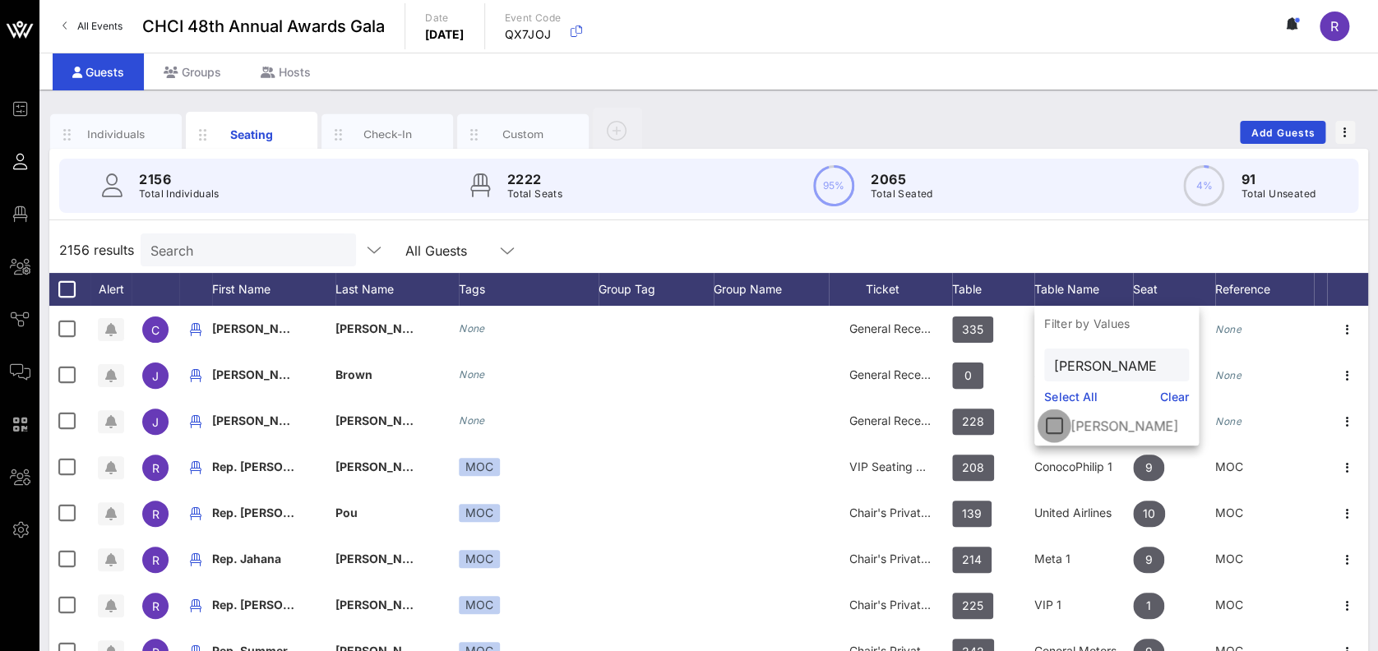
click at [1048, 423] on div at bounding box center [1054, 426] width 28 height 28
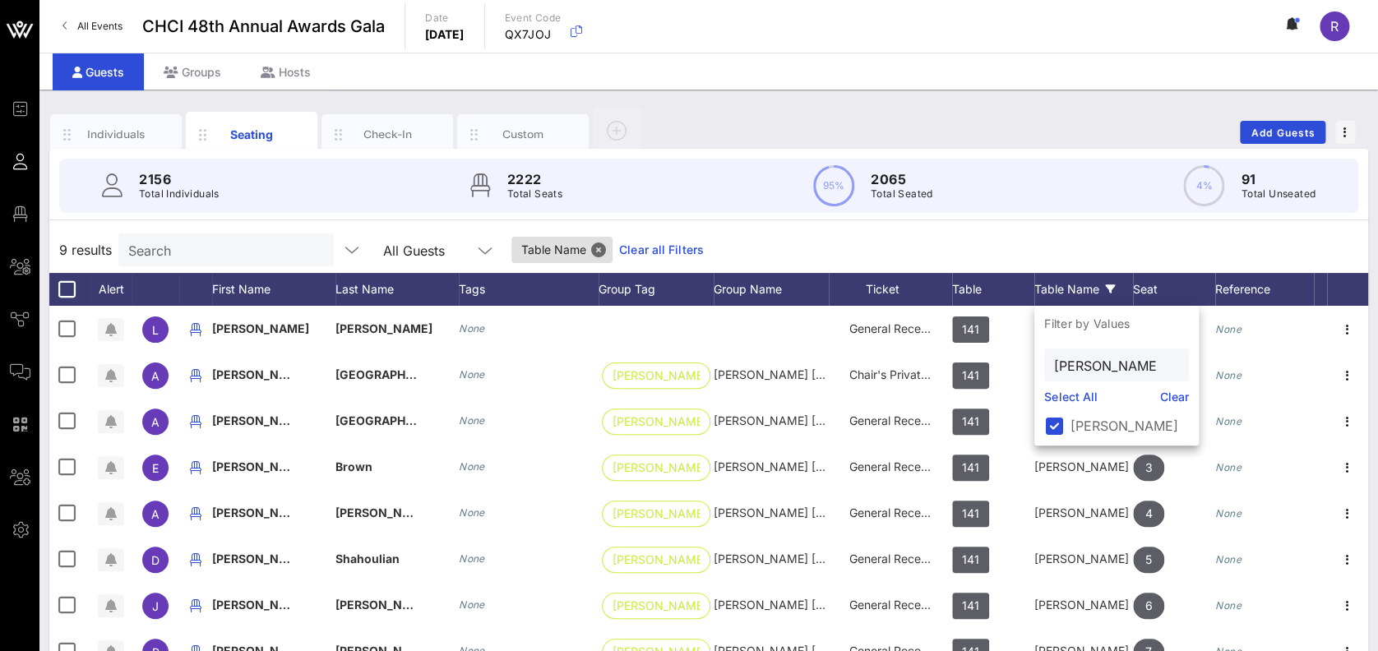
click at [629, 245] on link "Clear all Filters" at bounding box center [661, 250] width 85 height 18
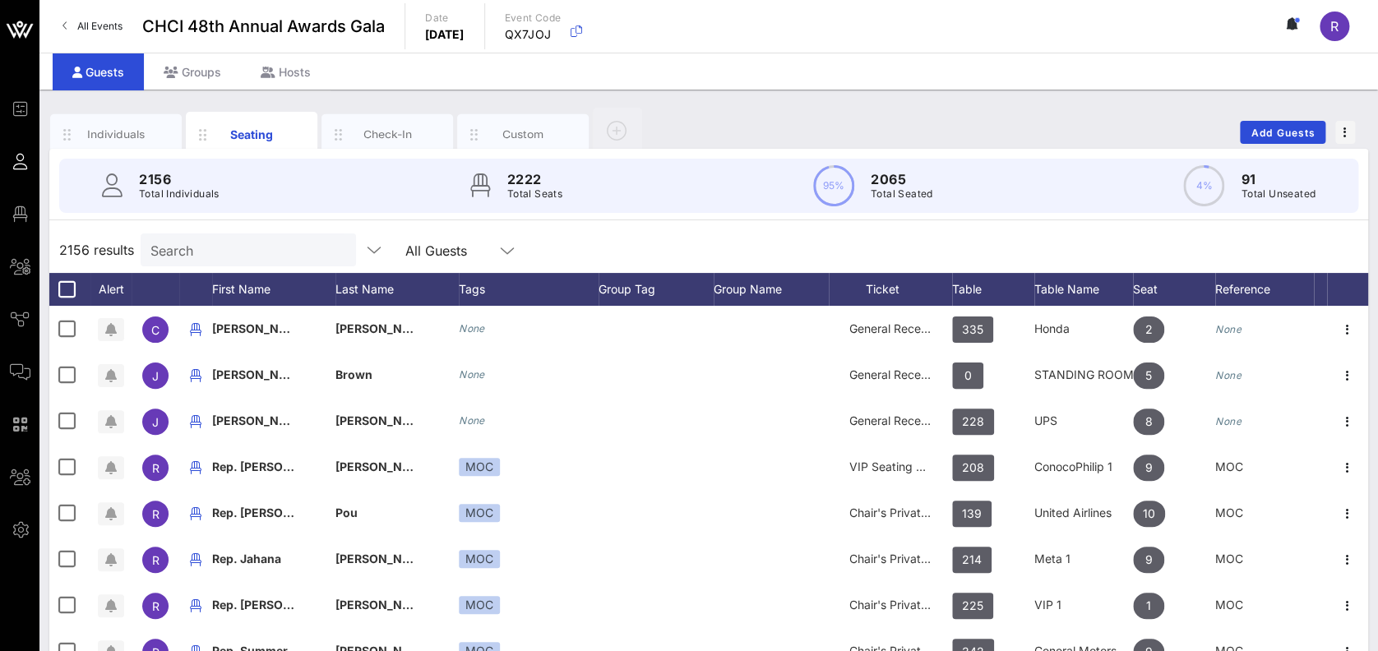
click at [258, 245] on input "Search" at bounding box center [246, 249] width 192 height 21
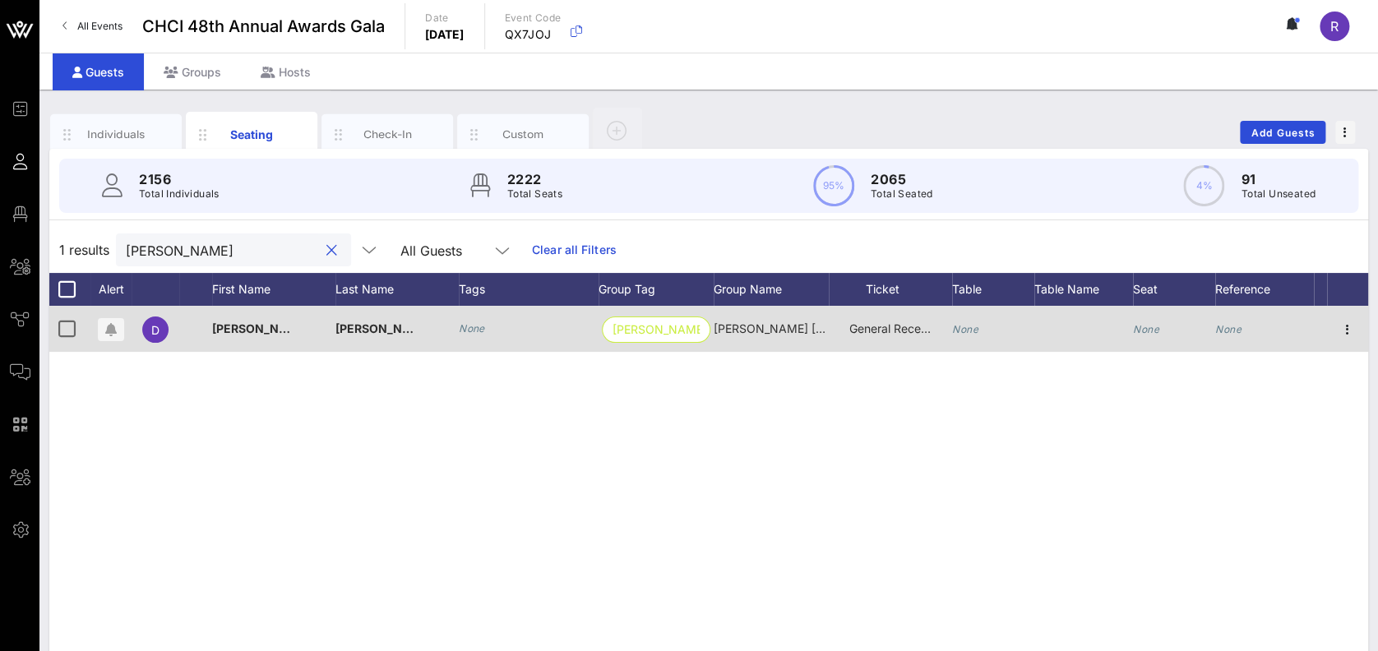
type input "reid"
click at [980, 332] on div "None" at bounding box center [993, 338] width 82 height 65
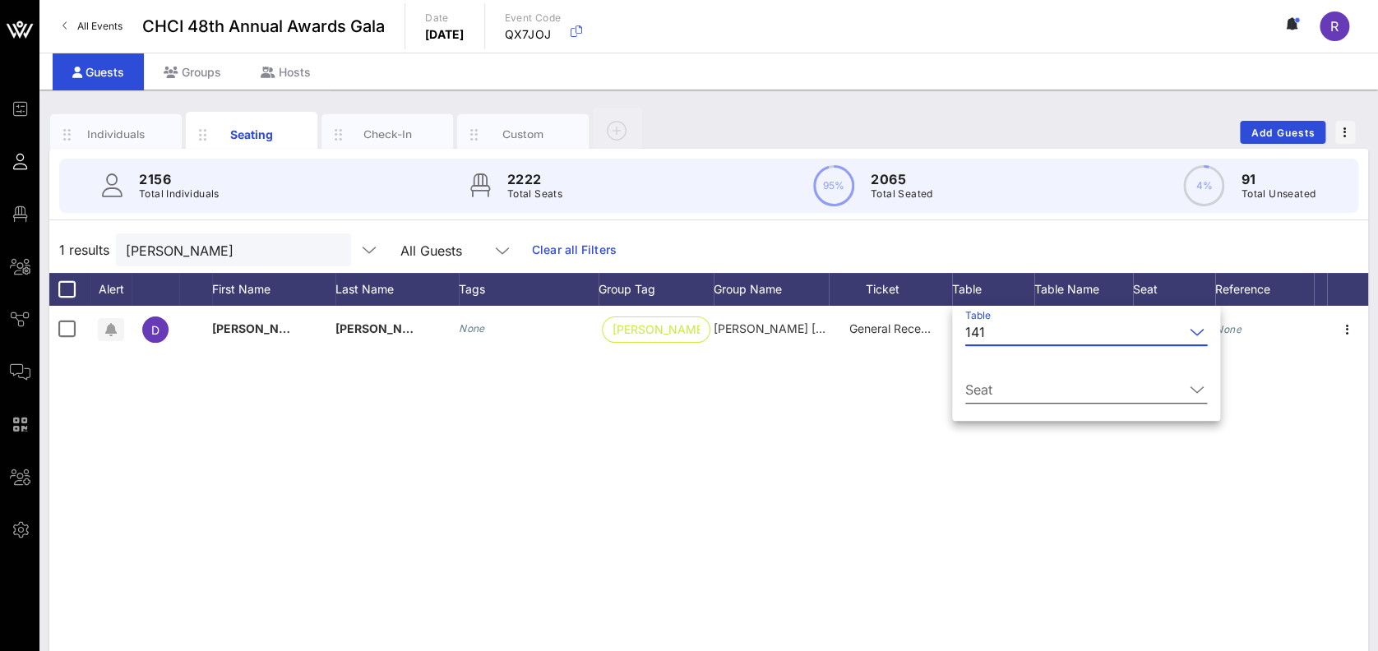
click at [1173, 401] on div "Seat" at bounding box center [1086, 390] width 242 height 26
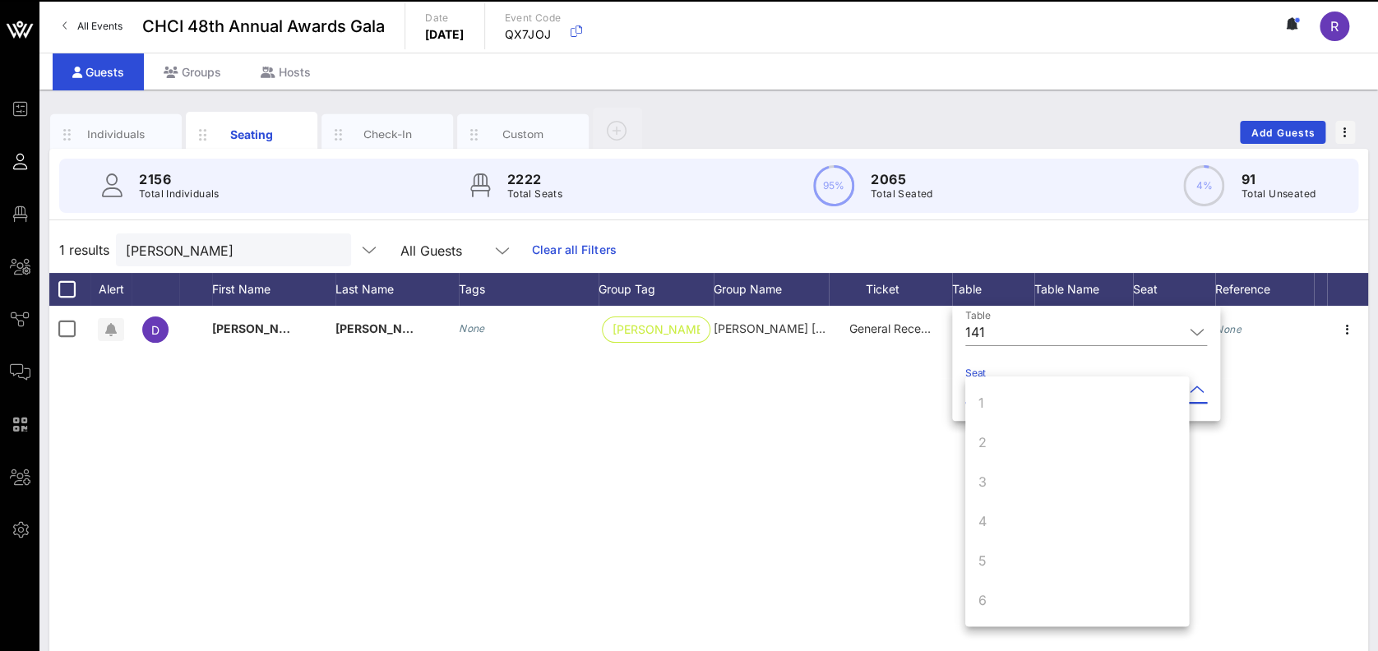
scroll to position [158, 0]
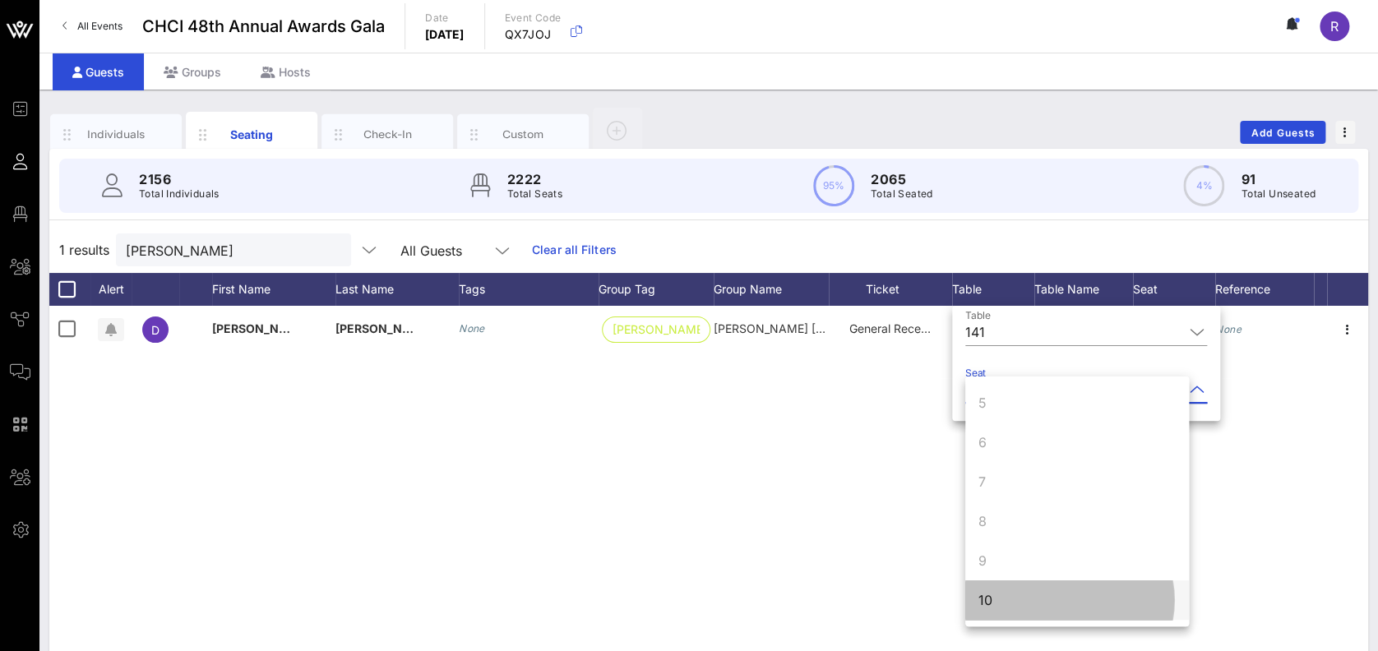
click at [1061, 611] on div "10" at bounding box center [1077, 599] width 224 height 39
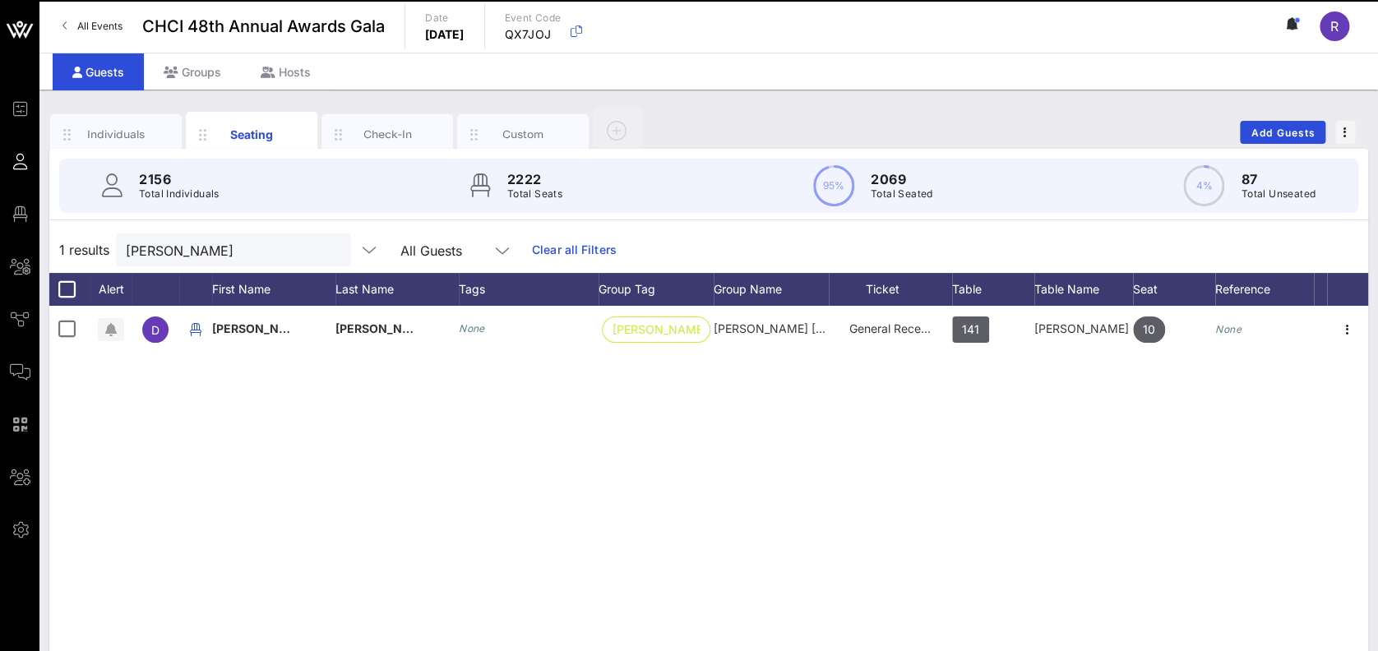
click at [16, 213] on icon at bounding box center [20, 214] width 21 height 2
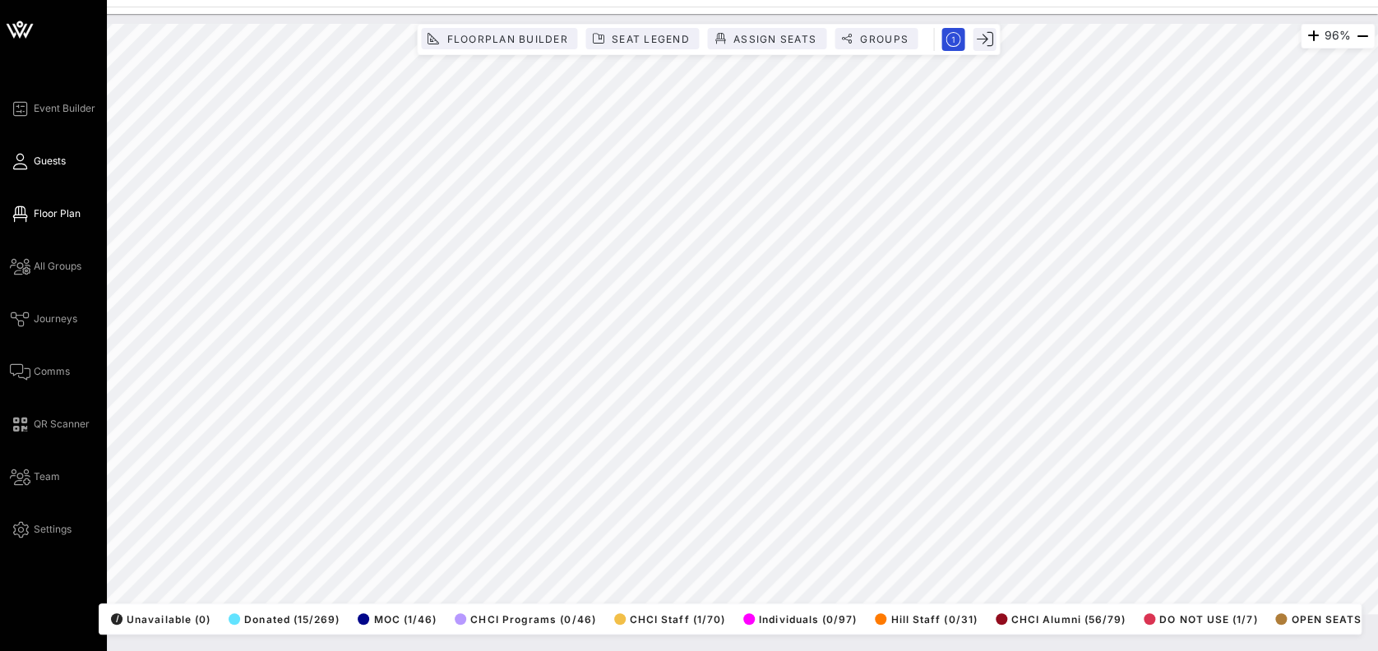
click at [14, 163] on icon at bounding box center [20, 161] width 21 height 2
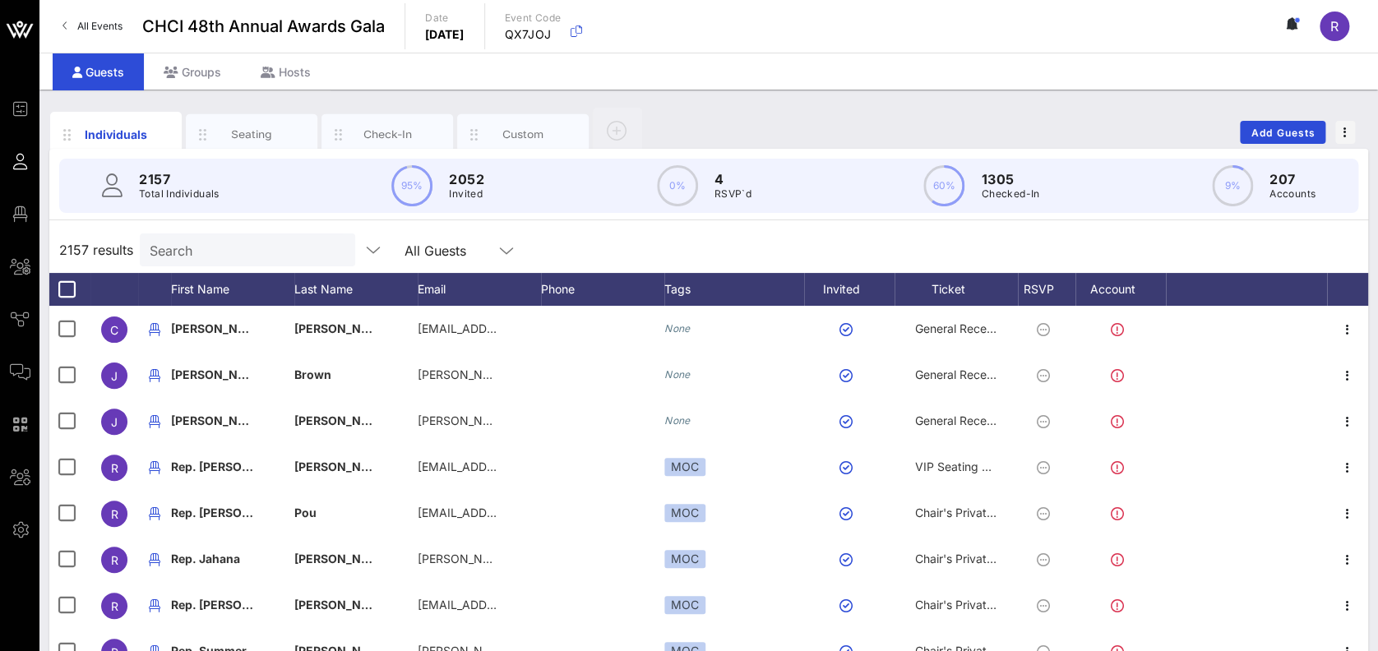
click at [234, 238] on div "Search" at bounding box center [246, 250] width 192 height 33
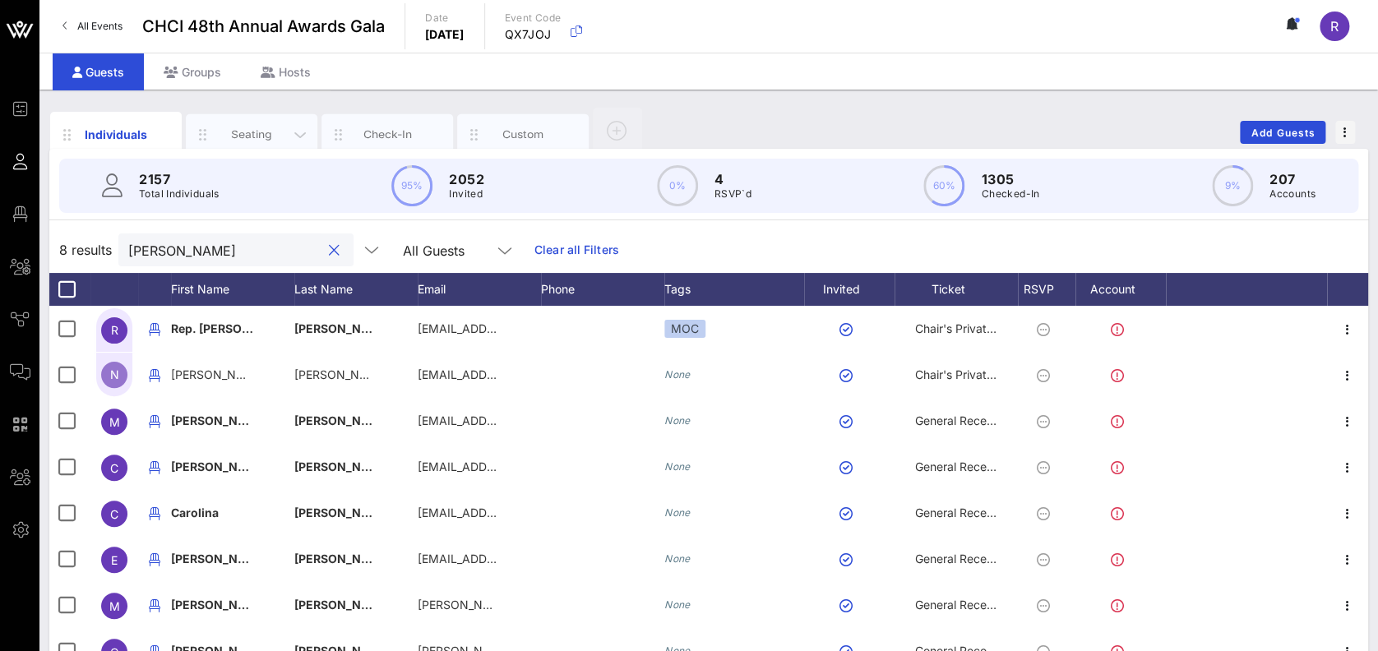
type input "rivas"
click at [250, 122] on div "Seating" at bounding box center [252, 134] width 132 height 41
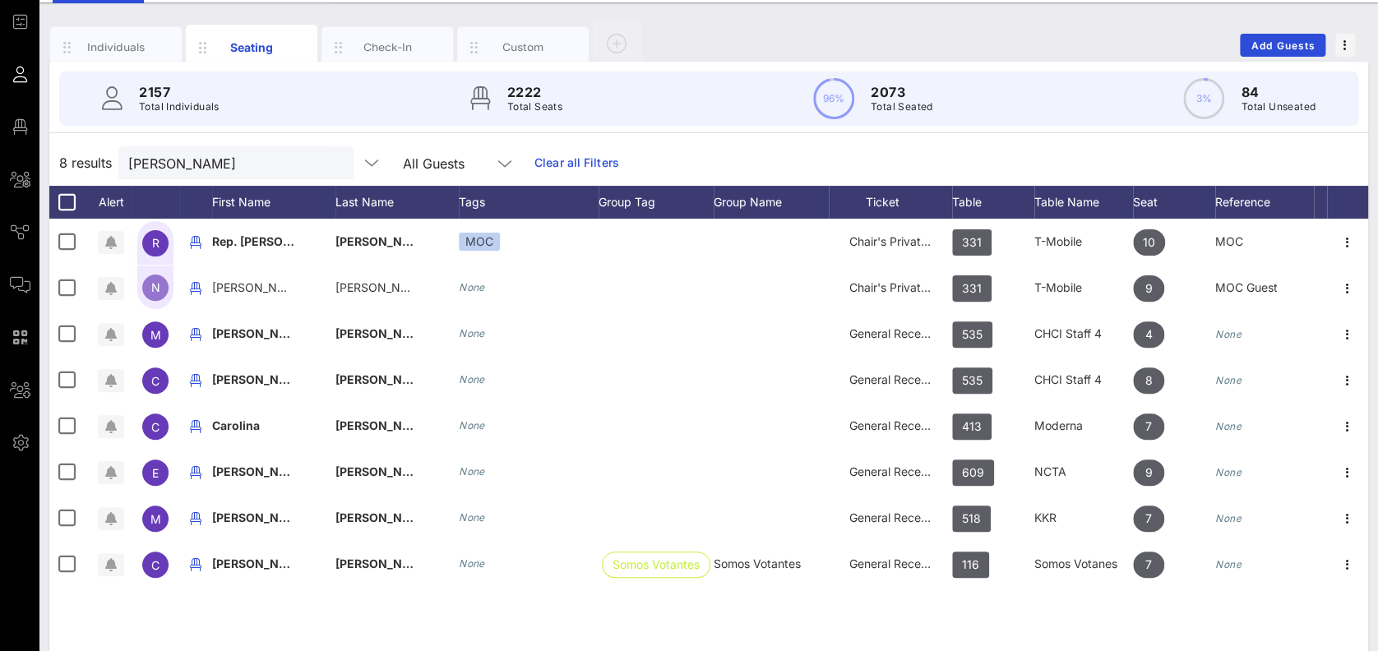
scroll to position [132, 0]
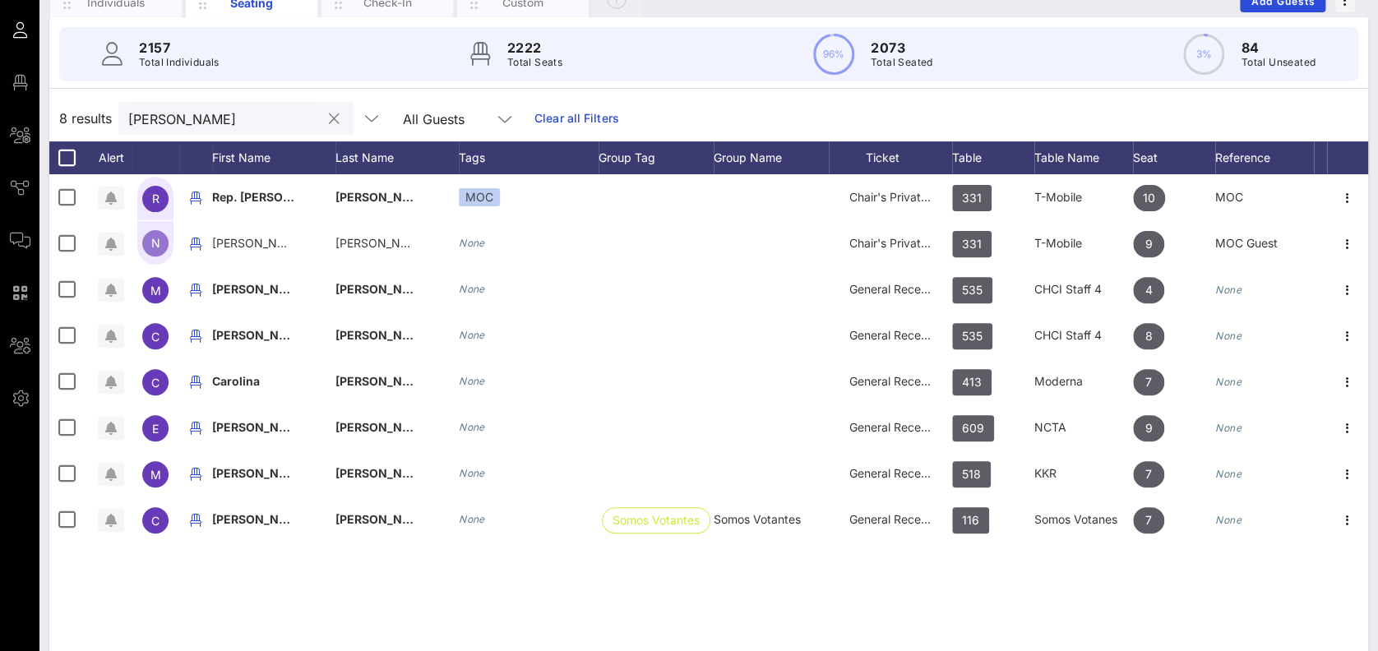
click at [329, 111] on button "clear icon" at bounding box center [334, 119] width 11 height 16
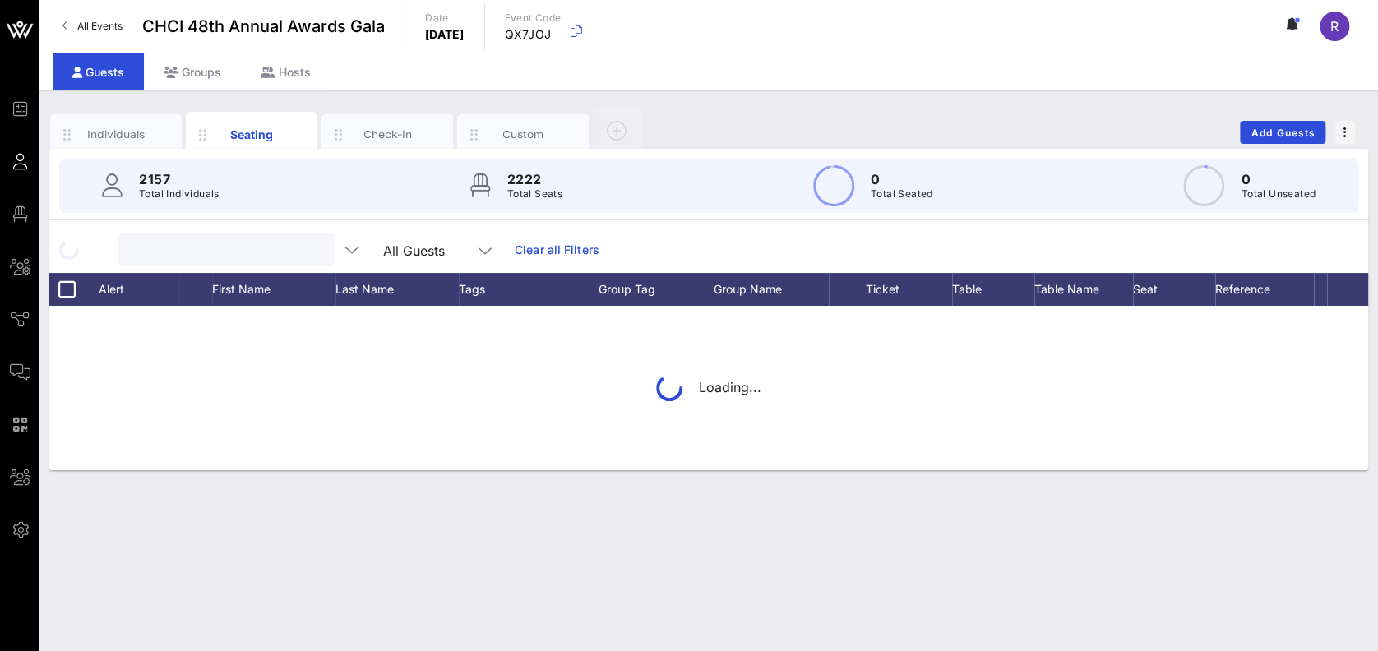
scroll to position [0, 0]
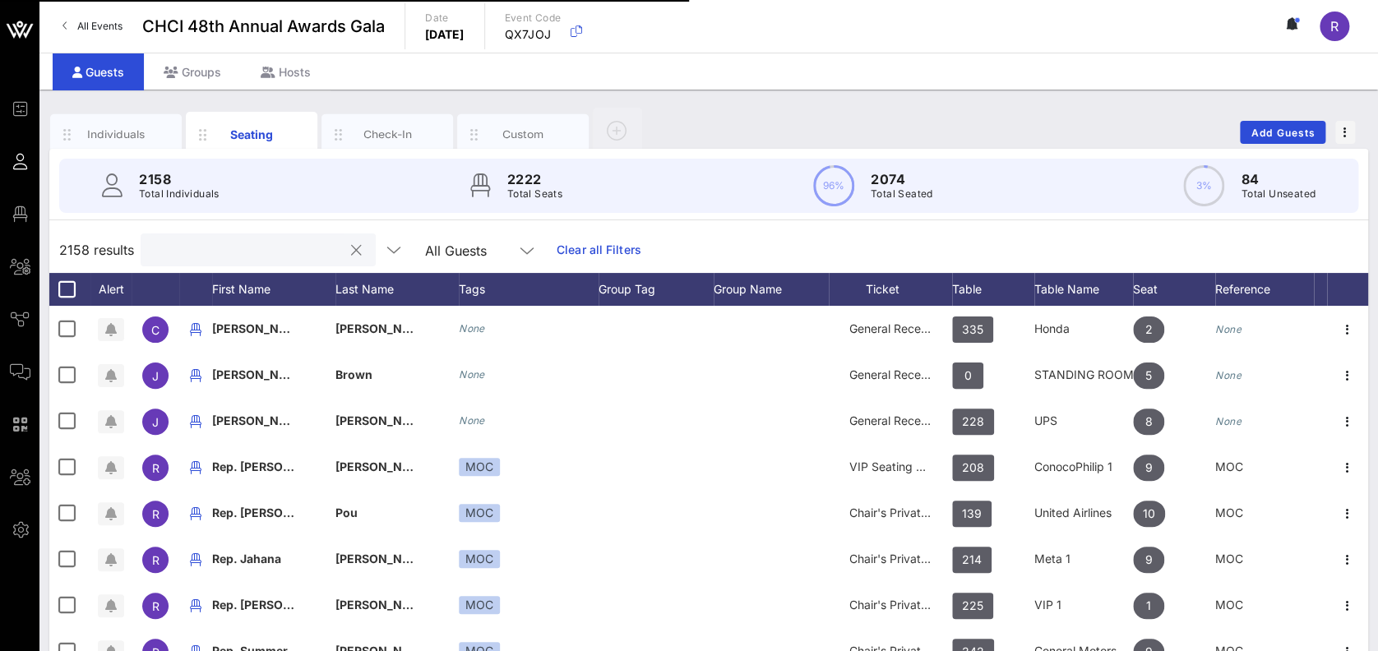
click at [319, 111] on div "Individuals Seating Check-In Custom" at bounding box center [348, 132] width 596 height 49
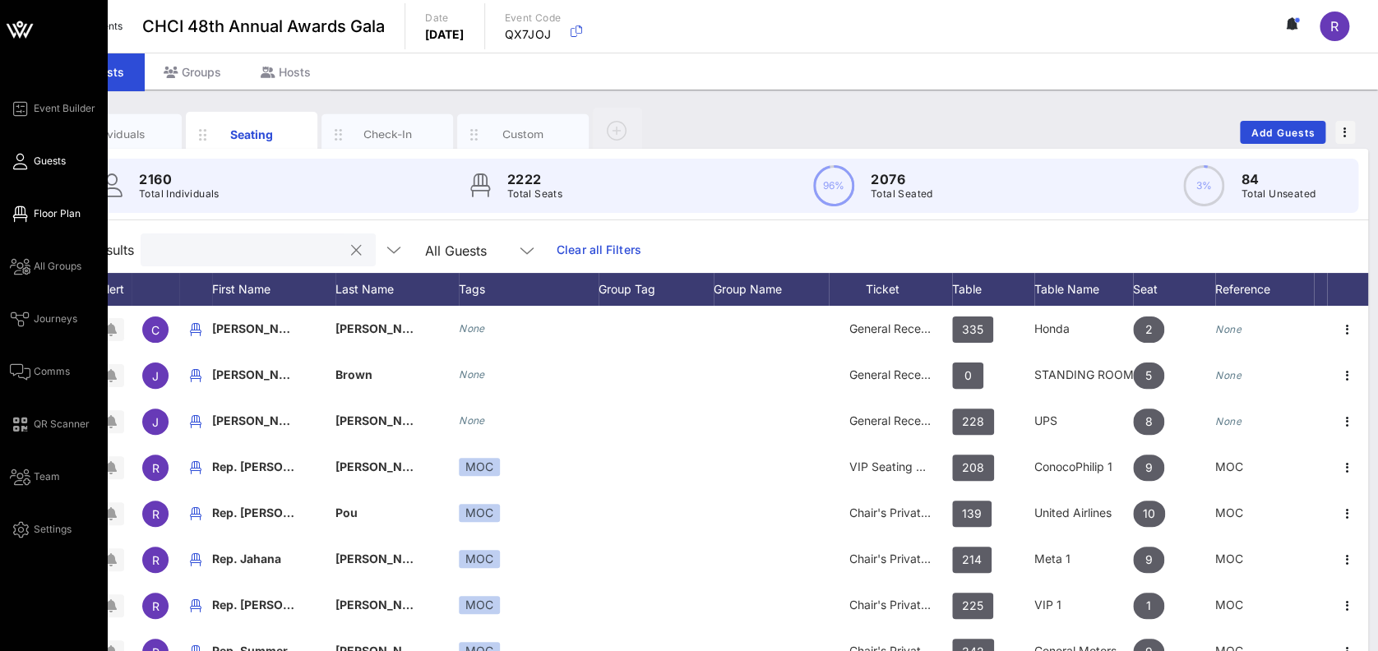
click at [38, 220] on span "Floor Plan" at bounding box center [57, 213] width 47 height 15
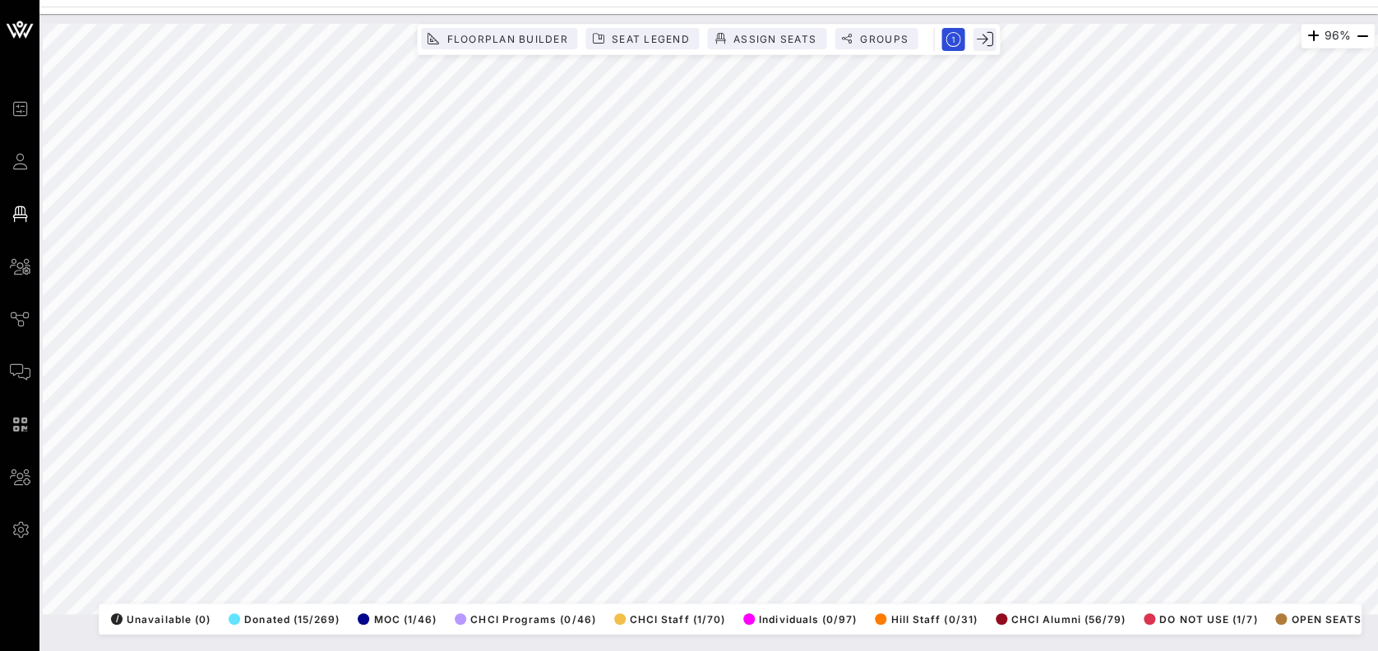
click at [1377, 135] on html "Event Builder Guests Floor Plan All Groups Journeys Comms QR Scanner Team Setti…" at bounding box center [689, 325] width 1378 height 651
click at [688, 0] on html "Event Builder Guests Floor Plan All Groups Journeys Comms QR Scanner Team Setti…" at bounding box center [689, 325] width 1378 height 651
click at [811, 53] on div "96% Floorplan Builder Seat Legend Assign Seats Groups Exit All Reserved Shared …" at bounding box center [709, 319] width 1332 height 590
click at [673, 650] on html "Event Builder Guests Floor Plan All Groups Journeys Comms QR Scanner Team Setti…" at bounding box center [689, 325] width 1378 height 651
click at [961, 182] on div "71% Floorplan Builder Seat Legend Assign Seats Groups Exit All Reserved Shared …" at bounding box center [709, 319] width 1332 height 590
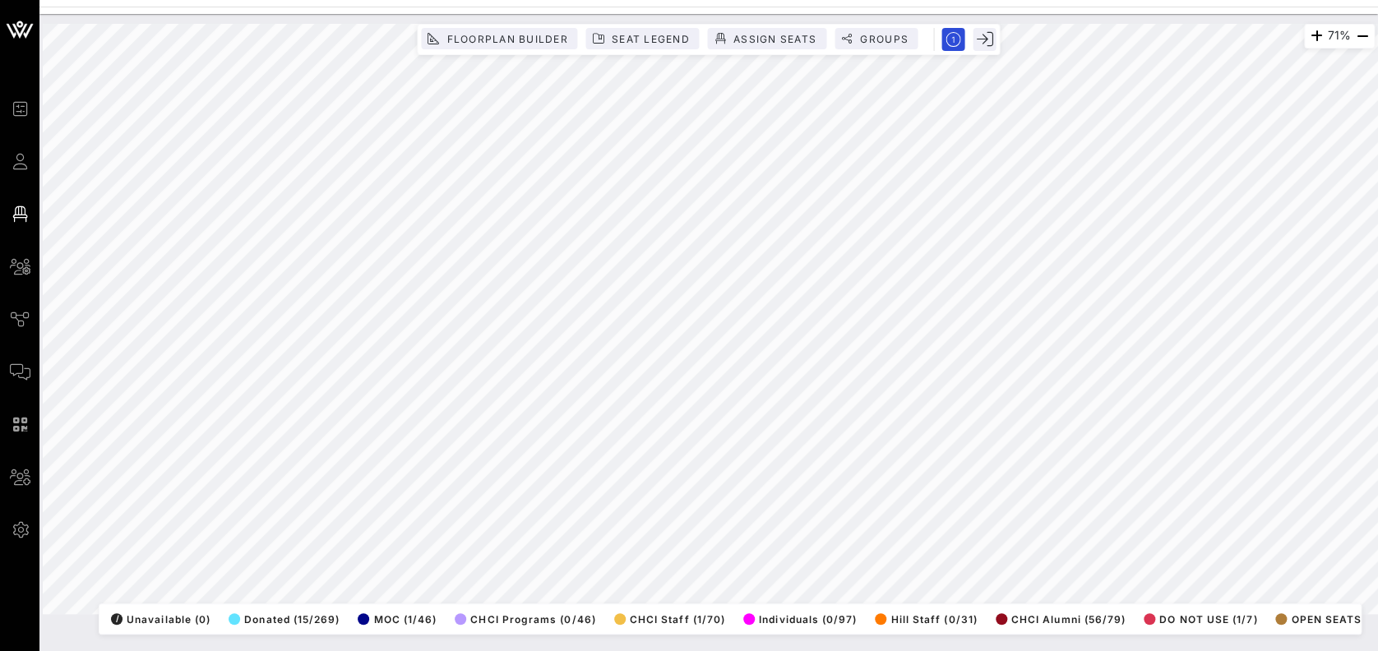
drag, startPoint x: 950, startPoint y: 586, endPoint x: 815, endPoint y: 20, distance: 582.5
click at [815, 20] on div "71% Floorplan Builder Seat Legend Assign Seats Groups Exit All Reserved Shared …" at bounding box center [709, 319] width 1352 height 610
click at [886, 650] on html "Event Builder Guests Floor Plan All Groups Journeys Comms QR Scanner Team Setti…" at bounding box center [689, 325] width 1378 height 651
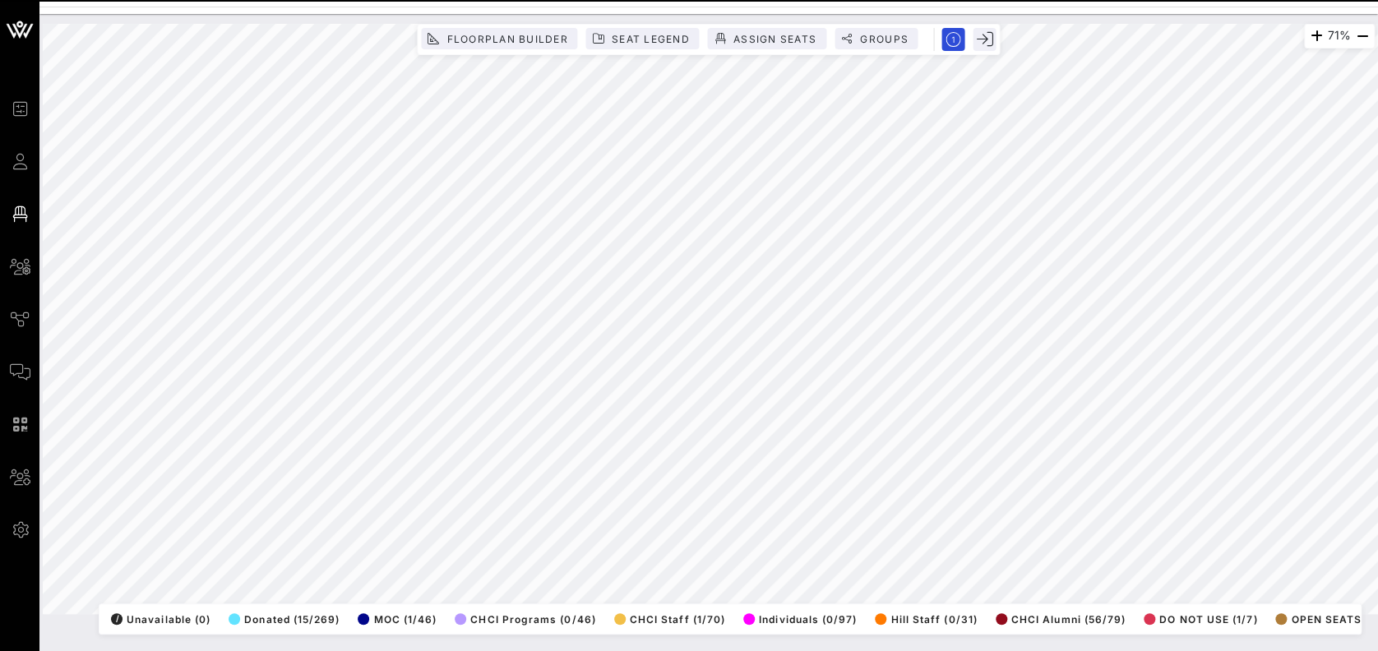
click at [867, 614] on div "71% Floorplan Builder Seat Legend Assign Seats Groups Exit All Reserved Shared …" at bounding box center [709, 319] width 1332 height 590
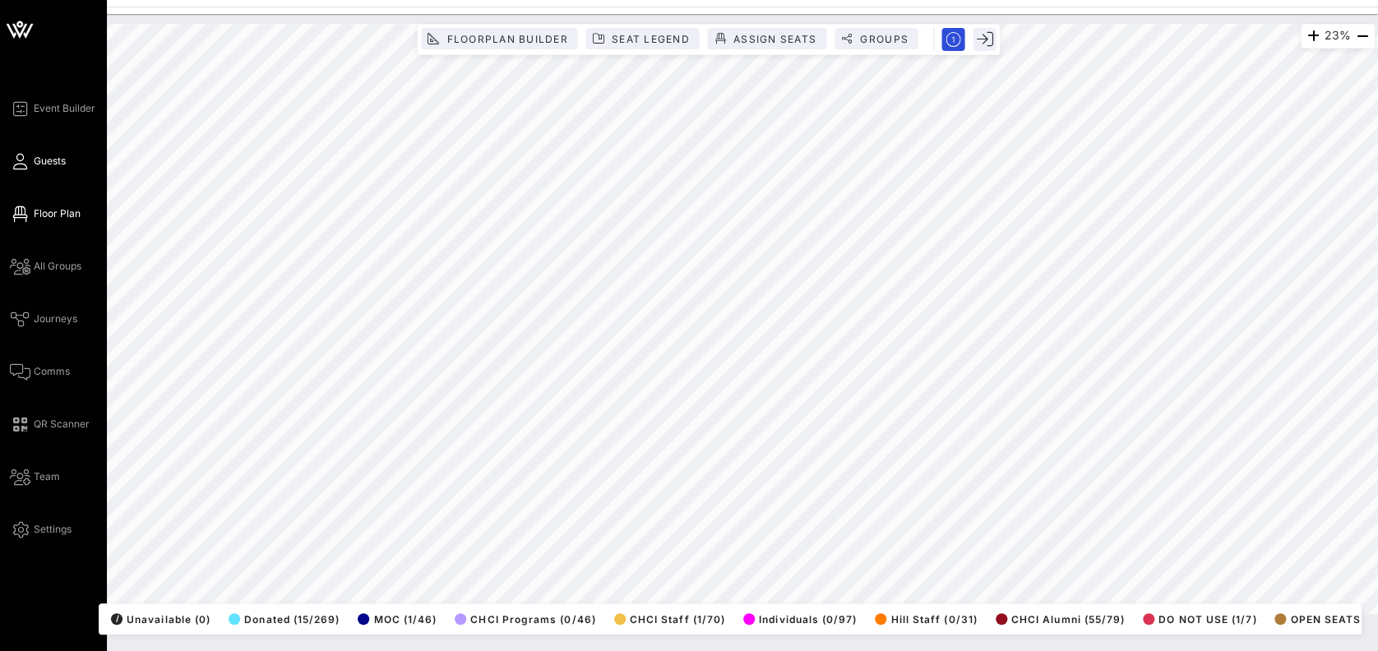
click at [26, 158] on link "Guests" at bounding box center [38, 161] width 56 height 20
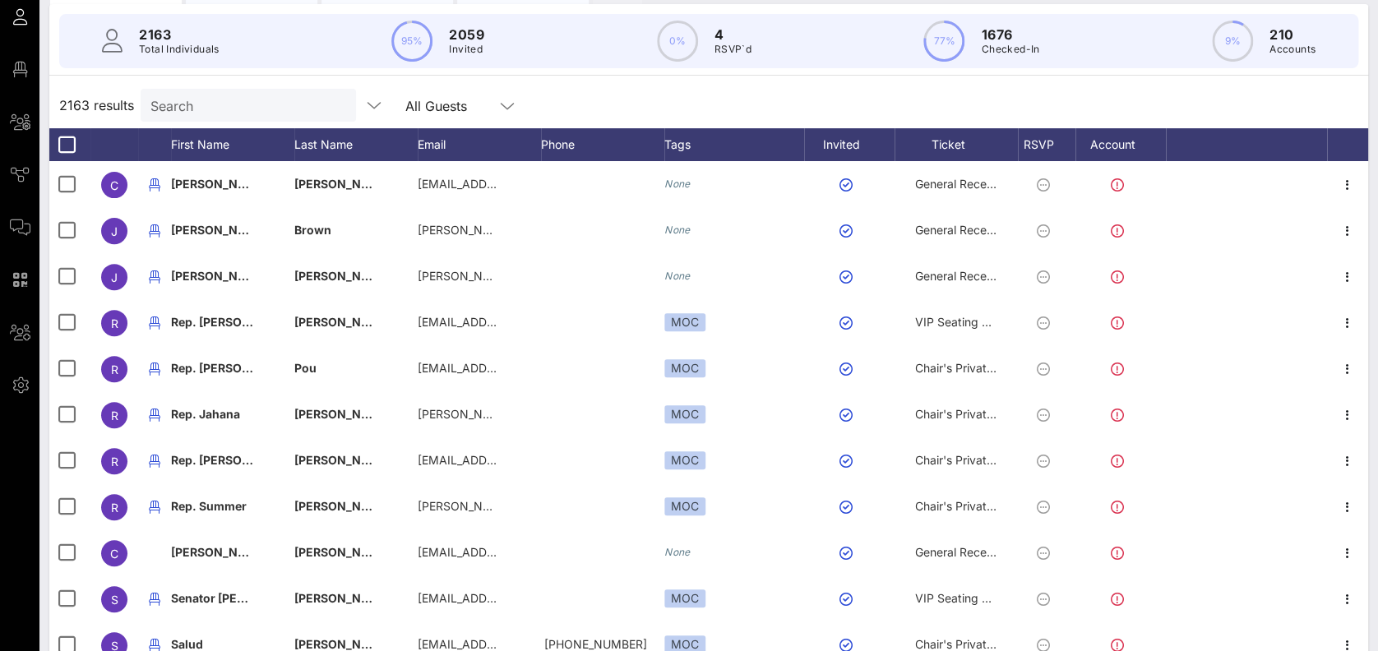
scroll to position [164, 0]
